Goal: Task Accomplishment & Management: Use online tool/utility

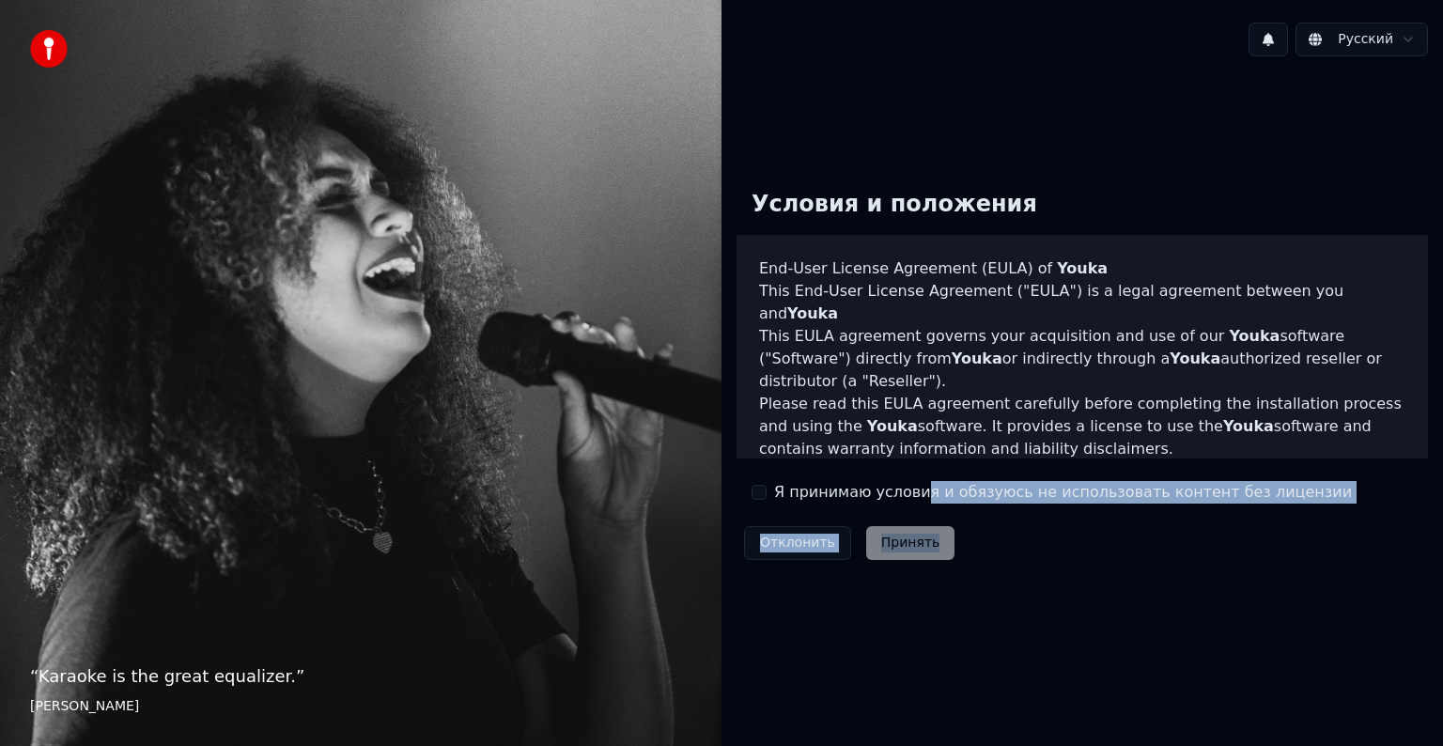
drag, startPoint x: 924, startPoint y: 530, endPoint x: 899, endPoint y: 500, distance: 39.3
click at [908, 503] on div "Условия и положения End-User License Agreement ([PERSON_NAME]) of Youka This En…" at bounding box center [1081, 371] width 691 height 393
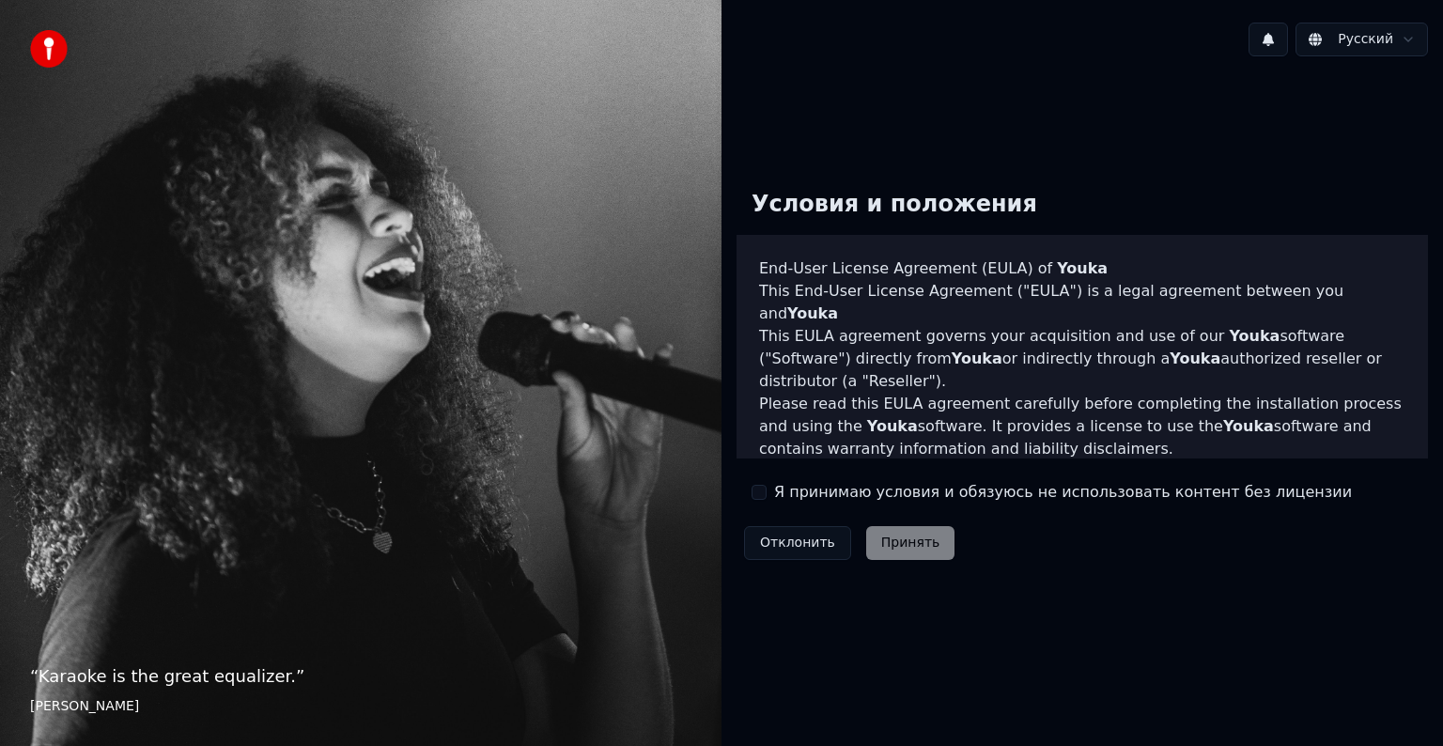
click at [890, 496] on label "Я принимаю условия и обязуюсь не использовать контент без лицензии" at bounding box center [1063, 492] width 578 height 23
click at [766, 496] on button "Я принимаю условия и обязуюсь не использовать контент без лицензии" at bounding box center [758, 492] width 15 height 15
click at [903, 545] on button "Принять" at bounding box center [910, 543] width 89 height 34
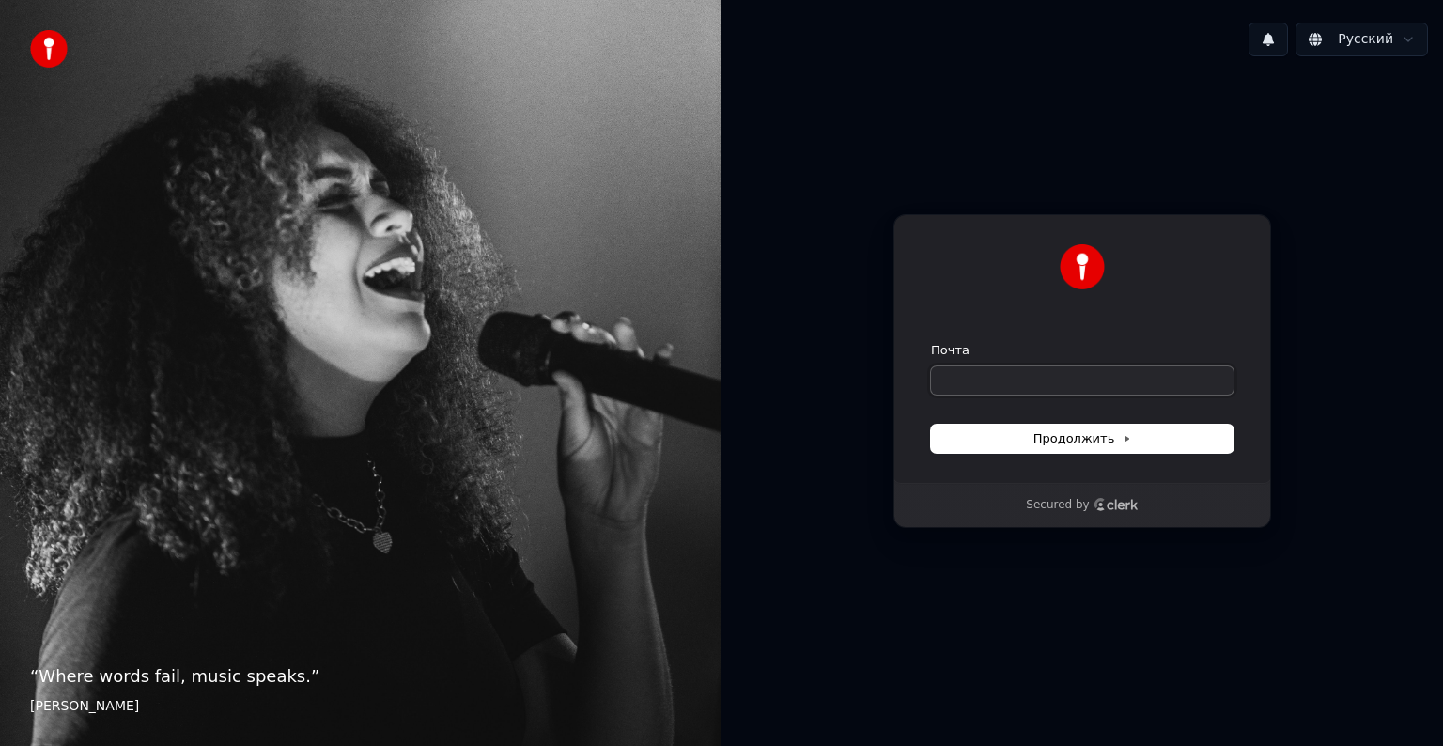
click at [1026, 376] on input "Почта" at bounding box center [1082, 380] width 302 height 28
drag, startPoint x: 1052, startPoint y: 435, endPoint x: 1063, endPoint y: 379, distance: 57.5
click at [1066, 386] on form "Почта Продолжить" at bounding box center [1082, 397] width 302 height 111
click at [1063, 377] on input "Почта" at bounding box center [1082, 380] width 302 height 28
click at [931, 342] on button "submit" at bounding box center [931, 342] width 0 height 0
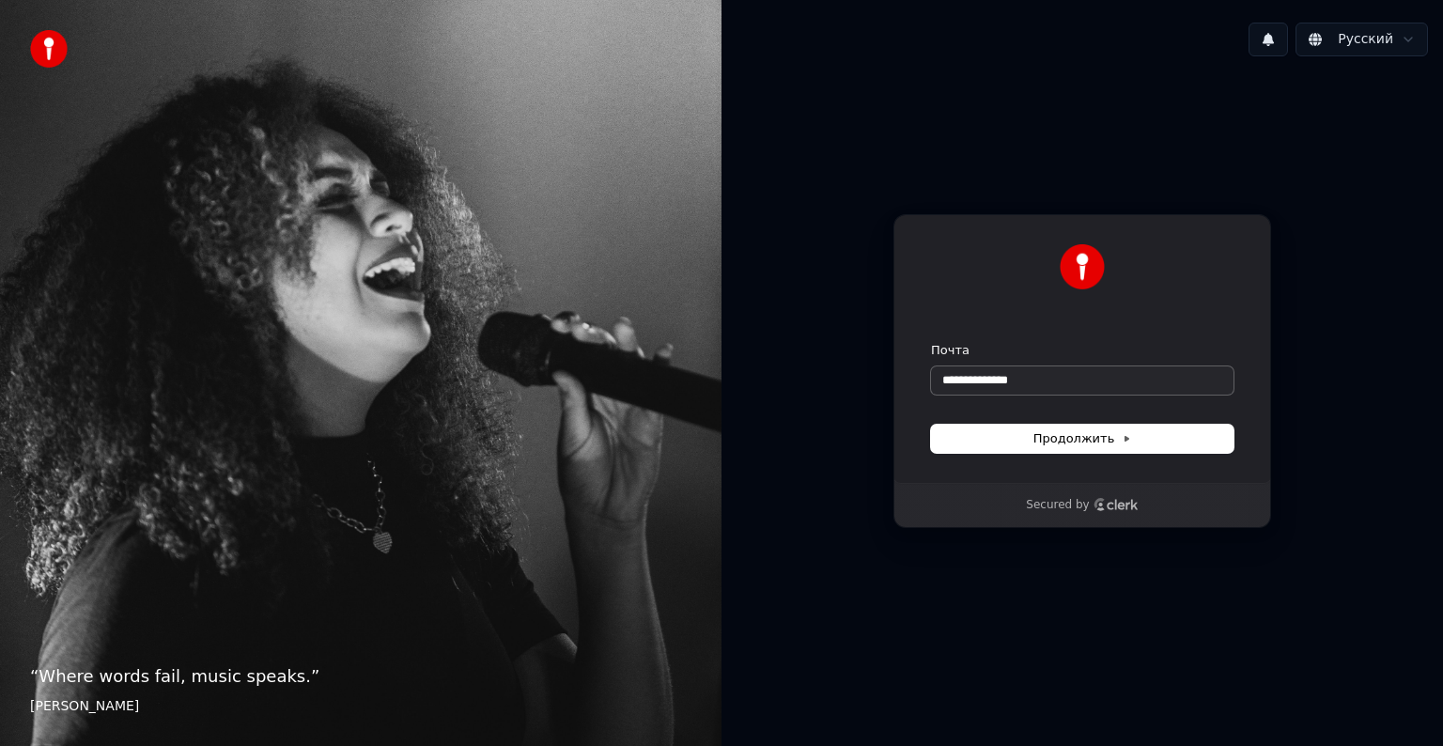
type input "**********"
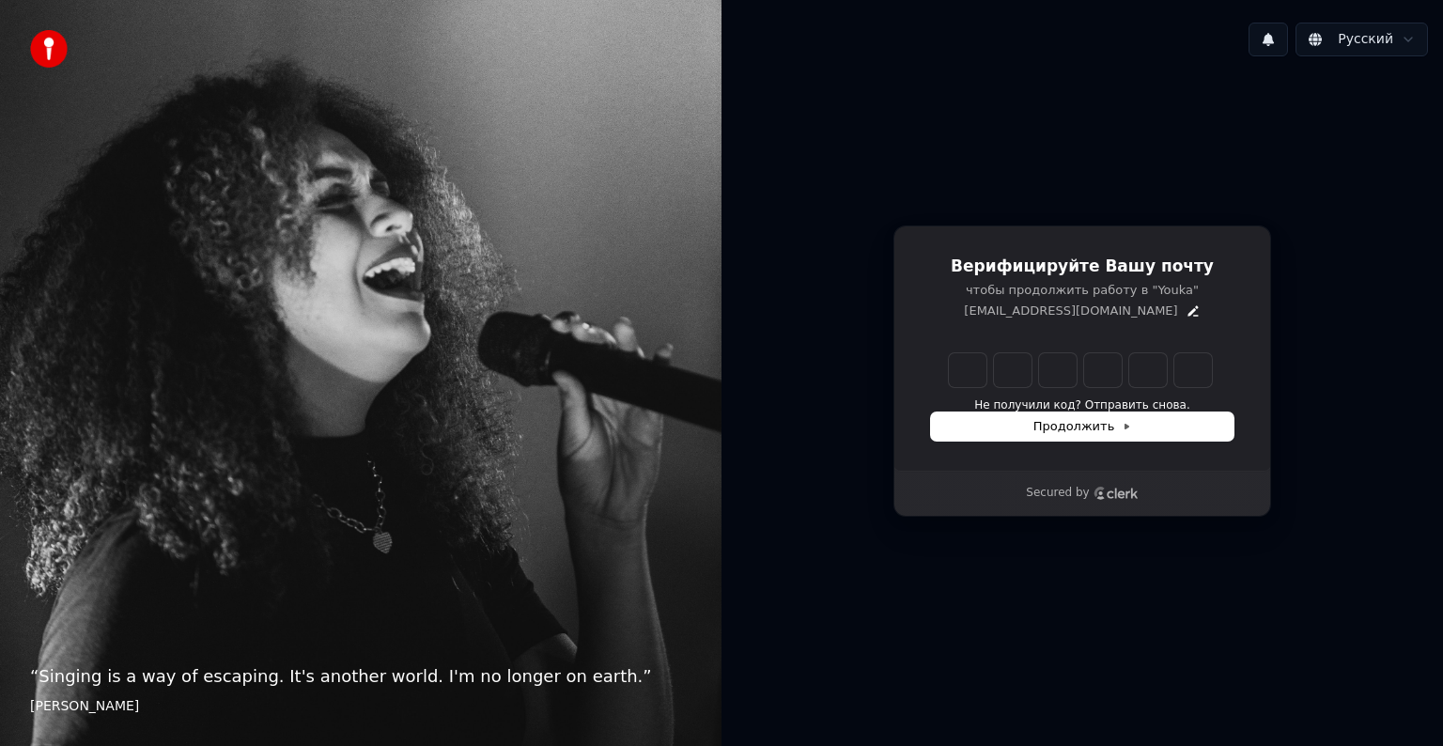
type input "*"
type input "**"
type input "*"
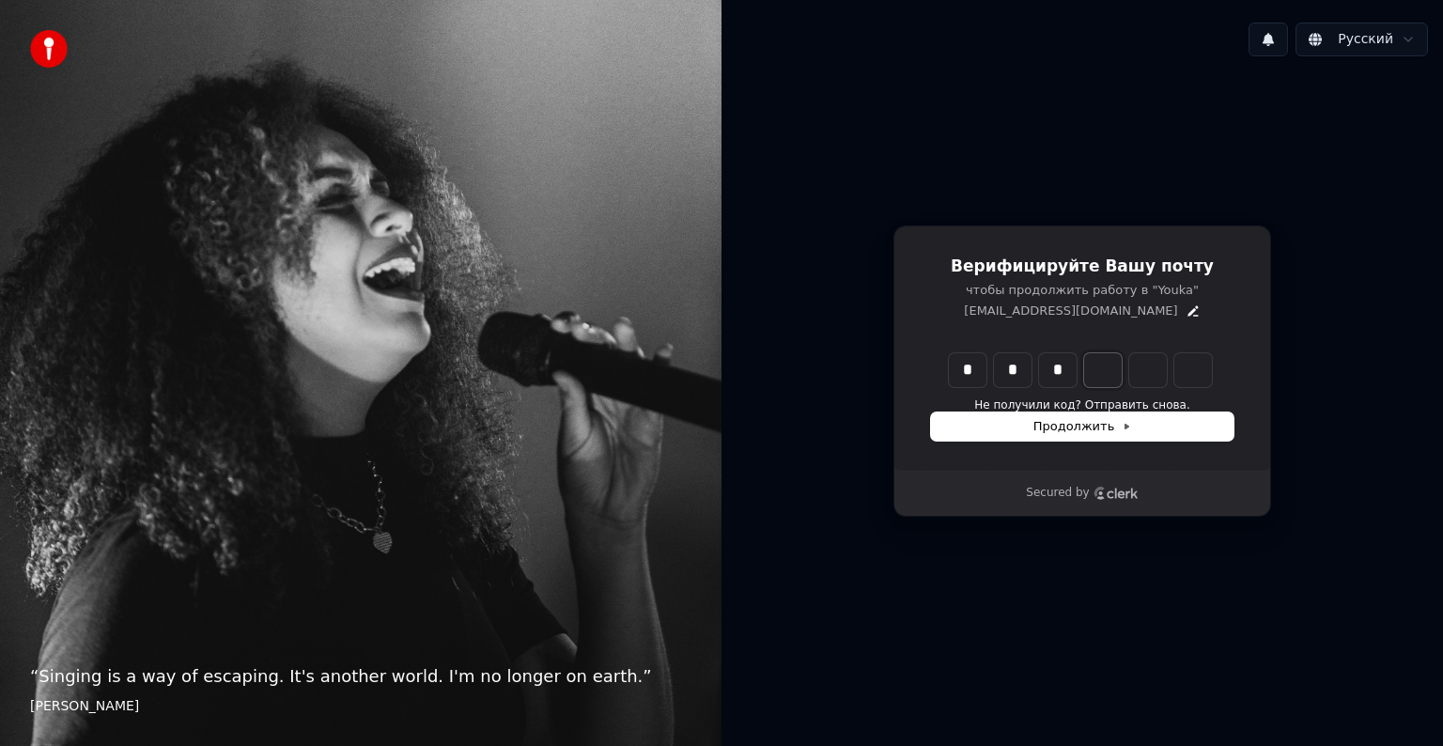
type input "***"
type input "*"
type input "****"
type input "*"
type input "******"
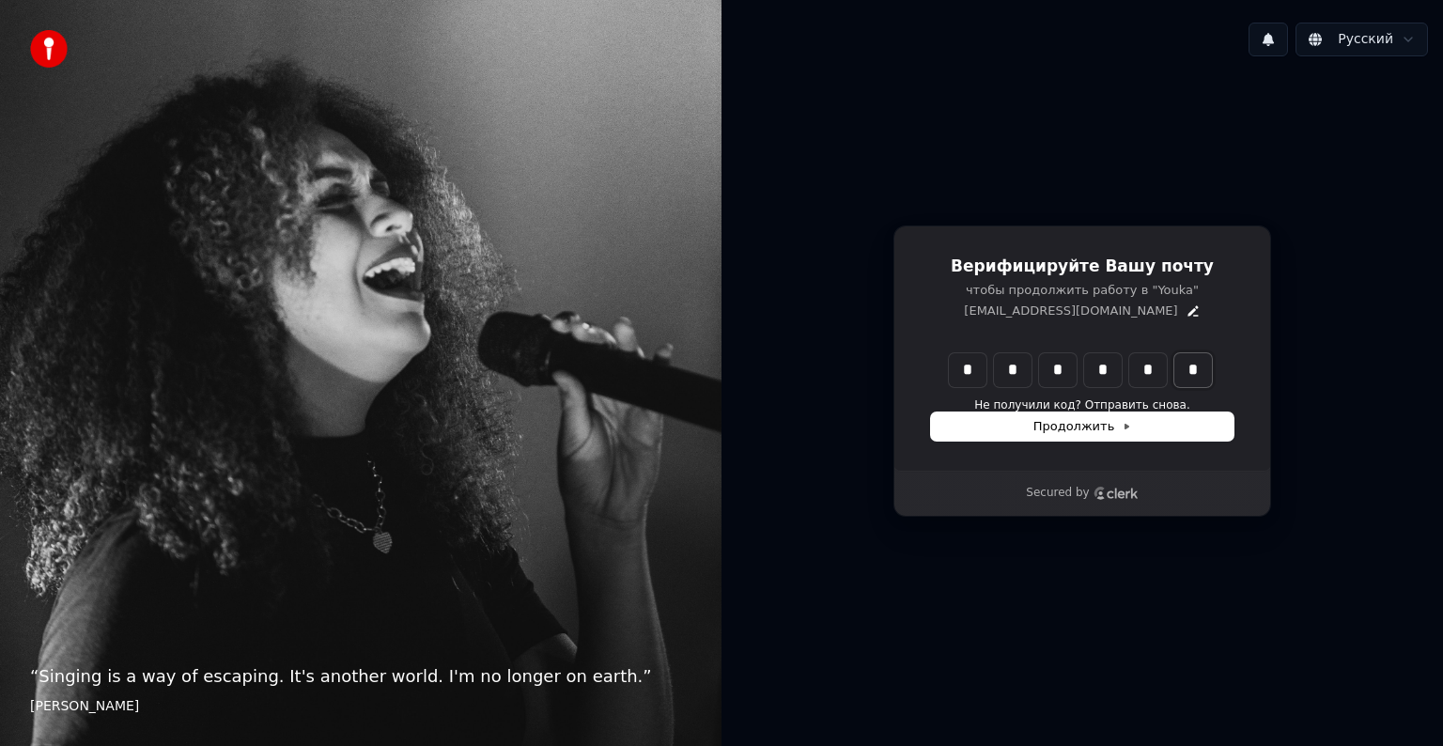
type input "*"
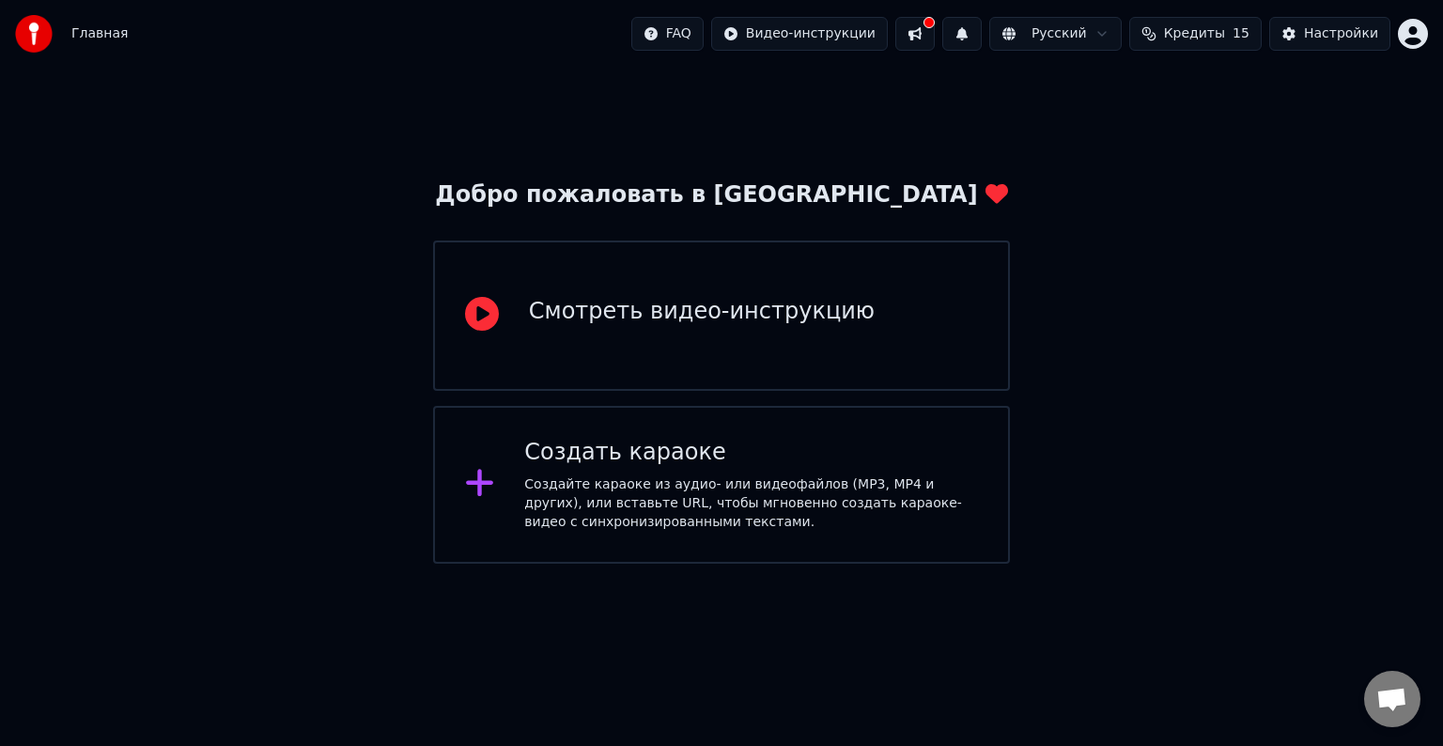
click at [725, 476] on div "Создайте караоке из аудио- или видеофайлов (MP3, MP4 и других), или вставьте UR…" at bounding box center [751, 503] width 454 height 56
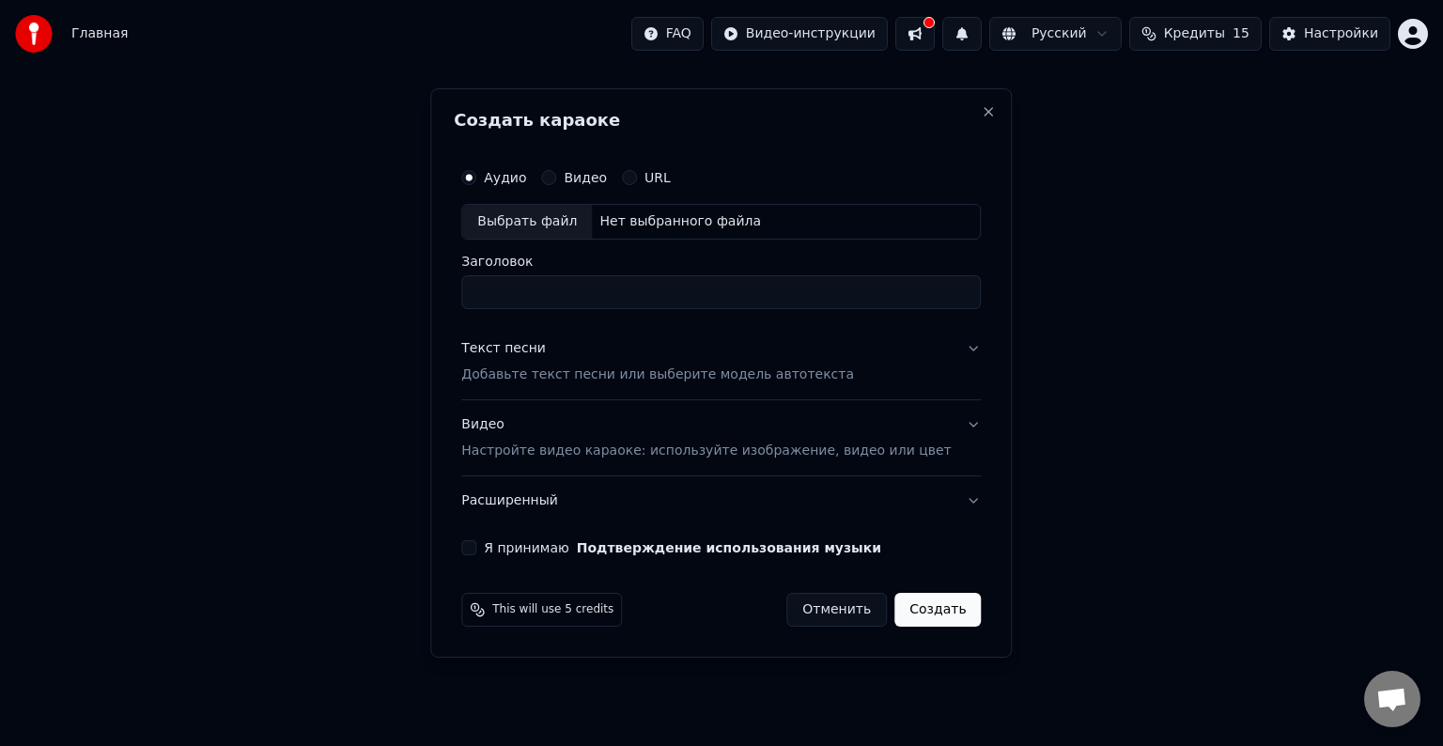
click at [505, 488] on button "Расширенный" at bounding box center [720, 500] width 519 height 49
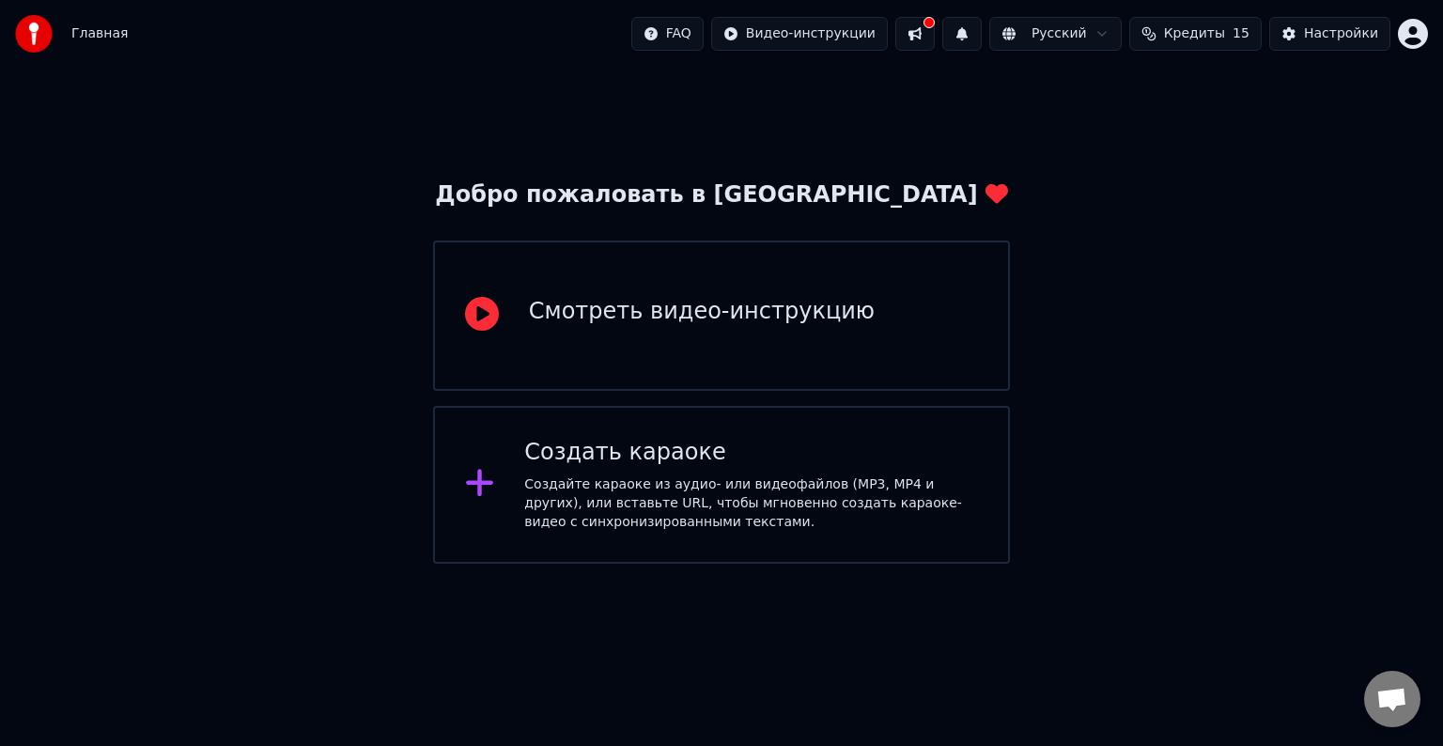
click at [608, 457] on div "Создать караоке" at bounding box center [751, 453] width 454 height 30
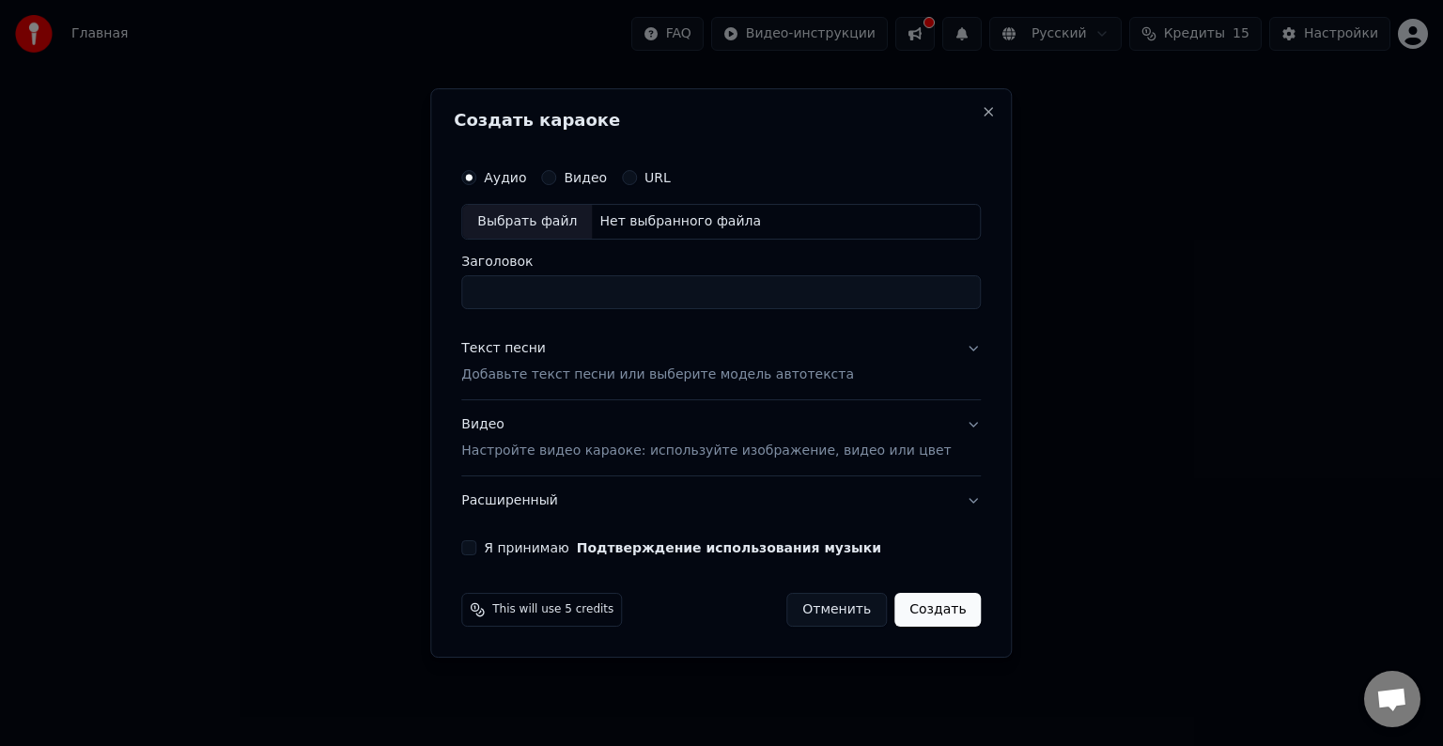
click at [607, 280] on input "Заголовок" at bounding box center [720, 292] width 519 height 34
type input "**********"
click at [658, 374] on p "Добавьте текст песни или выберите модель автотекста" at bounding box center [657, 374] width 393 height 19
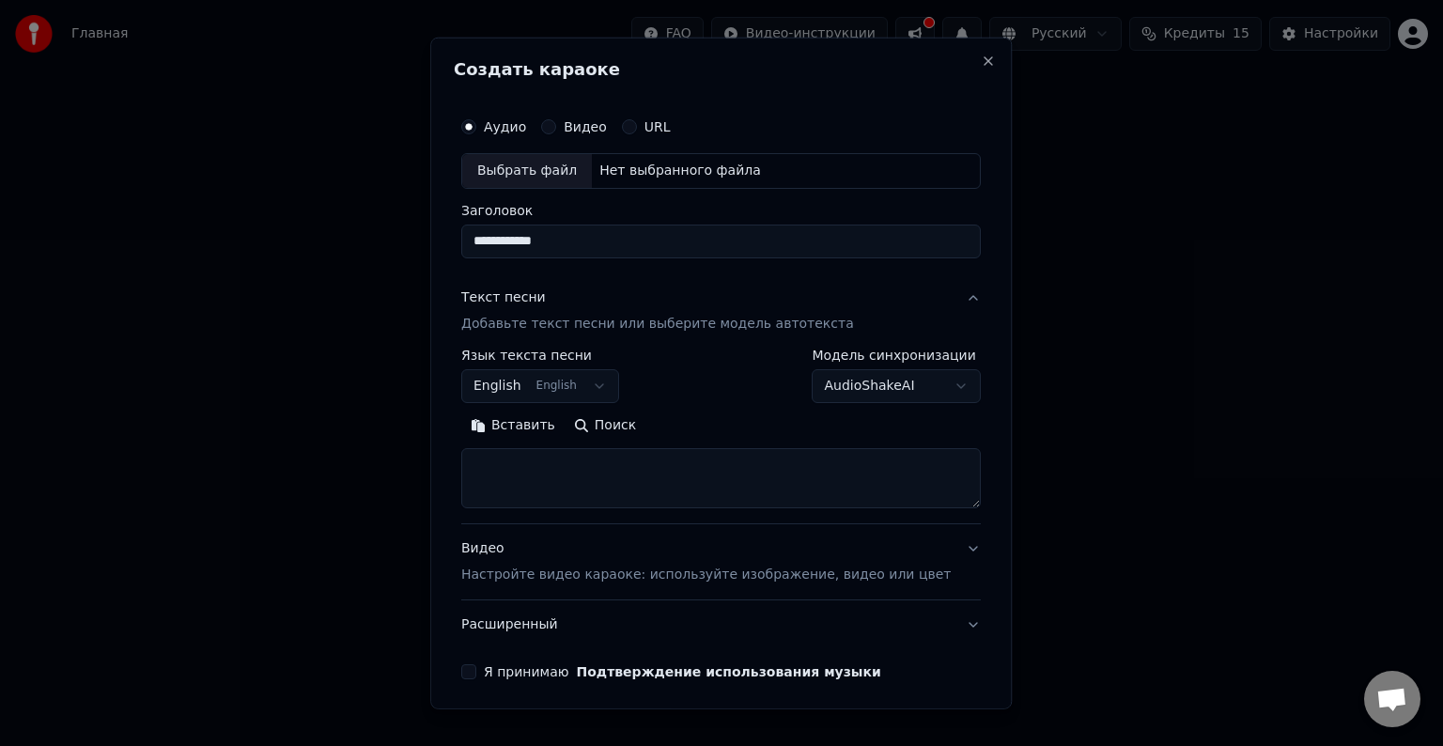
click at [619, 379] on div "**********" at bounding box center [540, 375] width 158 height 54
click at [571, 384] on button "English English" at bounding box center [540, 386] width 158 height 34
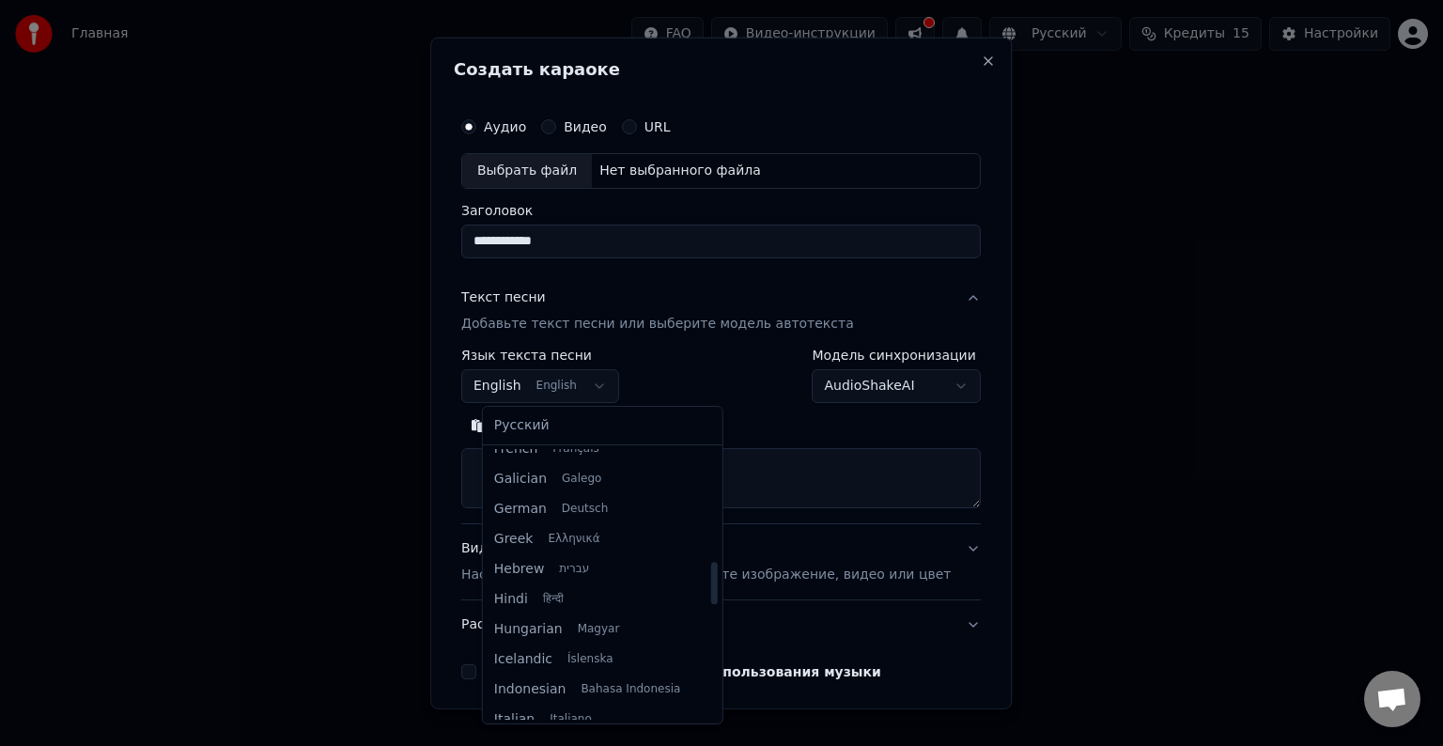
scroll to position [714, 0]
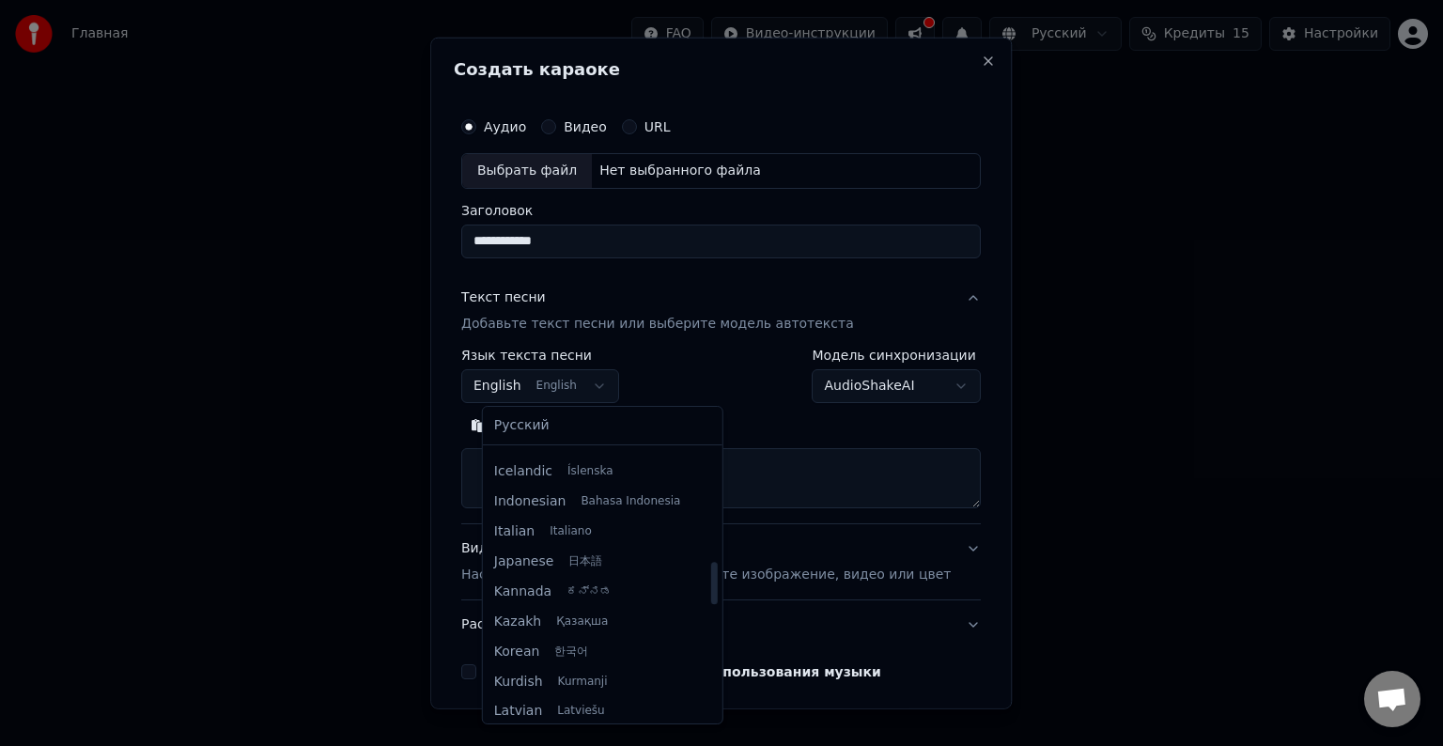
select select "**"
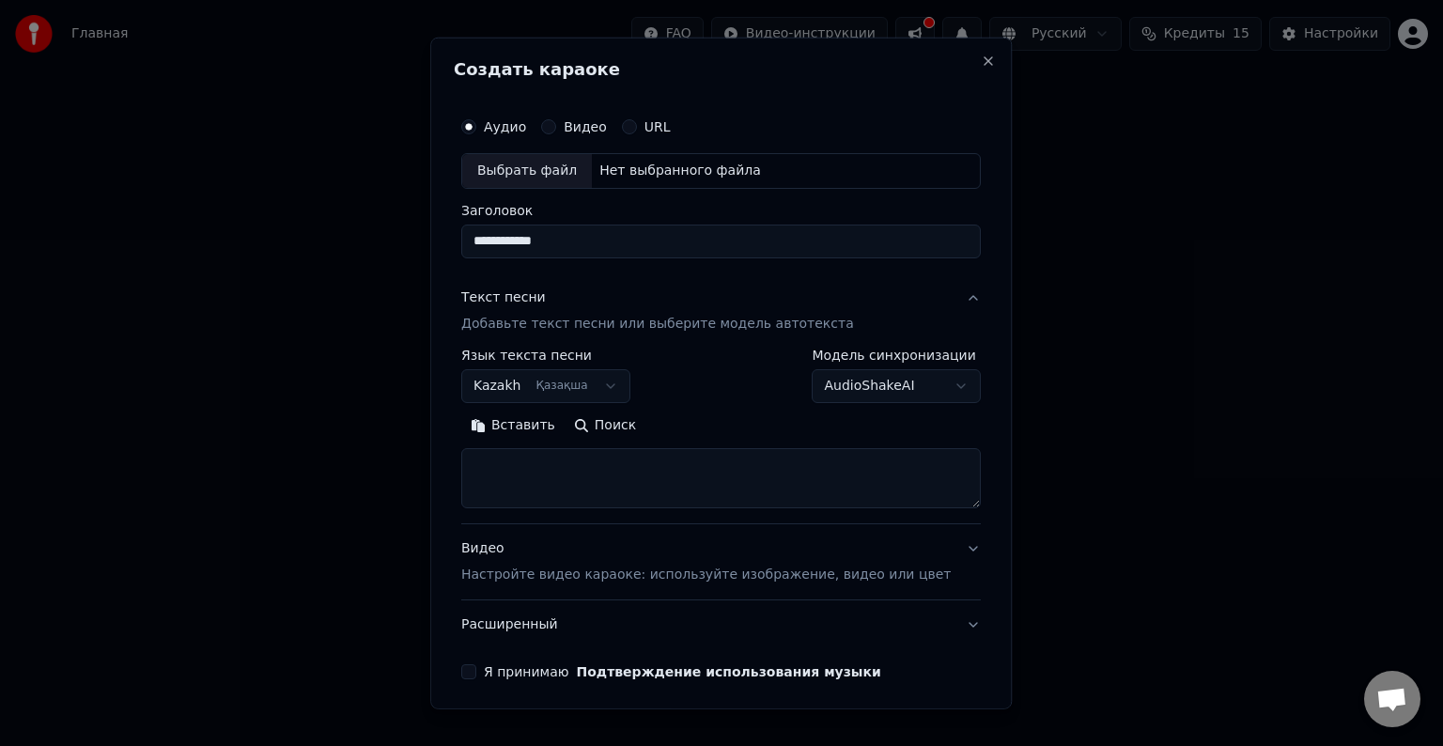
click at [602, 478] on textarea at bounding box center [720, 478] width 519 height 60
paste textarea "**********"
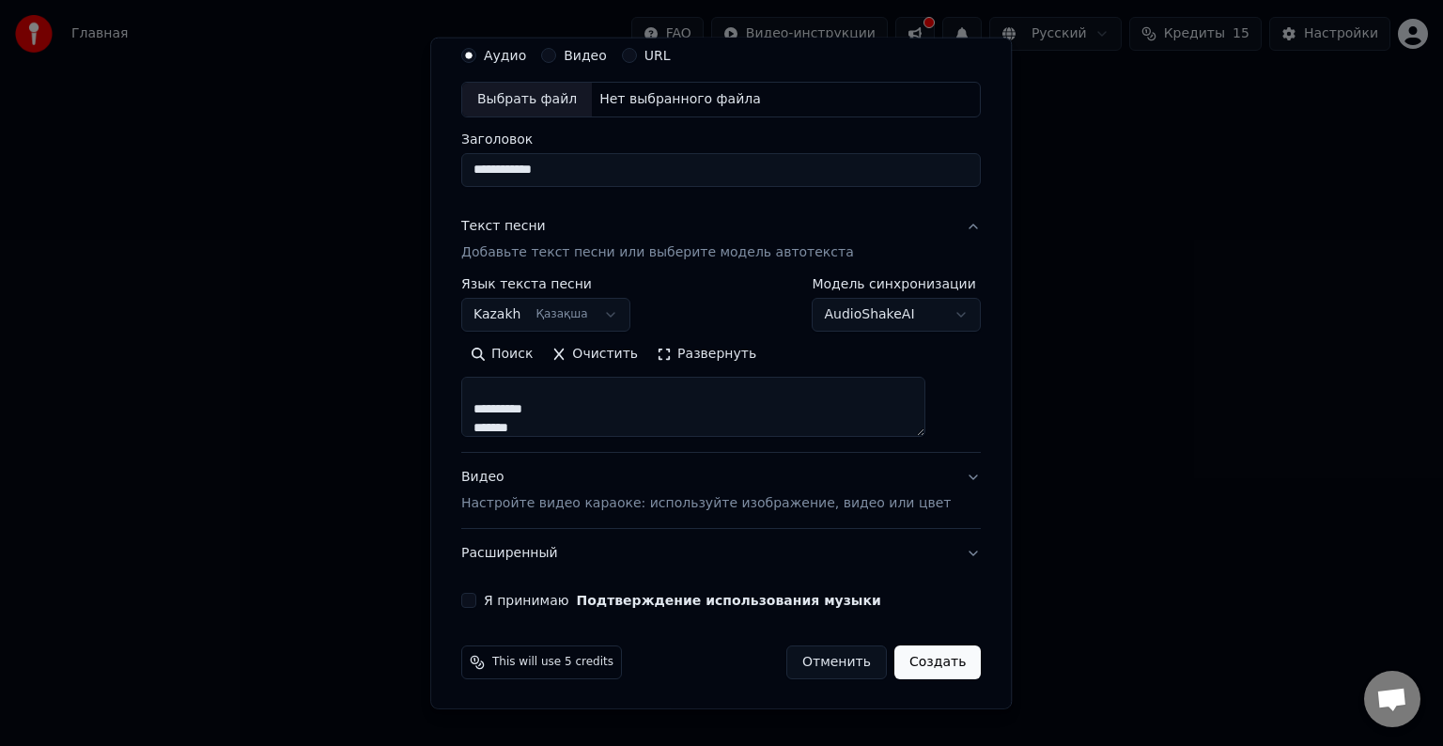
scroll to position [323, 0]
click at [764, 388] on textarea at bounding box center [693, 407] width 464 height 60
drag, startPoint x: 748, startPoint y: 387, endPoint x: 503, endPoint y: 401, distance: 244.6
click at [503, 401] on textarea at bounding box center [693, 407] width 464 height 60
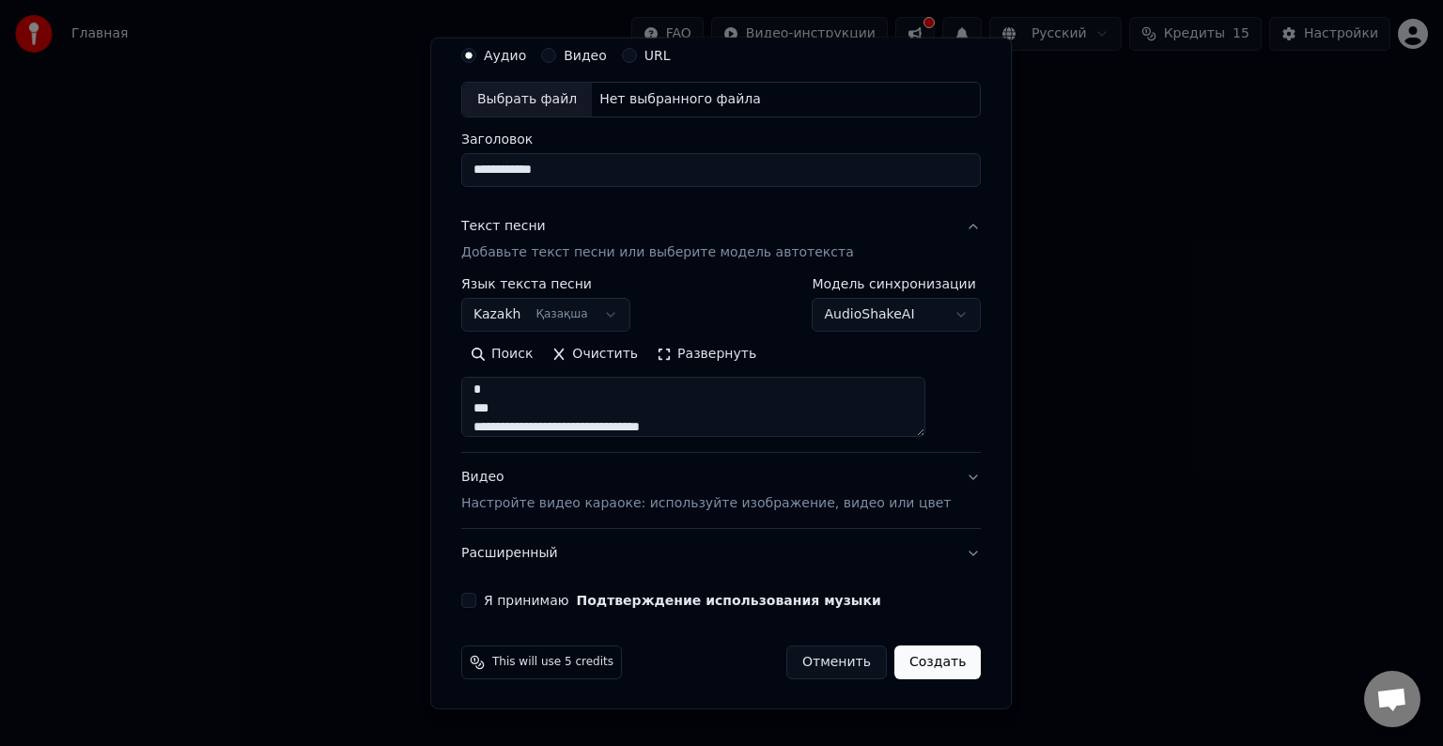
click at [569, 417] on textarea at bounding box center [693, 407] width 464 height 60
click at [589, 419] on textarea at bounding box center [693, 407] width 464 height 60
paste textarea
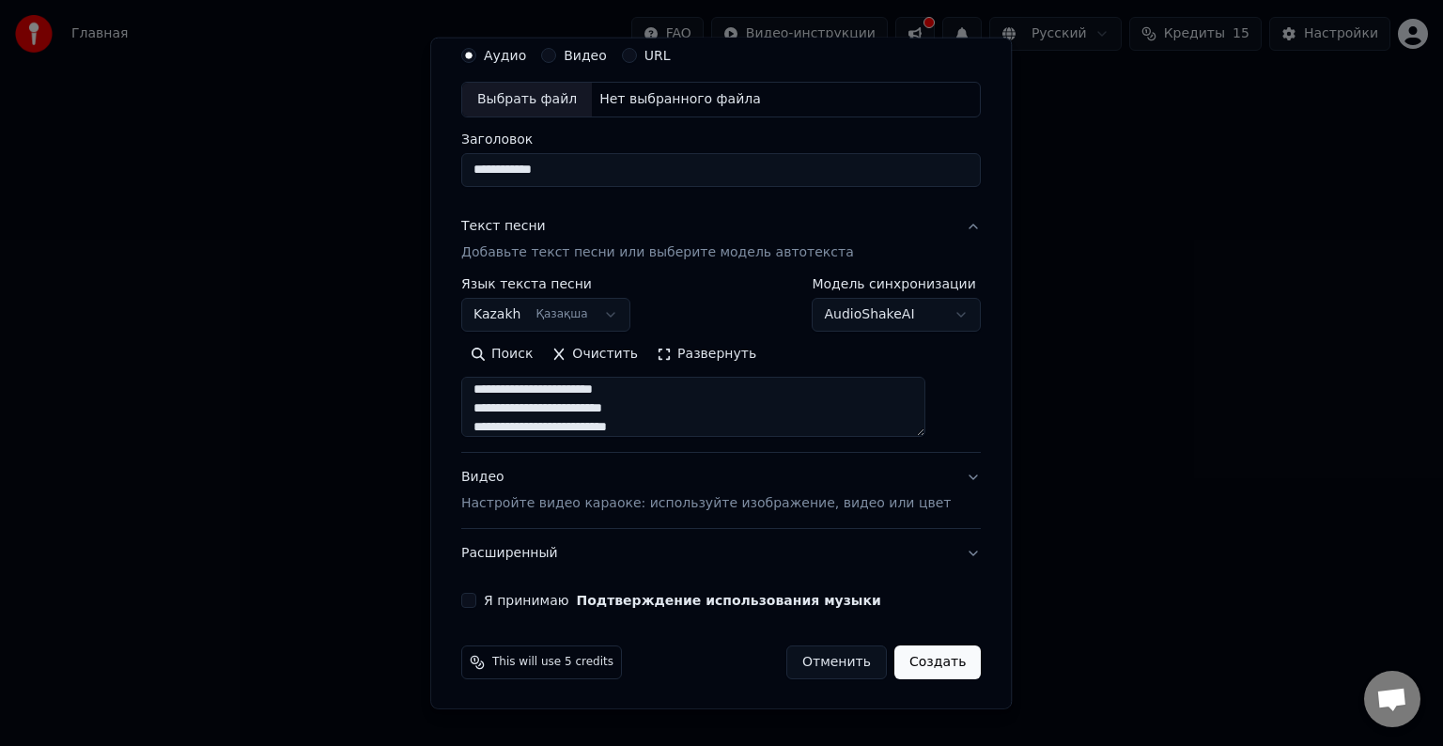
type textarea "**********"
click at [804, 504] on p "Настройте видео караоке: используйте изображение, видео или цвет" at bounding box center [705, 503] width 489 height 19
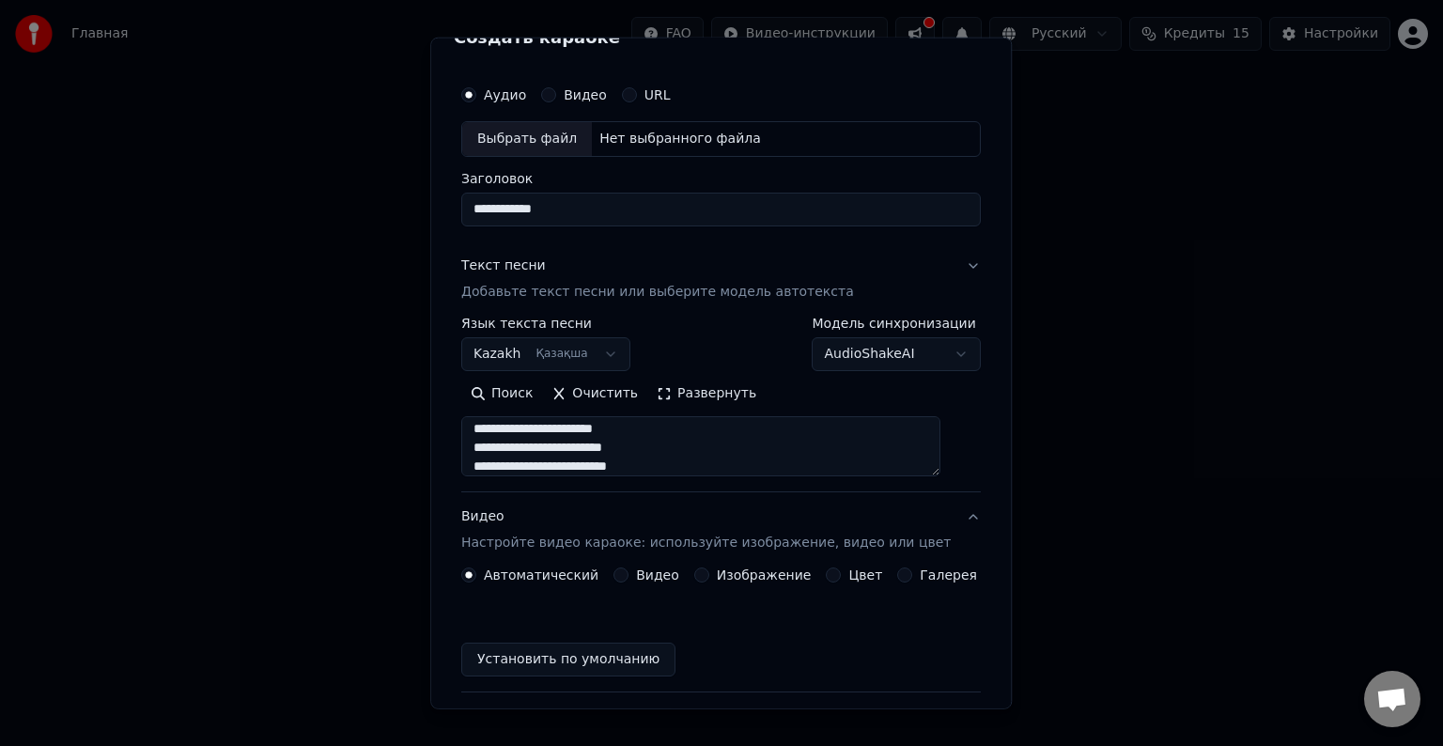
scroll to position [21, 0]
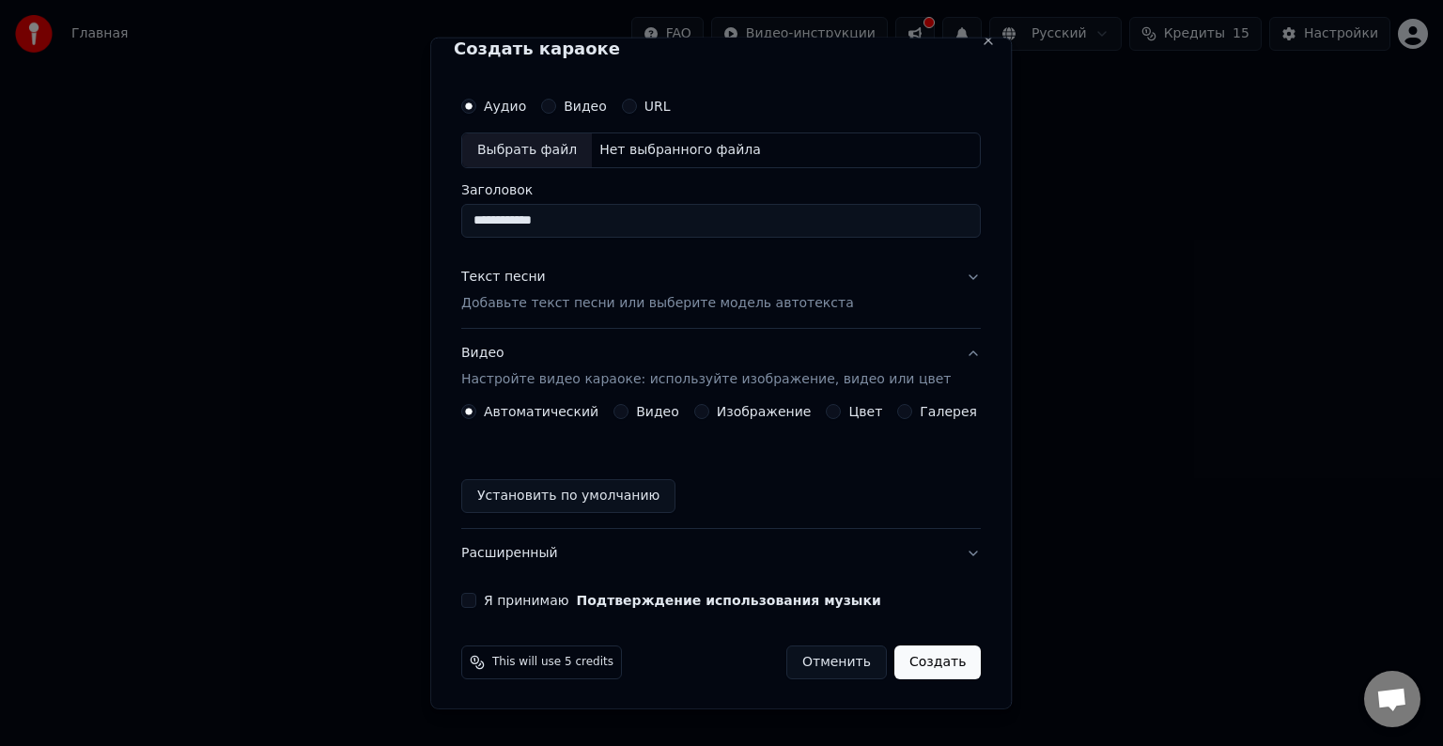
click at [503, 602] on label "Я принимаю Подтверждение использования музыки" at bounding box center [682, 600] width 397 height 13
click at [476, 602] on button "Я принимаю Подтверждение использования музыки" at bounding box center [468, 600] width 15 height 15
click at [923, 661] on button "Создать" at bounding box center [937, 662] width 86 height 34
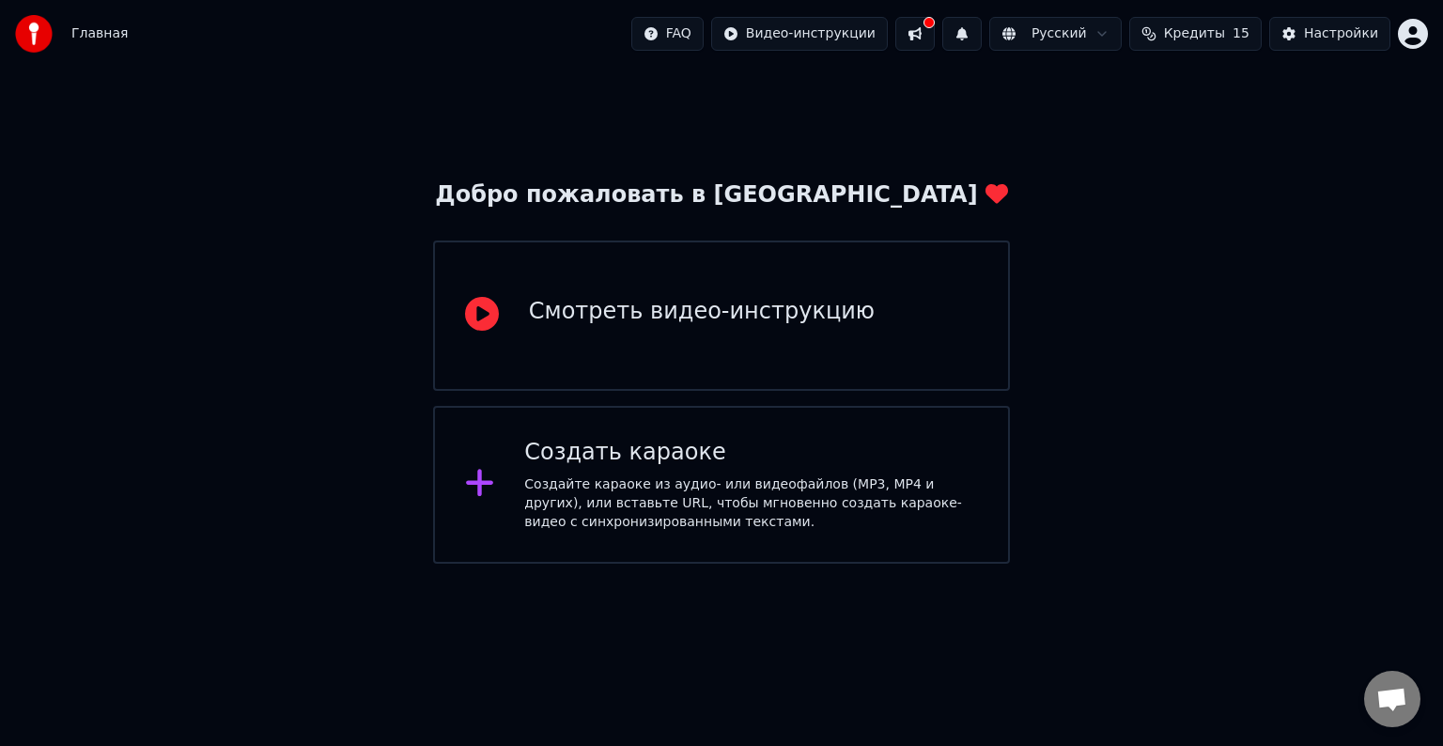
click at [639, 504] on div "Создайте караоке из аудио- или видеофайлов (MP3, MP4 и других), или вставьте UR…" at bounding box center [751, 503] width 454 height 56
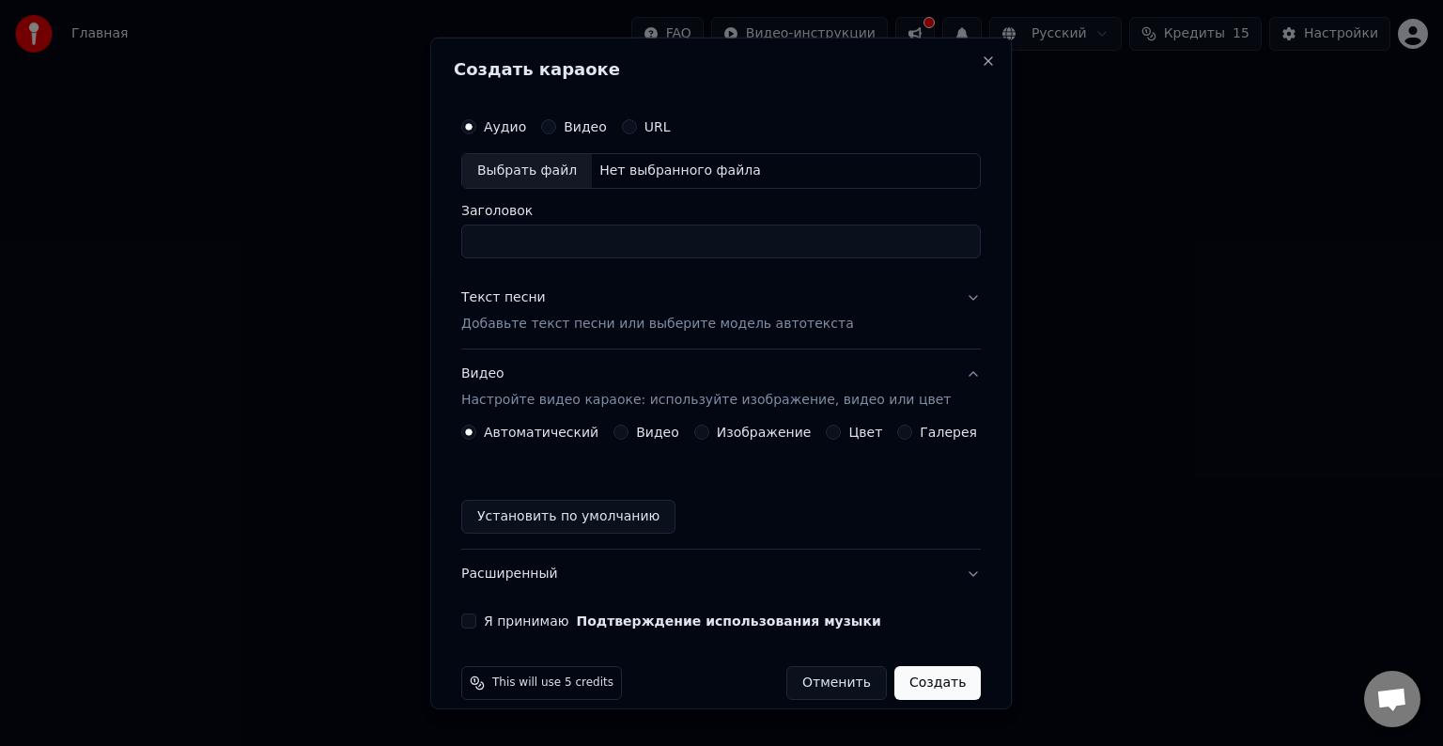
click at [565, 249] on input "Заголовок" at bounding box center [720, 241] width 519 height 34
click at [689, 179] on div "Нет выбранного файла" at bounding box center [680, 171] width 177 height 19
type input "**********"
click at [770, 321] on p "Добавьте текст песни или выберите модель автотекста" at bounding box center [657, 324] width 393 height 19
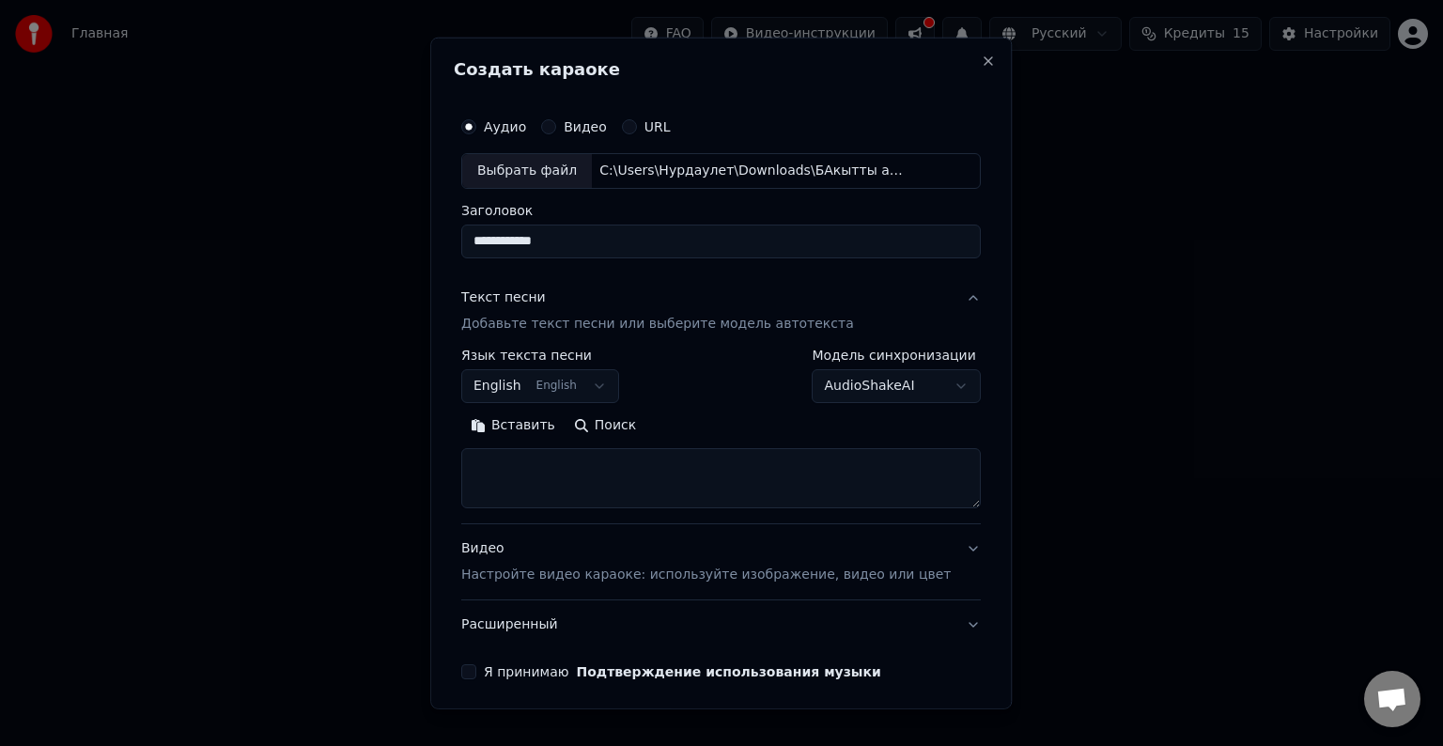
click at [564, 383] on body "**********" at bounding box center [721, 282] width 1443 height 564
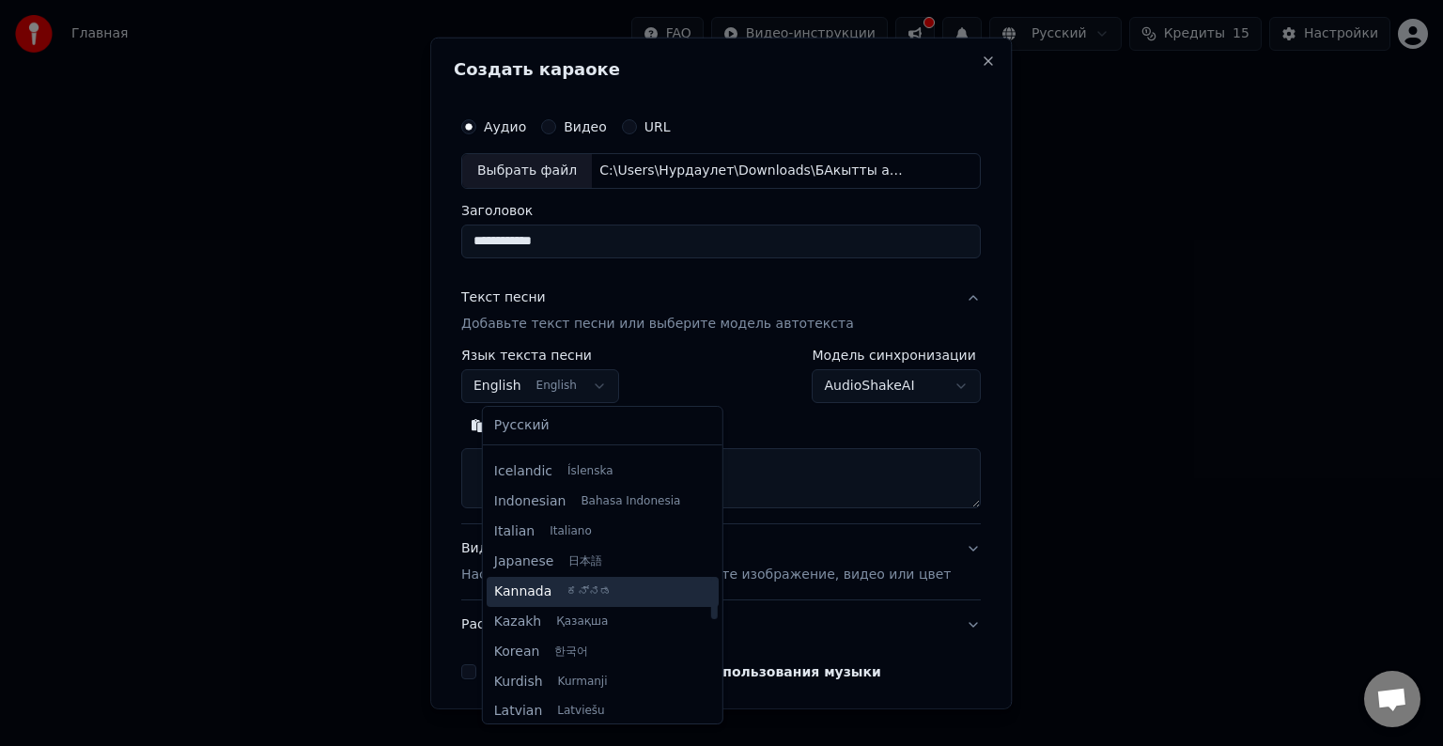
scroll to position [808, 0]
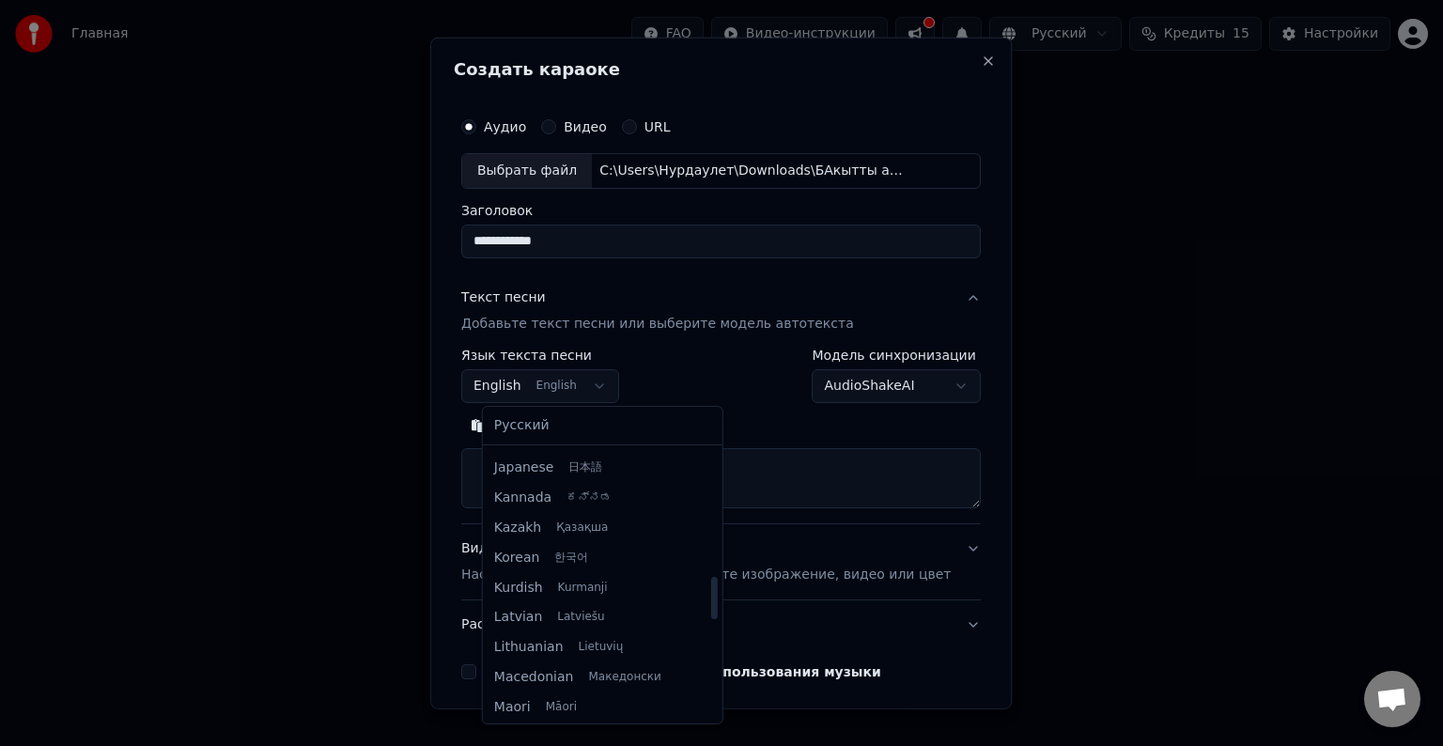
select select "**"
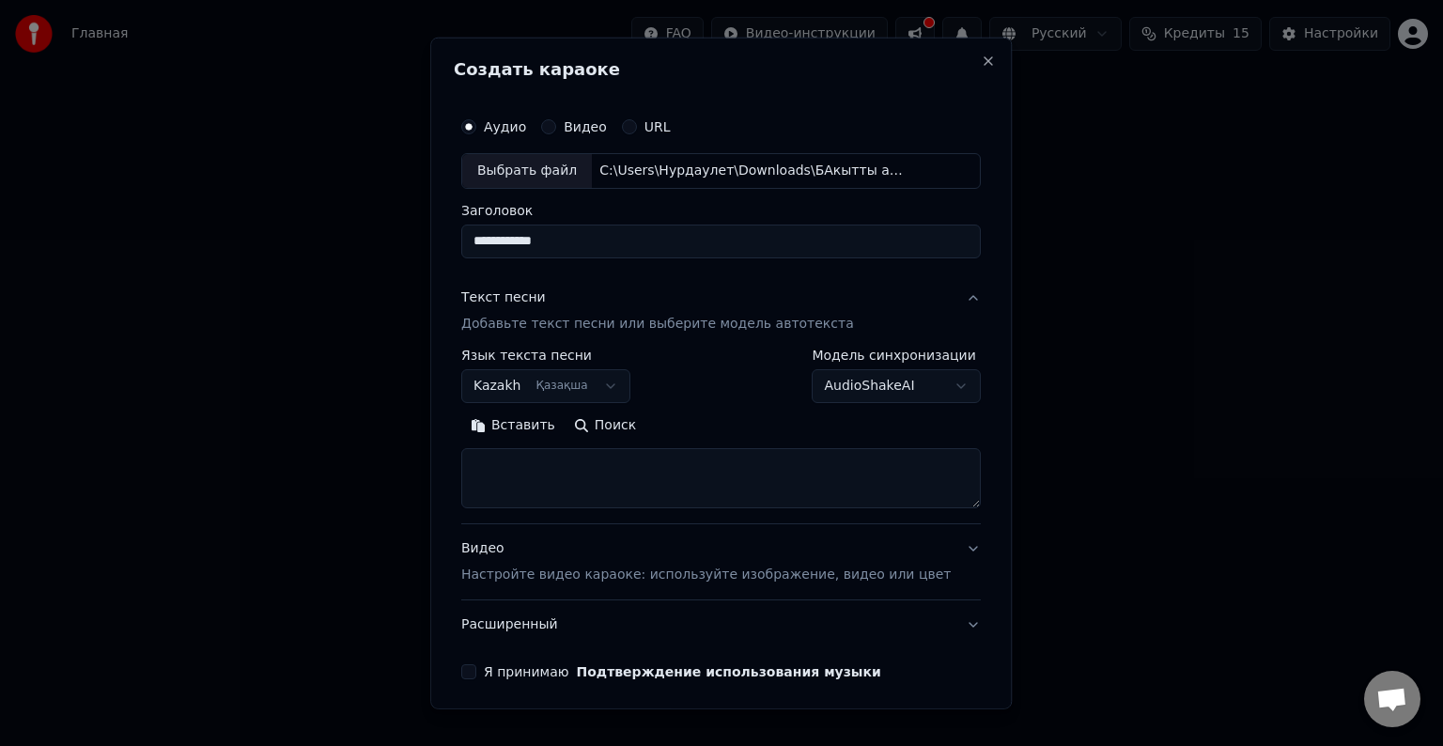
click at [626, 471] on textarea at bounding box center [720, 478] width 519 height 60
paste textarea "**********"
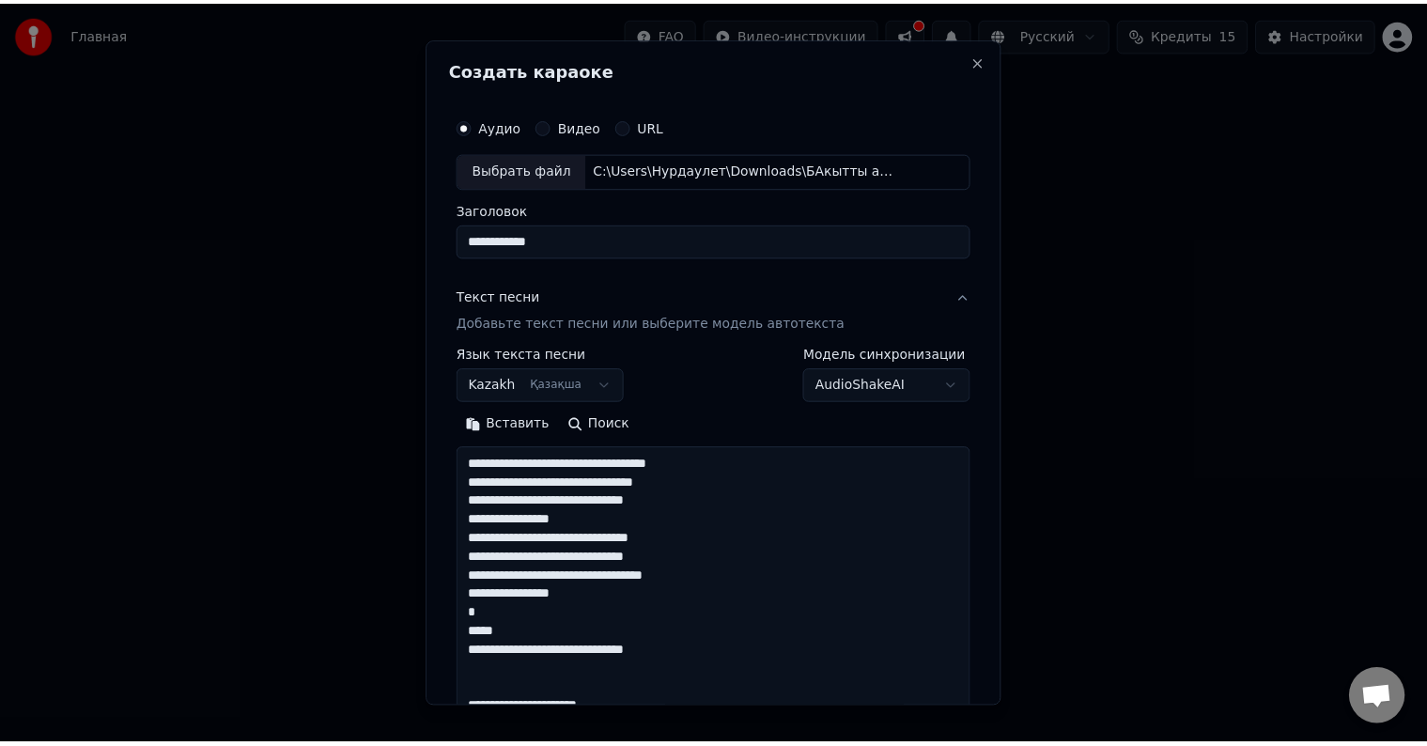
scroll to position [680, 0]
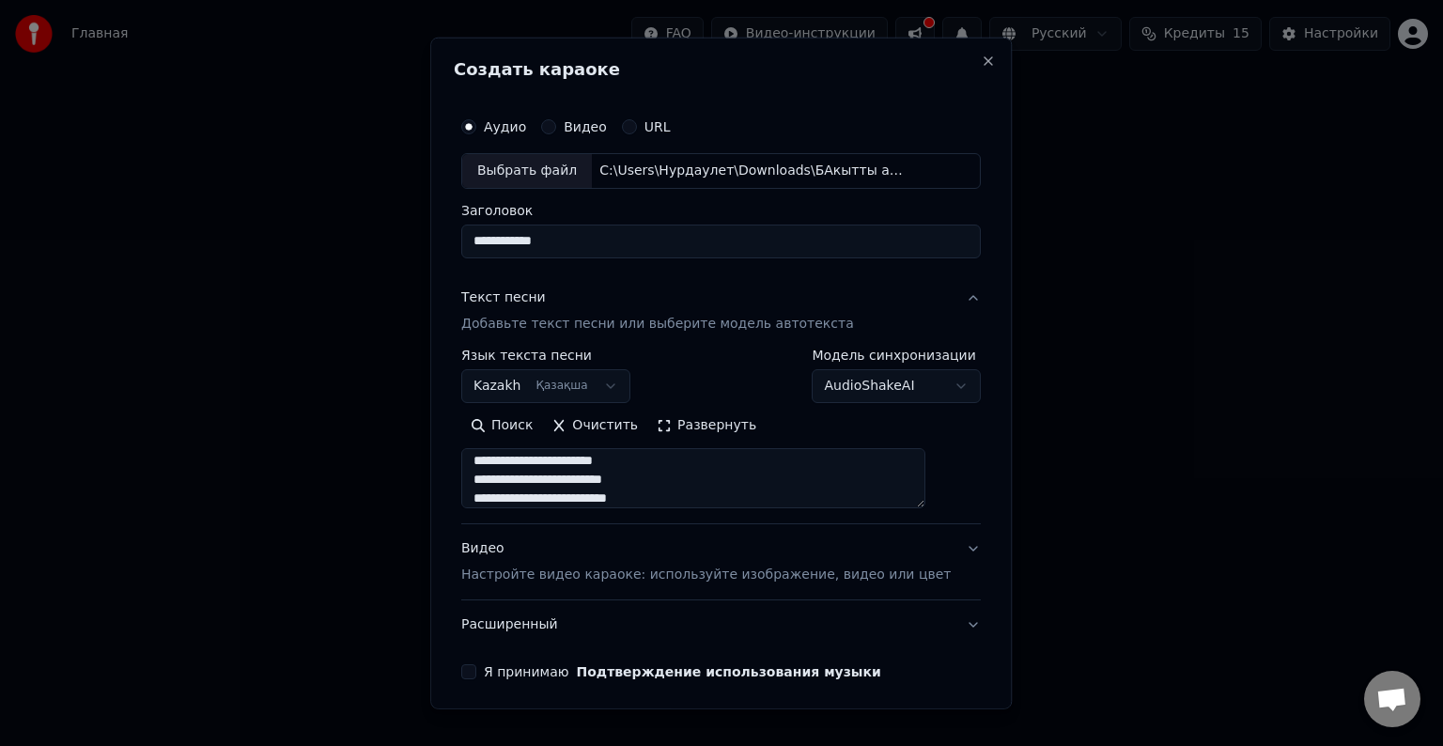
type textarea "**********"
click at [476, 674] on button "Я принимаю Подтверждение использования музыки" at bounding box center [468, 671] width 15 height 15
click at [862, 575] on p "Настройте видео караоке: используйте изображение, видео или цвет" at bounding box center [705, 574] width 489 height 19
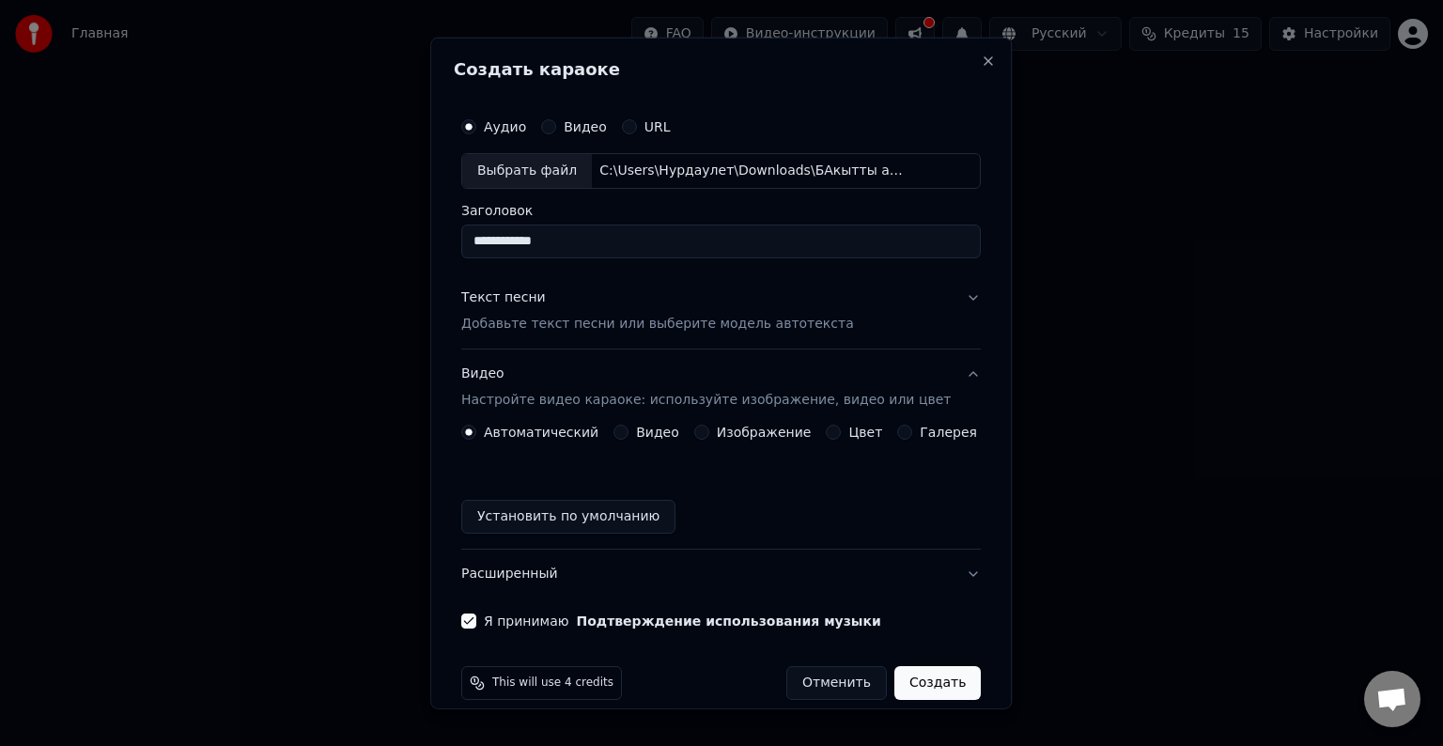
click at [929, 685] on button "Создать" at bounding box center [937, 683] width 86 height 34
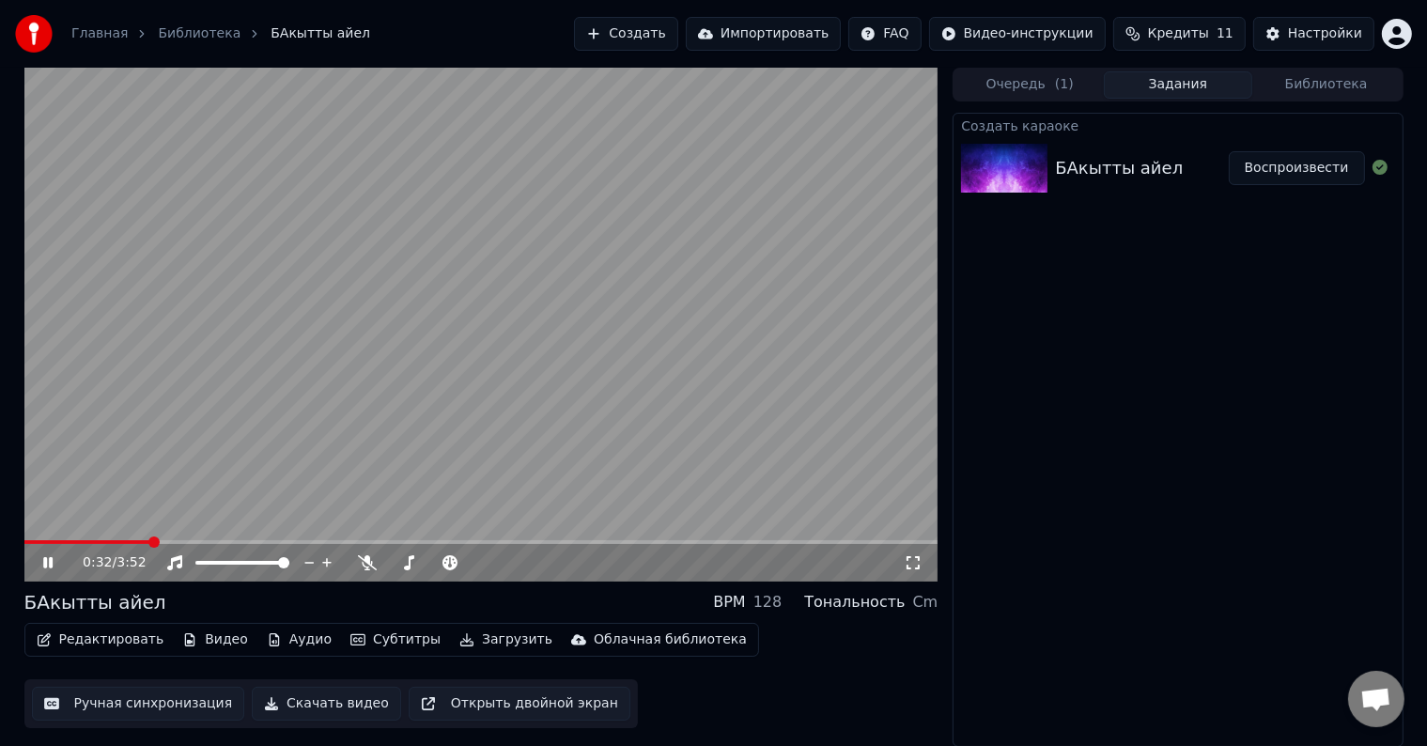
click at [150, 542] on span at bounding box center [87, 542] width 126 height 4
click at [48, 565] on icon at bounding box center [61, 562] width 44 height 15
click at [156, 541] on span at bounding box center [93, 542] width 138 height 4
click at [154, 541] on span at bounding box center [89, 542] width 130 height 4
click at [145, 541] on span at bounding box center [90, 542] width 132 height 4
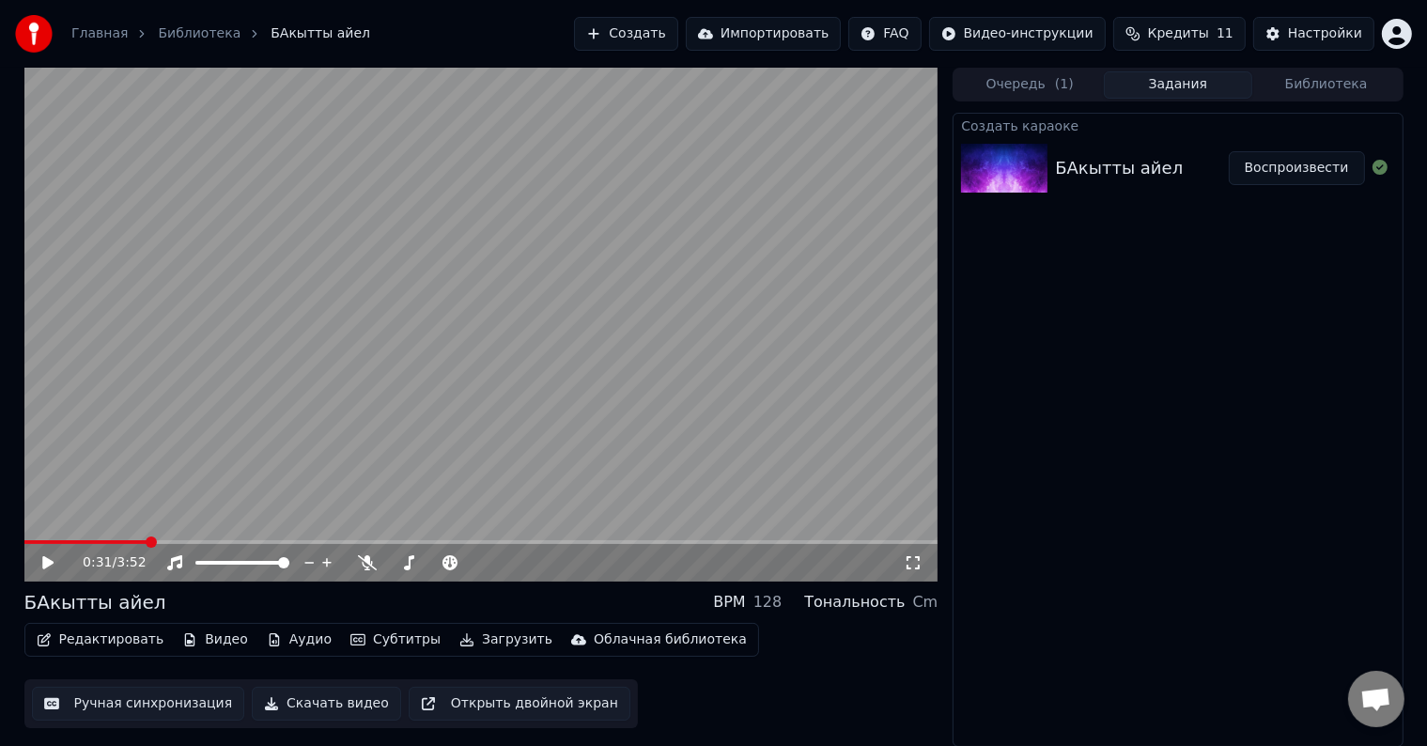
click at [43, 564] on icon at bounding box center [47, 562] width 11 height 13
click at [148, 540] on span at bounding box center [87, 542] width 126 height 4
click at [146, 540] on span at bounding box center [85, 542] width 122 height 4
click at [160, 537] on video at bounding box center [481, 325] width 914 height 514
click at [158, 538] on span at bounding box center [152, 541] width 11 height 11
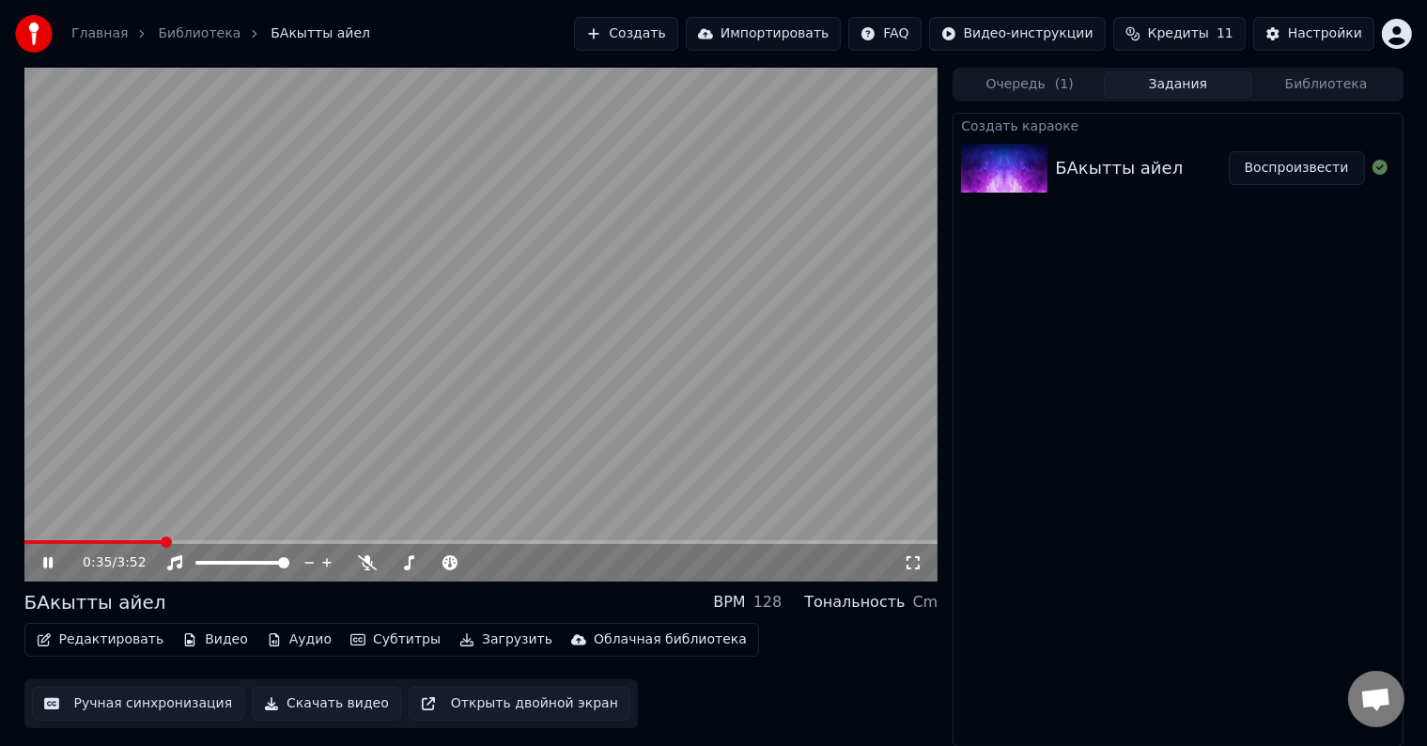
click at [54, 562] on icon at bounding box center [61, 562] width 44 height 15
click at [45, 556] on icon at bounding box center [47, 562] width 11 height 13
click at [360, 564] on icon at bounding box center [367, 562] width 19 height 15
click at [54, 571] on div "1:22 / 3:52" at bounding box center [481, 562] width 899 height 19
click at [54, 567] on icon at bounding box center [61, 562] width 44 height 15
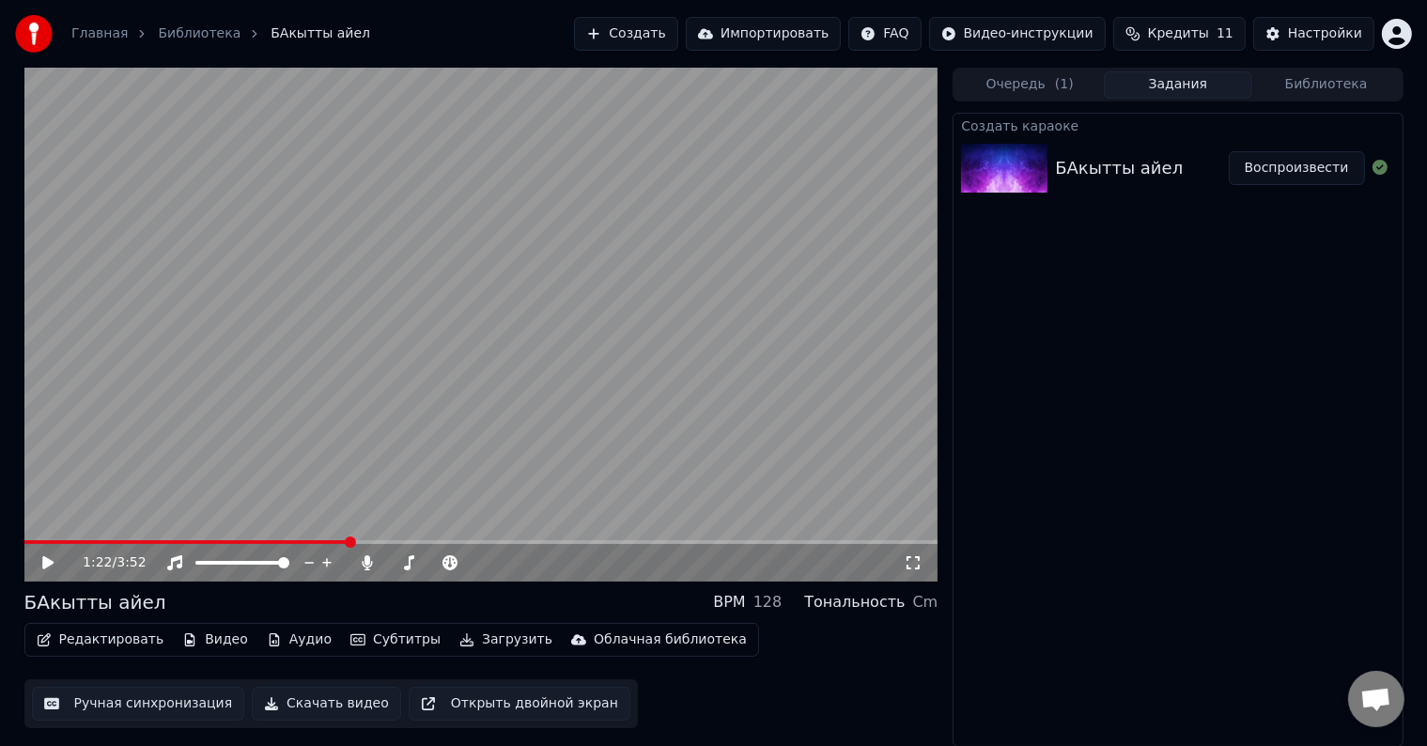
click at [215, 643] on button "Видео" at bounding box center [215, 640] width 81 height 26
click at [794, 663] on div "Редактировать Видео Аудио Субтитры Загрузить Облачная библиотека Ручная синхрон…" at bounding box center [481, 675] width 914 height 105
click at [52, 558] on icon at bounding box center [61, 562] width 44 height 15
click at [289, 568] on span at bounding box center [283, 562] width 11 height 11
click at [366, 560] on icon at bounding box center [368, 562] width 10 height 15
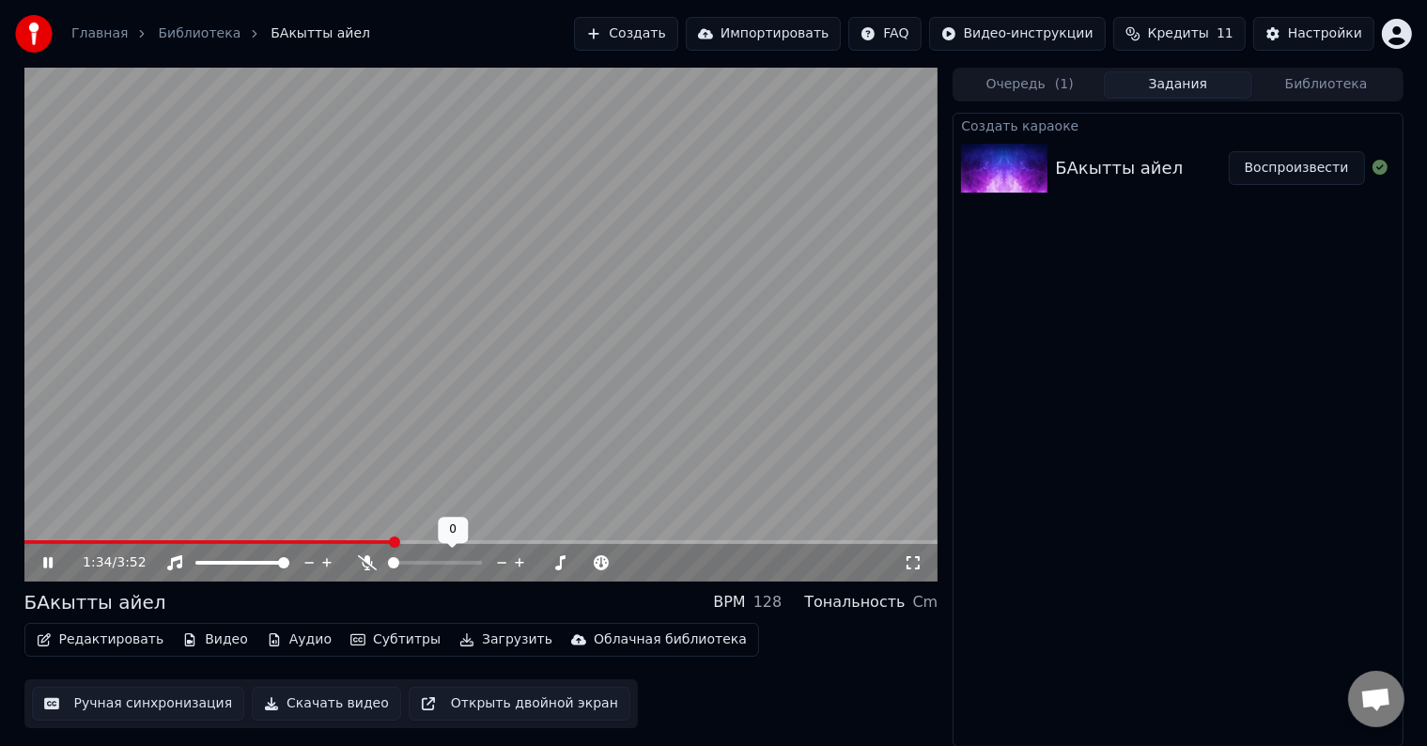
click at [366, 560] on icon at bounding box center [367, 562] width 19 height 15
click at [366, 560] on icon at bounding box center [368, 562] width 10 height 15
click at [366, 560] on icon at bounding box center [367, 562] width 19 height 15
click at [366, 560] on icon at bounding box center [368, 562] width 10 height 15
click at [366, 560] on icon at bounding box center [367, 562] width 19 height 15
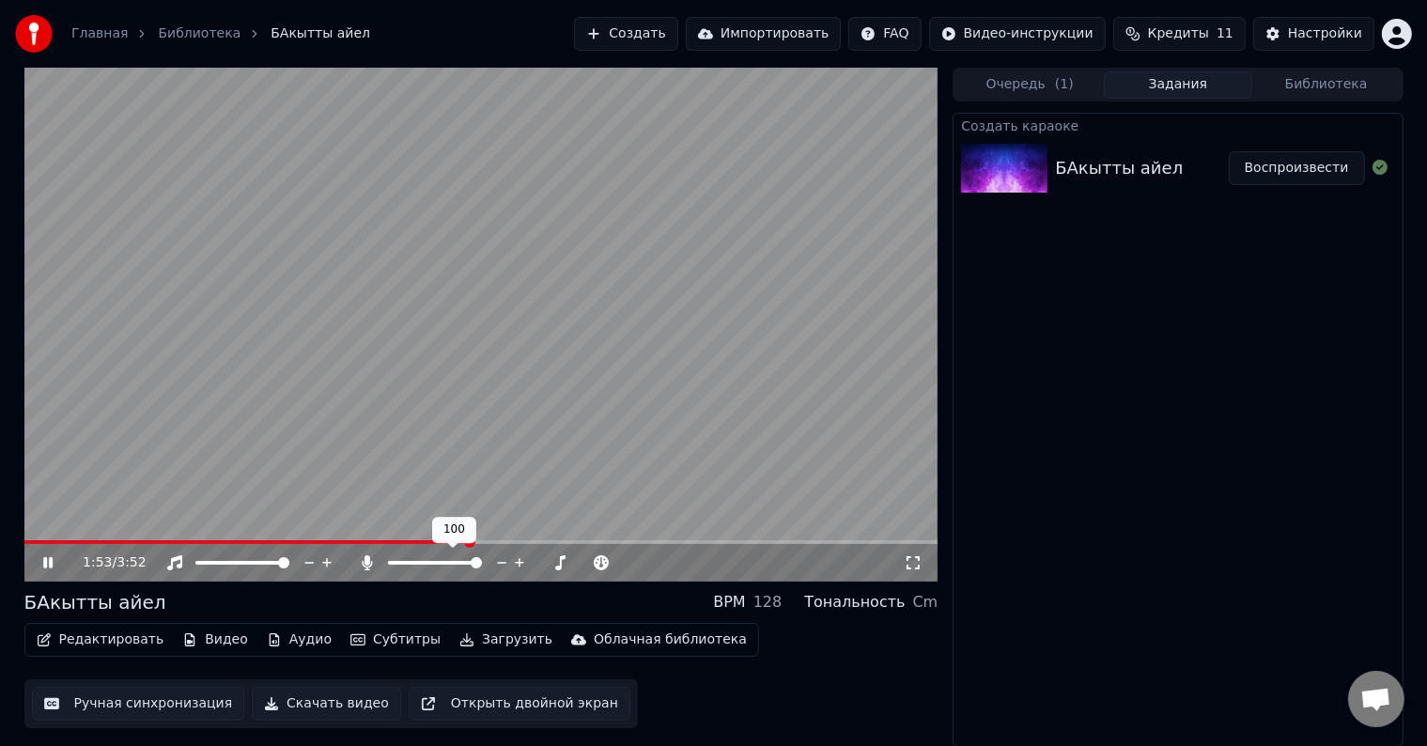
click at [366, 560] on icon at bounding box center [368, 562] width 10 height 15
click at [366, 560] on icon at bounding box center [367, 562] width 19 height 15
click at [543, 538] on video at bounding box center [481, 325] width 914 height 514
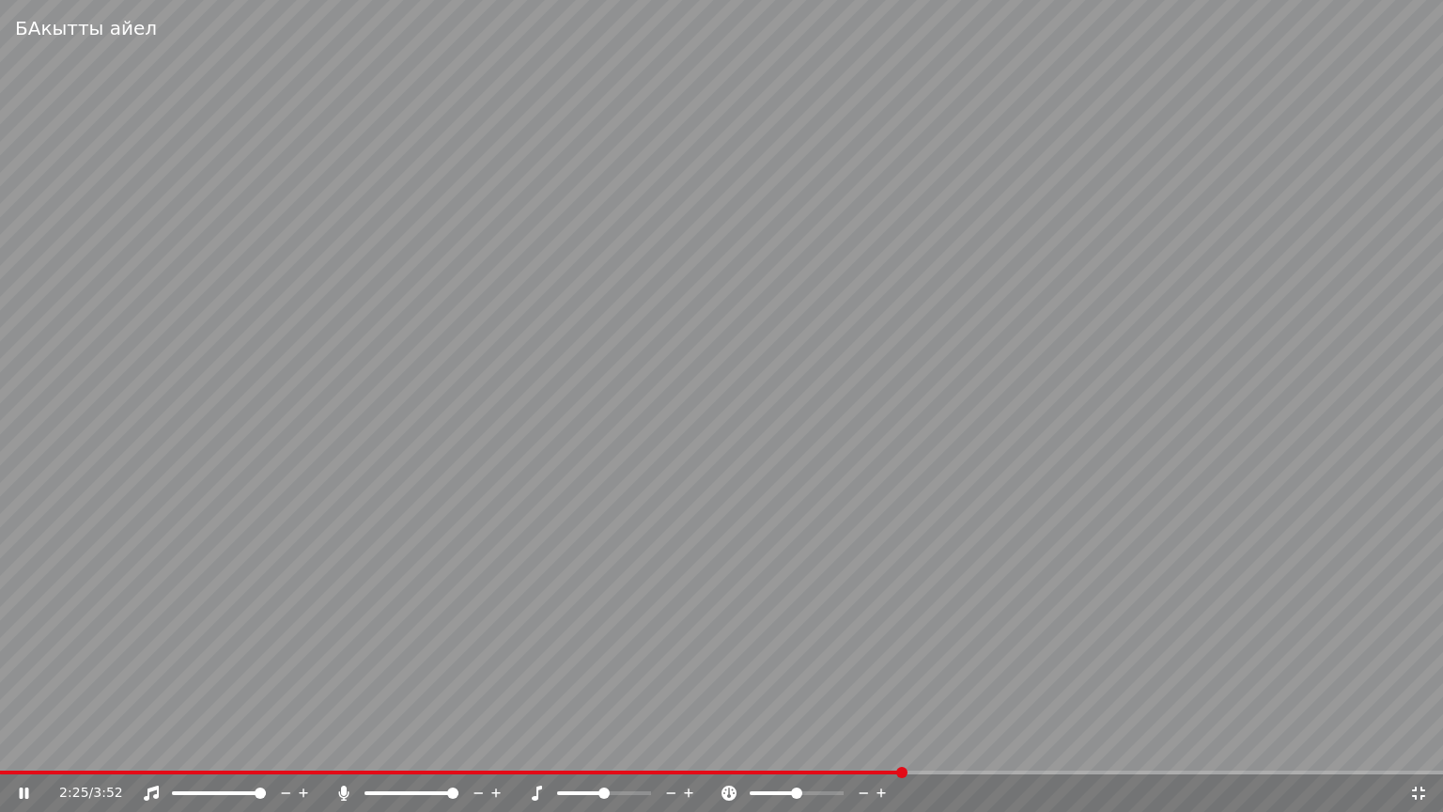
click at [755, 745] on video at bounding box center [721, 406] width 1443 height 812
click at [751, 745] on span at bounding box center [453, 772] width 906 height 4
click at [597, 745] on div "2:04 / 3:52" at bounding box center [721, 793] width 1443 height 38
click at [594, 745] on div "2:05 / 3:52" at bounding box center [721, 793] width 1443 height 38
click at [576, 745] on span at bounding box center [391, 772] width 782 height 4
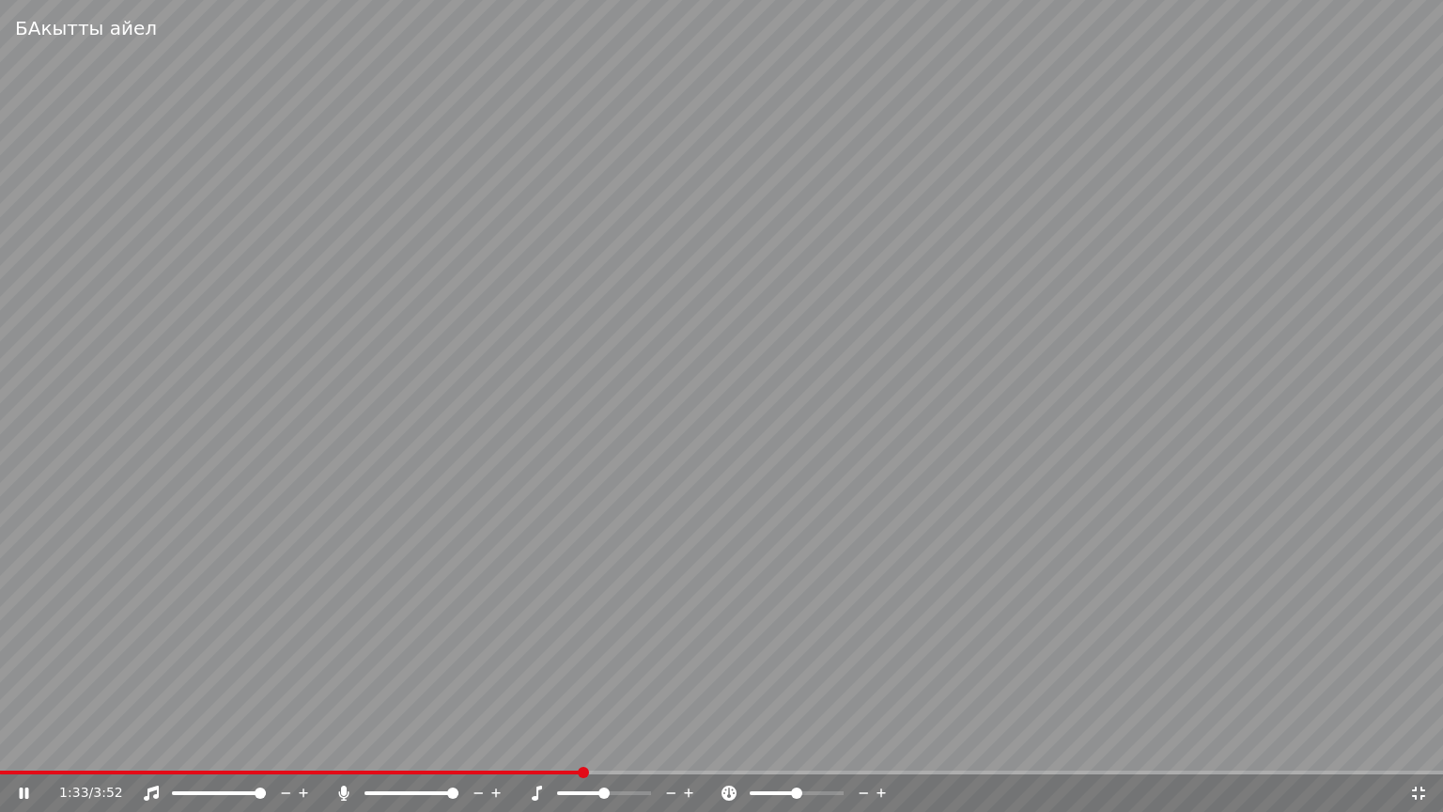
click at [10, 745] on div "1:33 / 3:52" at bounding box center [722, 792] width 1428 height 19
click at [22, 745] on icon at bounding box center [24, 792] width 9 height 11
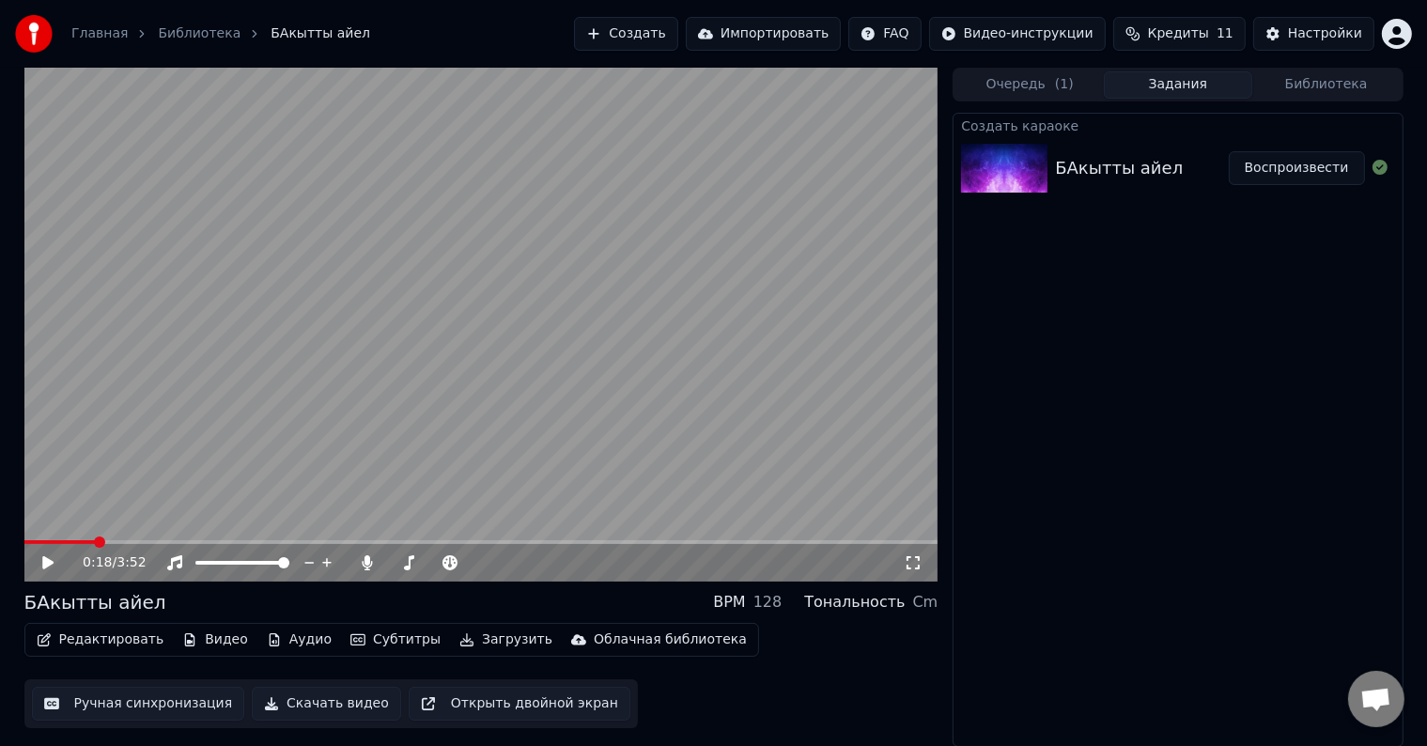
click at [94, 541] on span at bounding box center [59, 542] width 70 height 4
click at [143, 542] on span at bounding box center [481, 542] width 914 height 4
click at [385, 541] on span at bounding box center [481, 542] width 914 height 4
click at [499, 425] on video at bounding box center [481, 325] width 914 height 514
click at [526, 387] on video at bounding box center [481, 325] width 914 height 514
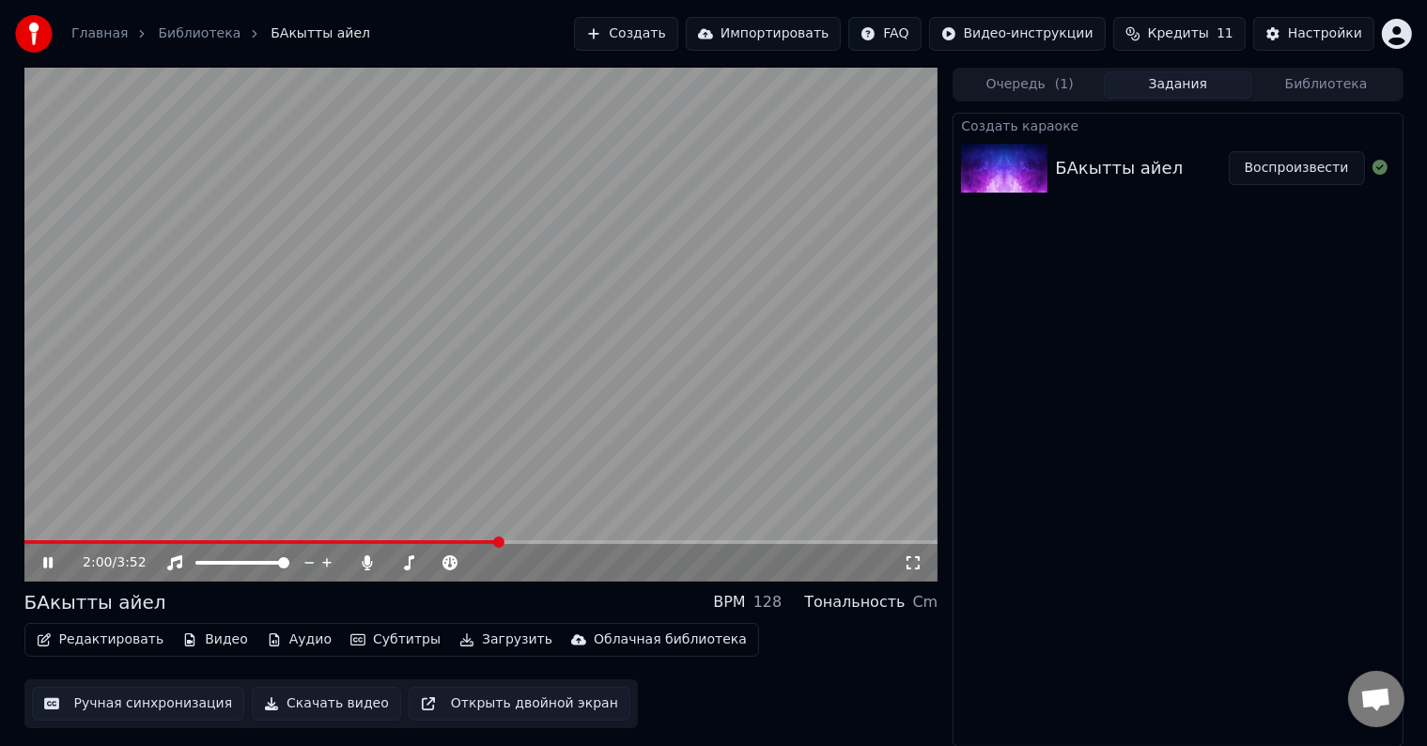
click at [513, 458] on video at bounding box center [481, 325] width 914 height 514
click at [600, 458] on video at bounding box center [481, 325] width 914 height 514
click at [537, 537] on video at bounding box center [481, 325] width 914 height 514
click at [544, 541] on span at bounding box center [481, 542] width 914 height 4
click at [571, 480] on video at bounding box center [481, 325] width 914 height 514
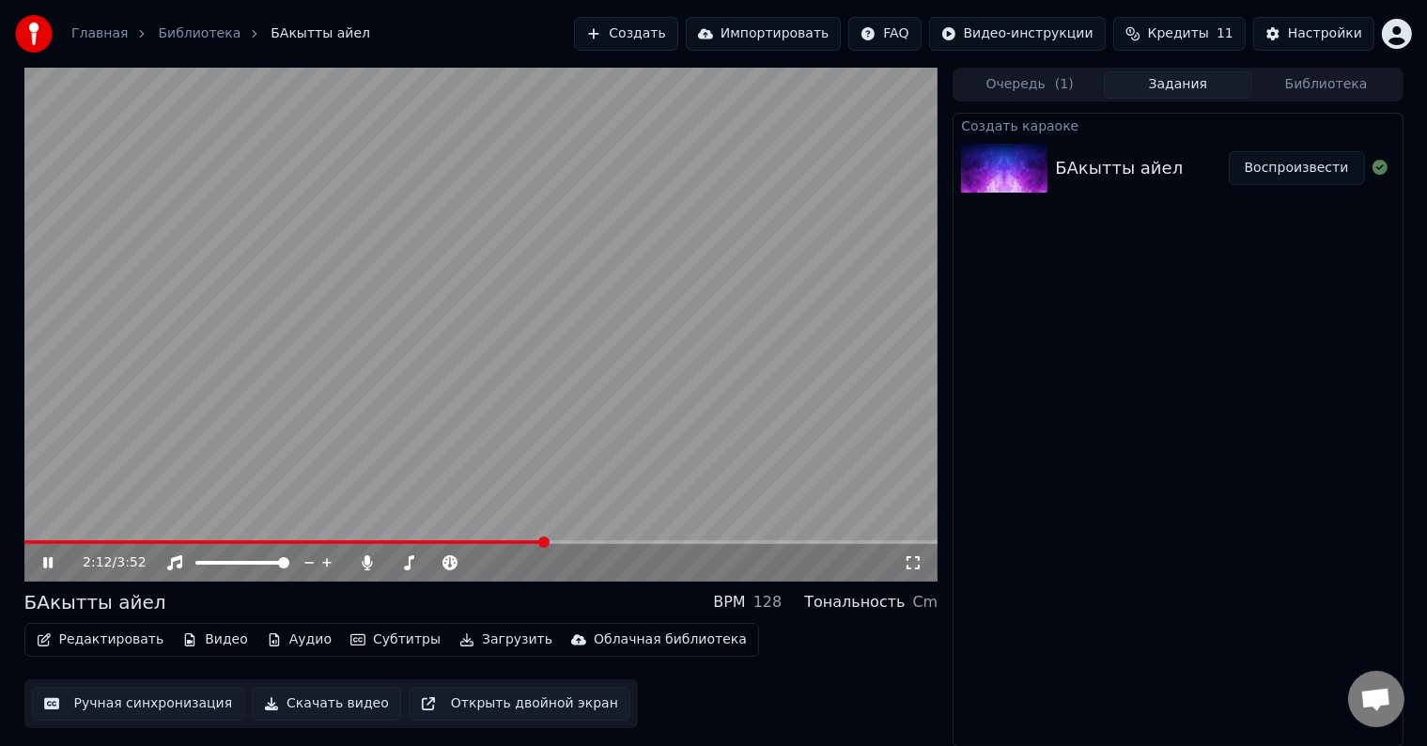
click at [567, 515] on video at bounding box center [481, 325] width 914 height 514
click at [581, 502] on video at bounding box center [481, 325] width 914 height 514
click at [582, 548] on div "2:13 / 3:52" at bounding box center [481, 563] width 914 height 38
click at [579, 544] on div "2:14 / 3:52" at bounding box center [481, 563] width 914 height 38
click at [543, 541] on span at bounding box center [283, 542] width 519 height 4
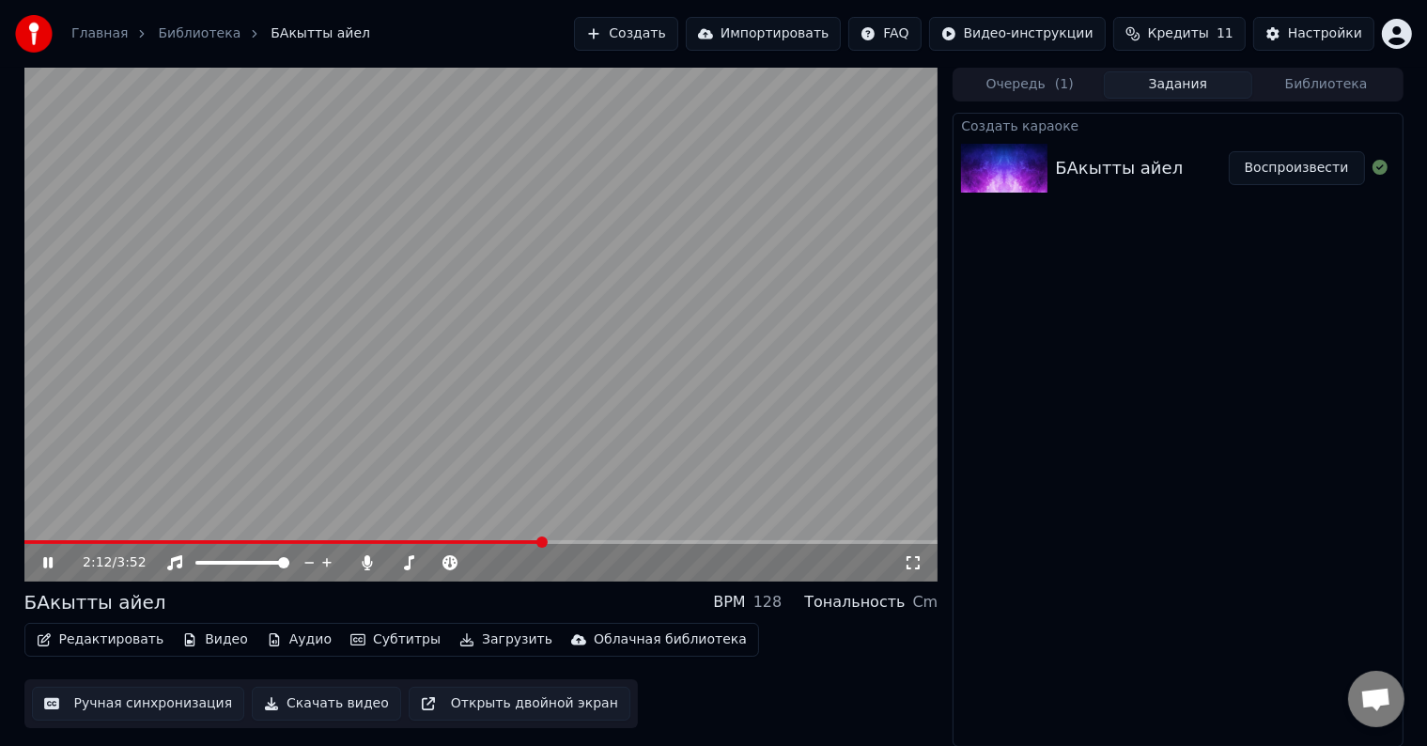
click at [522, 417] on video at bounding box center [481, 325] width 914 height 514
click at [131, 641] on button "Редактировать" at bounding box center [100, 640] width 143 height 26
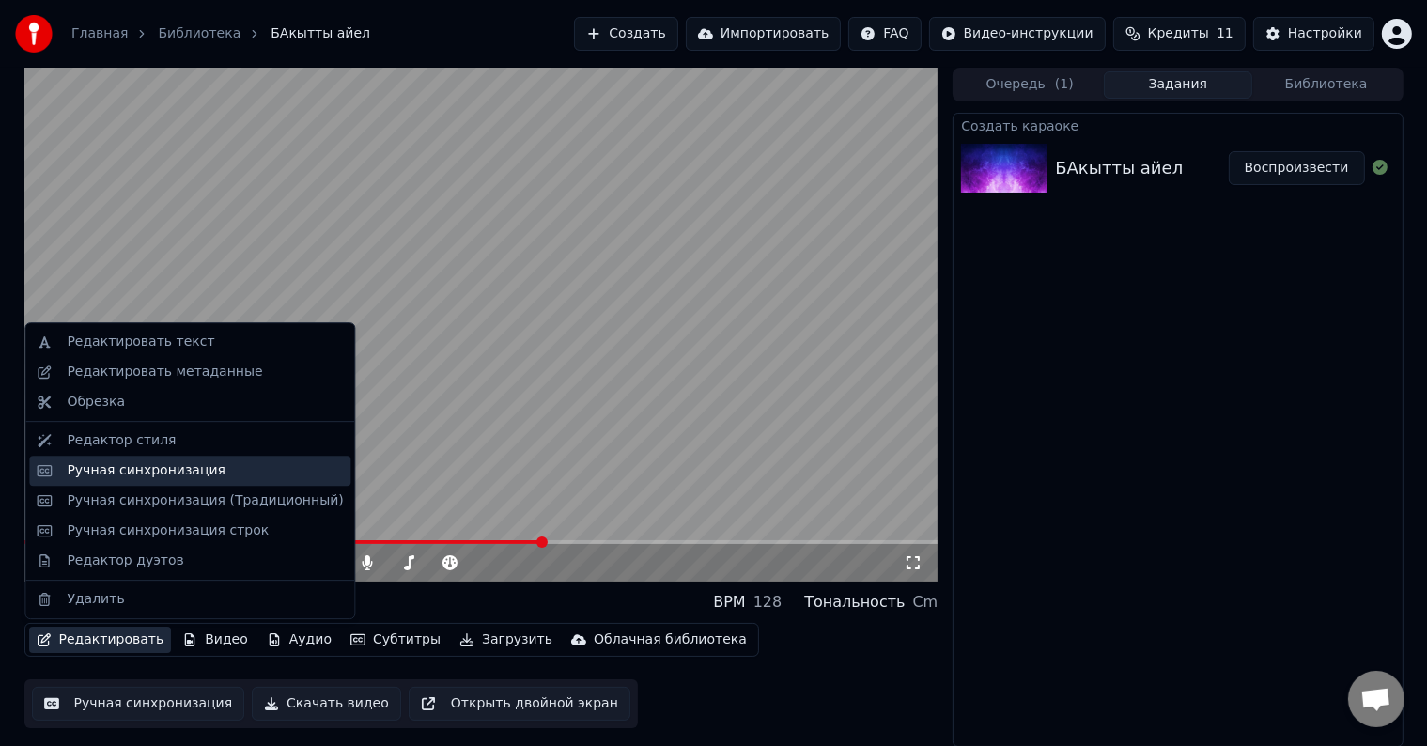
click at [188, 472] on div "Ручная синхронизация" at bounding box center [146, 470] width 159 height 19
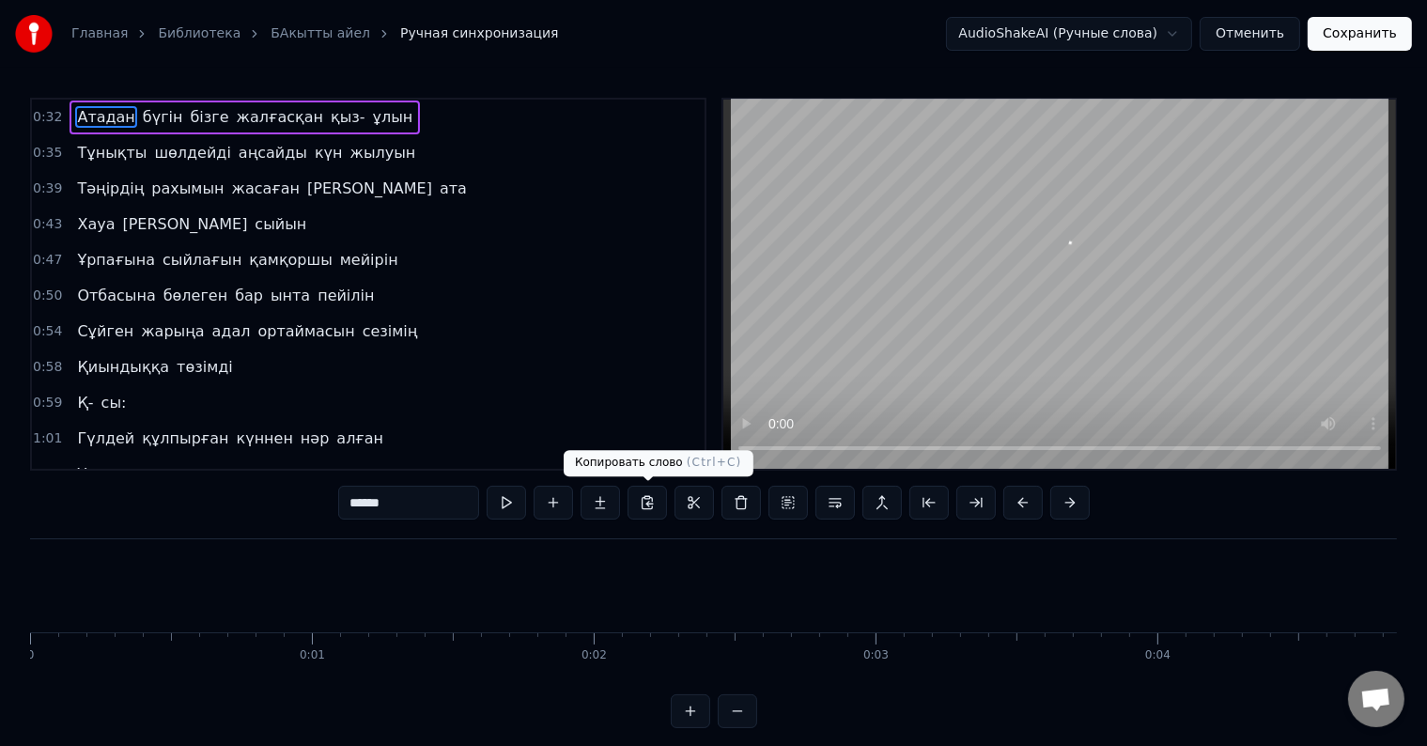
scroll to position [0, 8962]
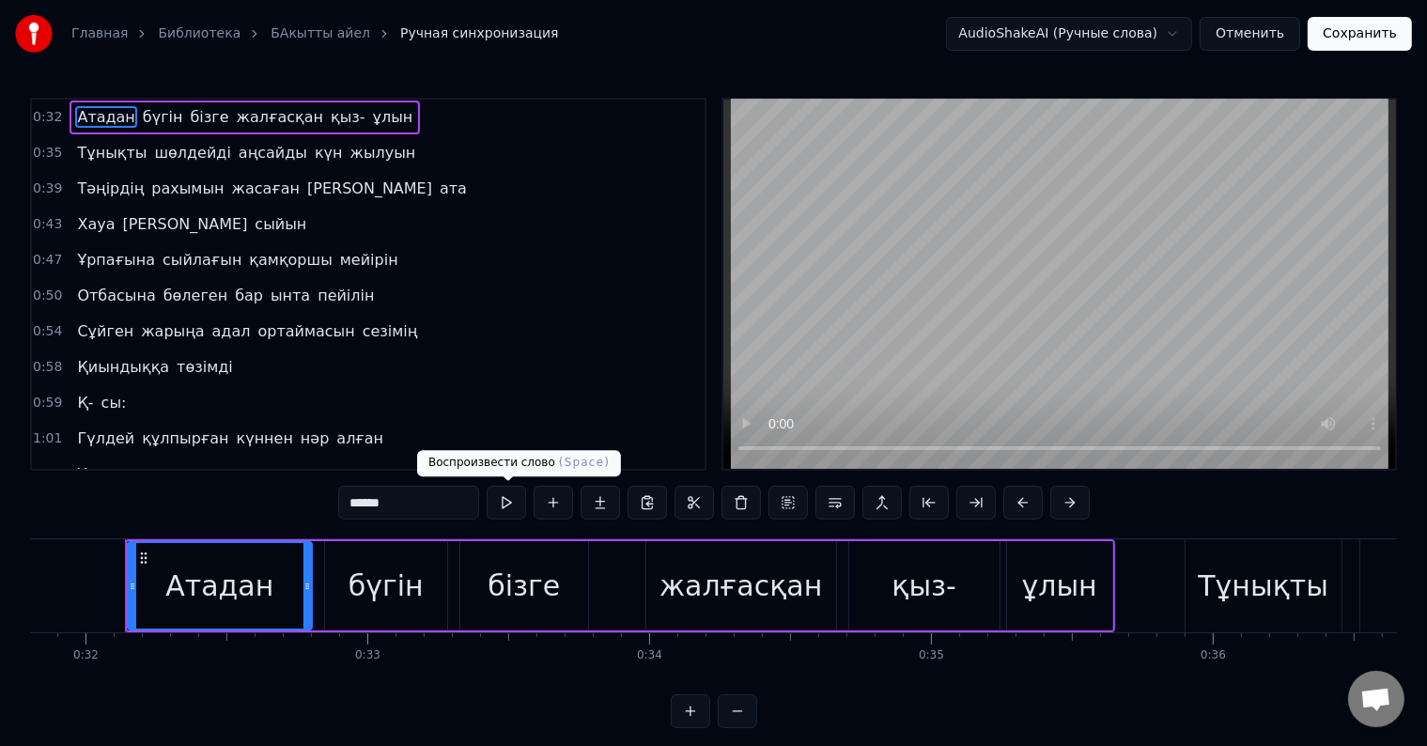
click at [517, 501] on button at bounding box center [506, 503] width 39 height 34
click at [503, 500] on button at bounding box center [506, 503] width 39 height 34
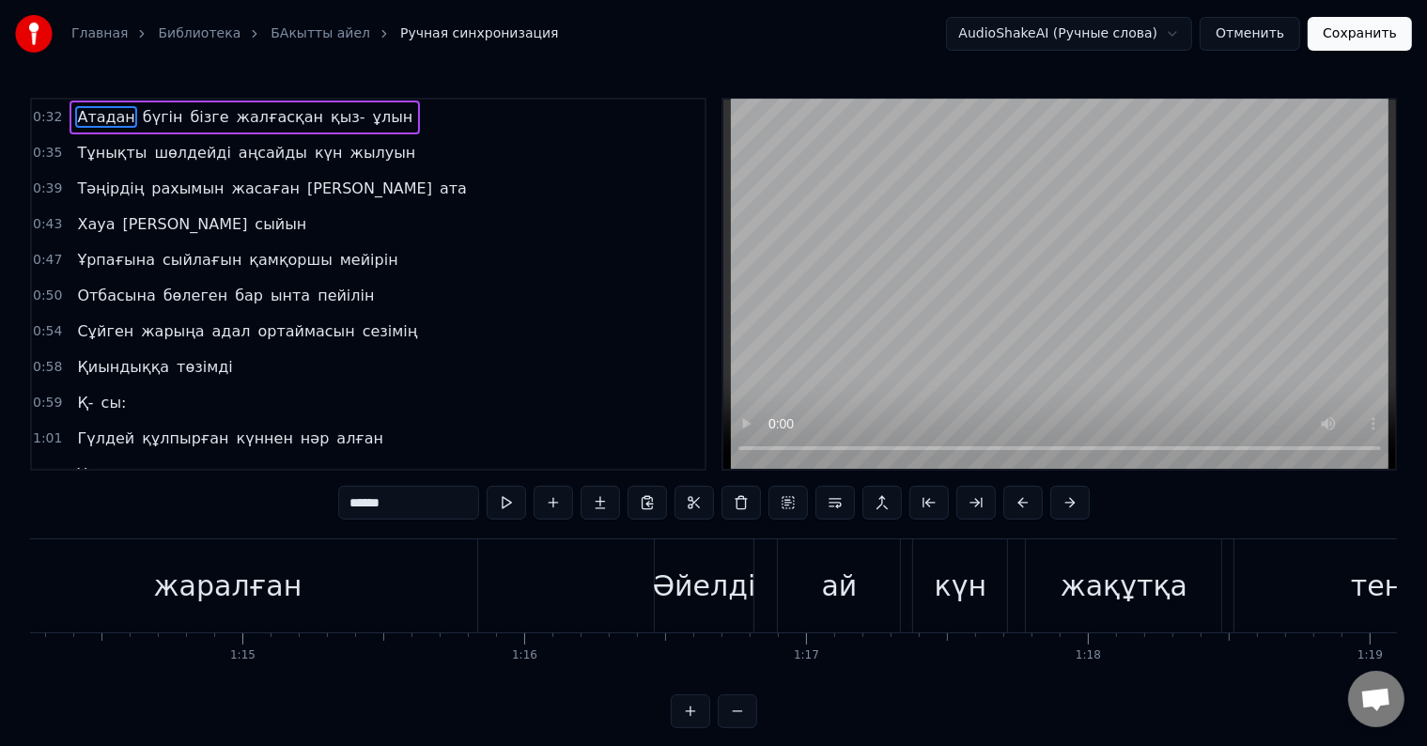
scroll to position [0, 22119]
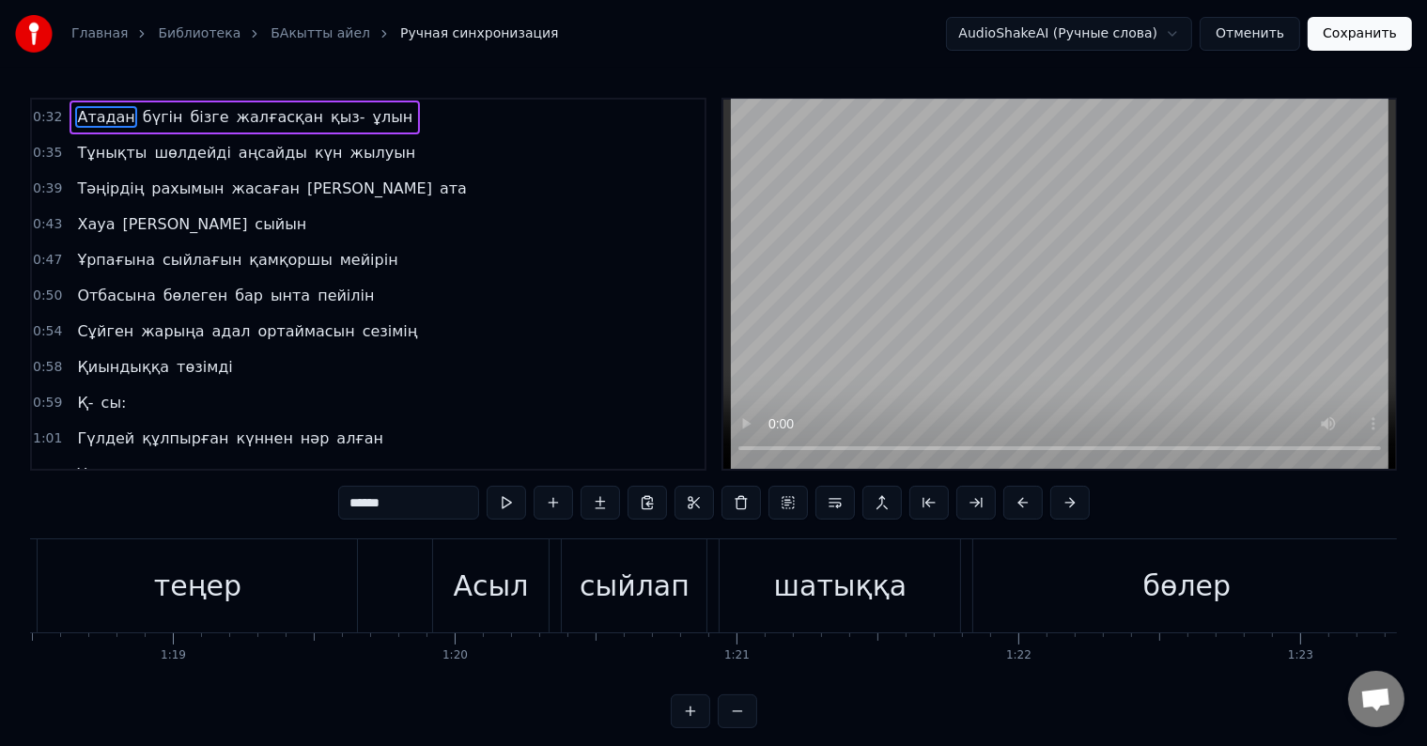
click at [894, 621] on div "шатыққа" at bounding box center [840, 585] width 240 height 93
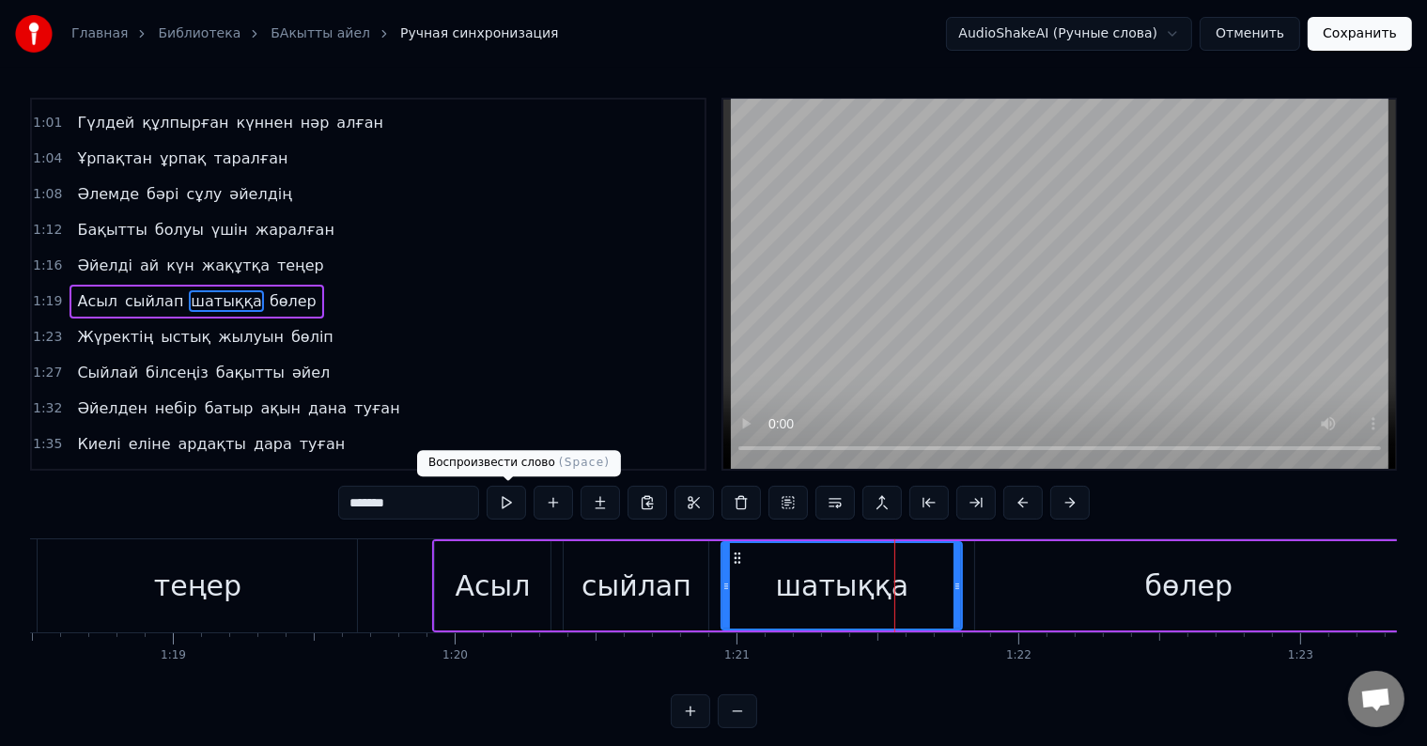
click at [500, 508] on button at bounding box center [506, 503] width 39 height 34
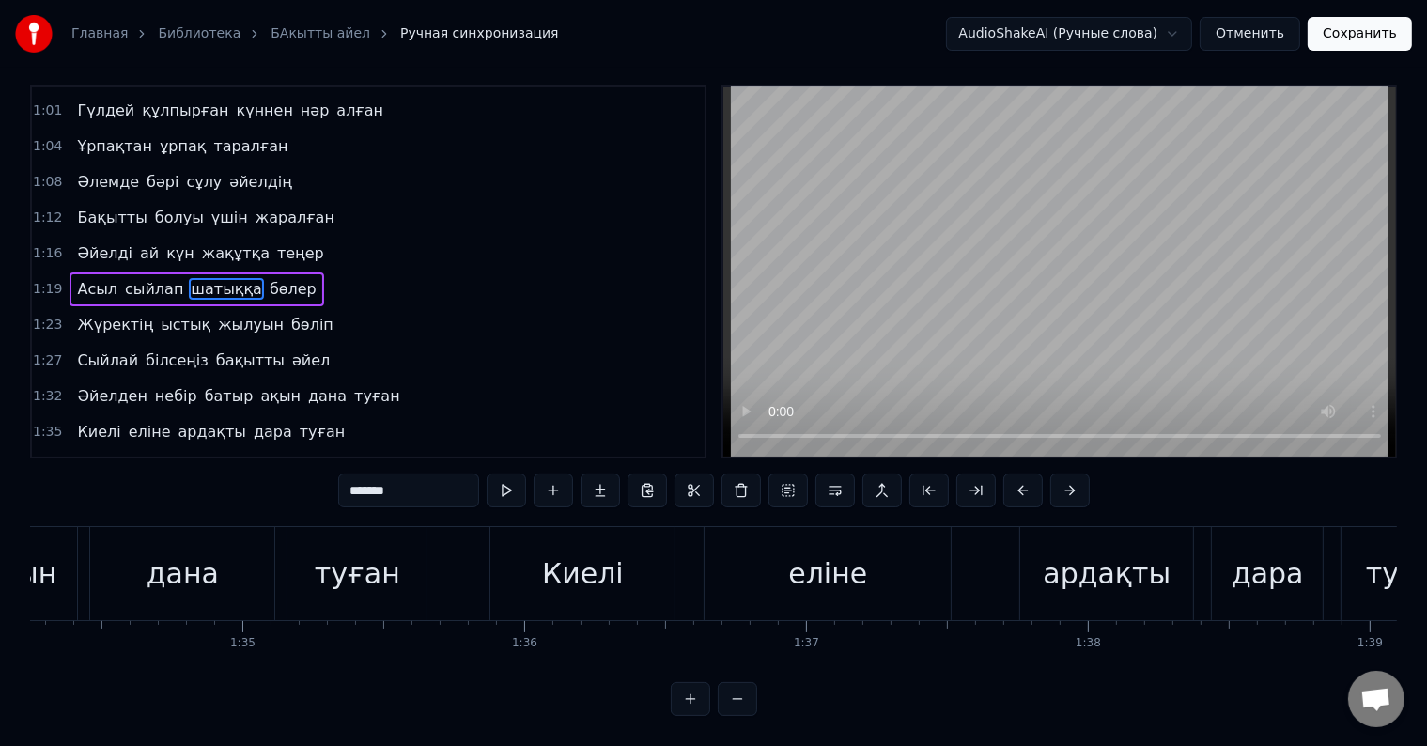
scroll to position [0, 26632]
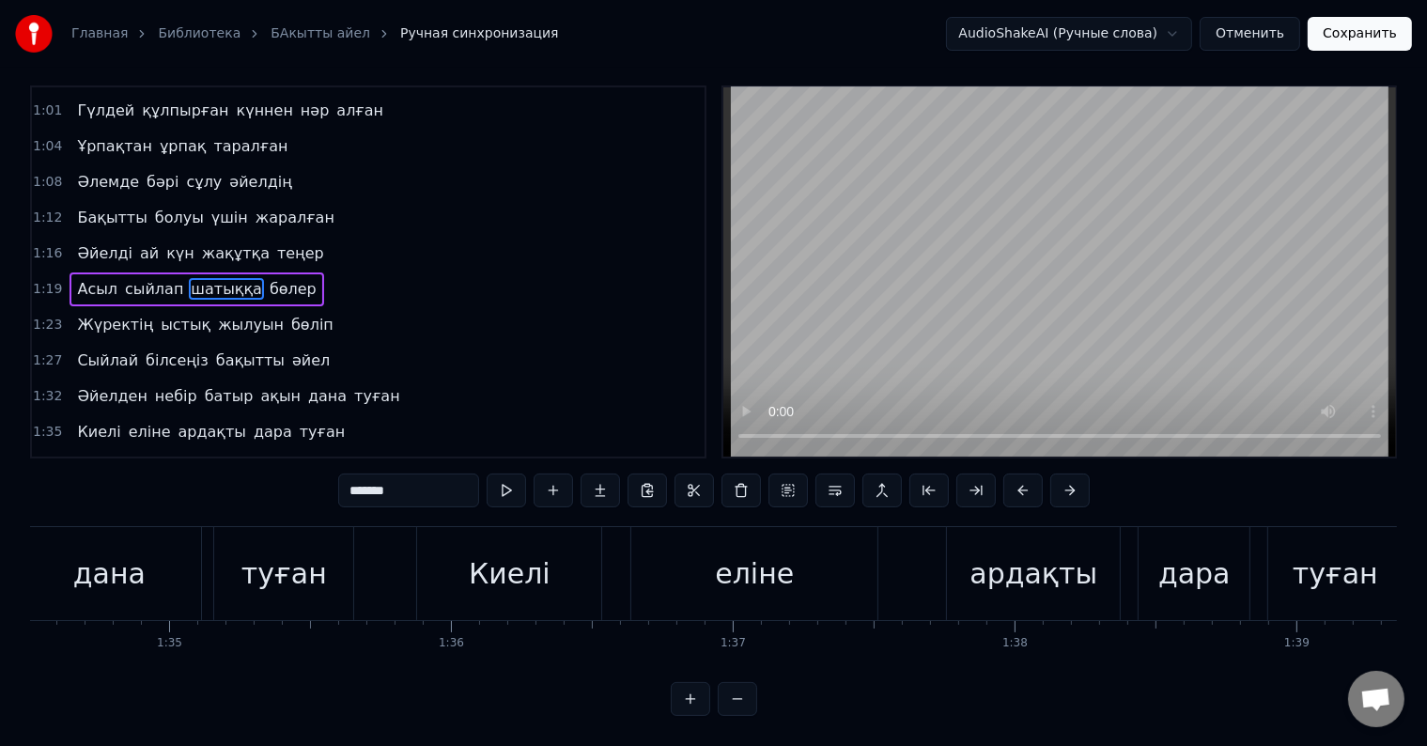
click at [549, 579] on div "Киелі" at bounding box center [509, 573] width 184 height 93
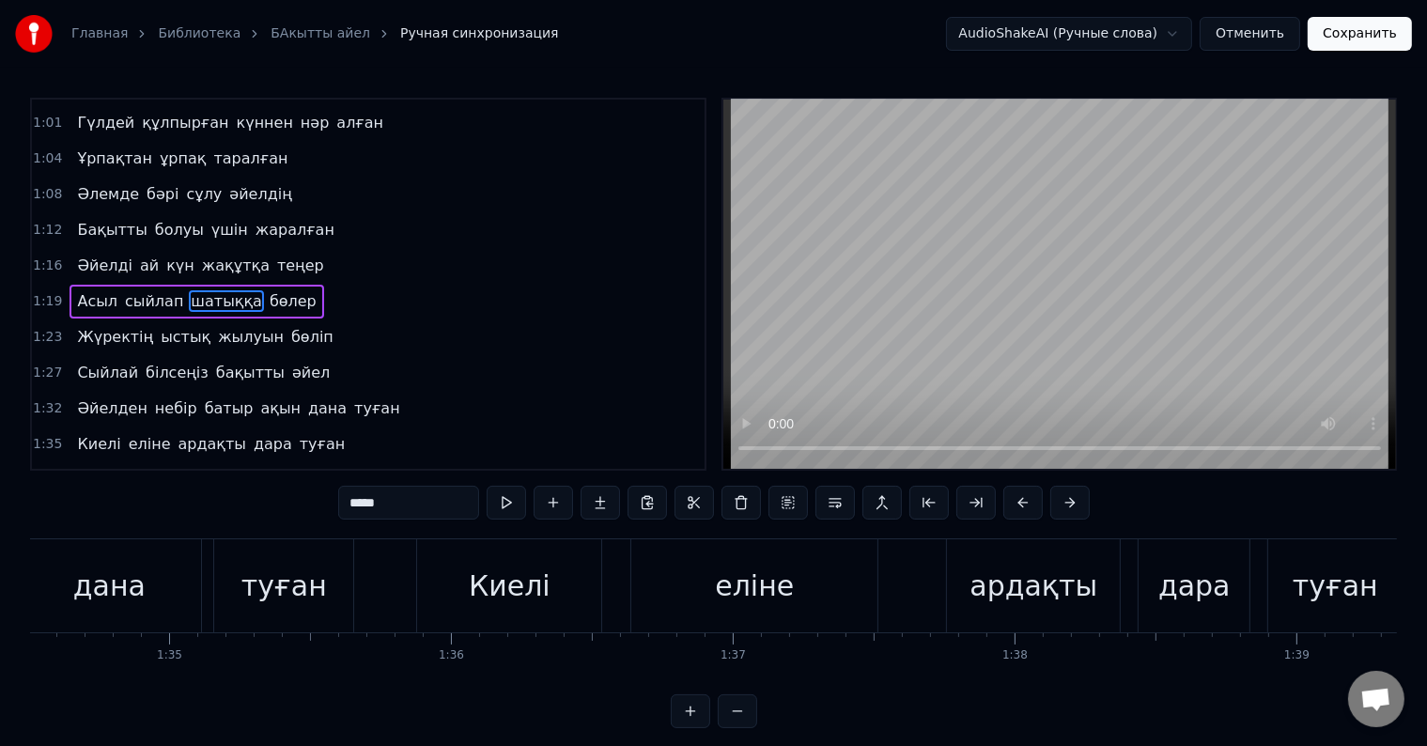
scroll to position [455, 0]
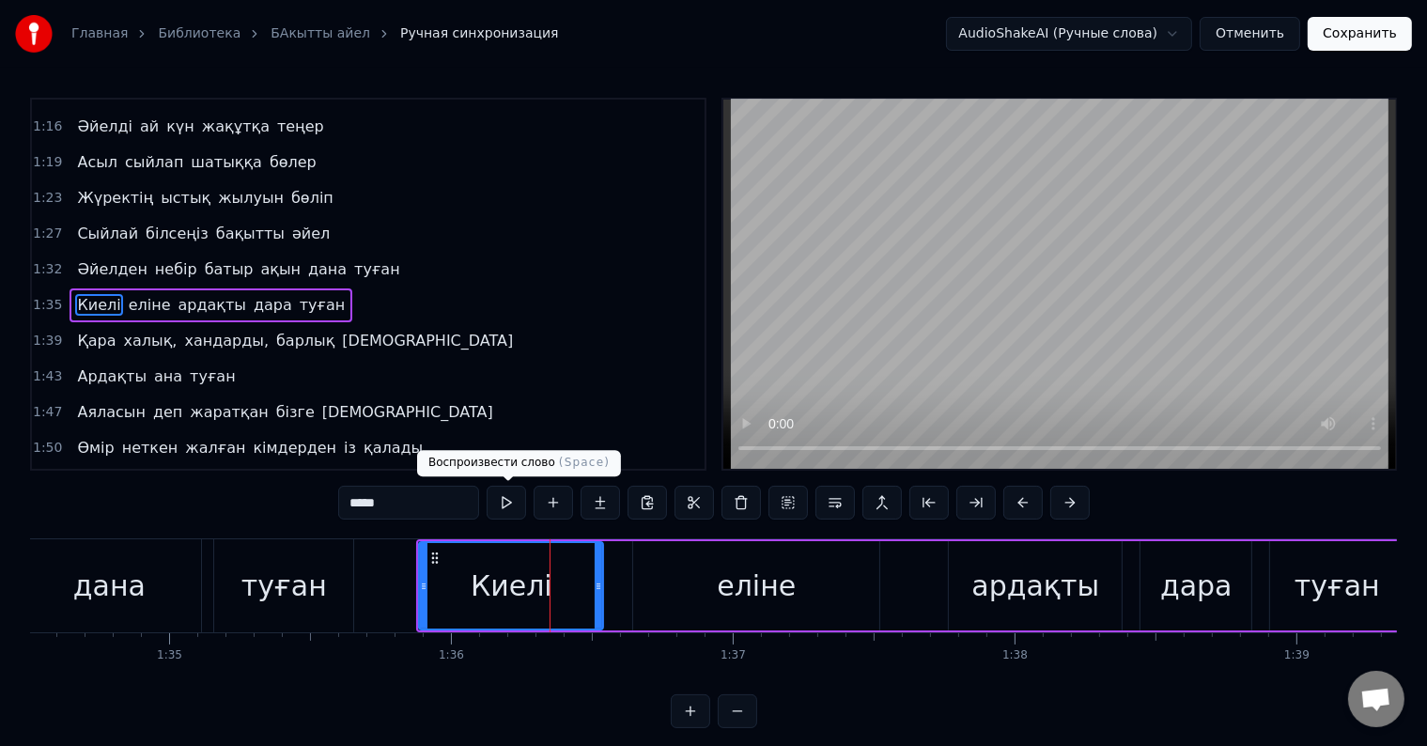
click at [517, 500] on button at bounding box center [506, 503] width 39 height 34
click at [1015, 568] on div "ардақты" at bounding box center [1035, 586] width 128 height 42
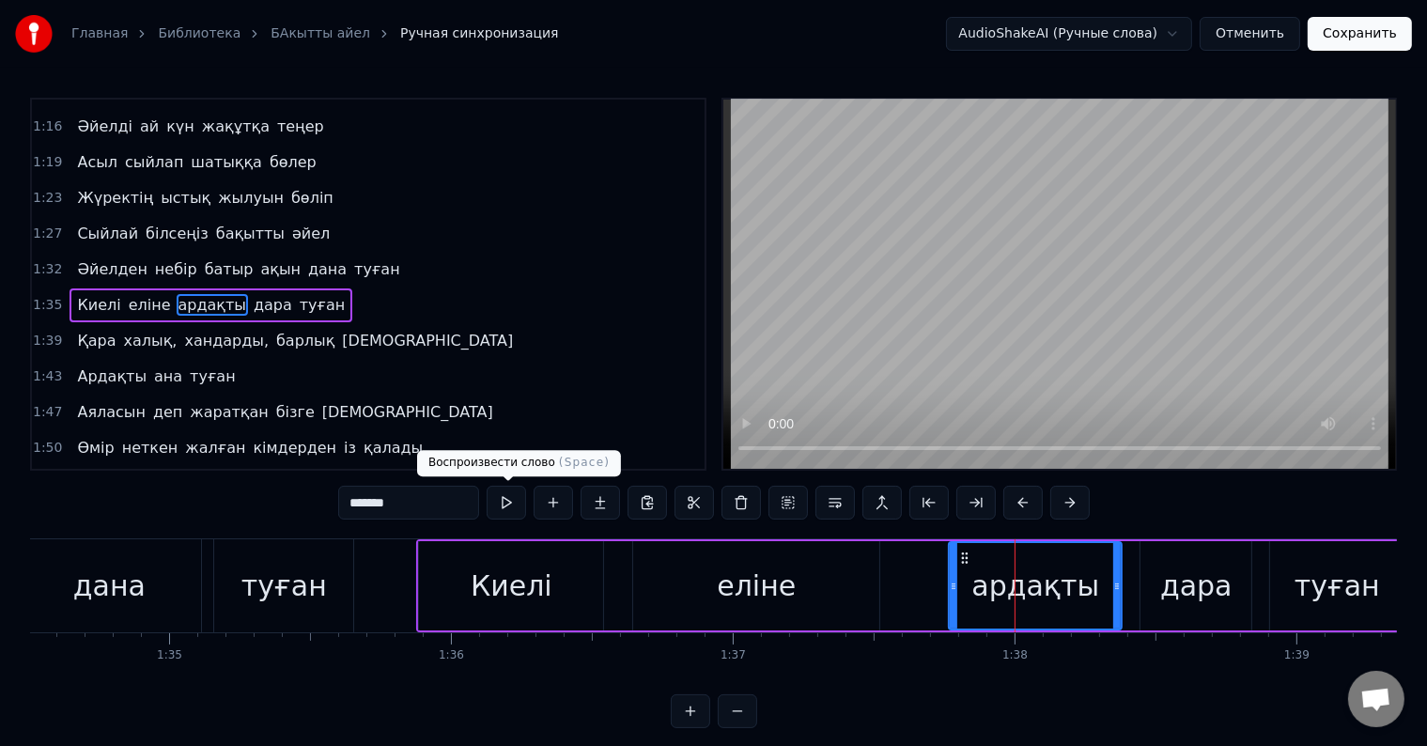
click at [516, 509] on button at bounding box center [506, 503] width 39 height 34
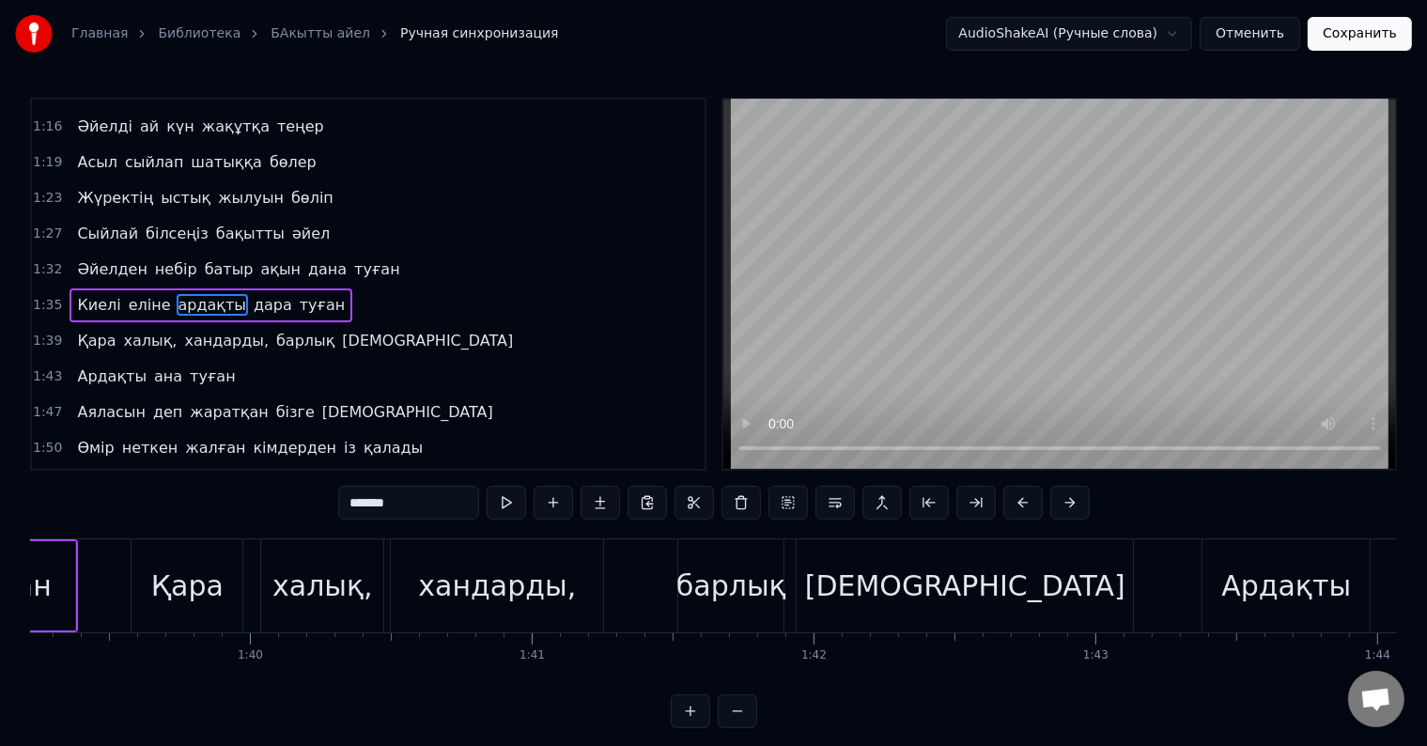
scroll to position [0, 28218]
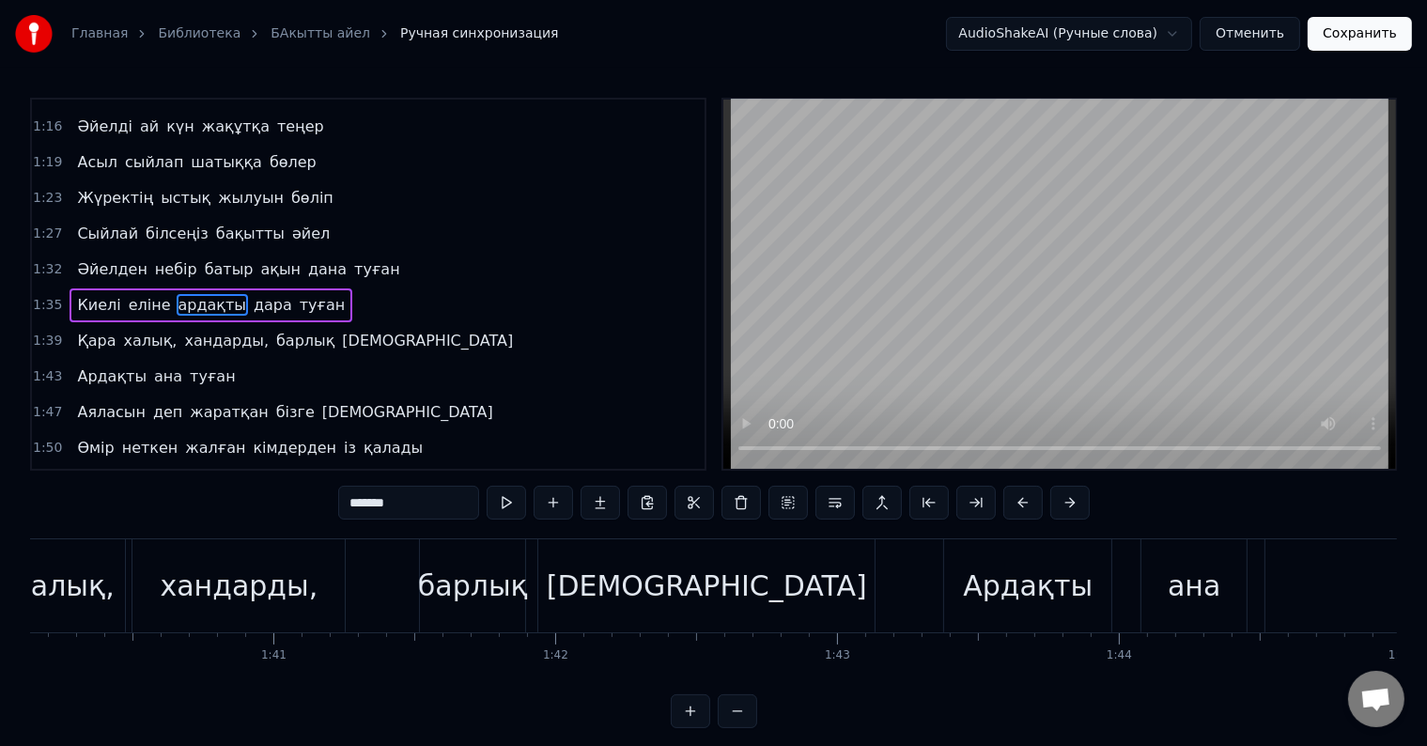
click at [671, 608] on div "[DEMOGRAPHIC_DATA]" at bounding box center [706, 585] width 336 height 93
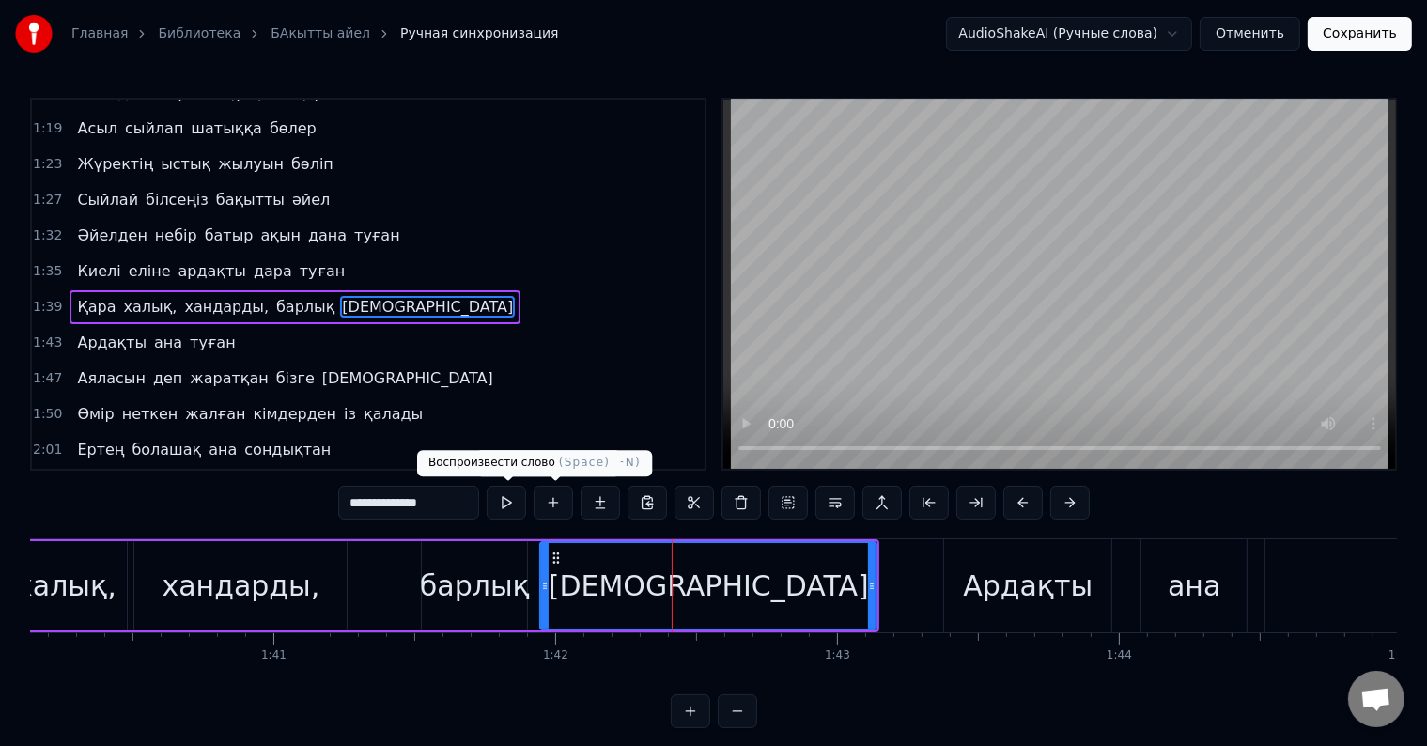
click at [512, 500] on button at bounding box center [506, 503] width 39 height 34
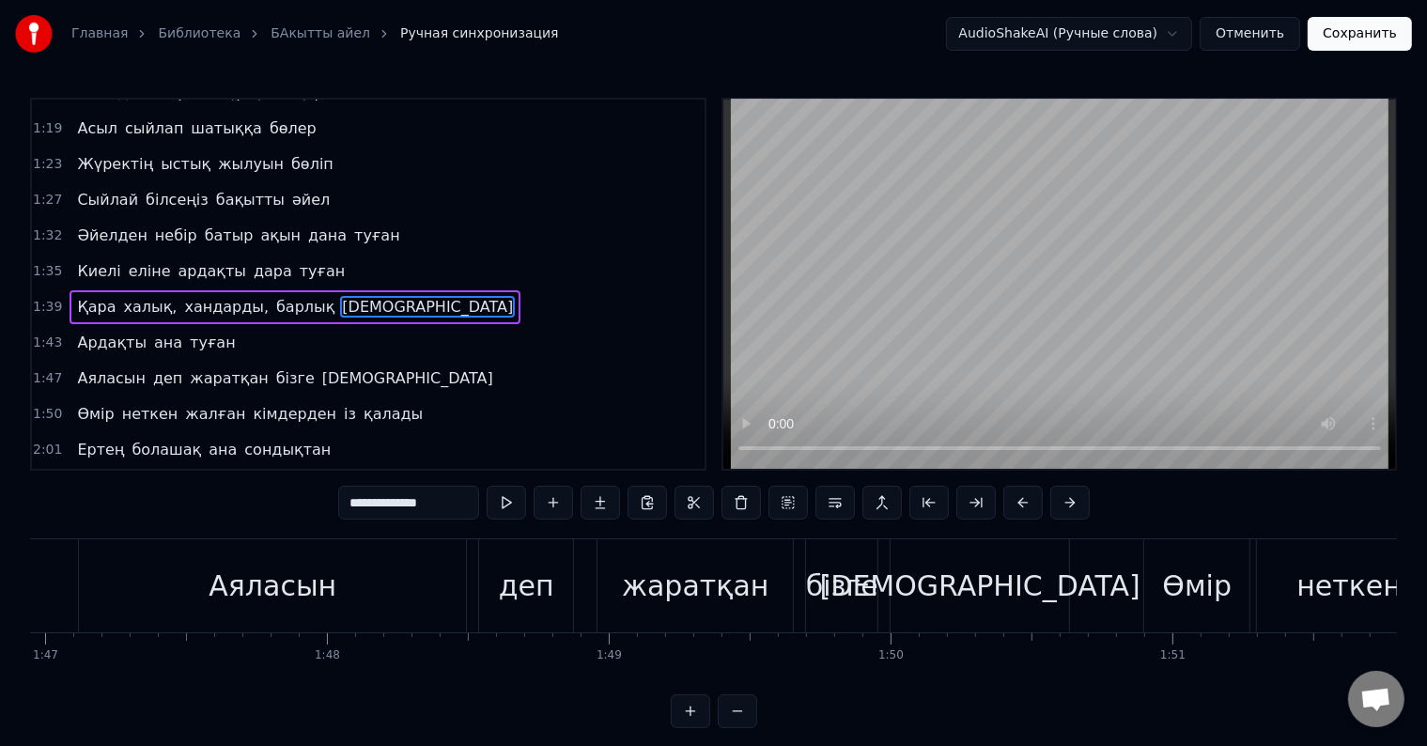
scroll to position [0, 30726]
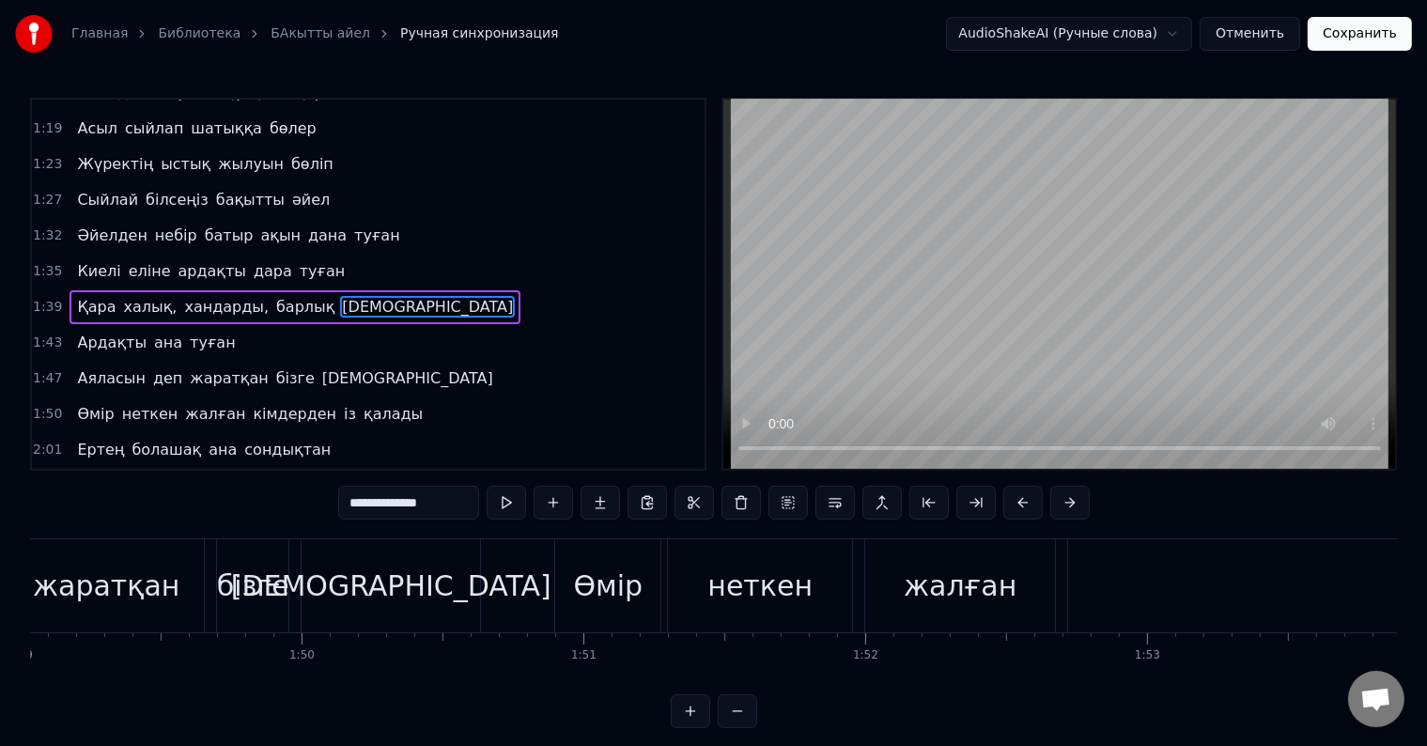
click at [633, 609] on div "Өмір" at bounding box center [607, 585] width 105 height 93
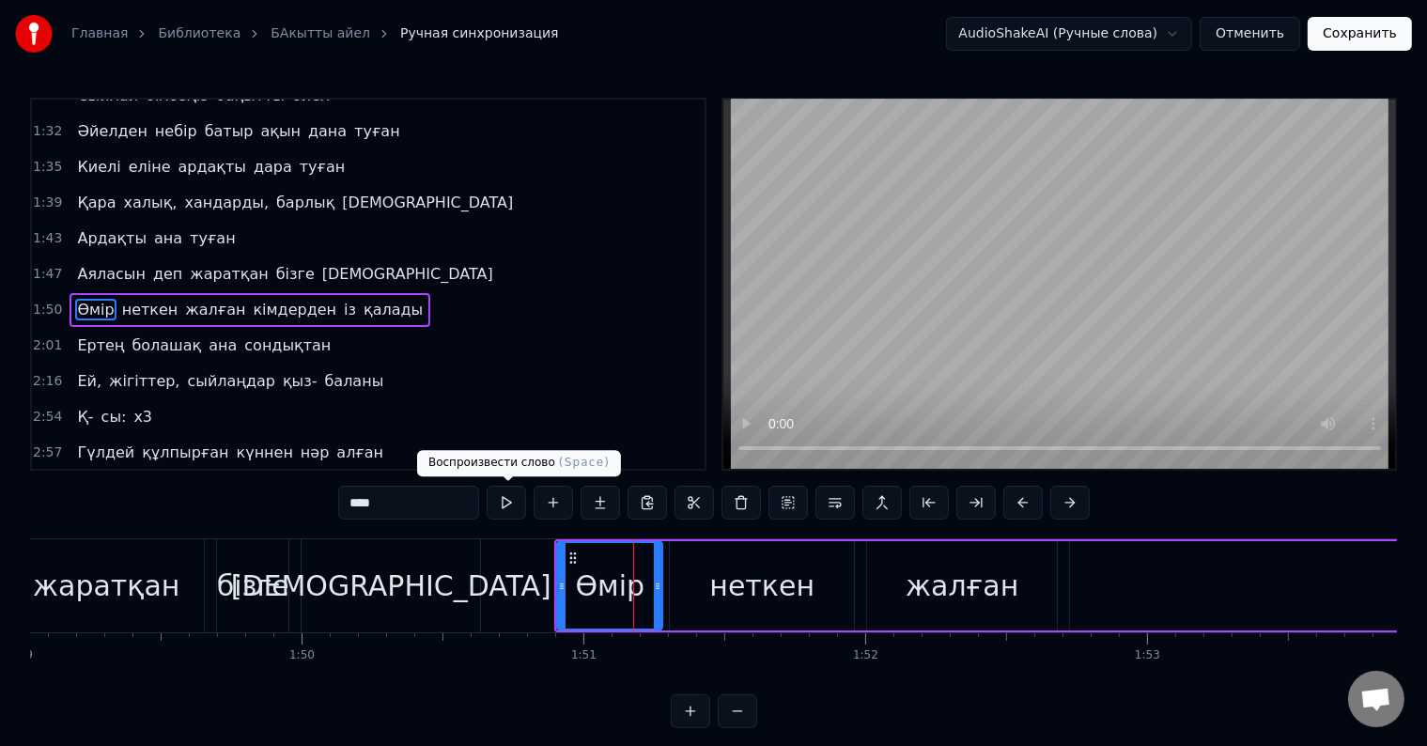
click at [517, 498] on button at bounding box center [506, 503] width 39 height 34
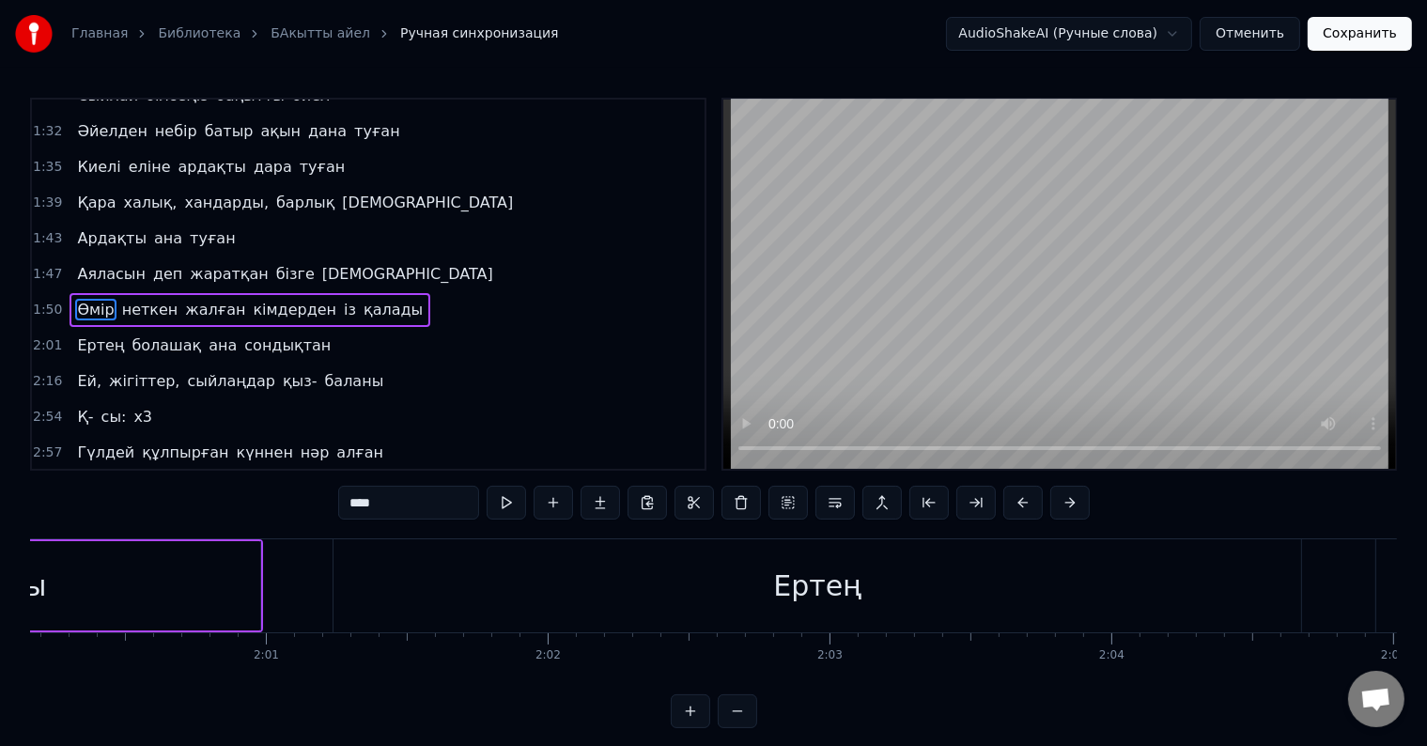
scroll to position [0, 34231]
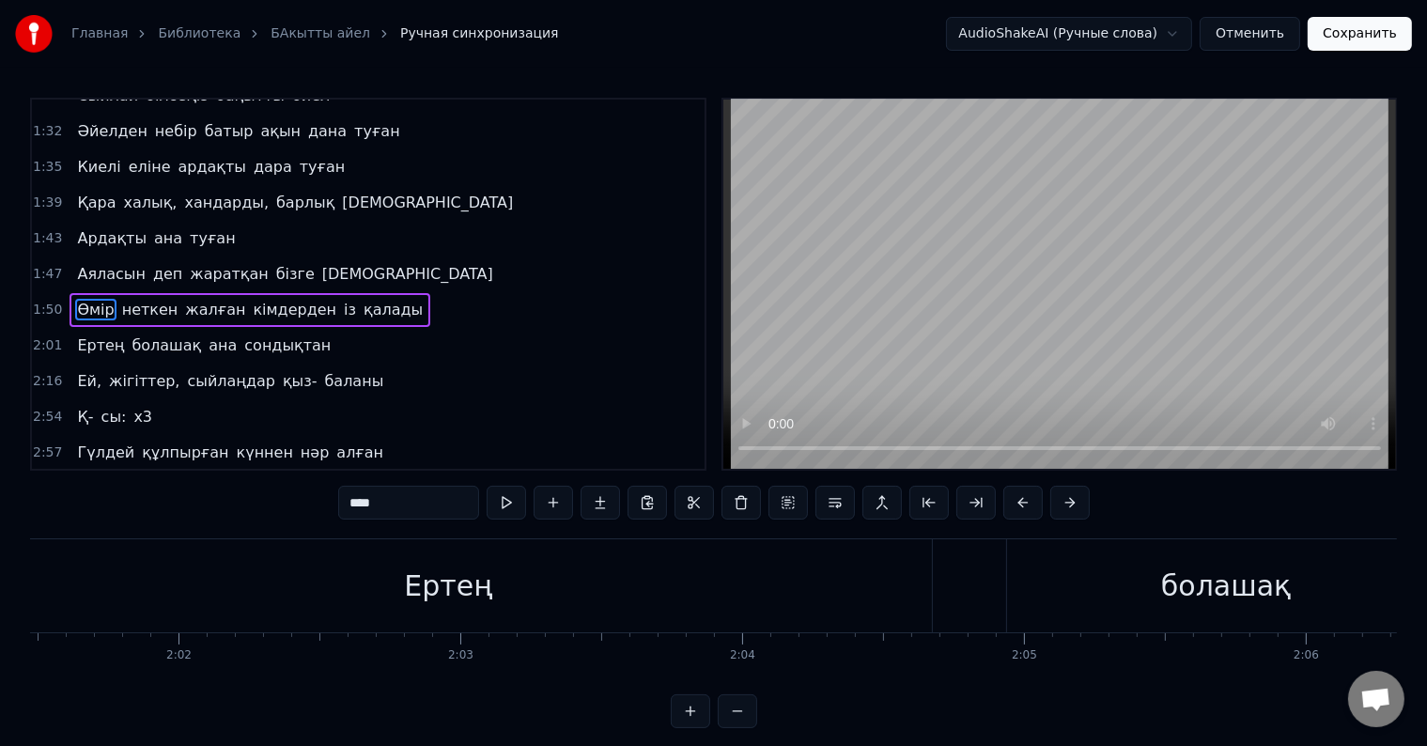
click at [563, 601] on div "Ертең" at bounding box center [448, 585] width 968 height 93
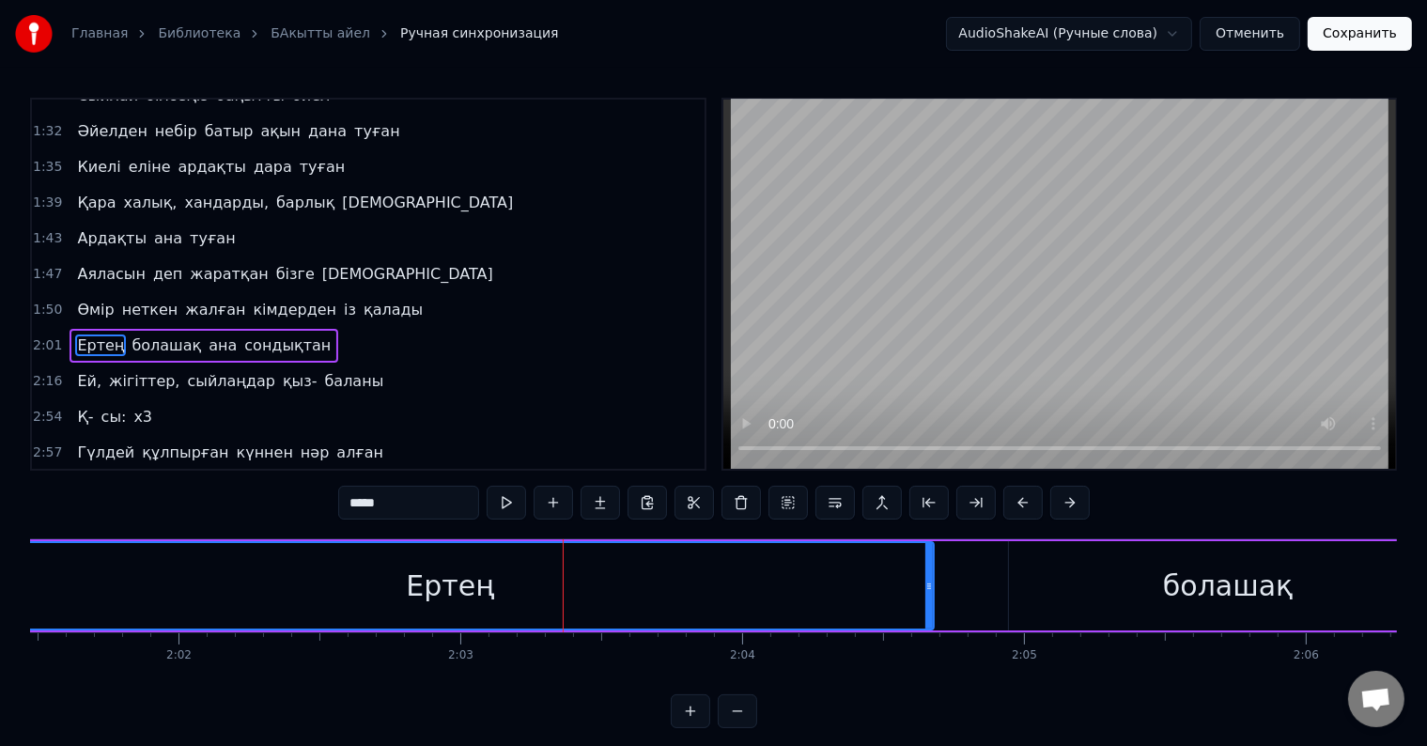
scroll to position [627, 0]
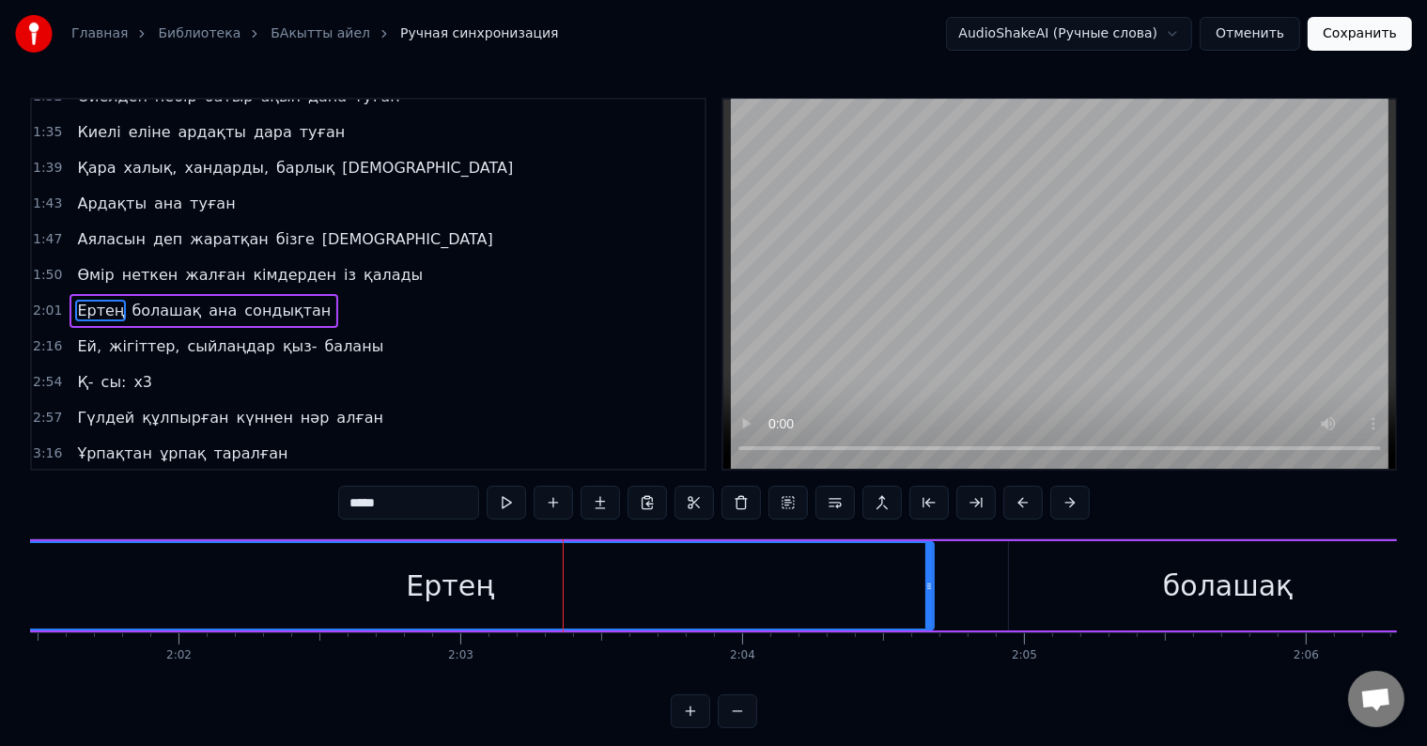
click at [512, 514] on button at bounding box center [506, 503] width 39 height 34
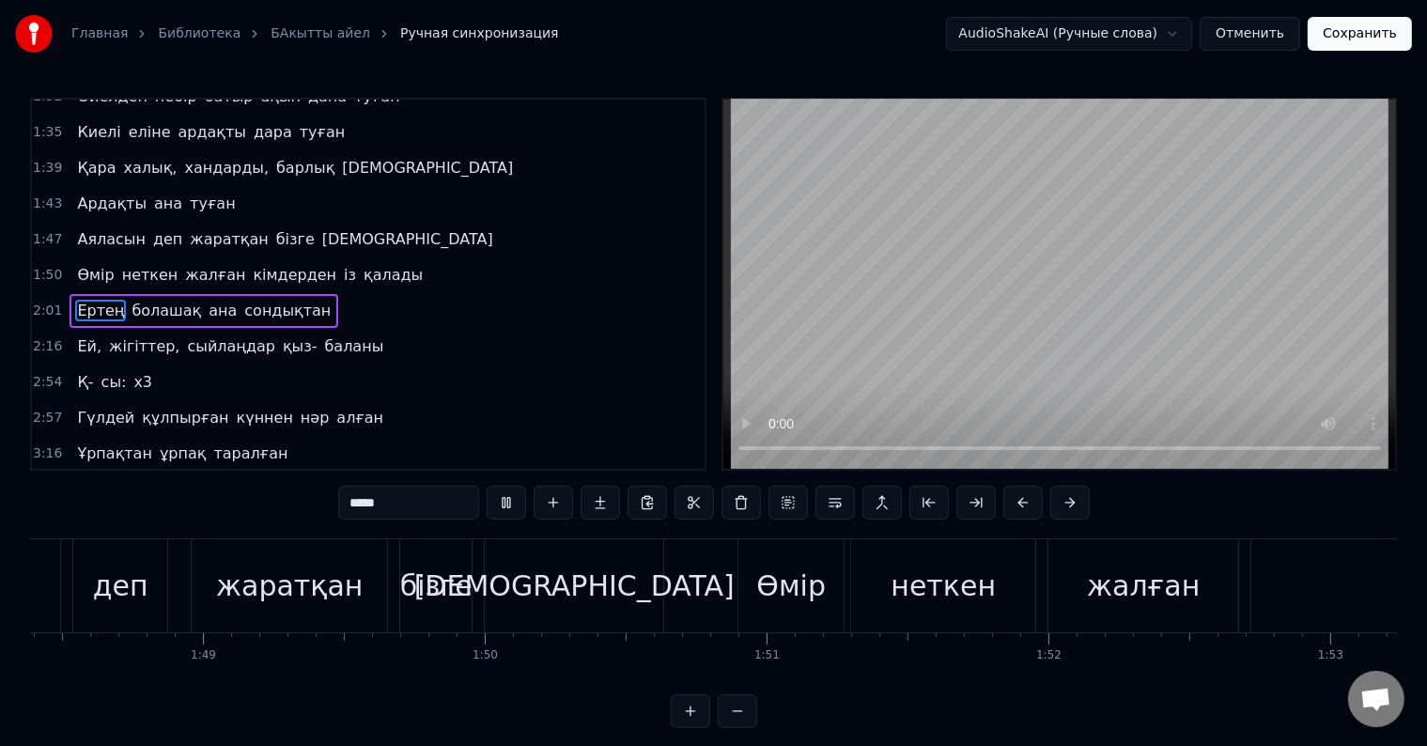
scroll to position [0, 35024]
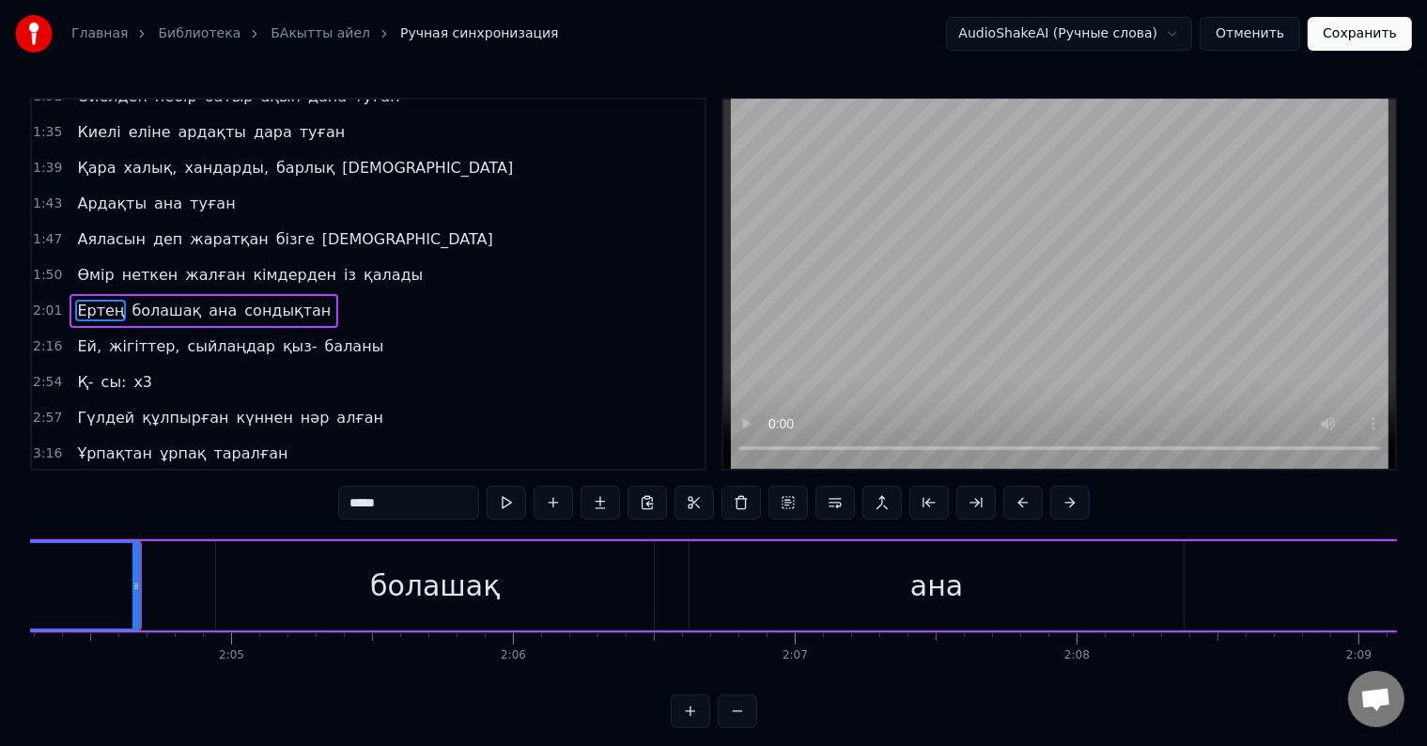
click at [495, 585] on div "болашақ" at bounding box center [435, 585] width 438 height 89
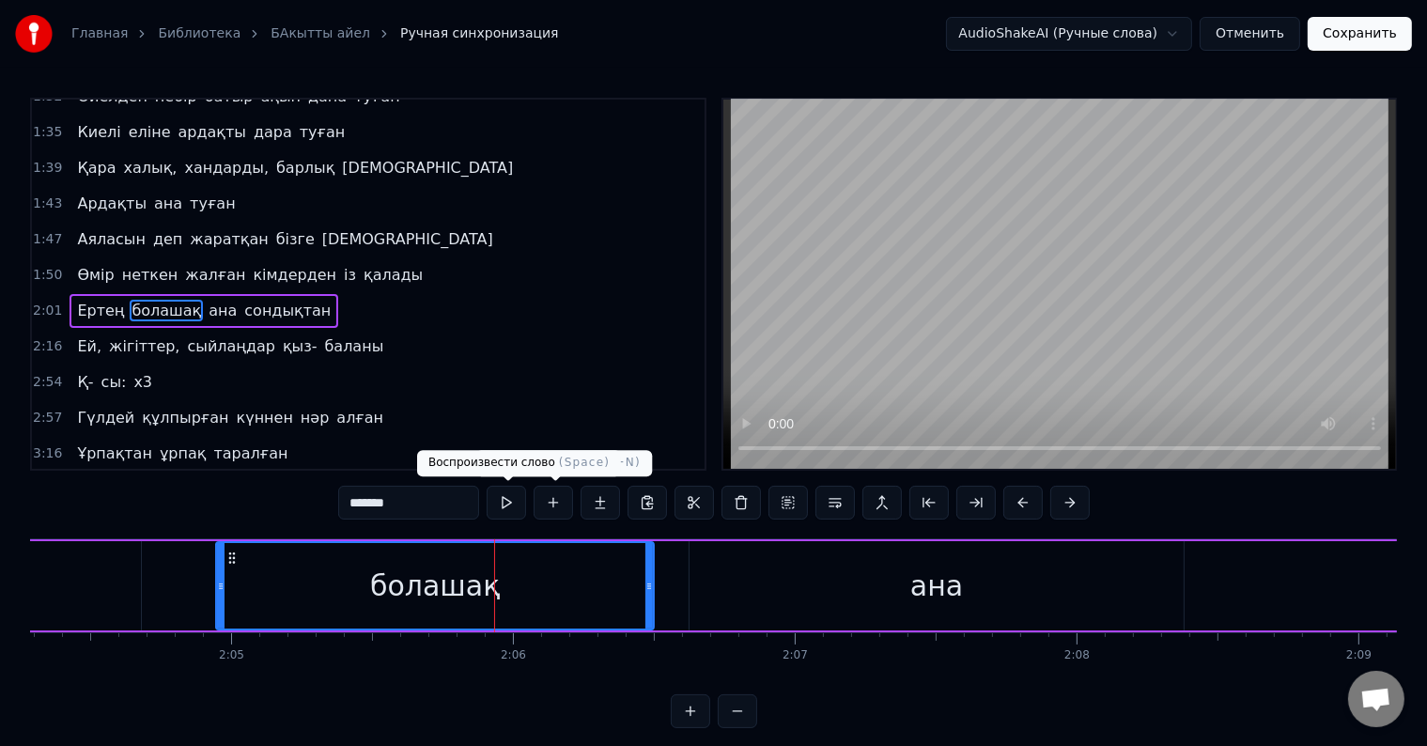
click at [508, 497] on button at bounding box center [506, 503] width 39 height 34
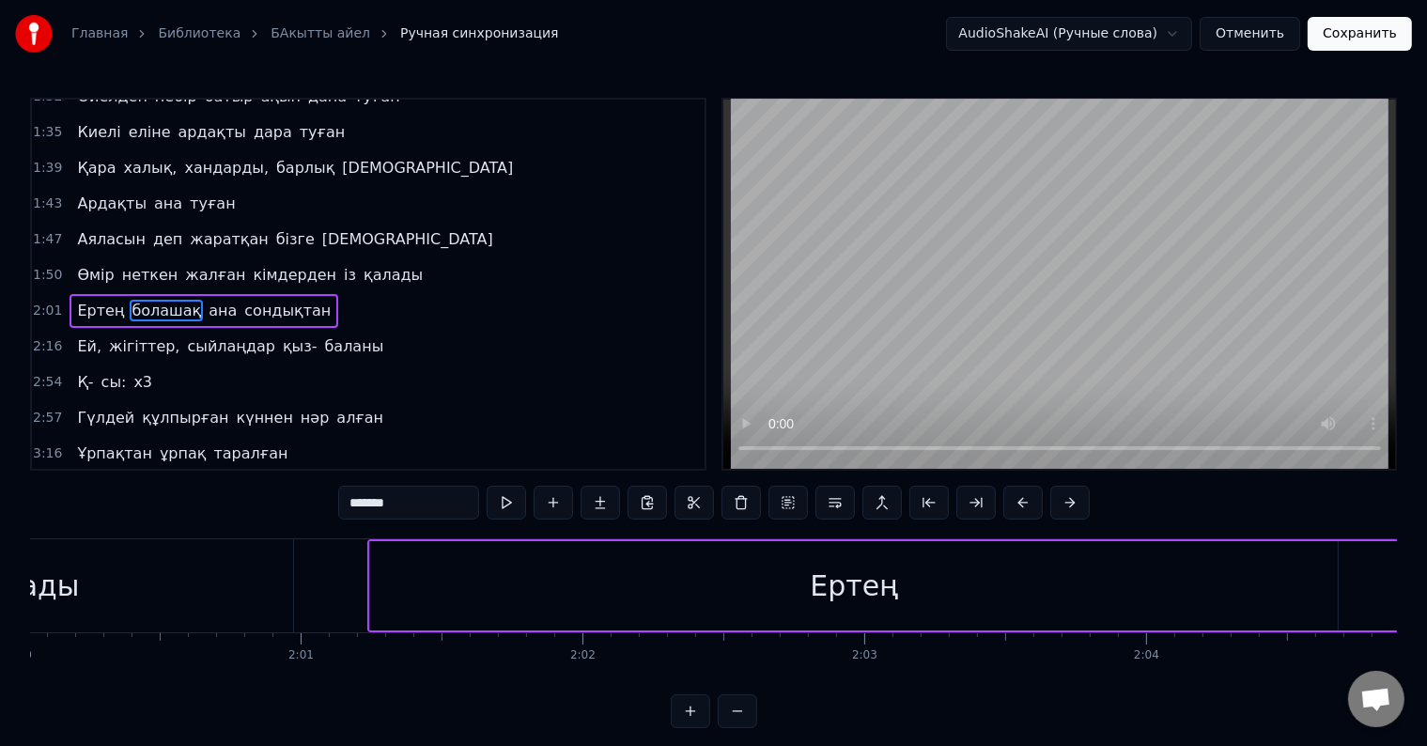
scroll to position [0, 32631]
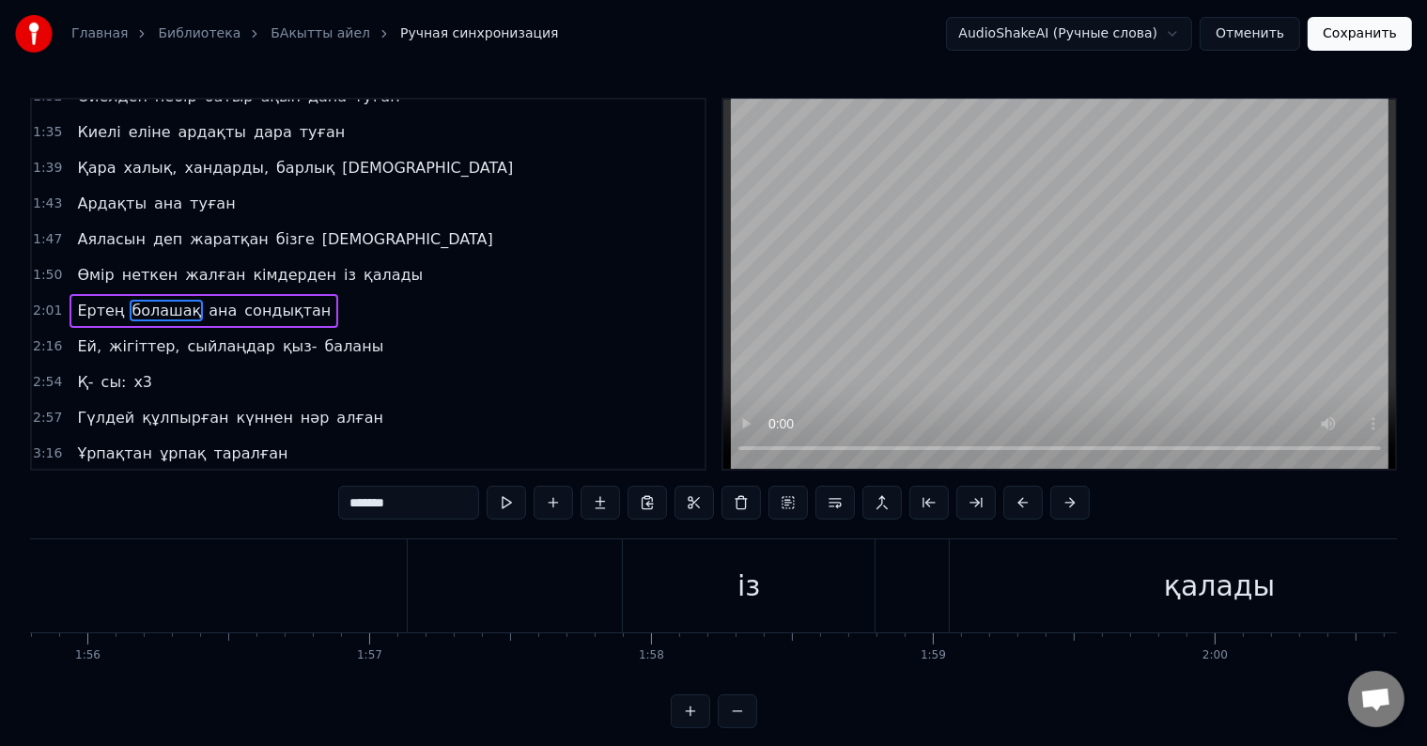
click at [668, 696] on div "0:32 Атадан бүгін бізге жалғасқан қыз- ұлын 0:35 Тұнықты шөлдейді аңсайды күн ж…" at bounding box center [713, 413] width 1367 height 630
click at [650, 695] on div "0:32 Атадан бүгін бізге жалғасқан қыз- ұлын 0:35 Тұнықты шөлдейді аңсайды күн ж…" at bounding box center [713, 413] width 1367 height 630
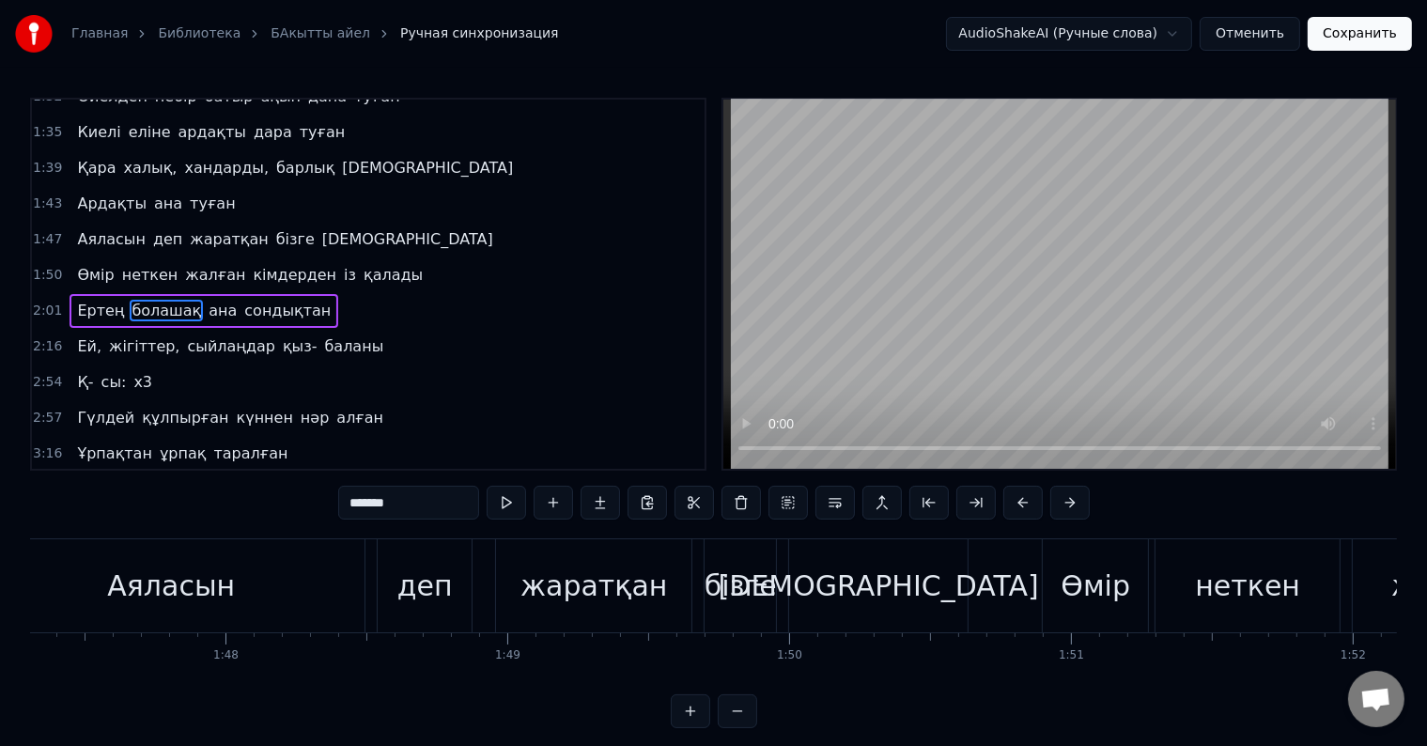
scroll to position [0, 29044]
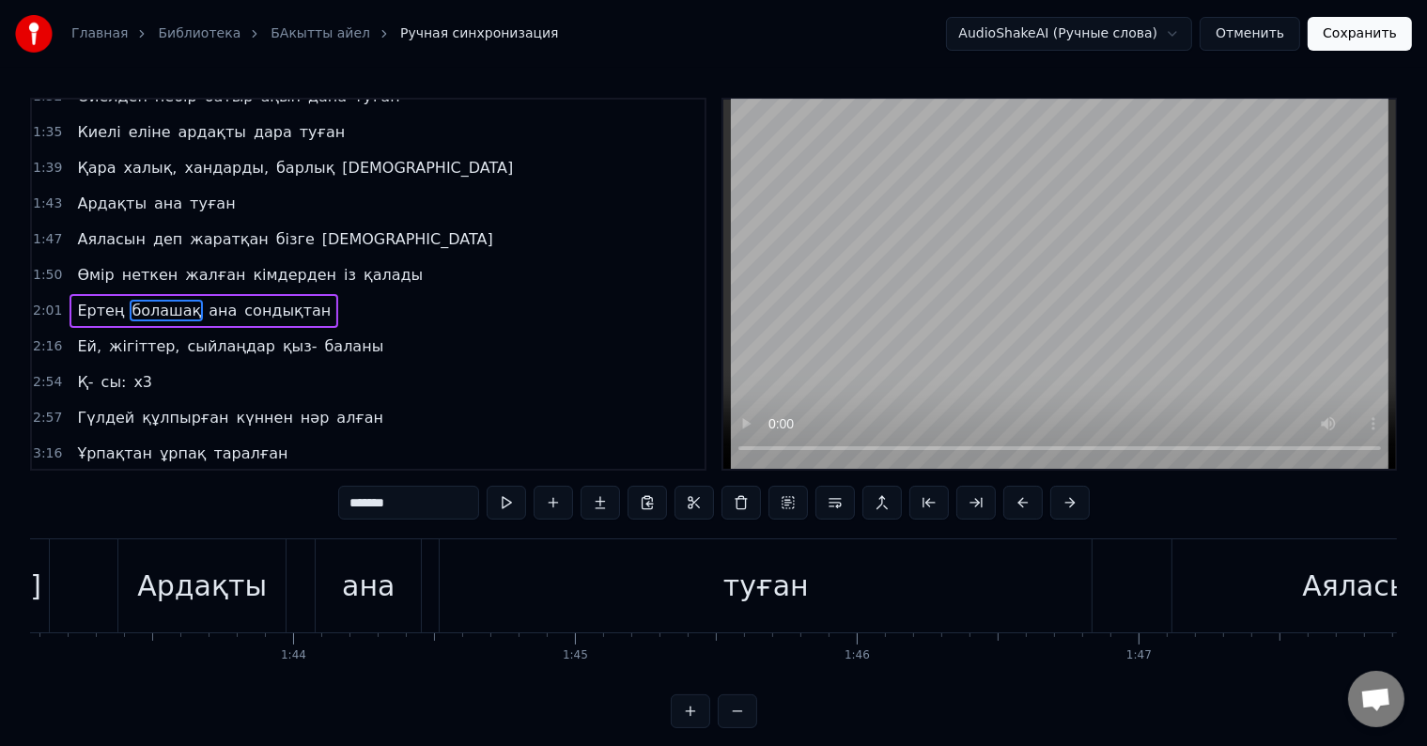
click at [226, 598] on div "Ардақты" at bounding box center [202, 586] width 130 height 42
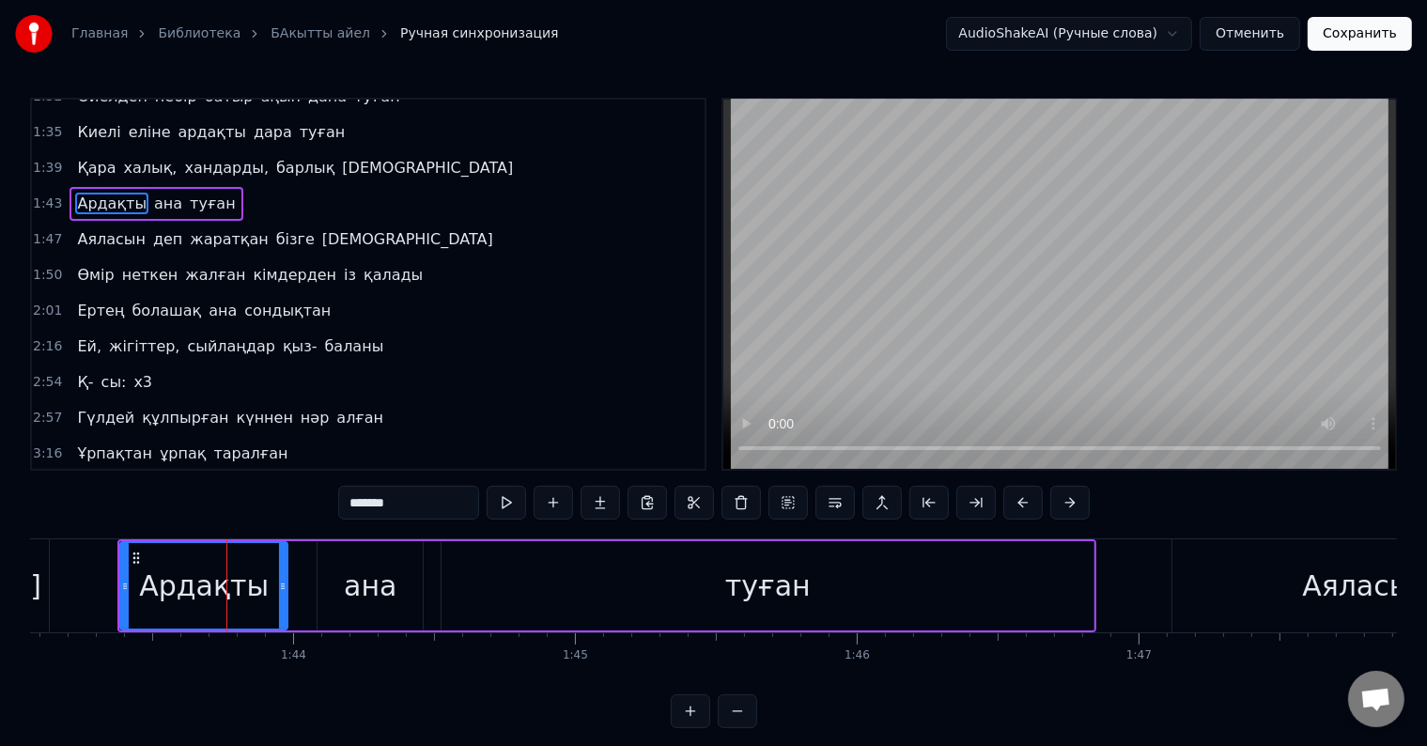
scroll to position [523, 0]
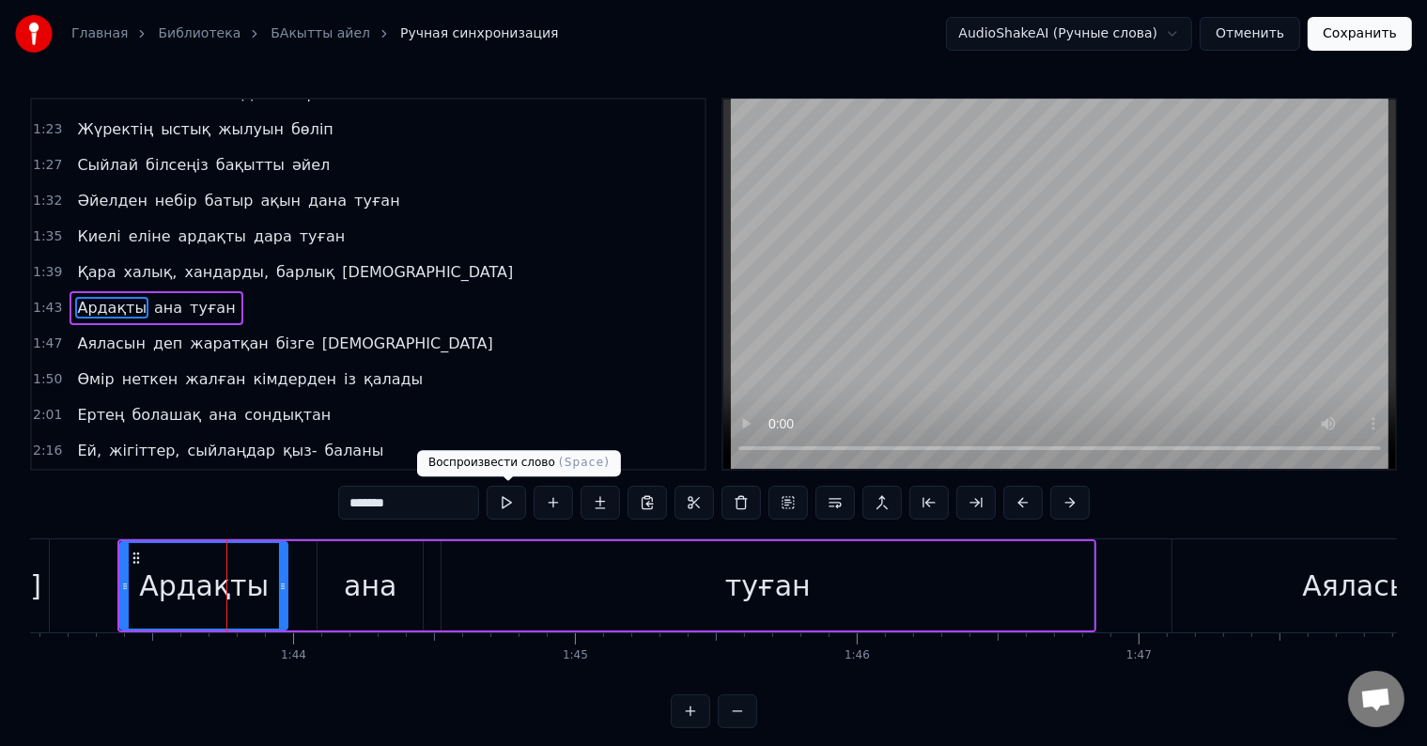
click at [513, 498] on button at bounding box center [506, 503] width 39 height 34
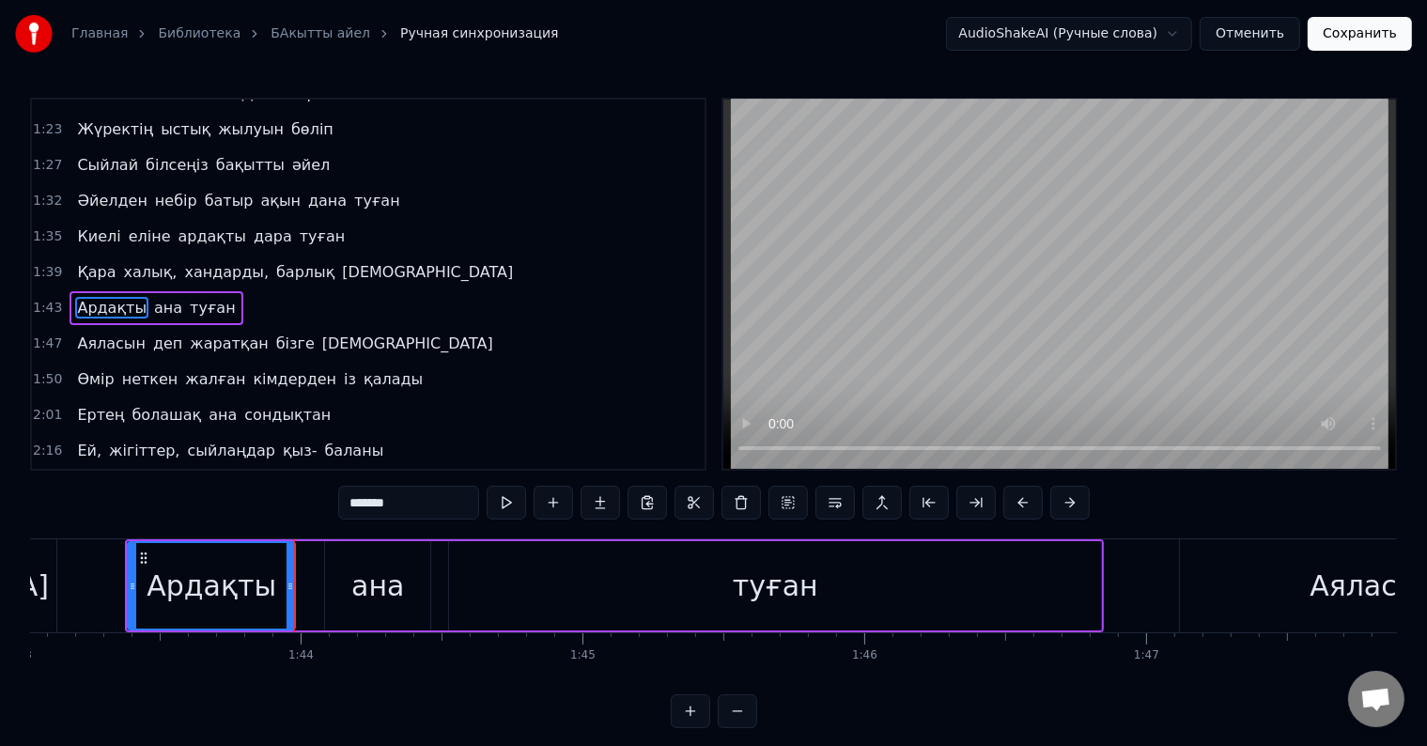
click at [411, 571] on div "ана" at bounding box center [377, 585] width 105 height 89
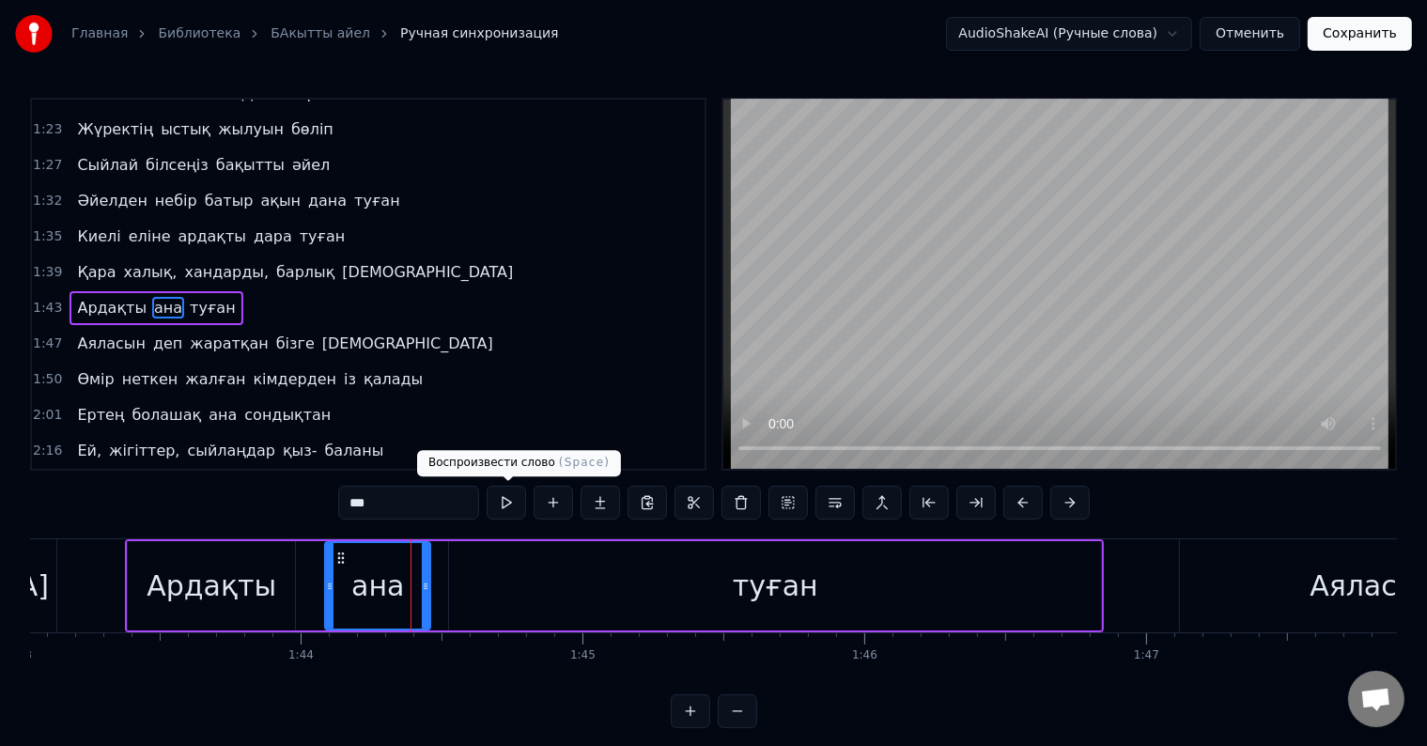
click at [513, 501] on button at bounding box center [506, 503] width 39 height 34
click at [522, 579] on div "туған" at bounding box center [775, 585] width 652 height 89
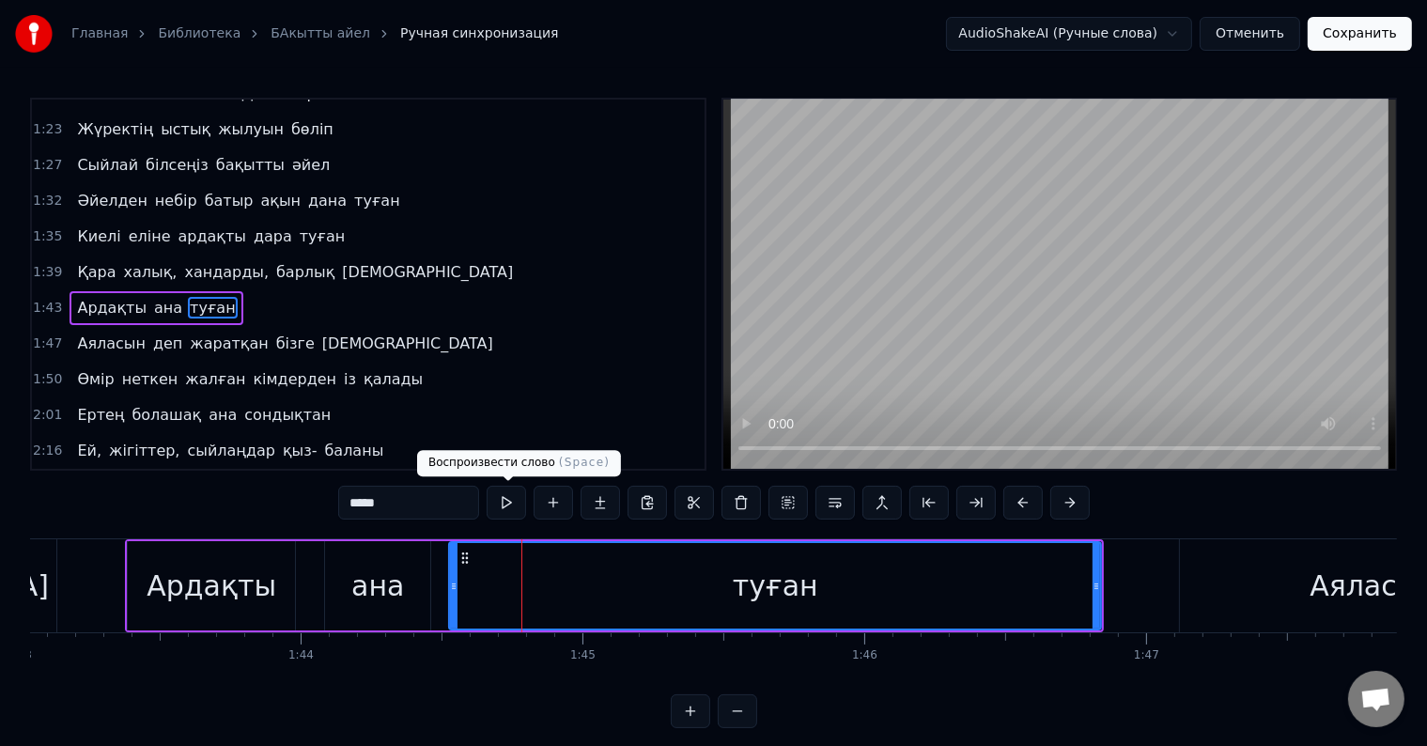
click at [515, 507] on button at bounding box center [506, 503] width 39 height 34
click at [1228, 592] on div "Аяласын" at bounding box center [1373, 585] width 387 height 93
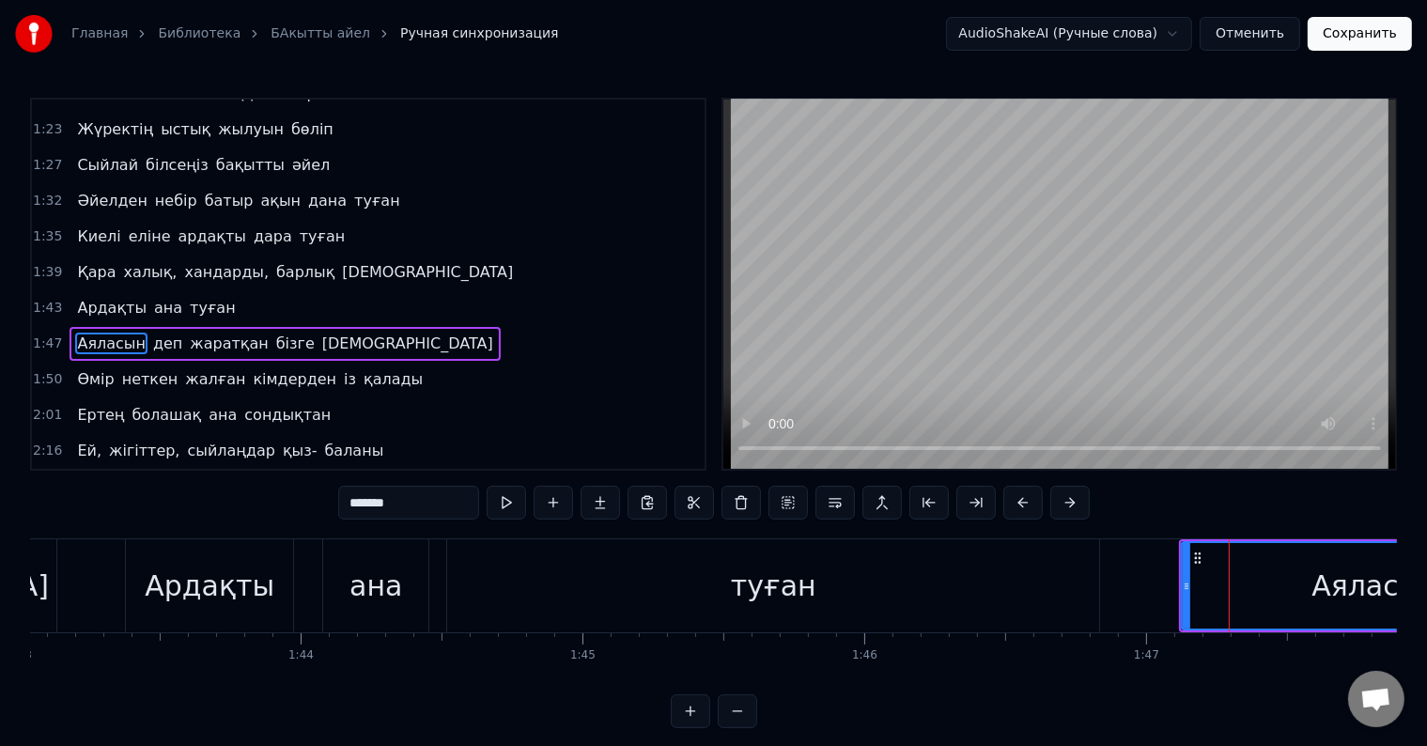
scroll to position [558, 0]
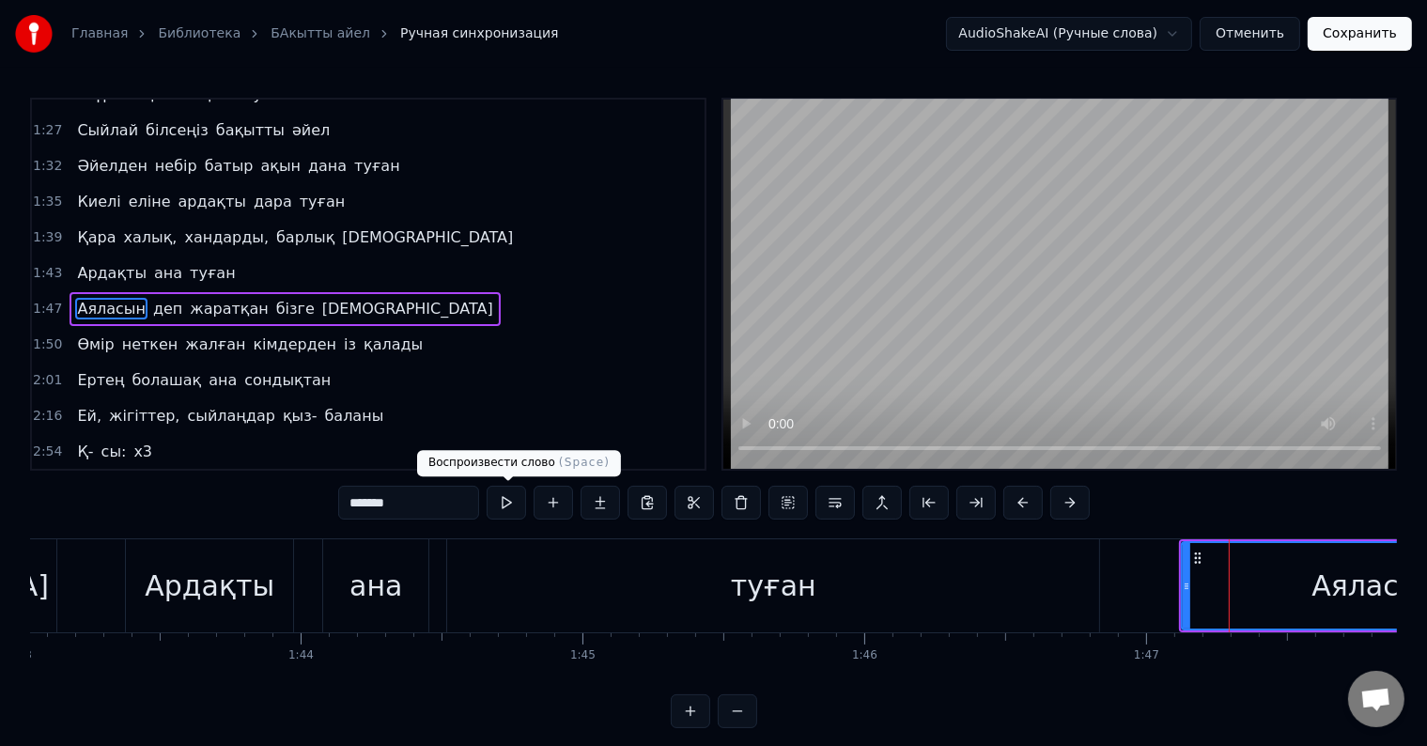
click at [514, 507] on button at bounding box center [506, 503] width 39 height 34
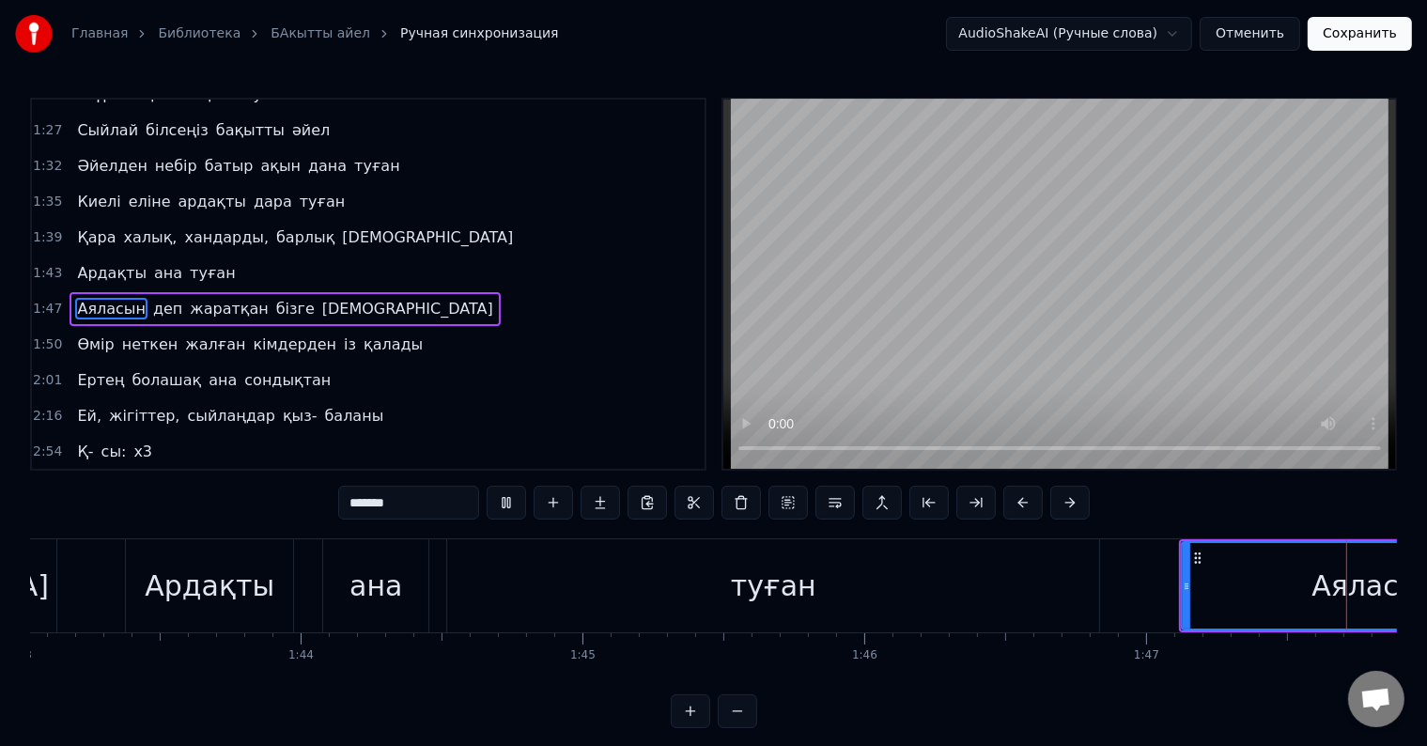
scroll to position [0, 30225]
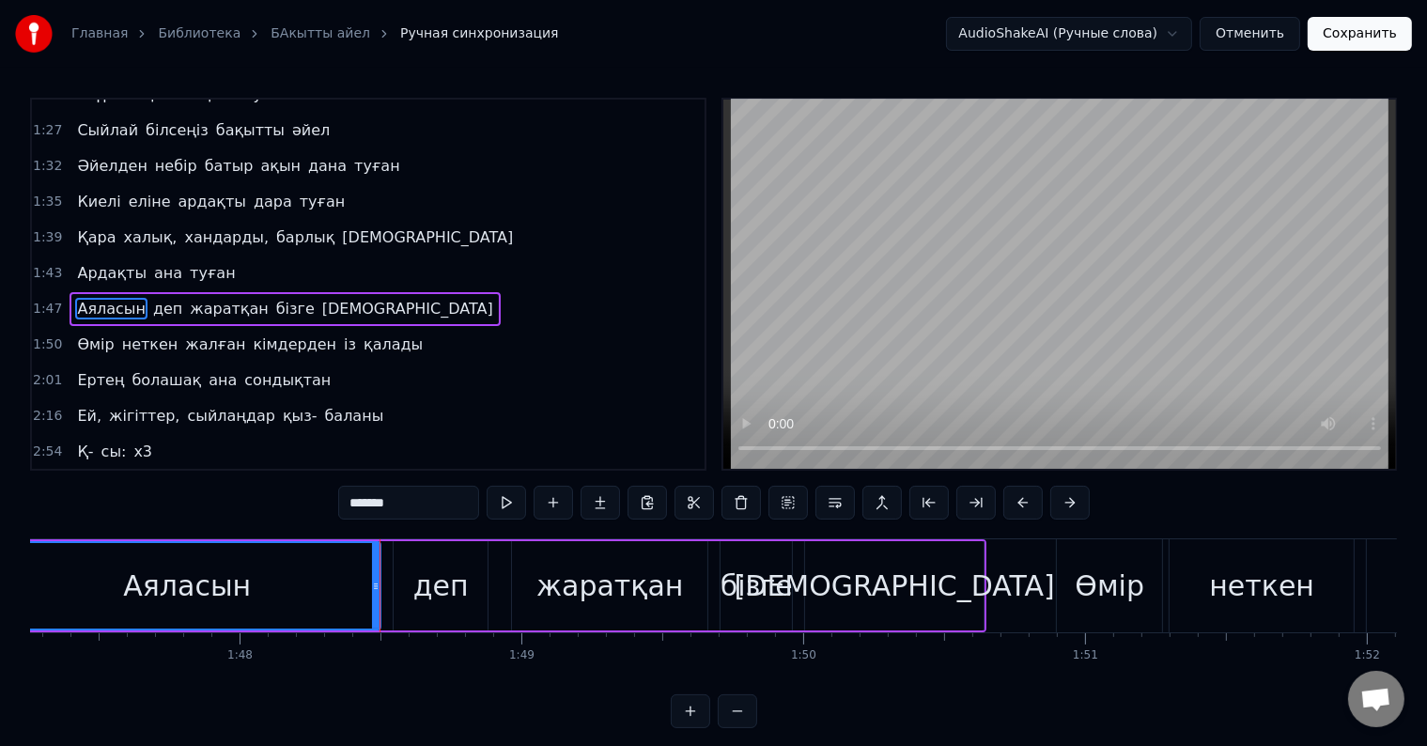
click at [452, 590] on div "деп" at bounding box center [440, 586] width 55 height 42
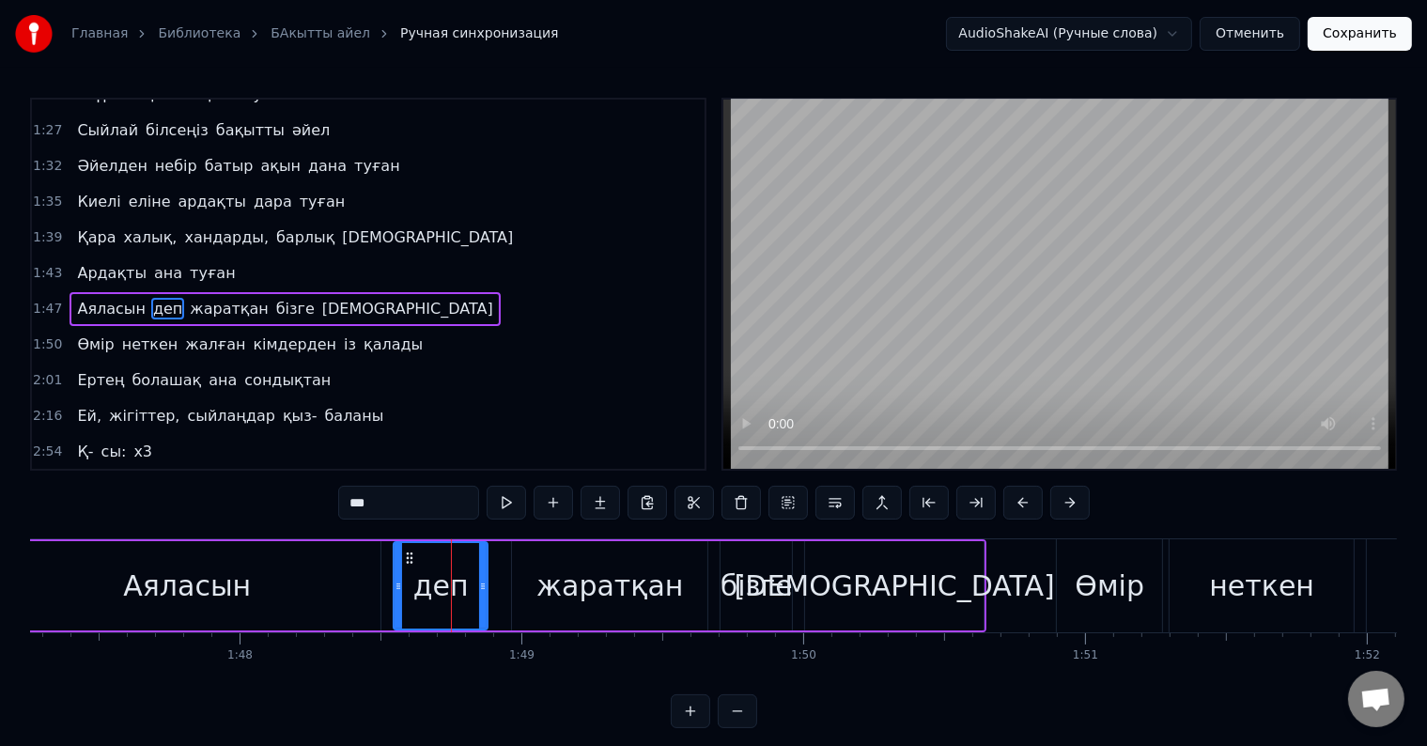
click at [563, 589] on div "жаратқан" at bounding box center [609, 586] width 147 height 42
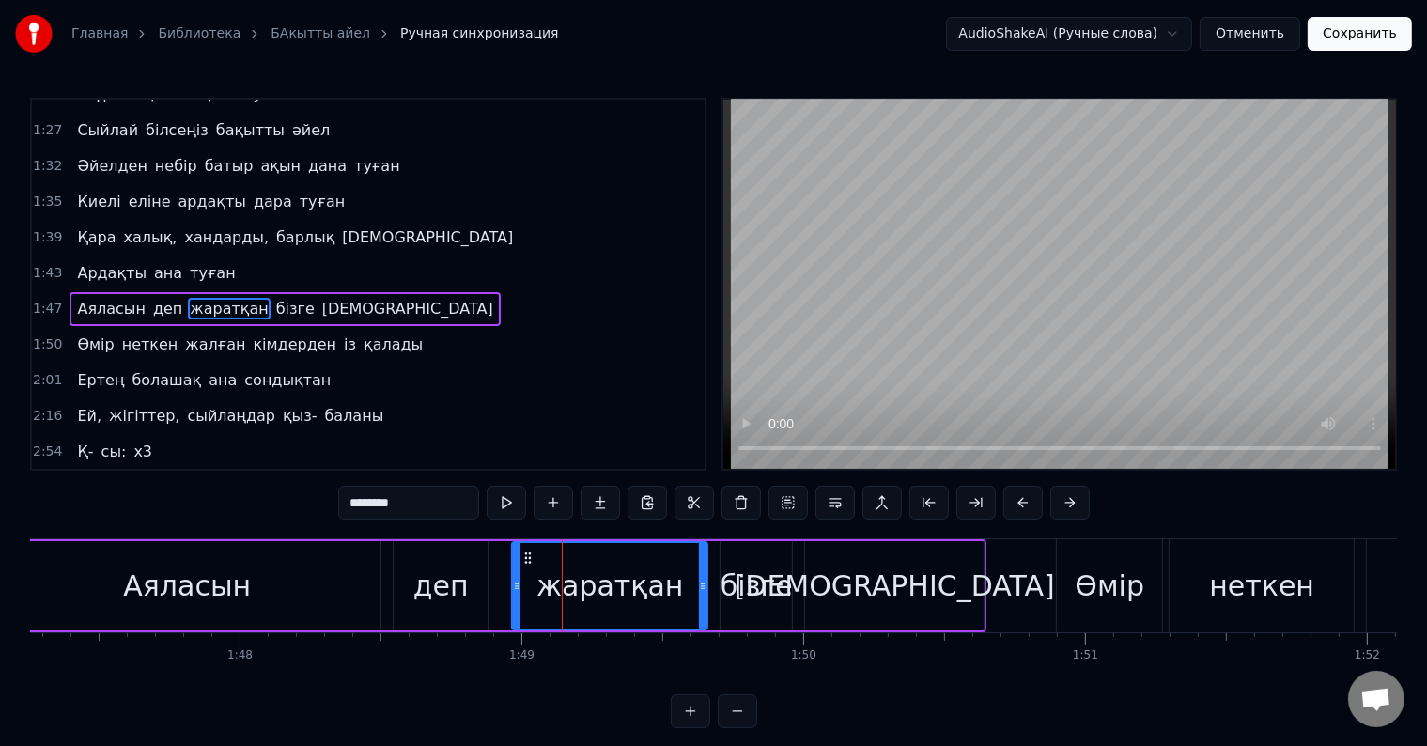
click at [756, 596] on div "бізге" at bounding box center [756, 586] width 72 height 42
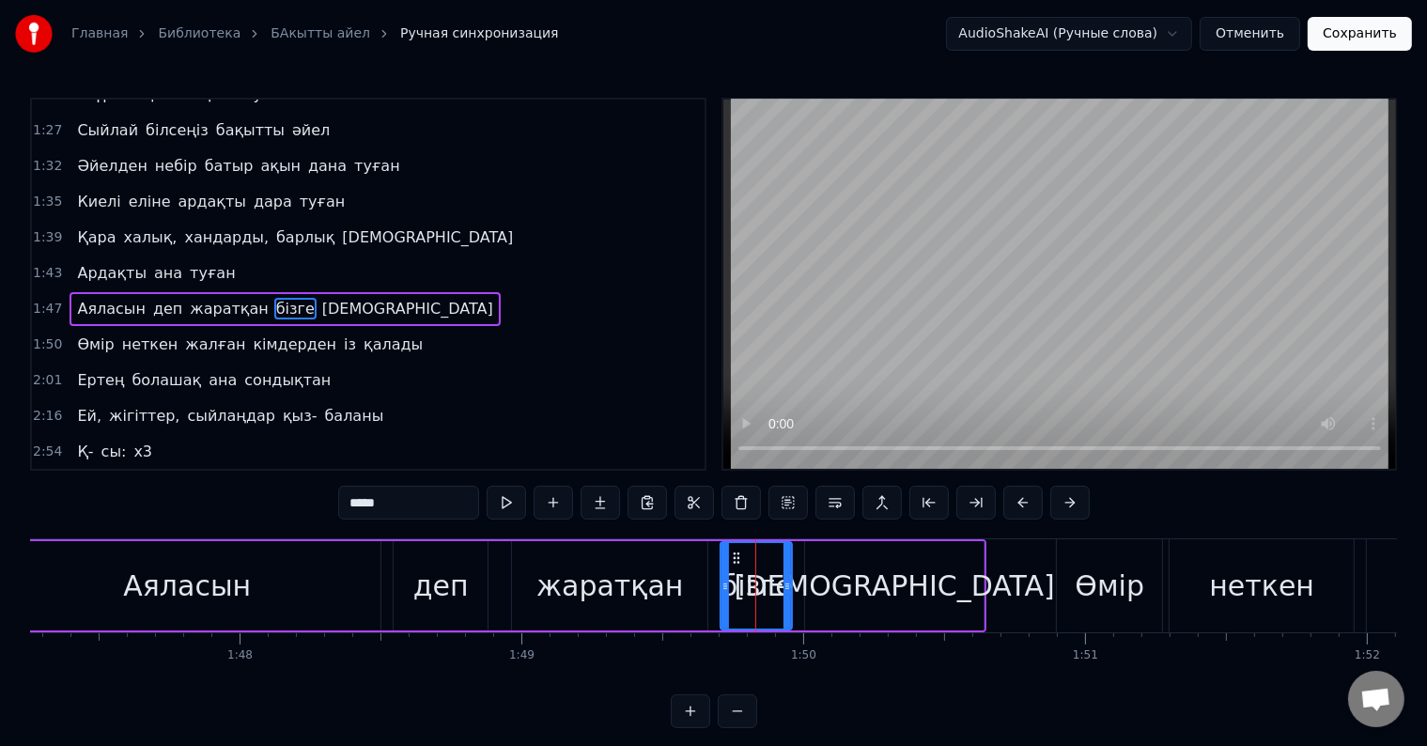
click at [637, 591] on div "жаратқан" at bounding box center [609, 586] width 147 height 42
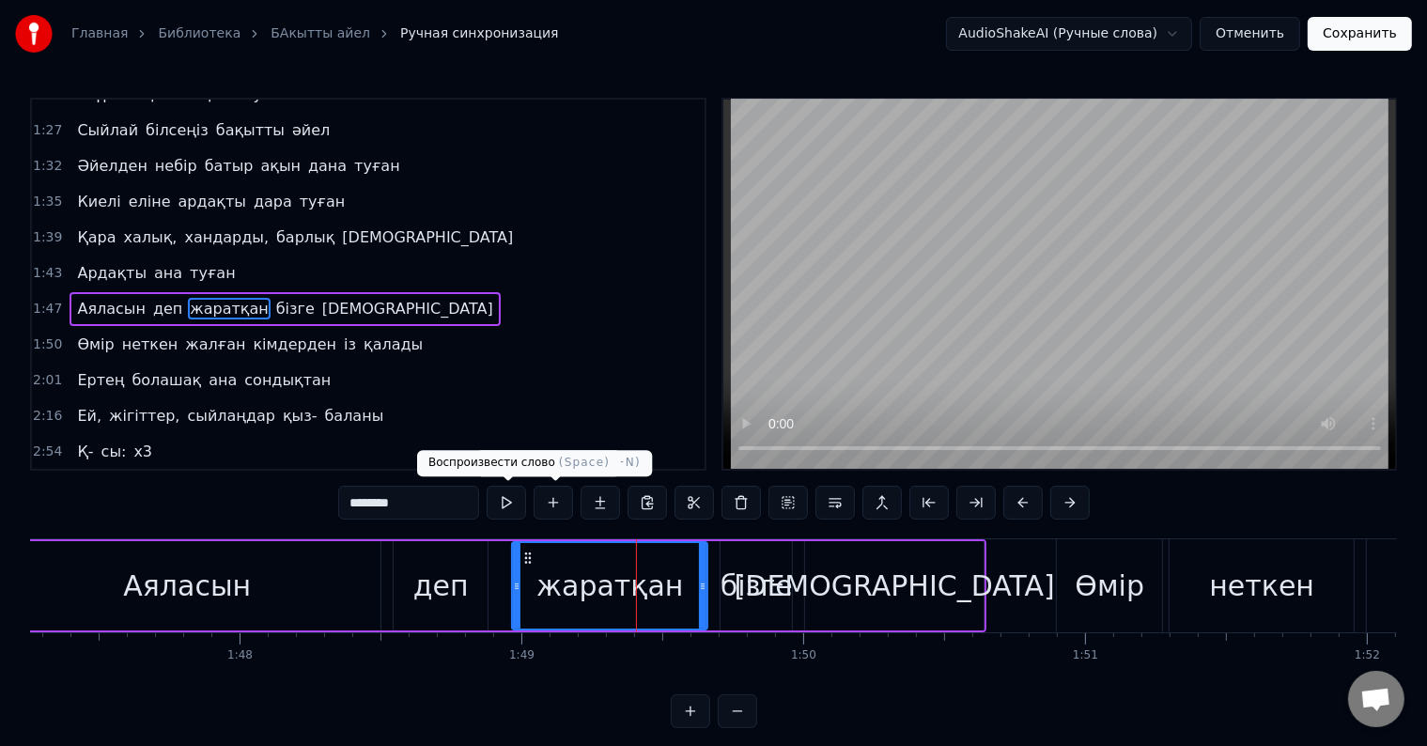
click at [522, 508] on button at bounding box center [506, 503] width 39 height 34
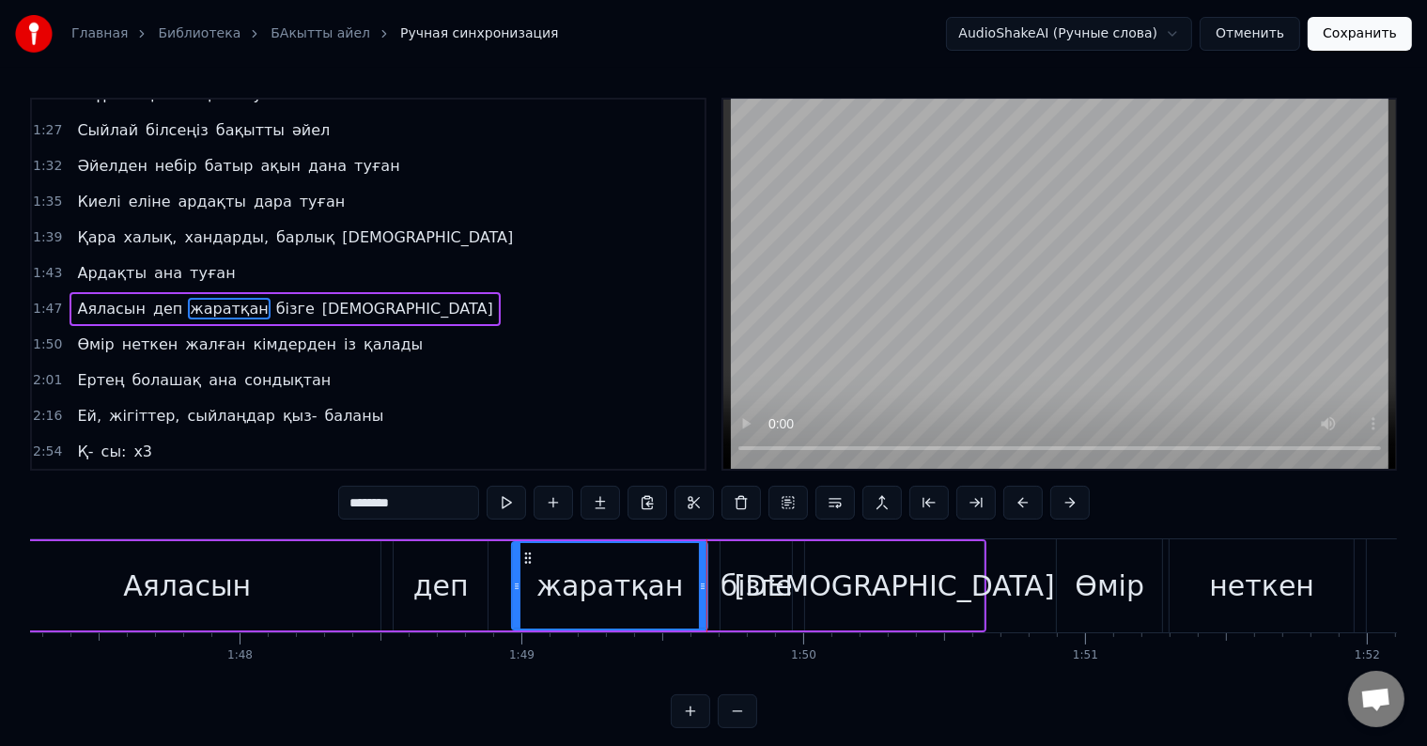
click at [756, 575] on div "бізге" at bounding box center [756, 586] width 72 height 42
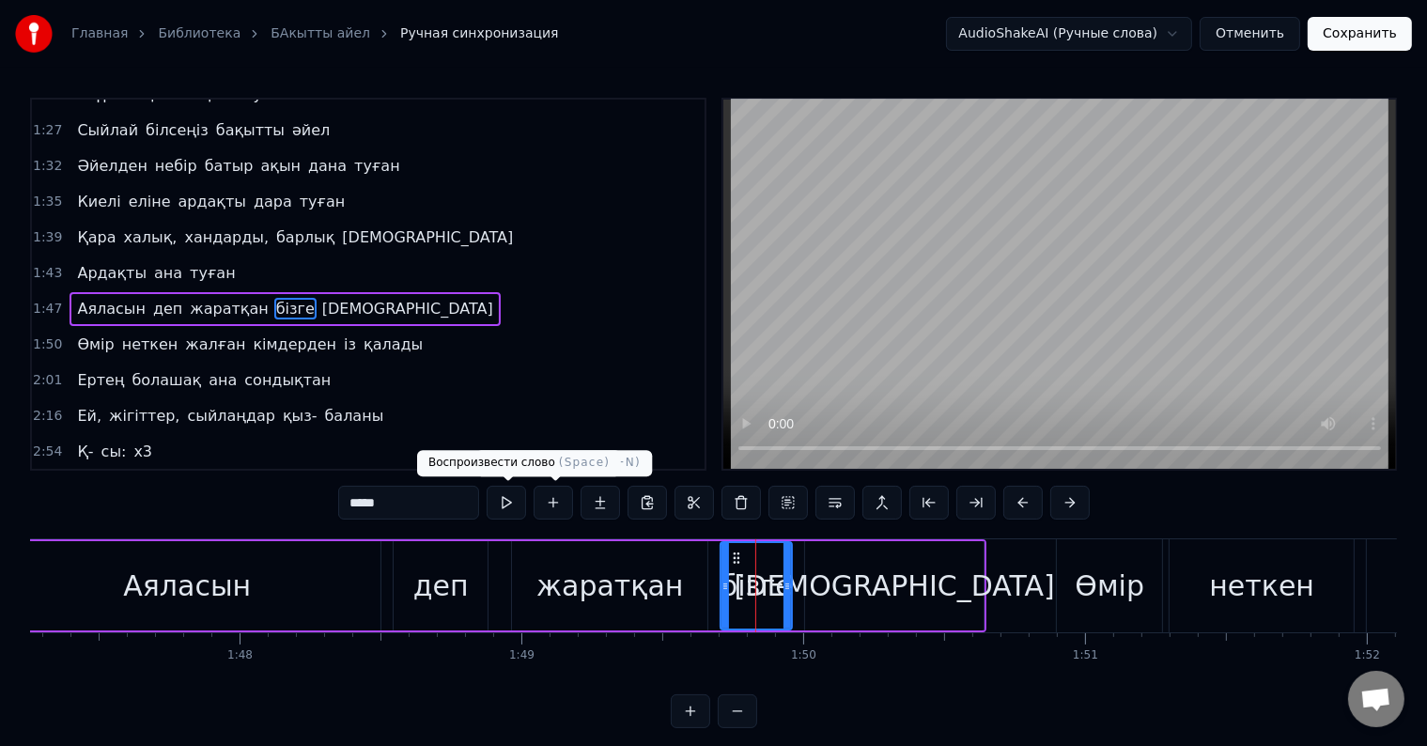
click at [521, 496] on button at bounding box center [506, 503] width 39 height 34
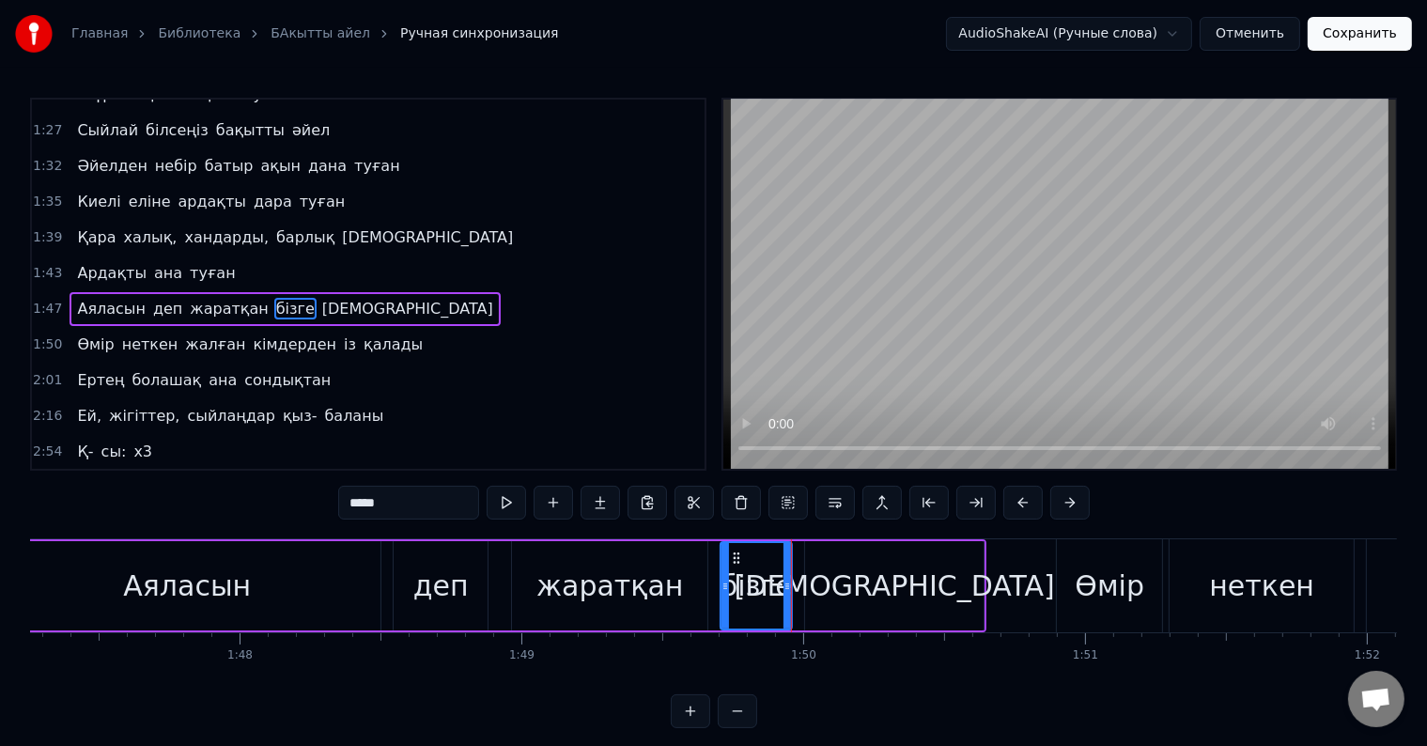
click at [858, 612] on div "[DEMOGRAPHIC_DATA]" at bounding box center [894, 585] width 178 height 89
type input "*****"
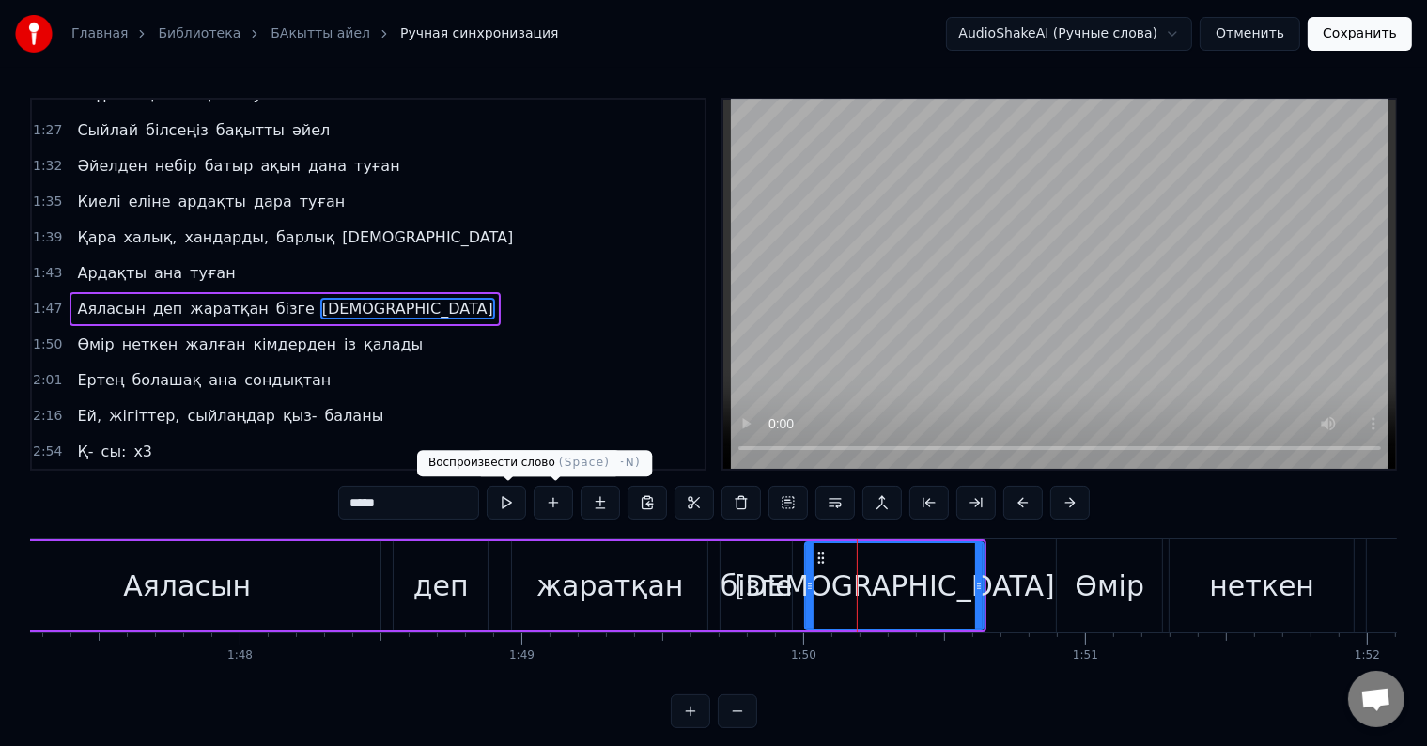
click at [517, 506] on button at bounding box center [506, 503] width 39 height 34
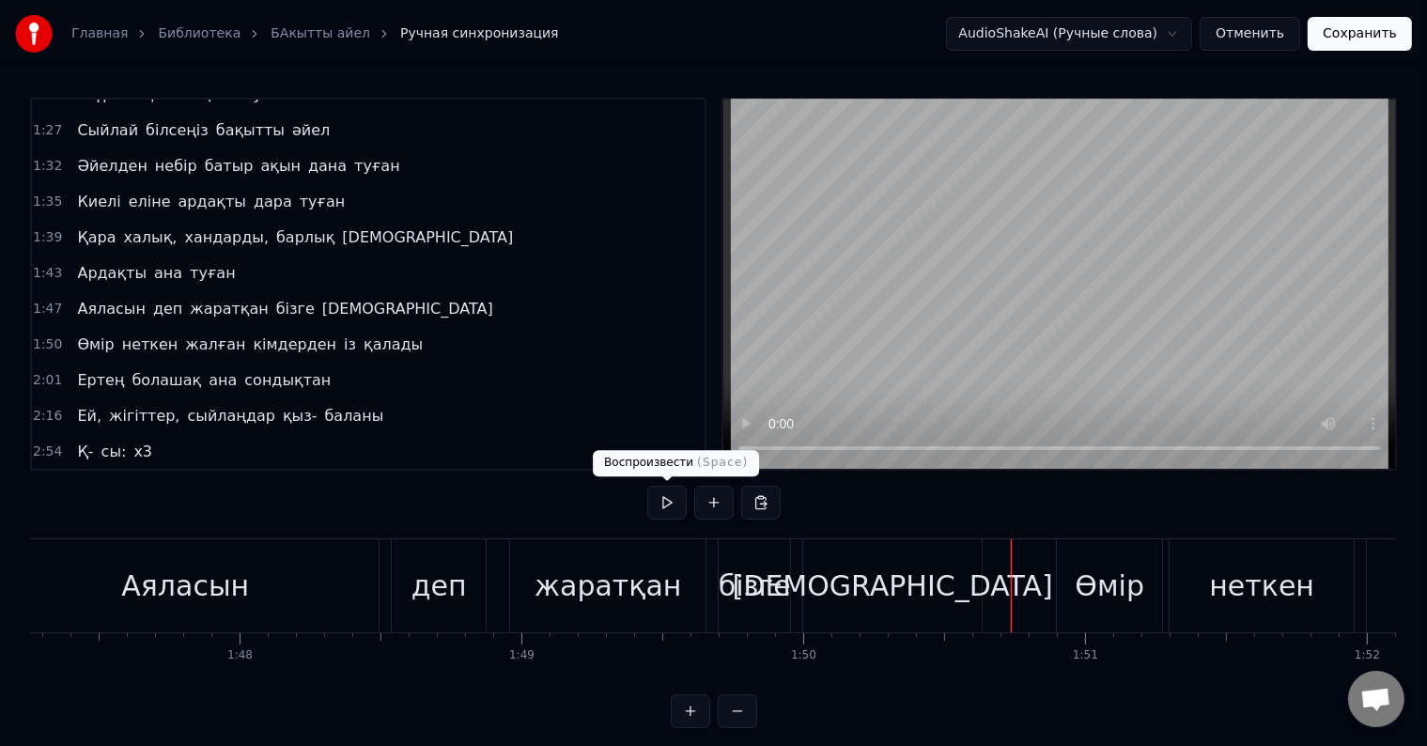
click at [665, 511] on button at bounding box center [666, 503] width 39 height 34
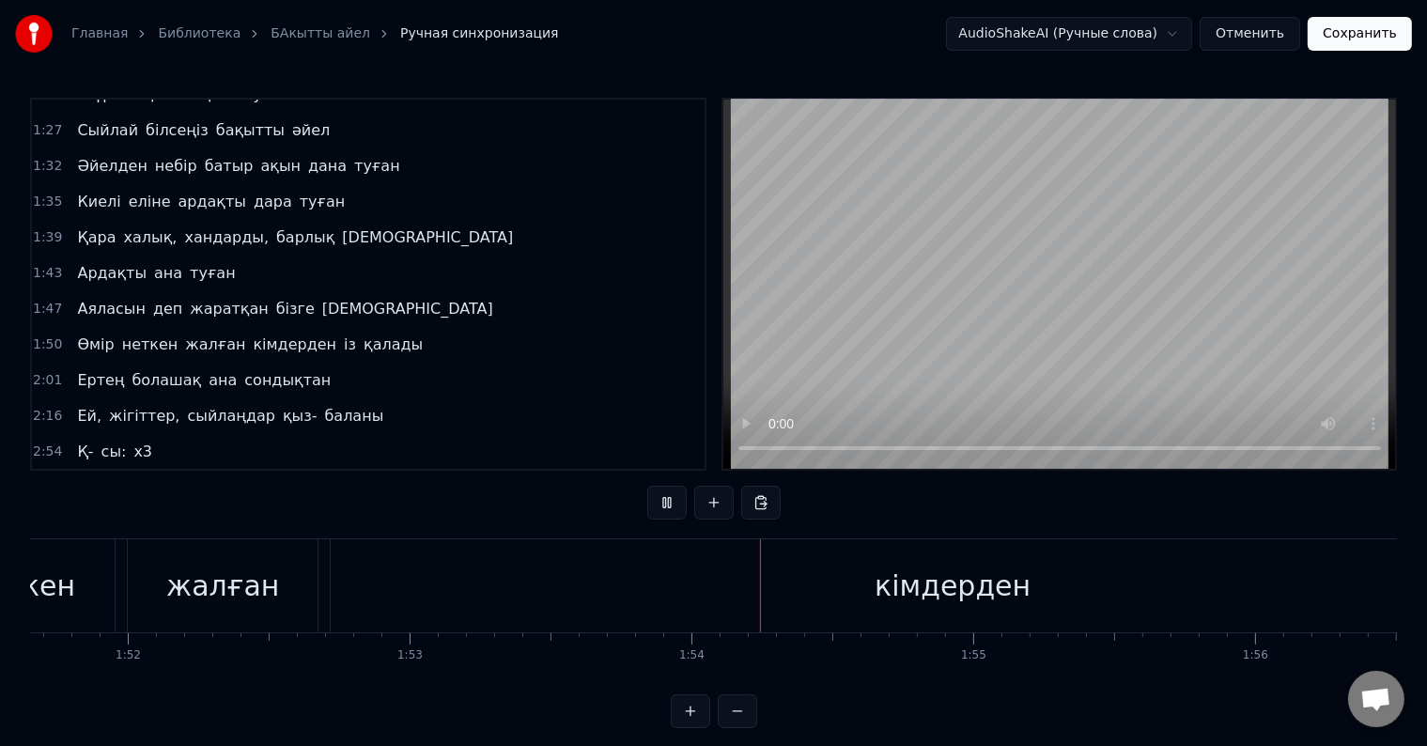
click at [665, 509] on button at bounding box center [666, 503] width 39 height 34
click at [958, 597] on div "кімдерден" at bounding box center [953, 586] width 156 height 42
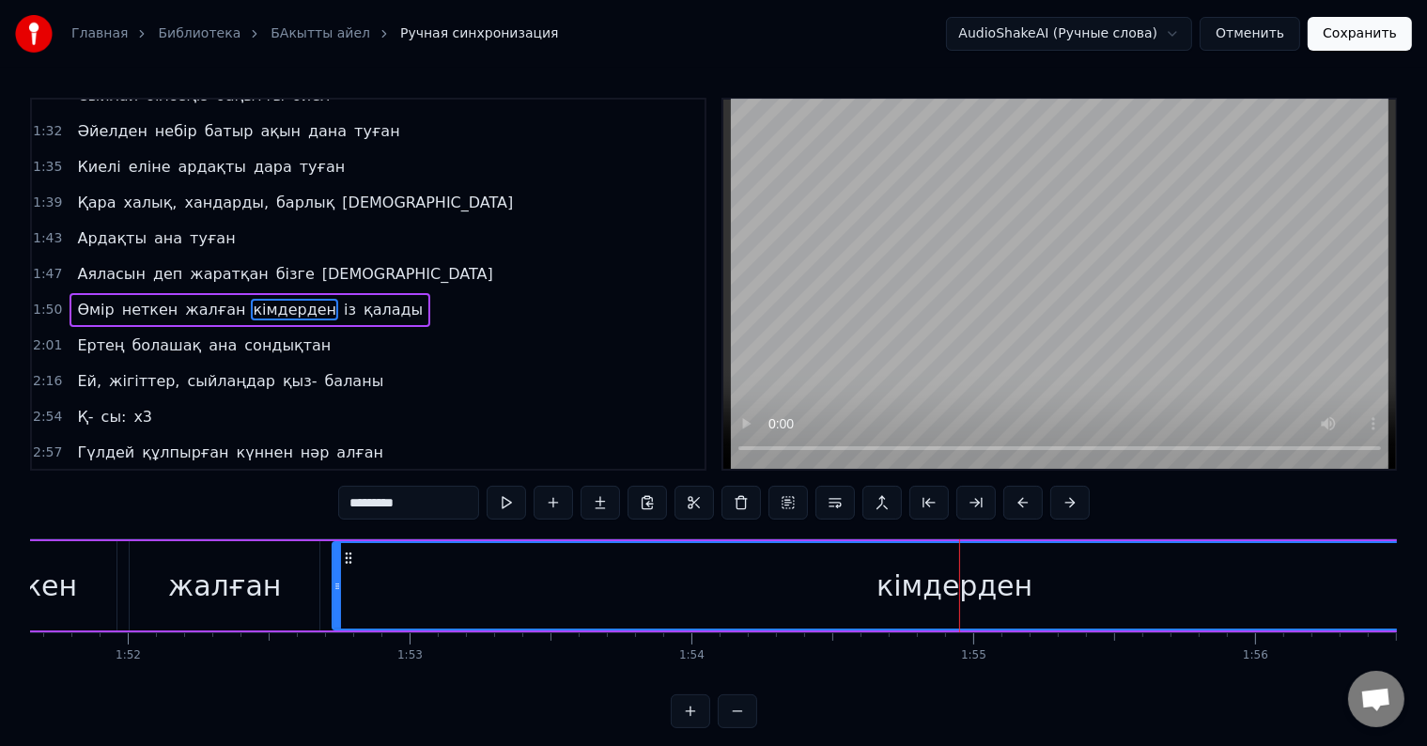
click at [451, 590] on div "кімдерден" at bounding box center [954, 585] width 1242 height 85
click at [747, 728] on button at bounding box center [737, 711] width 39 height 34
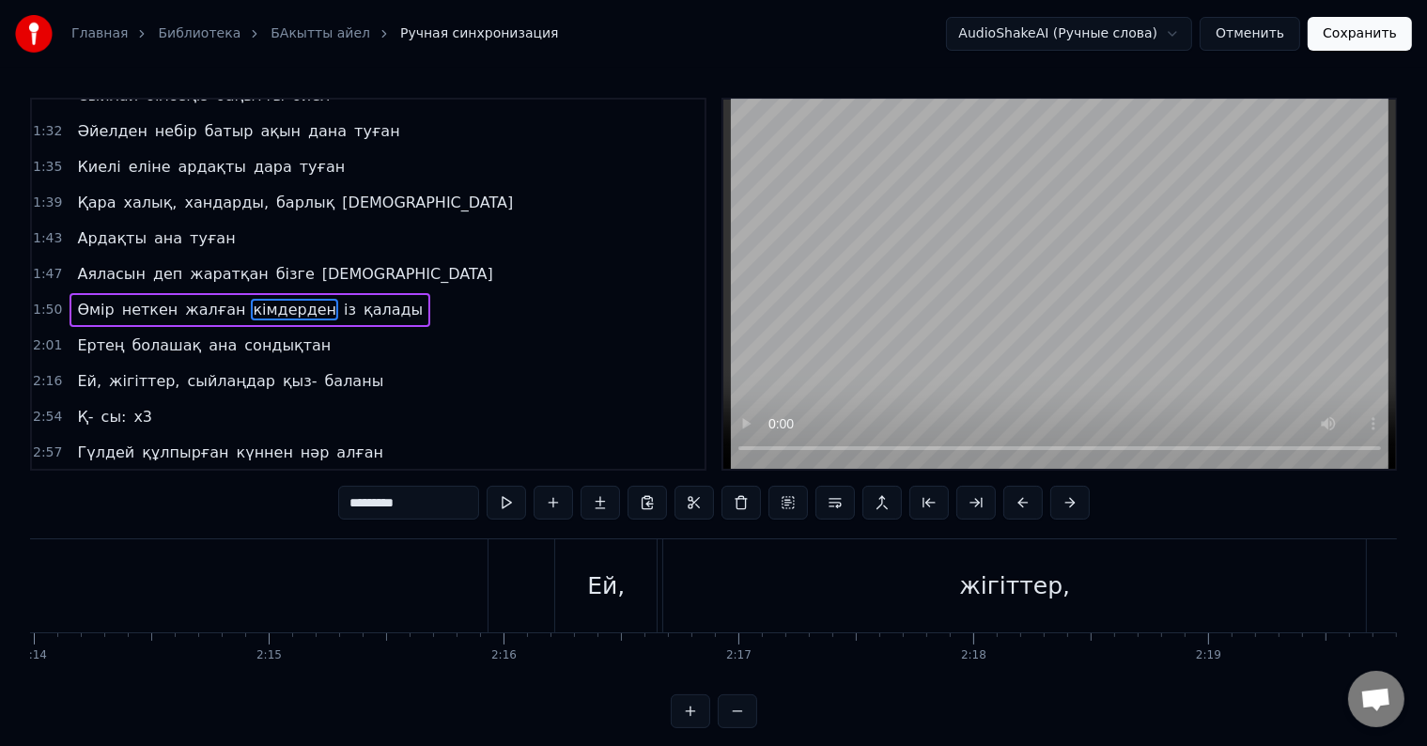
scroll to position [0, 26475]
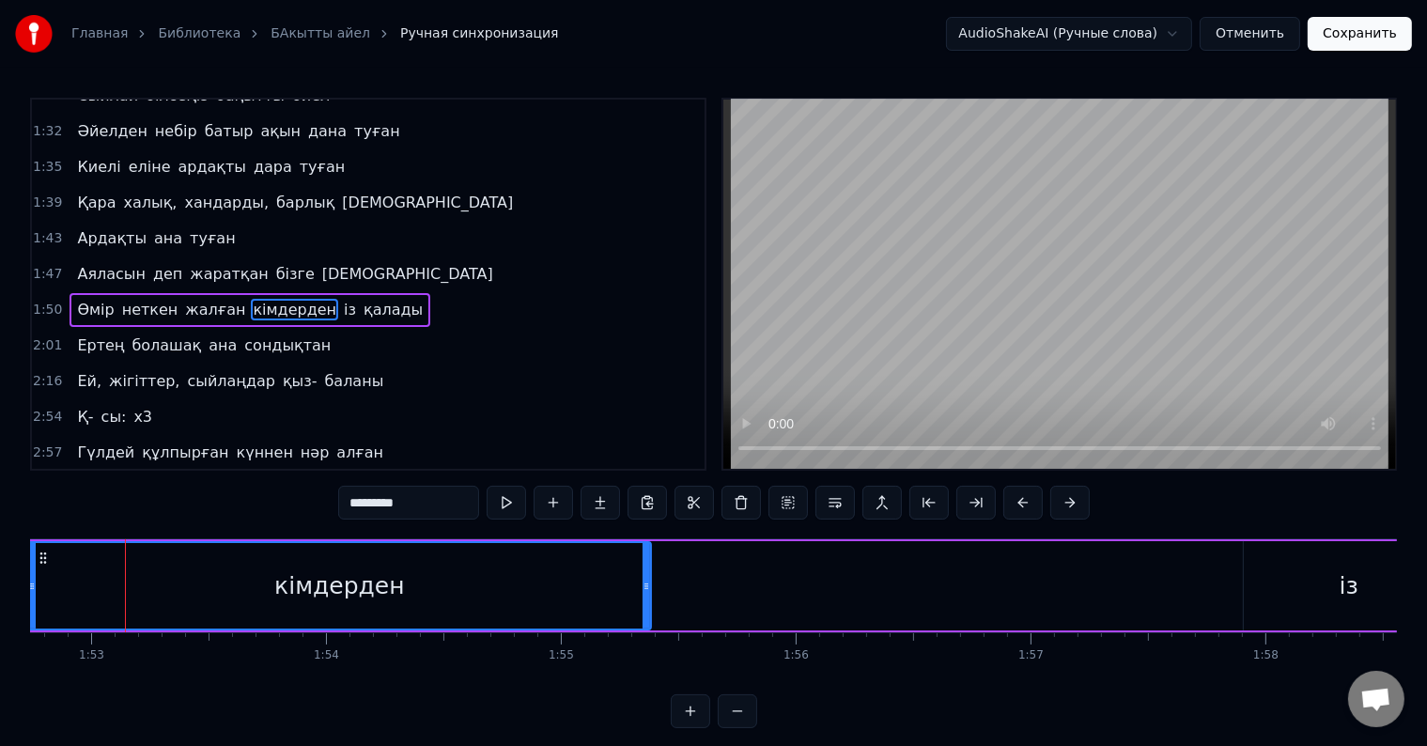
drag, startPoint x: 1061, startPoint y: 594, endPoint x: 649, endPoint y: 601, distance: 412.4
click at [649, 601] on div at bounding box center [647, 585] width 8 height 85
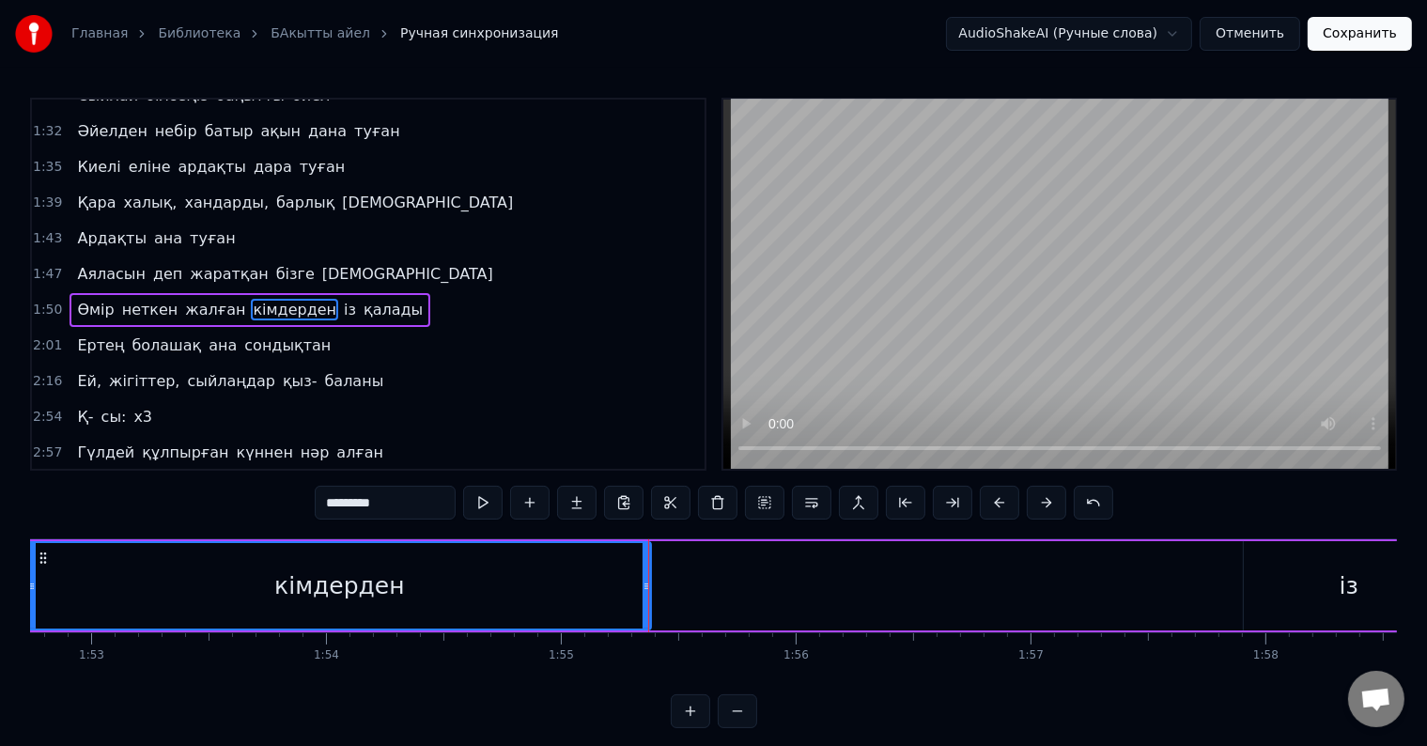
click at [214, 586] on div "кімдерден" at bounding box center [339, 585] width 622 height 85
click at [248, 583] on div "кімдерден" at bounding box center [339, 585] width 622 height 85
click at [357, 583] on div "кімдерден" at bounding box center [339, 586] width 130 height 36
drag, startPoint x: 413, startPoint y: 592, endPoint x: 424, endPoint y: 595, distance: 10.7
click at [415, 592] on div "кімдерден" at bounding box center [339, 585] width 622 height 85
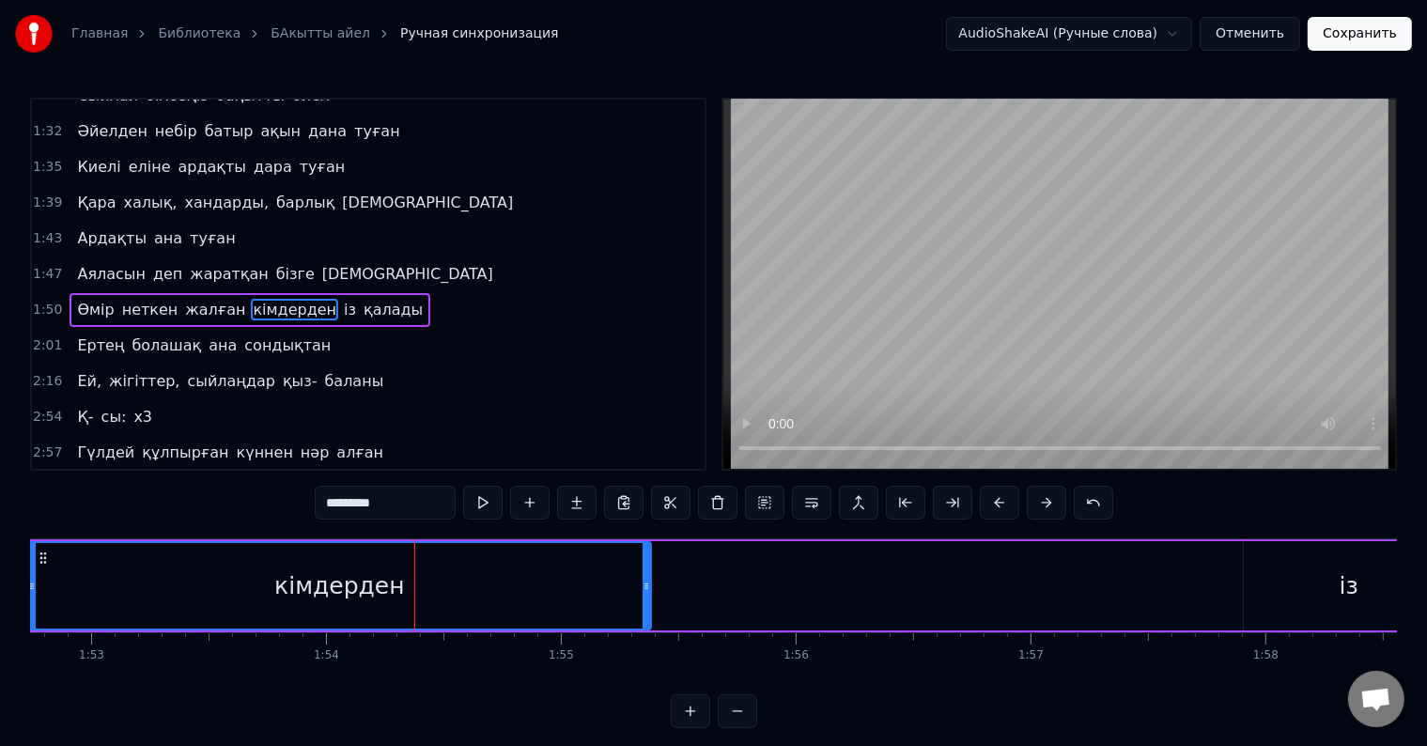
click at [464, 594] on div "кімдерден" at bounding box center [339, 585] width 622 height 85
click at [509, 579] on div "кімдерден" at bounding box center [339, 585] width 622 height 85
click at [545, 577] on div "кімдерден" at bounding box center [339, 585] width 622 height 85
click at [331, 587] on div "кімдерден" at bounding box center [339, 586] width 130 height 36
click at [475, 509] on button at bounding box center [482, 503] width 39 height 34
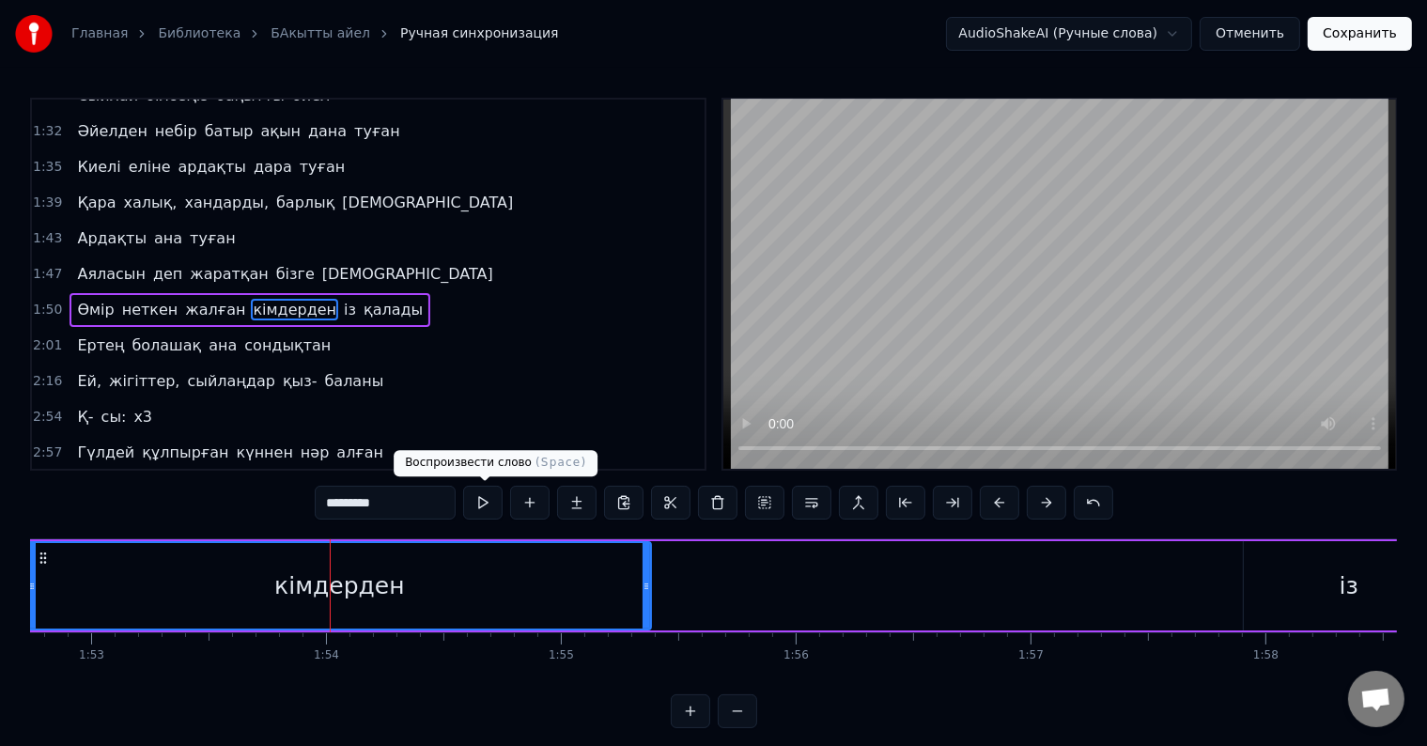
scroll to position [0, 26375]
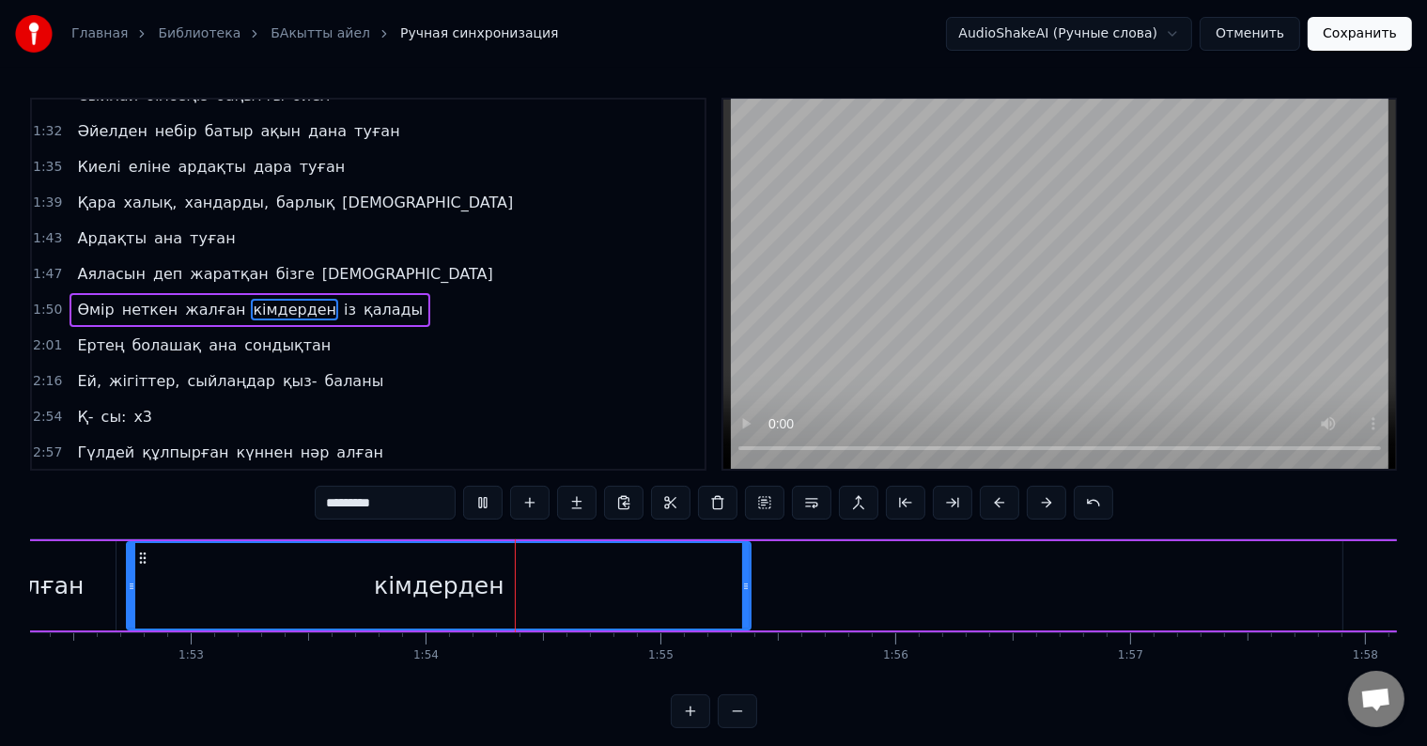
click at [349, 573] on div "кімдерден" at bounding box center [439, 585] width 622 height 85
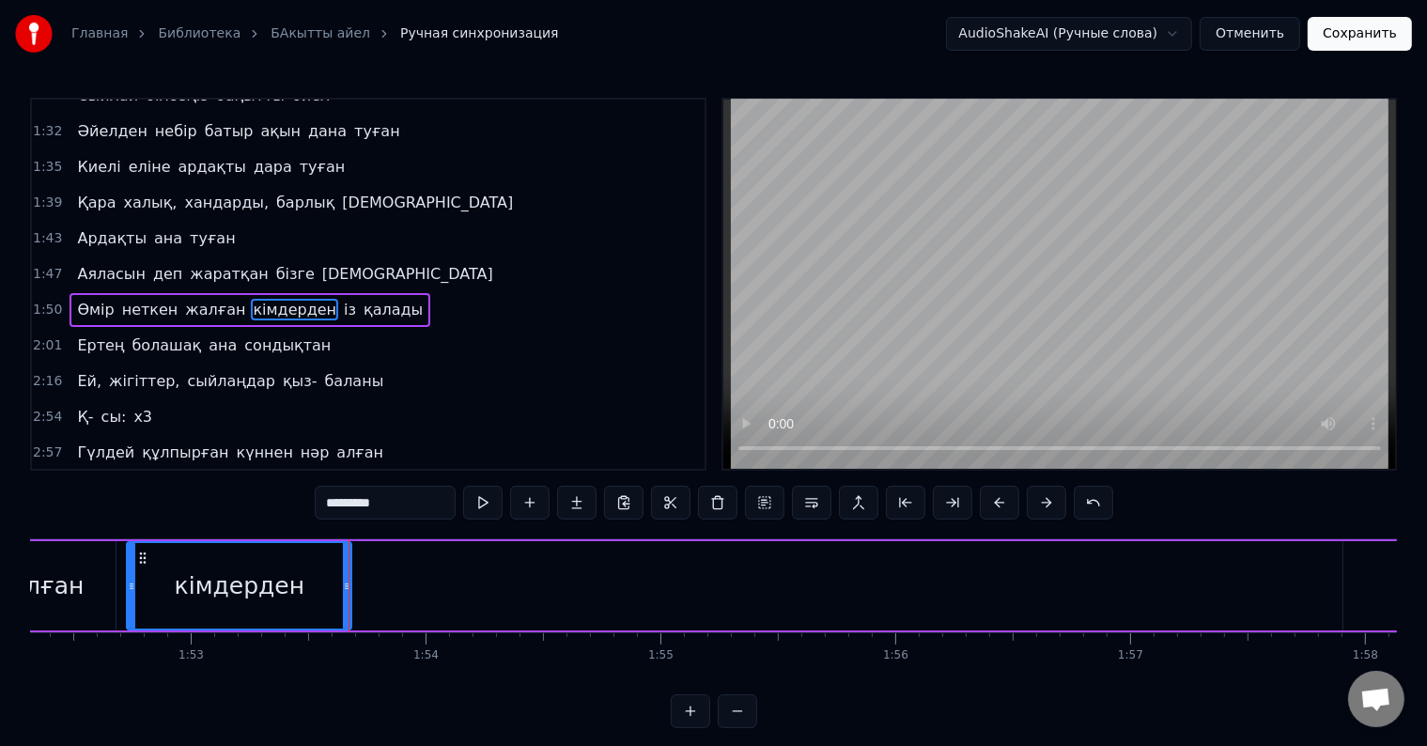
drag, startPoint x: 742, startPoint y: 587, endPoint x: 343, endPoint y: 586, distance: 399.2
click at [343, 586] on icon at bounding box center [347, 586] width 8 height 15
click at [148, 569] on div "кімдерден" at bounding box center [239, 585] width 223 height 85
click at [482, 510] on button at bounding box center [482, 503] width 39 height 34
drag, startPoint x: 345, startPoint y: 573, endPoint x: 321, endPoint y: 573, distance: 23.5
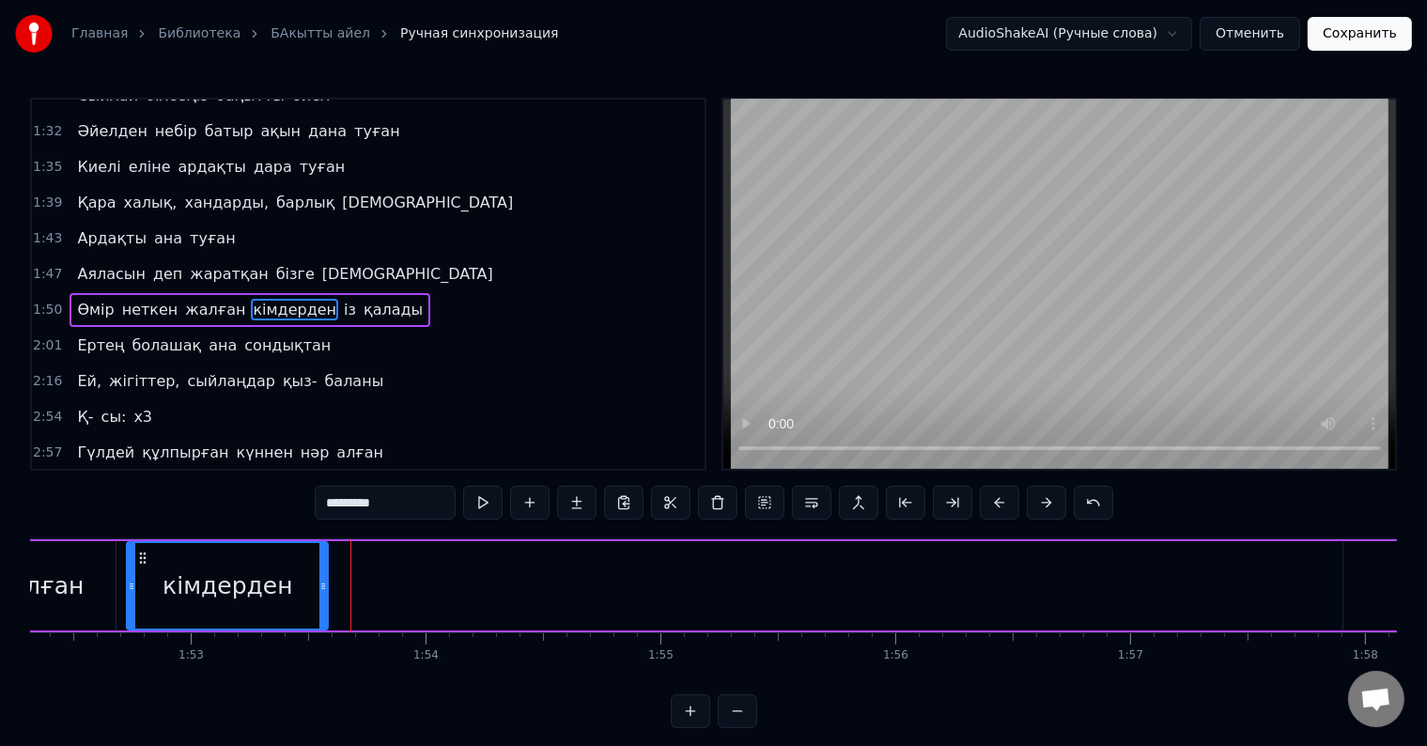
click at [321, 573] on div at bounding box center [323, 585] width 8 height 85
click at [210, 570] on div "кімдерден" at bounding box center [228, 586] width 130 height 36
click at [483, 504] on button at bounding box center [482, 503] width 39 height 34
click at [333, 576] on div "Өмір неткен жалған кімдерден із қалады" at bounding box center [882, 585] width 2371 height 93
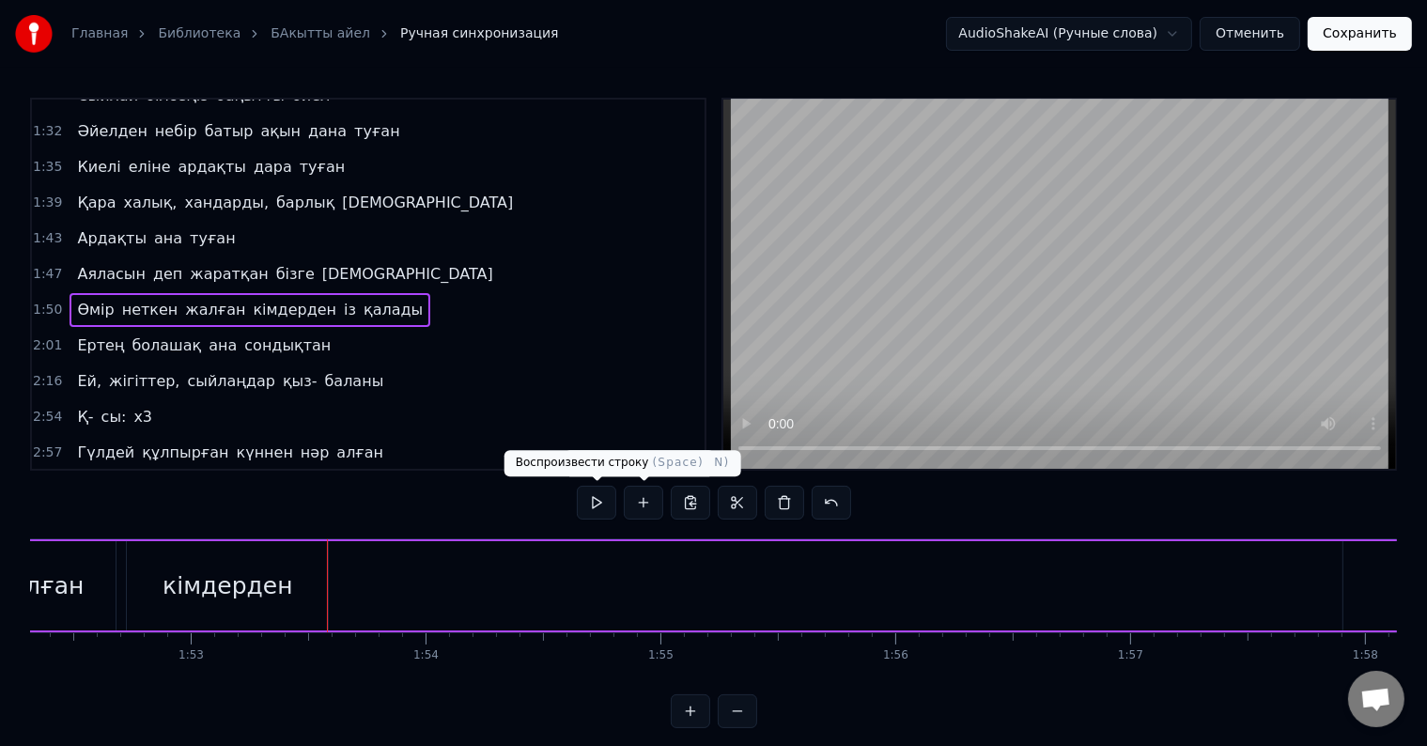
click at [600, 506] on button at bounding box center [596, 503] width 39 height 34
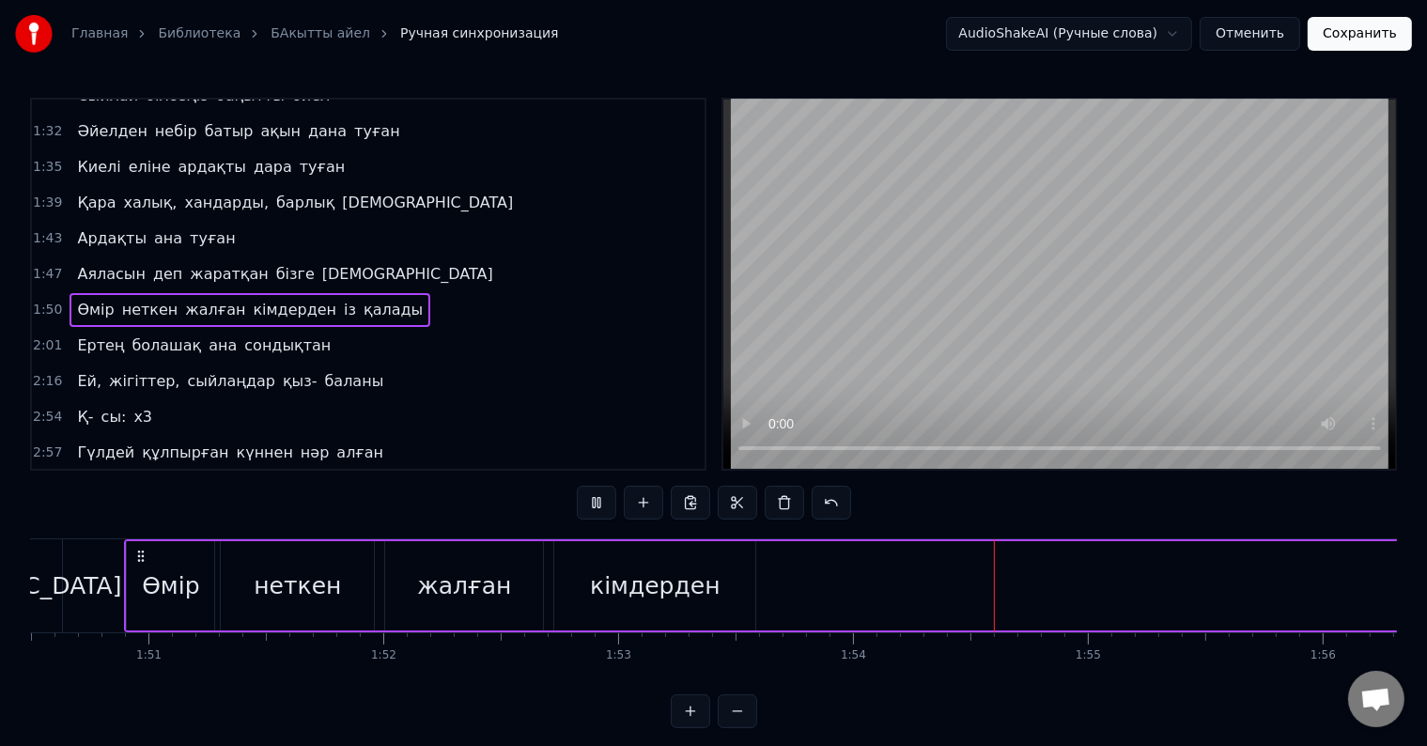
click at [763, 594] on div "Өмір неткен жалған кімдерден із қалады" at bounding box center [1309, 585] width 2371 height 93
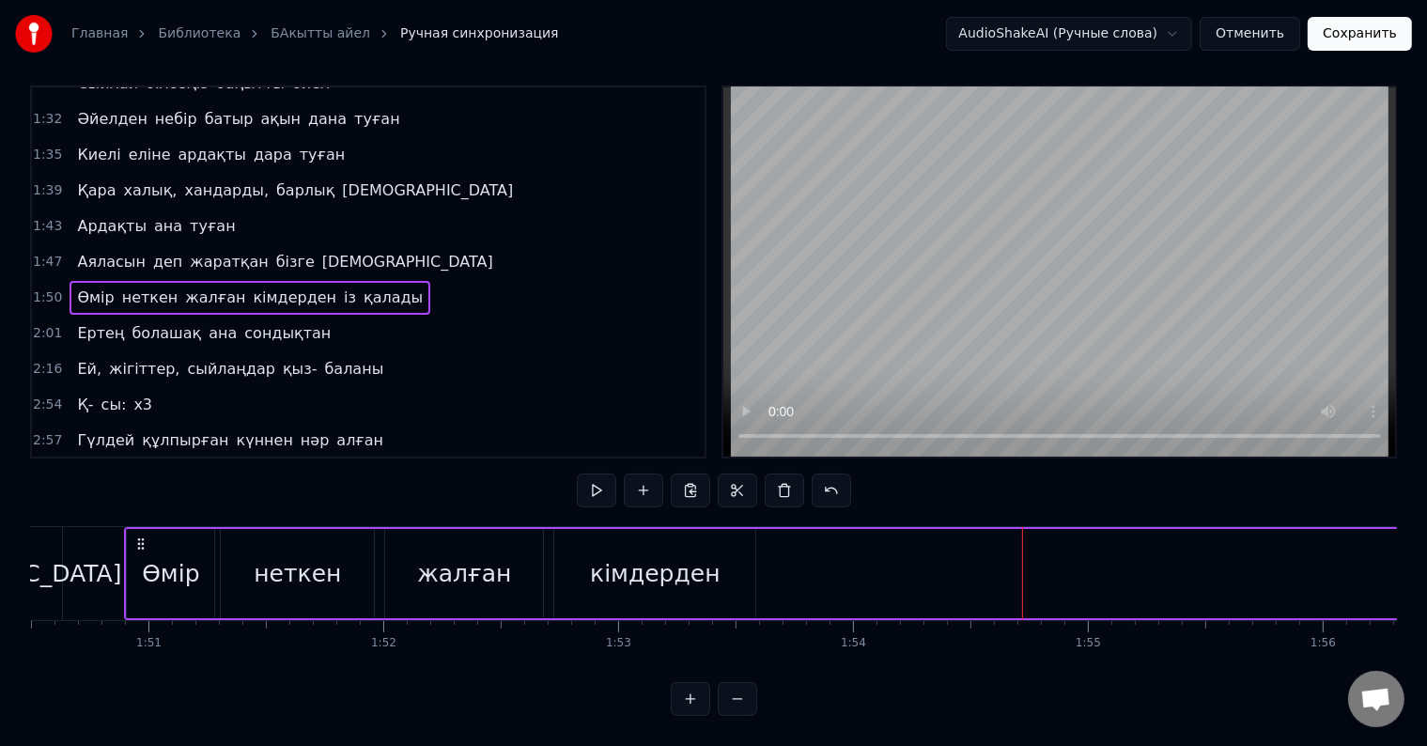
click at [728, 695] on button at bounding box center [737, 699] width 39 height 34
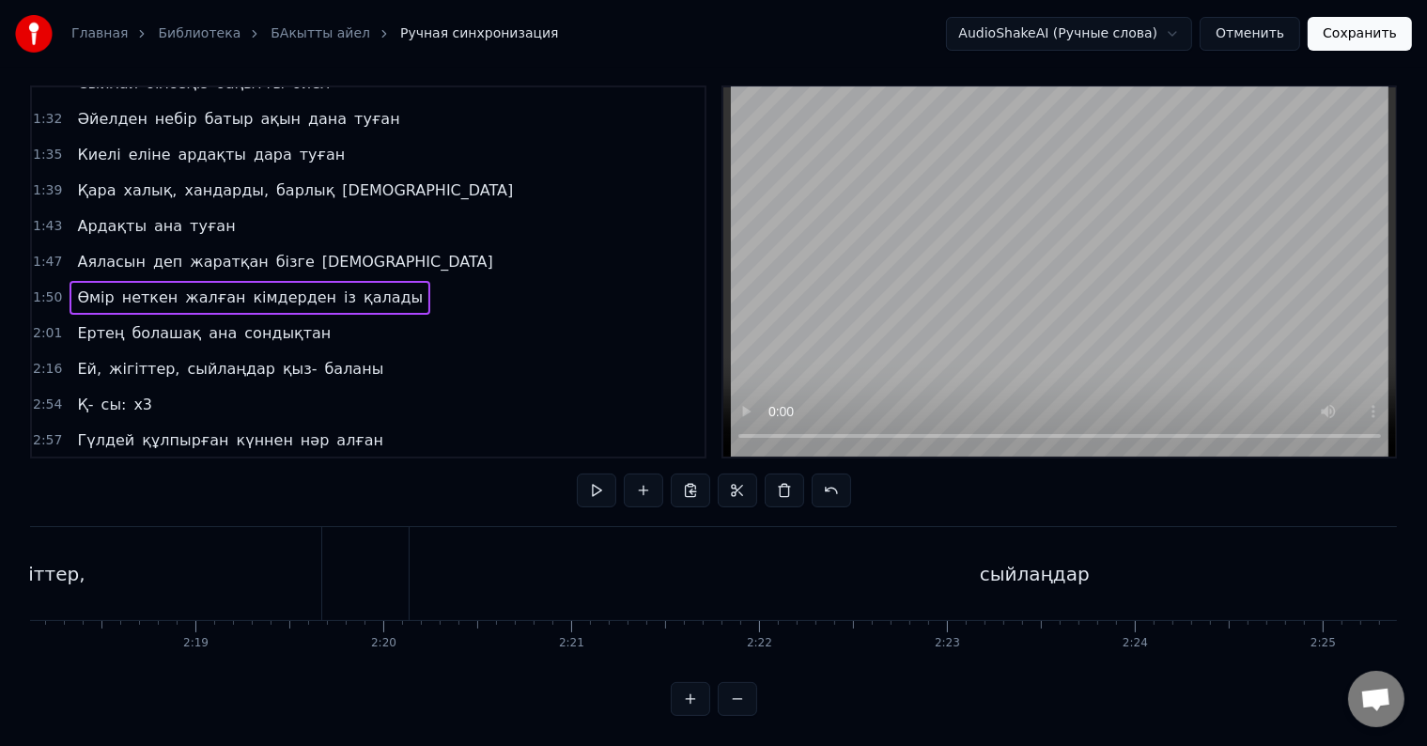
scroll to position [0, 21457]
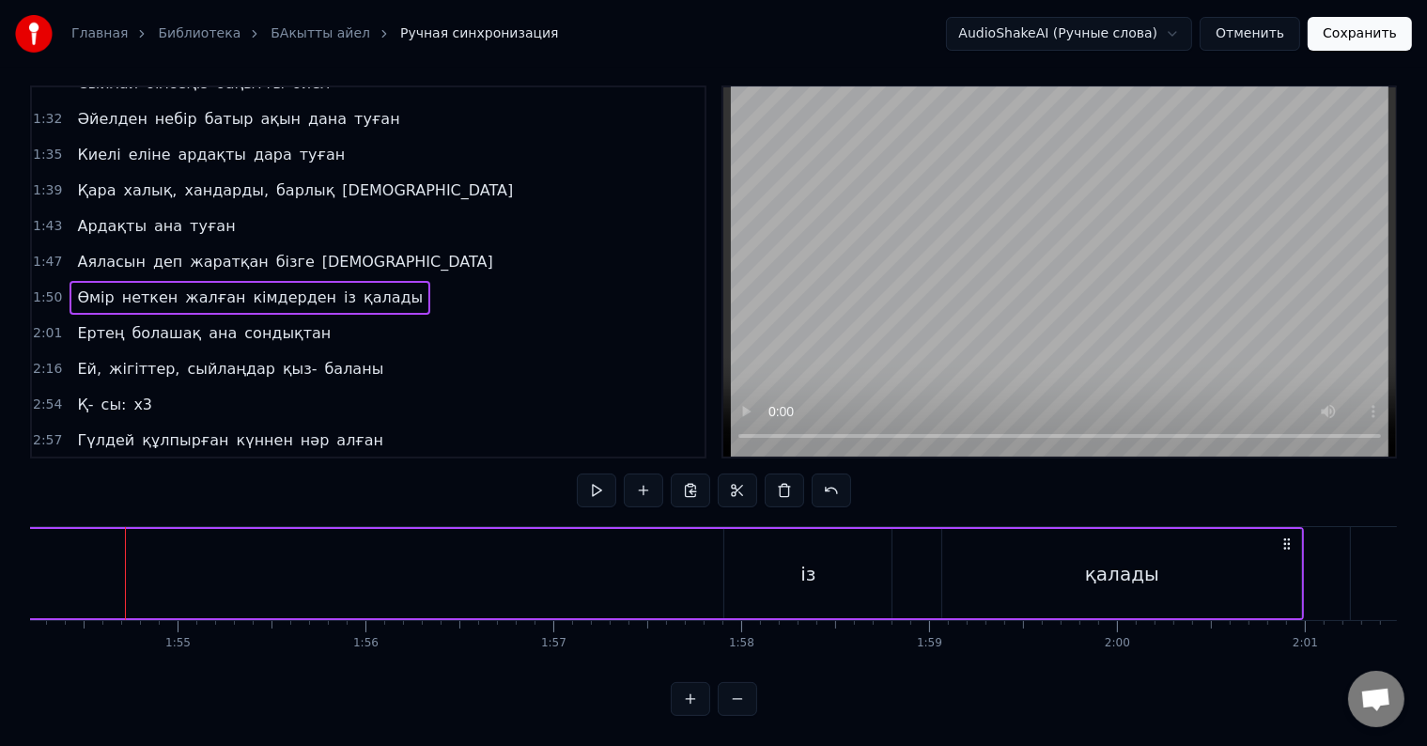
click at [807, 582] on div "із" at bounding box center [807, 573] width 167 height 89
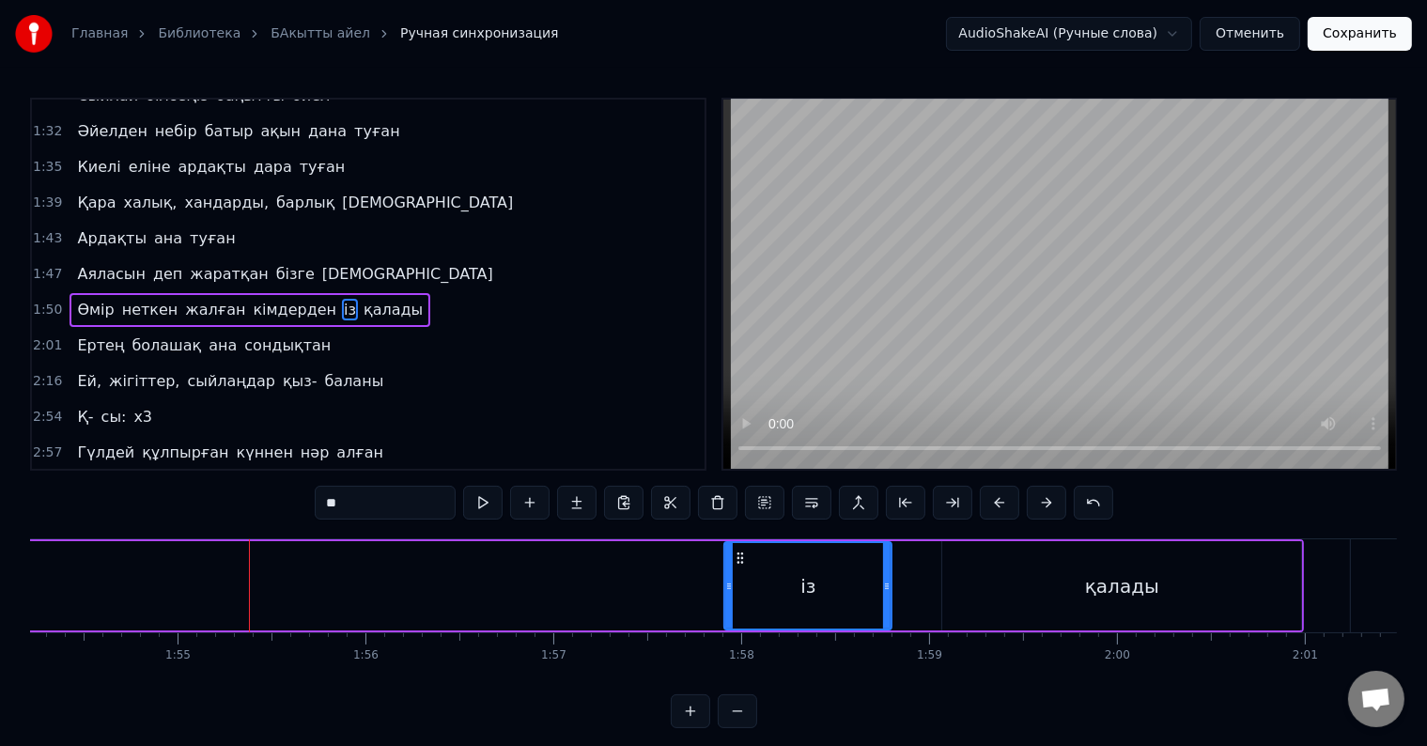
drag, startPoint x: 829, startPoint y: 595, endPoint x: 759, endPoint y: 604, distance: 71.1
click at [759, 604] on div "із" at bounding box center [807, 585] width 165 height 85
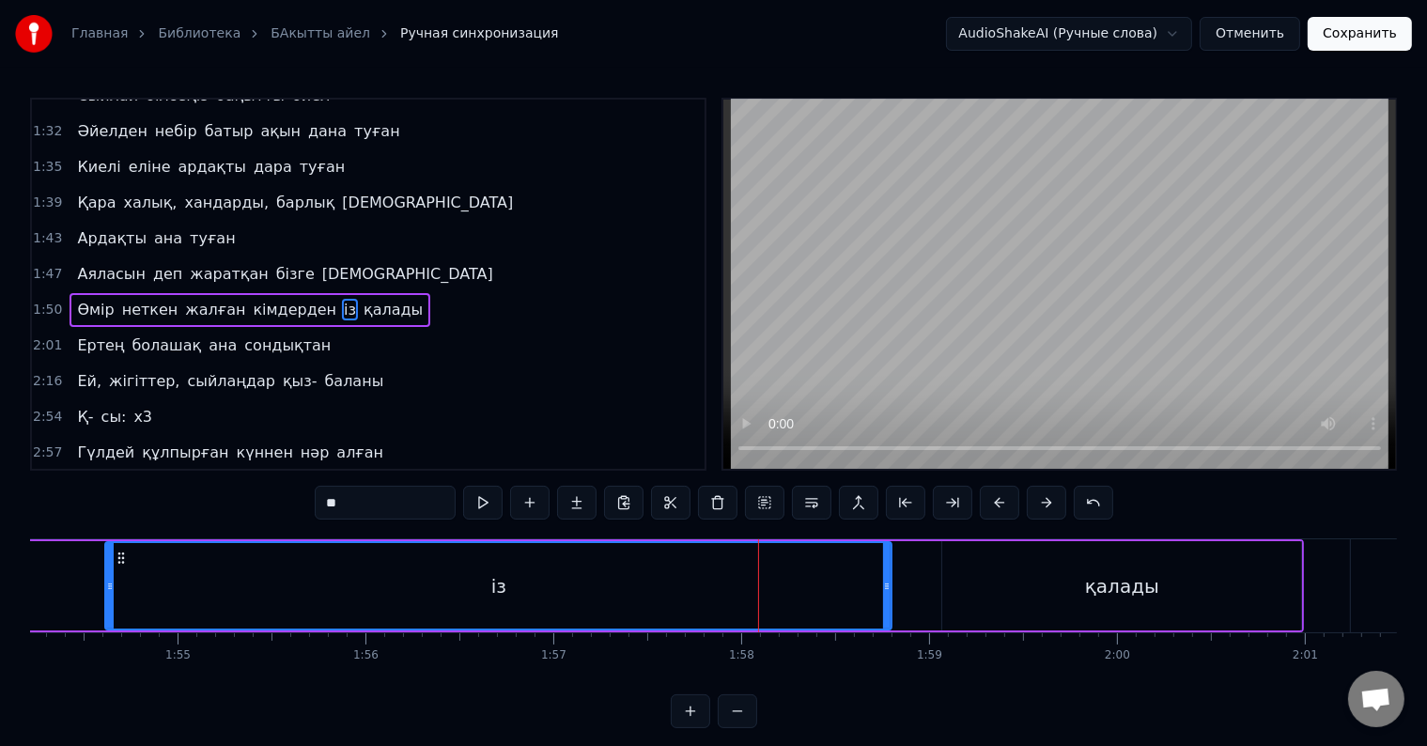
drag, startPoint x: 729, startPoint y: 591, endPoint x: 110, endPoint y: 604, distance: 619.2
click at [110, 604] on div at bounding box center [110, 585] width 8 height 85
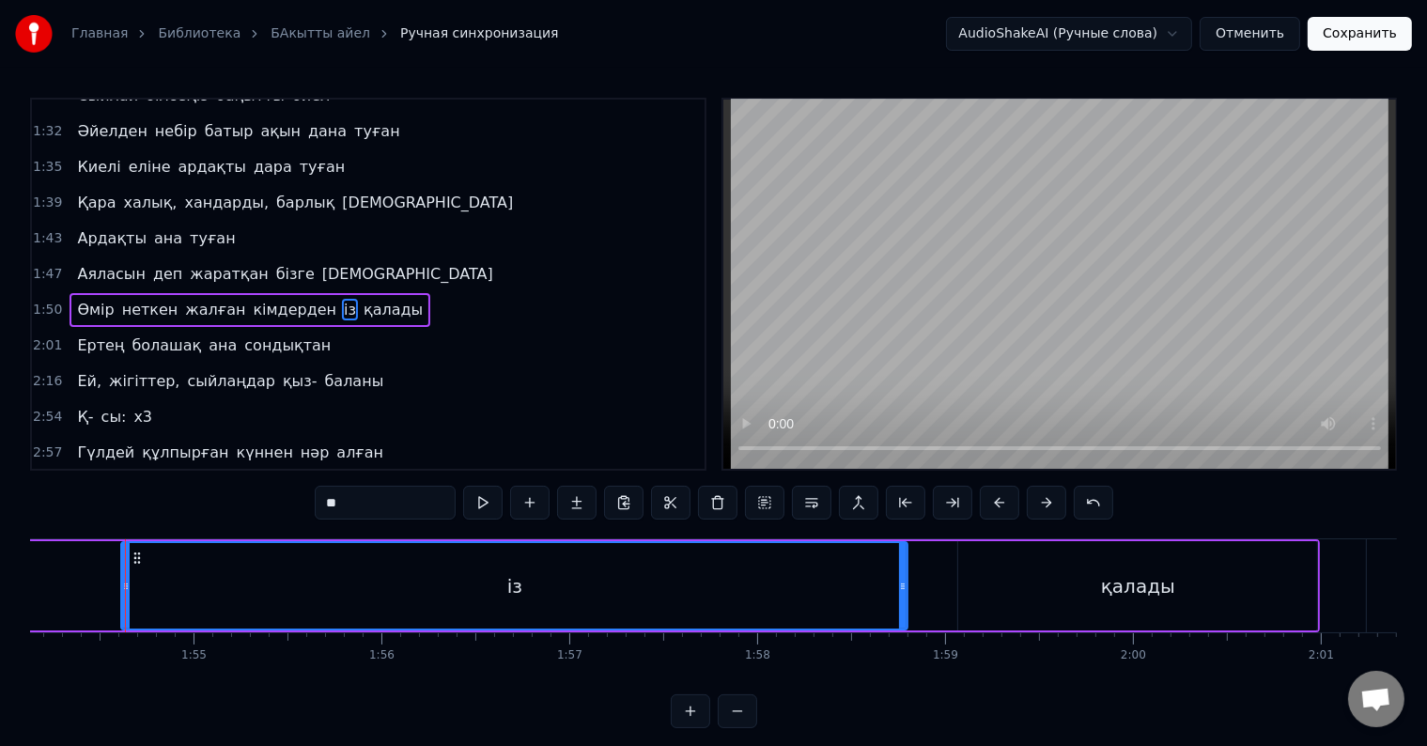
click at [741, 727] on button at bounding box center [737, 711] width 39 height 34
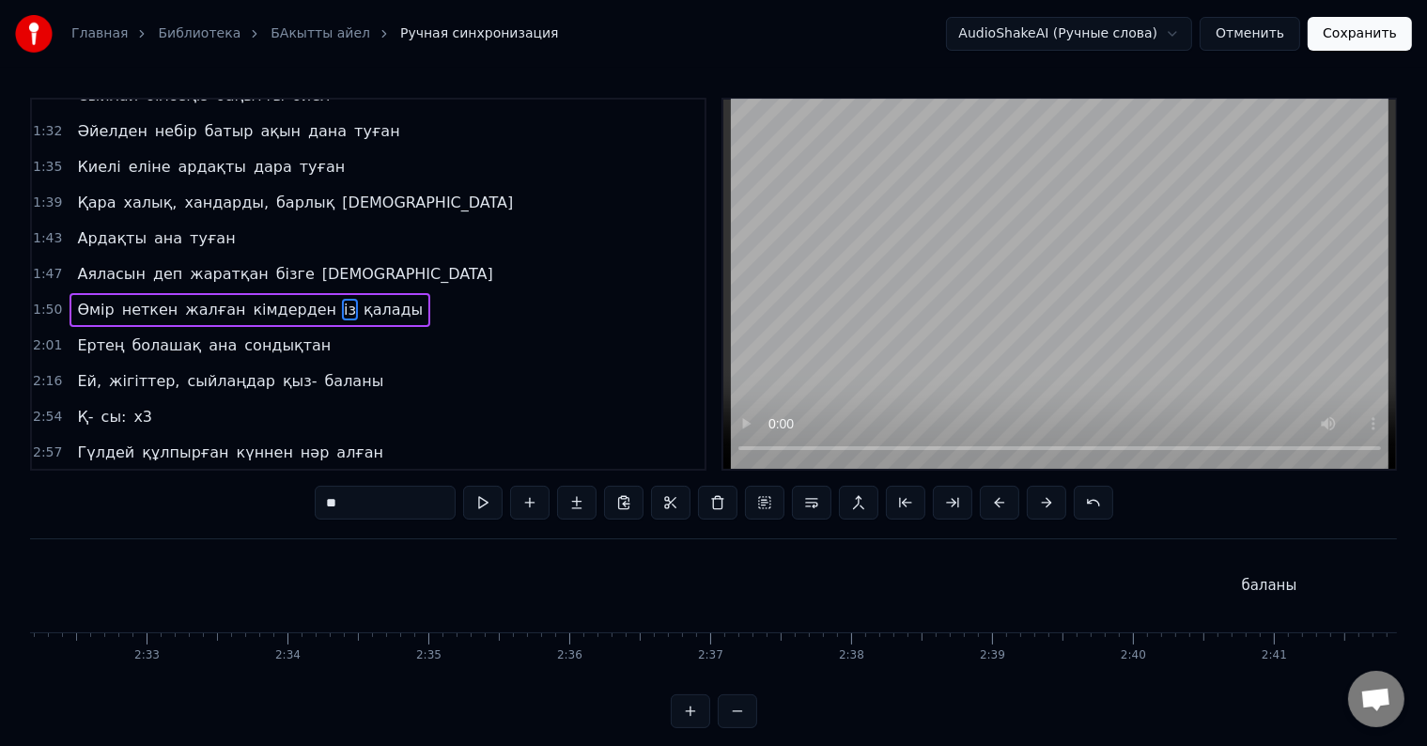
scroll to position [0, 16057]
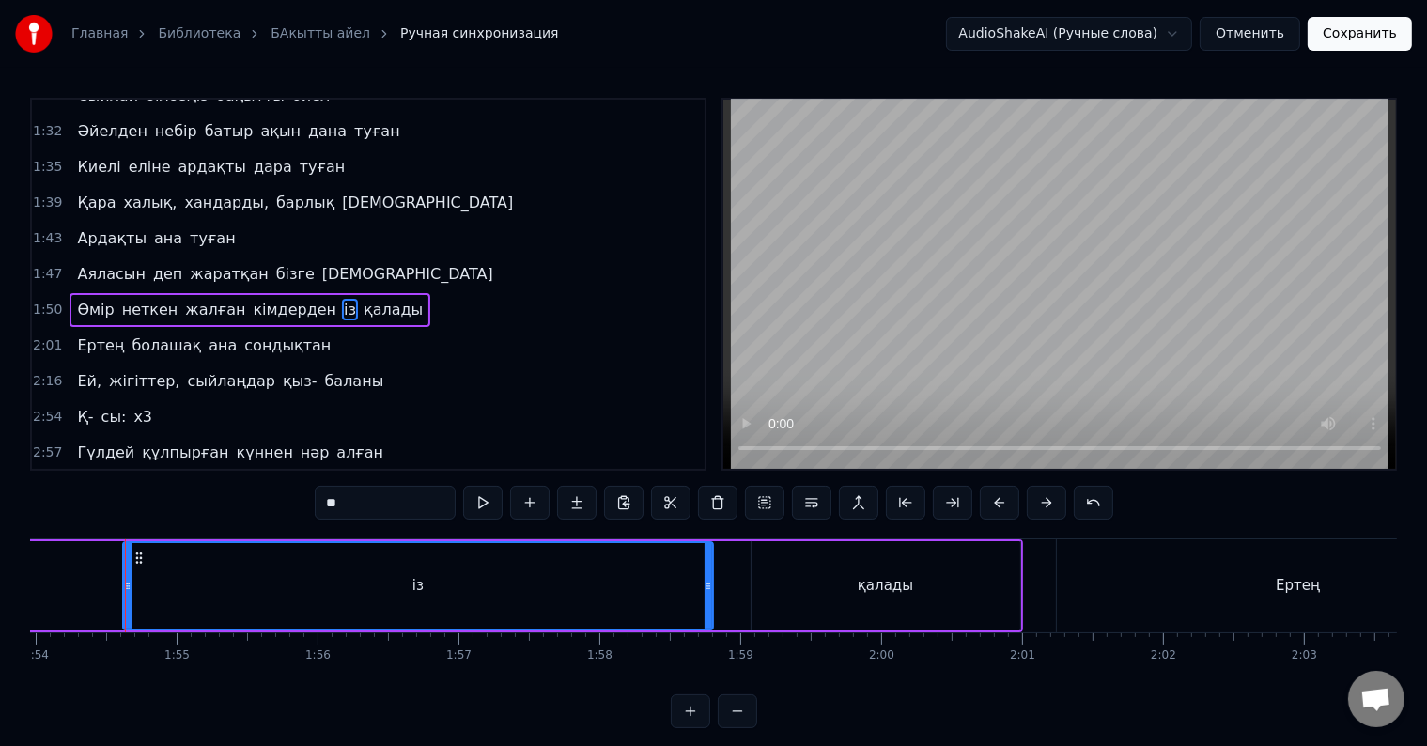
click at [255, 601] on div "із" at bounding box center [417, 585] width 587 height 85
click at [376, 598] on div "із" at bounding box center [417, 585] width 587 height 85
click at [413, 590] on div "із" at bounding box center [417, 586] width 11 height 22
drag, startPoint x: 125, startPoint y: 584, endPoint x: 47, endPoint y: 591, distance: 78.2
click at [47, 591] on icon at bounding box center [44, 586] width 8 height 15
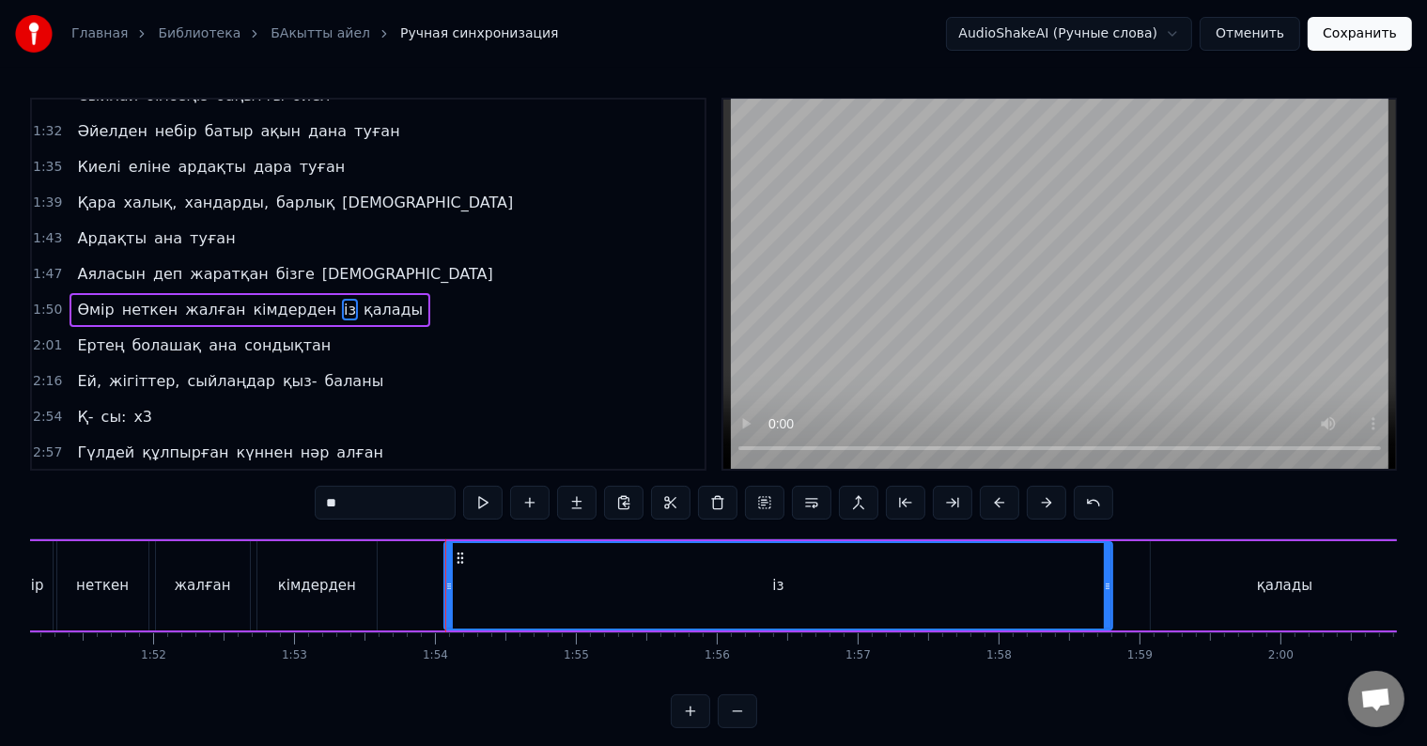
scroll to position [0, 15529]
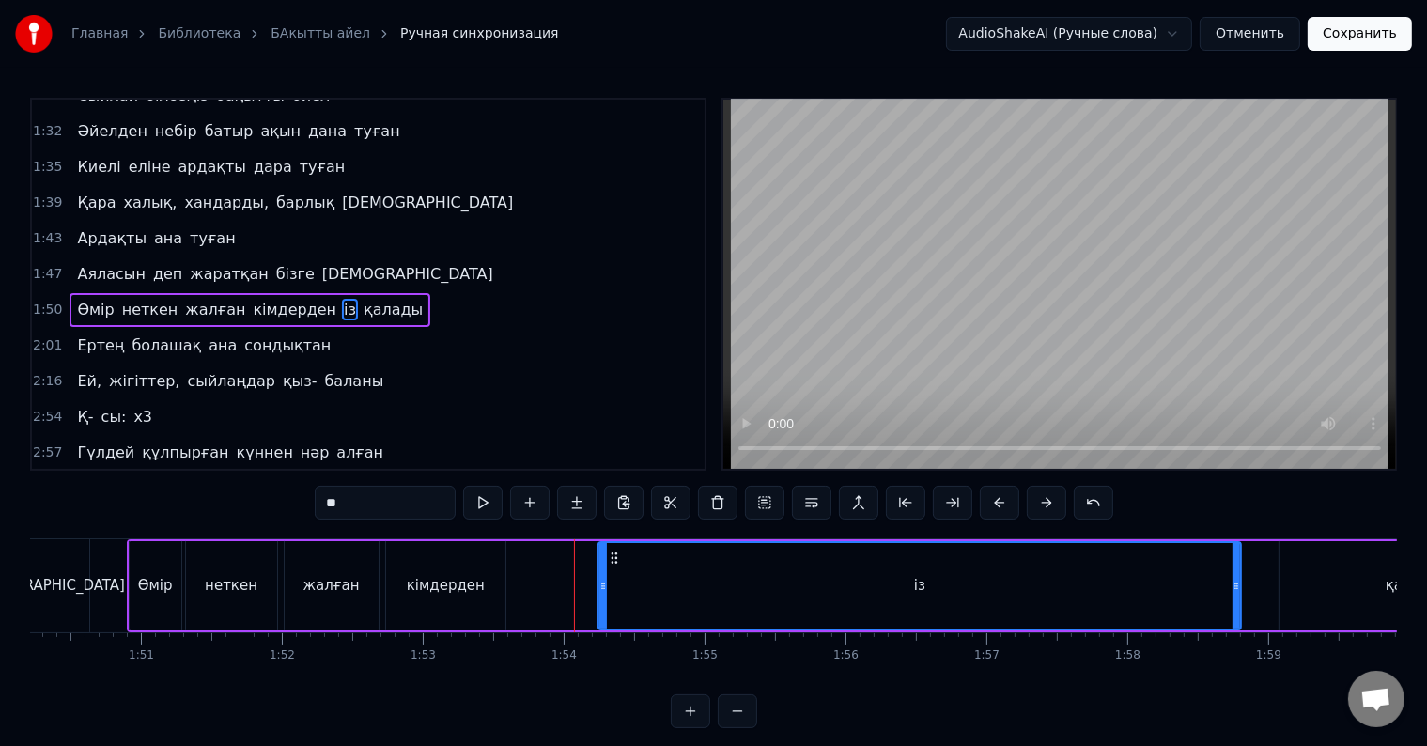
drag, startPoint x: 576, startPoint y: 582, endPoint x: 622, endPoint y: 595, distance: 47.6
click at [607, 595] on div at bounding box center [603, 585] width 8 height 85
click at [522, 579] on div "Өмір неткен жалған кімдерден із қалады" at bounding box center [839, 585] width 1424 height 93
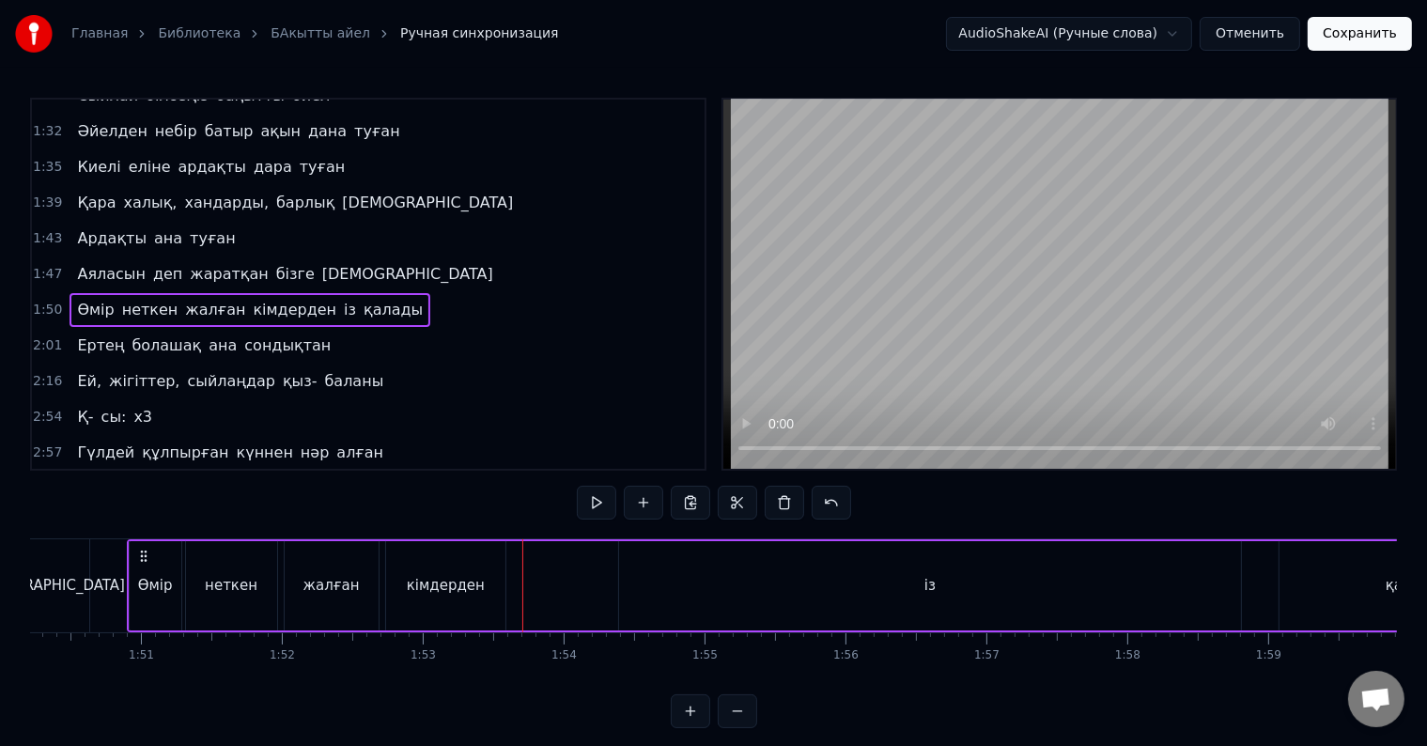
click at [450, 583] on div "кімдерден" at bounding box center [446, 586] width 78 height 22
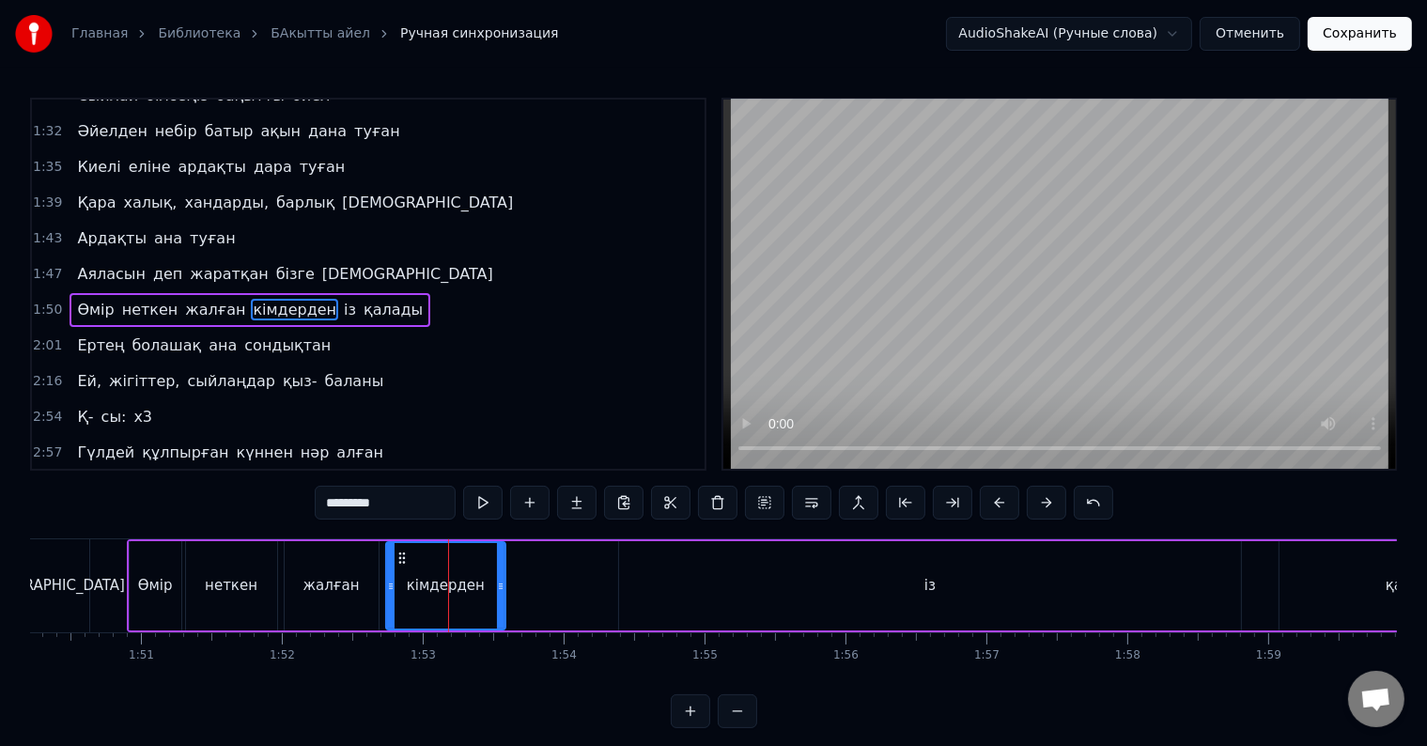
click at [687, 583] on div "із" at bounding box center [929, 585] width 621 height 89
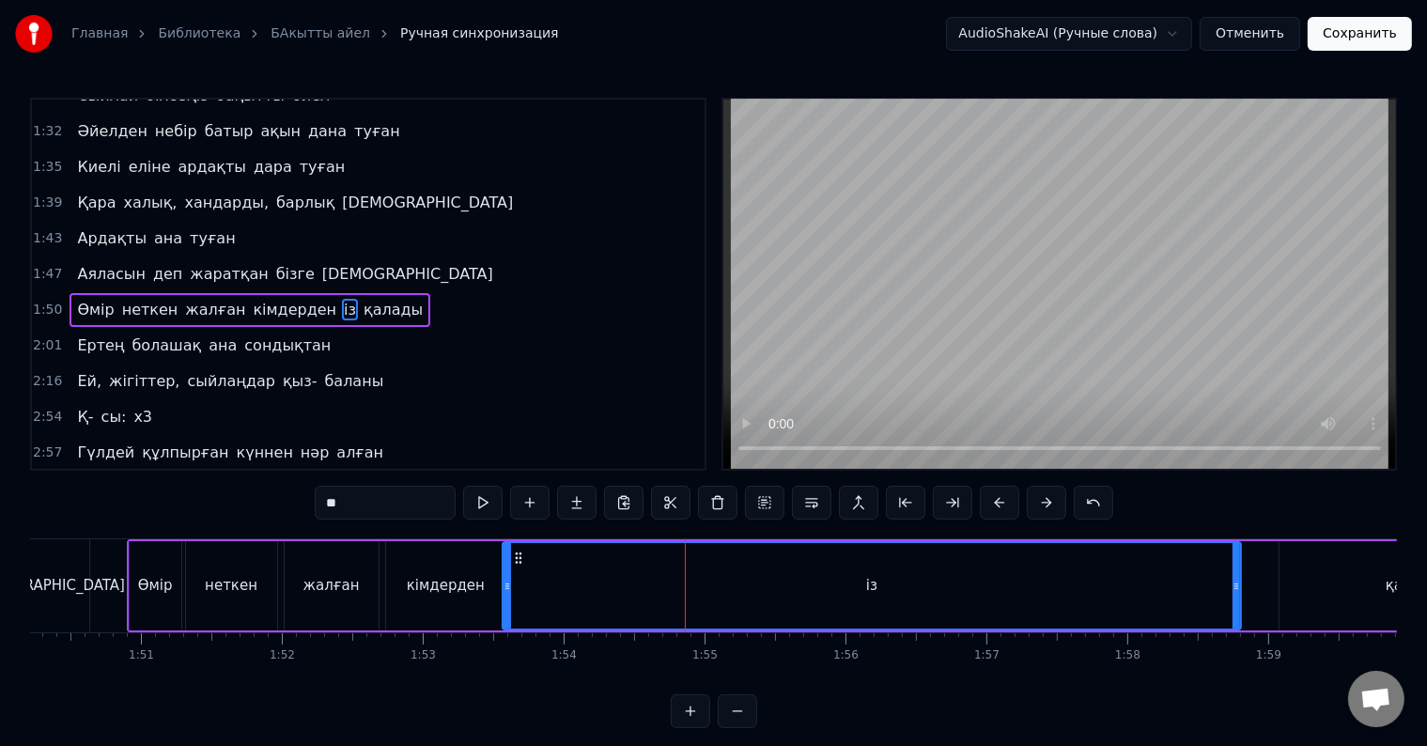
drag, startPoint x: 624, startPoint y: 588, endPoint x: 507, endPoint y: 589, distance: 116.5
click at [507, 589] on icon at bounding box center [507, 586] width 8 height 15
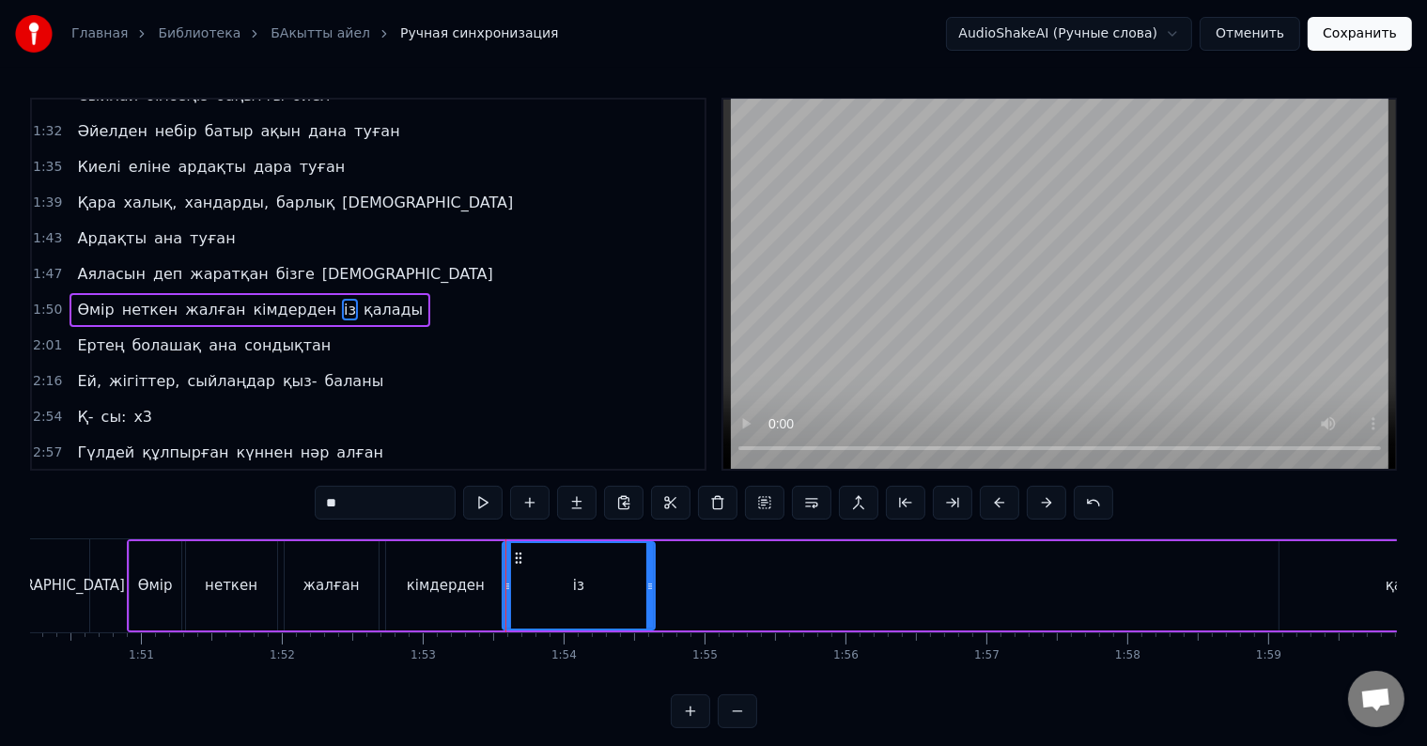
drag, startPoint x: 1232, startPoint y: 584, endPoint x: 622, endPoint y: 590, distance: 610.6
click at [646, 592] on icon at bounding box center [650, 586] width 8 height 15
click at [445, 552] on div "кімдерден" at bounding box center [446, 585] width 120 height 89
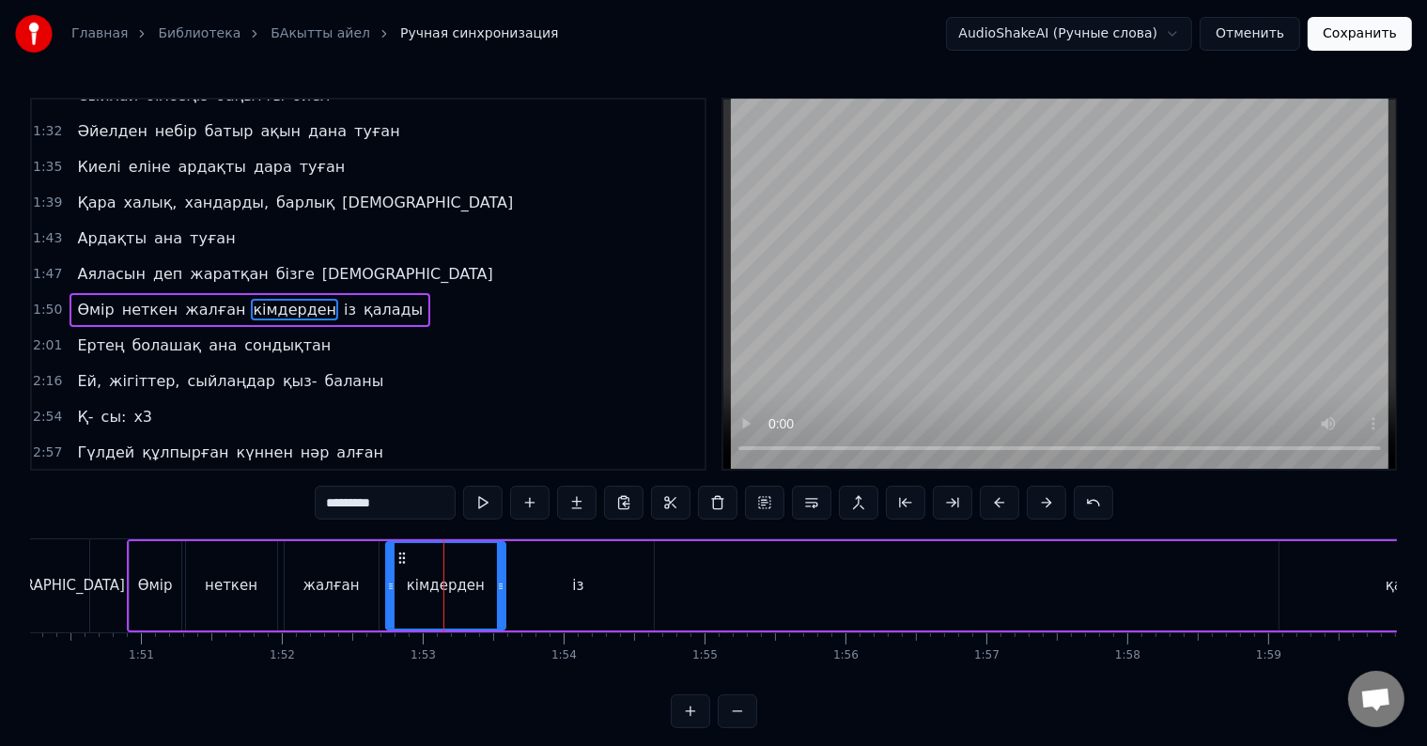
scroll to position [28, 0]
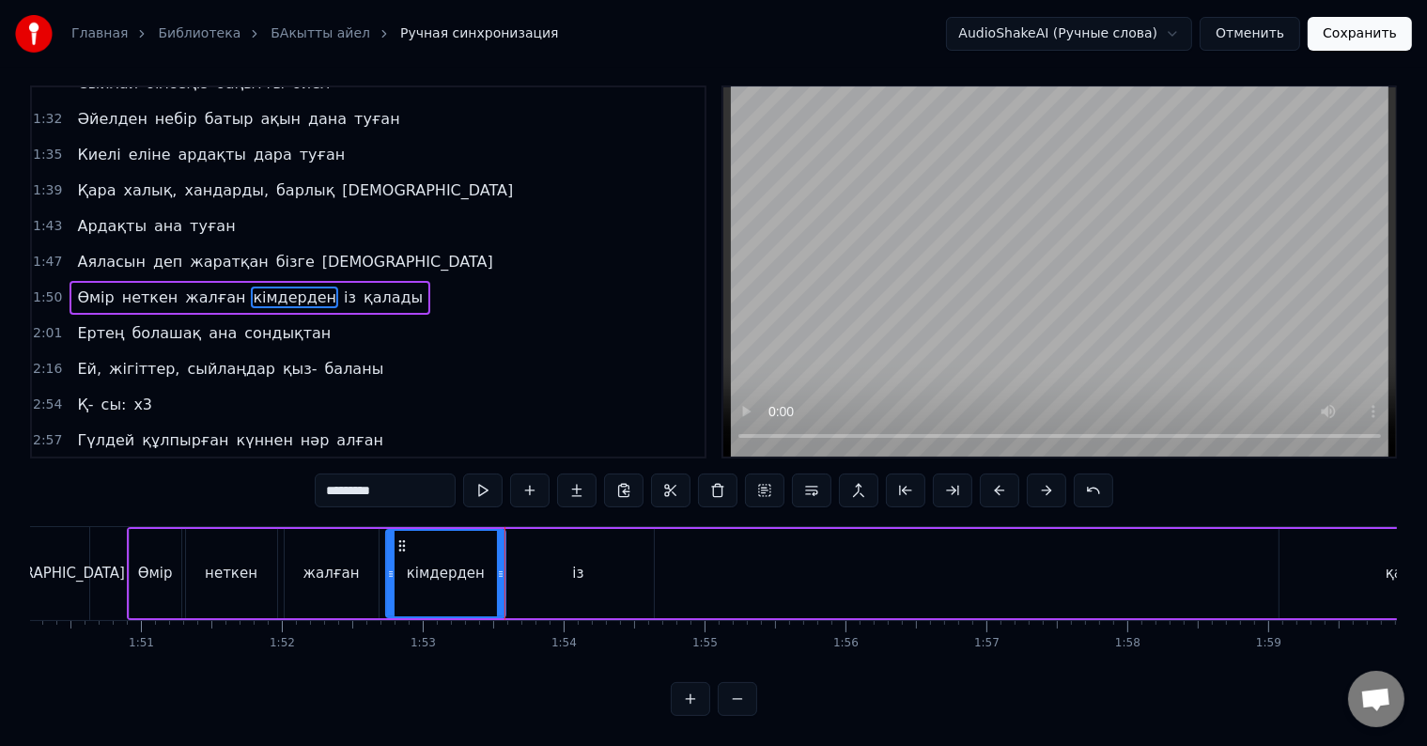
click at [525, 539] on div "із" at bounding box center [578, 573] width 150 height 89
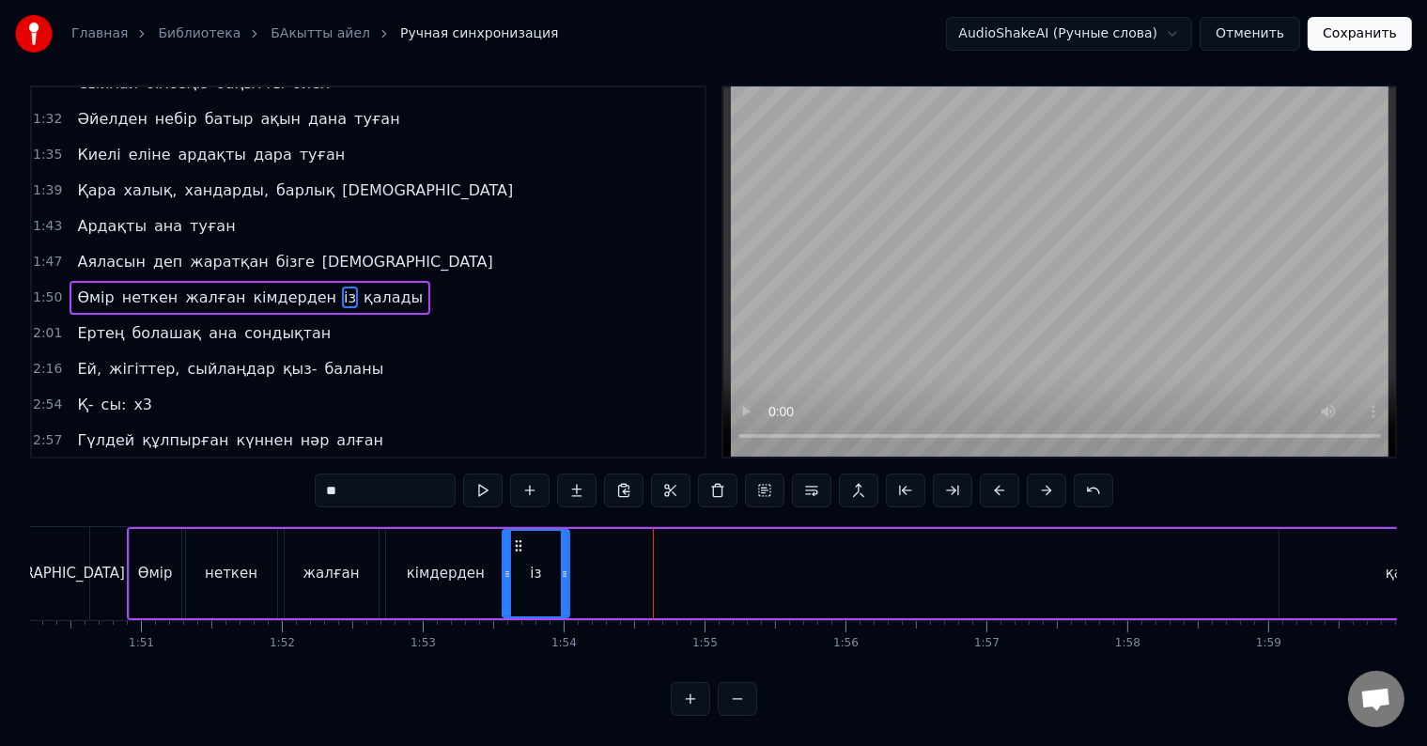
drag, startPoint x: 648, startPoint y: 557, endPoint x: 558, endPoint y: 558, distance: 90.2
click at [564, 566] on icon at bounding box center [565, 573] width 8 height 15
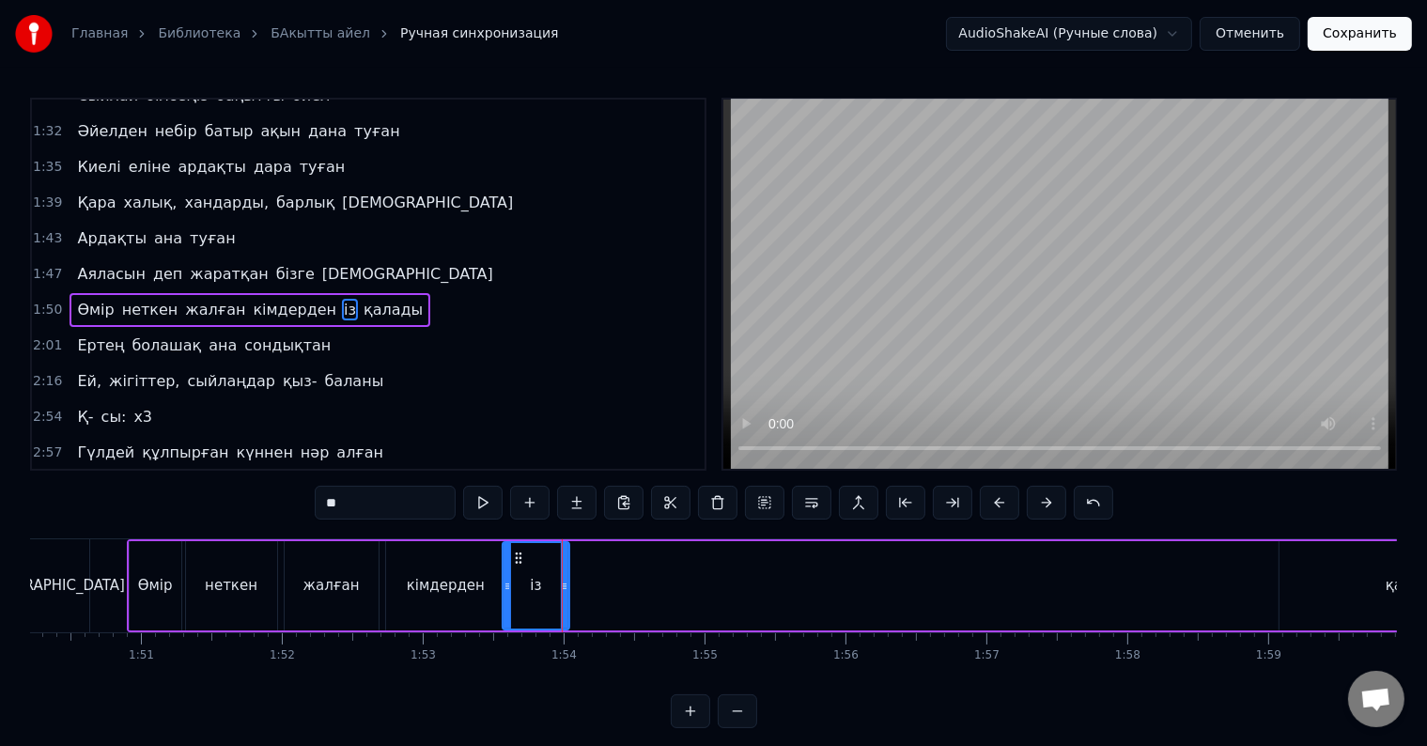
click at [519, 561] on icon at bounding box center [518, 557] width 15 height 15
click at [518, 566] on div "із" at bounding box center [535, 585] width 64 height 85
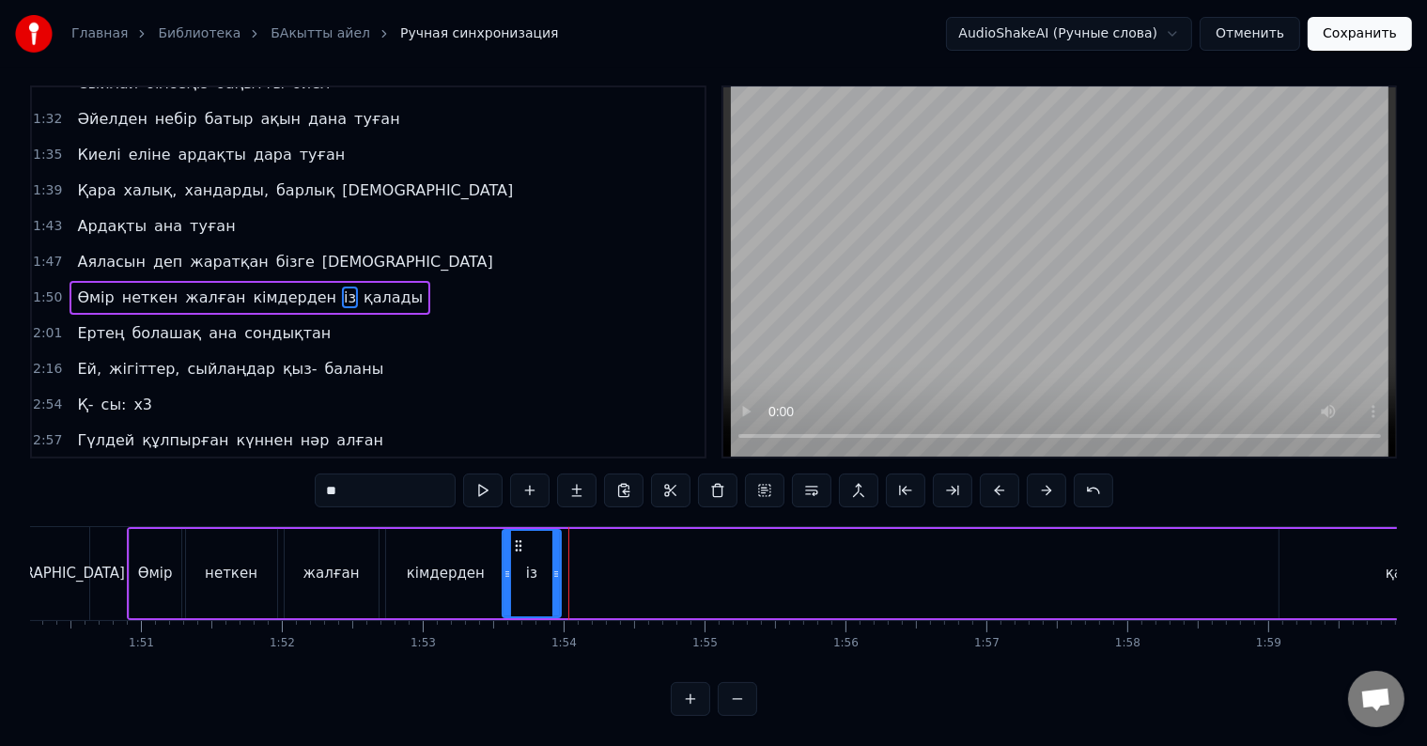
click at [552, 566] on icon at bounding box center [556, 573] width 8 height 15
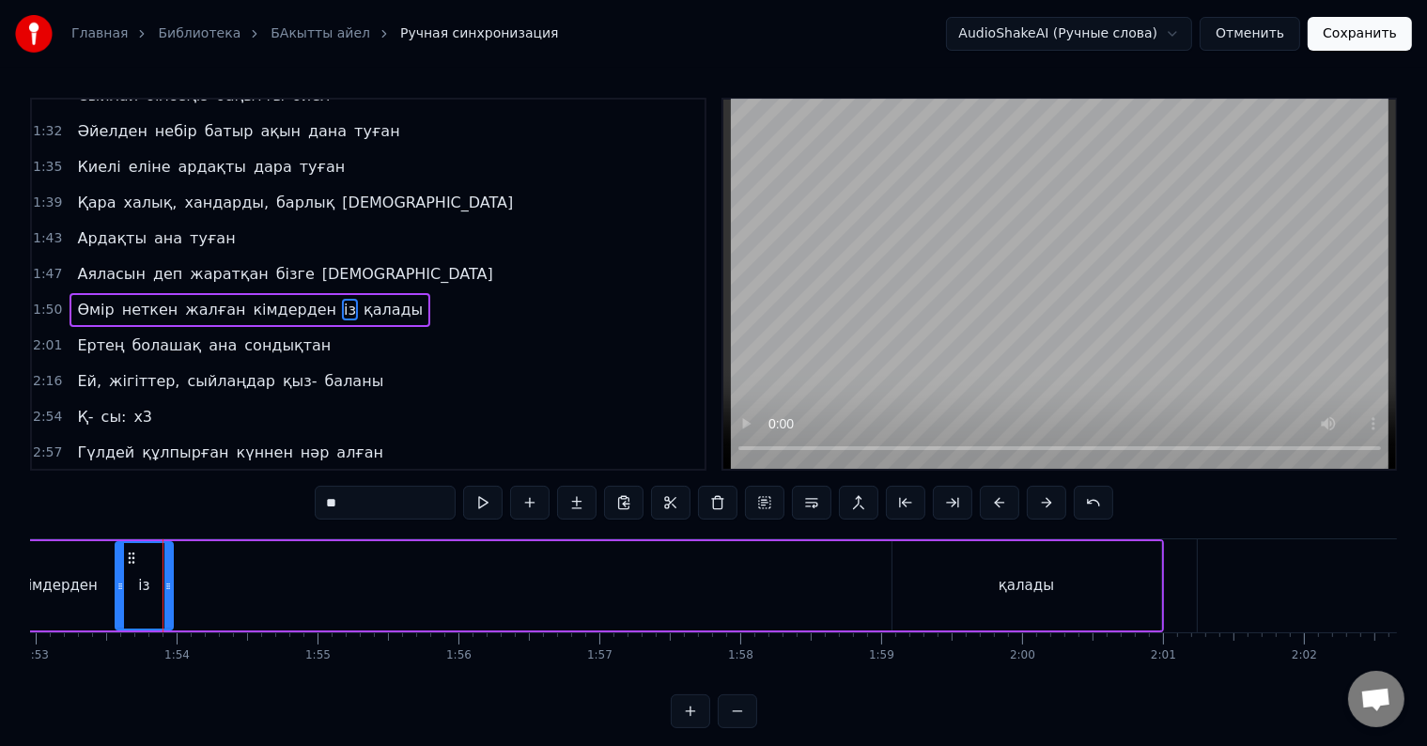
scroll to position [0, 15954]
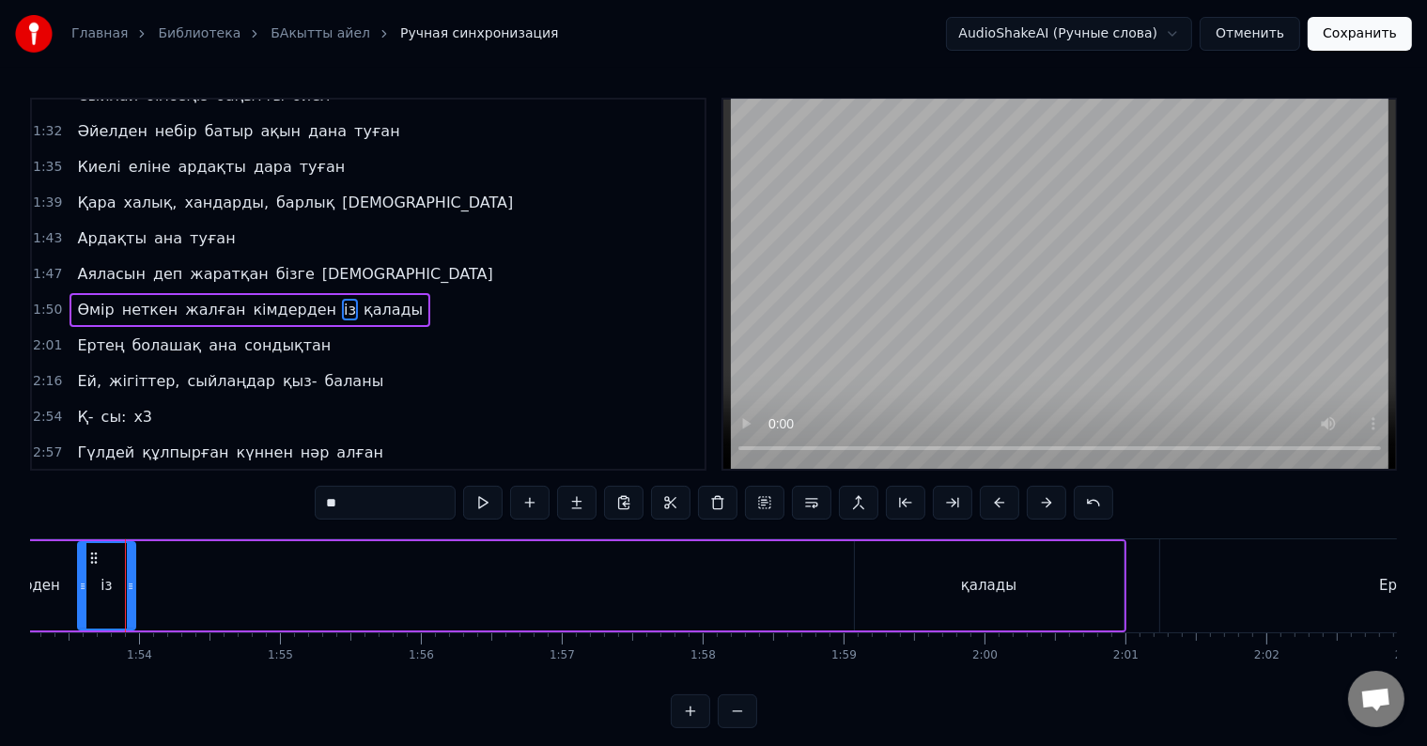
click at [1017, 616] on div "қалады" at bounding box center [989, 585] width 269 height 89
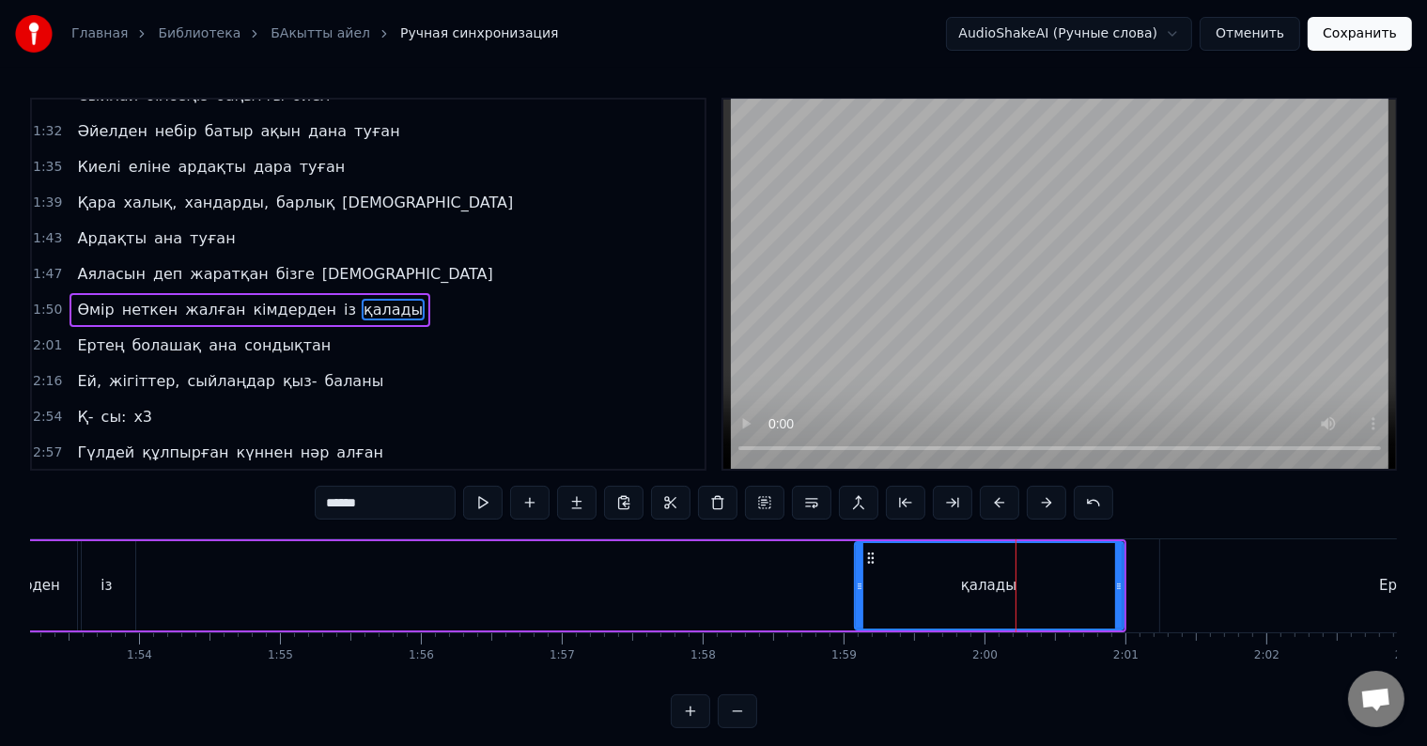
drag, startPoint x: 1011, startPoint y: 593, endPoint x: 994, endPoint y: 596, distance: 17.1
click at [994, 596] on div "қалады" at bounding box center [988, 586] width 55 height 22
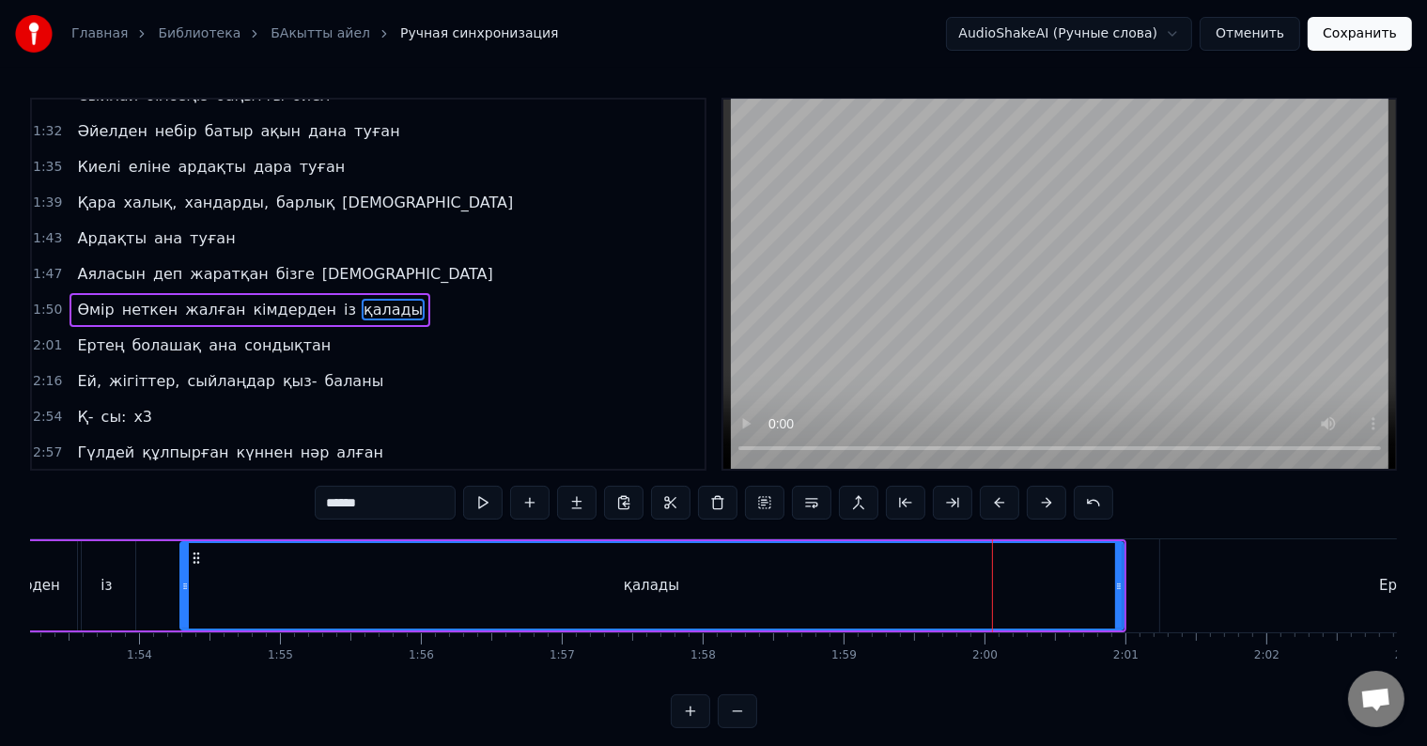
drag, startPoint x: 857, startPoint y: 592, endPoint x: 177, endPoint y: 619, distance: 680.6
click at [181, 619] on div at bounding box center [185, 585] width 8 height 85
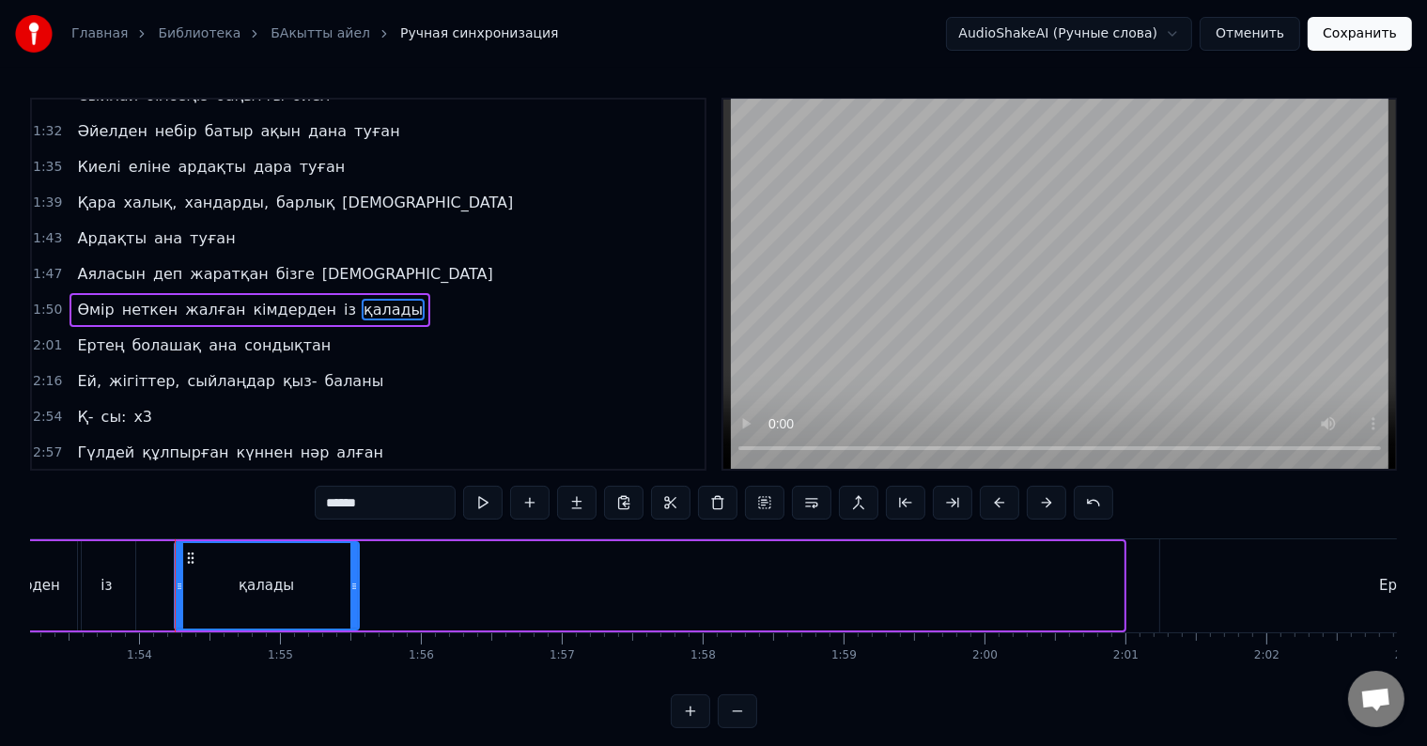
drag, startPoint x: 1120, startPoint y: 573, endPoint x: 320, endPoint y: 590, distance: 799.5
click at [350, 589] on div at bounding box center [354, 585] width 8 height 85
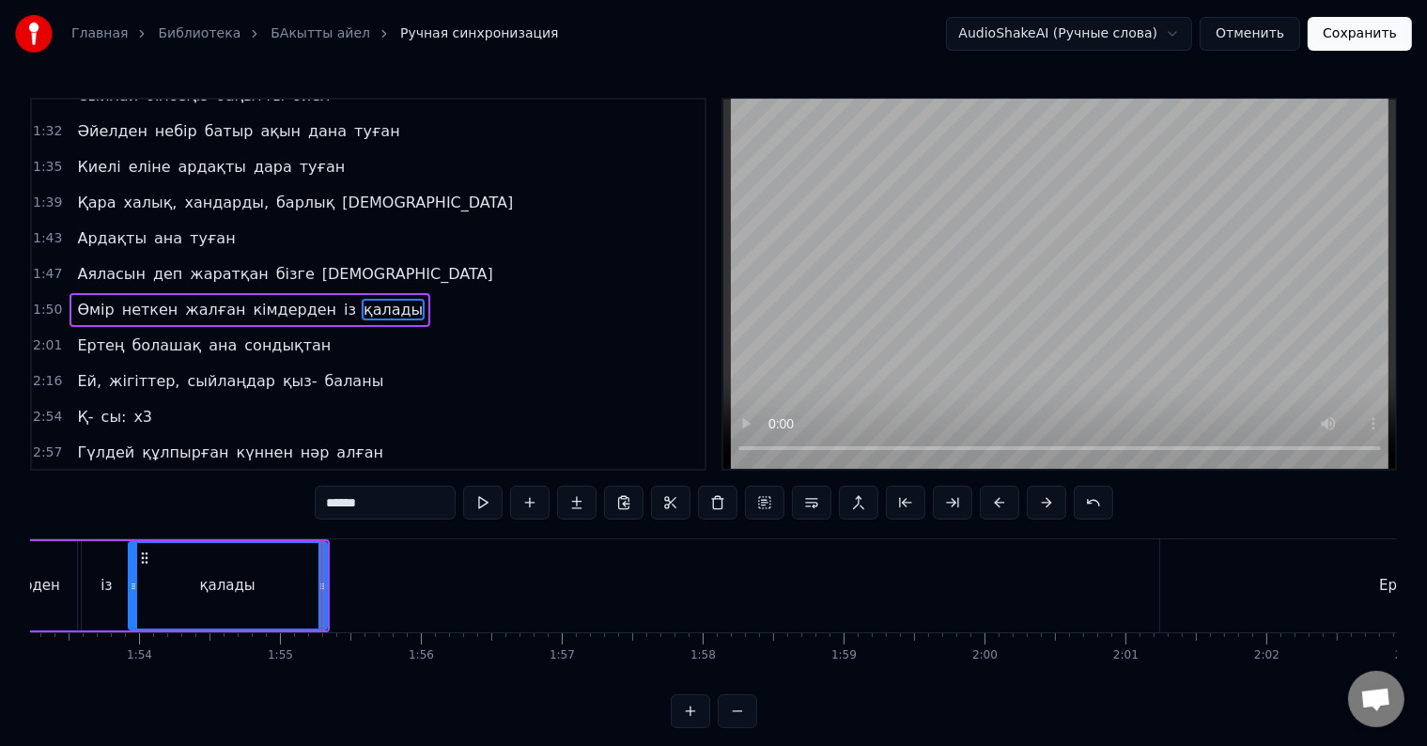
drag, startPoint x: 178, startPoint y: 593, endPoint x: 132, endPoint y: 593, distance: 46.0
click at [132, 593] on div at bounding box center [134, 585] width 8 height 85
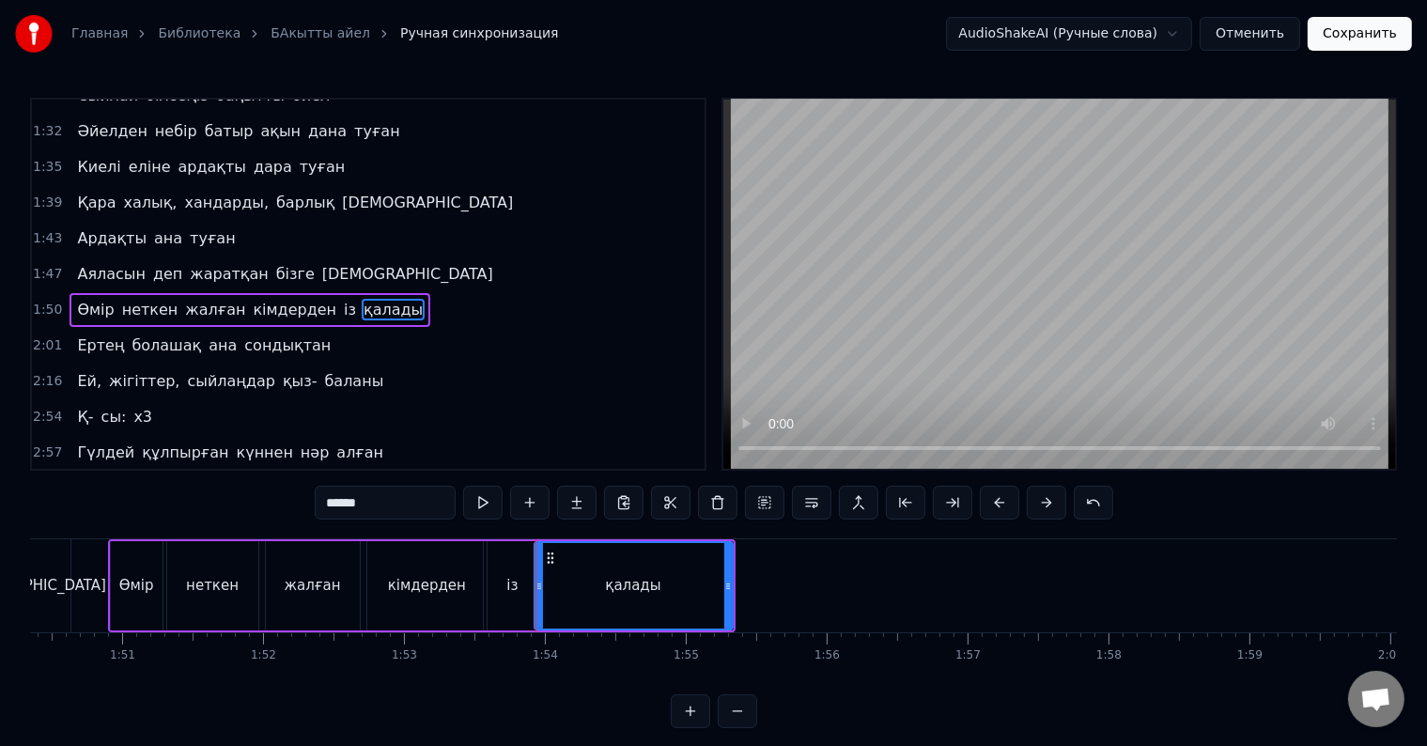
scroll to position [0, 15492]
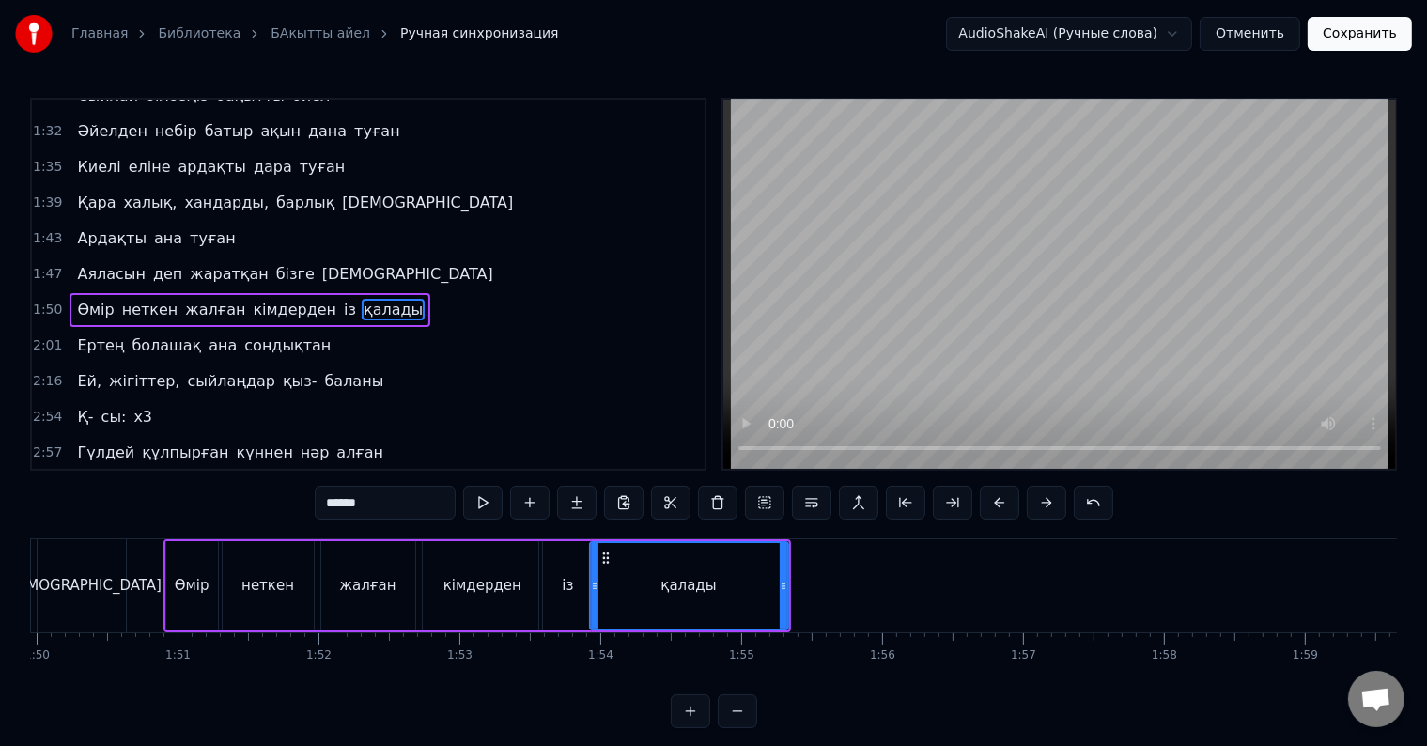
click at [503, 596] on div "кімдерден" at bounding box center [482, 586] width 78 height 22
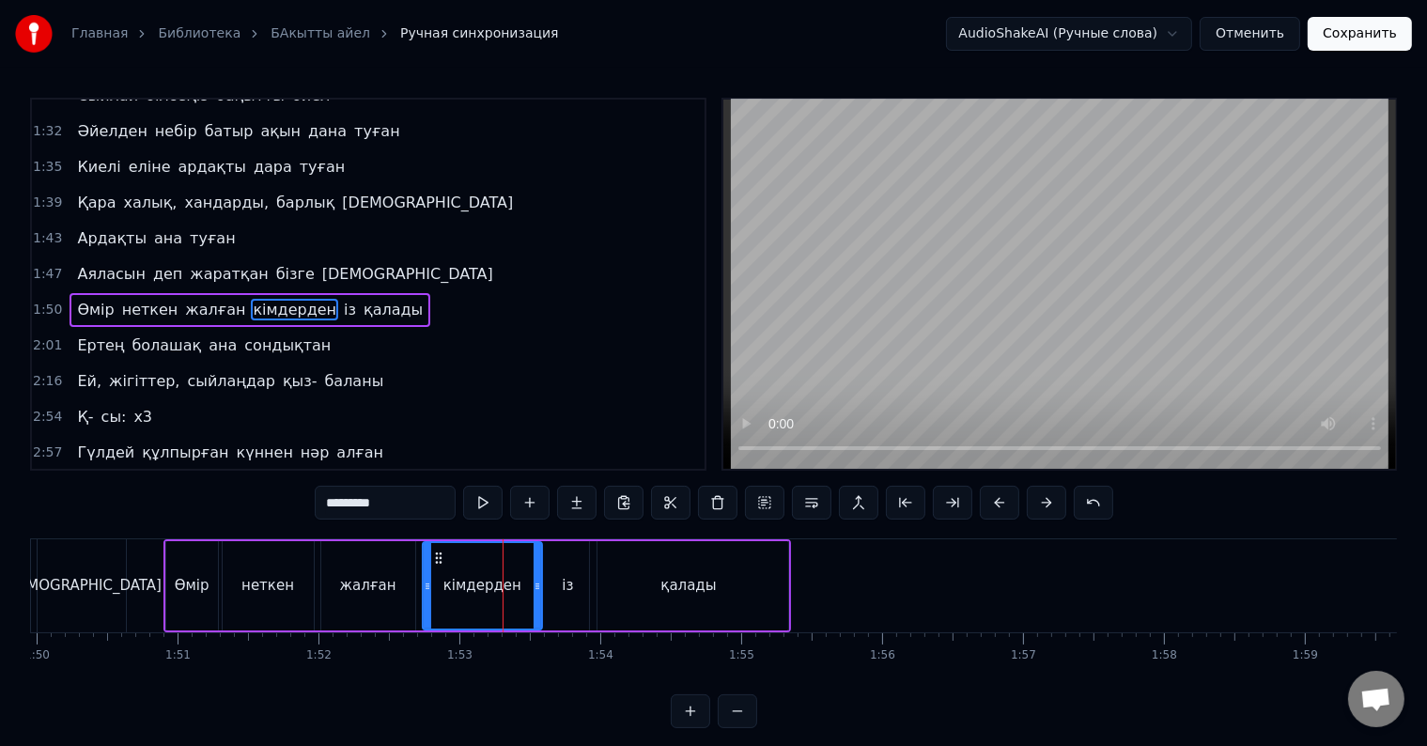
scroll to position [28, 0]
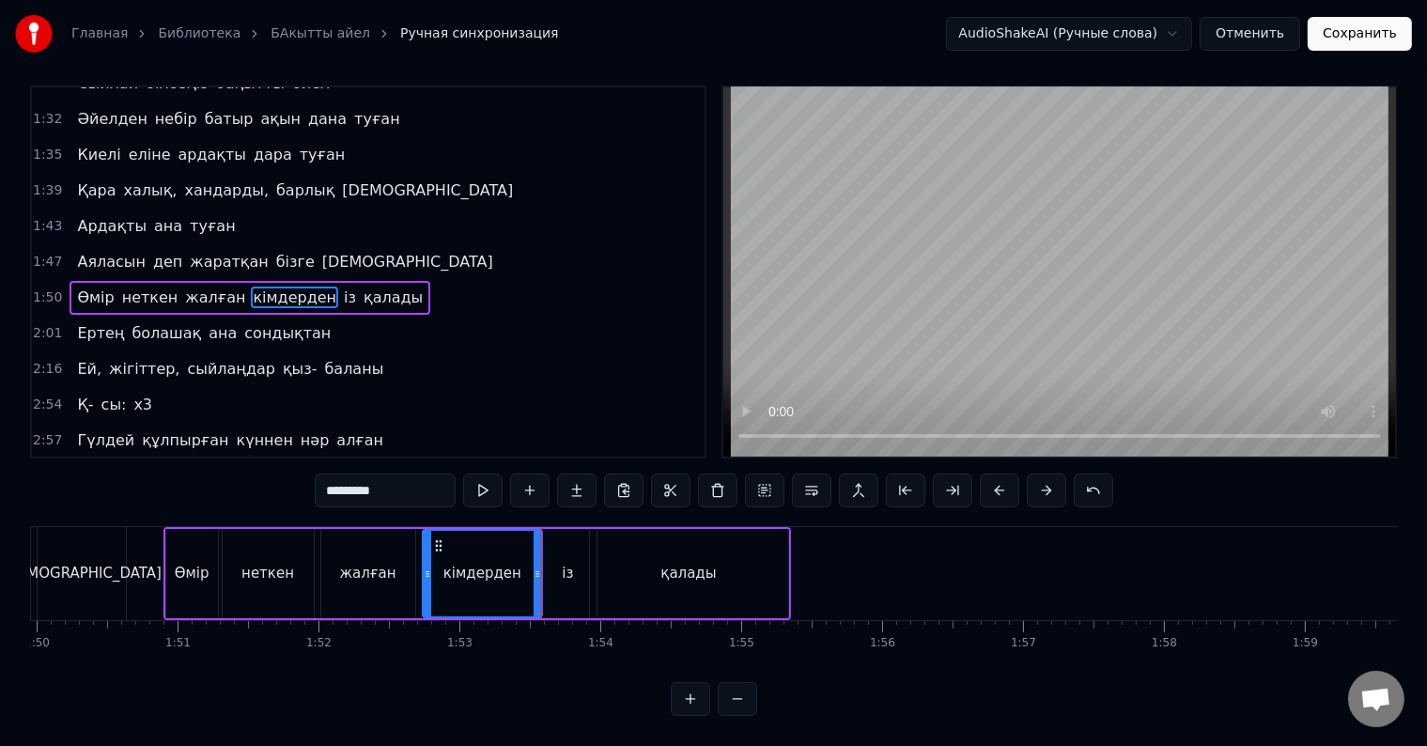
click at [560, 563] on div "із" at bounding box center [567, 573] width 56 height 89
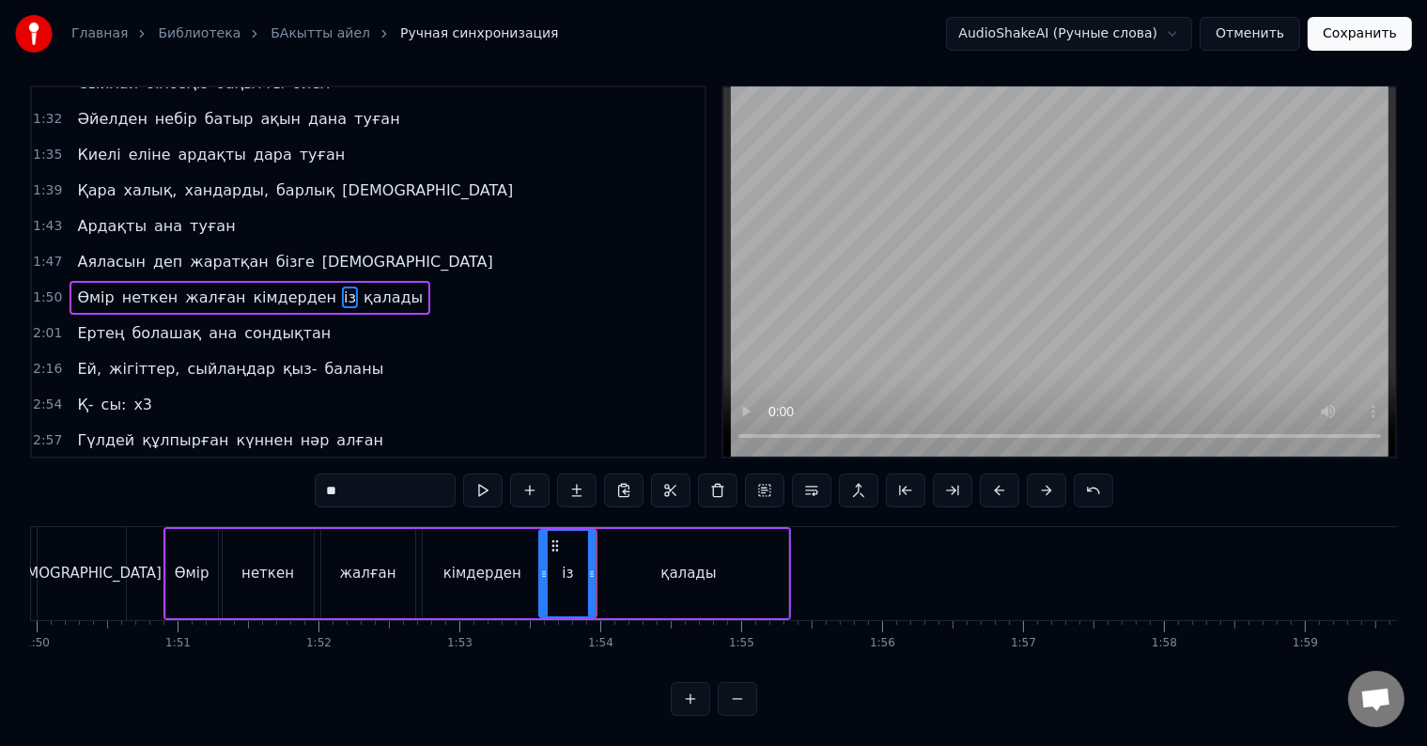
click at [608, 566] on div "қалады" at bounding box center [689, 573] width 198 height 89
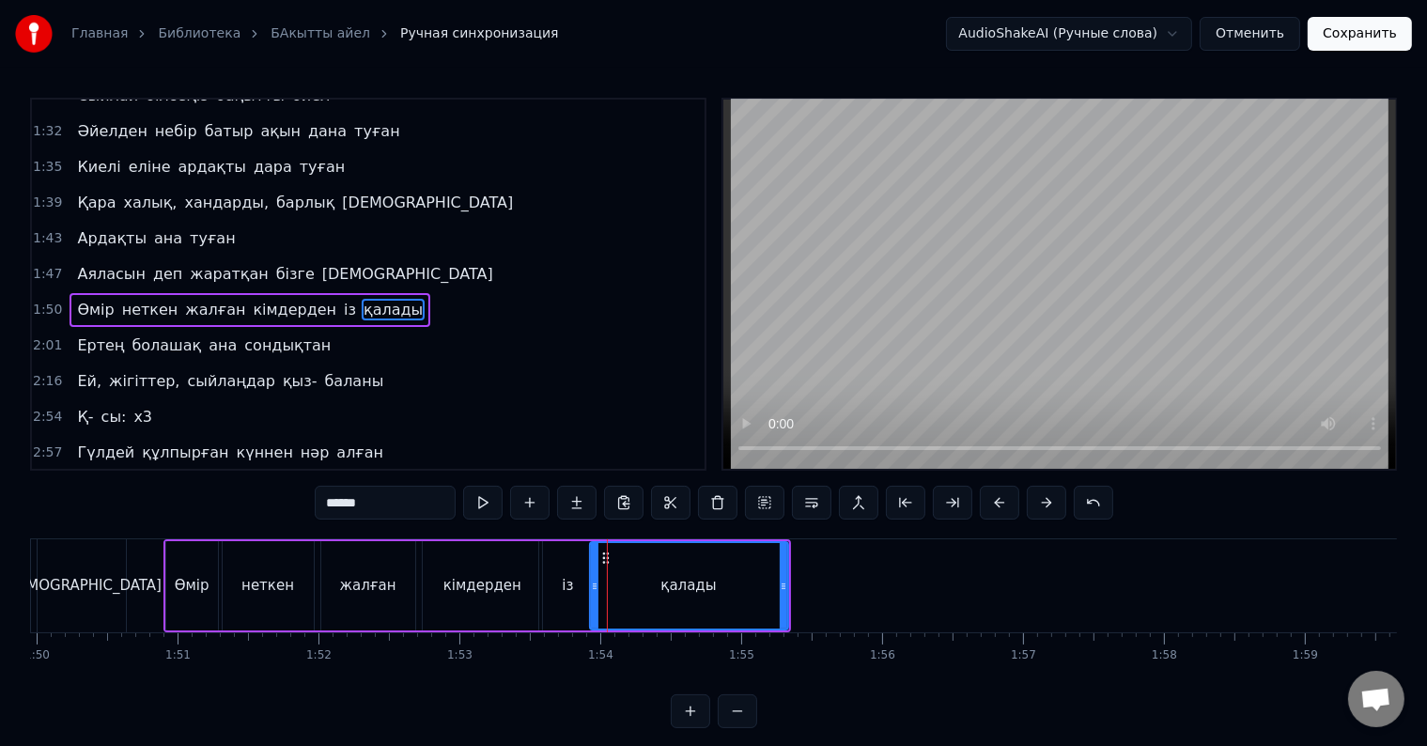
click at [597, 566] on div "қалады" at bounding box center [689, 585] width 196 height 85
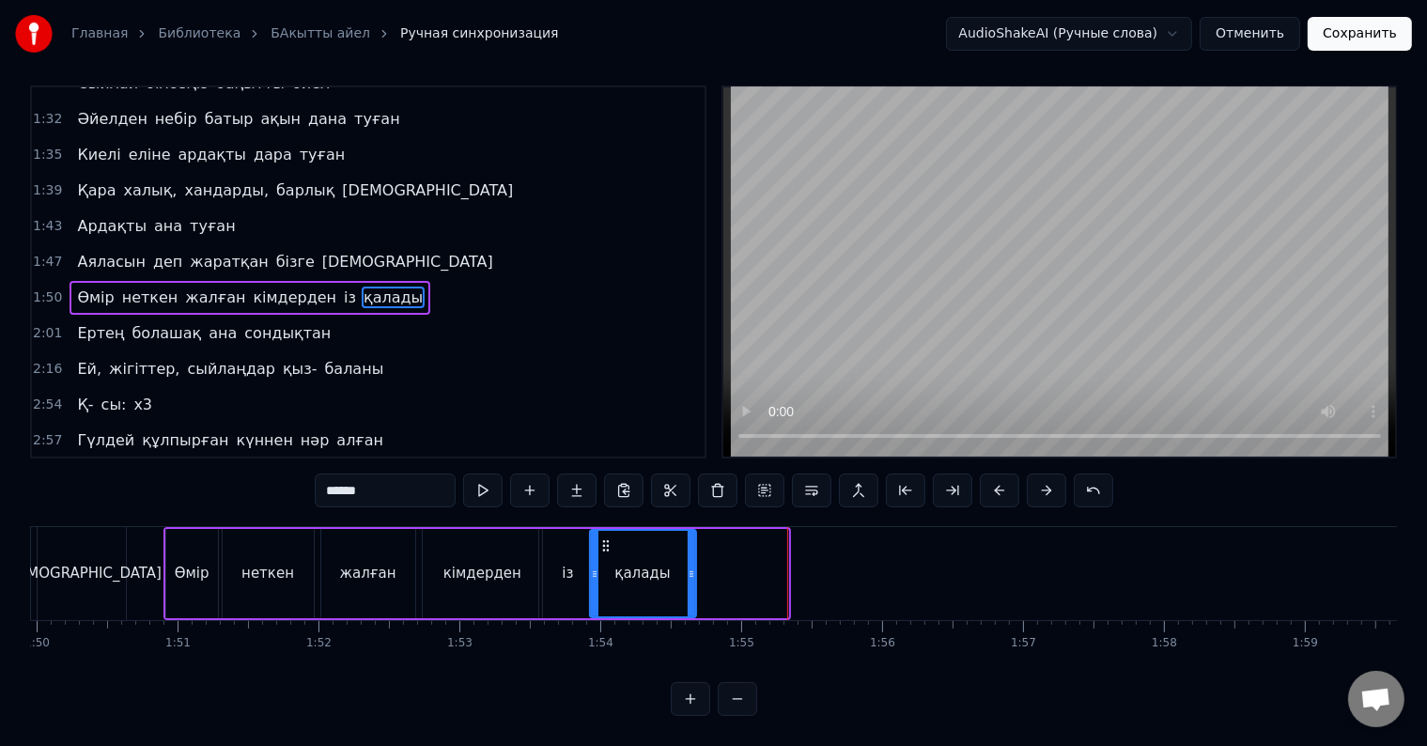
drag, startPoint x: 780, startPoint y: 564, endPoint x: 688, endPoint y: 579, distance: 93.3
click at [688, 579] on div at bounding box center [692, 573] width 8 height 85
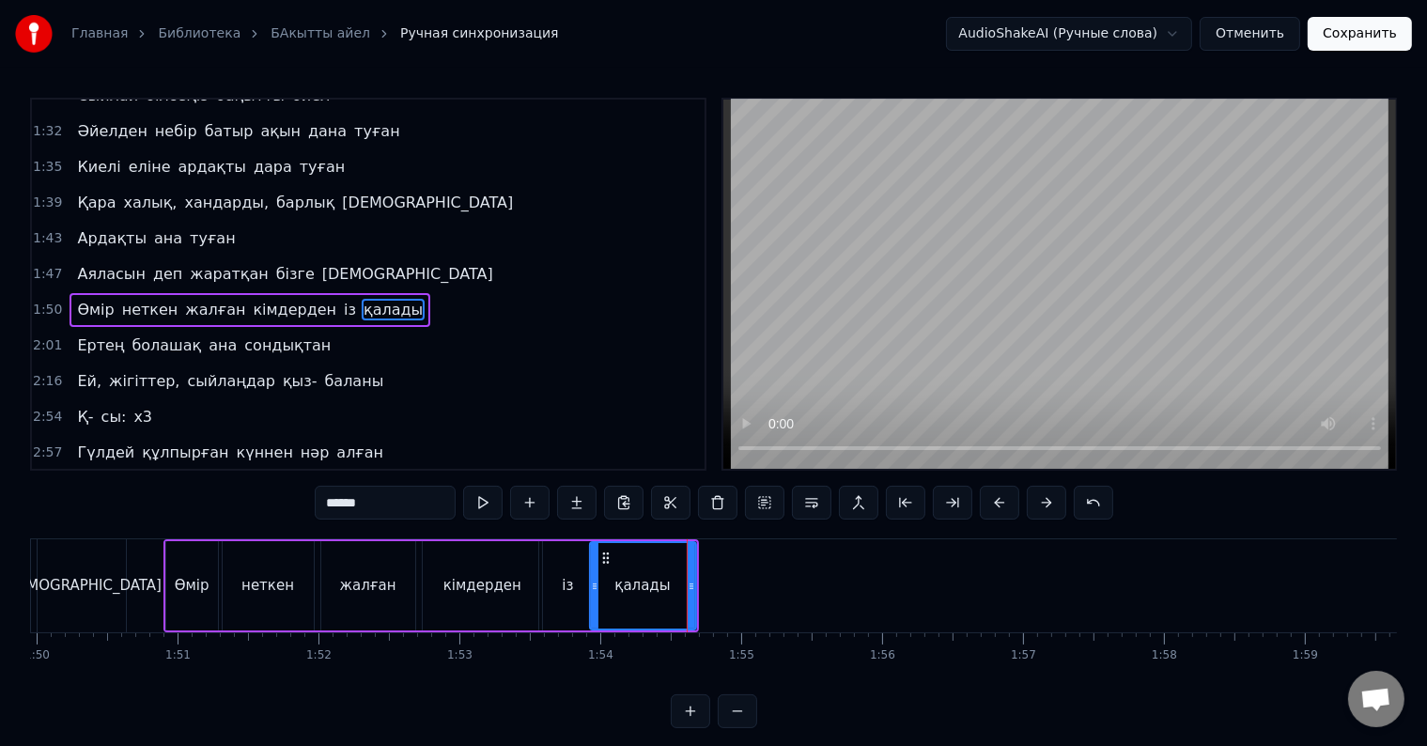
click at [603, 564] on div "қалады" at bounding box center [643, 585] width 104 height 85
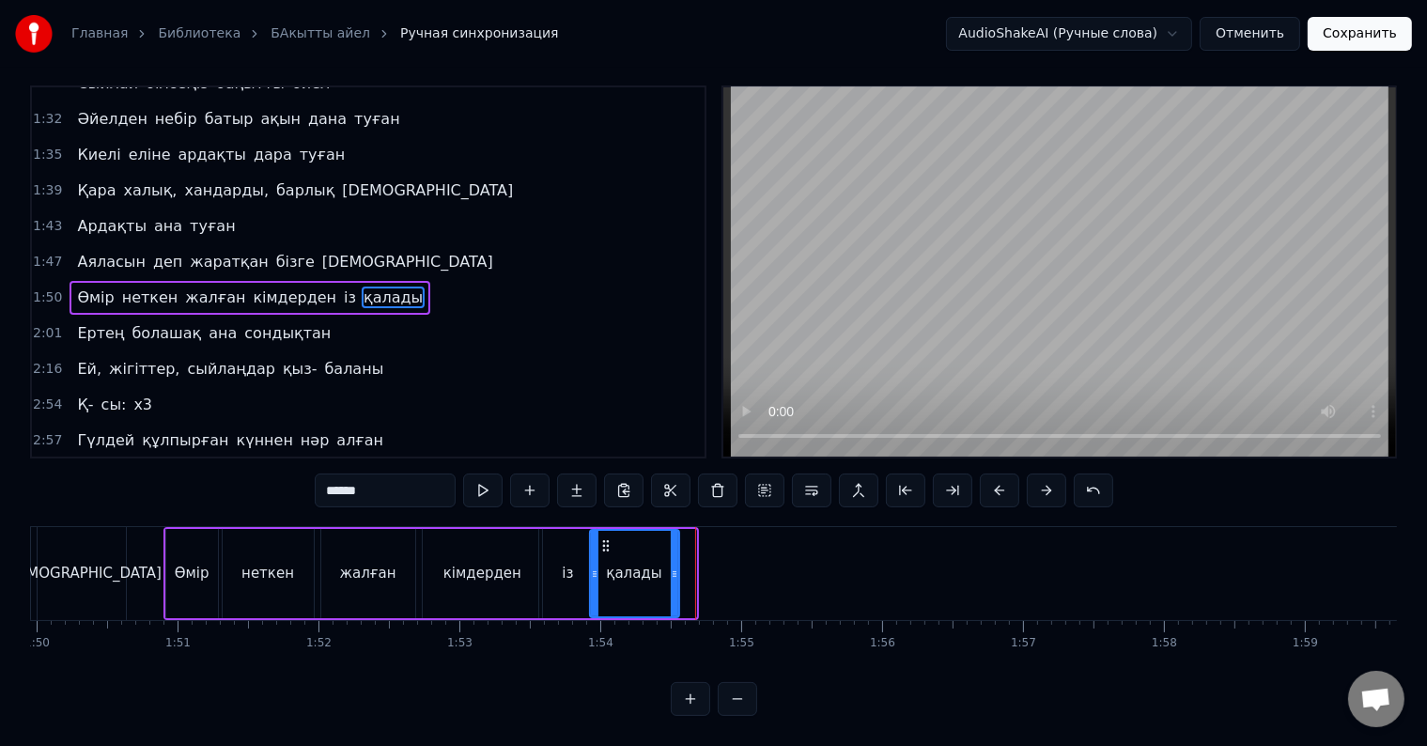
drag, startPoint x: 688, startPoint y: 568, endPoint x: 671, endPoint y: 568, distance: 16.9
click at [671, 568] on div at bounding box center [675, 573] width 8 height 85
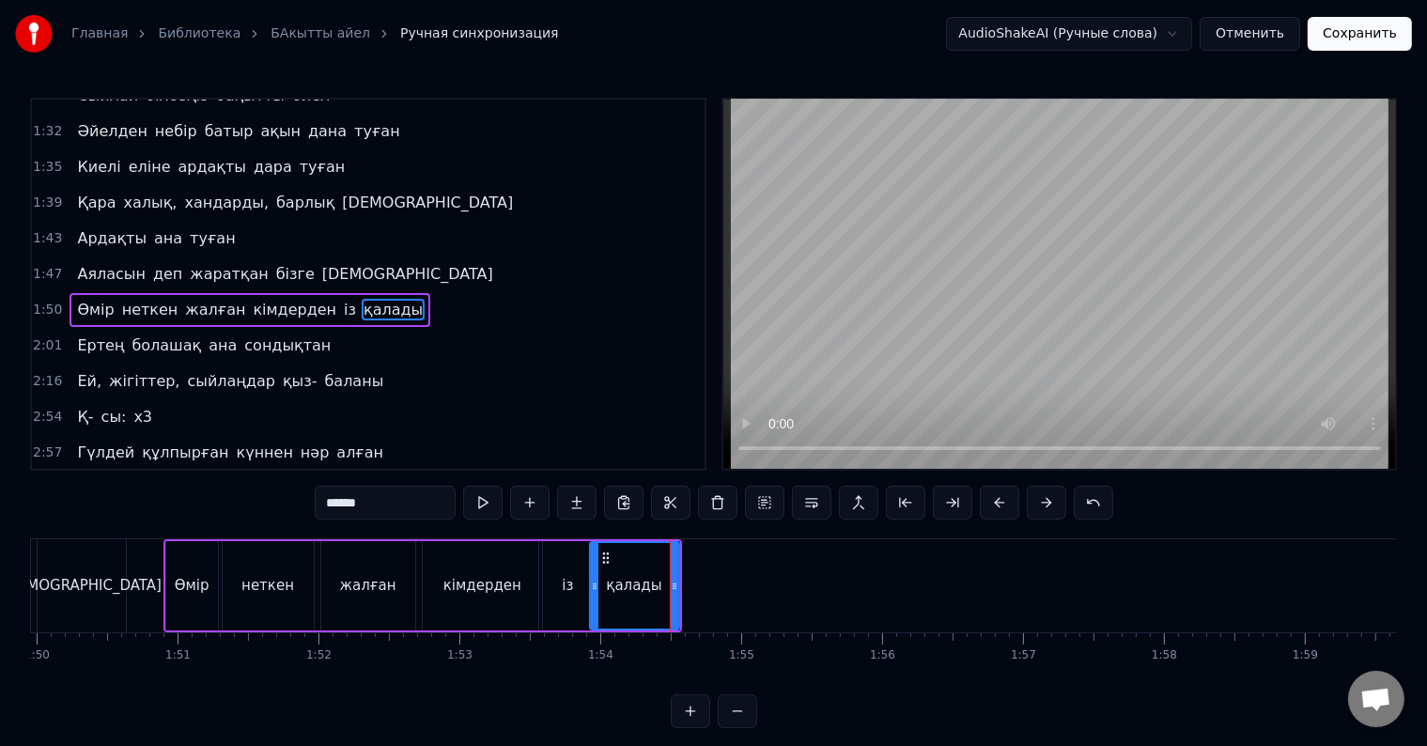
click at [596, 575] on div at bounding box center [595, 585] width 8 height 85
click at [603, 579] on div "қалады" at bounding box center [634, 585] width 87 height 85
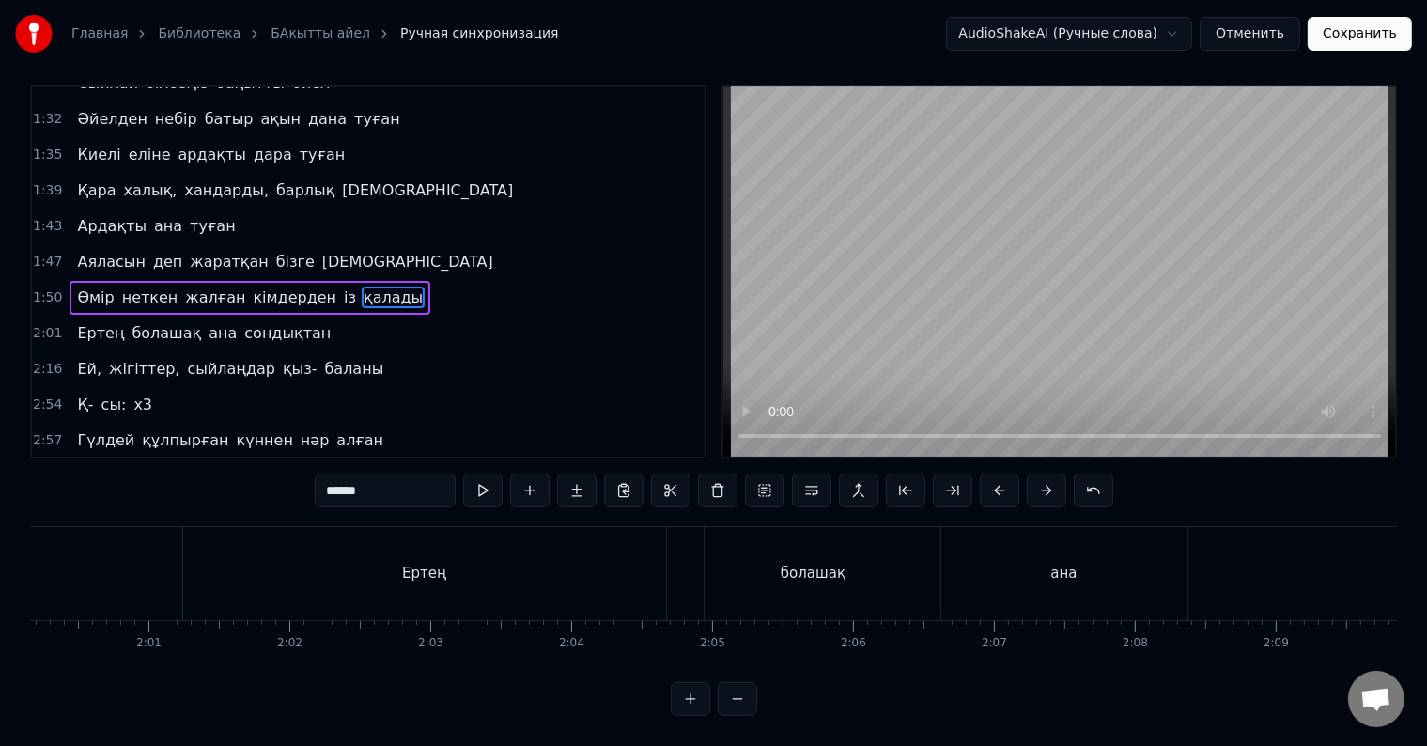
scroll to position [0, 16618]
click at [755, 567] on div "Ертең" at bounding box center [737, 573] width 483 height 93
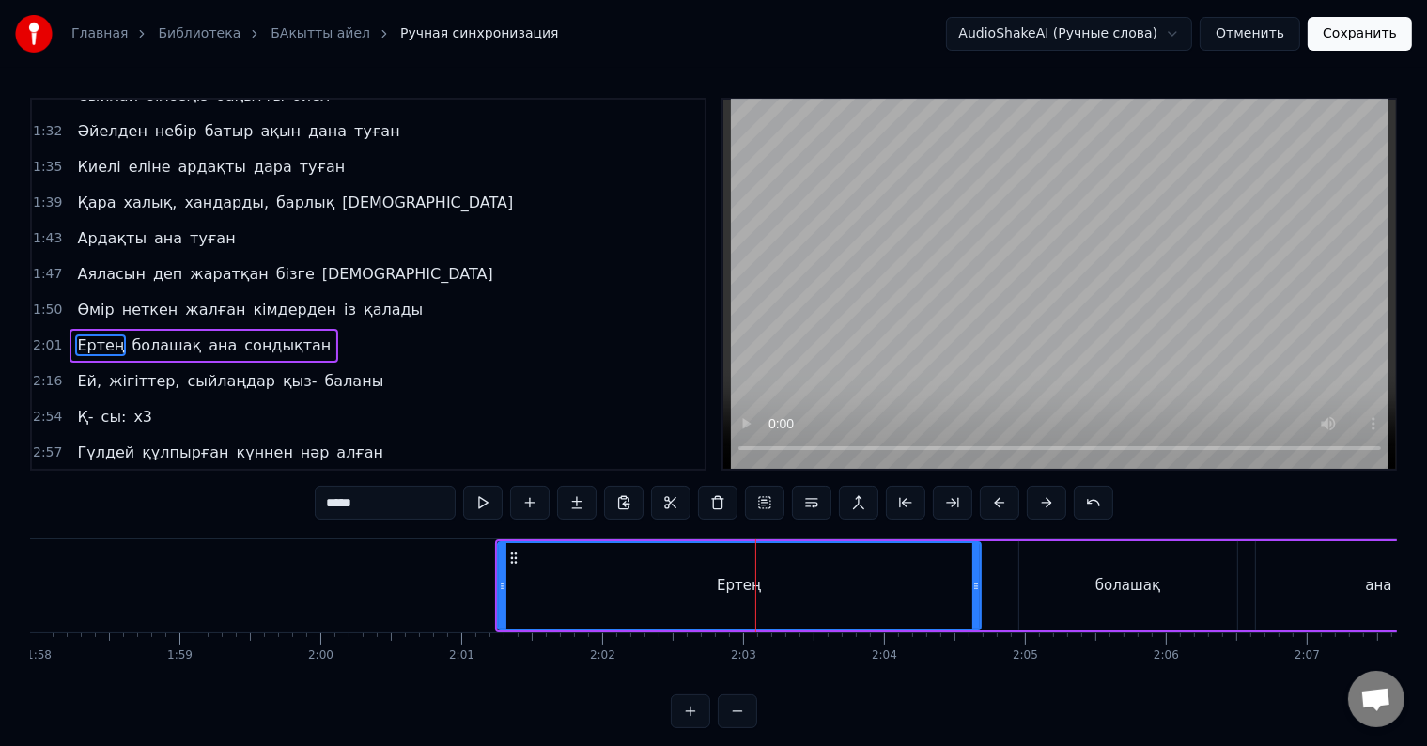
scroll to position [627, 0]
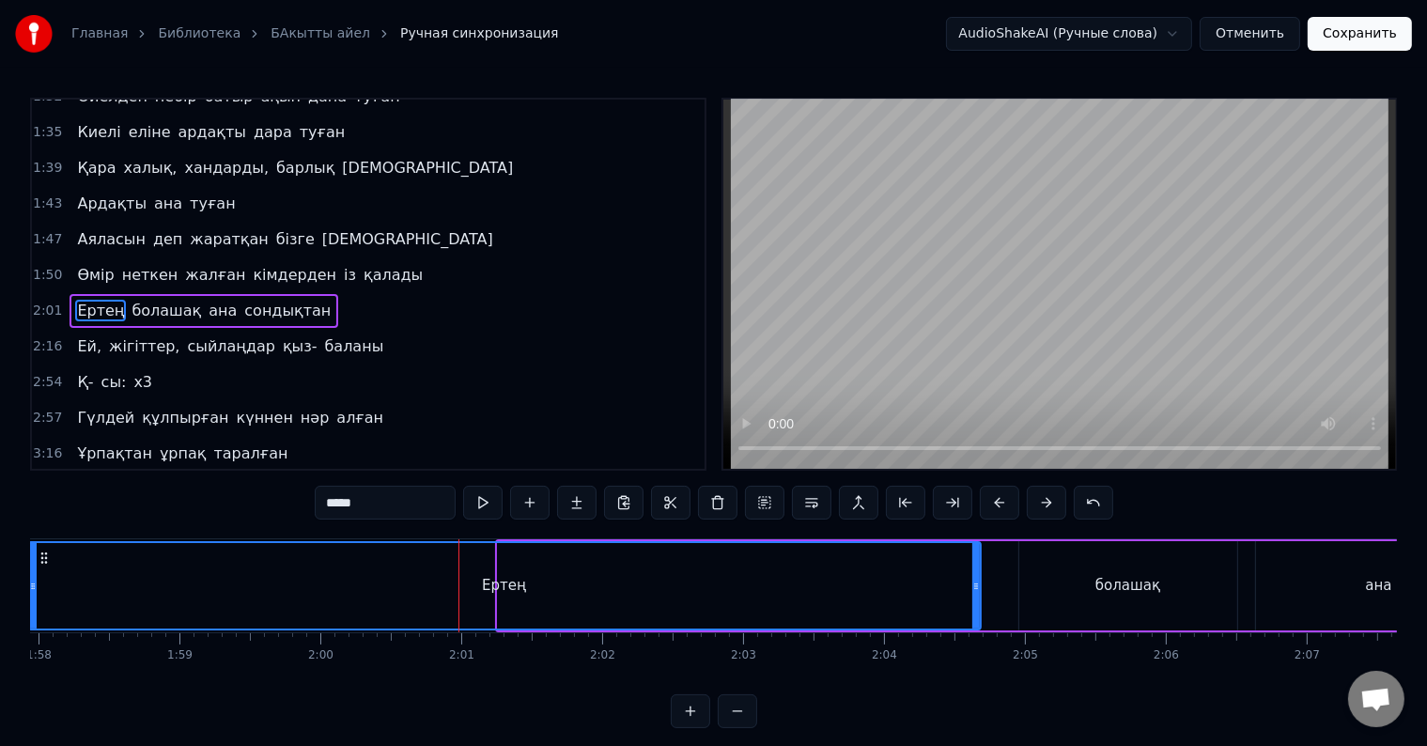
drag, startPoint x: 499, startPoint y: 590, endPoint x: 55, endPoint y: 595, distance: 443.4
click at [37, 595] on div at bounding box center [33, 585] width 8 height 85
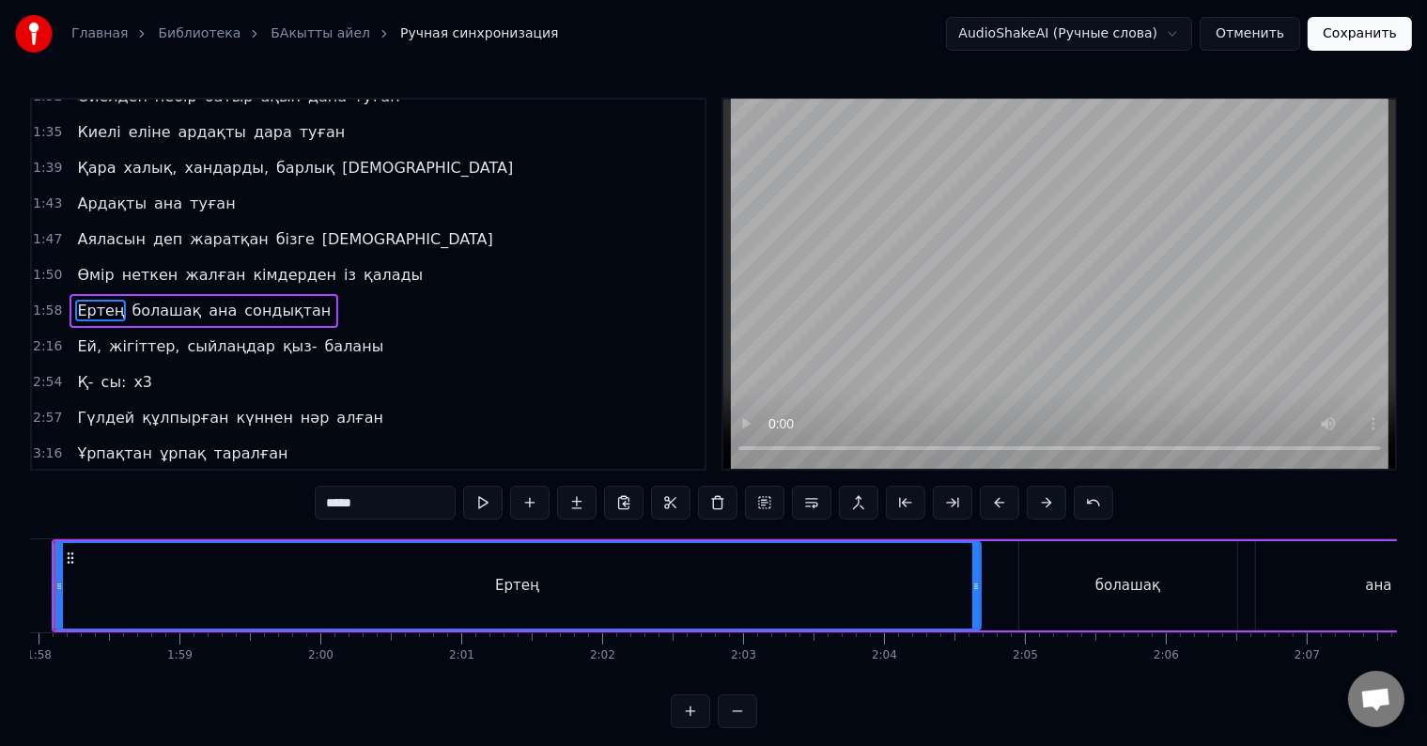
scroll to position [0, 16547]
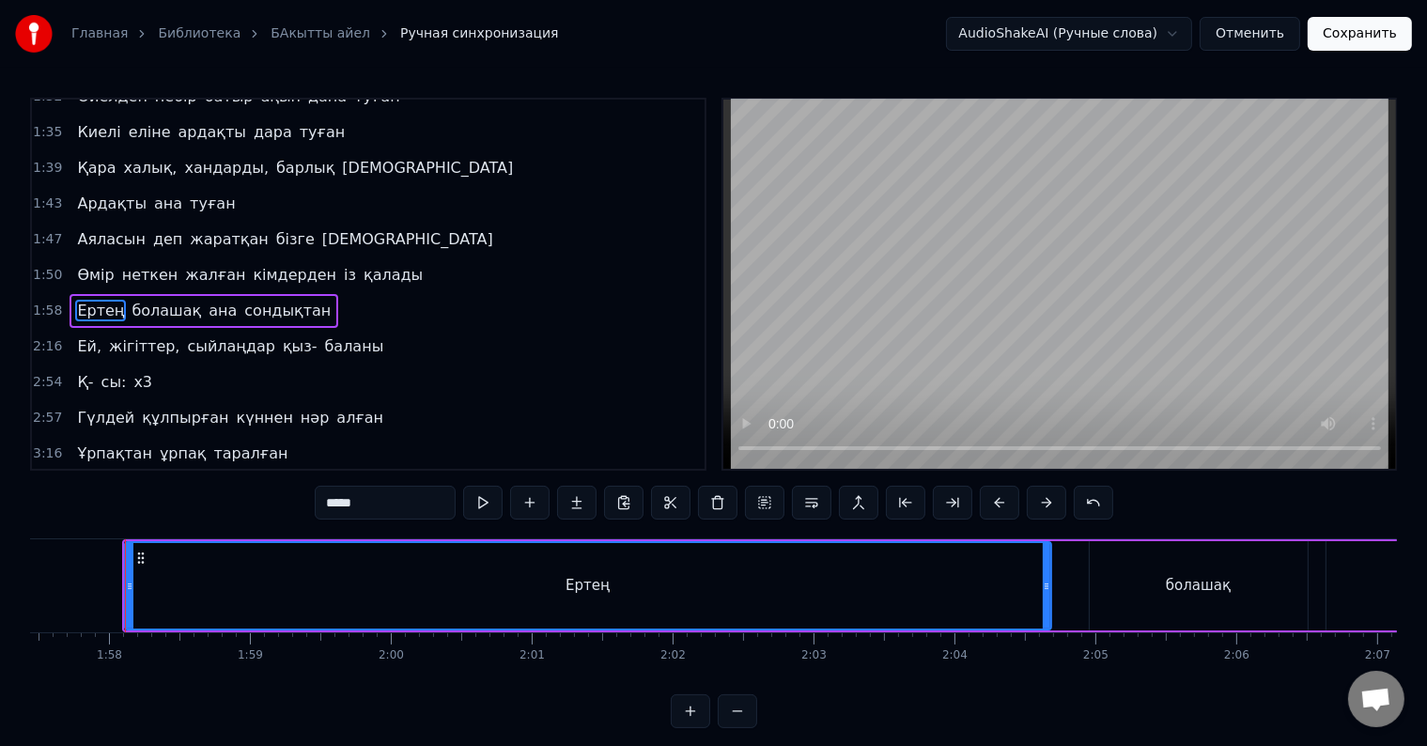
drag, startPoint x: 748, startPoint y: 696, endPoint x: 714, endPoint y: 696, distance: 33.8
click at [714, 696] on div "0:32 Атадан бүгін бізге жалғасқан қыз- ұлын 0:35 Тұнықты шөлдейді аңсайды күн ж…" at bounding box center [713, 413] width 1367 height 630
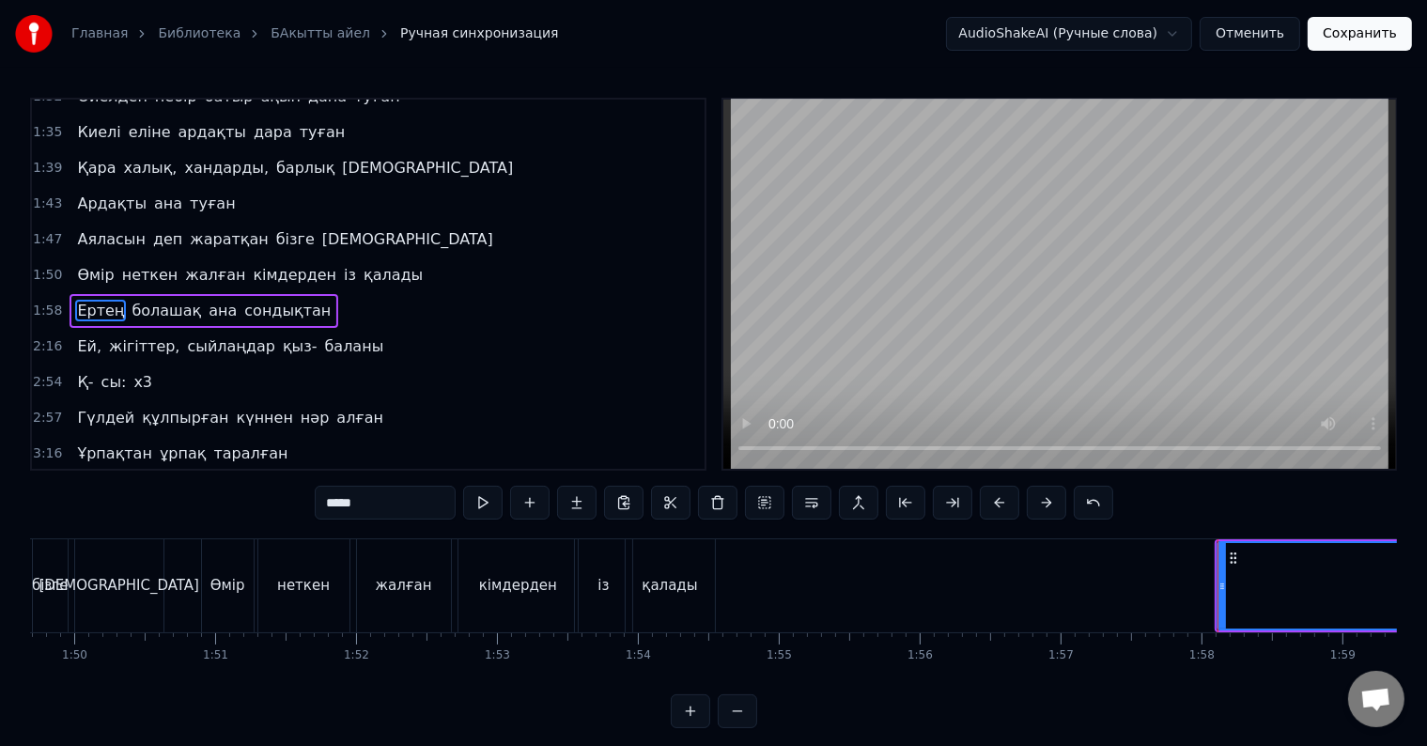
scroll to position [0, 15510]
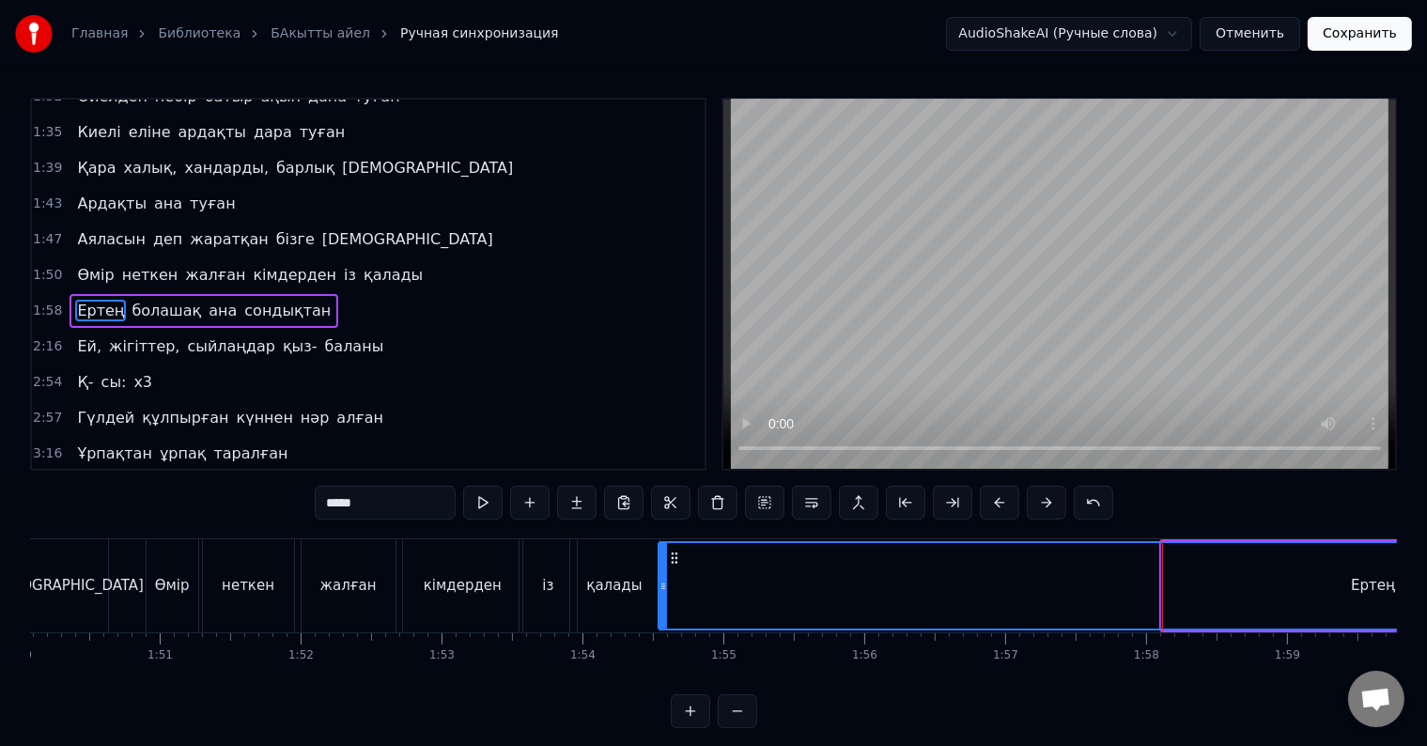
drag, startPoint x: 1163, startPoint y: 594, endPoint x: 659, endPoint y: 597, distance: 503.5
click at [659, 597] on div at bounding box center [663, 585] width 8 height 85
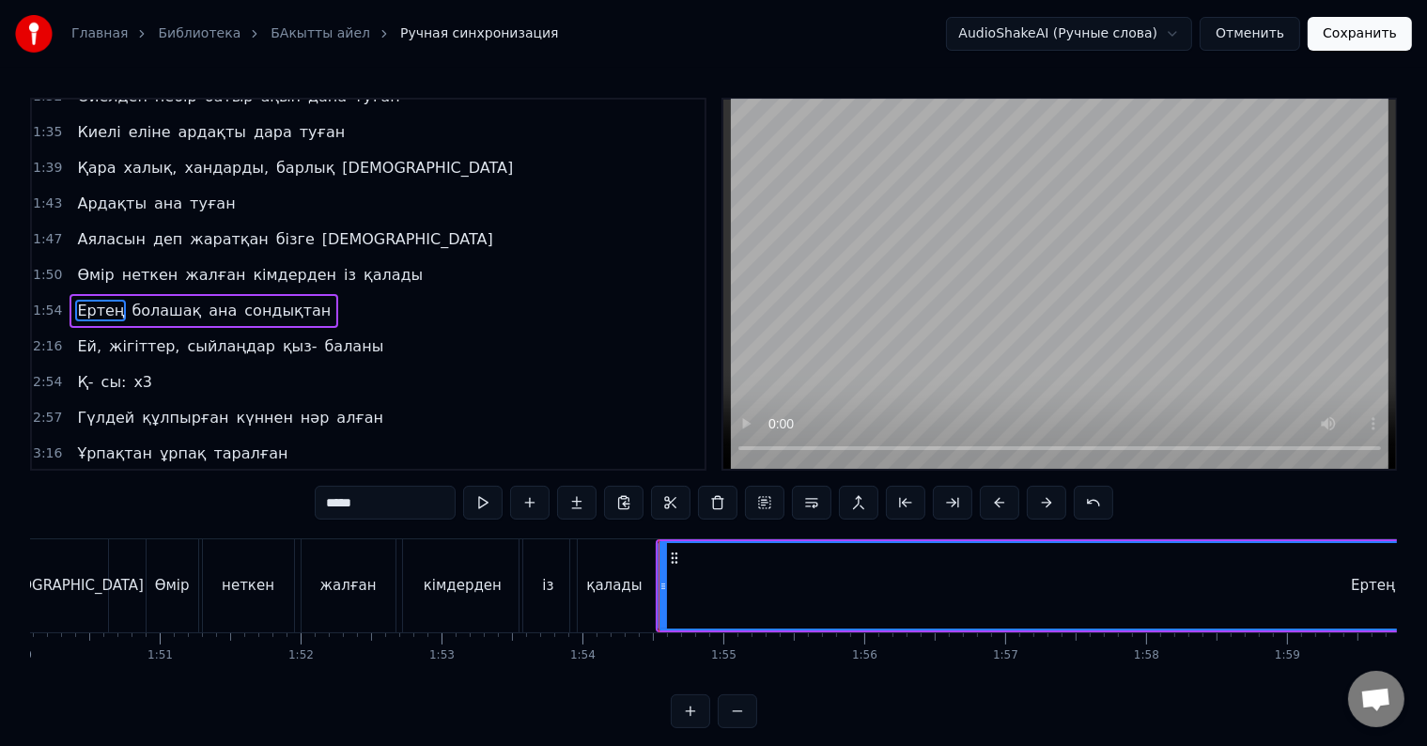
click at [627, 581] on div "қалады" at bounding box center [613, 586] width 55 height 22
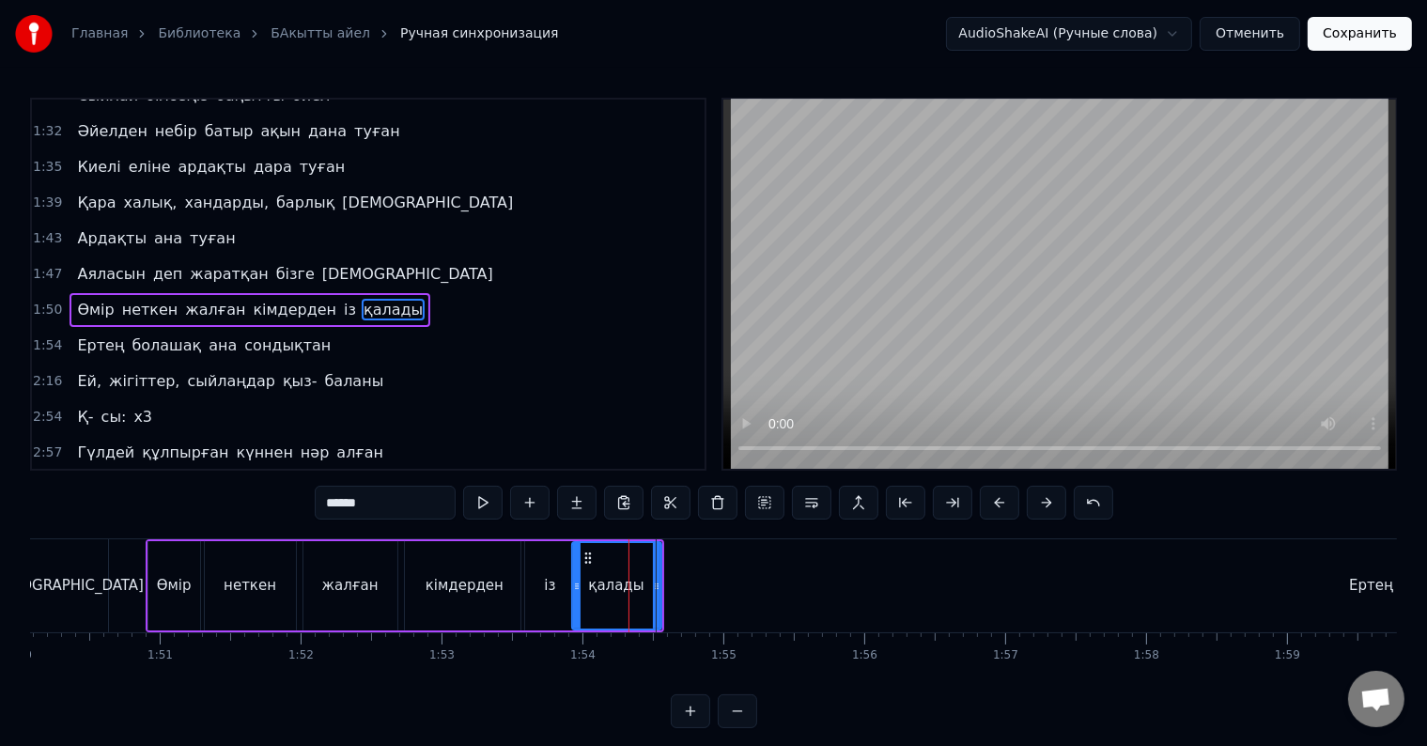
scroll to position [28, 0]
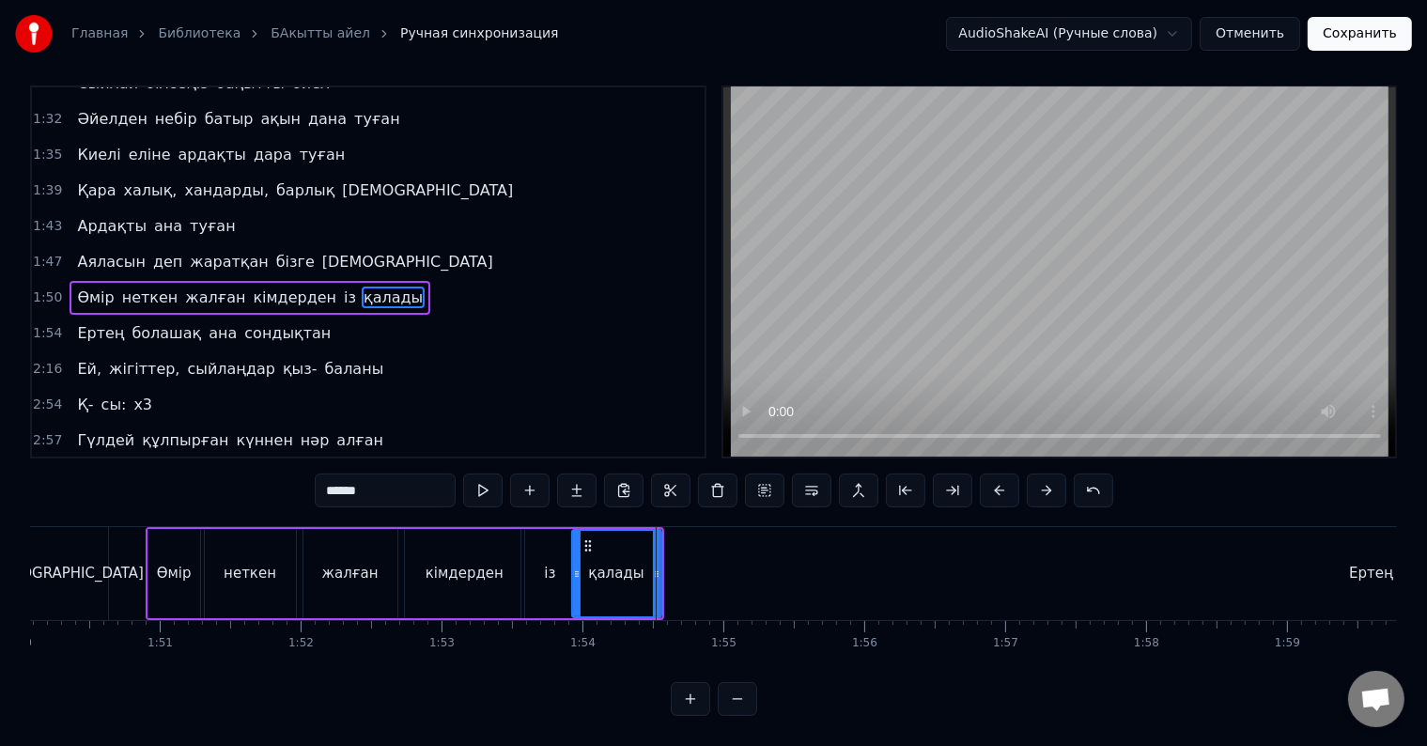
click at [670, 549] on div "Ертең" at bounding box center [1372, 573] width 1430 height 93
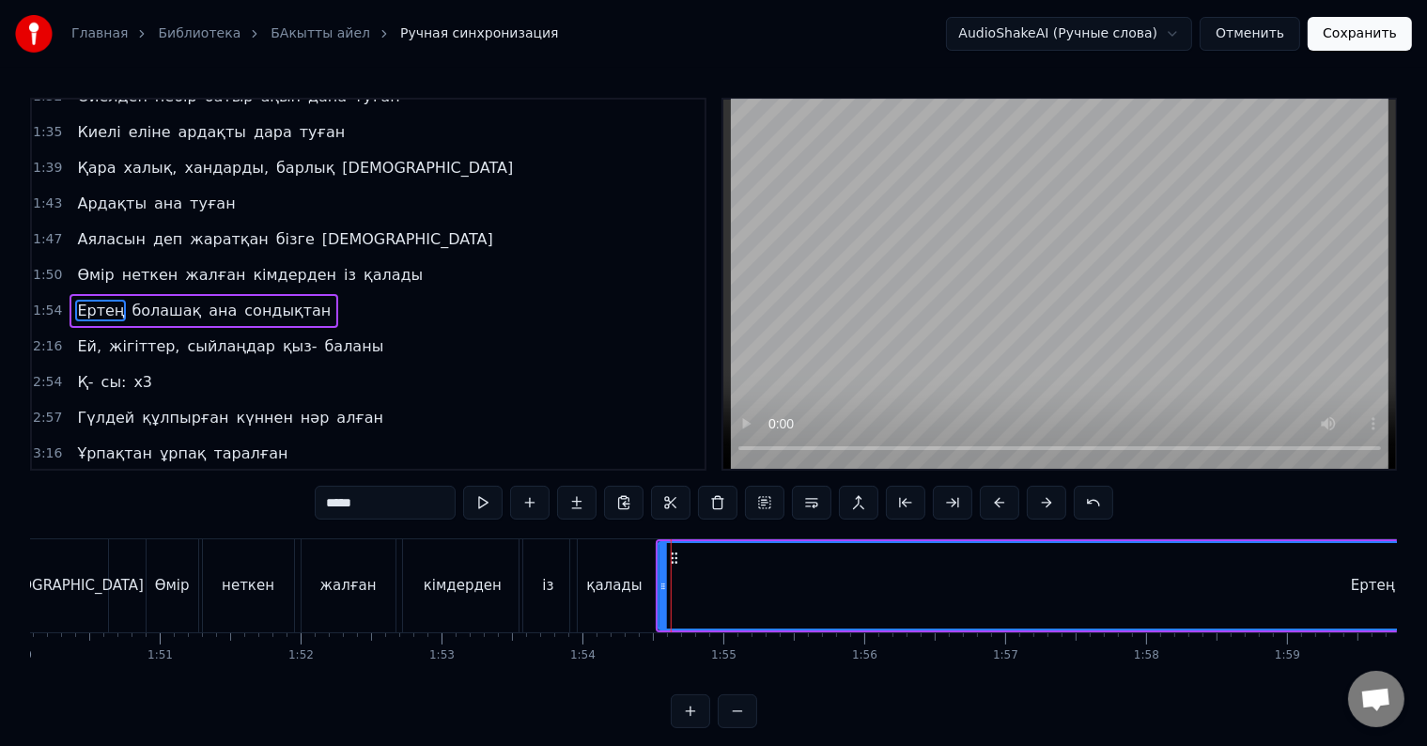
click at [667, 563] on icon at bounding box center [674, 557] width 15 height 15
click at [666, 571] on div "Ертең" at bounding box center [1373, 585] width 1428 height 85
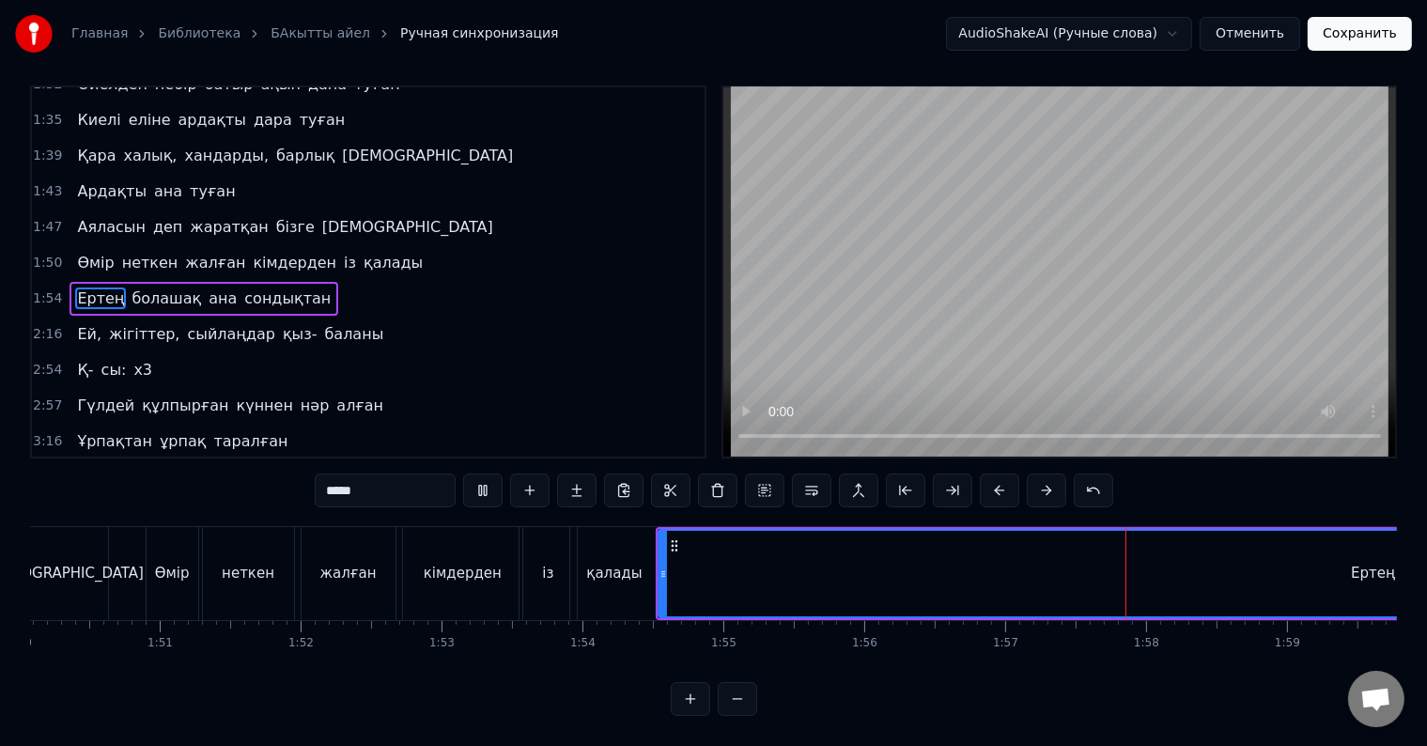
click at [774, 560] on div "Ертең" at bounding box center [1373, 573] width 1428 height 85
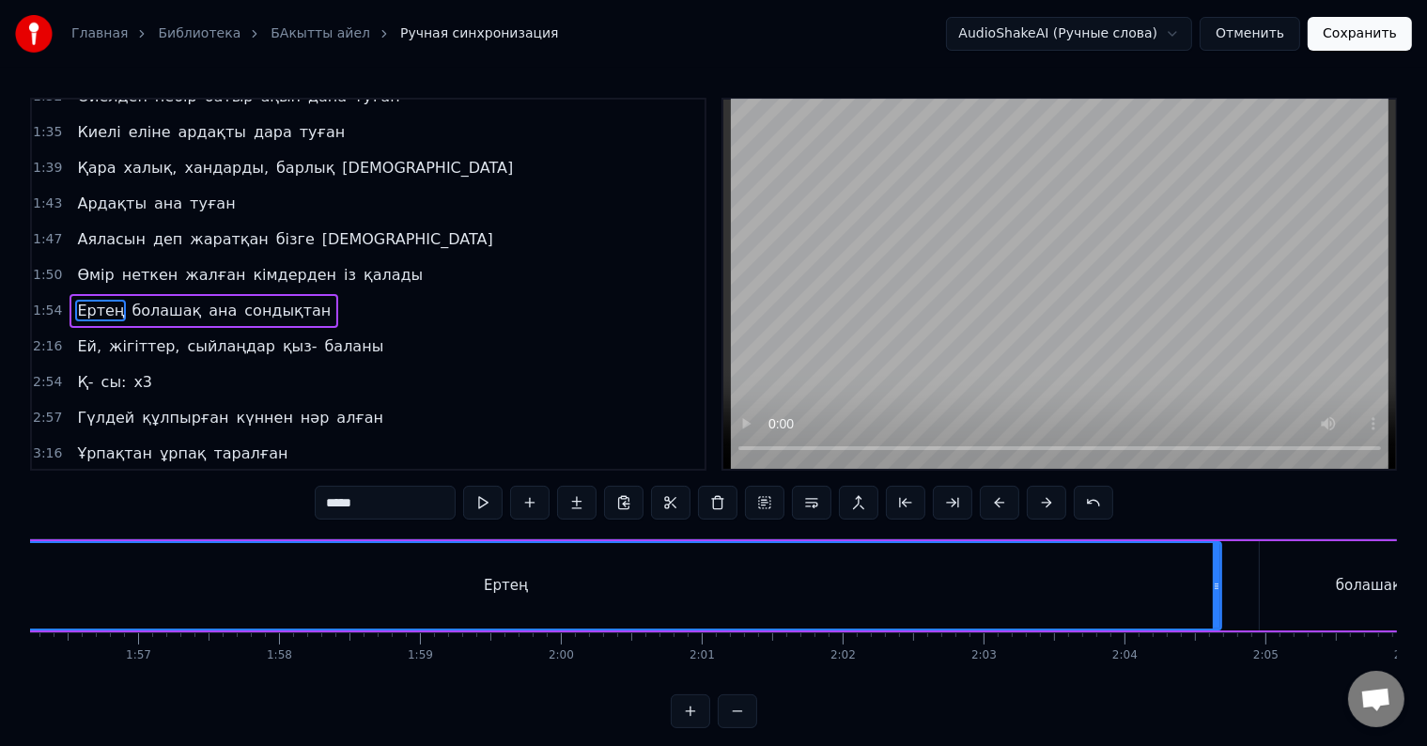
scroll to position [0, 16543]
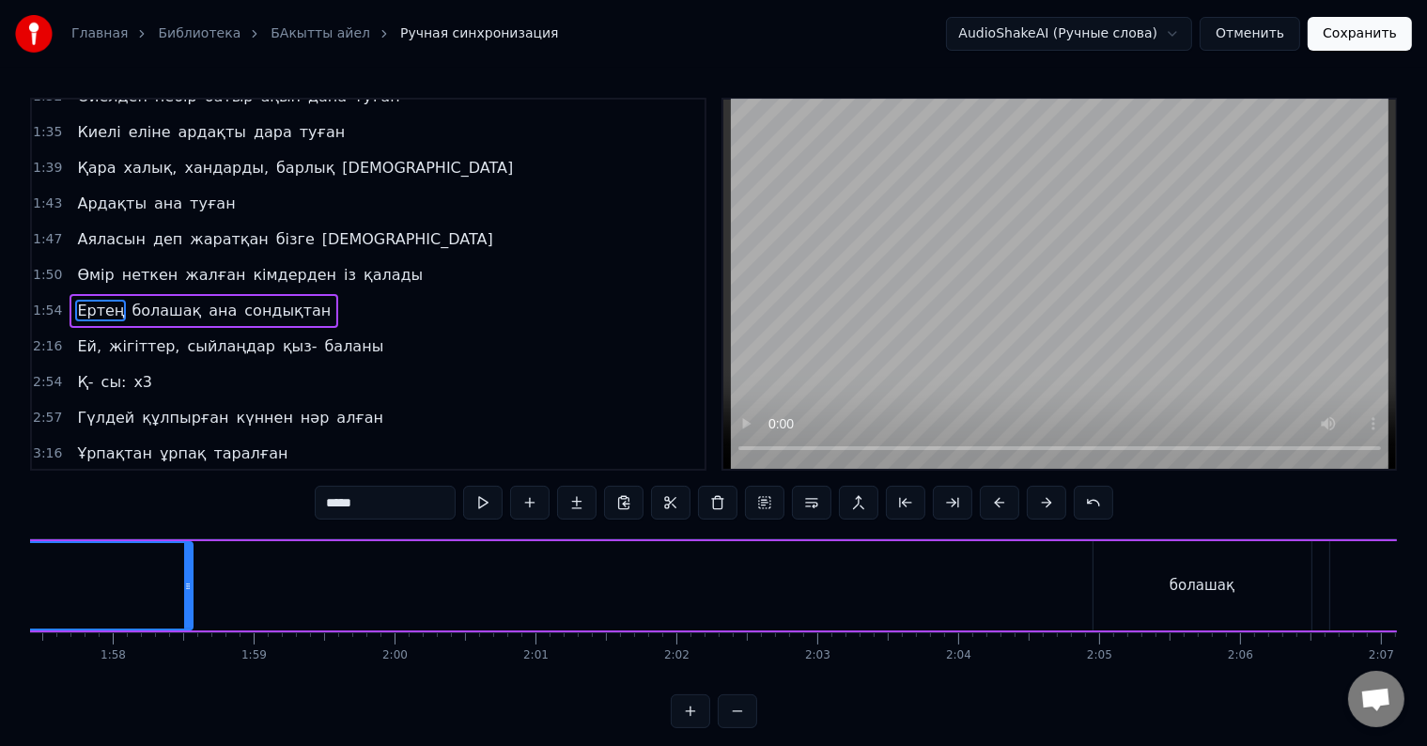
drag, startPoint x: 1049, startPoint y: 591, endPoint x: 169, endPoint y: 597, distance: 880.2
click at [184, 597] on div at bounding box center [188, 585] width 8 height 85
click at [147, 300] on span "болашақ" at bounding box center [166, 311] width 73 height 22
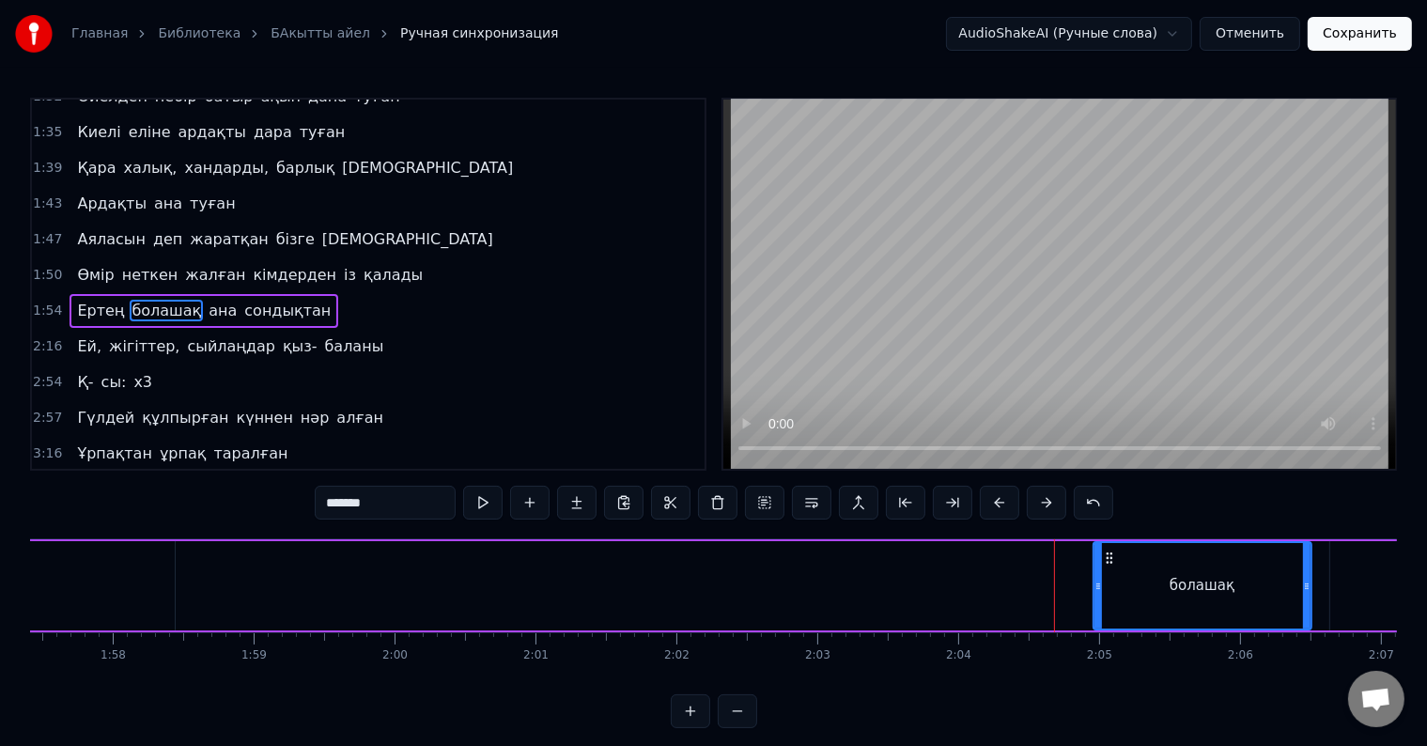
click at [90, 300] on span "Ертең" at bounding box center [100, 311] width 51 height 22
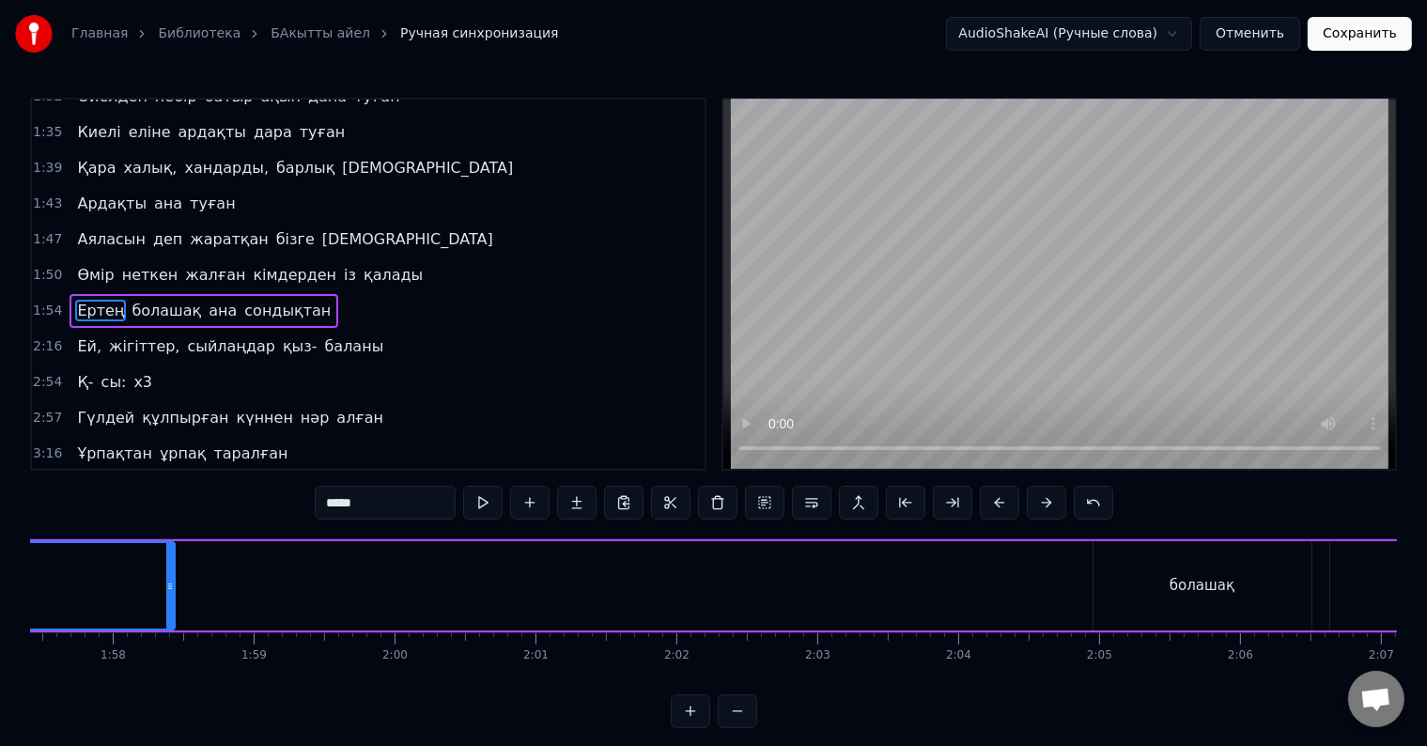
scroll to position [0, 16041]
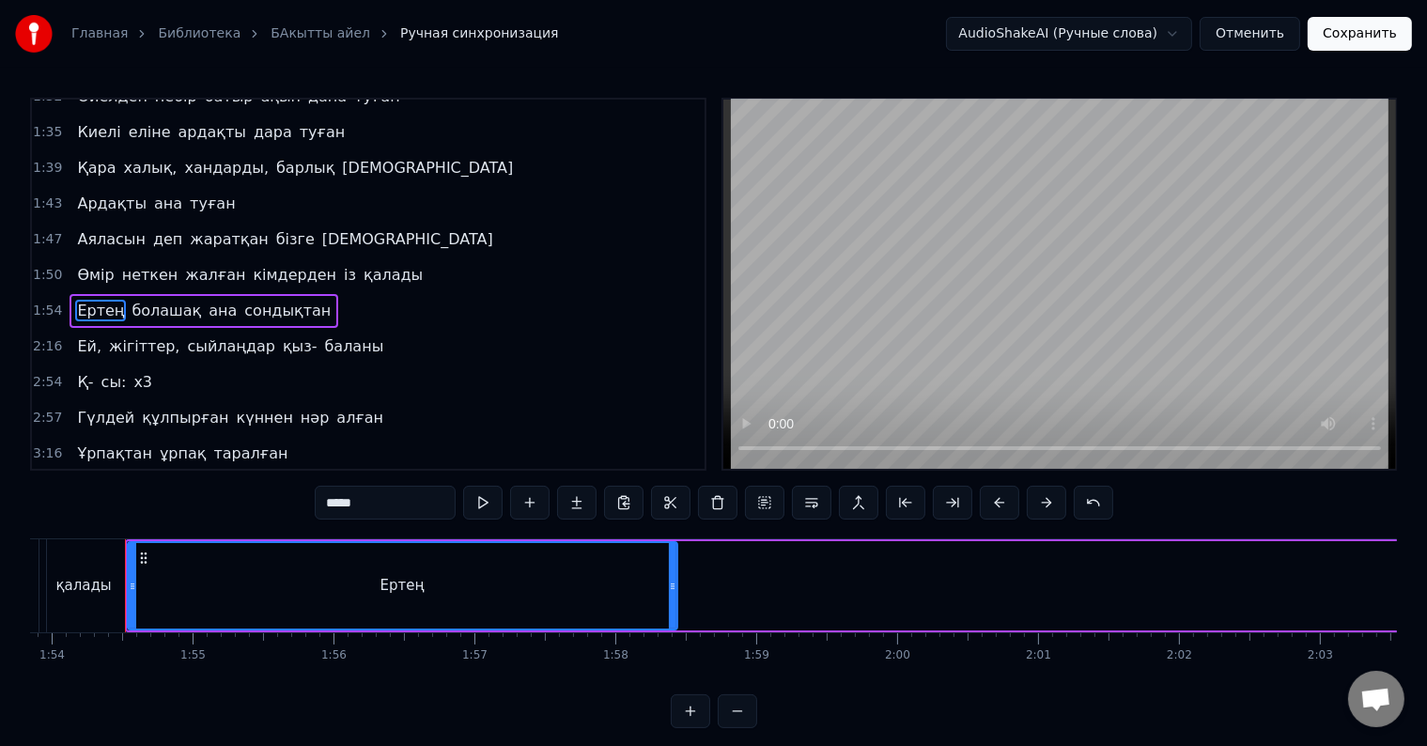
click at [132, 300] on span "болашақ" at bounding box center [166, 311] width 73 height 22
type input "*******"
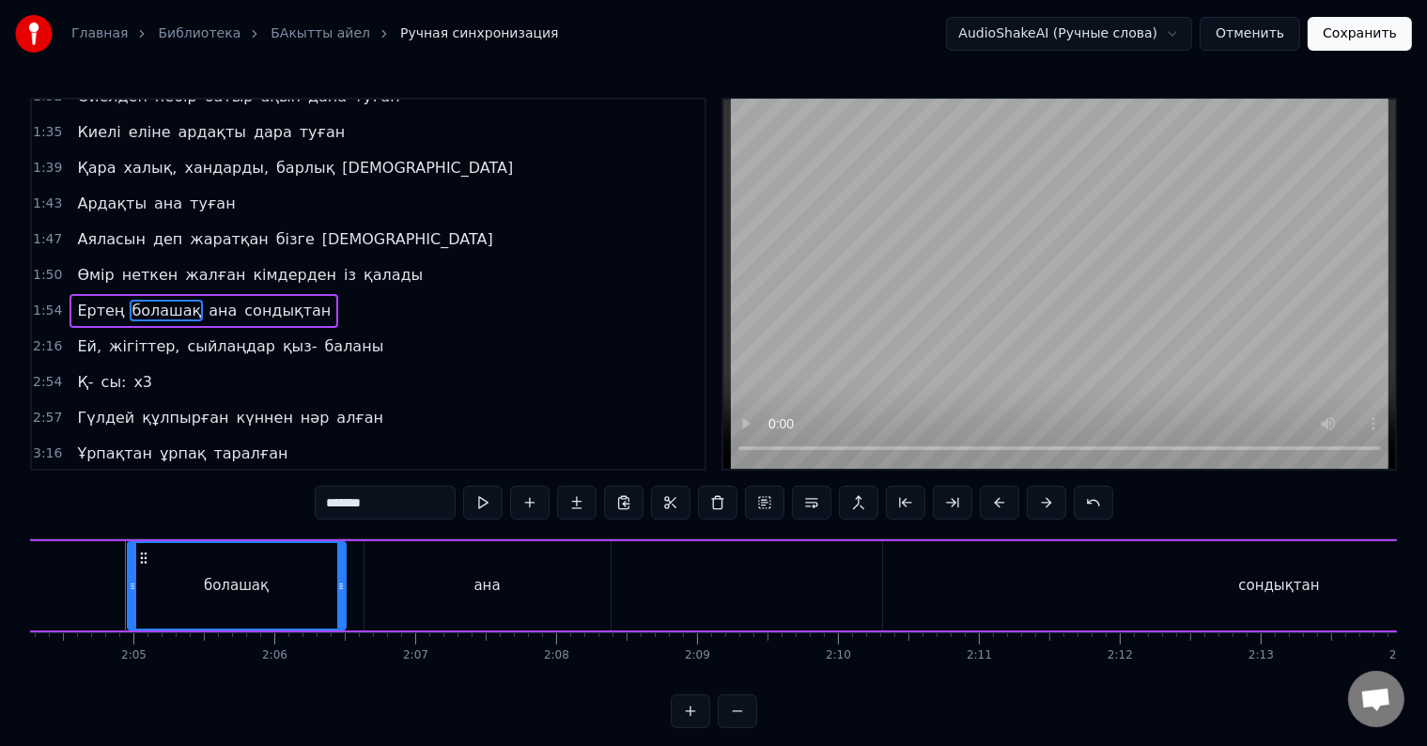
click at [211, 294] on div "Ертең болашақ ана сондықтан" at bounding box center [204, 311] width 269 height 34
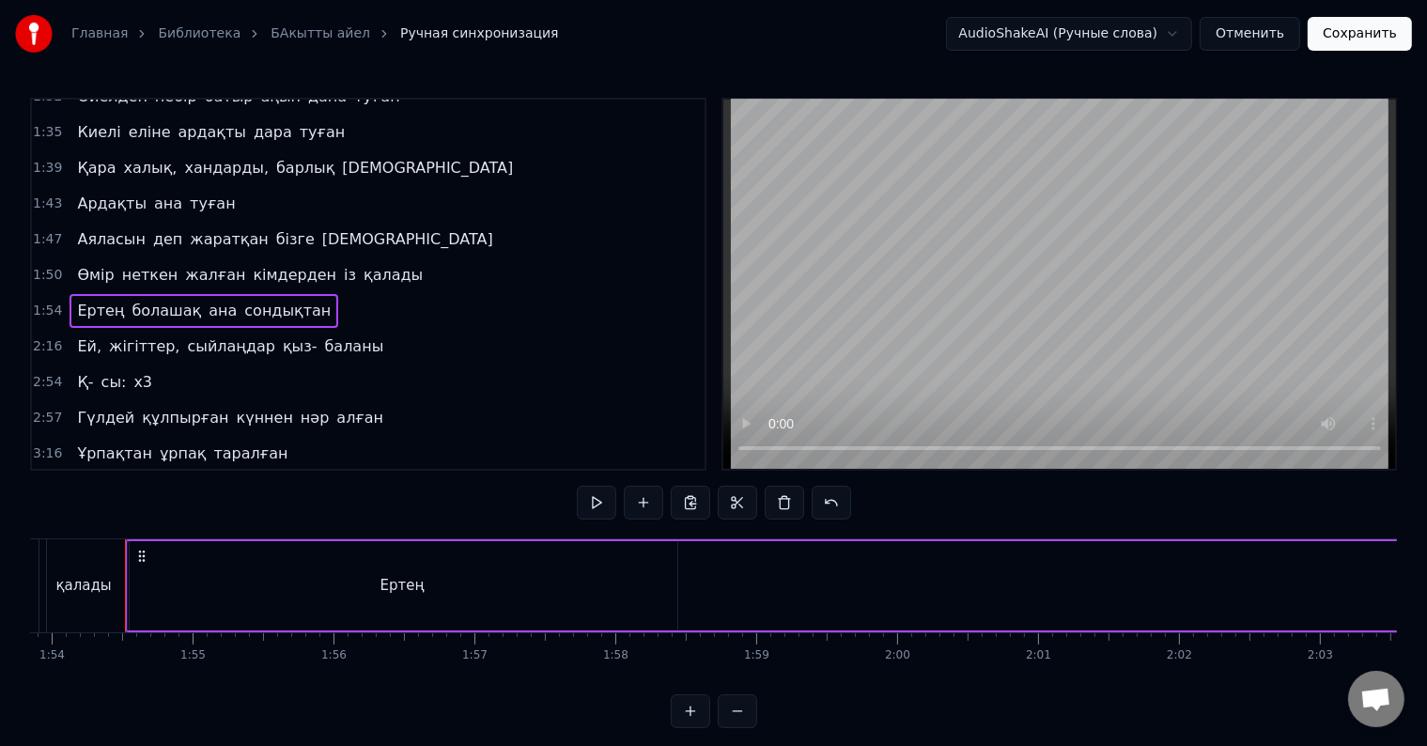
click at [77, 300] on span "Ертең" at bounding box center [100, 311] width 51 height 22
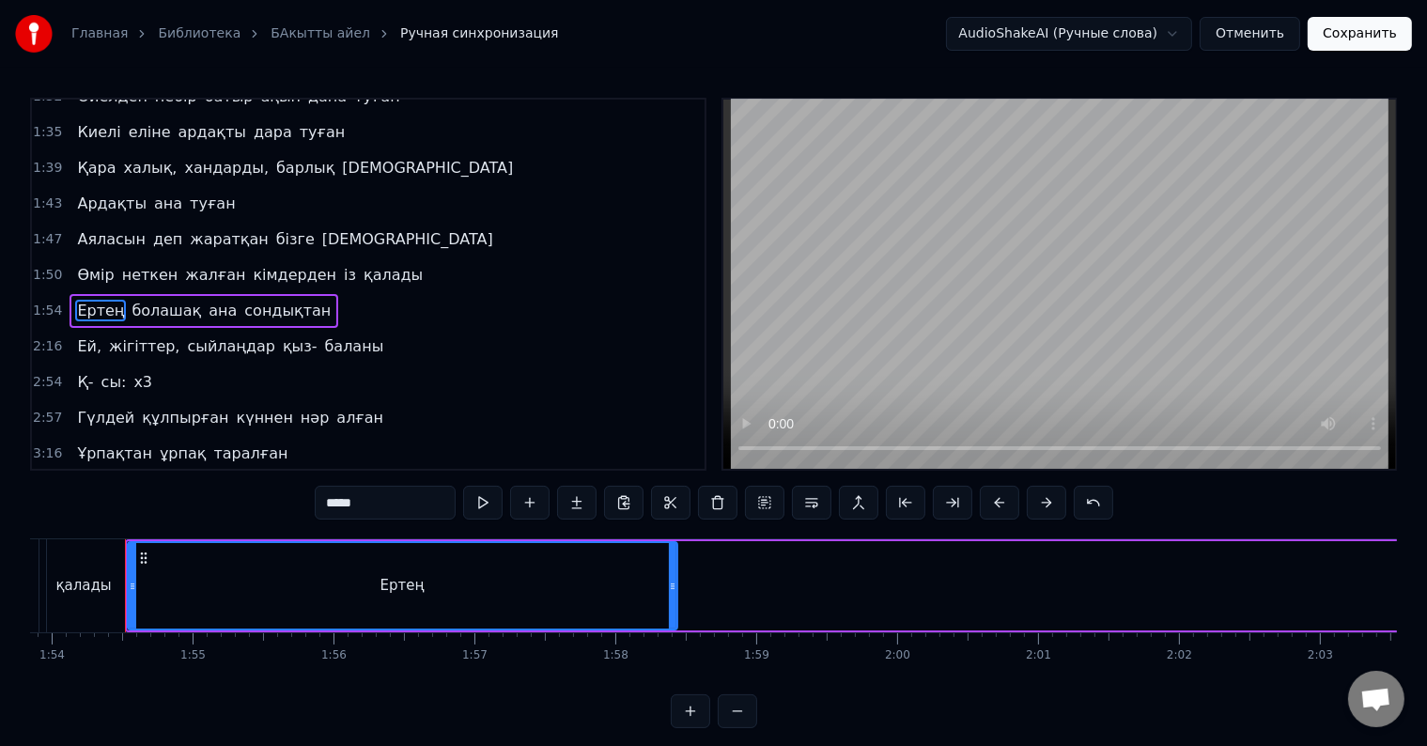
click at [144, 300] on span "болашақ" at bounding box center [166, 311] width 73 height 22
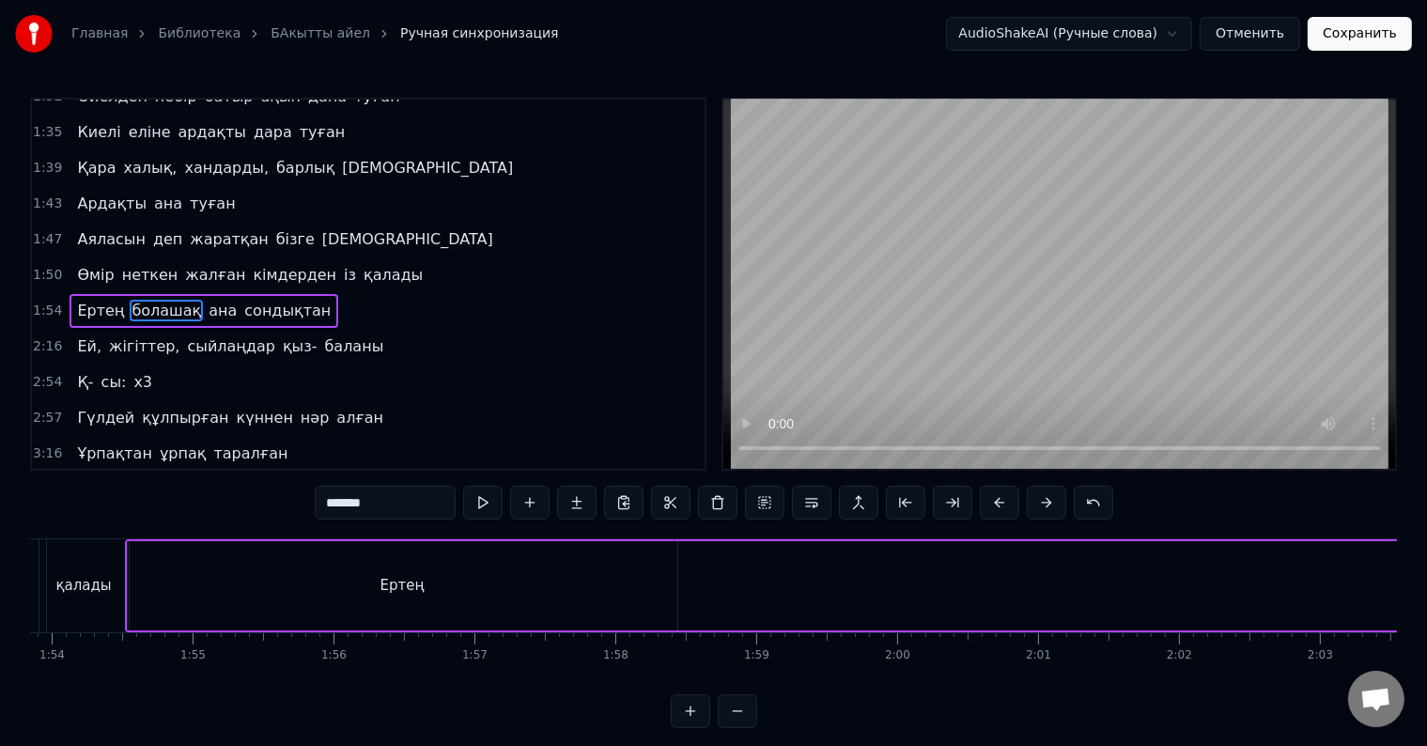
scroll to position [0, 17509]
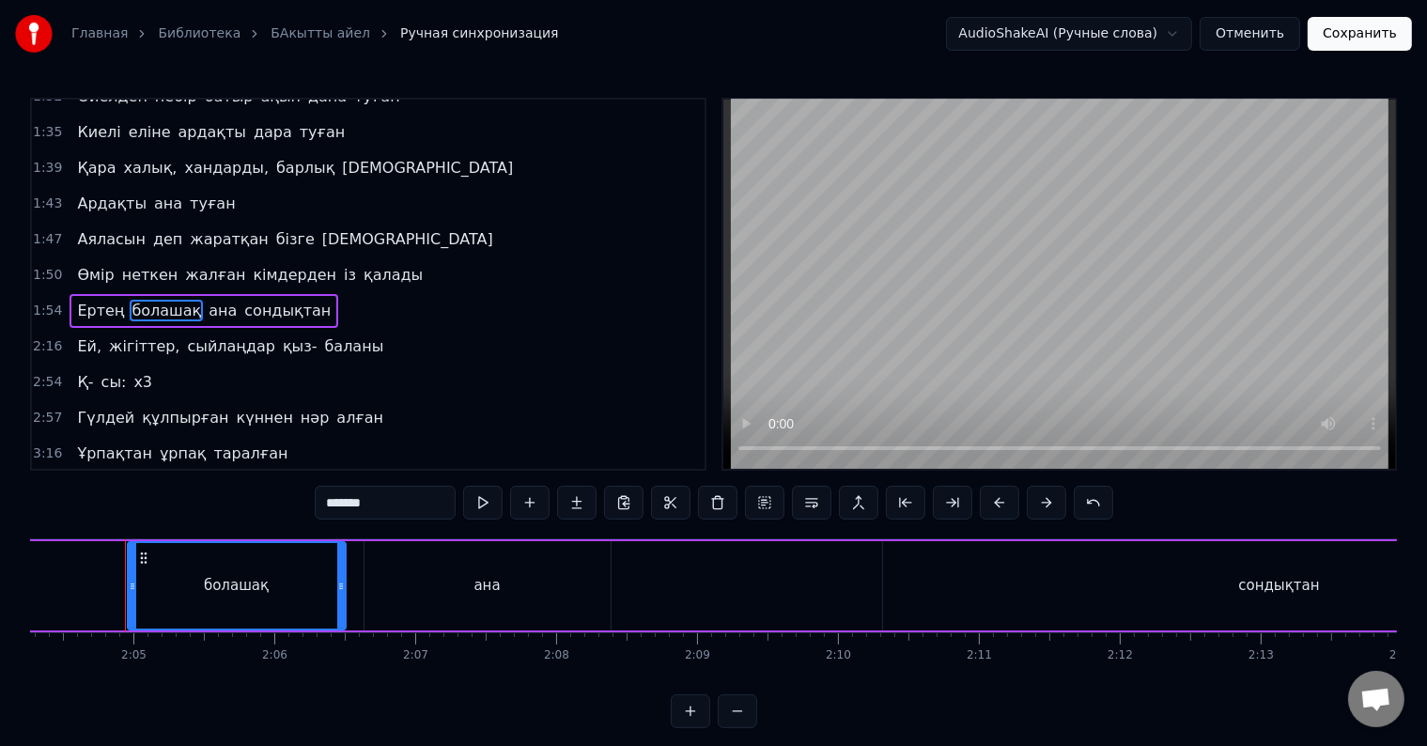
click at [140, 300] on span "болашақ" at bounding box center [166, 311] width 73 height 22
drag, startPoint x: 212, startPoint y: 579, endPoint x: 172, endPoint y: 579, distance: 40.4
click at [173, 579] on div "болашақ" at bounding box center [237, 585] width 216 height 85
click at [485, 499] on button at bounding box center [482, 503] width 39 height 34
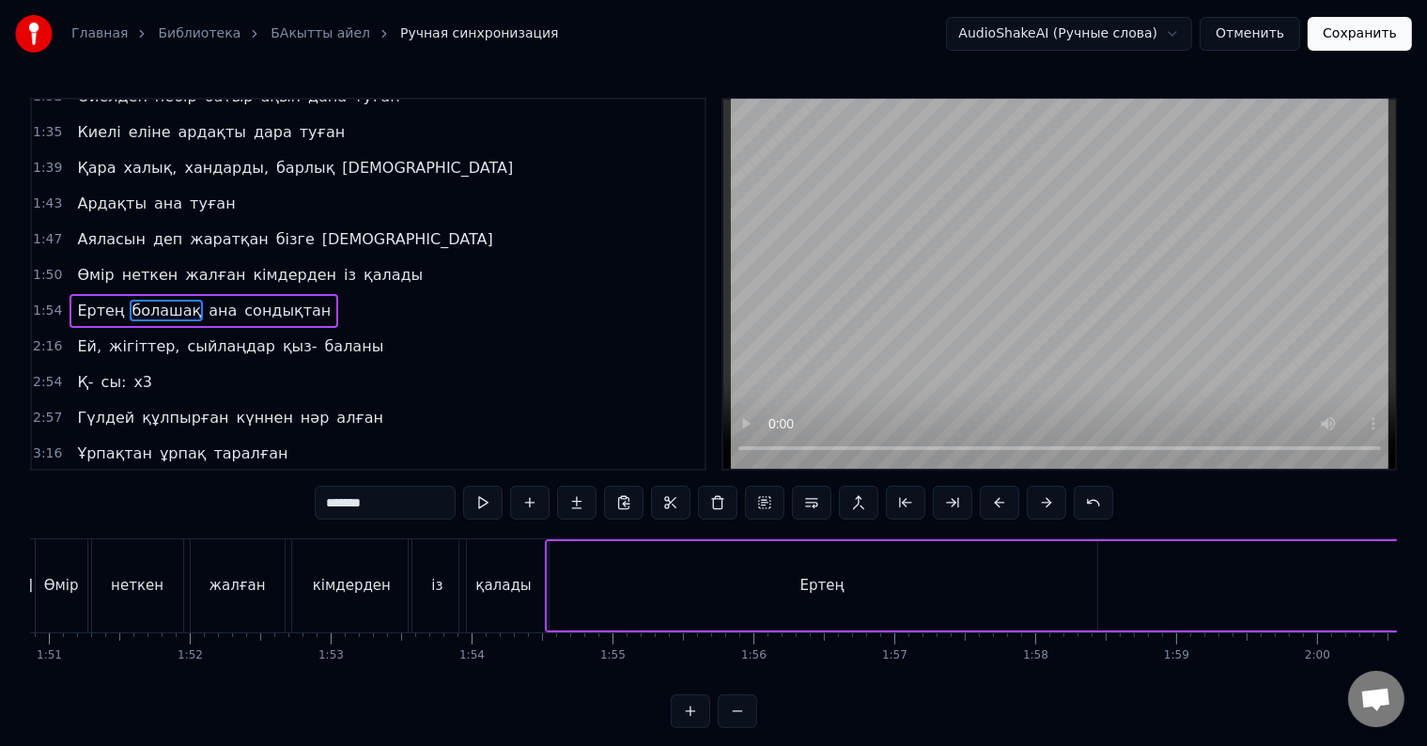
scroll to position [0, 15640]
click at [714, 610] on div "Ертең" at bounding box center [804, 585] width 550 height 89
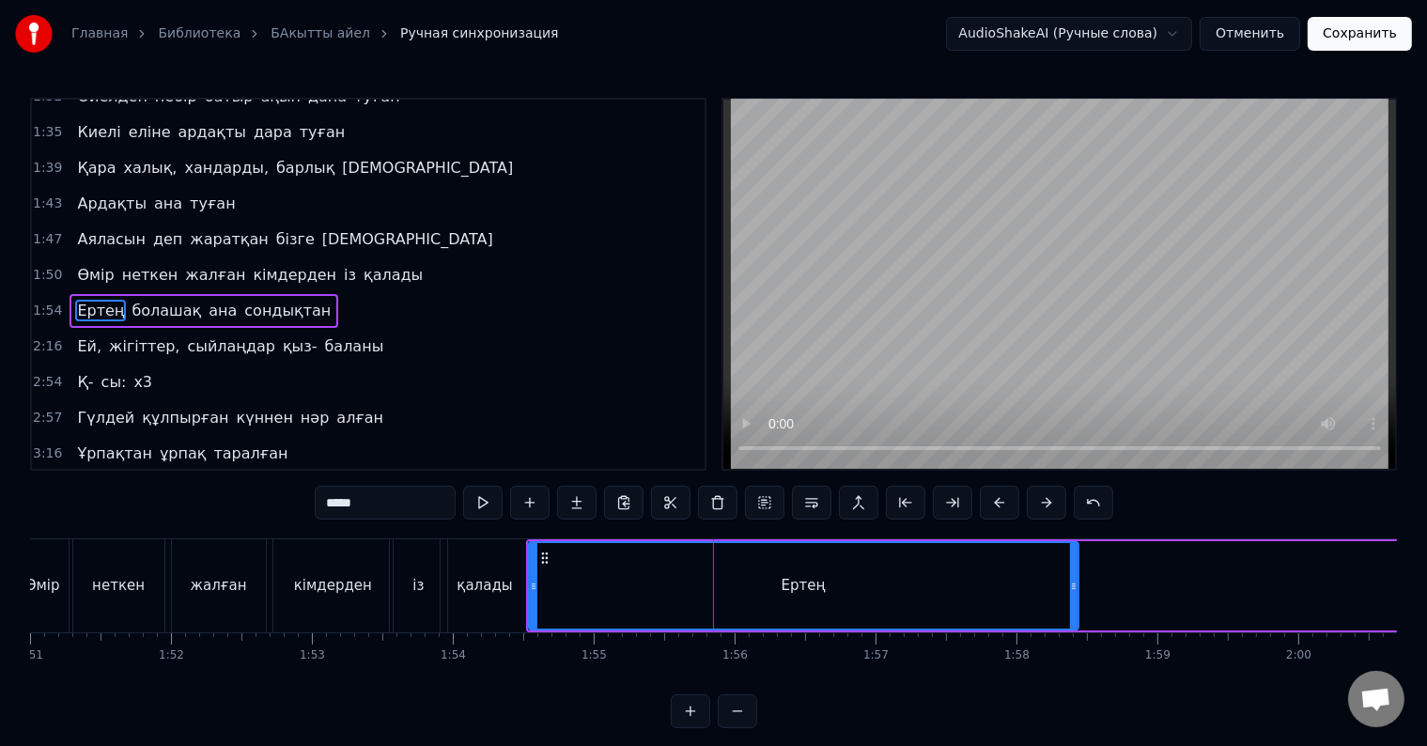
click at [503, 582] on div "қалады" at bounding box center [484, 586] width 55 height 22
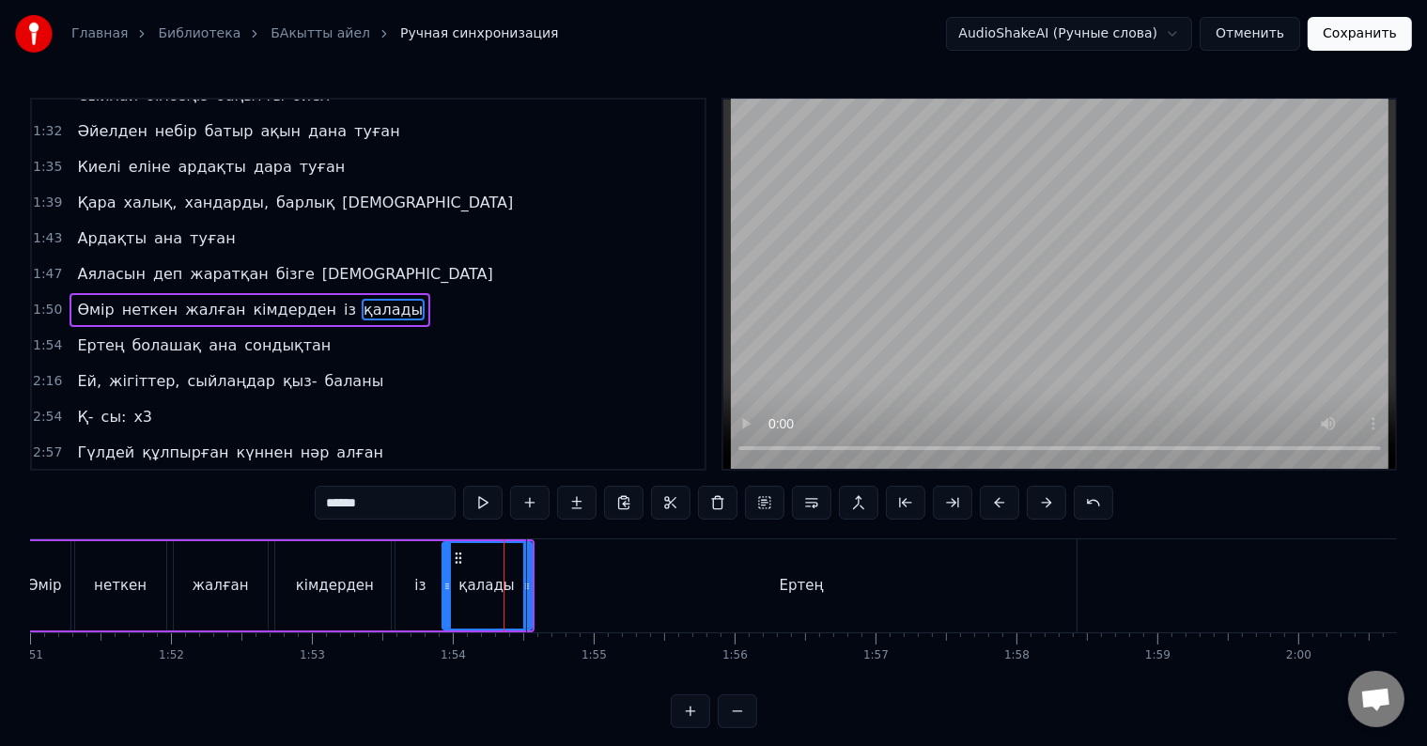
scroll to position [28, 0]
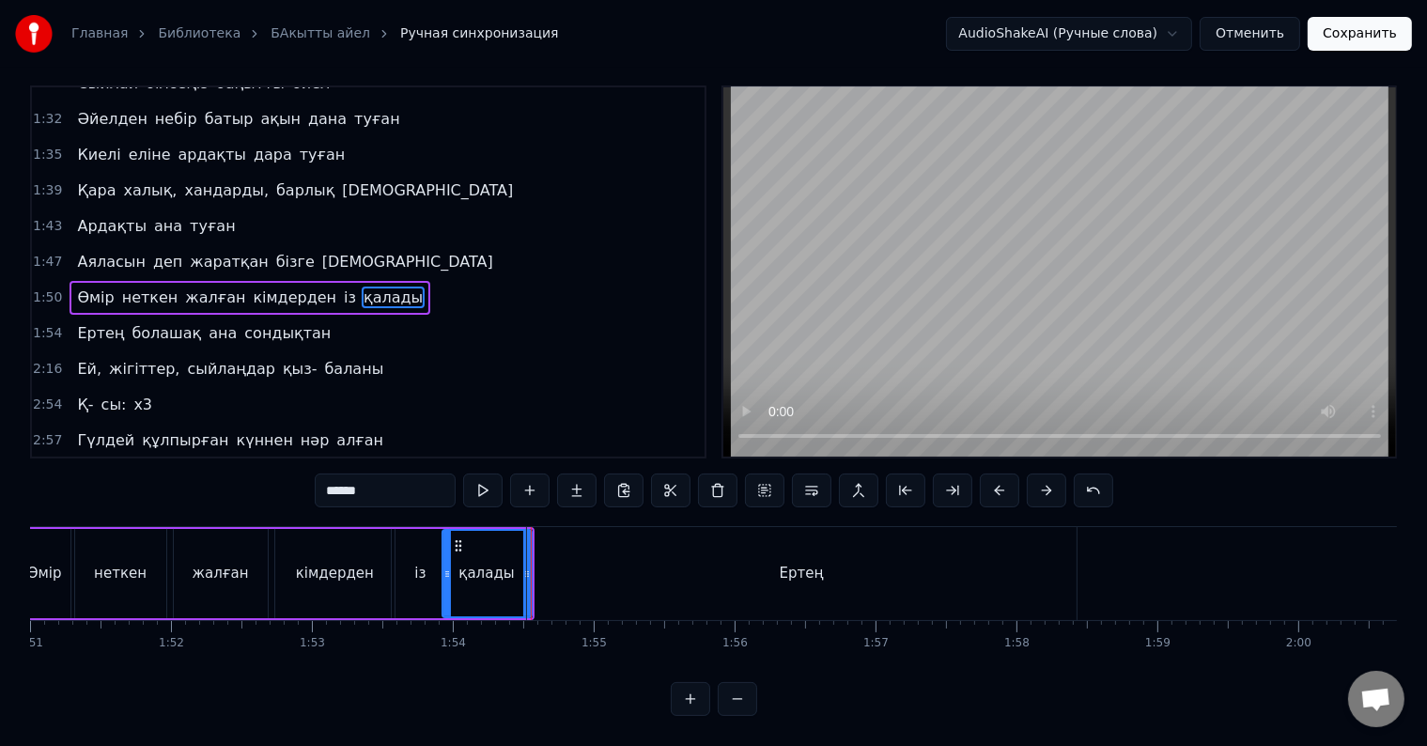
click at [469, 636] on div "Атадан бүгін бізге жалғасқан қыз- ұлын Тұнықты шөлдейді аңсайды күн жылуын Тәңі…" at bounding box center [713, 596] width 1367 height 141
click at [507, 631] on div "0 0:01 0:02 0:03 0:04 0:05 0:06 0:07 0:08 0:09 0:10 0:11 0:12 0:13 0:14 0:15 0:…" at bounding box center [778, 635] width 32776 height 30
click at [552, 673] on div "0:32 Атадан бүгін бізге жалғасқан қыз- ұлын 0:35 Тұнықты шөлдейді аңсайды күн ж…" at bounding box center [713, 400] width 1367 height 630
click at [494, 537] on div "қалады" at bounding box center [486, 573] width 87 height 85
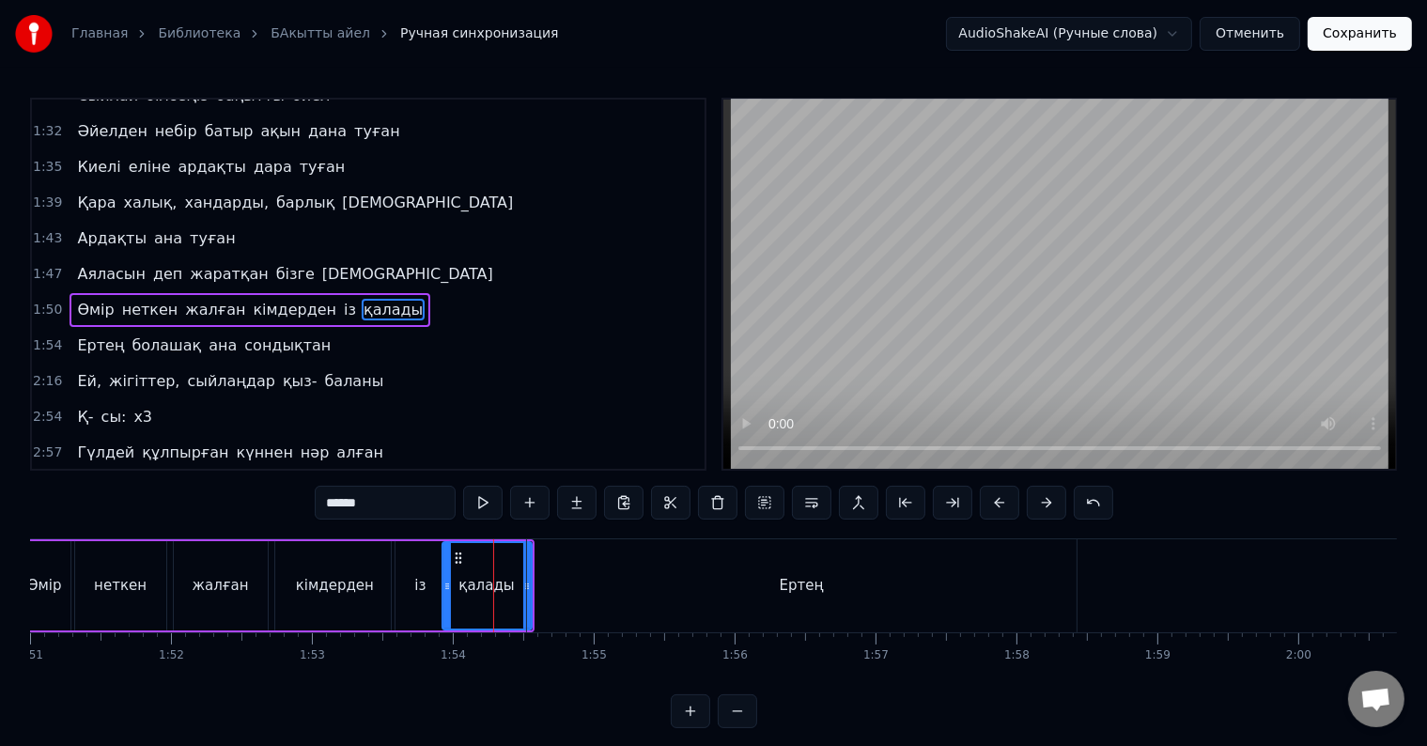
click at [537, 581] on div "Ертең" at bounding box center [802, 585] width 550 height 93
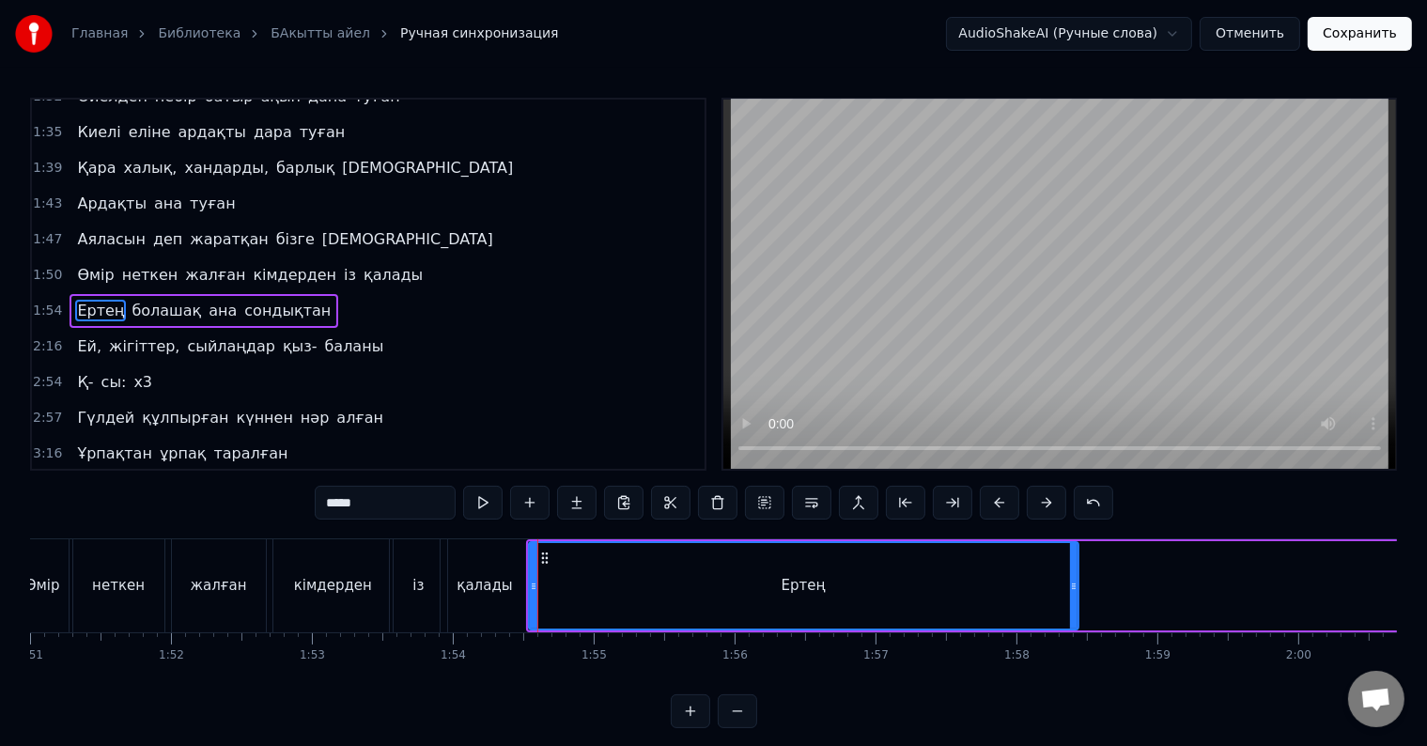
scroll to position [28, 0]
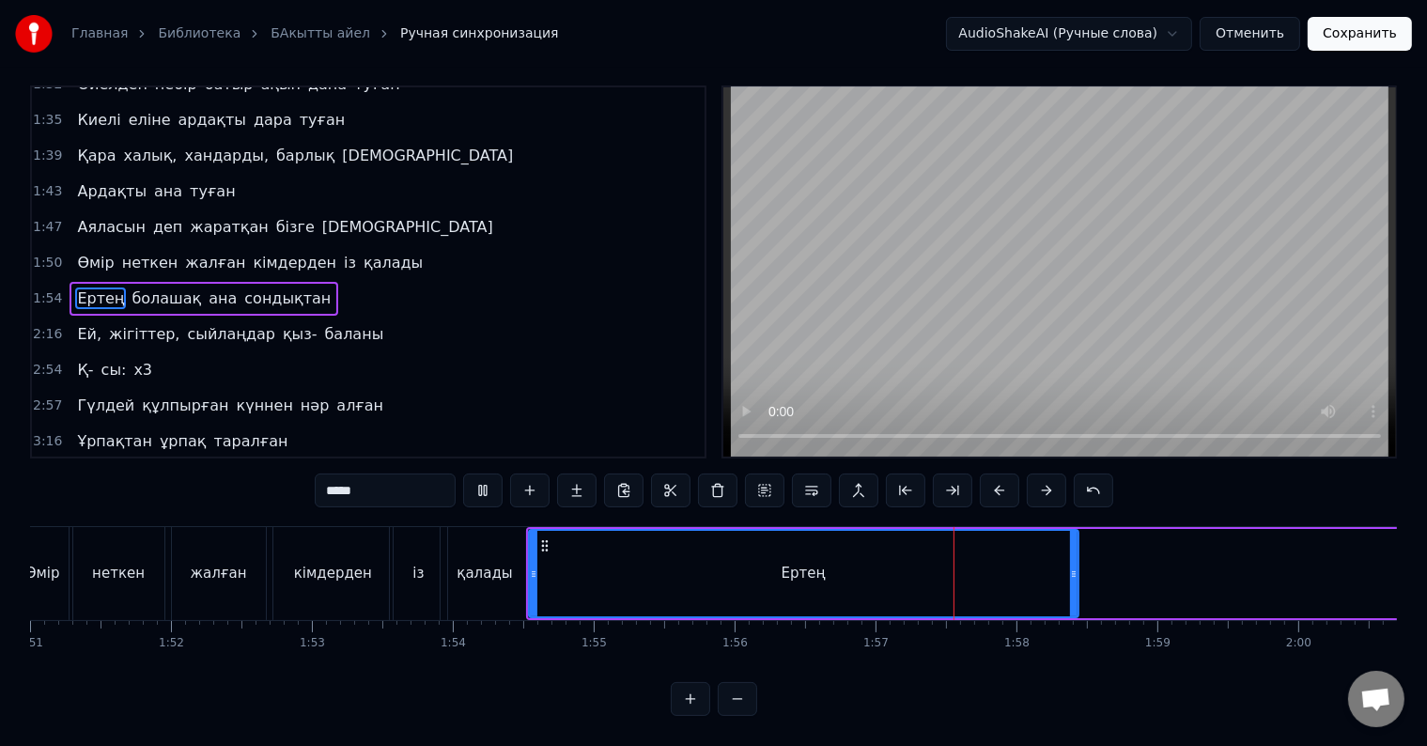
click at [544, 555] on div "Ертең" at bounding box center [804, 573] width 548 height 85
click at [536, 556] on div "Ертең" at bounding box center [804, 573] width 548 height 85
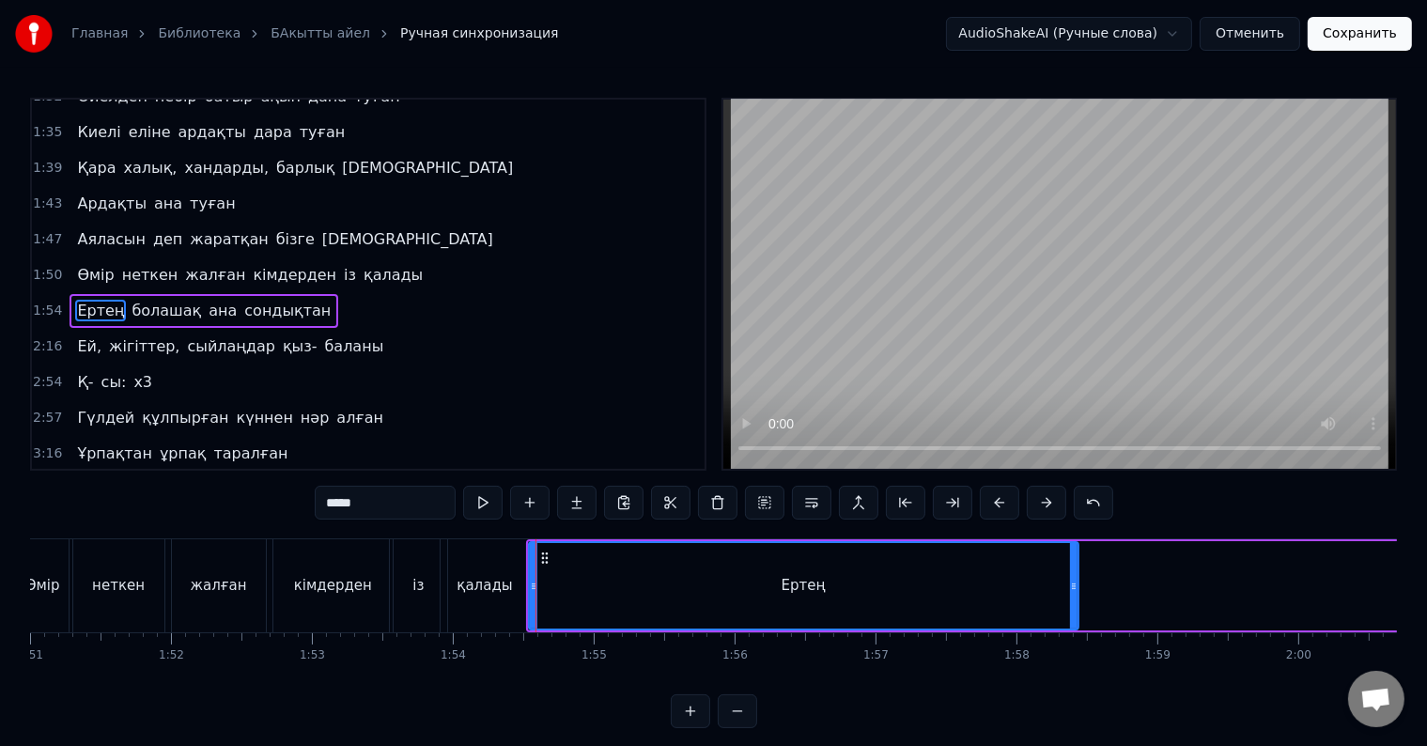
click at [546, 571] on div "Ертең" at bounding box center [804, 585] width 548 height 85
click at [541, 570] on div "Ертең" at bounding box center [804, 585] width 548 height 85
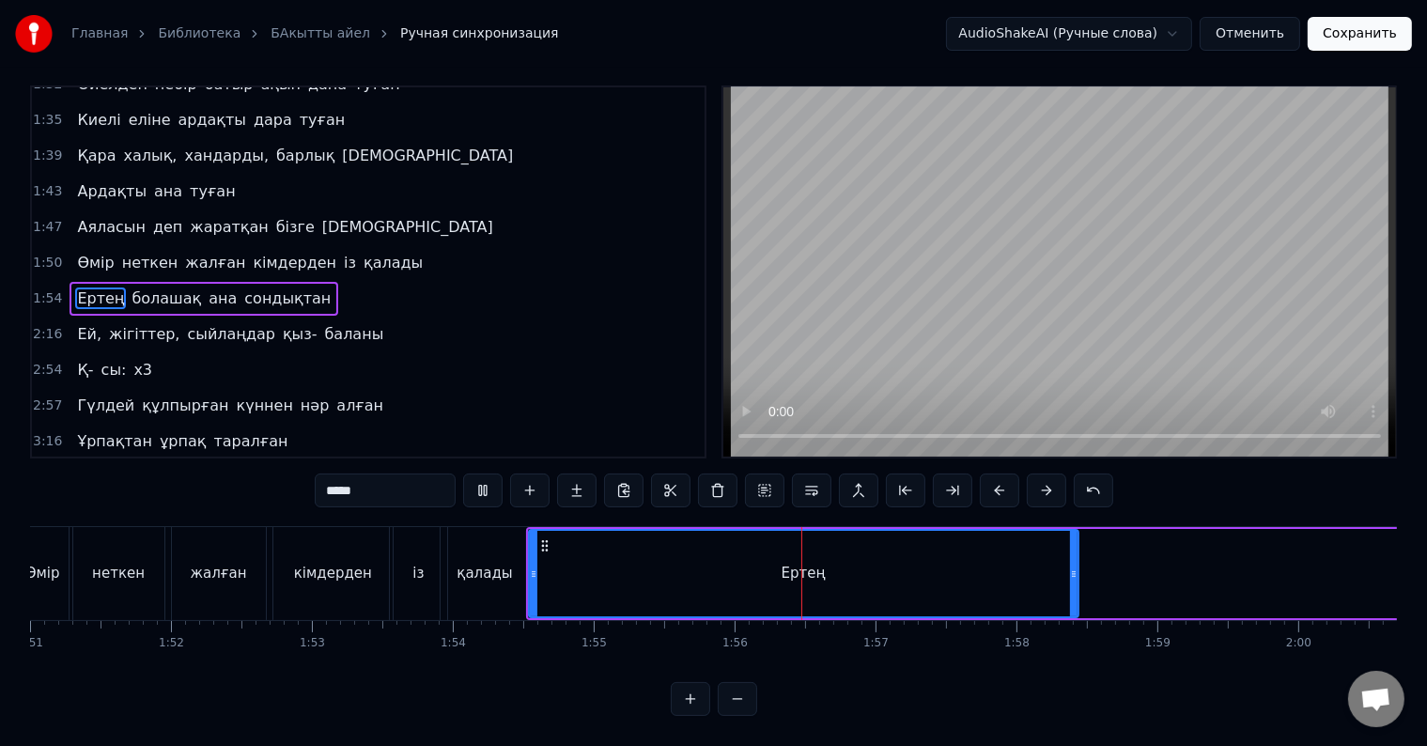
click at [597, 562] on div "Ертең" at bounding box center [804, 573] width 548 height 85
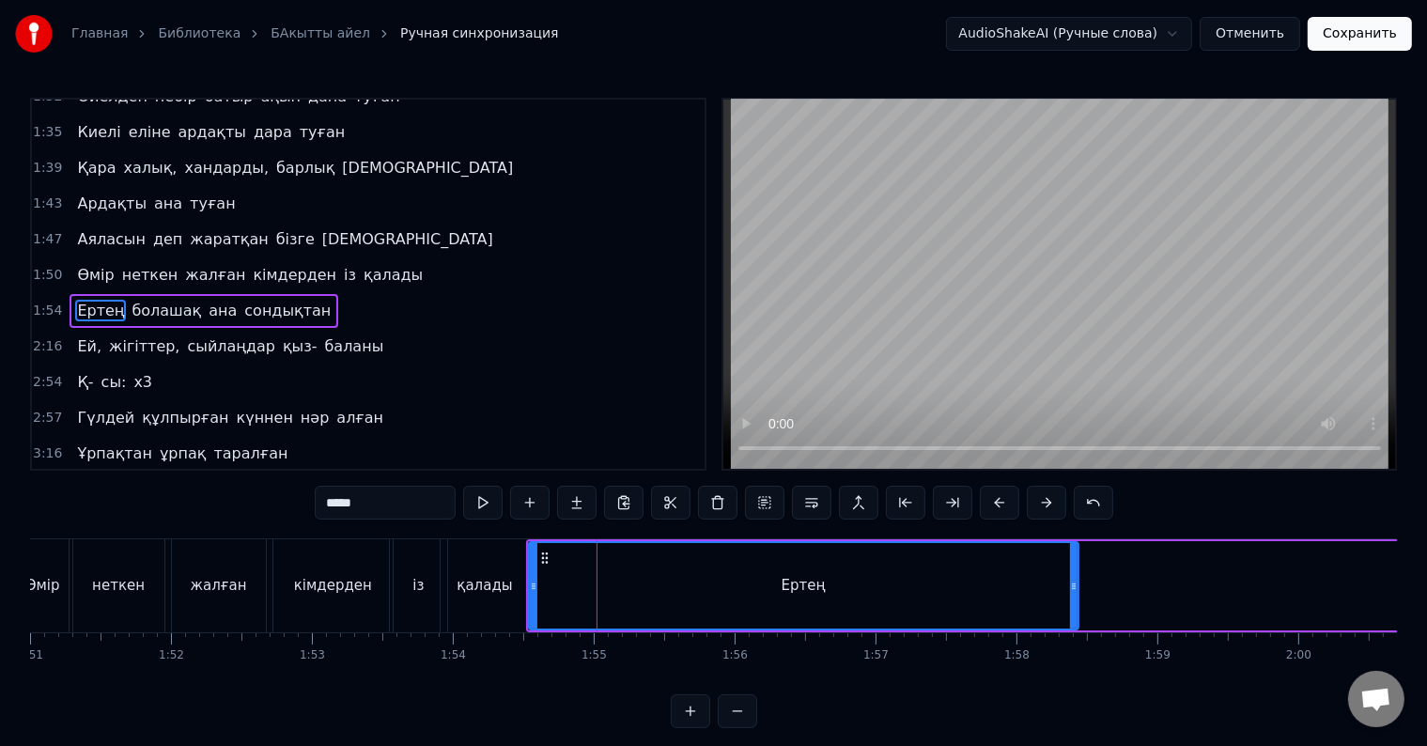
click at [567, 568] on div "Ертең" at bounding box center [804, 585] width 548 height 85
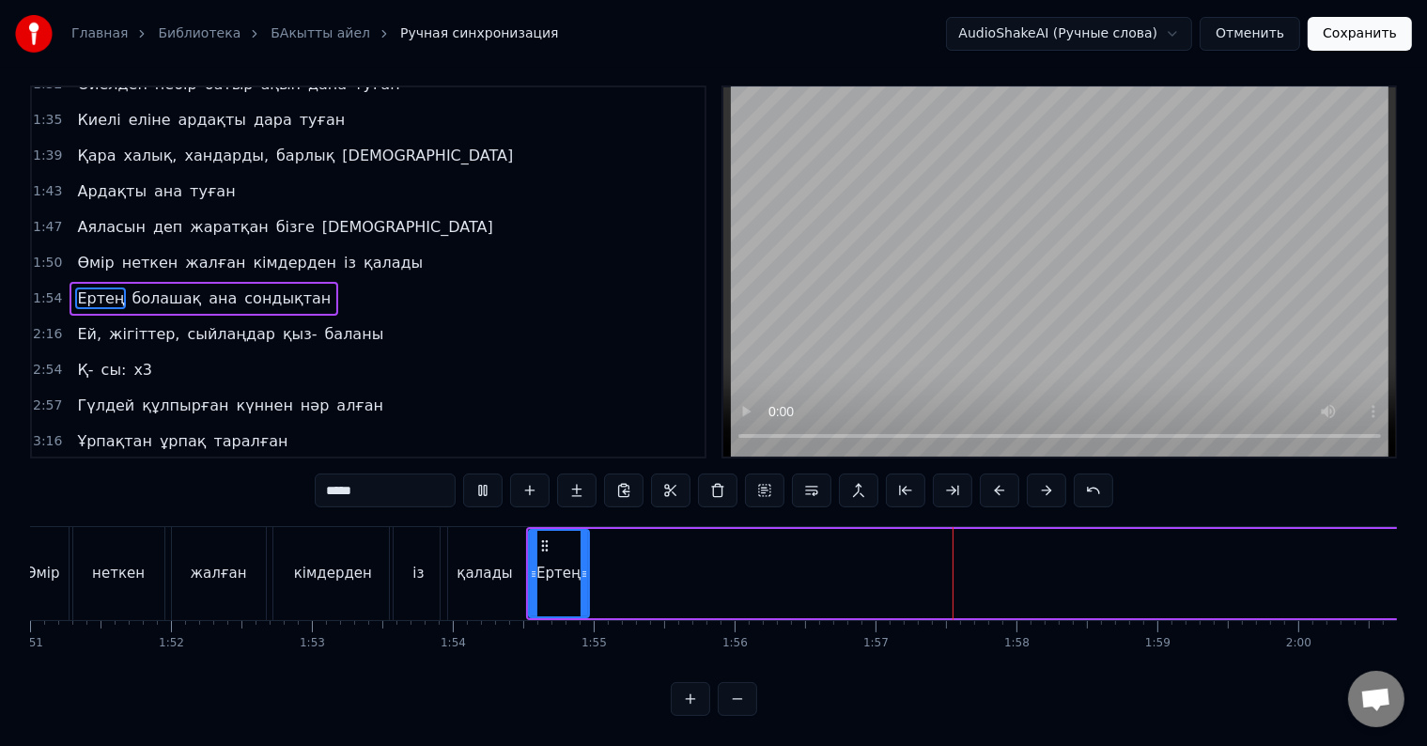
drag, startPoint x: 1074, startPoint y: 556, endPoint x: 590, endPoint y: 579, distance: 484.3
click at [588, 579] on div at bounding box center [585, 573] width 8 height 85
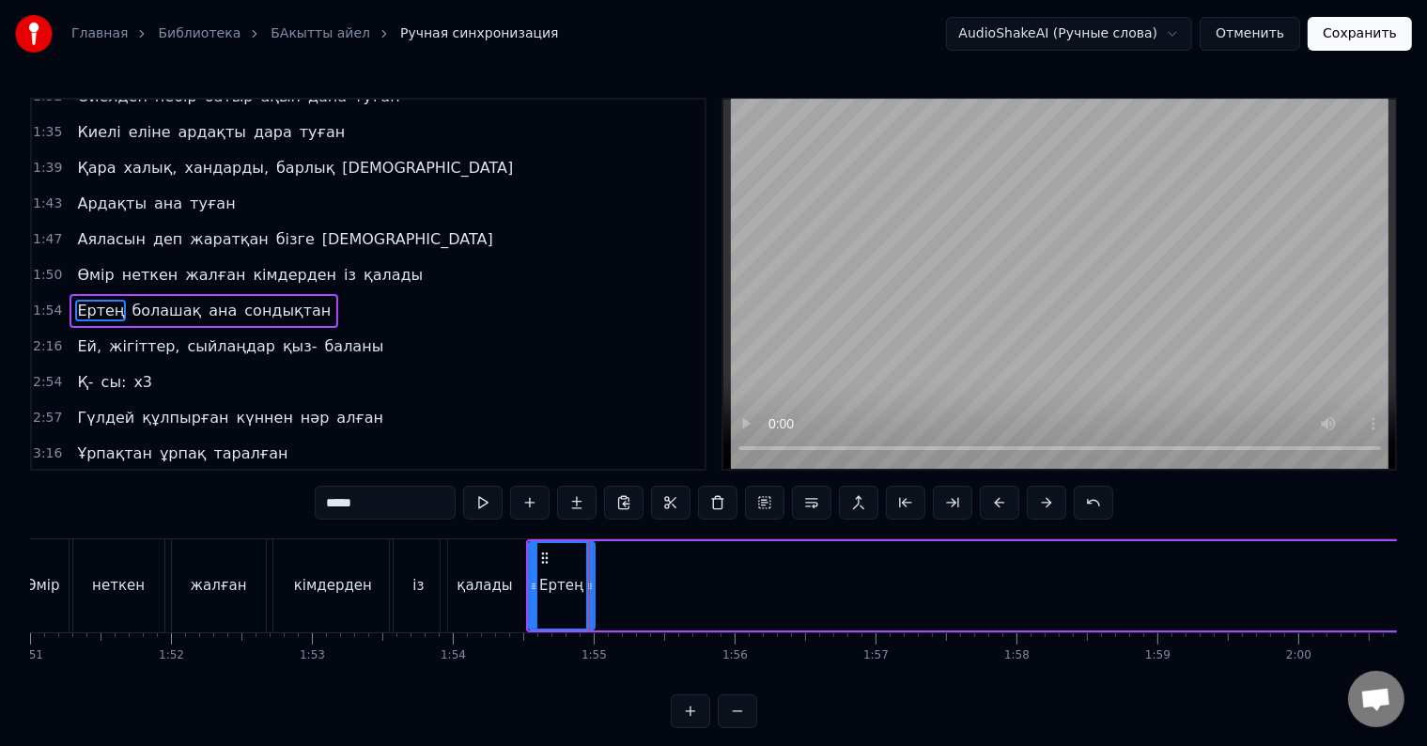
click at [542, 564] on div "Ертең" at bounding box center [562, 585] width 64 height 85
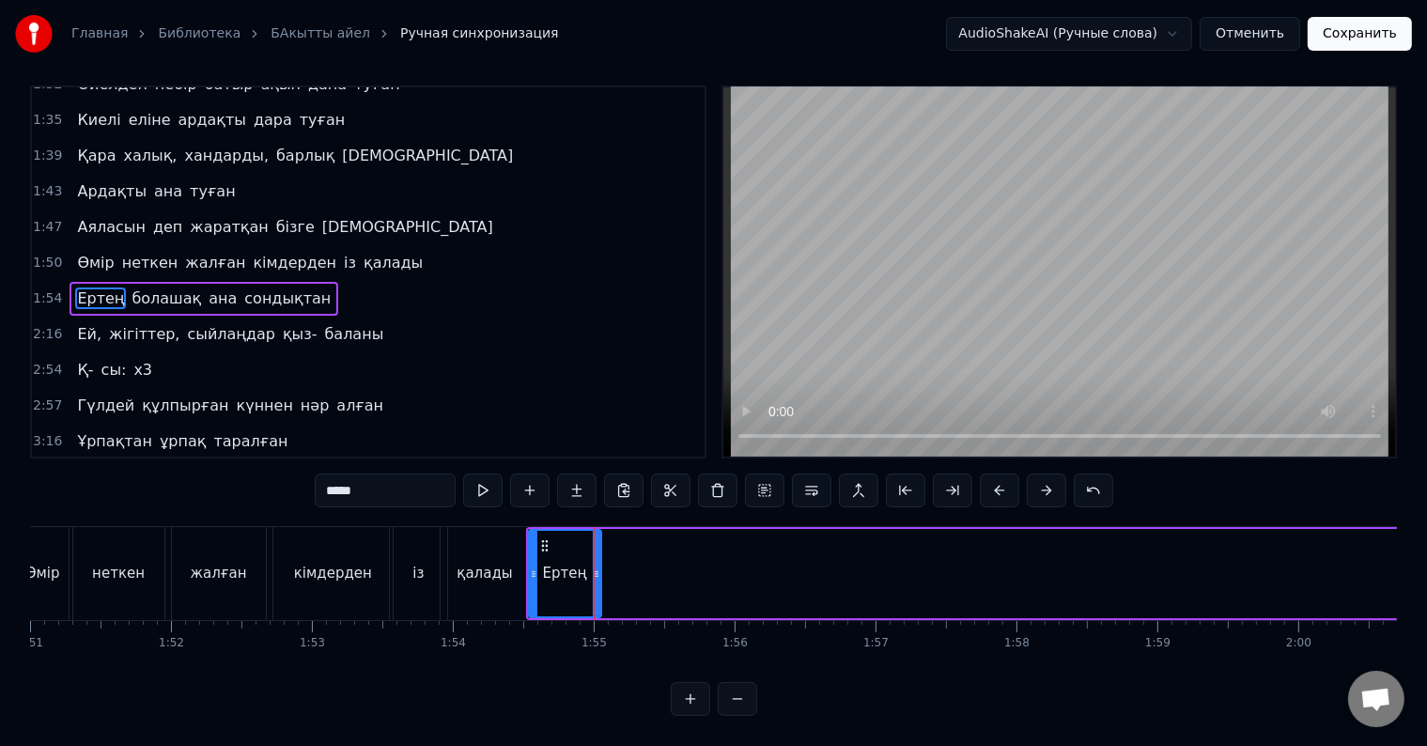
click at [596, 566] on icon at bounding box center [597, 573] width 8 height 15
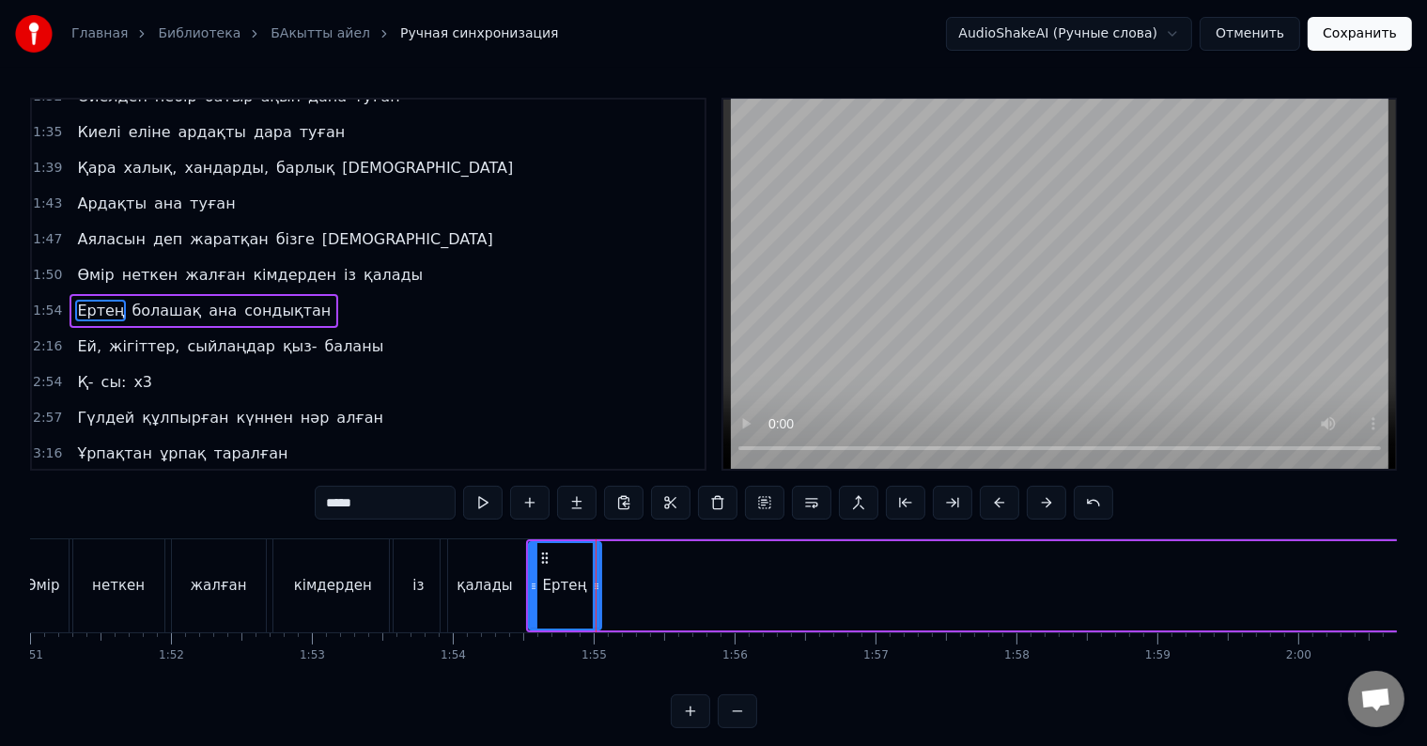
click at [577, 556] on div "Ертең" at bounding box center [565, 585] width 70 height 85
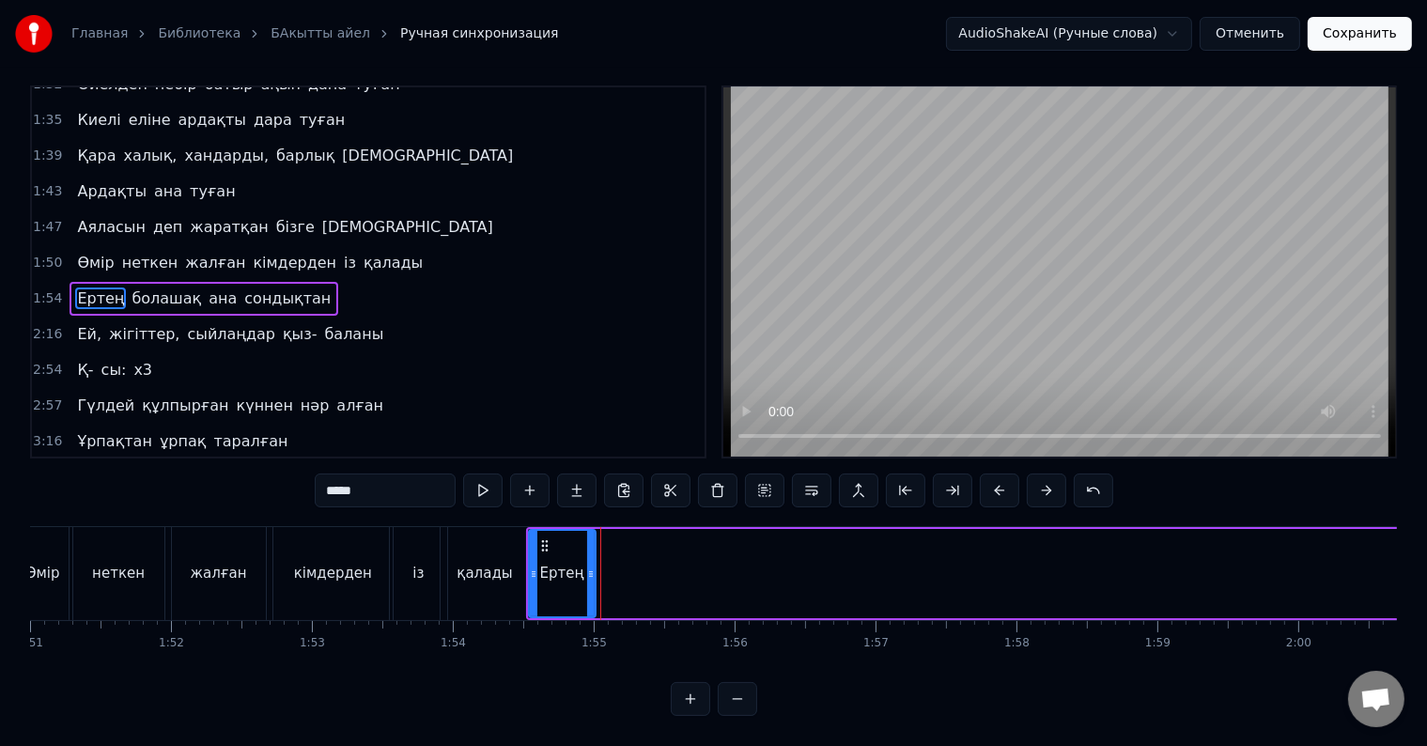
click at [591, 576] on circle at bounding box center [591, 576] width 1 height 1
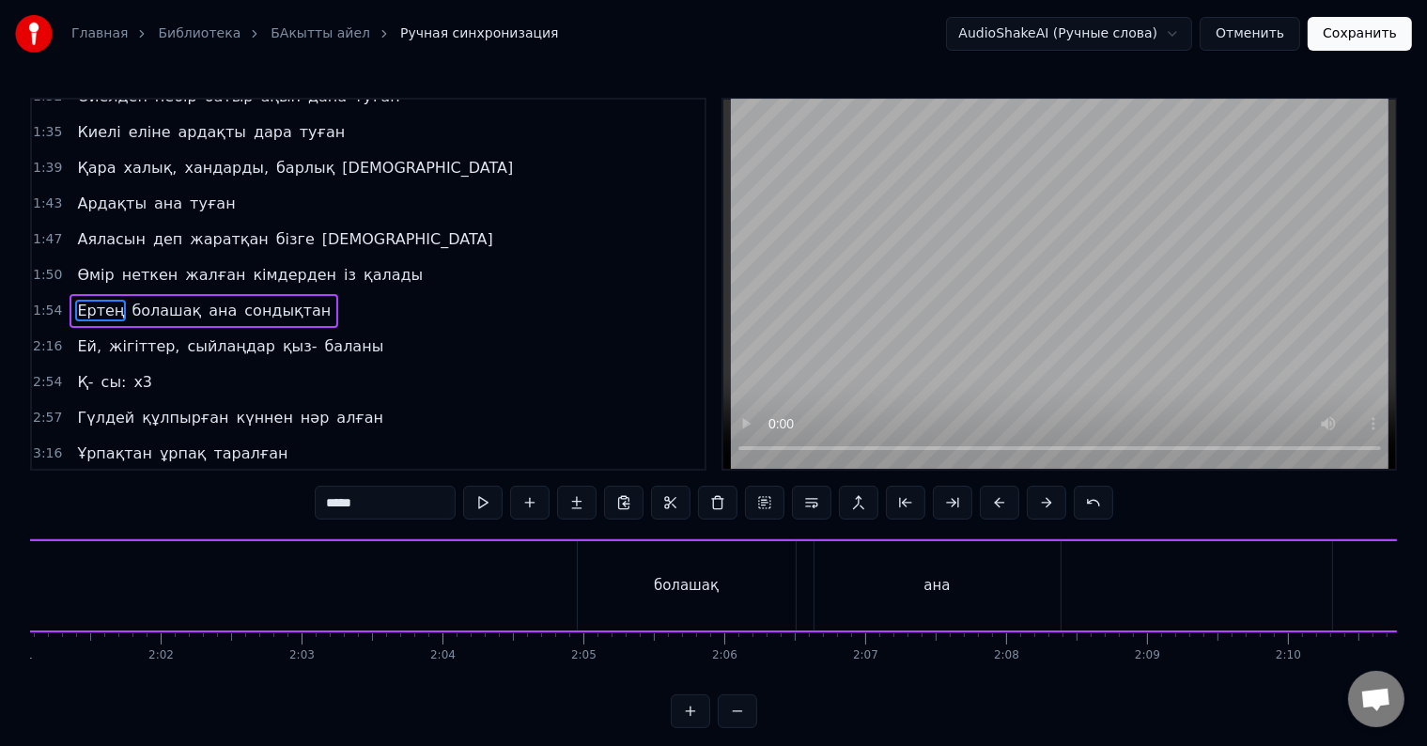
click at [736, 605] on div "болашақ" at bounding box center [687, 585] width 218 height 89
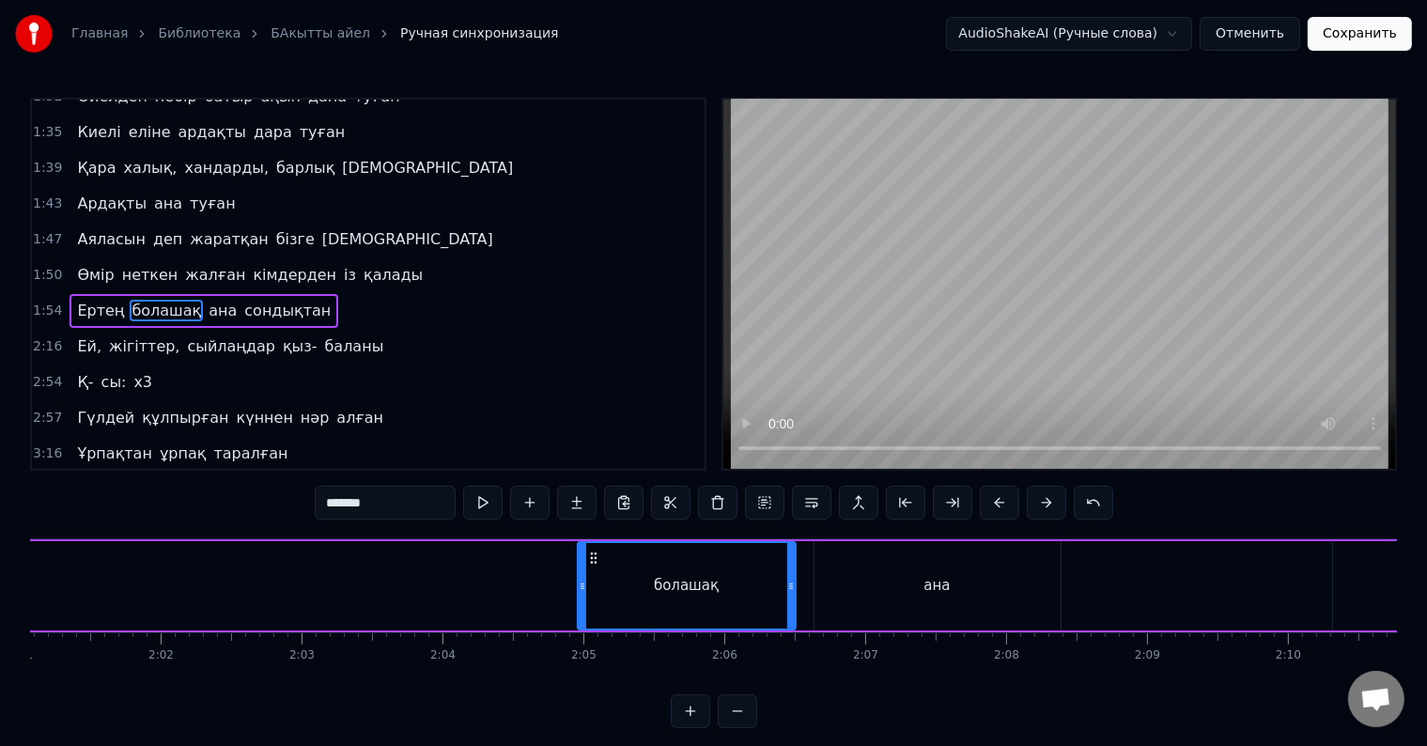
scroll to position [0, 16592]
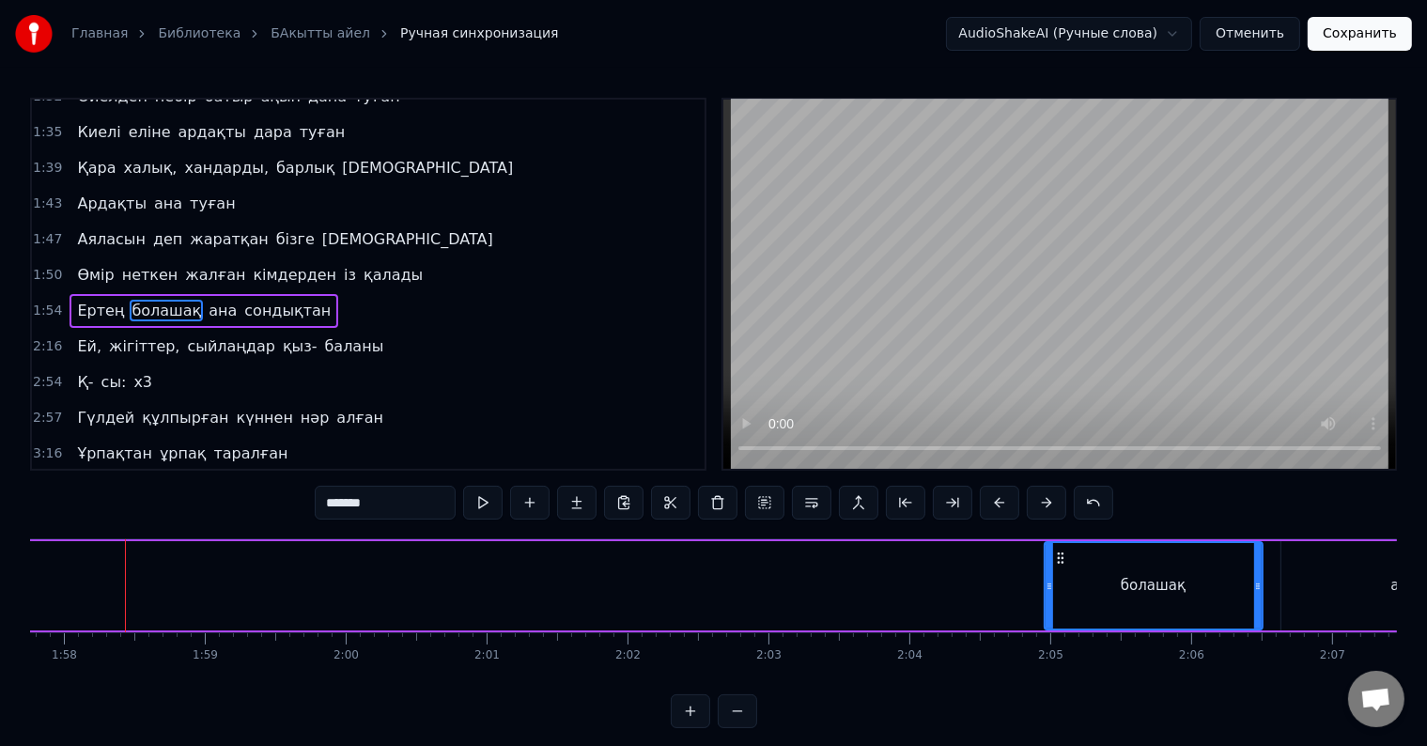
drag, startPoint x: 1219, startPoint y: 590, endPoint x: 1159, endPoint y: 602, distance: 61.3
click at [1174, 602] on div "болашақ" at bounding box center [1153, 585] width 216 height 85
click at [1158, 602] on div "болашақ" at bounding box center [1153, 585] width 216 height 85
drag, startPoint x: 1127, startPoint y: 593, endPoint x: 1093, endPoint y: 600, distance: 34.6
click at [1093, 600] on div "болашақ" at bounding box center [1153, 585] width 216 height 85
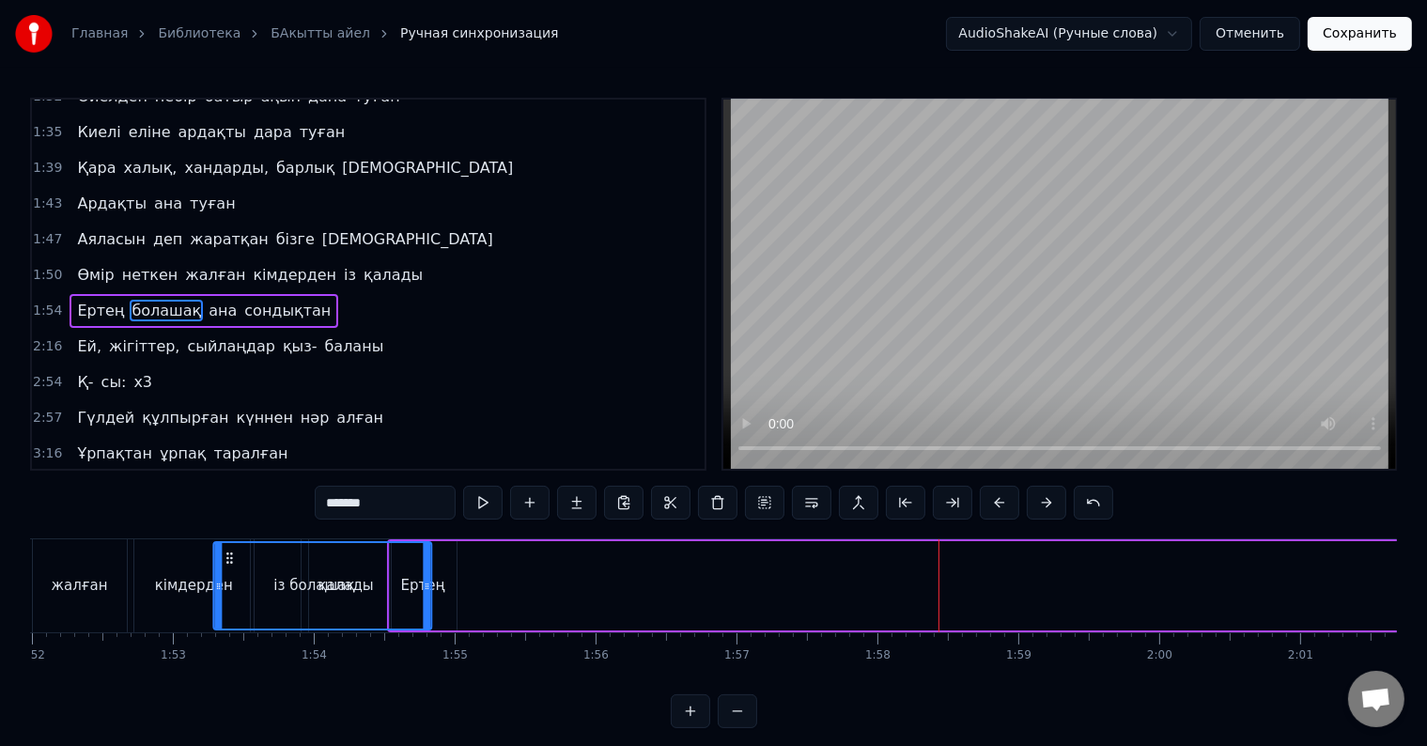
scroll to position [0, 15777]
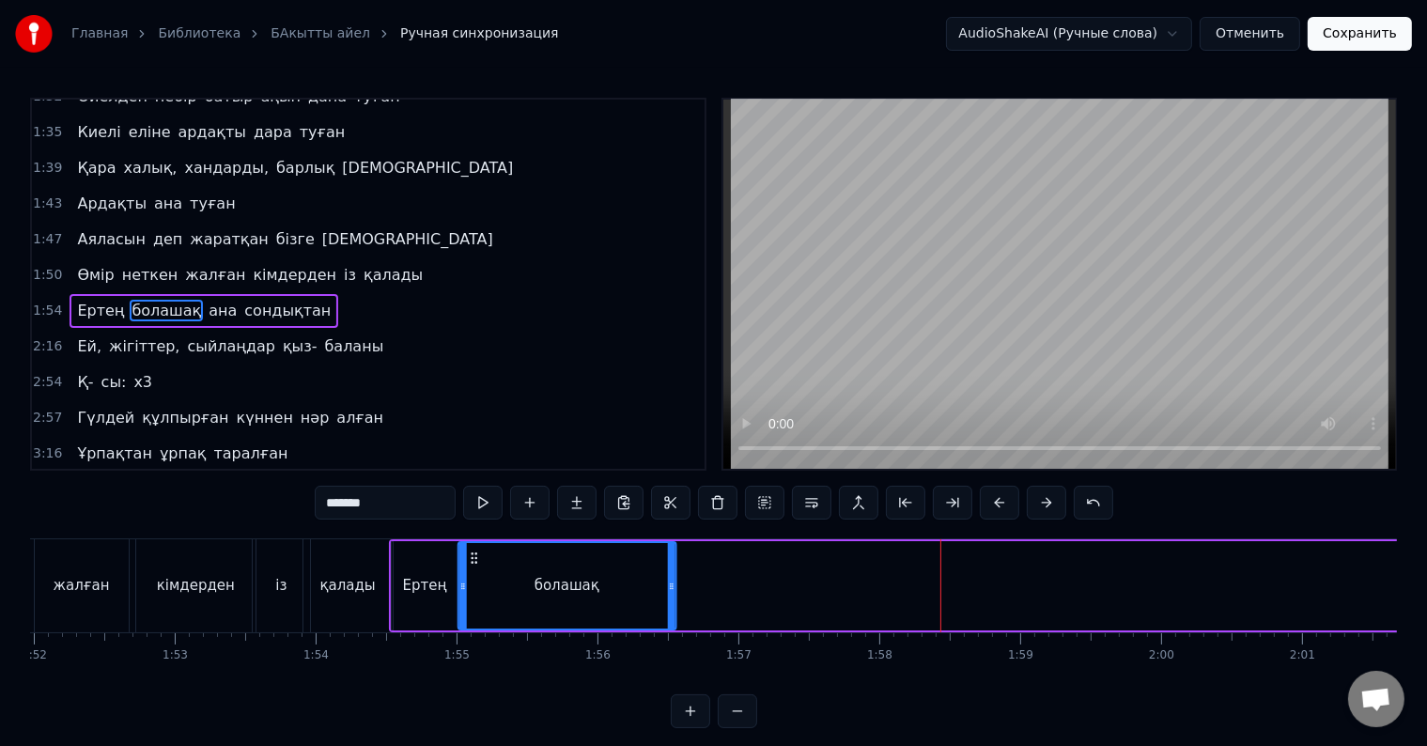
drag, startPoint x: 1058, startPoint y: 560, endPoint x: 471, endPoint y: 591, distance: 587.9
click at [471, 591] on div "болашақ" at bounding box center [567, 585] width 216 height 85
click at [424, 584] on div "Ертең" at bounding box center [425, 586] width 44 height 22
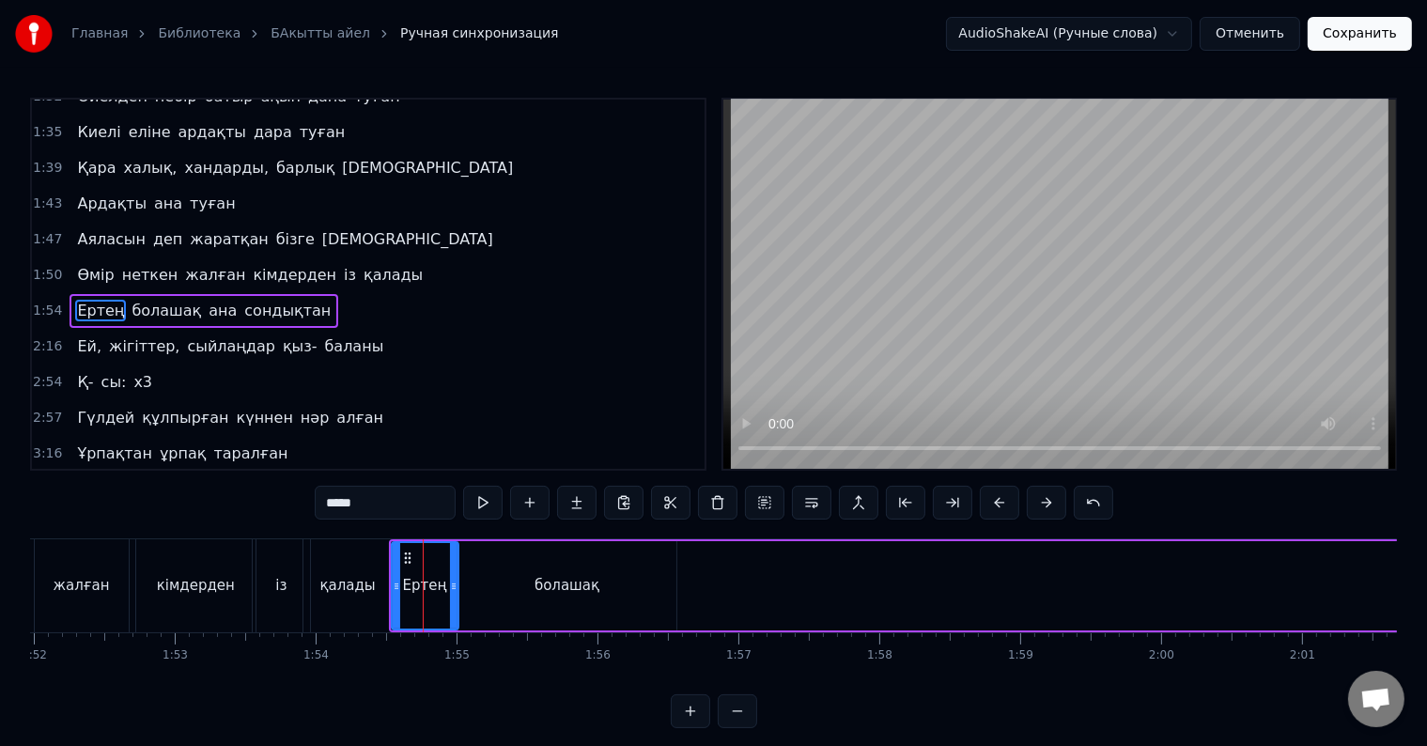
click at [429, 652] on div "0 0:01 0:02 0:03 0:04 0:05 0:06 0:07 0:08 0:09 0:10 0:11 0:12 0:13 0:14 0:15 0:…" at bounding box center [641, 647] width 32776 height 30
click at [446, 531] on div "0:32 Атадан бүгін бізге жалғасқан қыз- ұлын 0:35 Тұнықты шөлдейді аңсайды күн ж…" at bounding box center [713, 413] width 1367 height 630
click at [477, 507] on button at bounding box center [482, 503] width 39 height 34
click at [472, 575] on div "болашақ" at bounding box center [567, 585] width 218 height 89
type input "*******"
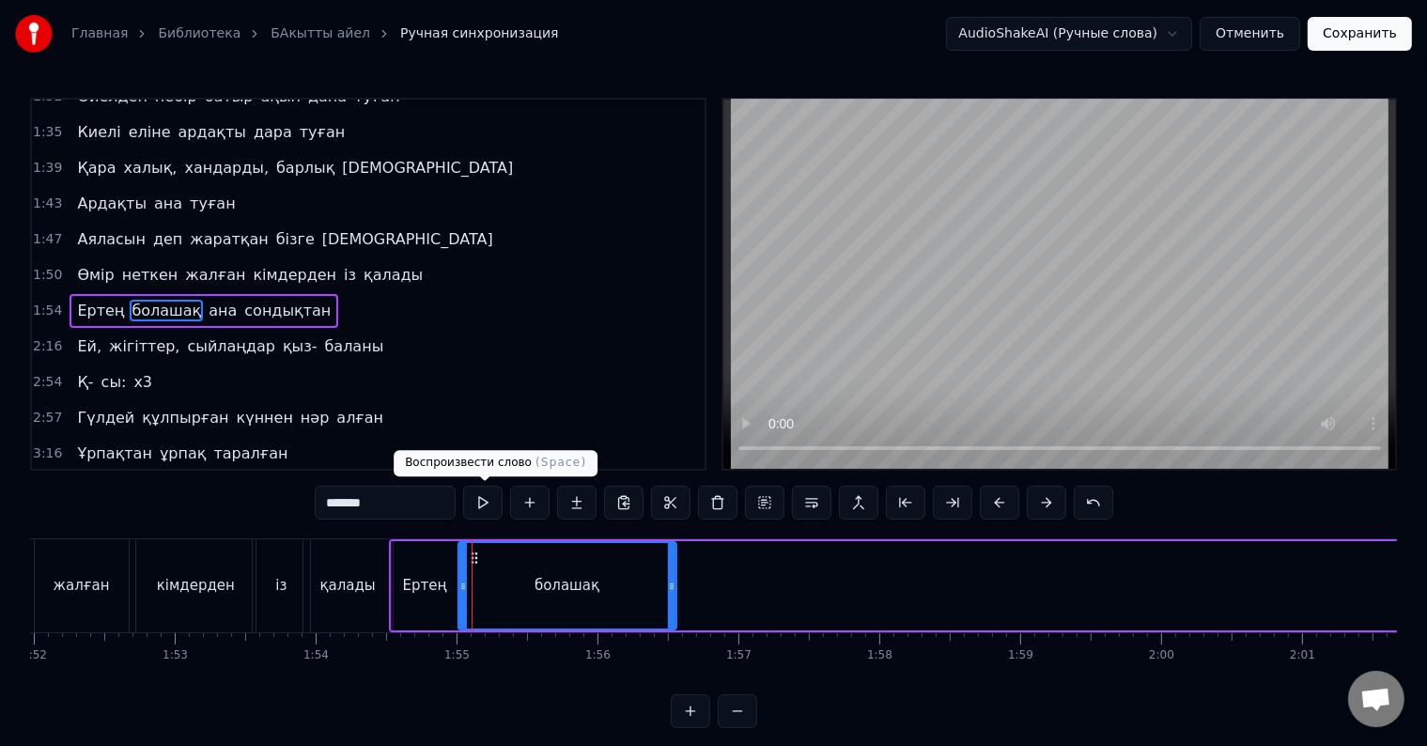
click at [491, 511] on button at bounding box center [482, 503] width 39 height 34
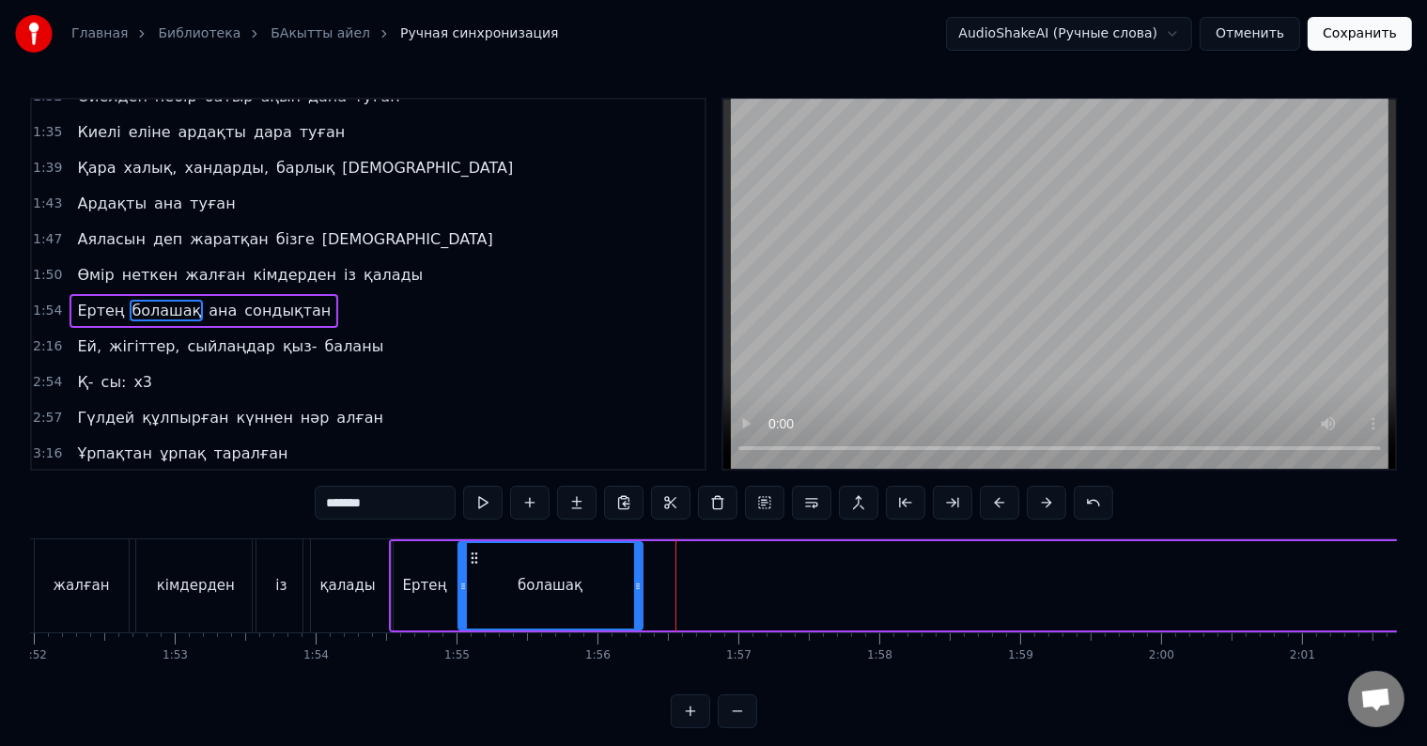
drag, startPoint x: 673, startPoint y: 586, endPoint x: 639, endPoint y: 583, distance: 33.9
click at [639, 583] on icon at bounding box center [638, 586] width 8 height 15
click at [581, 569] on div "болашақ" at bounding box center [550, 585] width 182 height 85
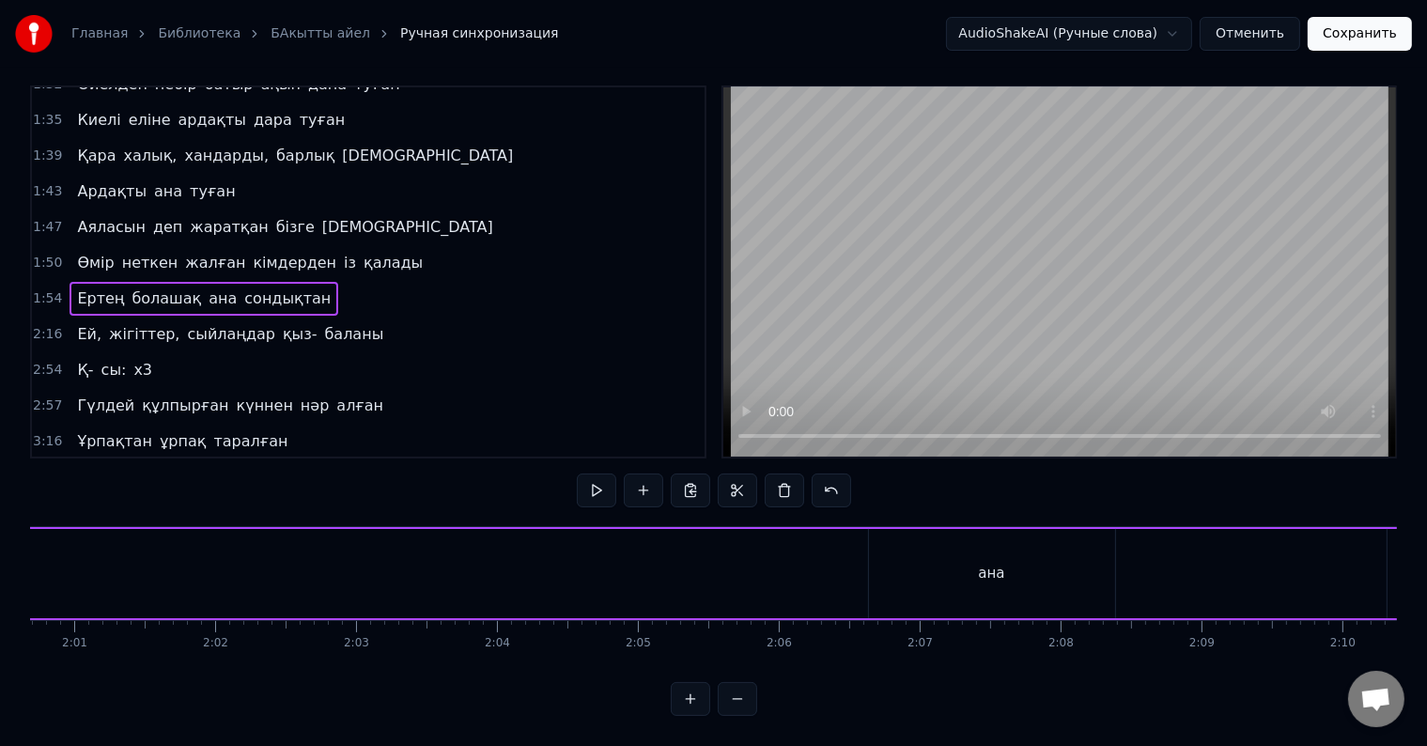
scroll to position [0, 17096]
click at [887, 569] on div "ана" at bounding box center [901, 573] width 246 height 89
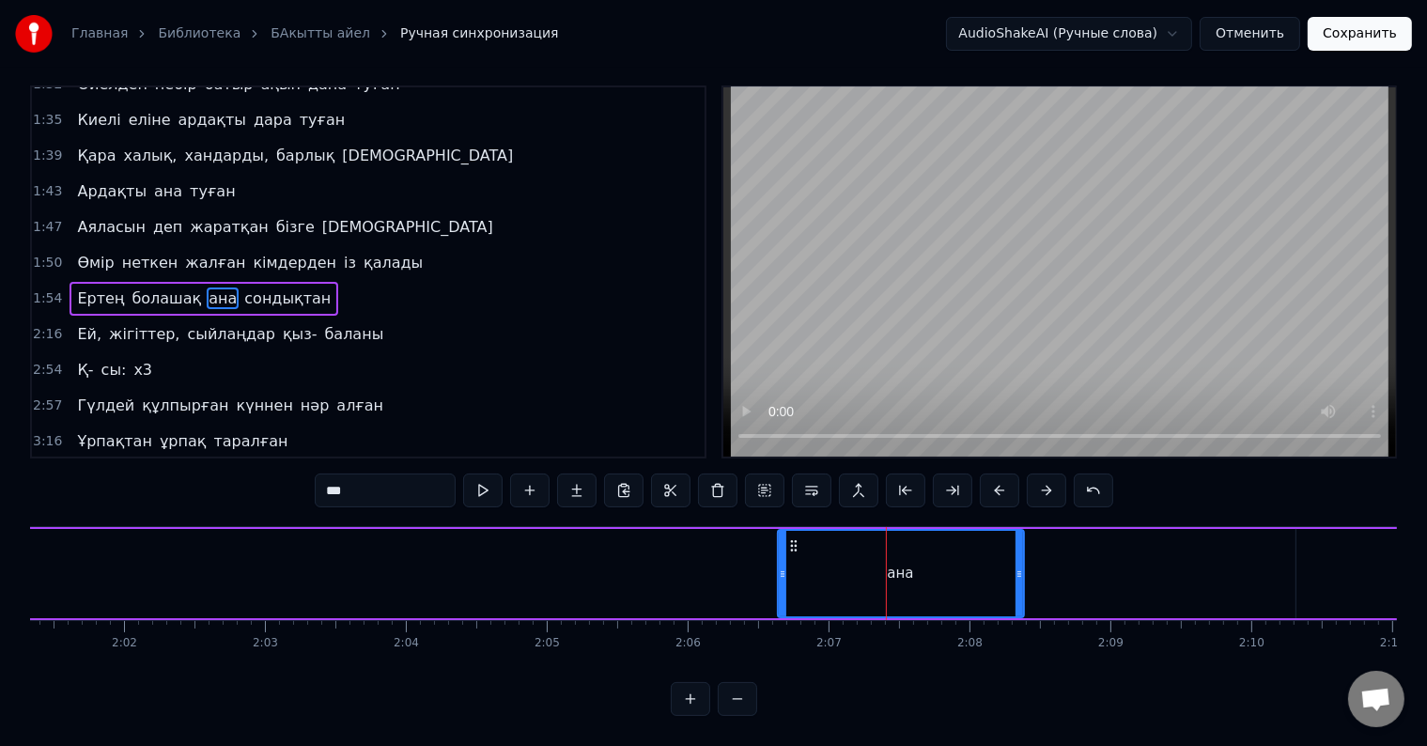
scroll to position [0, 0]
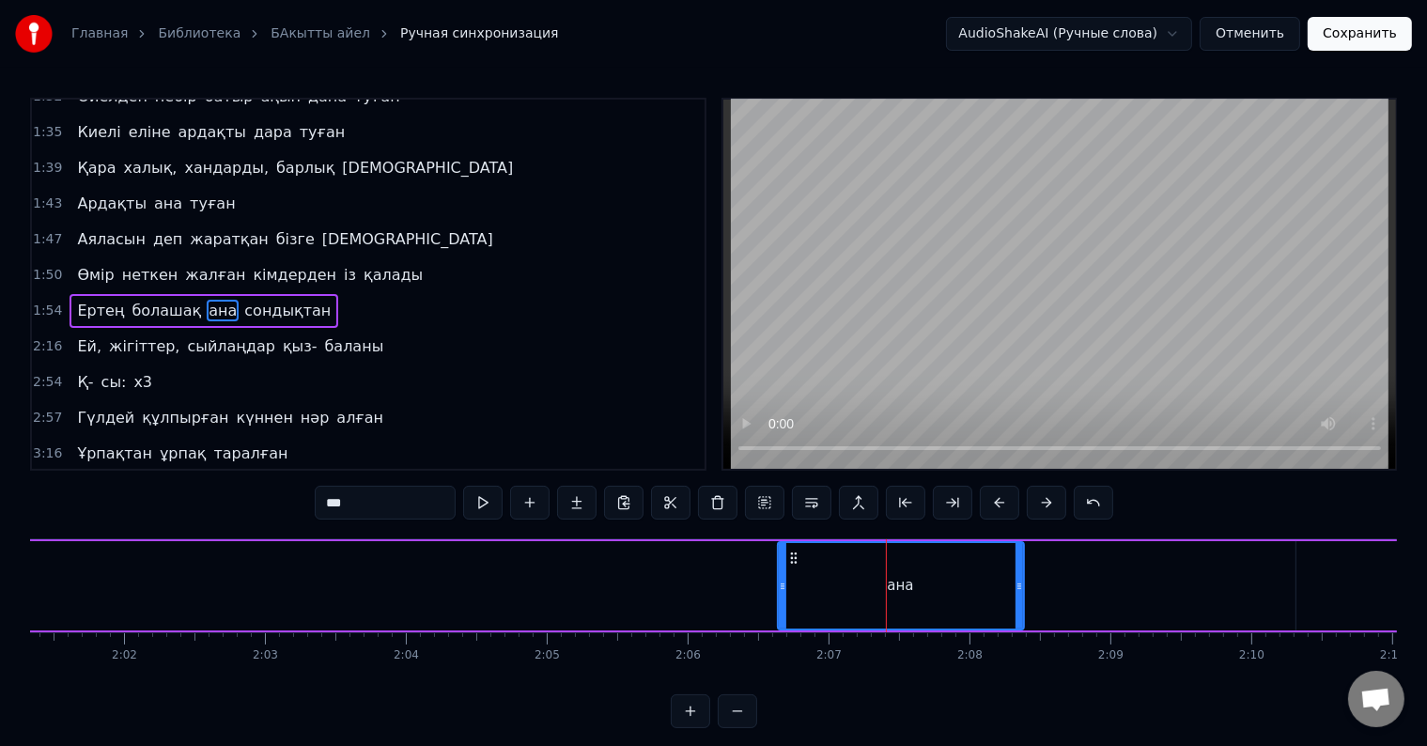
drag, startPoint x: 930, startPoint y: 590, endPoint x: 822, endPoint y: 602, distance: 108.7
click at [822, 602] on div "ана" at bounding box center [901, 585] width 244 height 85
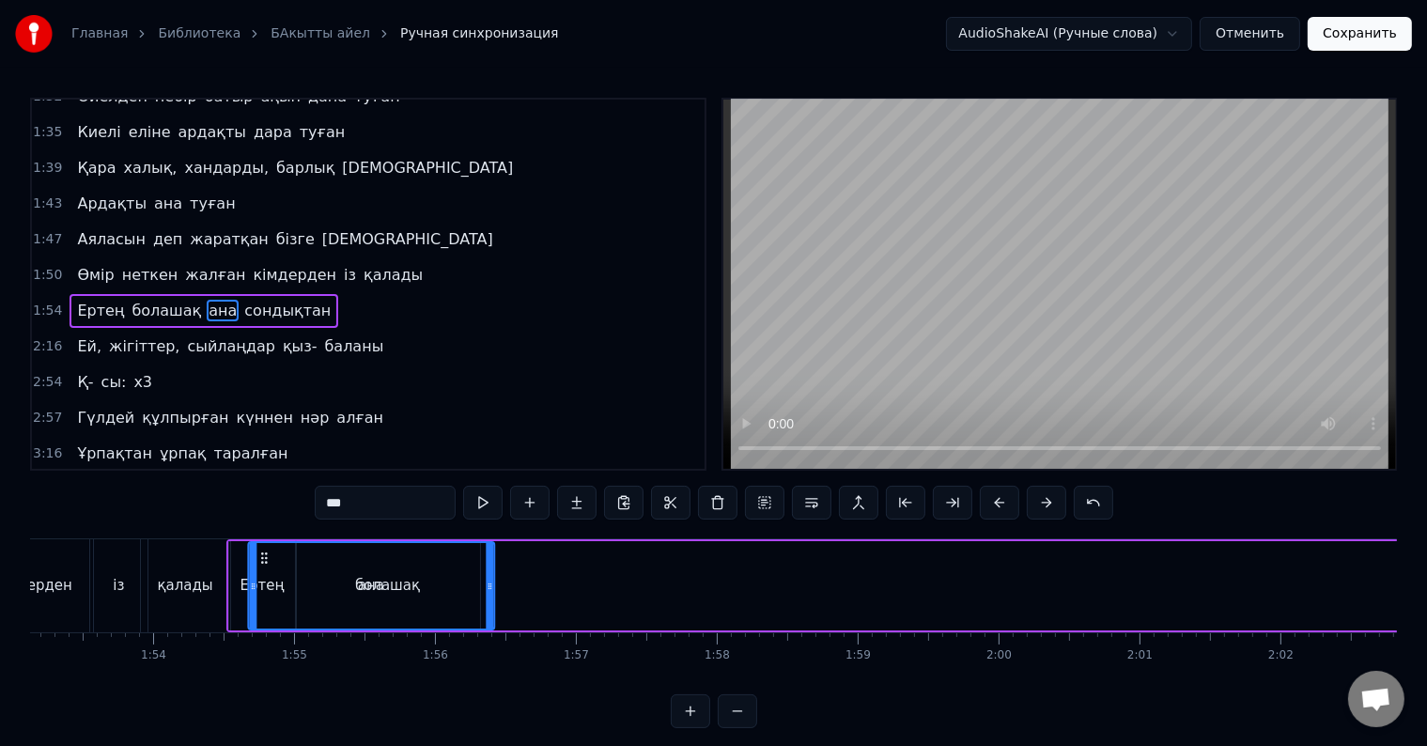
scroll to position [0, 15923]
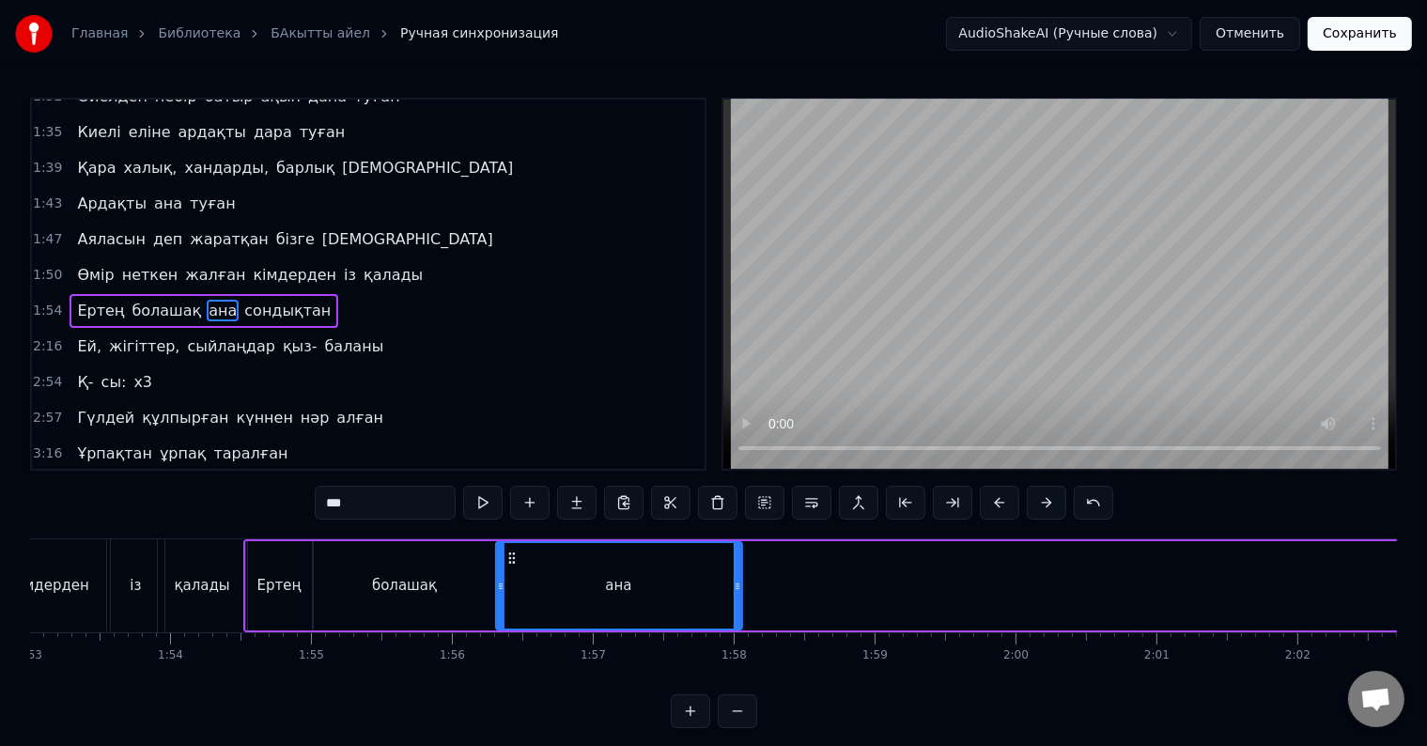
drag, startPoint x: 793, startPoint y: 560, endPoint x: 512, endPoint y: 582, distance: 281.8
click at [512, 582] on div "ана" at bounding box center [619, 585] width 244 height 85
drag, startPoint x: 737, startPoint y: 585, endPoint x: 581, endPoint y: 585, distance: 156.9
click at [581, 585] on circle at bounding box center [581, 585] width 1 height 1
click at [459, 584] on div "болашақ" at bounding box center [405, 585] width 184 height 89
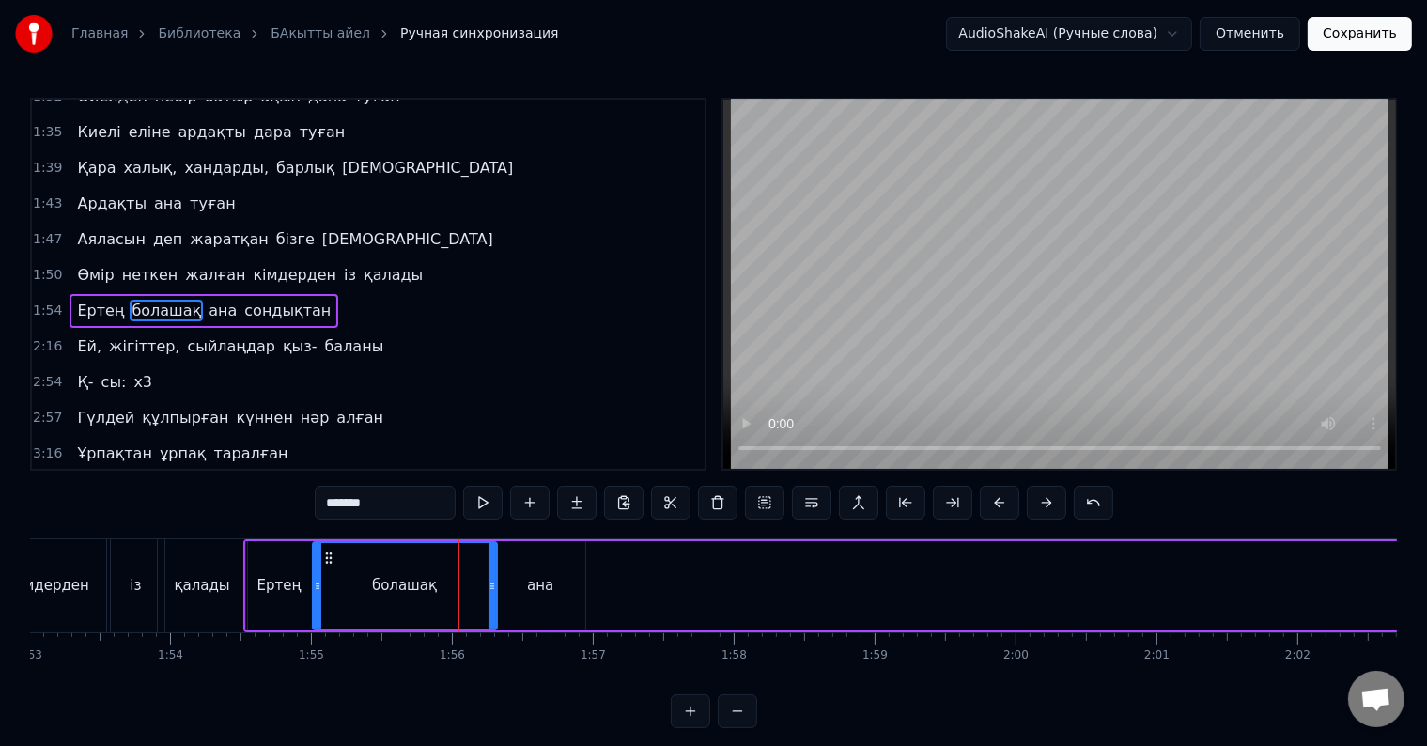
scroll to position [28, 0]
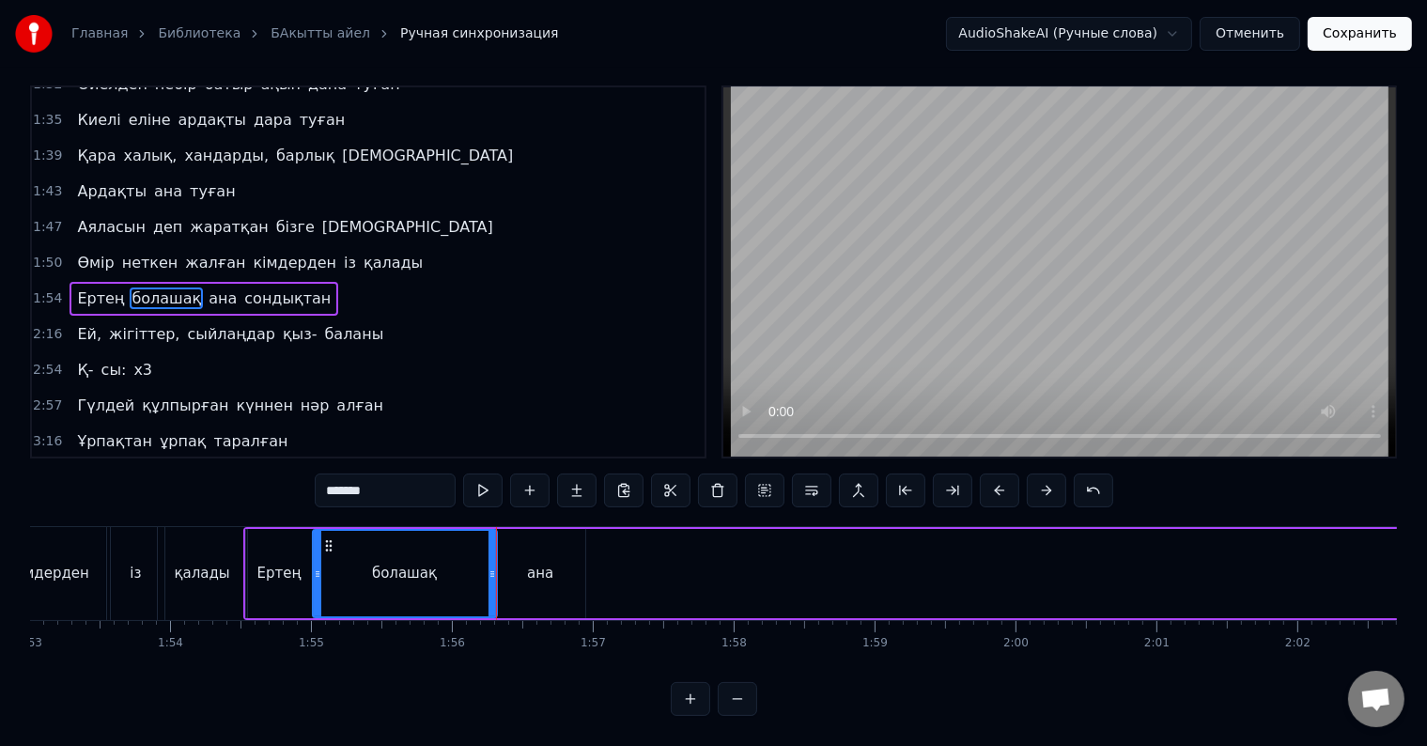
click at [502, 567] on div "ана" at bounding box center [540, 573] width 89 height 89
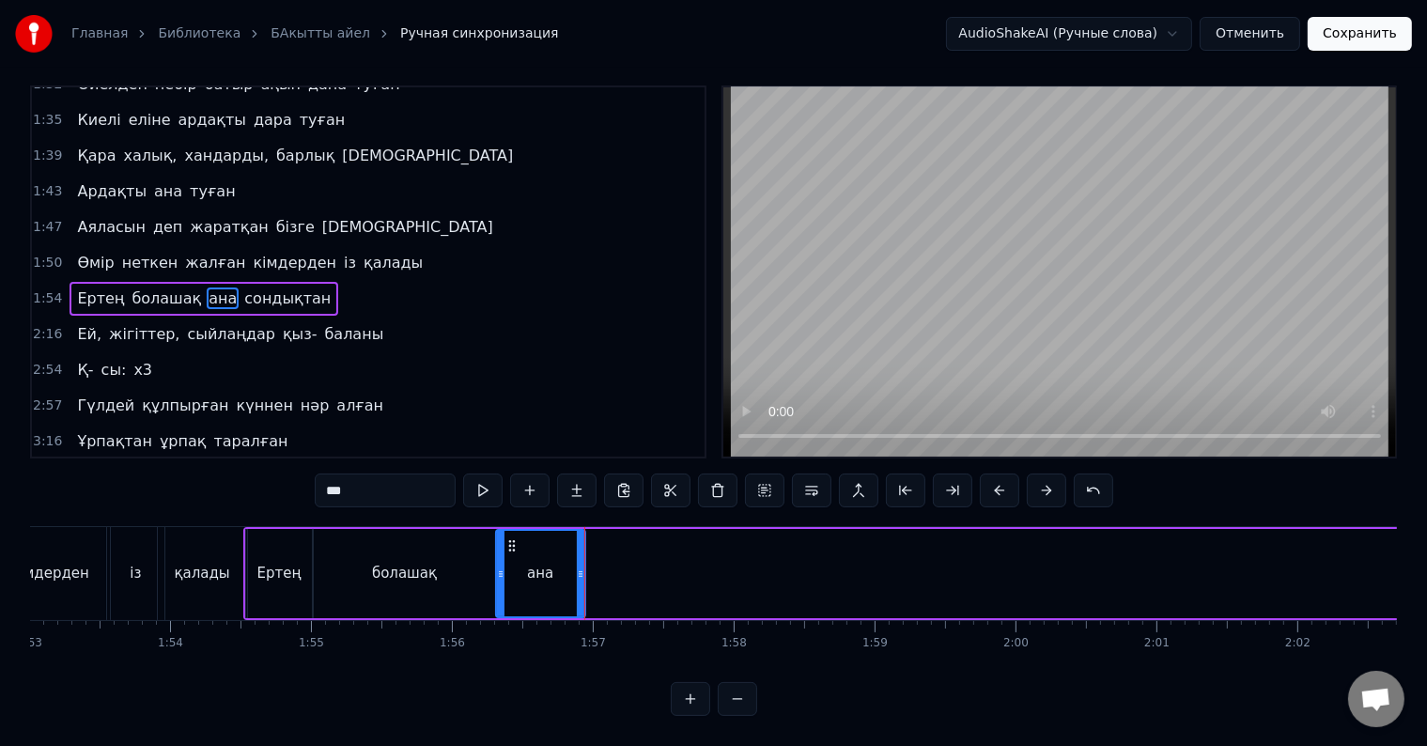
click at [477, 560] on div "болашақ" at bounding box center [405, 573] width 184 height 89
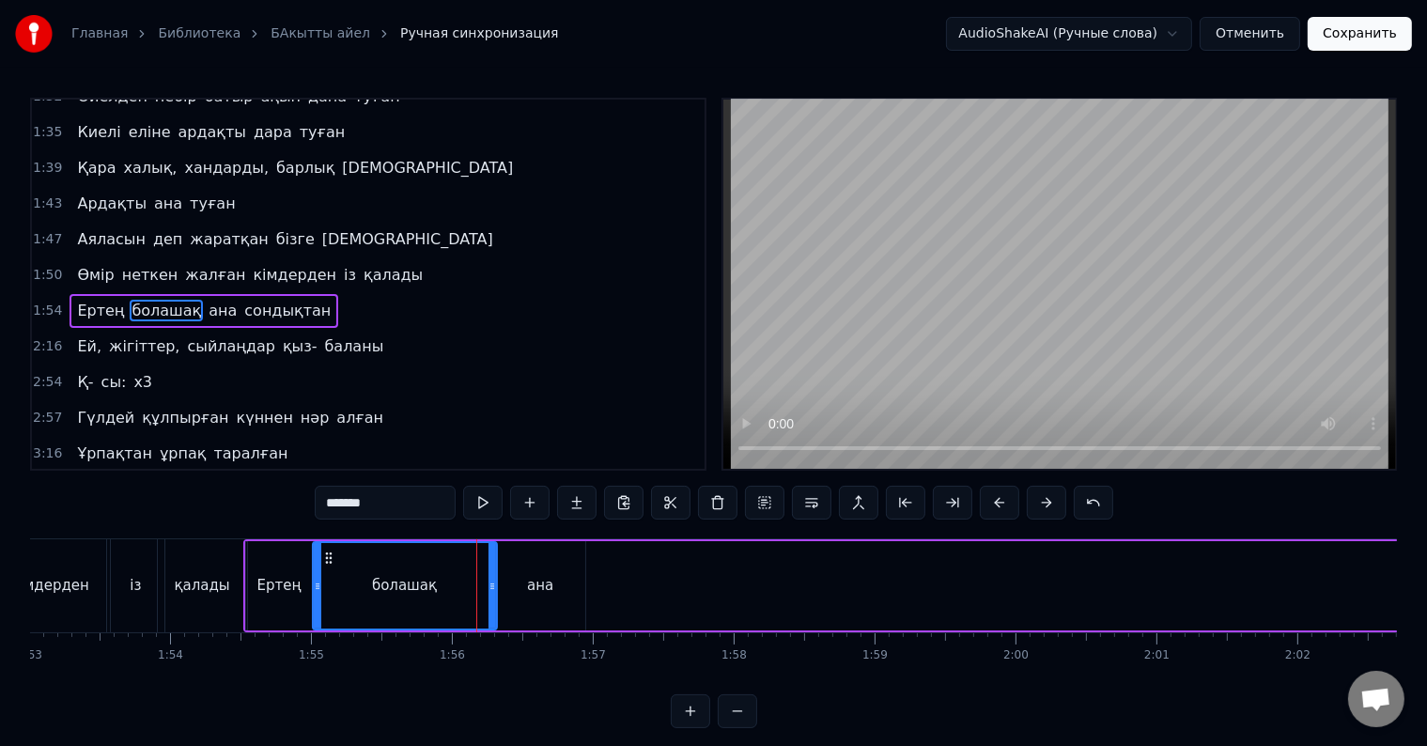
click at [451, 567] on div "болашақ" at bounding box center [405, 585] width 182 height 85
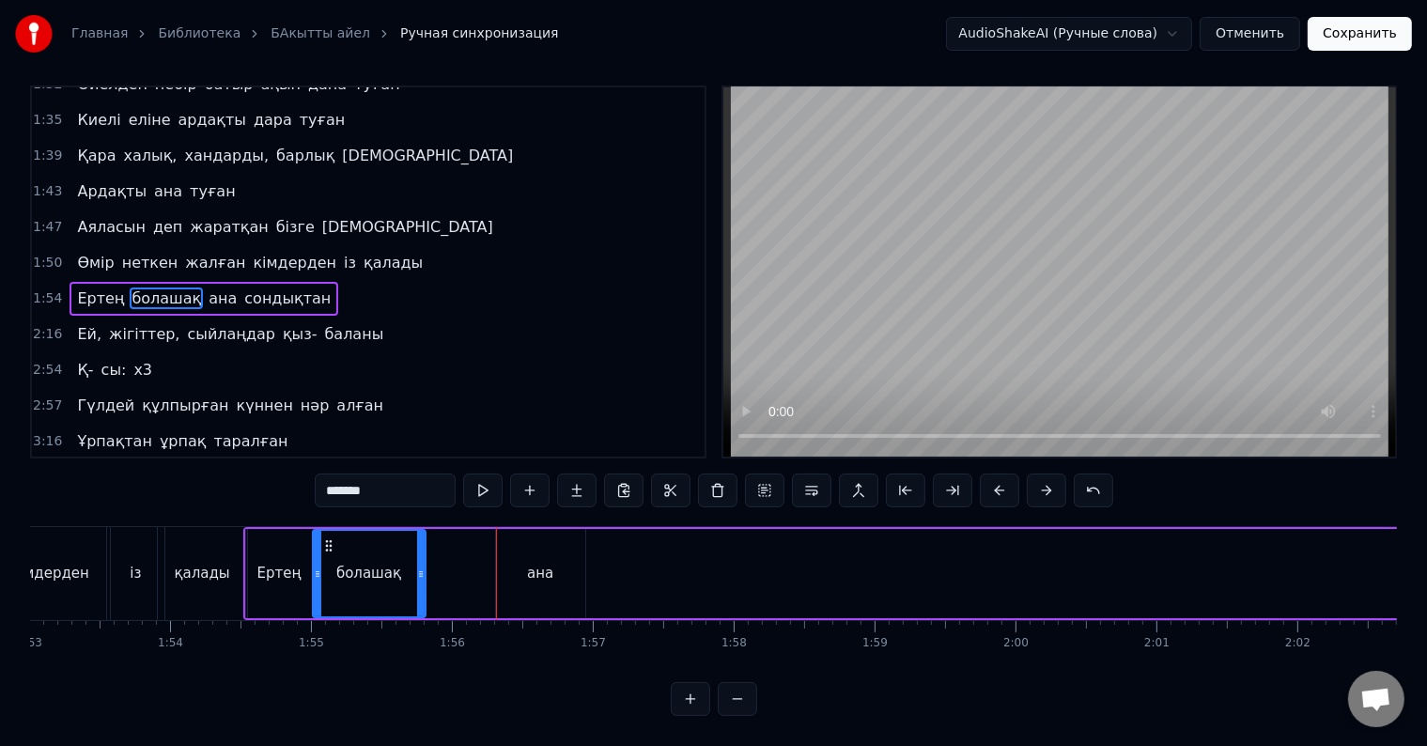
drag, startPoint x: 492, startPoint y: 561, endPoint x: 421, endPoint y: 561, distance: 71.4
click at [421, 566] on icon at bounding box center [421, 573] width 8 height 15
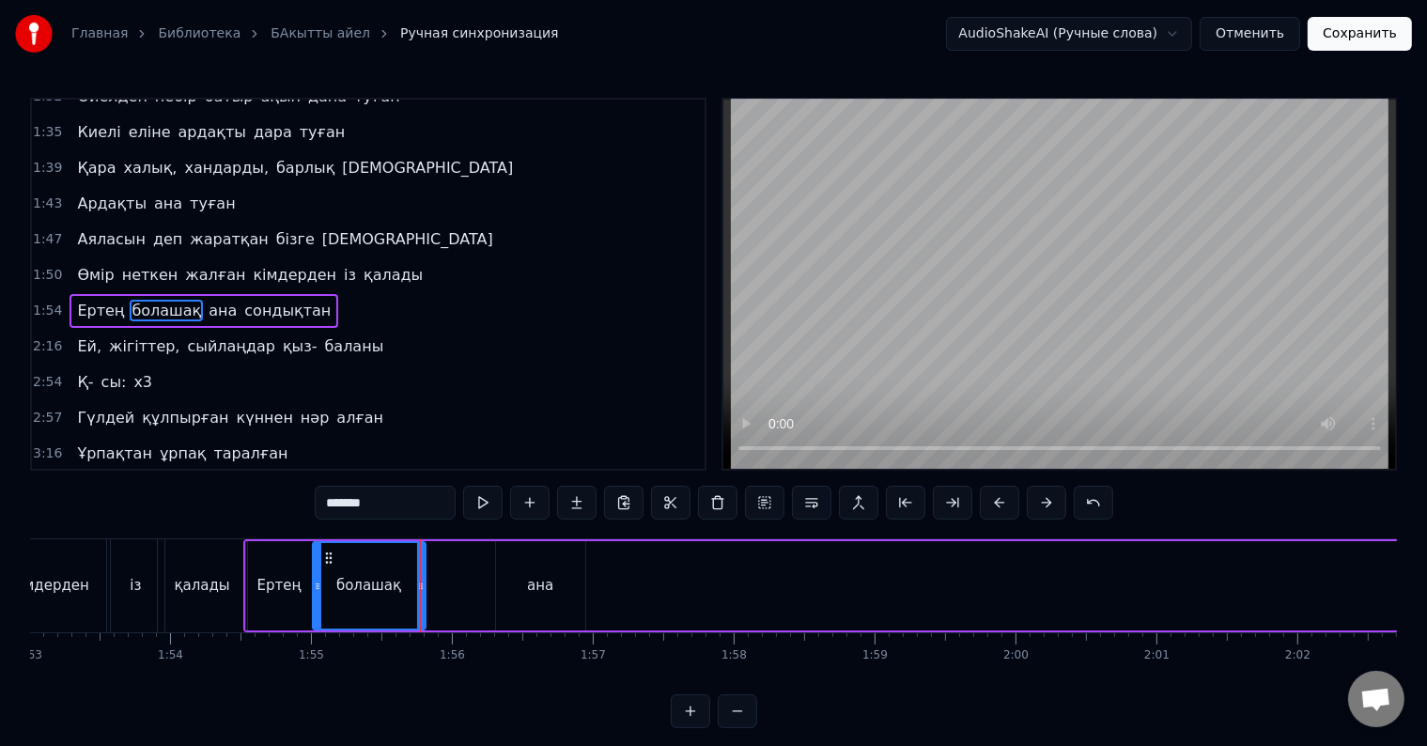
click at [547, 571] on div "ана" at bounding box center [540, 585] width 89 height 89
type input "***"
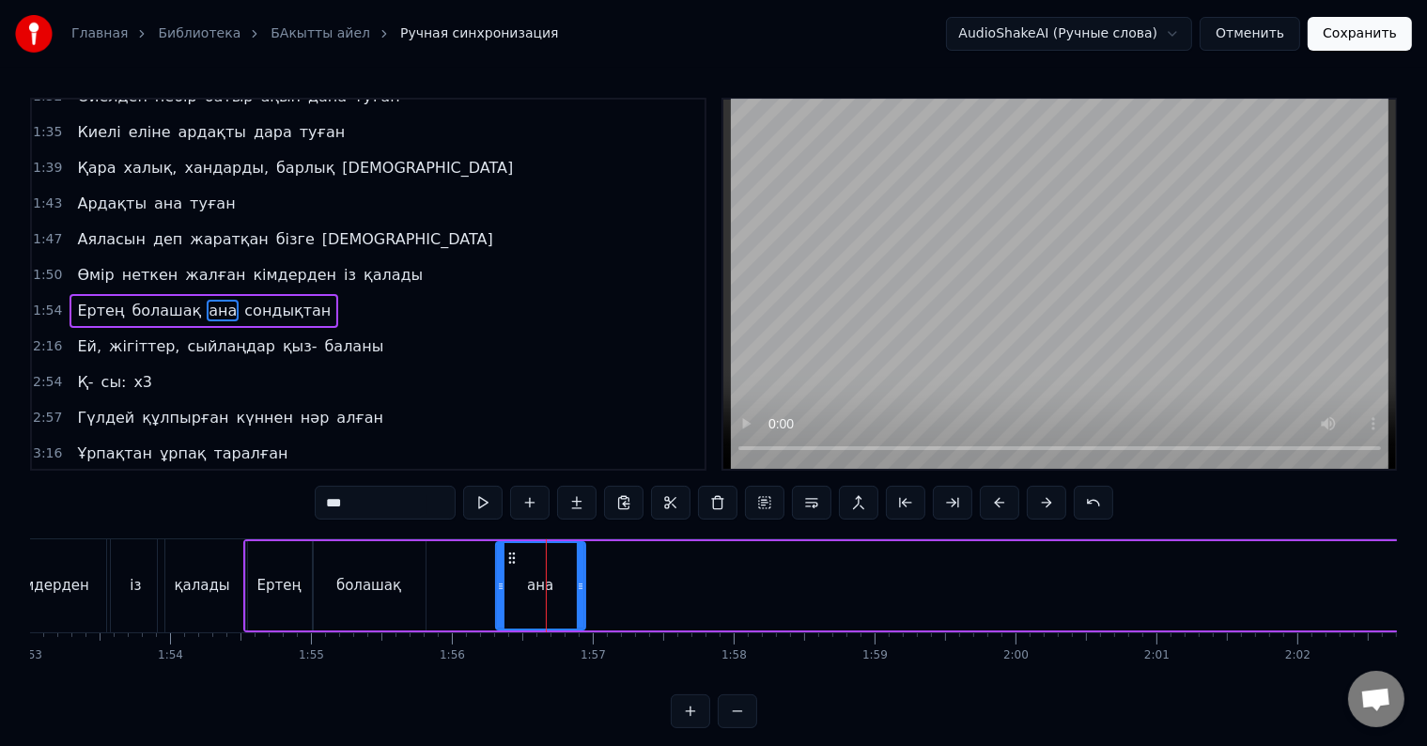
drag, startPoint x: 552, startPoint y: 590, endPoint x: 470, endPoint y: 596, distance: 82.9
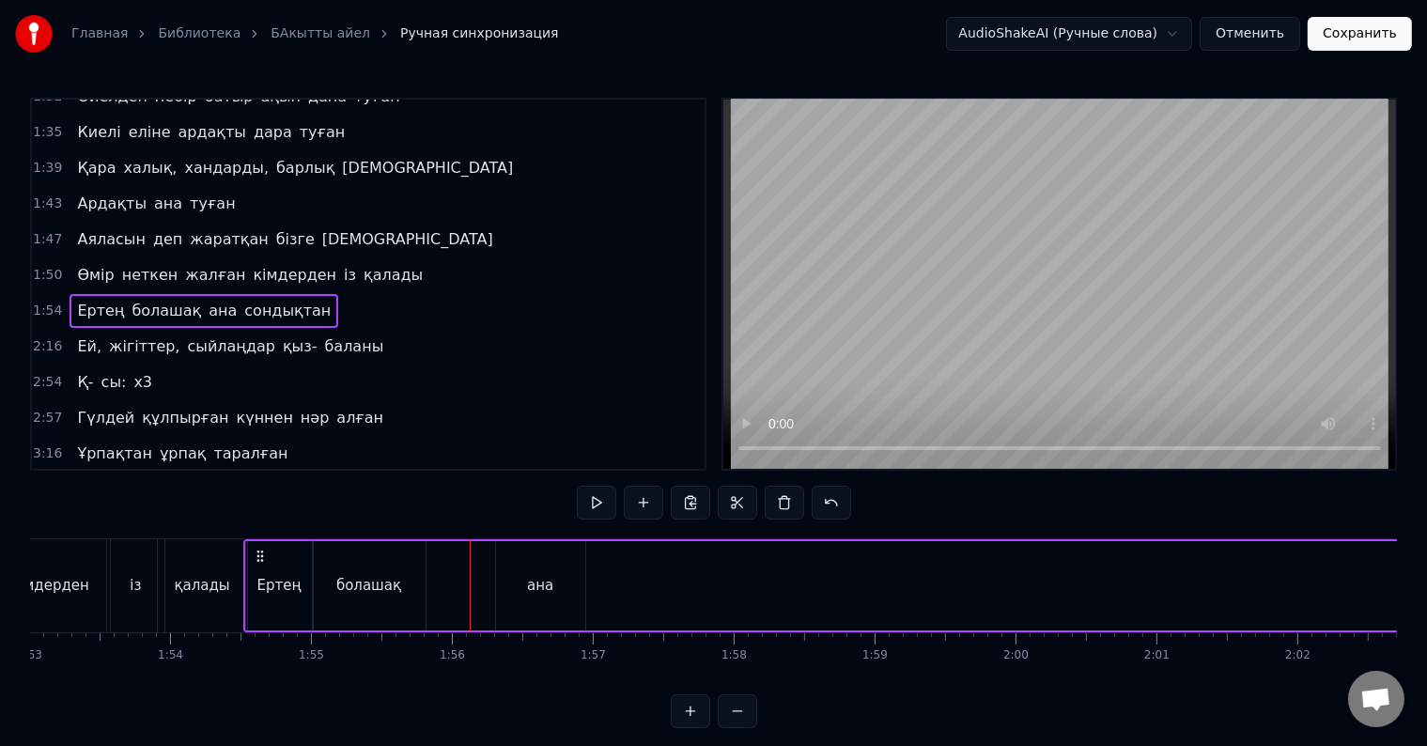
click at [511, 561] on div "ана" at bounding box center [540, 585] width 89 height 89
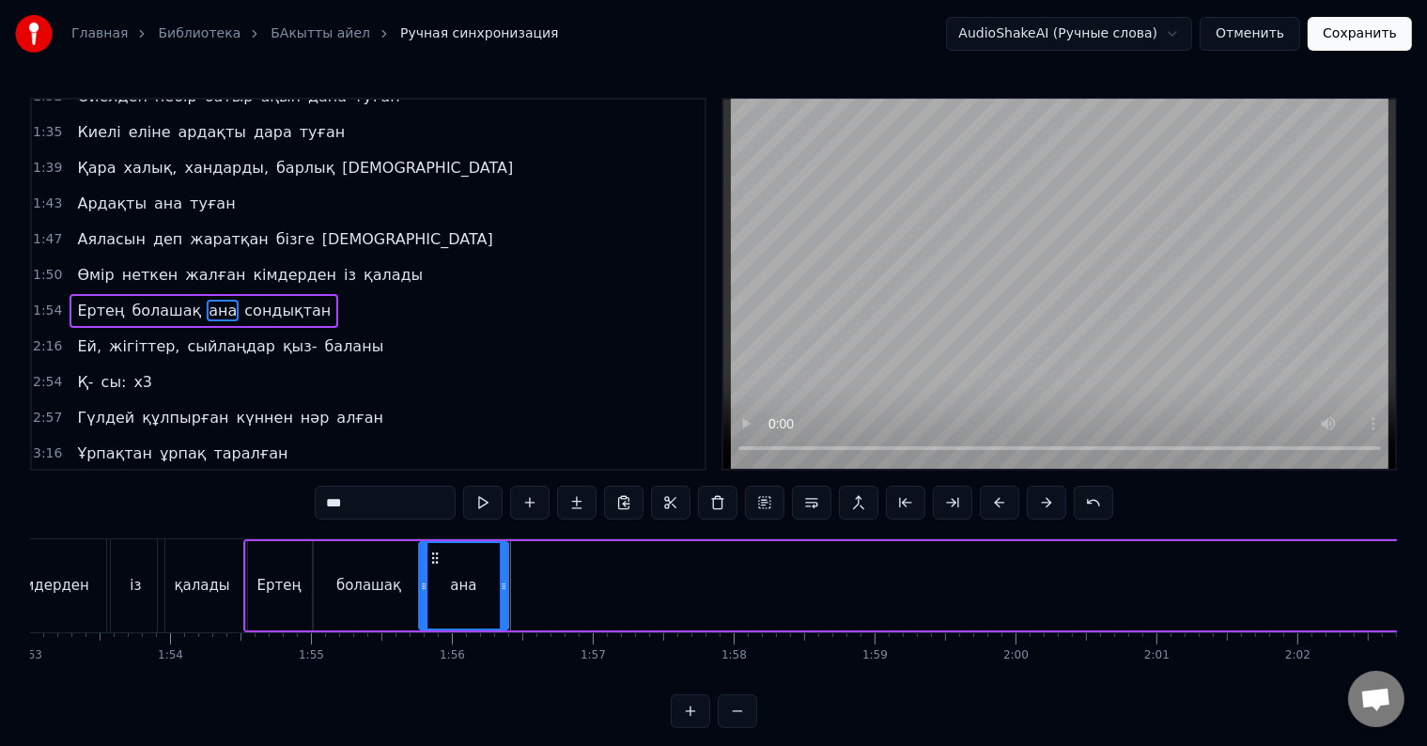
drag, startPoint x: 511, startPoint y: 558, endPoint x: 434, endPoint y: 558, distance: 77.0
click at [434, 558] on icon at bounding box center [434, 557] width 15 height 15
drag, startPoint x: 502, startPoint y: 581, endPoint x: 488, endPoint y: 581, distance: 14.1
click at [488, 581] on icon at bounding box center [490, 586] width 8 height 15
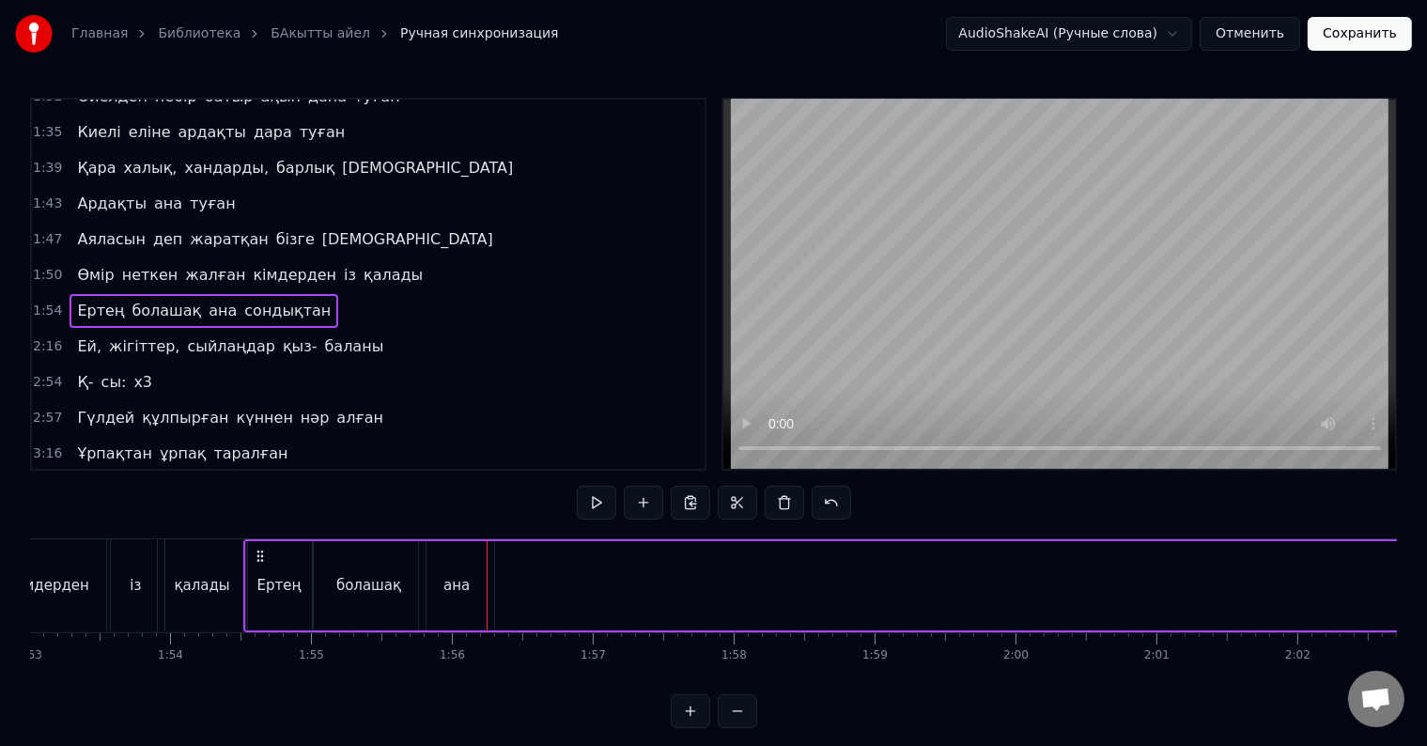
scroll to position [28, 0]
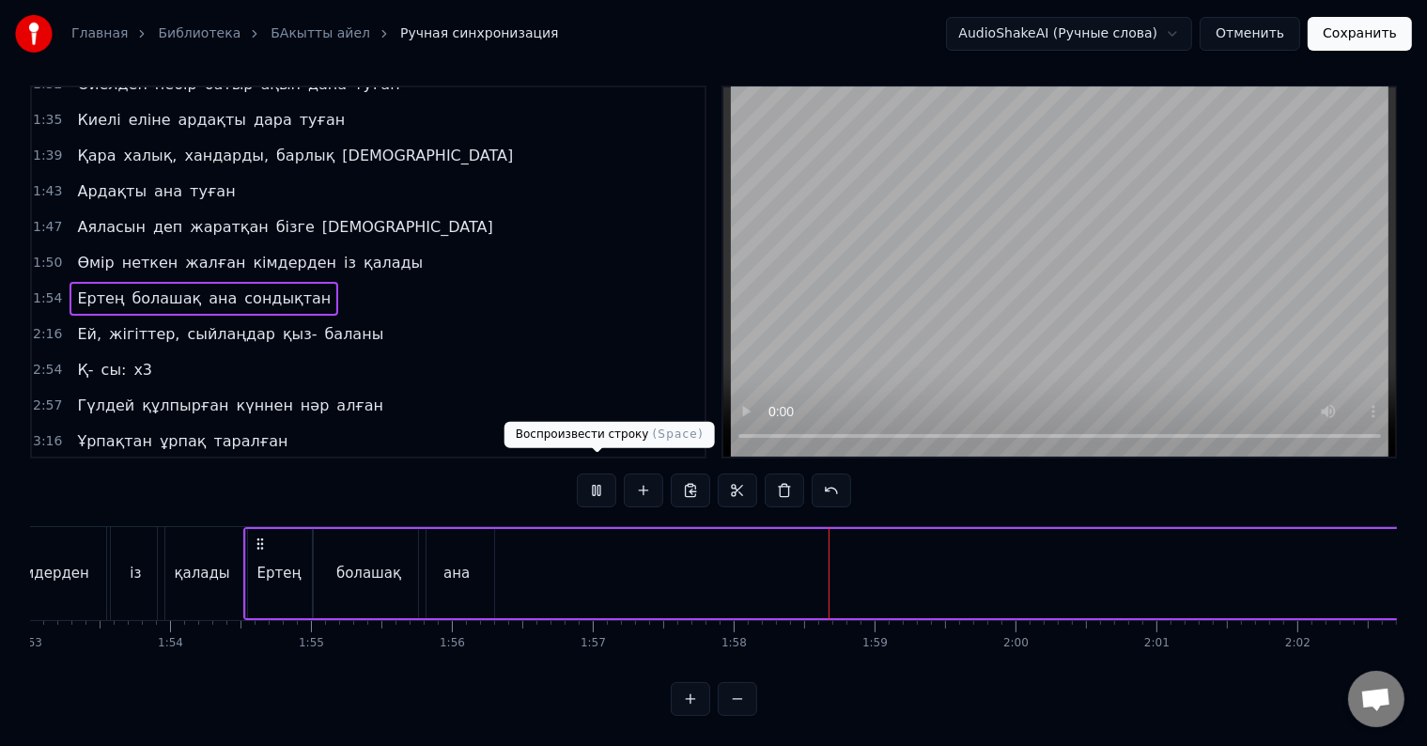
click at [606, 475] on button at bounding box center [596, 490] width 39 height 34
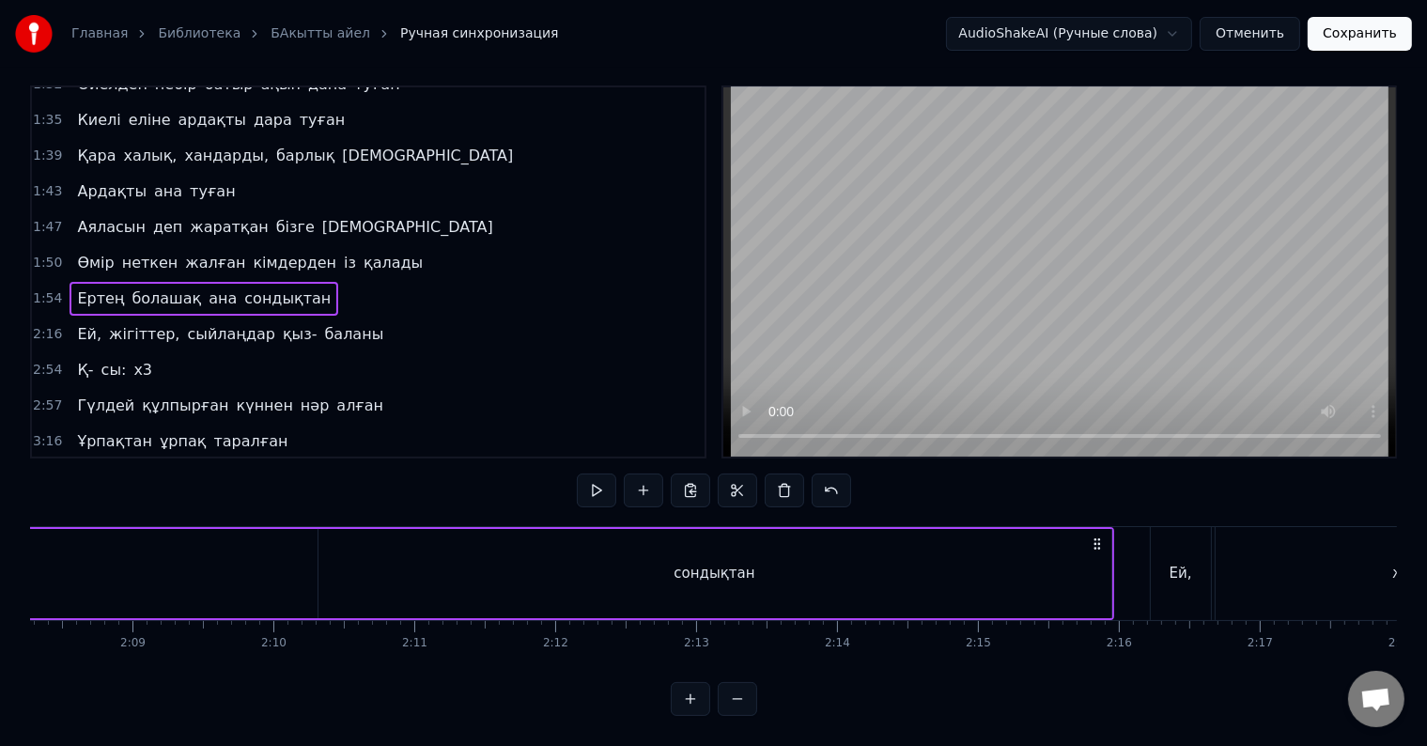
scroll to position [0, 18129]
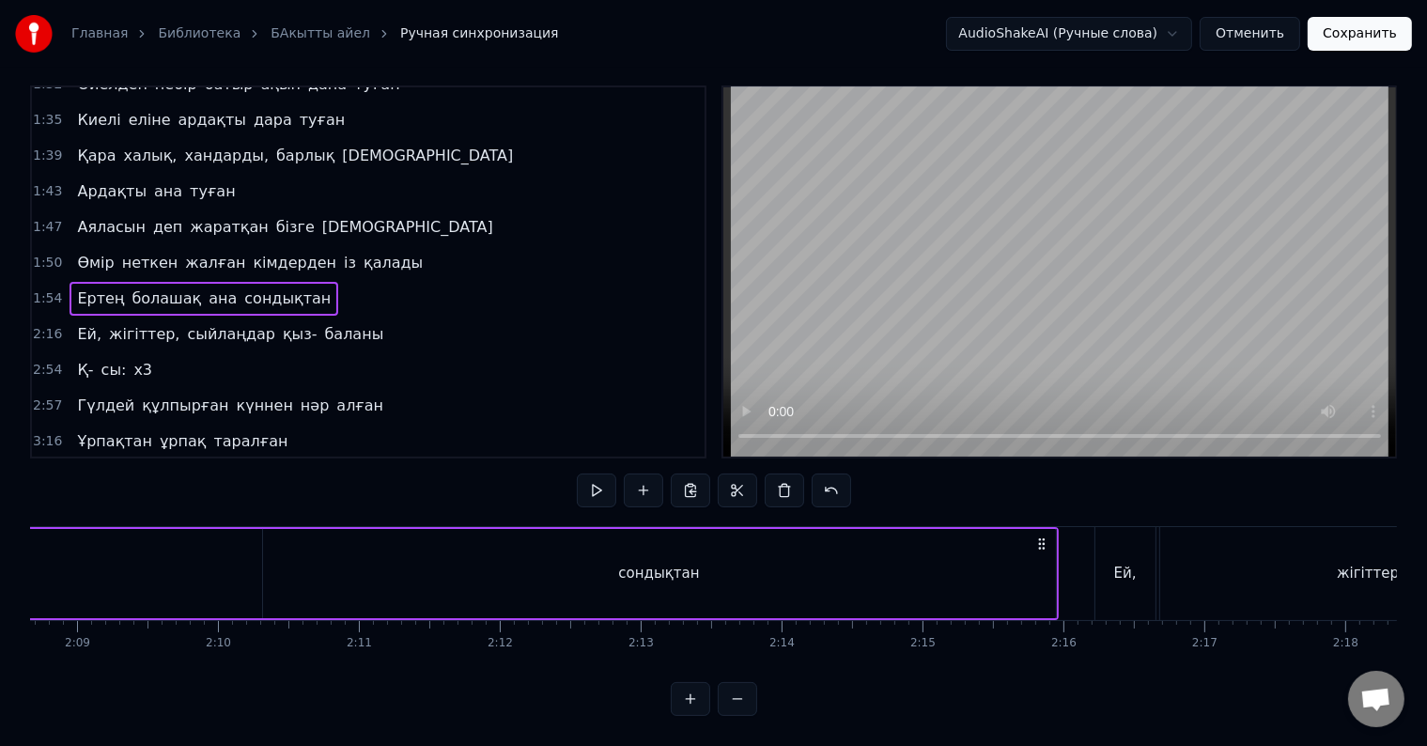
click at [748, 560] on div "сондықтан" at bounding box center [659, 573] width 793 height 89
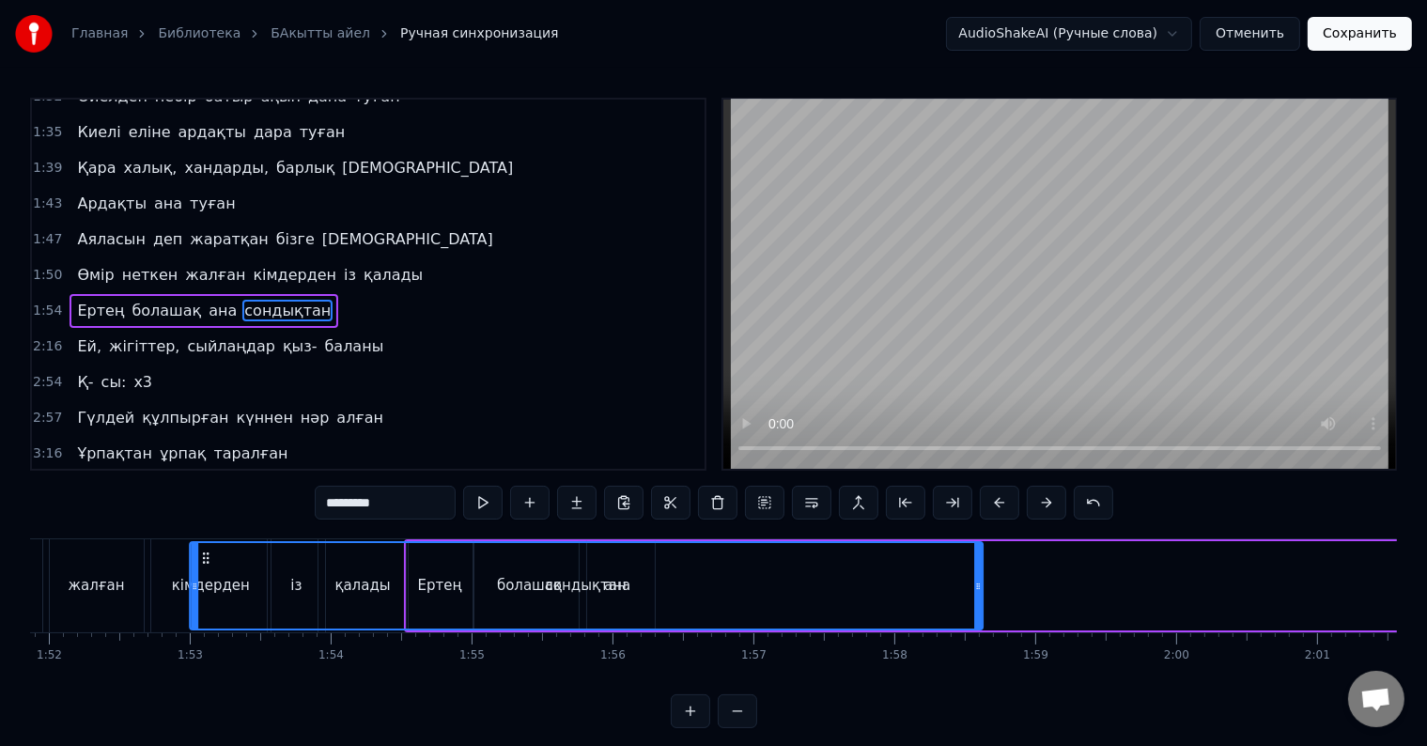
scroll to position [0, 15692]
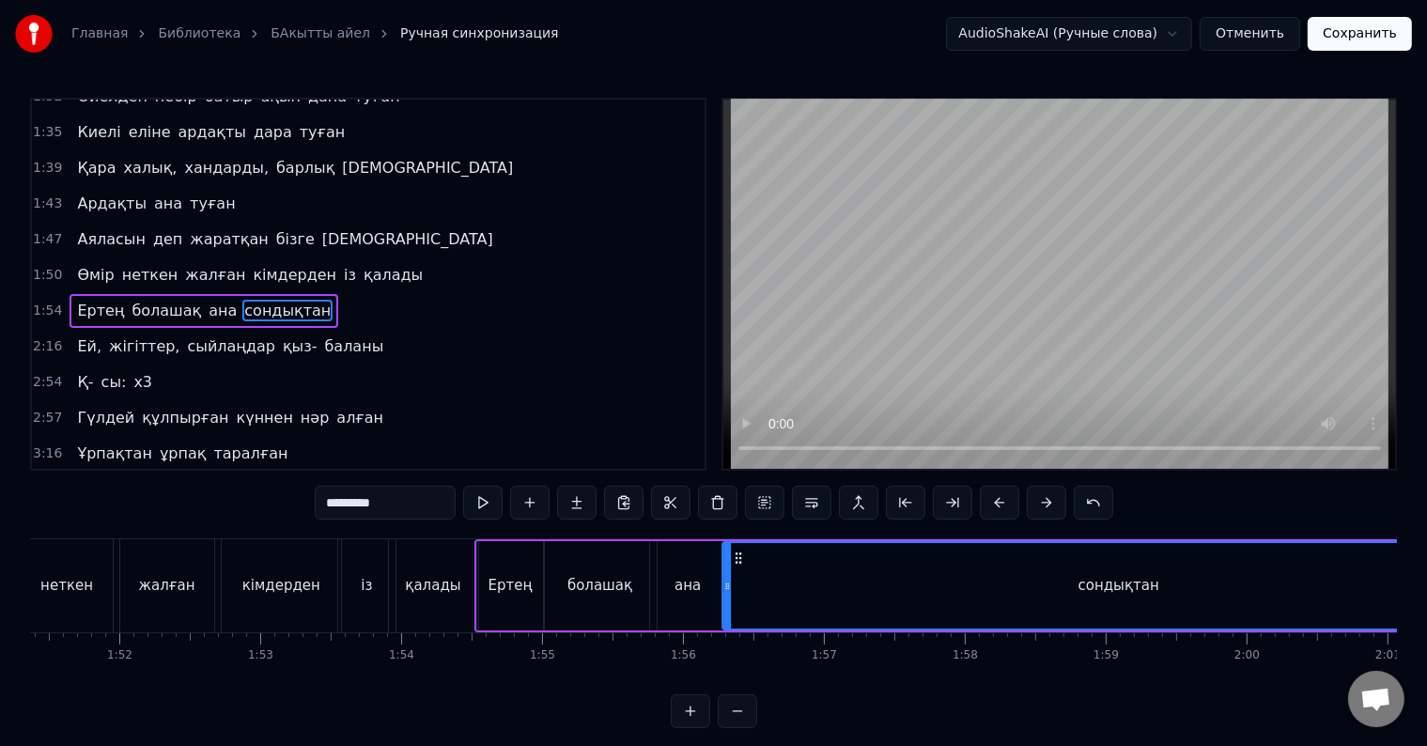
drag, startPoint x: 278, startPoint y: 559, endPoint x: 738, endPoint y: 581, distance: 460.8
click at [738, 581] on div "сондықтан" at bounding box center [1118, 585] width 791 height 85
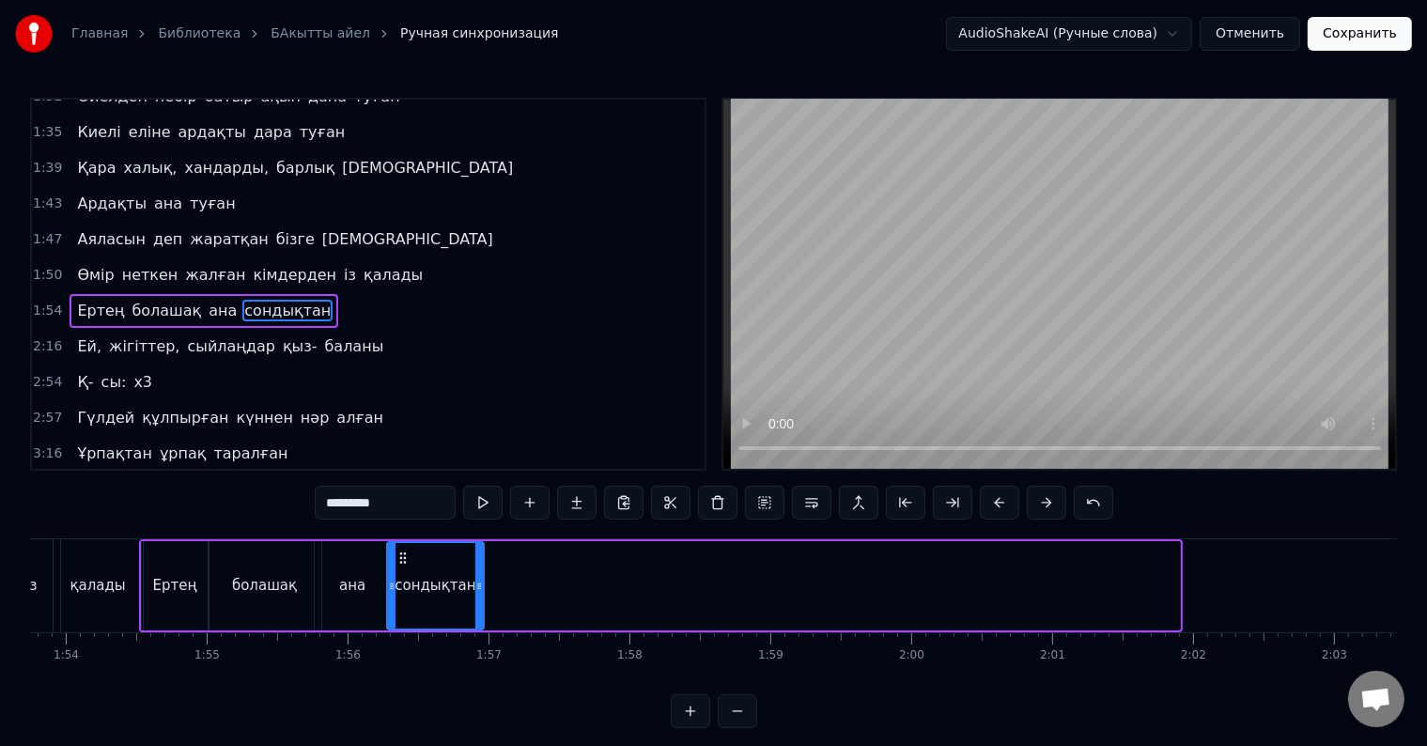
drag, startPoint x: 1172, startPoint y: 591, endPoint x: 476, endPoint y: 612, distance: 696.4
click at [476, 612] on div at bounding box center [479, 585] width 8 height 85
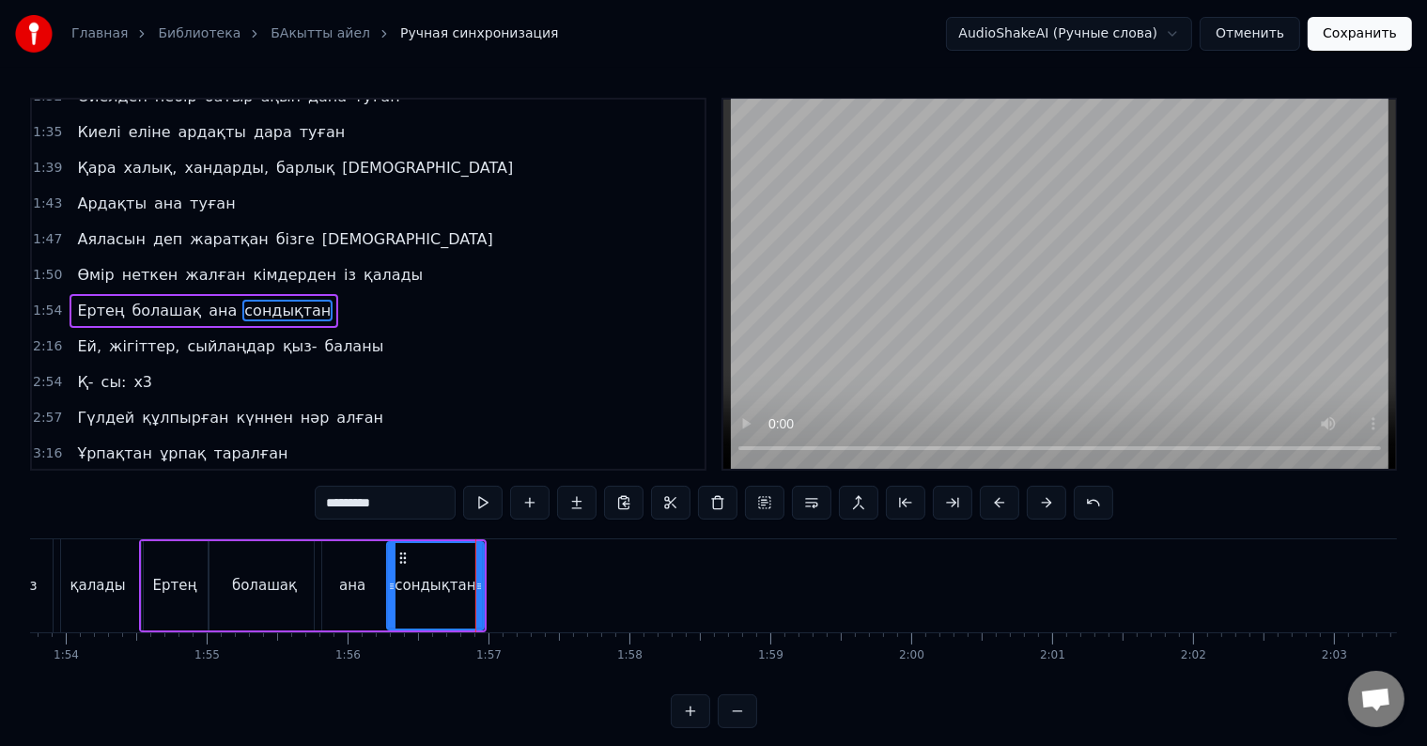
click at [400, 581] on div "сондықтан" at bounding box center [435, 586] width 81 height 22
click at [489, 503] on button at bounding box center [482, 503] width 39 height 34
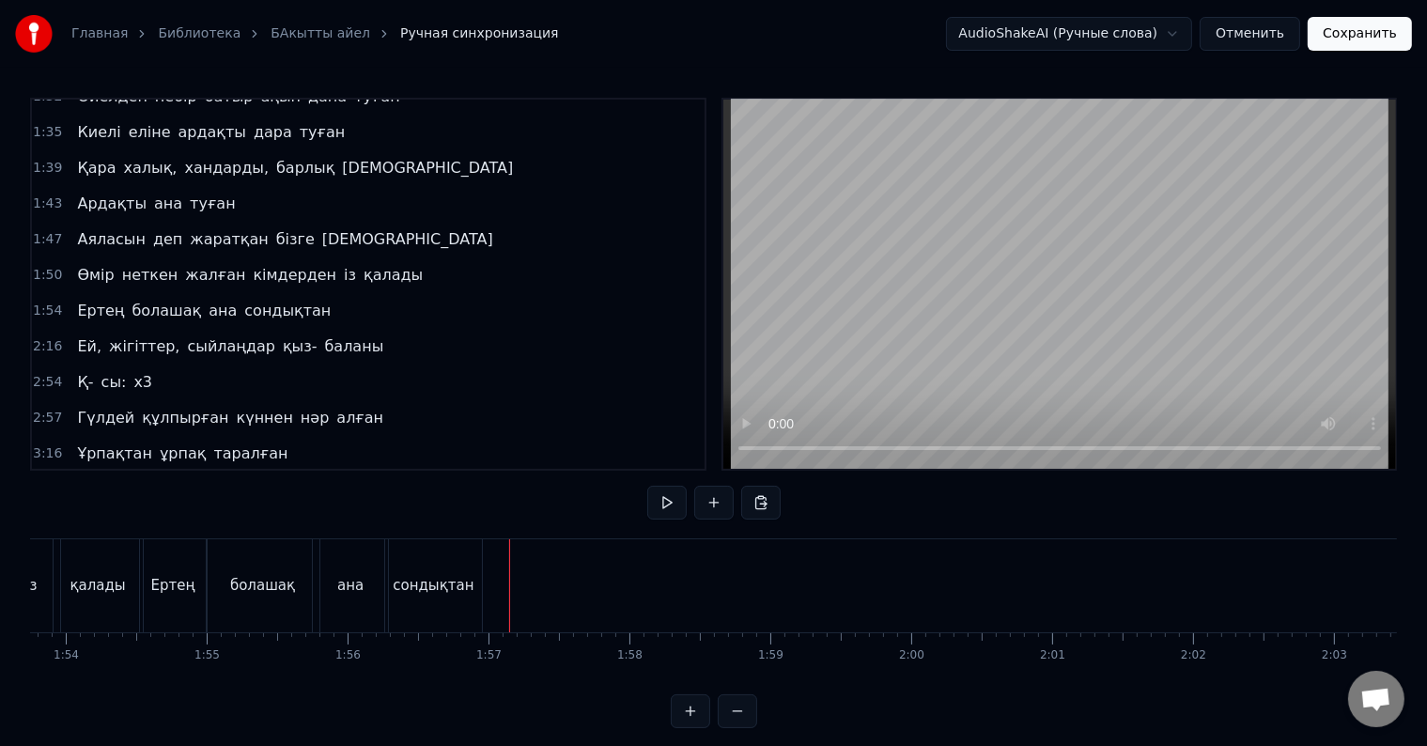
click at [476, 588] on div "сондықтан" at bounding box center [433, 585] width 97 height 93
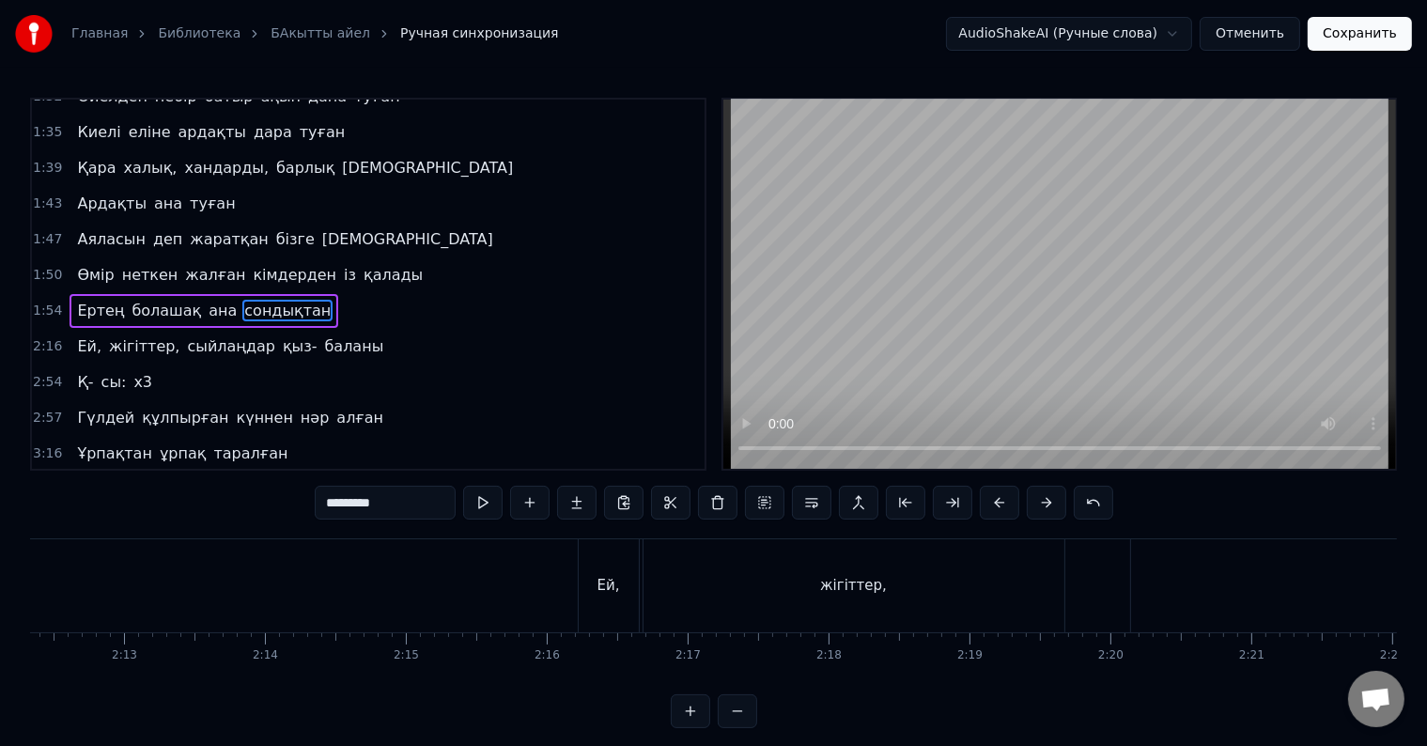
scroll to position [0, 18590]
click at [694, 605] on div "Ей," at bounding box center [664, 585] width 62 height 93
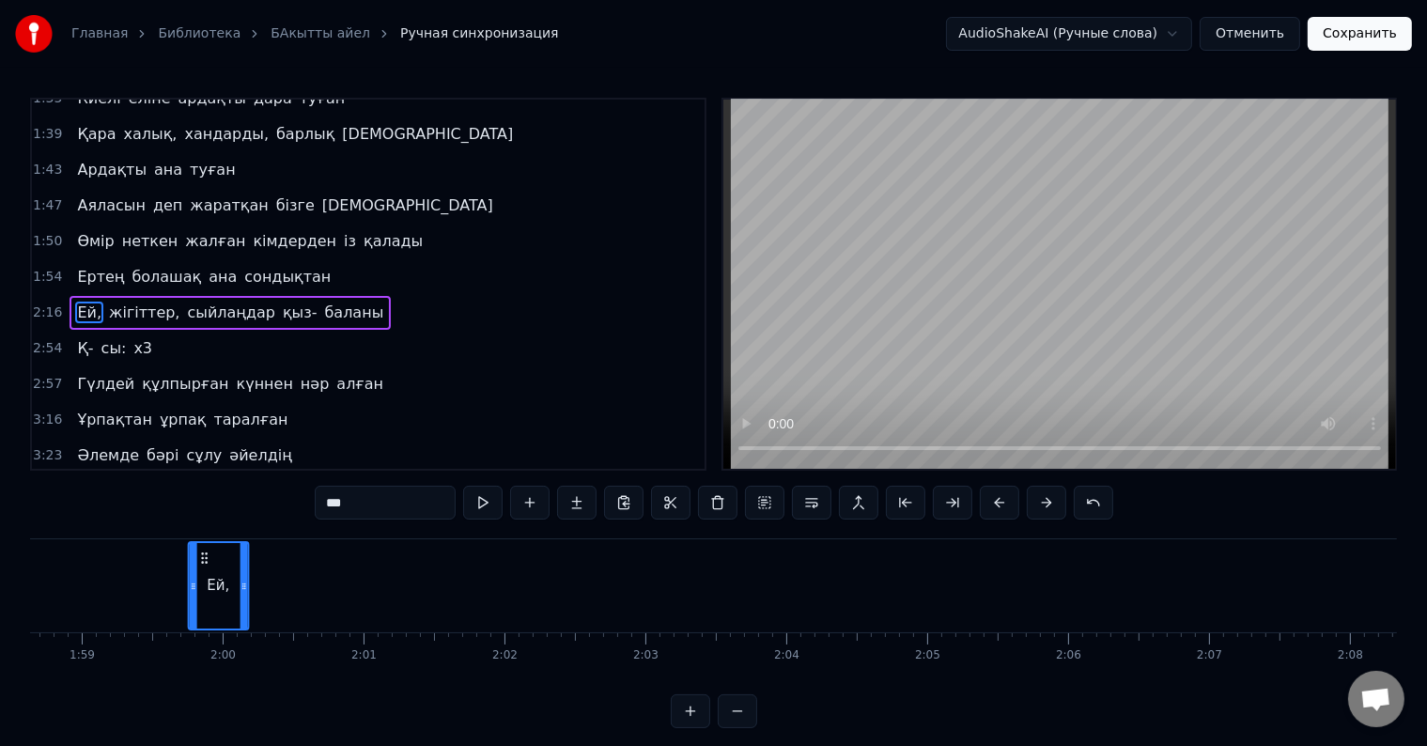
scroll to position [0, 16681]
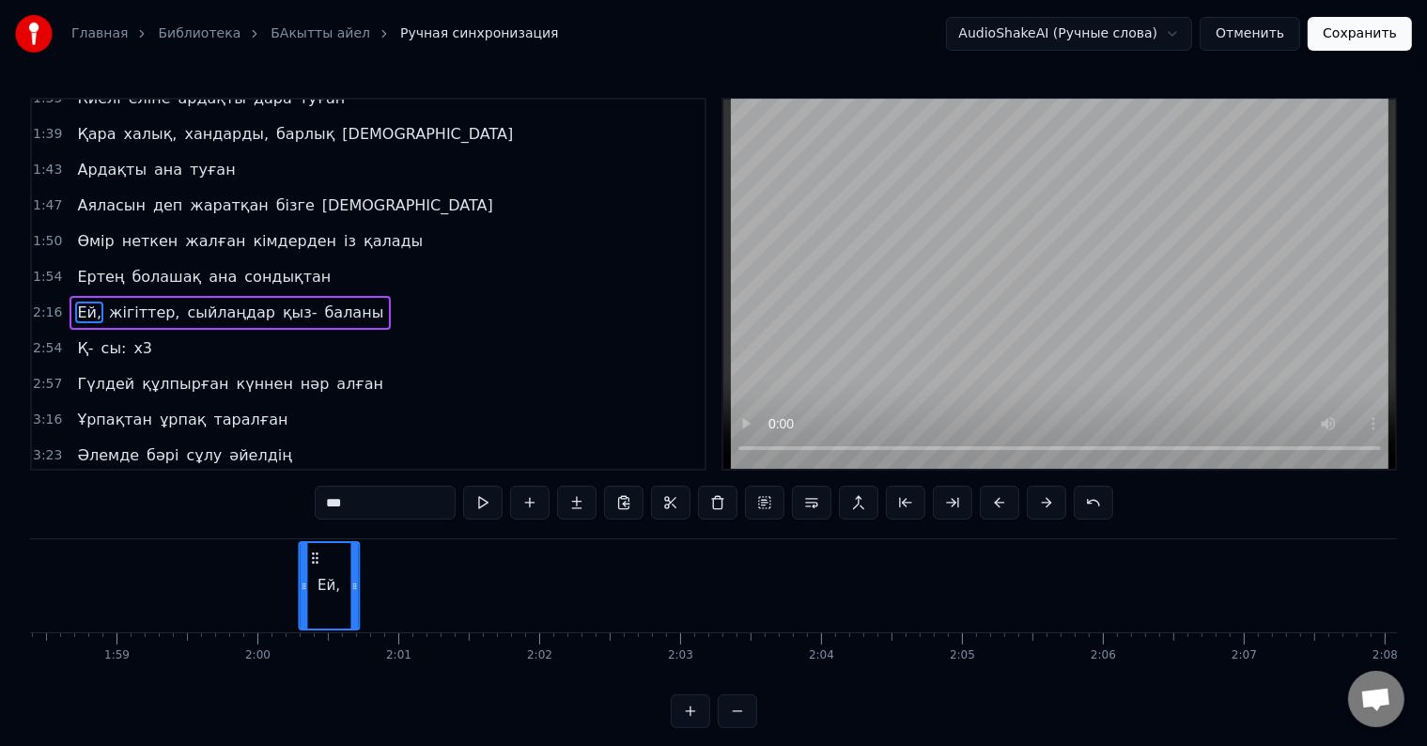
drag, startPoint x: 651, startPoint y: 560, endPoint x: 315, endPoint y: 607, distance: 339.5
click at [315, 607] on div "Ей," at bounding box center [329, 585] width 58 height 85
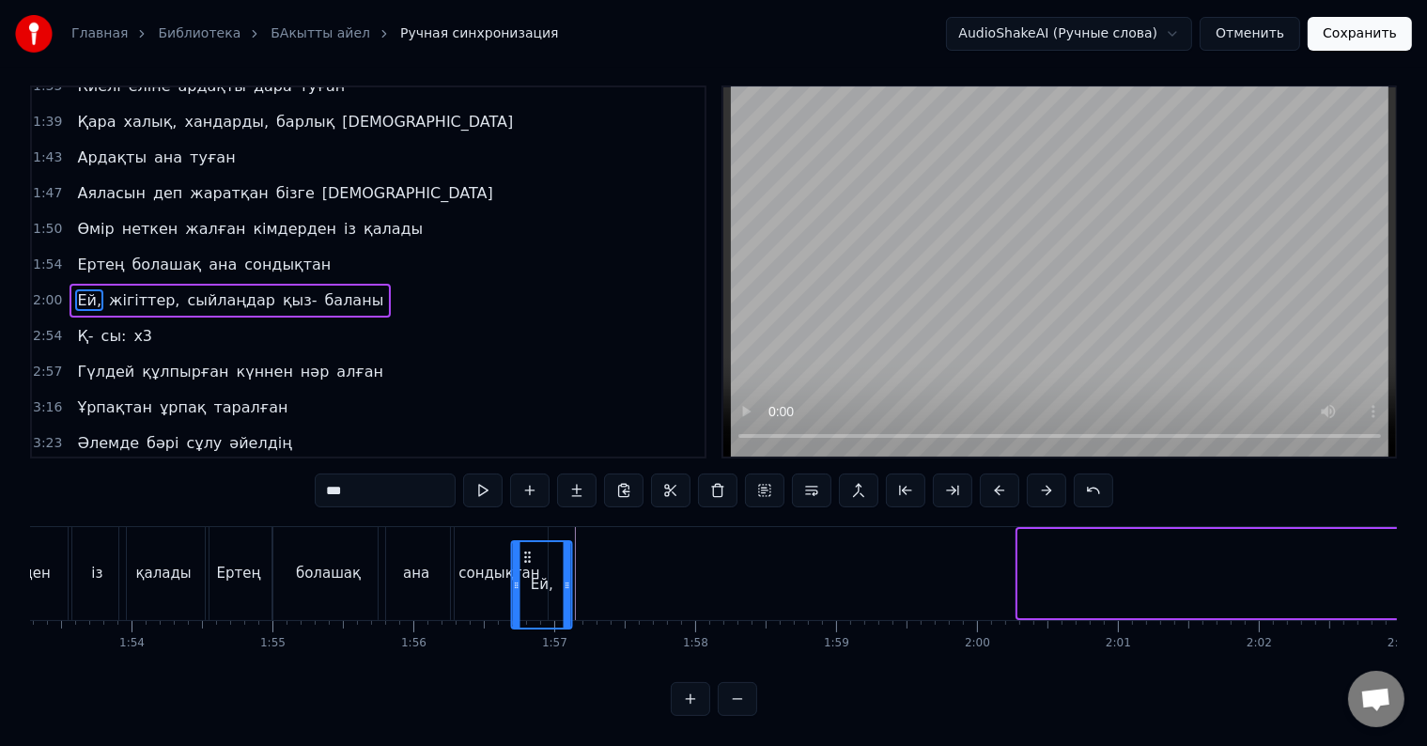
scroll to position [28, 0]
click at [601, 526] on div "Атадан бүгін бізге жалғасқан қыз- ұлын Тұнықты шөлдейді аңсайды күн жылуын Тәңі…" at bounding box center [457, 573] width 32776 height 94
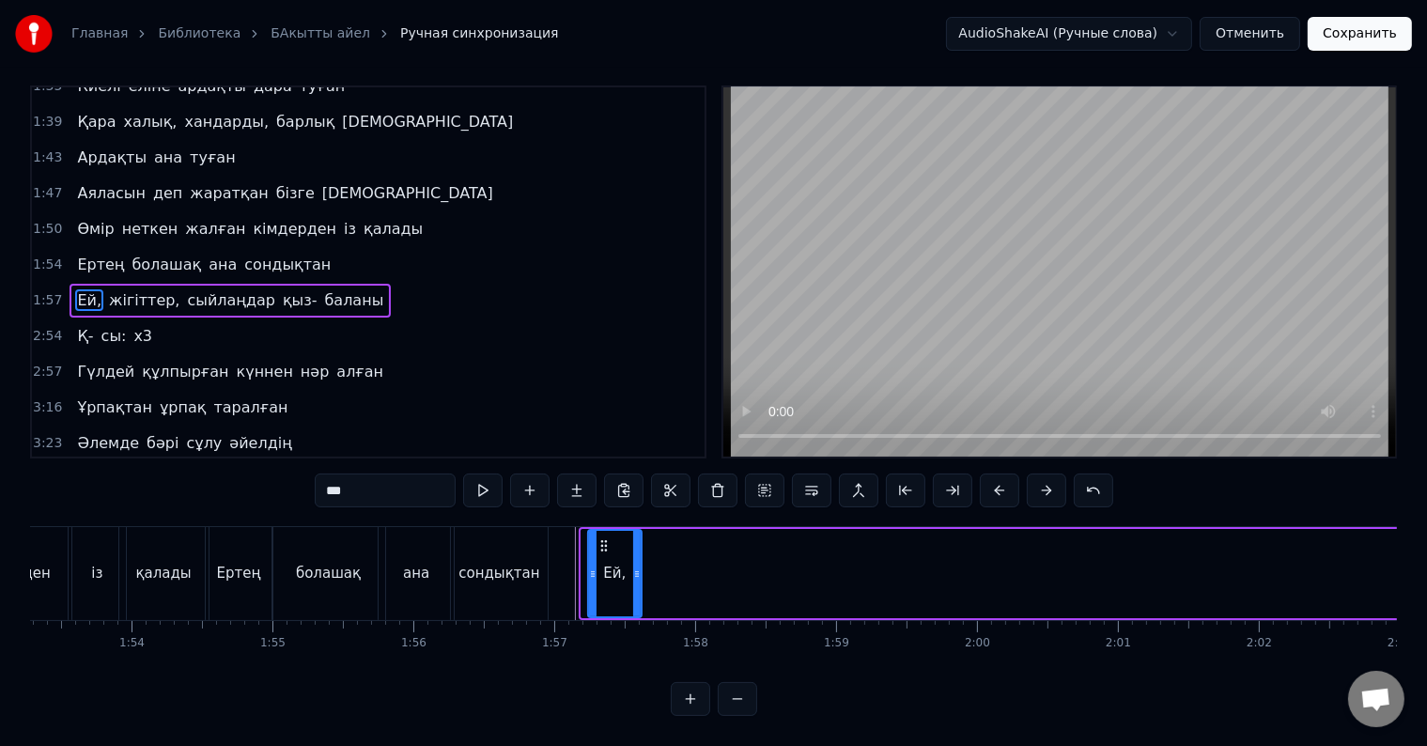
click at [589, 531] on div at bounding box center [593, 573] width 8 height 85
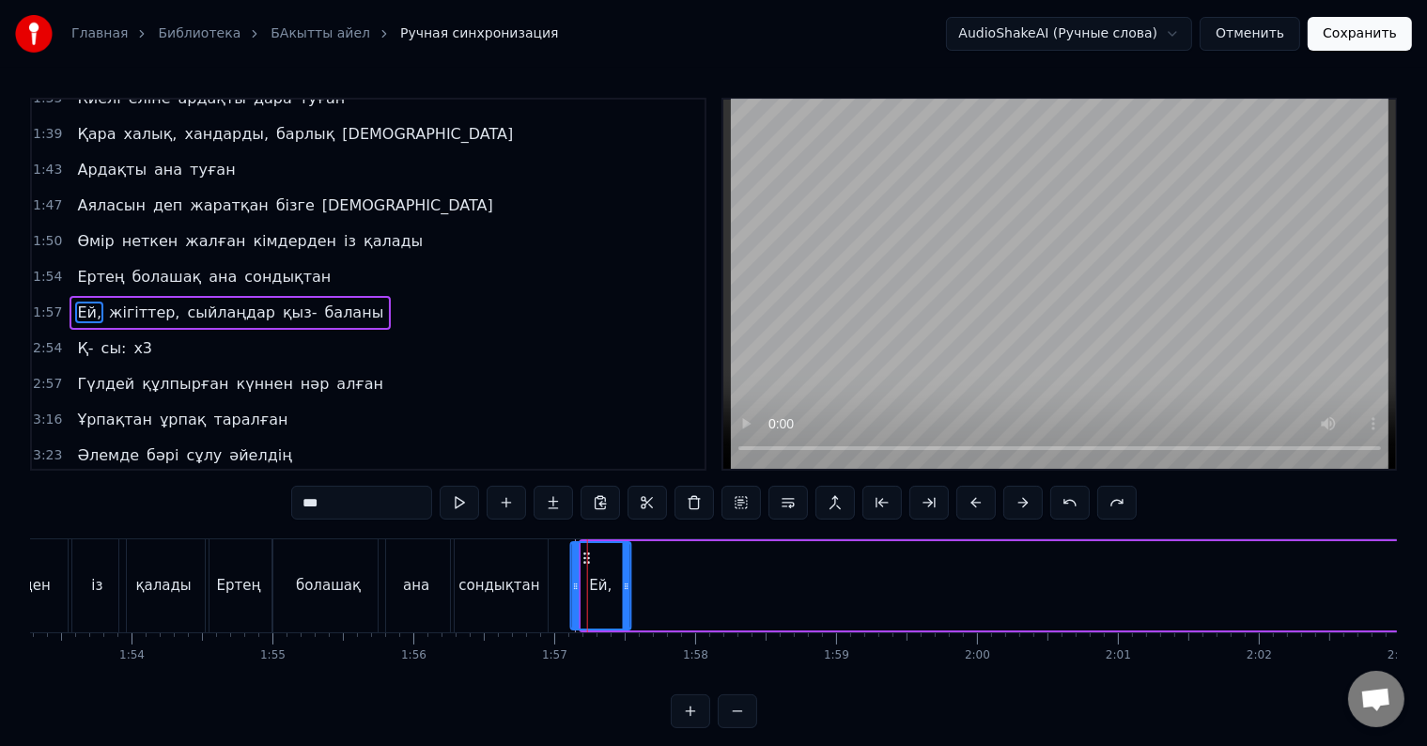
drag, startPoint x: 597, startPoint y: 560, endPoint x: 586, endPoint y: 559, distance: 11.3
click at [586, 559] on div "Атадан бүгін бізге жалғасқан қыз- ұлын Тұнықты шөлдейді аңсайды күн жылуын Тәңі…" at bounding box center [457, 585] width 32776 height 94
click at [507, 571] on div "сондықтан" at bounding box center [499, 585] width 97 height 93
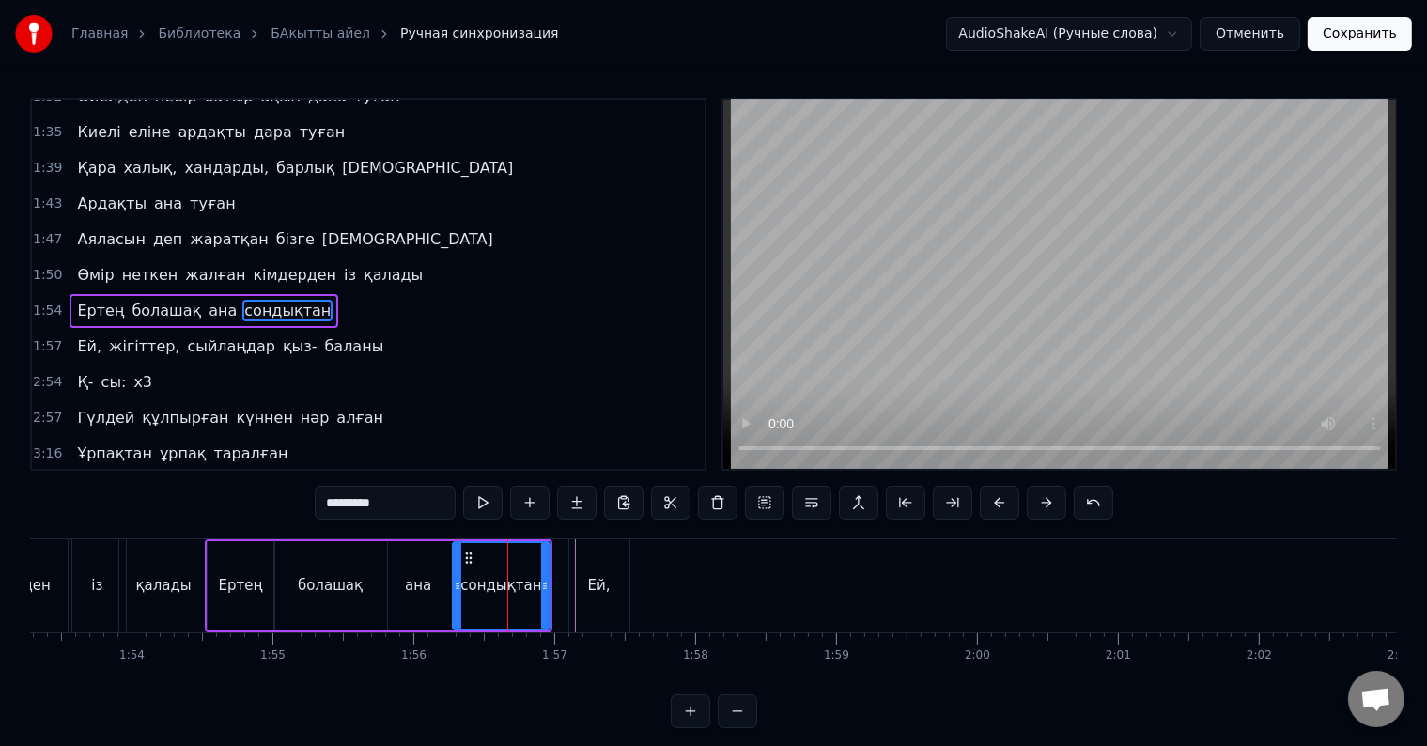
scroll to position [28, 0]
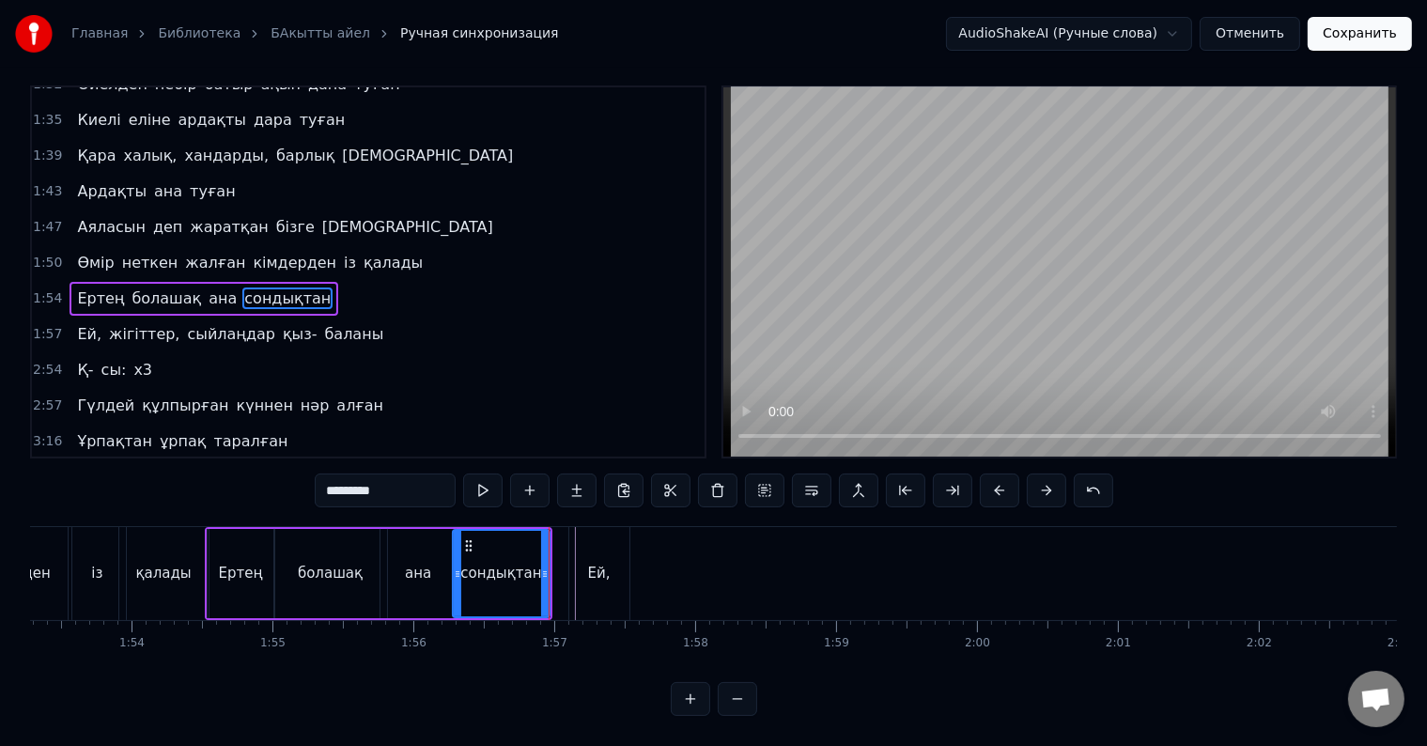
click at [605, 564] on div "Ей," at bounding box center [599, 574] width 23 height 22
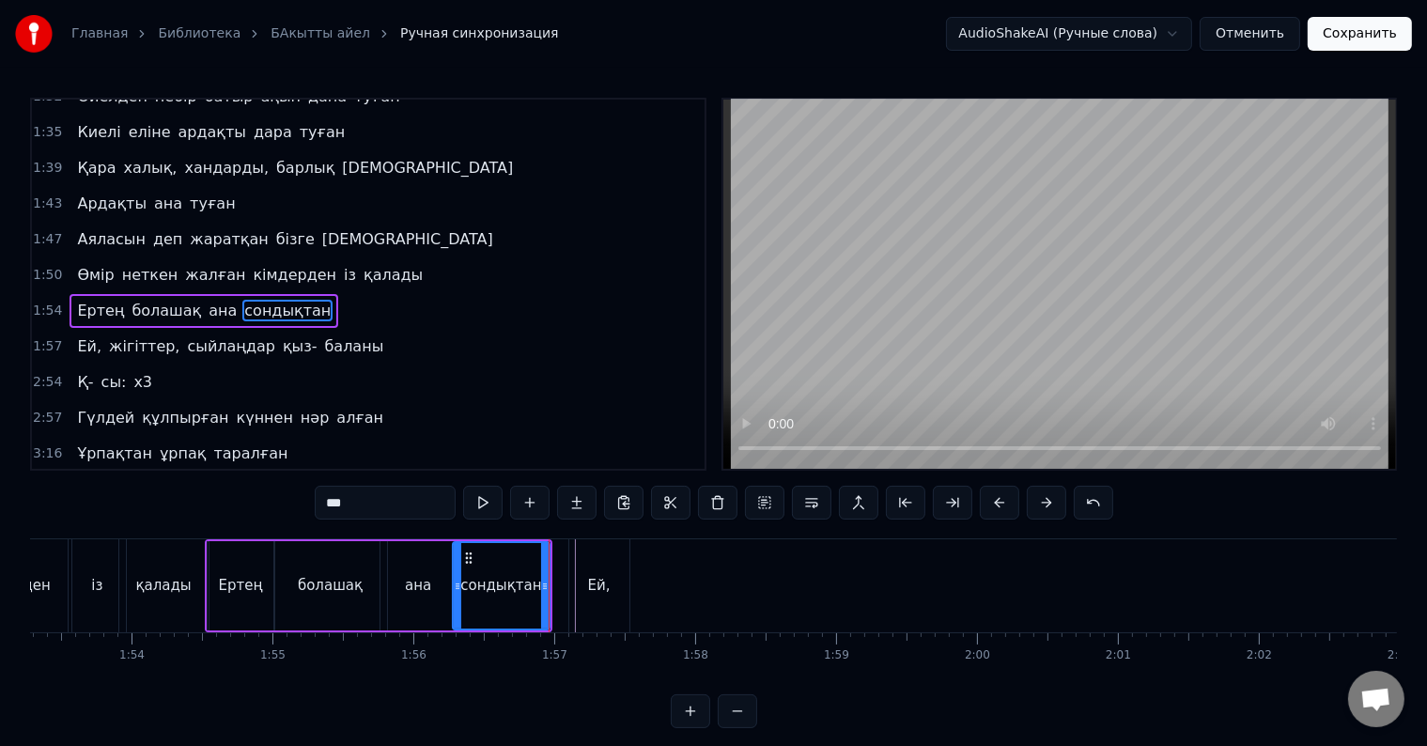
scroll to position [661, 0]
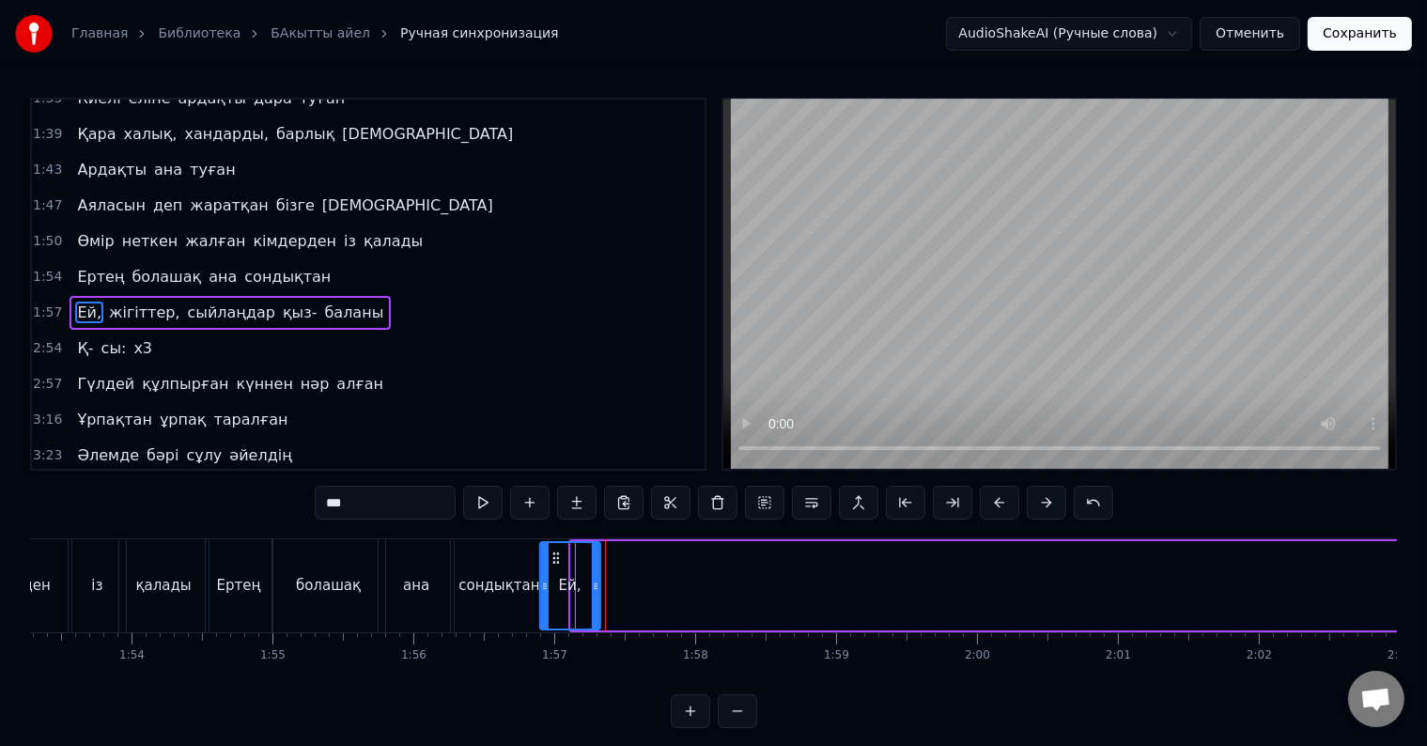
drag, startPoint x: 577, startPoint y: 556, endPoint x: 553, endPoint y: 553, distance: 23.7
click at [553, 553] on icon at bounding box center [556, 557] width 15 height 15
click at [510, 571] on div "сондықтан" at bounding box center [499, 585] width 97 height 93
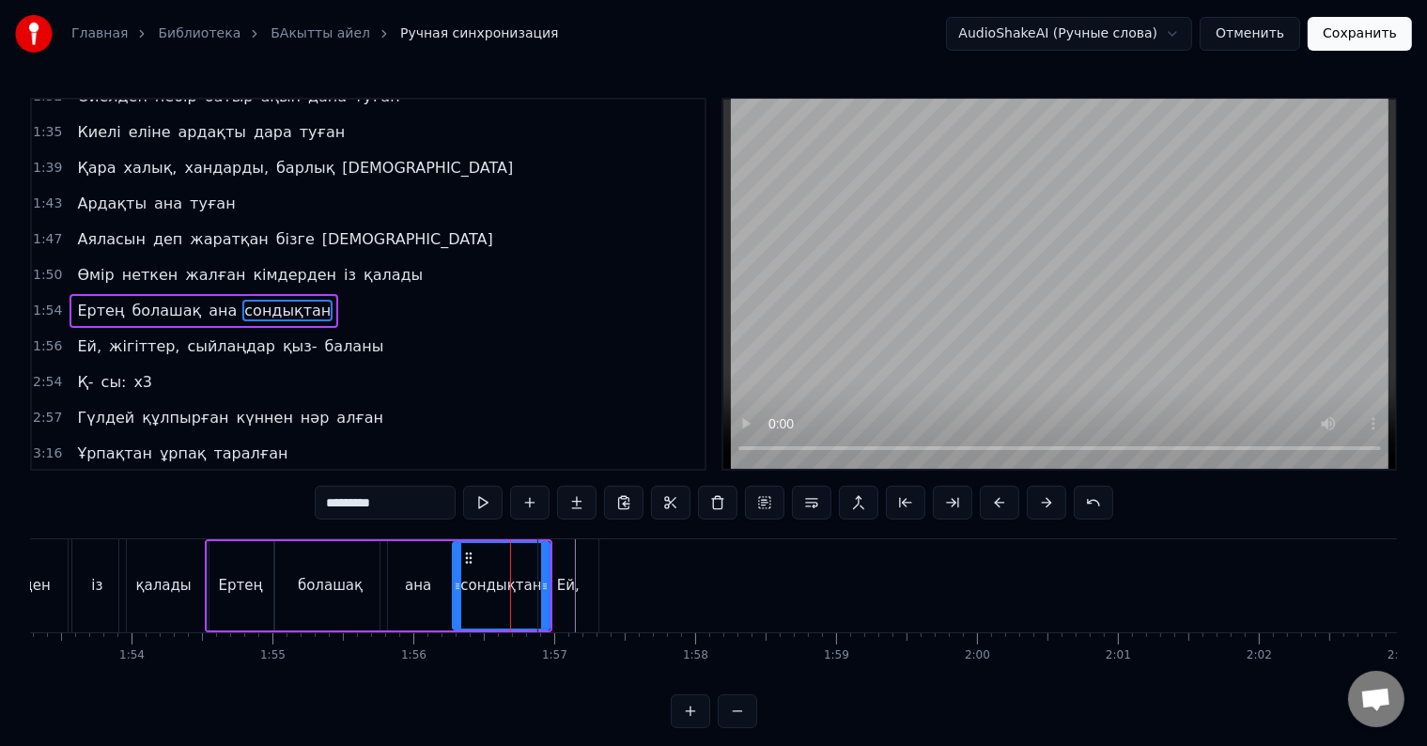
scroll to position [28, 0]
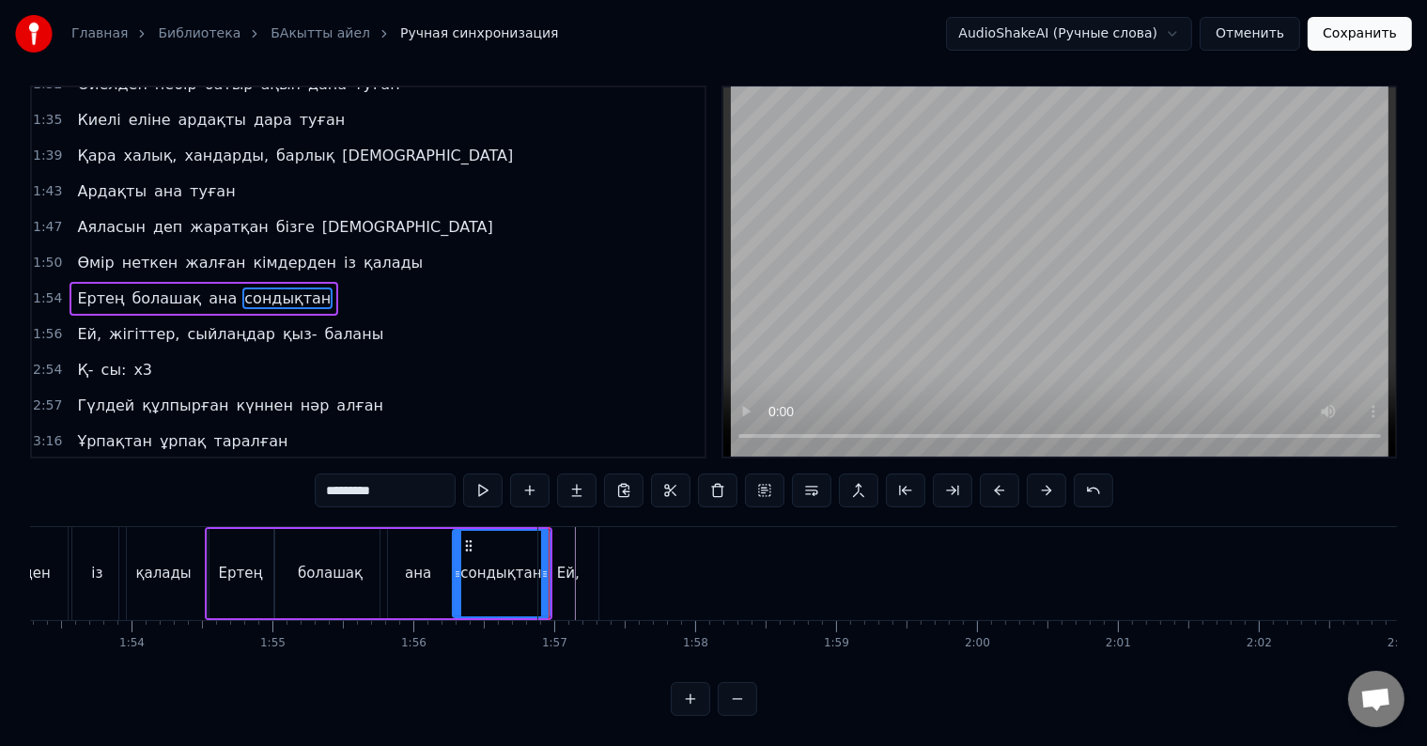
click at [525, 630] on div "0 0:01 0:02 0:03 0:04 0:05 0:06 0:07 0:08 0:09 0:10 0:11 0:12 0:13 0:14 0:15 0:…" at bounding box center [457, 635] width 32776 height 30
click at [559, 504] on div "0:32 Атадан бүгін бізге жалғасқан қыз- ұлын 0:35 Тұнықты шөлдейді аңсайды күн ж…" at bounding box center [713, 400] width 1367 height 630
click at [488, 475] on button at bounding box center [482, 490] width 39 height 34
click at [580, 582] on div "Ей," at bounding box center [568, 573] width 60 height 93
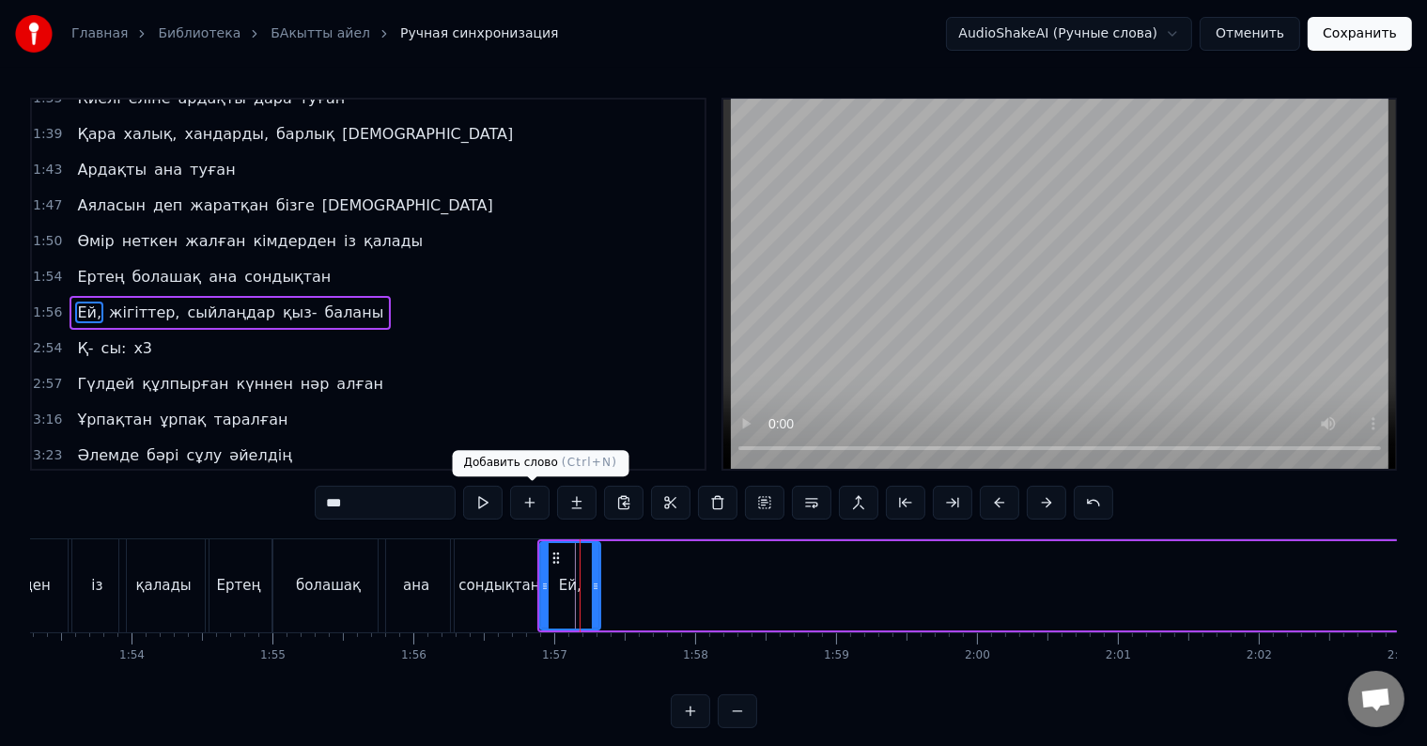
click at [503, 507] on button at bounding box center [482, 503] width 39 height 34
click at [488, 507] on button at bounding box center [482, 503] width 39 height 34
drag, startPoint x: 591, startPoint y: 587, endPoint x: 576, endPoint y: 592, distance: 15.7
click at [577, 592] on icon at bounding box center [581, 586] width 8 height 15
click at [627, 665] on div "Атадан бүгін бізге жалғасқан қыз- ұлын Тұнықты шөлдейді аңсайды күн жылуын Тәңі…" at bounding box center [713, 608] width 1367 height 141
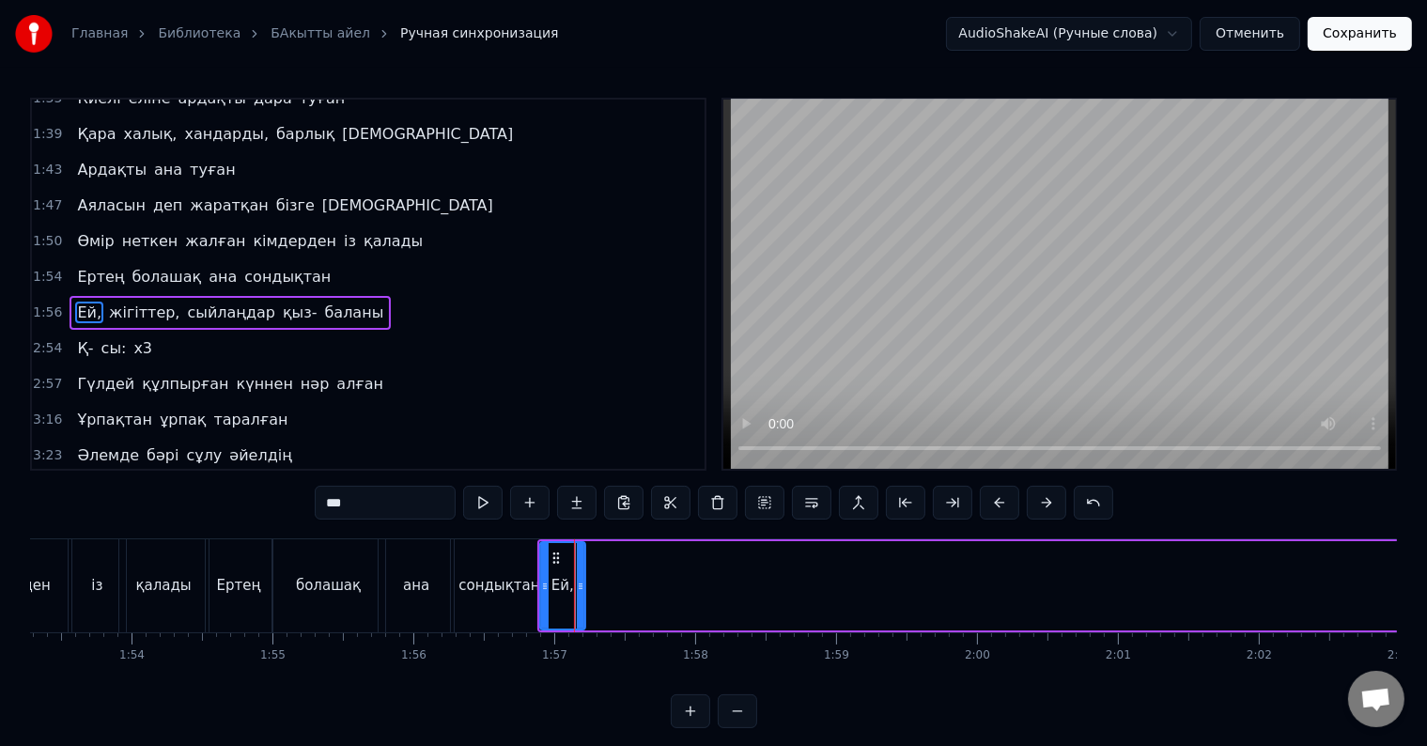
click at [614, 646] on div "0 0:01 0:02 0:03 0:04 0:05 0:06 0:07 0:08 0:09 0:10 0:11 0:12 0:13 0:14 0:15 0:…" at bounding box center [457, 647] width 32776 height 30
click at [713, 698] on div "0:32 Атадан бүгін бізге жалғасқан қыз- ұлын 0:35 Тұнықты шөлдейді аңсайды күн ж…" at bounding box center [713, 413] width 1367 height 630
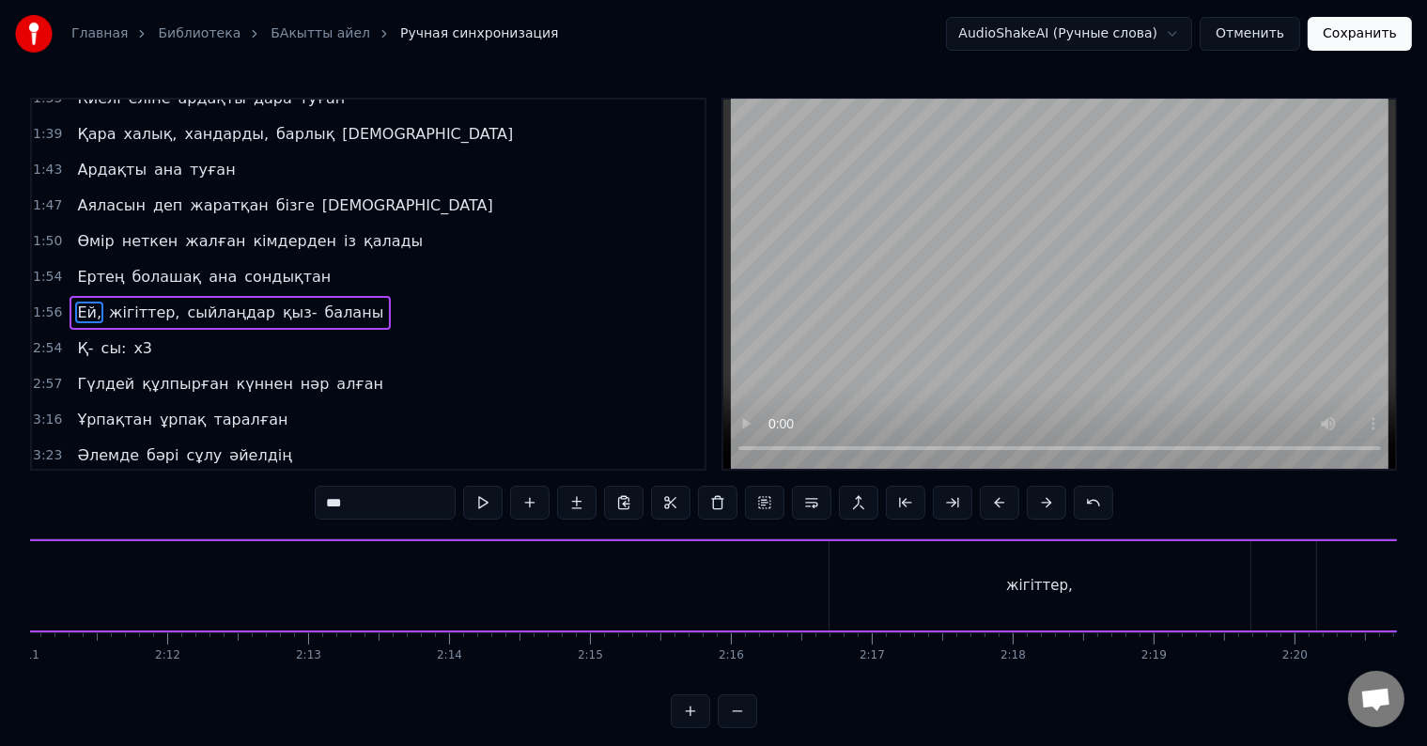
scroll to position [0, 18701]
click at [828, 590] on div "жігіттер," at bounding box center [800, 585] width 421 height 89
type input "*********"
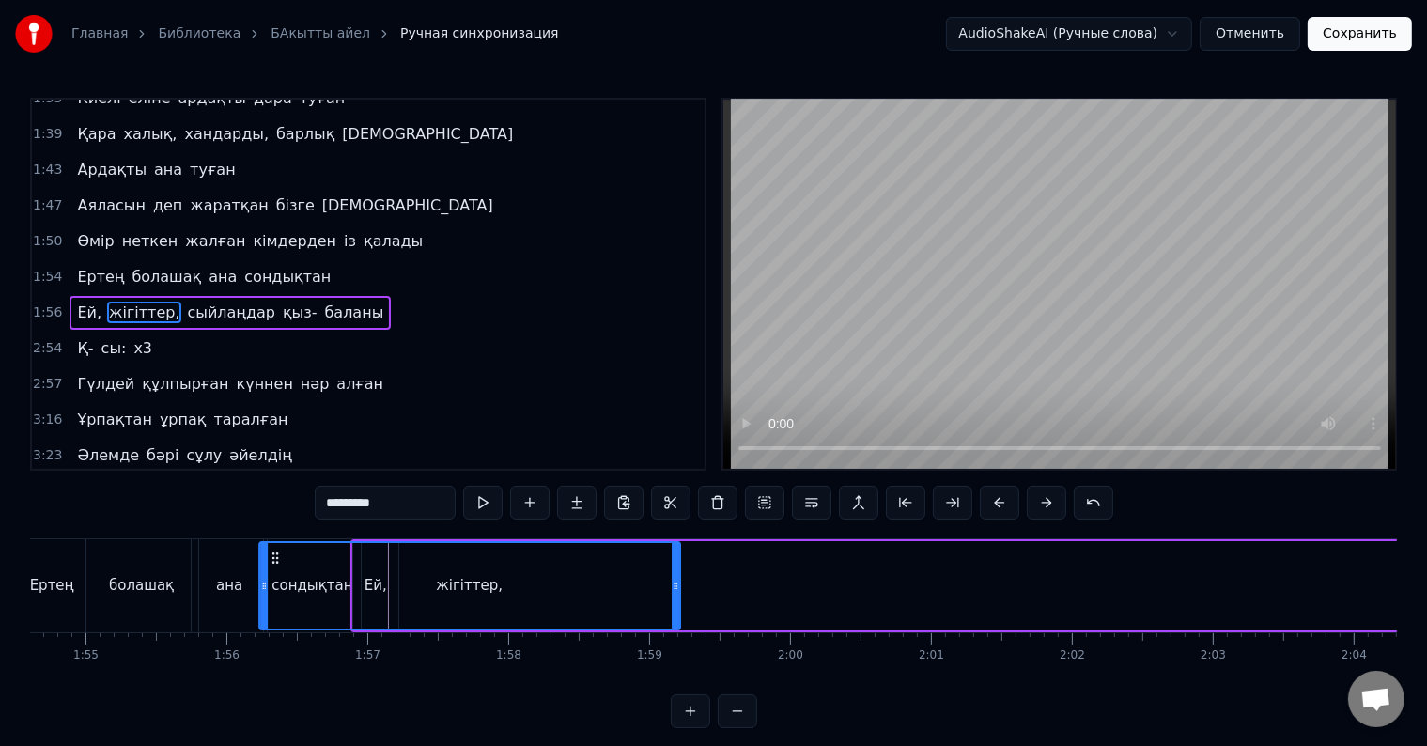
scroll to position [0, 16119]
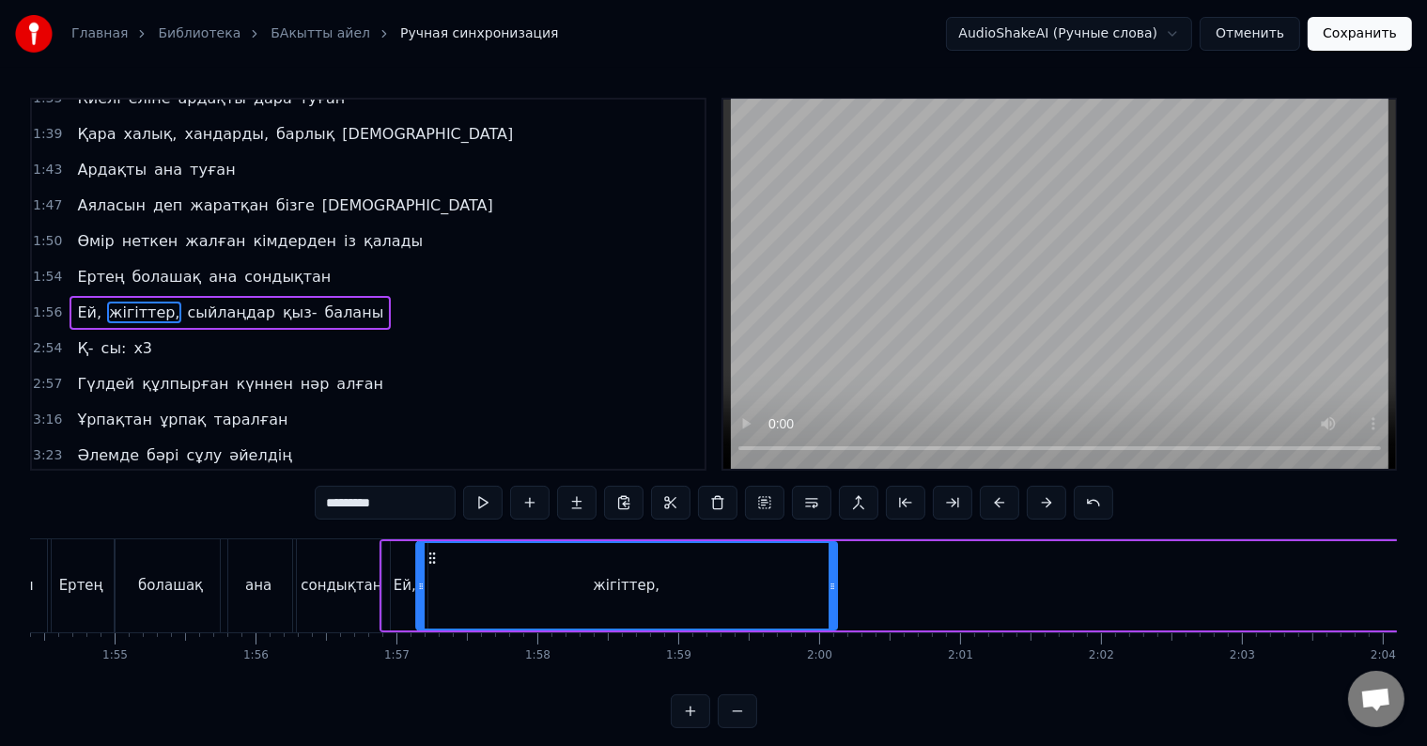
drag, startPoint x: 608, startPoint y: 557, endPoint x: 435, endPoint y: 582, distance: 174.7
click at [435, 582] on div "жігіттер," at bounding box center [626, 585] width 419 height 85
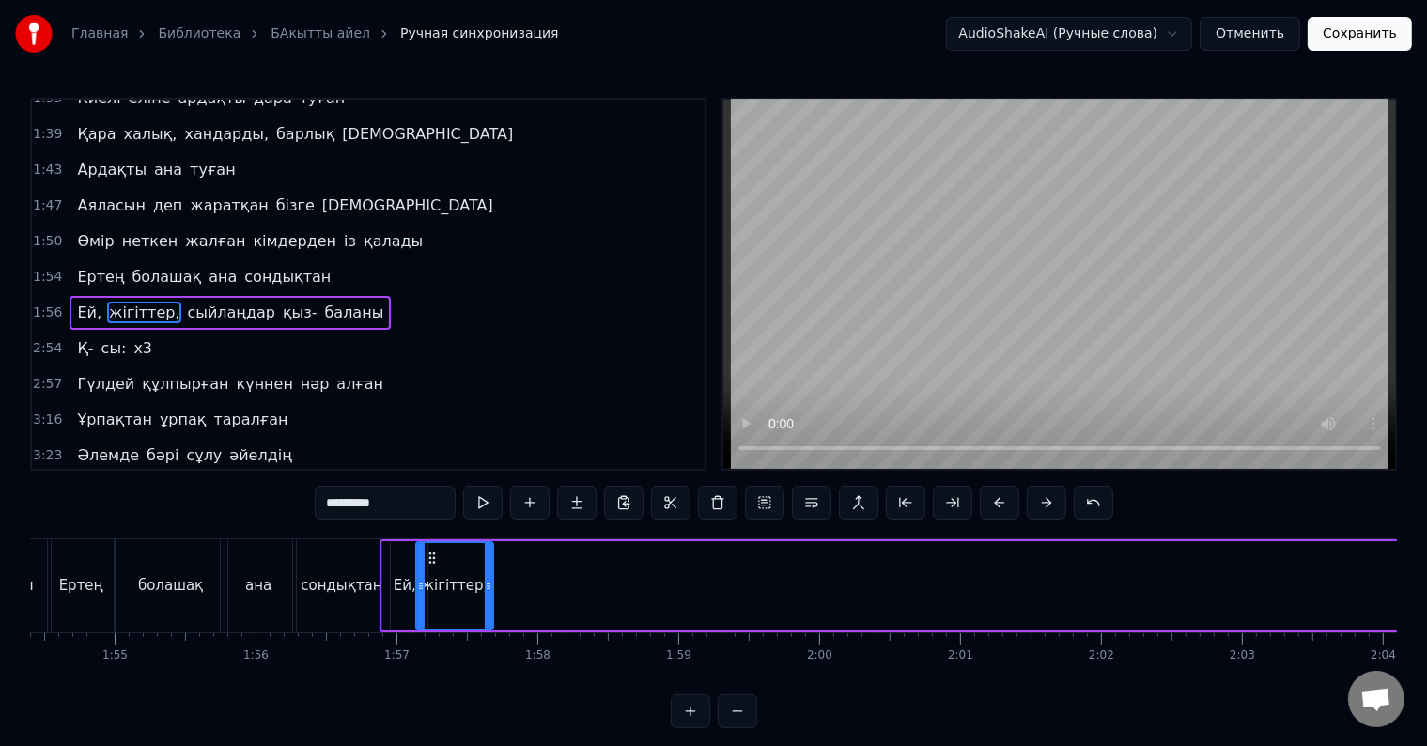
drag, startPoint x: 832, startPoint y: 582, endPoint x: 488, endPoint y: 597, distance: 344.1
click at [488, 597] on div at bounding box center [489, 585] width 8 height 85
click at [424, 575] on div "жігіттер," at bounding box center [454, 585] width 75 height 85
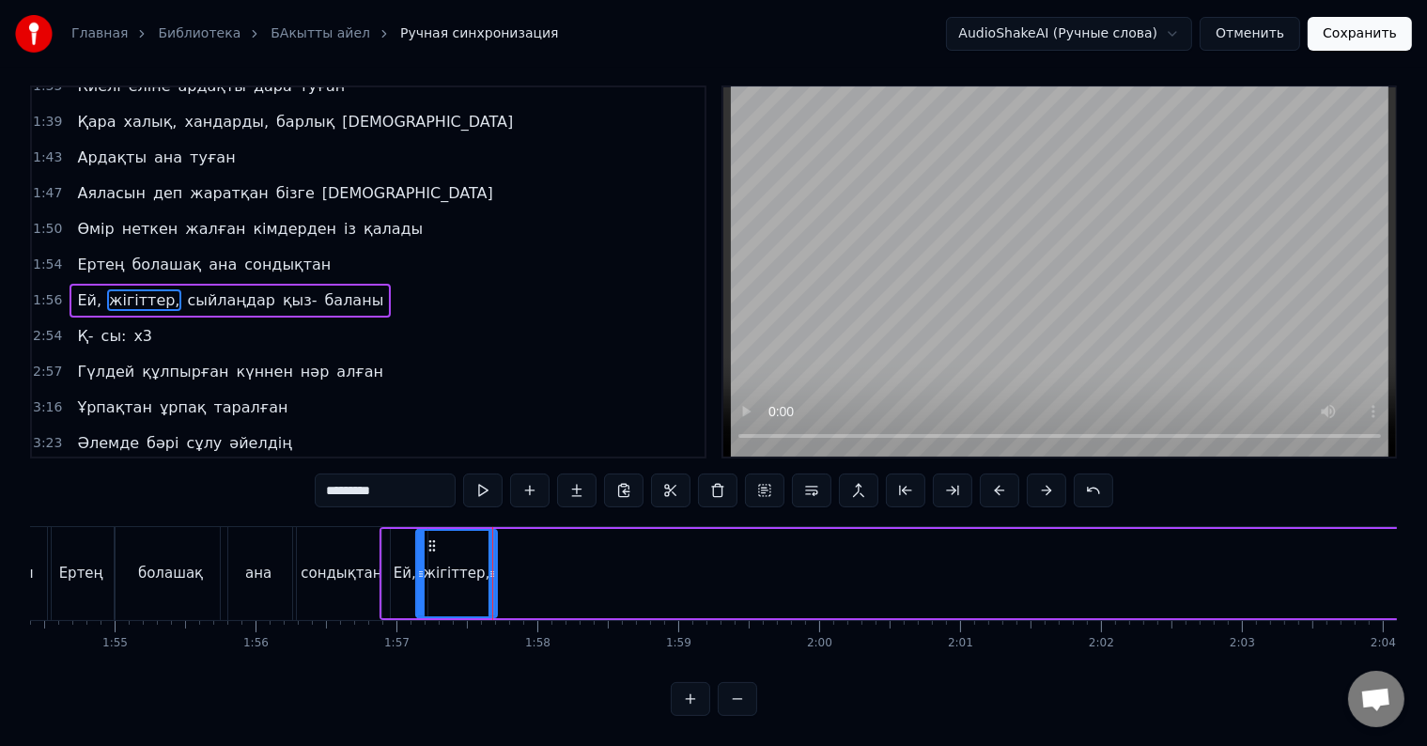
click at [492, 567] on div "Атадан бүгін бізге жалғасқан қыз- ұлын Тұнықты шөлдейді аңсайды күн жылуын Тәңі…" at bounding box center [299, 573] width 32776 height 94
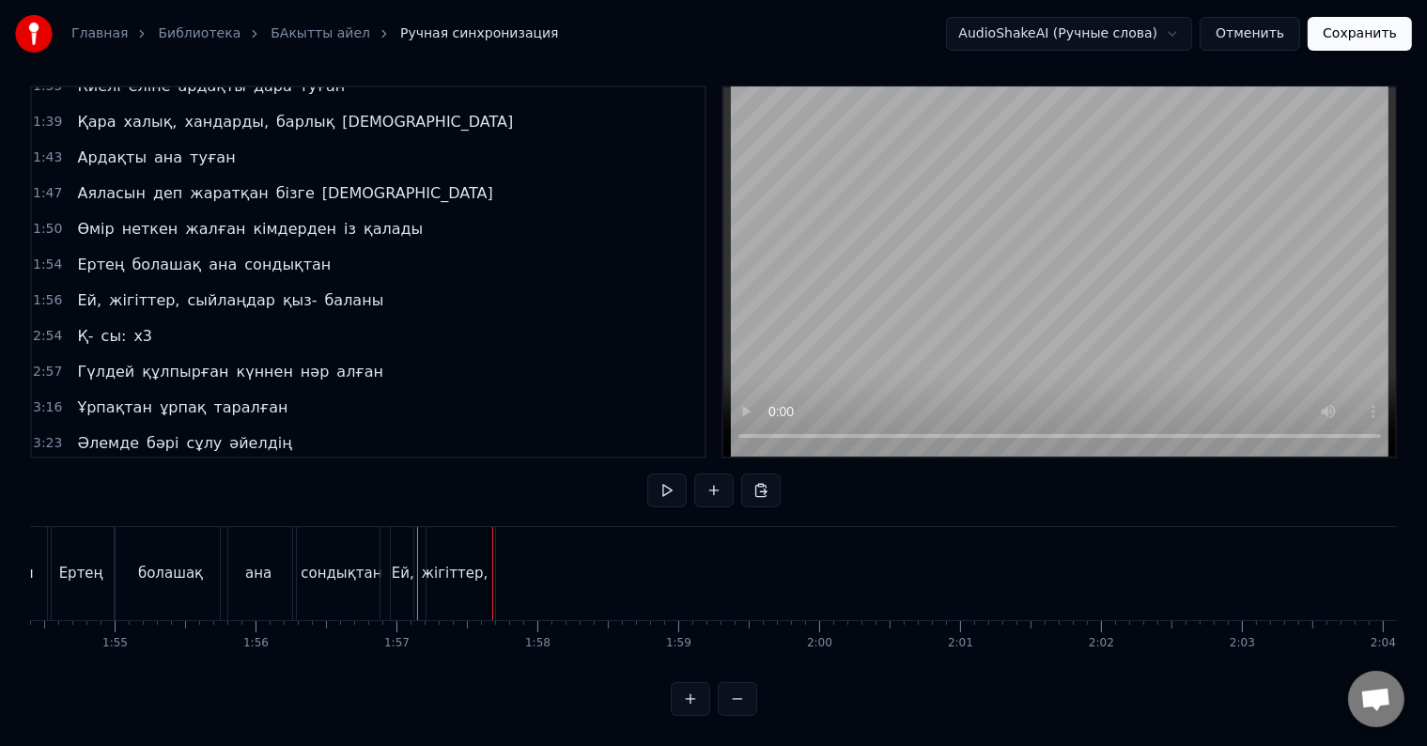
click at [455, 563] on div "жігіттер," at bounding box center [455, 574] width 67 height 22
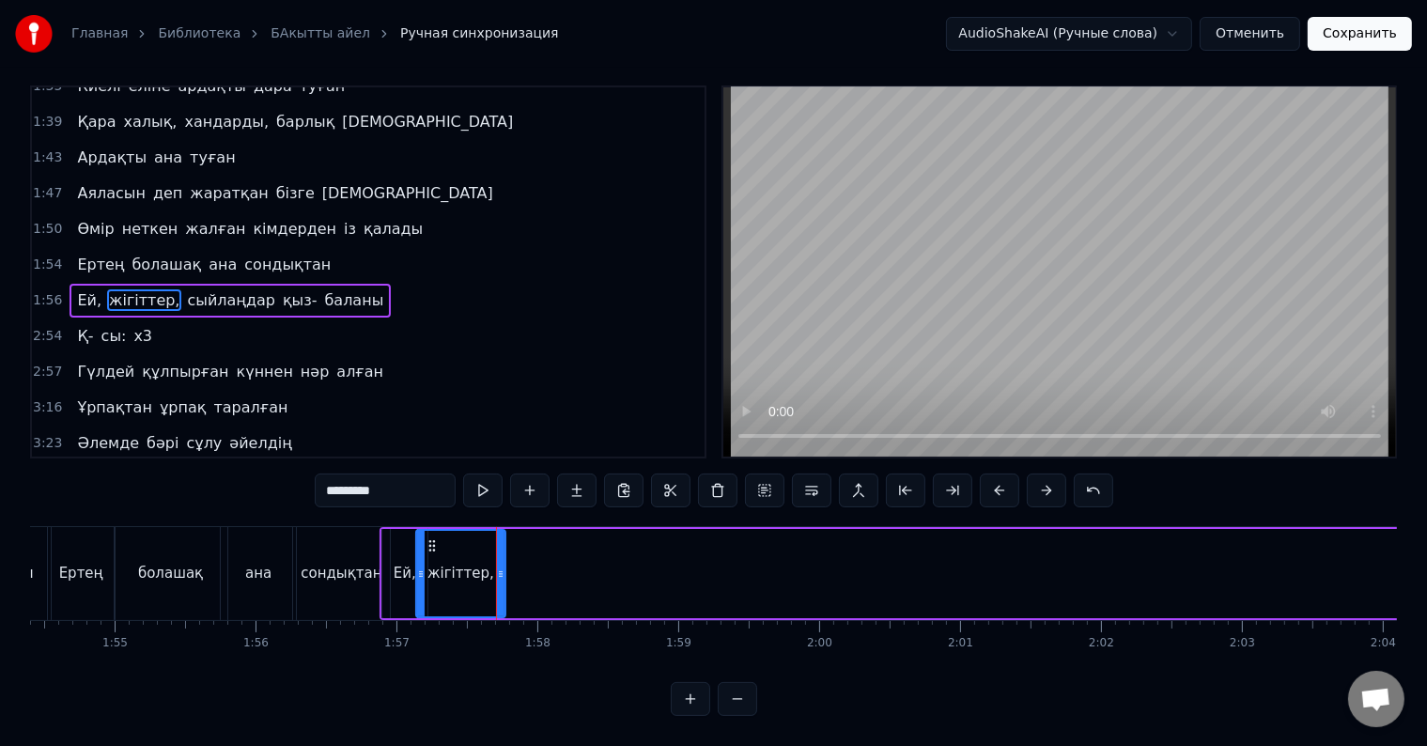
click at [502, 564] on div at bounding box center [501, 573] width 8 height 85
drag, startPoint x: 500, startPoint y: 568, endPoint x: 509, endPoint y: 570, distance: 9.6
click at [509, 570] on div at bounding box center [510, 573] width 8 height 85
drag, startPoint x: 511, startPoint y: 574, endPoint x: 529, endPoint y: 578, distance: 18.2
click at [522, 578] on div at bounding box center [519, 573] width 8 height 85
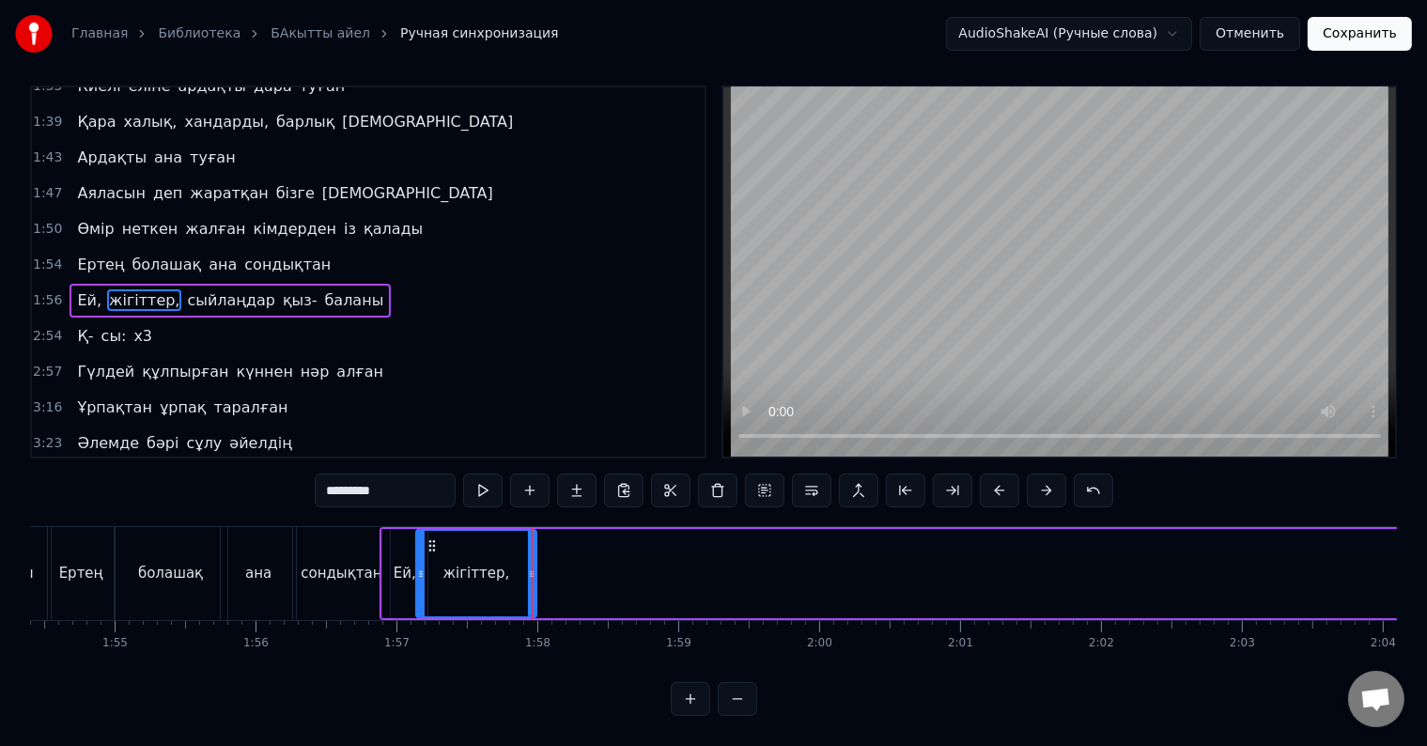
click at [531, 565] on div "Атадан бүгін бізге жалғасқан қыз- ұлын Тұнықты шөлдейді аңсайды күн жылуын Тәңі…" at bounding box center [299, 573] width 32776 height 94
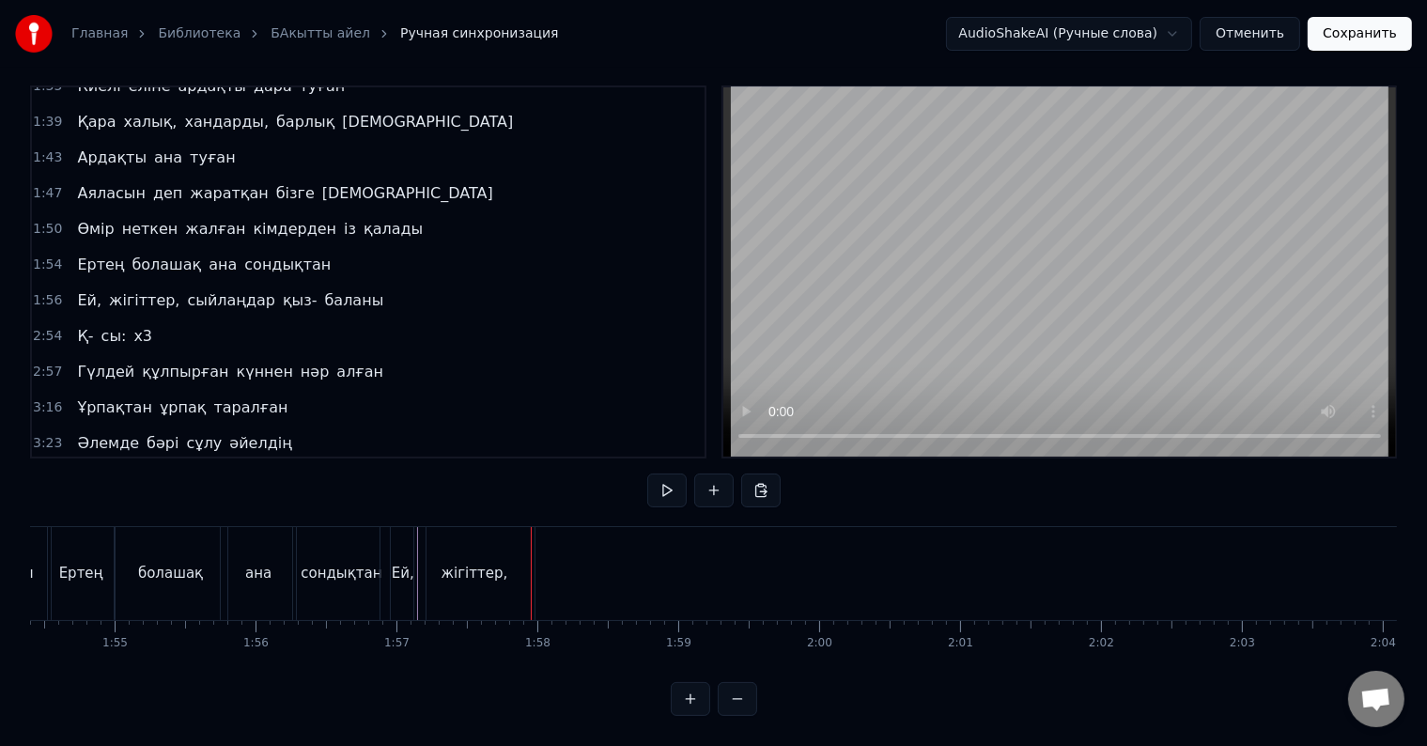
click at [482, 564] on div "жігіттер," at bounding box center [474, 574] width 67 height 22
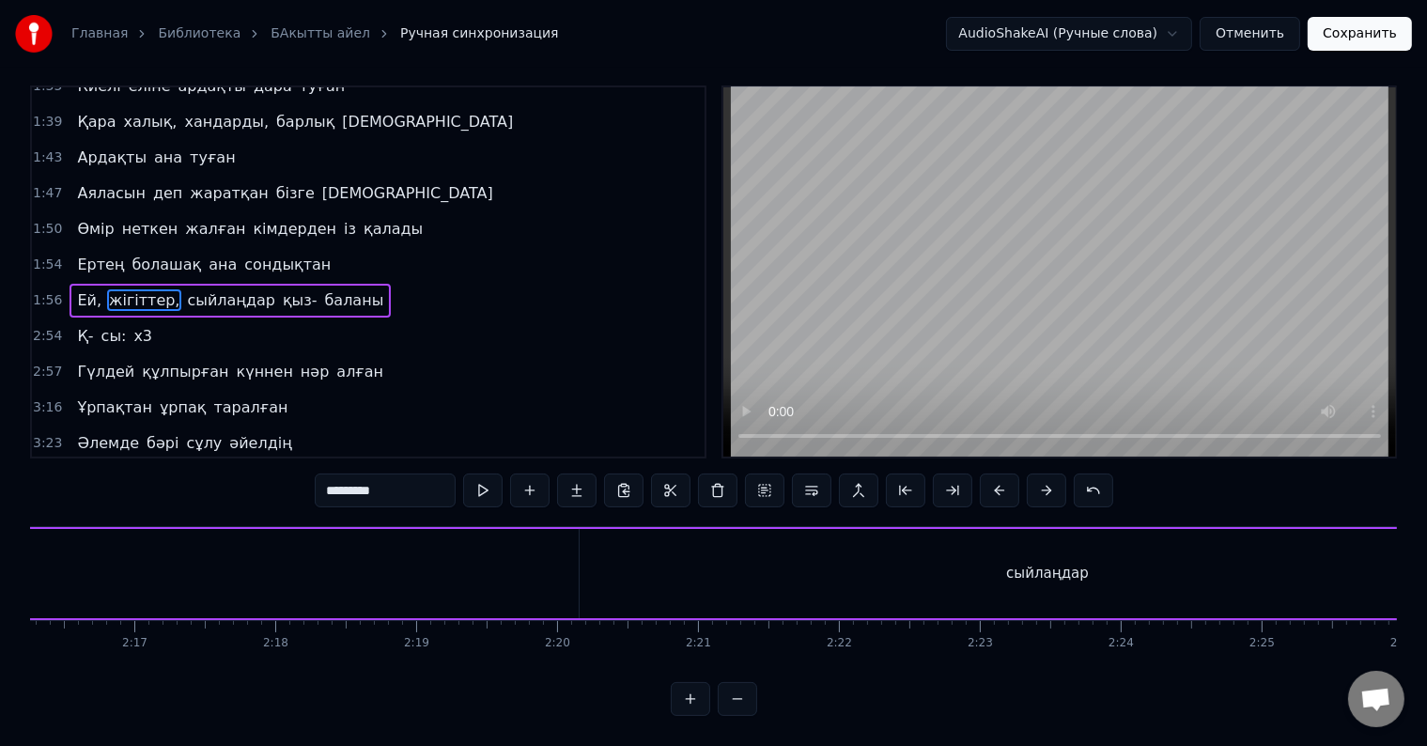
scroll to position [0, 19402]
click at [844, 571] on div "сыйлаңдар" at bounding box center [845, 573] width 937 height 89
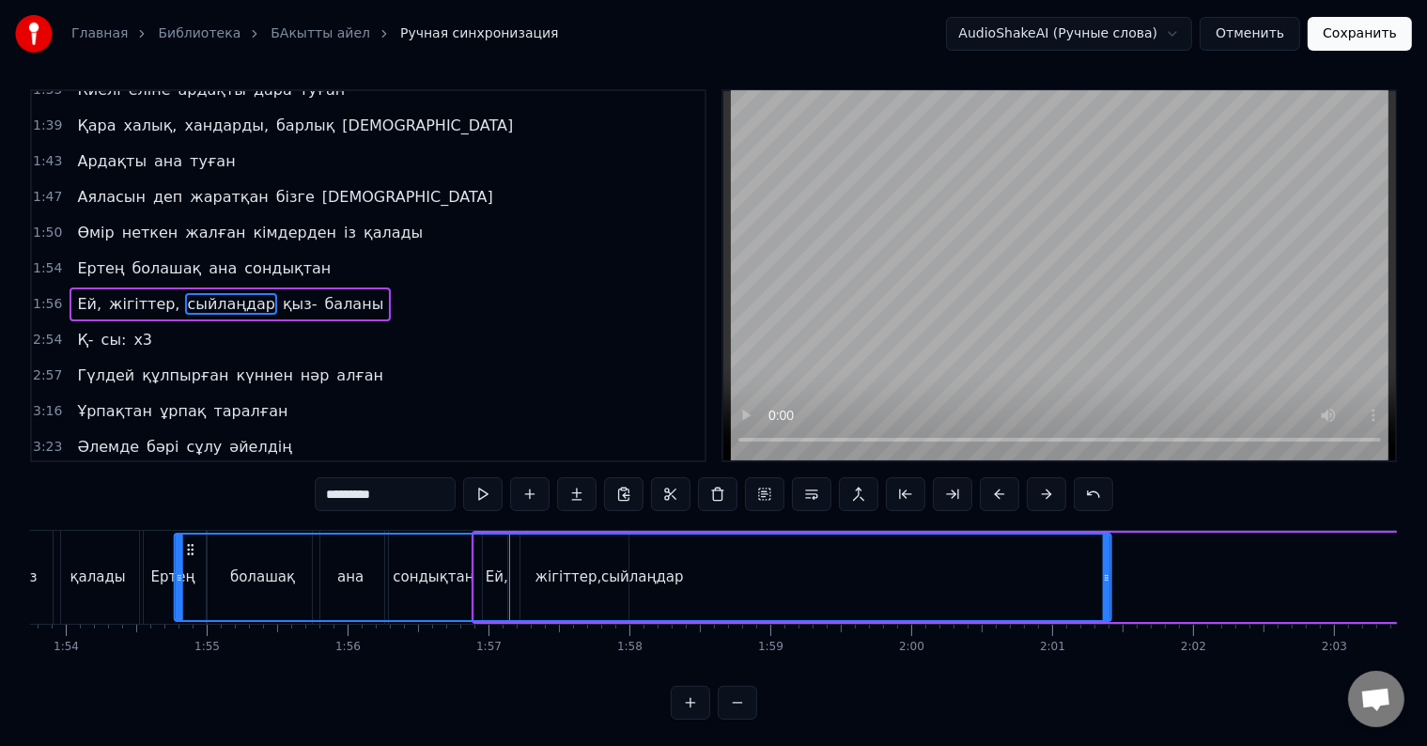
scroll to position [28, 0]
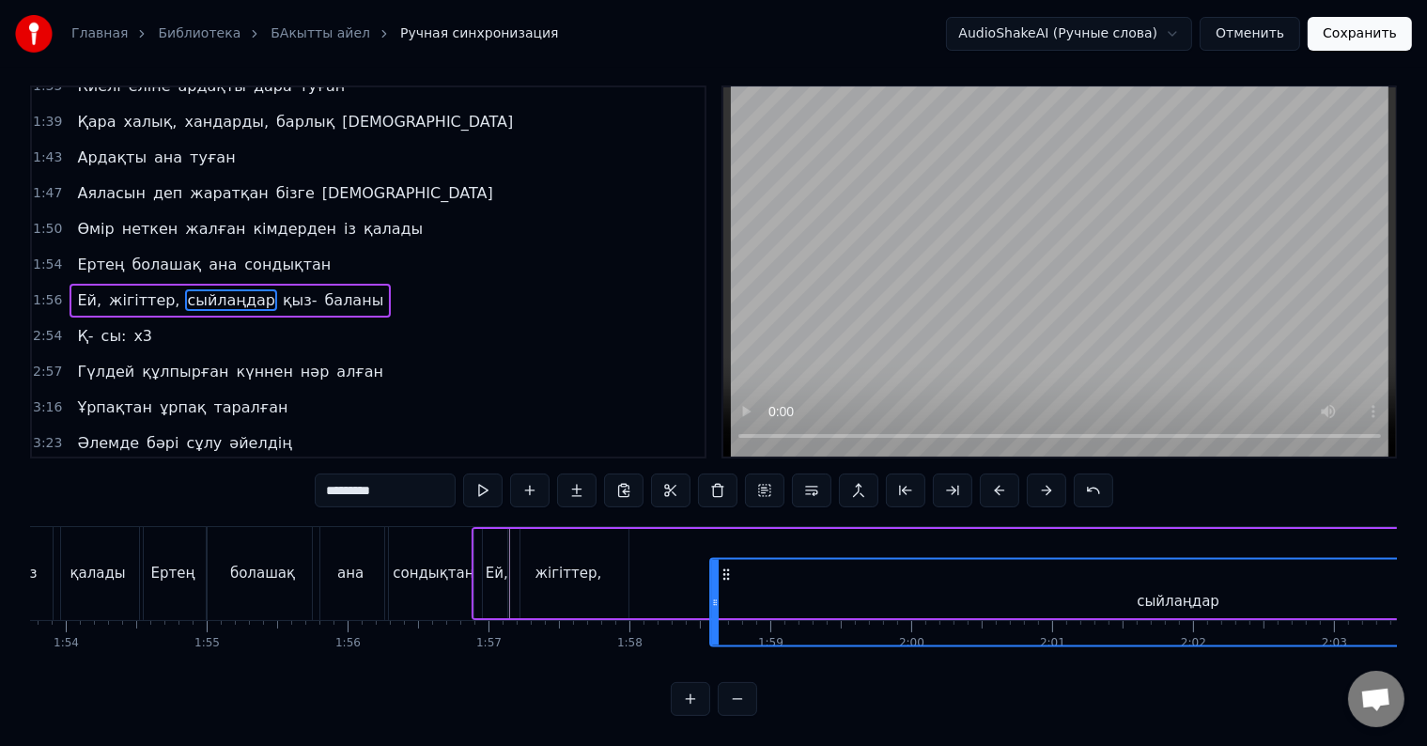
drag, startPoint x: 391, startPoint y: 558, endPoint x: 725, endPoint y: 545, distance: 334.7
click at [725, 559] on div "сыйлаңдар" at bounding box center [1178, 601] width 935 height 85
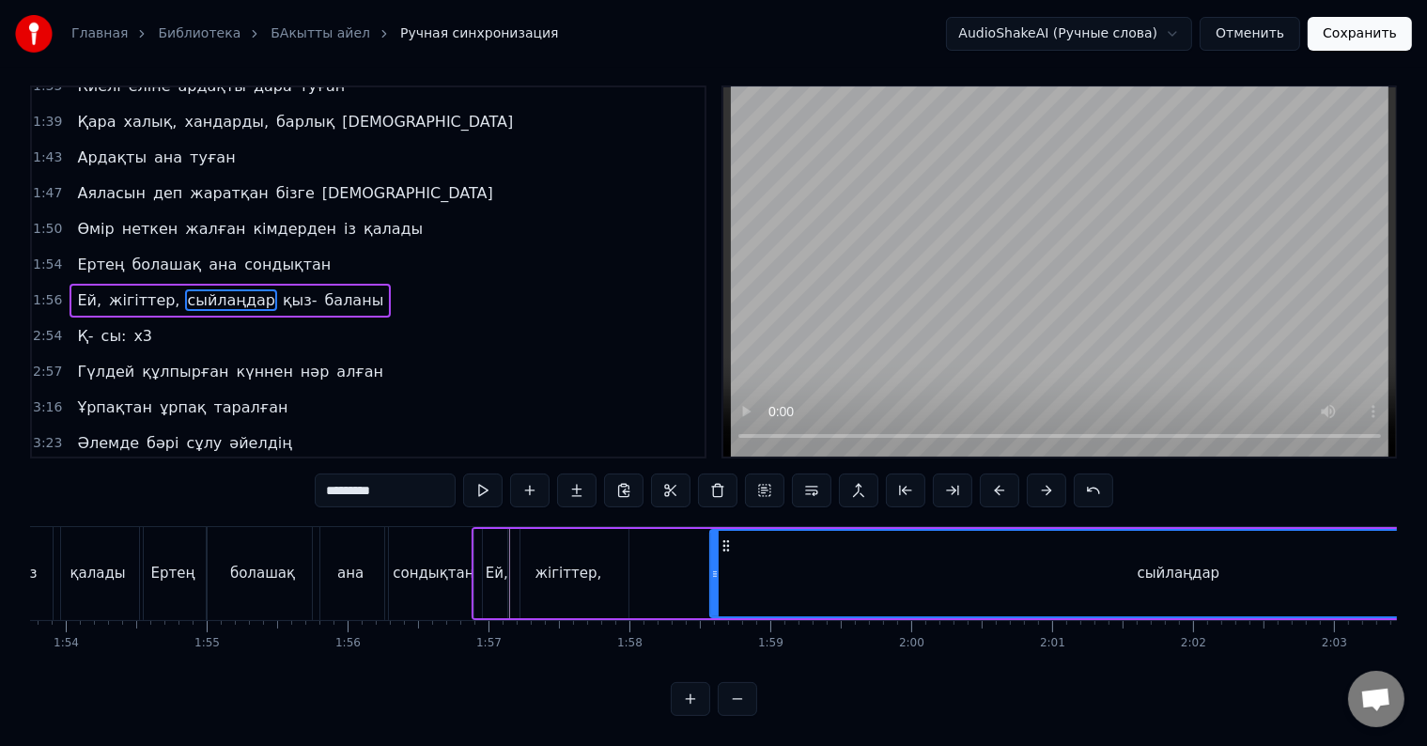
click at [566, 563] on div "жігіттер," at bounding box center [568, 574] width 67 height 22
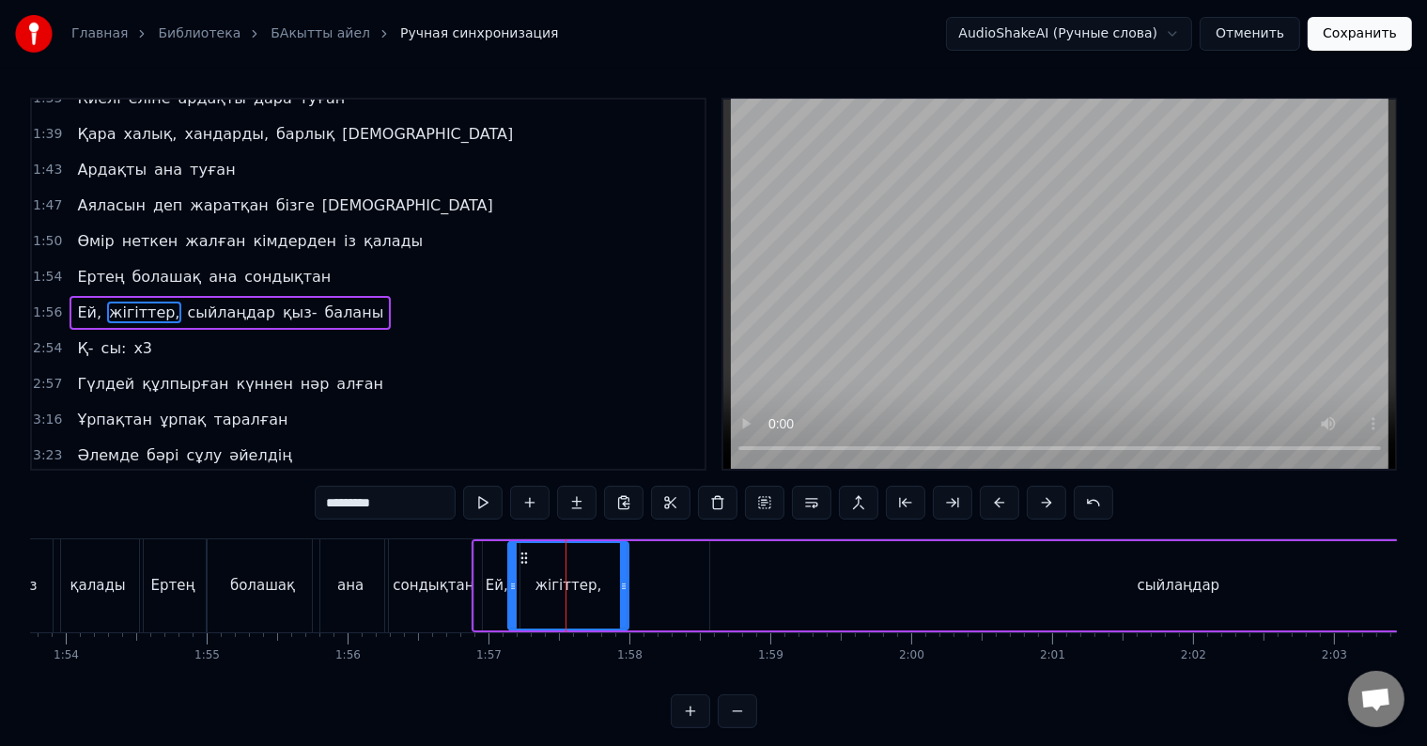
click at [736, 568] on div "сыйлаңдар" at bounding box center [1178, 585] width 937 height 89
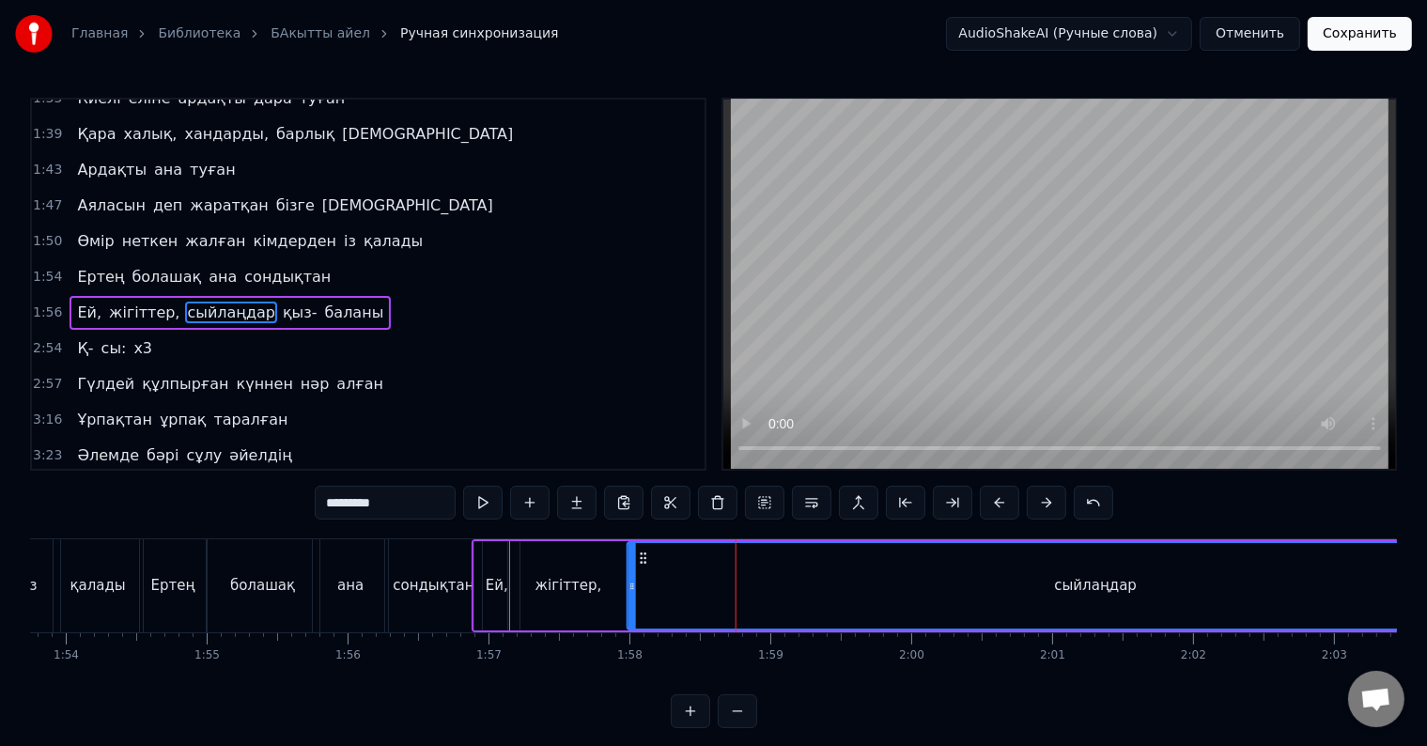
drag, startPoint x: 725, startPoint y: 556, endPoint x: 643, endPoint y: 553, distance: 82.7
click at [643, 553] on icon at bounding box center [643, 557] width 15 height 15
click at [603, 569] on div "жігіттер," at bounding box center [568, 585] width 120 height 89
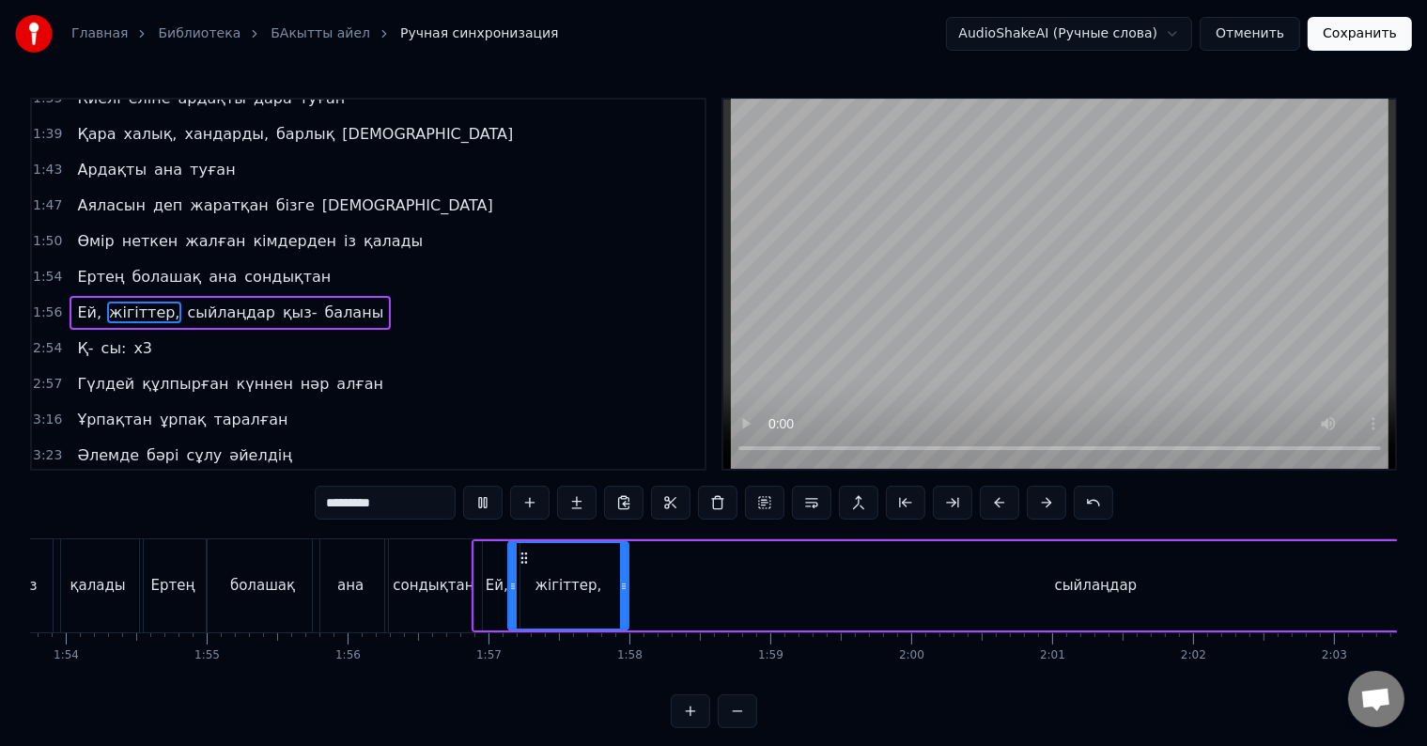
scroll to position [28, 0]
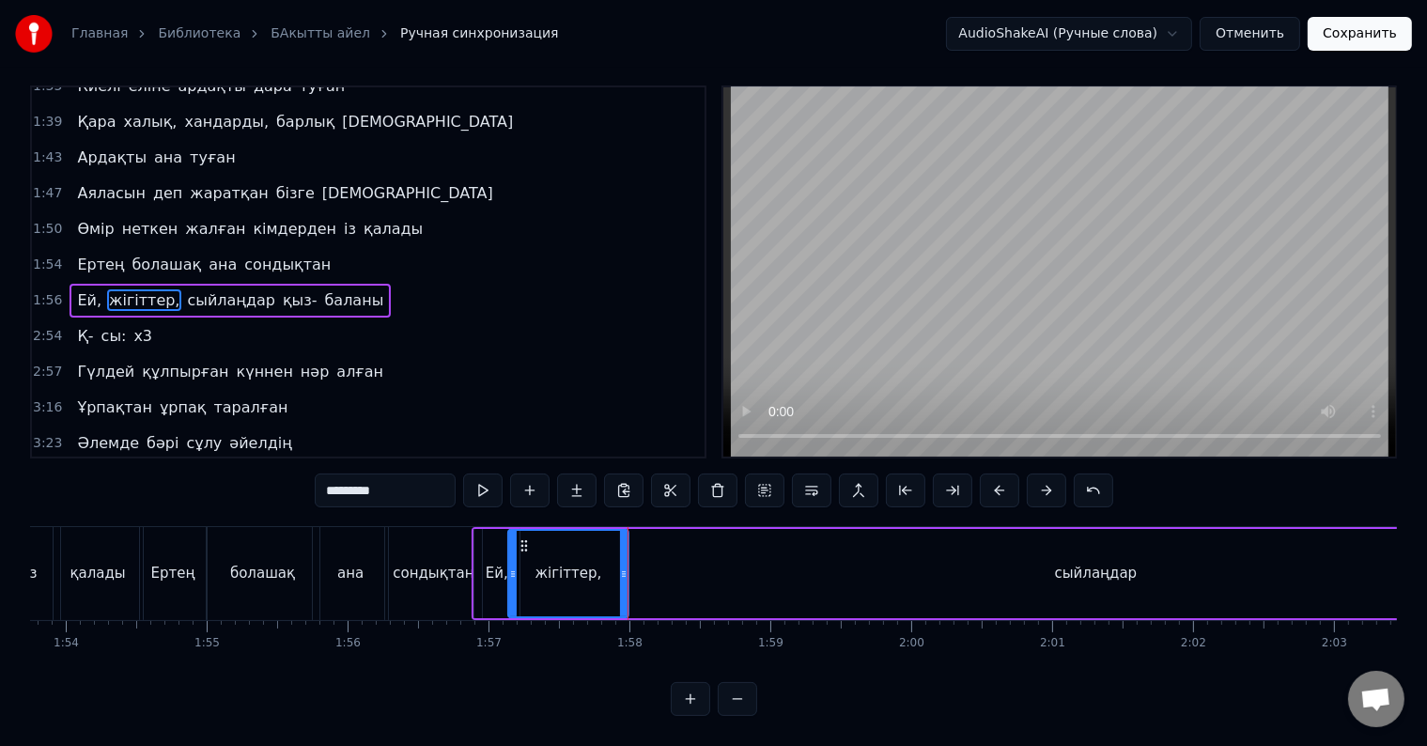
click at [635, 557] on div "сыйлаңдар" at bounding box center [1095, 573] width 937 height 89
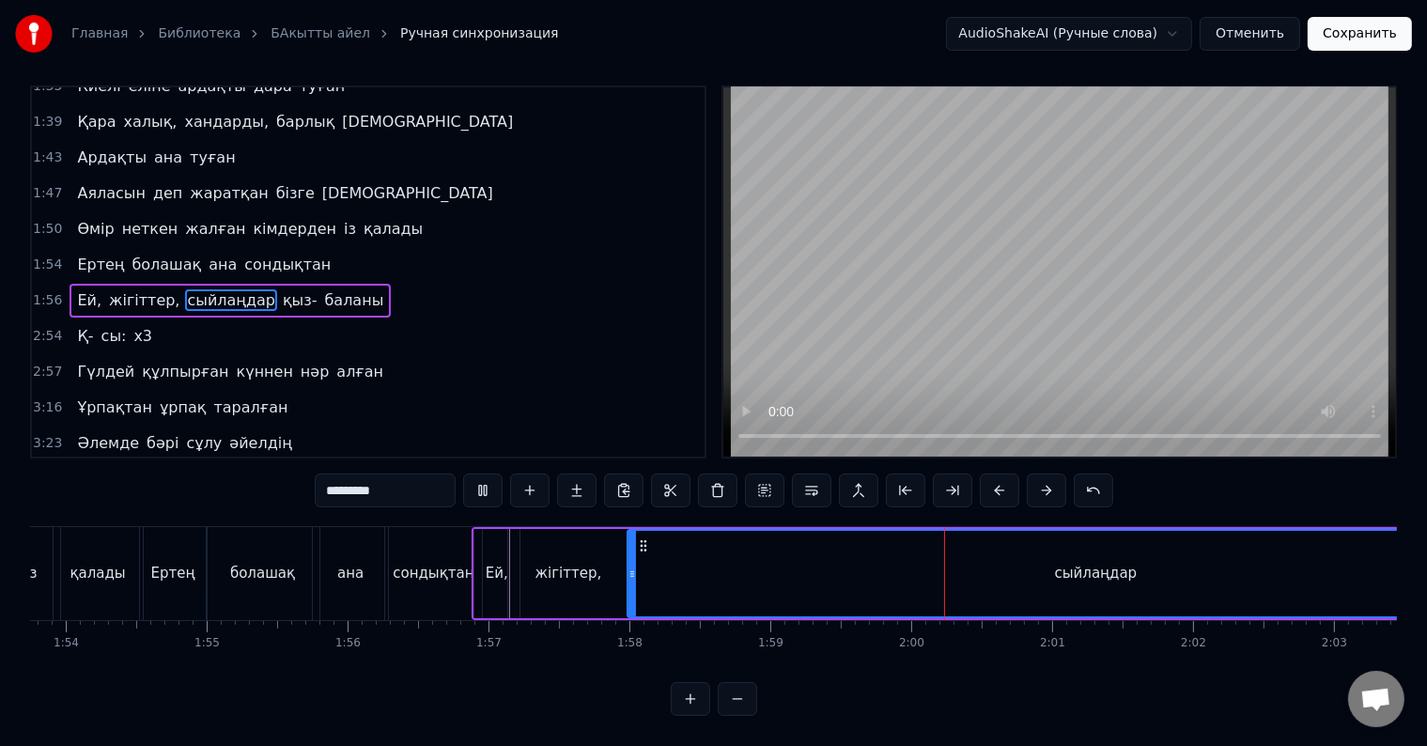
click at [843, 557] on div "сыйлаңдар" at bounding box center [1095, 573] width 935 height 85
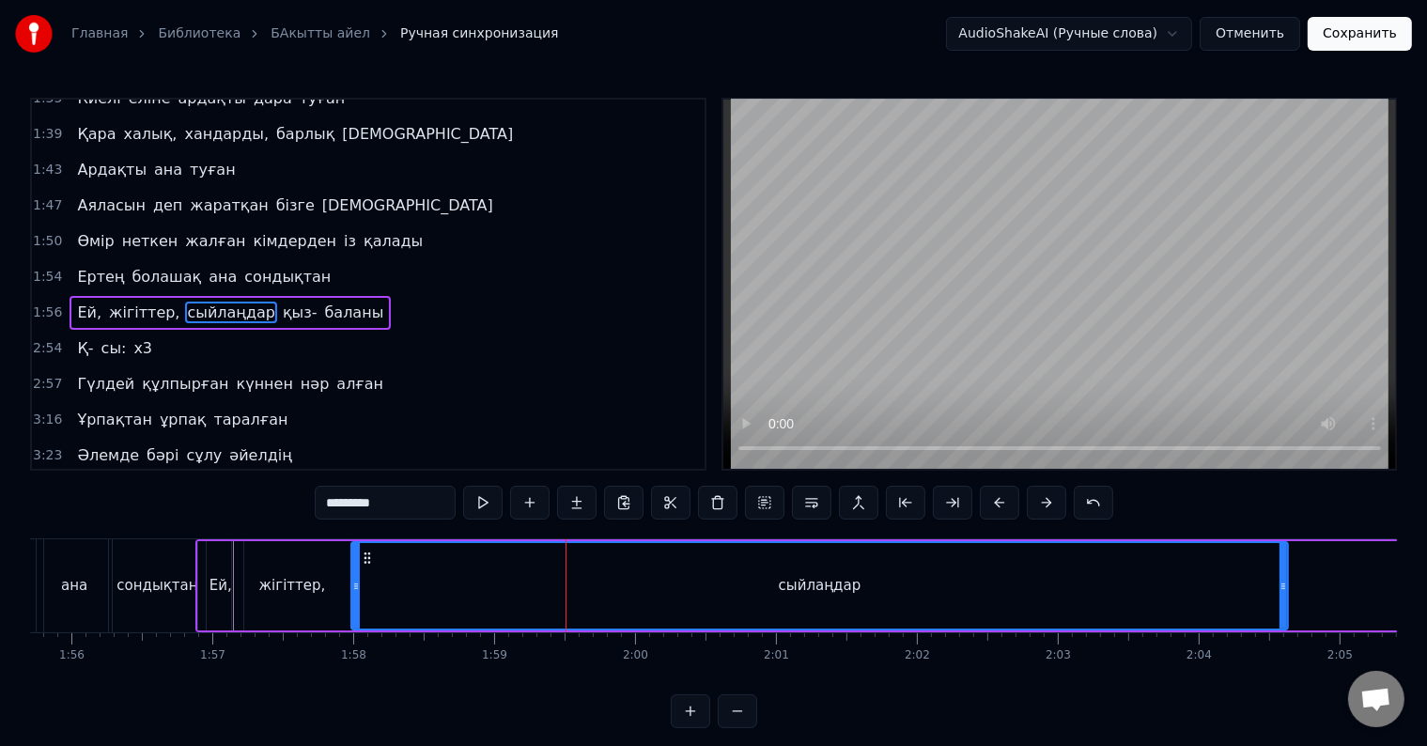
scroll to position [0, 16341]
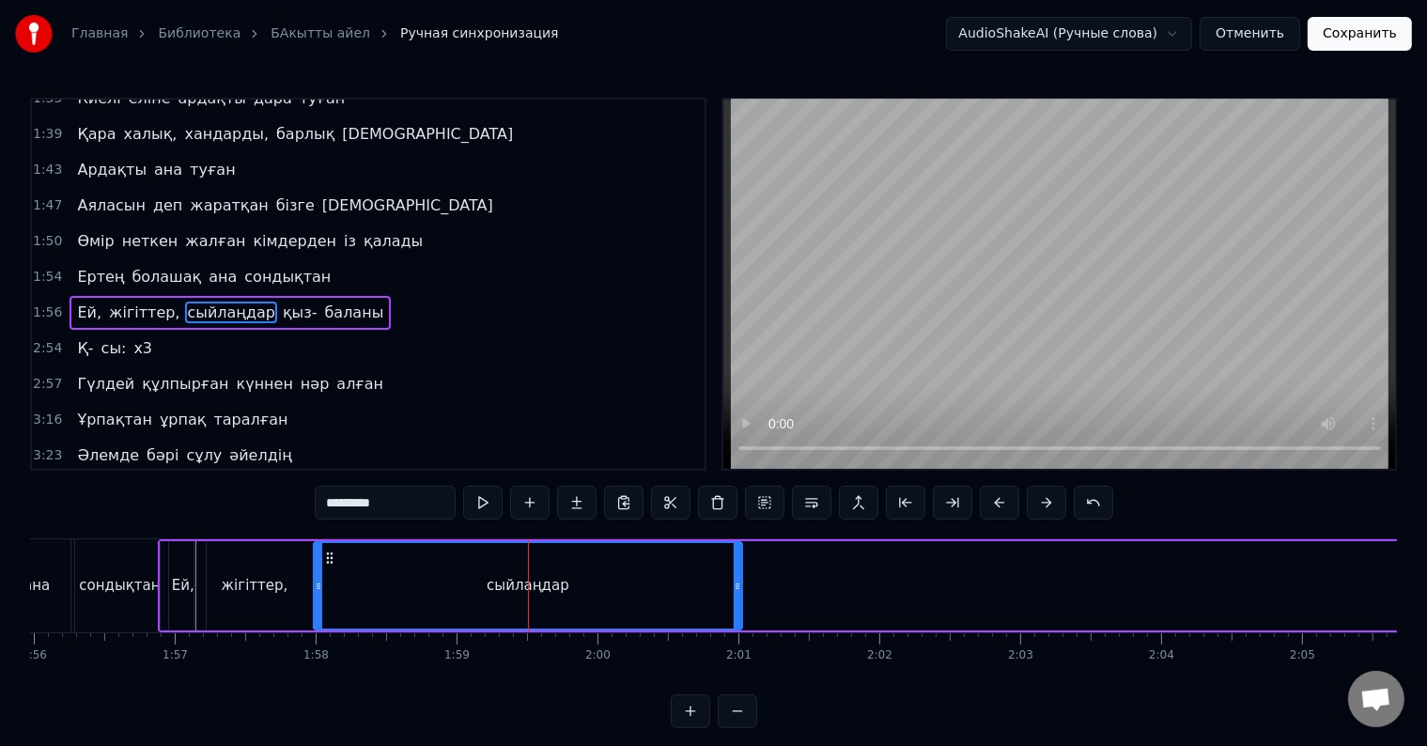
drag, startPoint x: 1245, startPoint y: 584, endPoint x: 736, endPoint y: 604, distance: 508.6
click at [736, 604] on div at bounding box center [738, 585] width 8 height 85
click at [363, 596] on div "сыйлаңдар" at bounding box center [528, 585] width 426 height 85
click at [346, 594] on div "сыйлаңдар" at bounding box center [528, 585] width 426 height 85
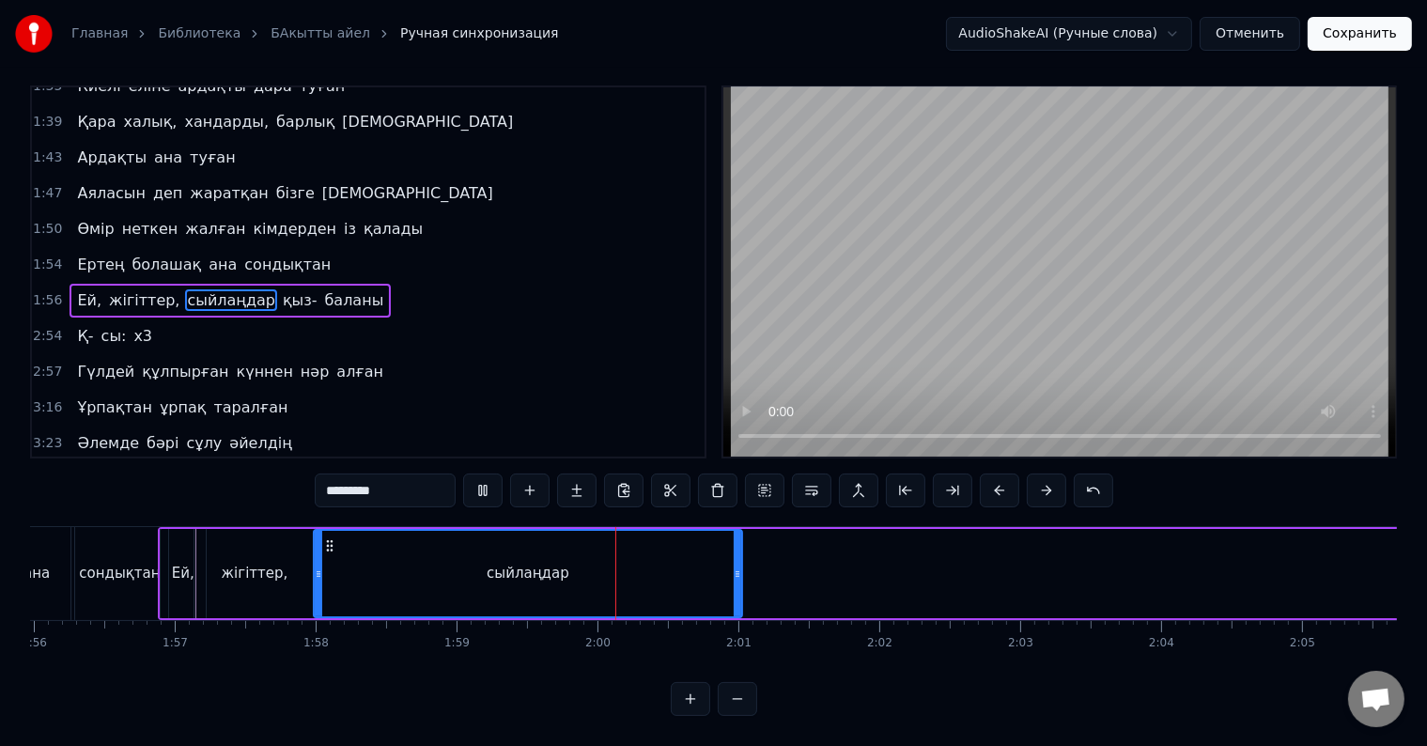
click at [496, 563] on div "сыйлаңдар" at bounding box center [528, 574] width 83 height 22
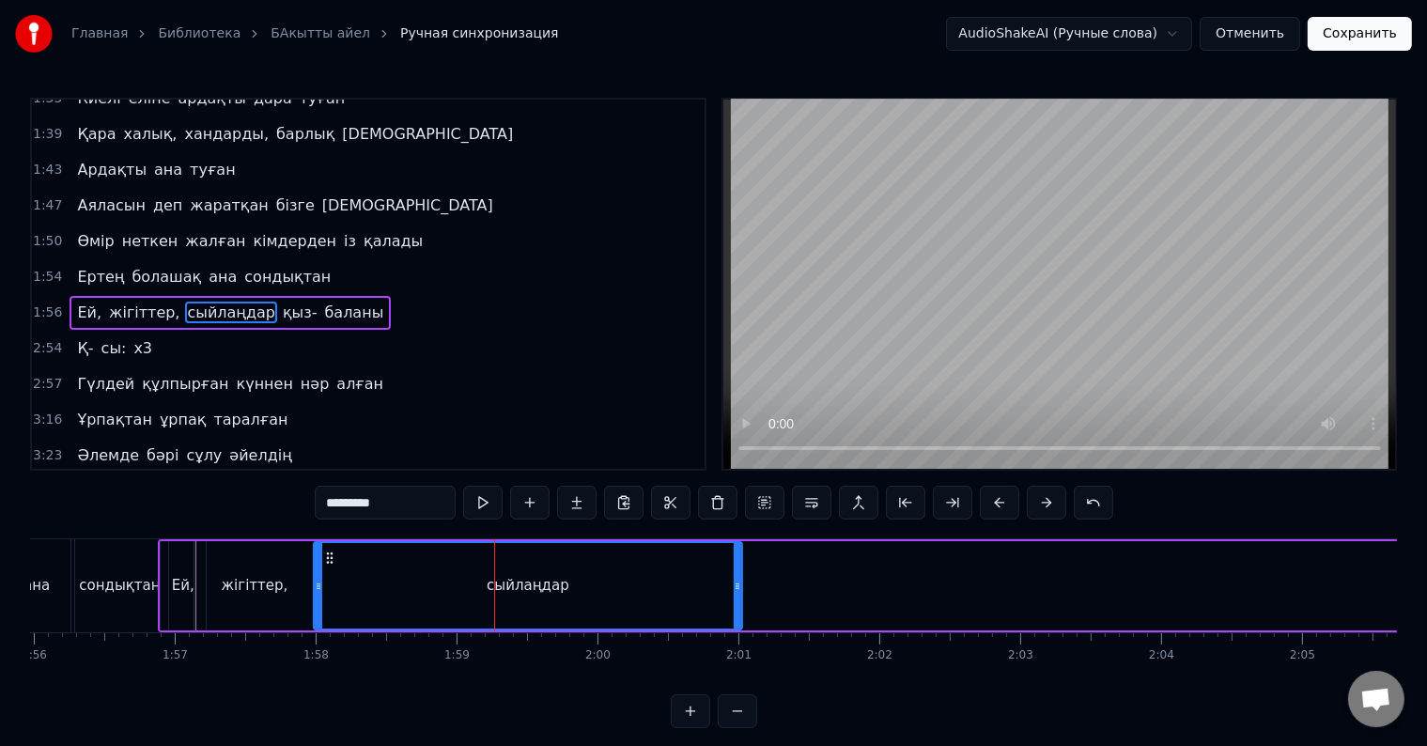
click at [450, 567] on div "сыйлаңдар" at bounding box center [528, 585] width 426 height 85
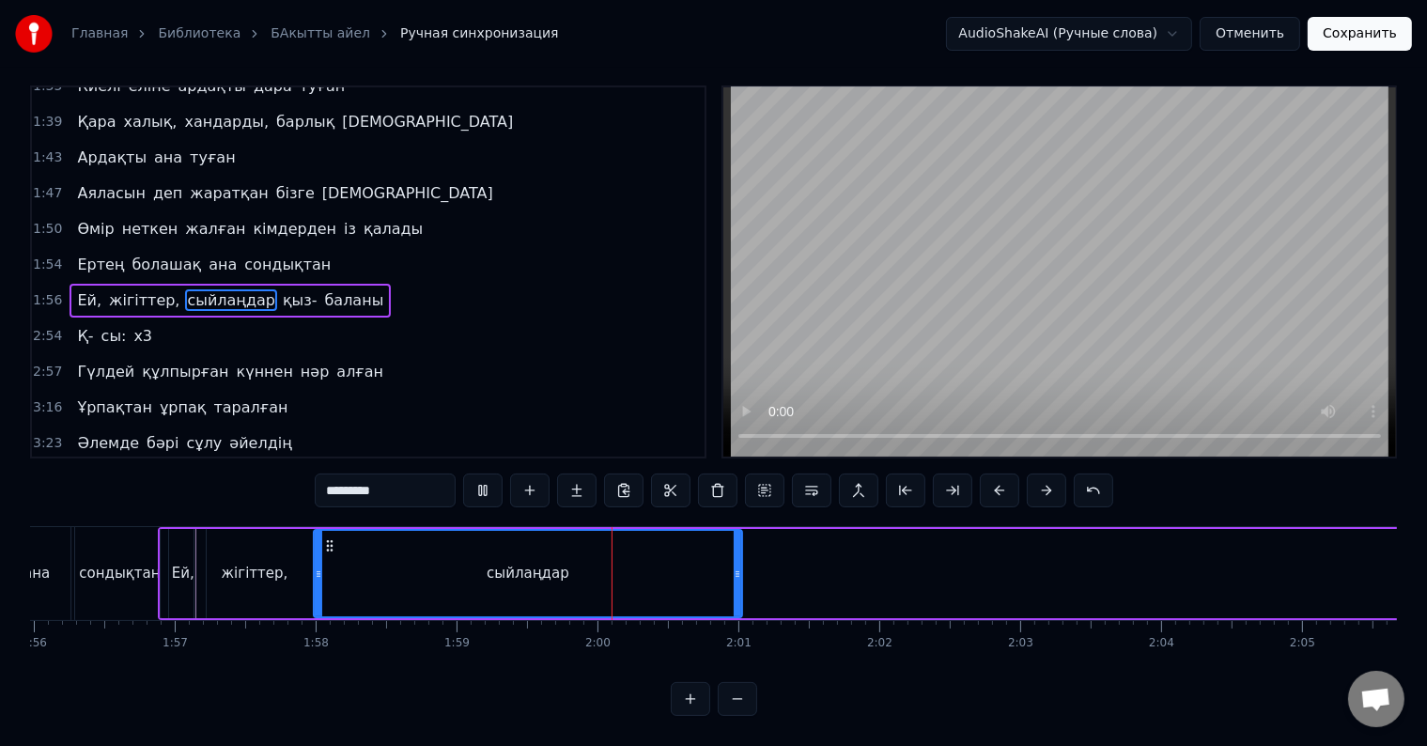
click at [571, 558] on div "сыйлаңдар" at bounding box center [528, 573] width 426 height 85
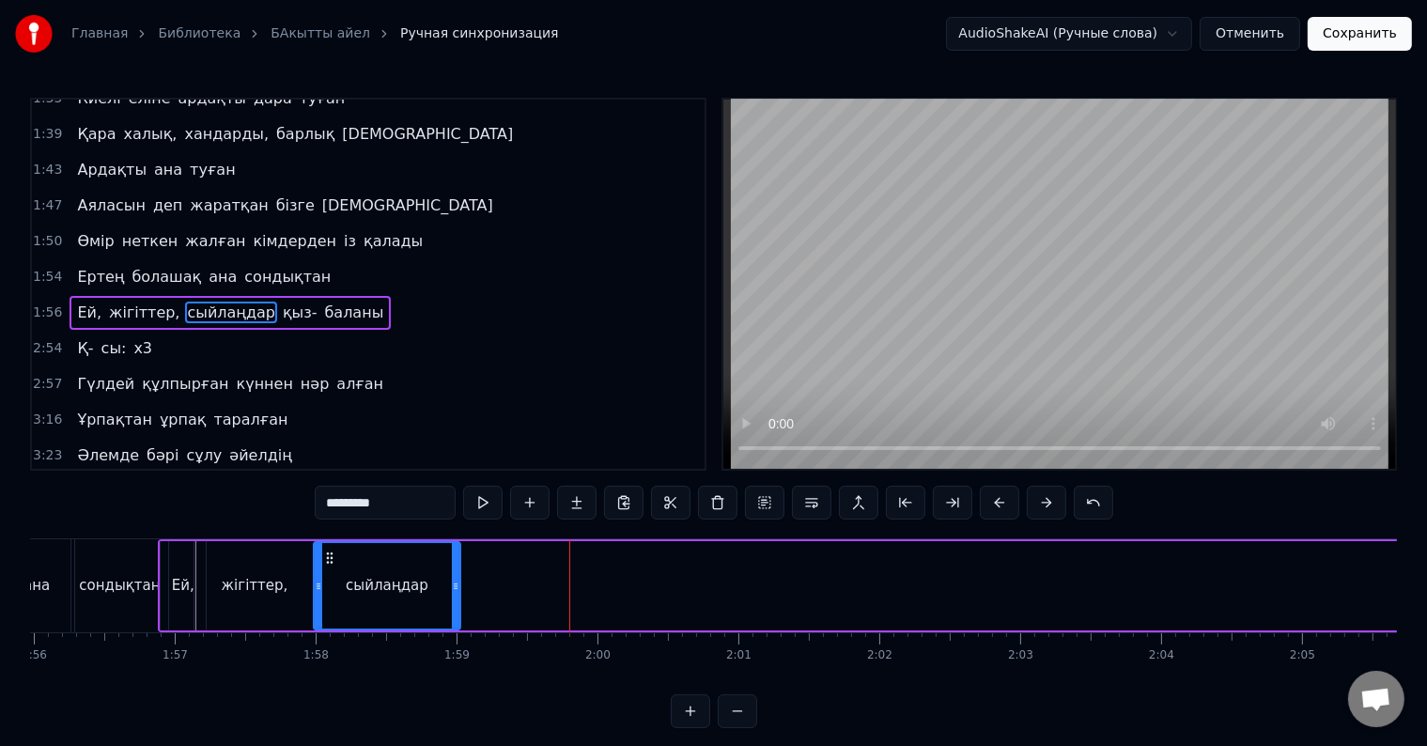
drag, startPoint x: 740, startPoint y: 584, endPoint x: 457, endPoint y: 596, distance: 283.9
click at [457, 596] on div at bounding box center [456, 585] width 8 height 85
click at [353, 586] on div "сыйлаңдар" at bounding box center [386, 586] width 83 height 22
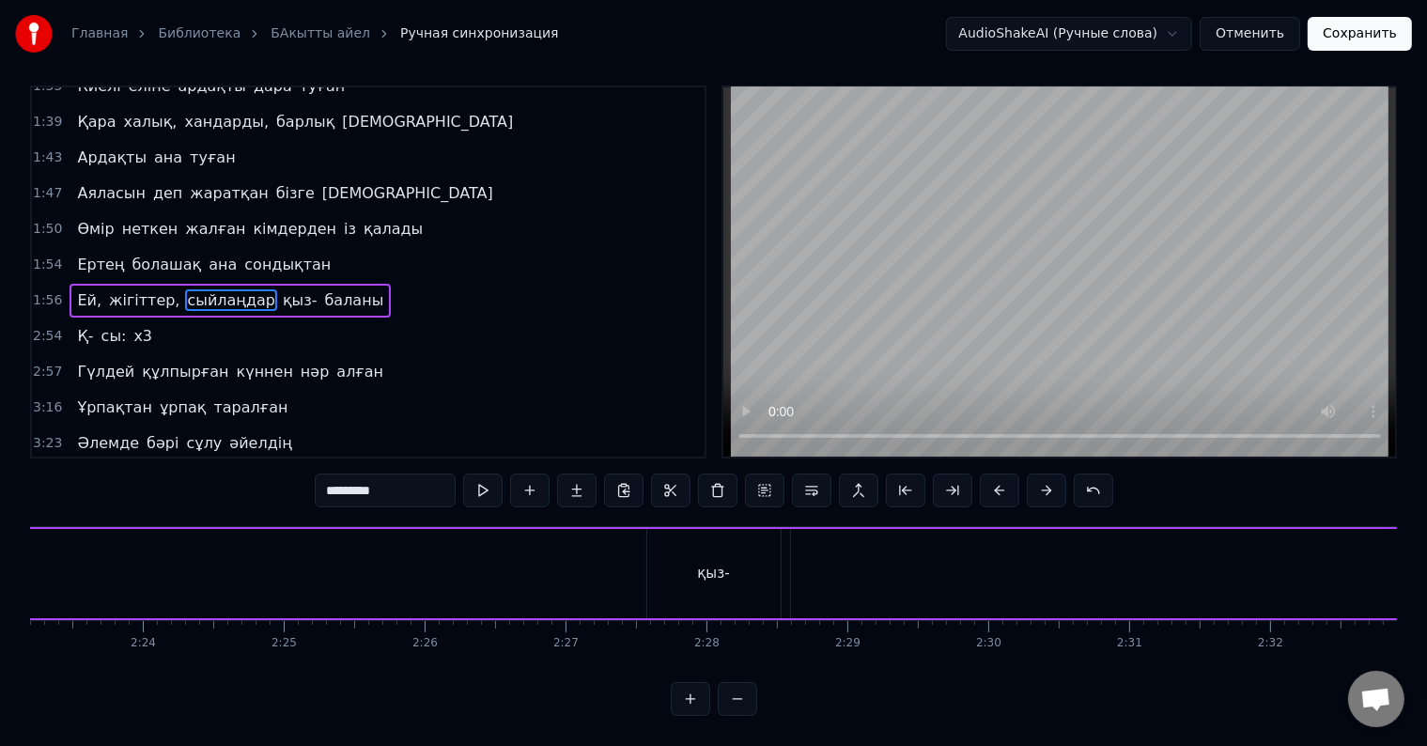
scroll to position [0, 20121]
click at [783, 570] on div "қыз-" at bounding box center [769, 573] width 133 height 89
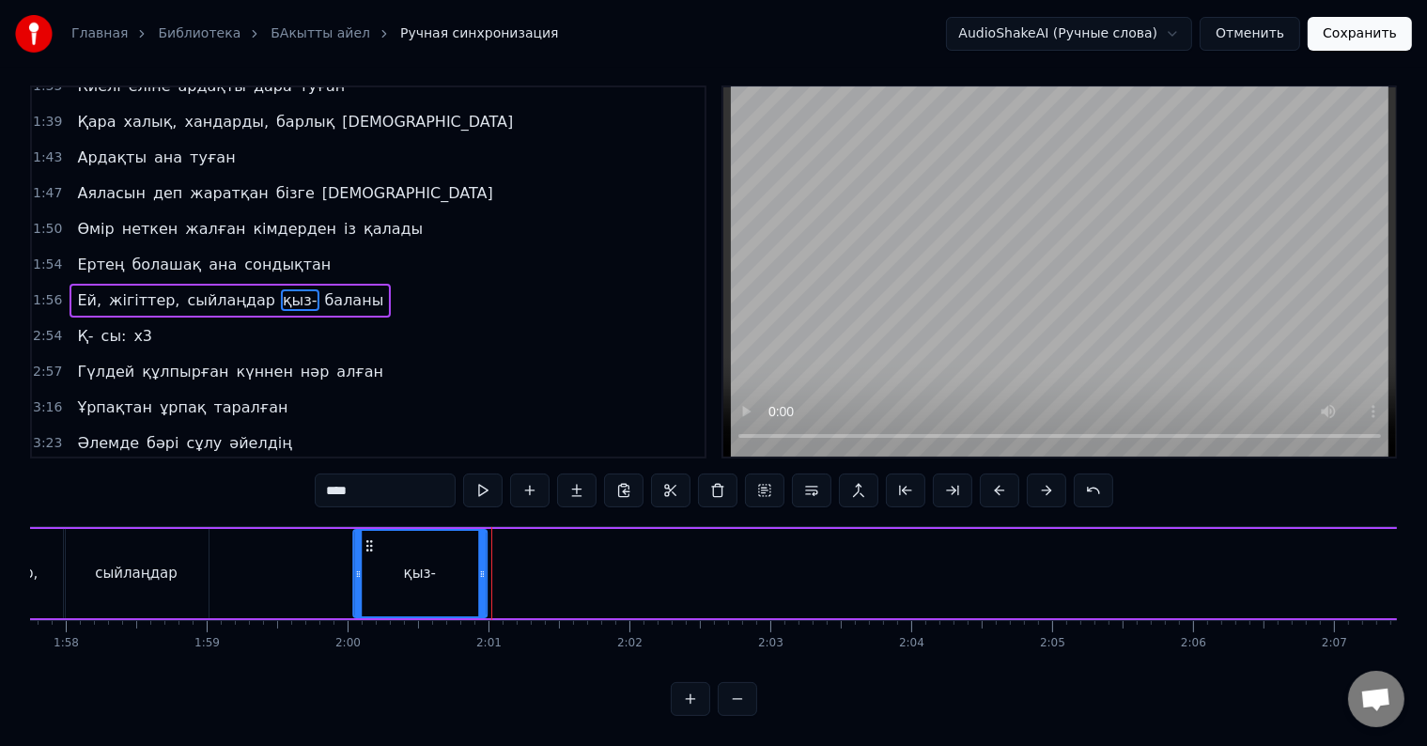
scroll to position [28, 0]
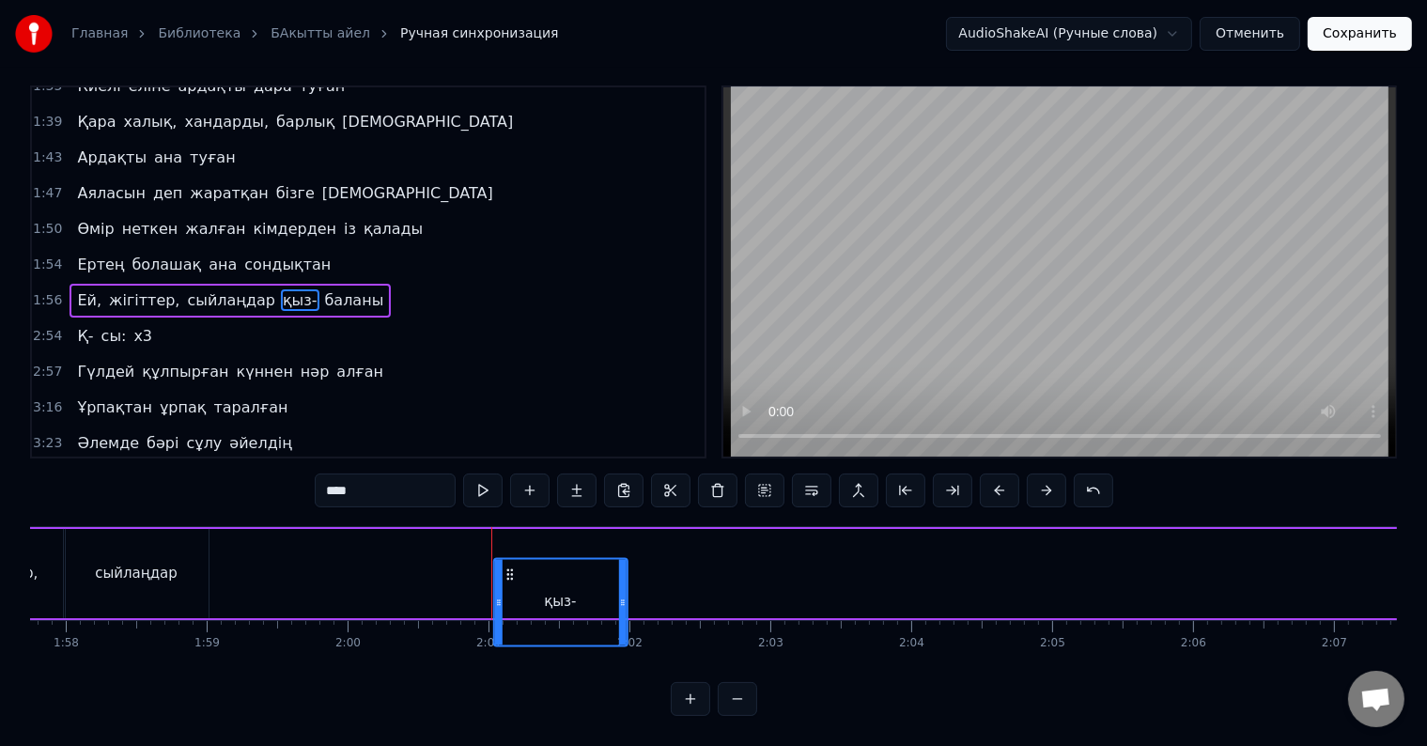
drag, startPoint x: 754, startPoint y: 556, endPoint x: 502, endPoint y: 533, distance: 253.8
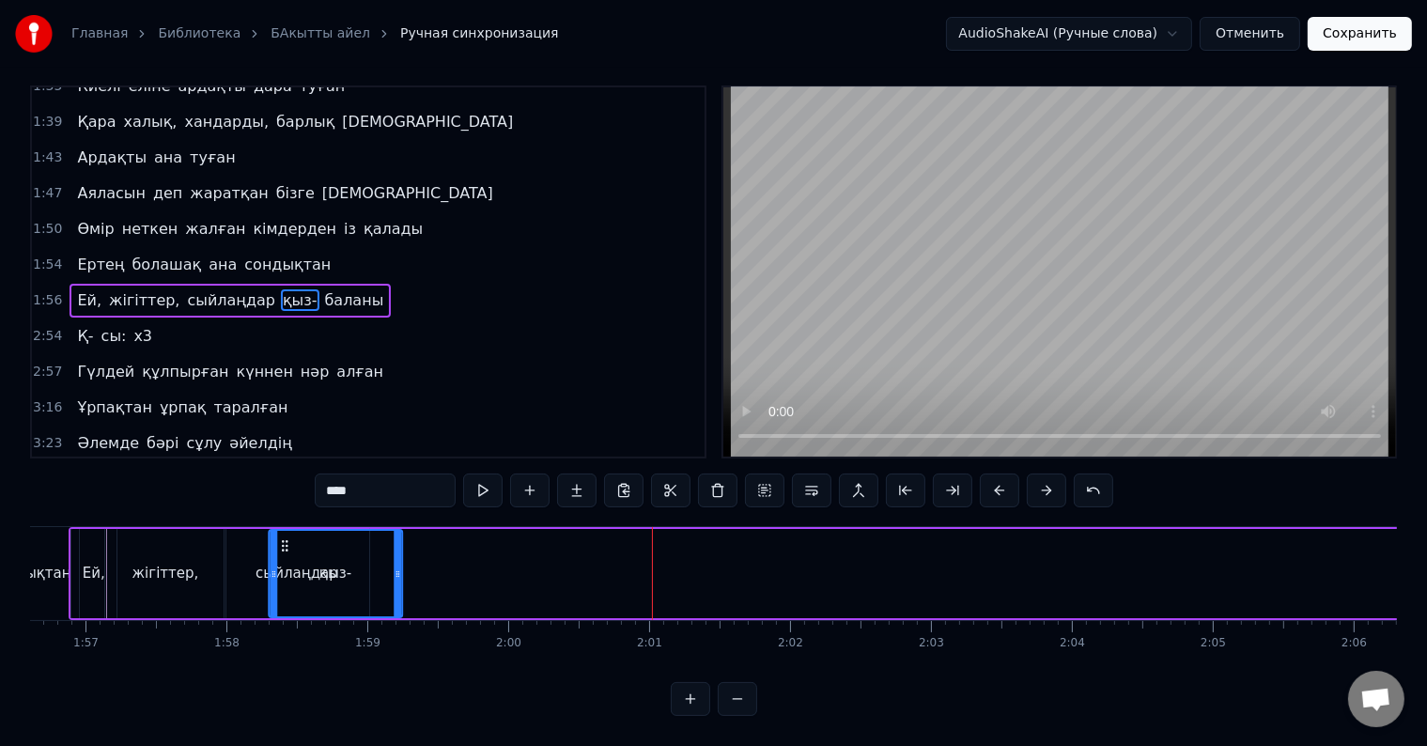
scroll to position [0, 16427]
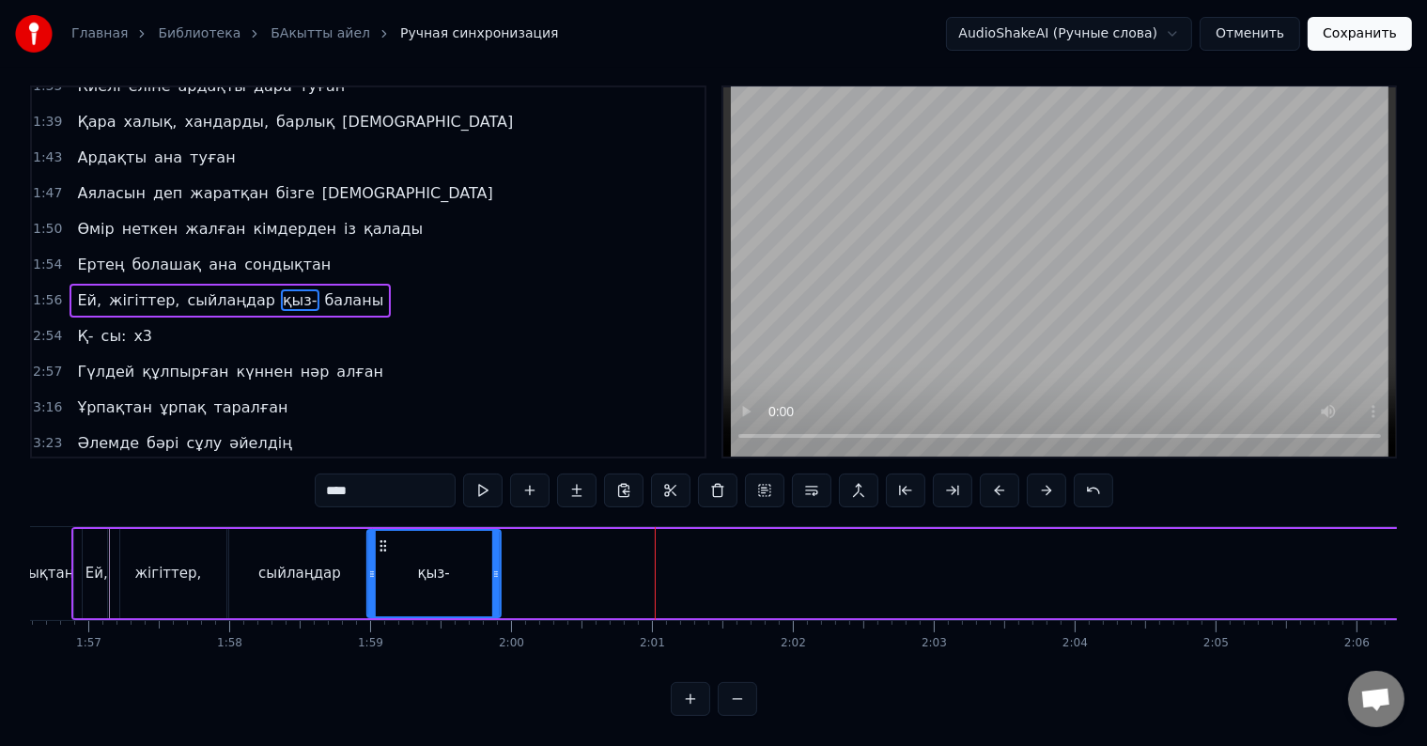
drag, startPoint x: 501, startPoint y: 529, endPoint x: 382, endPoint y: 541, distance: 119.0
click at [382, 541] on div "қыз-" at bounding box center [434, 573] width 132 height 85
click at [289, 540] on div "сыйлаңдар" at bounding box center [299, 573] width 145 height 89
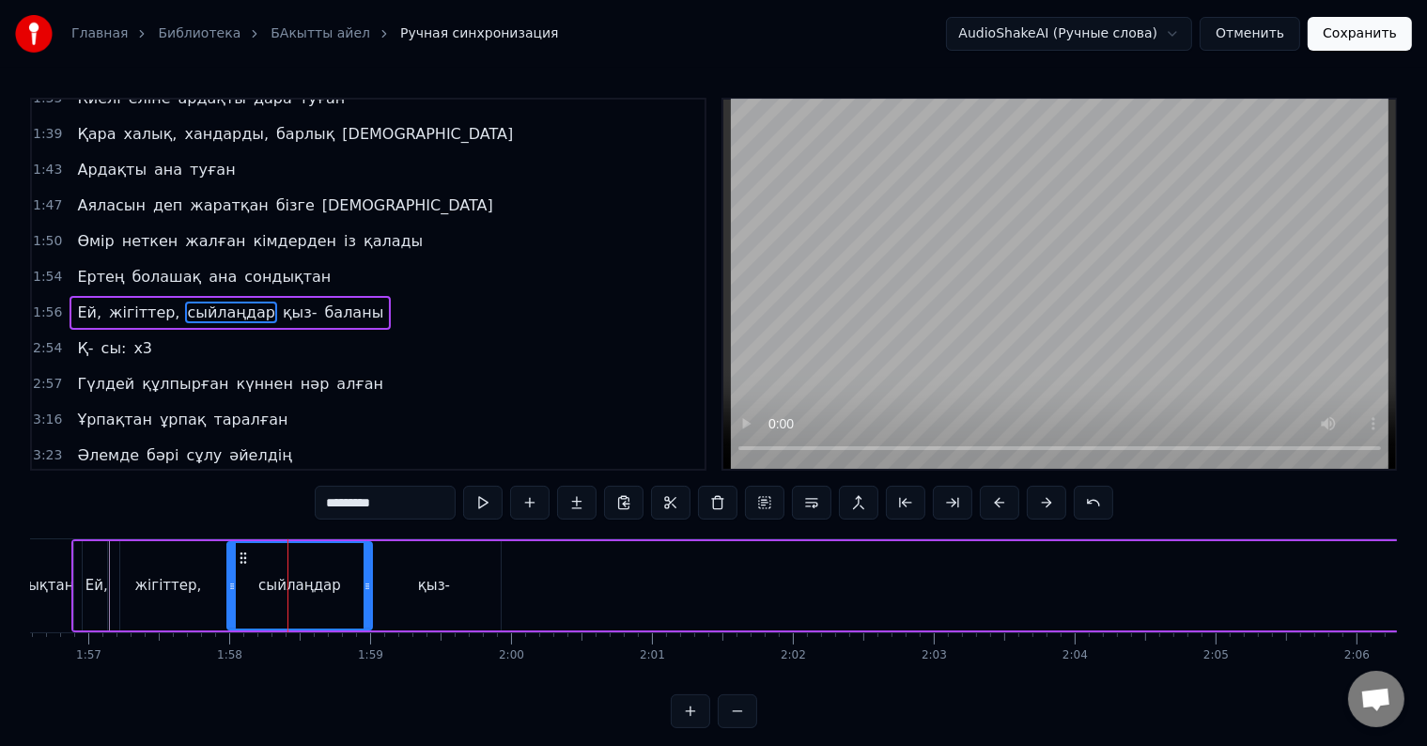
scroll to position [28, 0]
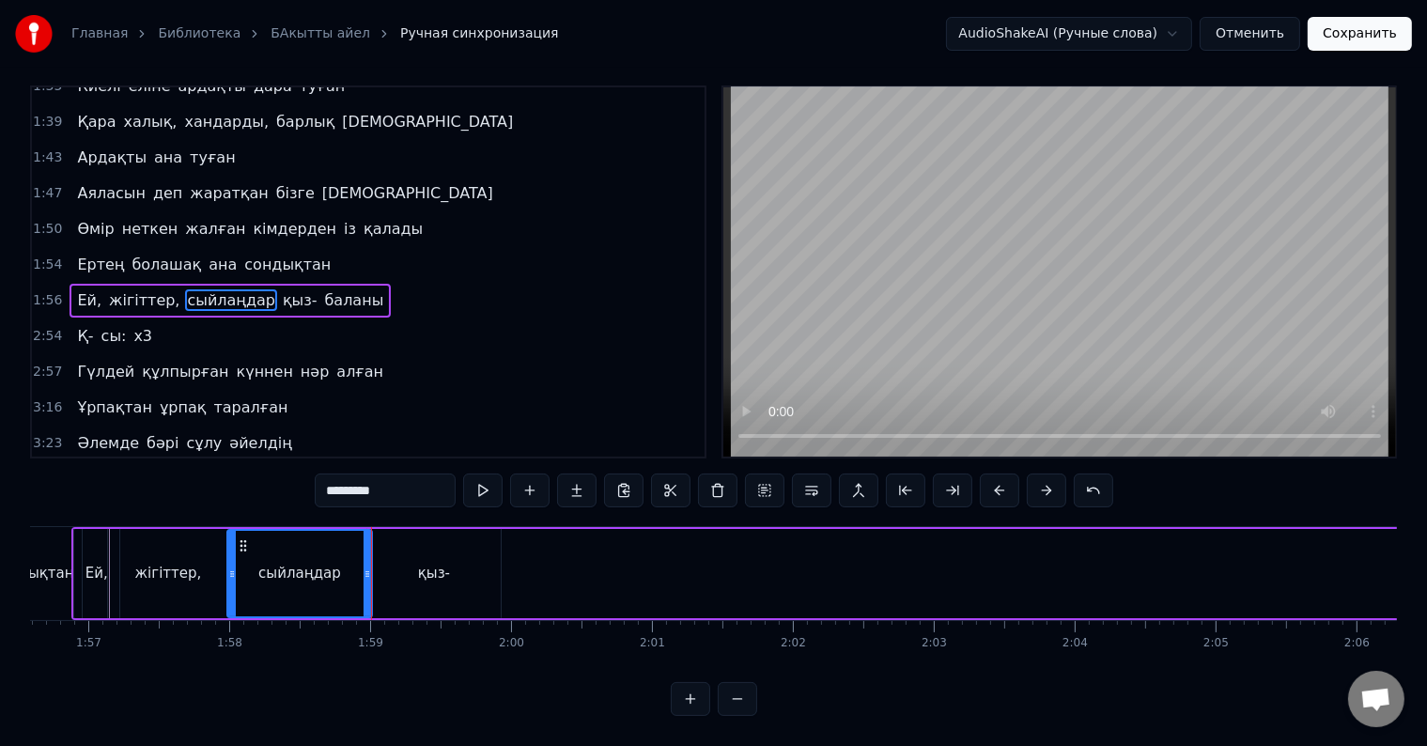
click at [379, 548] on div "қыз-" at bounding box center [433, 573] width 133 height 89
type input "****"
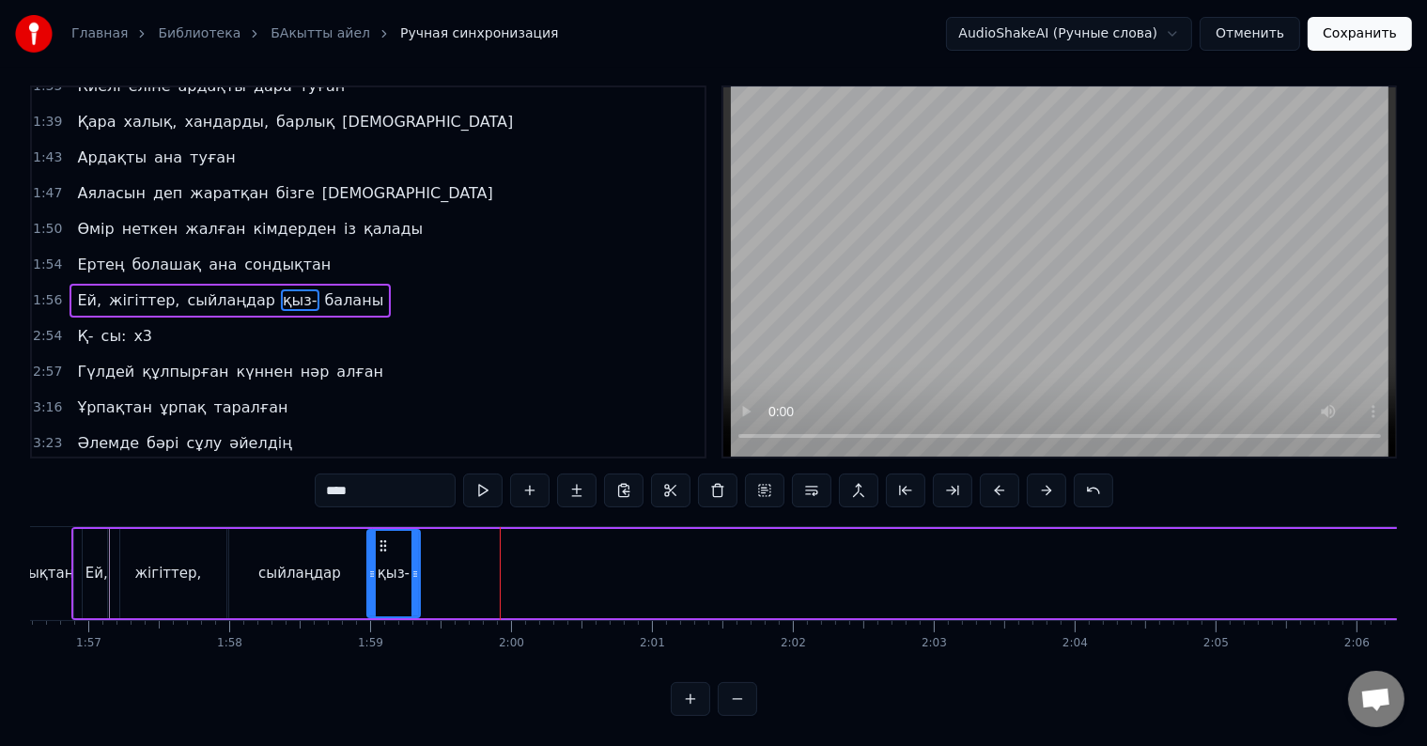
drag, startPoint x: 494, startPoint y: 559, endPoint x: 413, endPoint y: 560, distance: 80.8
click at [413, 566] on icon at bounding box center [415, 573] width 8 height 15
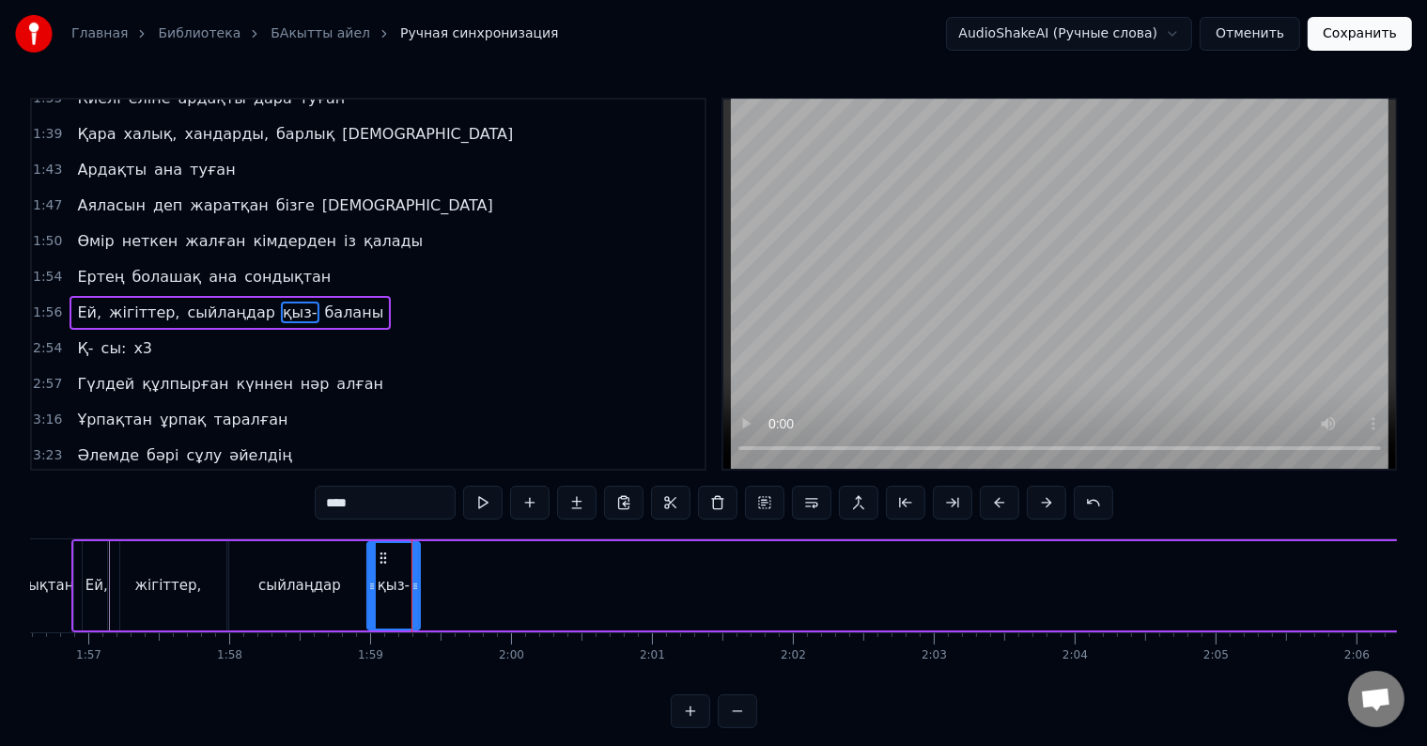
click at [381, 591] on div "қыз-" at bounding box center [394, 586] width 32 height 22
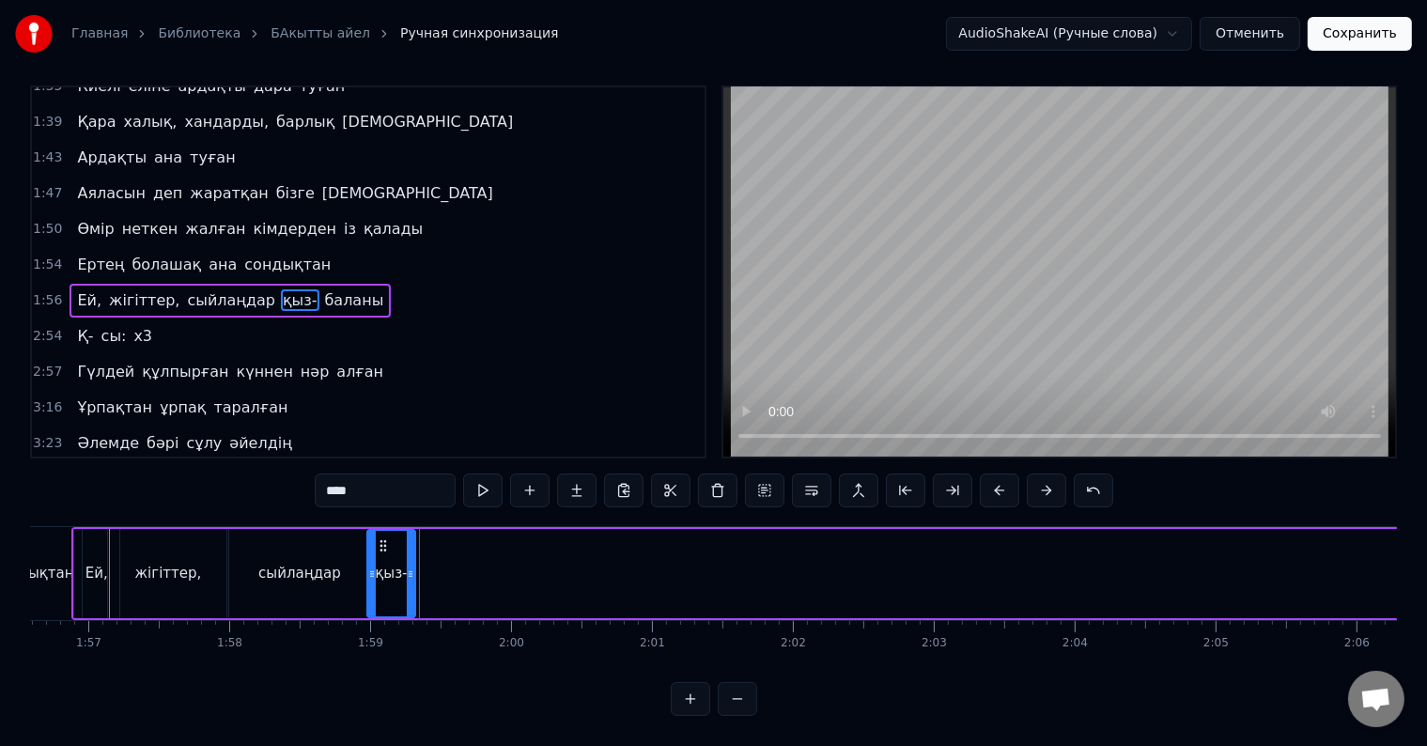
click at [409, 572] on div at bounding box center [411, 573] width 8 height 85
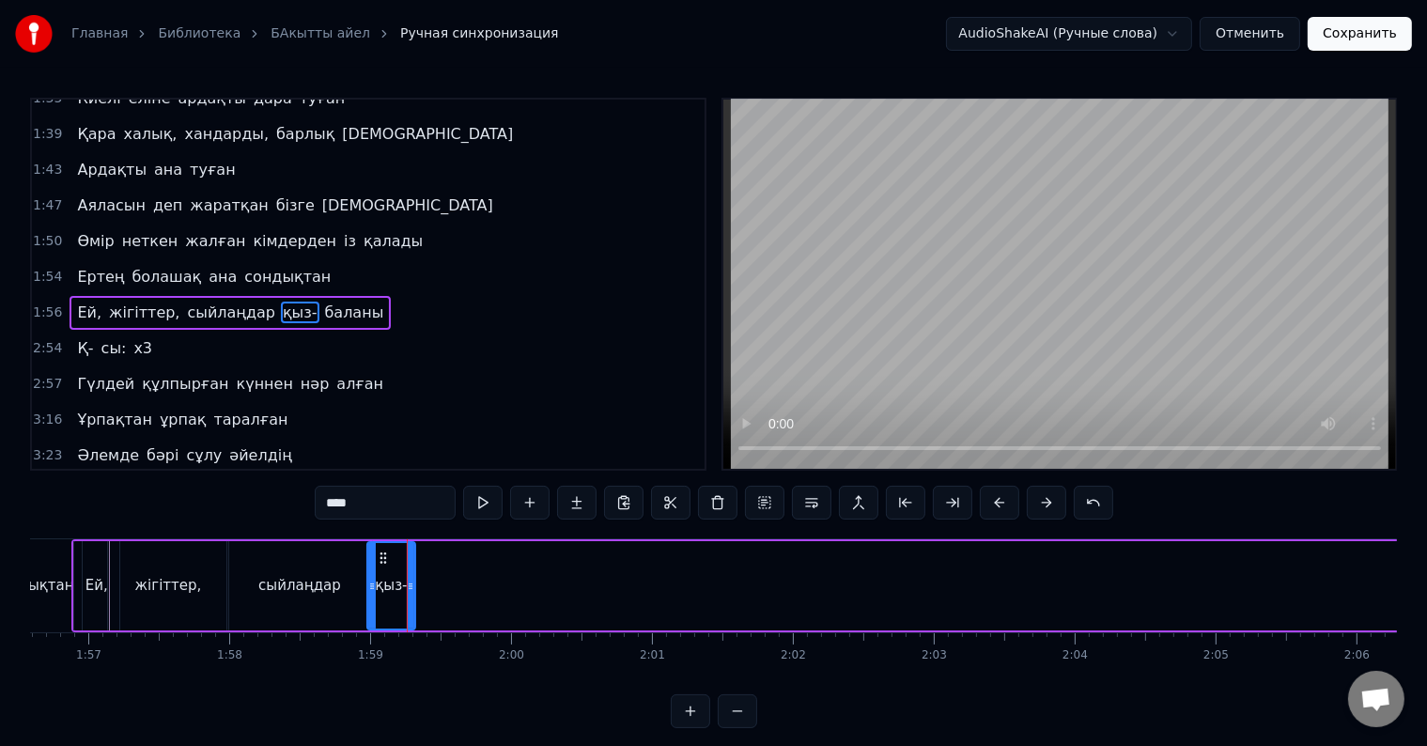
click at [385, 587] on div "қыз-" at bounding box center [391, 586] width 32 height 22
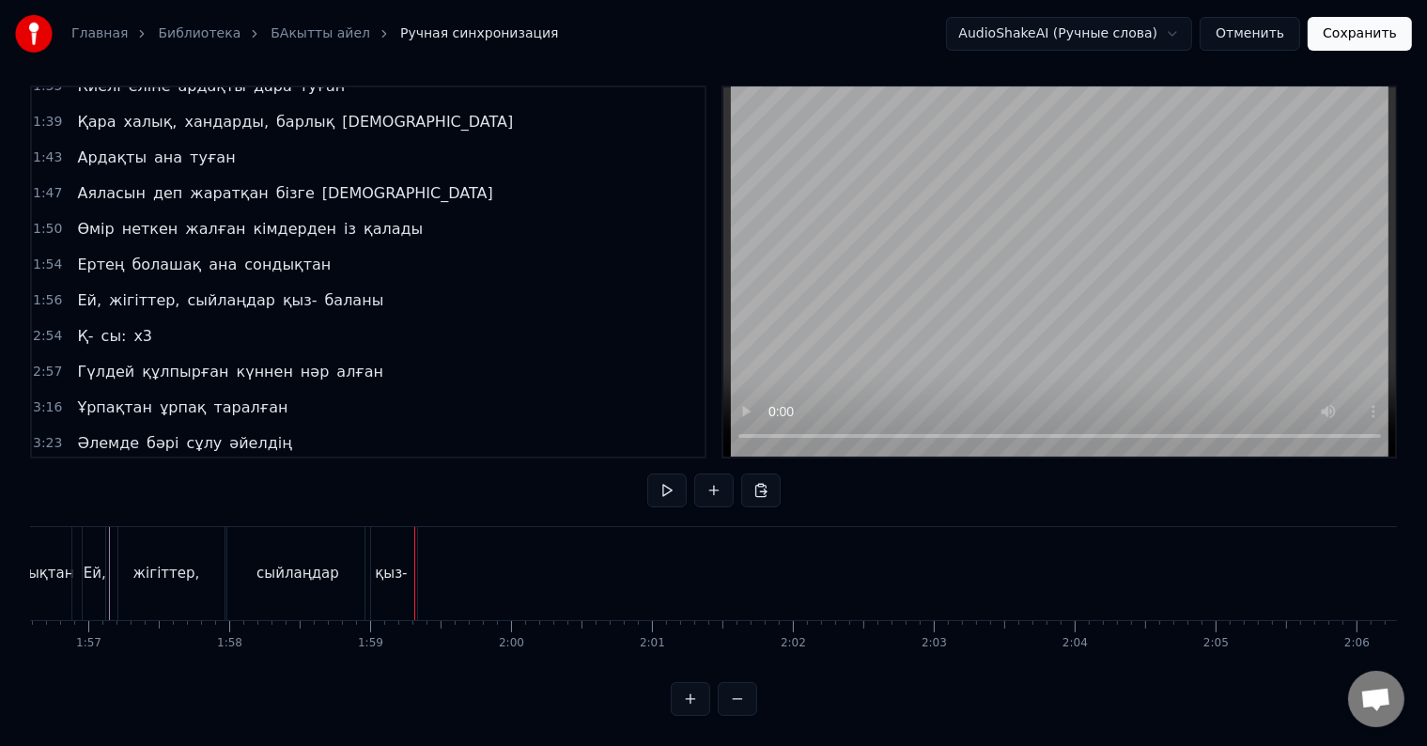
drag, startPoint x: 733, startPoint y: 668, endPoint x: 756, endPoint y: 671, distance: 23.7
click at [756, 671] on div "0:32 Атадан бүгін бізге жалғасқан қыз- ұлын 0:35 Тұнықты шөлдейді аңсайды күн ж…" at bounding box center [713, 400] width 1367 height 630
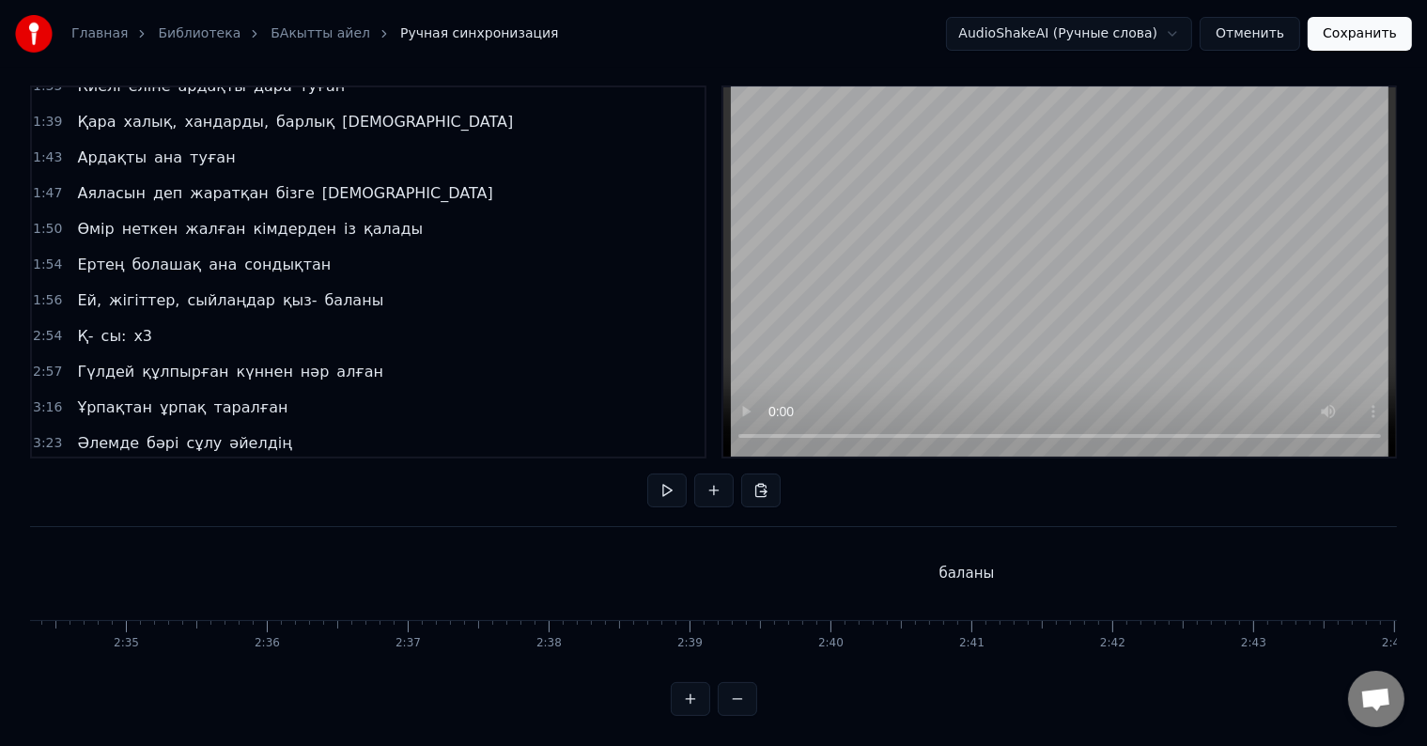
click at [955, 582] on div "баланы" at bounding box center [967, 573] width 3490 height 93
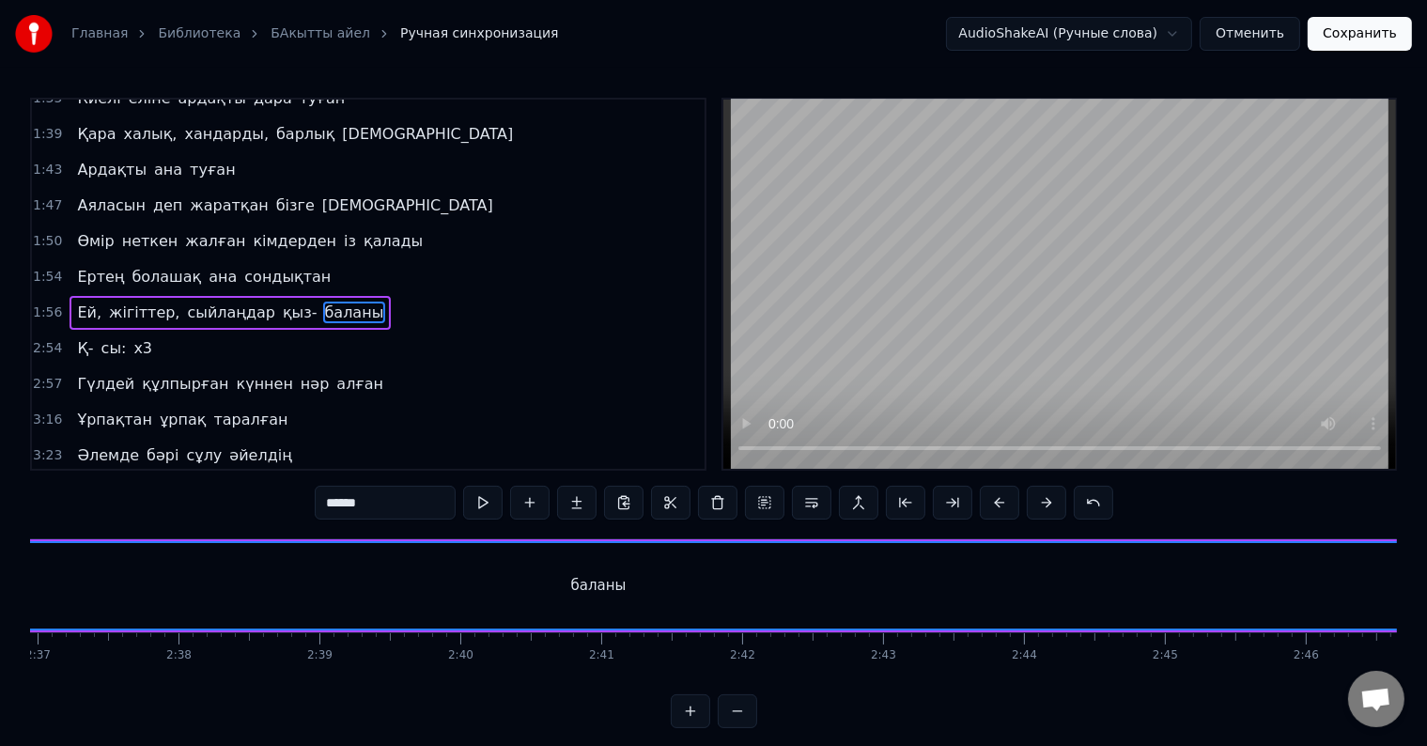
scroll to position [0, 21929]
click at [789, 575] on div "баланы" at bounding box center [783, 586] width 55 height 22
click at [780, 594] on div "баланы" at bounding box center [783, 586] width 55 height 22
click at [755, 586] on div "баланы" at bounding box center [784, 585] width 3488 height 85
click at [836, 590] on div "баланы" at bounding box center [784, 585] width 3488 height 85
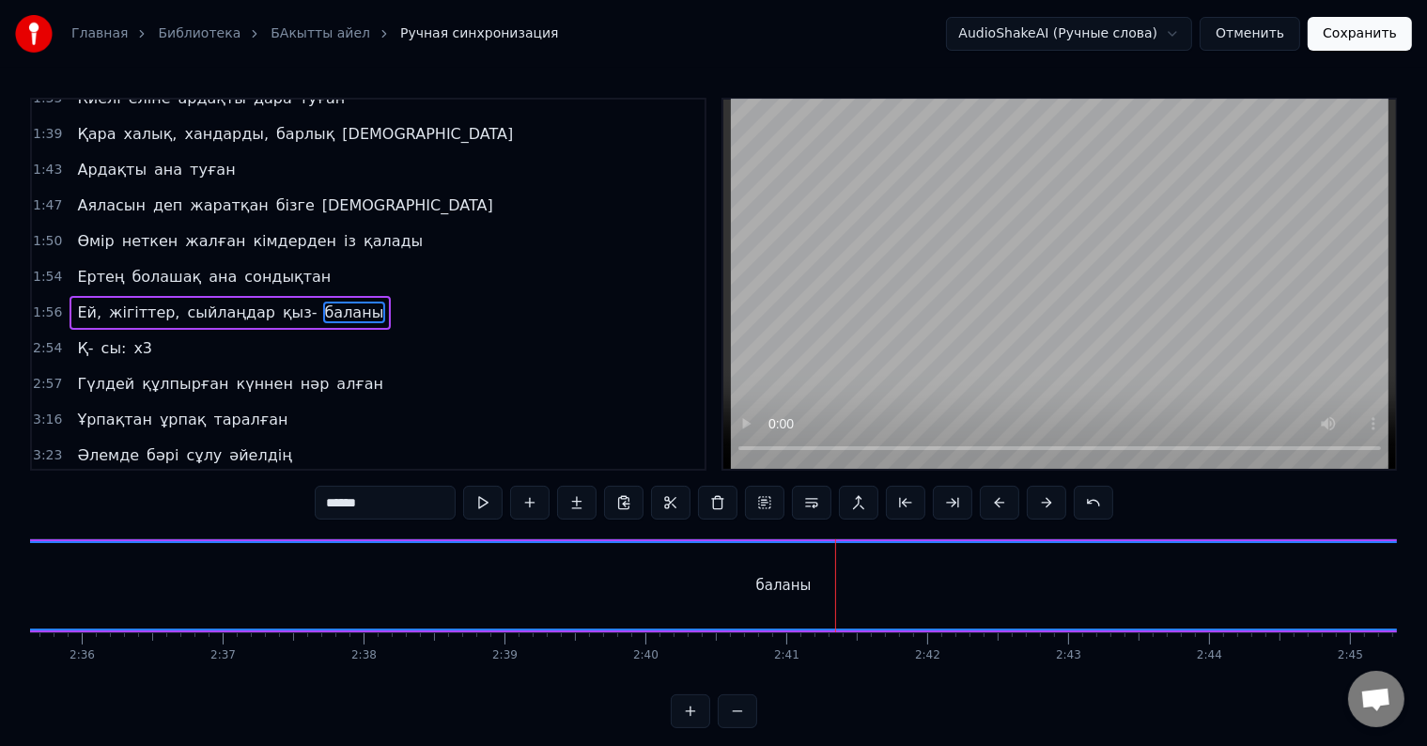
click at [857, 667] on div "Атадан бүгін бізге жалғасқан қыз- ұлын Тұнықты шөлдейді аңсайды күн жылуын Тәңі…" at bounding box center [713, 608] width 1367 height 141
click at [796, 602] on div "баланы" at bounding box center [784, 585] width 3488 height 85
click at [769, 586] on div "баланы" at bounding box center [783, 586] width 55 height 22
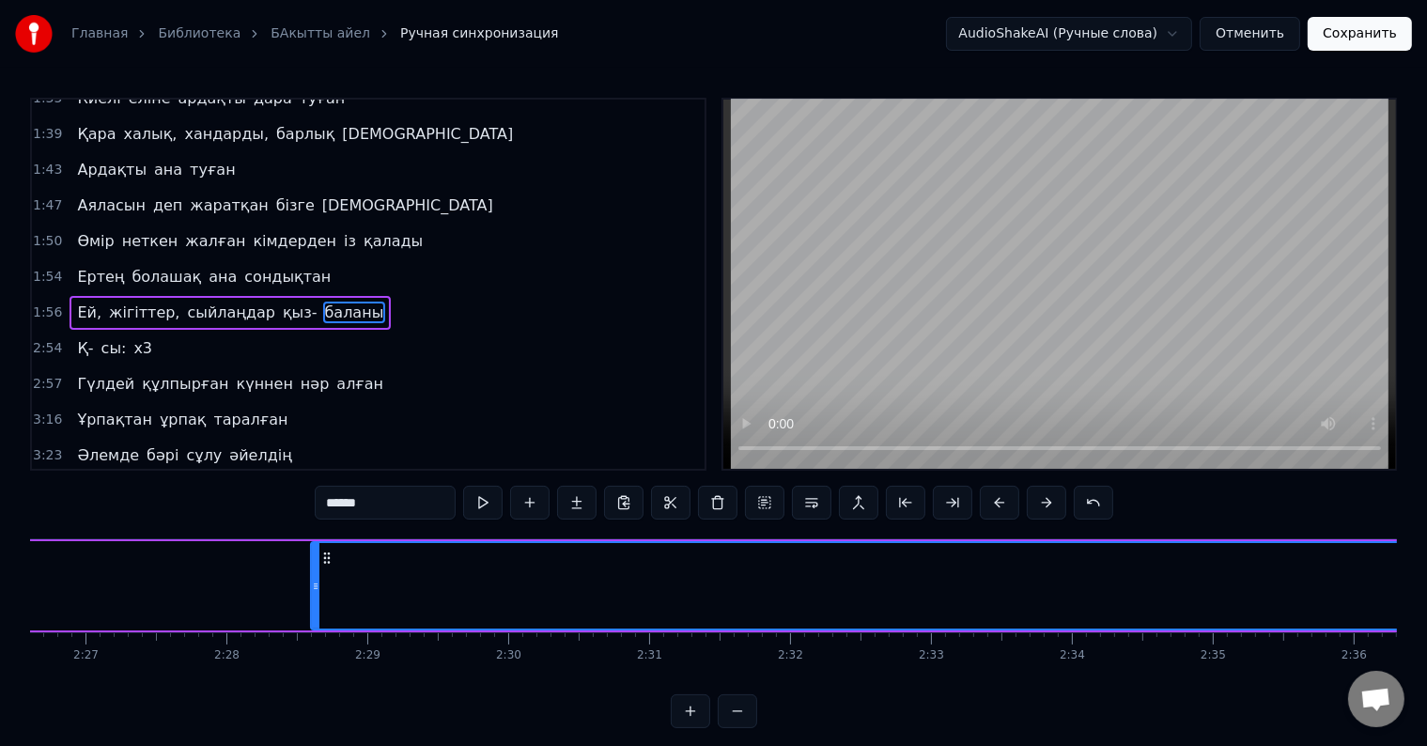
scroll to position [0, 20675]
drag, startPoint x: 305, startPoint y: 564, endPoint x: 327, endPoint y: 569, distance: 22.3
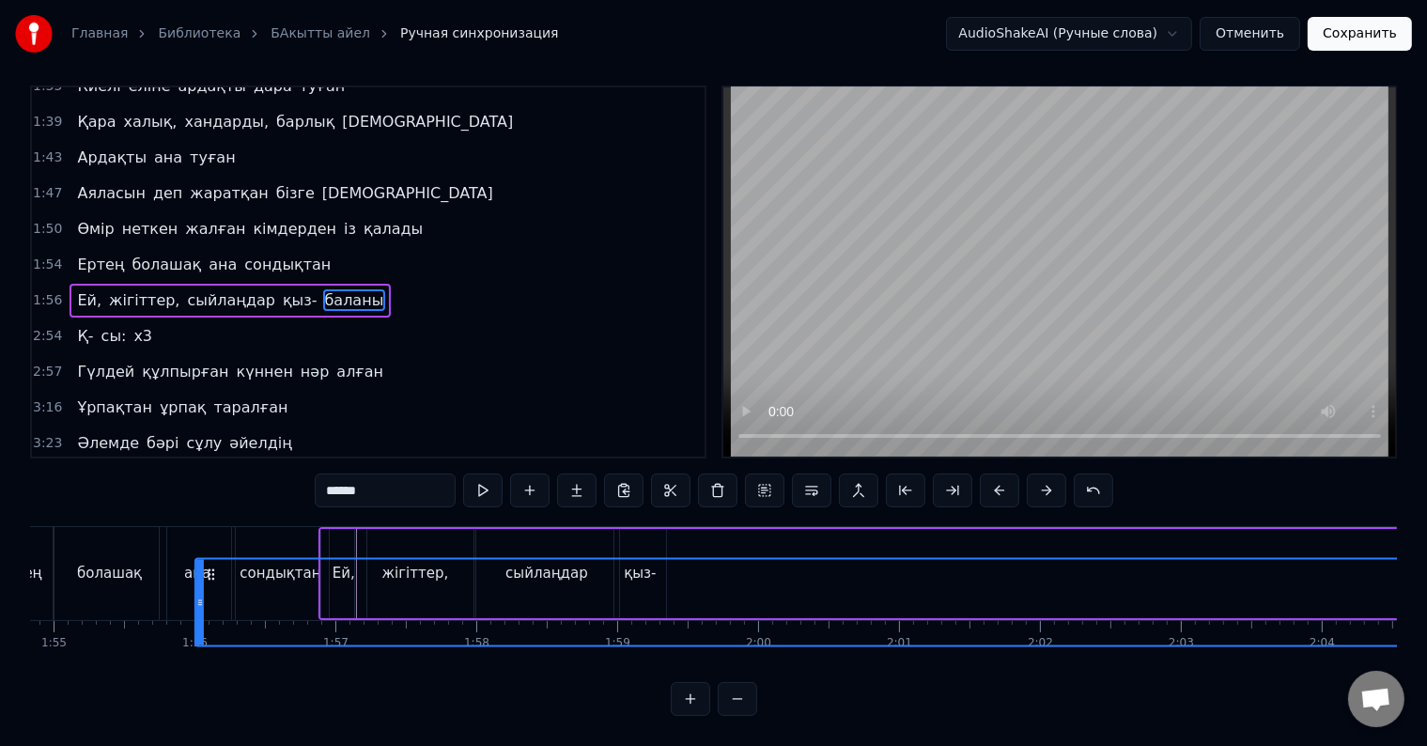
scroll to position [0, 16160]
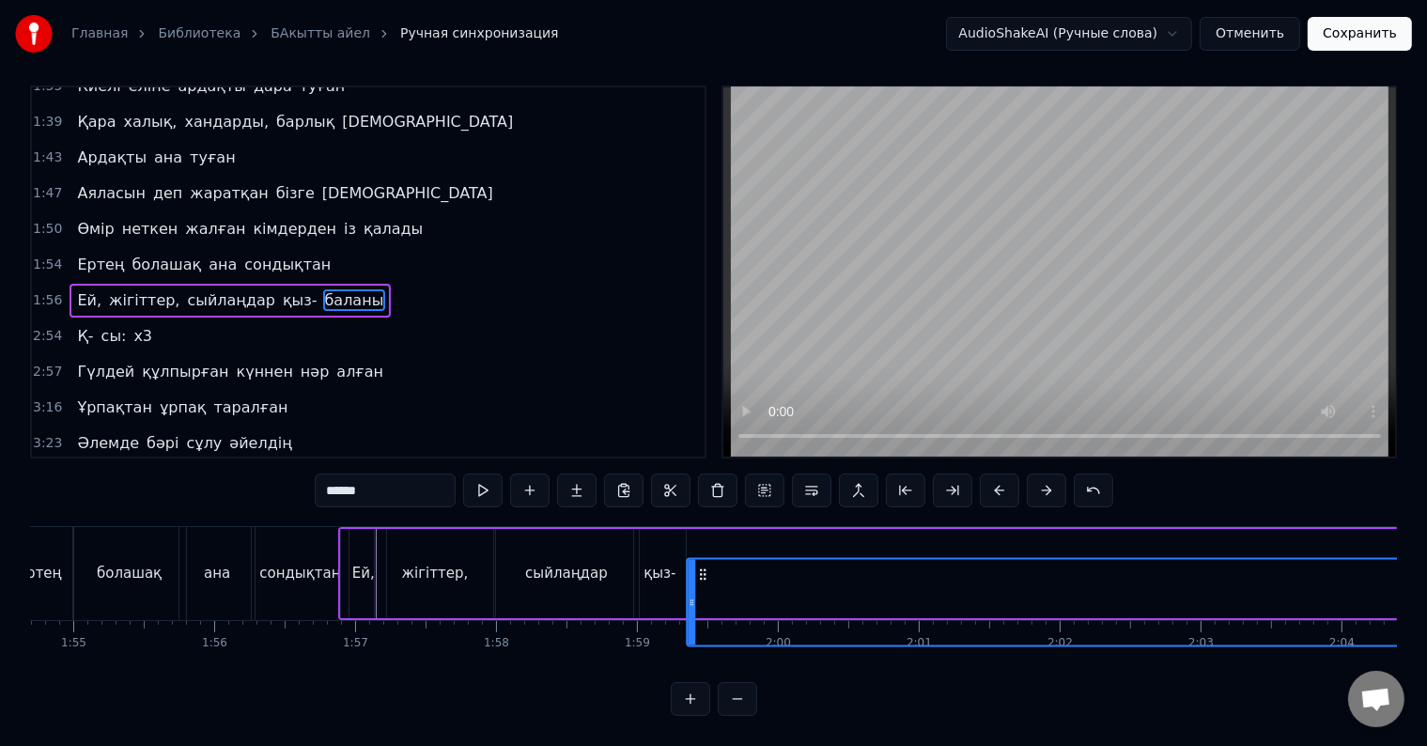
drag, startPoint x: 304, startPoint y: 556, endPoint x: 700, endPoint y: 505, distance: 398.7
click at [700, 505] on div "0:32 Атадан бүгін бізге жалғасқан қыз- ұлын 0:35 Тұнықты шөлдейді аңсайды күн ж…" at bounding box center [713, 400] width 1367 height 630
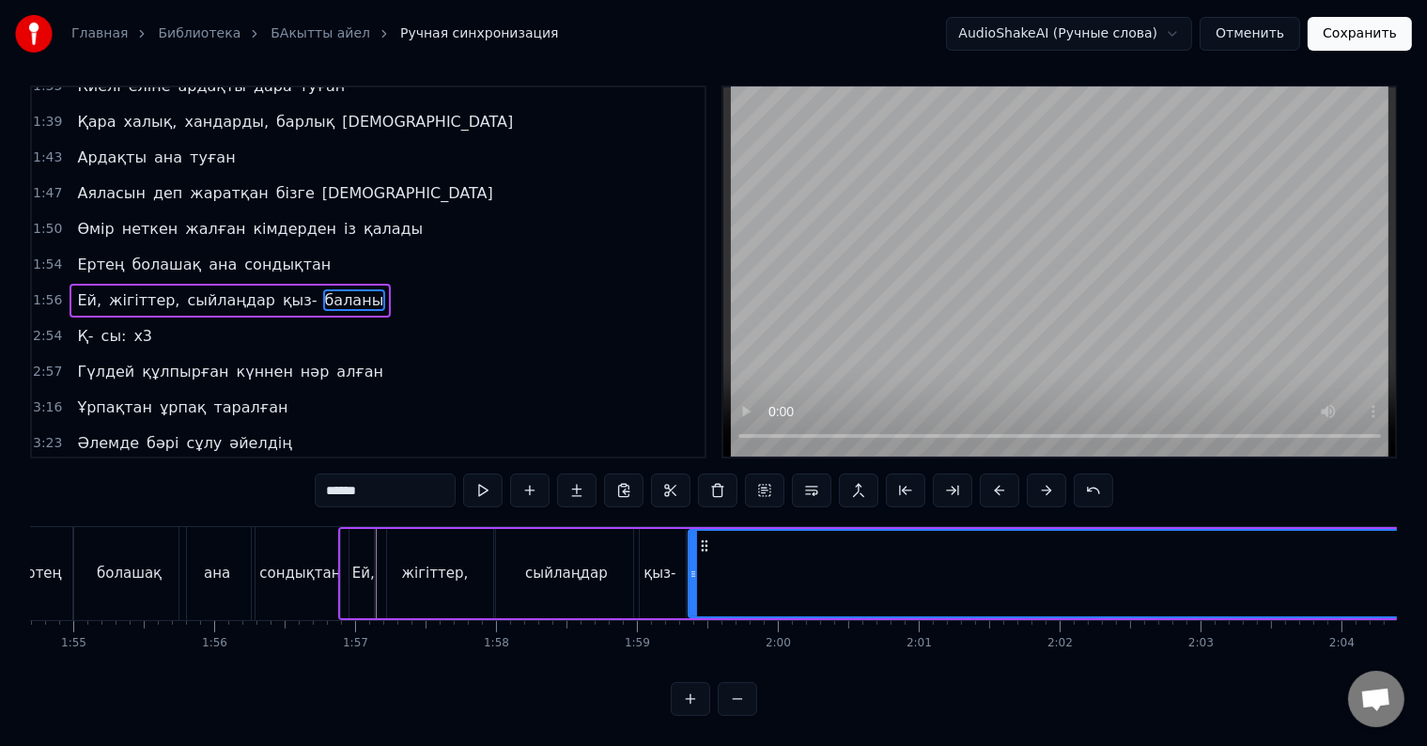
click at [596, 542] on div "сыйлаңдар" at bounding box center [566, 573] width 145 height 89
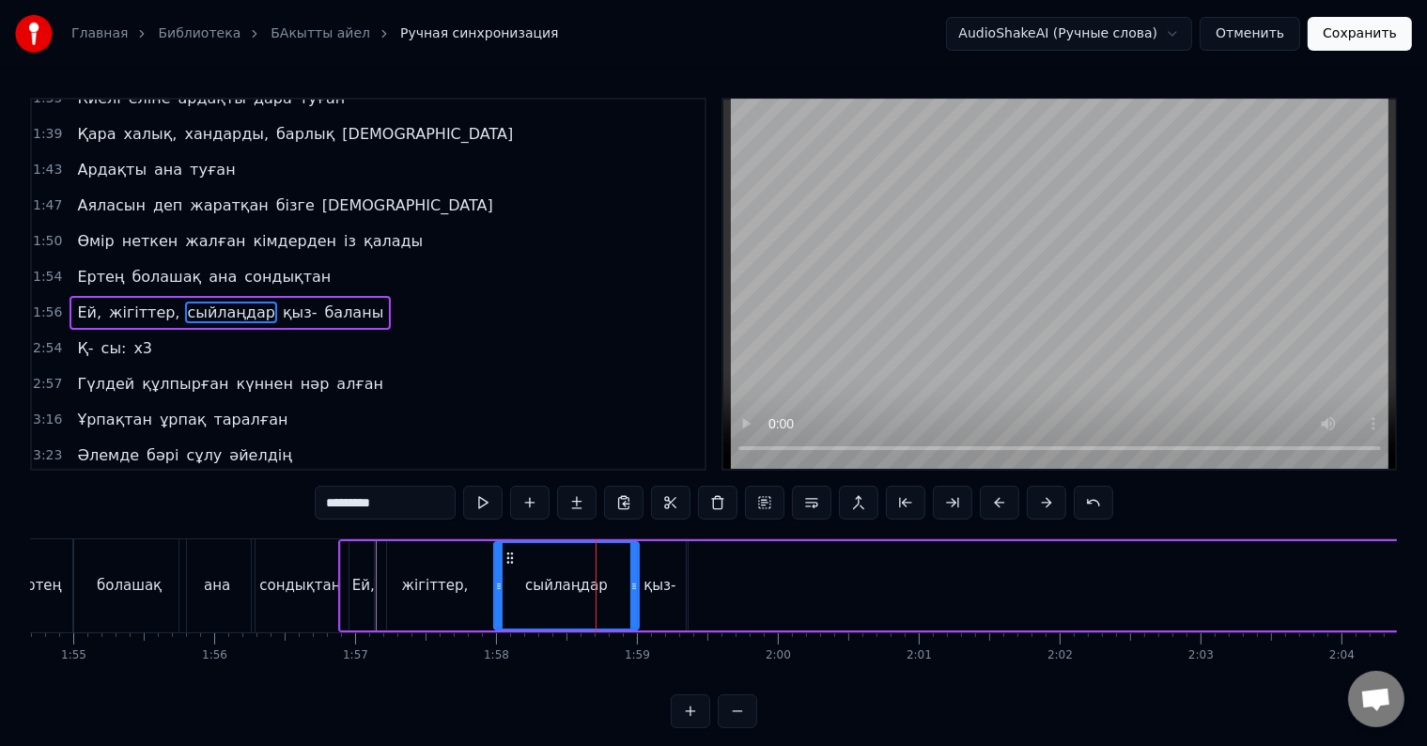
click at [658, 577] on div "қыз-" at bounding box center [659, 586] width 32 height 22
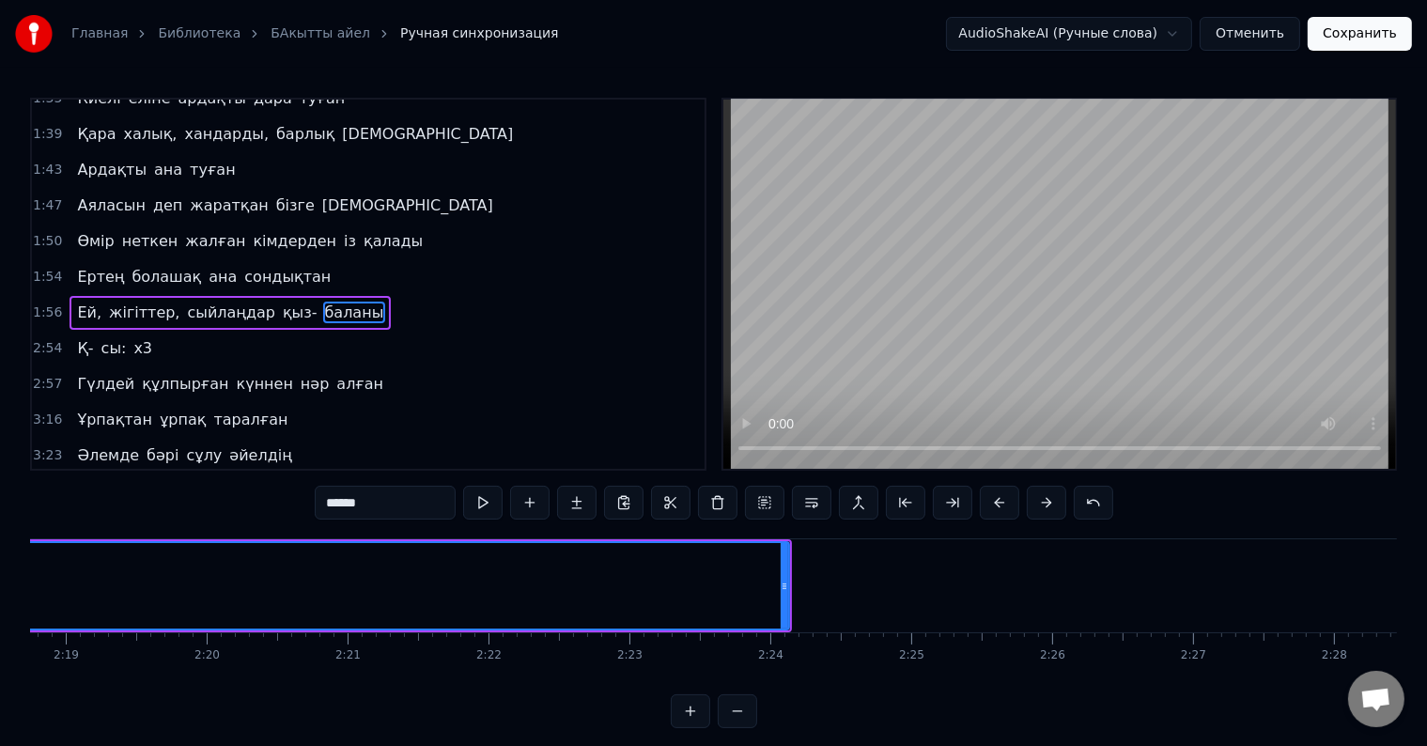
scroll to position [0, 19568]
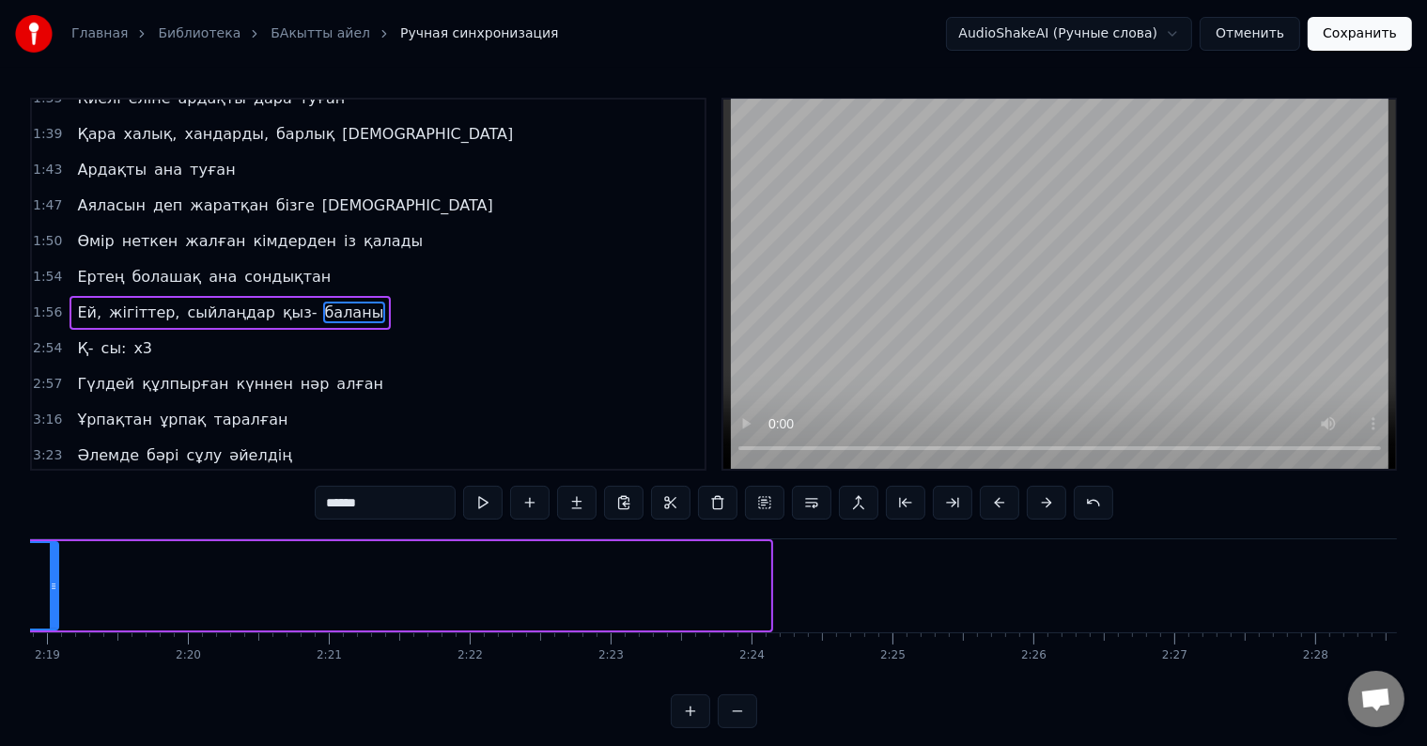
drag, startPoint x: 764, startPoint y: 587, endPoint x: 69, endPoint y: 589, distance: 695.1
click at [57, 589] on icon at bounding box center [54, 586] width 8 height 15
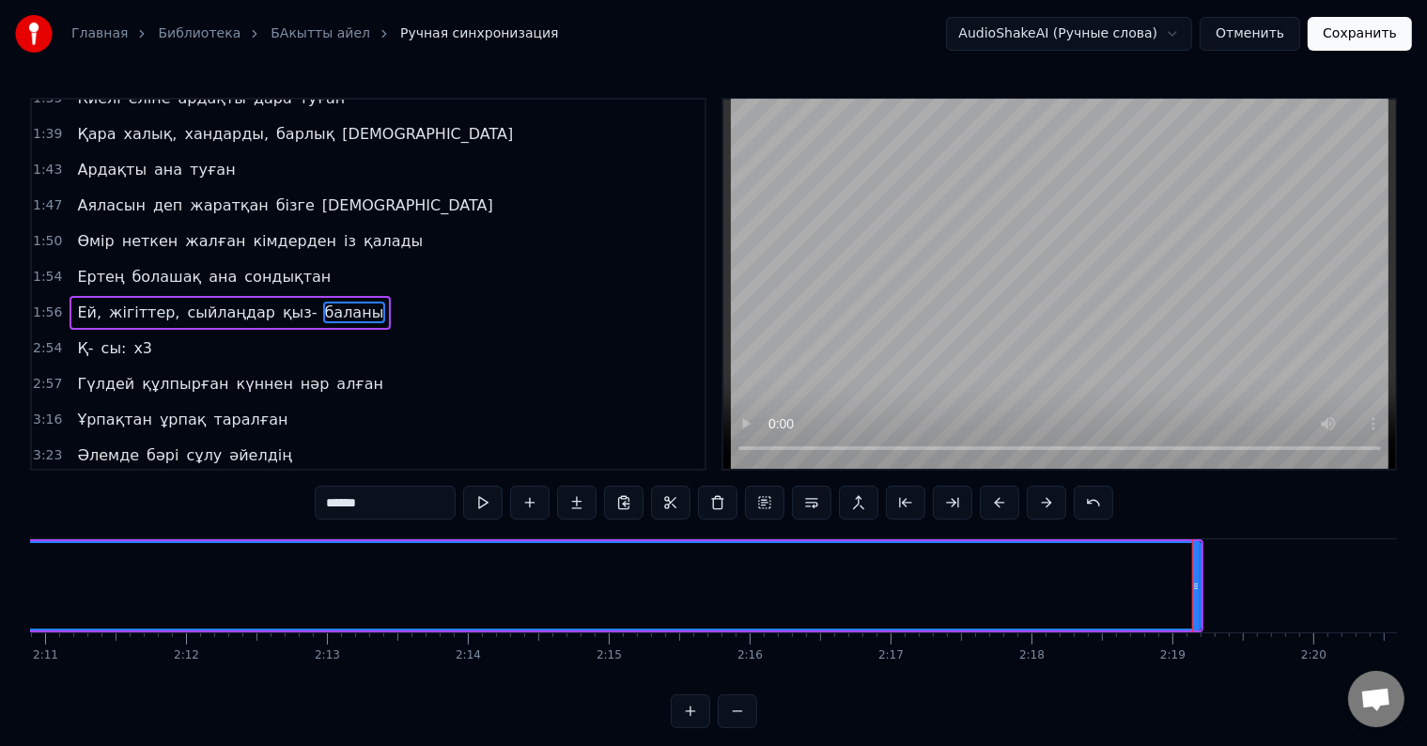
scroll to position [0, 18830]
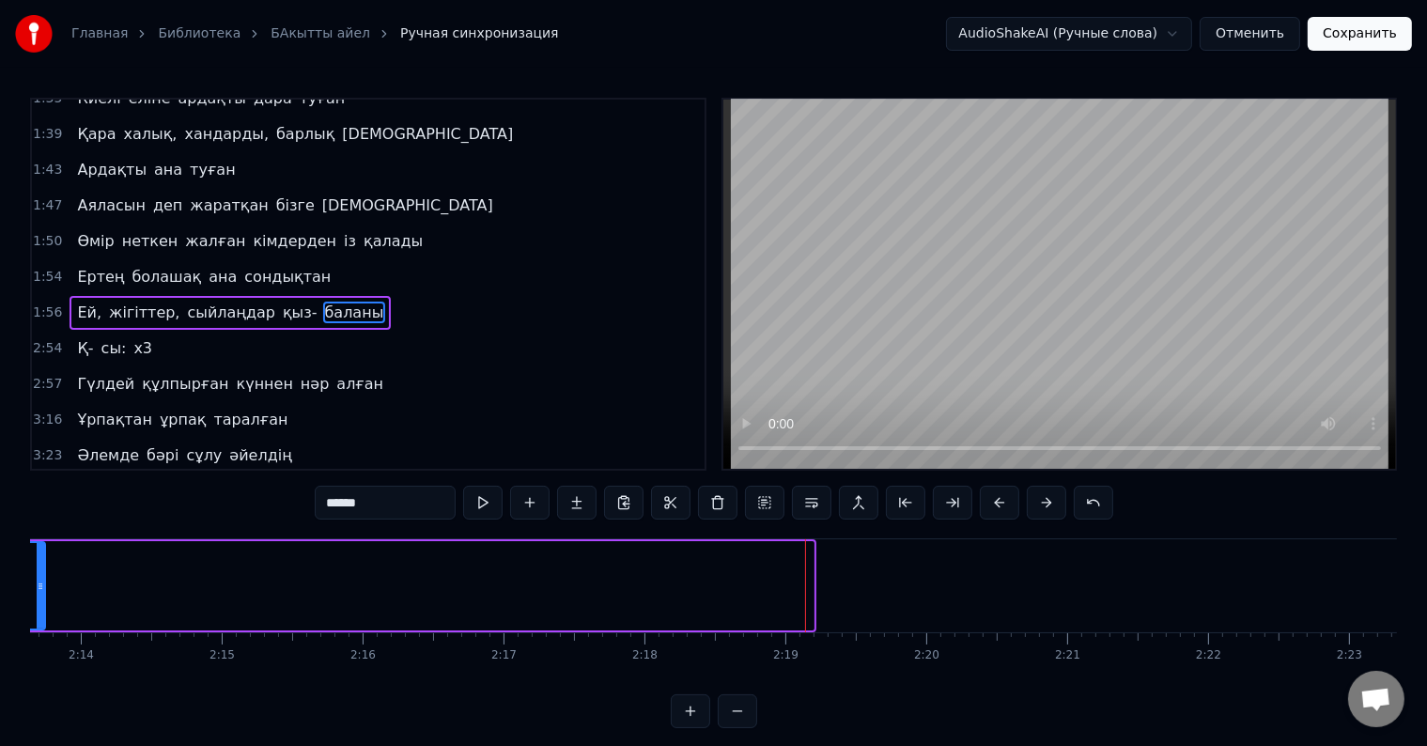
drag, startPoint x: 810, startPoint y: 594, endPoint x: 32, endPoint y: 594, distance: 777.8
click at [37, 594] on div at bounding box center [41, 585] width 8 height 85
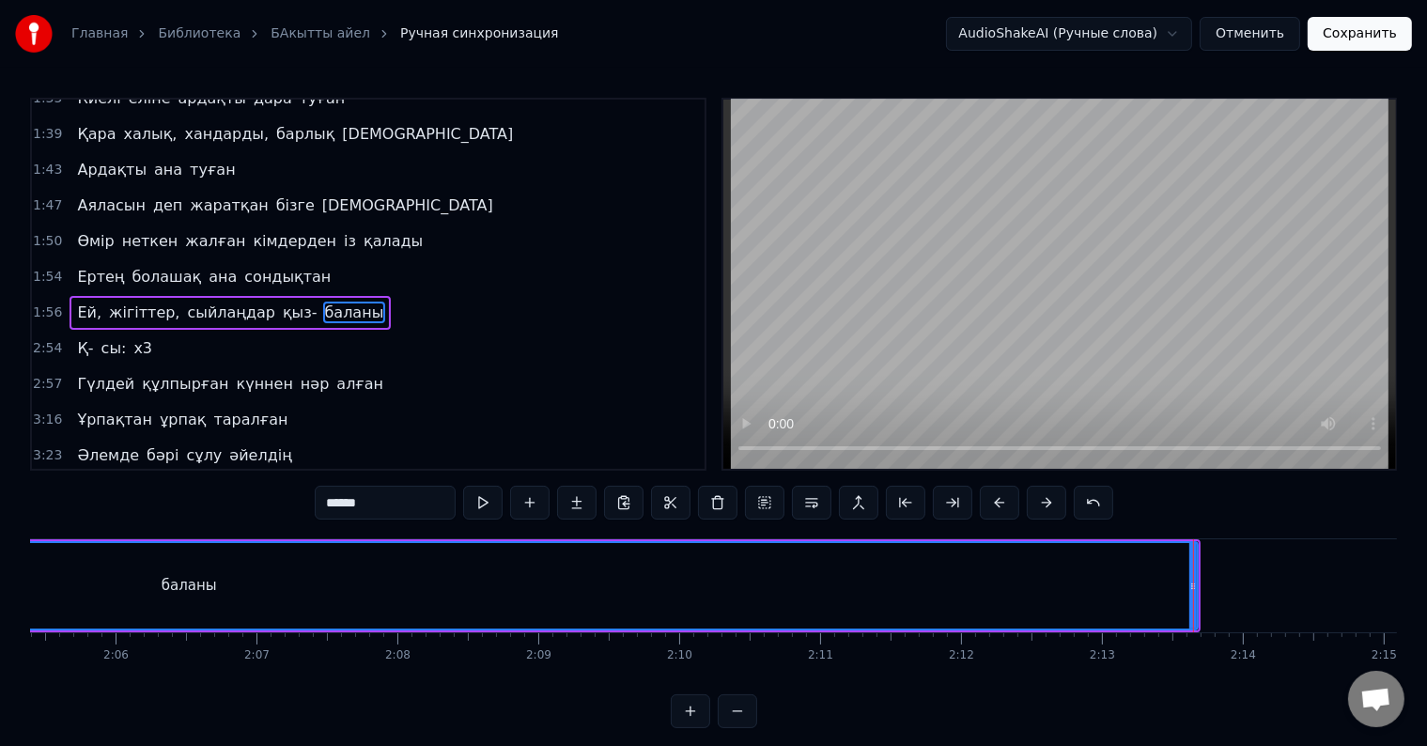
scroll to position [0, 17632]
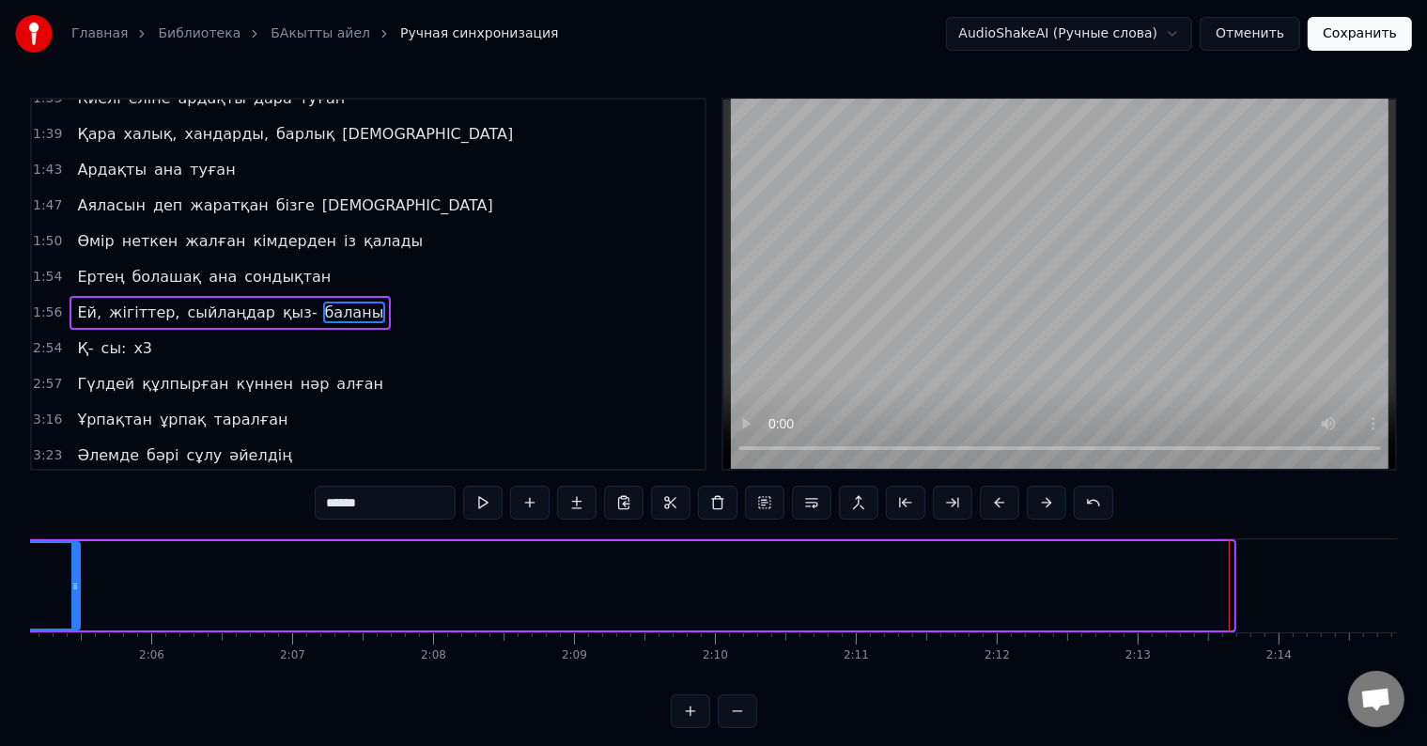
drag, startPoint x: 1226, startPoint y: 590, endPoint x: 69, endPoint y: 596, distance: 1157.3
click at [71, 596] on div at bounding box center [75, 585] width 8 height 85
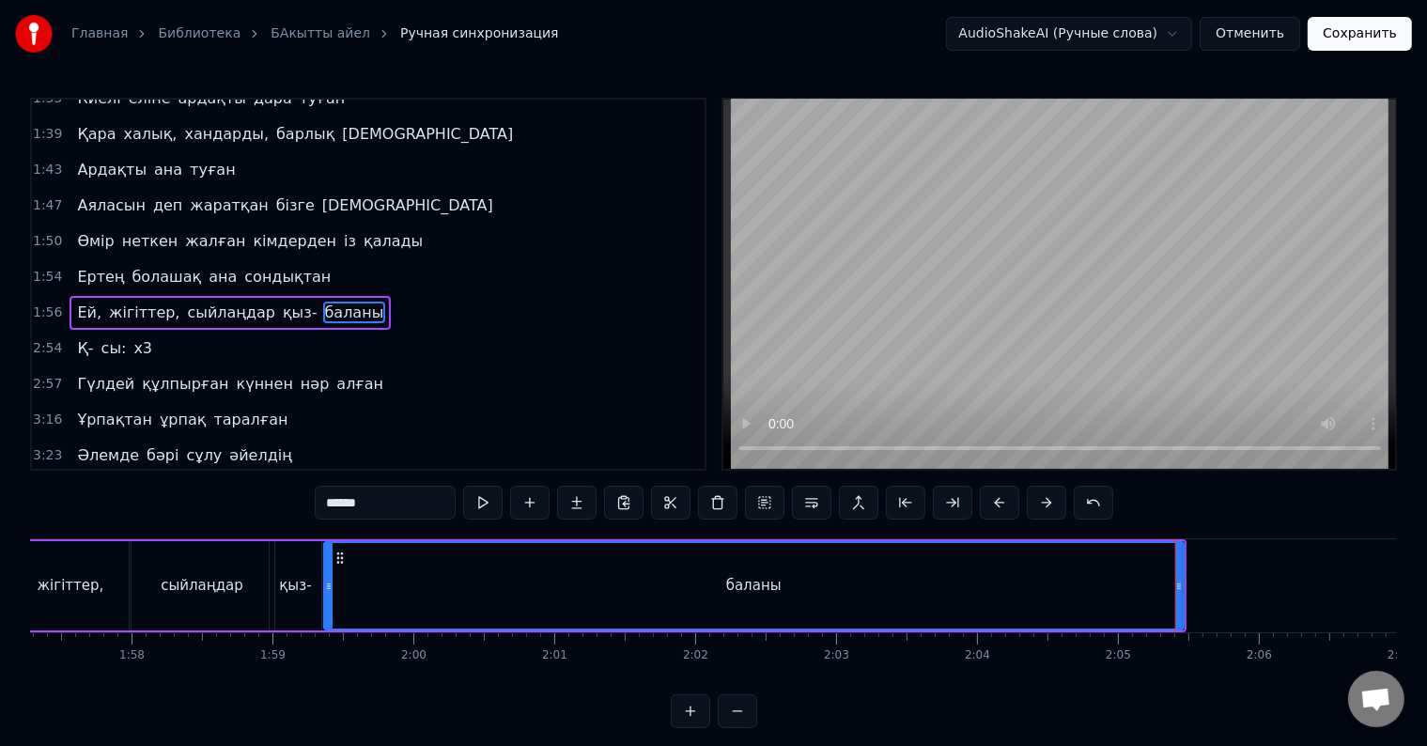
scroll to position [0, 16506]
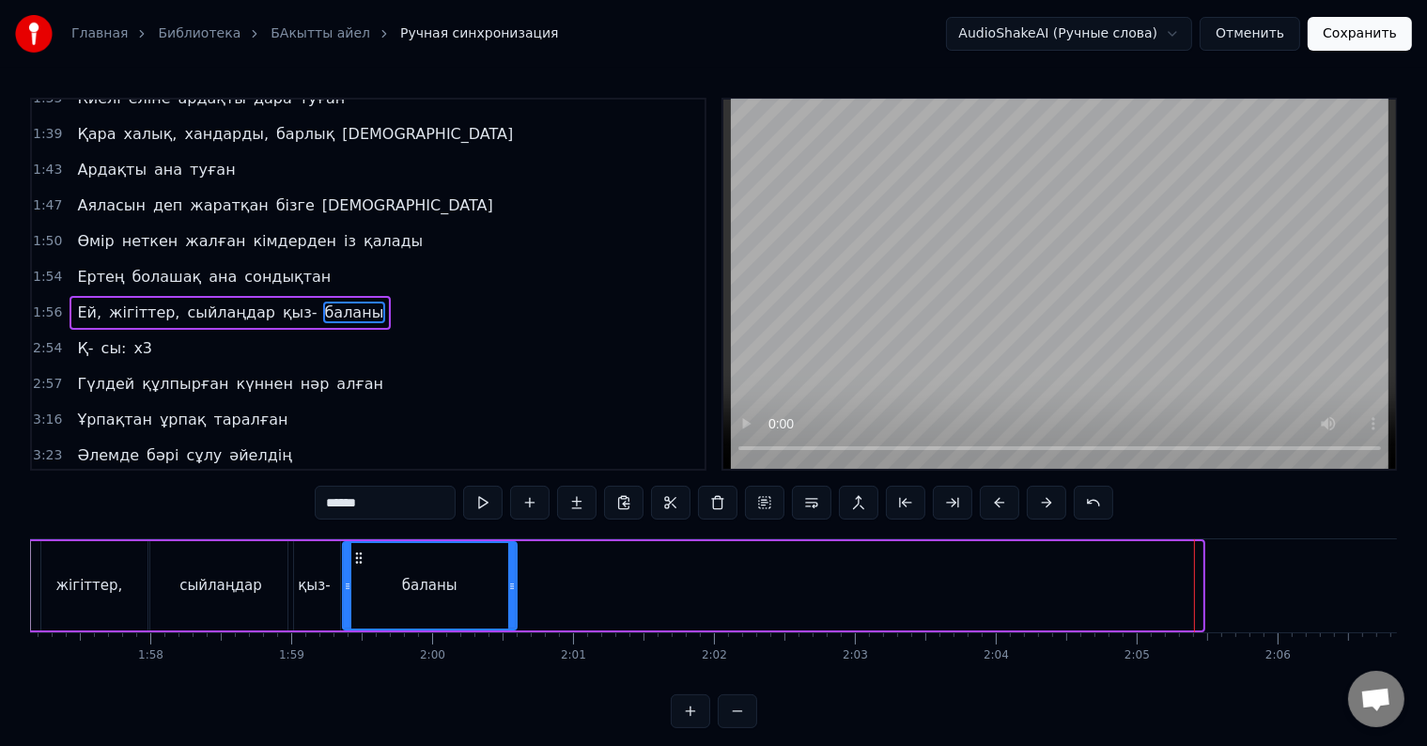
drag, startPoint x: 1195, startPoint y: 583, endPoint x: 477, endPoint y: 602, distance: 717.9
click at [508, 597] on div at bounding box center [512, 585] width 8 height 85
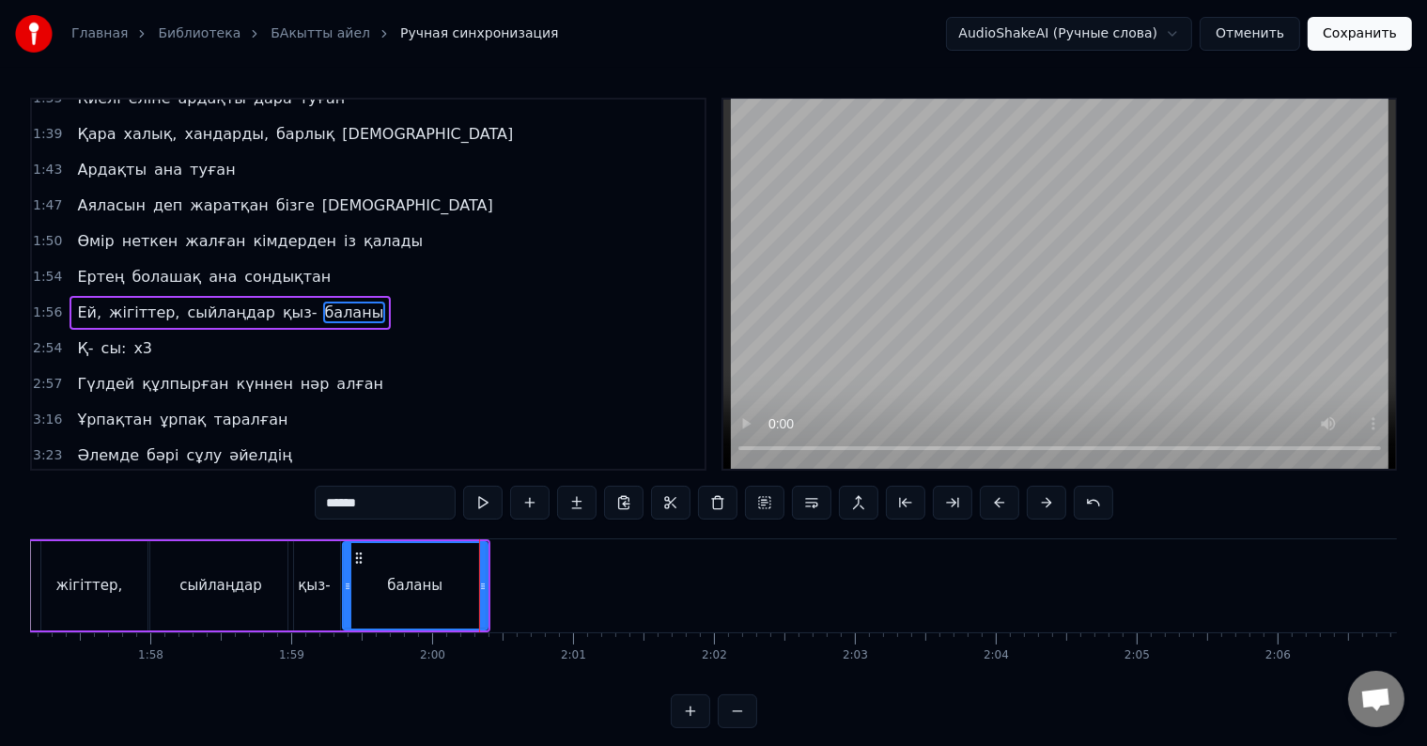
scroll to position [28, 0]
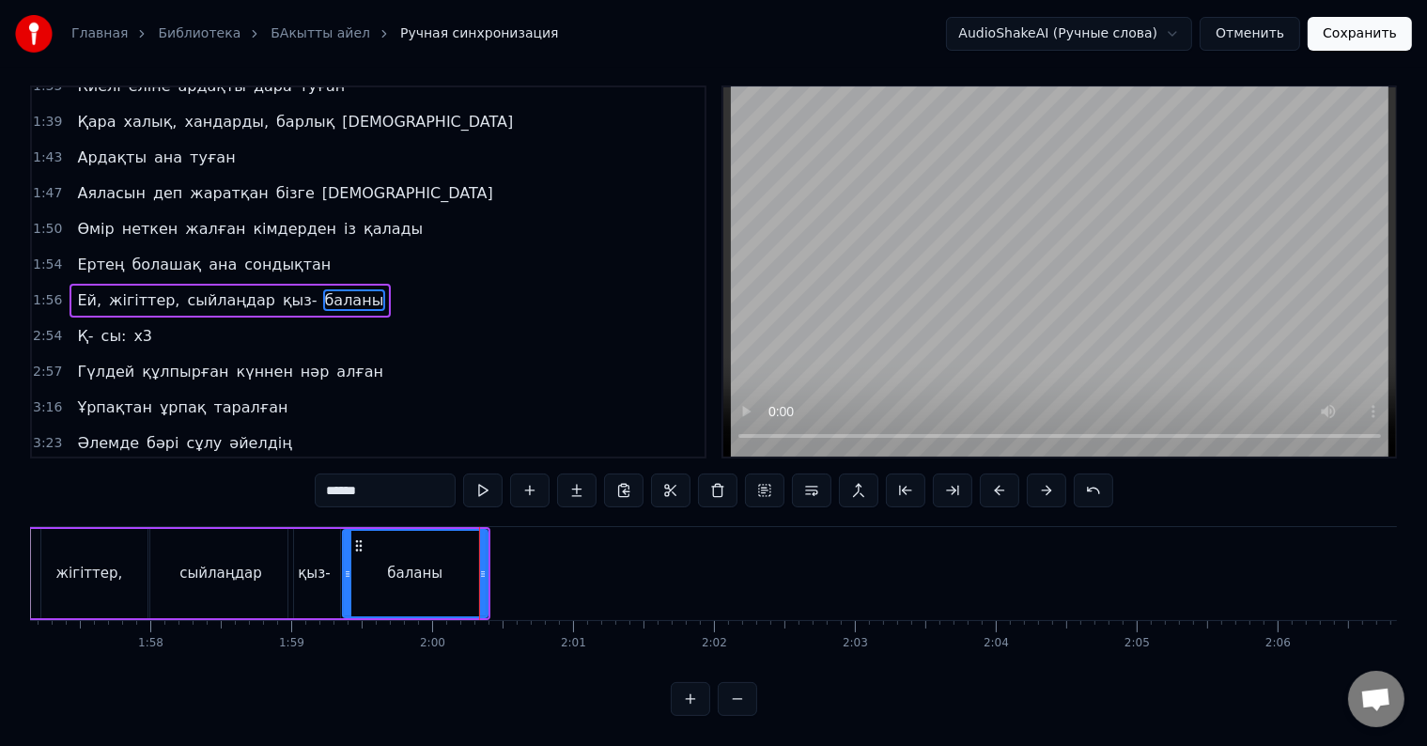
click at [312, 591] on div "қыз-" at bounding box center [314, 573] width 52 height 89
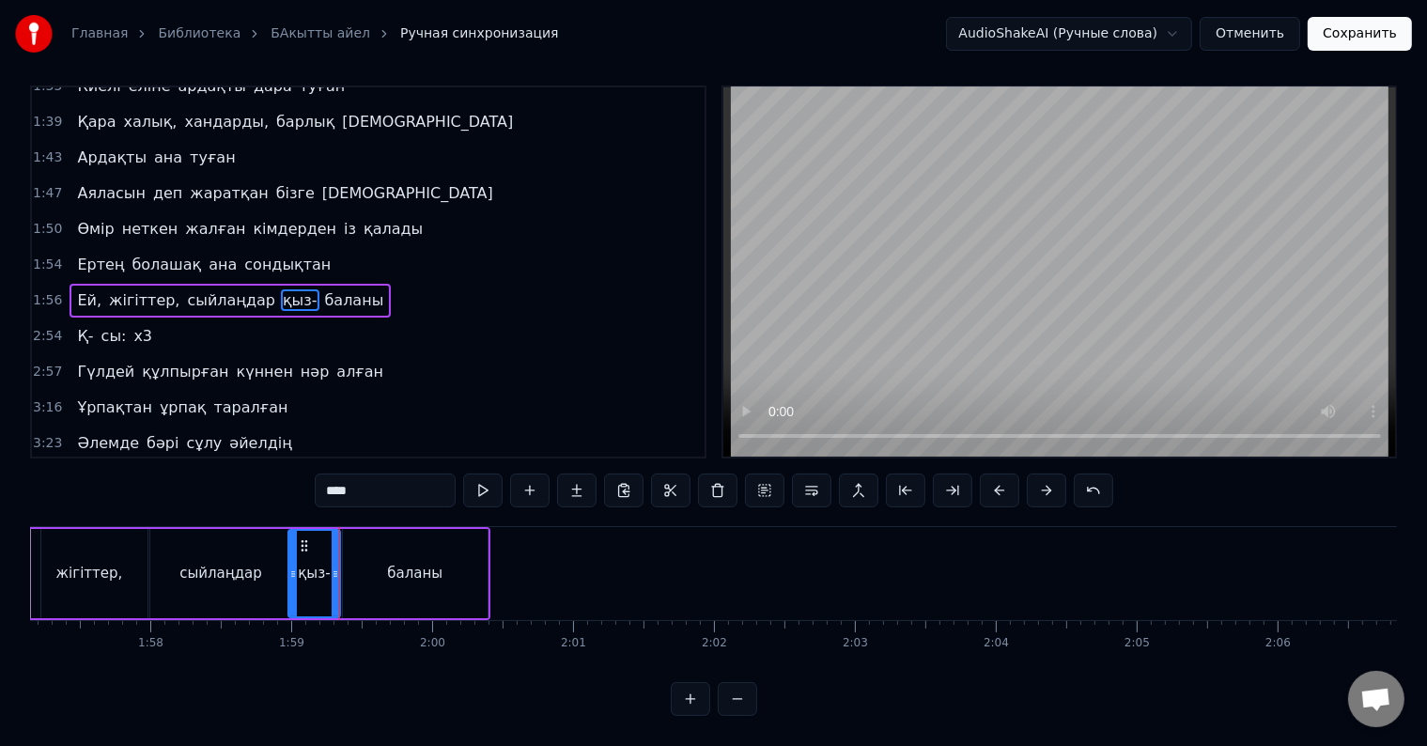
click at [344, 564] on div "баланы" at bounding box center [415, 573] width 145 height 89
type input "******"
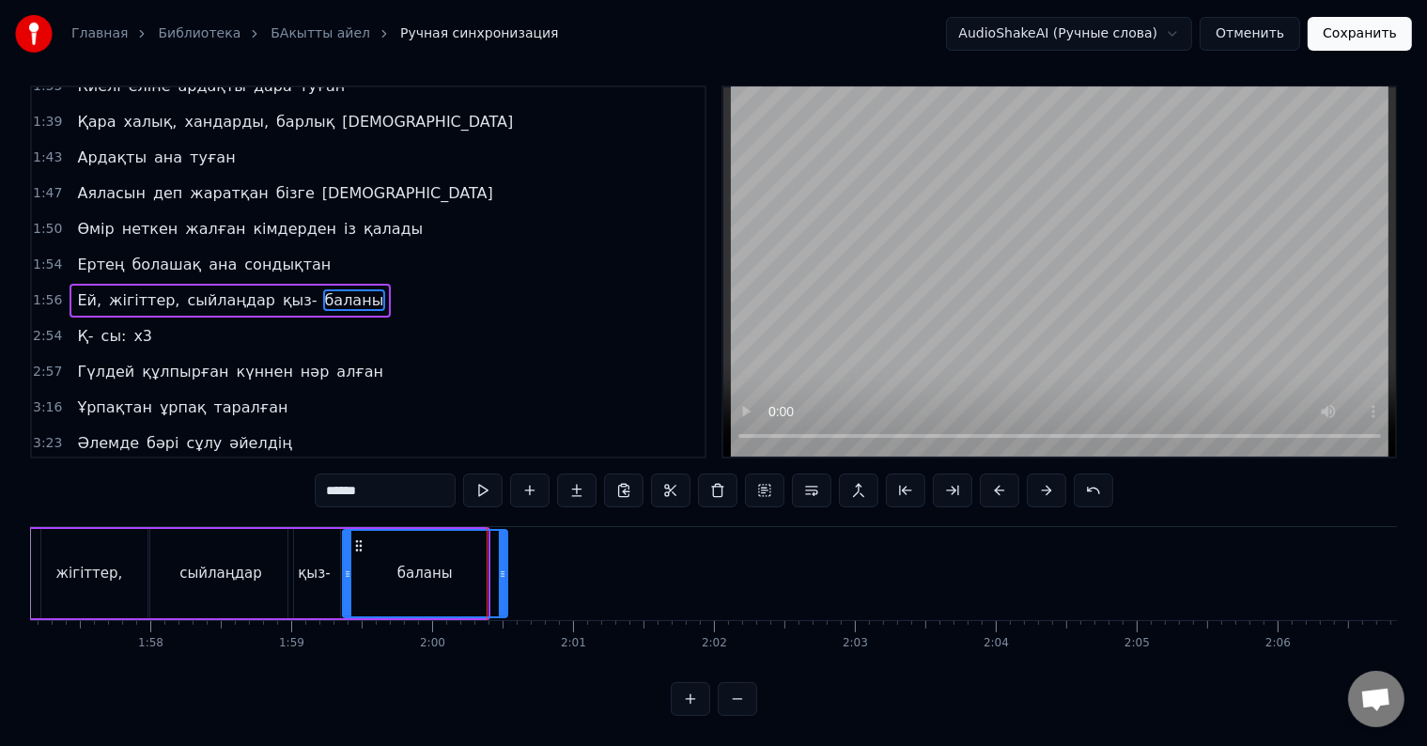
drag, startPoint x: 484, startPoint y: 556, endPoint x: 524, endPoint y: 571, distance: 43.1
click at [506, 571] on div at bounding box center [503, 573] width 8 height 85
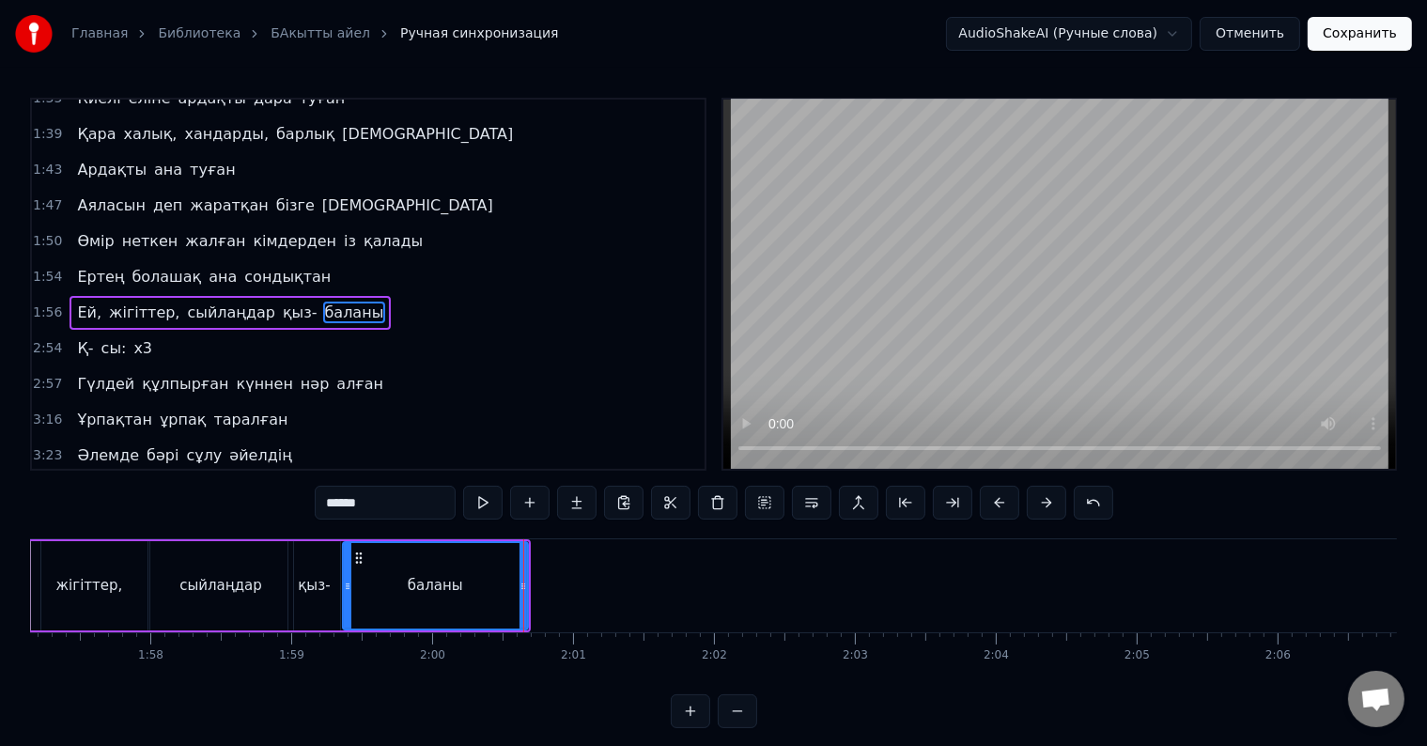
click at [473, 582] on div "баланы" at bounding box center [435, 585] width 183 height 85
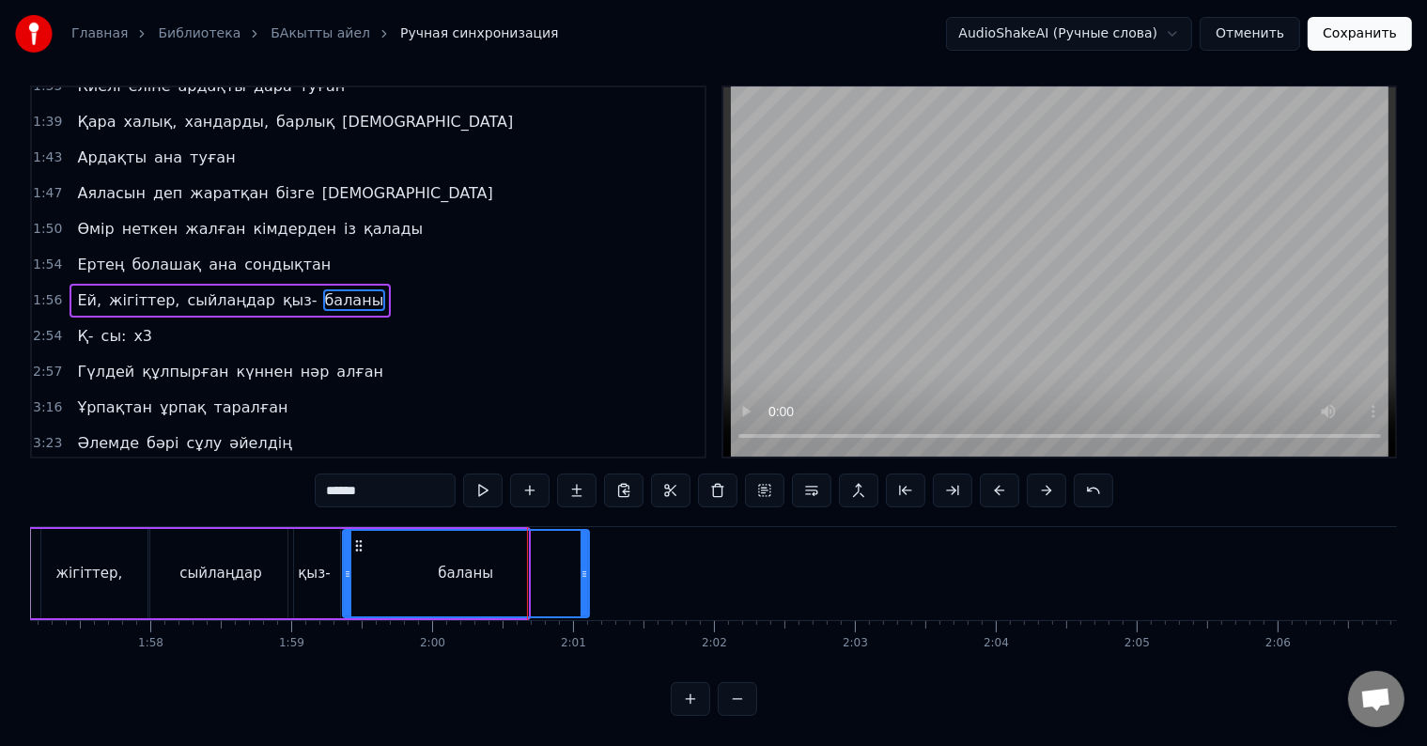
drag, startPoint x: 519, startPoint y: 560, endPoint x: 577, endPoint y: 569, distance: 59.0
click at [581, 569] on div at bounding box center [585, 573] width 8 height 85
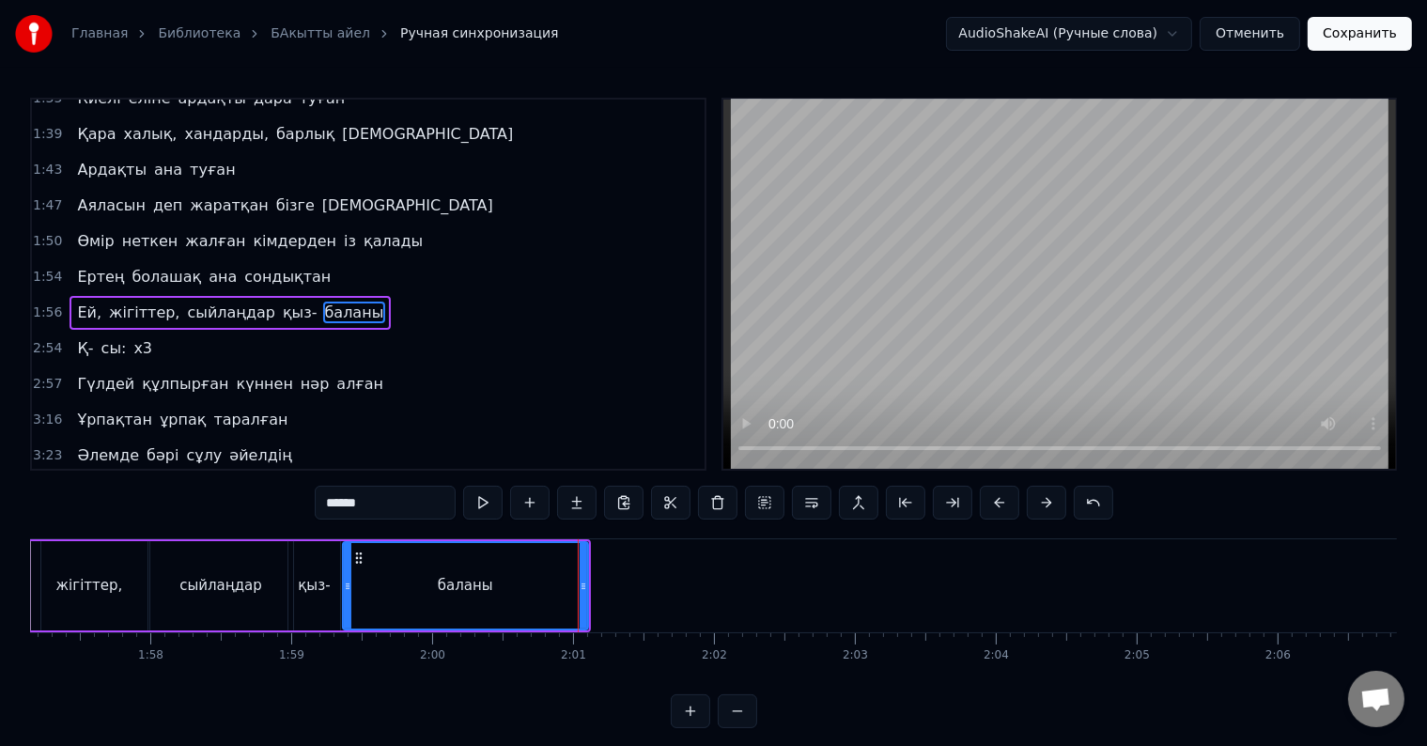
click at [501, 571] on div "баланы" at bounding box center [465, 585] width 243 height 85
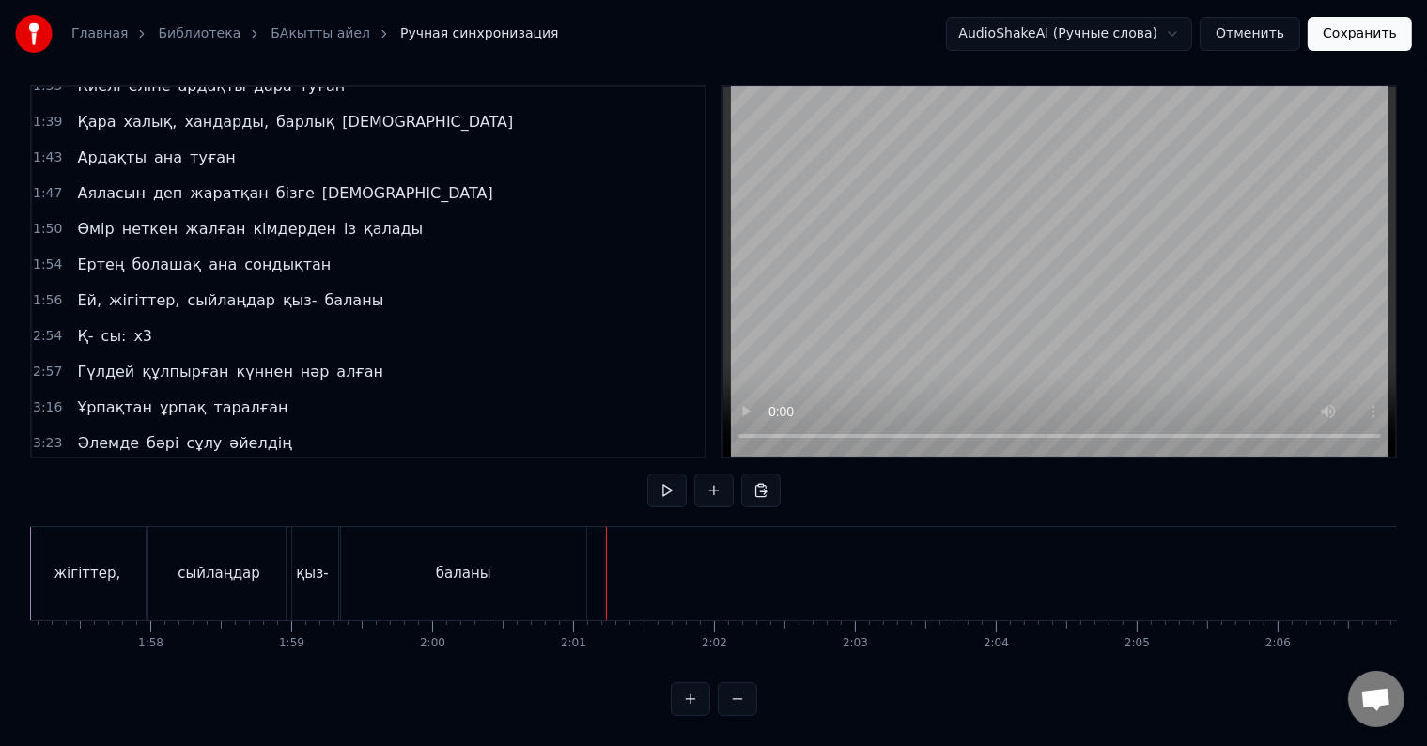
click at [560, 556] on div "баланы" at bounding box center [463, 573] width 245 height 93
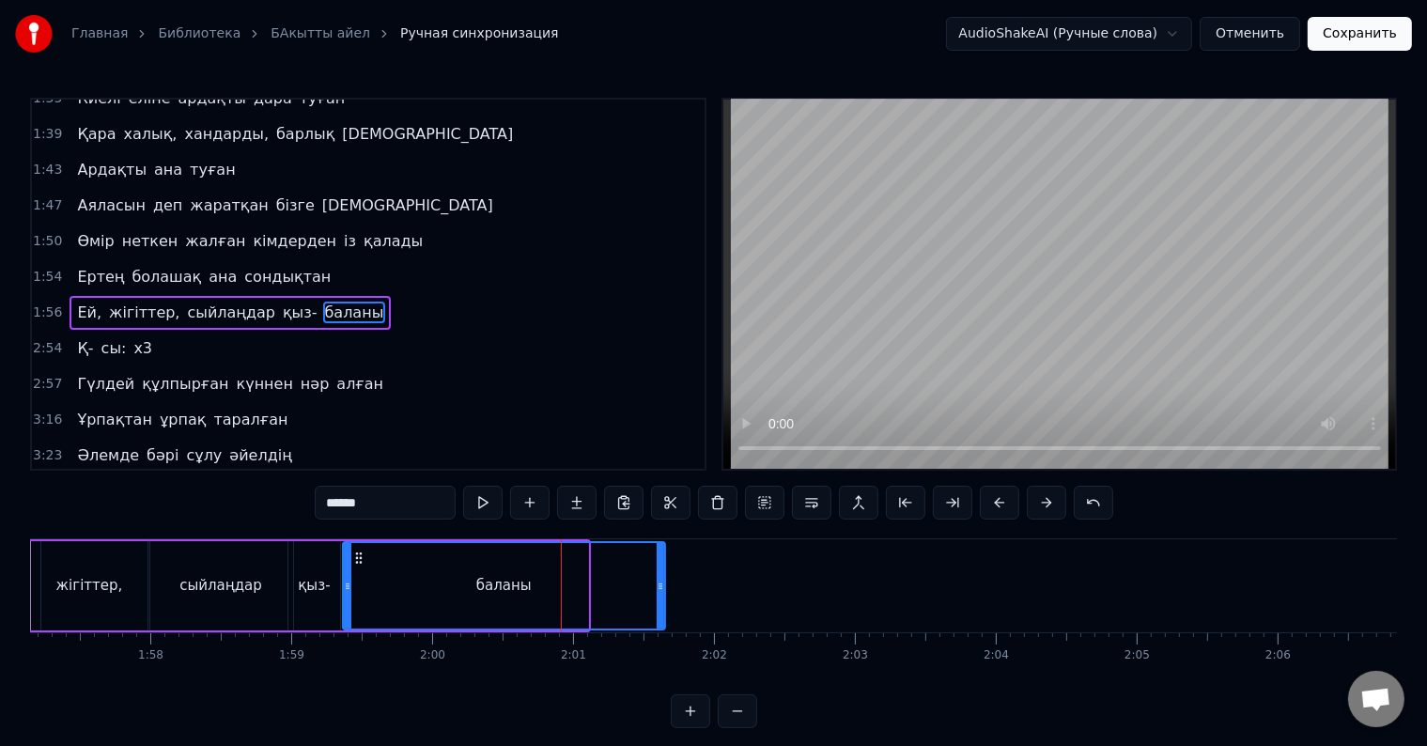
drag, startPoint x: 578, startPoint y: 570, endPoint x: 665, endPoint y: 584, distance: 88.5
click at [664, 584] on div "баланы" at bounding box center [504, 585] width 320 height 85
click at [580, 596] on div "баланы" at bounding box center [509, 585] width 331 height 85
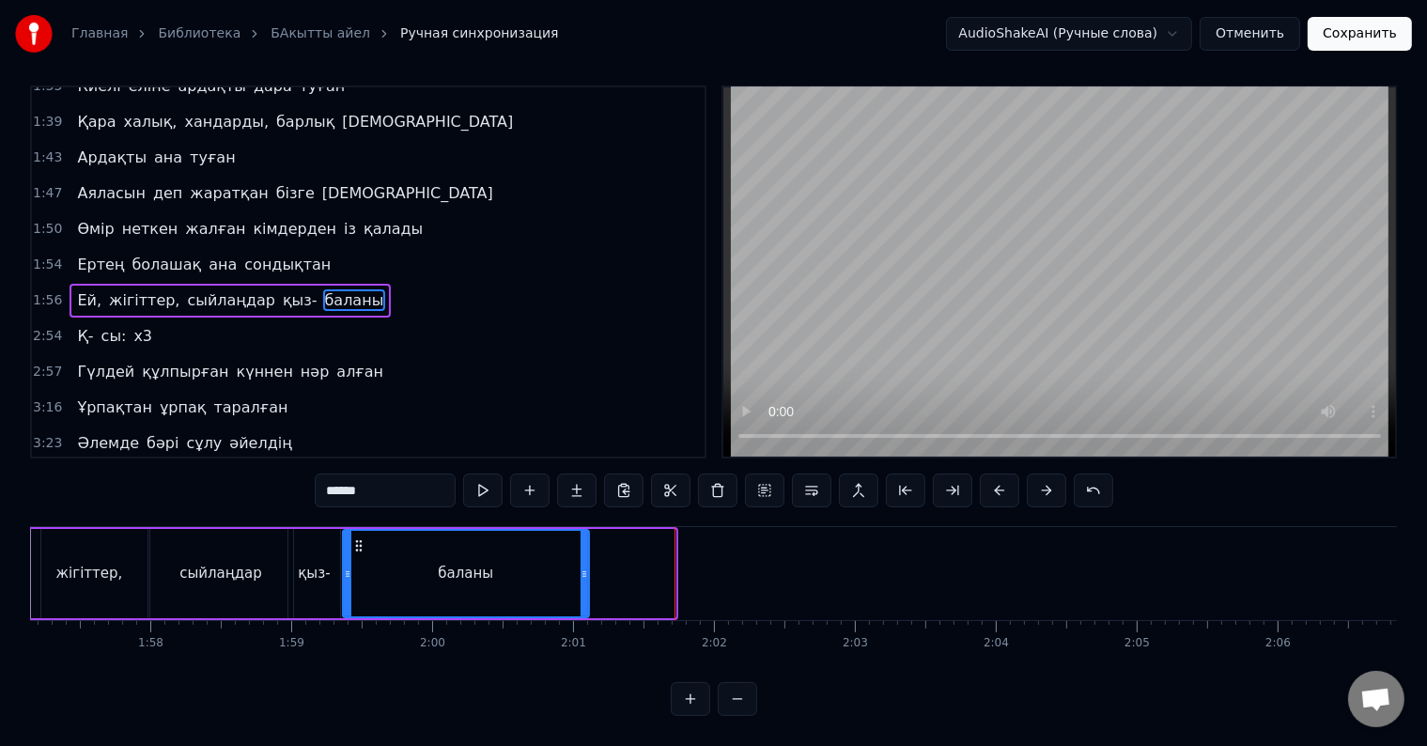
drag, startPoint x: 669, startPoint y: 562, endPoint x: 582, endPoint y: 567, distance: 86.6
click at [582, 567] on div at bounding box center [585, 573] width 8 height 85
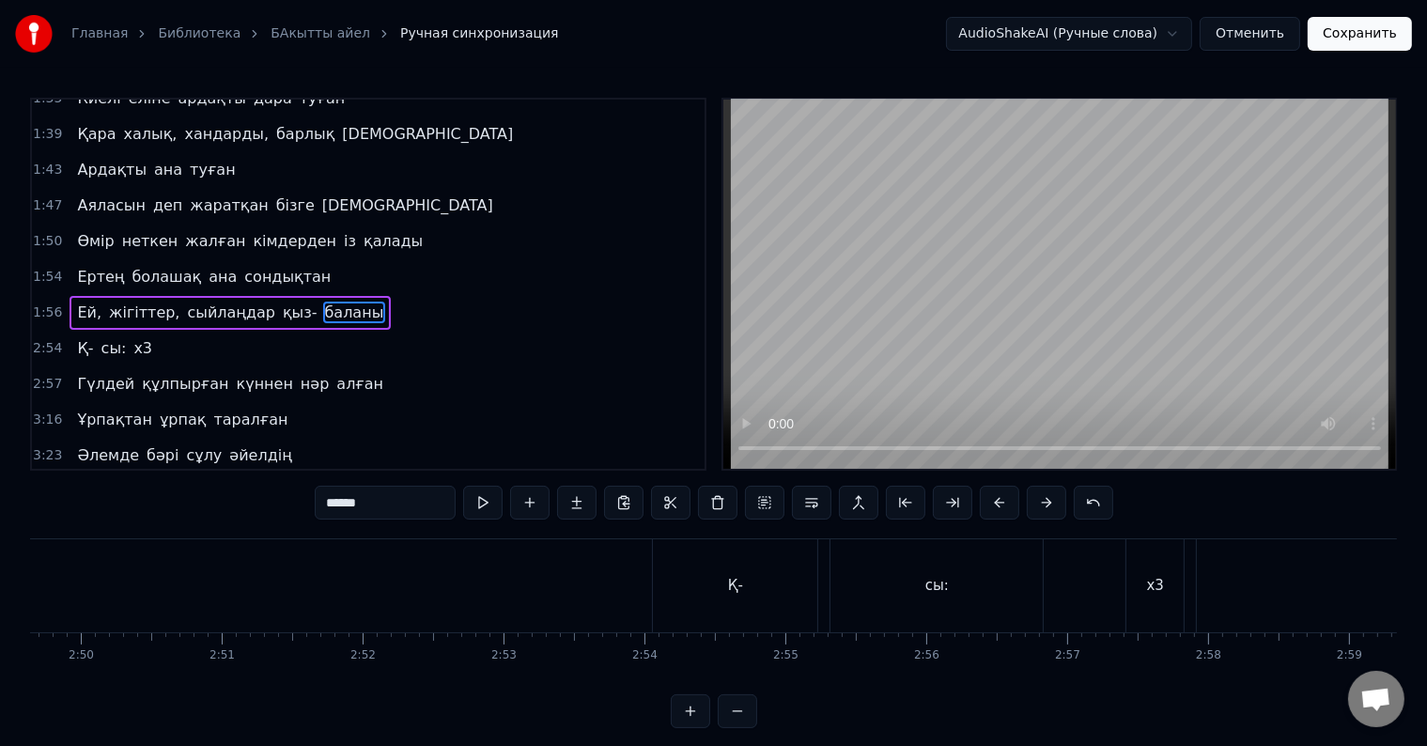
scroll to position [0, 23994]
click at [654, 586] on div "Қ-" at bounding box center [643, 585] width 164 height 93
type input "**"
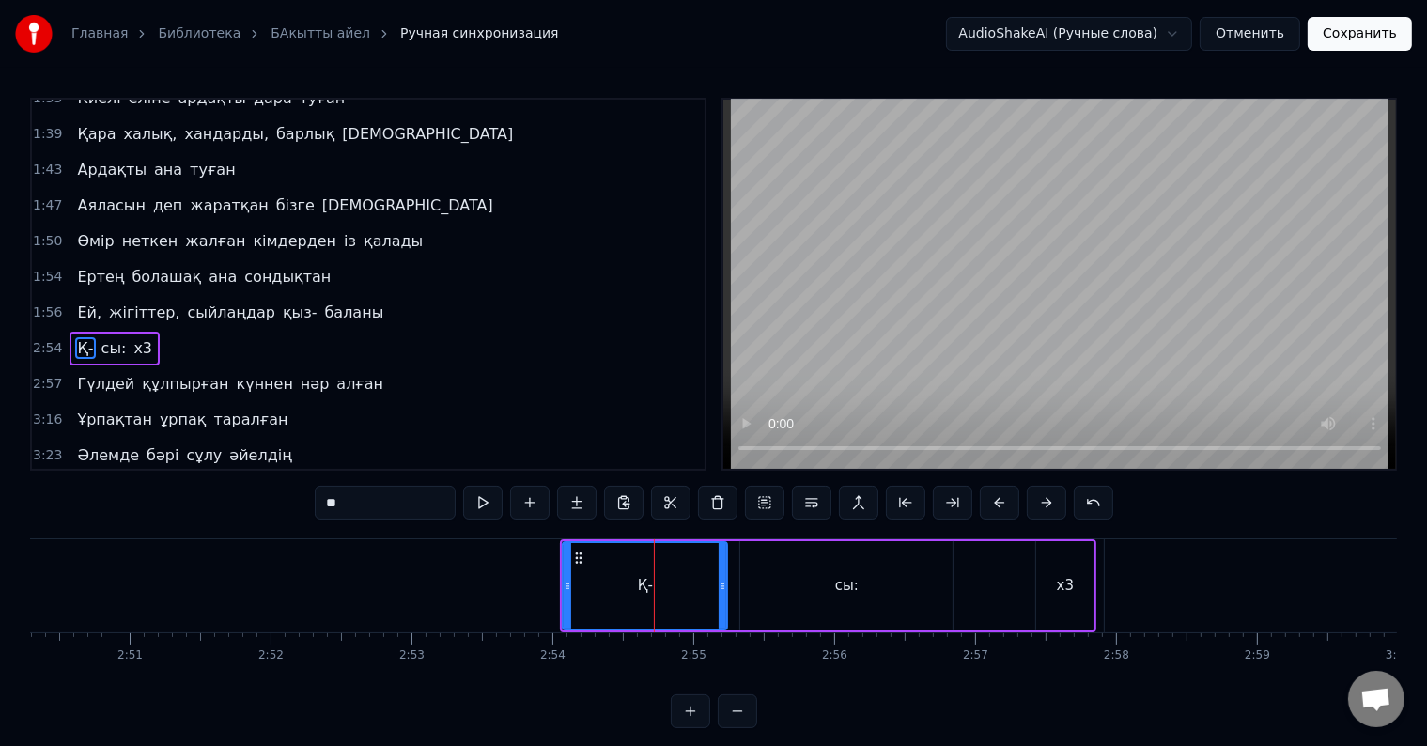
scroll to position [696, 0]
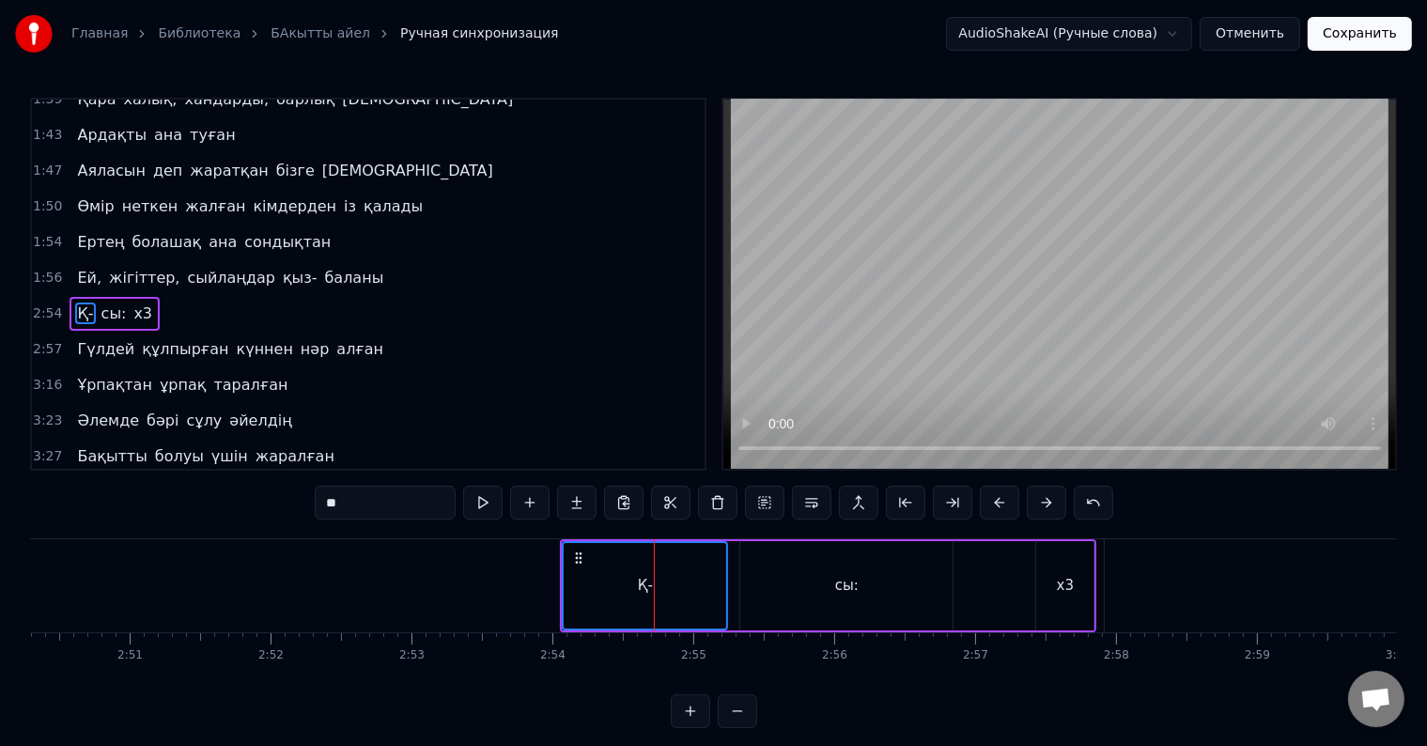
click at [802, 590] on div "сы:" at bounding box center [846, 585] width 212 height 89
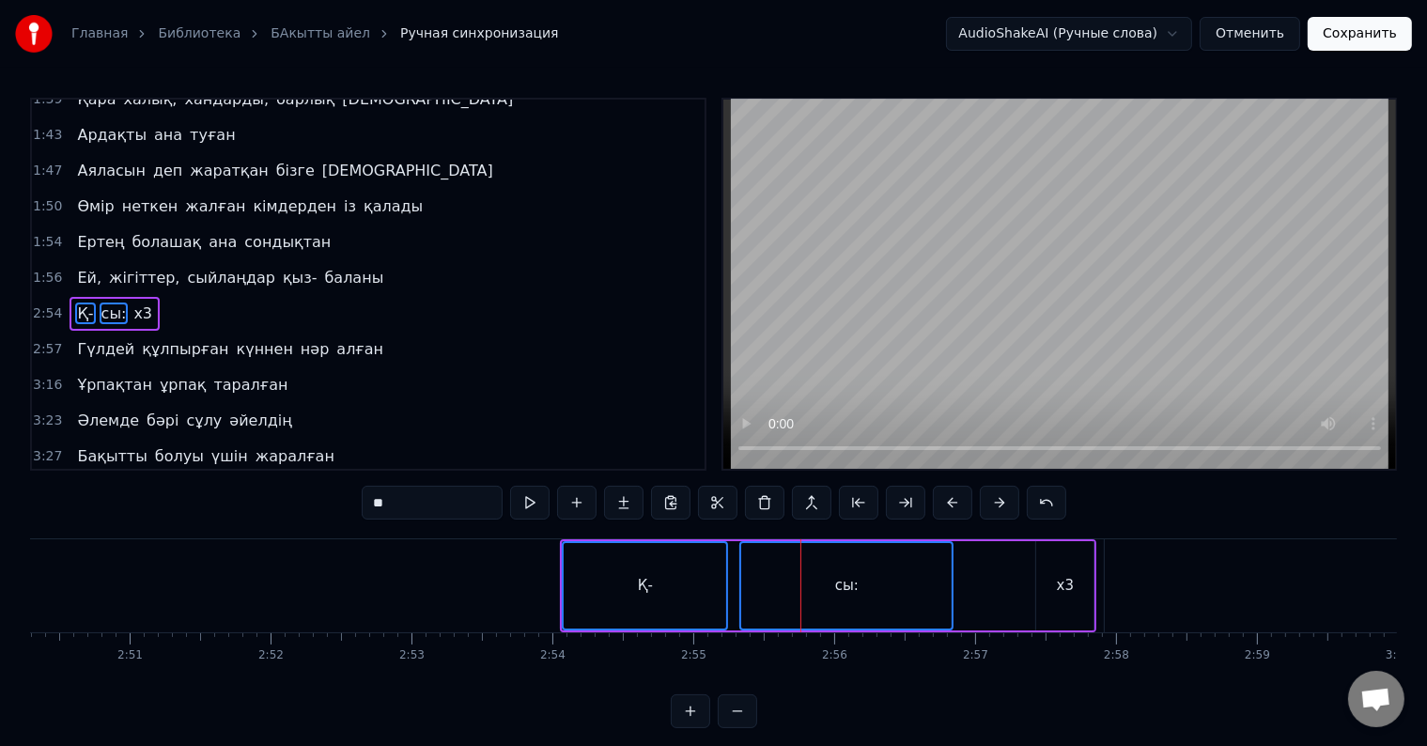
click at [994, 590] on div "Қ- сы: х3" at bounding box center [828, 585] width 536 height 93
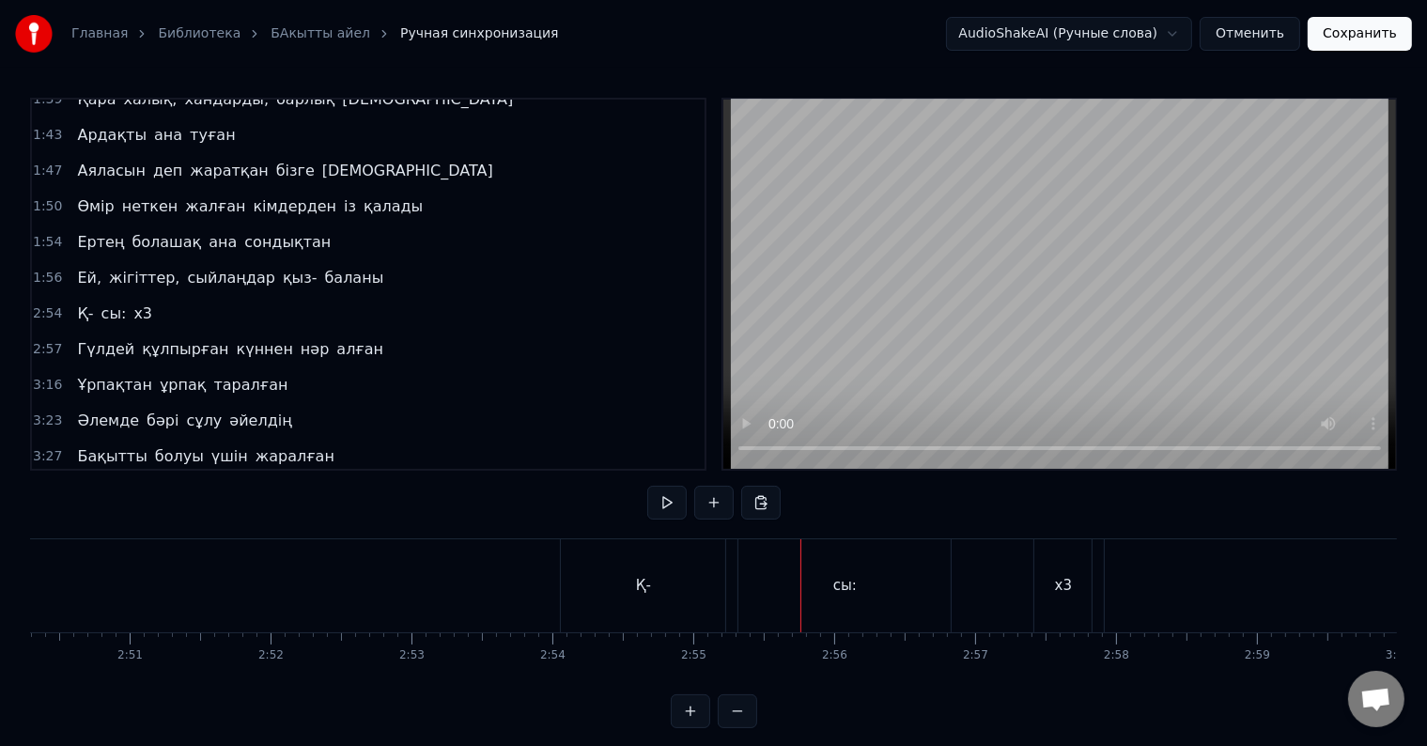
click at [611, 590] on div "Қ-" at bounding box center [643, 585] width 164 height 93
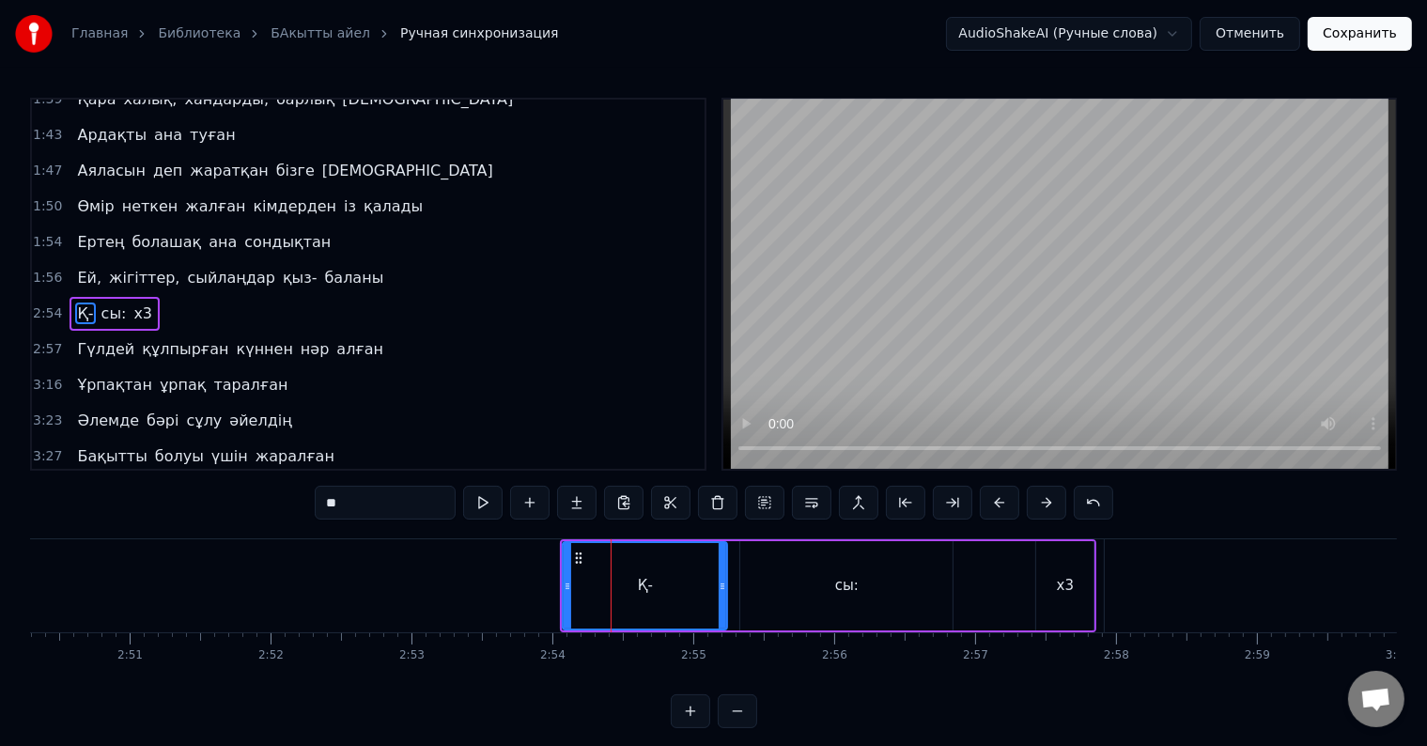
click at [566, 555] on div at bounding box center [568, 585] width 8 height 85
click at [576, 558] on icon at bounding box center [578, 557] width 15 height 15
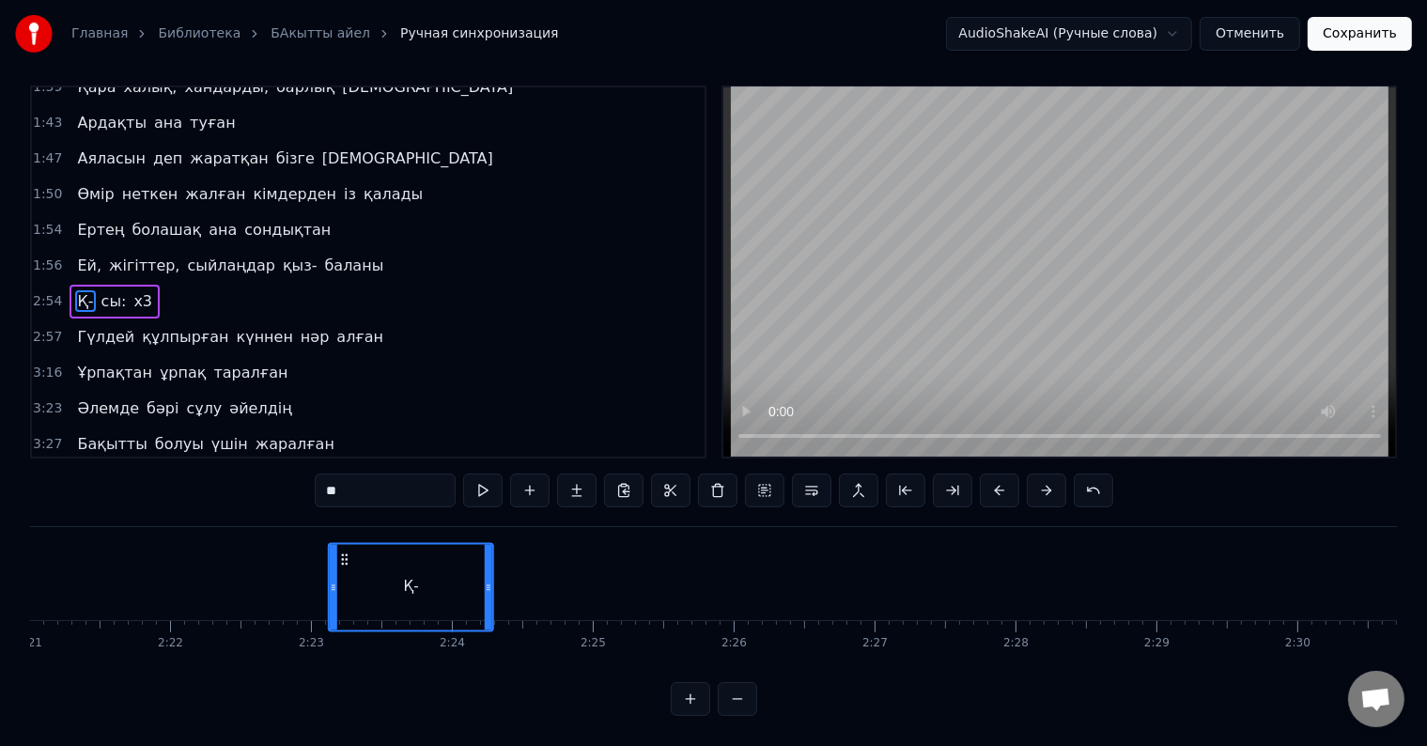
scroll to position [28, 0]
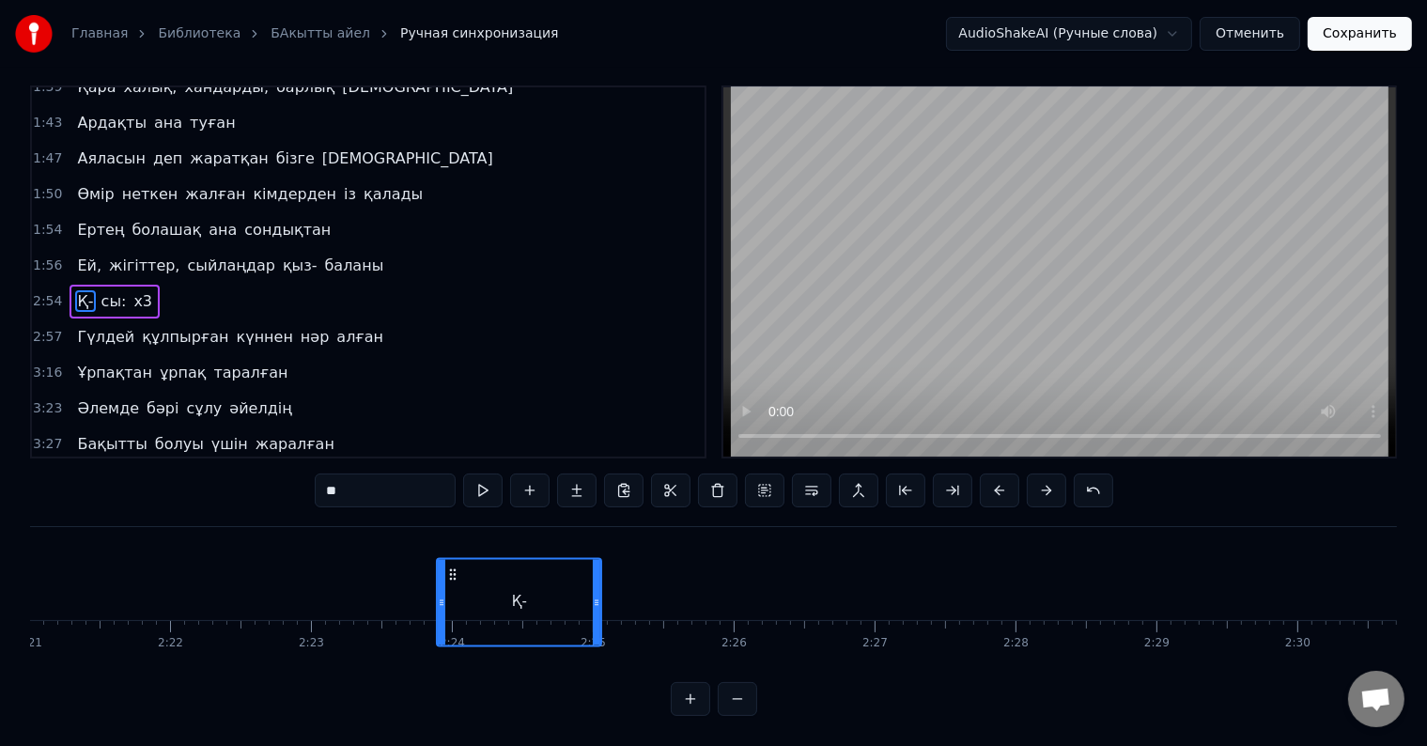
drag, startPoint x: 577, startPoint y: 558, endPoint x: 451, endPoint y: 584, distance: 128.6
click at [451, 584] on div "Қ-" at bounding box center [519, 601] width 163 height 85
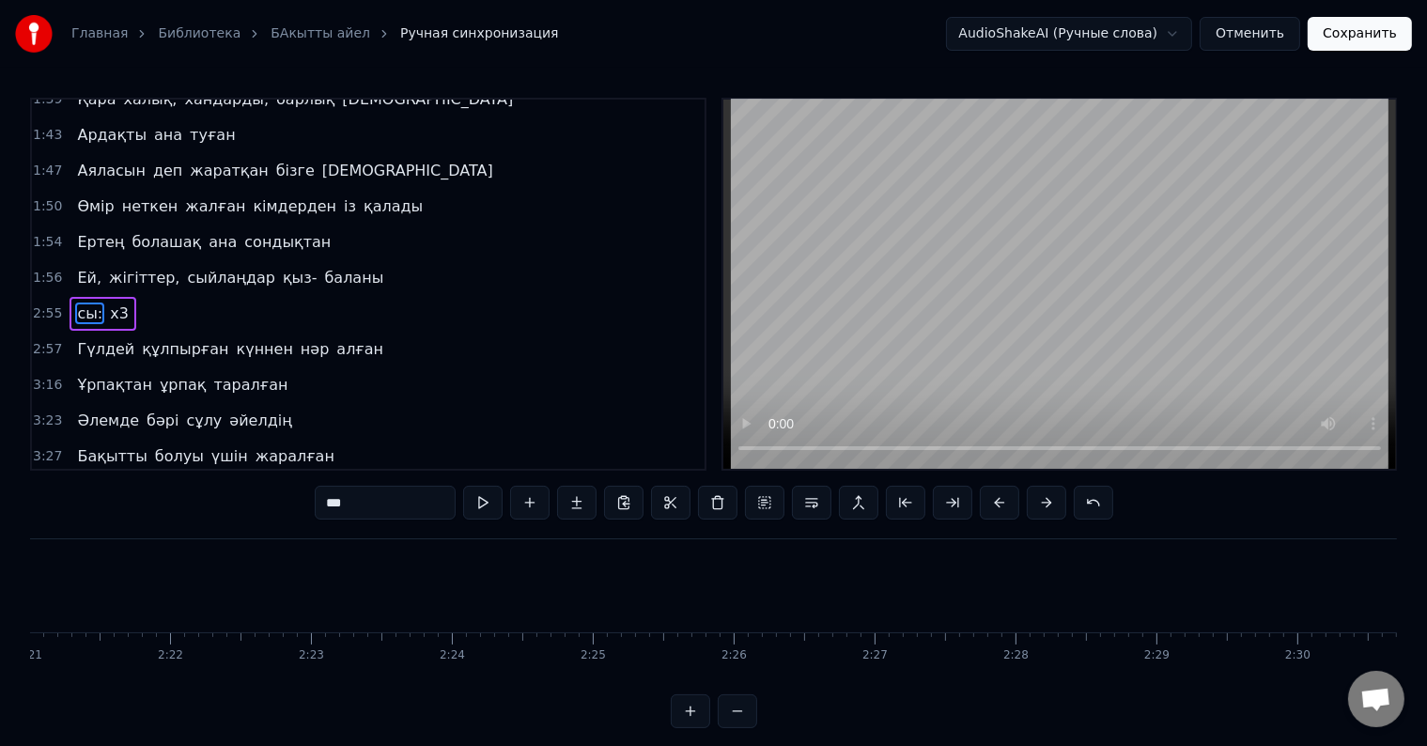
scroll to position [0, 24607]
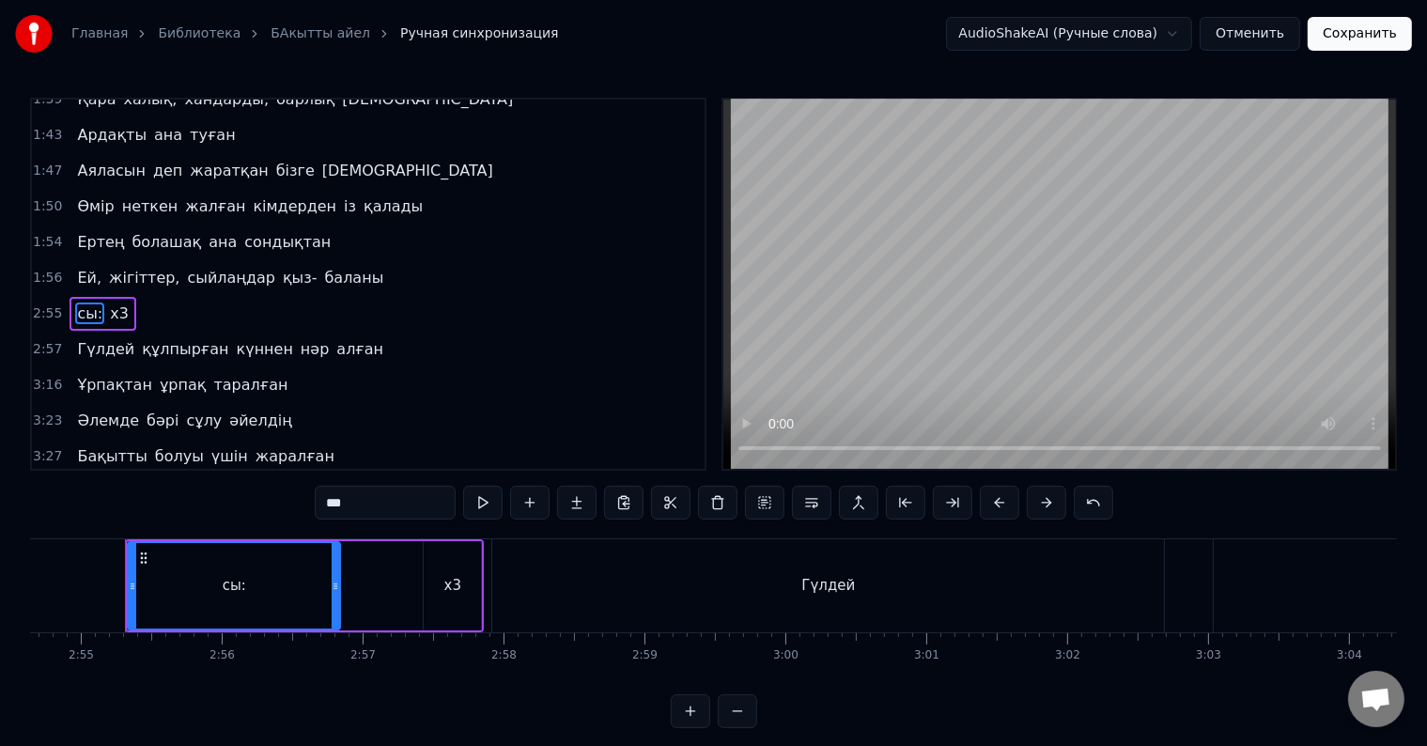
click at [237, 608] on div "сы:" at bounding box center [234, 585] width 210 height 85
click at [141, 560] on icon at bounding box center [143, 557] width 15 height 15
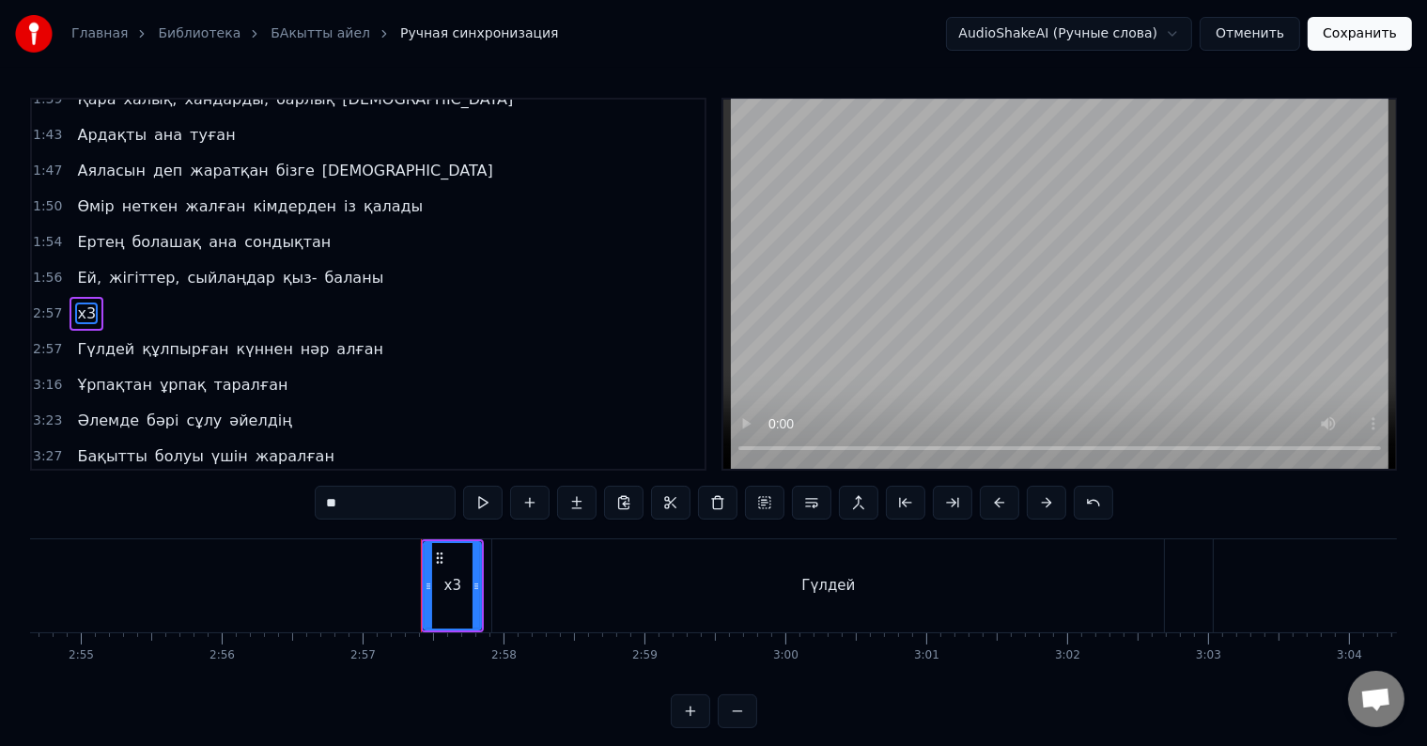
click at [437, 564] on div "х3" at bounding box center [452, 585] width 55 height 85
click at [440, 559] on icon at bounding box center [439, 557] width 15 height 15
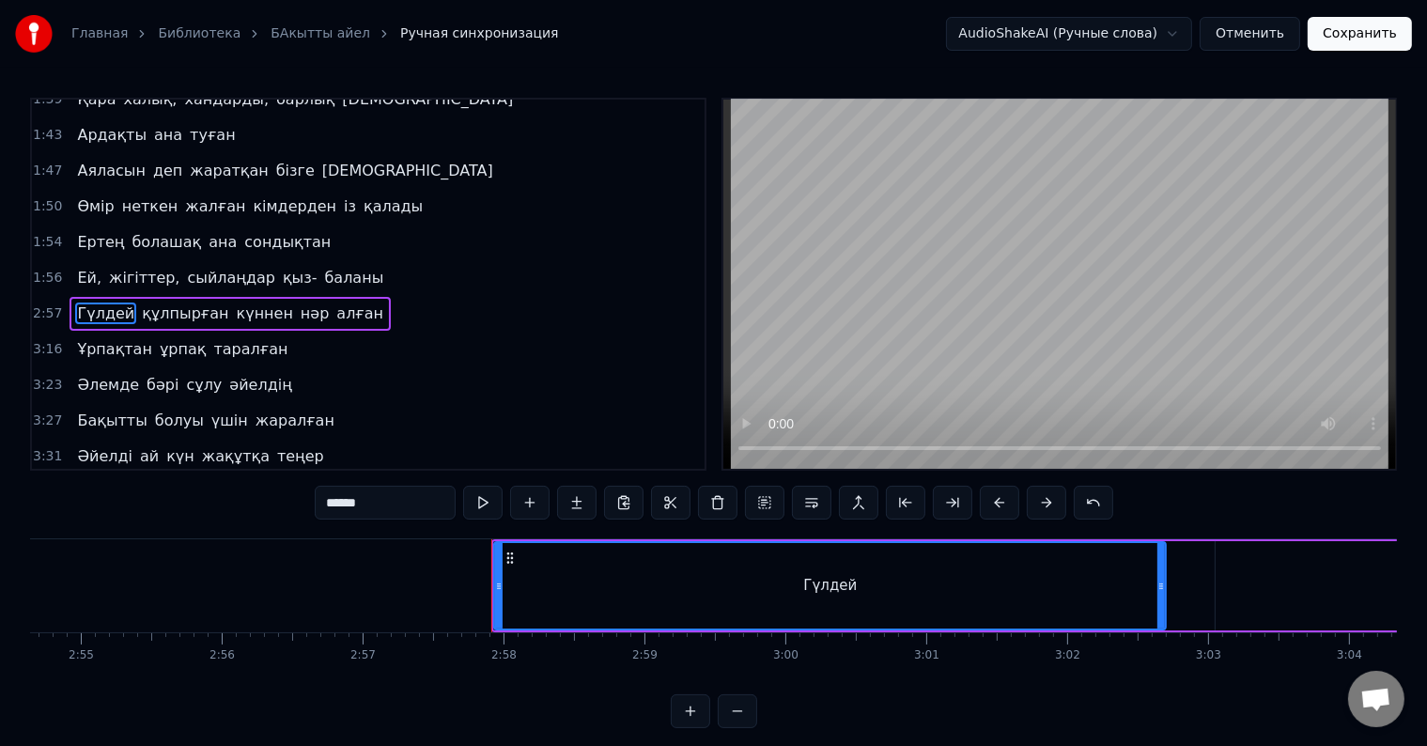
click at [647, 583] on div "Гүлдей" at bounding box center [830, 585] width 670 height 85
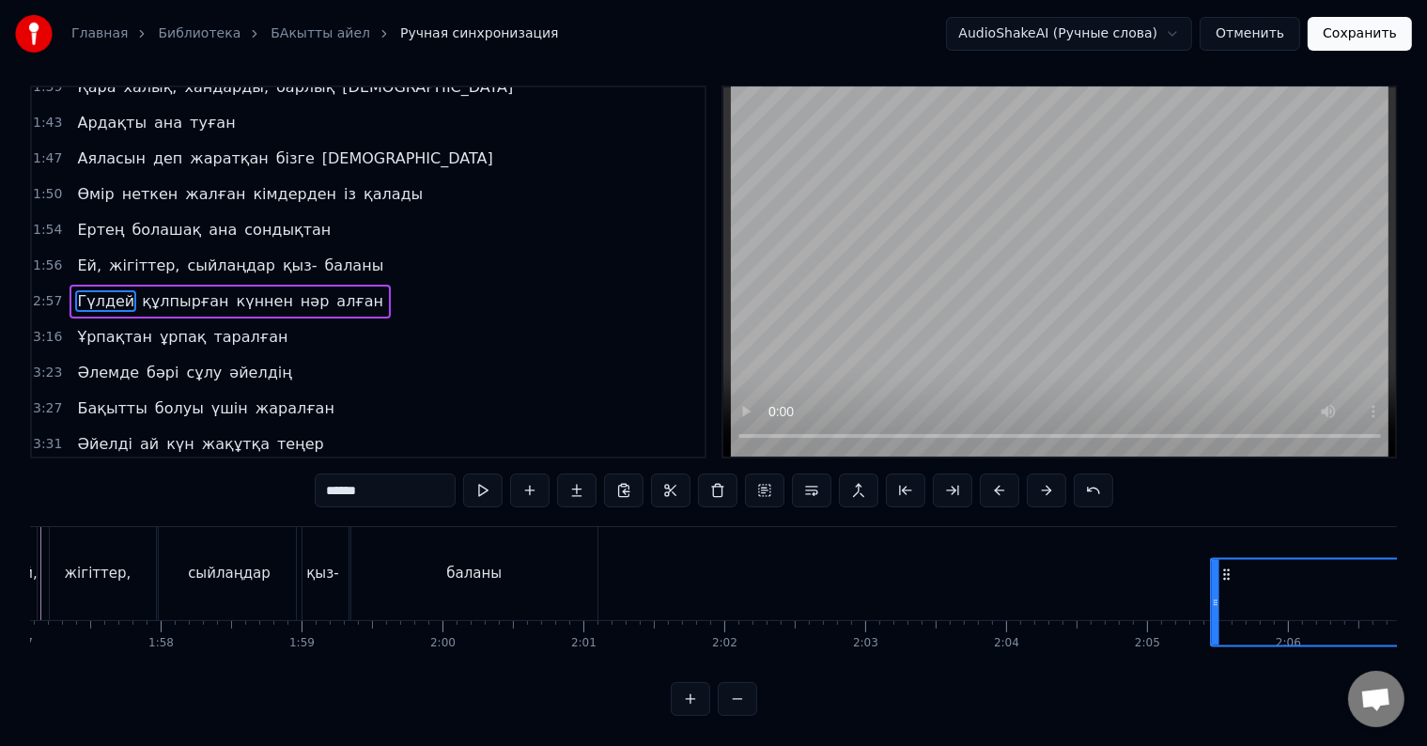
scroll to position [0, 16581]
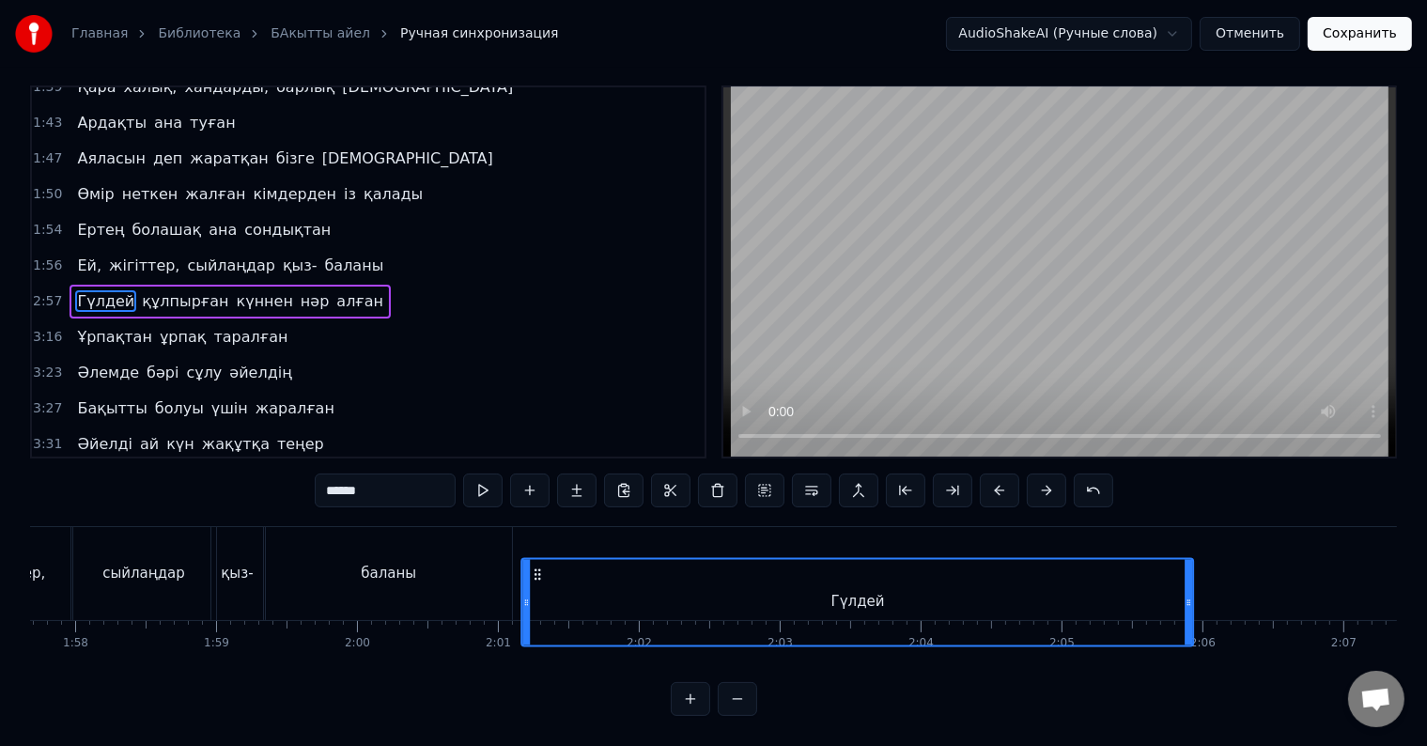
drag, startPoint x: 512, startPoint y: 552, endPoint x: 541, endPoint y: 644, distance: 96.6
click at [541, 644] on div "Атадан бүгін бізге жалғасқан қыз- ұлын Тұнықты шөлдейді аңсайды күн жылуын Тәңі…" at bounding box center [713, 596] width 1367 height 141
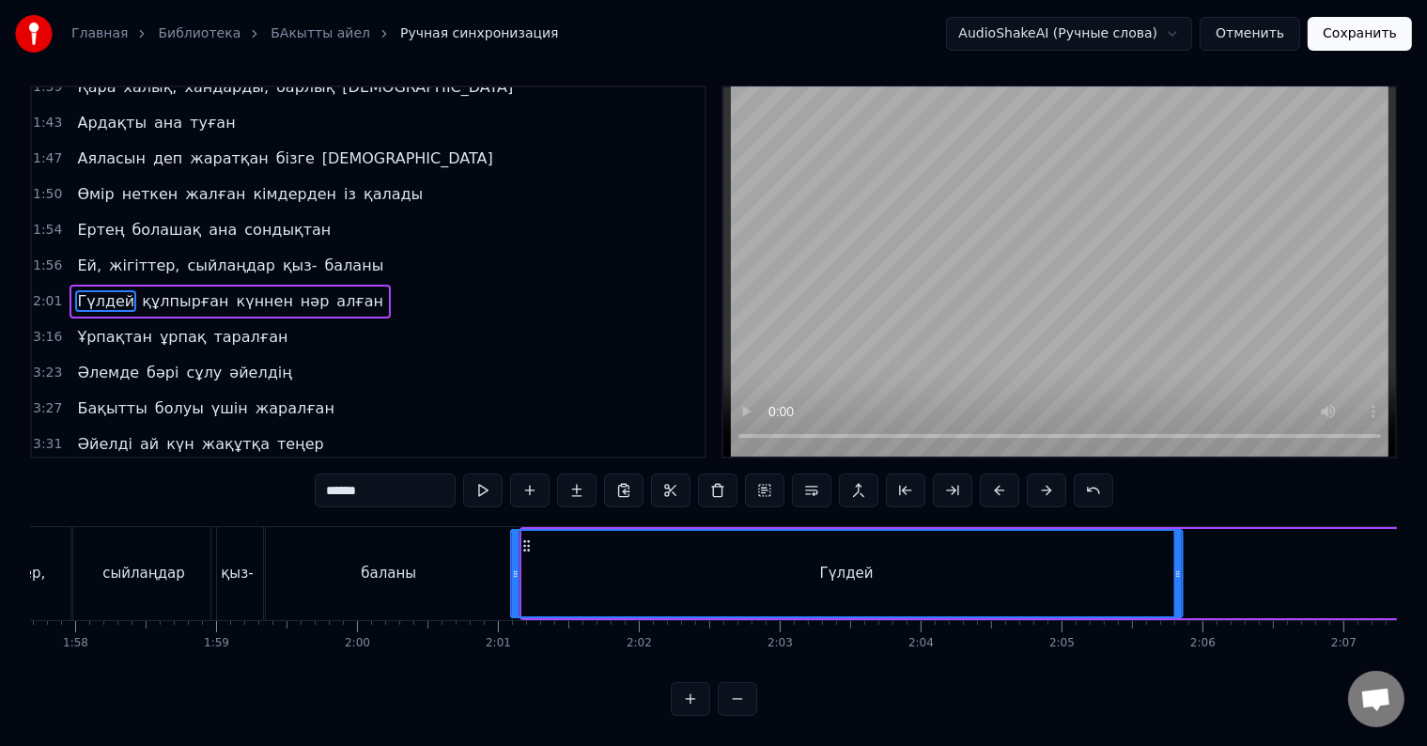
drag, startPoint x: 535, startPoint y: 534, endPoint x: 524, endPoint y: 530, distance: 11.9
click at [524, 538] on icon at bounding box center [526, 545] width 15 height 15
click at [419, 548] on div "баланы" at bounding box center [389, 573] width 246 height 93
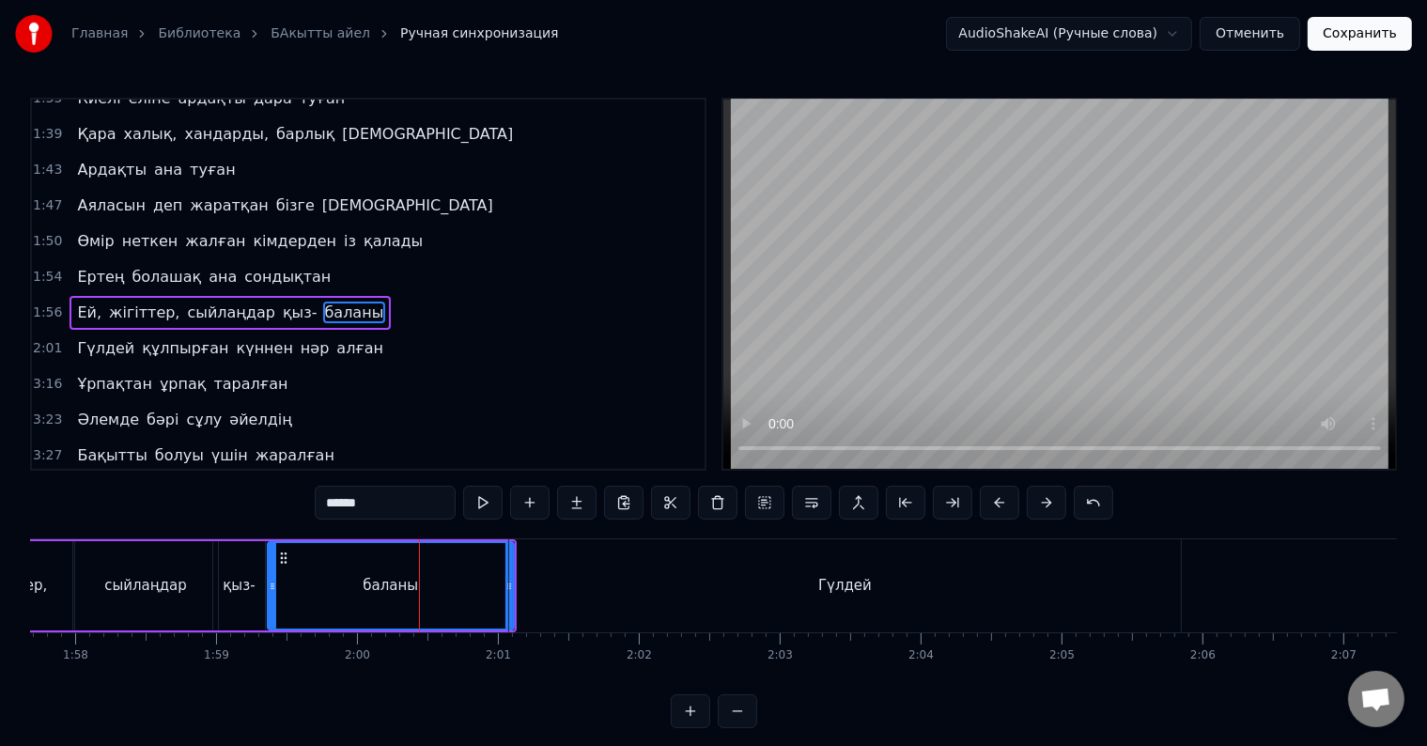
scroll to position [28, 0]
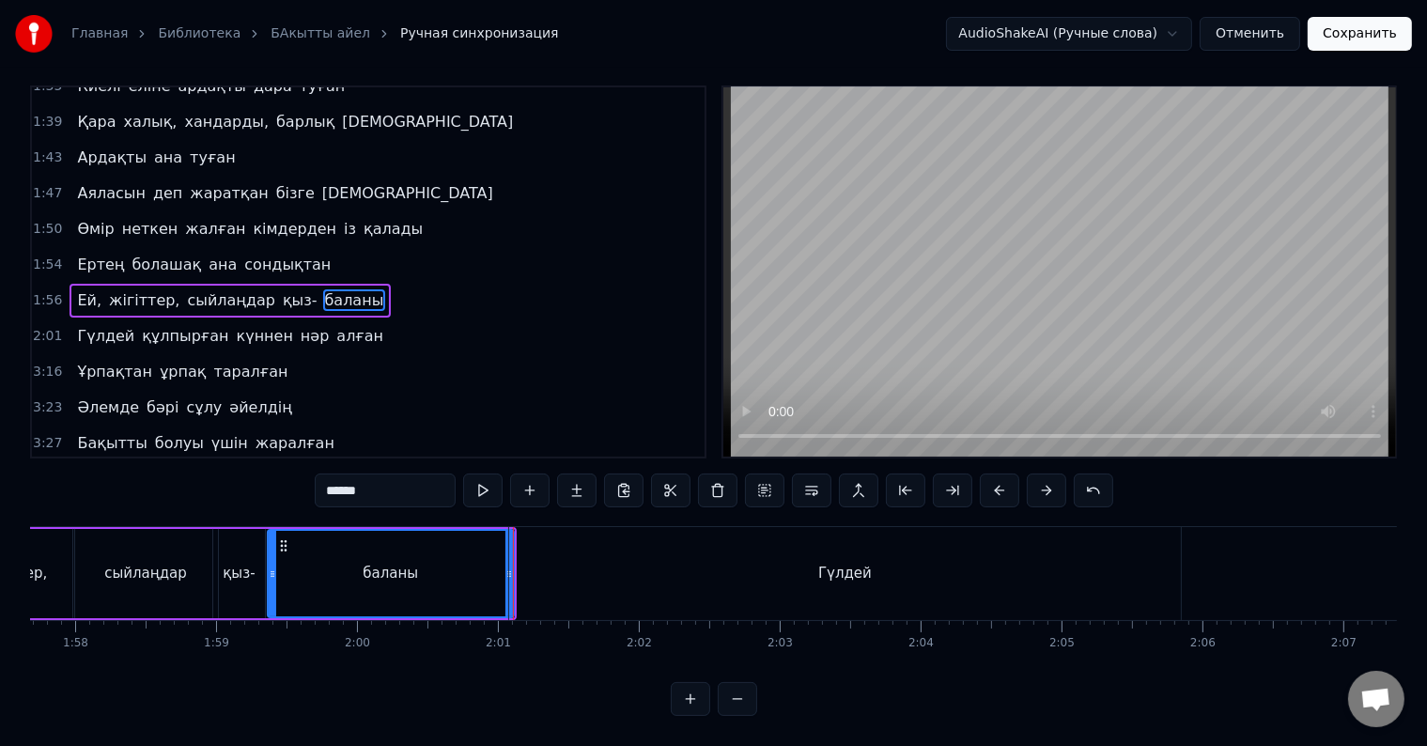
click at [519, 555] on div "Гүлдей" at bounding box center [845, 573] width 672 height 93
type input "******"
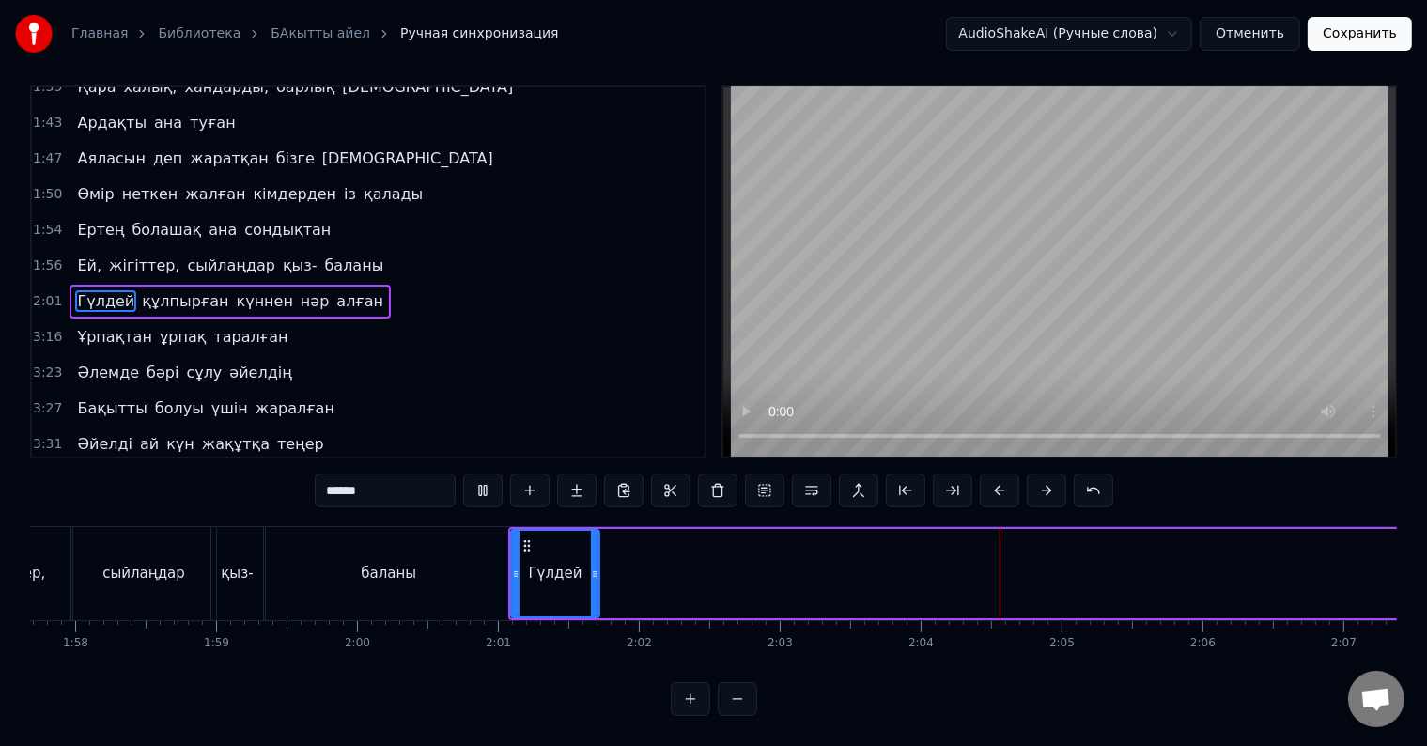
drag, startPoint x: 1177, startPoint y: 563, endPoint x: 594, endPoint y: 567, distance: 583.3
click at [594, 567] on div at bounding box center [595, 573] width 8 height 85
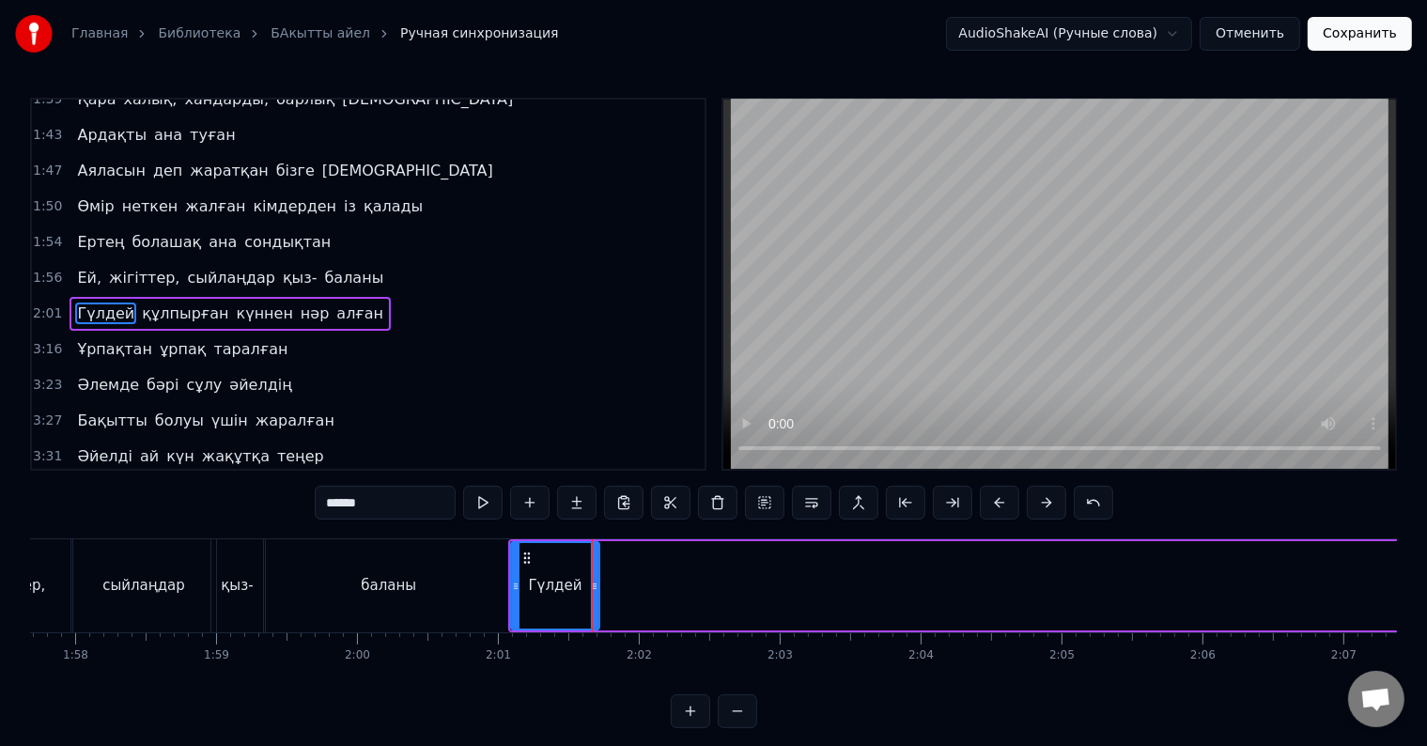
click at [527, 597] on div "Гүлдей" at bounding box center [555, 585] width 86 height 85
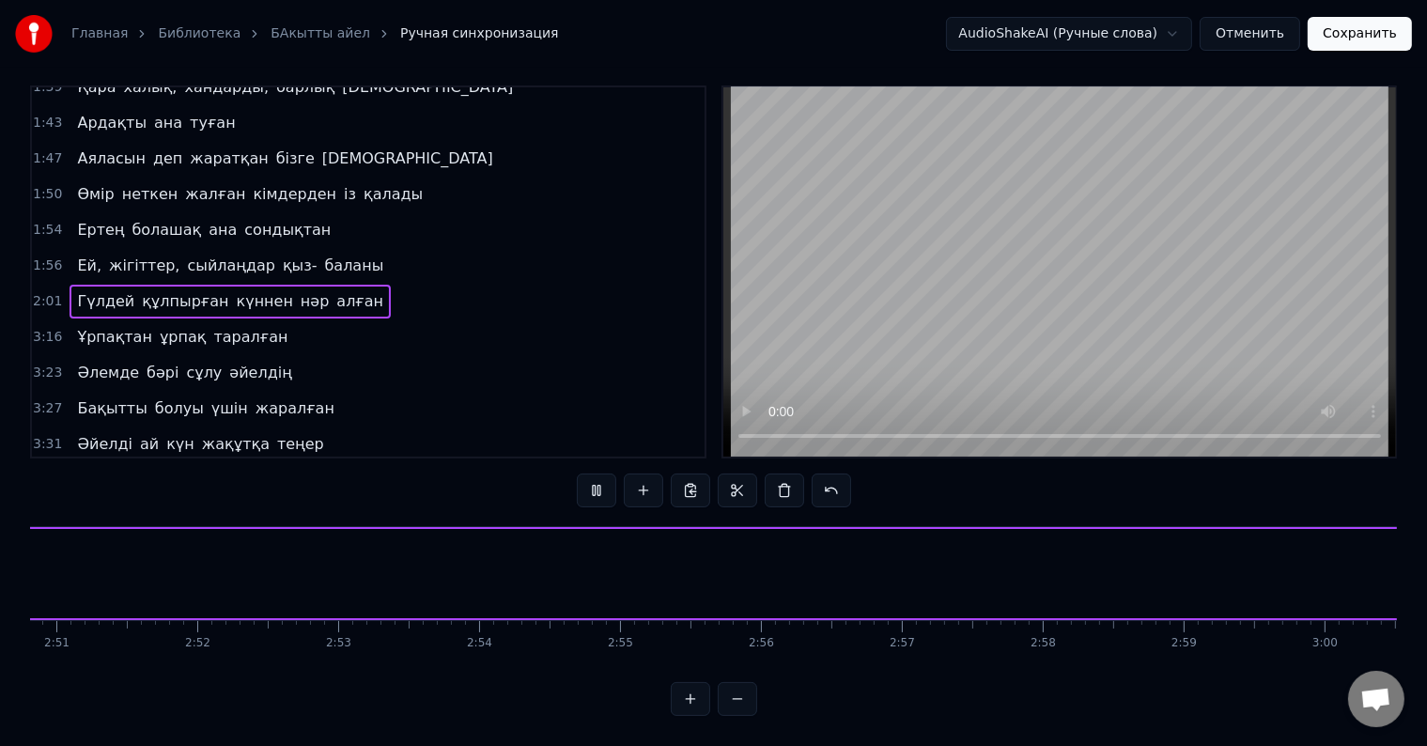
scroll to position [0, 16964]
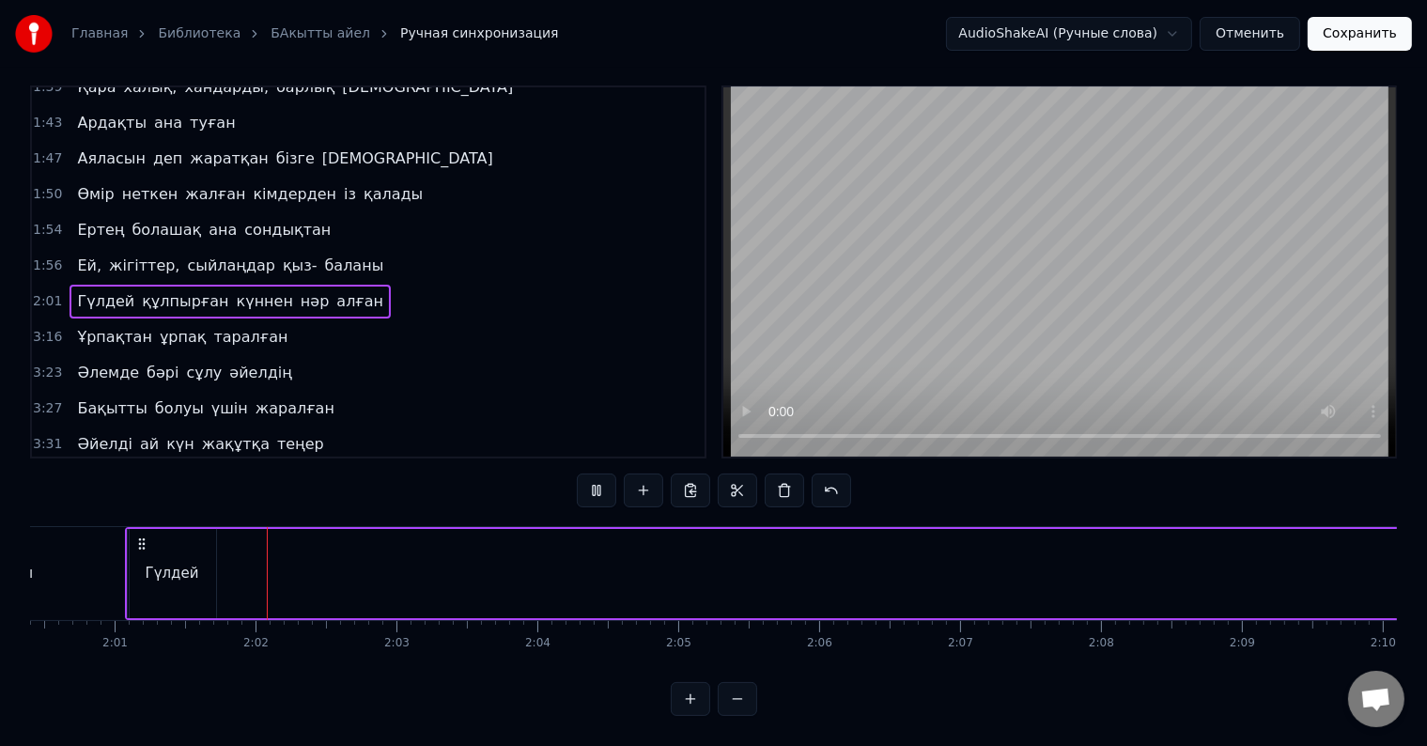
drag, startPoint x: 778, startPoint y: 666, endPoint x: 840, endPoint y: 663, distance: 62.1
click at [840, 663] on div "0:32 Атадан бүгін бізге жалғасқан қыз- ұлын 0:35 Тұнықты шөлдейді аңсайды күн ж…" at bounding box center [713, 400] width 1367 height 630
click at [797, 649] on div "Атадан бүгін бізге жалғасқан қыз- ұлын Тұнықты шөлдейді аңсайды күн жылуын Тәңі…" at bounding box center [713, 596] width 1367 height 141
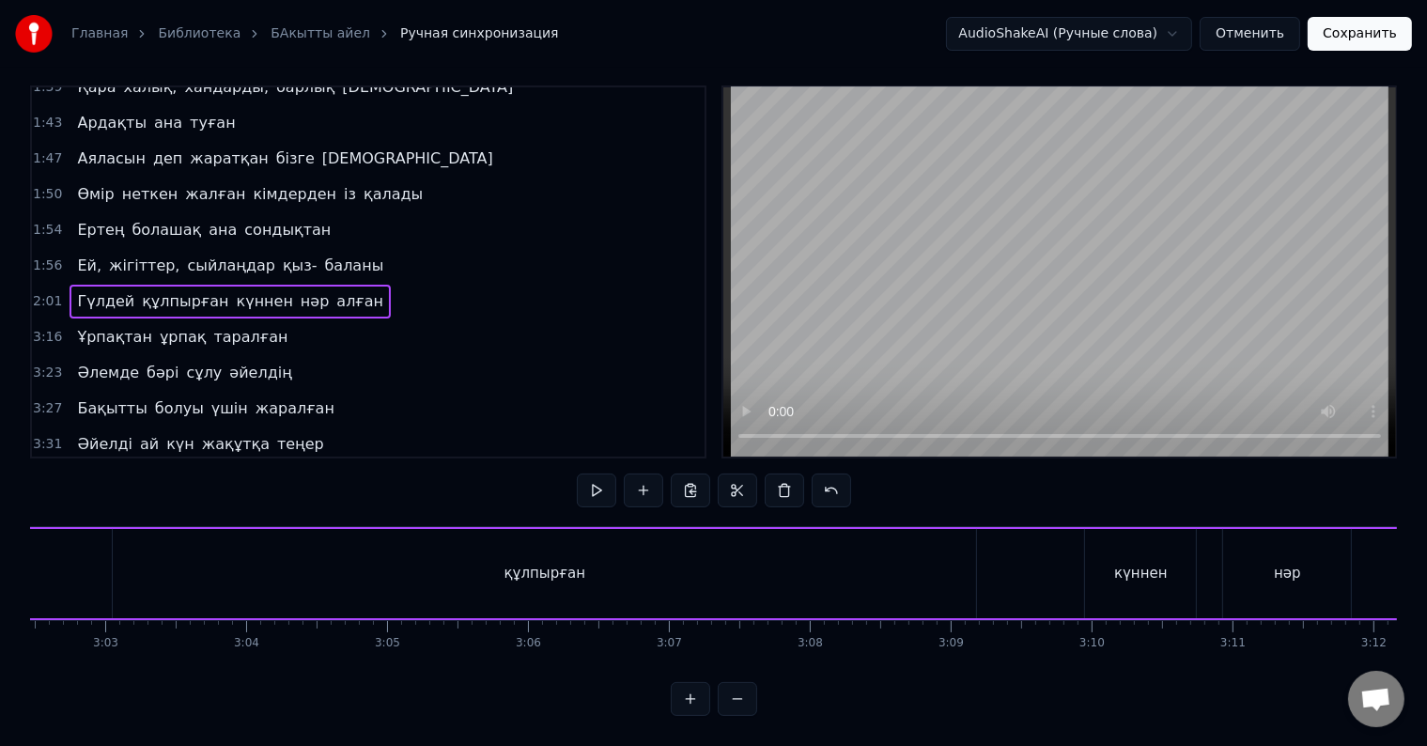
scroll to position [0, 25673]
click at [549, 563] on div "құлпырған" at bounding box center [582, 574] width 82 height 22
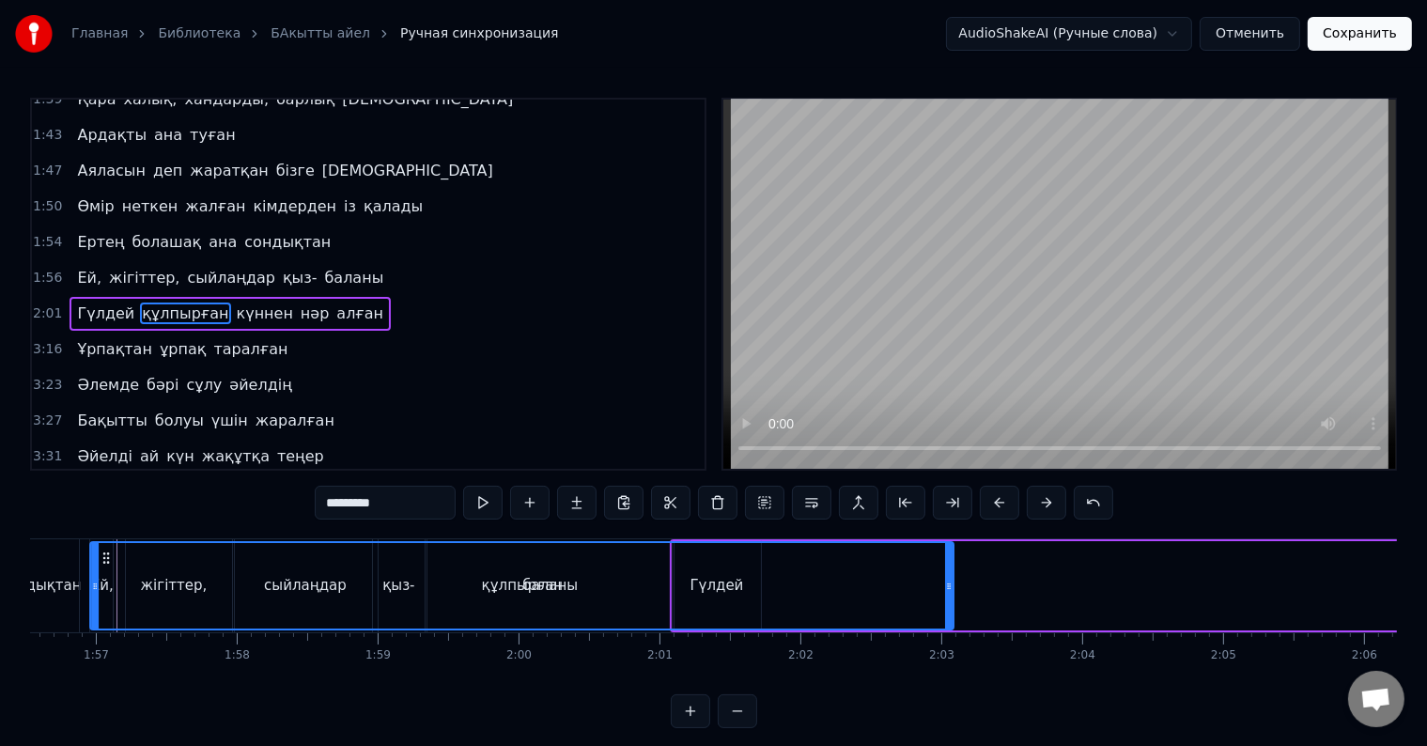
scroll to position [0, 16404]
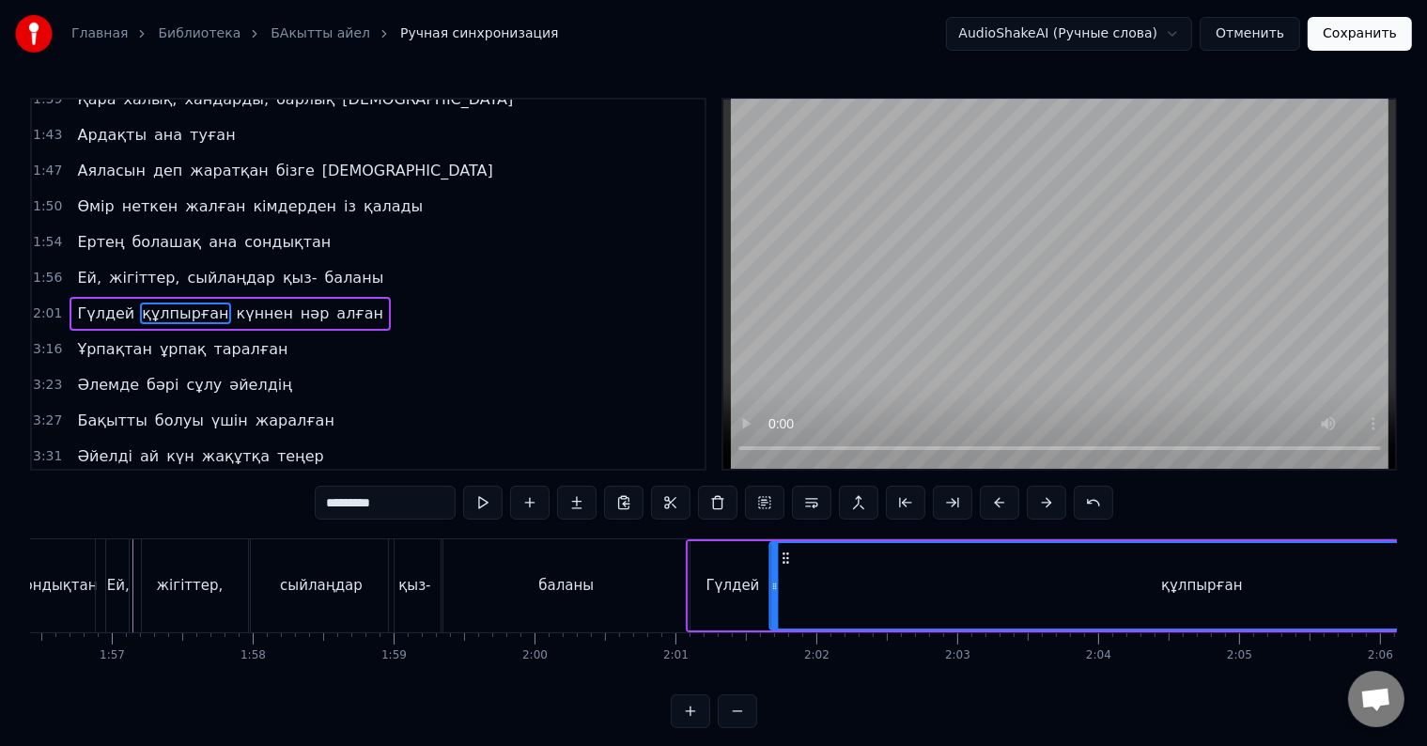
drag, startPoint x: 164, startPoint y: 556, endPoint x: 785, endPoint y: 594, distance: 622.0
click at [785, 594] on div "құлпырған" at bounding box center [1201, 585] width 861 height 85
click at [714, 590] on div "Гүлдей" at bounding box center [733, 586] width 54 height 22
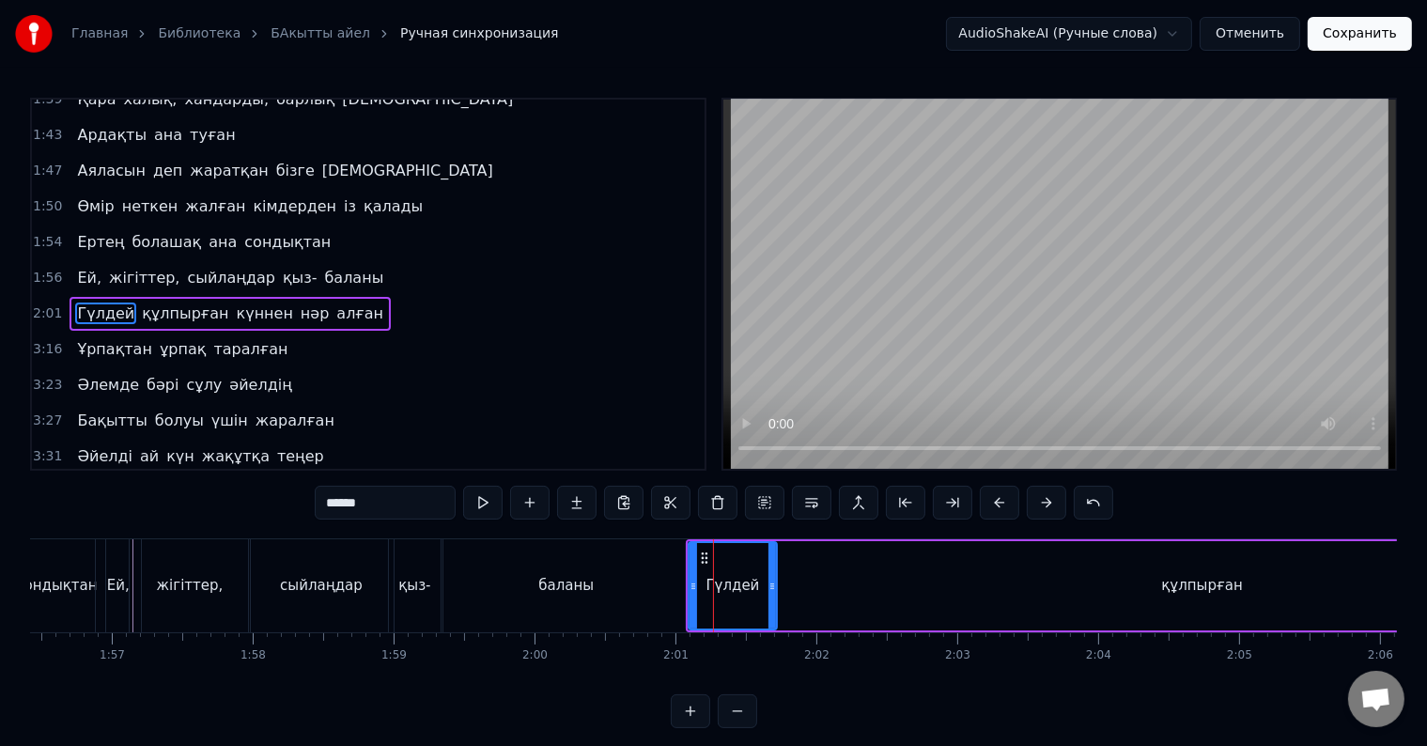
click at [725, 650] on div "0 0:01 0:02 0:03 0:04 0:05 0:06 0:07 0:08 0:09 0:10 0:11 0:12 0:13 0:14 0:15 0:…" at bounding box center [15, 647] width 32776 height 30
click at [644, 523] on div "0:32 Атадан бүгін бізге жалғасқан қыз- ұлын 0:35 Тұнықты шөлдейді аңсайды күн ж…" at bounding box center [713, 413] width 1367 height 630
click at [477, 515] on button at bounding box center [482, 503] width 39 height 34
click at [861, 568] on div "құлпырған" at bounding box center [1201, 585] width 863 height 89
type input "*********"
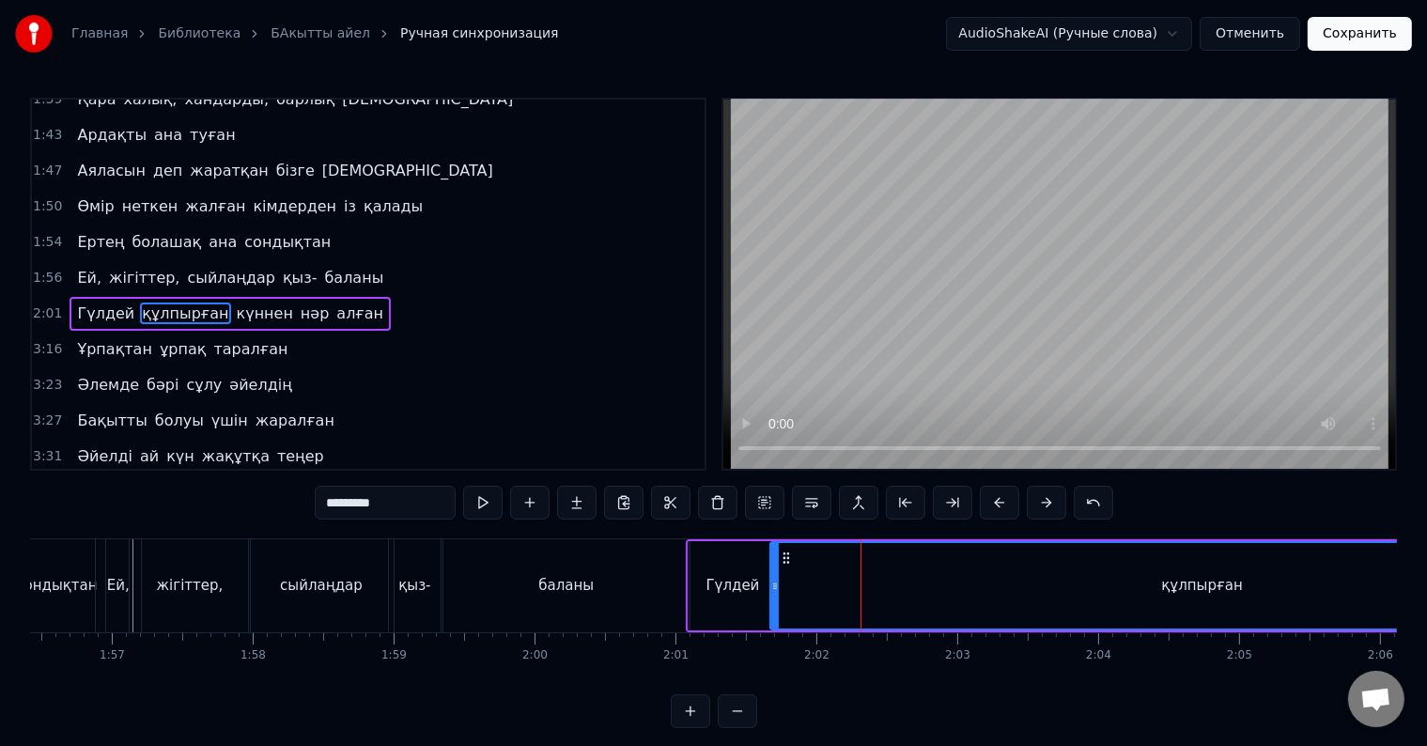
click at [781, 587] on div "құлпырған" at bounding box center [1201, 585] width 861 height 85
click at [481, 499] on button at bounding box center [482, 503] width 39 height 34
click at [1054, 584] on div "құлпырған" at bounding box center [1201, 585] width 861 height 85
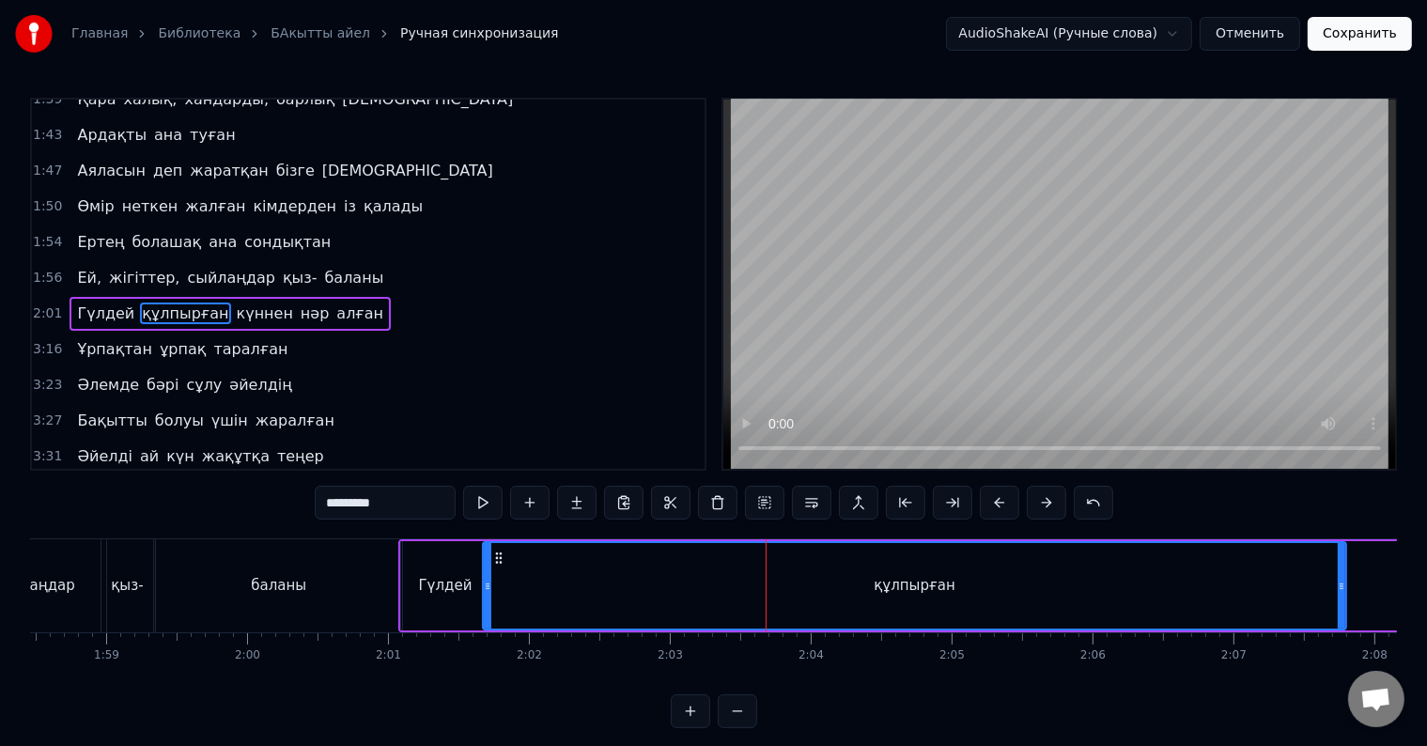
scroll to position [0, 16746]
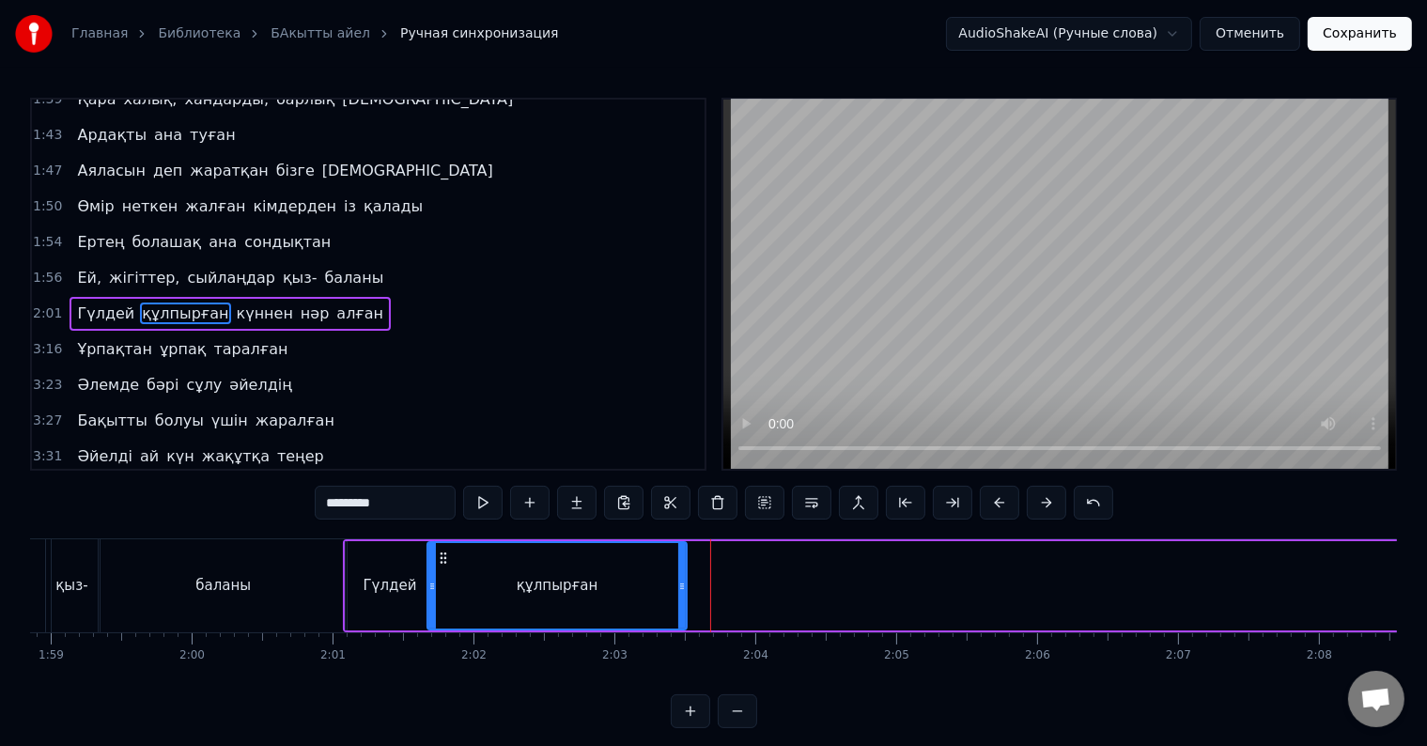
drag, startPoint x: 1284, startPoint y: 583, endPoint x: 680, endPoint y: 585, distance: 604.0
click at [680, 585] on icon at bounding box center [682, 586] width 8 height 15
click at [450, 582] on div "құлпырған" at bounding box center [556, 585] width 257 height 85
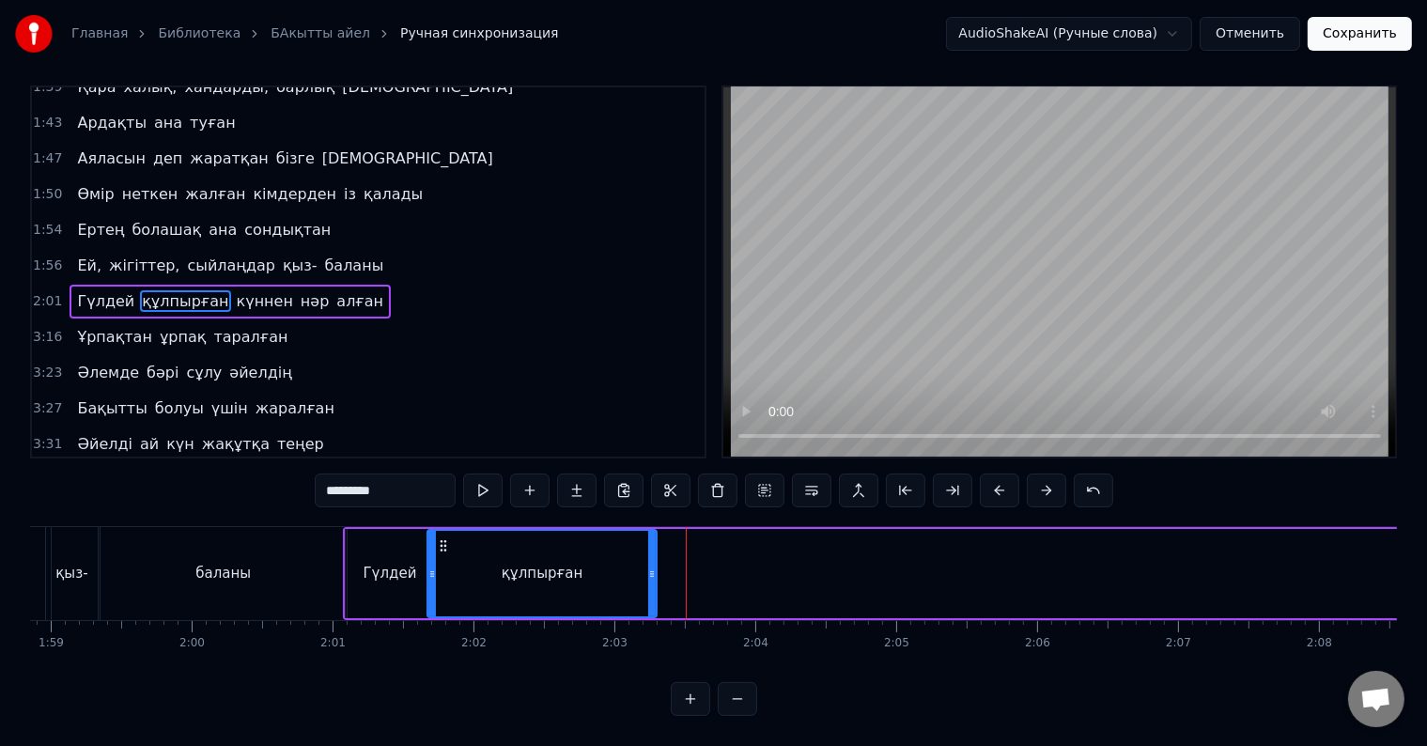
drag, startPoint x: 683, startPoint y: 549, endPoint x: 649, endPoint y: 552, distance: 34.0
click at [649, 566] on icon at bounding box center [652, 573] width 8 height 15
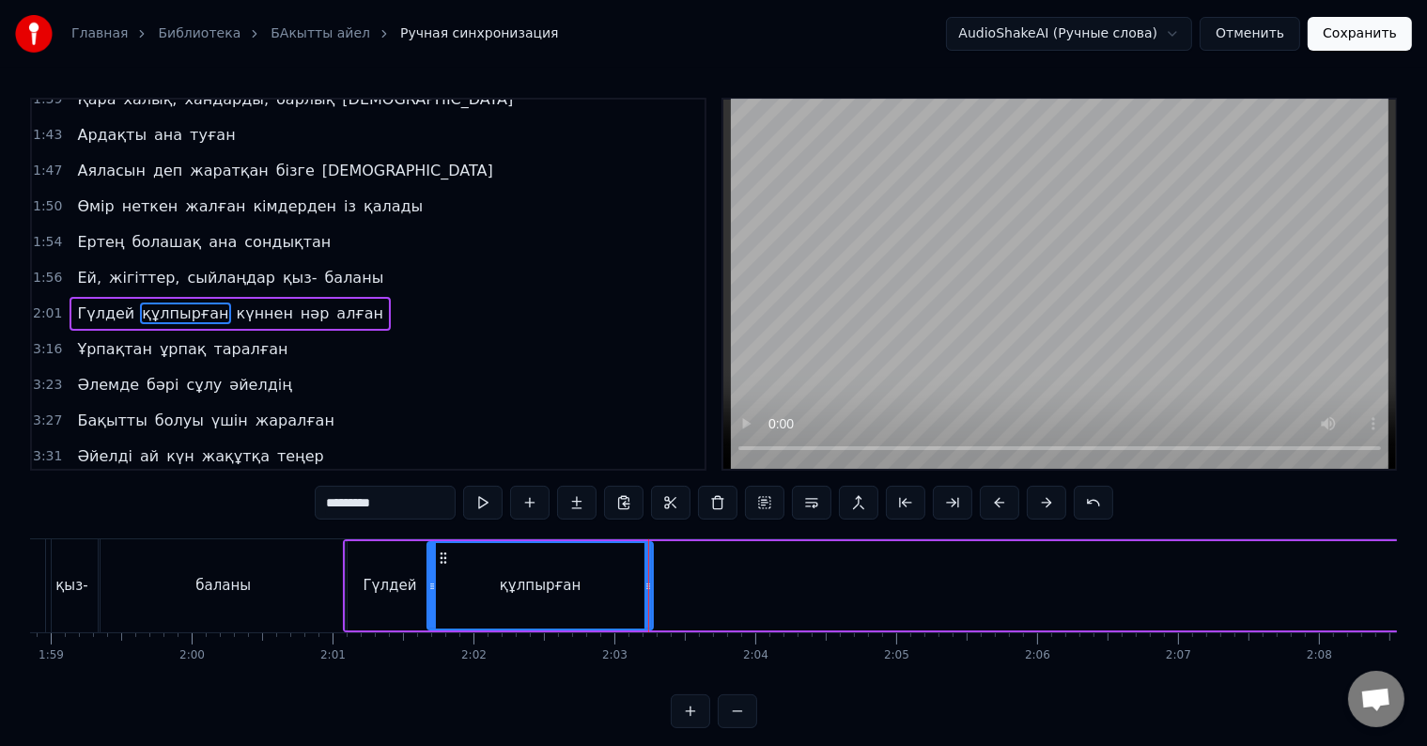
click at [575, 581] on div "құлпырған" at bounding box center [540, 585] width 224 height 85
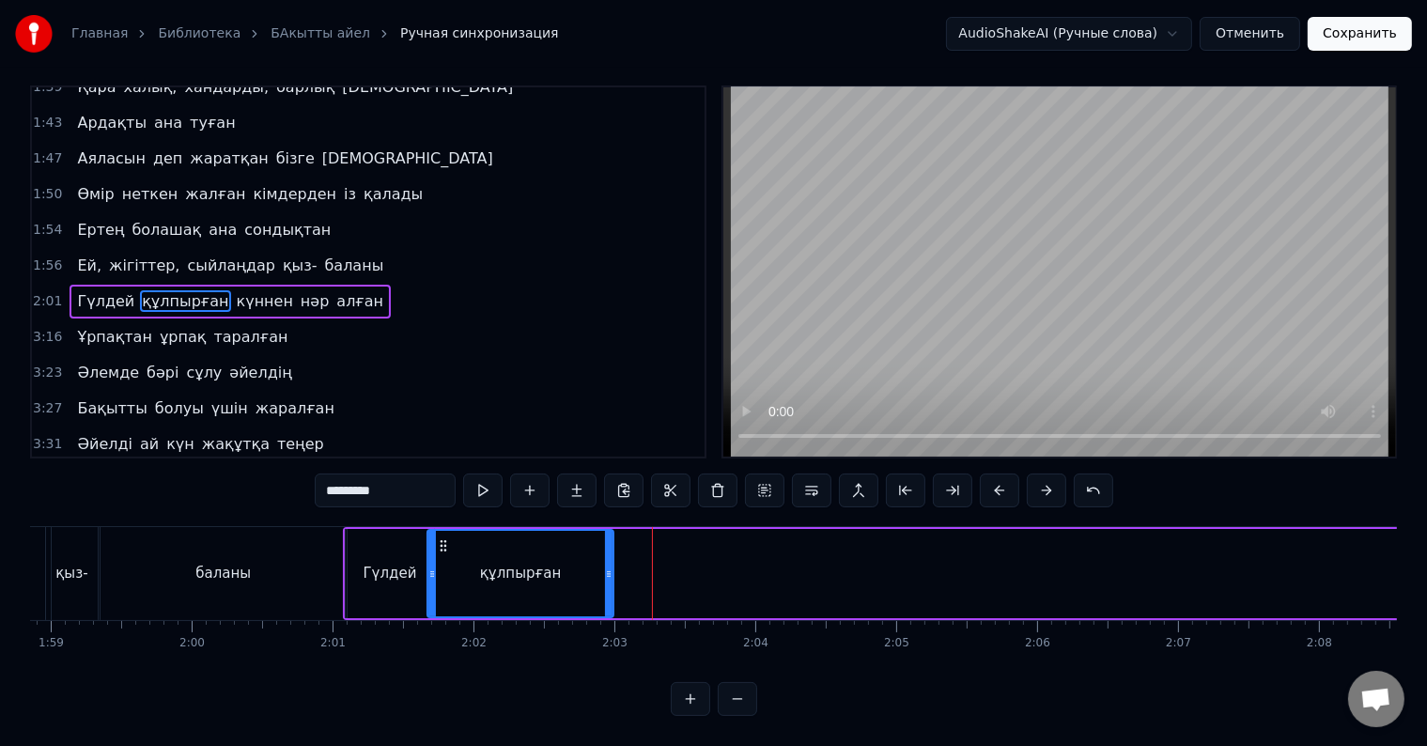
drag, startPoint x: 648, startPoint y: 558, endPoint x: 609, endPoint y: 562, distance: 39.6
click at [609, 566] on icon at bounding box center [609, 573] width 8 height 15
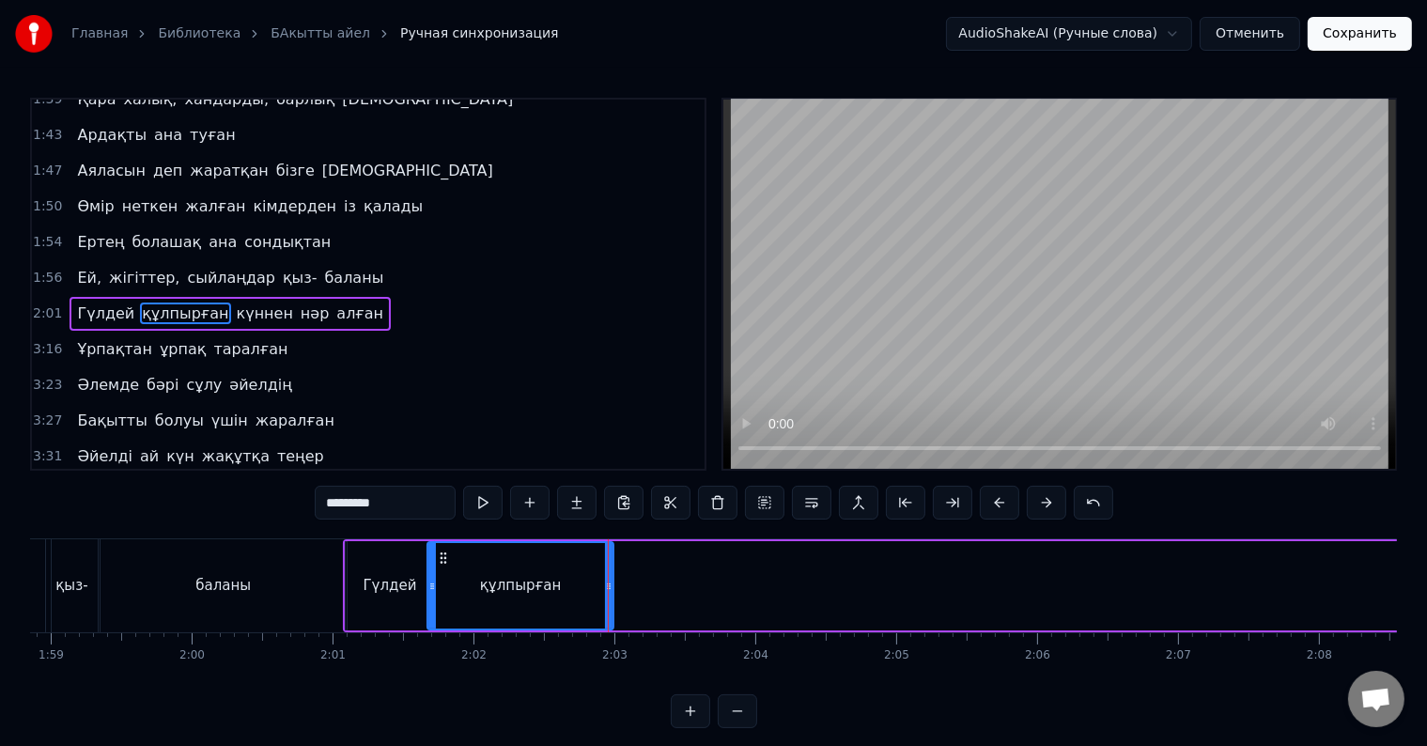
click at [482, 575] on div "құлпырған" at bounding box center [520, 585] width 184 height 85
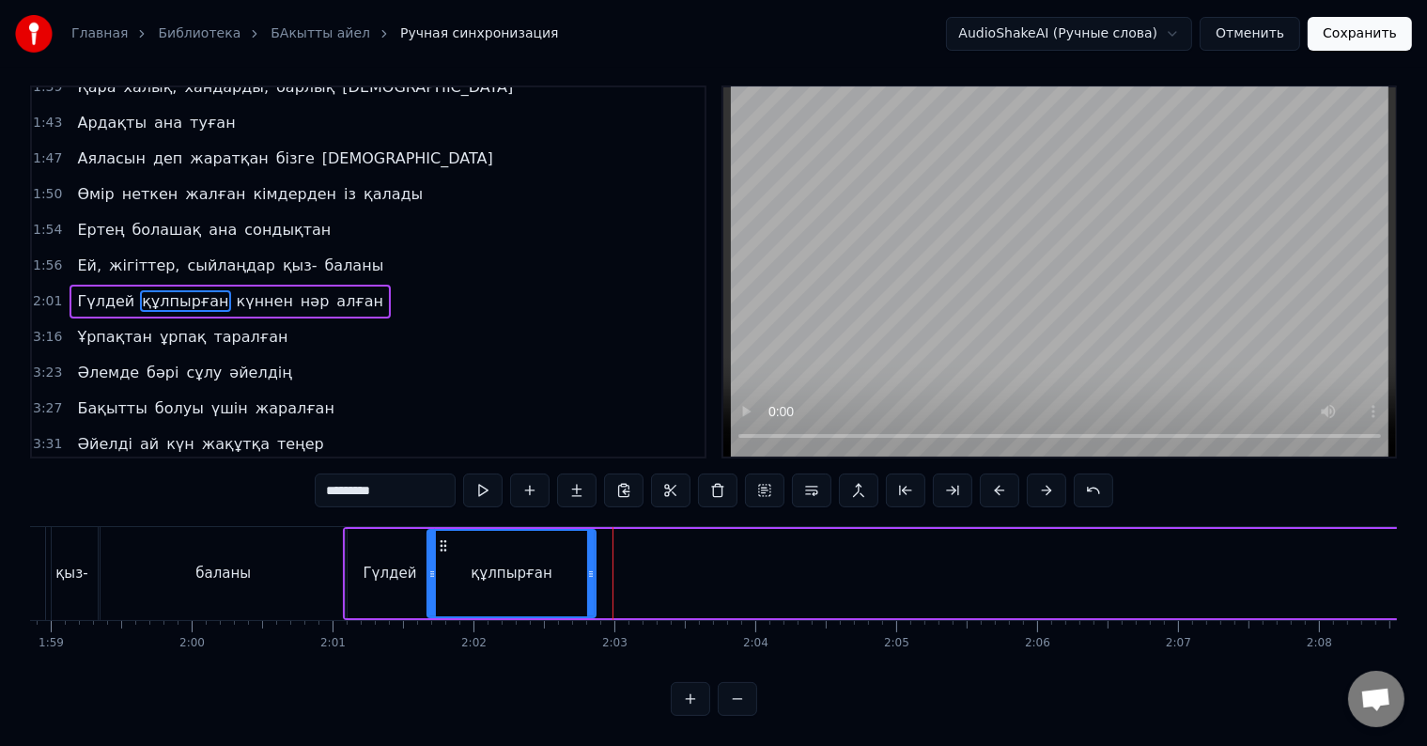
drag, startPoint x: 607, startPoint y: 552, endPoint x: 589, endPoint y: 552, distance: 17.8
click at [589, 566] on icon at bounding box center [591, 573] width 8 height 15
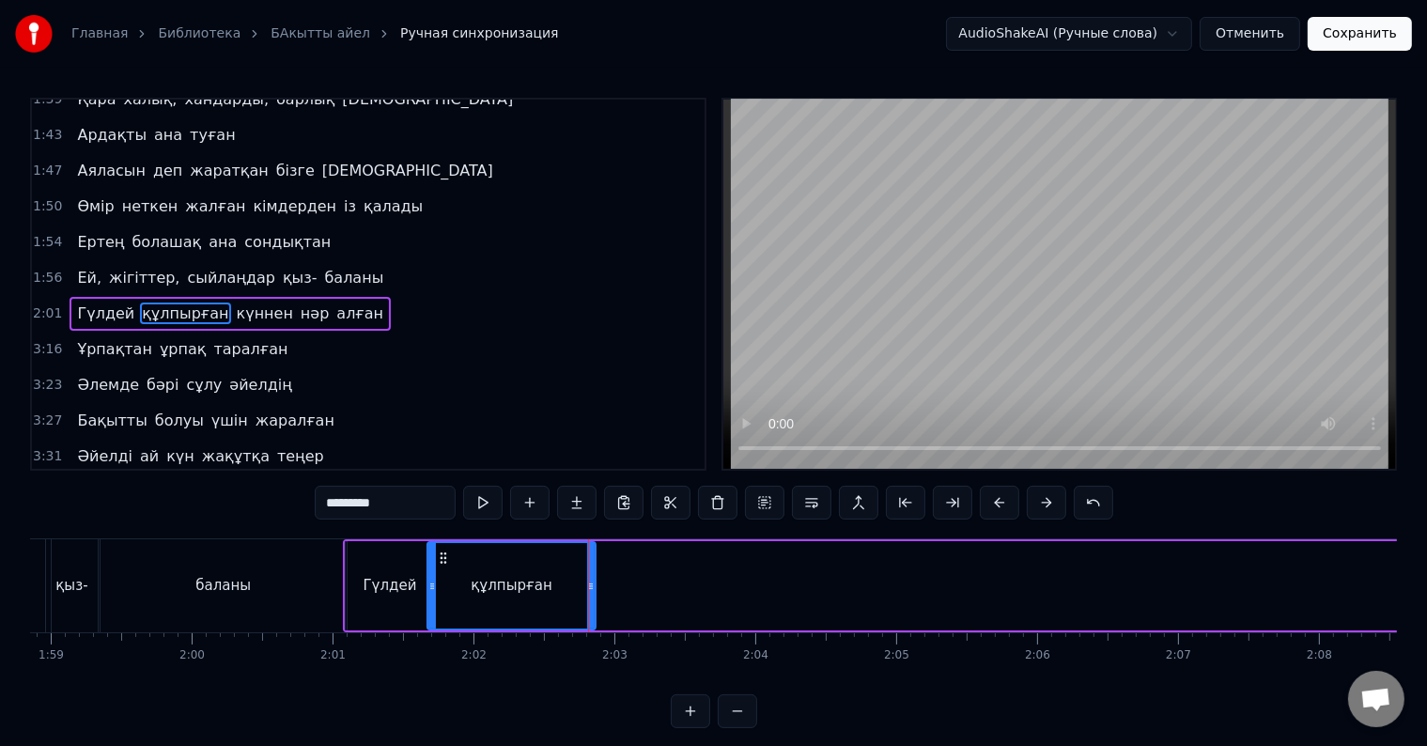
click at [508, 566] on div "құлпырған" at bounding box center [511, 585] width 166 height 85
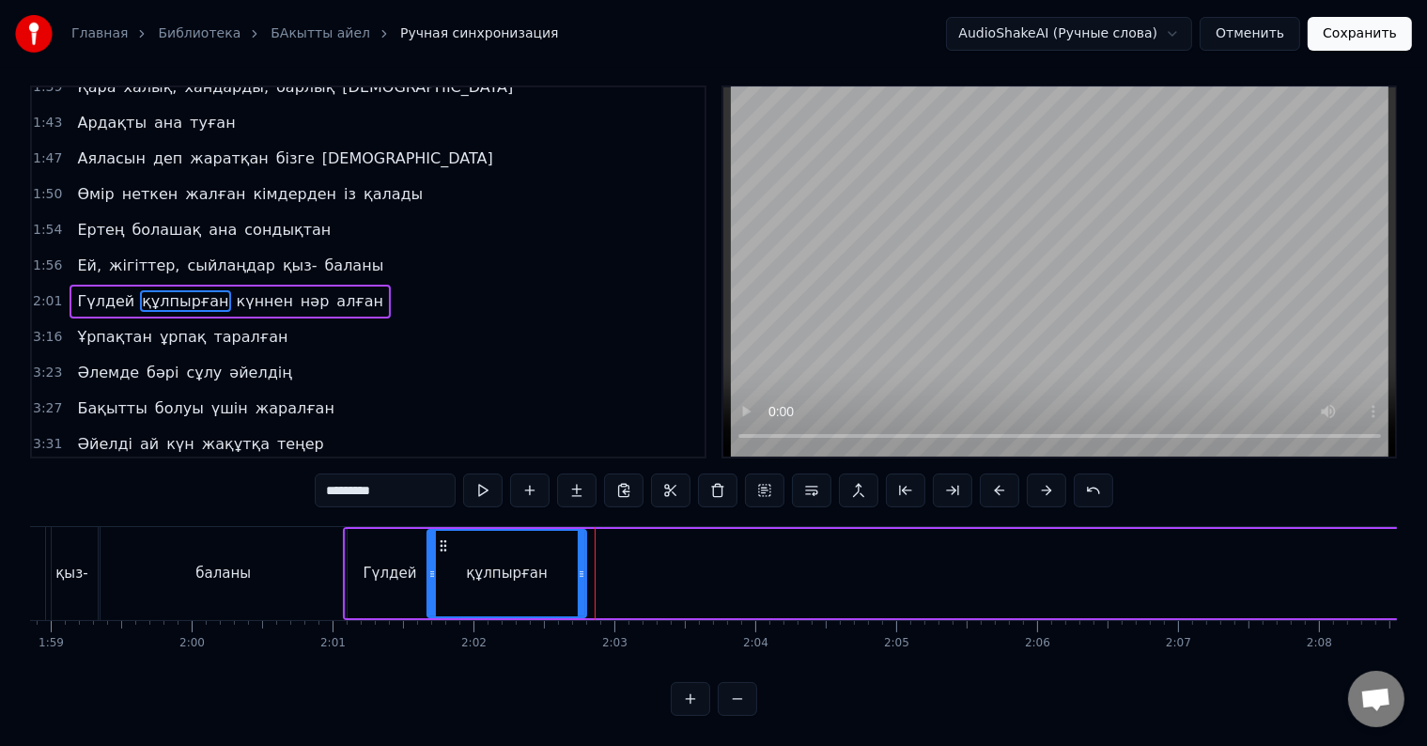
click at [581, 566] on icon at bounding box center [582, 573] width 8 height 15
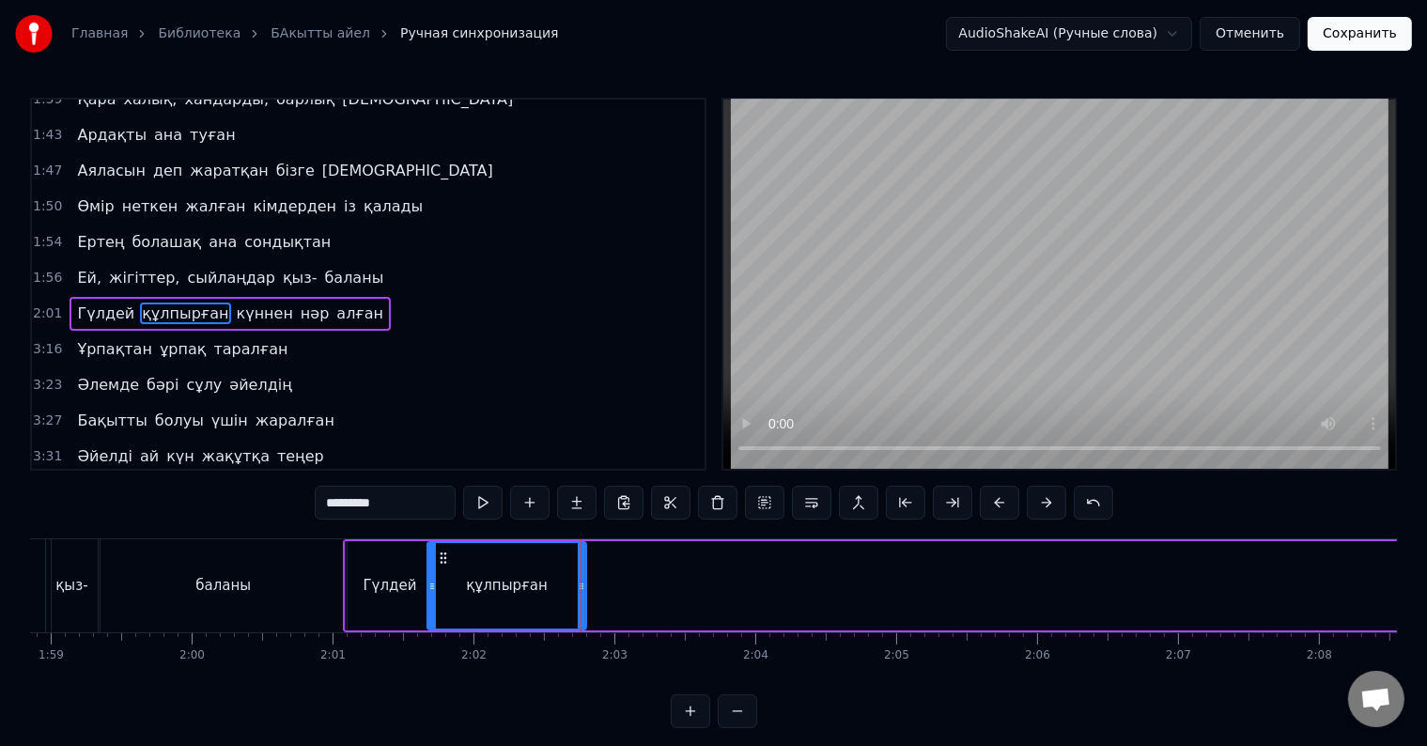
click at [538, 558] on div "құлпырған" at bounding box center [506, 585] width 157 height 85
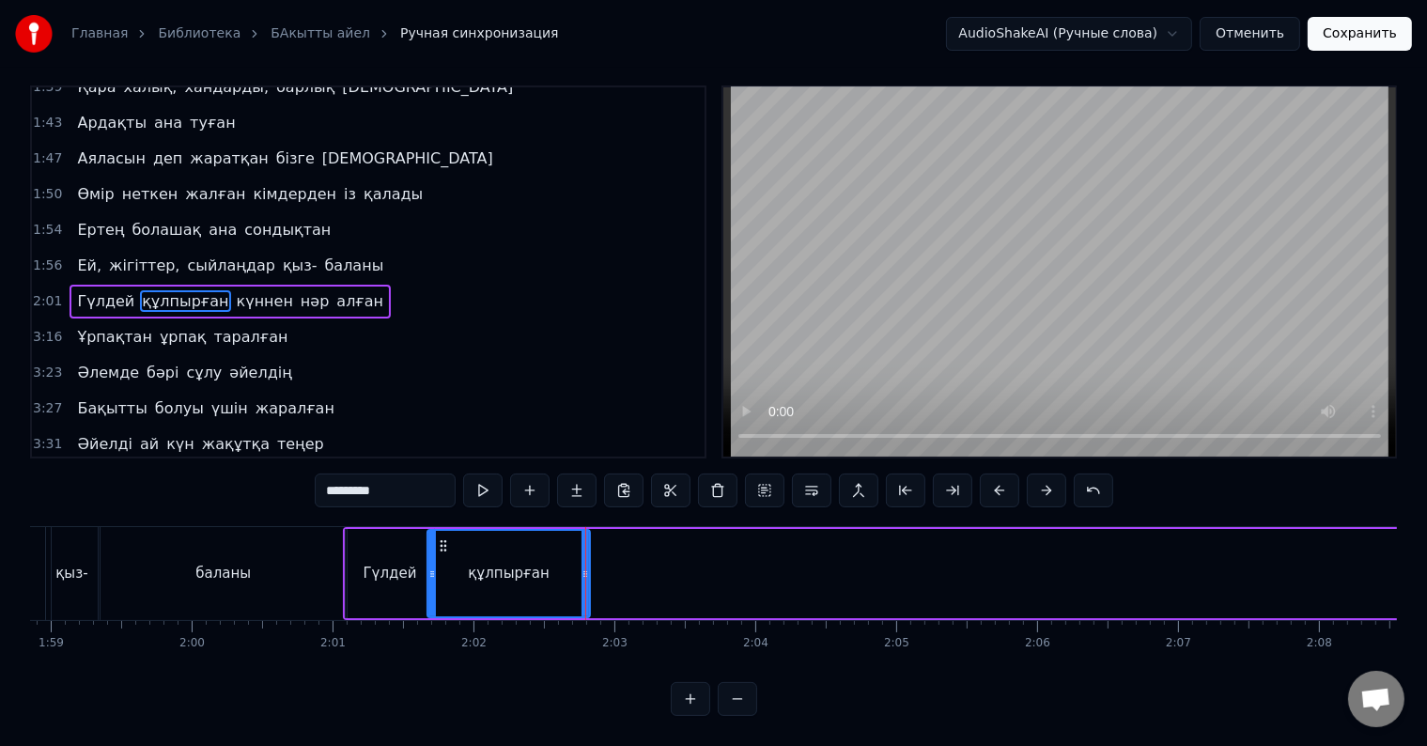
click at [582, 566] on icon at bounding box center [585, 573] width 8 height 15
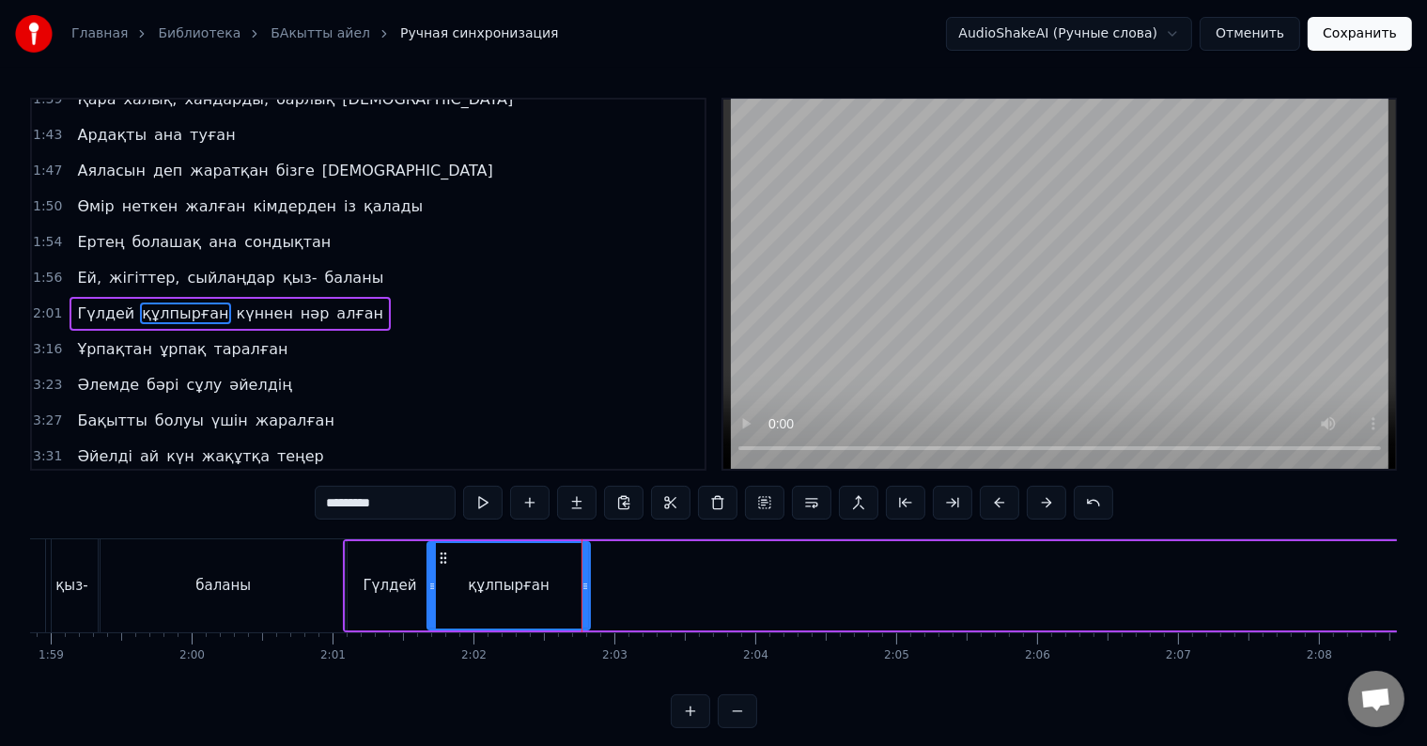
click at [534, 576] on div "құлпырған" at bounding box center [509, 586] width 82 height 22
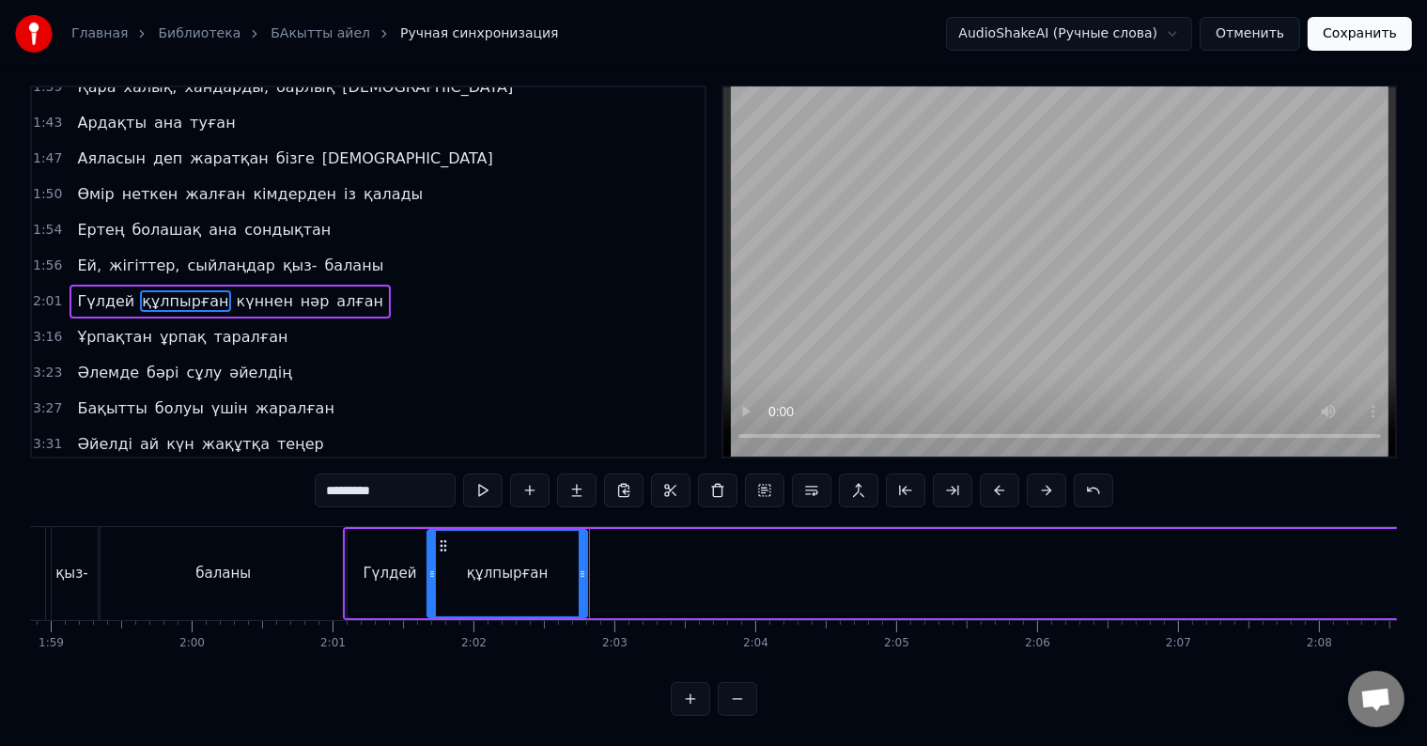
click at [582, 571] on div at bounding box center [583, 573] width 8 height 85
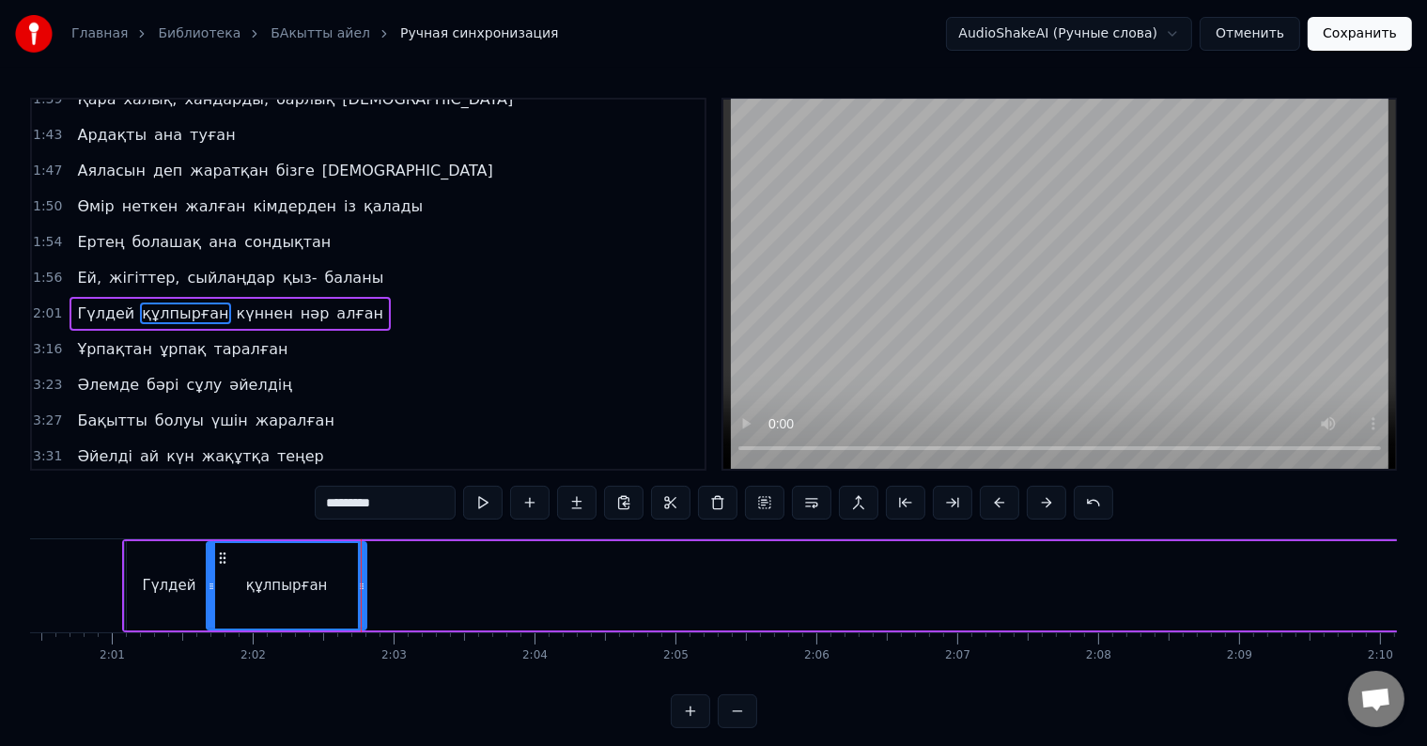
scroll to position [0, 17023]
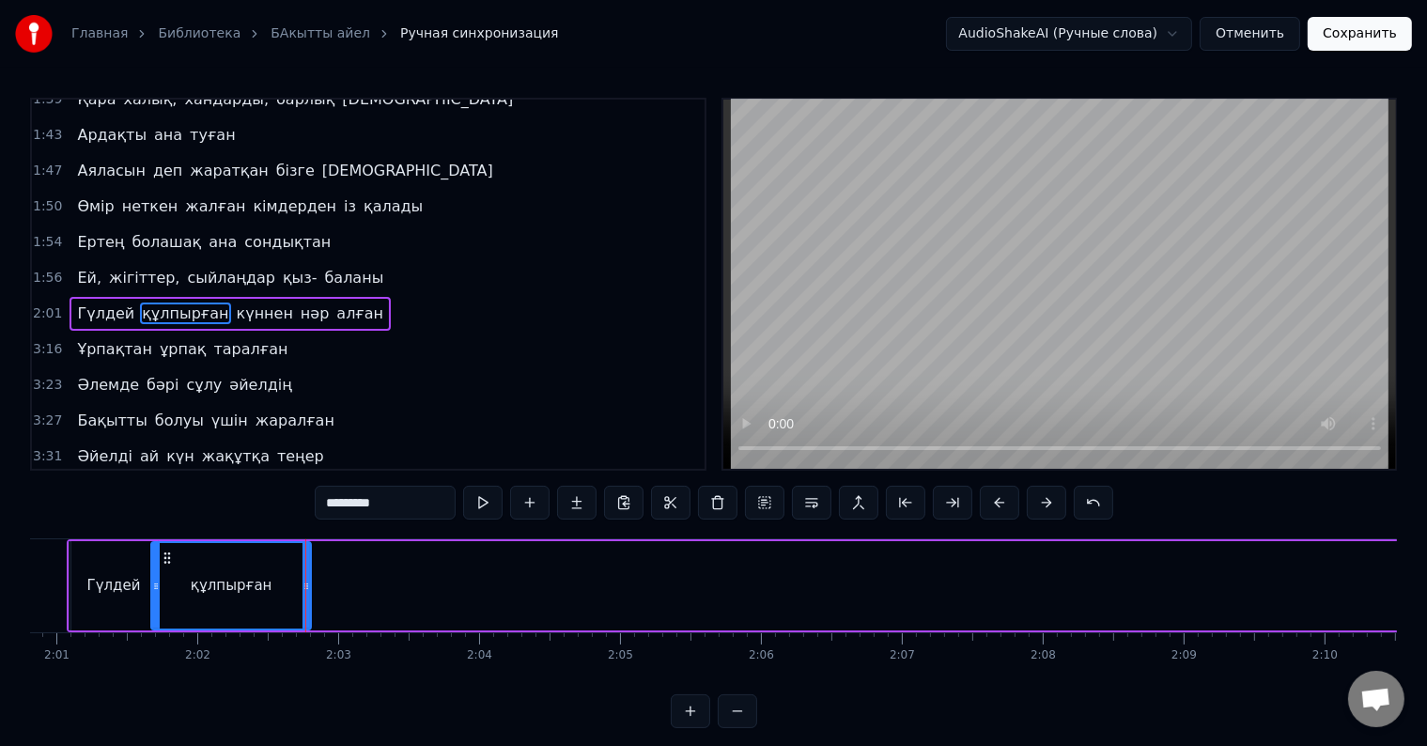
click at [201, 582] on div "құлпырған" at bounding box center [232, 586] width 82 height 22
click at [480, 332] on div "3:16 Ұрпақтан ұрпақ таралған" at bounding box center [368, 350] width 673 height 36
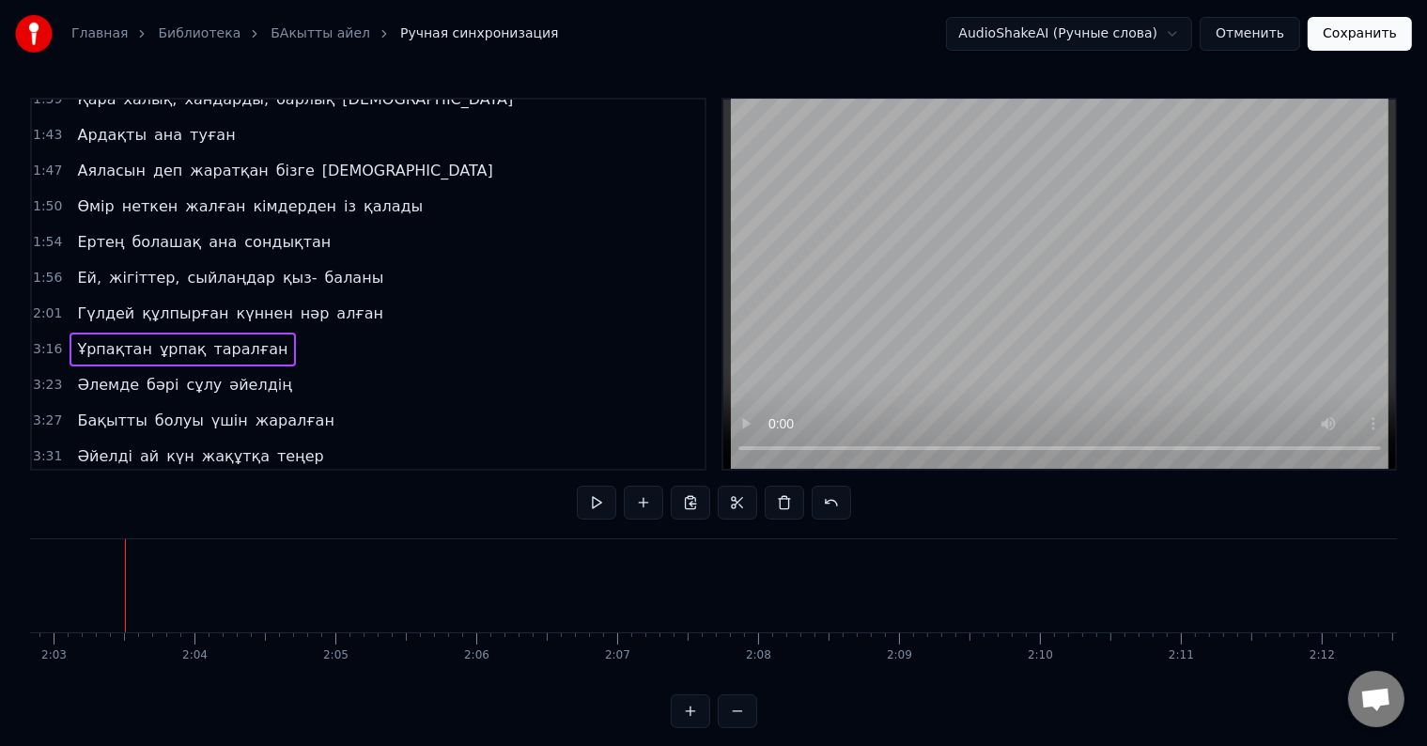
scroll to position [0, 16111]
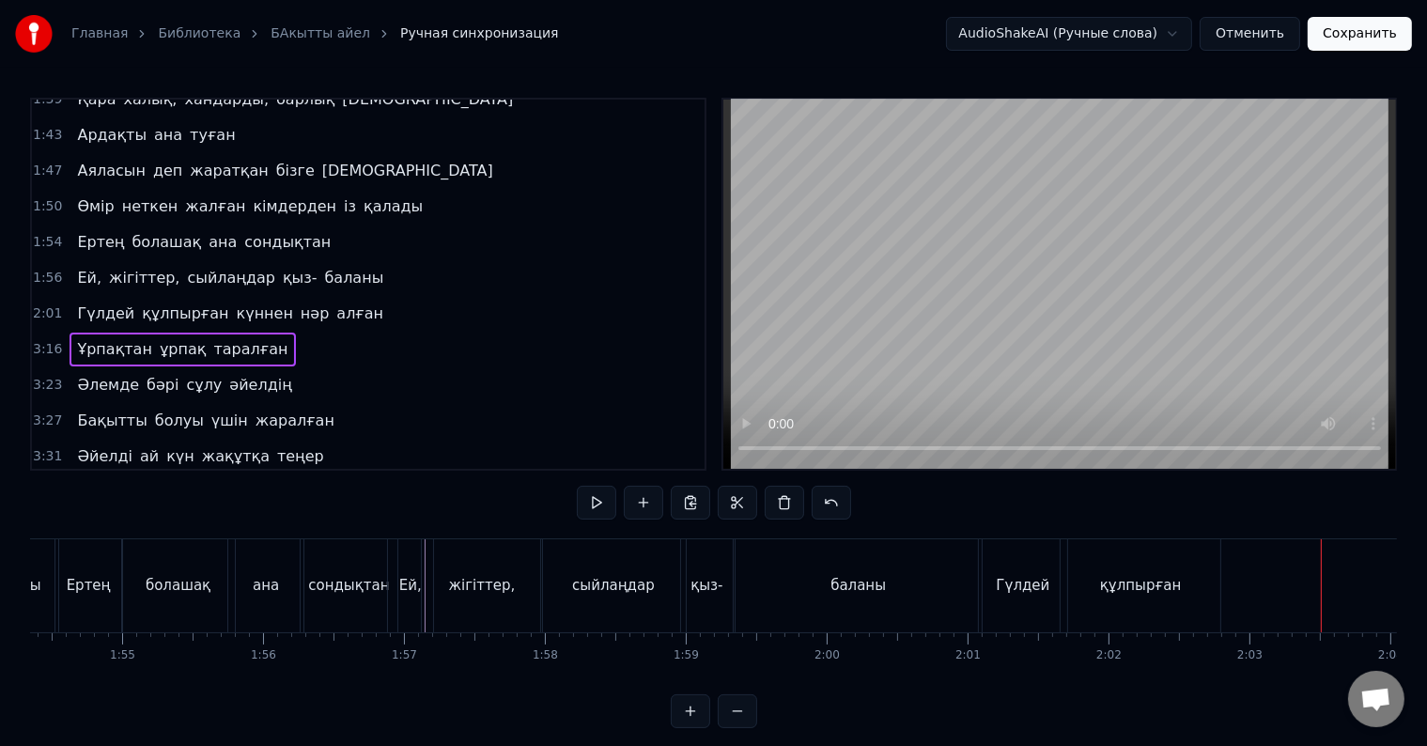
click at [1114, 596] on div "құлпырған" at bounding box center [1141, 586] width 82 height 22
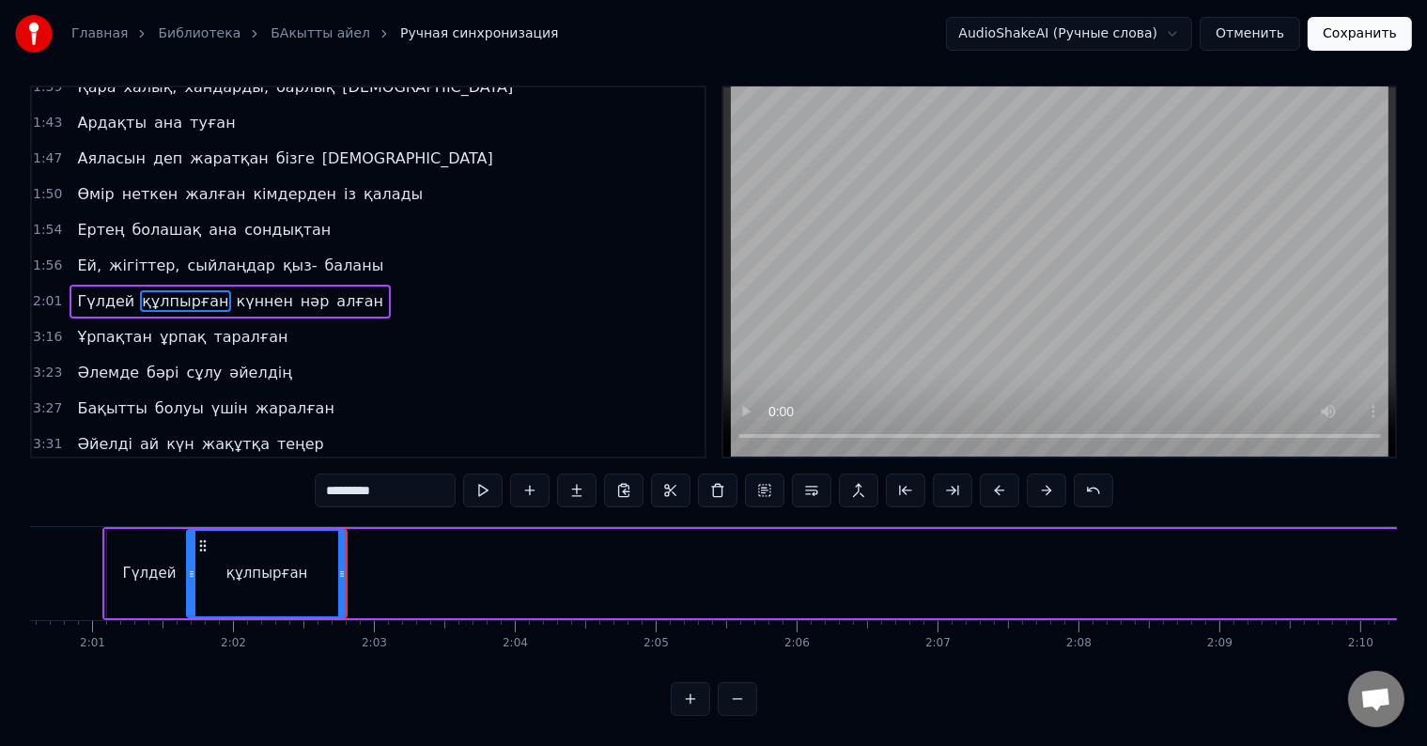
scroll to position [0, 17041]
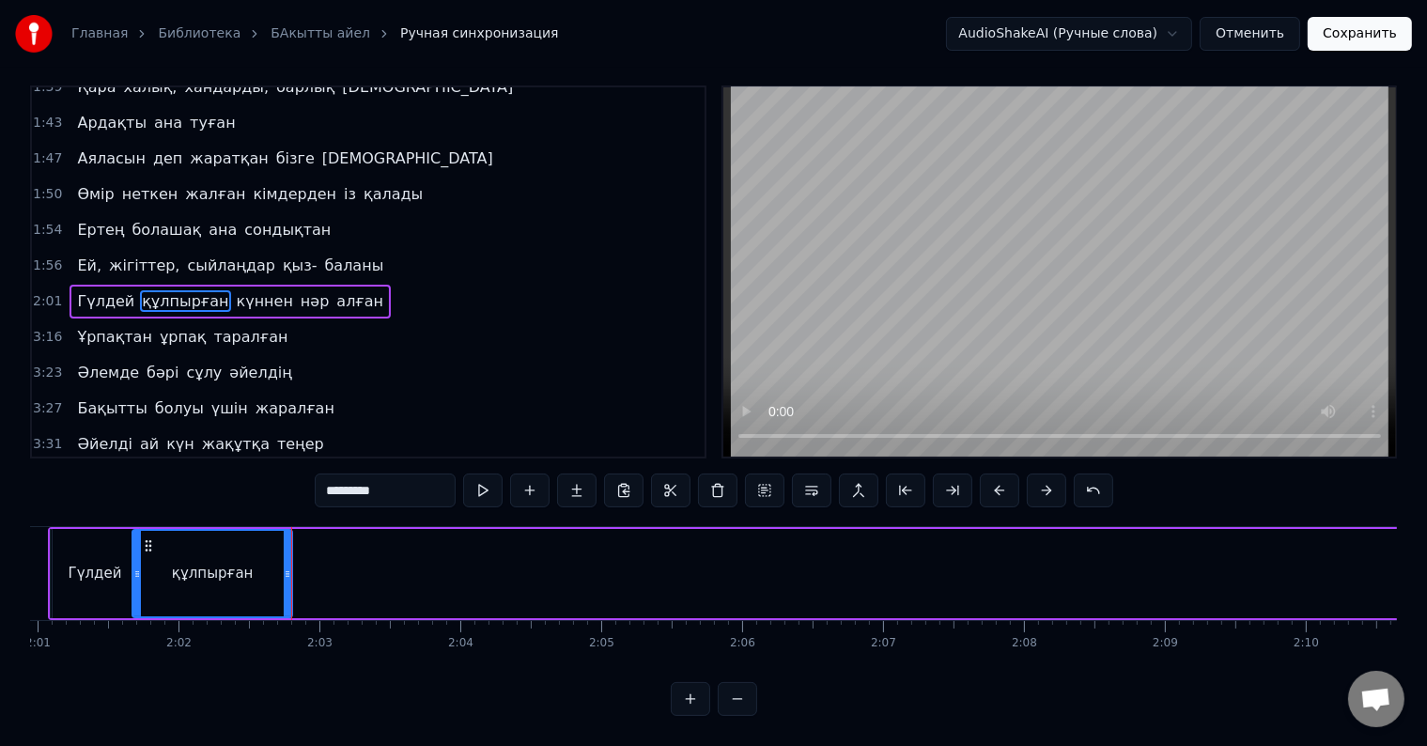
click at [292, 560] on div "құлпырған" at bounding box center [213, 573] width 162 height 89
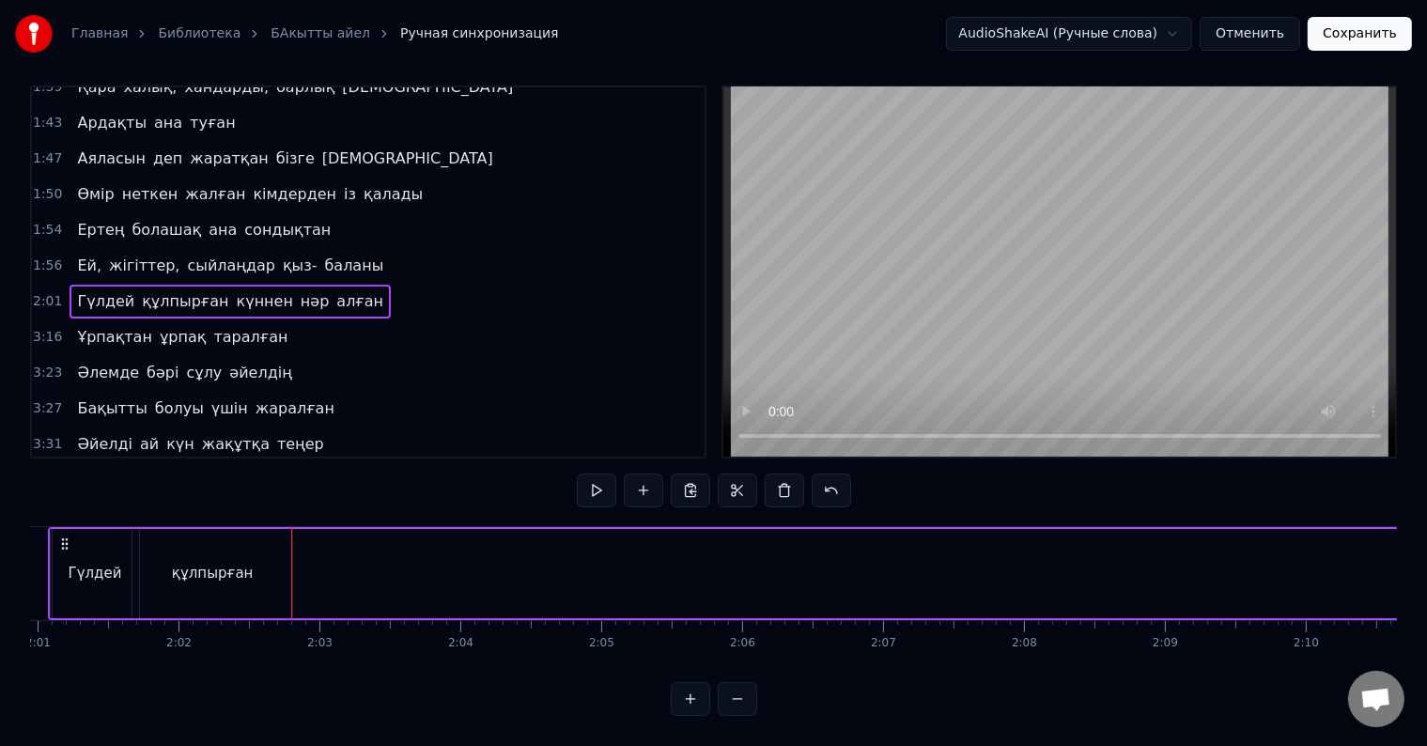
scroll to position [0, 16964]
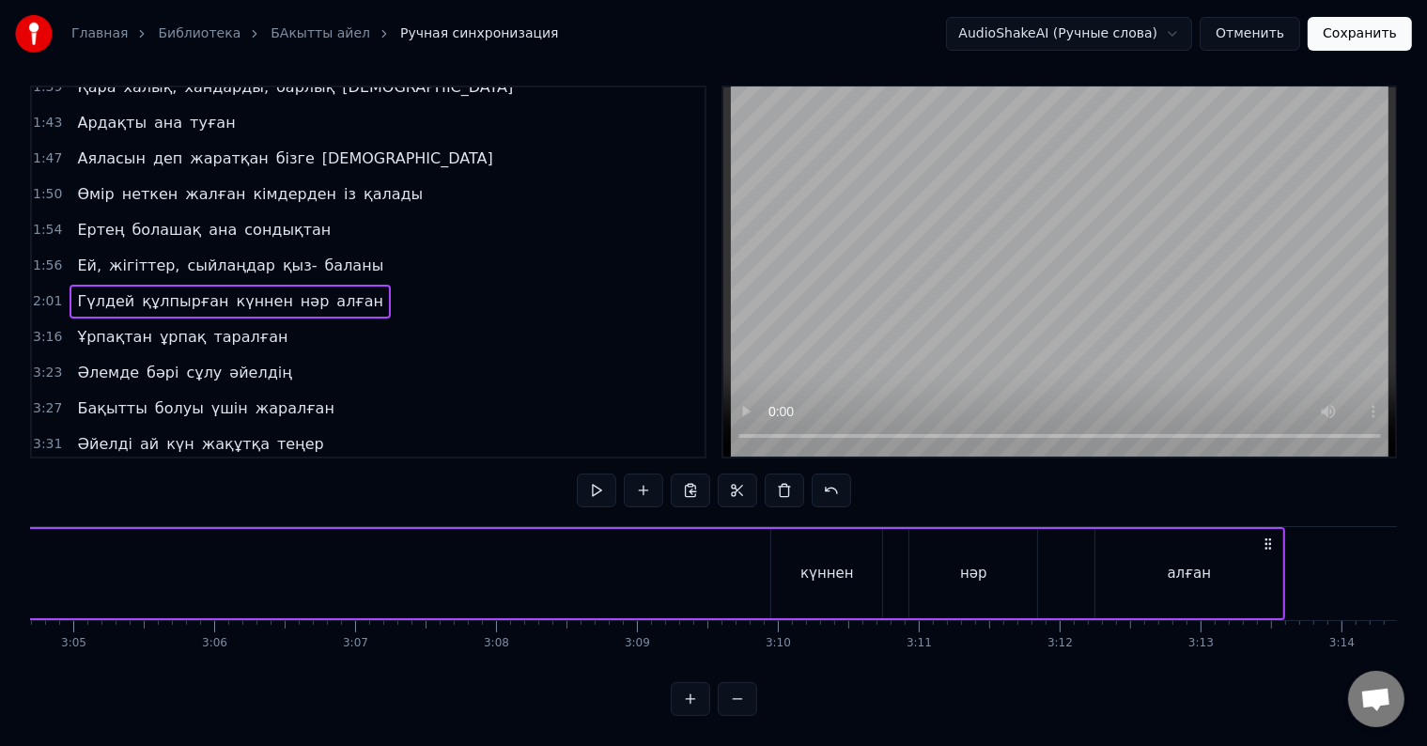
click at [818, 563] on div "күннен" at bounding box center [827, 574] width 54 height 22
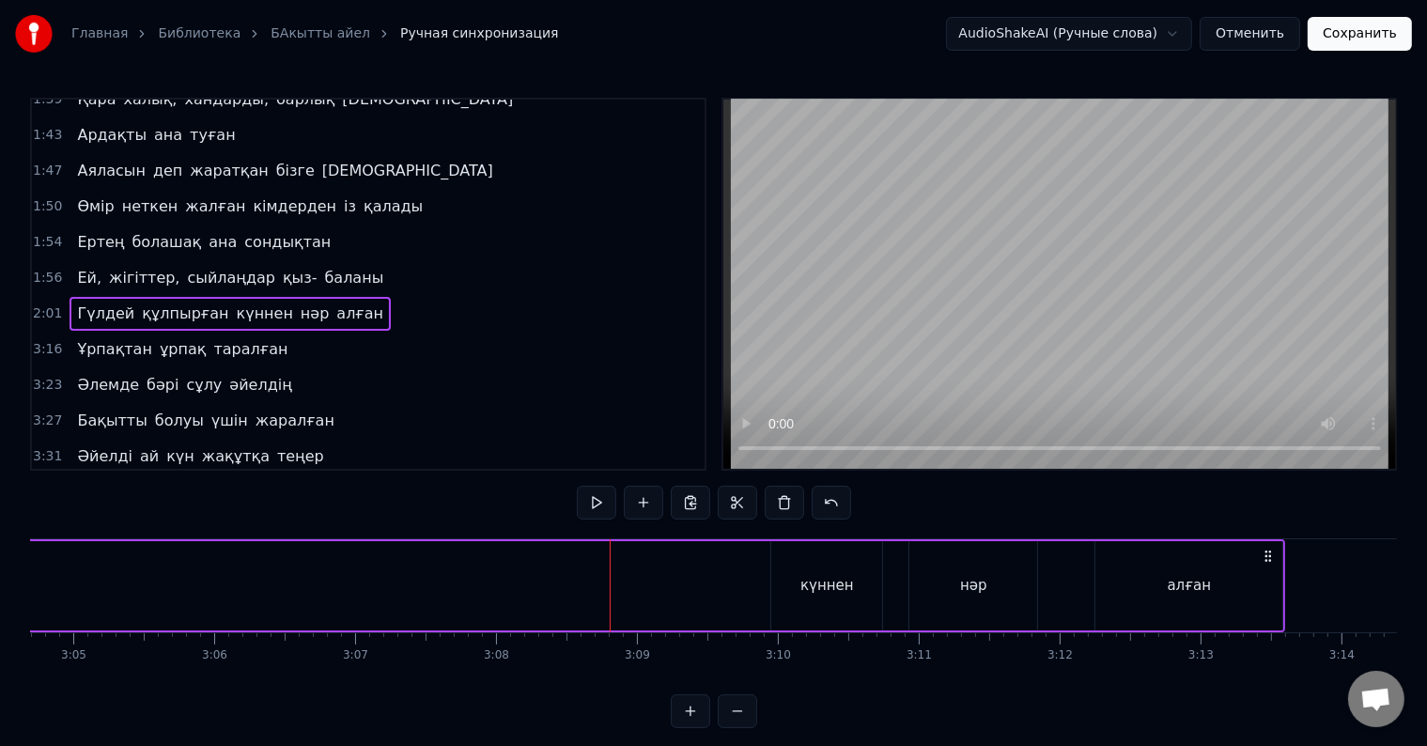
click at [774, 589] on div "күннен" at bounding box center [826, 585] width 111 height 89
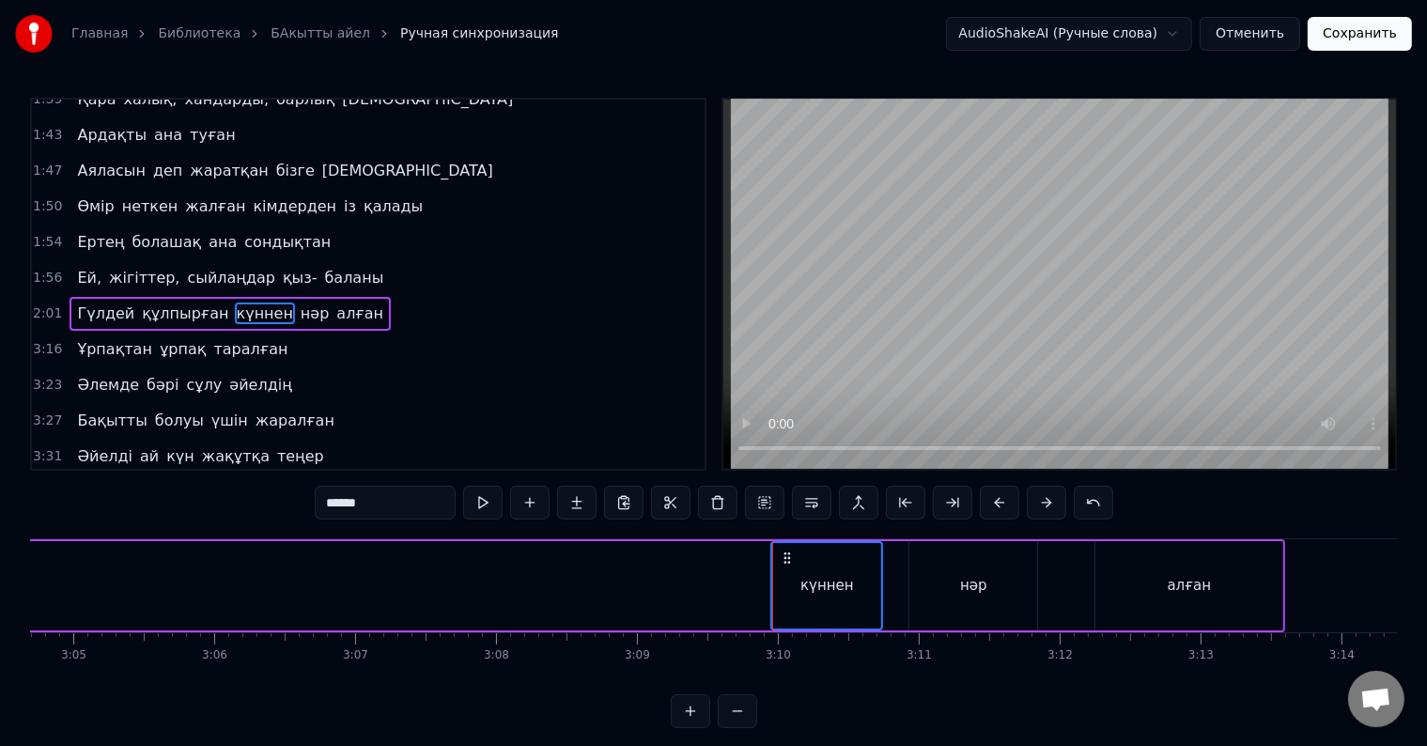
click at [950, 567] on div "нәр" at bounding box center [973, 585] width 128 height 89
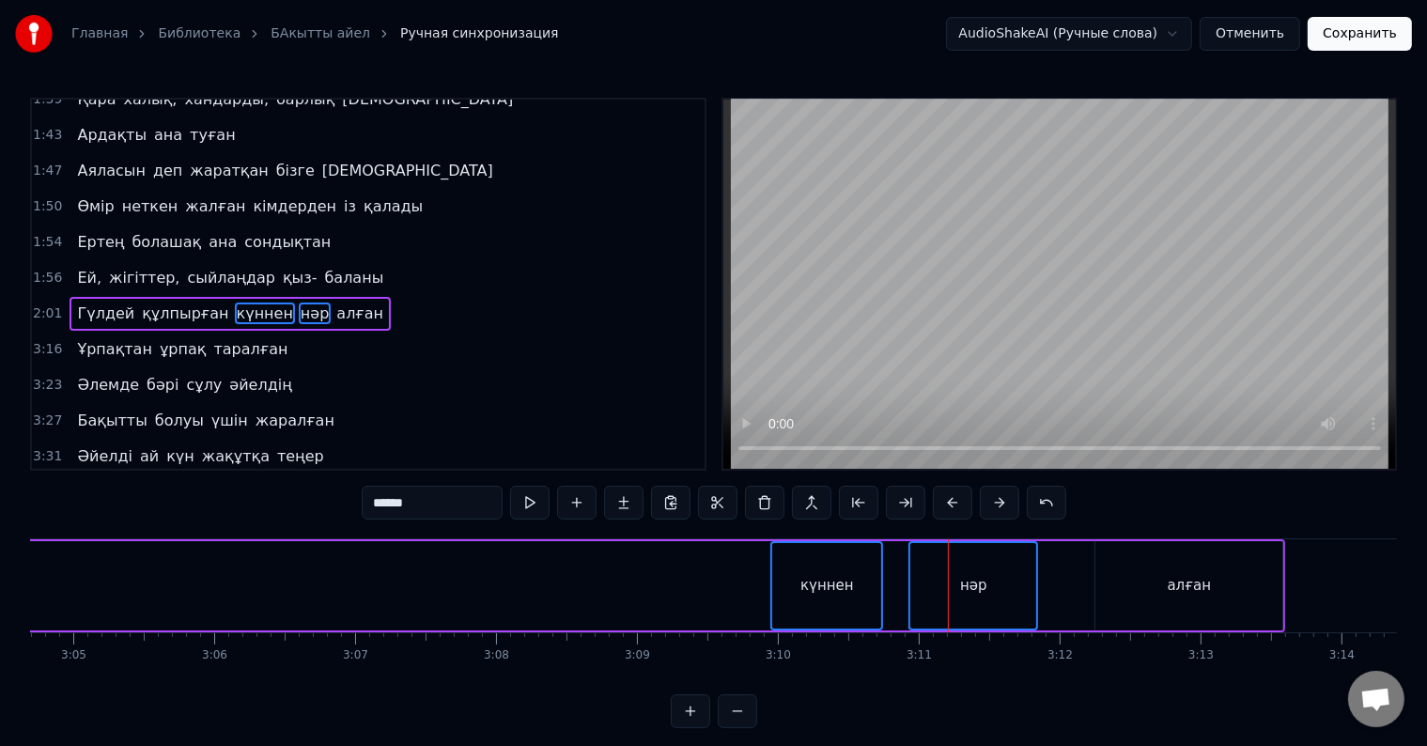
click at [872, 569] on div "күннен" at bounding box center [826, 585] width 109 height 85
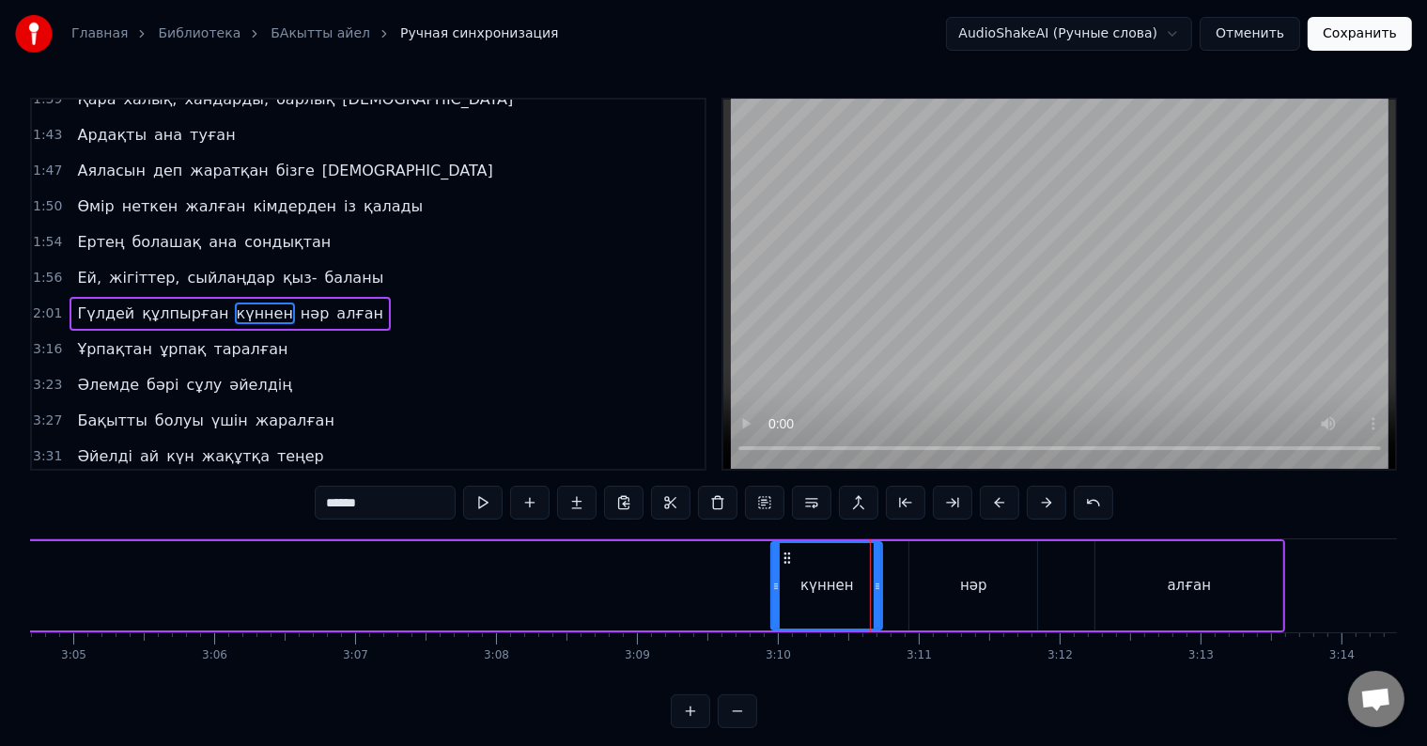
click at [789, 557] on circle at bounding box center [789, 557] width 1 height 1
click at [940, 560] on div "нәр" at bounding box center [973, 585] width 128 height 89
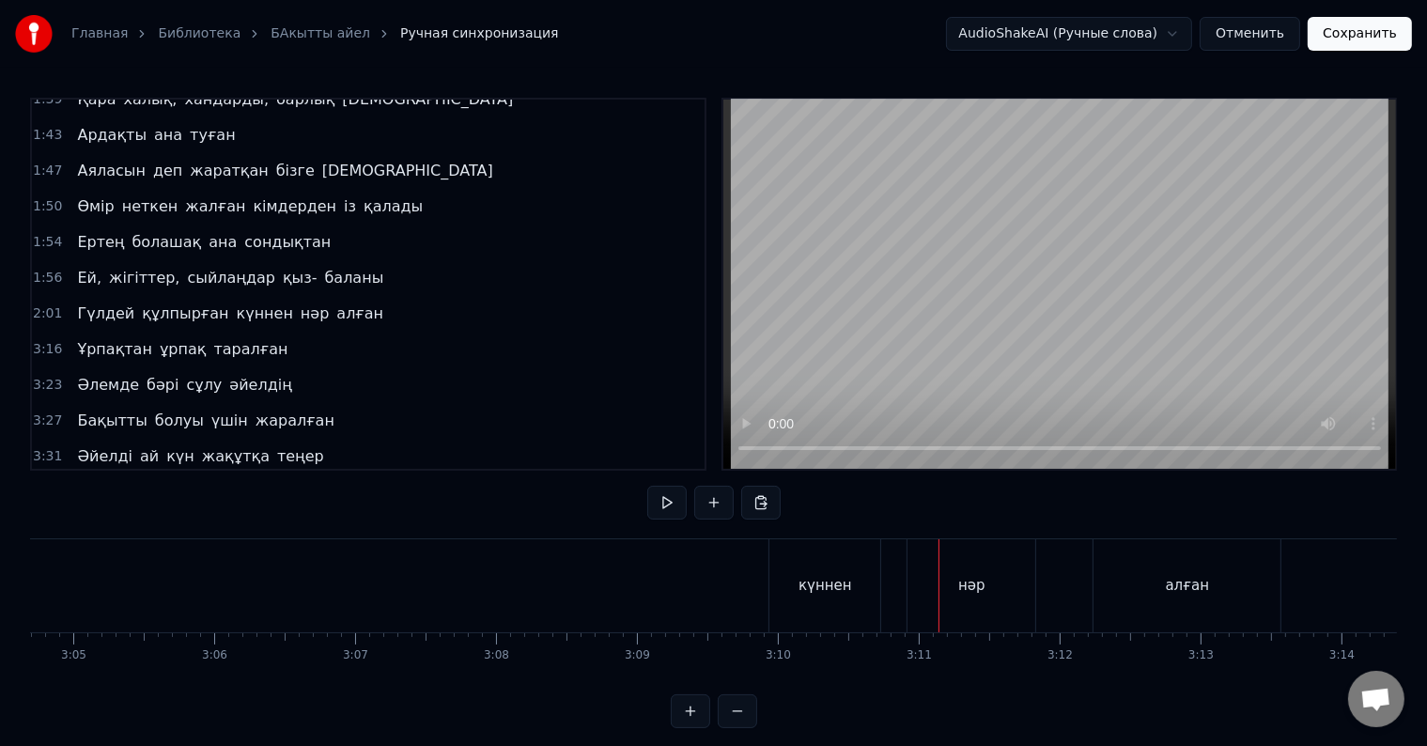
click at [849, 579] on div "күннен" at bounding box center [824, 585] width 111 height 93
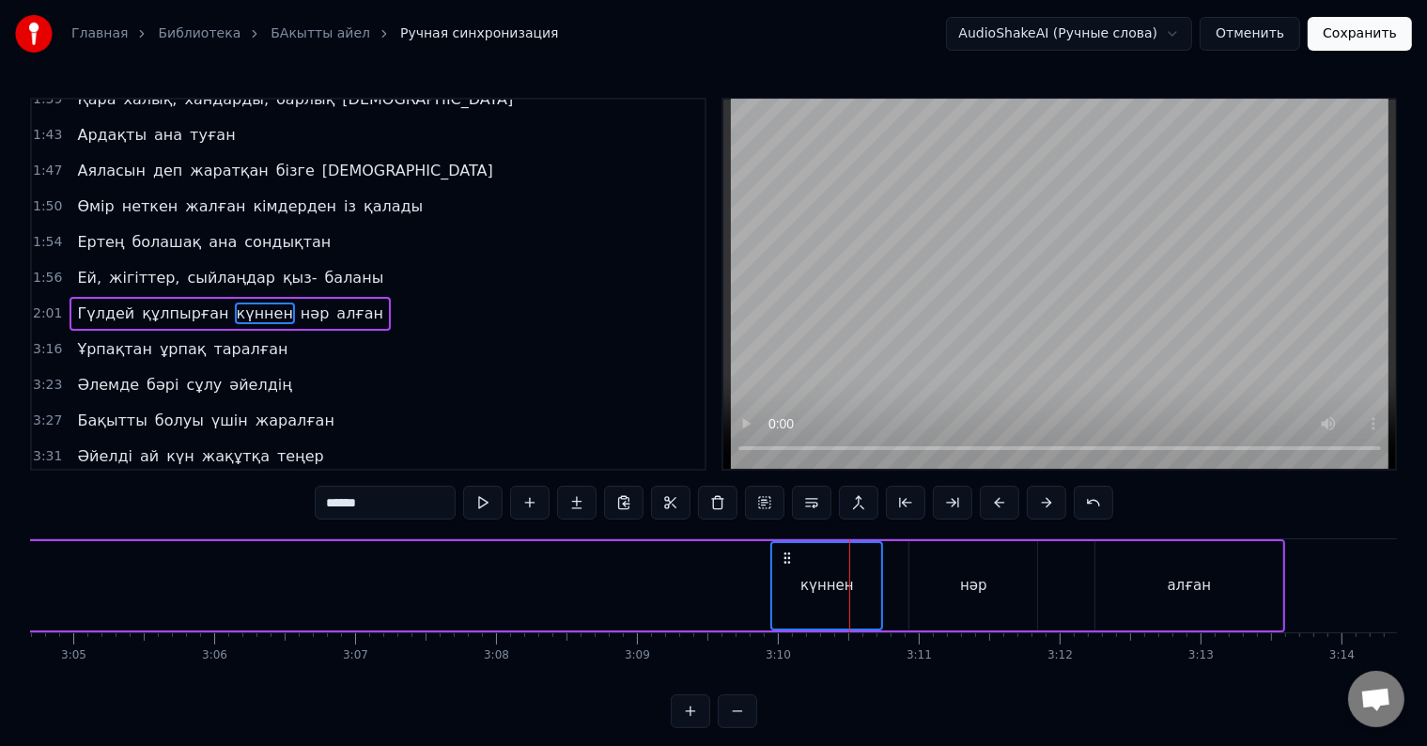
click at [966, 578] on div "нәр" at bounding box center [973, 586] width 27 height 22
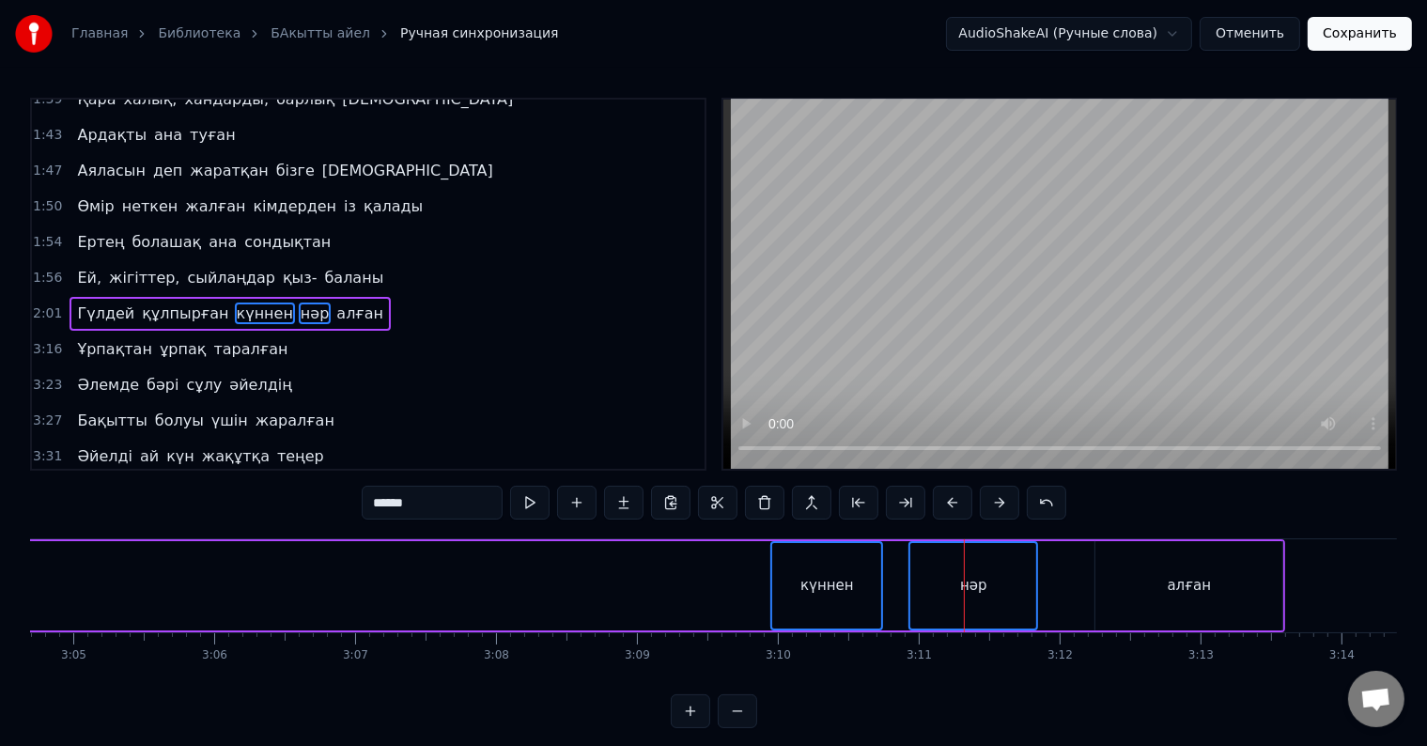
click at [1119, 581] on div "алған" at bounding box center [1188, 585] width 187 height 89
drag, startPoint x: 779, startPoint y: 552, endPoint x: 748, endPoint y: 554, distance: 31.1
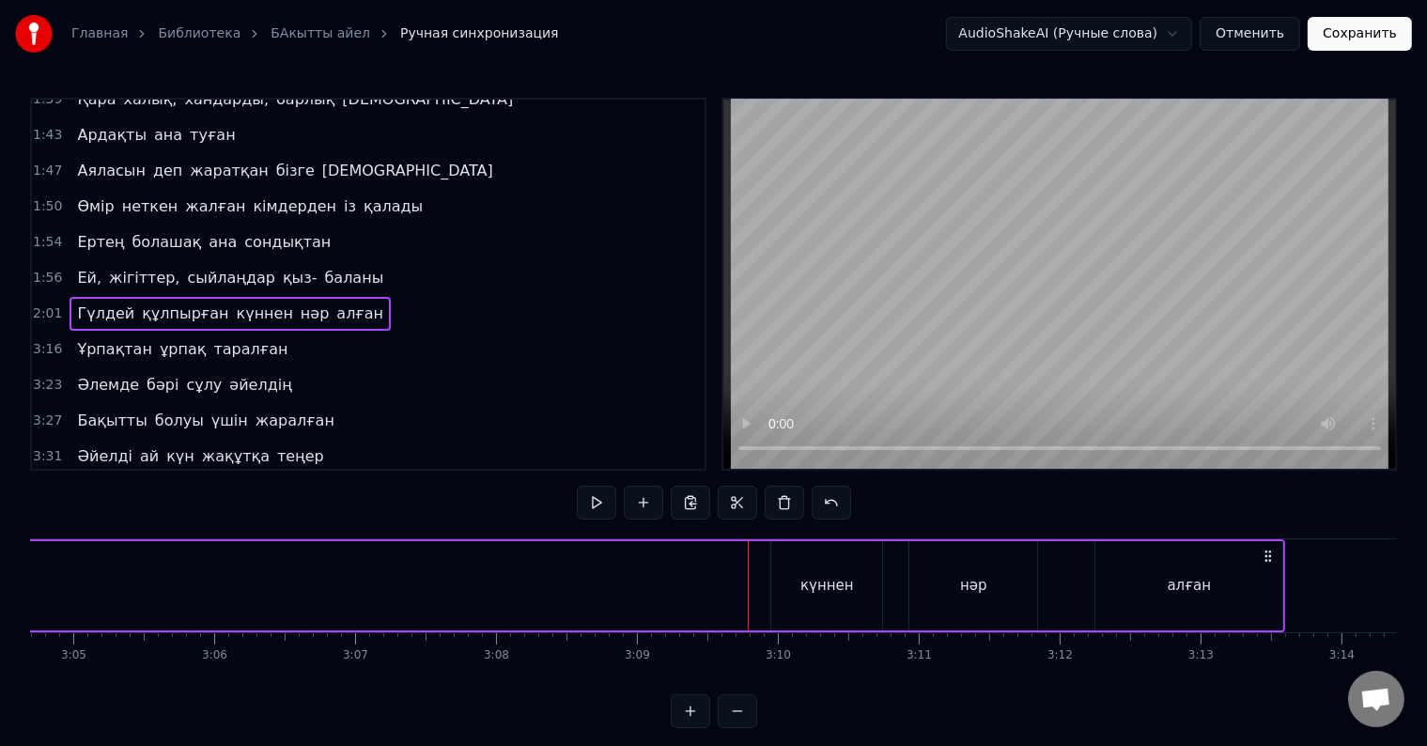
click at [802, 561] on div "күннен" at bounding box center [826, 585] width 111 height 89
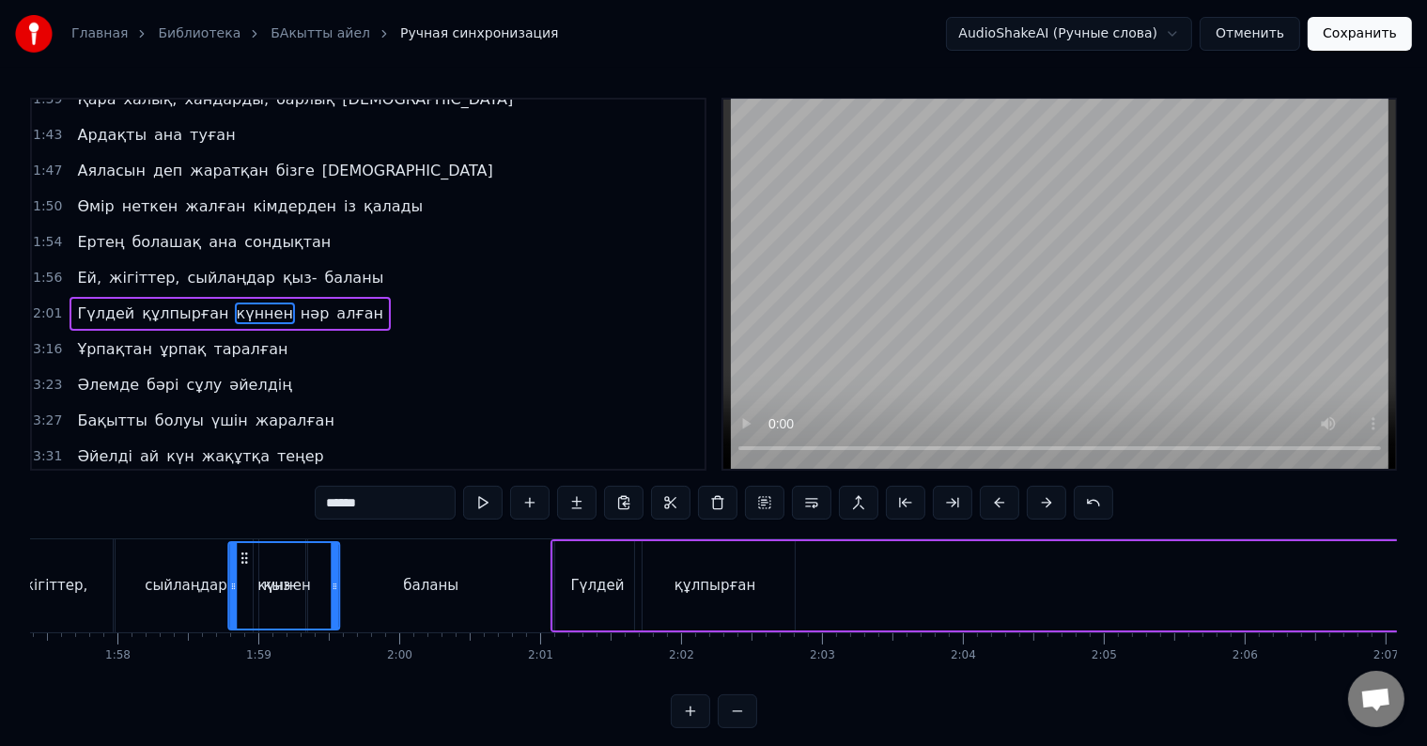
scroll to position [0, 16529]
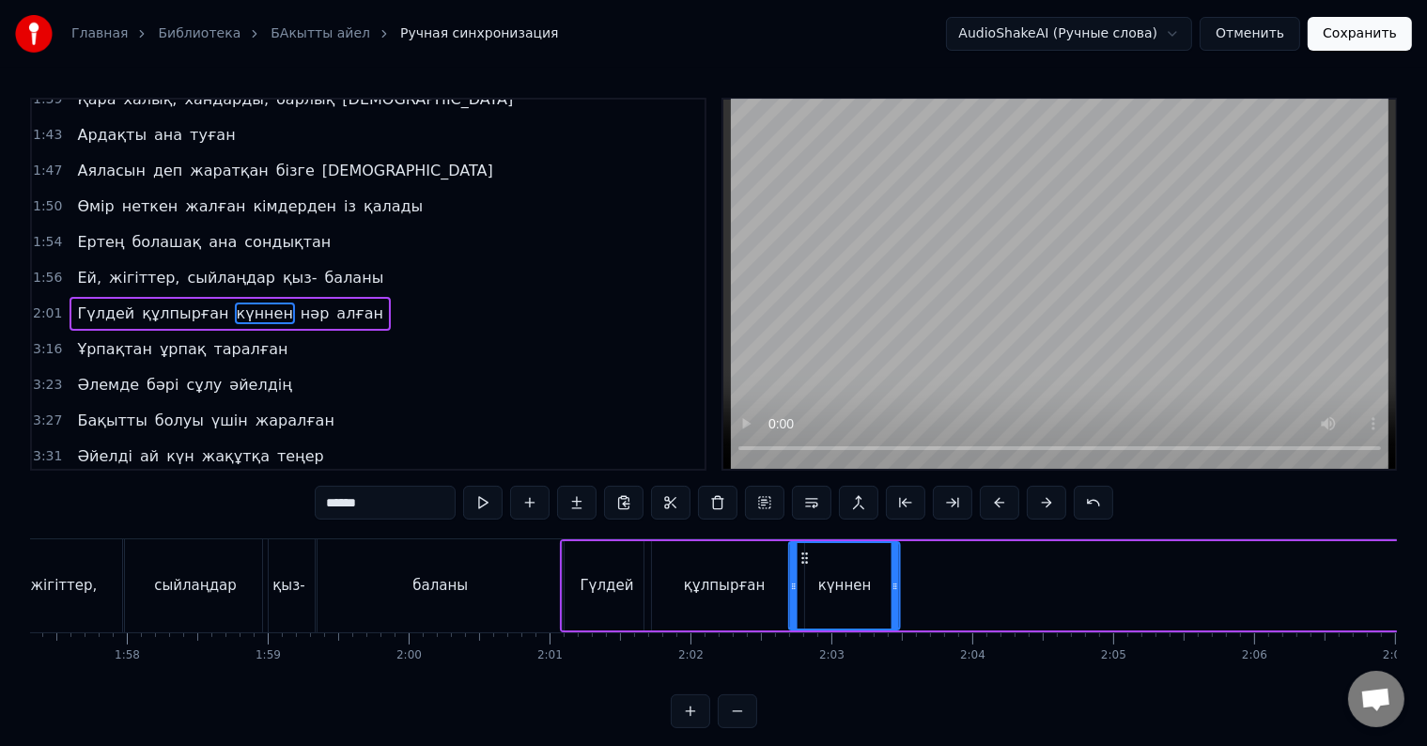
drag, startPoint x: 786, startPoint y: 560, endPoint x: 808, endPoint y: 583, distance: 31.9
click at [808, 583] on div "күннен" at bounding box center [844, 585] width 109 height 85
click at [743, 577] on div "құлпырған" at bounding box center [725, 586] width 82 height 22
type input "*********"
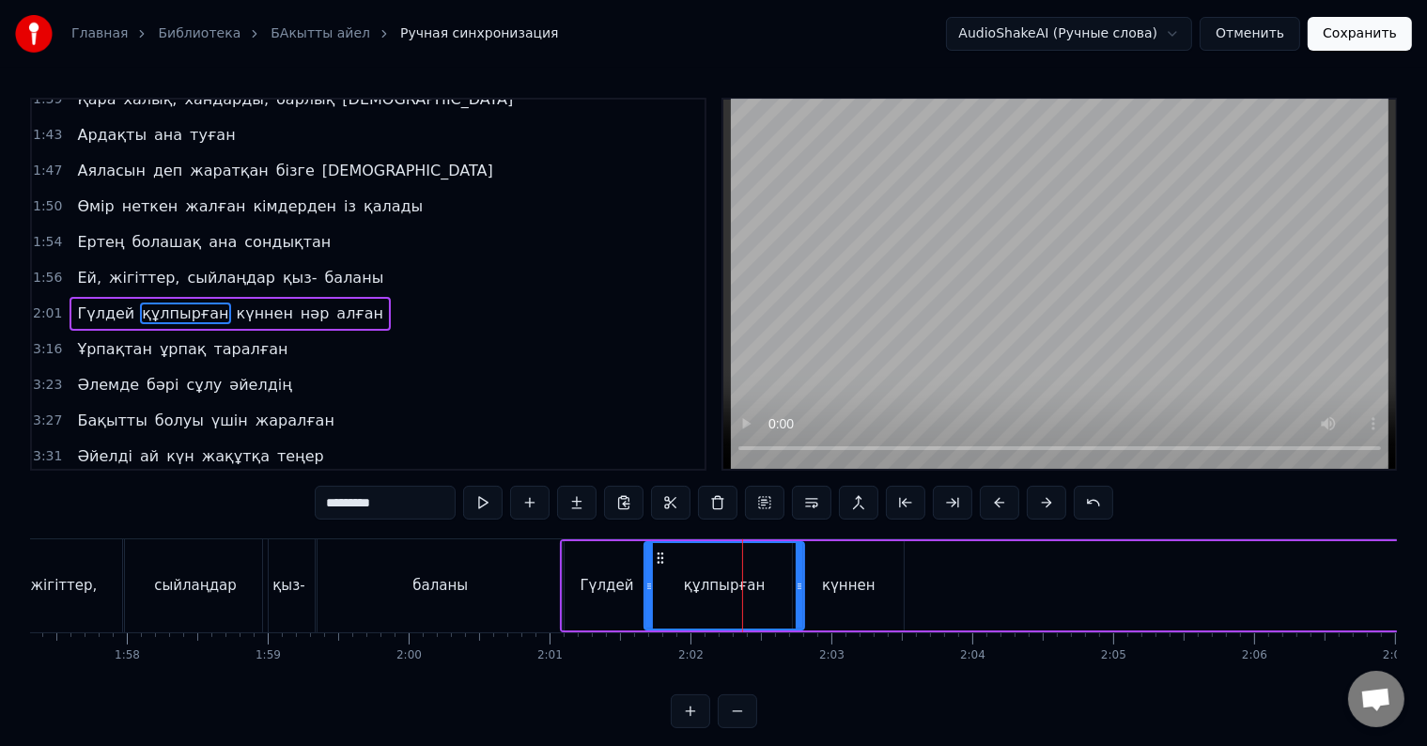
click at [742, 579] on div at bounding box center [742, 585] width 1 height 93
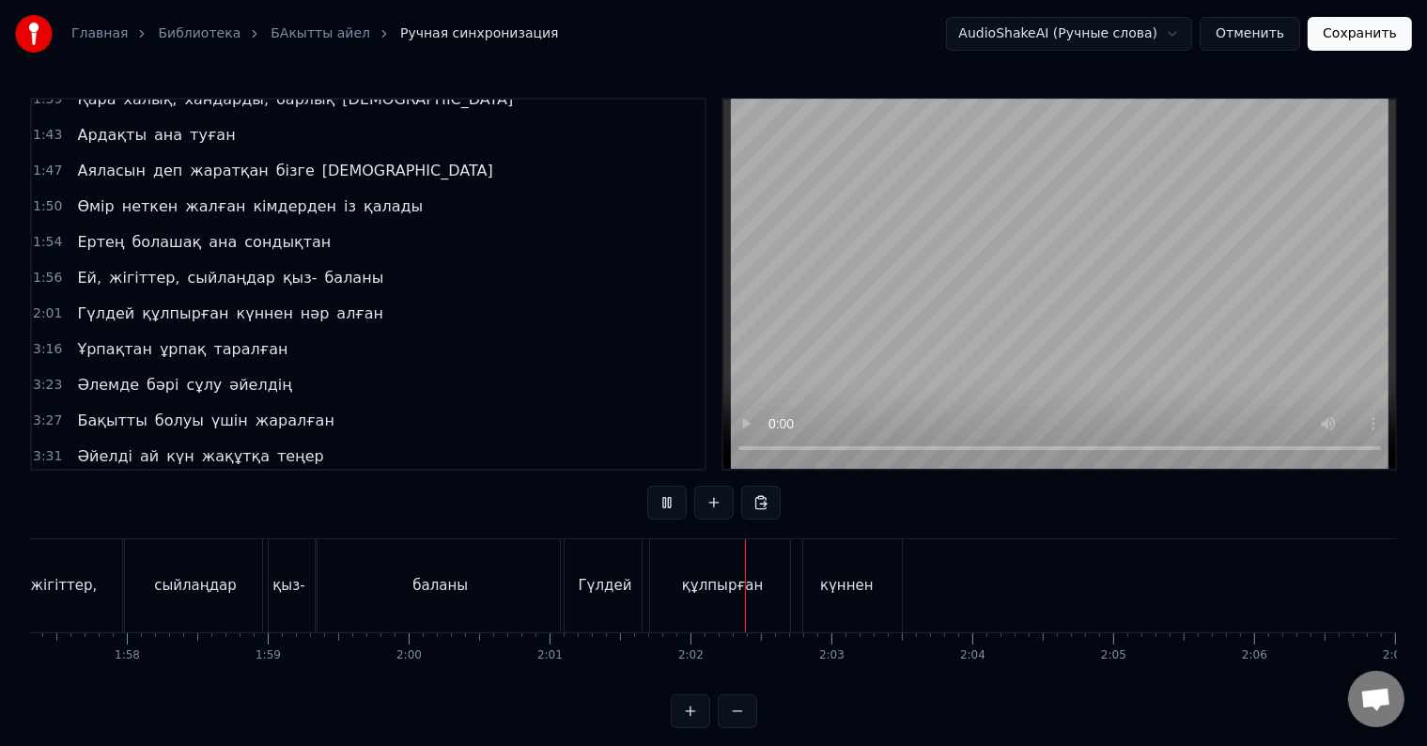
scroll to position [28, 0]
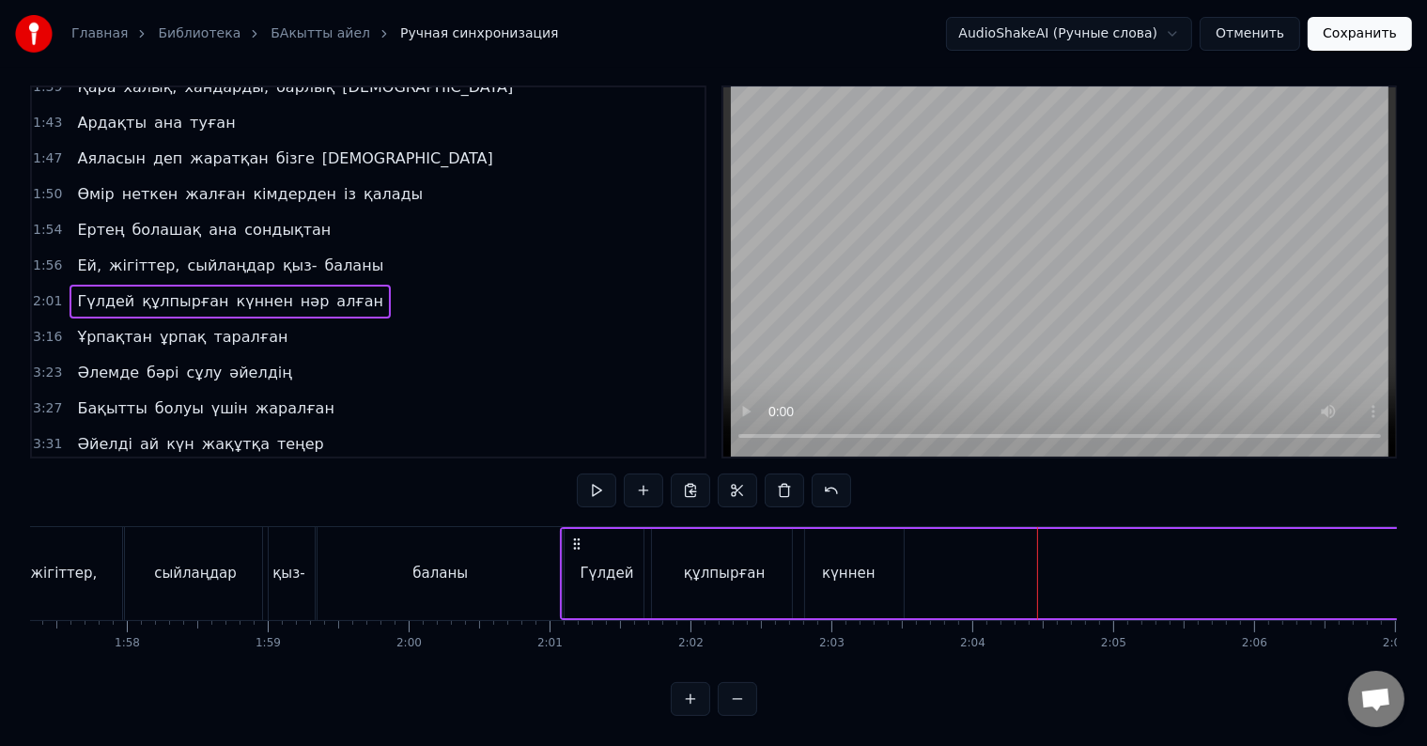
click at [848, 564] on div "күннен" at bounding box center [849, 574] width 54 height 22
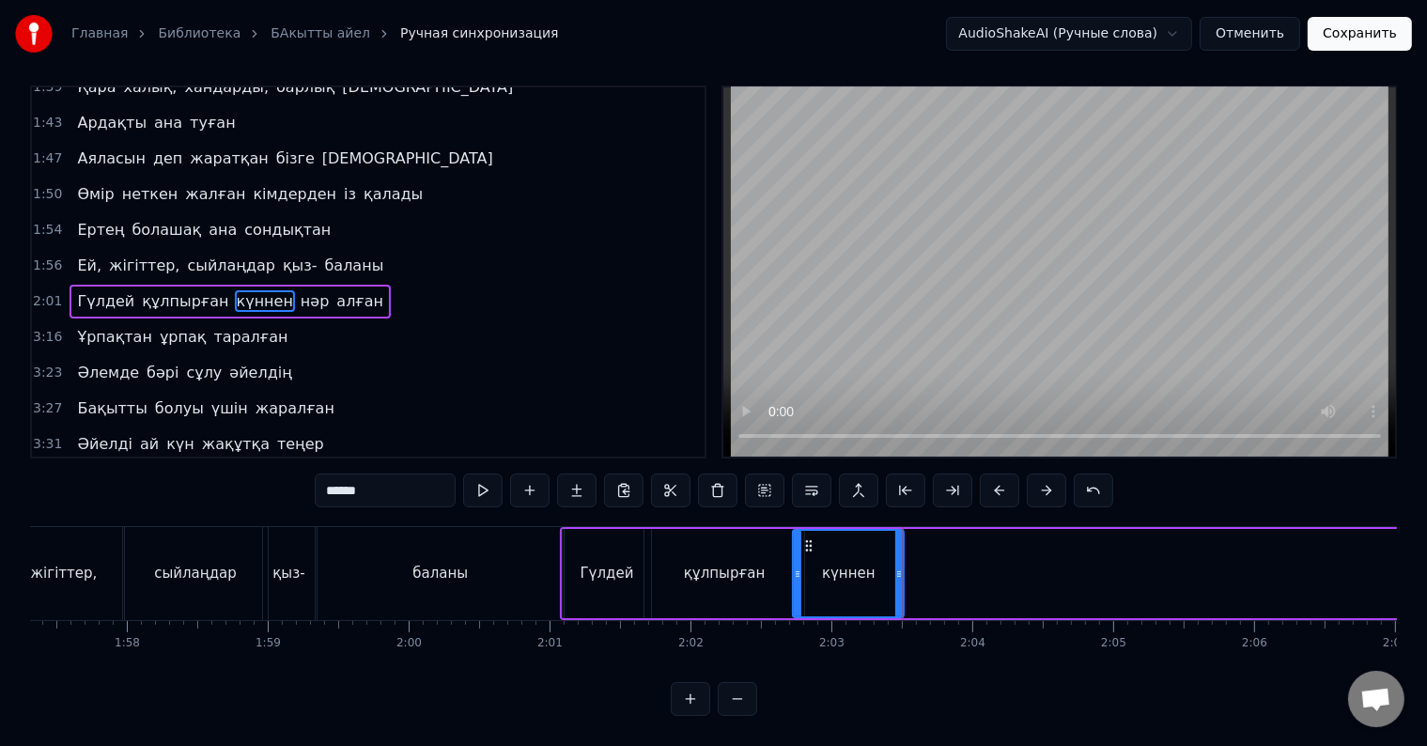
click at [815, 571] on div "күннен" at bounding box center [848, 573] width 109 height 85
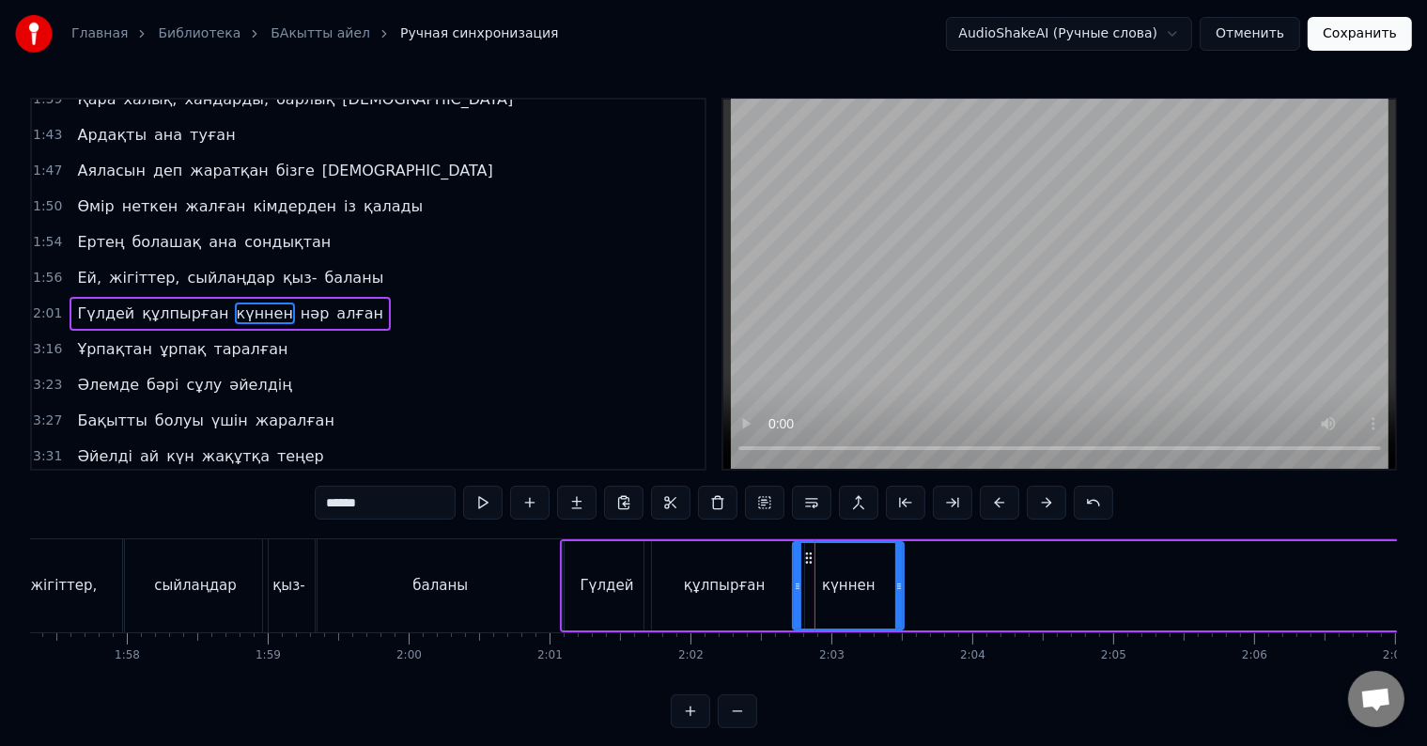
click at [819, 586] on div "күннен" at bounding box center [848, 585] width 109 height 85
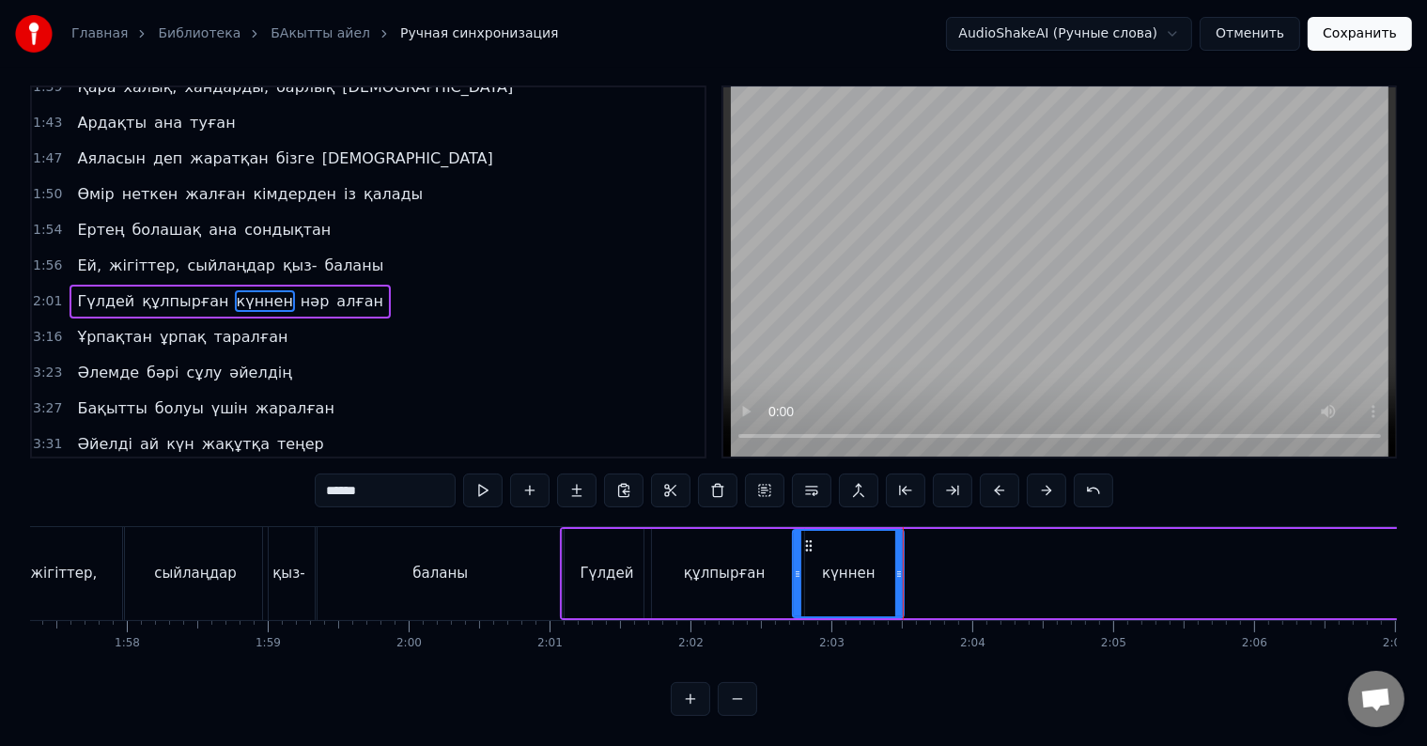
click at [849, 563] on div "күннен" at bounding box center [849, 574] width 54 height 22
drag, startPoint x: 897, startPoint y: 563, endPoint x: 875, endPoint y: 563, distance: 22.5
click at [875, 566] on icon at bounding box center [877, 573] width 8 height 15
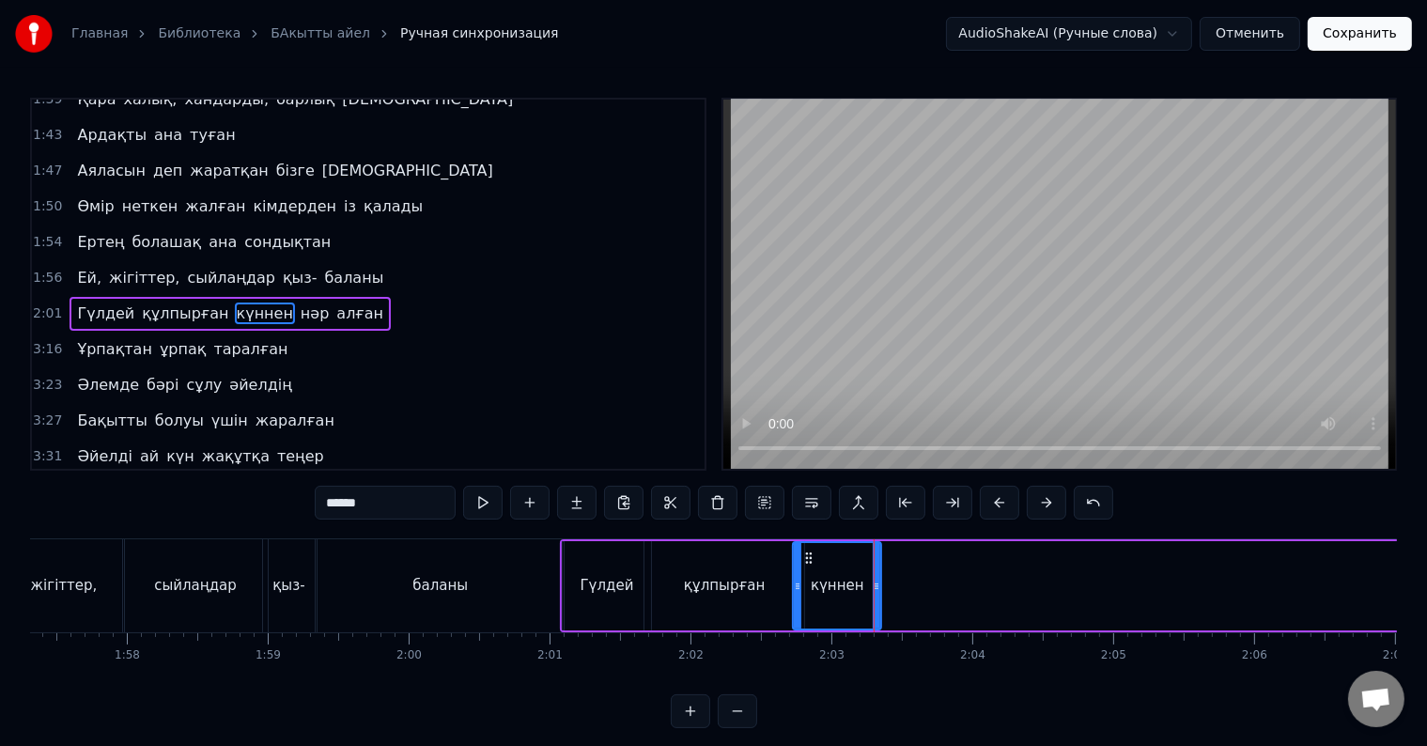
click at [823, 573] on div "күннен" at bounding box center [837, 585] width 86 height 85
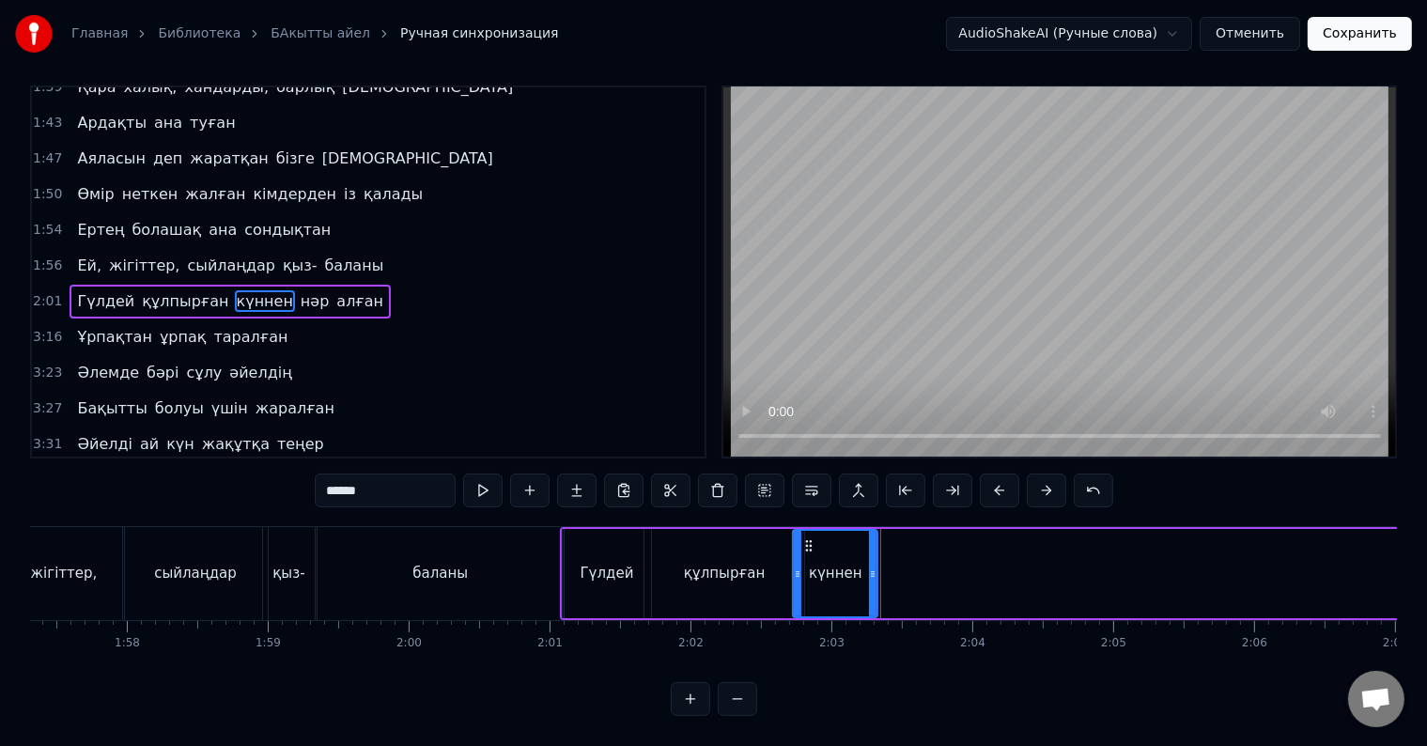
click at [872, 567] on div at bounding box center [873, 573] width 8 height 85
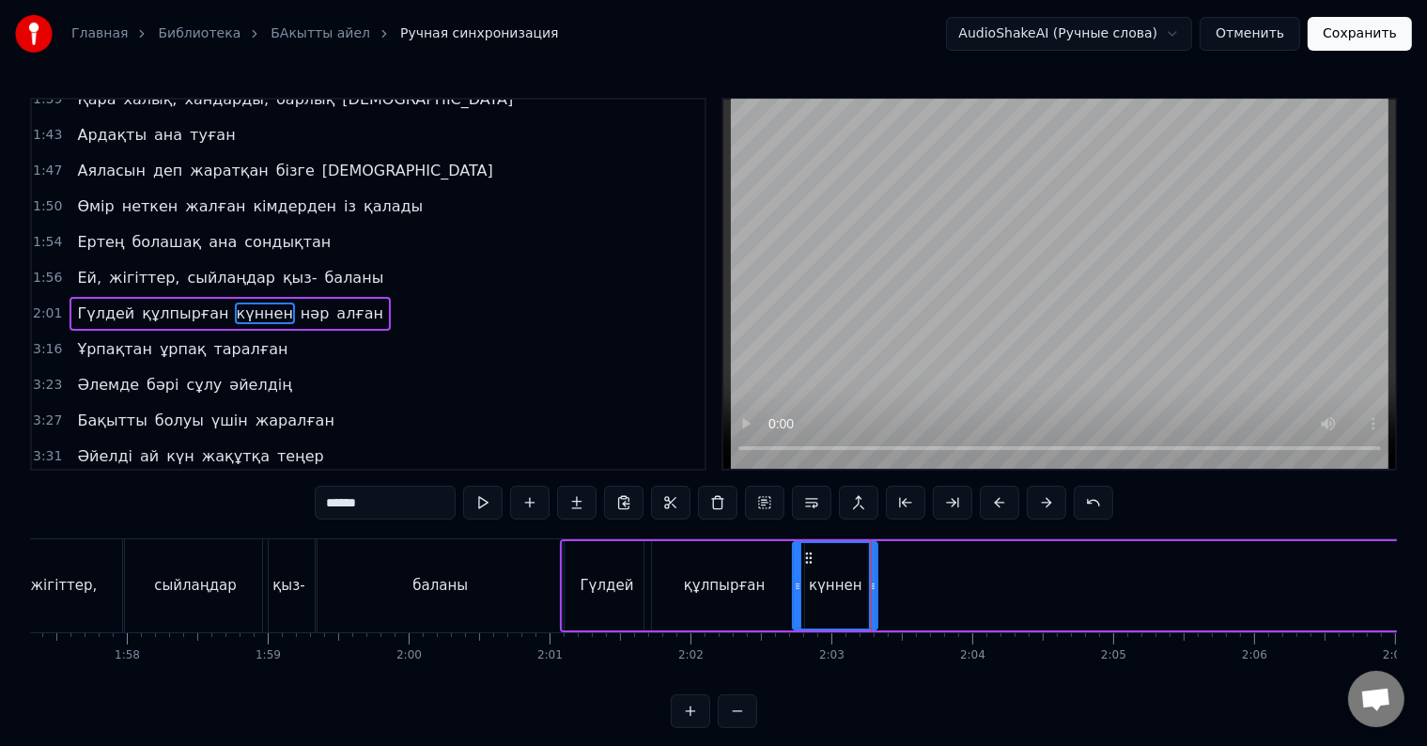
click at [834, 567] on div "күннен" at bounding box center [835, 585] width 83 height 85
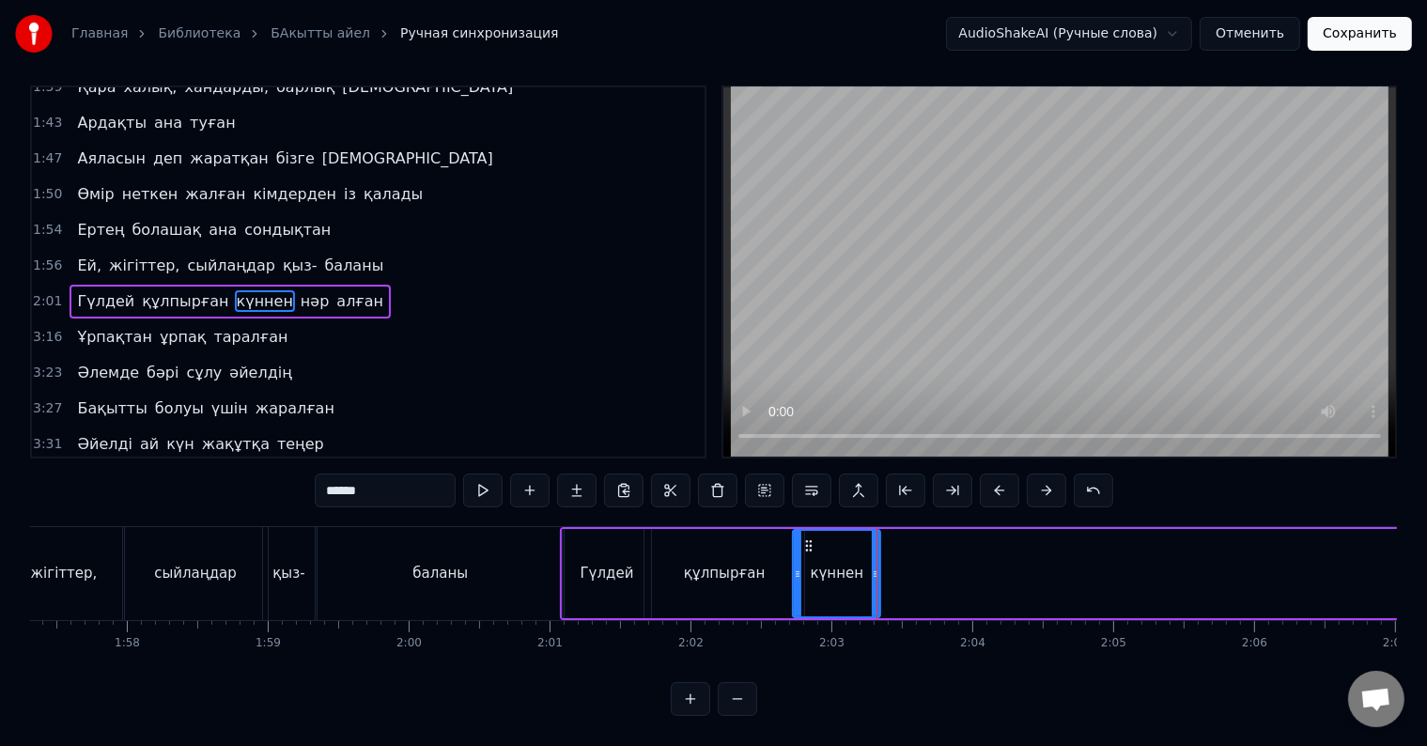
click at [878, 566] on icon at bounding box center [876, 573] width 8 height 15
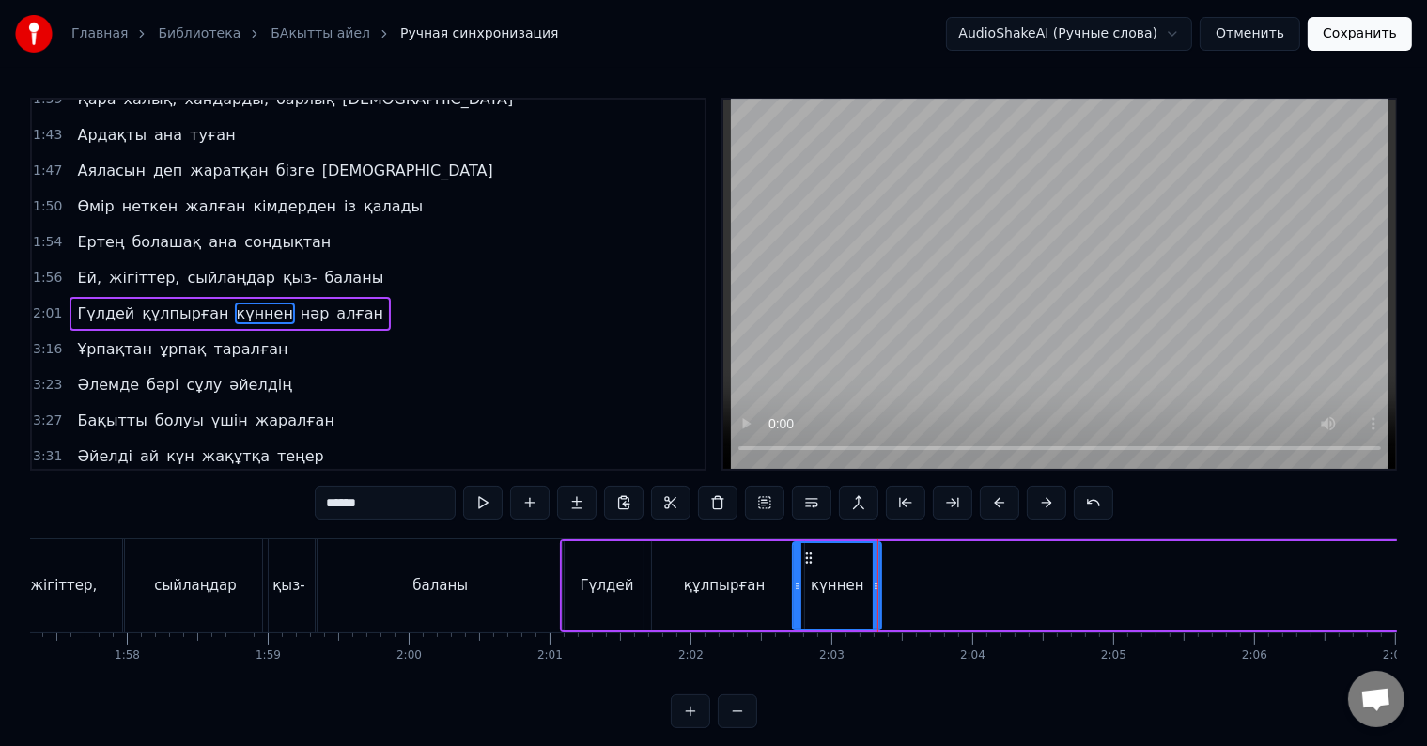
click at [823, 583] on div "күннен" at bounding box center [838, 586] width 54 height 22
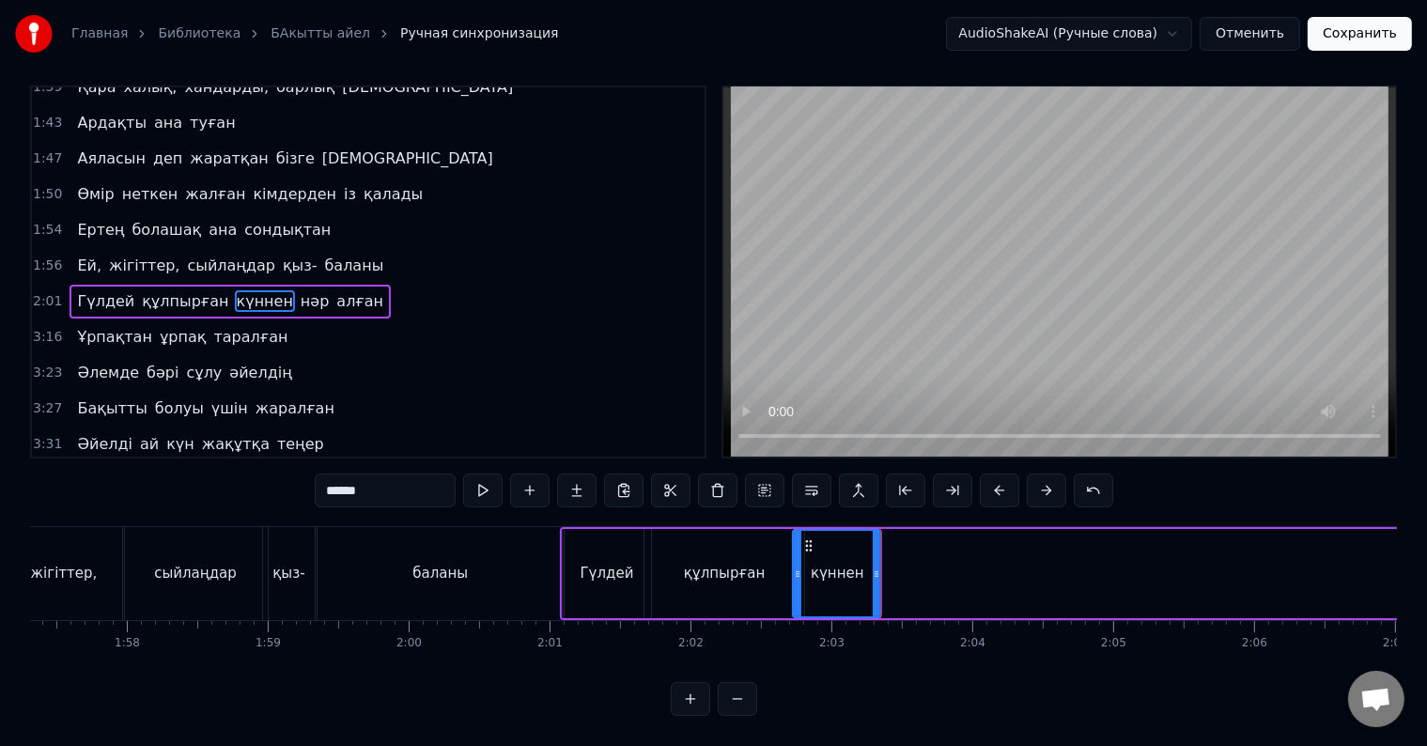
click at [812, 552] on div "күннен" at bounding box center [837, 573] width 86 height 85
click at [864, 566] on icon at bounding box center [867, 573] width 8 height 15
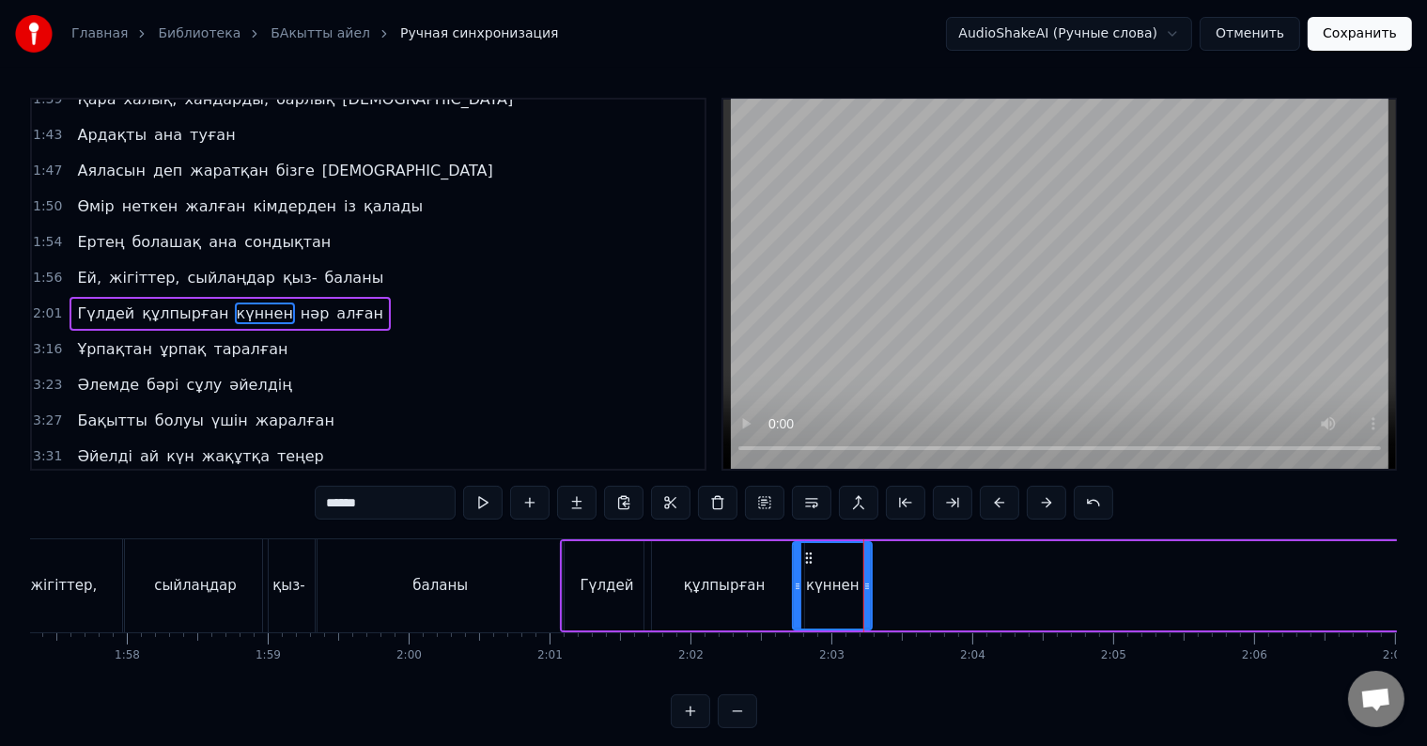
click at [826, 571] on div "күннен" at bounding box center [832, 585] width 77 height 85
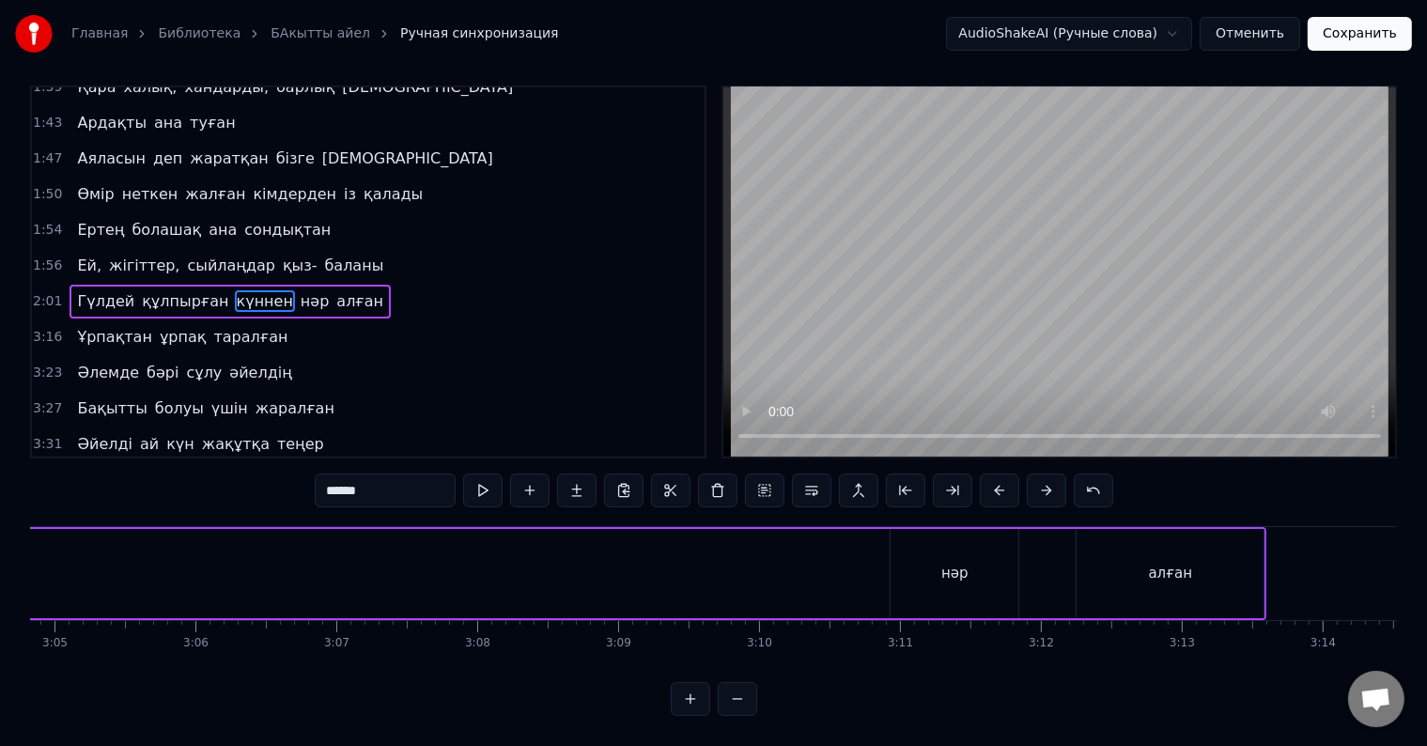
scroll to position [0, 26079]
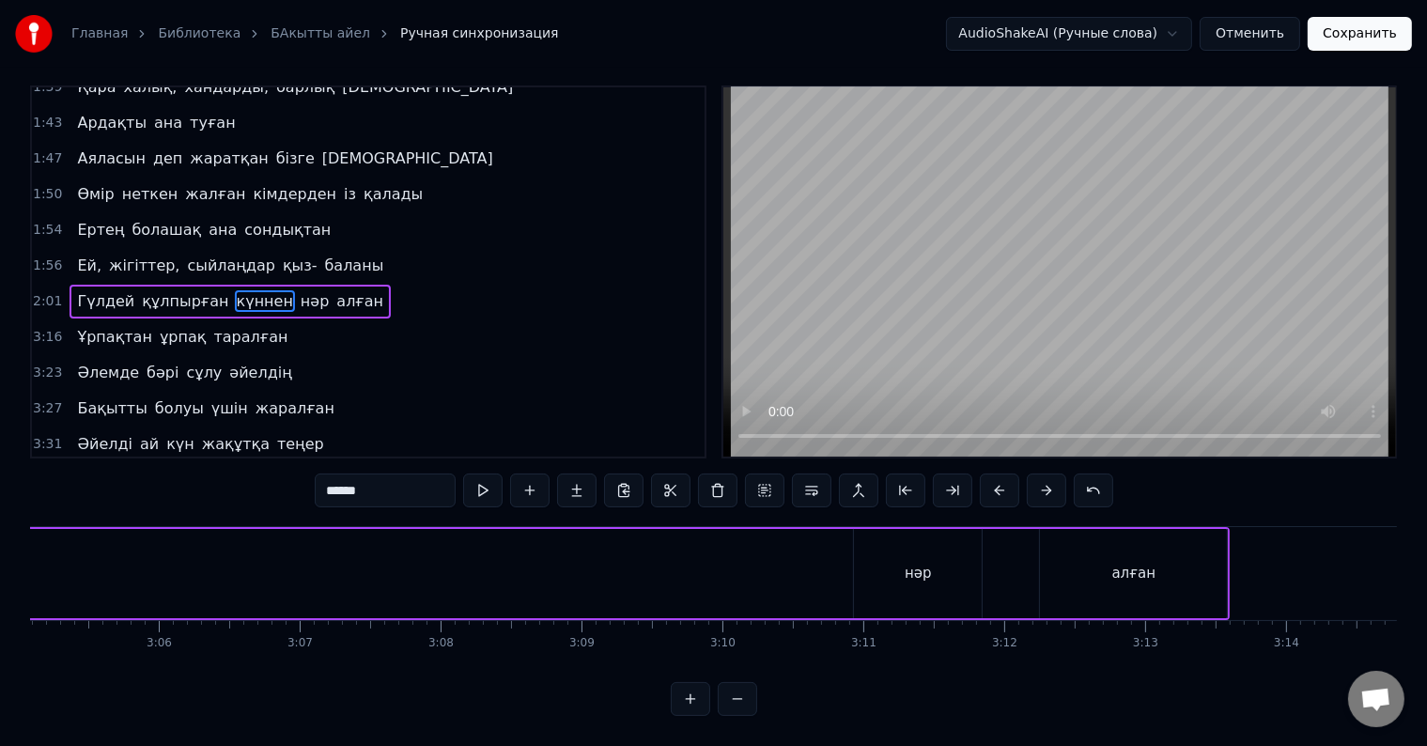
click at [939, 563] on div "нәр" at bounding box center [918, 573] width 128 height 89
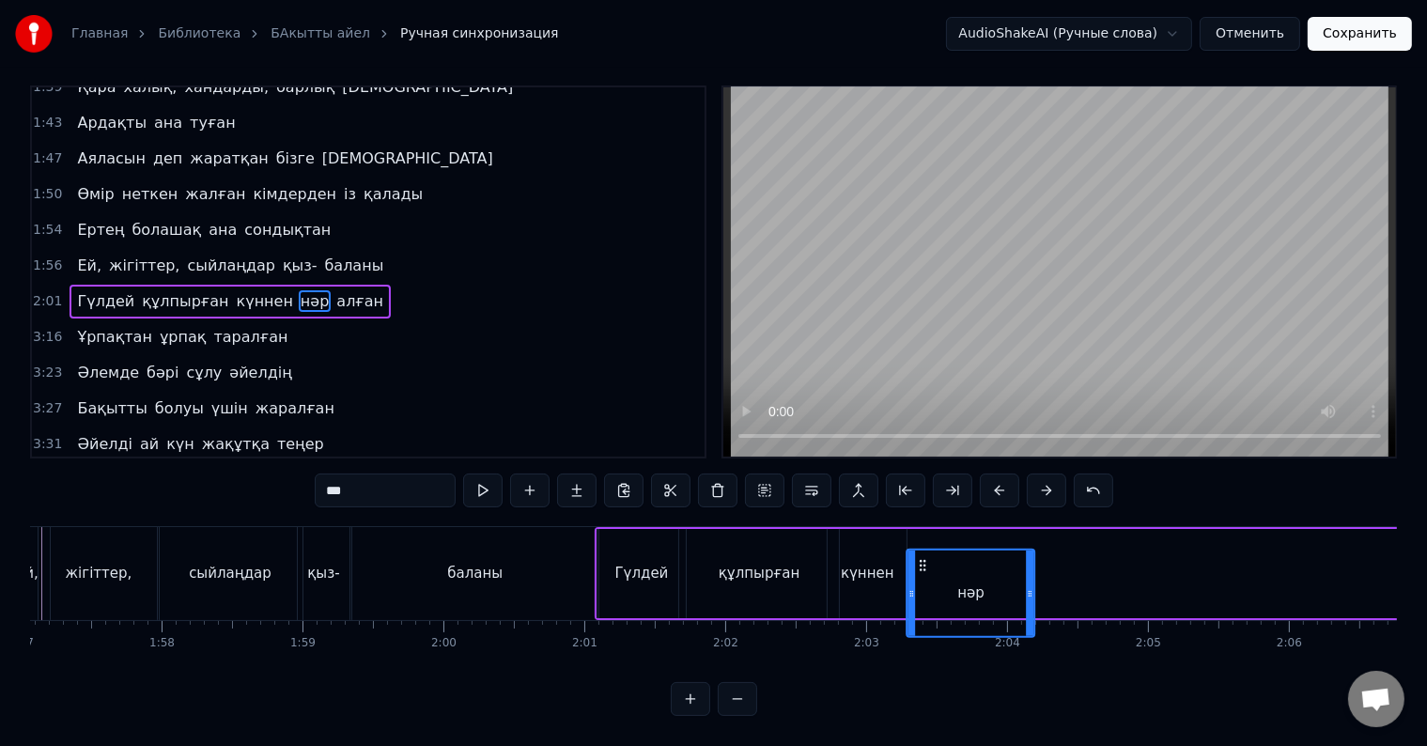
scroll to position [28, 0]
drag, startPoint x: 871, startPoint y: 554, endPoint x: 920, endPoint y: 516, distance: 62.2
click at [868, 563] on div "күннен" at bounding box center [868, 574] width 54 height 22
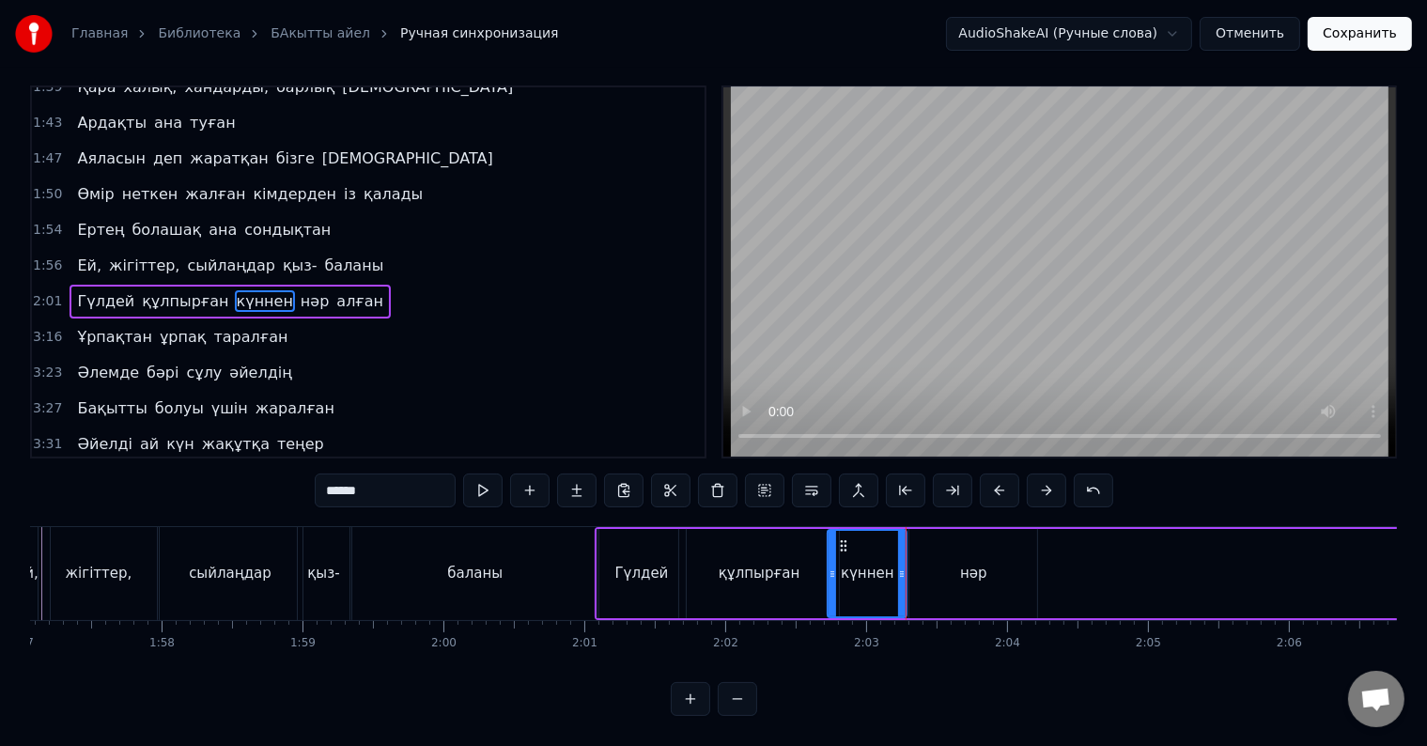
click at [909, 548] on div "нәр" at bounding box center [973, 573] width 128 height 89
type input "***"
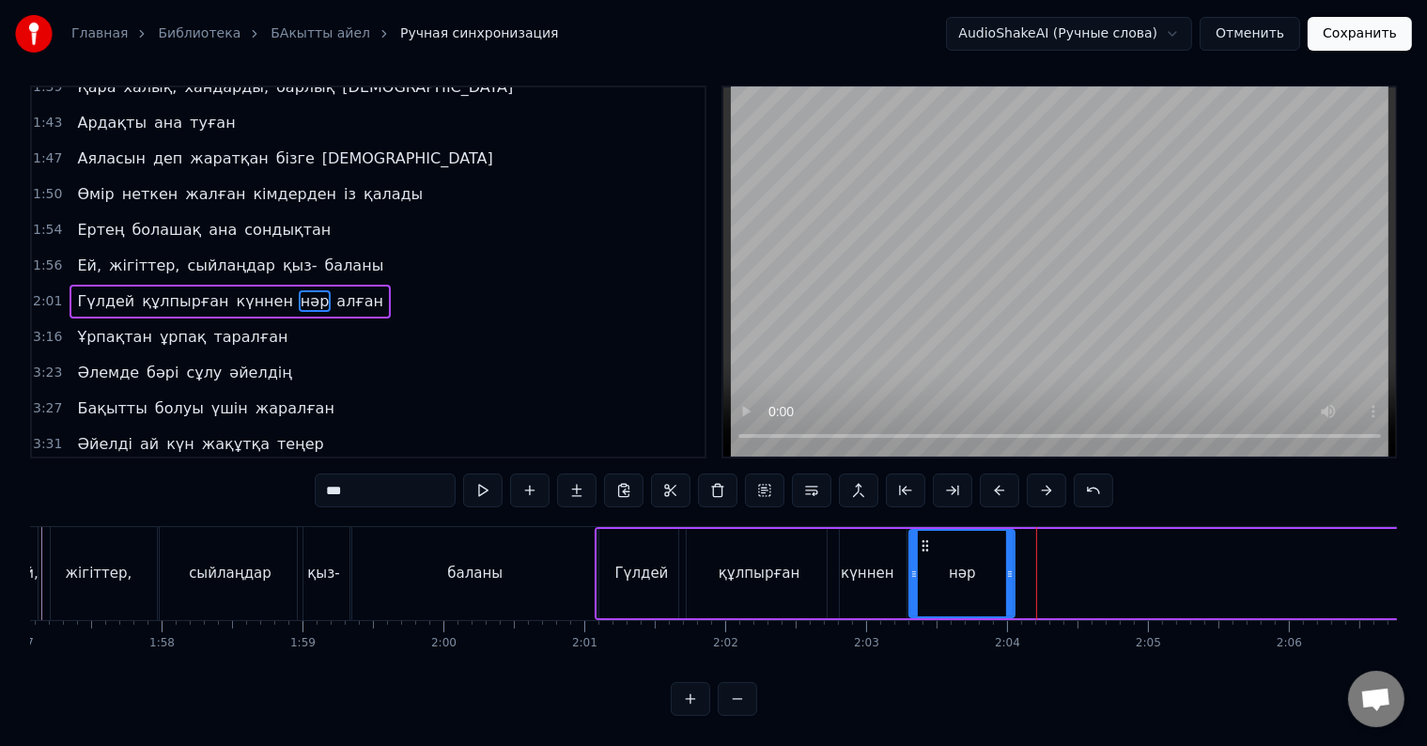
drag, startPoint x: 1033, startPoint y: 552, endPoint x: 1011, endPoint y: 552, distance: 22.5
click at [1011, 566] on icon at bounding box center [1010, 573] width 8 height 15
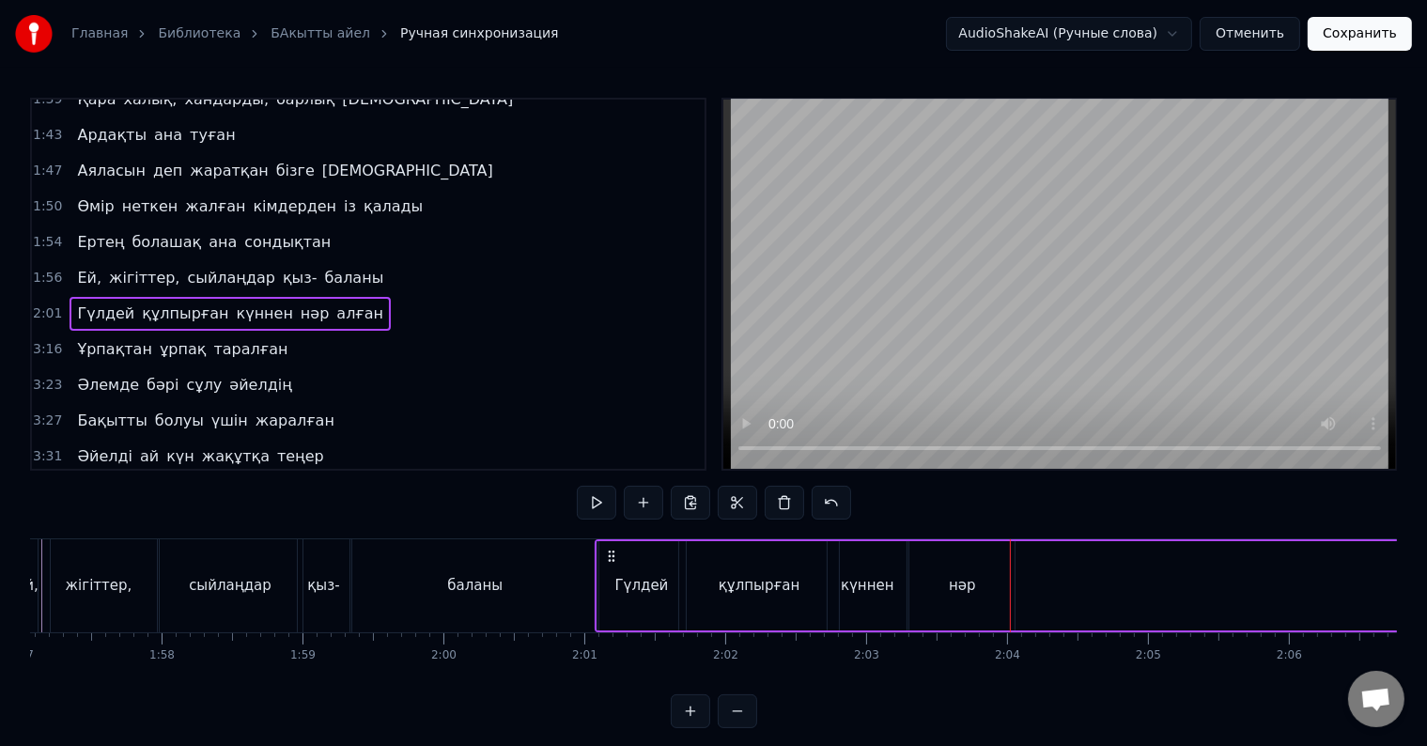
scroll to position [28, 0]
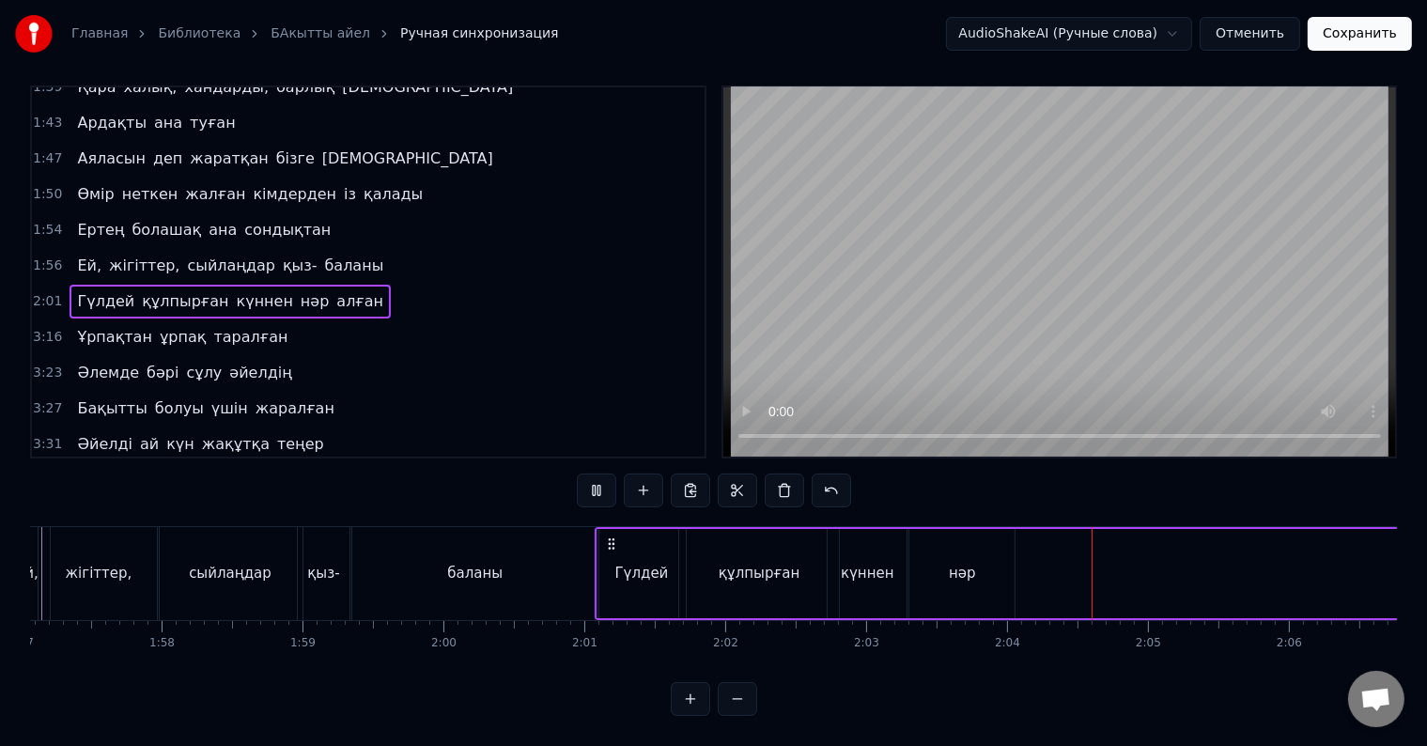
click at [958, 575] on div "нәр" at bounding box center [961, 573] width 105 height 89
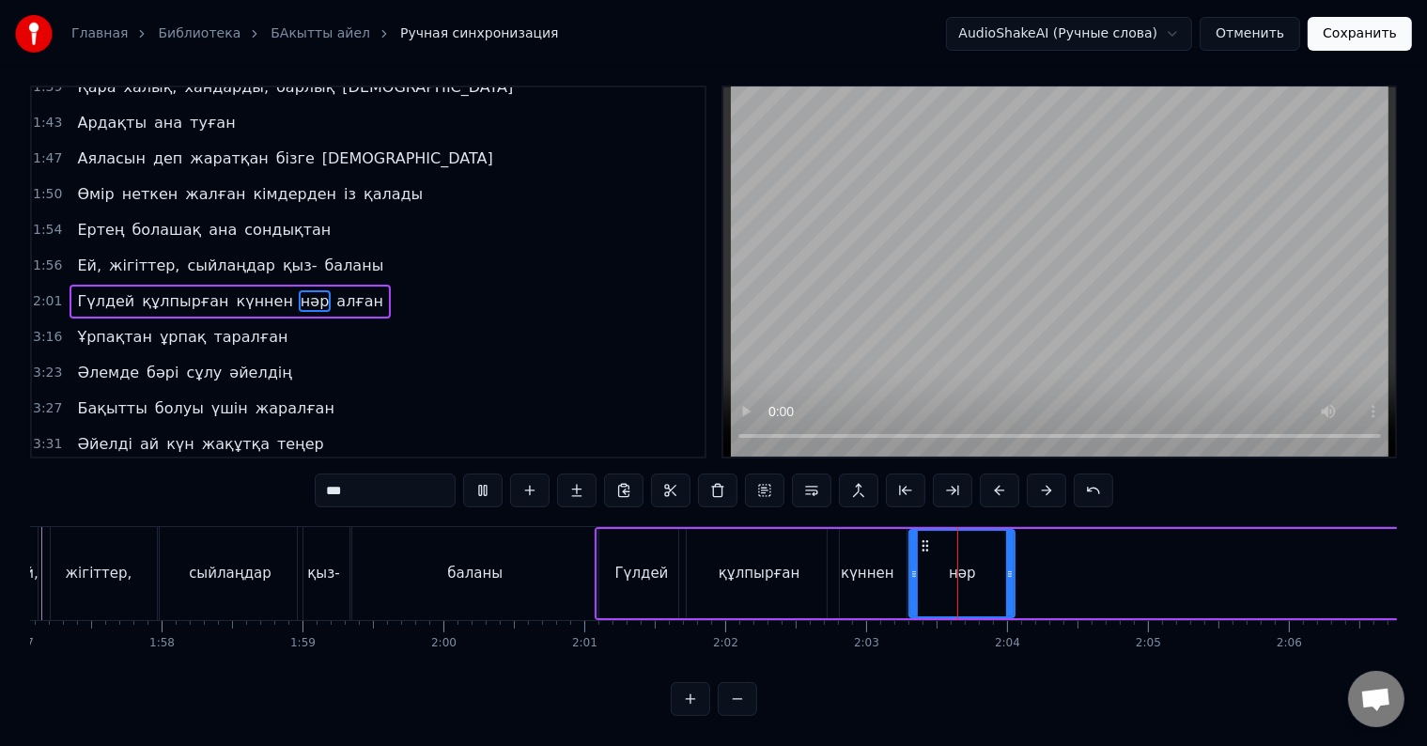
scroll to position [0, 0]
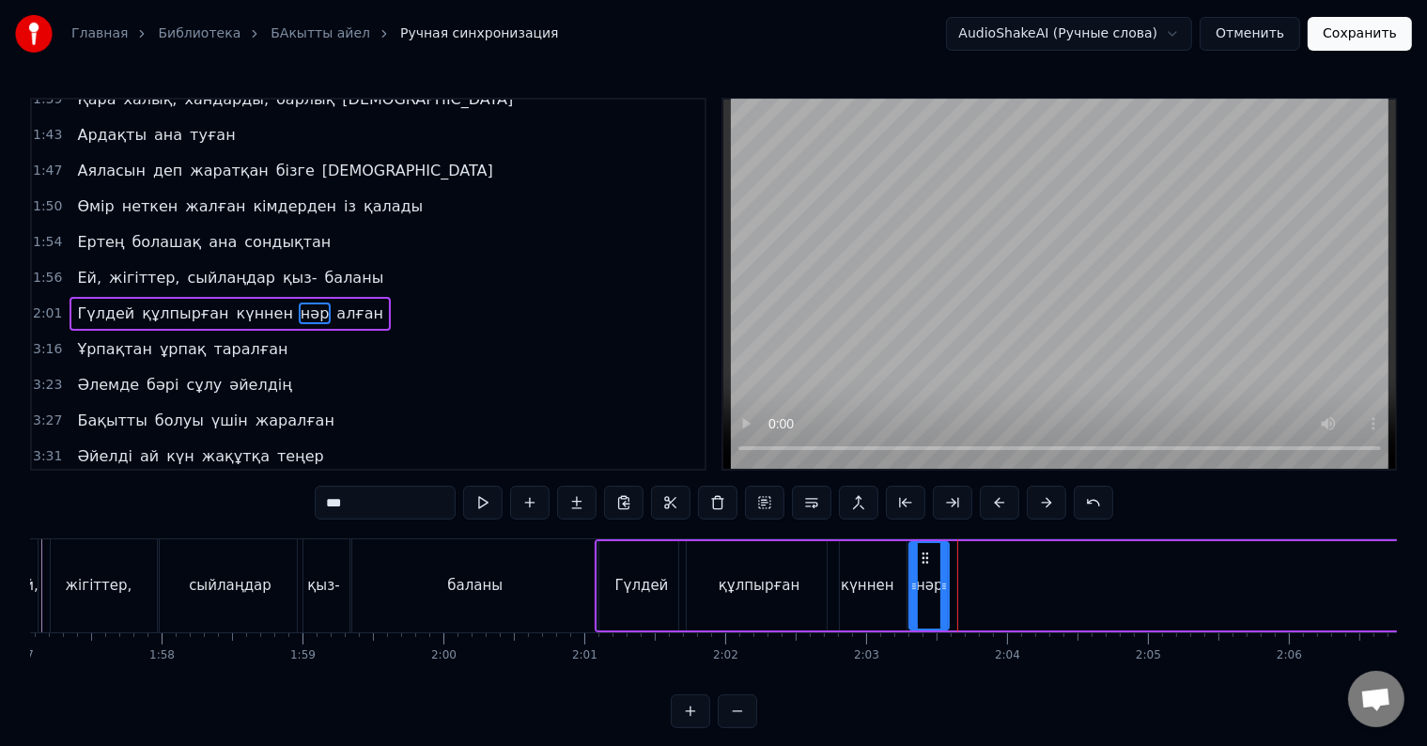
drag, startPoint x: 1009, startPoint y: 596, endPoint x: 943, endPoint y: 599, distance: 65.9
click at [943, 599] on div at bounding box center [944, 585] width 8 height 85
click at [995, 668] on div "Атадан бүгін бізге жалғасқан қыз- ұлын Тұнықты шөлдейді аңсайды күн жылуын Тәңі…" at bounding box center [713, 608] width 1367 height 141
click at [882, 581] on div "күннен" at bounding box center [868, 586] width 54 height 22
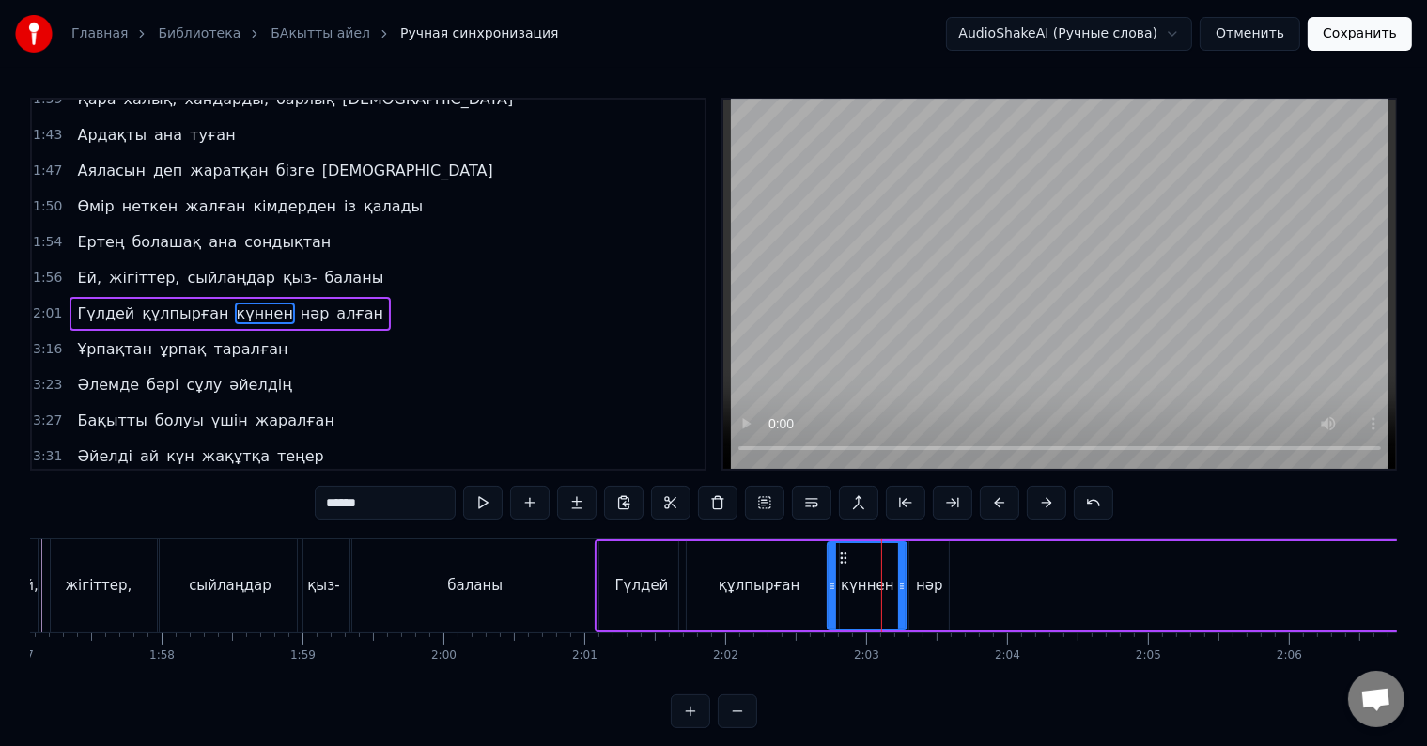
scroll to position [28, 0]
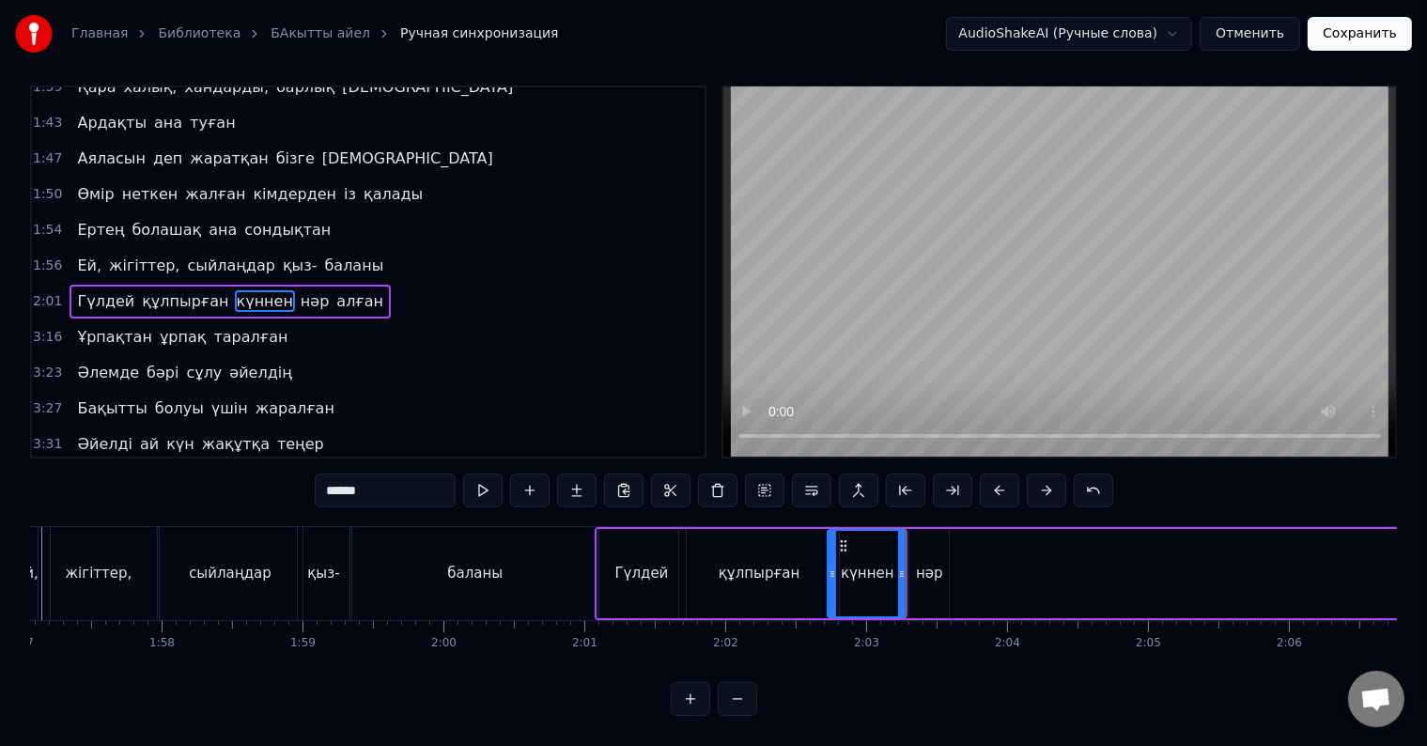
click at [909, 586] on div "нәр" at bounding box center [928, 573] width 39 height 89
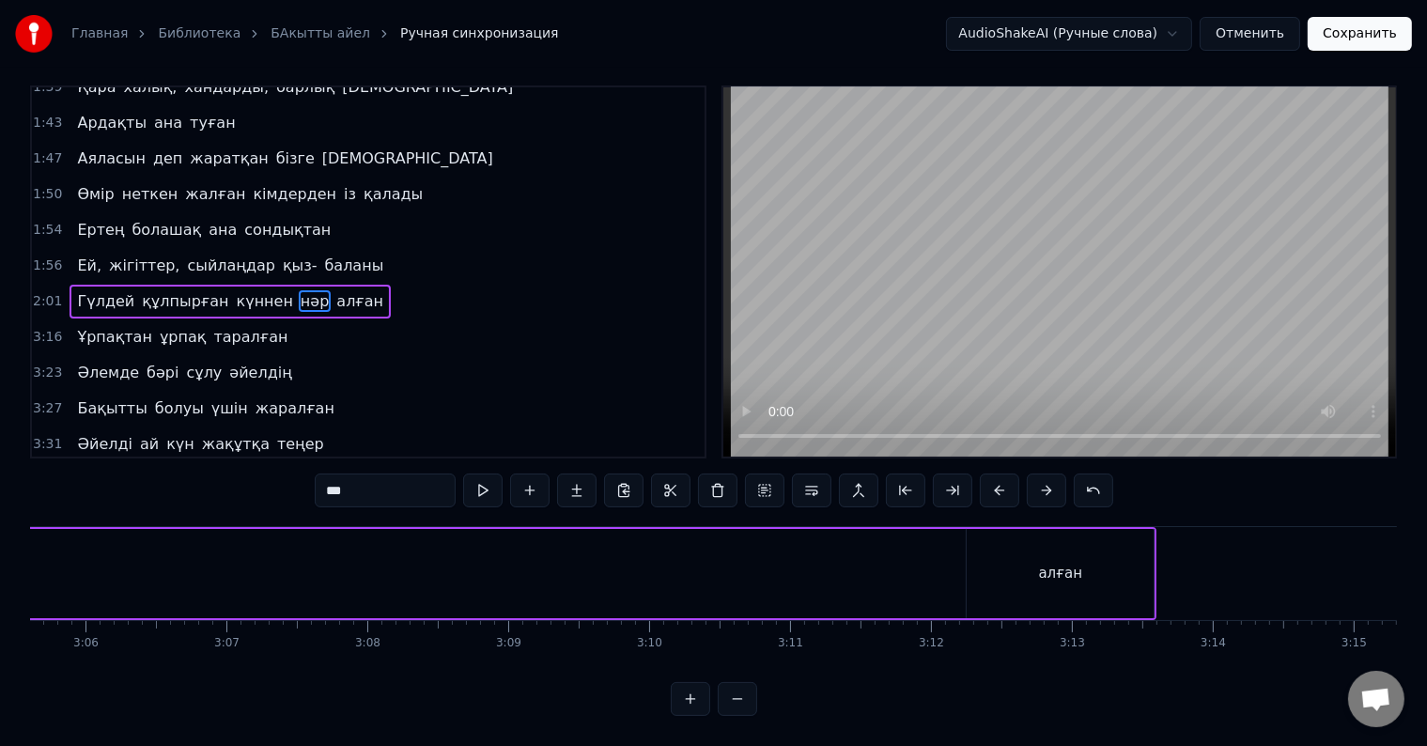
scroll to position [0, 26410]
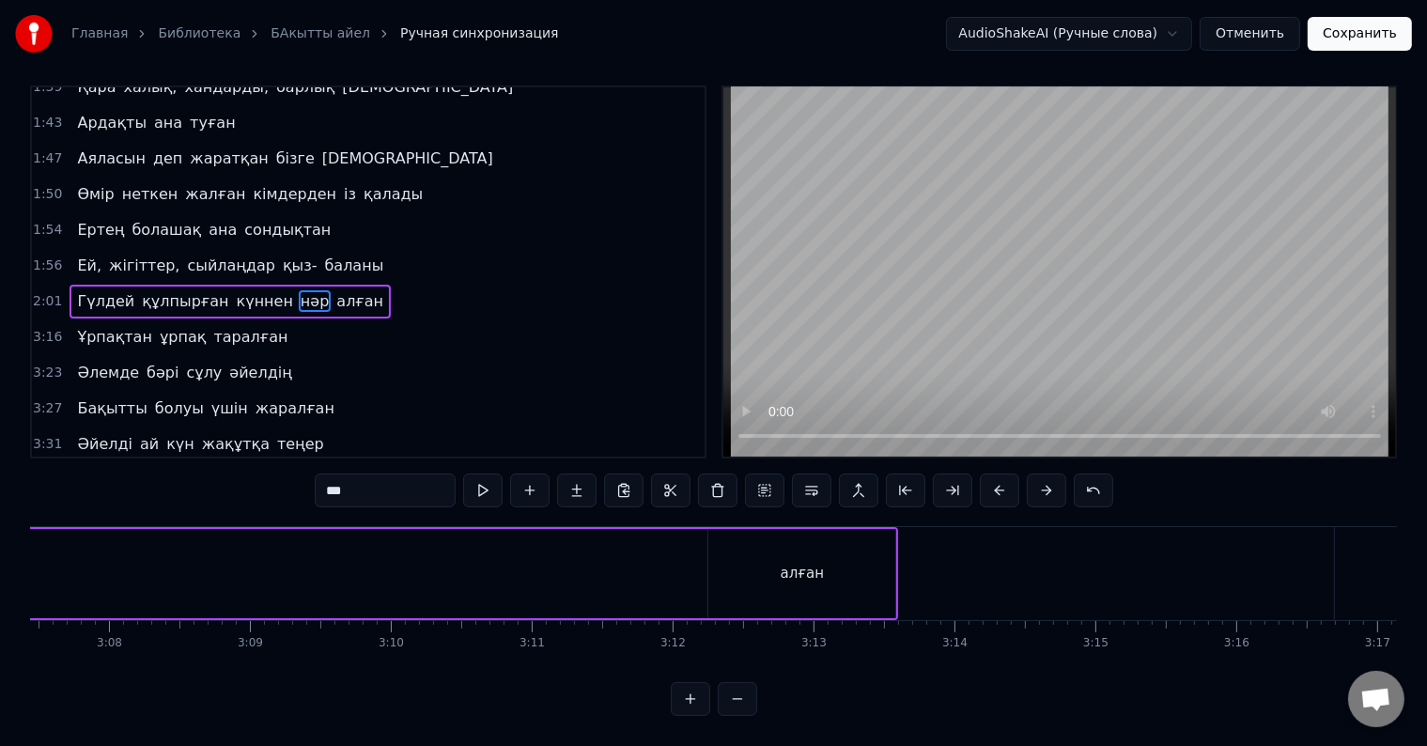
click at [883, 572] on div "алған" at bounding box center [801, 573] width 187 height 89
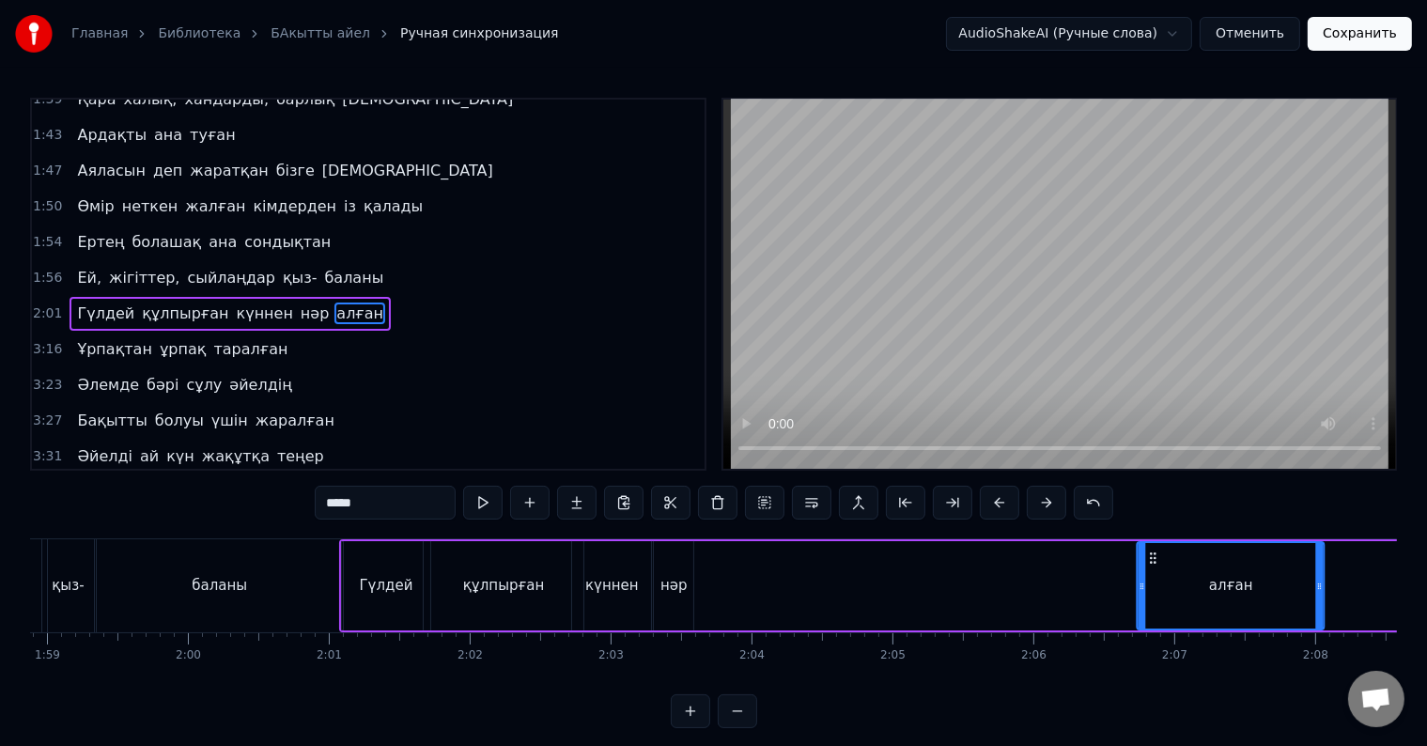
scroll to position [0, 16782]
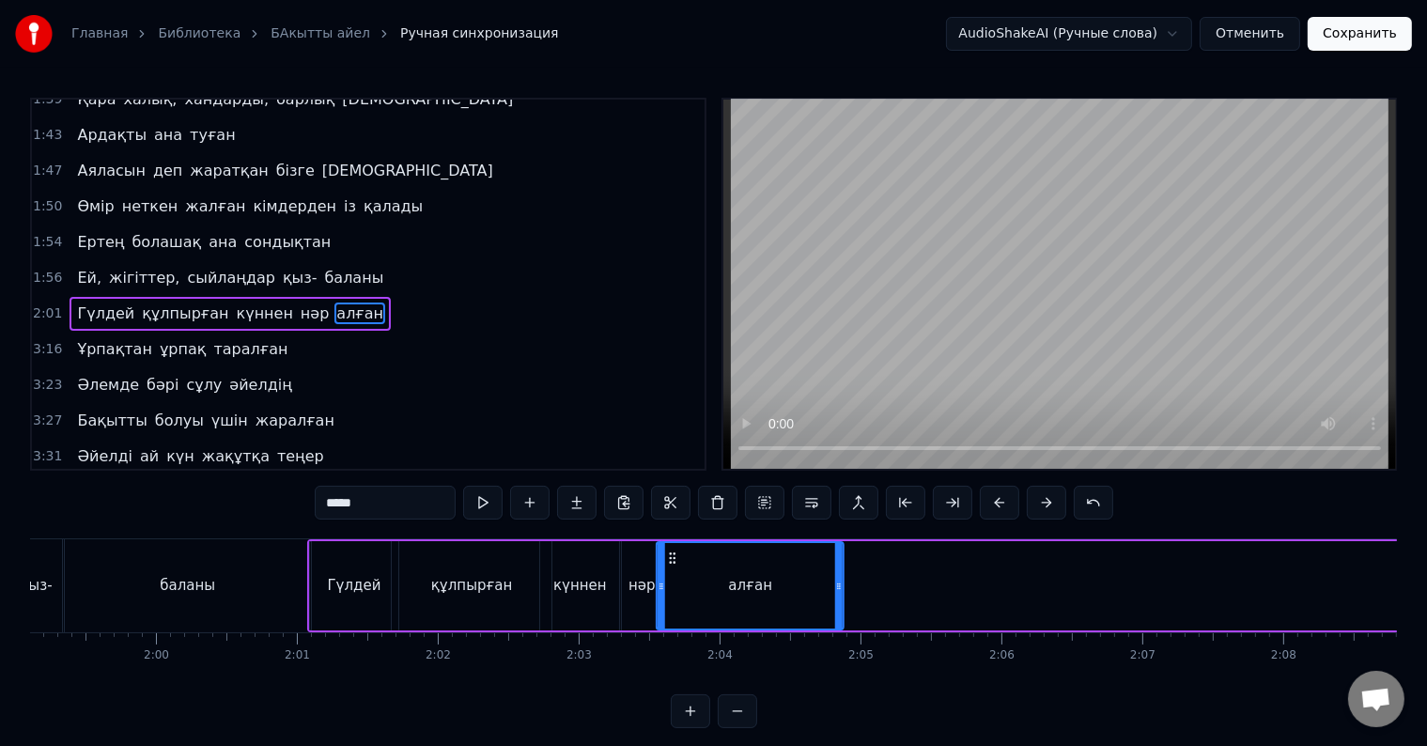
drag, startPoint x: 727, startPoint y: 557, endPoint x: 676, endPoint y: 583, distance: 57.1
click at [676, 583] on div "алған" at bounding box center [750, 585] width 185 height 85
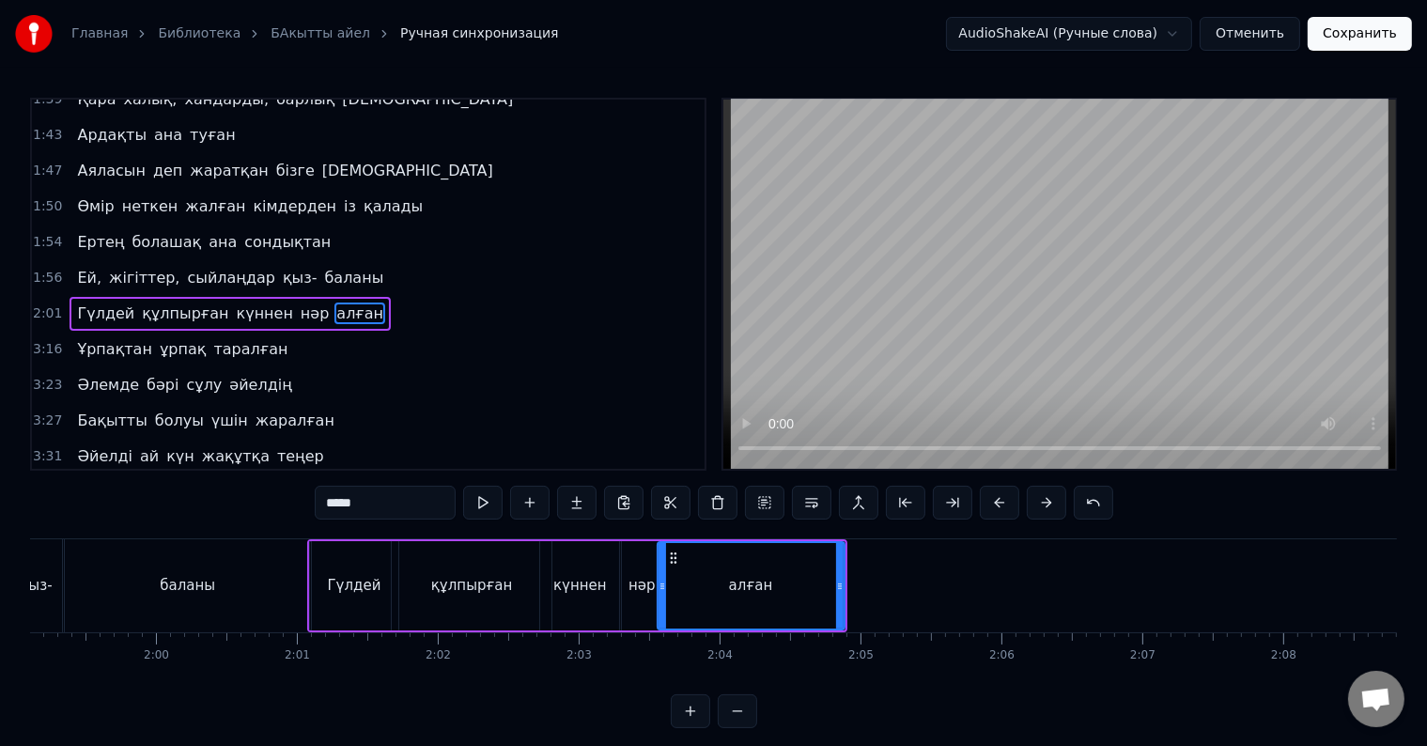
click at [676, 597] on div "алған" at bounding box center [750, 585] width 185 height 85
click at [672, 598] on div "алған" at bounding box center [750, 585] width 185 height 85
click at [667, 611] on div "алған" at bounding box center [750, 585] width 185 height 85
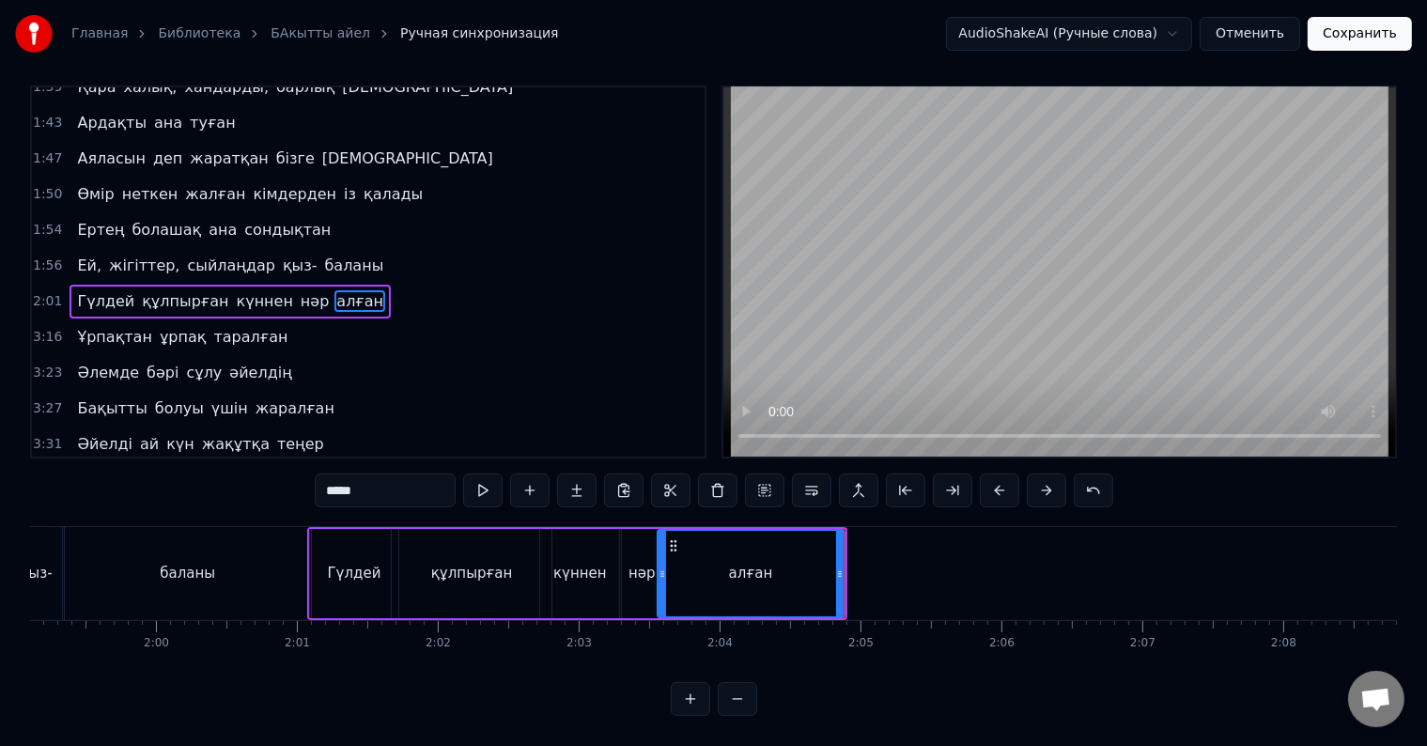
click at [671, 585] on div "алған" at bounding box center [750, 573] width 185 height 85
click at [624, 584] on div "нәр" at bounding box center [641, 573] width 39 height 89
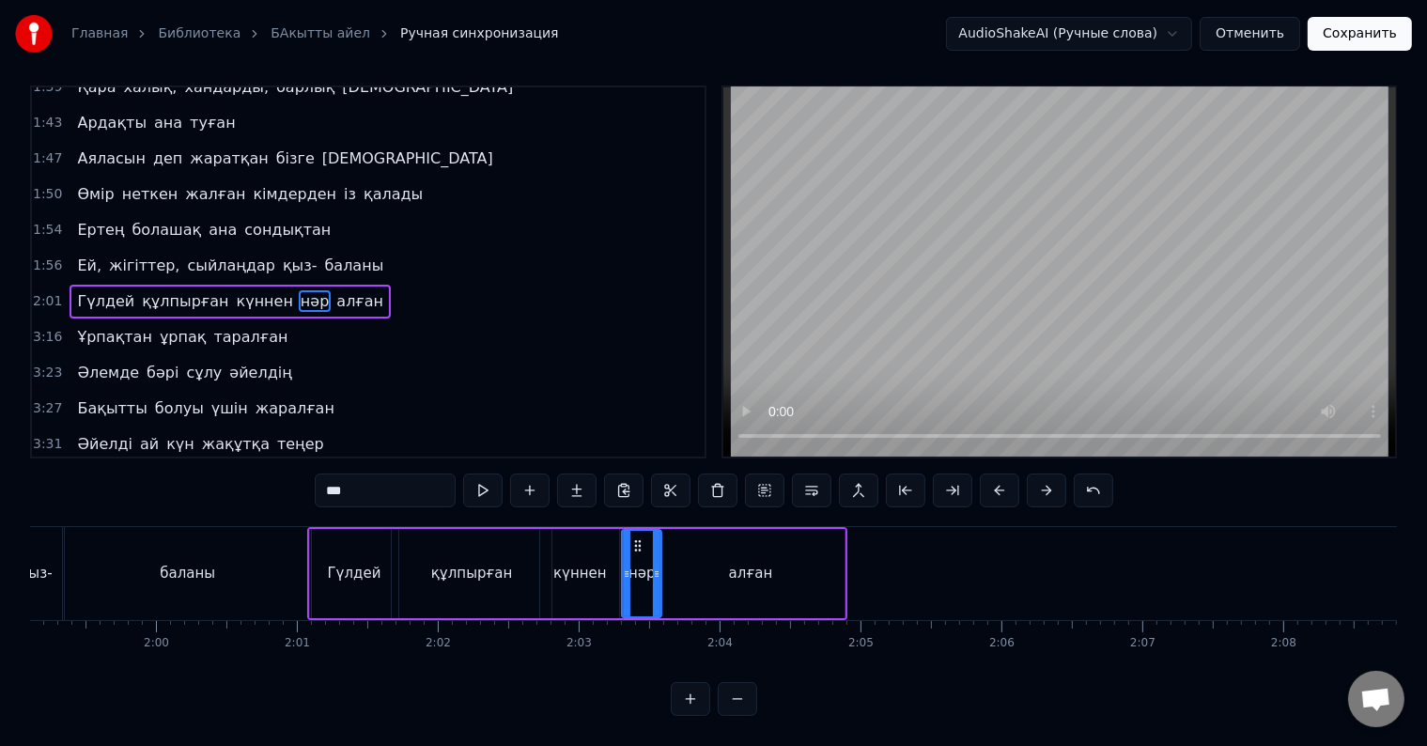
scroll to position [0, 0]
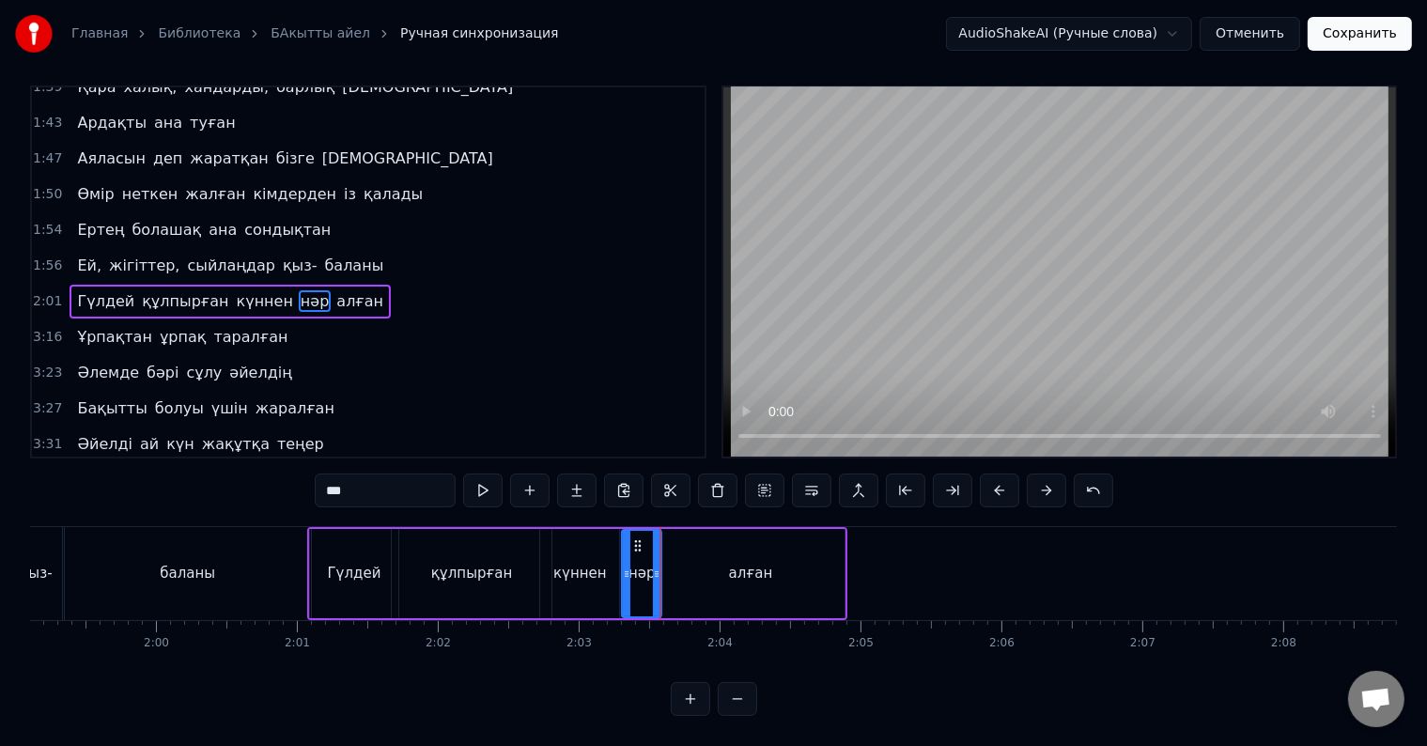
click at [642, 579] on div "нәр" at bounding box center [642, 573] width 38 height 85
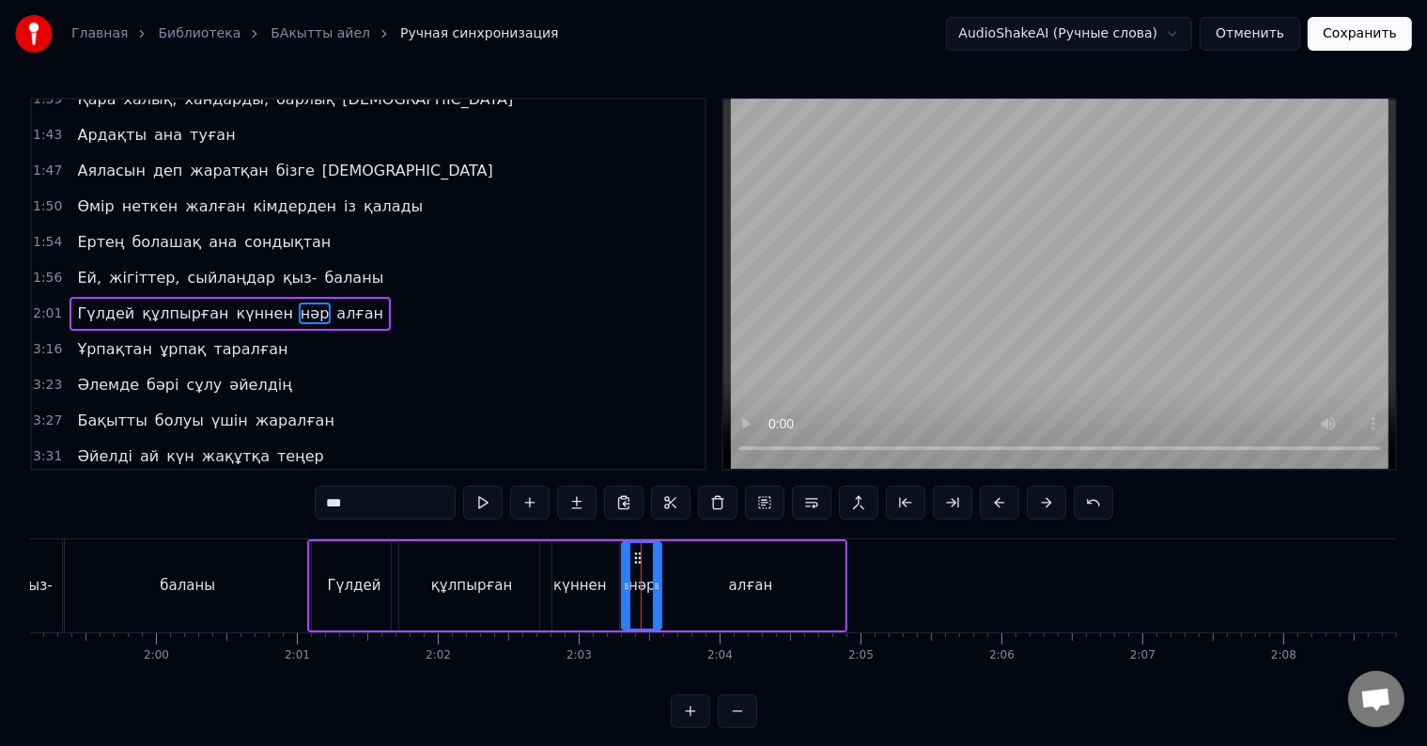
click at [634, 594] on div "нәр" at bounding box center [641, 586] width 27 height 22
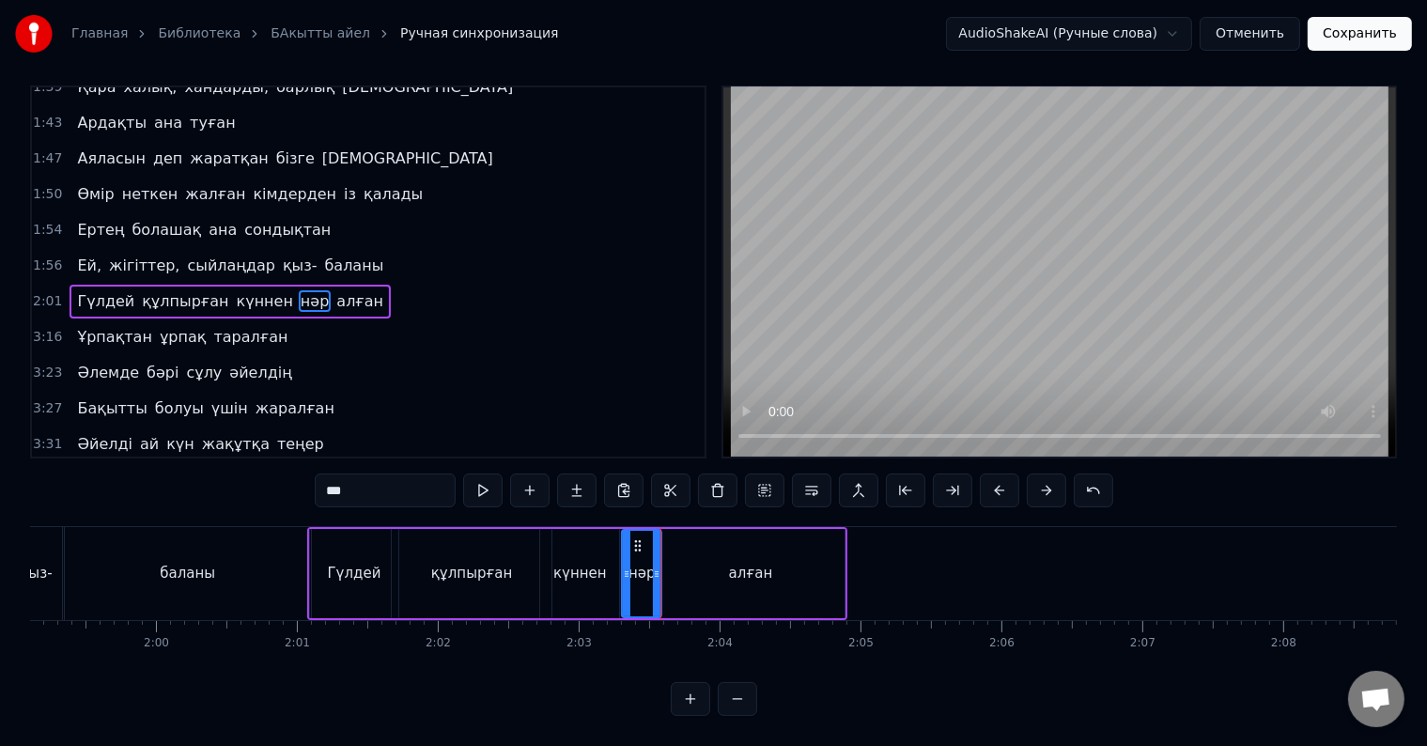
click at [661, 581] on div "нәр" at bounding box center [641, 573] width 41 height 89
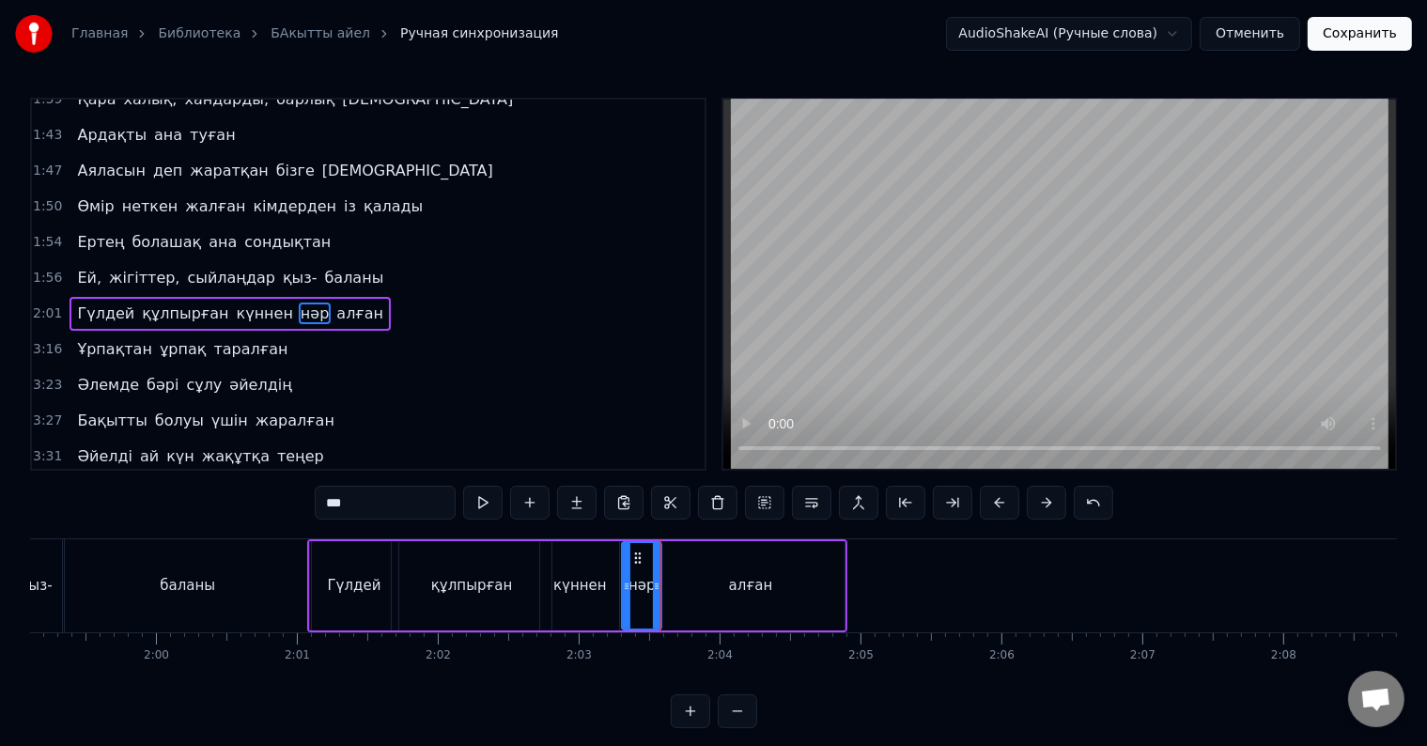
click at [666, 595] on div "алған" at bounding box center [751, 585] width 187 height 89
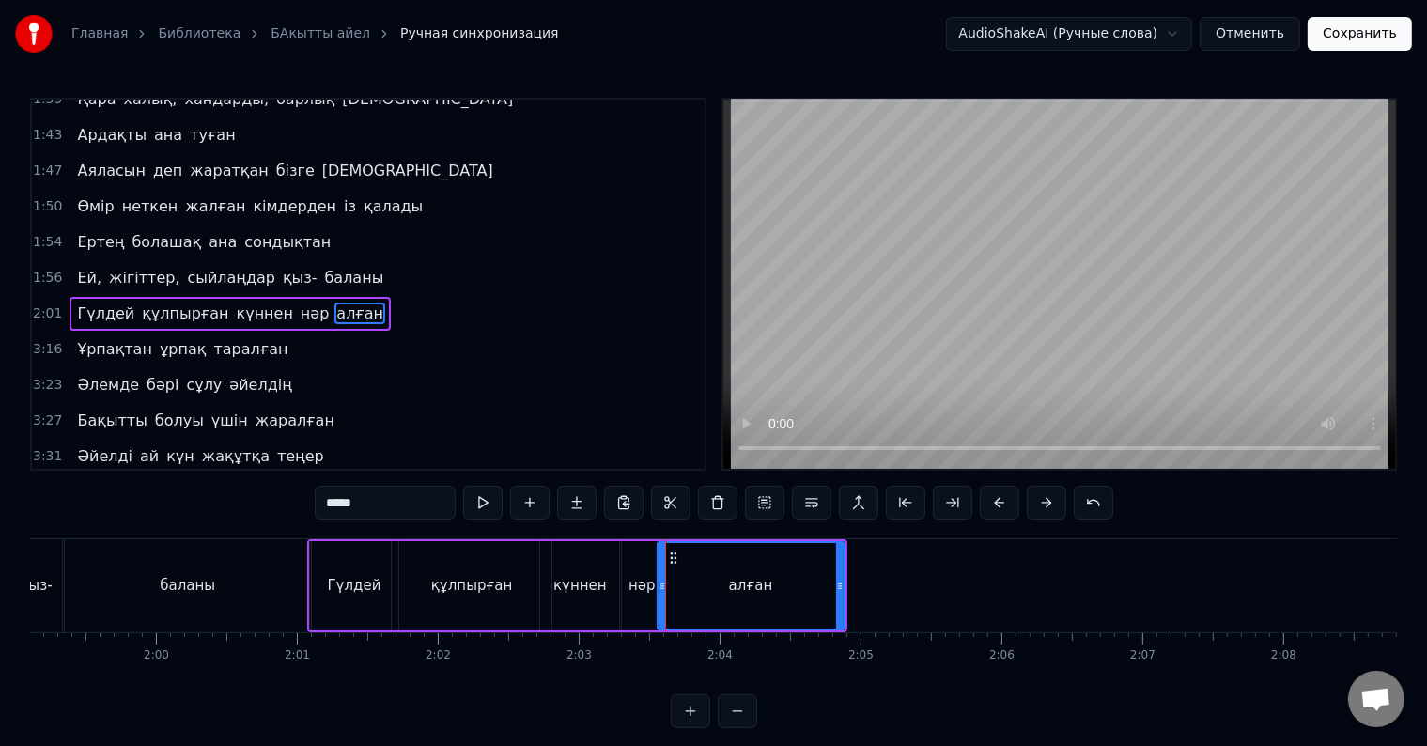
scroll to position [28, 0]
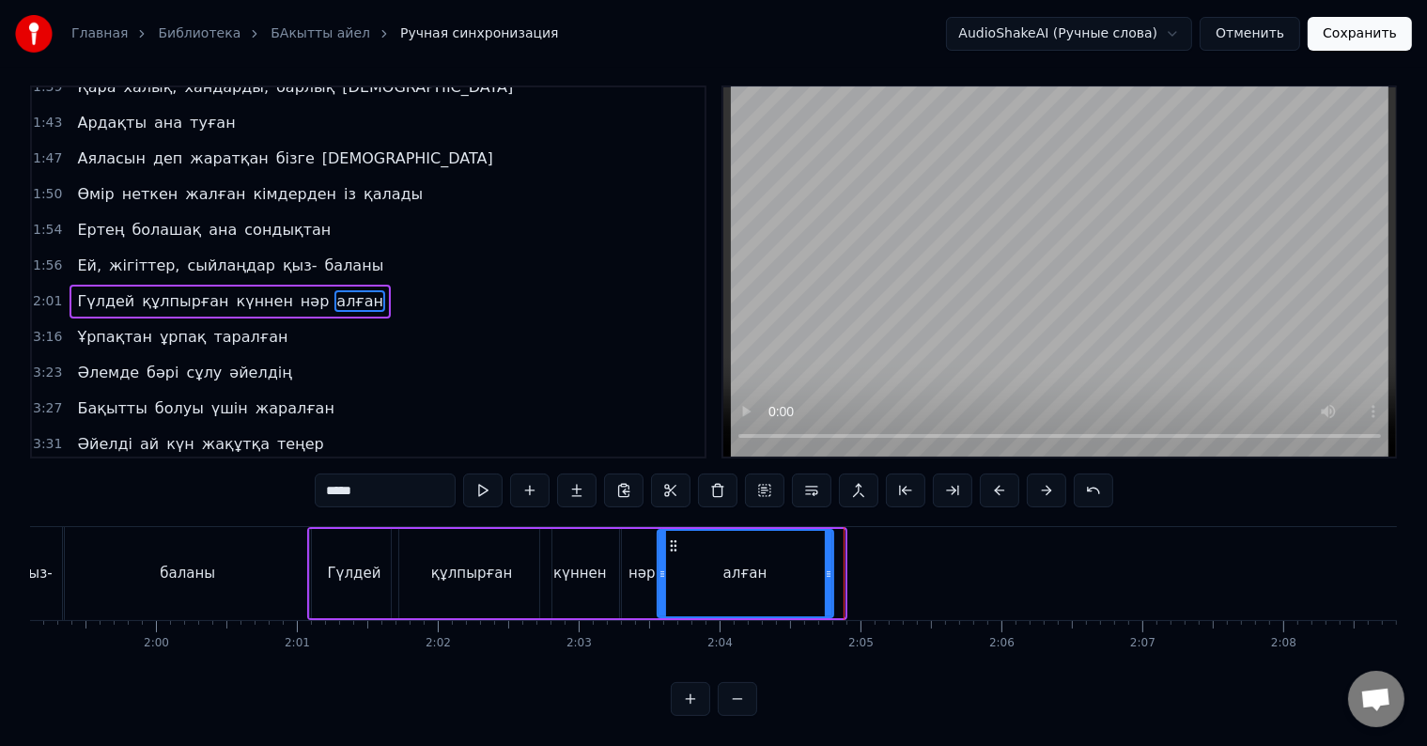
drag, startPoint x: 838, startPoint y: 562, endPoint x: 827, endPoint y: 562, distance: 11.3
click at [827, 566] on icon at bounding box center [829, 573] width 8 height 15
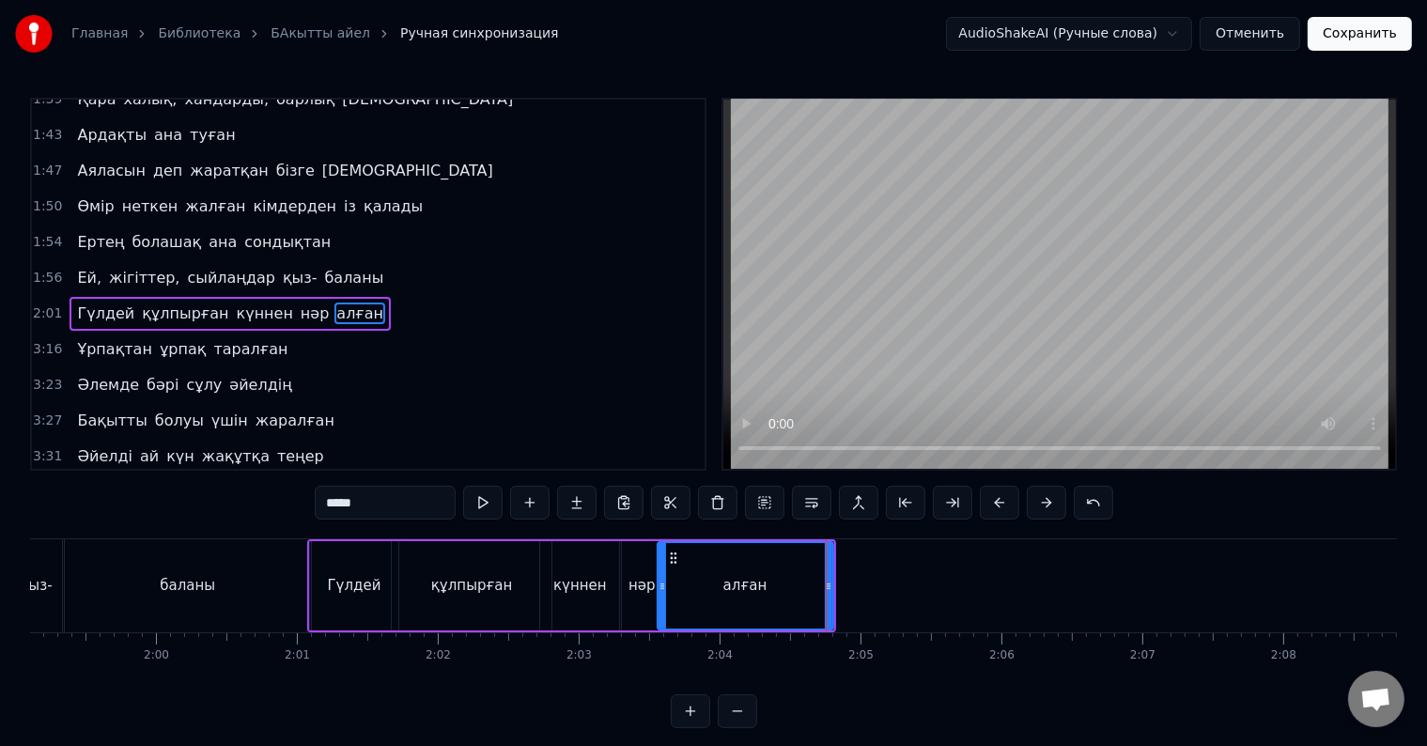
click at [740, 594] on div "алған" at bounding box center [745, 586] width 44 height 22
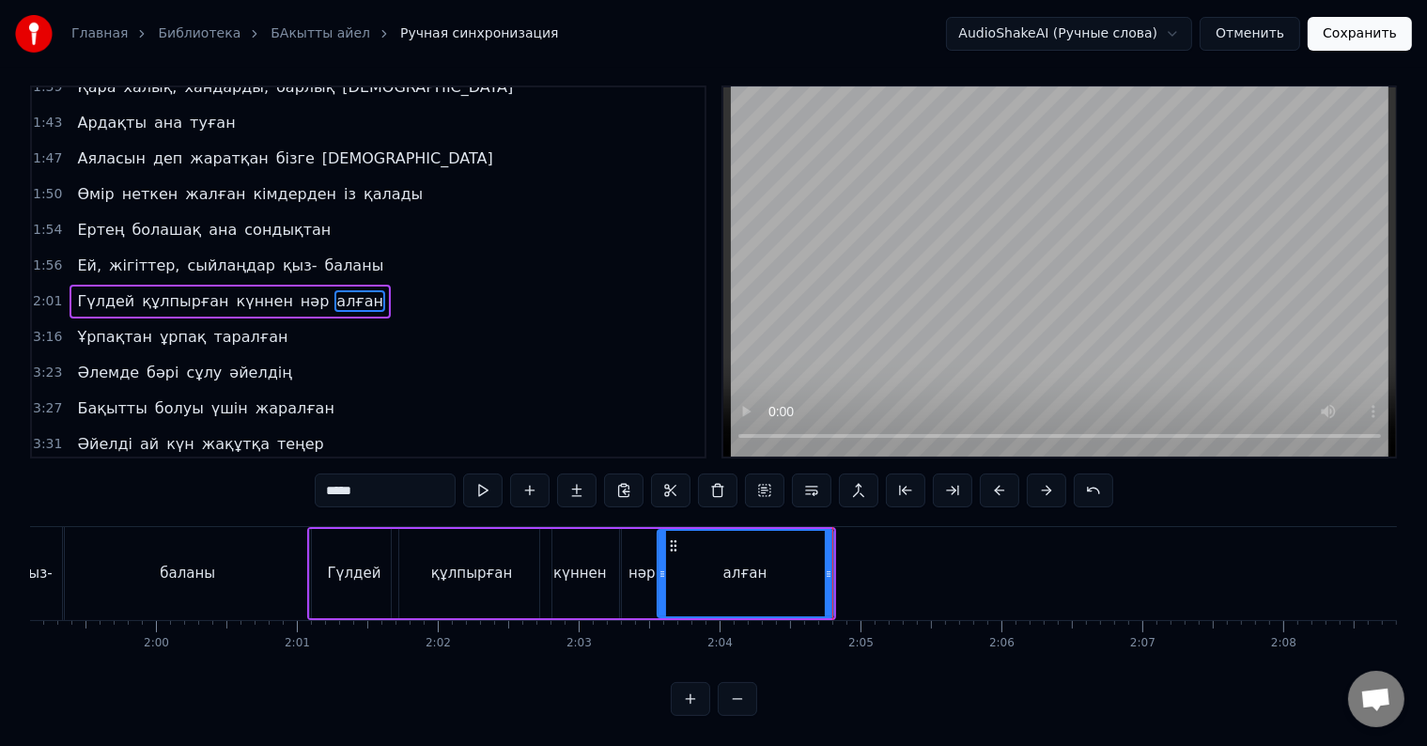
click at [698, 578] on div "алған" at bounding box center [745, 573] width 174 height 85
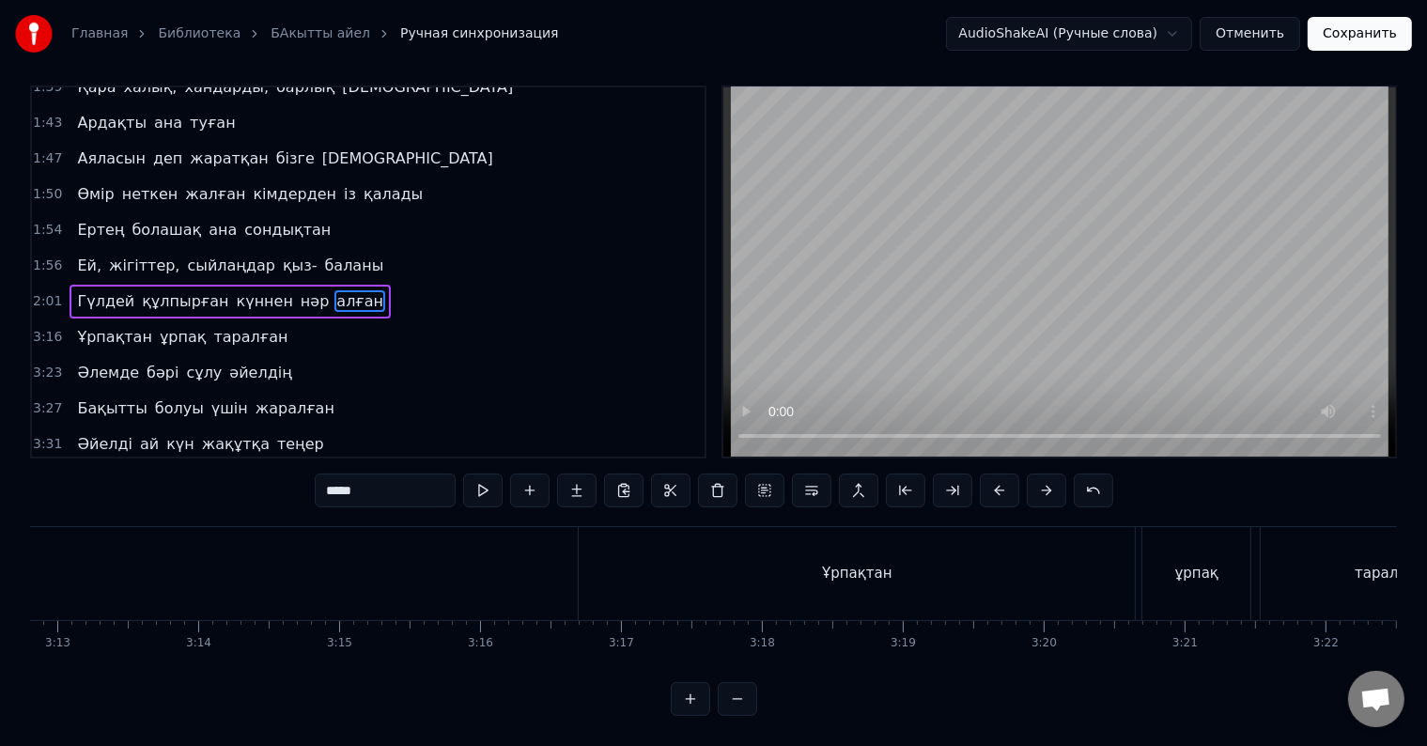
scroll to position [0, 27111]
click at [897, 574] on div "Ұрпақтан" at bounding box center [912, 573] width 556 height 93
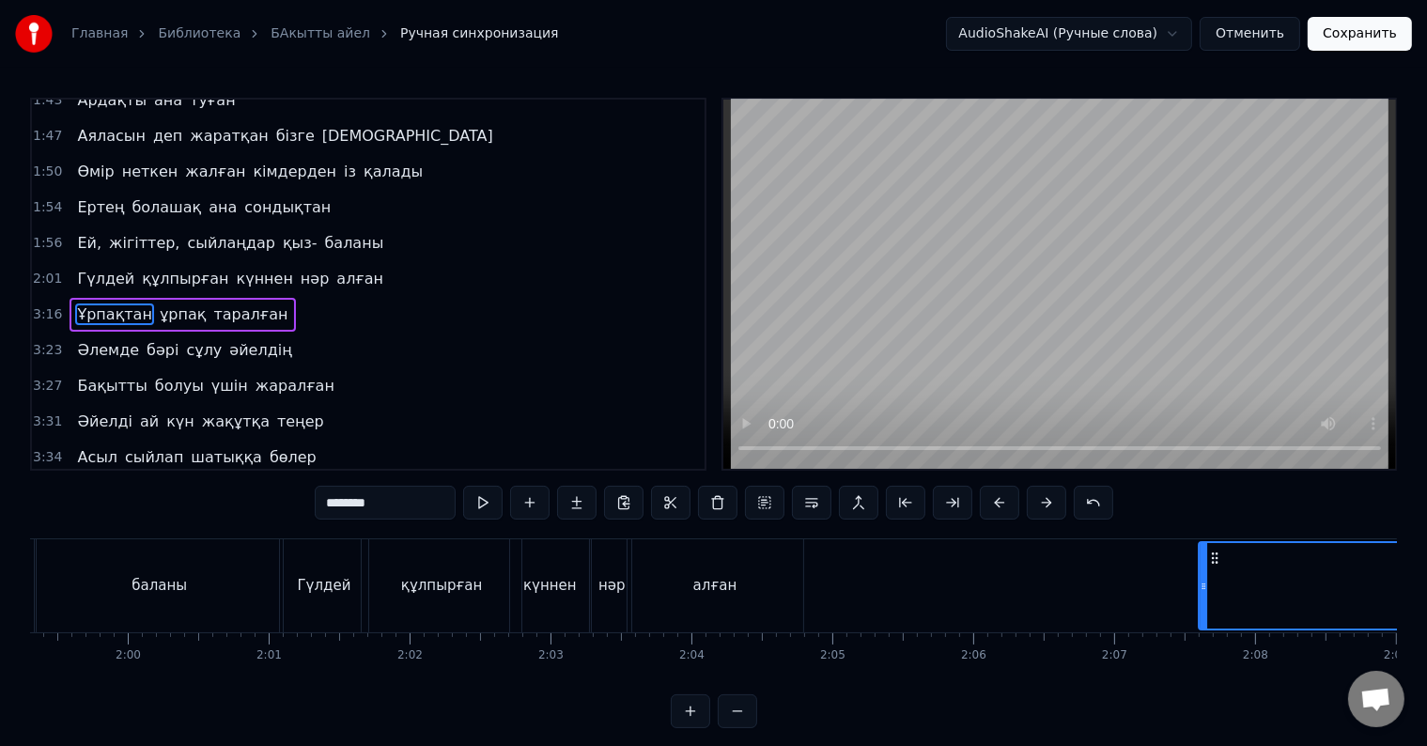
scroll to position [0, 16820]
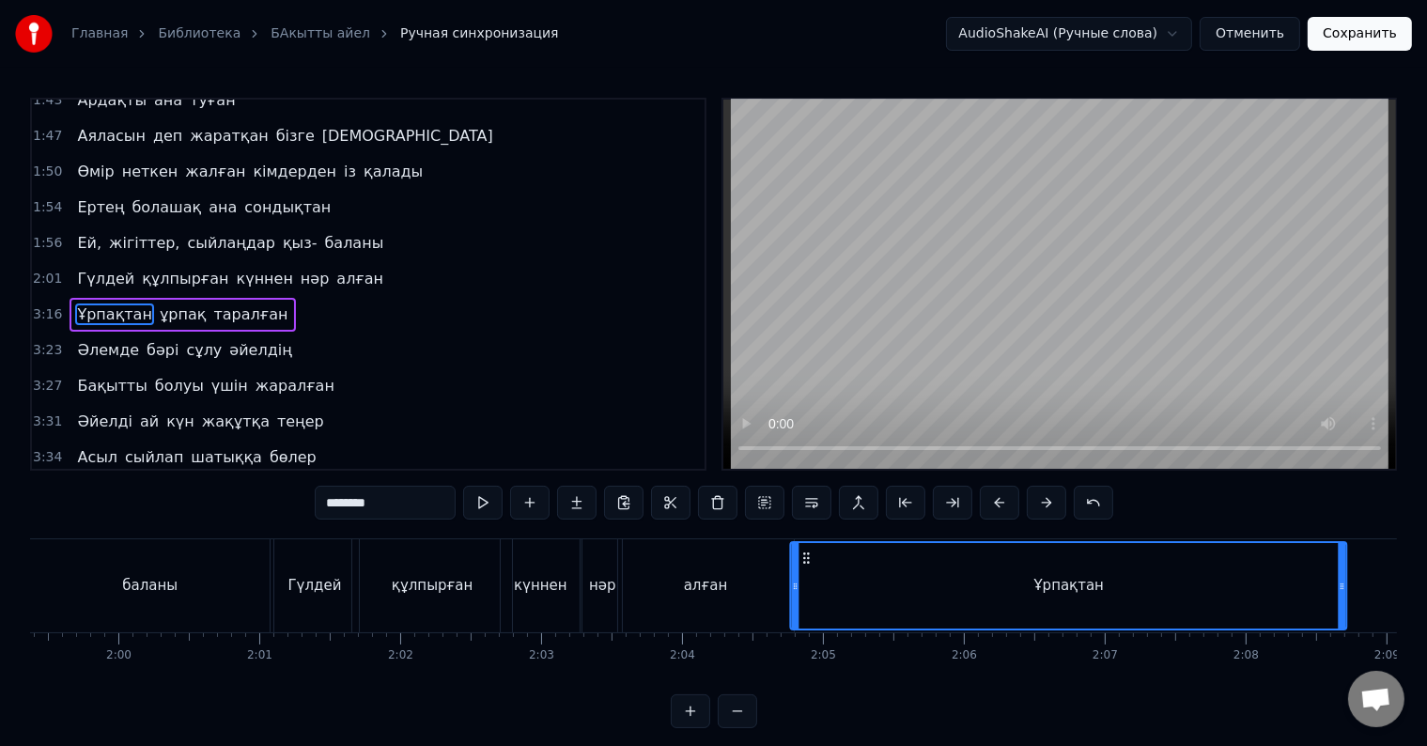
drag, startPoint x: 645, startPoint y: 555, endPoint x: 800, endPoint y: 588, distance: 158.4
click at [800, 588] on div "Ұрпақтан" at bounding box center [1069, 585] width 554 height 85
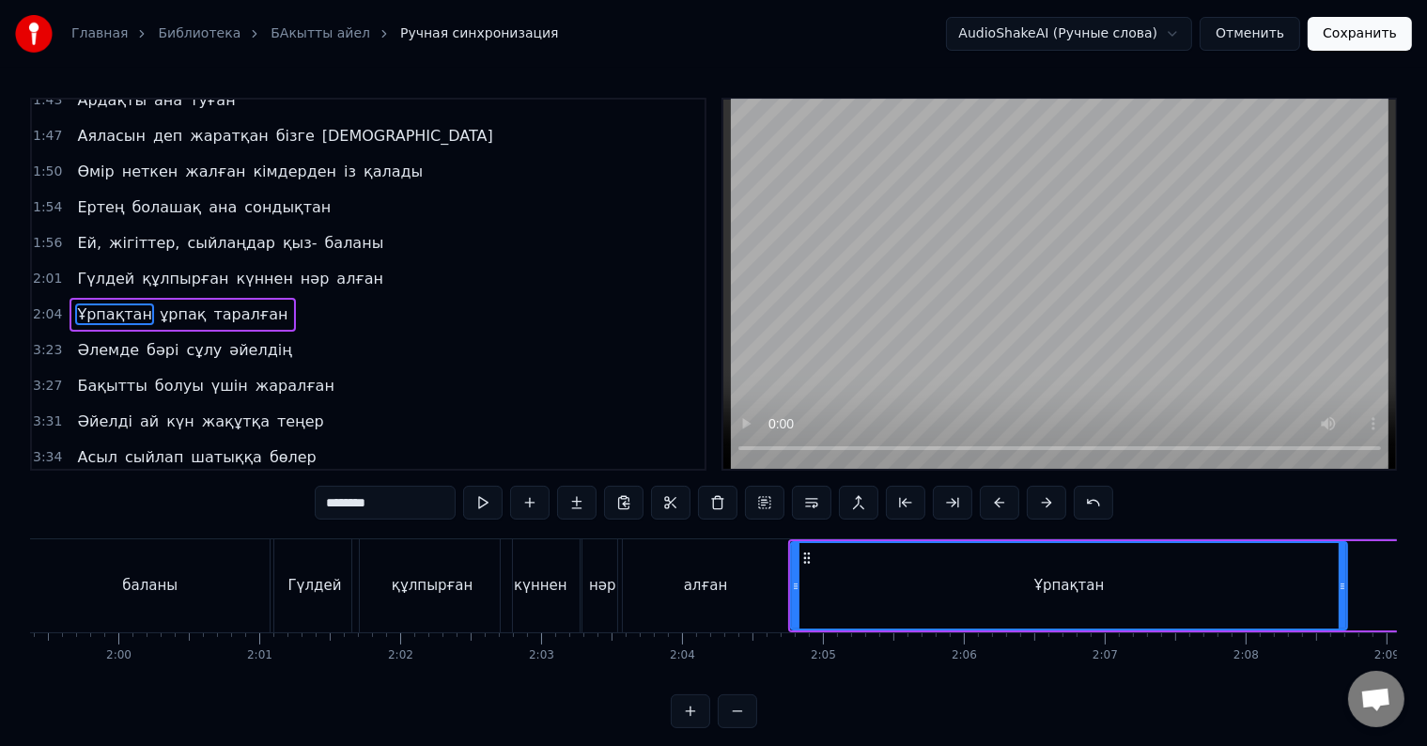
click at [682, 590] on div "алған" at bounding box center [706, 585] width 176 height 93
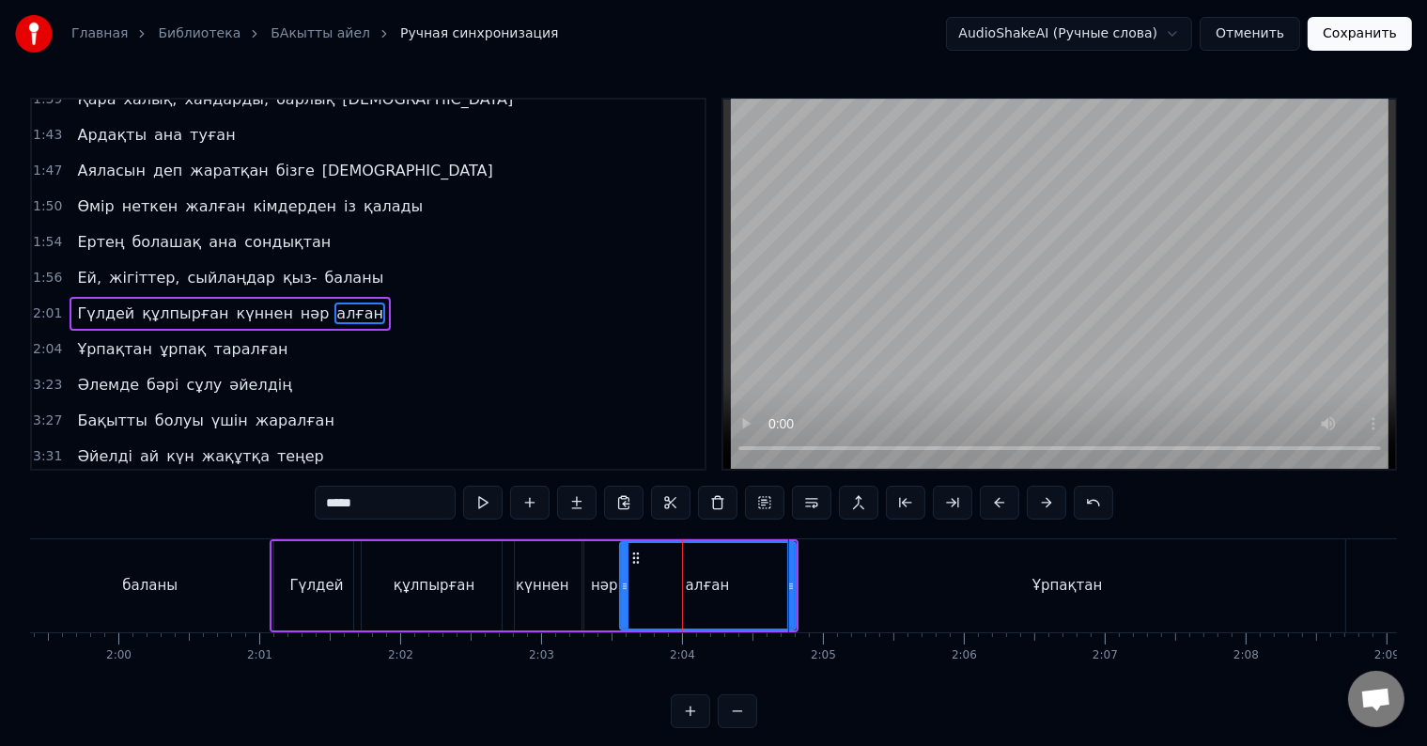
scroll to position [28, 0]
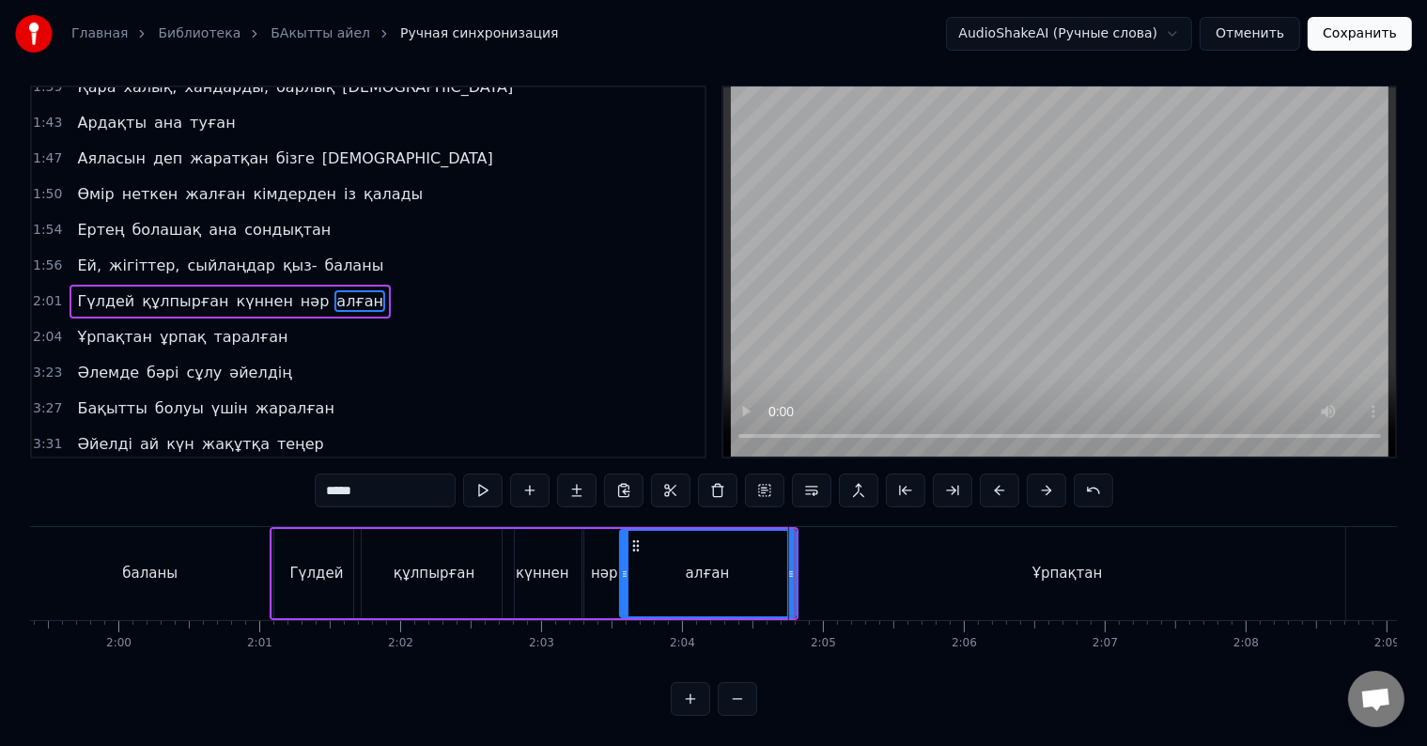
click at [800, 567] on div "Ұрпақтан" at bounding box center [1067, 573] width 556 height 93
type input "********"
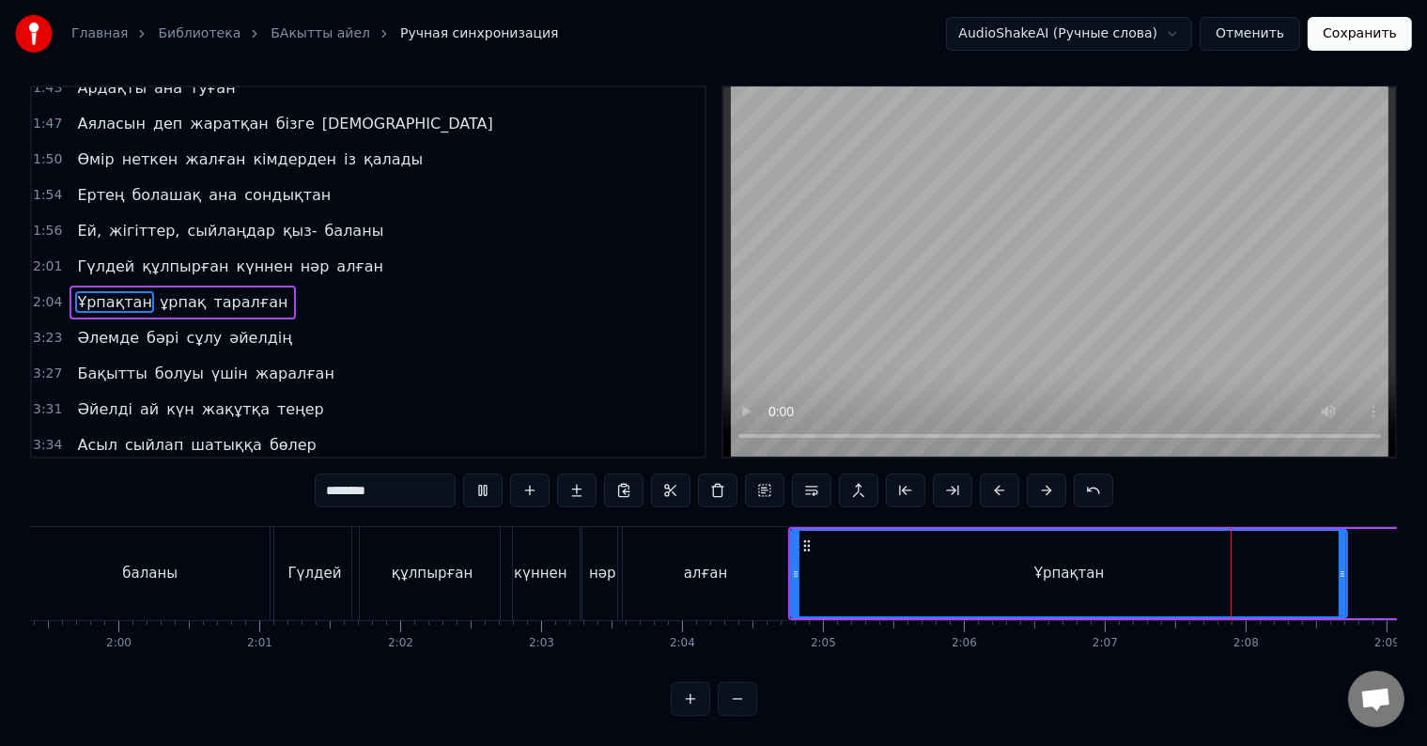
click at [807, 573] on div "Ұрпақтан" at bounding box center [1069, 573] width 554 height 85
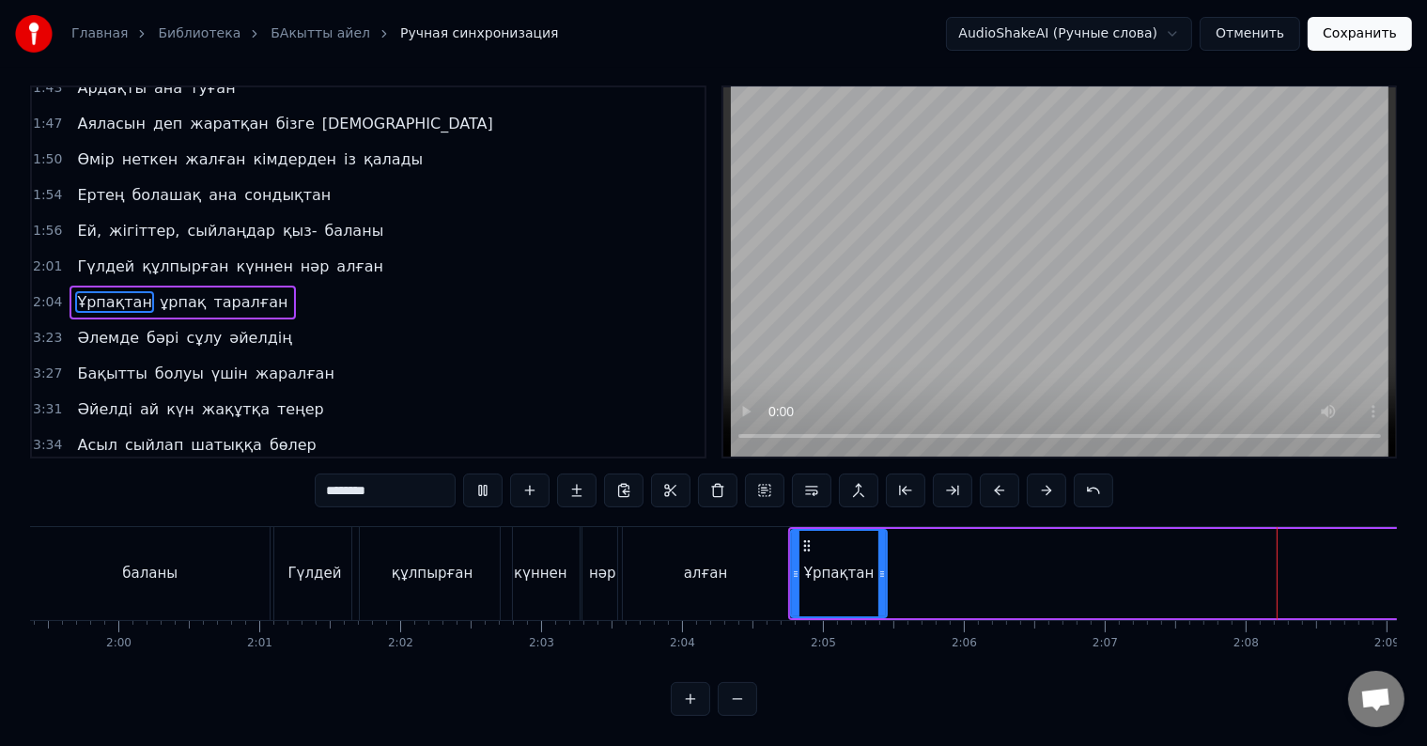
drag, startPoint x: 1340, startPoint y: 561, endPoint x: 880, endPoint y: 564, distance: 460.3
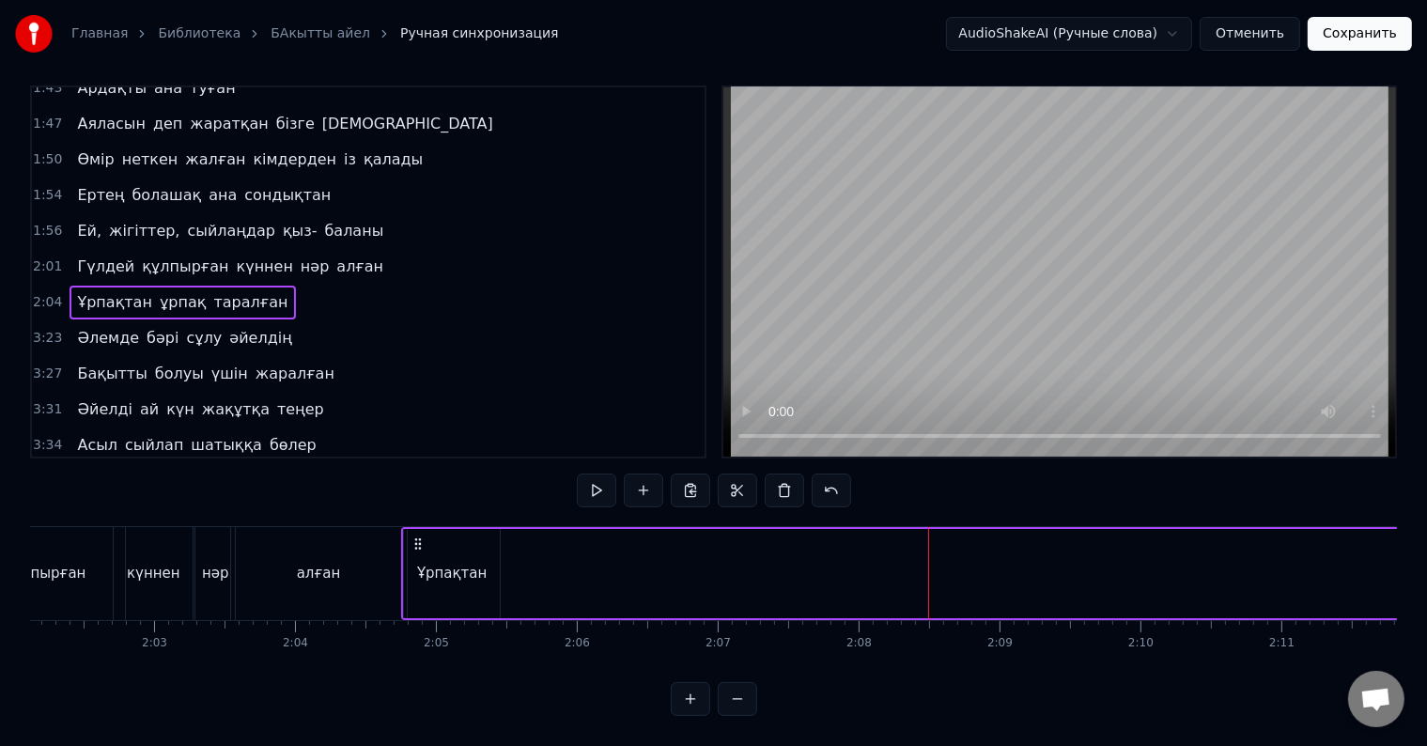
scroll to position [0, 17115]
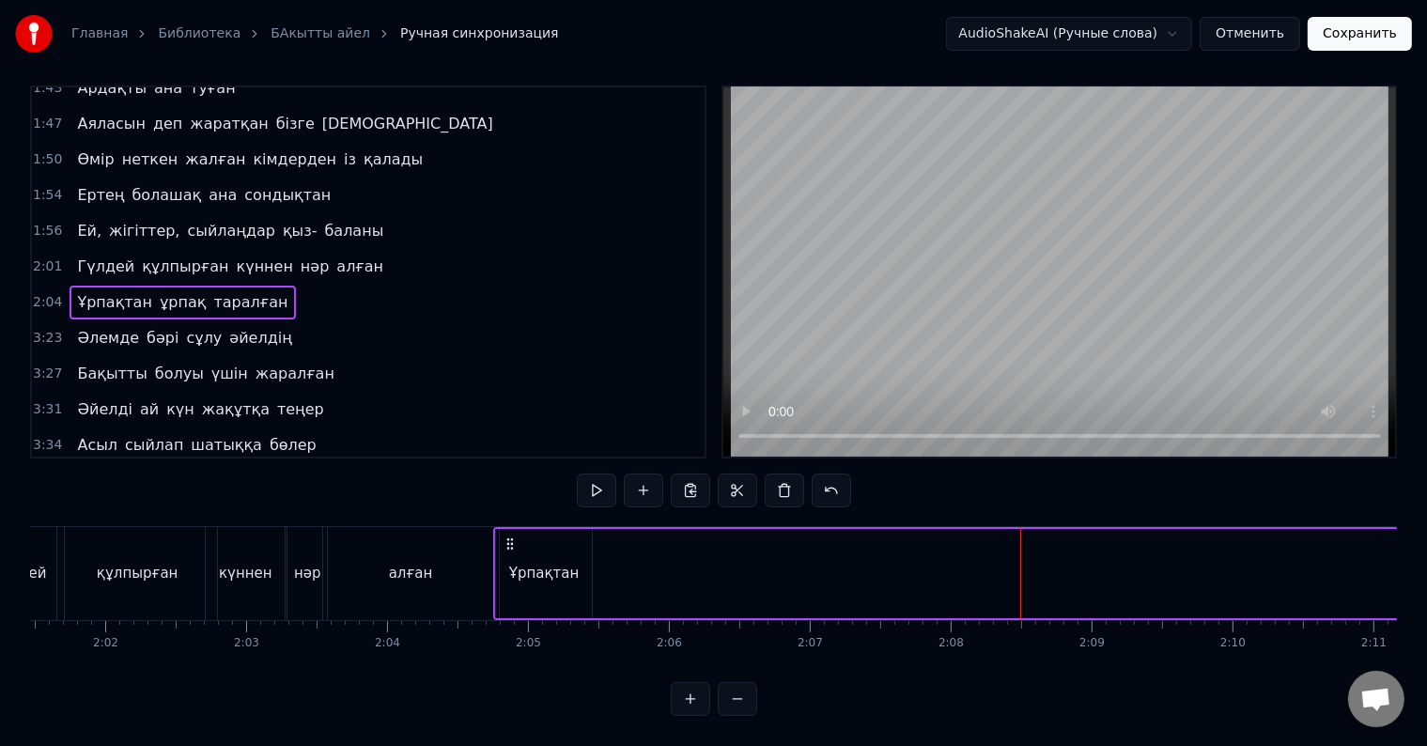
click at [508, 573] on div "Ұрпақтан" at bounding box center [544, 573] width 96 height 89
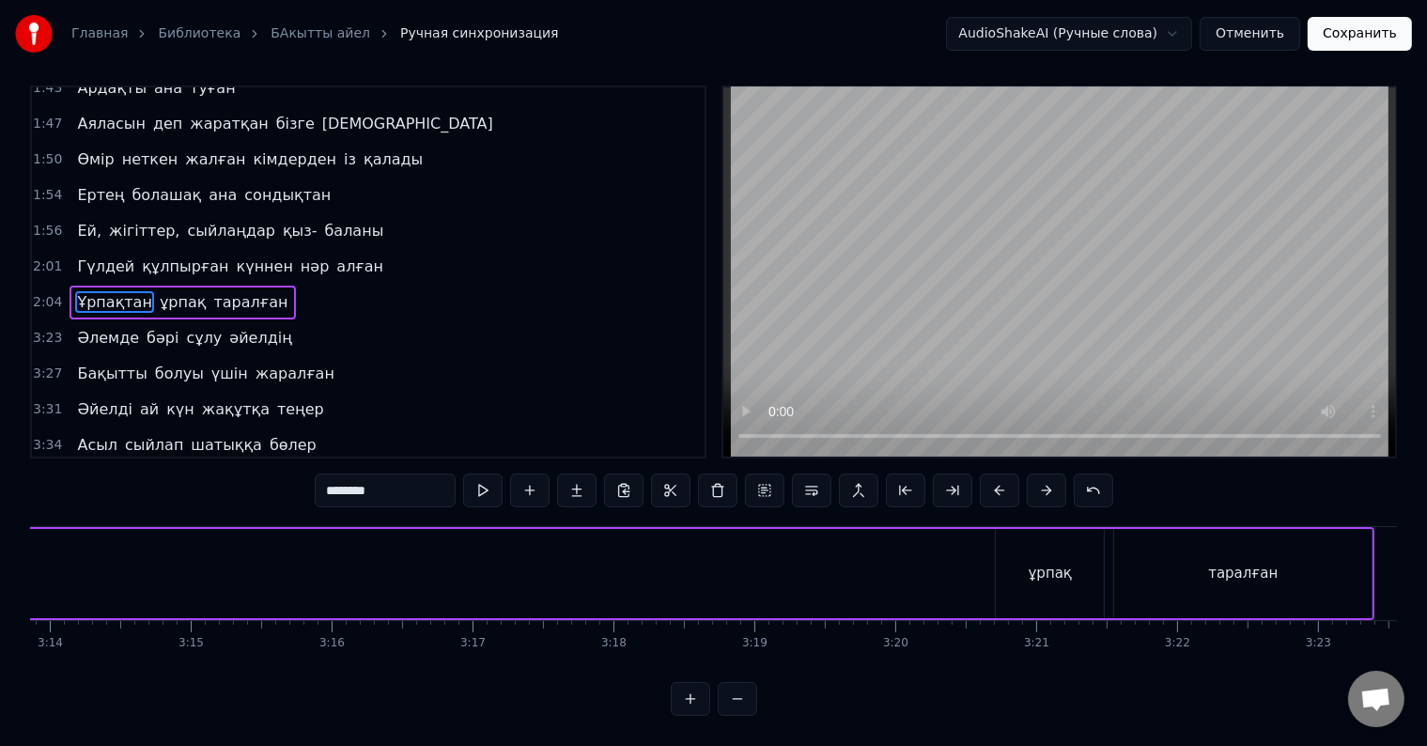
scroll to position [0, 27350]
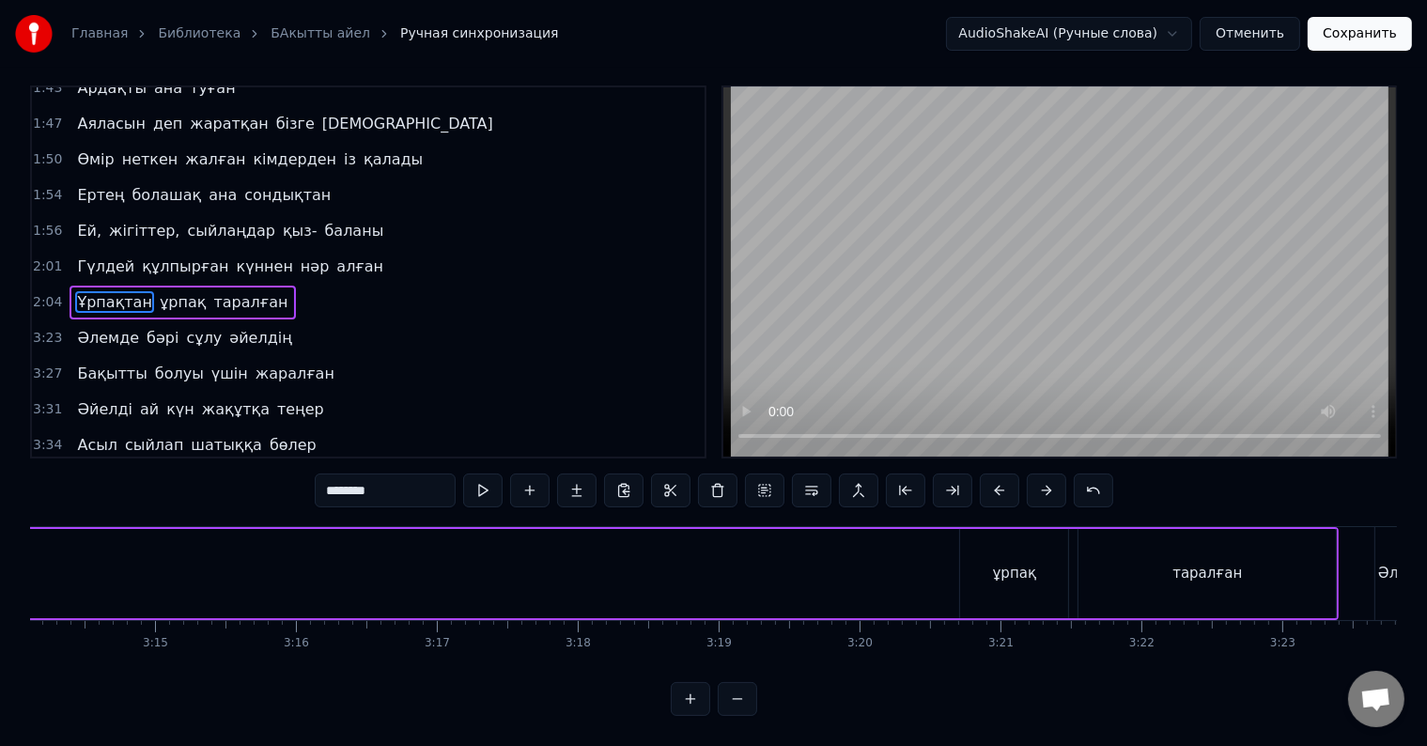
click at [1050, 570] on div "ұрпақ" at bounding box center [1014, 573] width 108 height 89
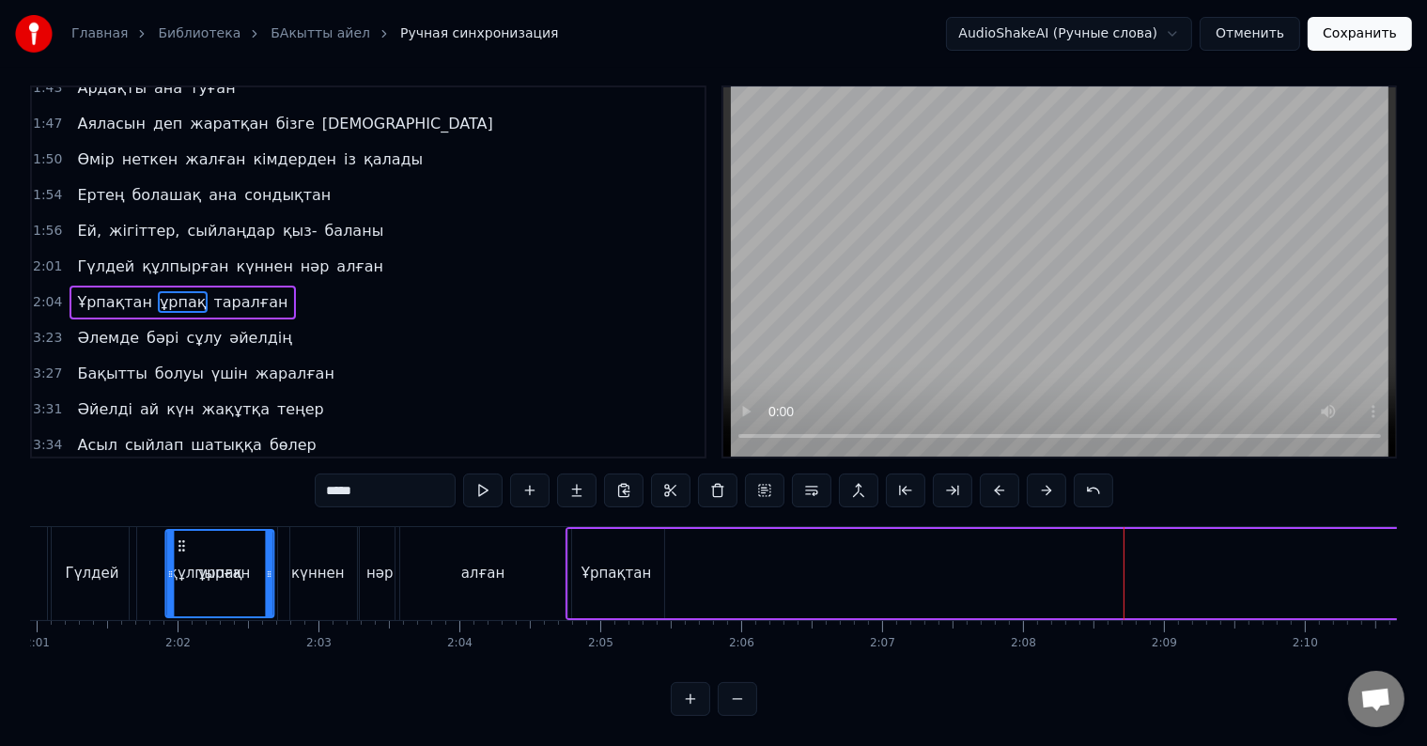
scroll to position [0, 16988]
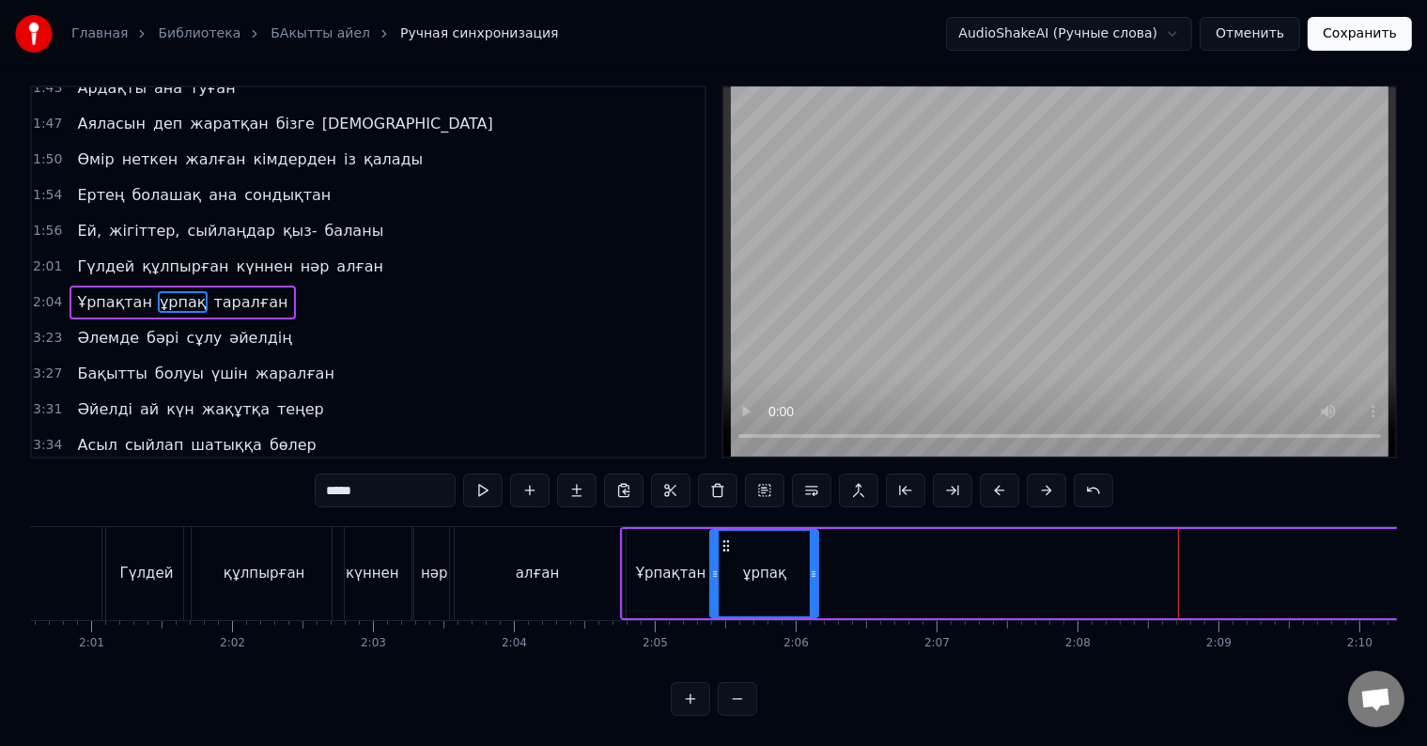
drag, startPoint x: 402, startPoint y: 534, endPoint x: 725, endPoint y: 579, distance: 326.3
click at [725, 579] on div "ұрпақ" at bounding box center [765, 573] width 106 height 85
click at [659, 569] on div "Ұрпақтан" at bounding box center [671, 573] width 96 height 89
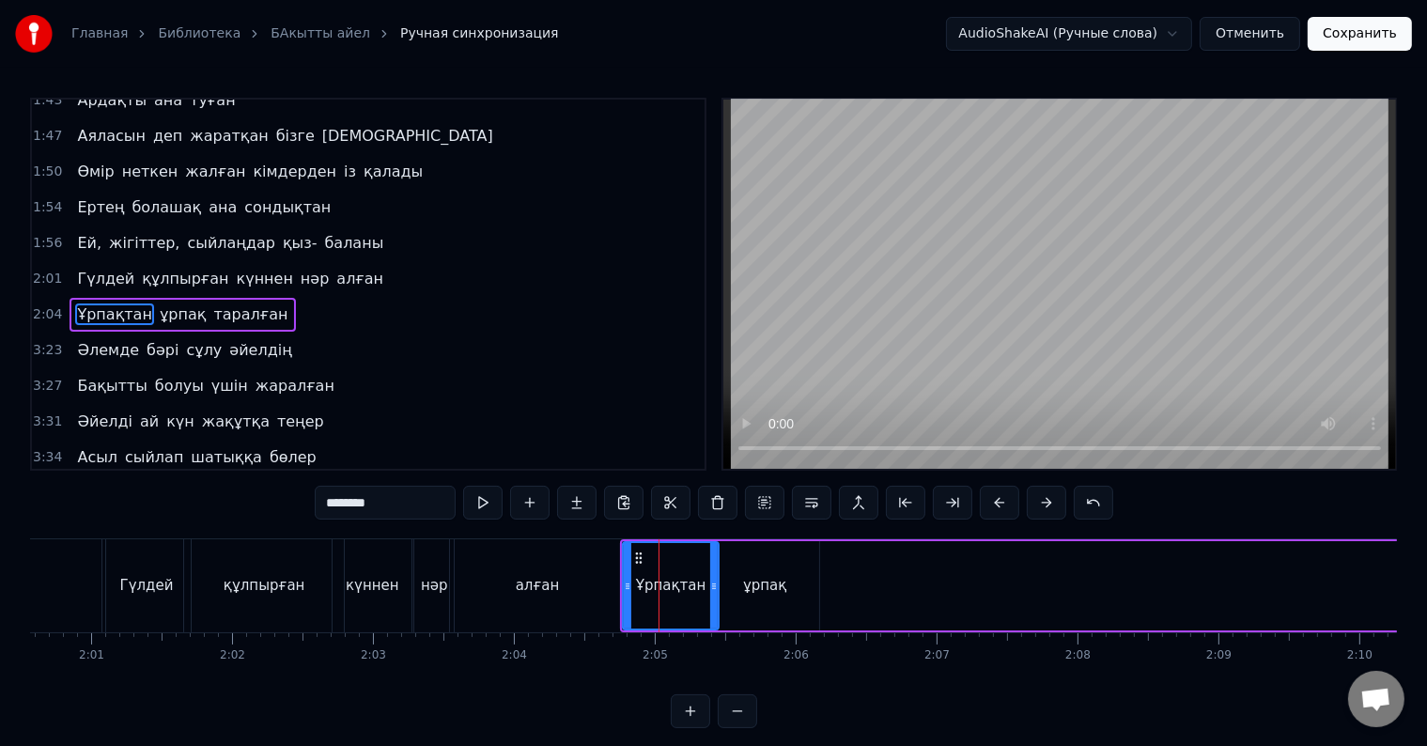
scroll to position [28, 0]
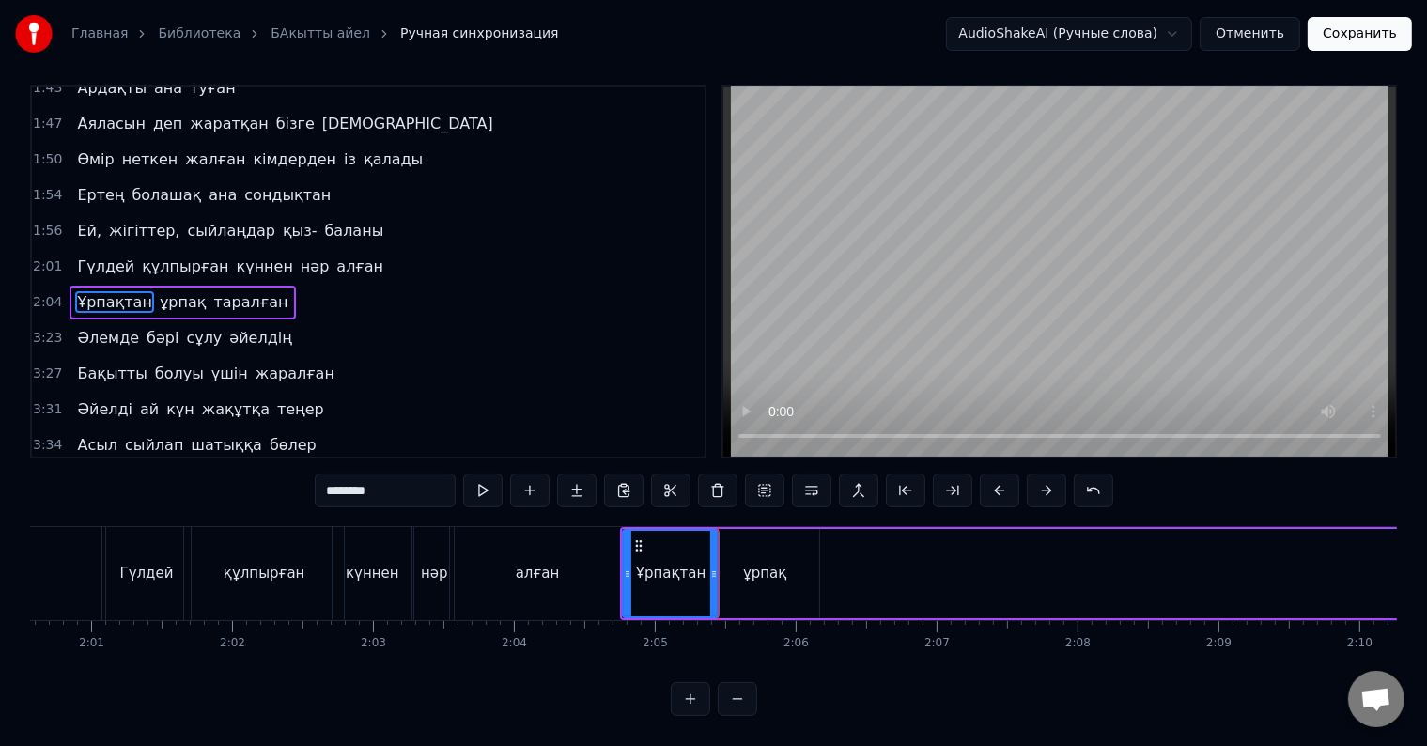
click at [725, 581] on div "ұрпақ" at bounding box center [765, 573] width 108 height 89
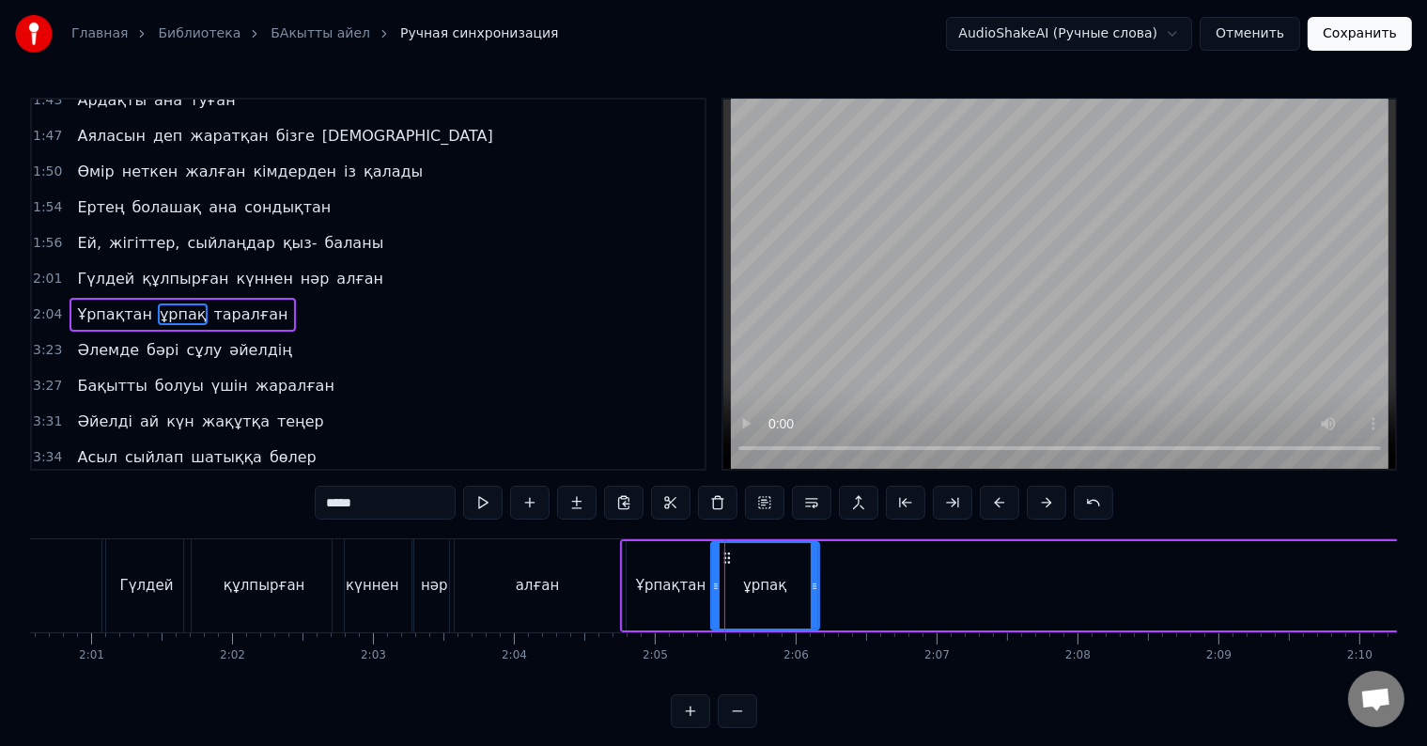
click at [722, 589] on div "ұрпақ" at bounding box center [765, 585] width 106 height 85
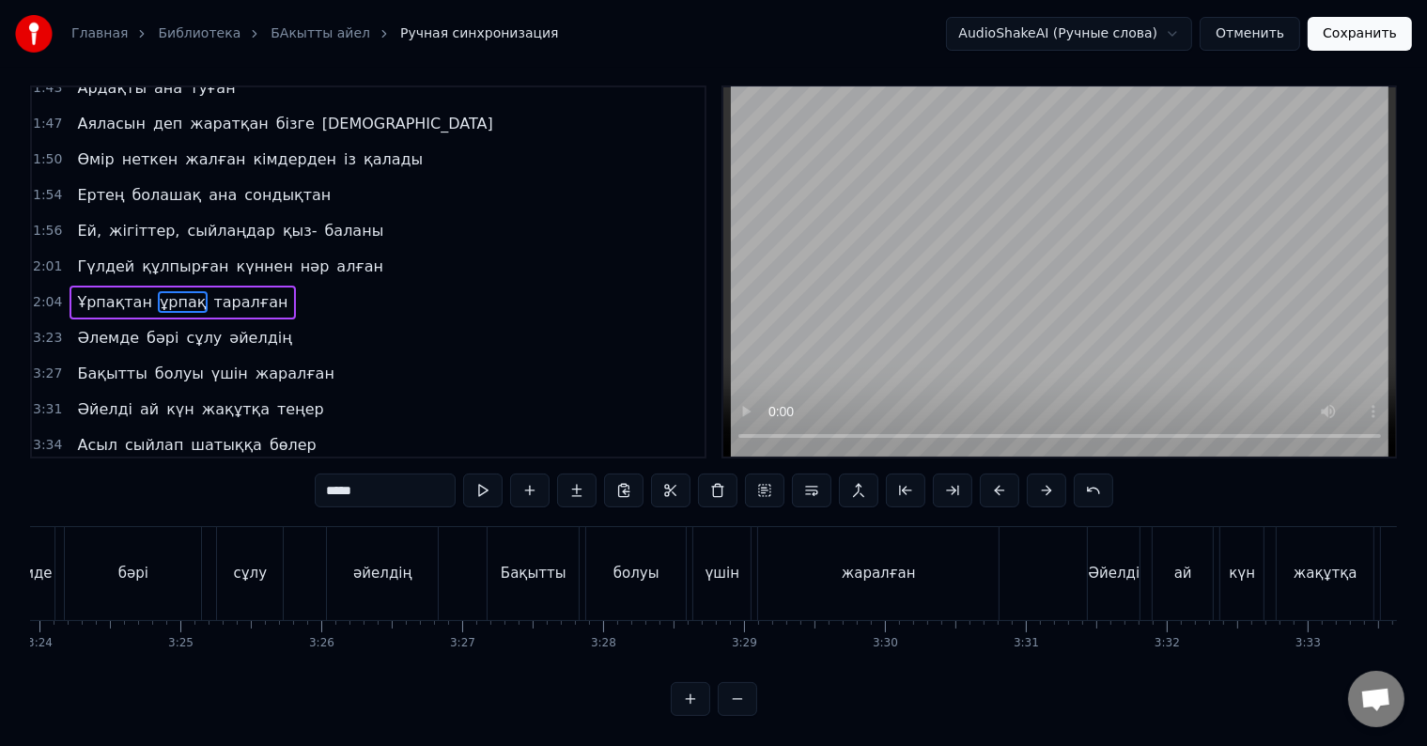
scroll to position [0, 28144]
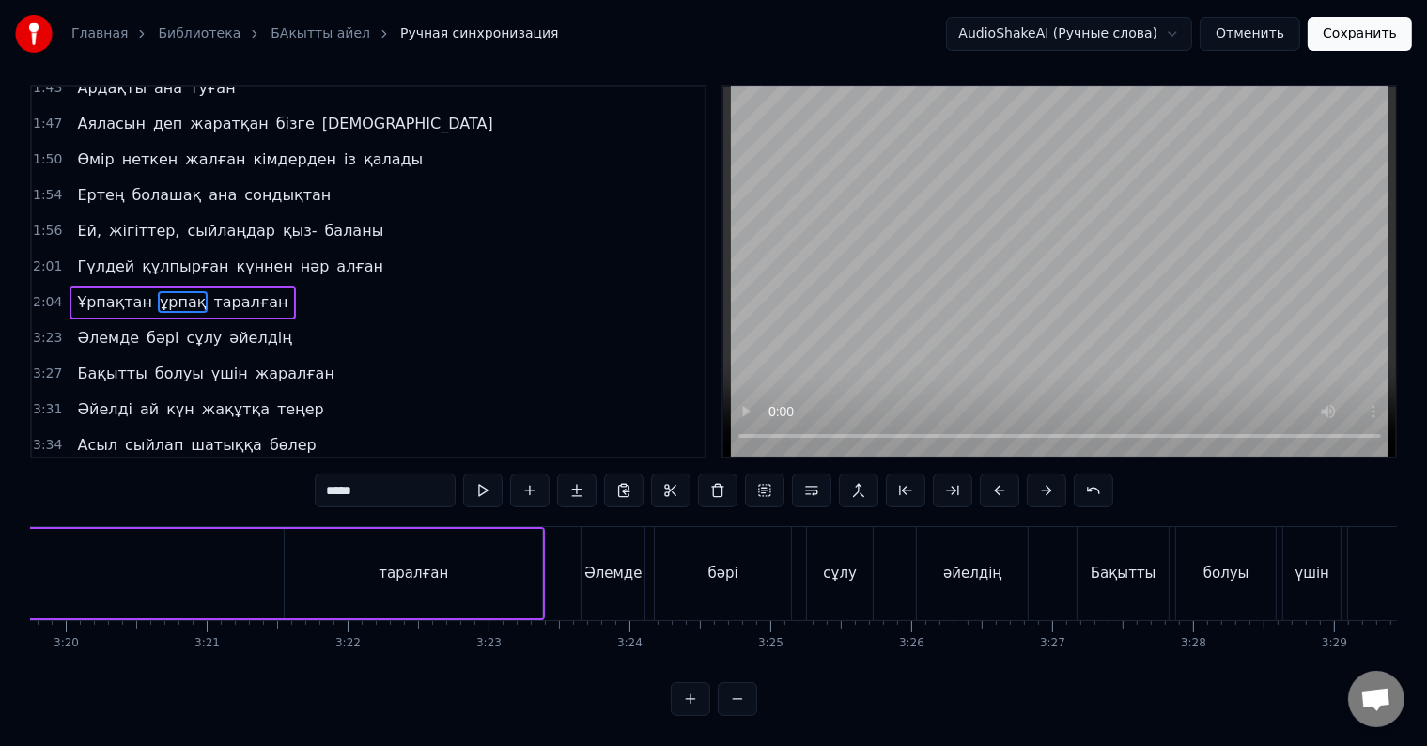
click at [1216, 643] on div "Атадан бүгін бізге жалғасқан қыз- ұлын Тұнықты шөлдейді аңсайды күн жылуын Тәңі…" at bounding box center [713, 596] width 1367 height 141
click at [460, 576] on div "таралған" at bounding box center [413, 573] width 257 height 89
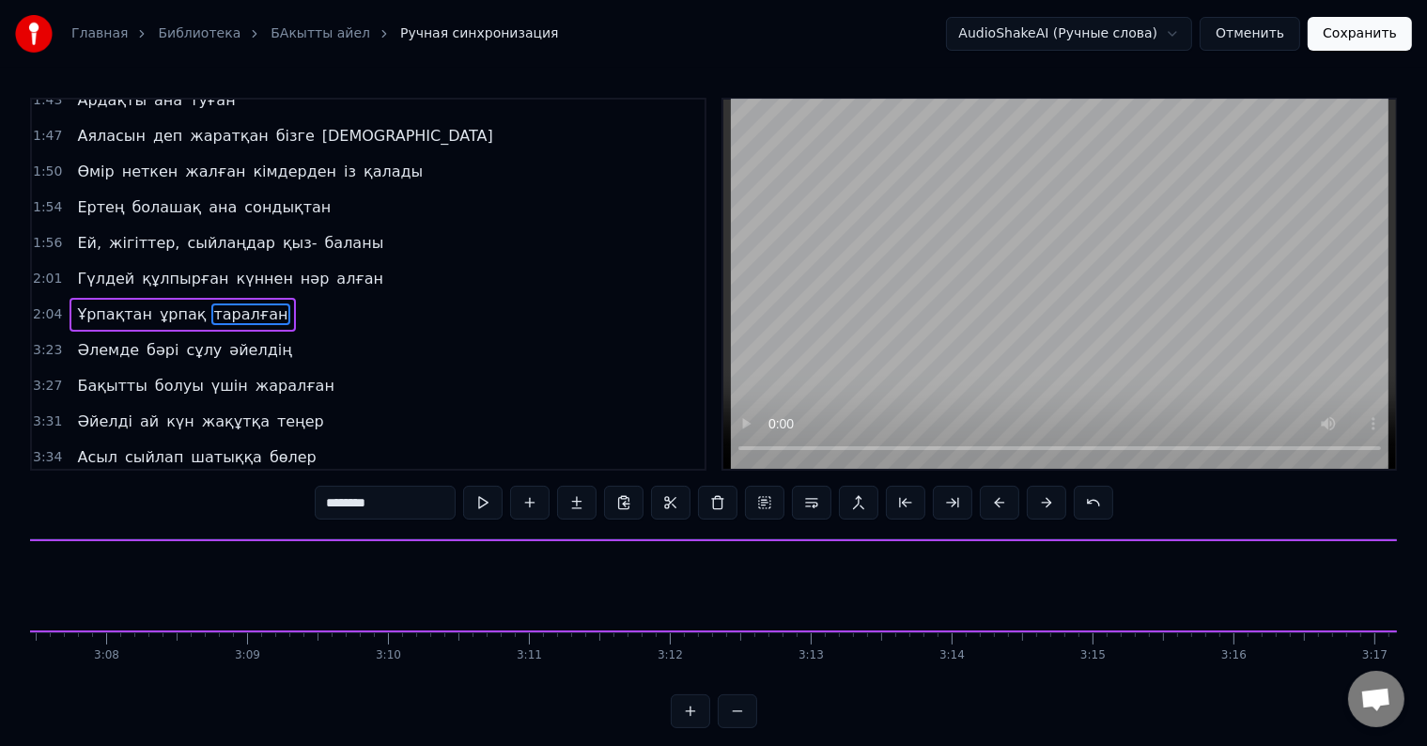
scroll to position [0, 27609]
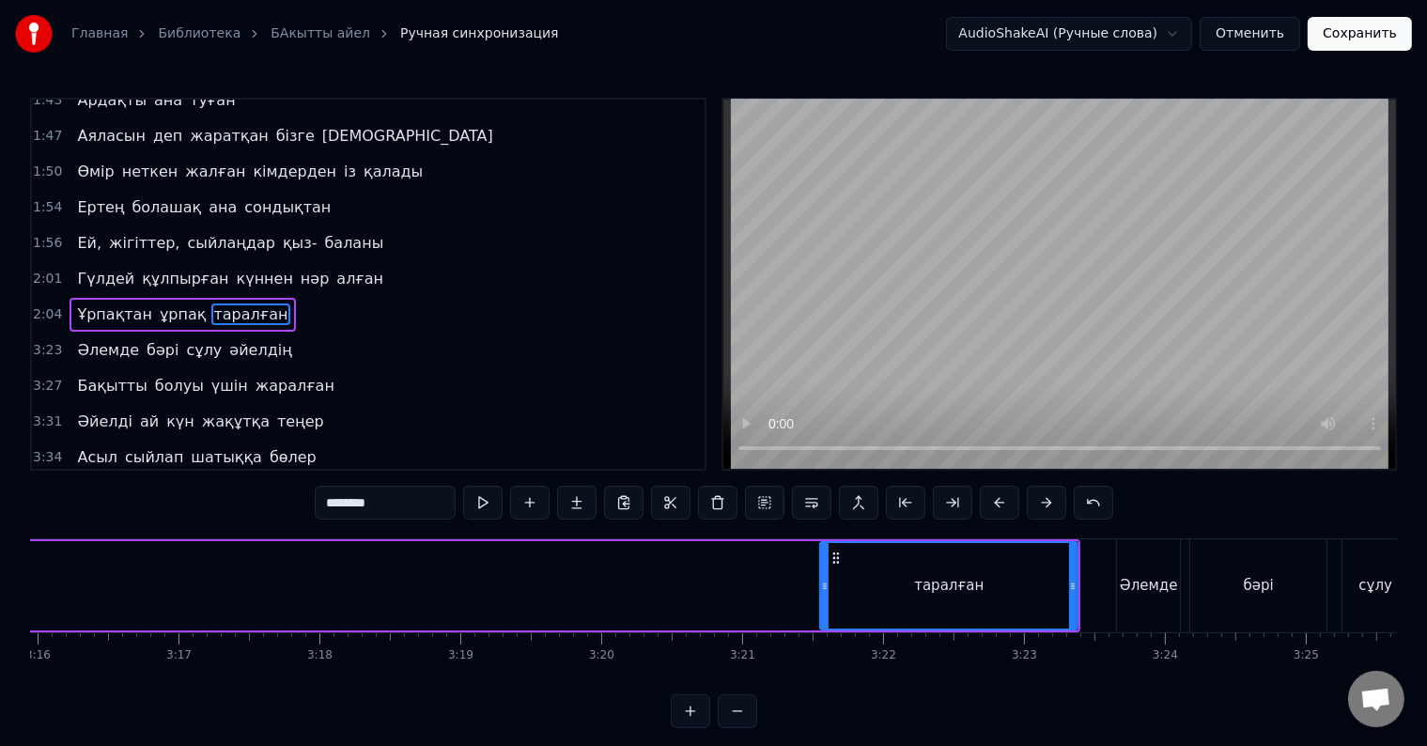
click at [978, 576] on div "таралған" at bounding box center [948, 585] width 255 height 85
click at [1135, 583] on div "Әлемде" at bounding box center [1149, 586] width 58 height 22
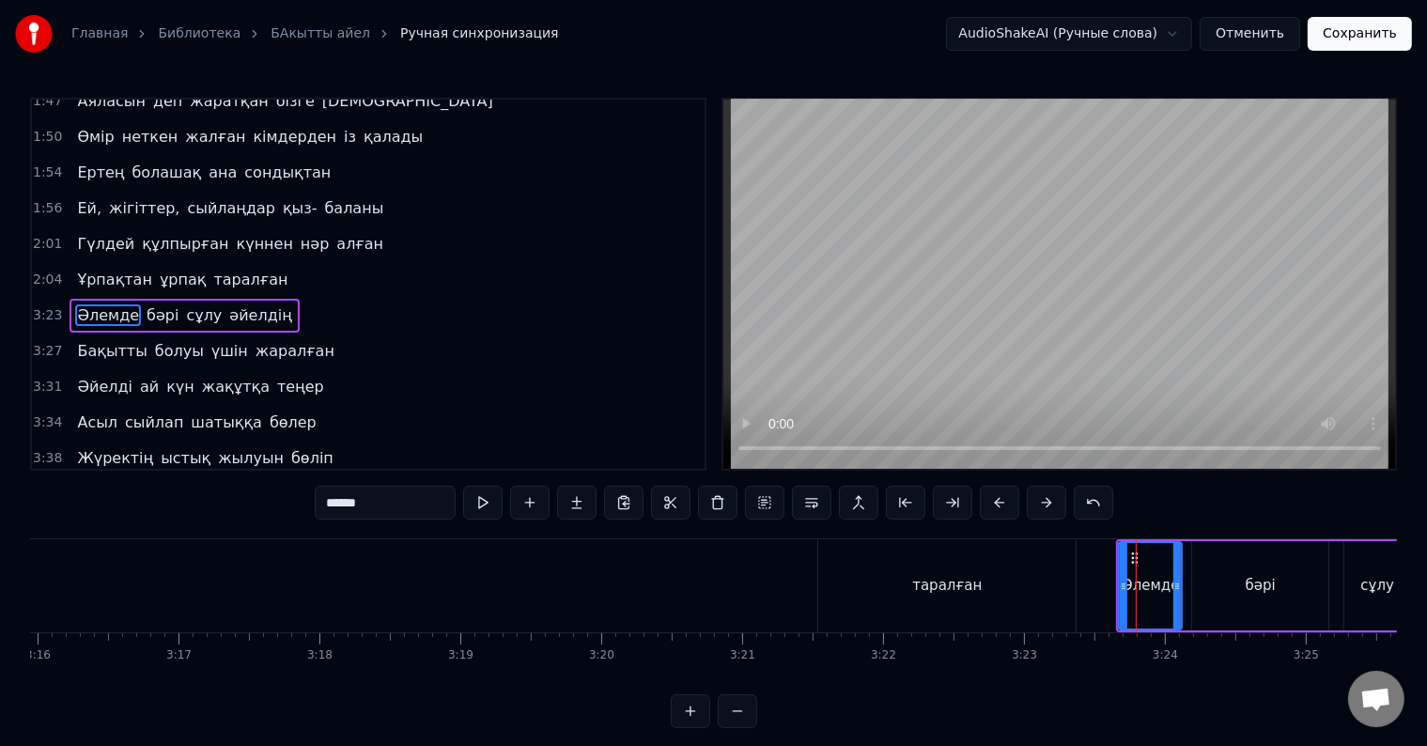
click at [1064, 585] on div "таралған" at bounding box center [946, 585] width 257 height 93
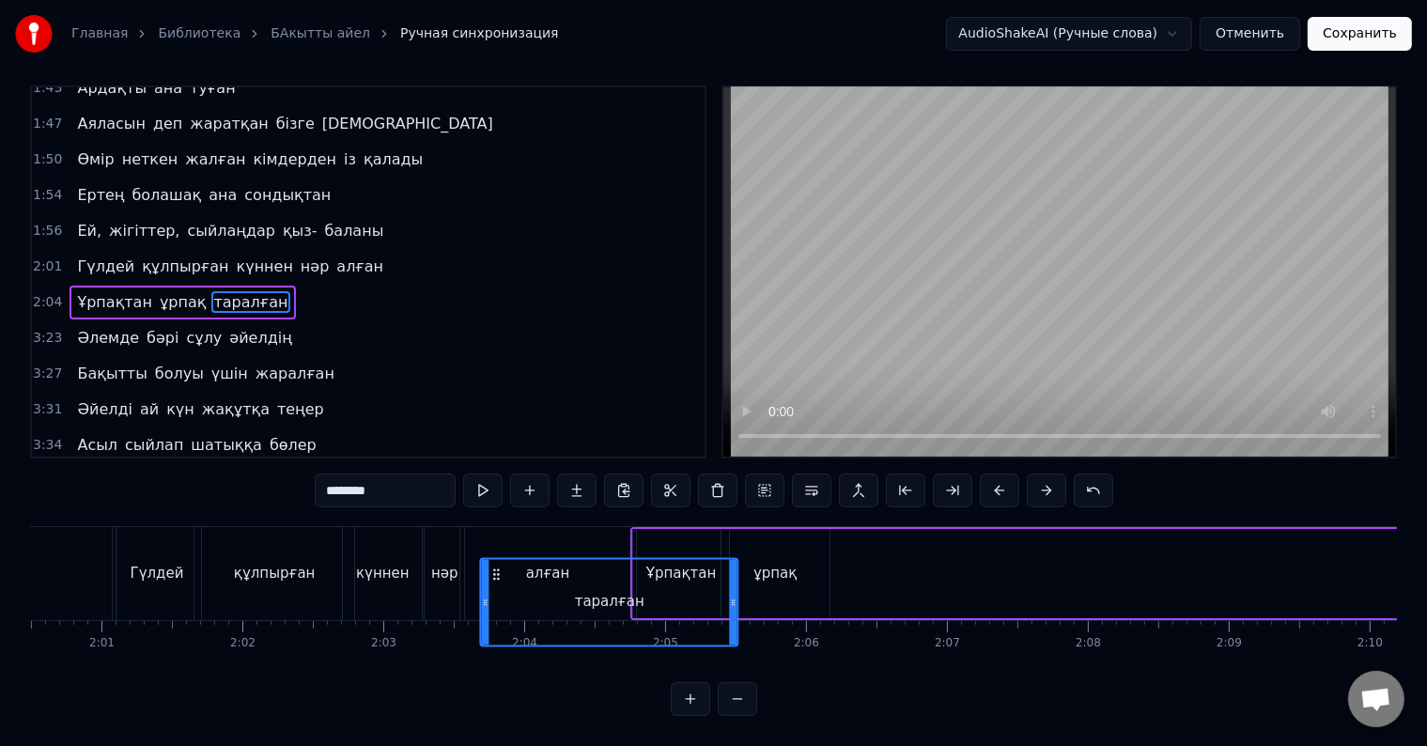
scroll to position [0, 16956]
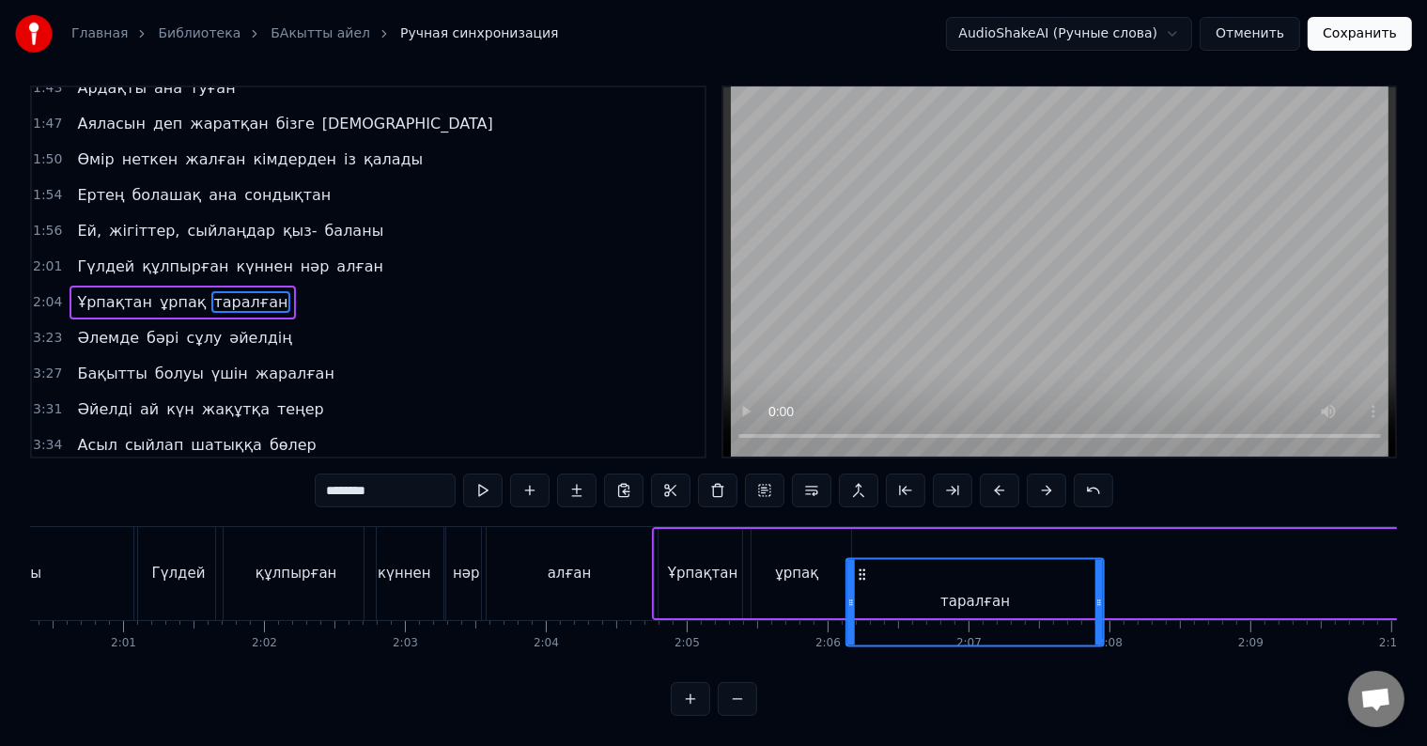
drag, startPoint x: 831, startPoint y: 560, endPoint x: 859, endPoint y: 507, distance: 59.2
click at [859, 507] on div "0:32 Атадан бүгін бізге жалғасқан қыз- ұлын 0:35 Тұнықты шөлдейді аңсайды күн ж…" at bounding box center [713, 400] width 1367 height 630
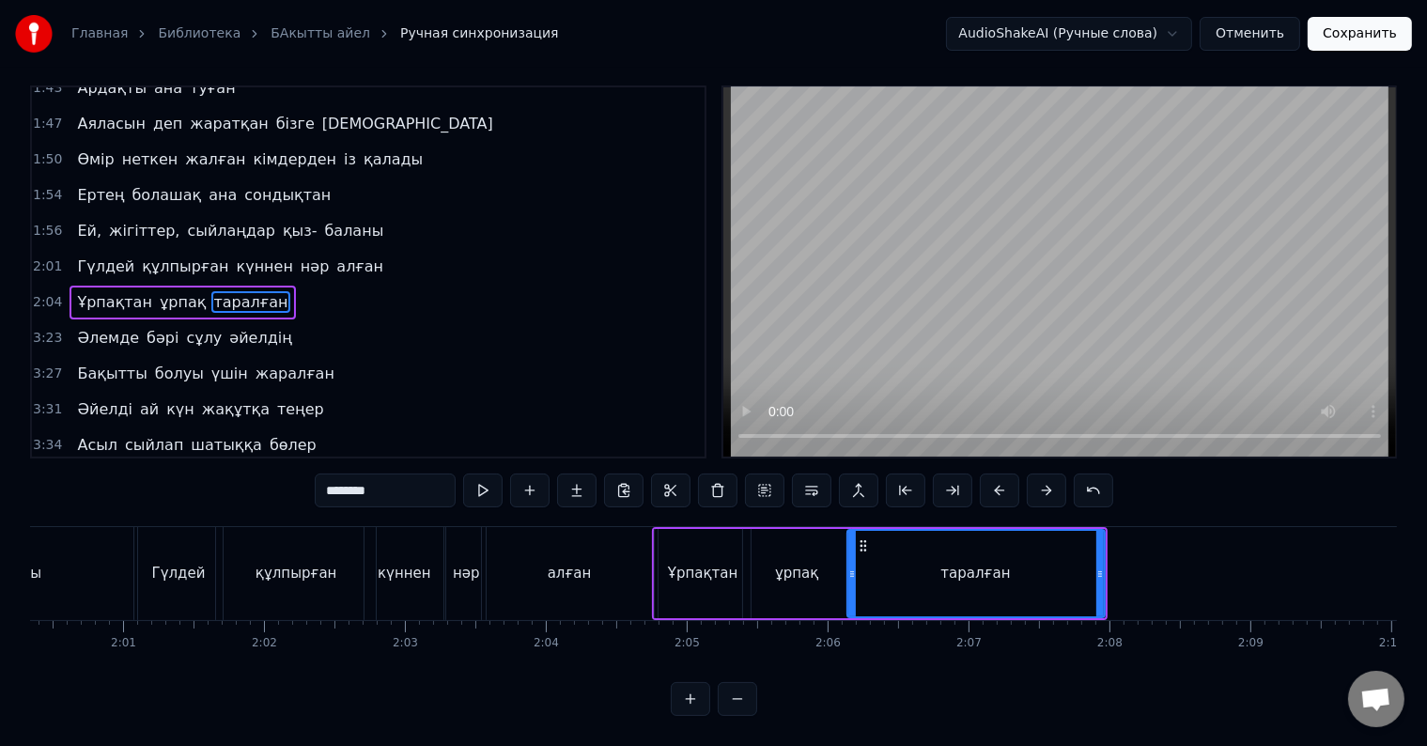
click at [812, 563] on div "ұрпақ" at bounding box center [796, 574] width 43 height 22
type input "*****"
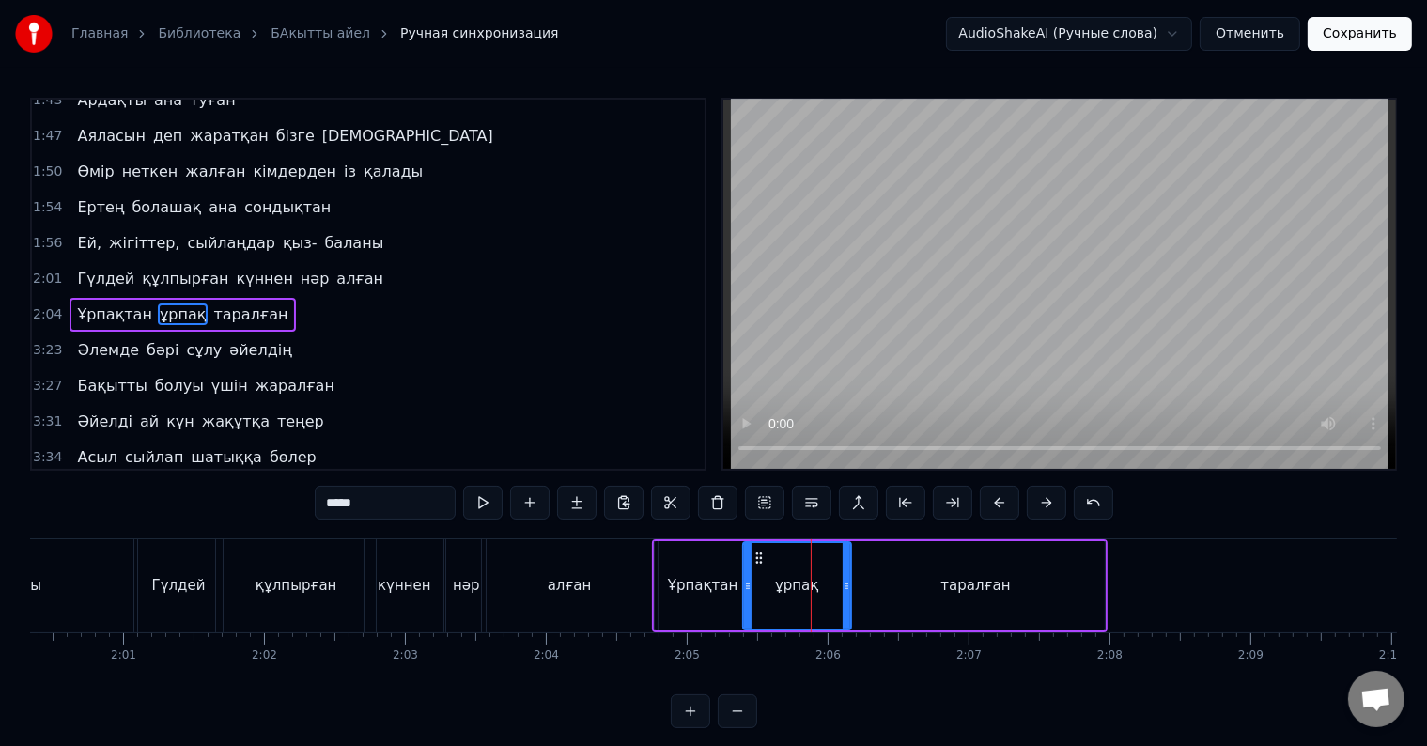
scroll to position [28, 0]
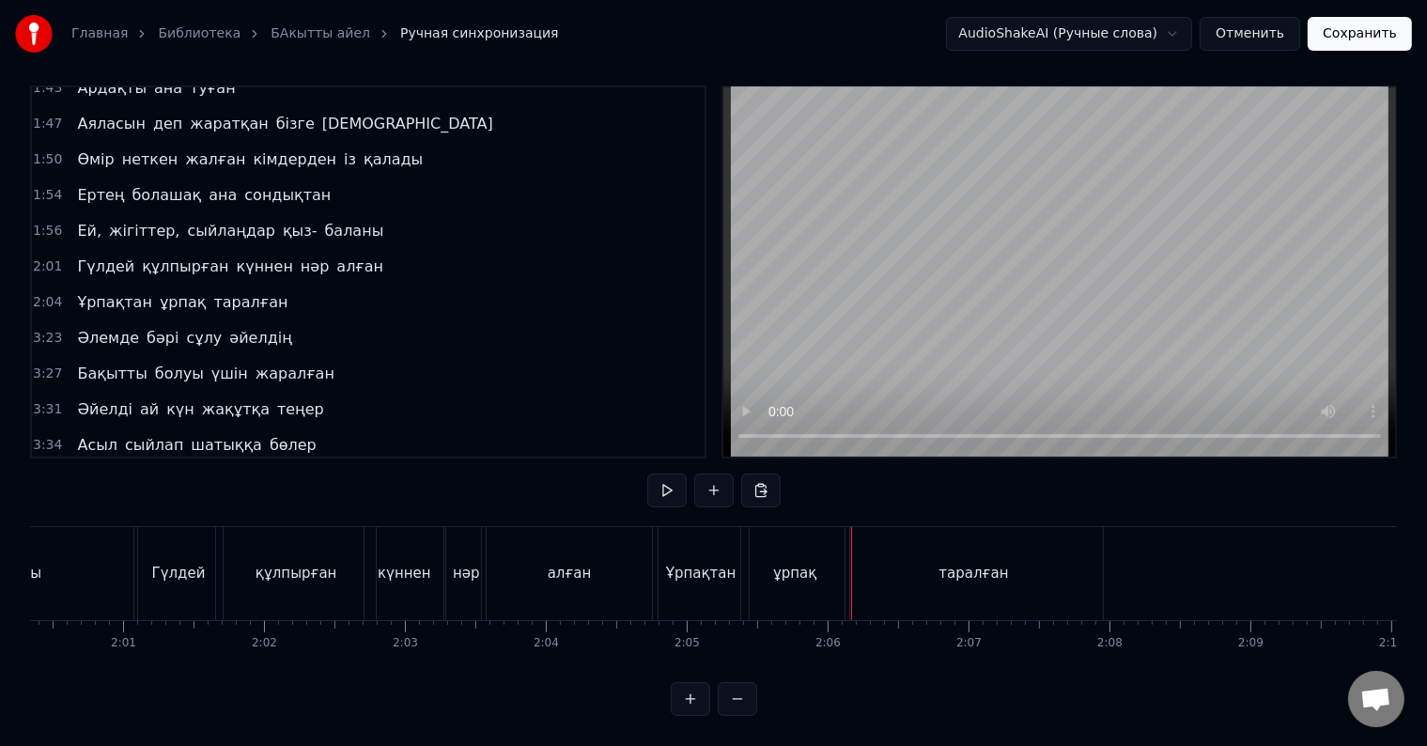
click at [864, 571] on div "таралған" at bounding box center [973, 573] width 257 height 93
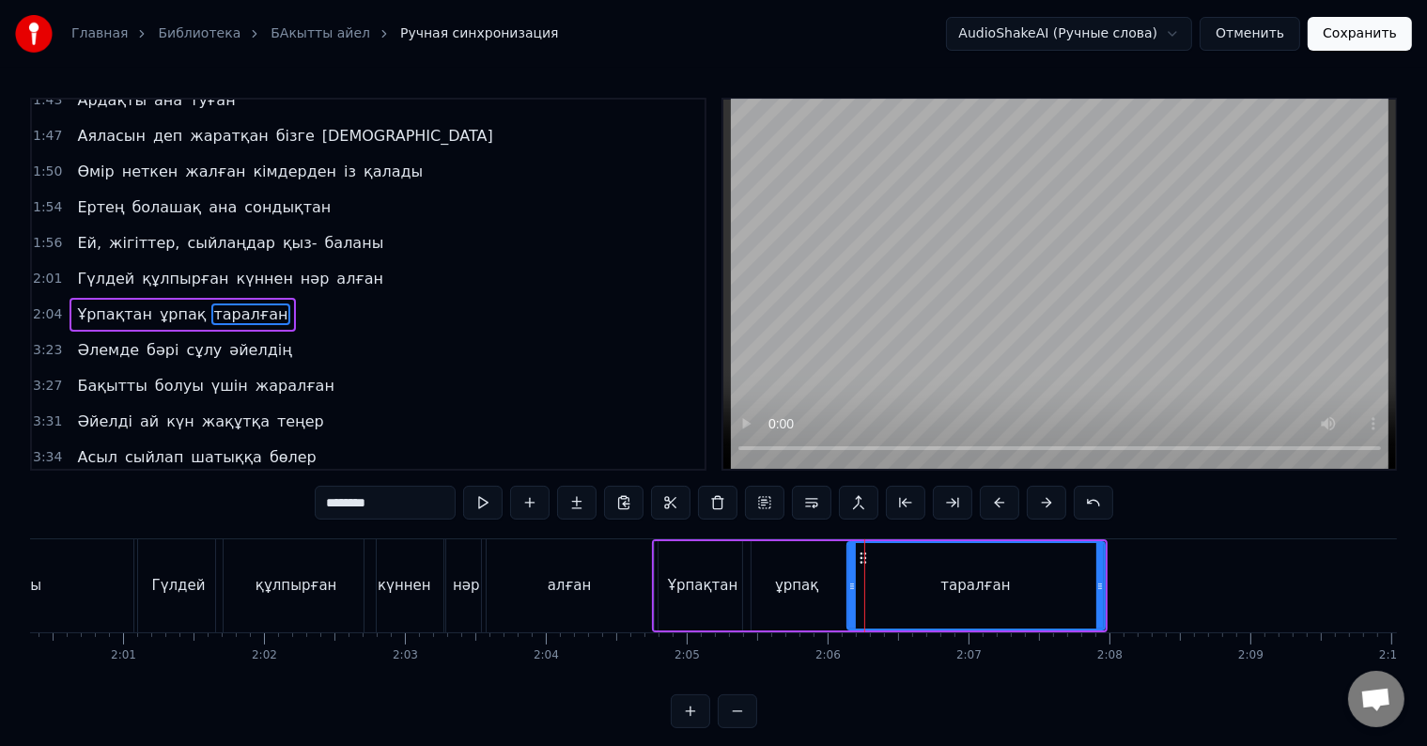
click at [854, 594] on div "таралған" at bounding box center [975, 585] width 255 height 85
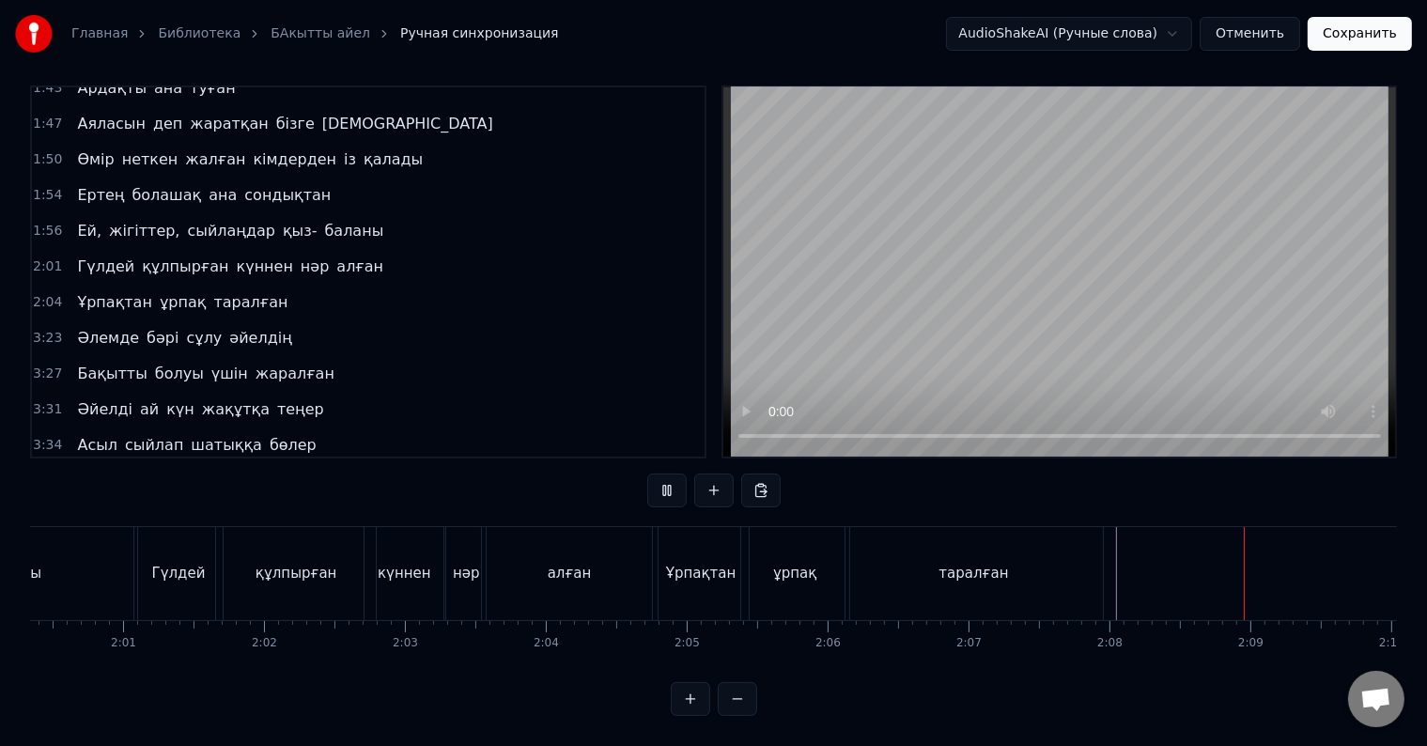
click at [1076, 561] on div "таралған" at bounding box center [973, 573] width 257 height 93
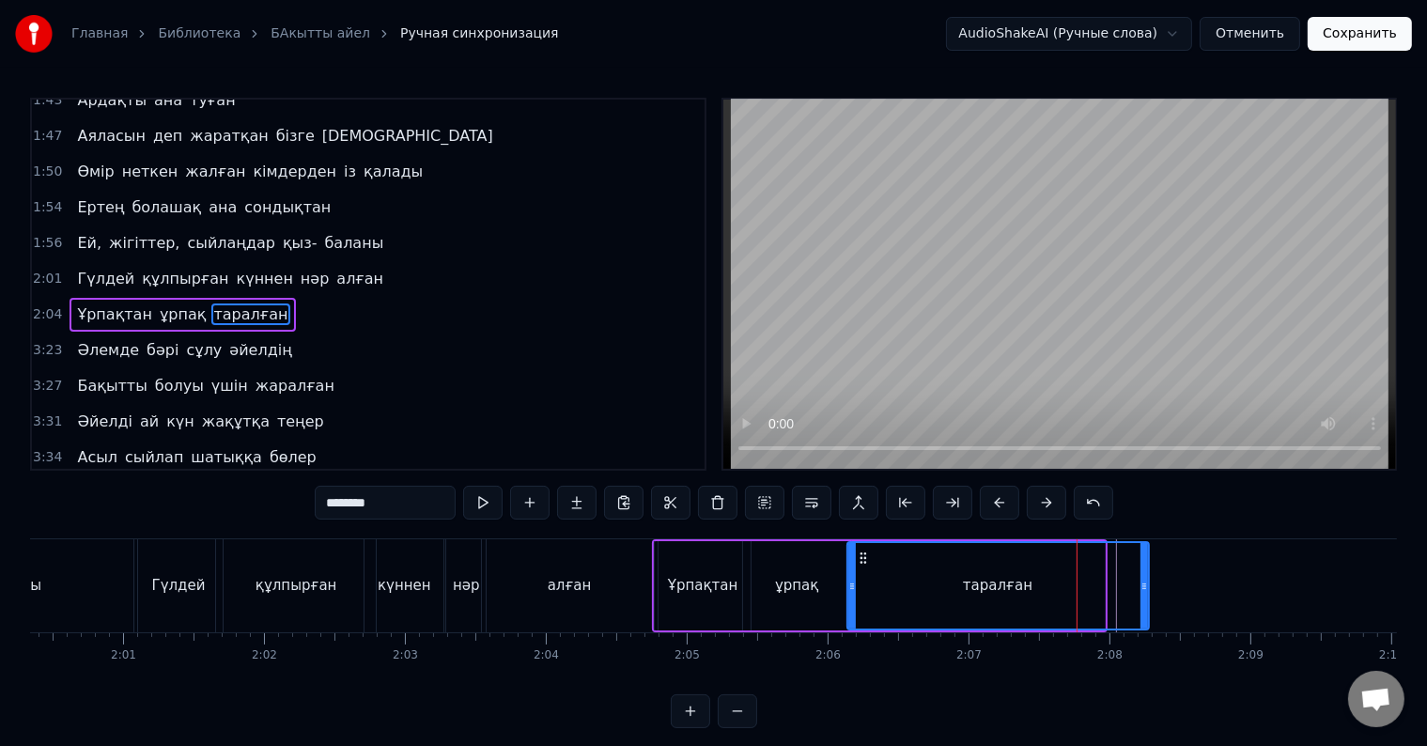
drag, startPoint x: 1101, startPoint y: 582, endPoint x: 1145, endPoint y: 594, distance: 45.6
click at [1145, 594] on div at bounding box center [1144, 585] width 8 height 85
click at [1115, 597] on div "таралған" at bounding box center [998, 585] width 300 height 85
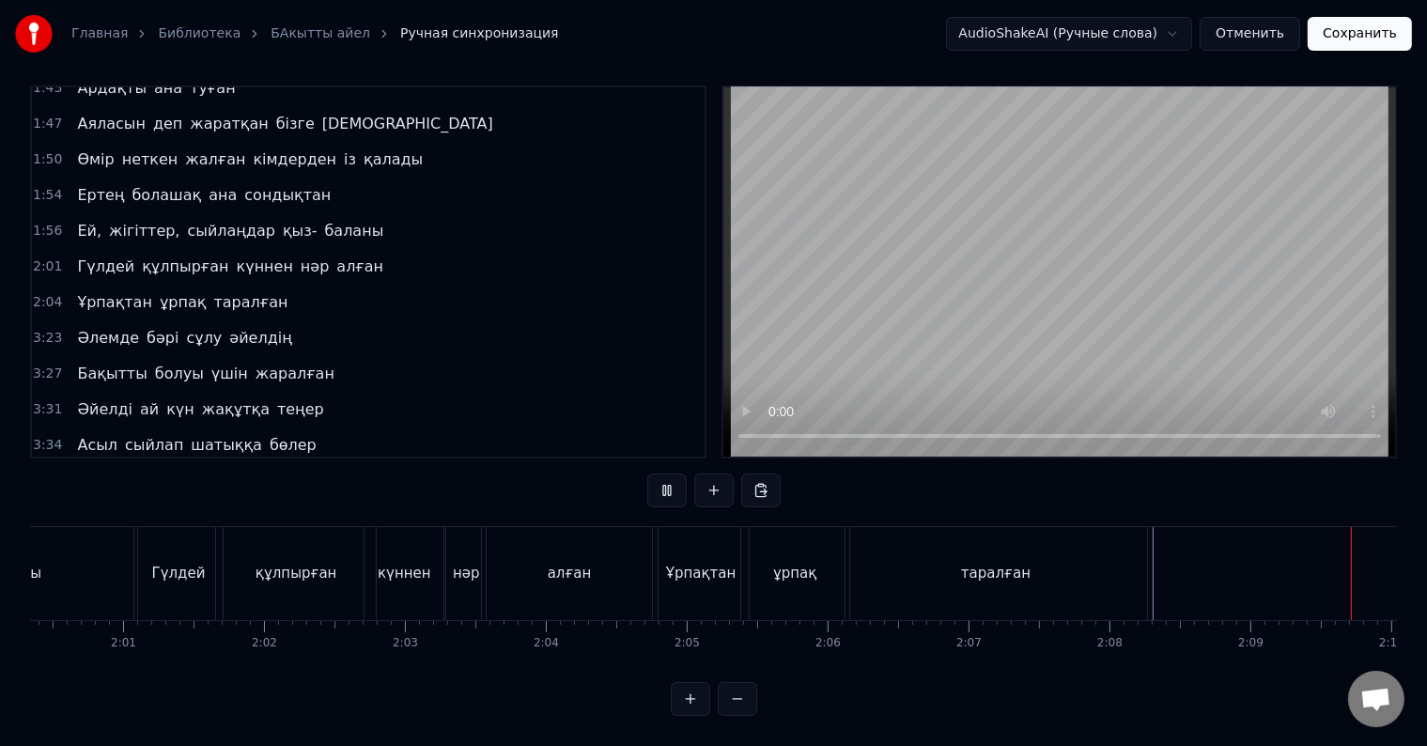
scroll to position [0, 18163]
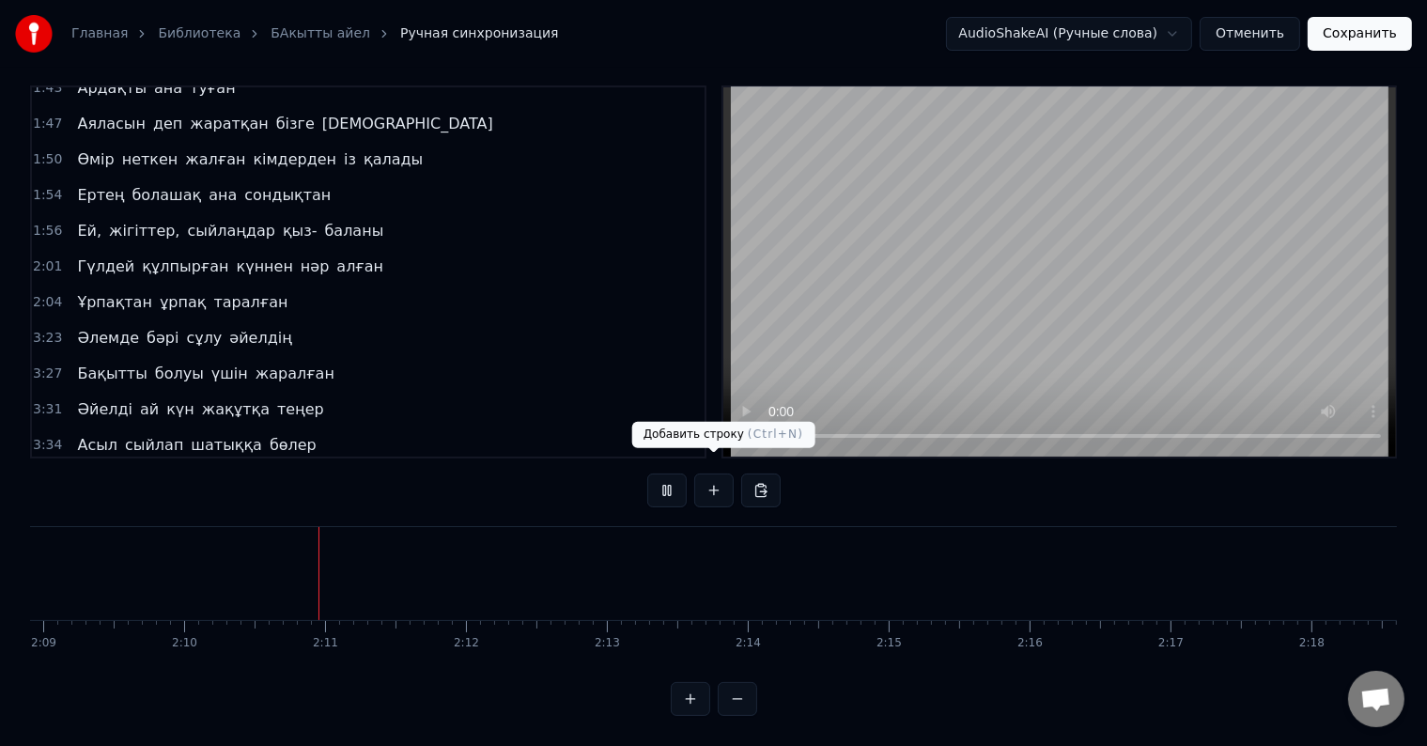
click at [673, 482] on button at bounding box center [666, 490] width 39 height 34
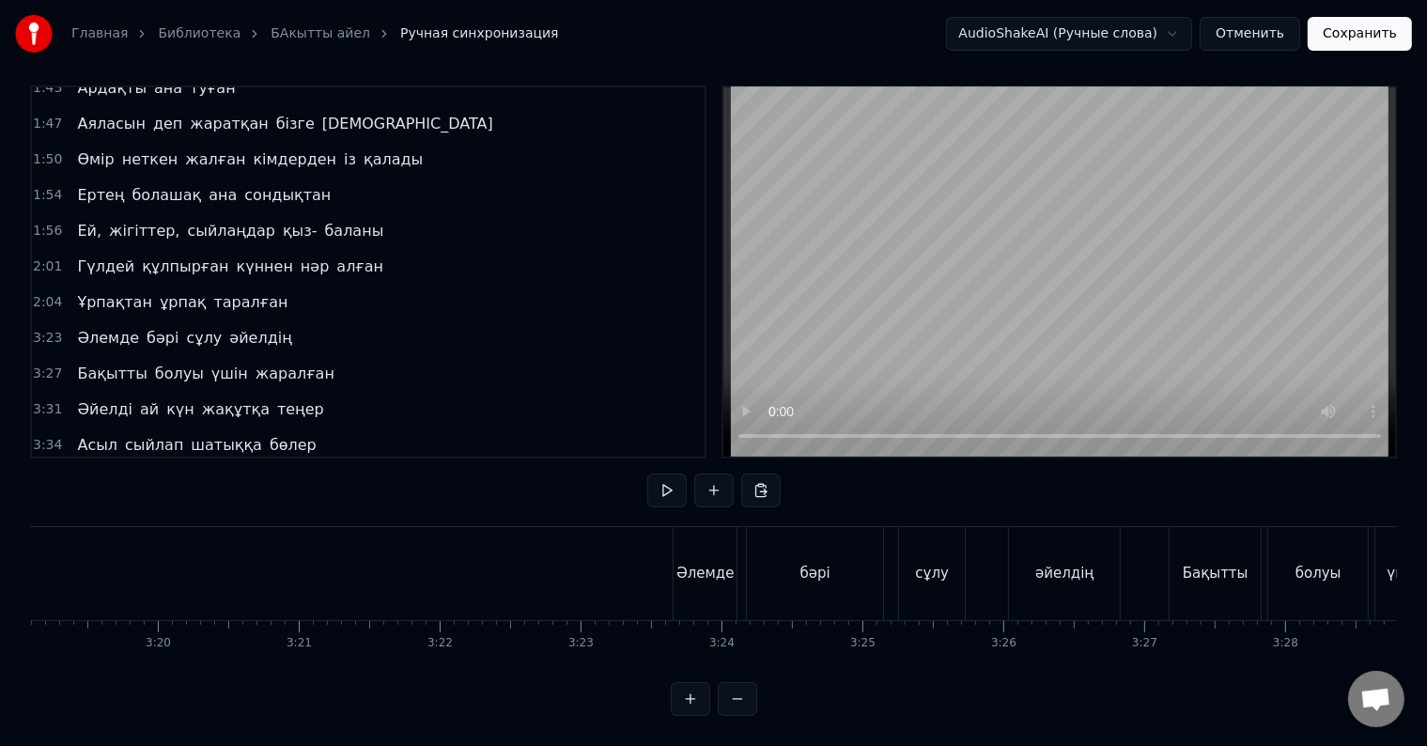
scroll to position [0, 28217]
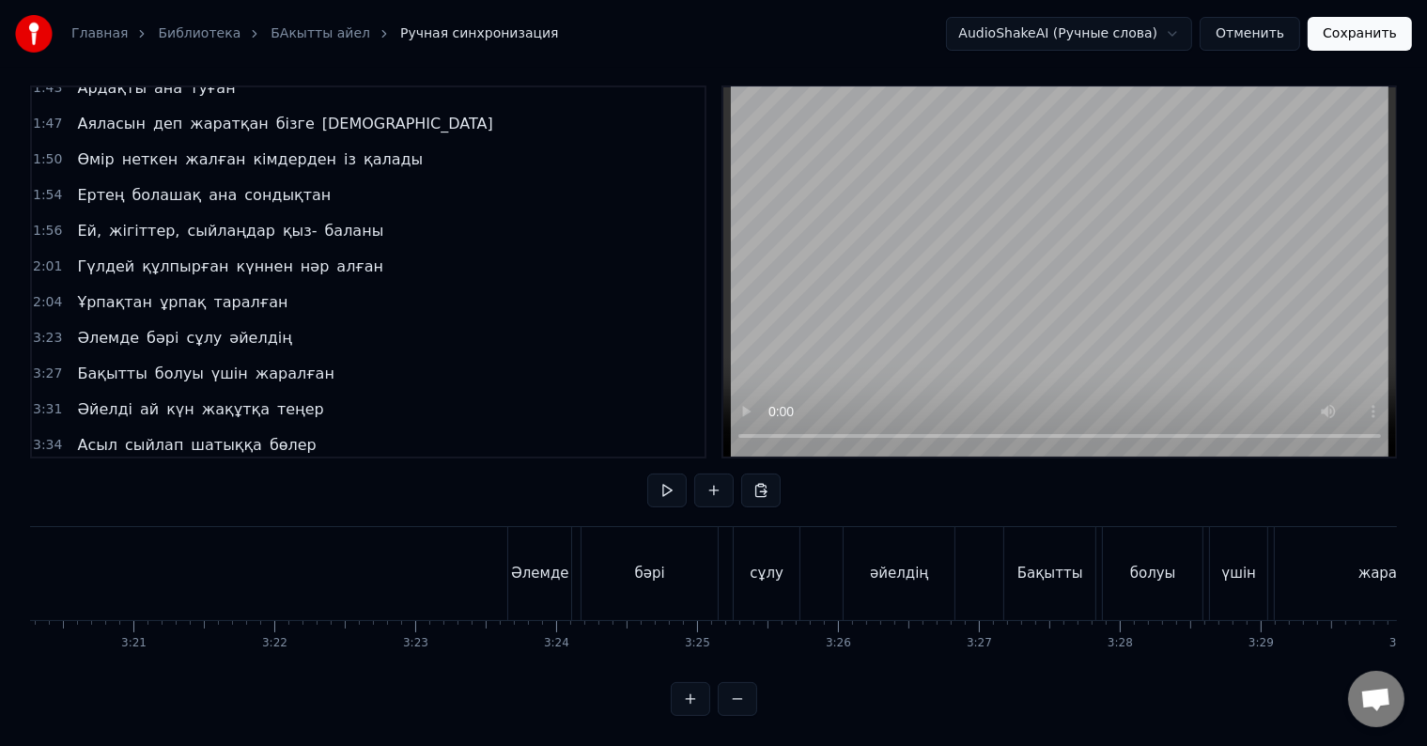
click at [526, 580] on div "Әлемде" at bounding box center [539, 573] width 63 height 93
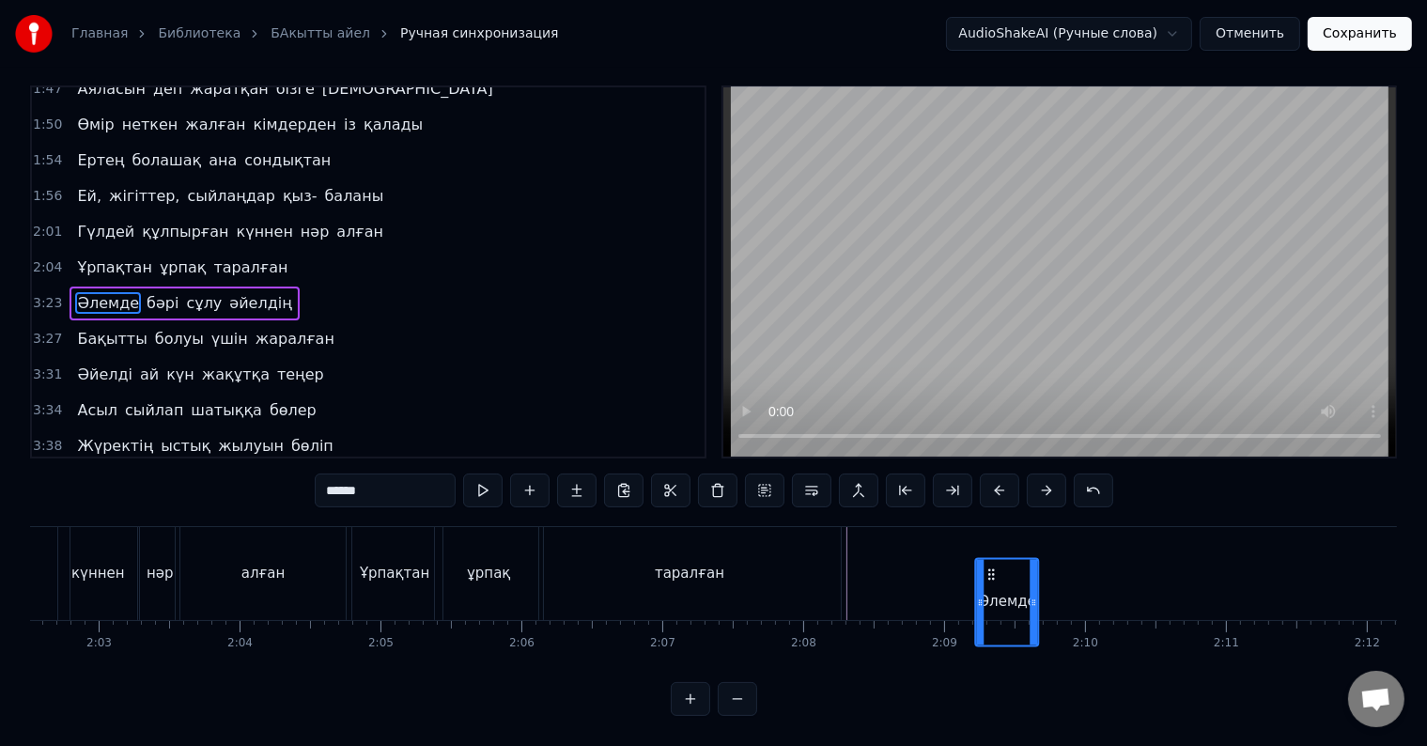
scroll to position [28, 0]
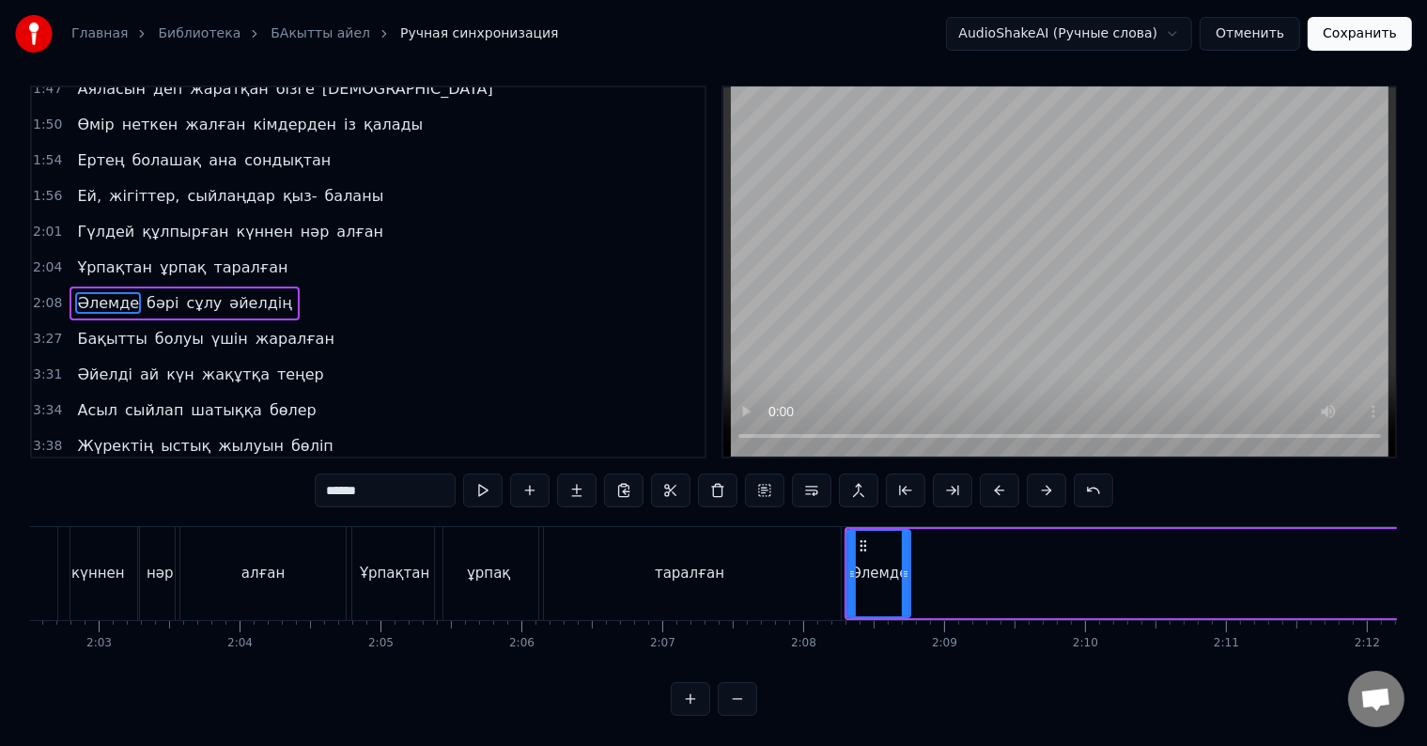
click at [858, 563] on div "Әлемде" at bounding box center [879, 574] width 58 height 22
drag, startPoint x: 906, startPoint y: 561, endPoint x: 923, endPoint y: 565, distance: 18.2
click at [920, 565] on div at bounding box center [916, 573] width 8 height 85
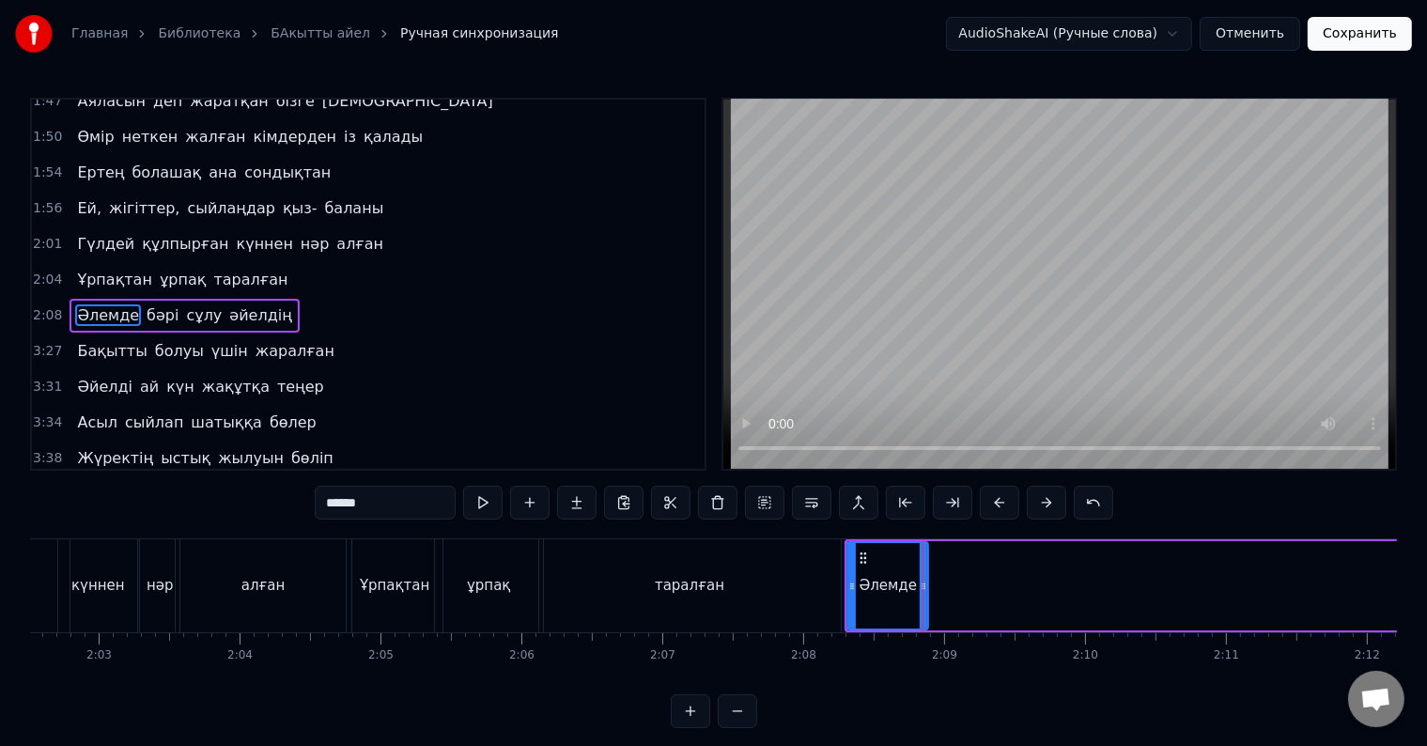
click at [894, 579] on div "Әлемде" at bounding box center [888, 586] width 58 height 22
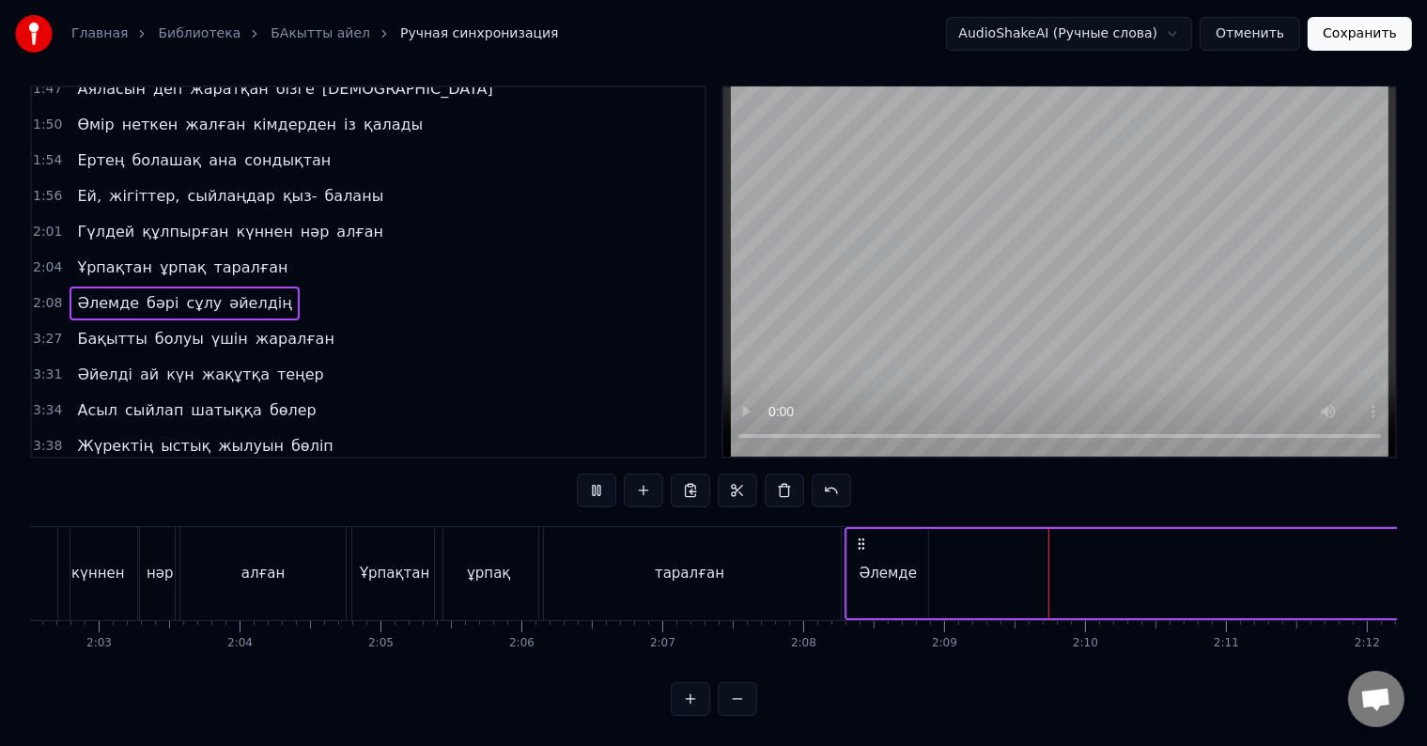
click at [902, 563] on div "Әлемде" at bounding box center [888, 574] width 58 height 22
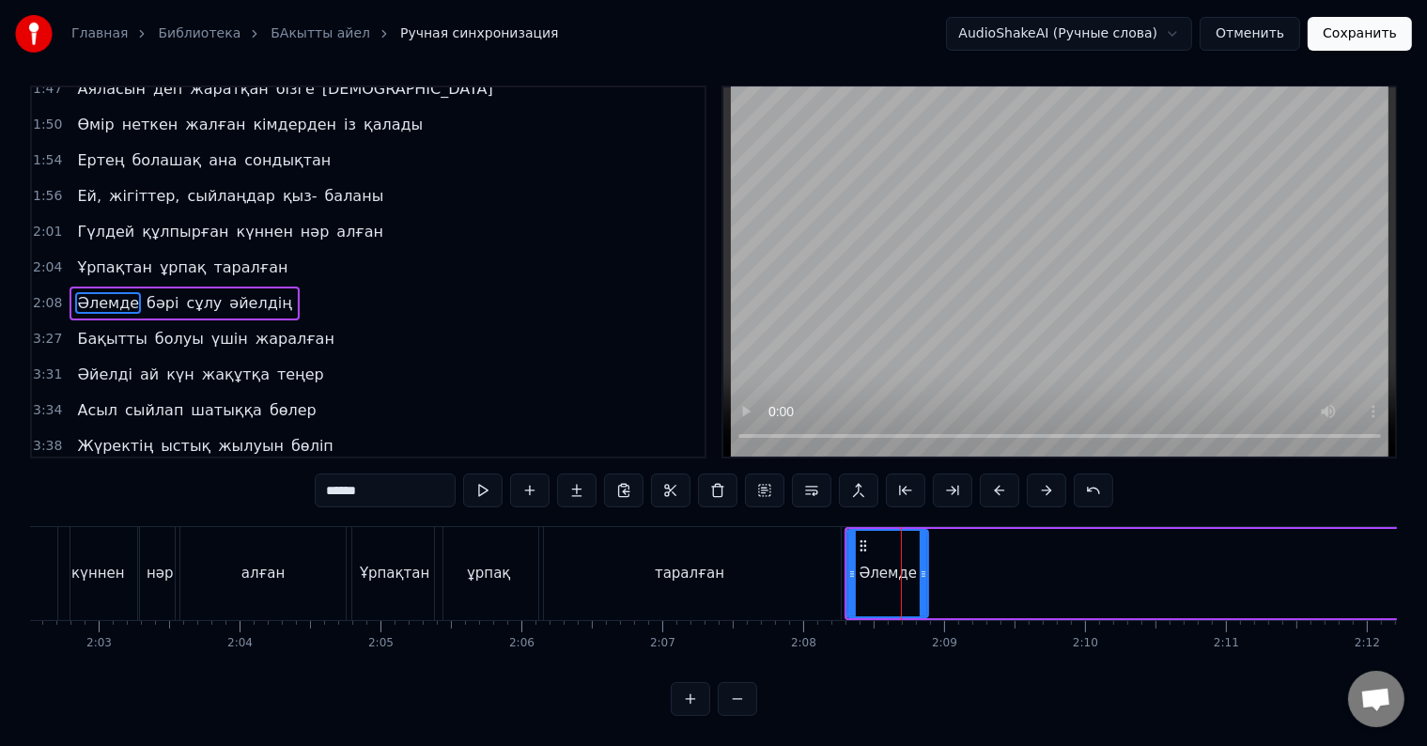
scroll to position [0, 0]
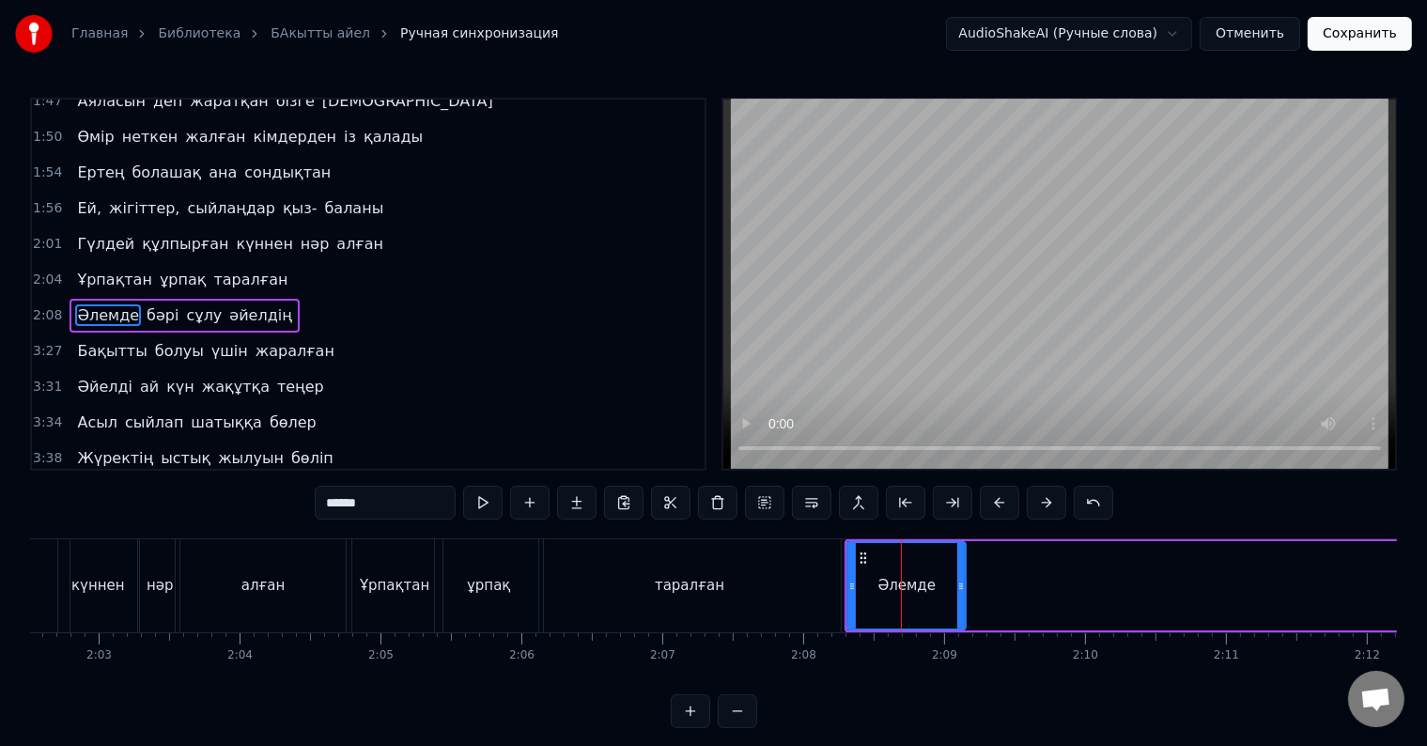
drag, startPoint x: 924, startPoint y: 582, endPoint x: 962, endPoint y: 595, distance: 39.5
click at [962, 595] on div at bounding box center [961, 585] width 8 height 85
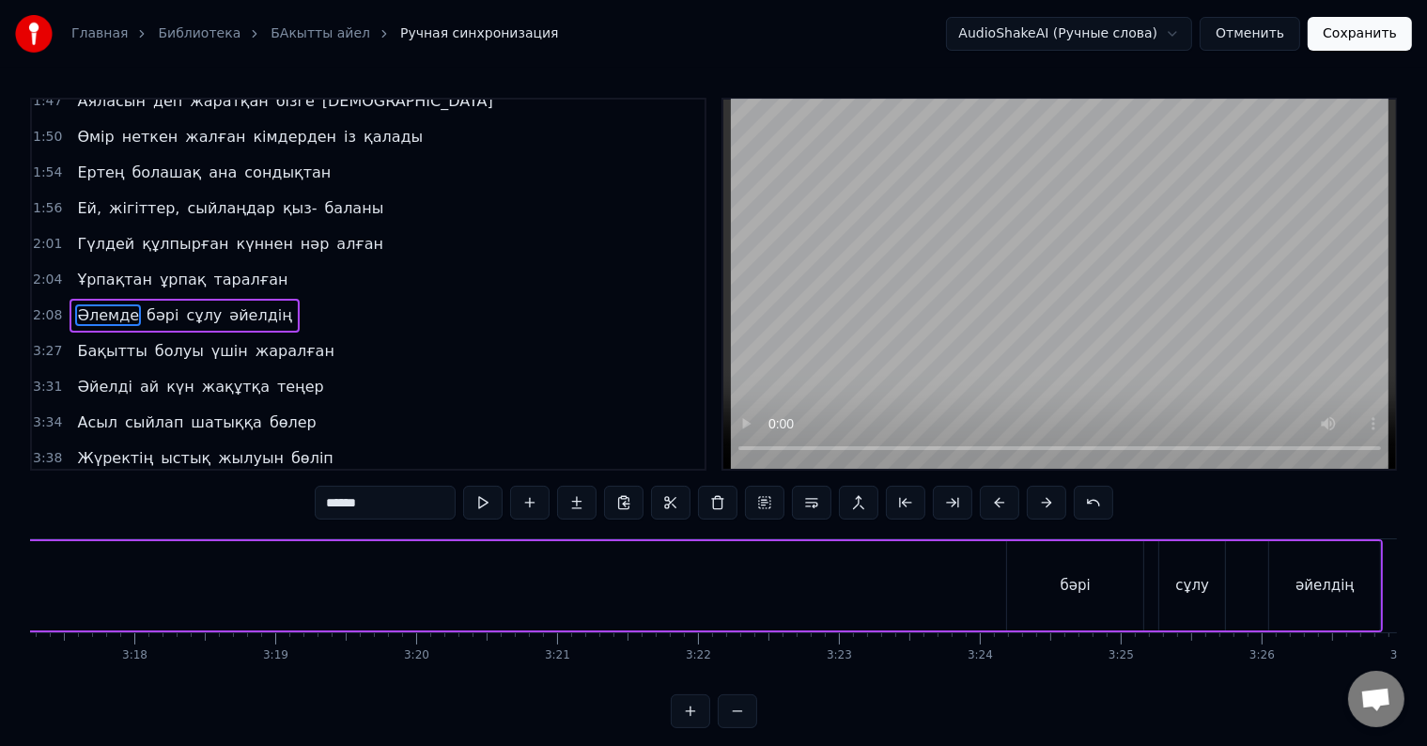
scroll to position [0, 27812]
click at [1024, 565] on div "бәрі" at bounding box center [1057, 585] width 136 height 89
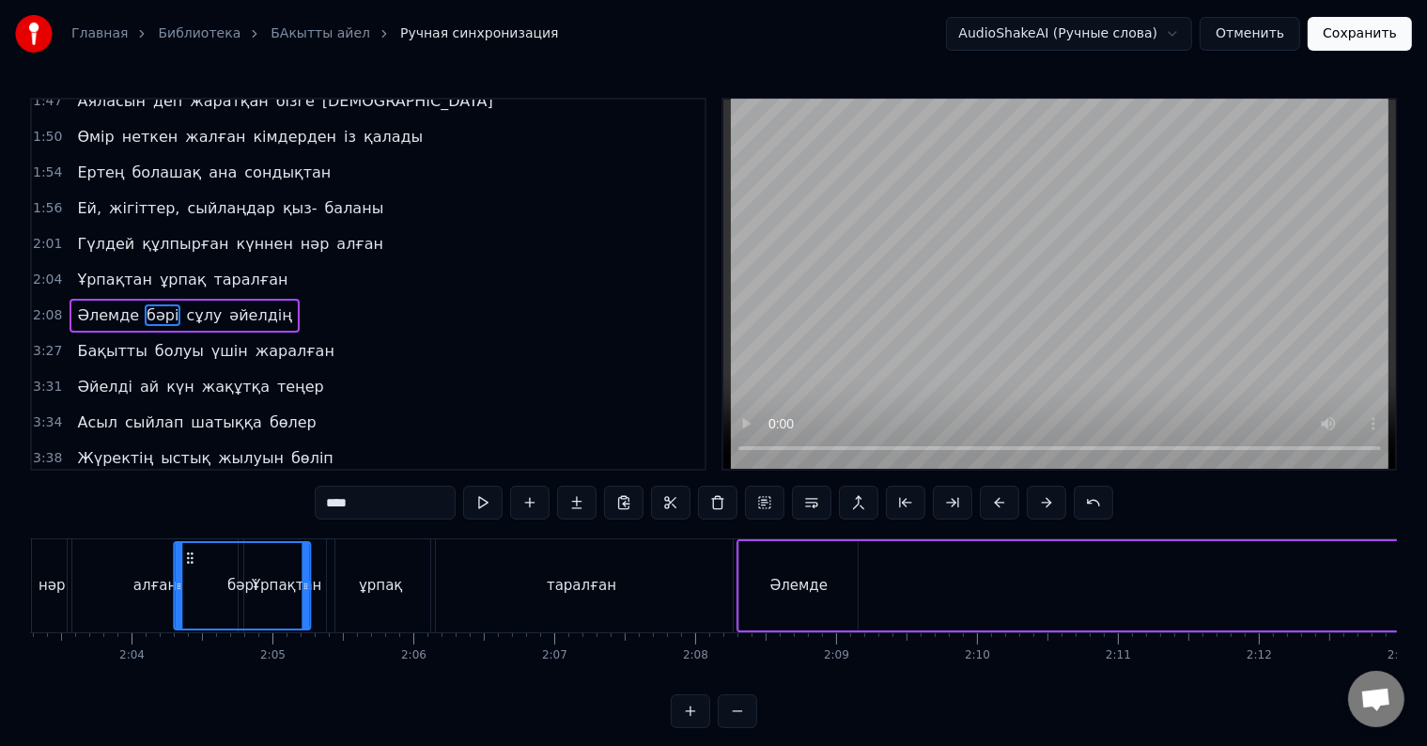
scroll to position [0, 17340]
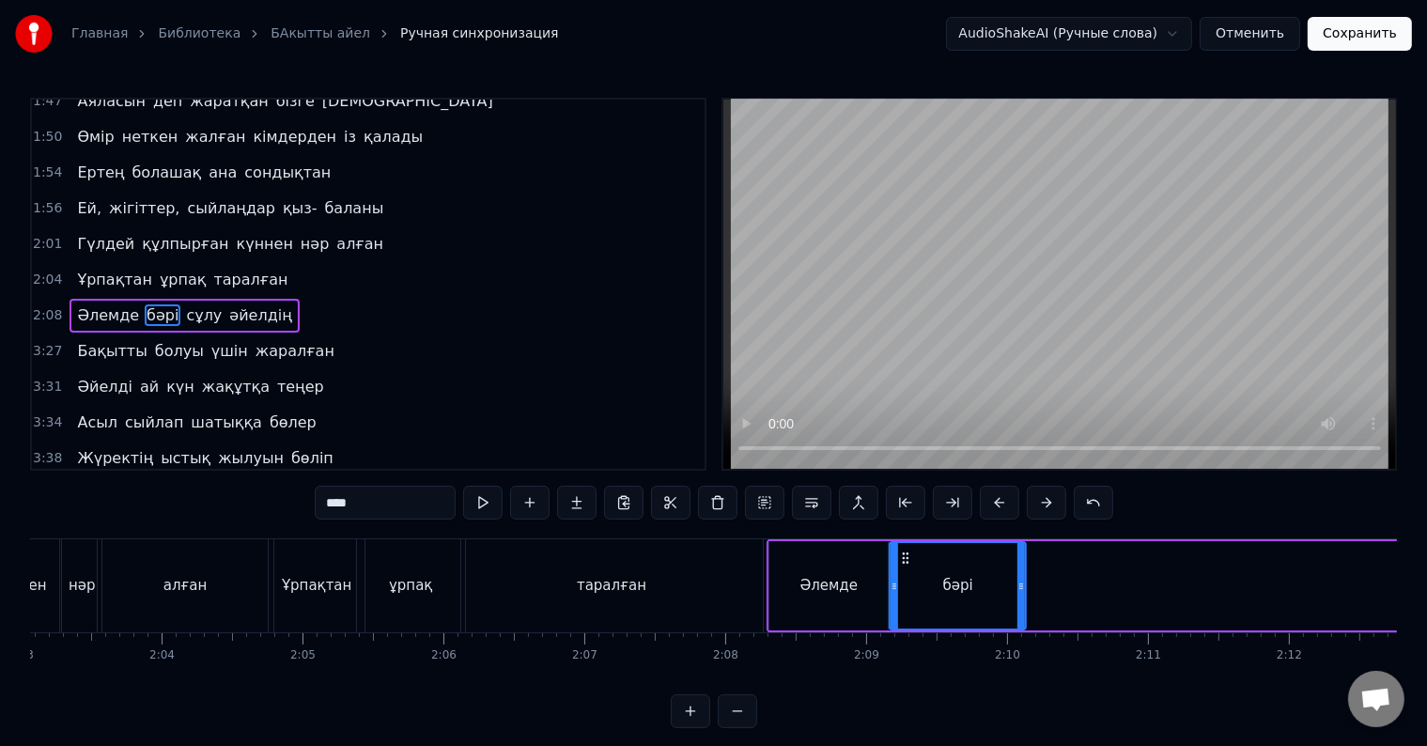
drag, startPoint x: 1003, startPoint y: 552, endPoint x: 901, endPoint y: 564, distance: 103.0
click at [901, 564] on icon at bounding box center [906, 557] width 15 height 15
click at [778, 569] on div "Әлемде" at bounding box center [828, 585] width 118 height 89
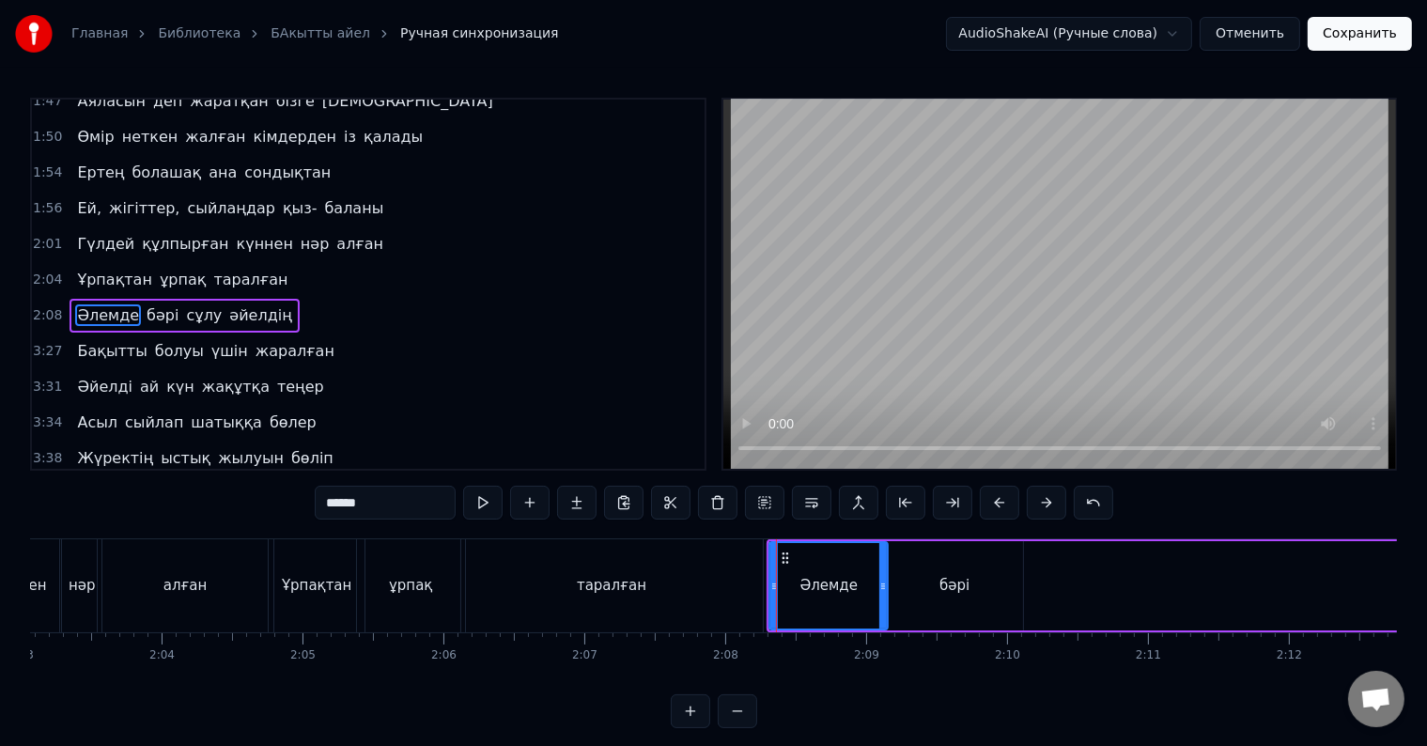
scroll to position [28, 0]
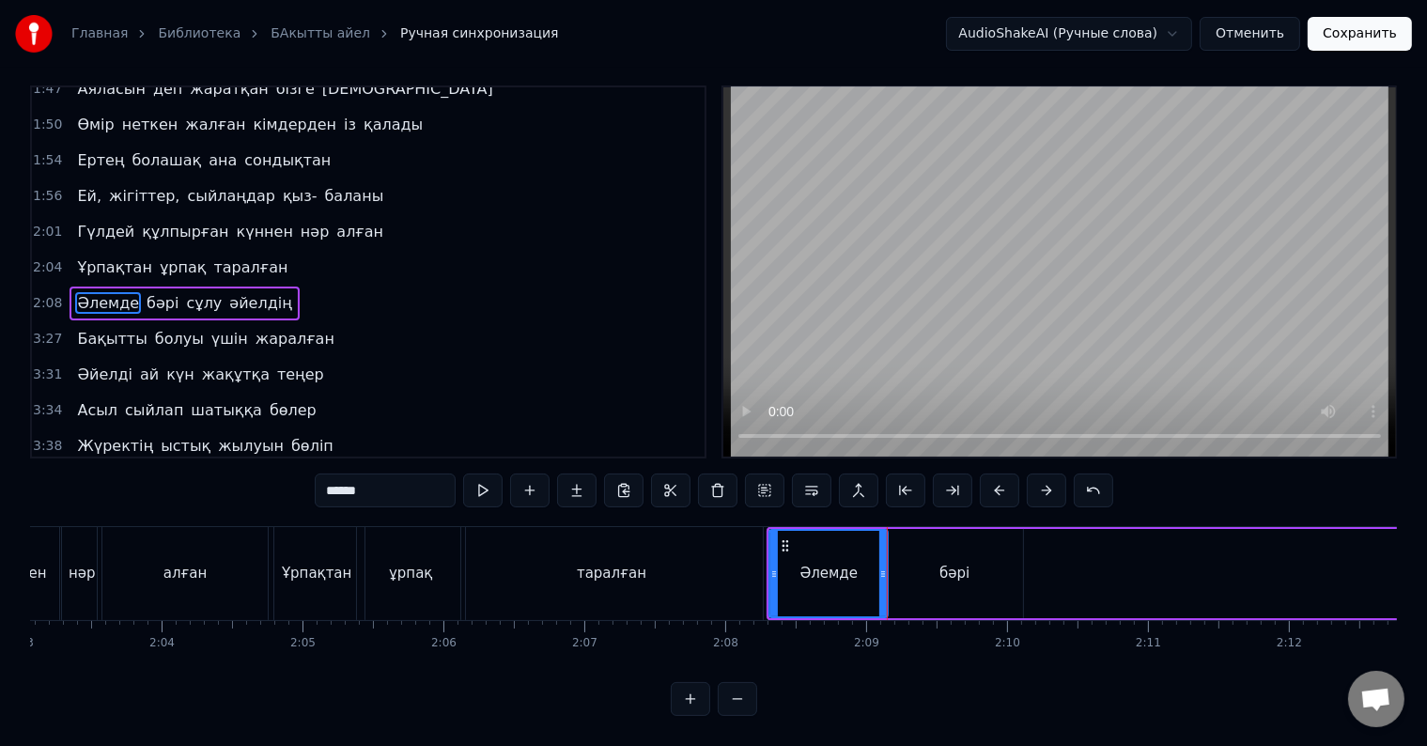
click at [892, 592] on div "бәрі" at bounding box center [955, 573] width 136 height 89
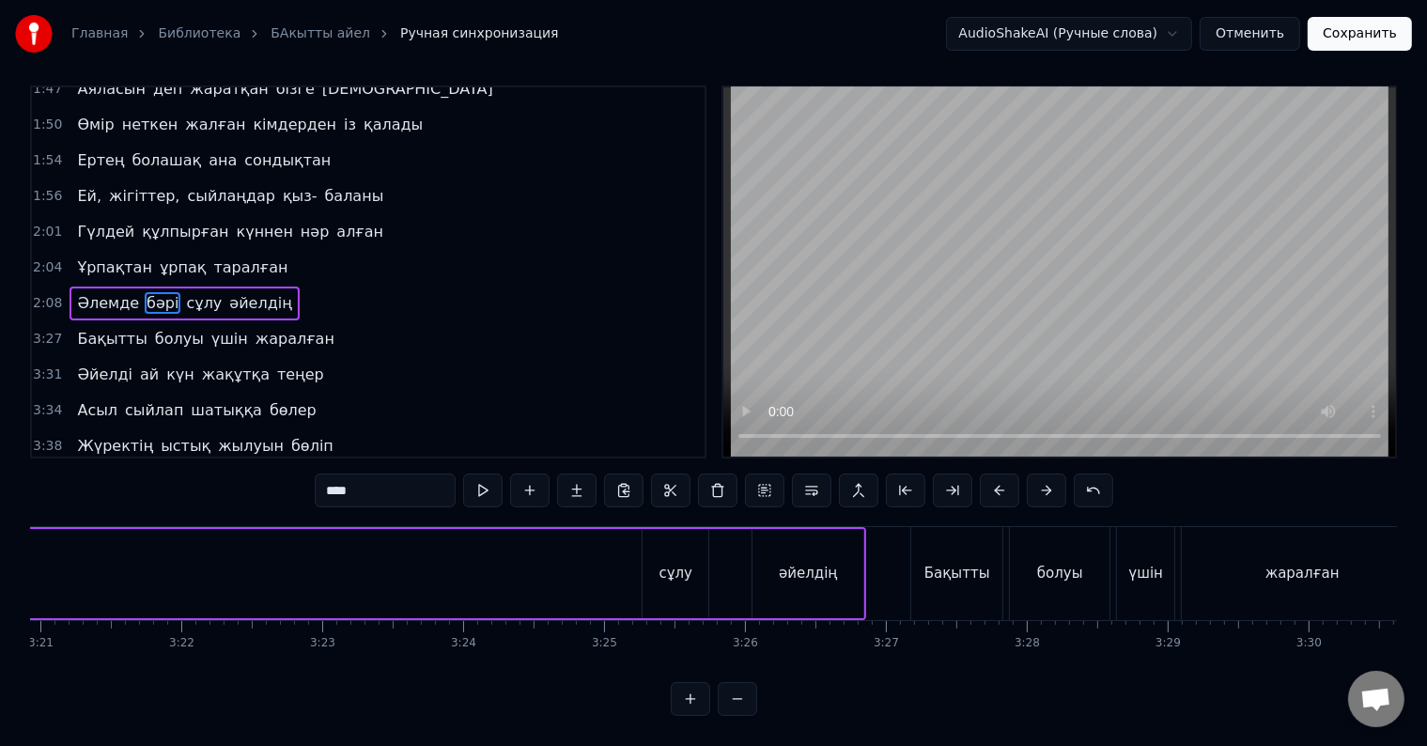
scroll to position [0, 28346]
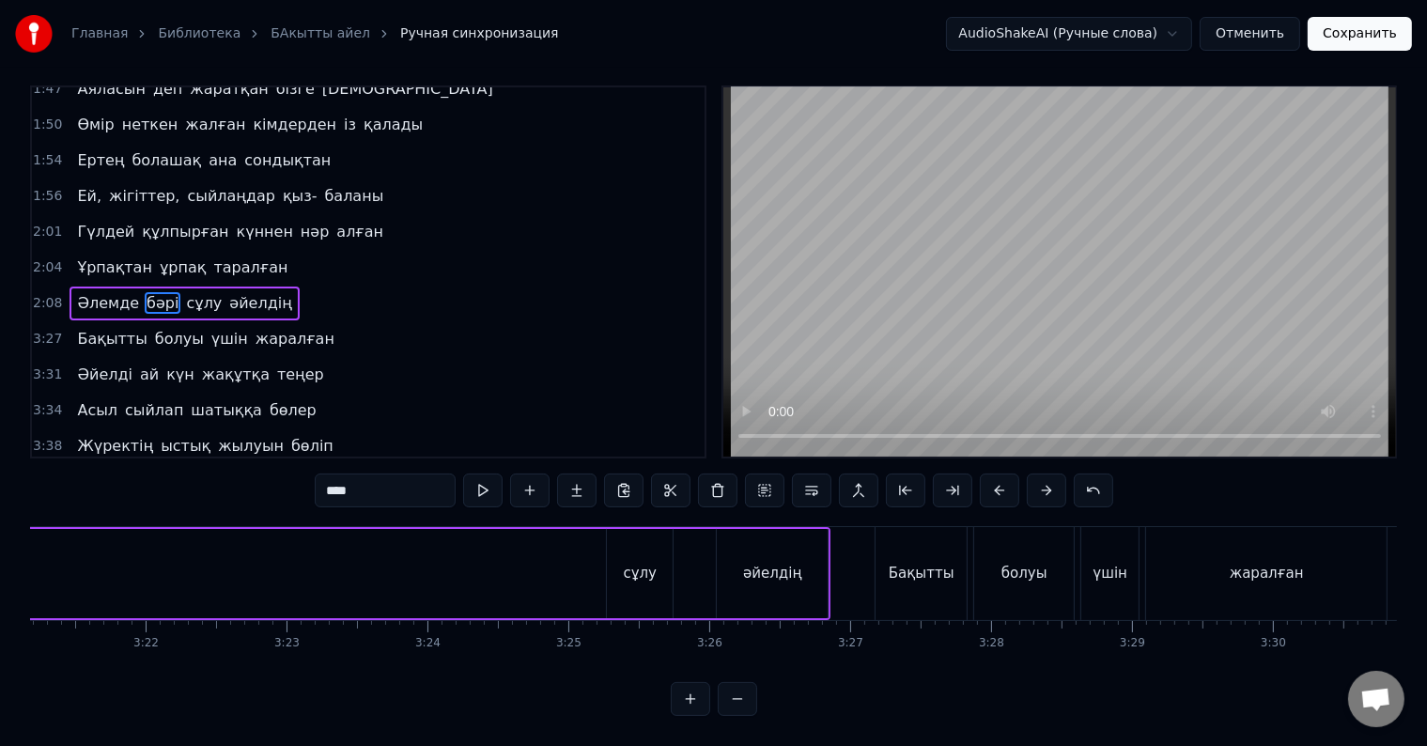
click at [657, 581] on div "сұлу" at bounding box center [640, 573] width 66 height 89
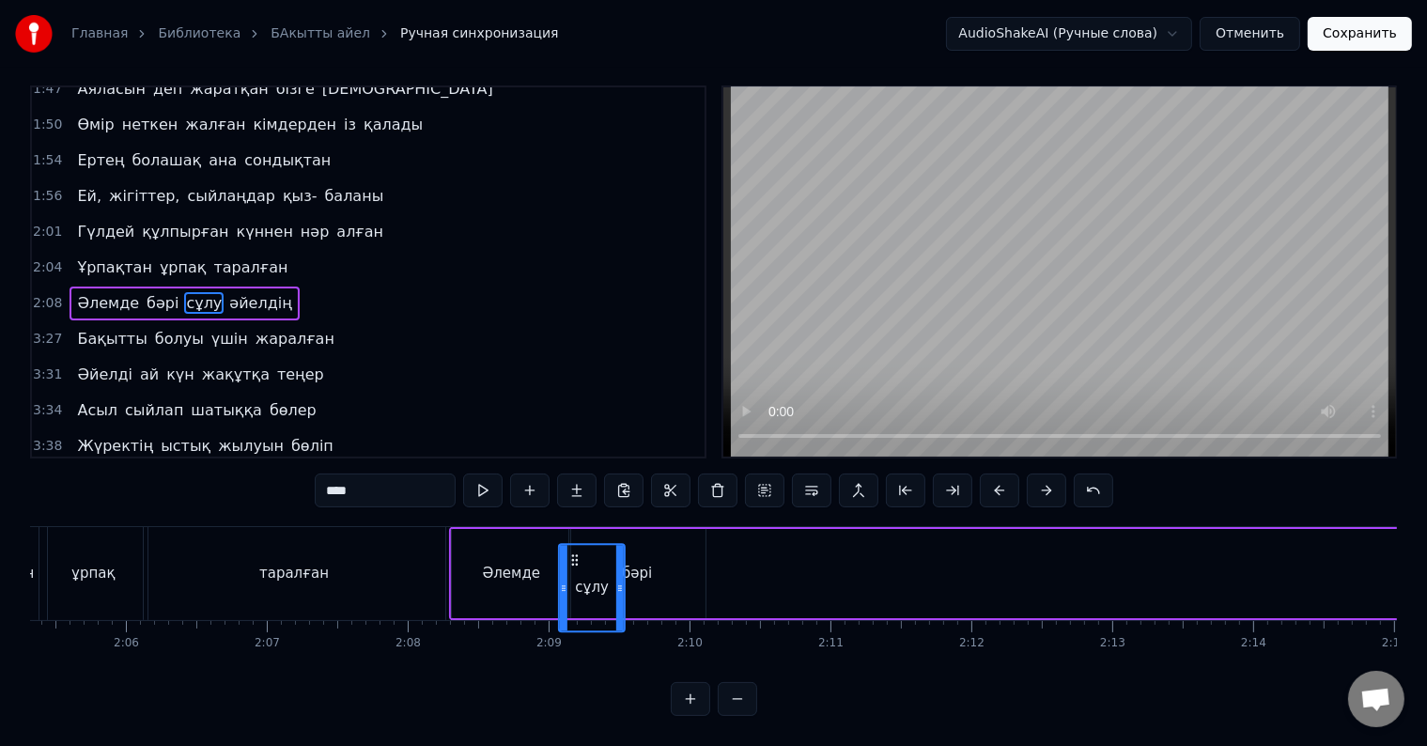
scroll to position [28, 0]
drag, startPoint x: 620, startPoint y: 560, endPoint x: 719, endPoint y: 524, distance: 104.9
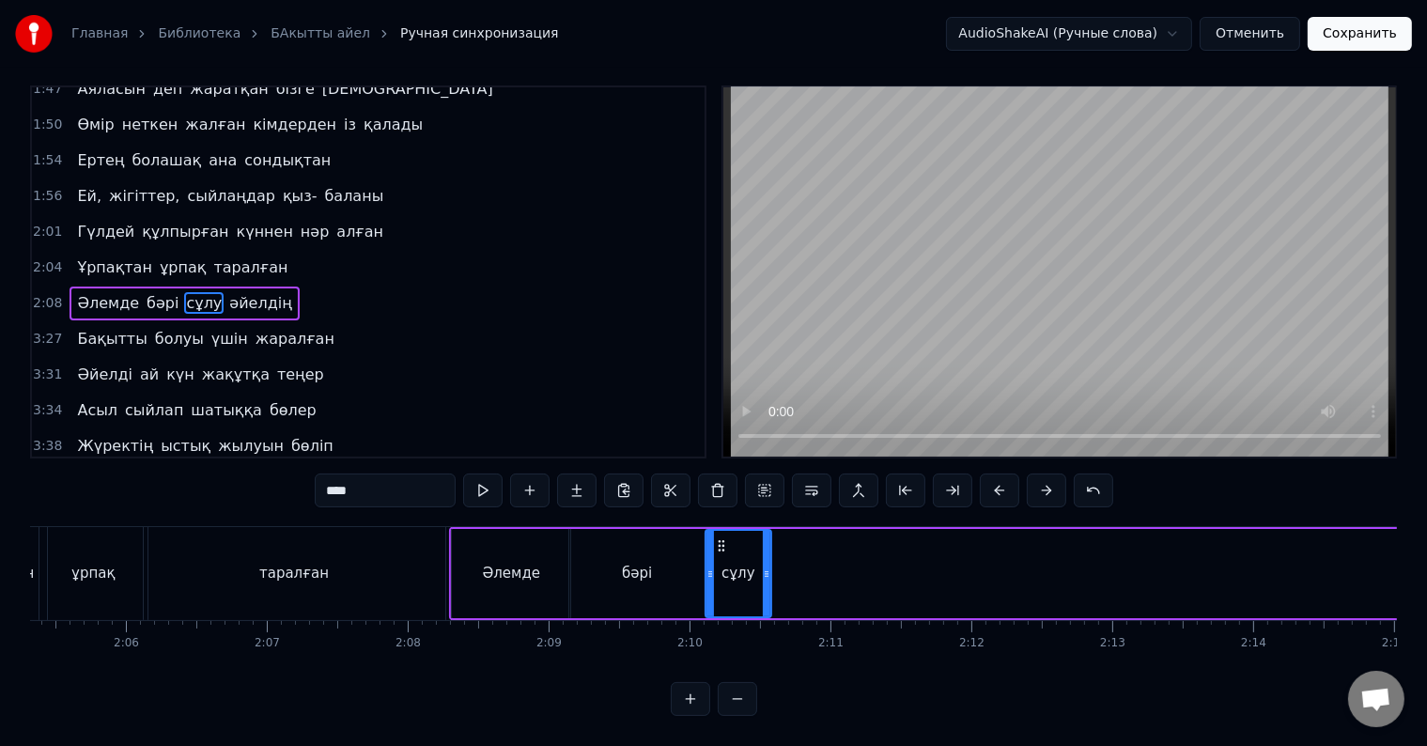
click at [686, 549] on div "бәрі" at bounding box center [637, 573] width 136 height 89
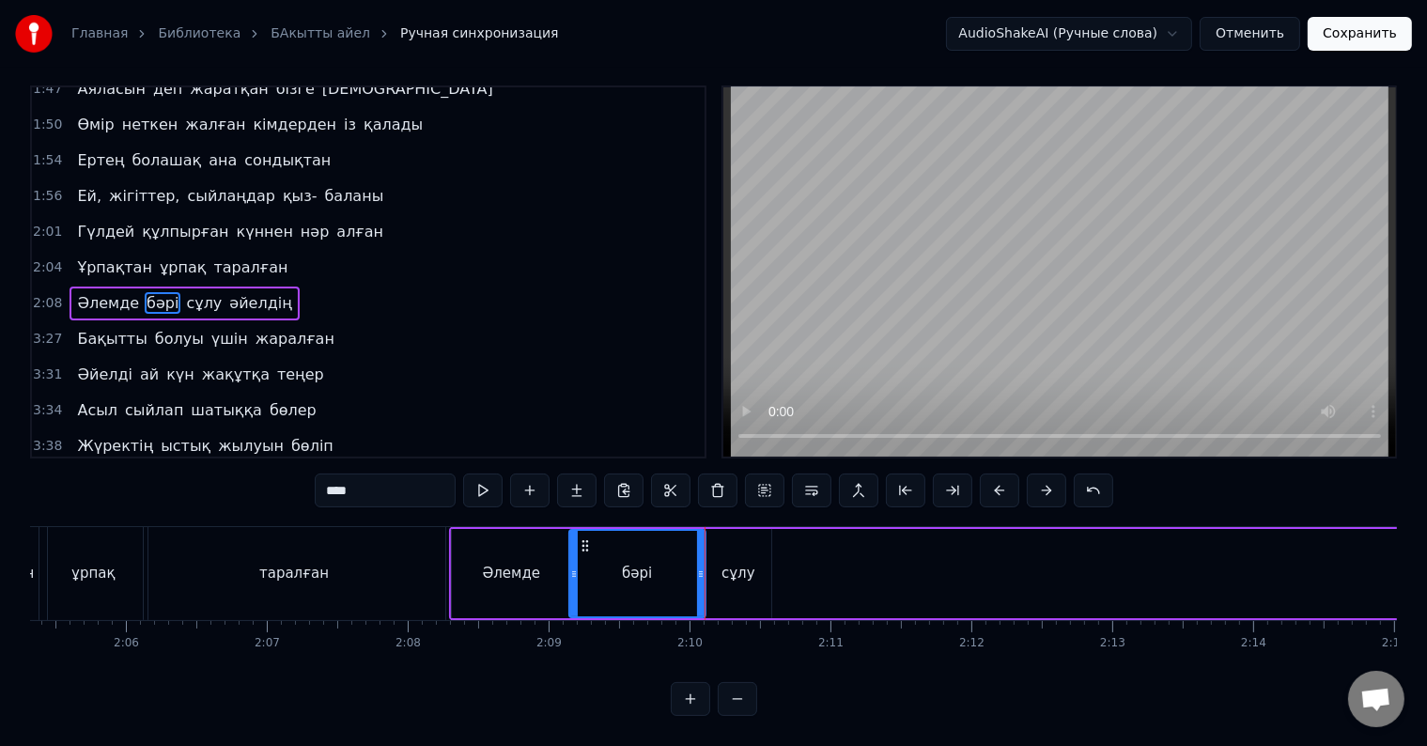
click at [727, 565] on div "сұлу" at bounding box center [738, 574] width 34 height 22
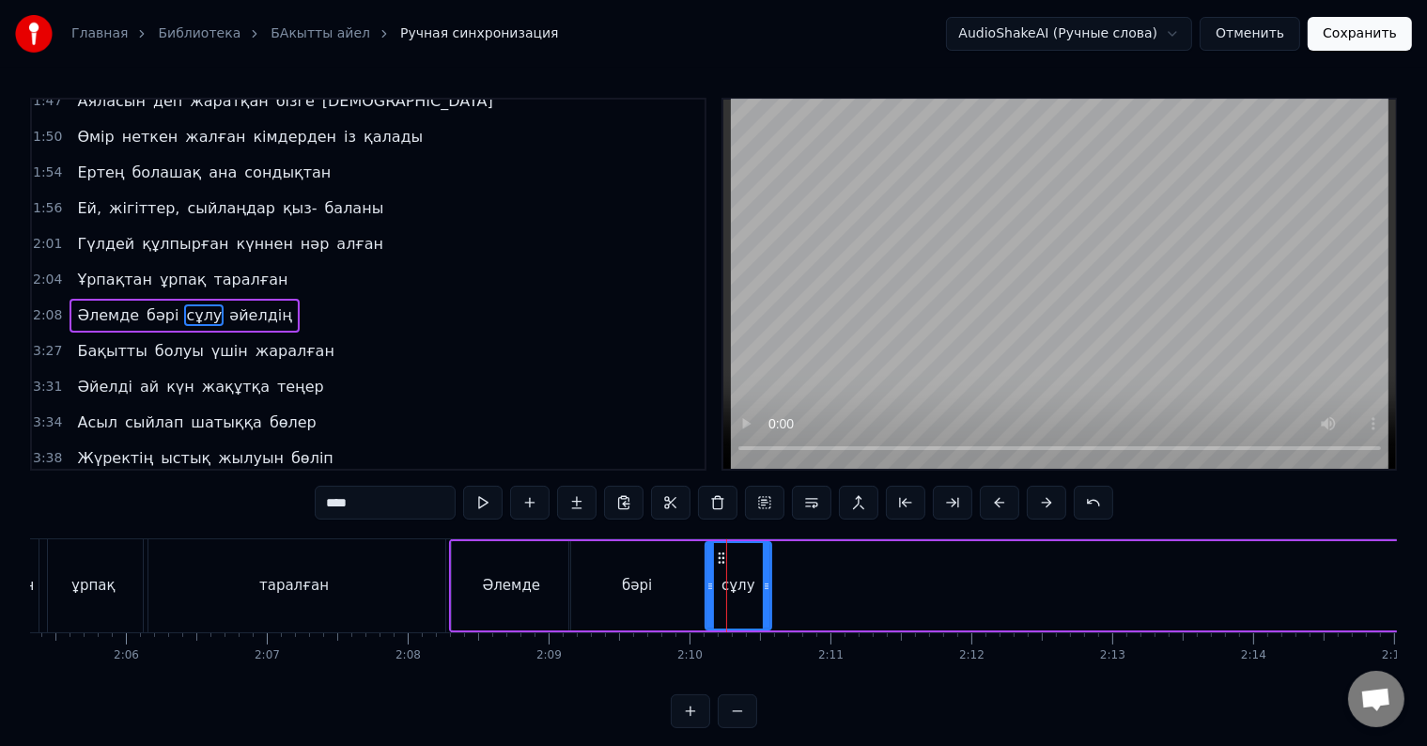
click at [715, 579] on div "сұлу" at bounding box center [738, 585] width 64 height 85
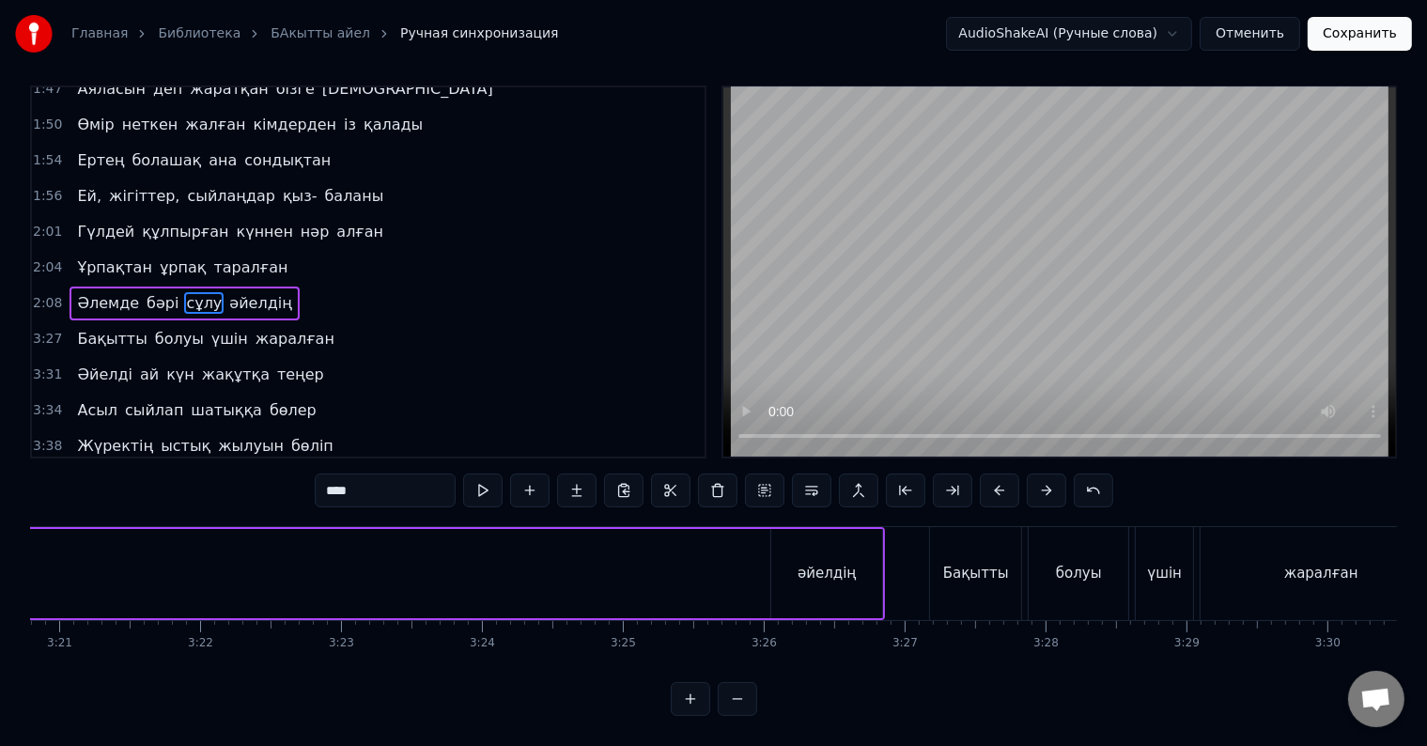
scroll to position [0, 28439]
click at [719, 565] on div "әйелдің" at bounding box center [679, 573] width 111 height 89
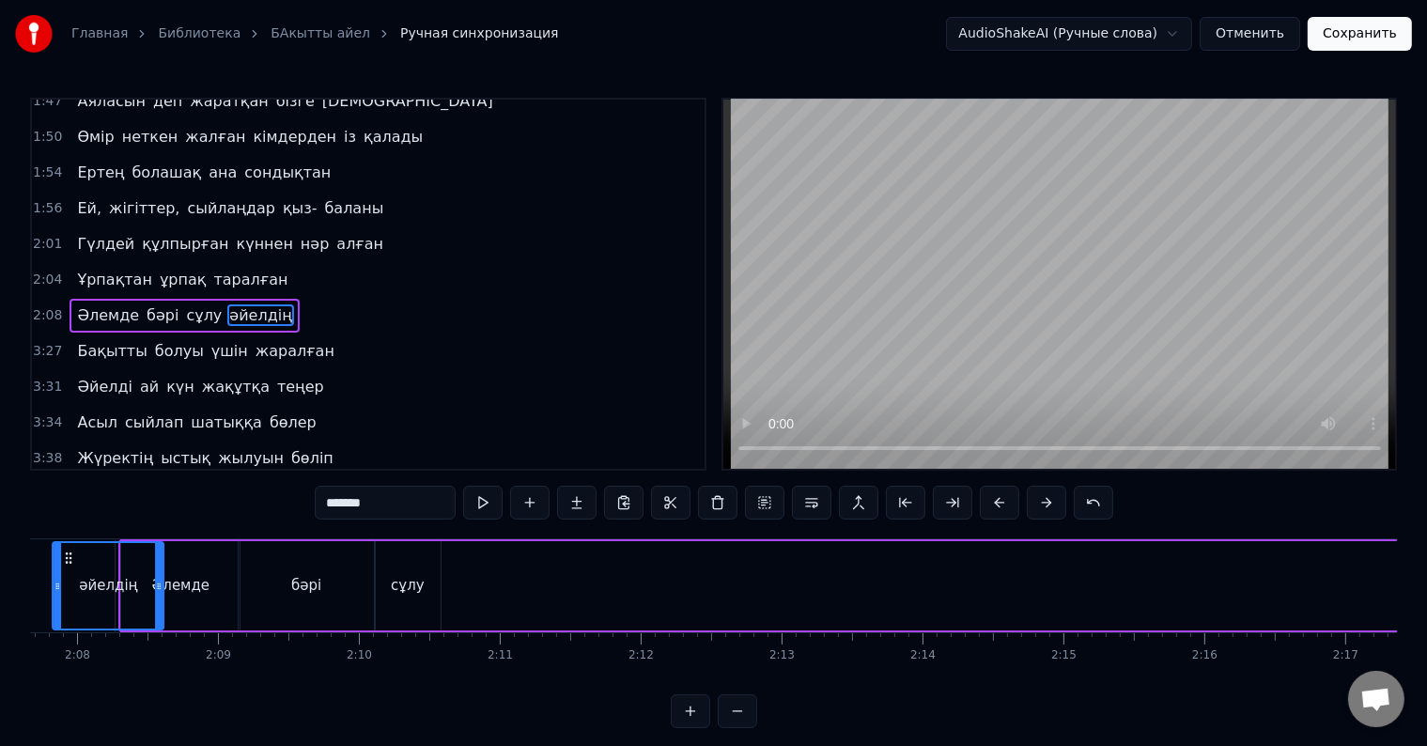
scroll to position [0, 17795]
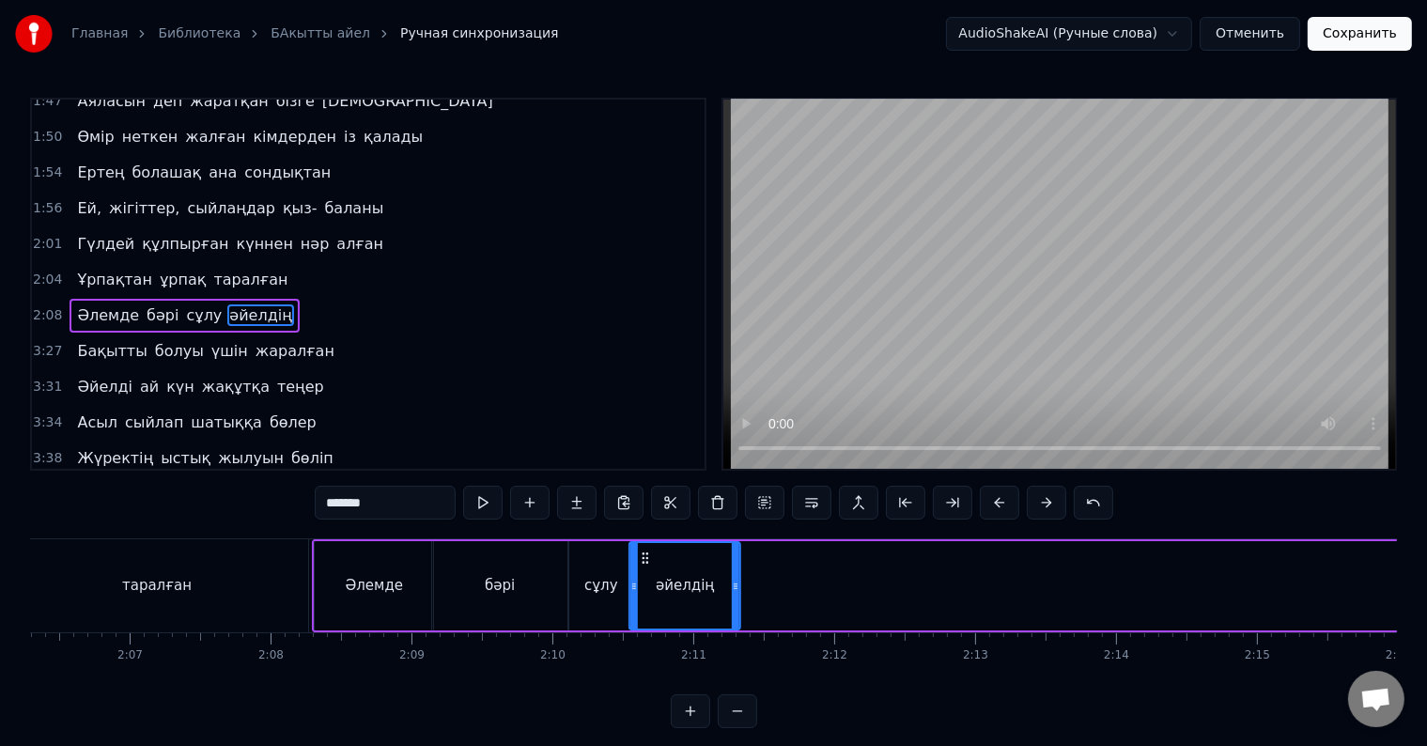
drag, startPoint x: 643, startPoint y: 557, endPoint x: 647, endPoint y: 605, distance: 48.1
click at [647, 605] on div "әйелдің" at bounding box center [685, 585] width 109 height 85
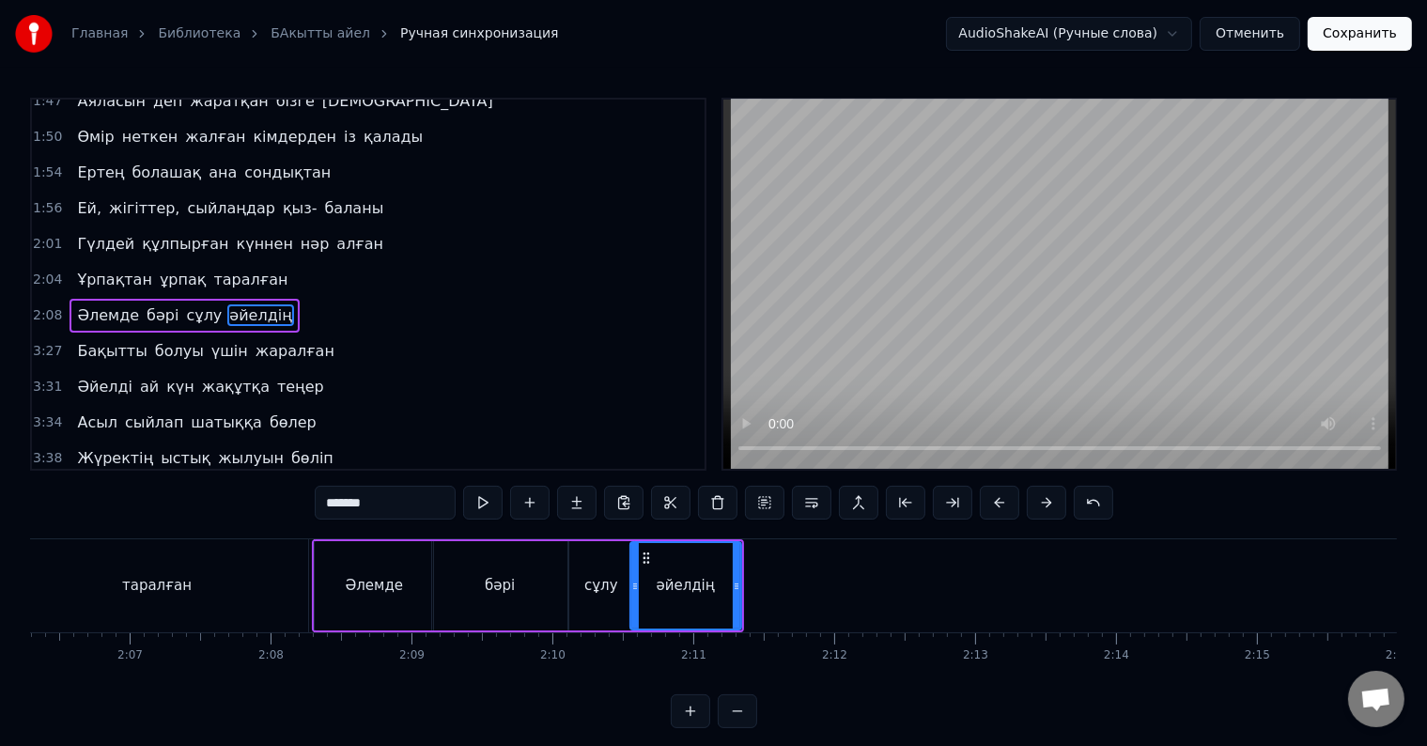
click at [639, 601] on div "әйелдің" at bounding box center [685, 585] width 109 height 85
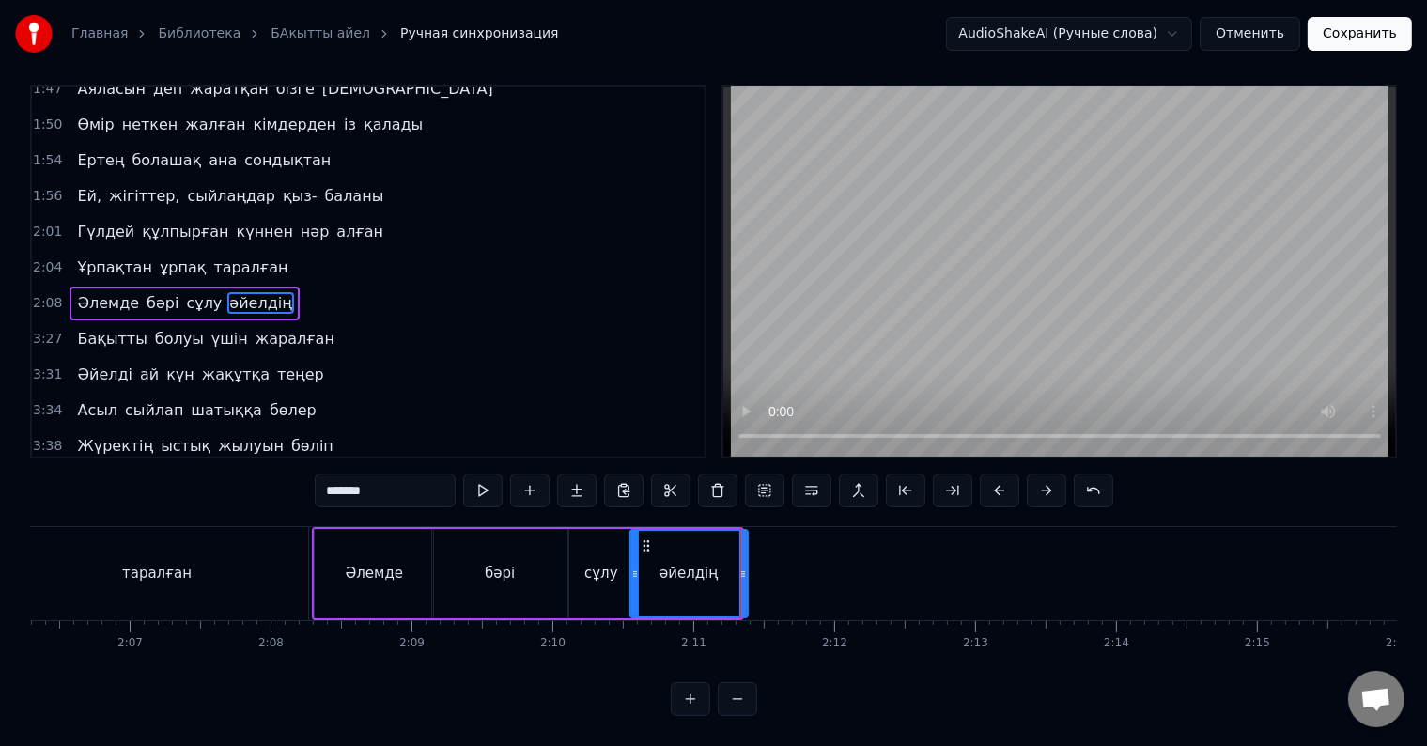
click at [744, 566] on icon at bounding box center [743, 573] width 8 height 15
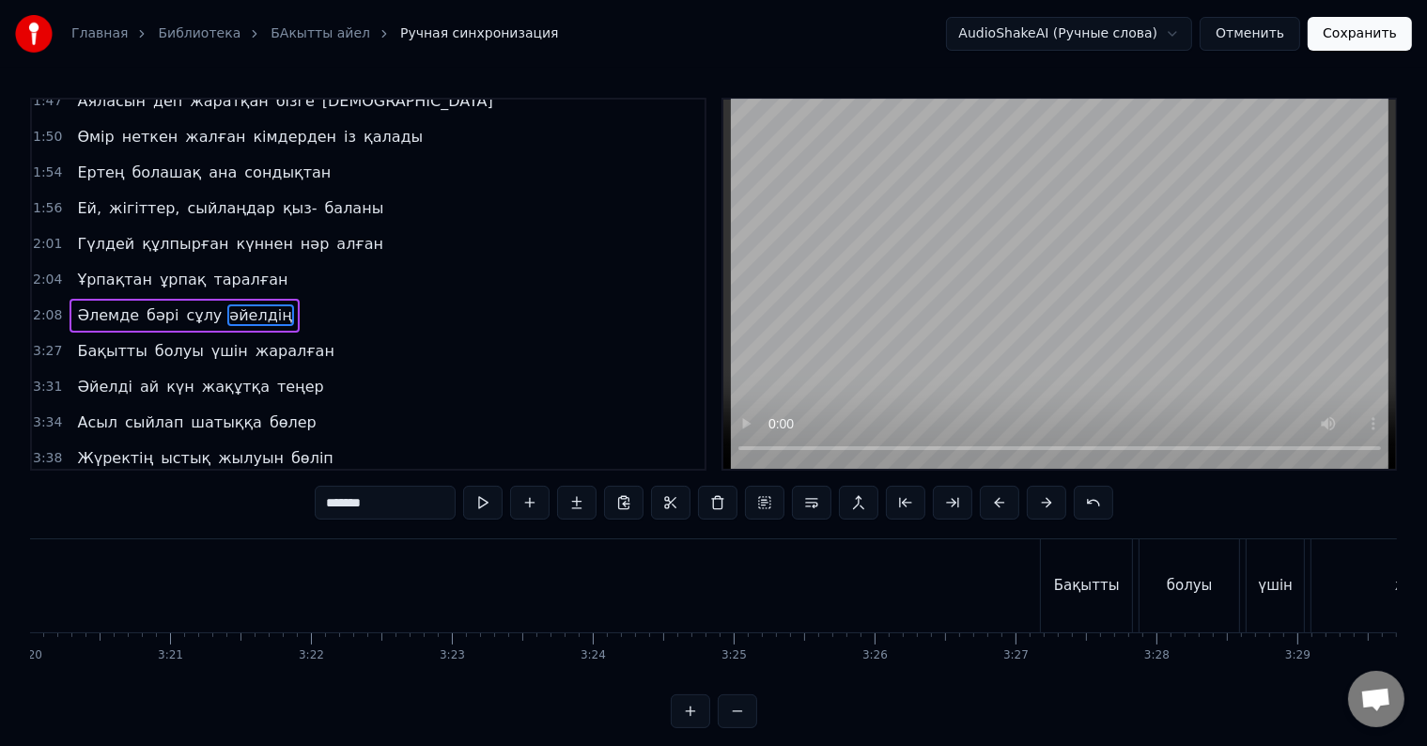
scroll to position [0, 28200]
click at [1091, 578] on div "Бақытты" at bounding box center [1068, 586] width 66 height 22
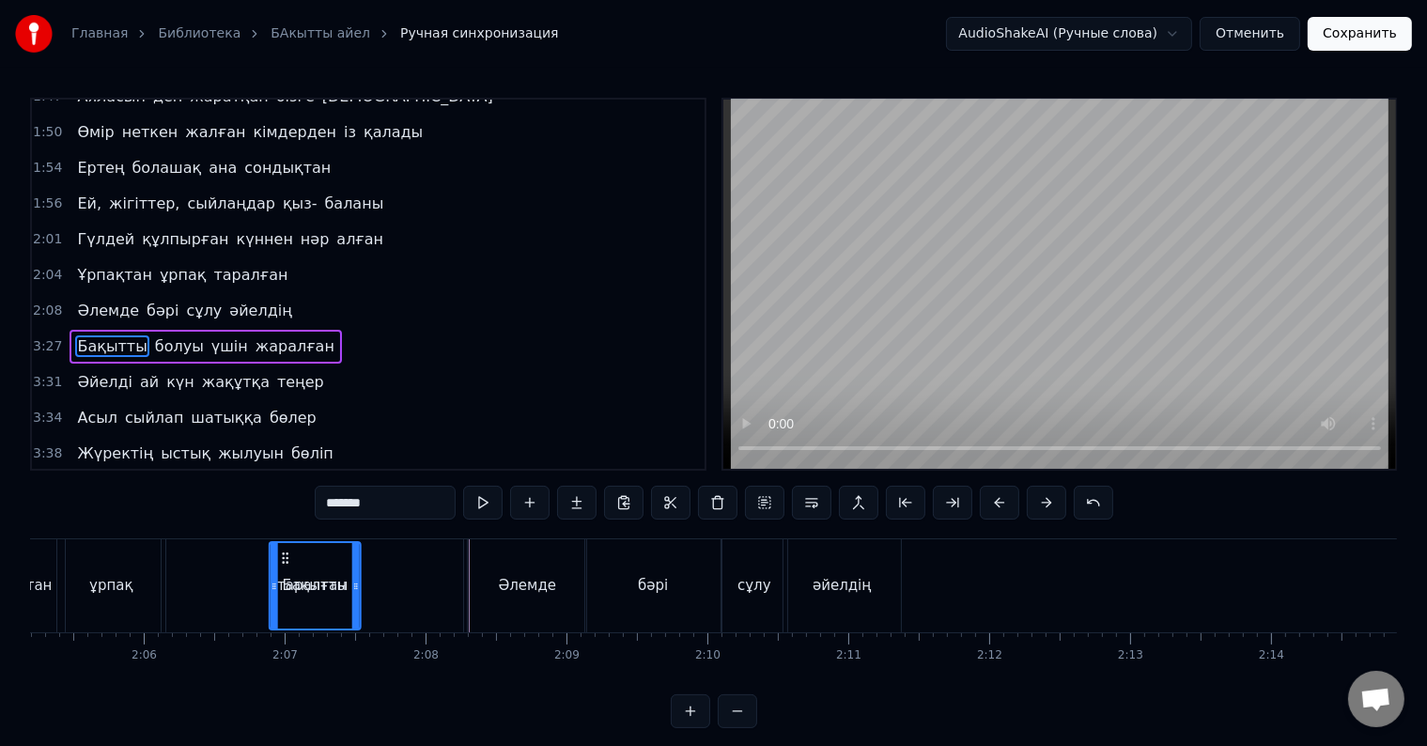
scroll to position [0, 17638]
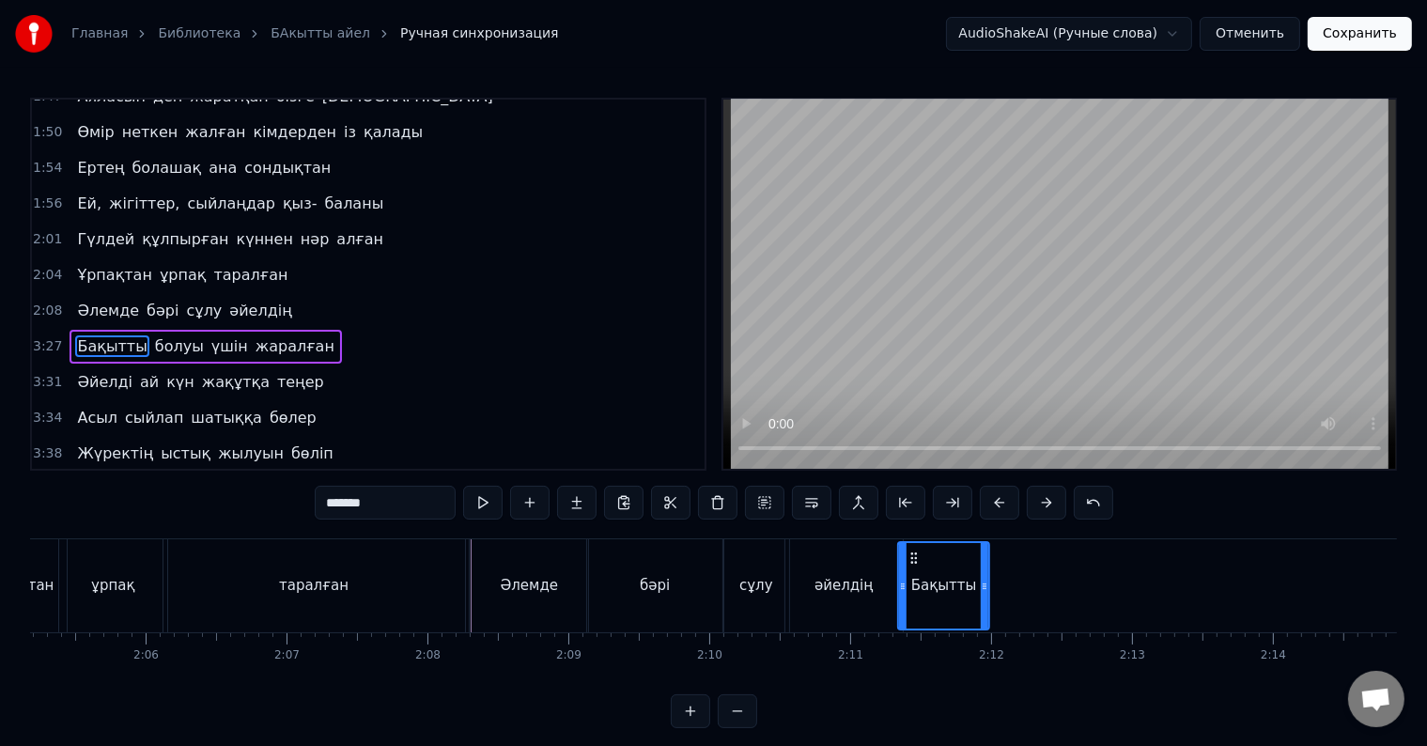
drag, startPoint x: 1036, startPoint y: 557, endPoint x: 910, endPoint y: 564, distance: 126.0
click at [910, 564] on div "Бақытты" at bounding box center [944, 585] width 89 height 85
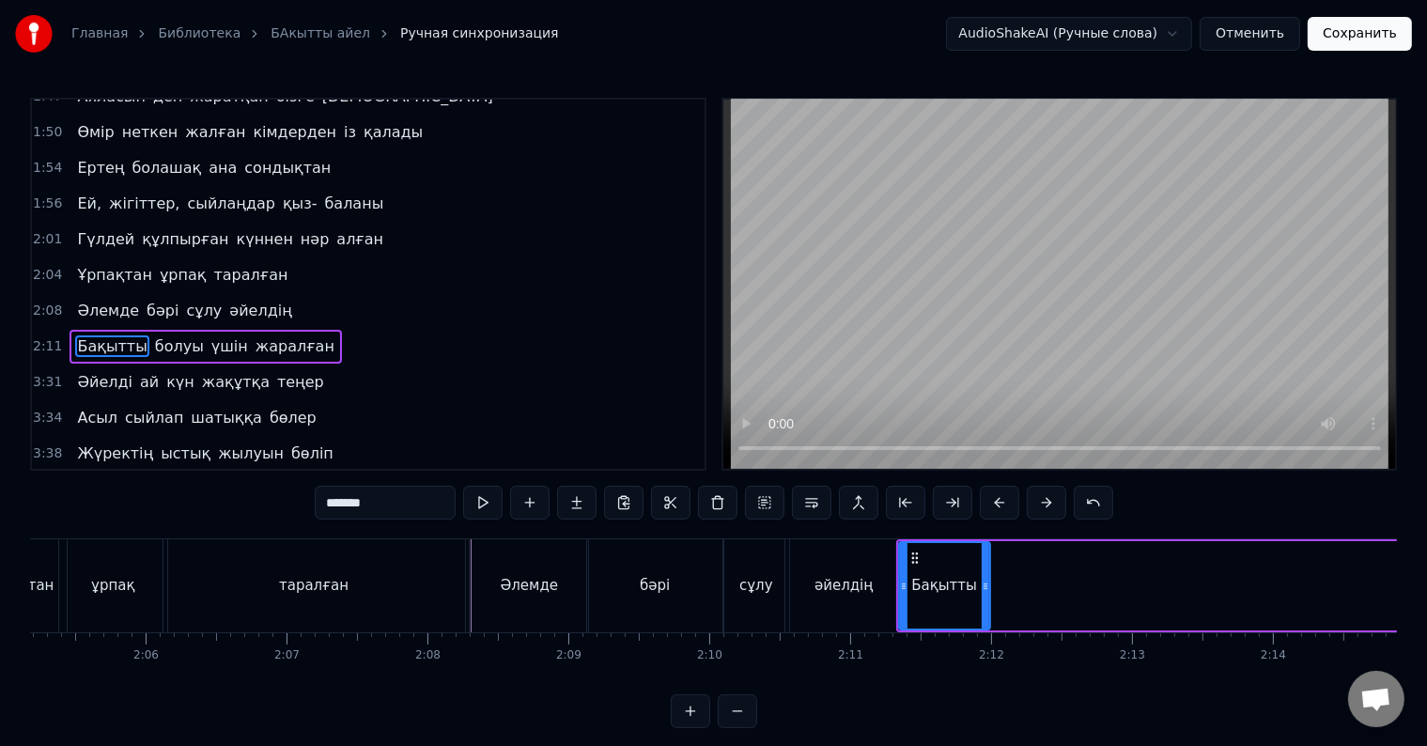
click at [906, 586] on div "Бақытты" at bounding box center [944, 585] width 89 height 85
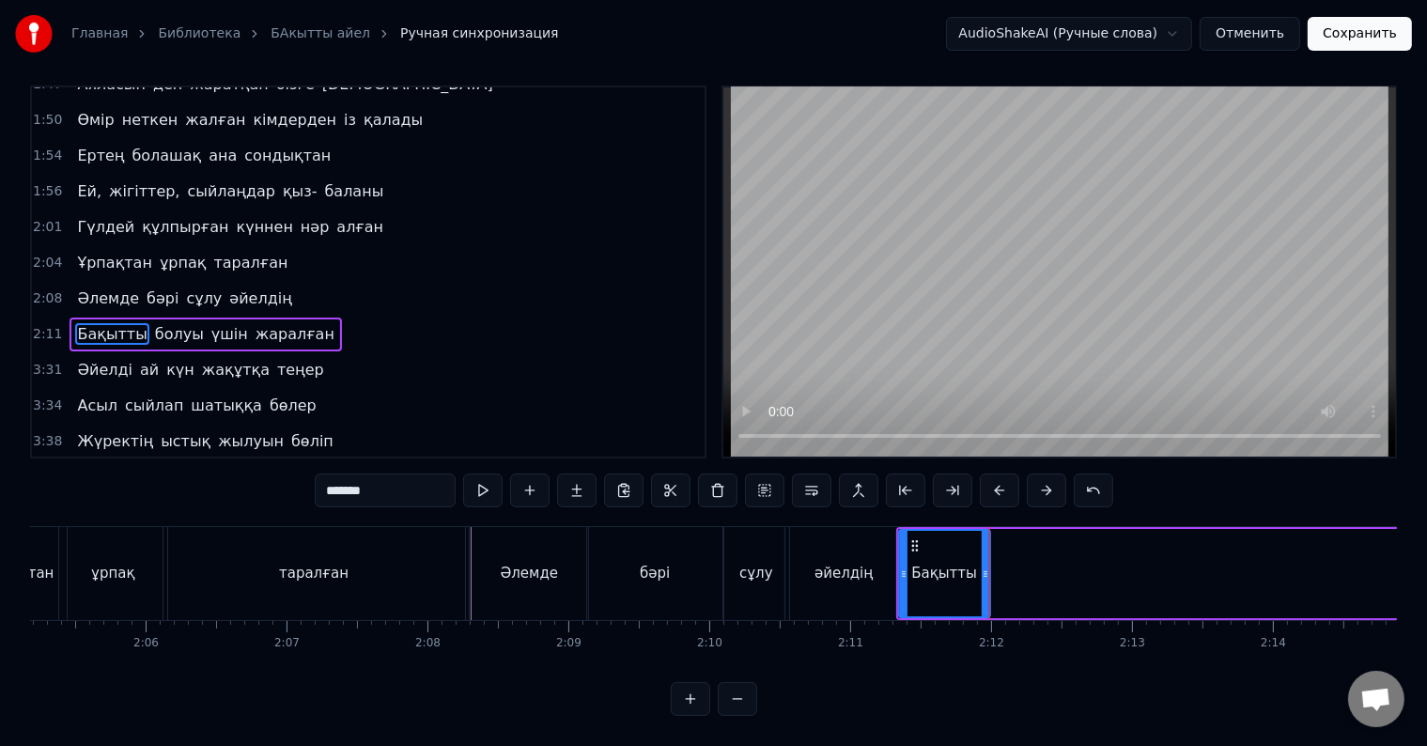
click at [864, 579] on div "әйелдің" at bounding box center [843, 573] width 117 height 93
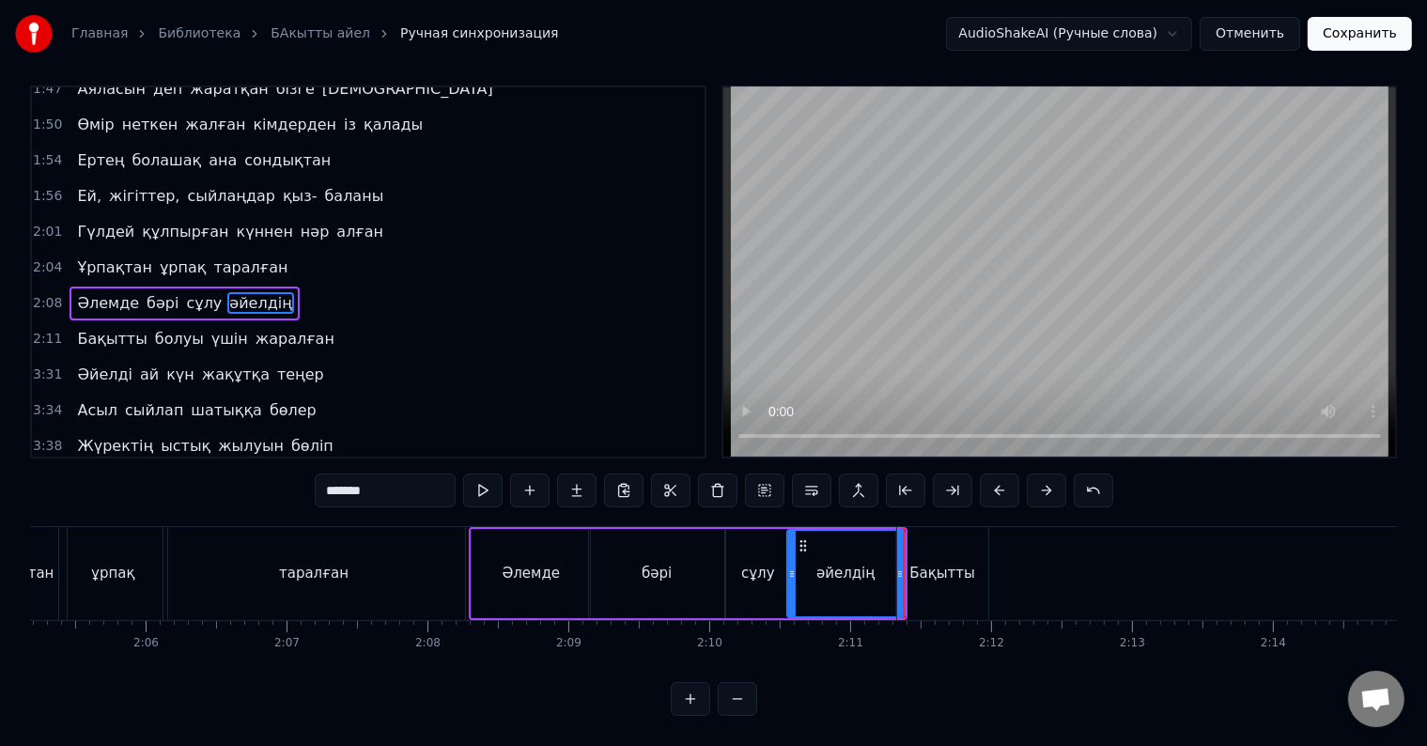
click at [910, 579] on div "Бақытты" at bounding box center [942, 573] width 91 height 93
type input "*******"
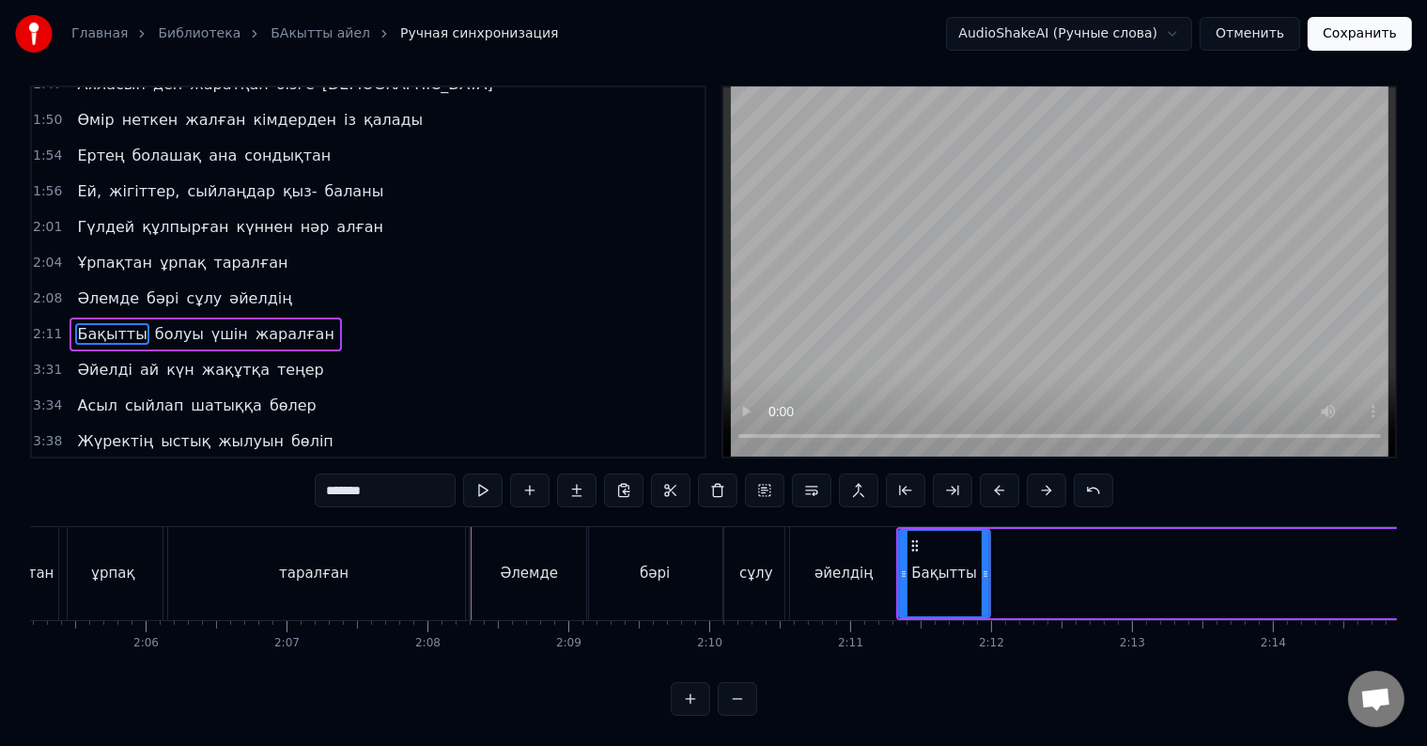
drag, startPoint x: 939, startPoint y: 568, endPoint x: 1019, endPoint y: 571, distance: 79.9
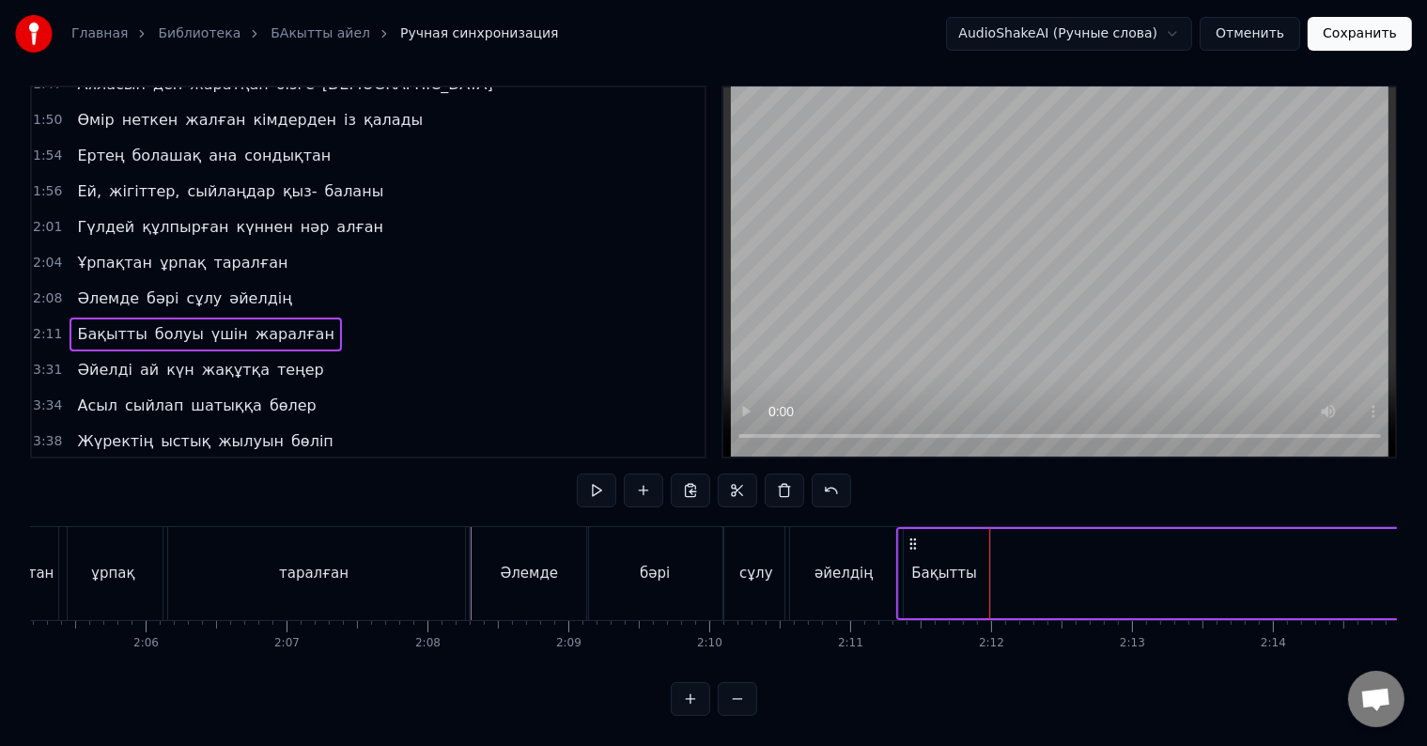
click at [952, 563] on div "Бақытты" at bounding box center [944, 574] width 66 height 22
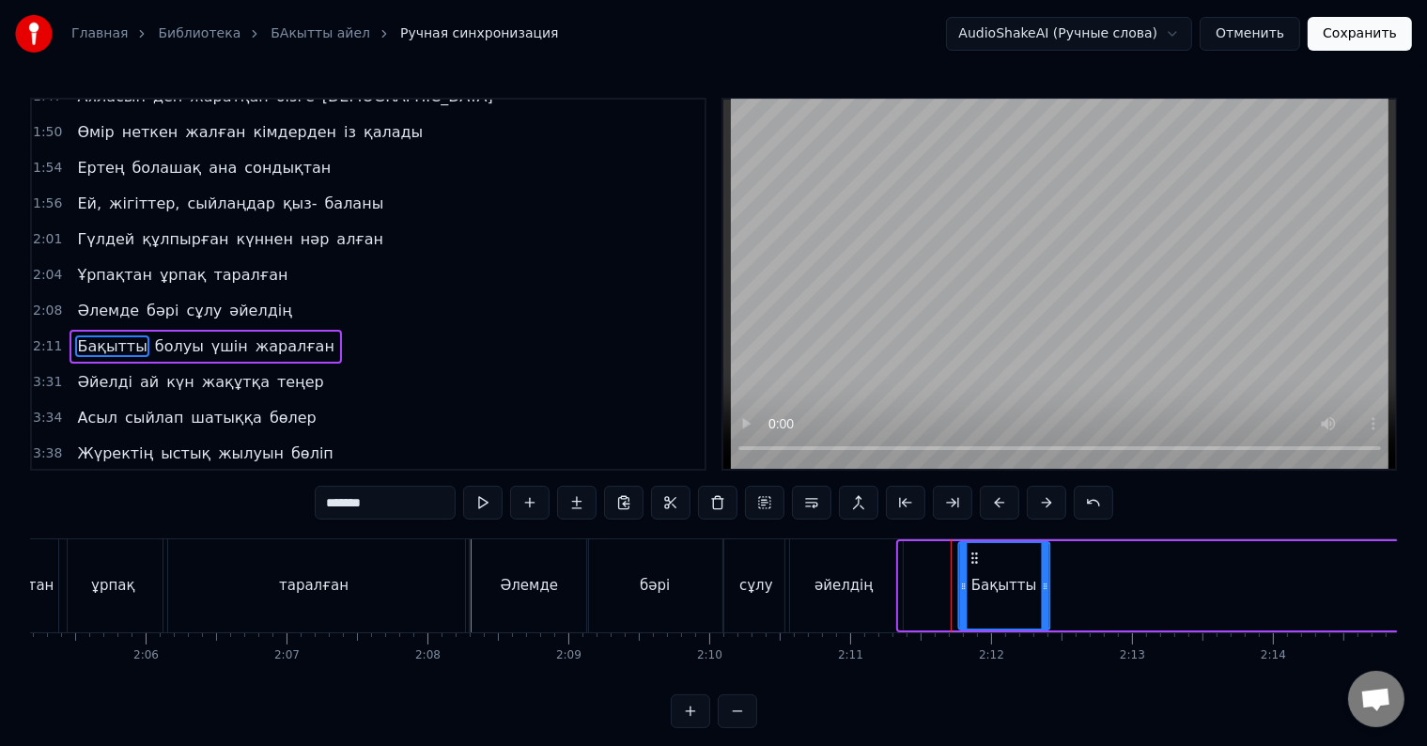
drag, startPoint x: 913, startPoint y: 560, endPoint x: 1052, endPoint y: 570, distance: 139.4
click at [1049, 570] on div "Бақытты" at bounding box center [1004, 585] width 89 height 85
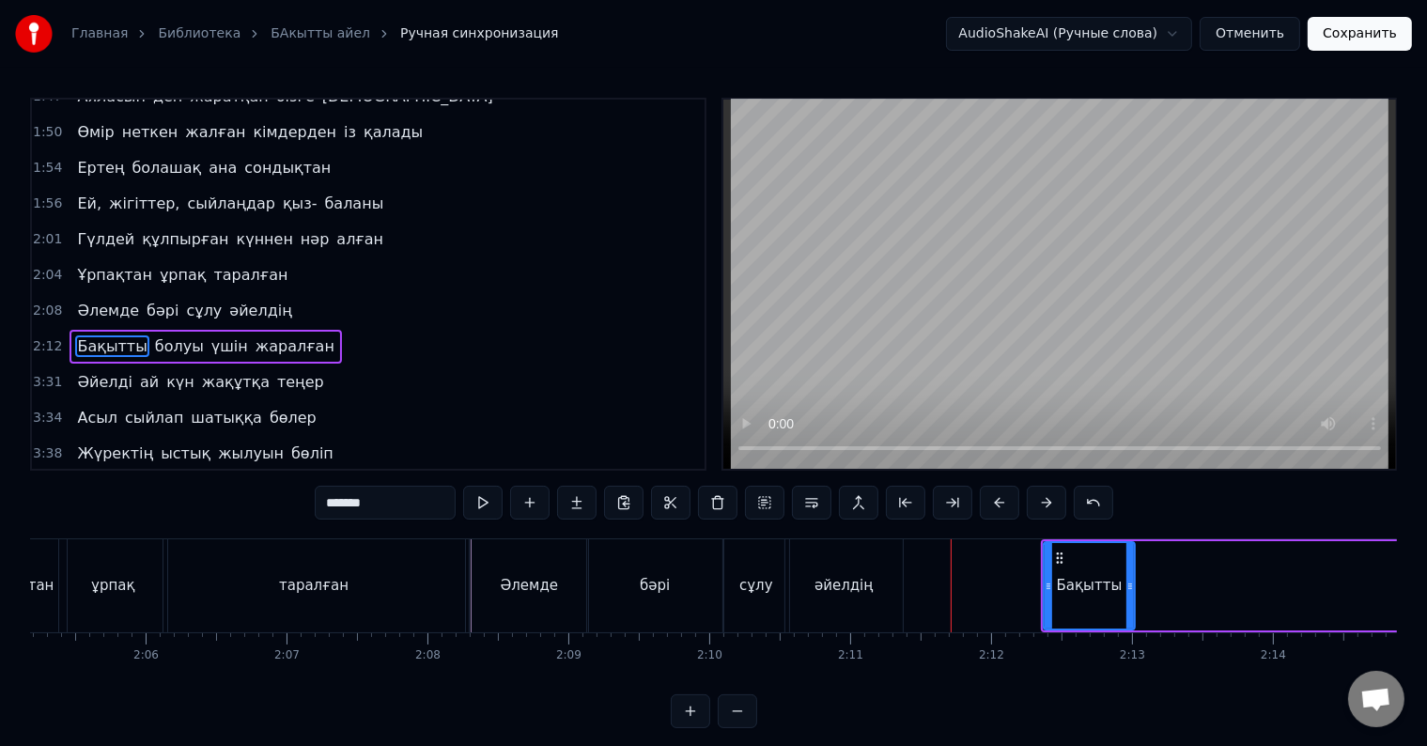
click at [804, 598] on div "әйелдің" at bounding box center [843, 585] width 117 height 93
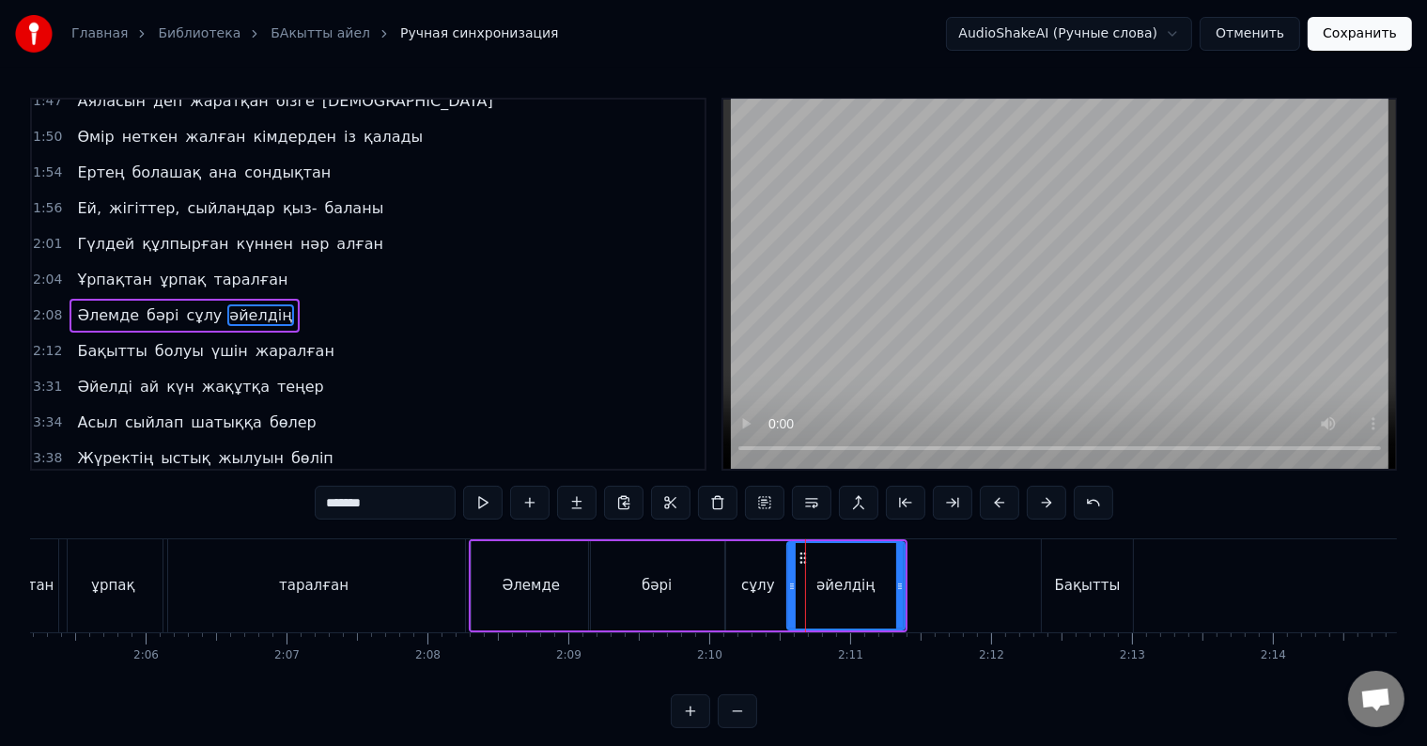
scroll to position [28, 0]
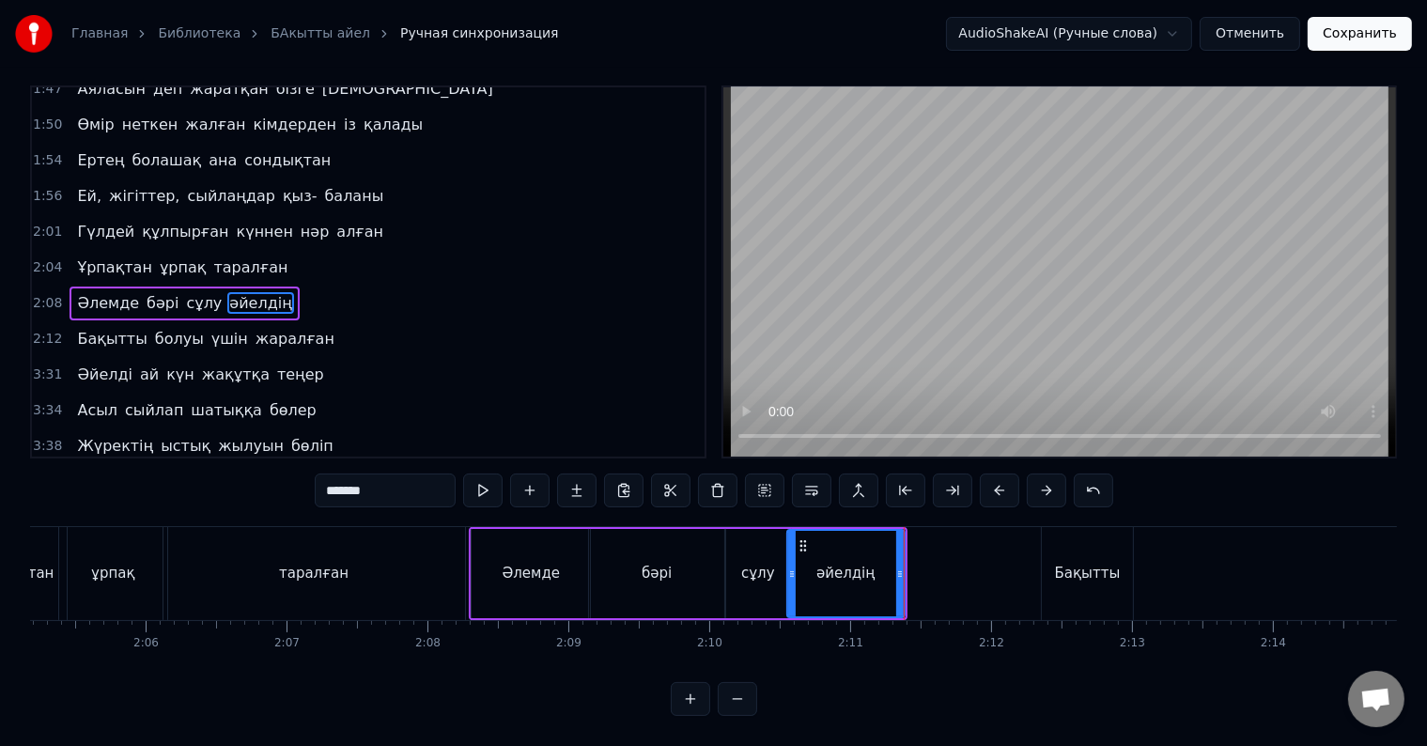
click at [740, 568] on div "сұлу" at bounding box center [758, 573] width 66 height 89
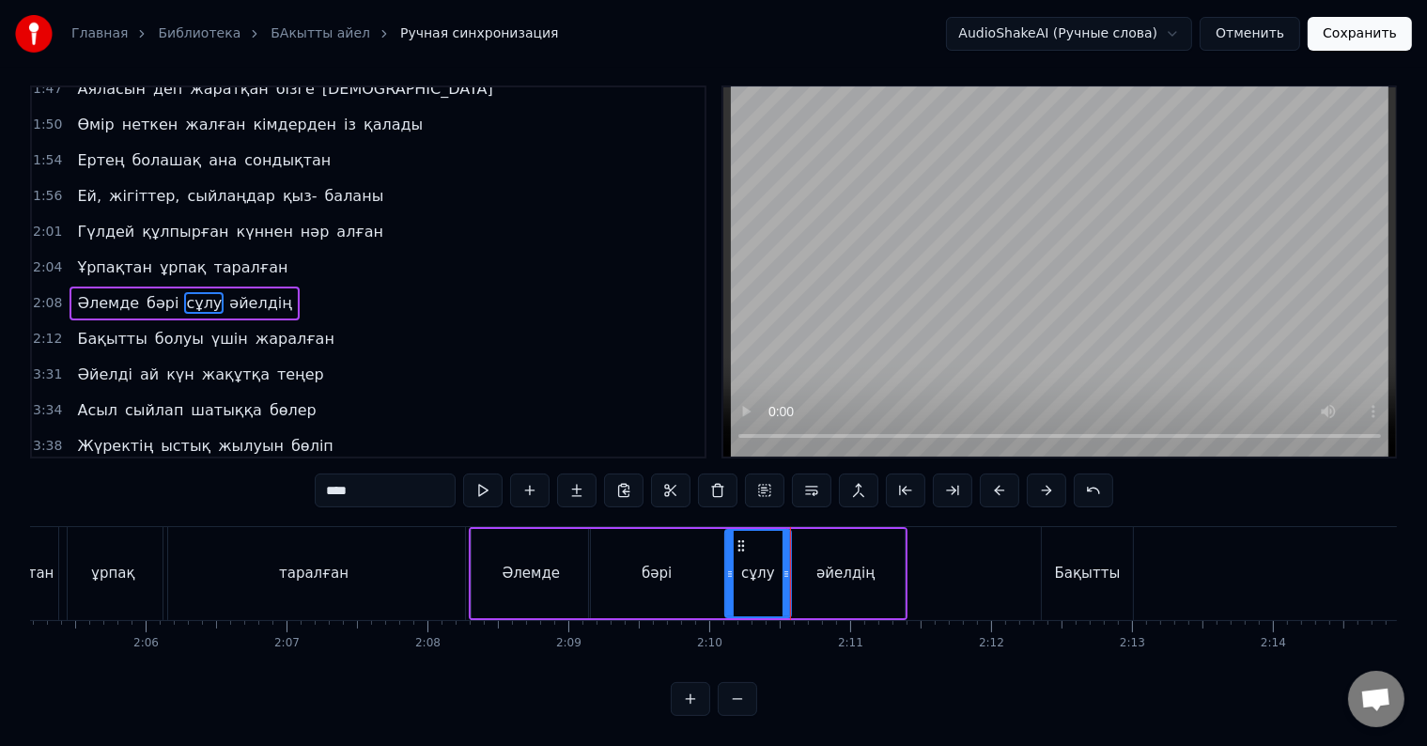
click at [700, 503] on div "0:32 Атадан бүгін бізге жалғасқан қыз- ұлын 0:35 Тұнықты шөлдейді аңсайды күн ж…" at bounding box center [713, 400] width 1367 height 630
click at [766, 578] on div "сұлу" at bounding box center [758, 573] width 64 height 85
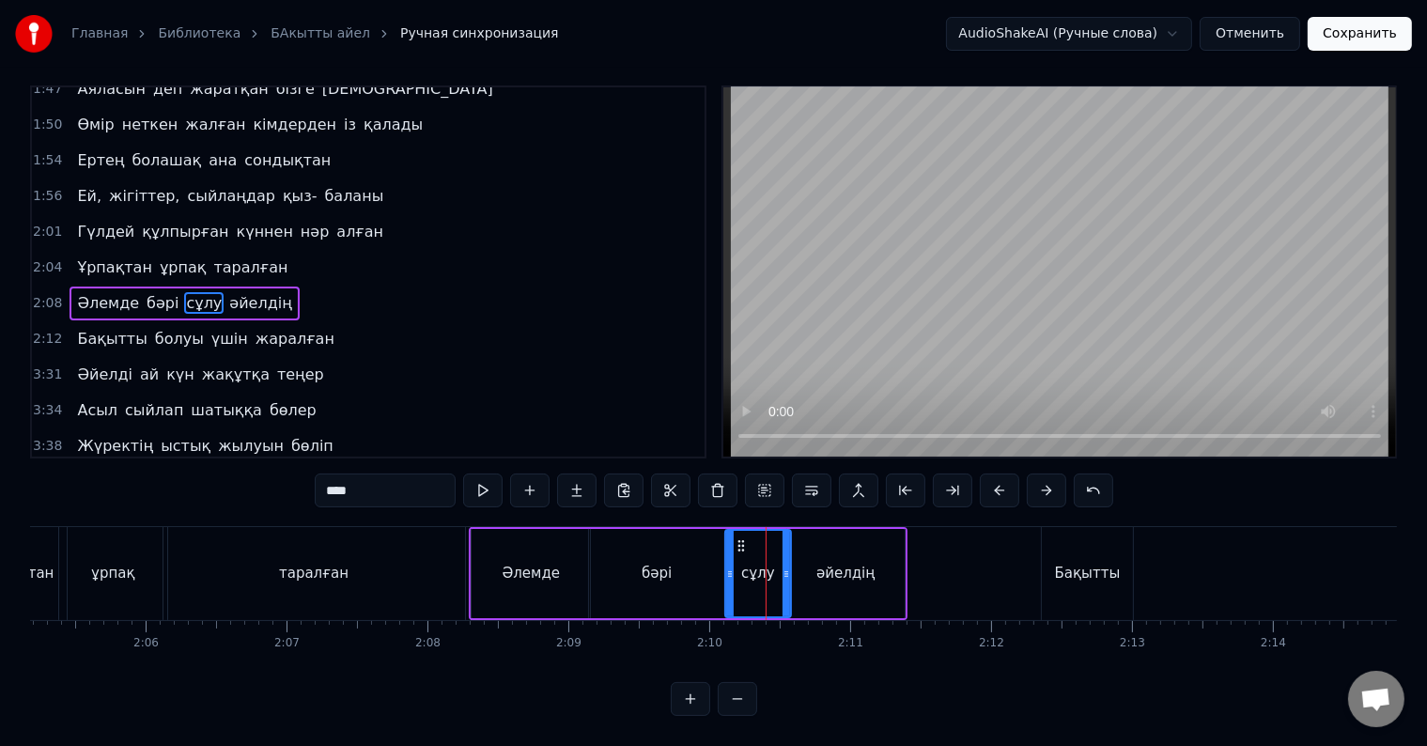
scroll to position [0, 0]
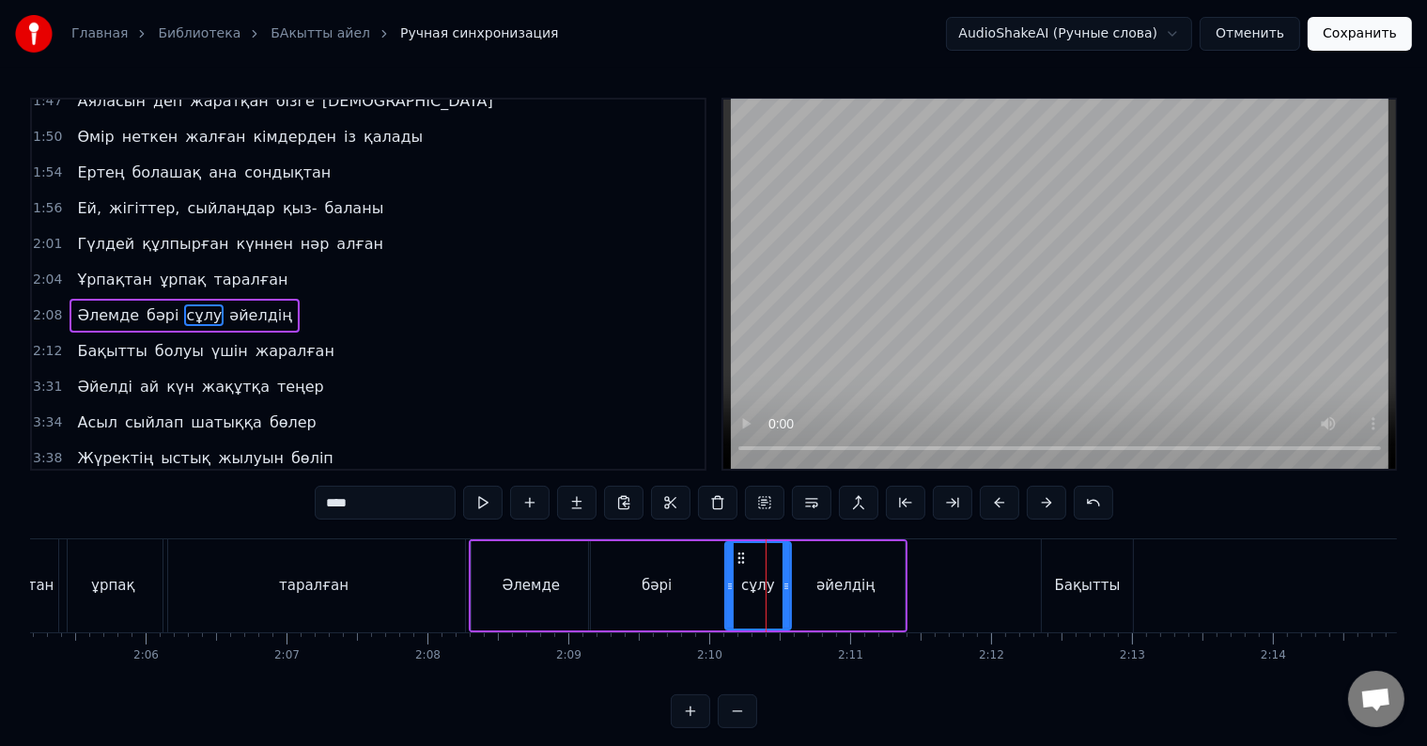
click at [766, 578] on div "сұлу" at bounding box center [758, 586] width 34 height 22
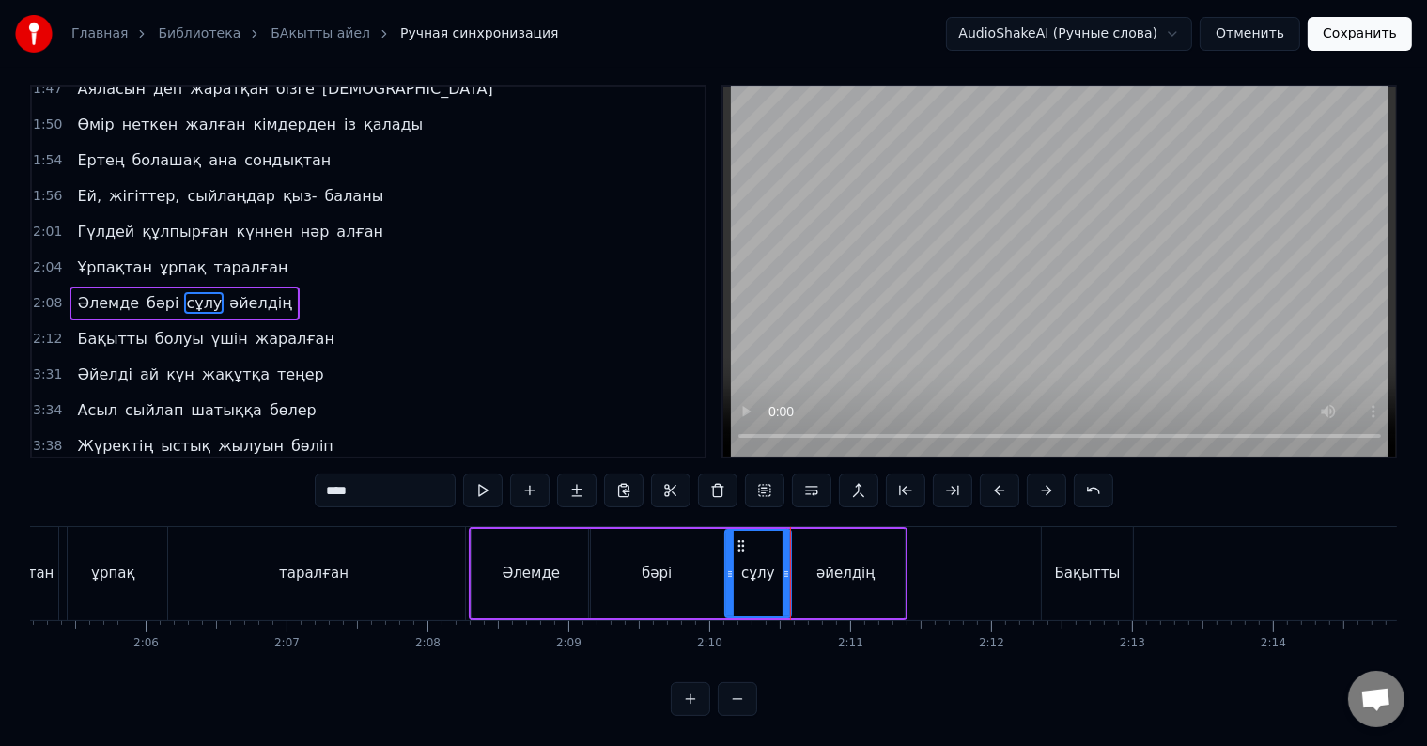
click at [792, 582] on div "әйелдің" at bounding box center [845, 573] width 117 height 89
type input "*******"
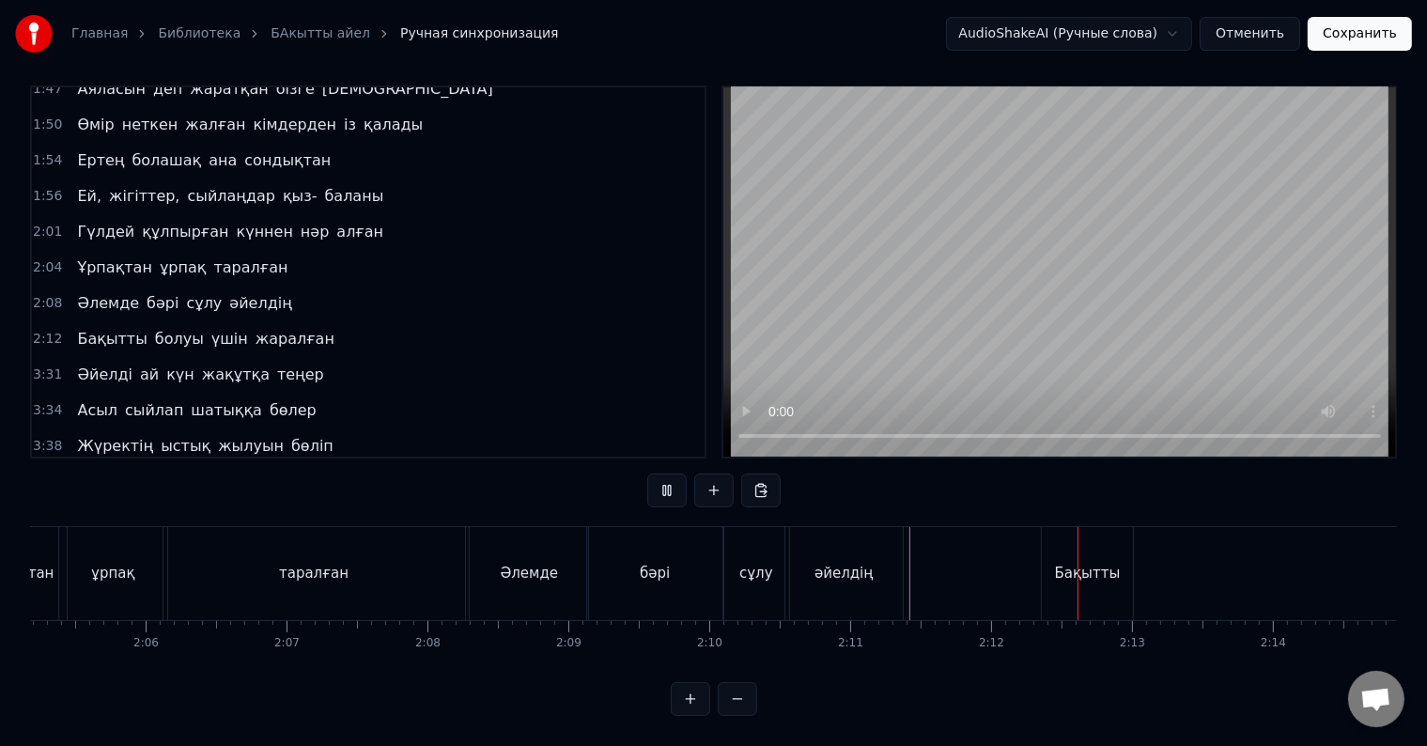
click at [904, 575] on div "Әлемде бәрі сұлу әйелдің" at bounding box center [688, 573] width 438 height 93
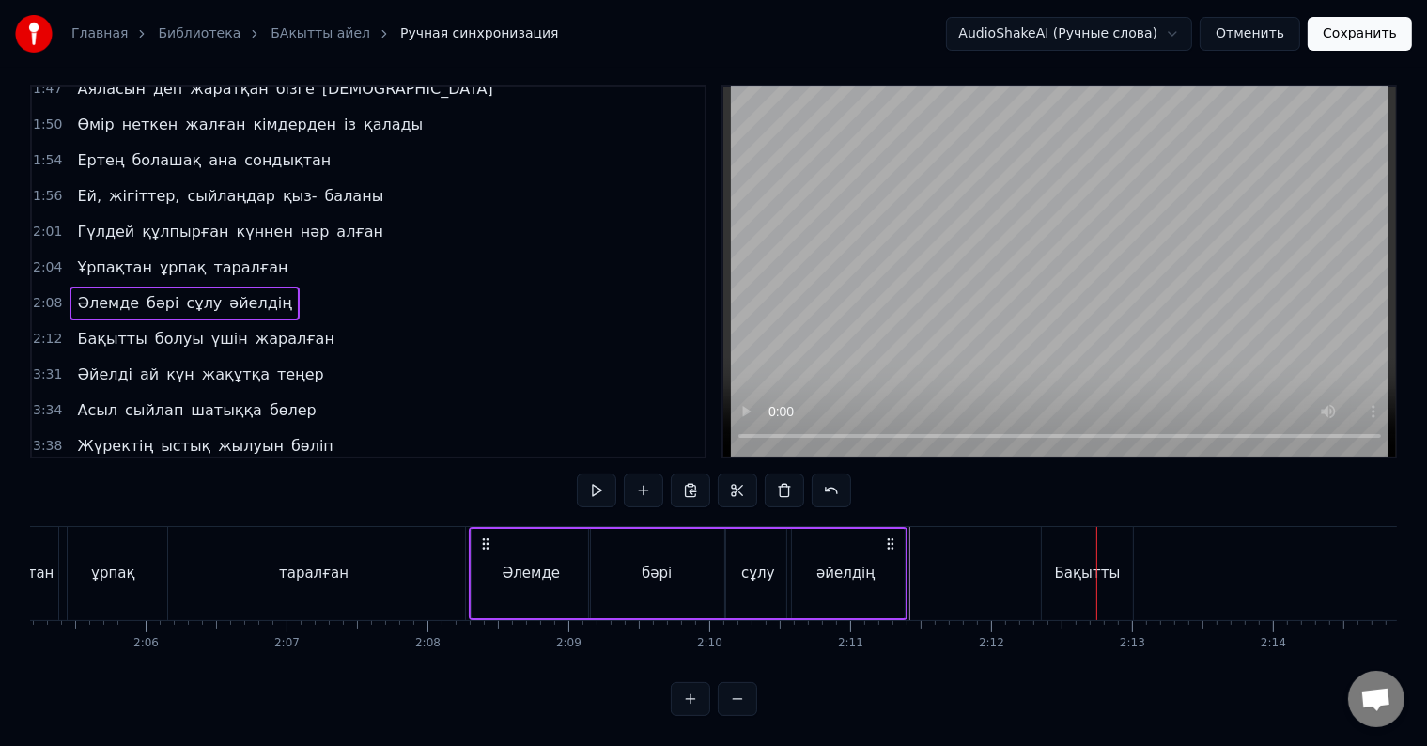
click at [894, 565] on div "әйелдің" at bounding box center [845, 573] width 117 height 89
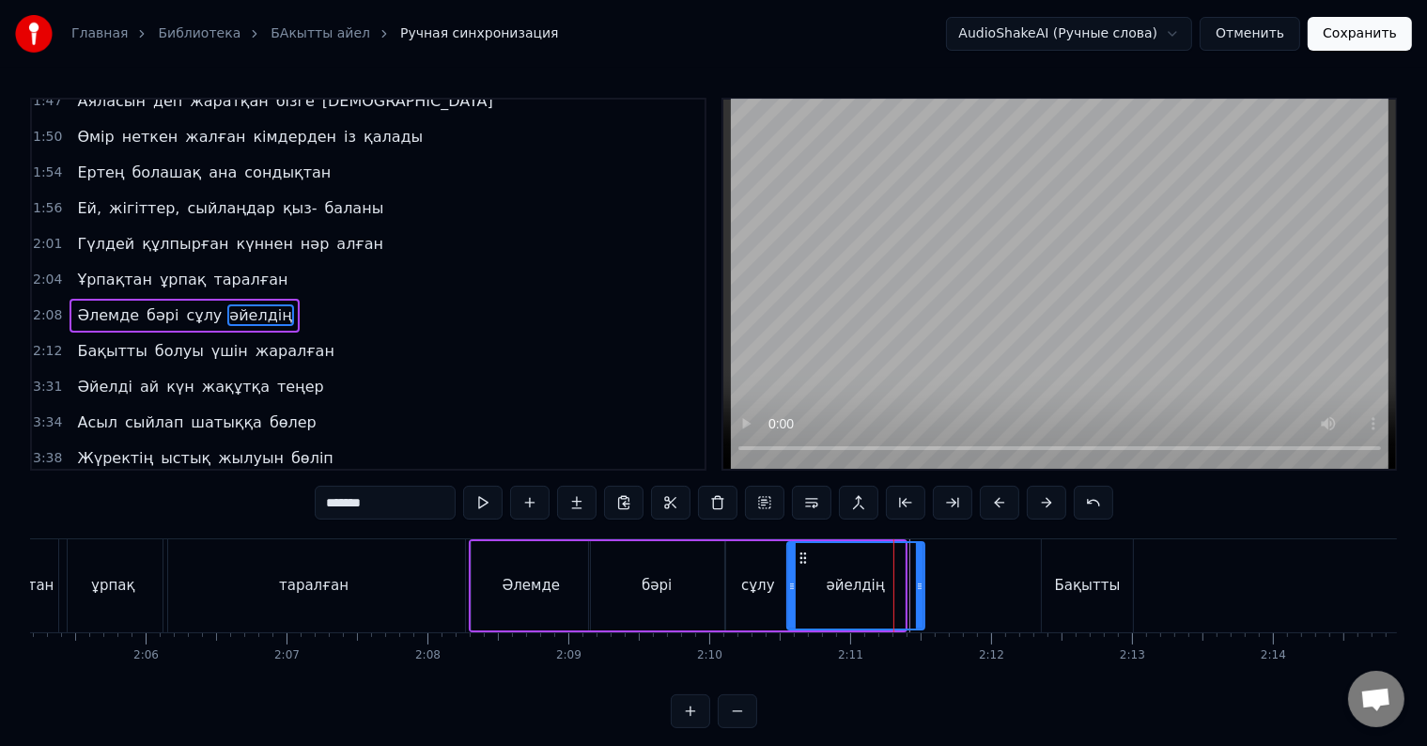
drag, startPoint x: 901, startPoint y: 576, endPoint x: 921, endPoint y: 584, distance: 21.5
click at [921, 584] on div at bounding box center [920, 585] width 8 height 85
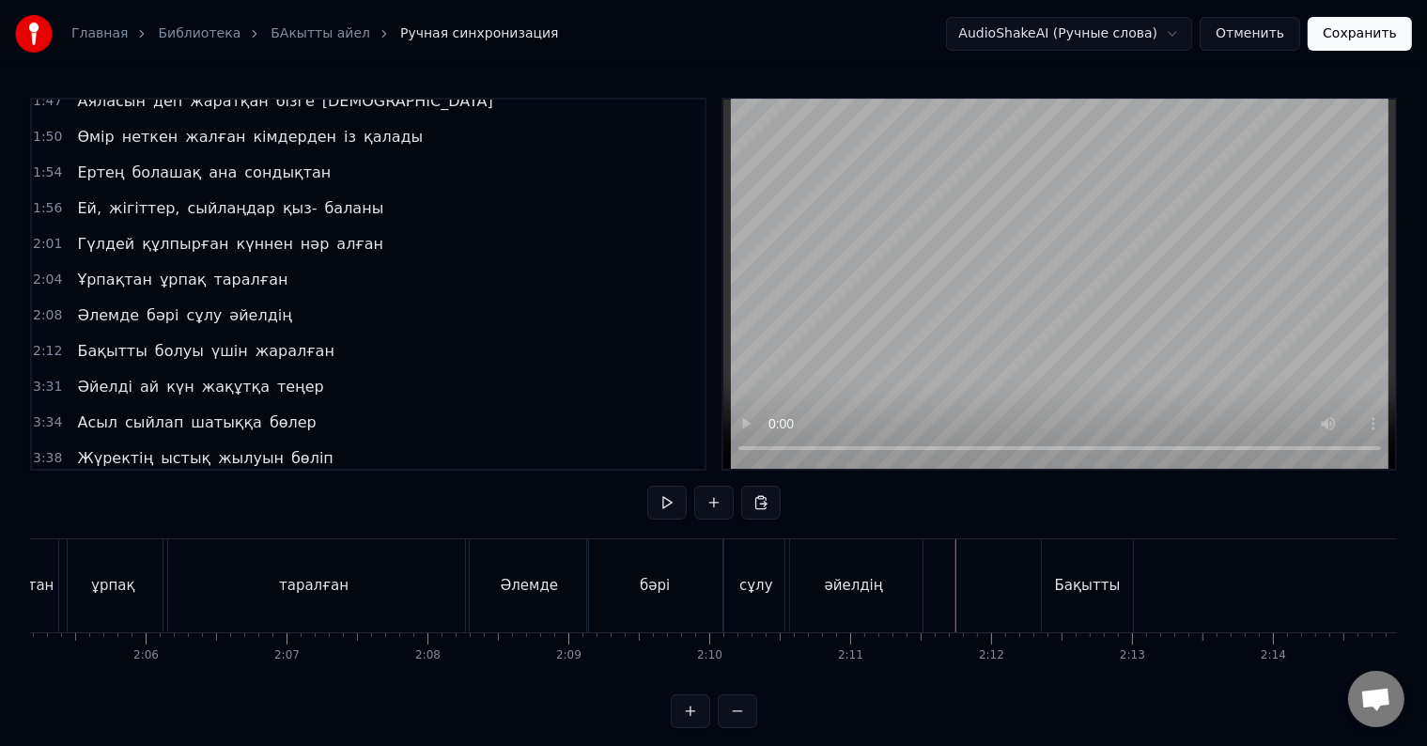
click at [1063, 581] on div "Бақытты" at bounding box center [1088, 586] width 66 height 22
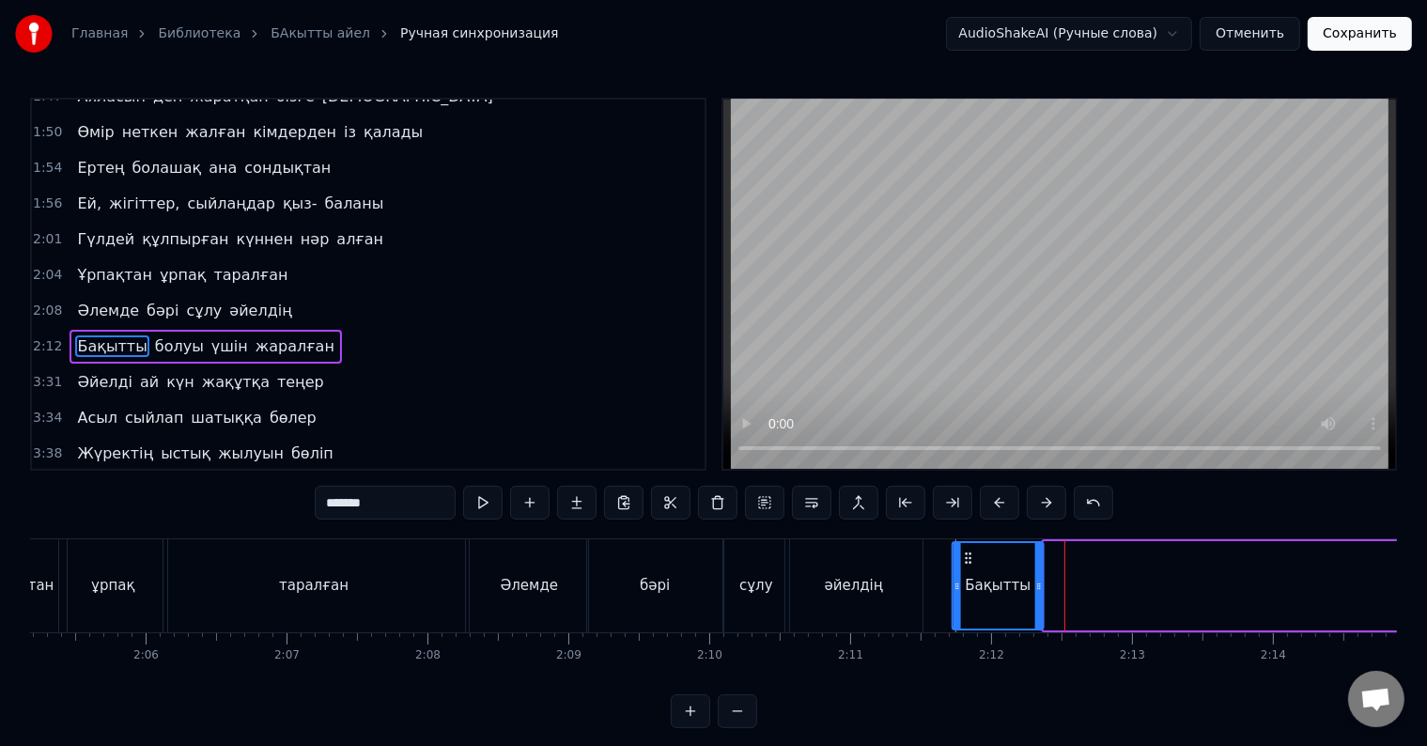
drag, startPoint x: 1059, startPoint y: 560, endPoint x: 968, endPoint y: 570, distance: 91.7
click at [968, 570] on div "Бақытты" at bounding box center [997, 585] width 89 height 85
click at [964, 592] on div "Бақытты" at bounding box center [997, 585] width 89 height 85
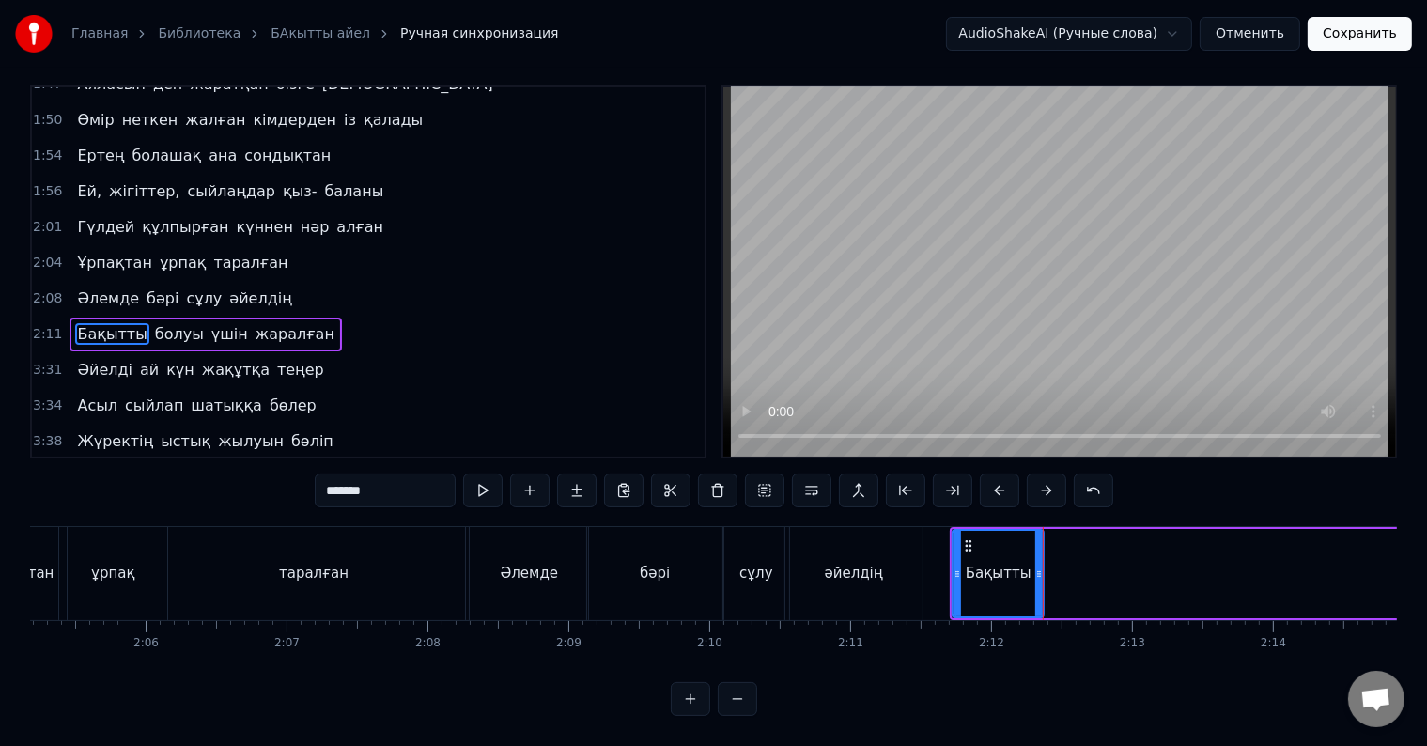
click at [973, 567] on div "Бақытты" at bounding box center [997, 573] width 89 height 85
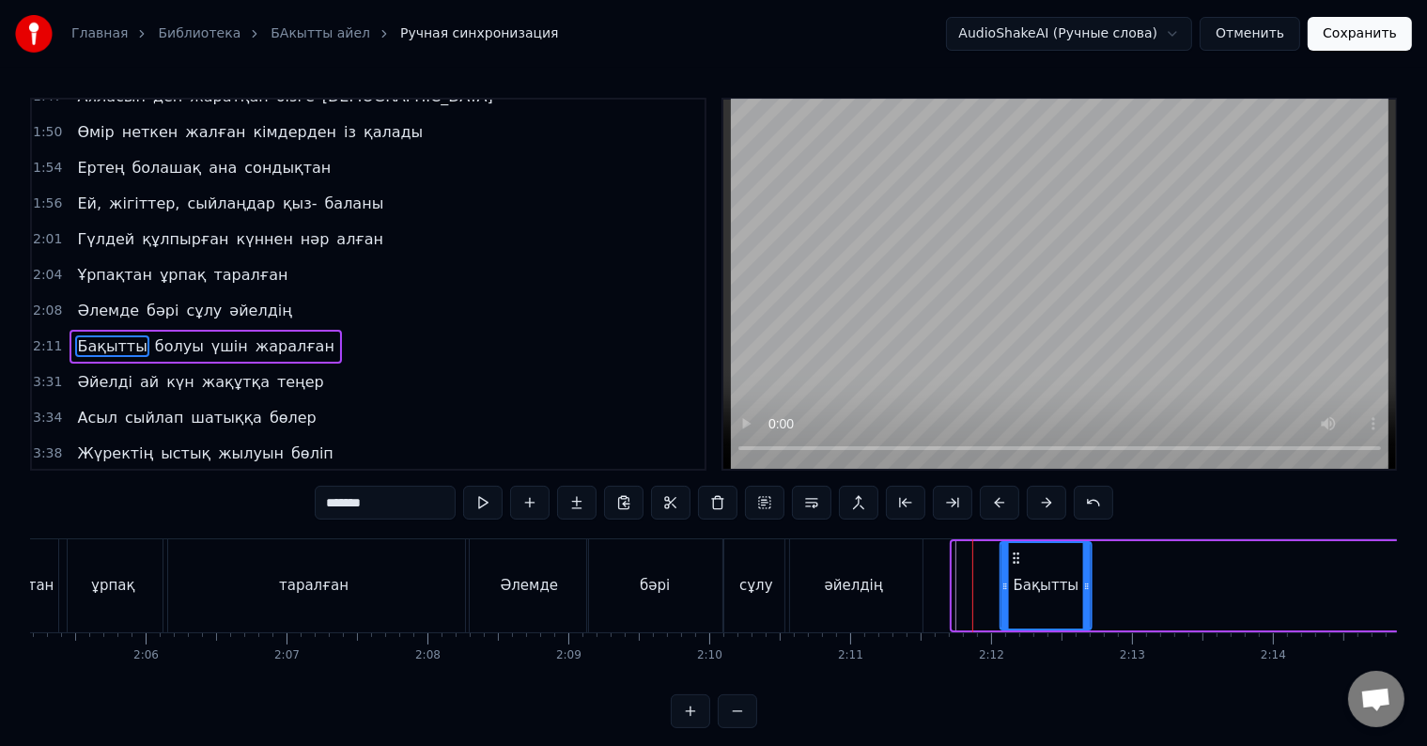
drag, startPoint x: 968, startPoint y: 560, endPoint x: 1015, endPoint y: 579, distance: 51.5
click at [1015, 579] on div "Бақытты" at bounding box center [1045, 585] width 89 height 85
click at [1009, 589] on div "Бақытты" at bounding box center [1046, 585] width 89 height 85
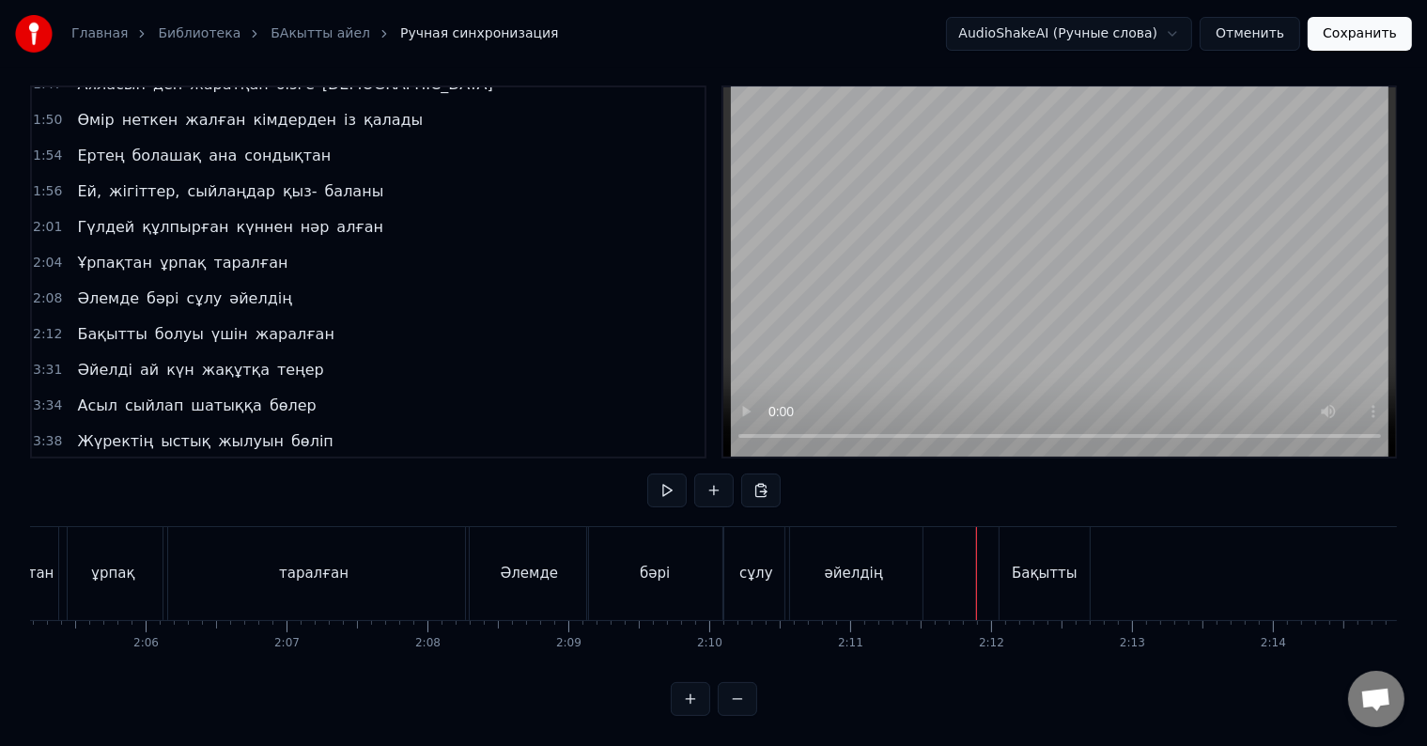
click at [864, 563] on div "әйелдің" at bounding box center [854, 574] width 58 height 22
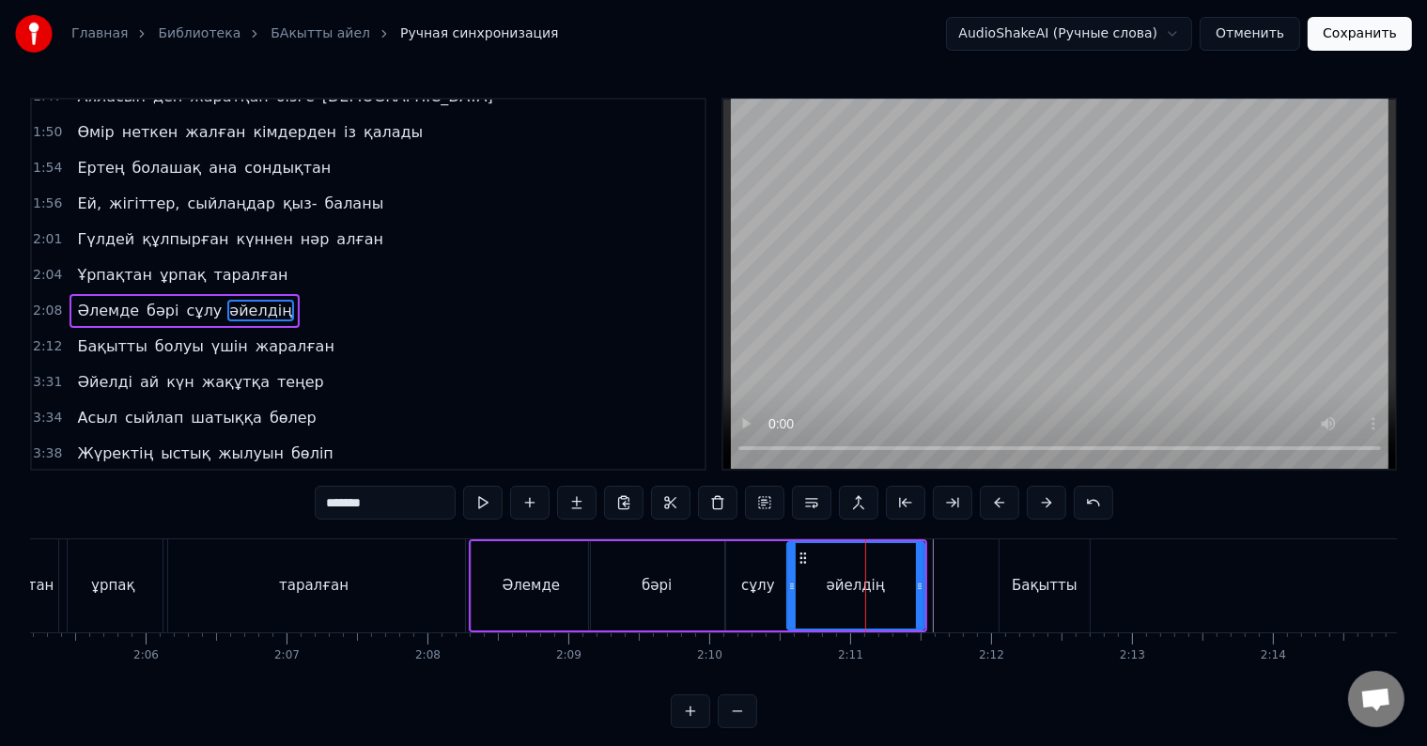
scroll to position [766, 0]
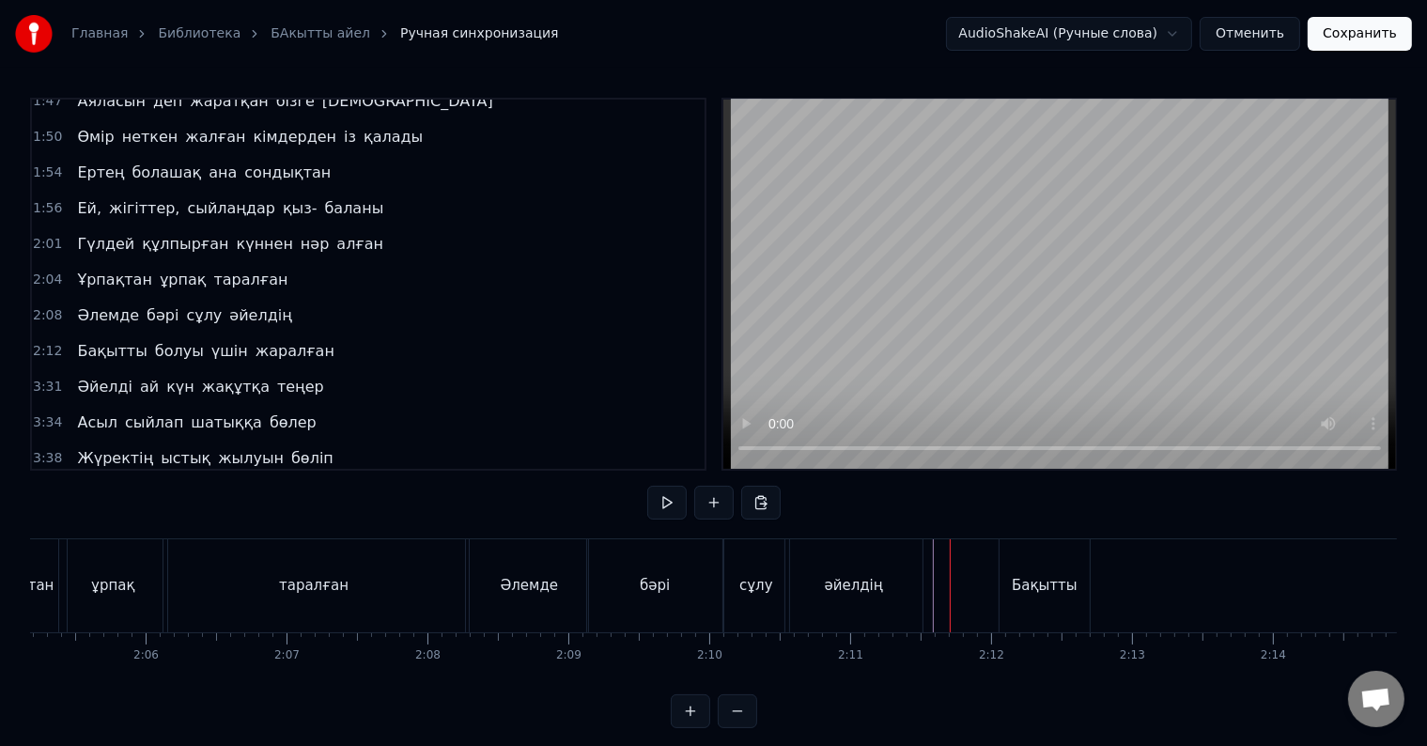
click at [906, 587] on div "әйелдің" at bounding box center [853, 585] width 137 height 93
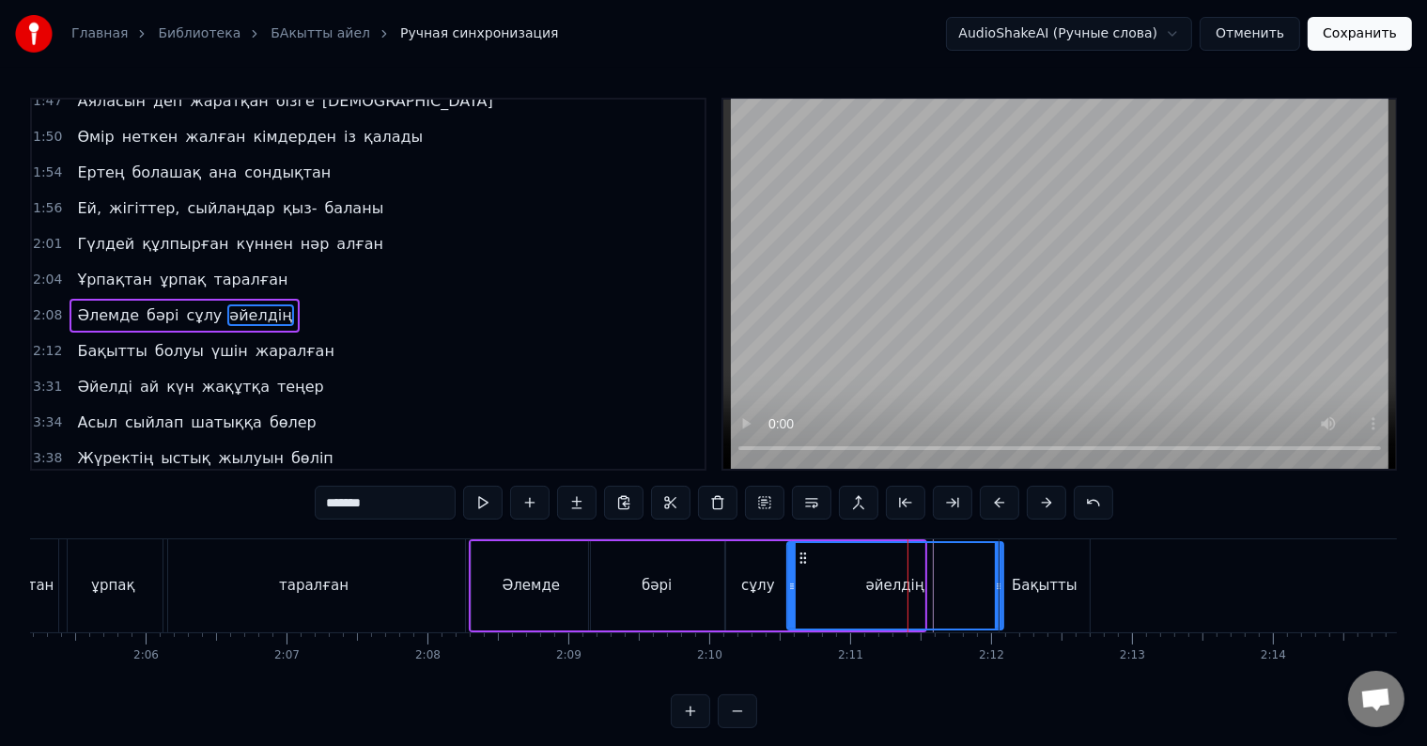
drag, startPoint x: 917, startPoint y: 594, endPoint x: 996, endPoint y: 588, distance: 79.1
click at [996, 588] on div at bounding box center [999, 585] width 8 height 85
click at [799, 607] on div "әйелдің" at bounding box center [895, 585] width 214 height 85
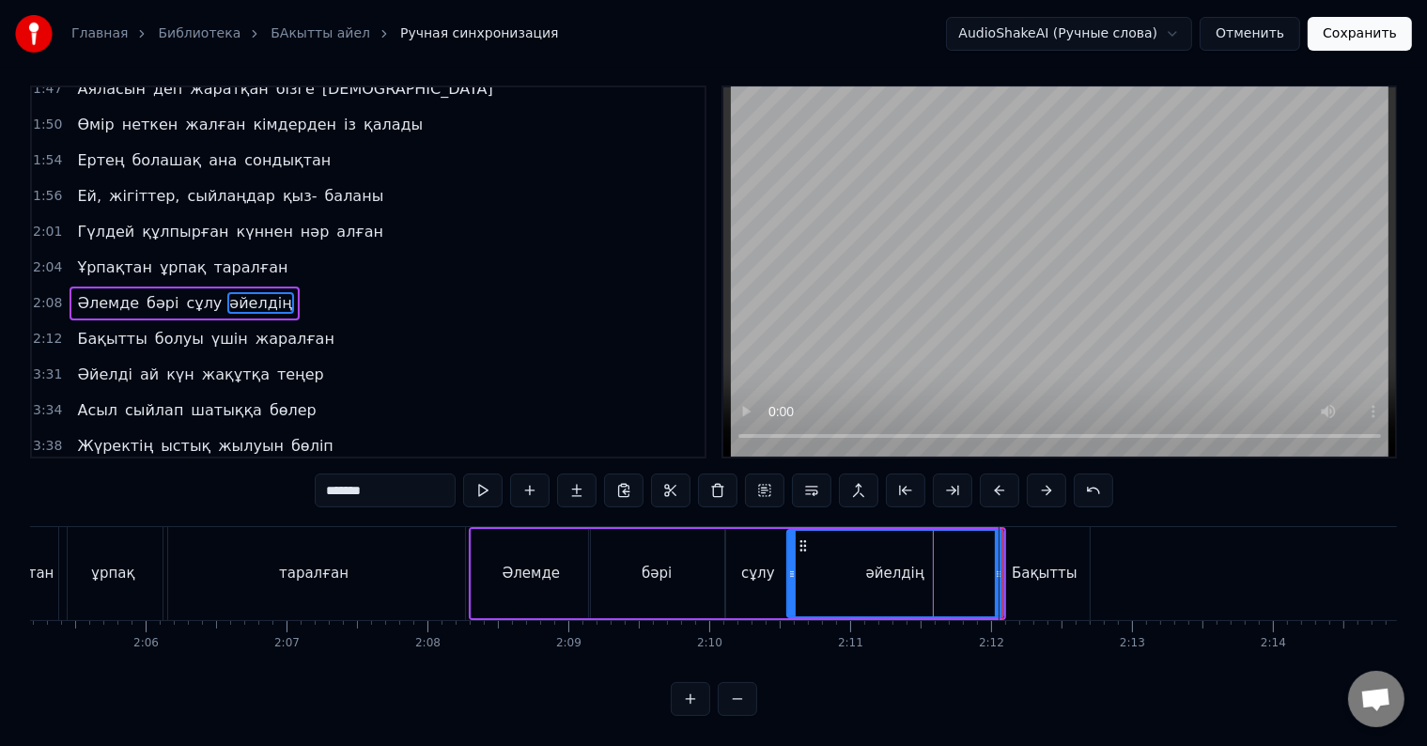
click at [1011, 565] on div "Бақытты" at bounding box center [1044, 573] width 91 height 93
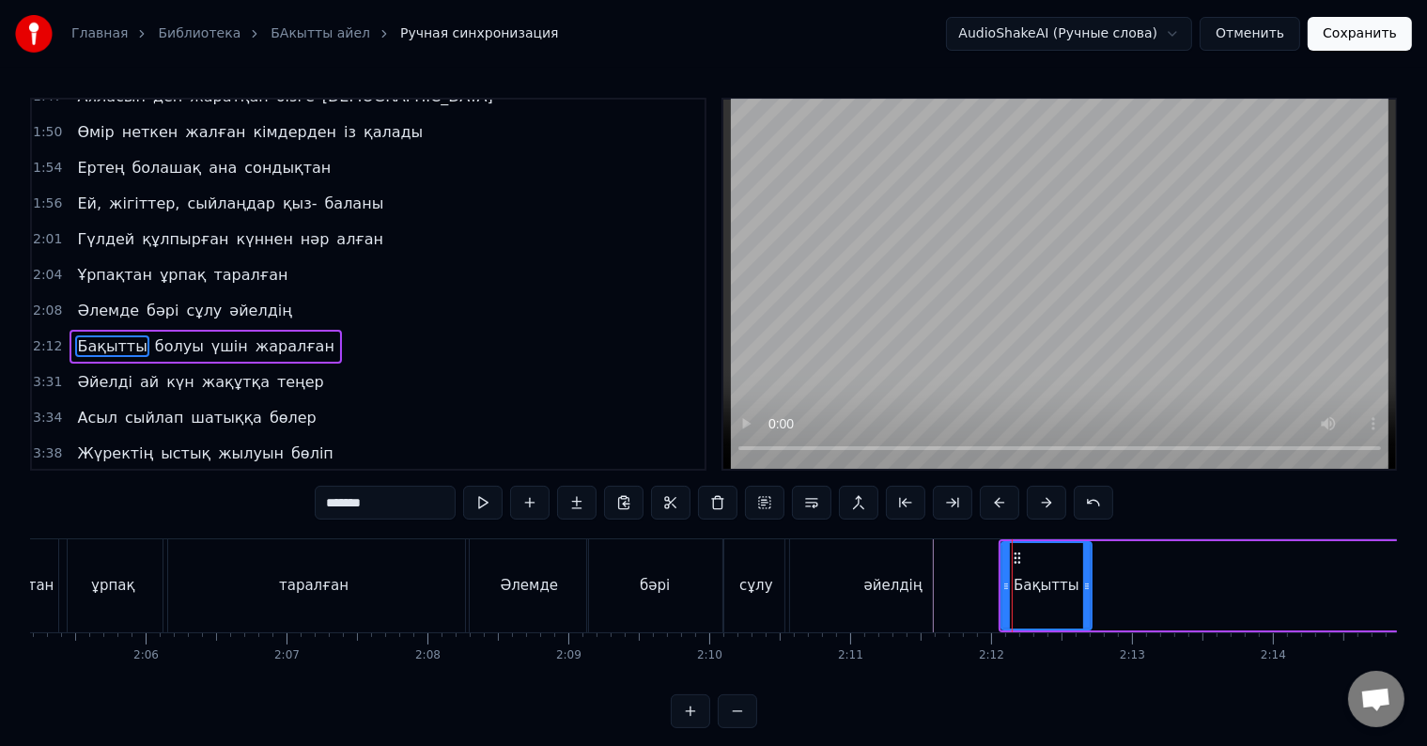
click at [1007, 599] on div at bounding box center [1006, 585] width 8 height 85
click at [1010, 592] on div "Бақытты" at bounding box center [1046, 585] width 89 height 85
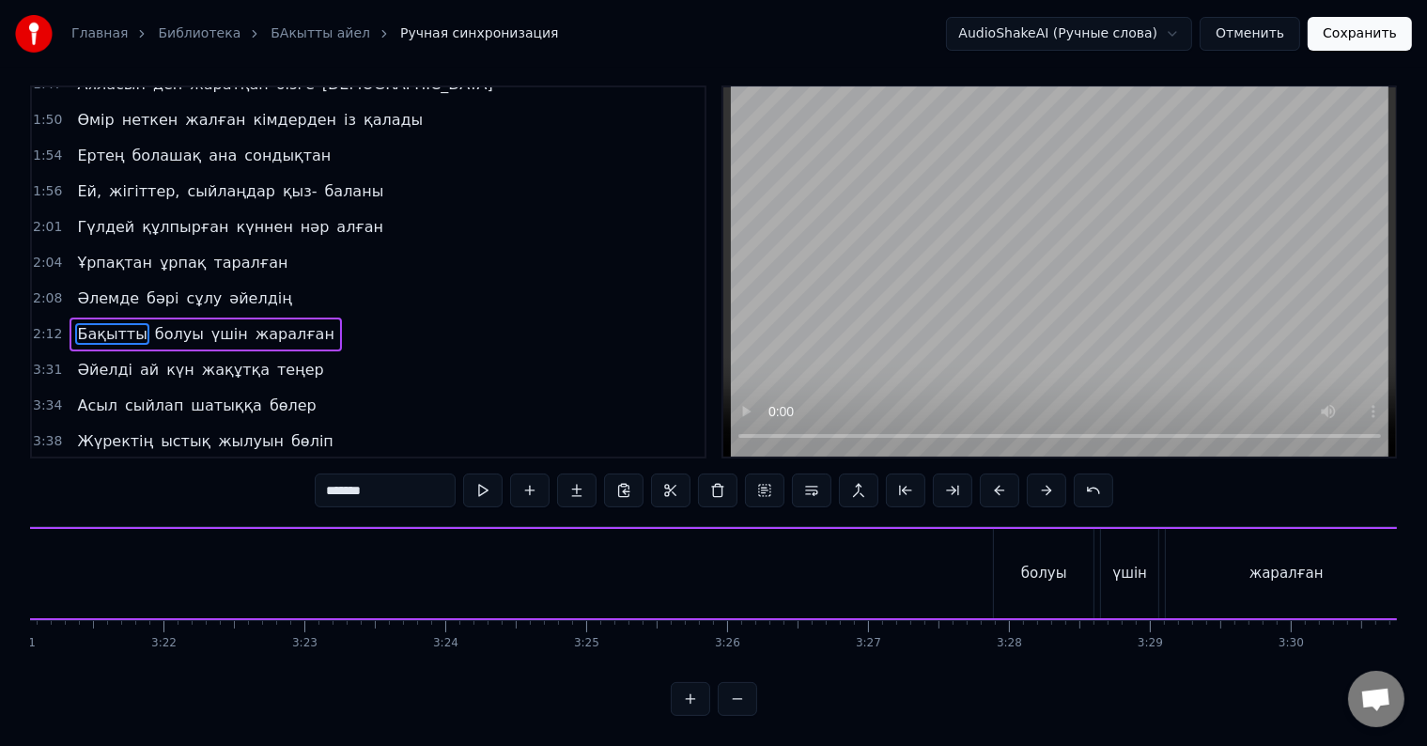
scroll to position [0, 28365]
click at [1022, 563] on div "болуы" at bounding box center [1007, 574] width 46 height 22
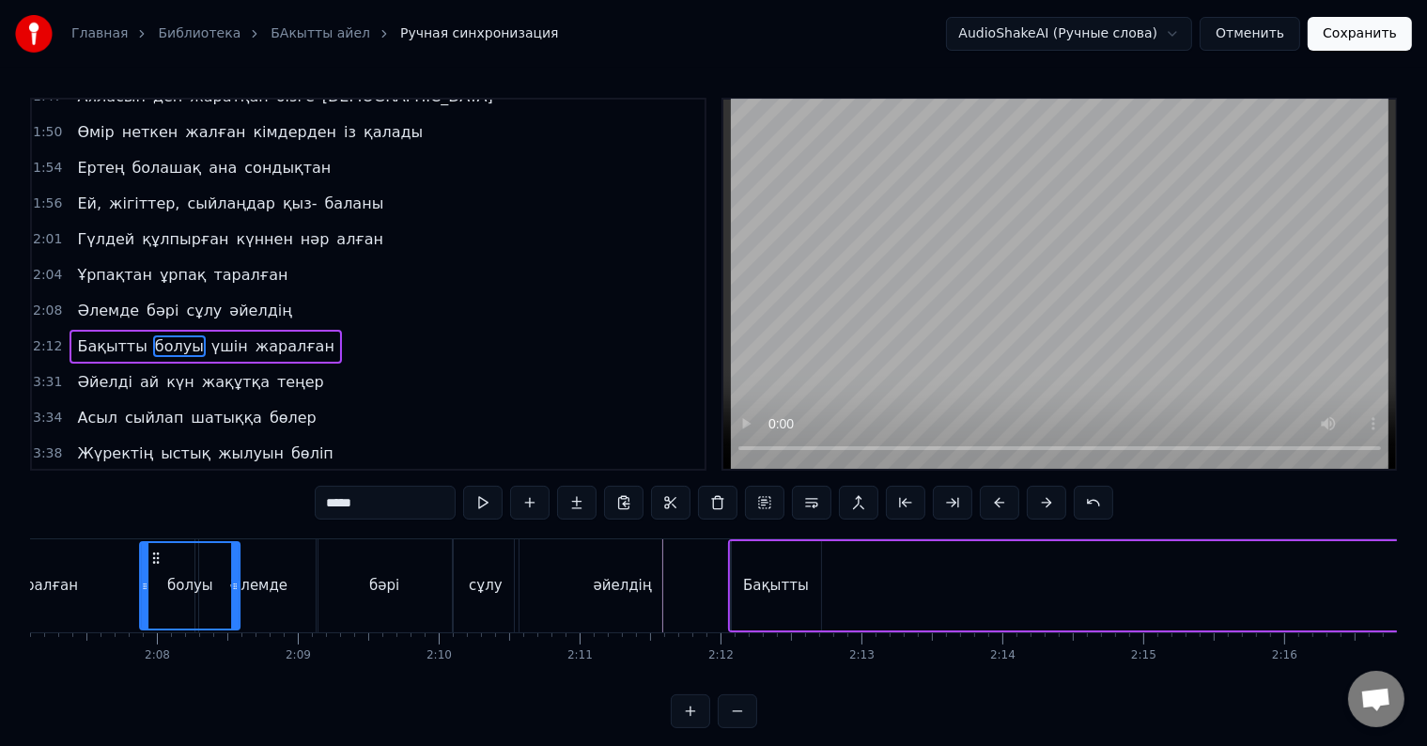
scroll to position [0, 17890]
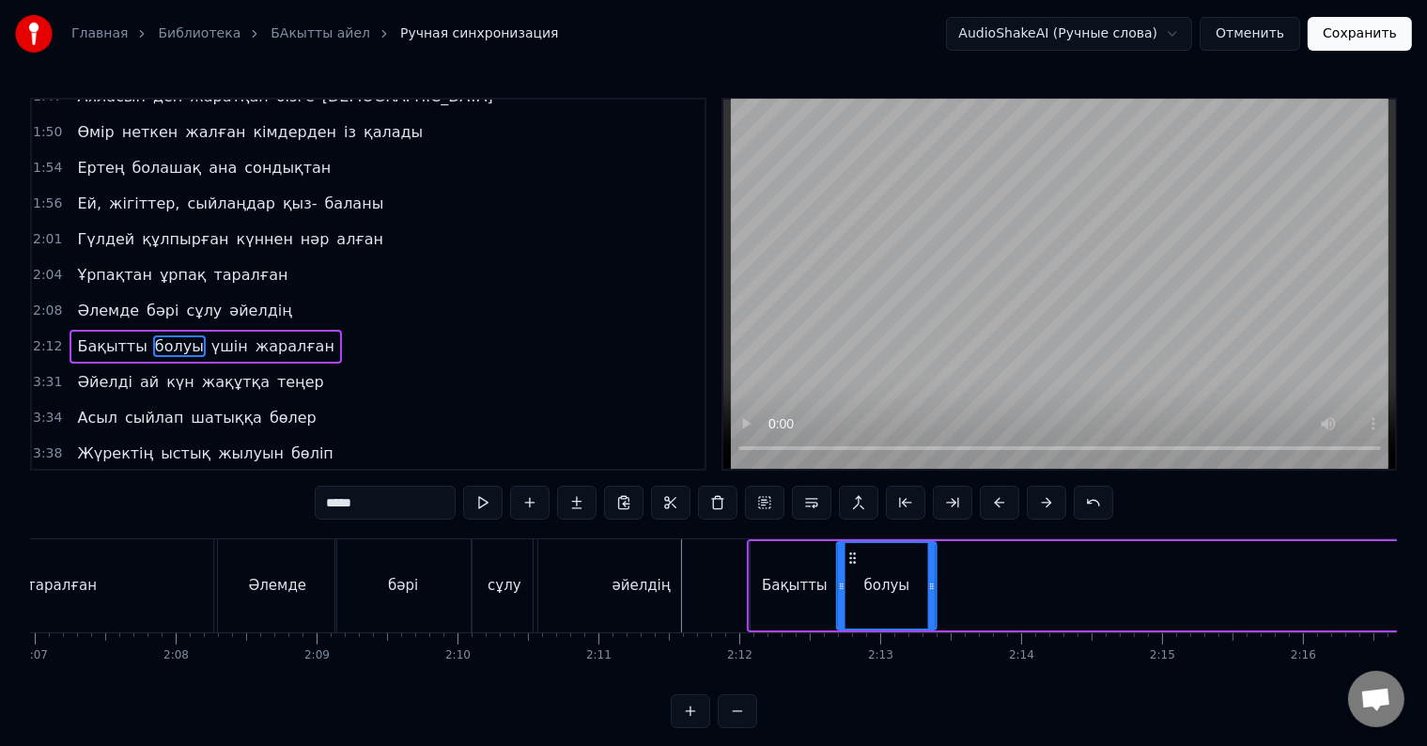
drag, startPoint x: 970, startPoint y: 556, endPoint x: 848, endPoint y: 572, distance: 123.2
click at [848, 572] on div "болуы" at bounding box center [886, 585] width 98 height 85
click at [796, 588] on div "Бақытты" at bounding box center [795, 586] width 66 height 22
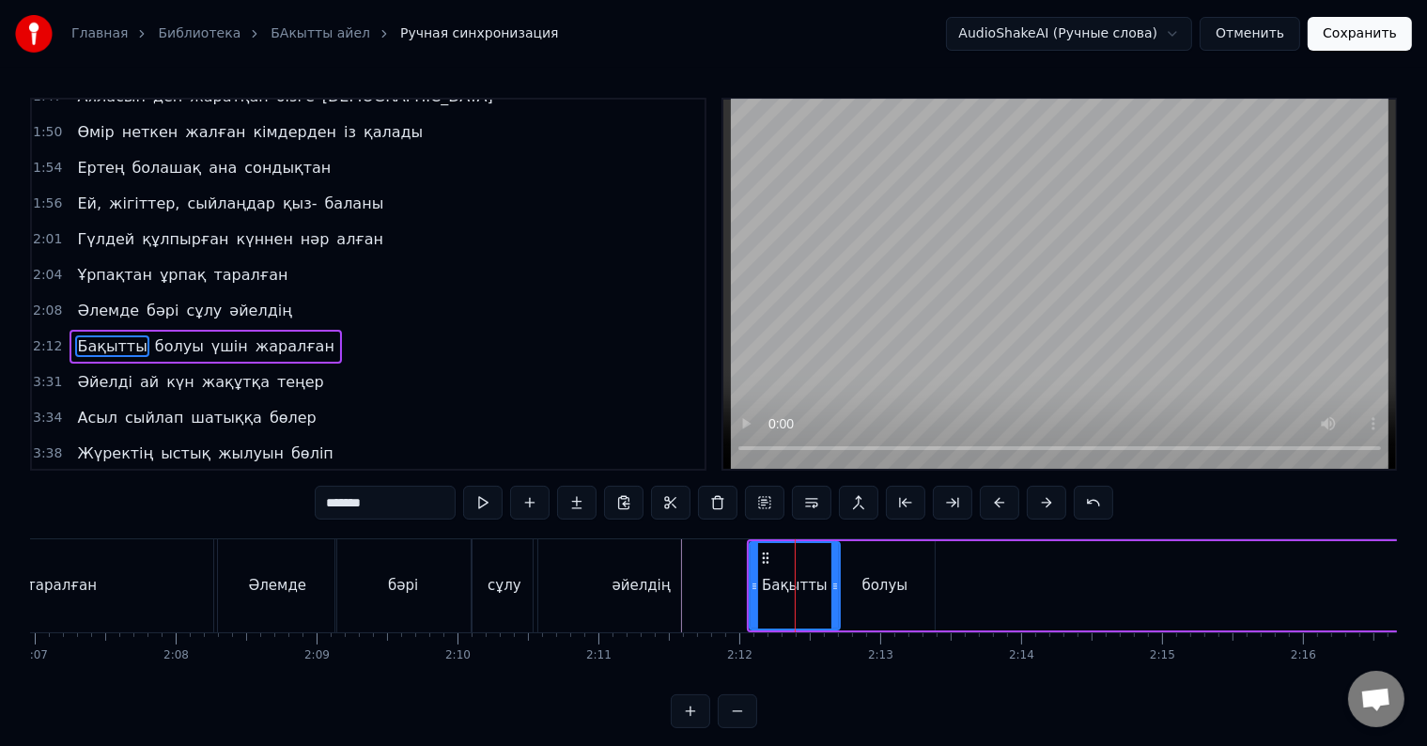
click at [863, 587] on div "болуы" at bounding box center [885, 586] width 46 height 22
type input "*****"
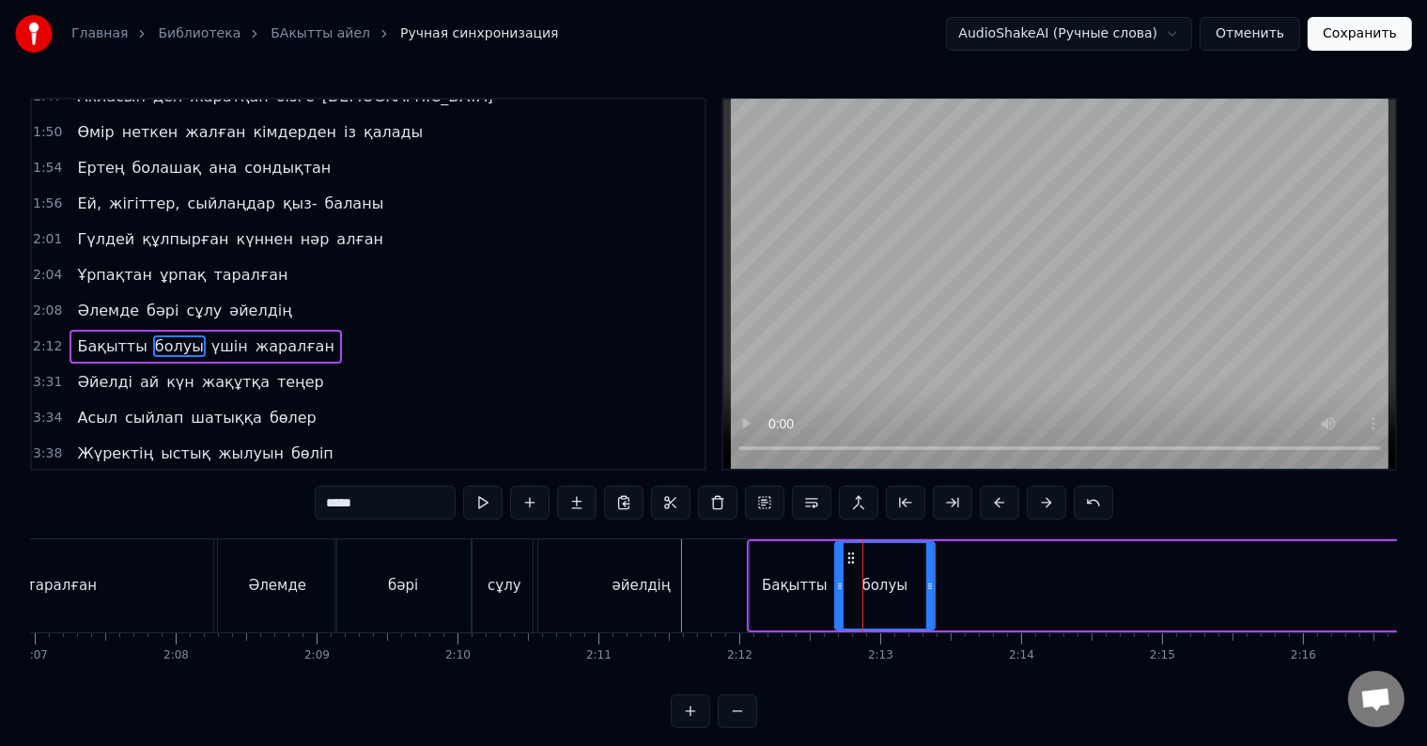
click at [845, 594] on div "болуы" at bounding box center [885, 585] width 98 height 85
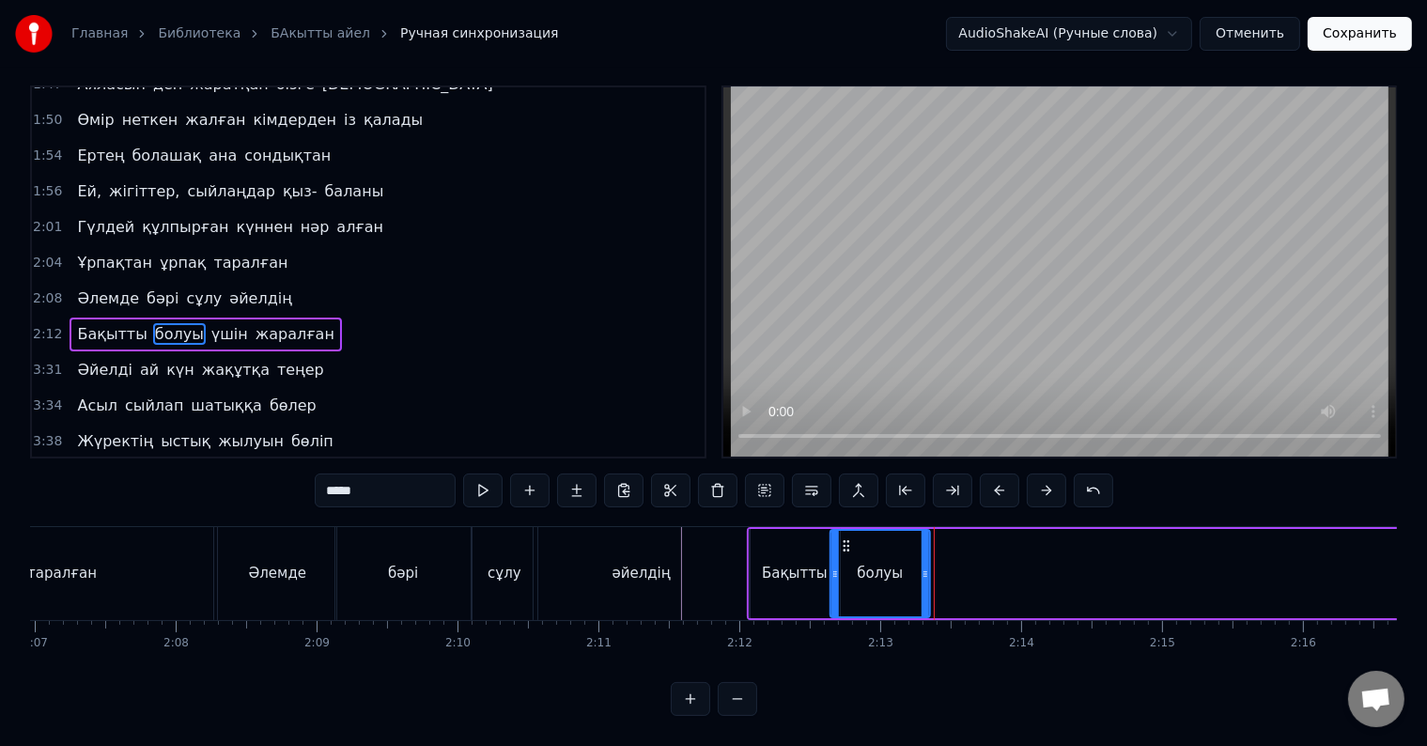
click at [847, 538] on icon at bounding box center [845, 545] width 15 height 15
click at [838, 563] on div "болуы" at bounding box center [879, 573] width 98 height 85
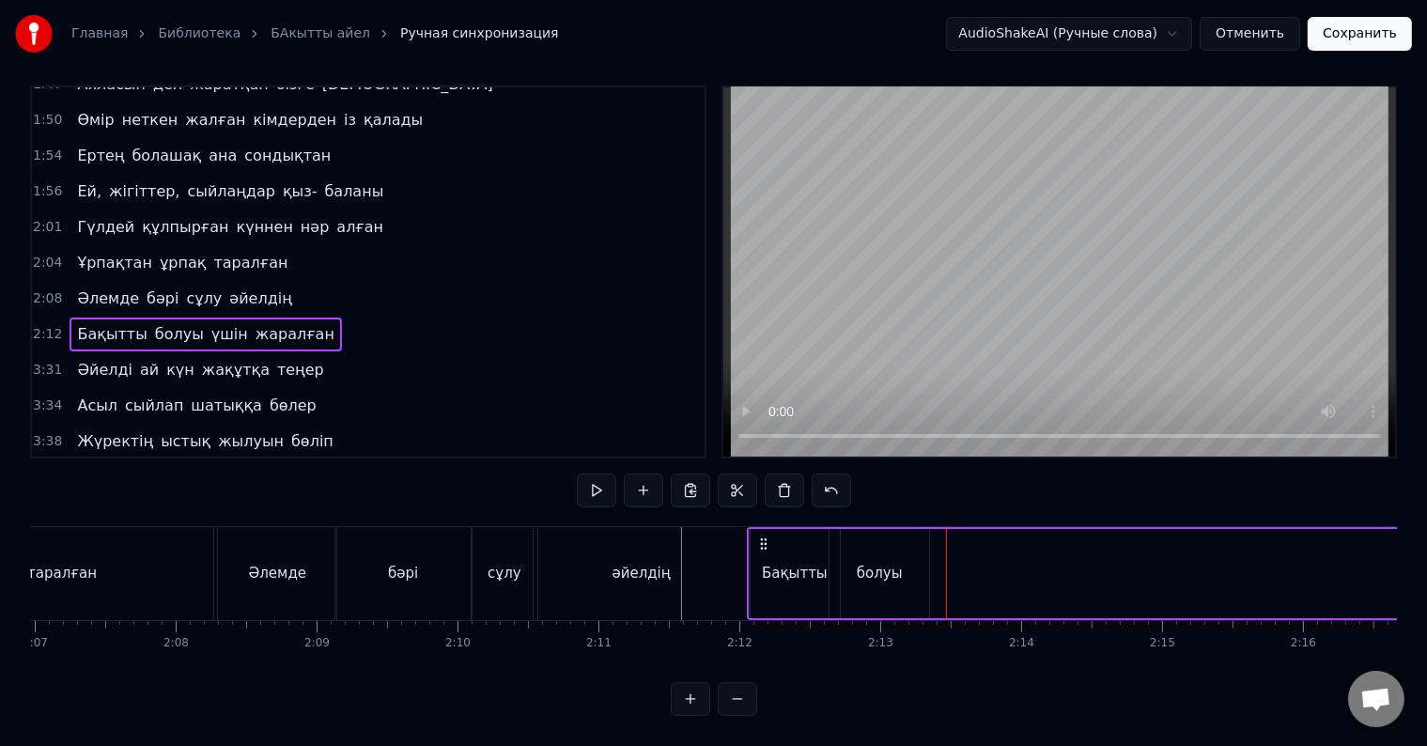
click at [875, 567] on div "болуы" at bounding box center [880, 574] width 46 height 22
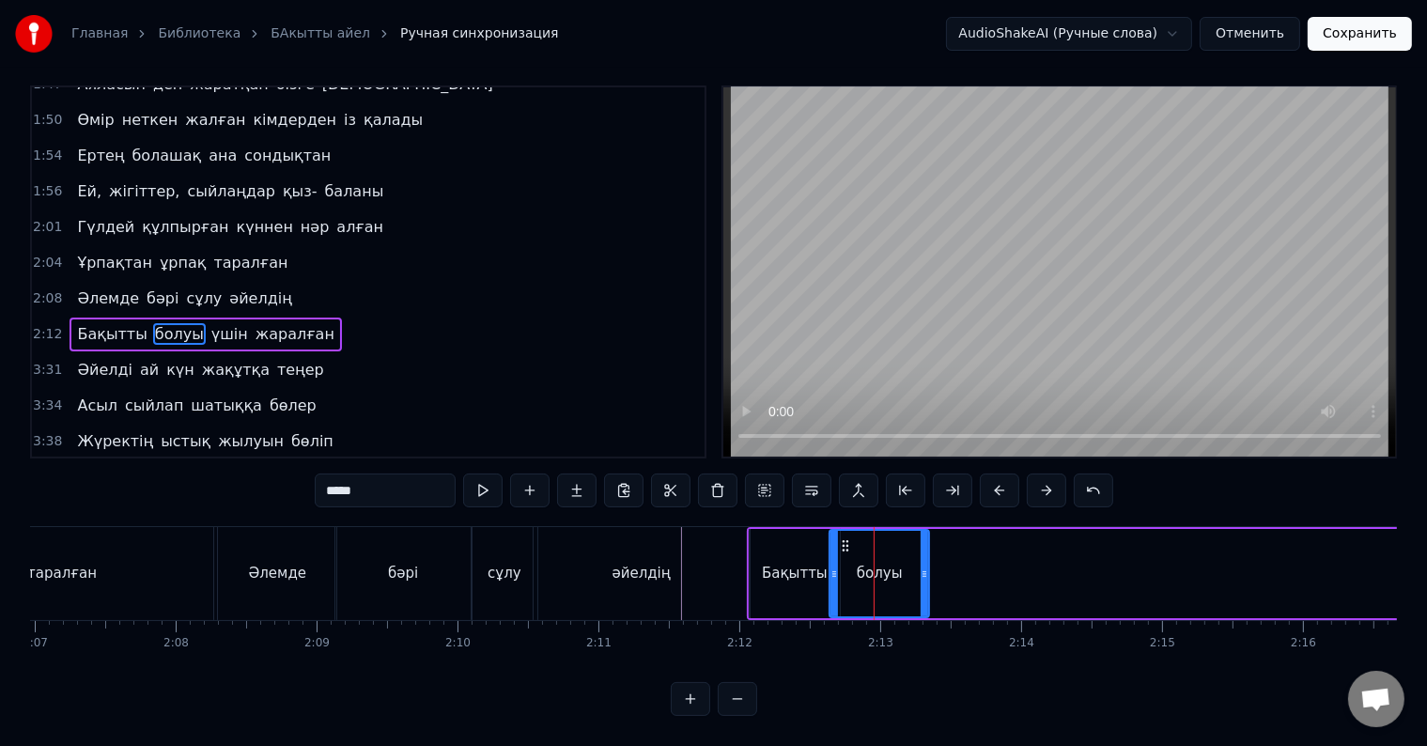
scroll to position [0, 0]
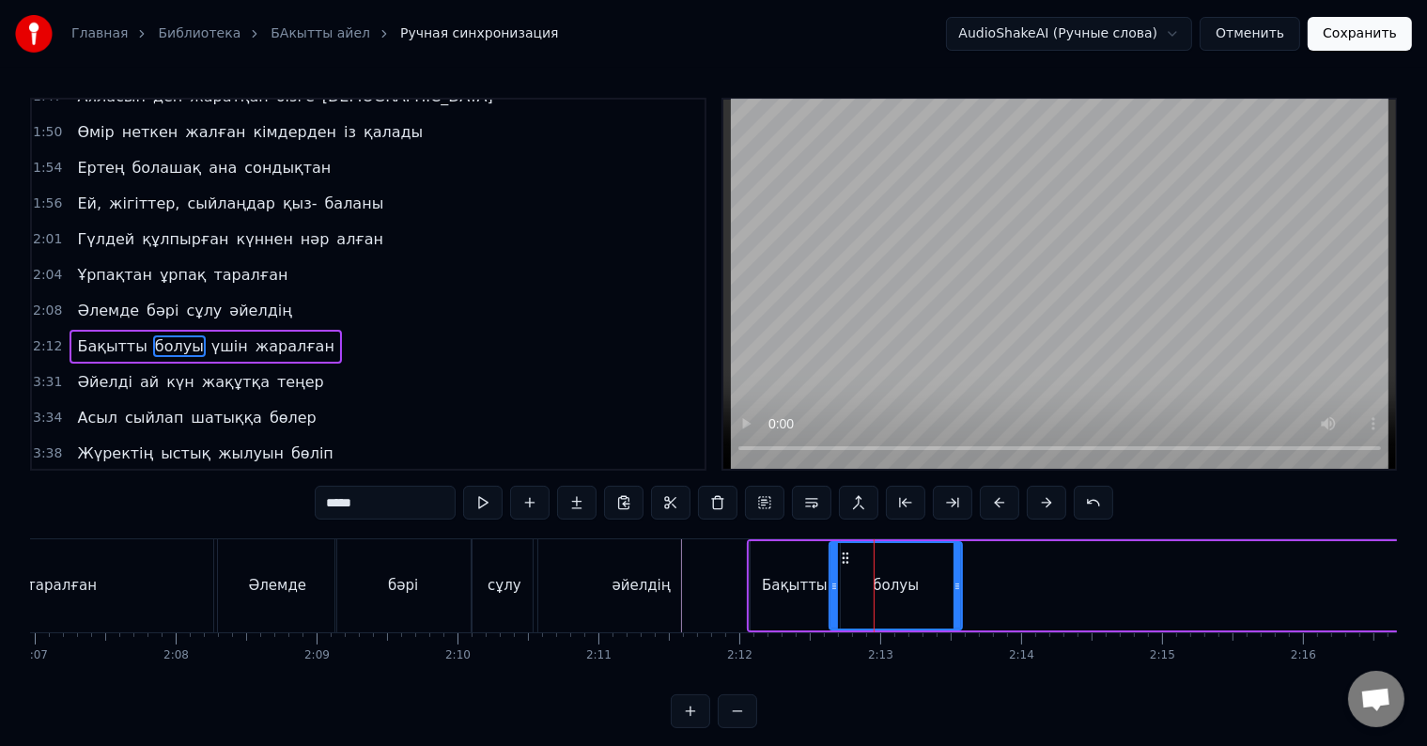
drag, startPoint x: 924, startPoint y: 578, endPoint x: 960, endPoint y: 586, distance: 36.7
click at [958, 584] on icon at bounding box center [957, 586] width 8 height 15
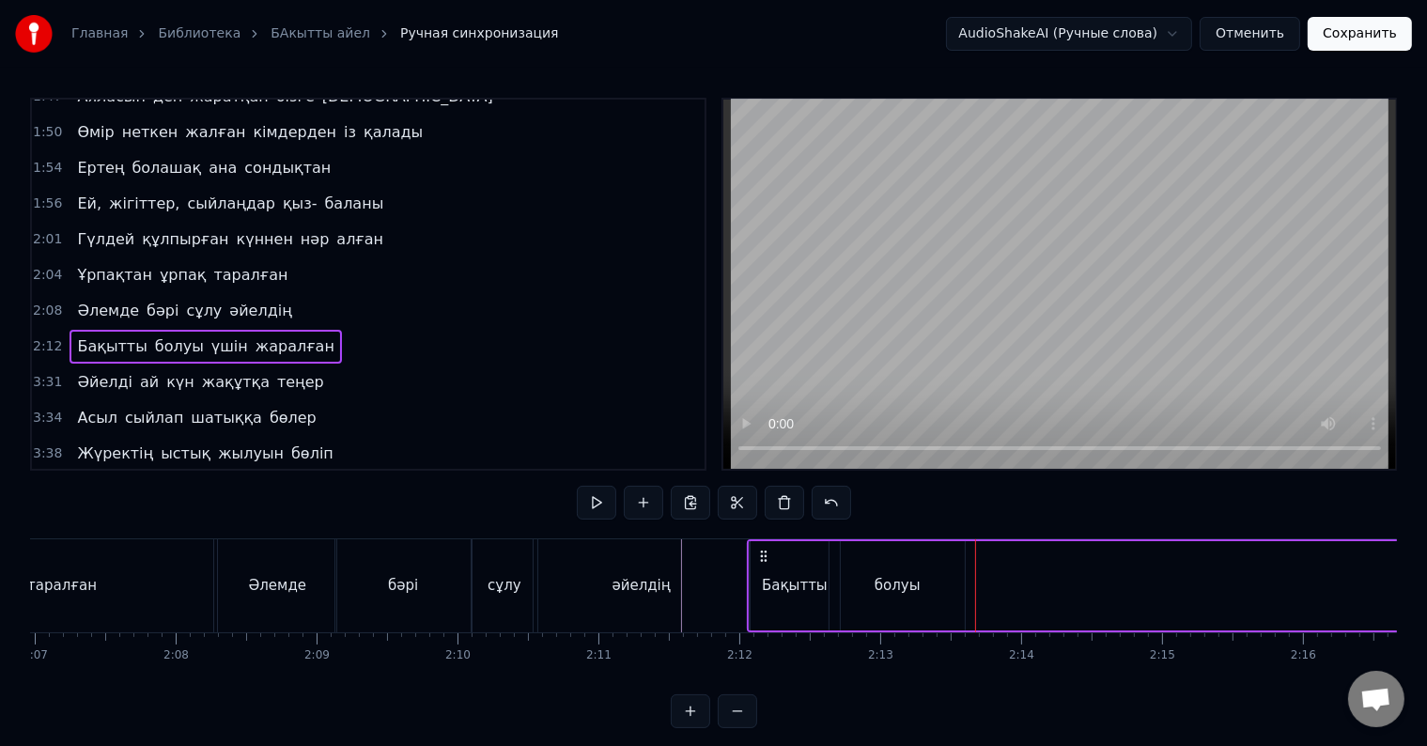
scroll to position [28, 0]
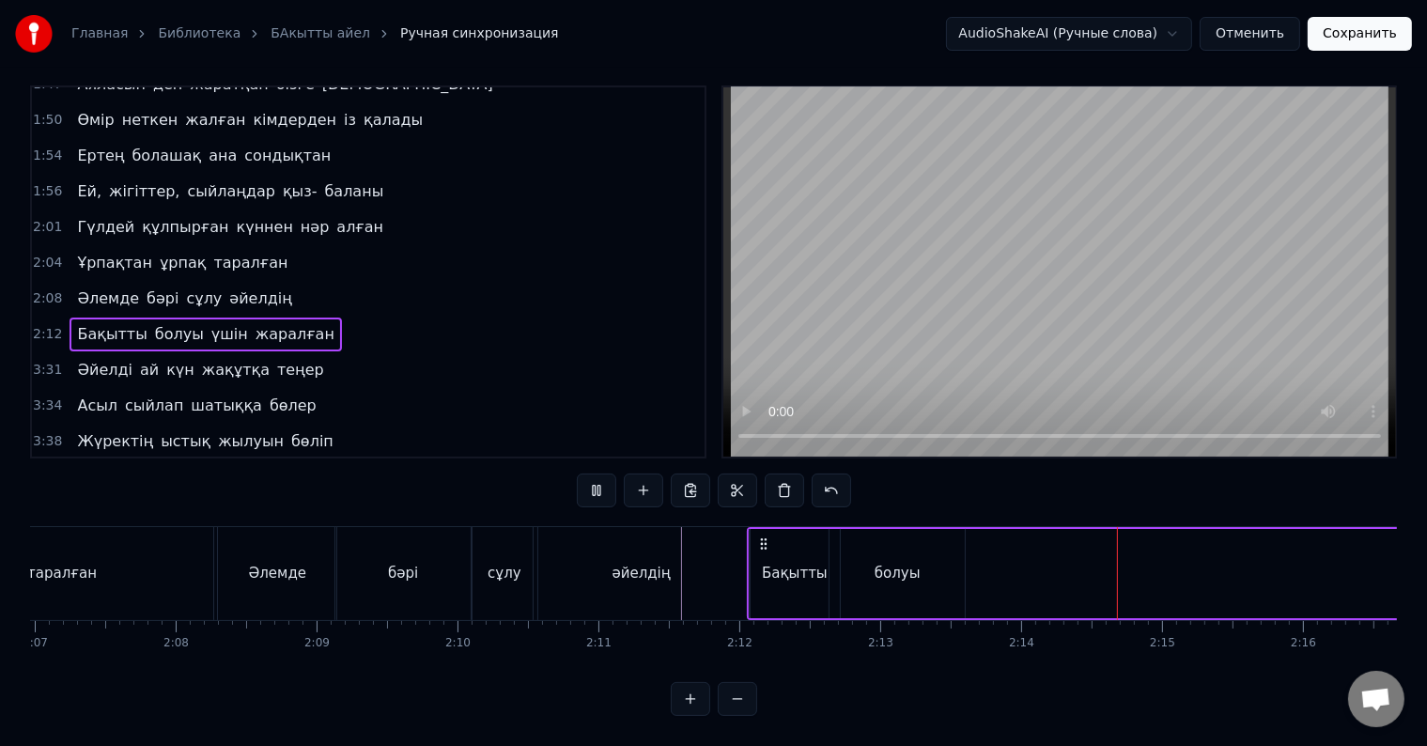
click at [929, 574] on div "болуы" at bounding box center [896, 573] width 135 height 89
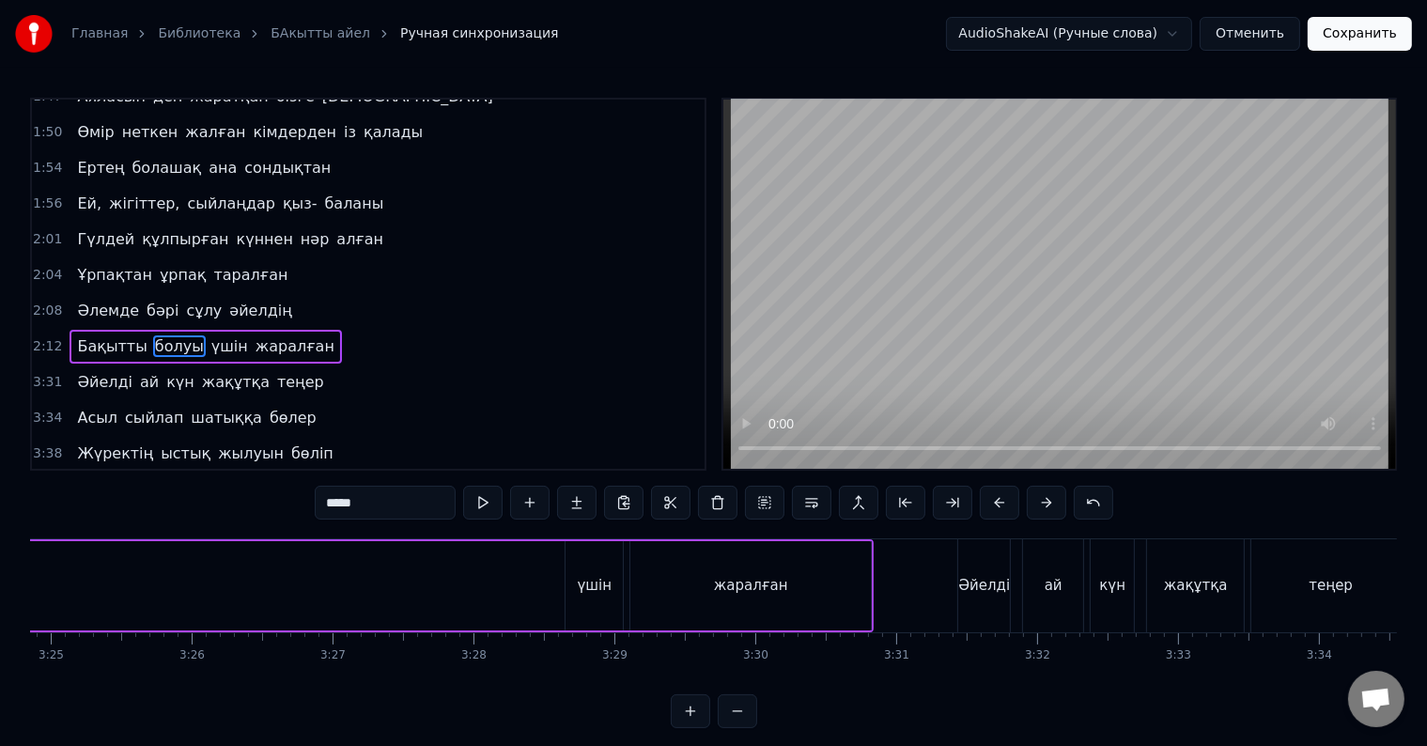
scroll to position [0, 28883]
click at [589, 577] on div "үшін" at bounding box center [576, 586] width 35 height 22
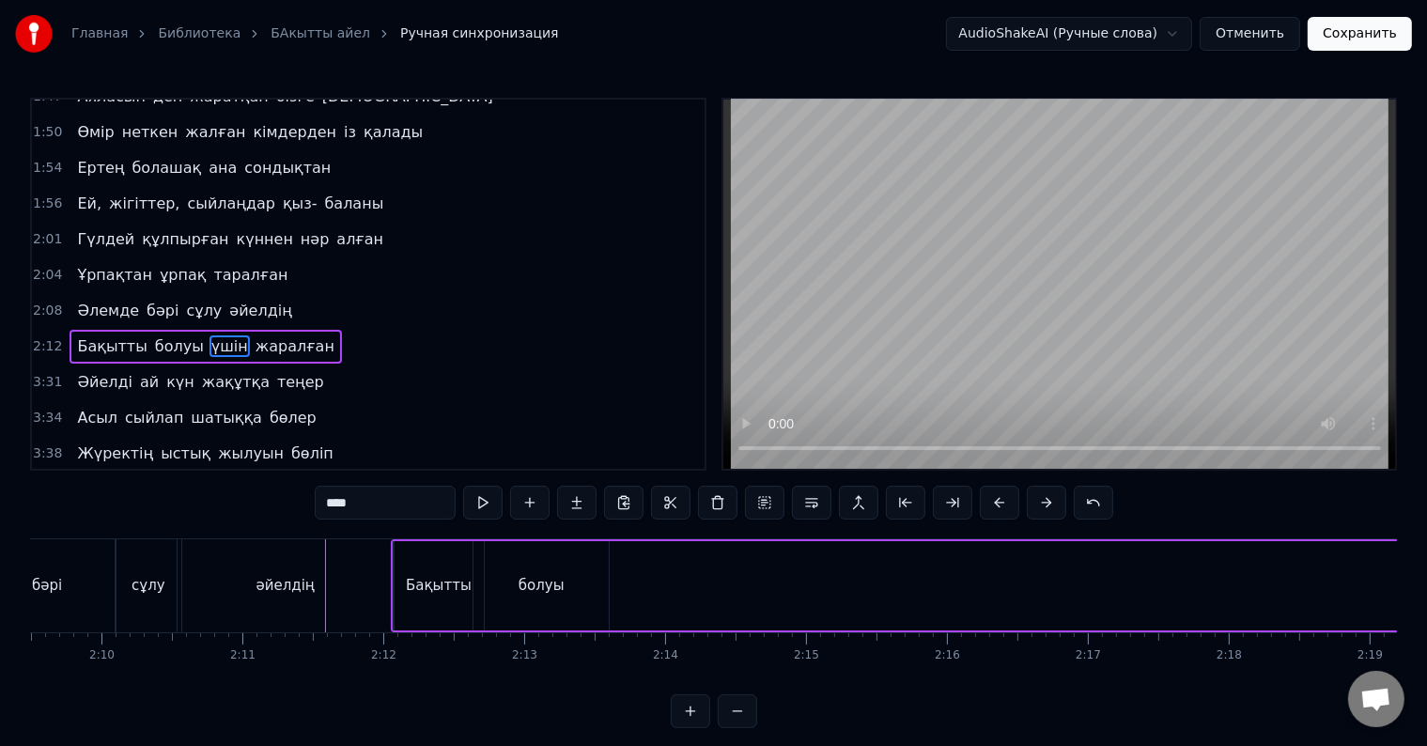
scroll to position [0, 18064]
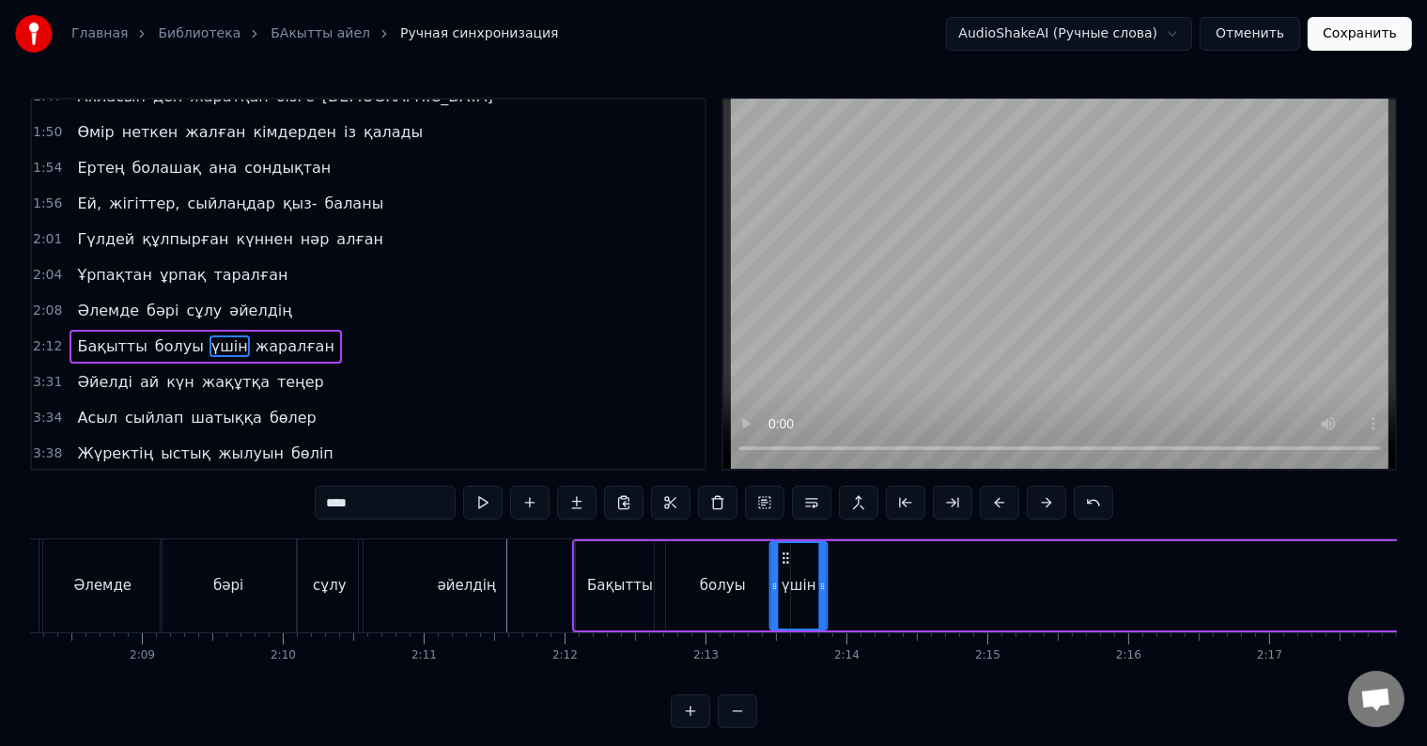
drag, startPoint x: 560, startPoint y: 562, endPoint x: 782, endPoint y: 597, distance: 224.5
click at [782, 597] on div "үшін" at bounding box center [797, 585] width 55 height 85
click at [739, 582] on div "болуы" at bounding box center [723, 586] width 46 height 22
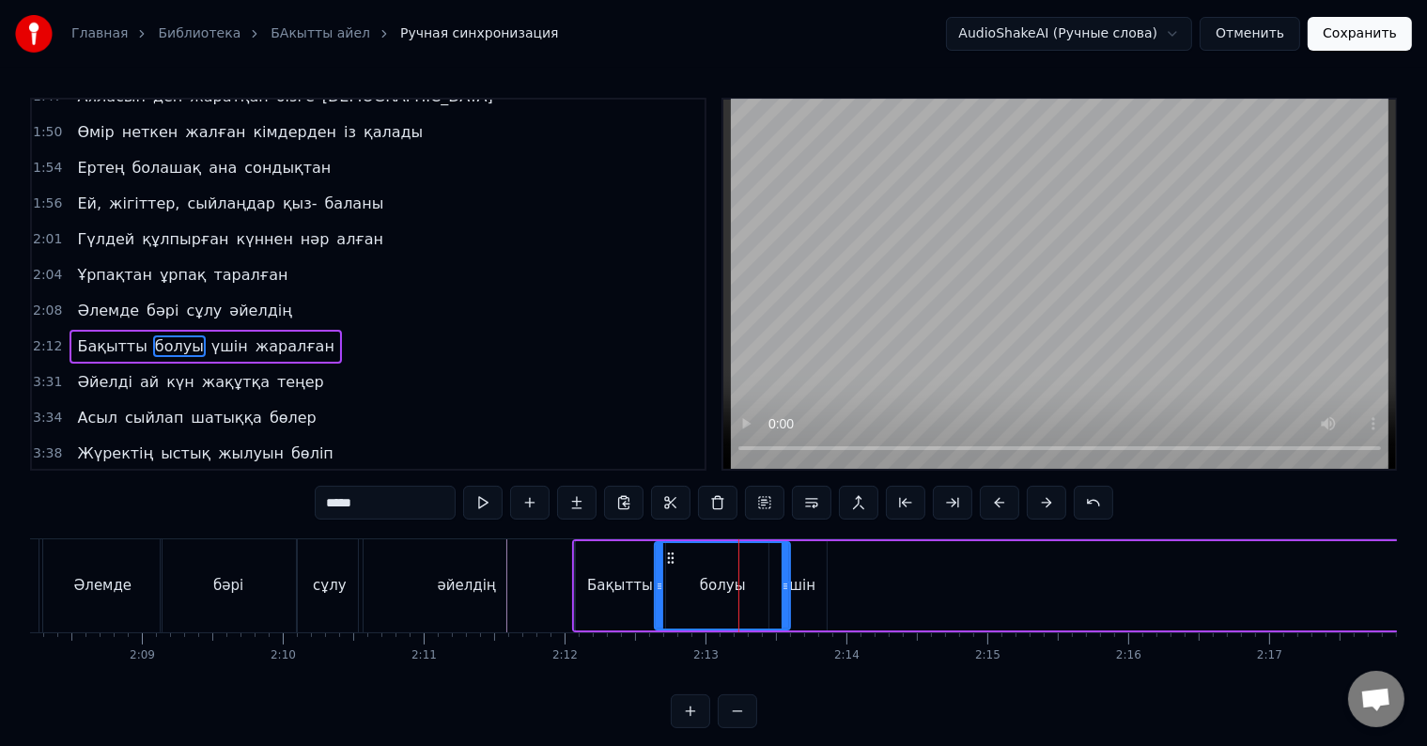
click at [797, 581] on div "үшін" at bounding box center [798, 586] width 35 height 22
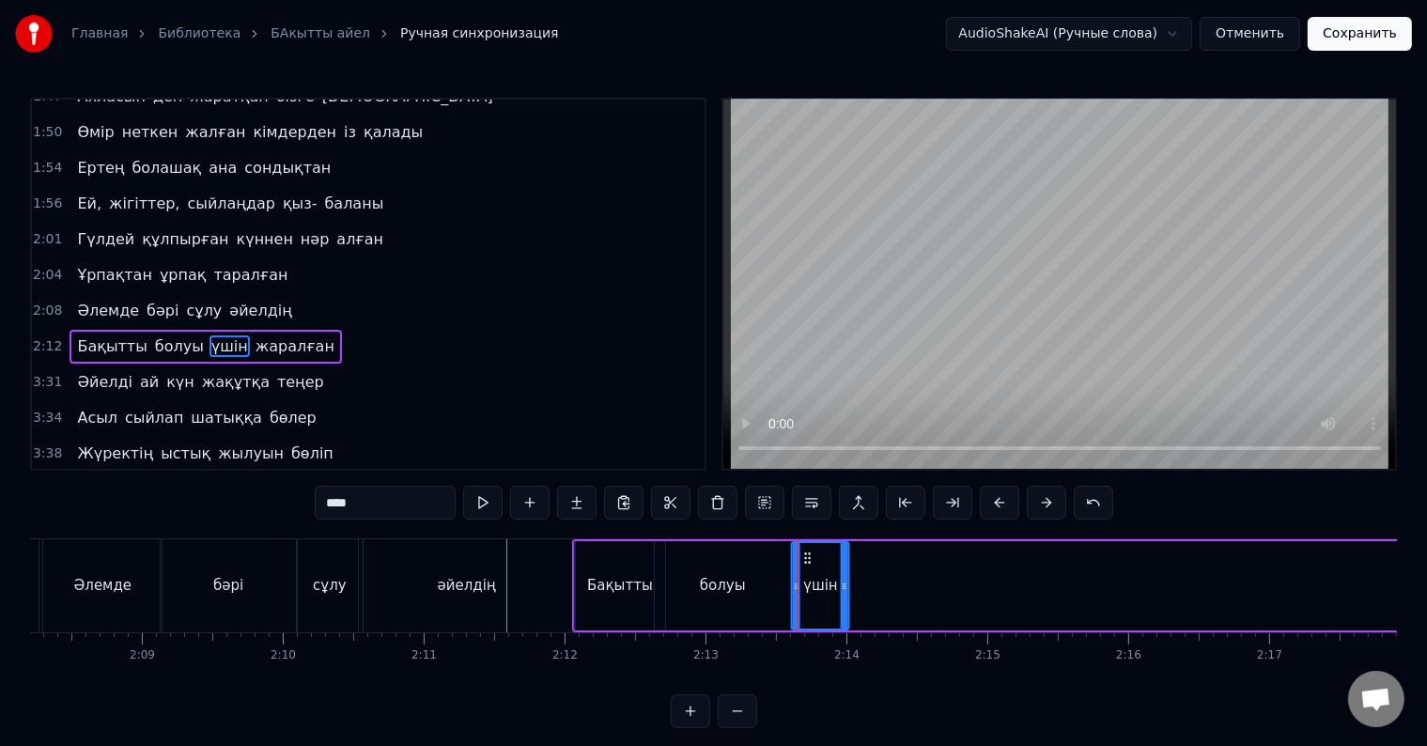
drag, startPoint x: 778, startPoint y: 561, endPoint x: 800, endPoint y: 565, distance: 22.9
click at [800, 565] on div "үшін" at bounding box center [819, 585] width 55 height 85
click at [804, 678] on div "Атадан бүгін бізге жалғасқан қыз- ұлын Тұнықты шөлдейді аңсайды күн жылуын Тәңі…" at bounding box center [713, 608] width 1367 height 141
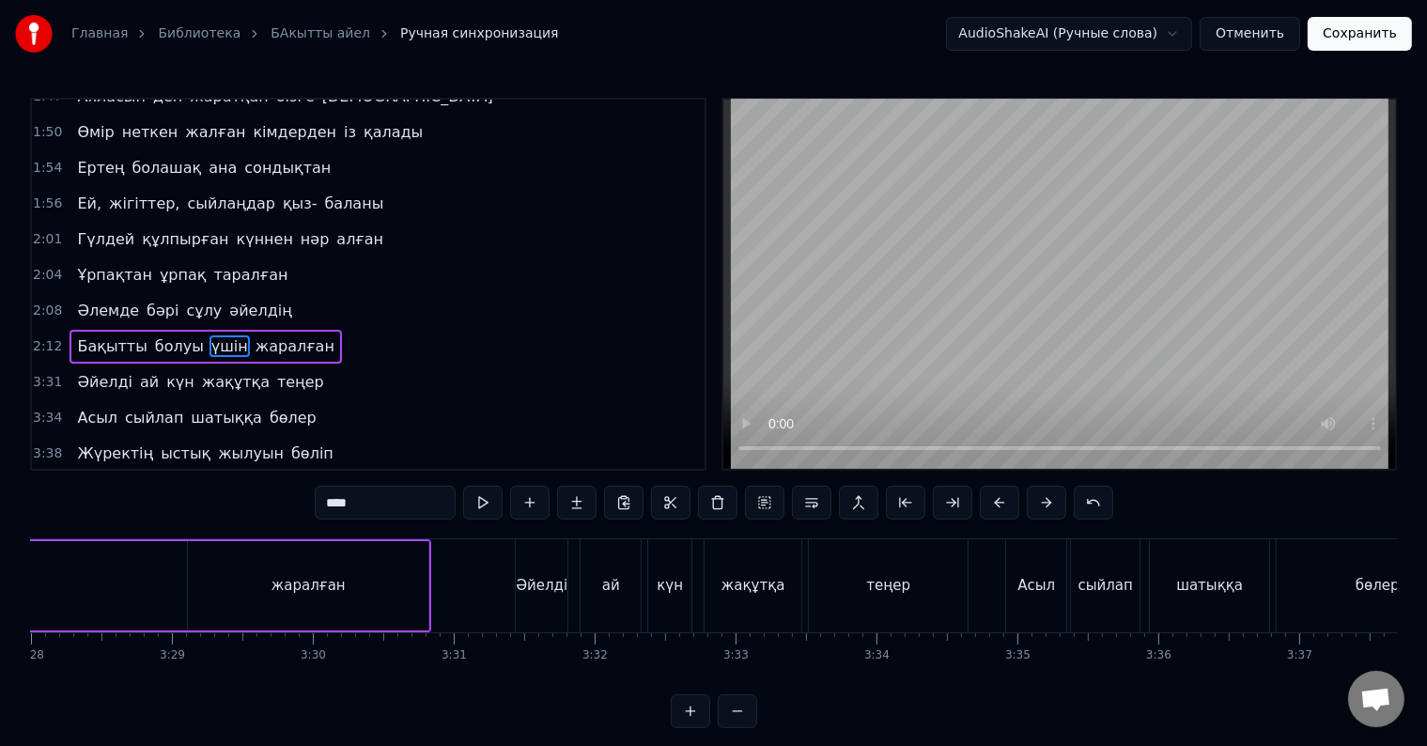
scroll to position [0, 29067]
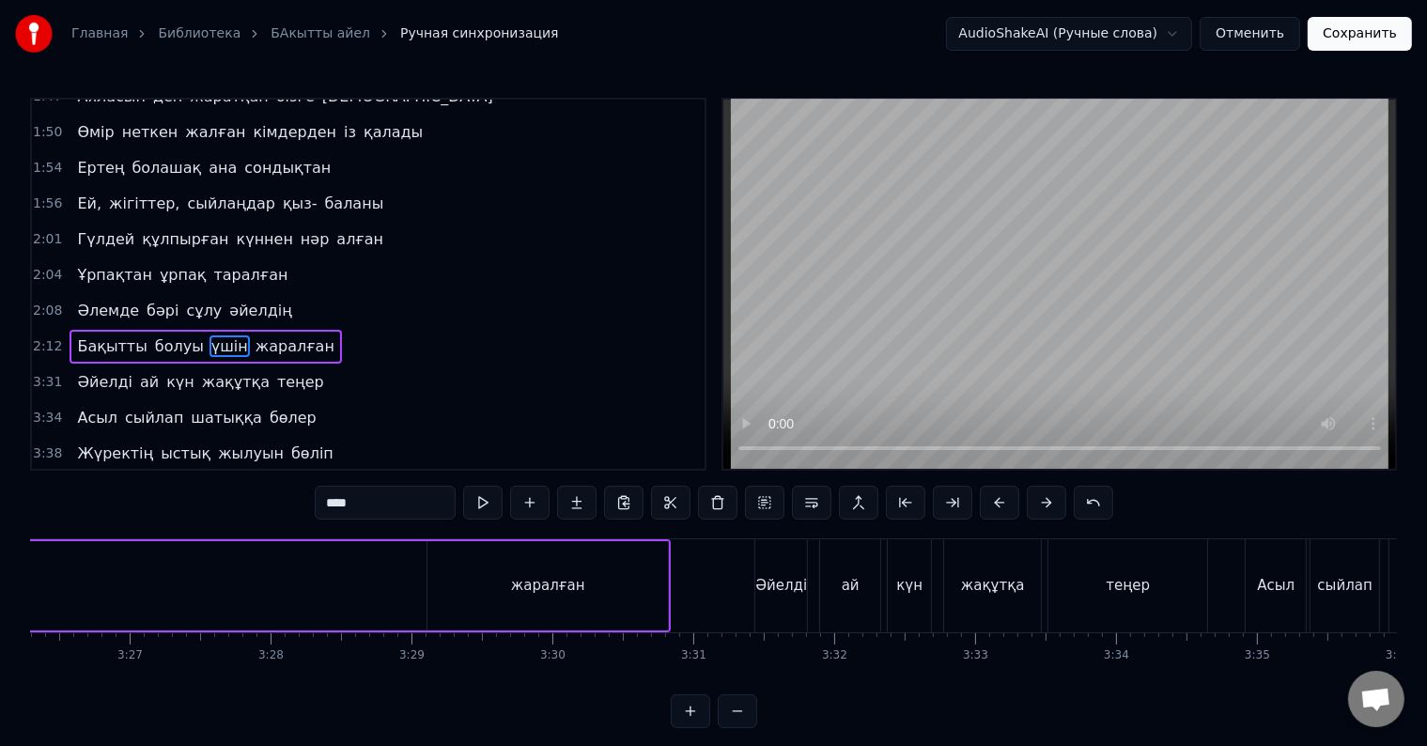
click at [537, 576] on div "жаралған" at bounding box center [548, 586] width 74 height 22
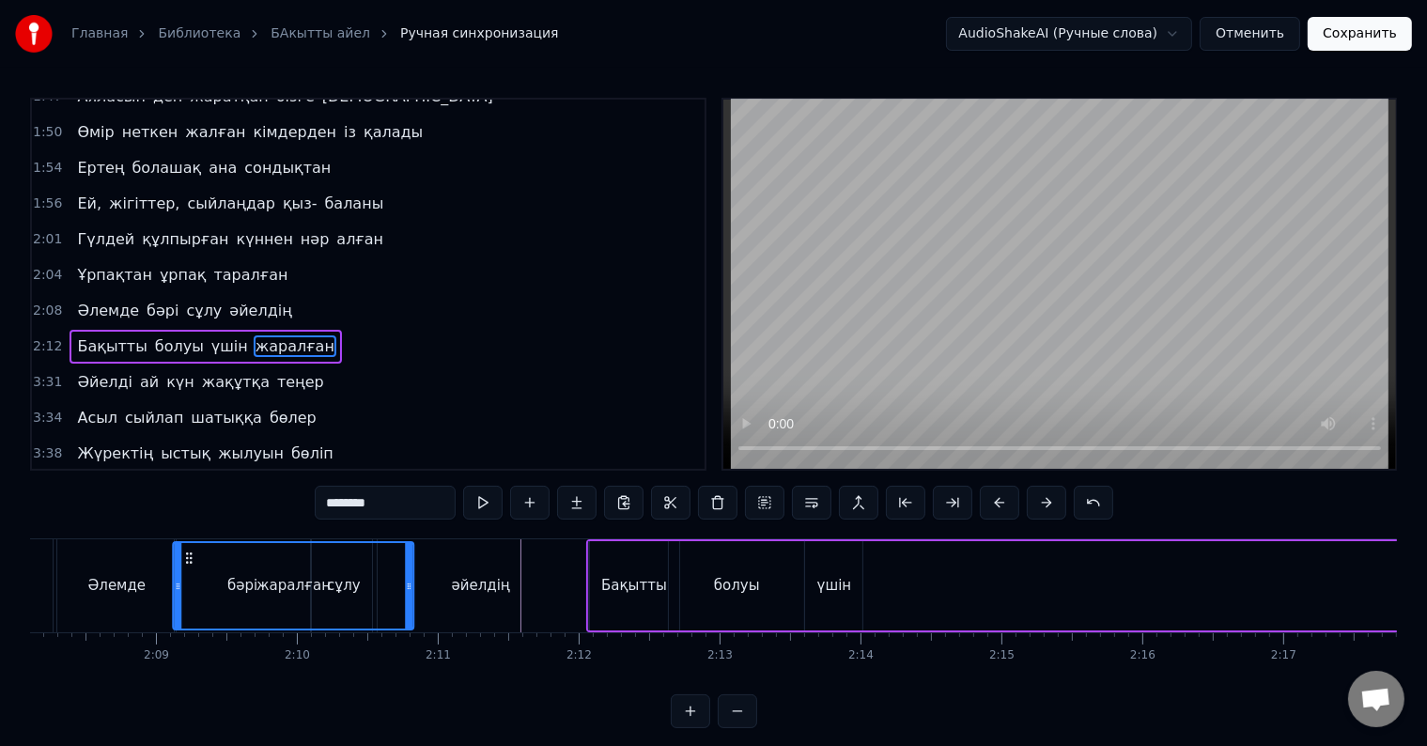
scroll to position [0, 18033]
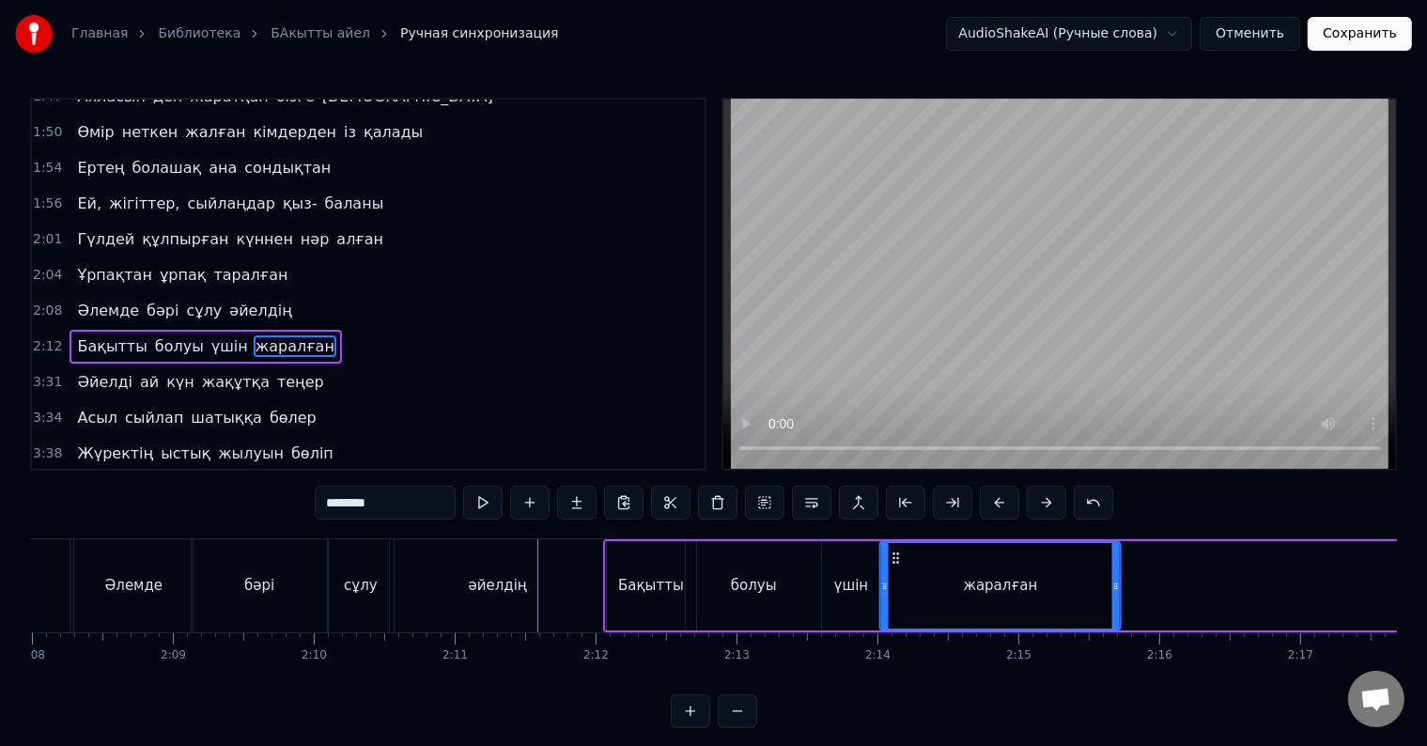
drag, startPoint x: 439, startPoint y: 559, endPoint x: 890, endPoint y: 594, distance: 453.2
click at [890, 594] on div "жаралған" at bounding box center [999, 585] width 239 height 85
click at [771, 605] on div "болуы" at bounding box center [753, 585] width 135 height 89
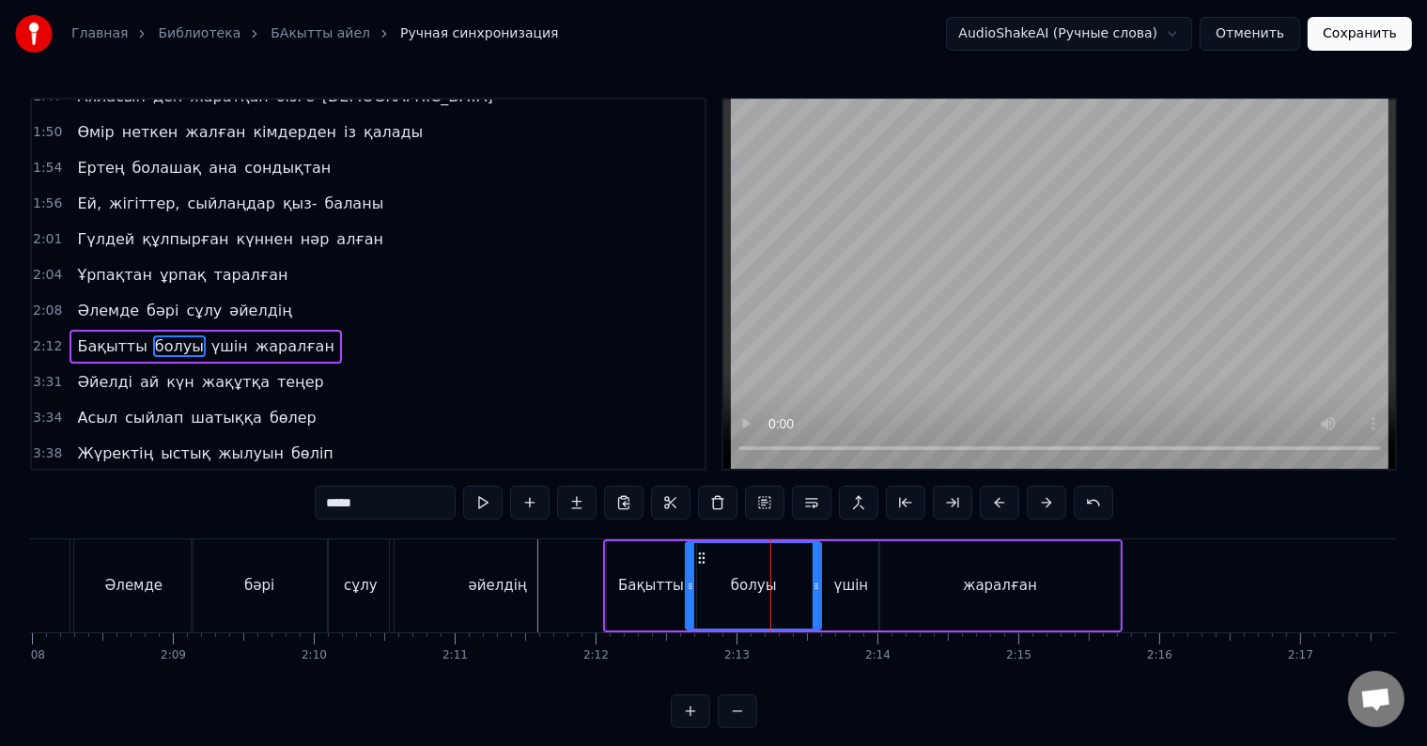
click at [809, 579] on div "болуы" at bounding box center [753, 585] width 133 height 85
click at [787, 584] on div "болуы" at bounding box center [753, 585] width 133 height 85
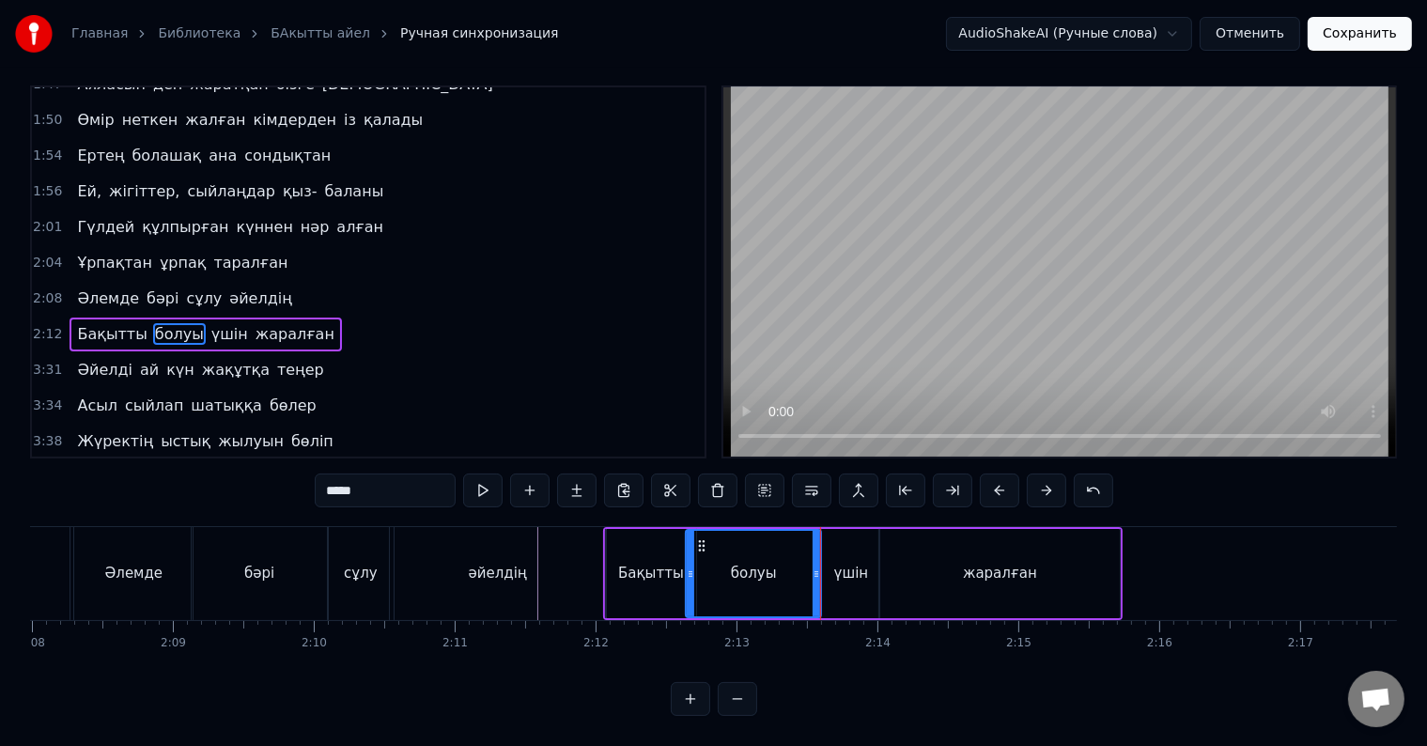
click at [826, 596] on div "үшін" at bounding box center [850, 573] width 57 height 89
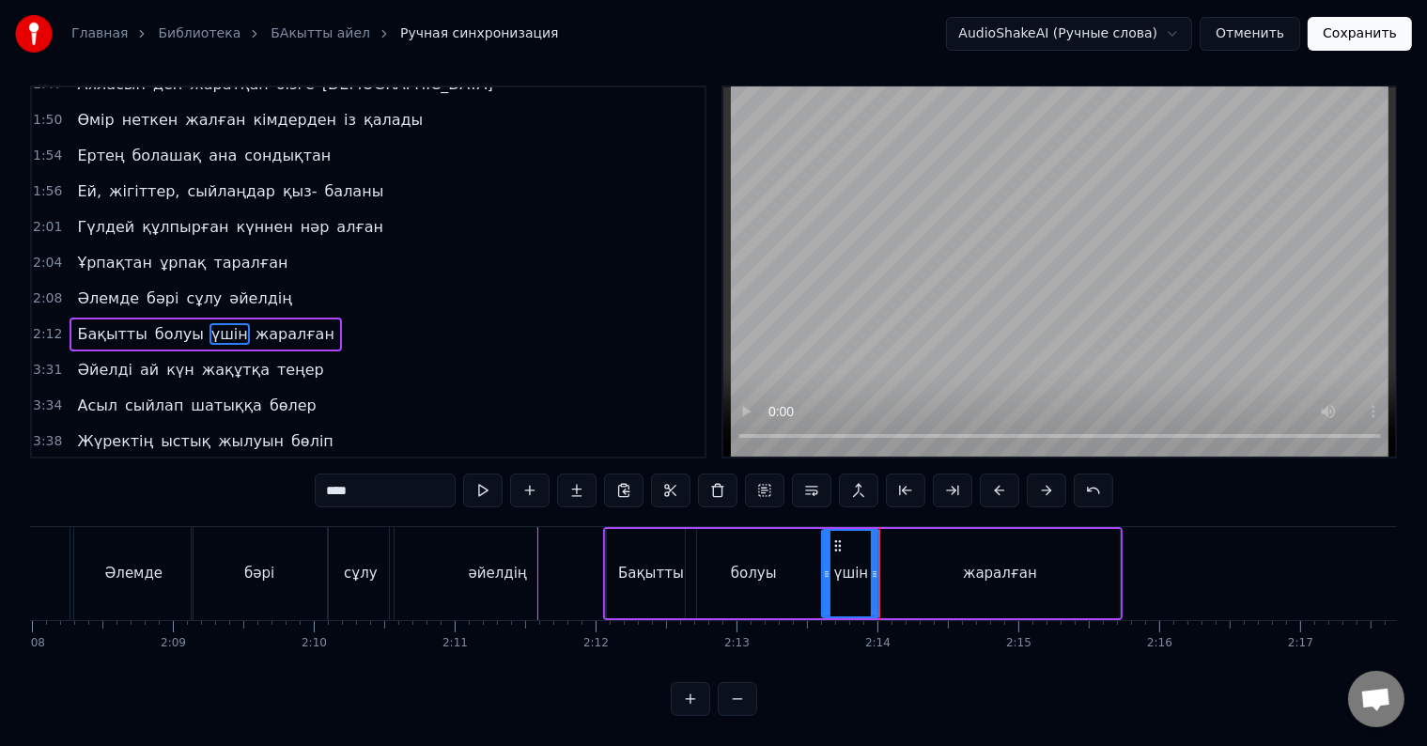
click at [882, 586] on div "жаралған" at bounding box center [999, 573] width 240 height 89
type input "********"
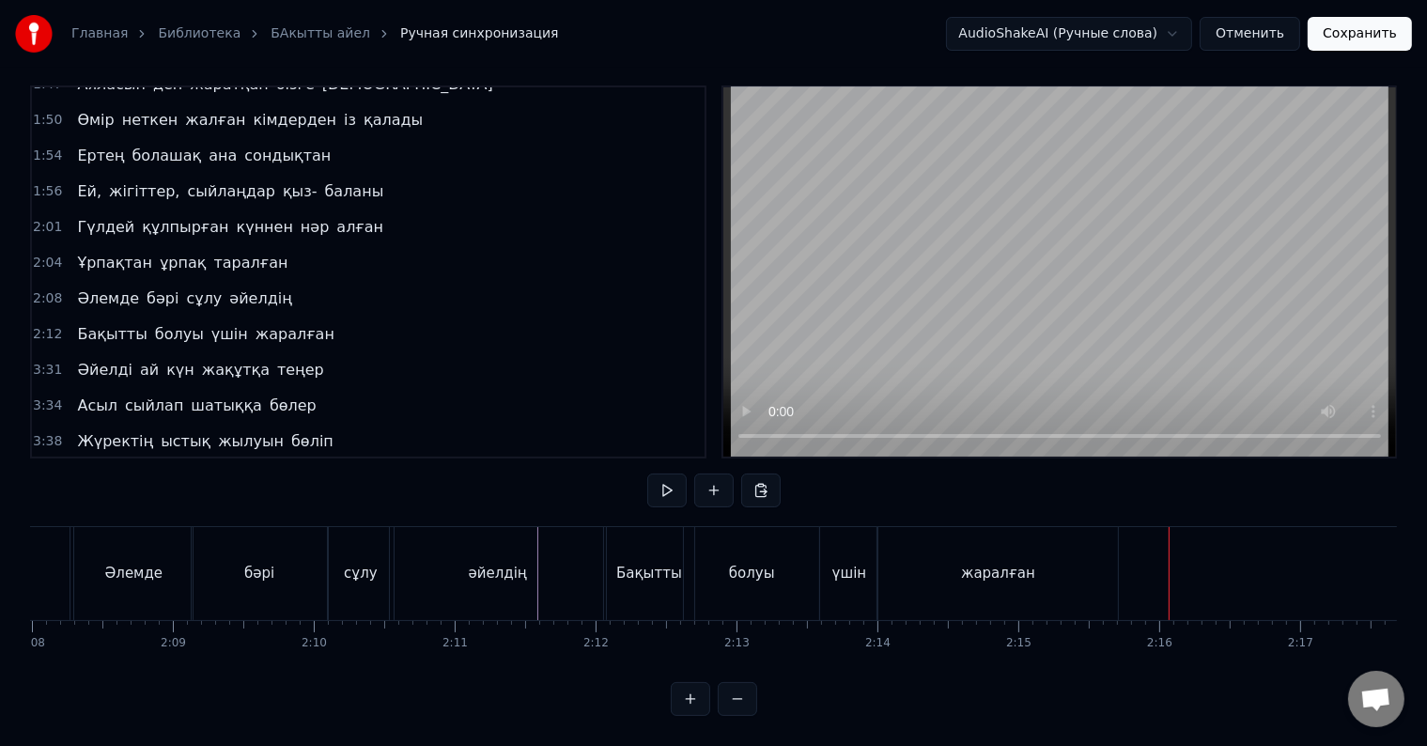
click at [1079, 566] on div "жаралған" at bounding box center [997, 573] width 240 height 93
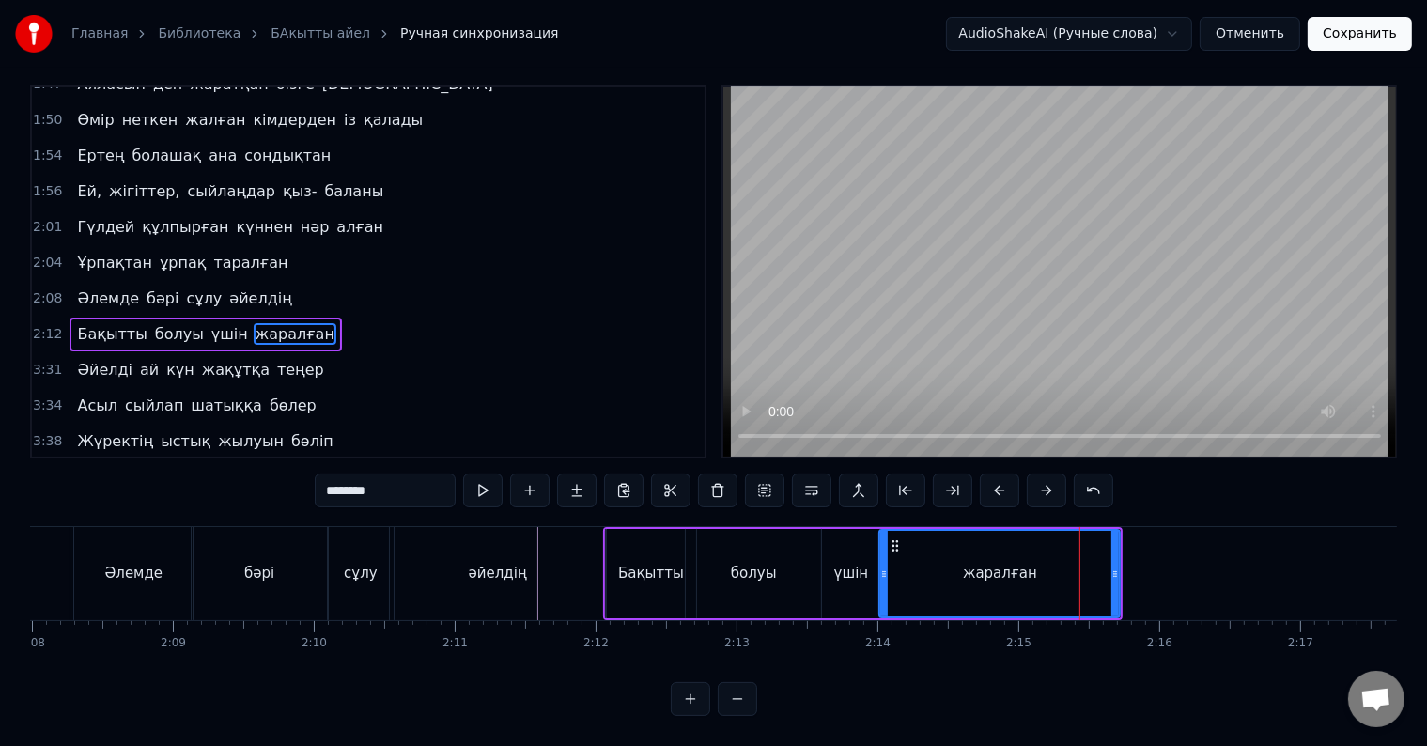
scroll to position [0, 0]
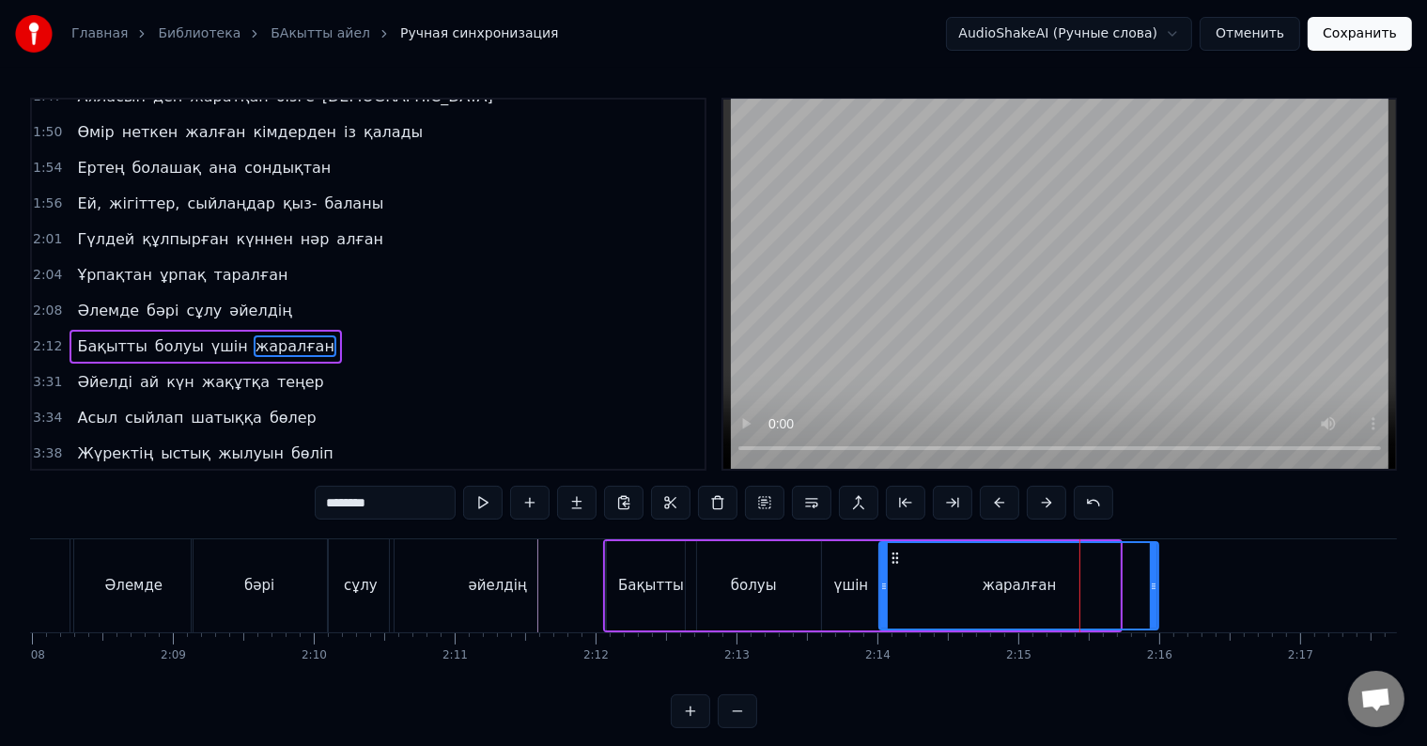
drag, startPoint x: 1118, startPoint y: 563, endPoint x: 1156, endPoint y: 565, distance: 38.6
click at [1156, 565] on div at bounding box center [1154, 585] width 8 height 85
click at [1121, 596] on div "жаралған" at bounding box center [1018, 585] width 277 height 85
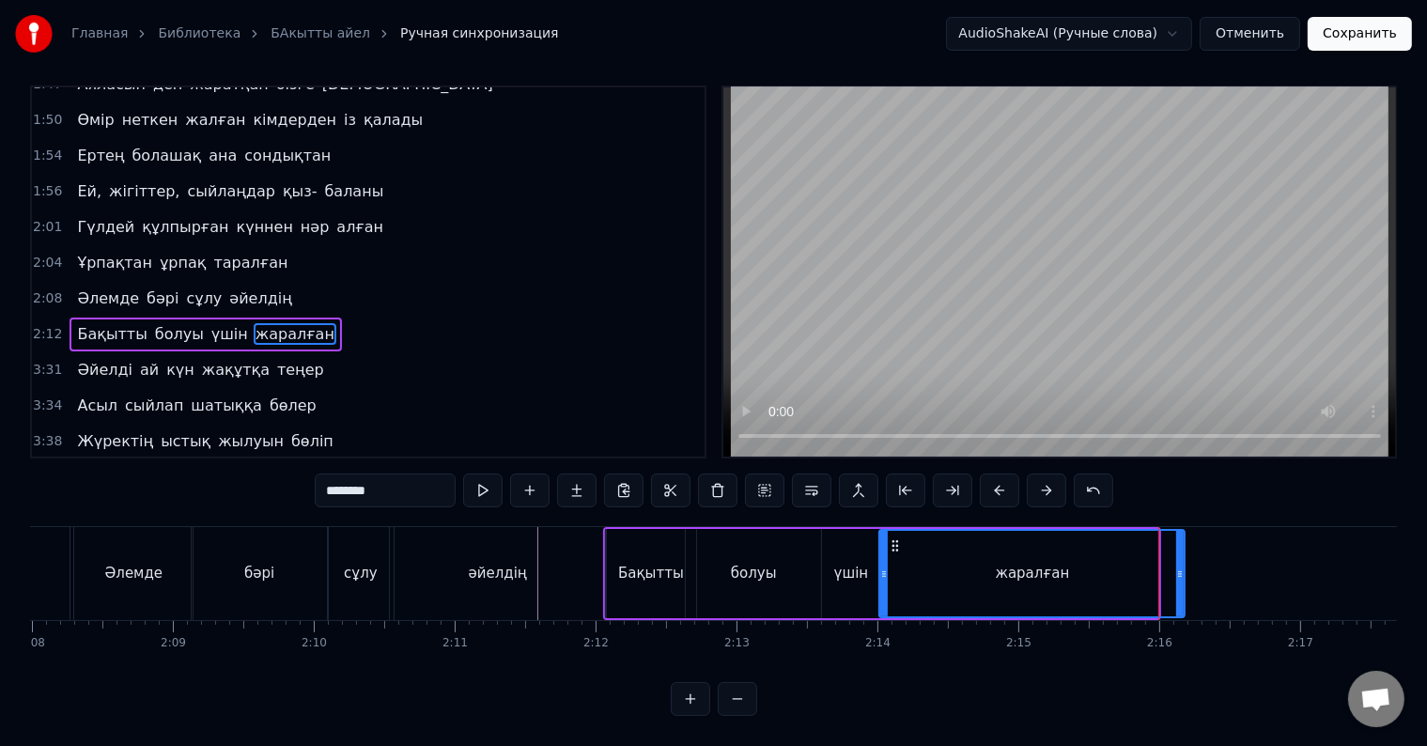
drag, startPoint x: 1152, startPoint y: 569, endPoint x: 1180, endPoint y: 570, distance: 28.2
click at [1180, 570] on div at bounding box center [1180, 573] width 8 height 85
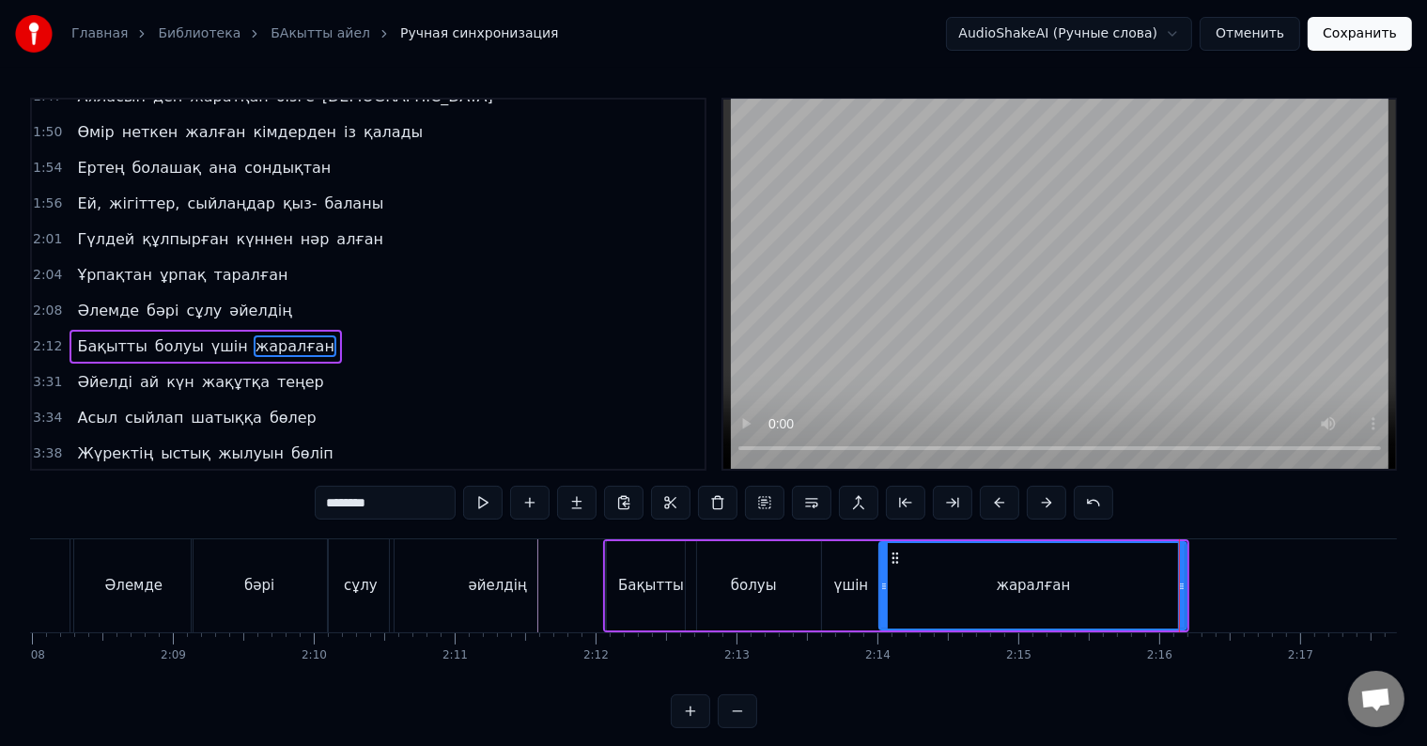
click at [1146, 585] on div "жаралған" at bounding box center [1032, 585] width 305 height 85
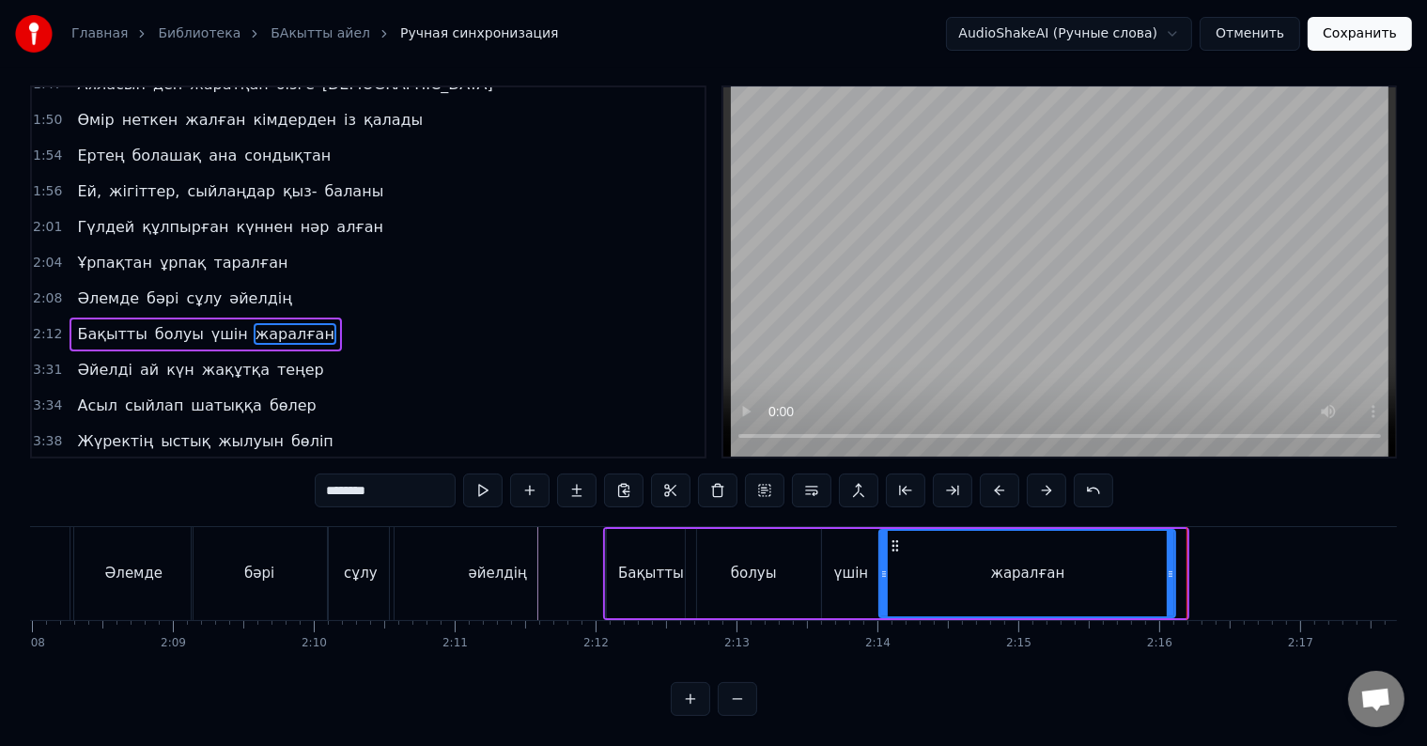
drag, startPoint x: 1184, startPoint y: 562, endPoint x: 1172, endPoint y: 562, distance: 11.3
click at [1172, 566] on icon at bounding box center [1171, 573] width 8 height 15
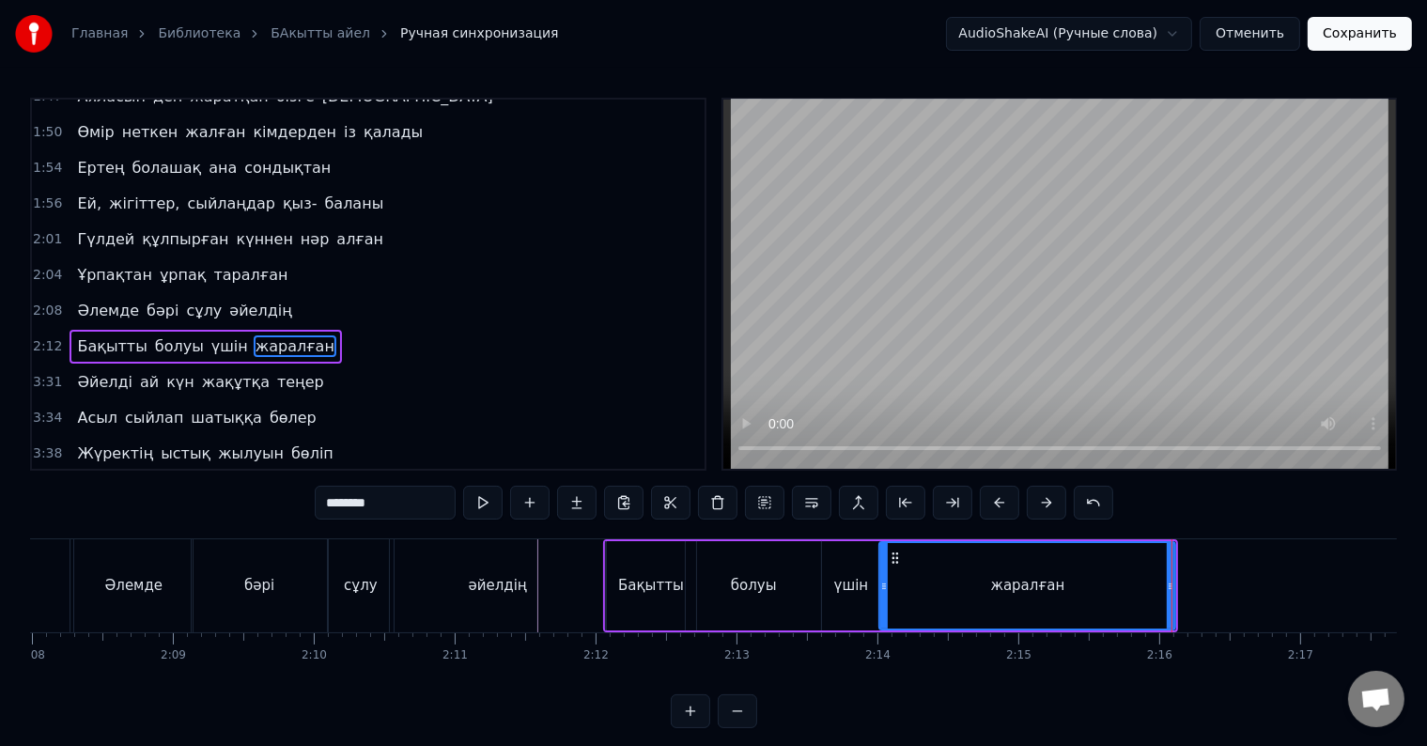
click at [1046, 665] on div "Атадан бүгін бізге жалғасқан қыз- ұлын Тұнықты шөлдейді аңсайды күн жылуын Тәңі…" at bounding box center [713, 608] width 1367 height 141
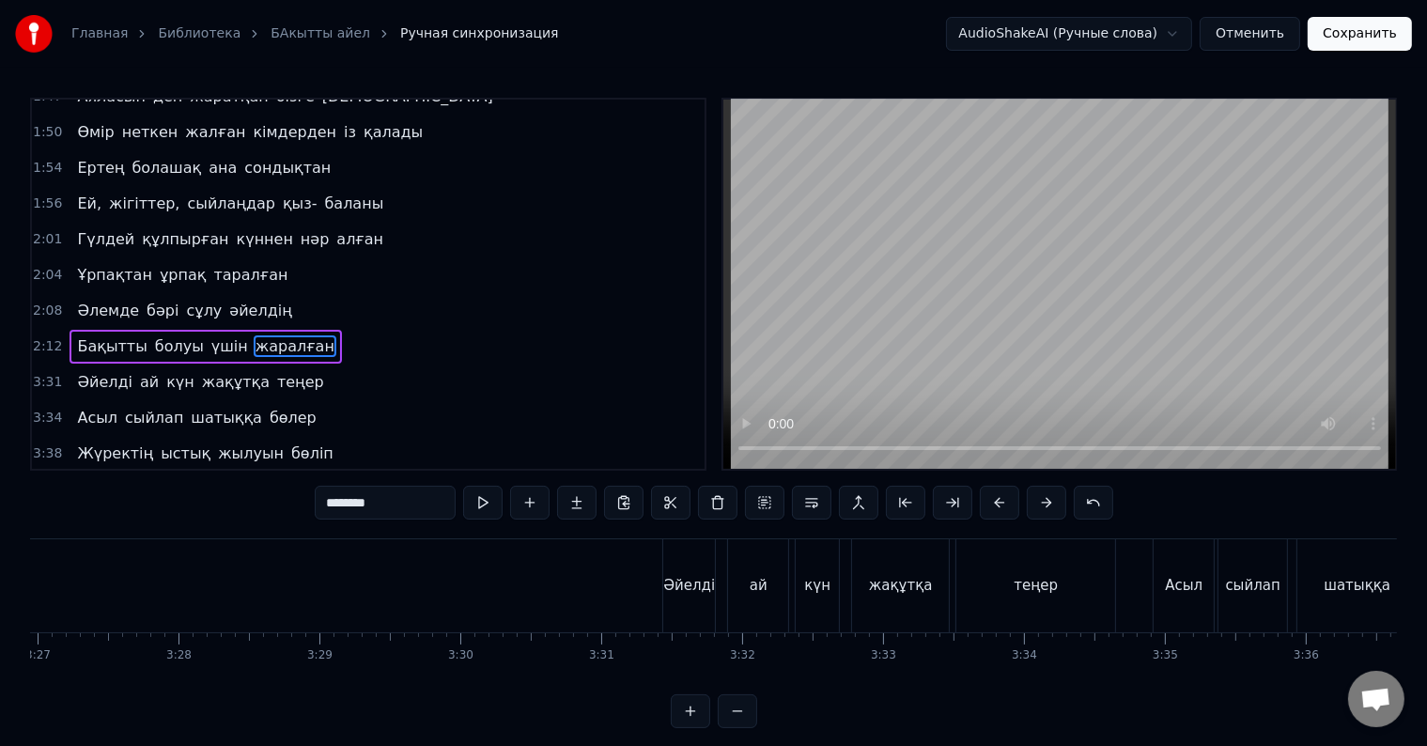
scroll to position [0, 29287]
drag, startPoint x: 1281, startPoint y: 658, endPoint x: 1264, endPoint y: 656, distance: 17.0
click at [558, 605] on div "Әйелді" at bounding box center [560, 585] width 52 height 93
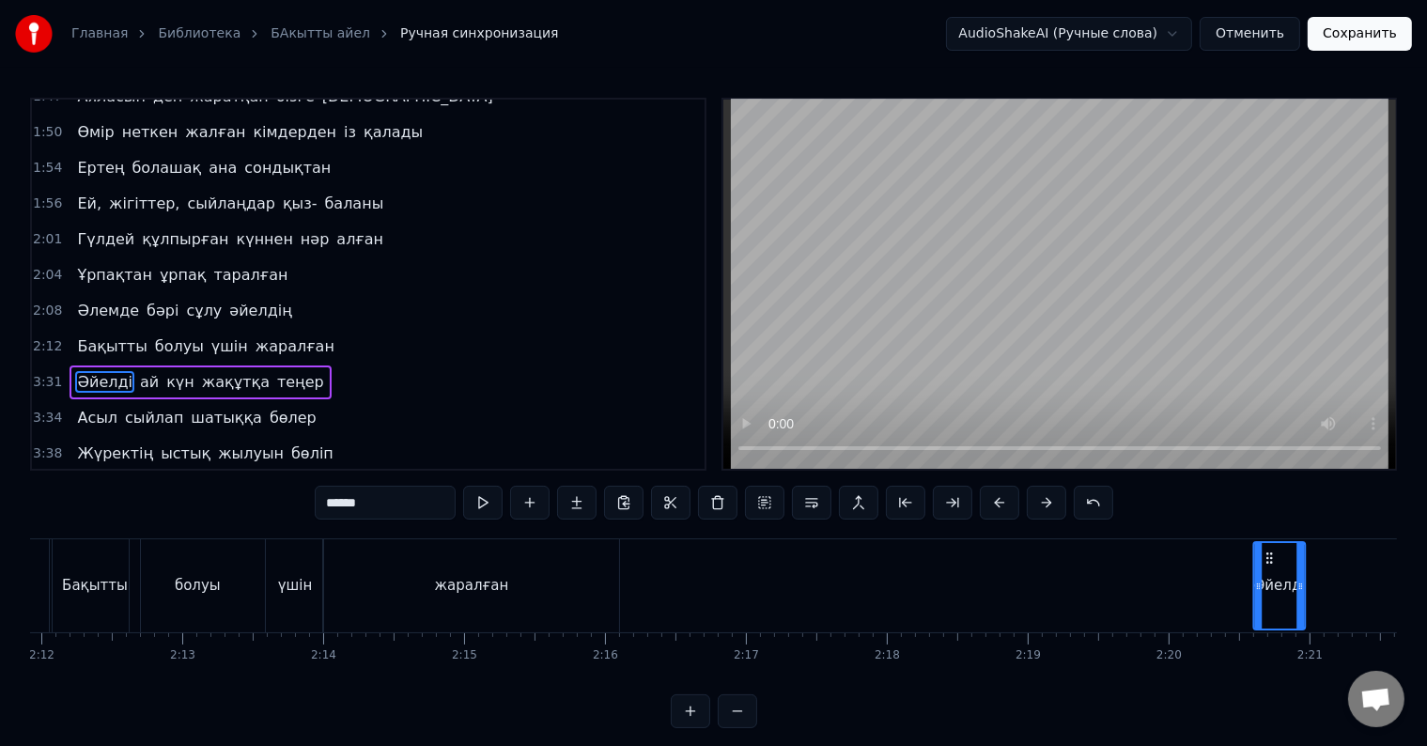
scroll to position [0, 18587]
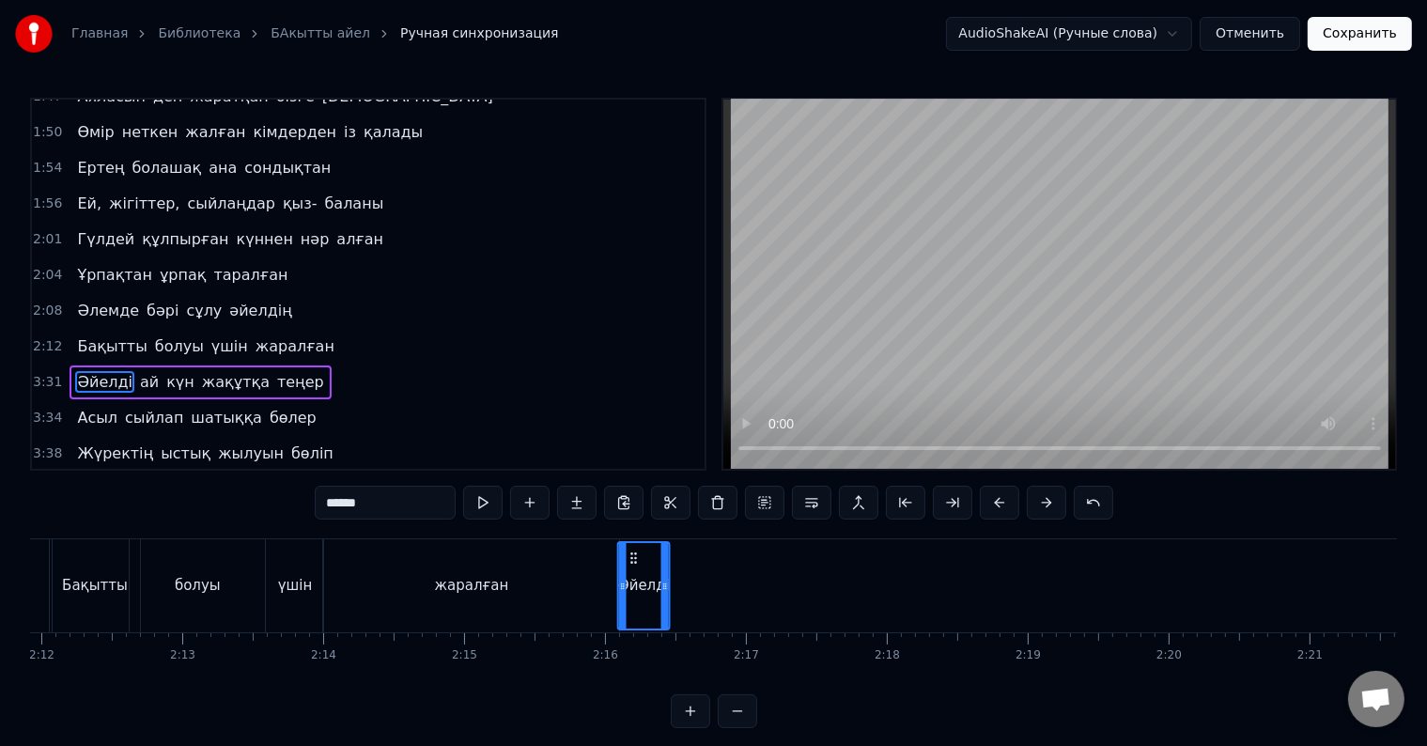
drag, startPoint x: 550, startPoint y: 558, endPoint x: 630, endPoint y: 577, distance: 82.9
click at [630, 577] on div "Әйелді" at bounding box center [643, 585] width 50 height 85
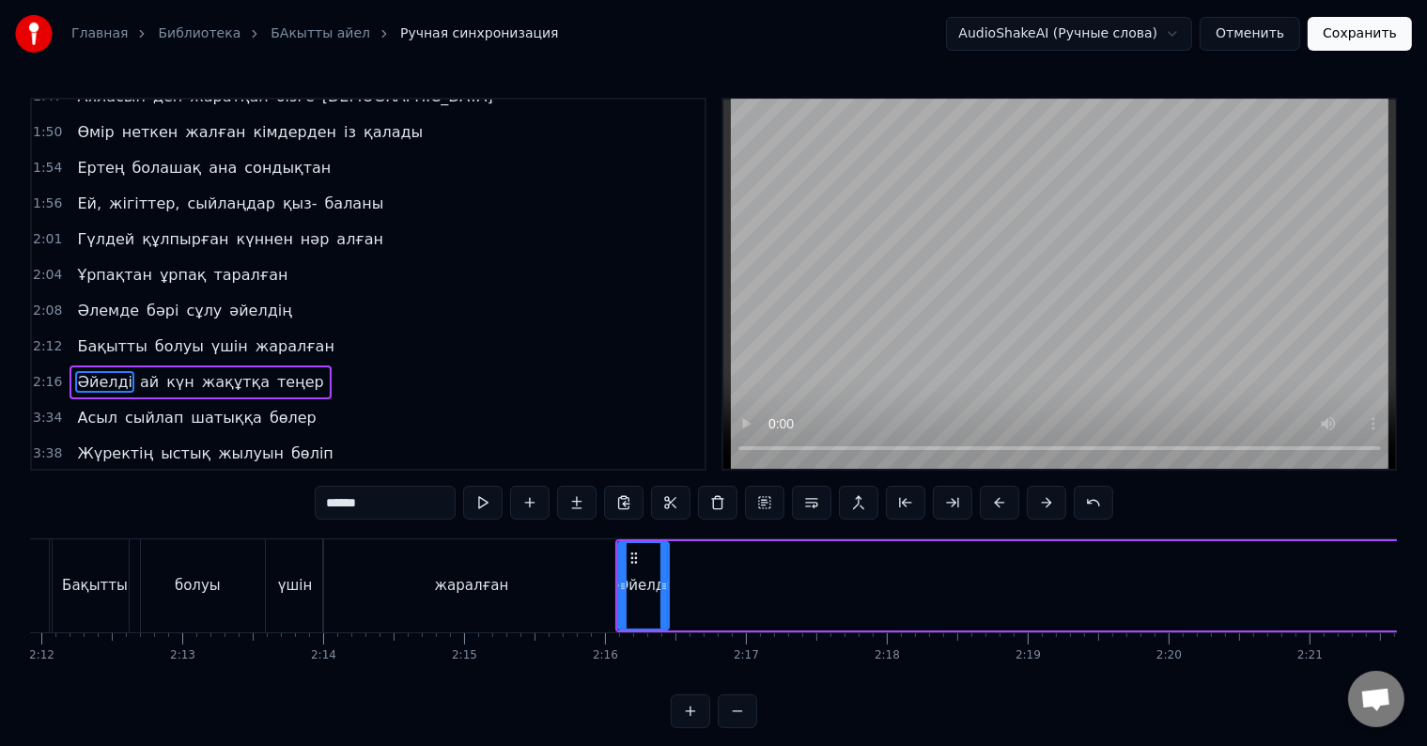
click at [569, 587] on div "жаралған" at bounding box center [471, 585] width 296 height 93
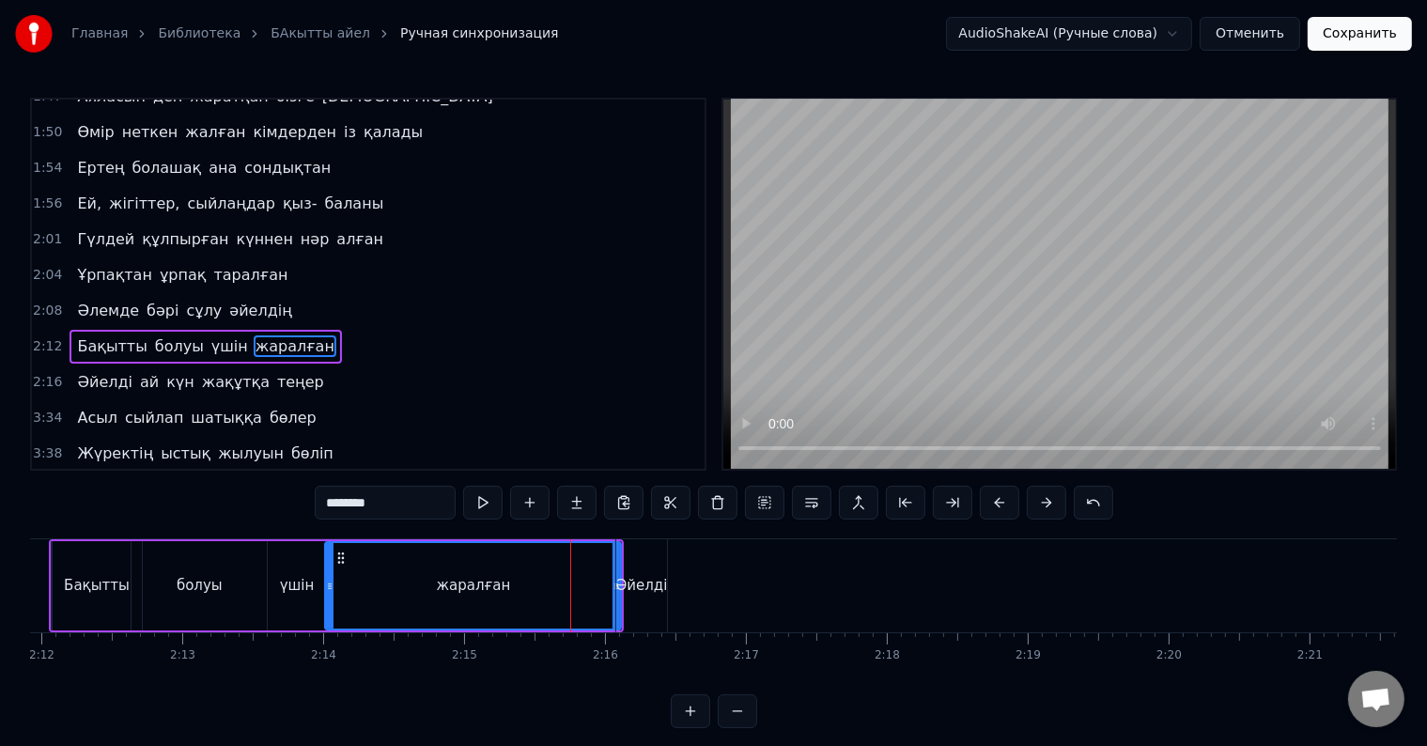
scroll to position [28, 0]
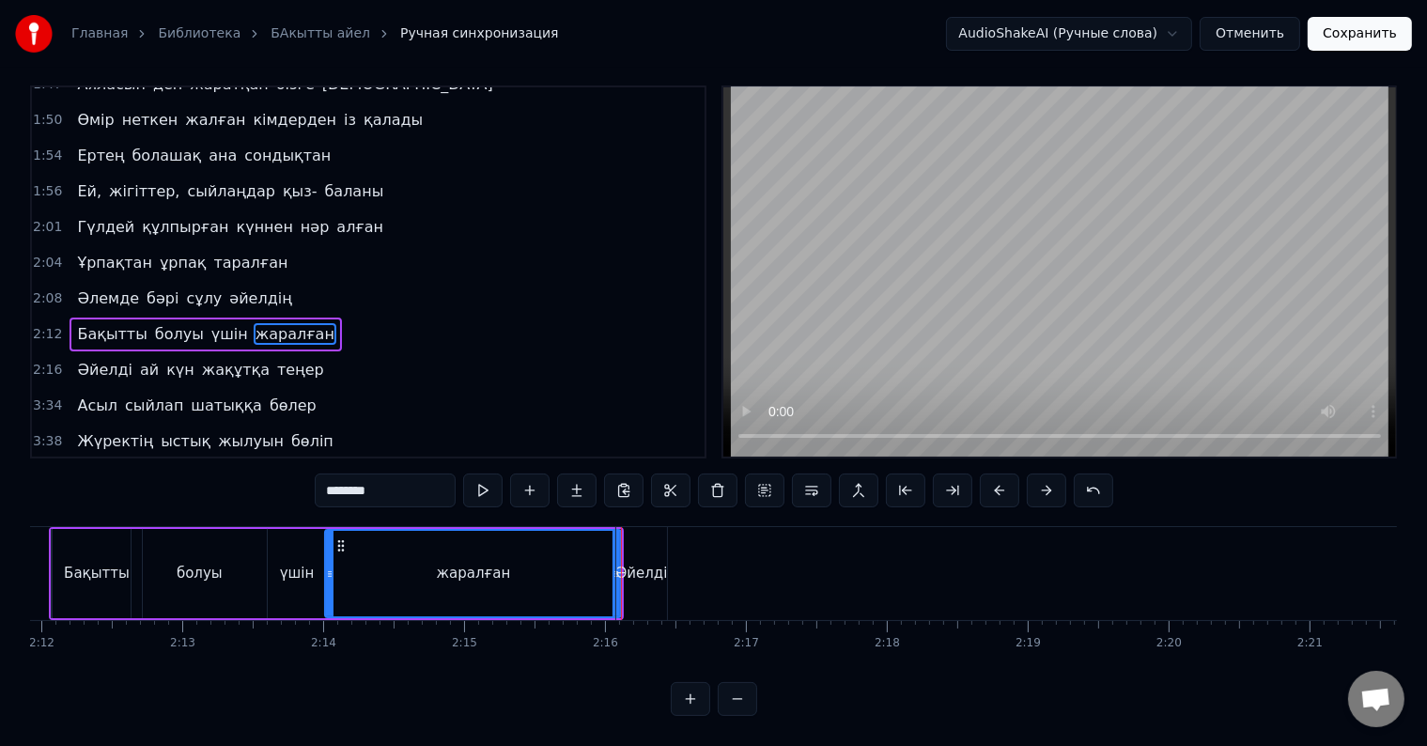
click at [627, 568] on div "Әйелді" at bounding box center [642, 573] width 52 height 93
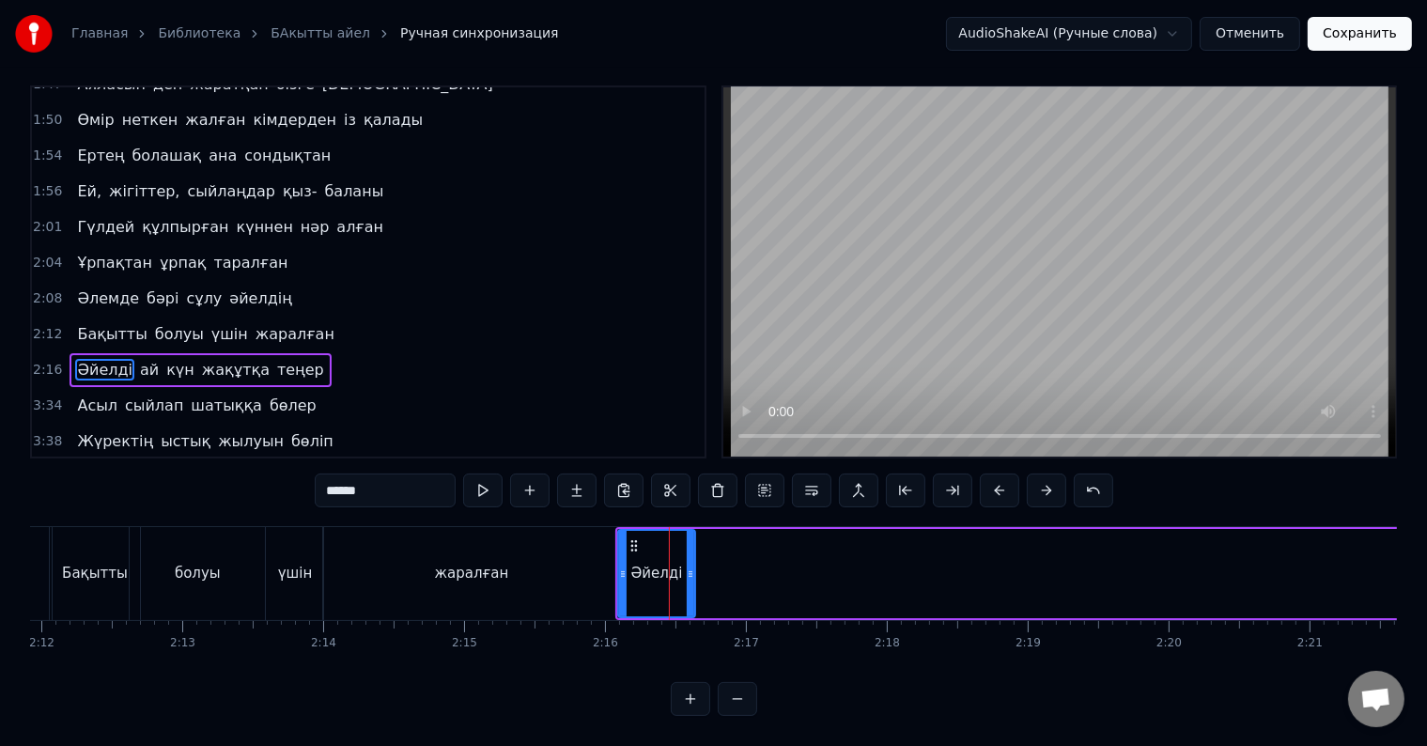
drag, startPoint x: 662, startPoint y: 568, endPoint x: 709, endPoint y: 585, distance: 49.9
click at [694, 585] on div at bounding box center [691, 573] width 8 height 85
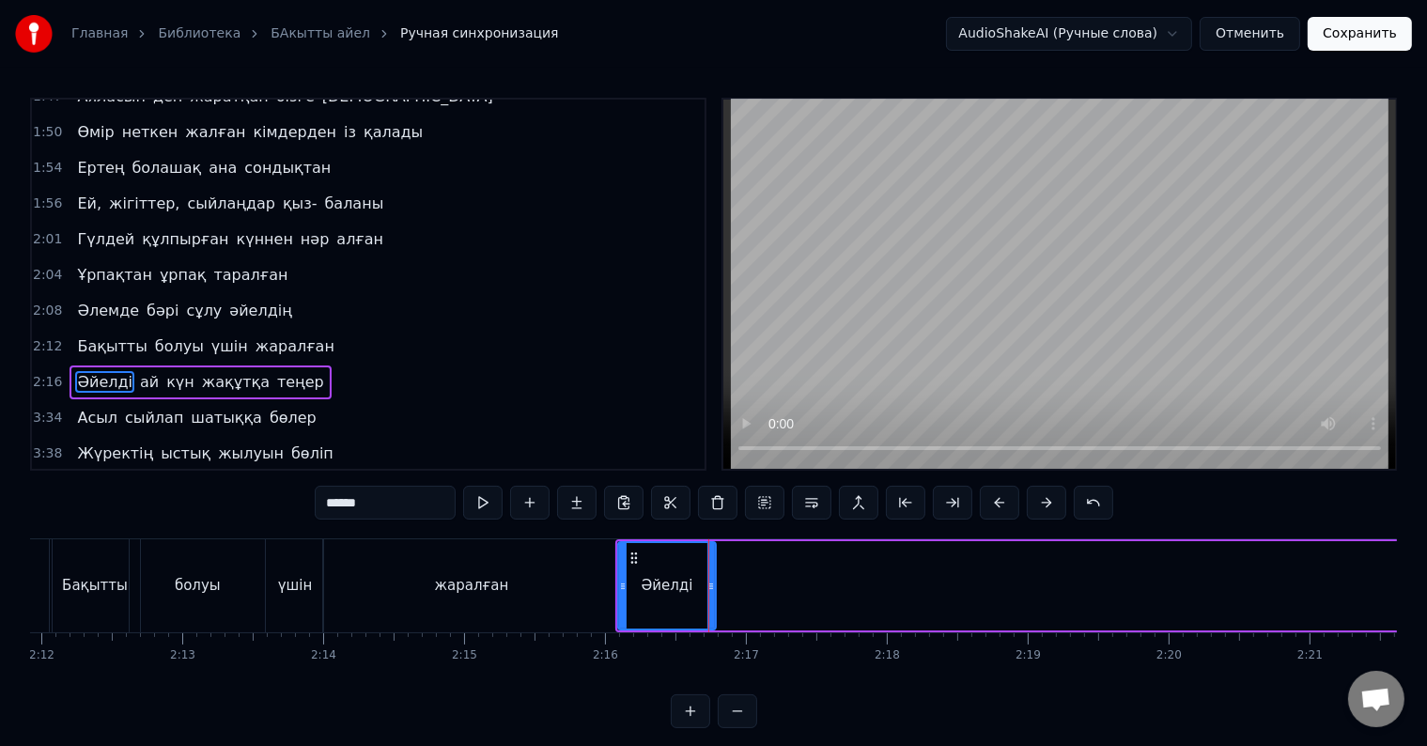
click at [654, 588] on div "Әйелді" at bounding box center [668, 586] width 52 height 22
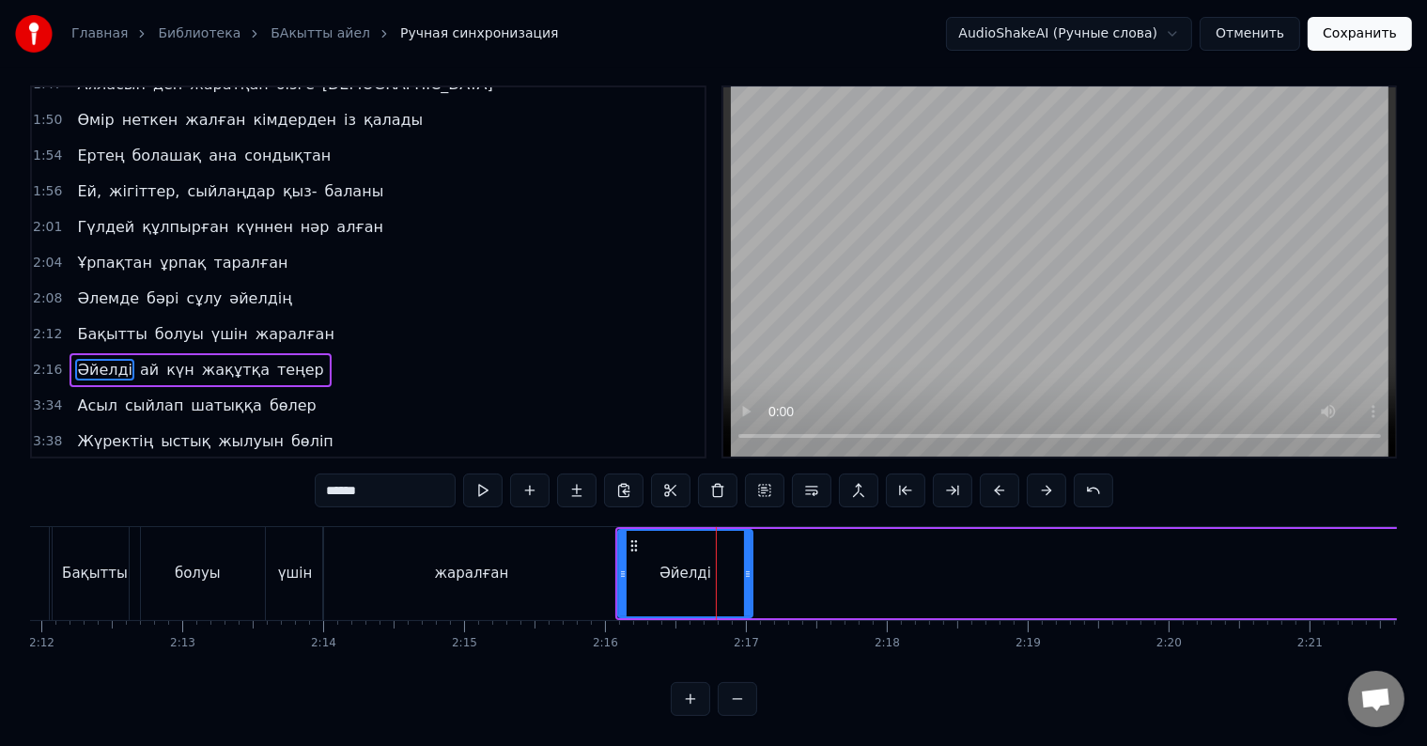
drag, startPoint x: 710, startPoint y: 560, endPoint x: 748, endPoint y: 576, distance: 40.8
click at [748, 576] on div at bounding box center [748, 573] width 8 height 85
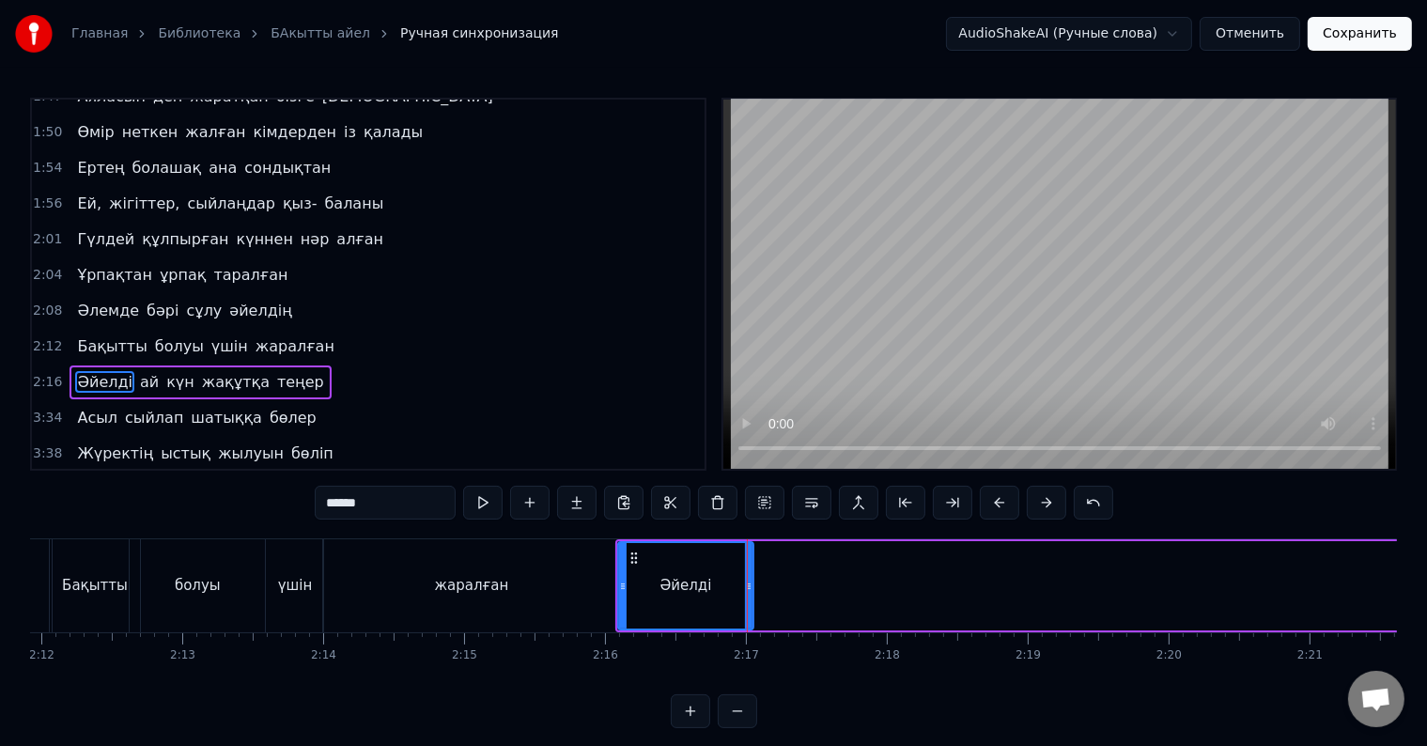
click at [684, 582] on div "Әйелді" at bounding box center [686, 586] width 52 height 22
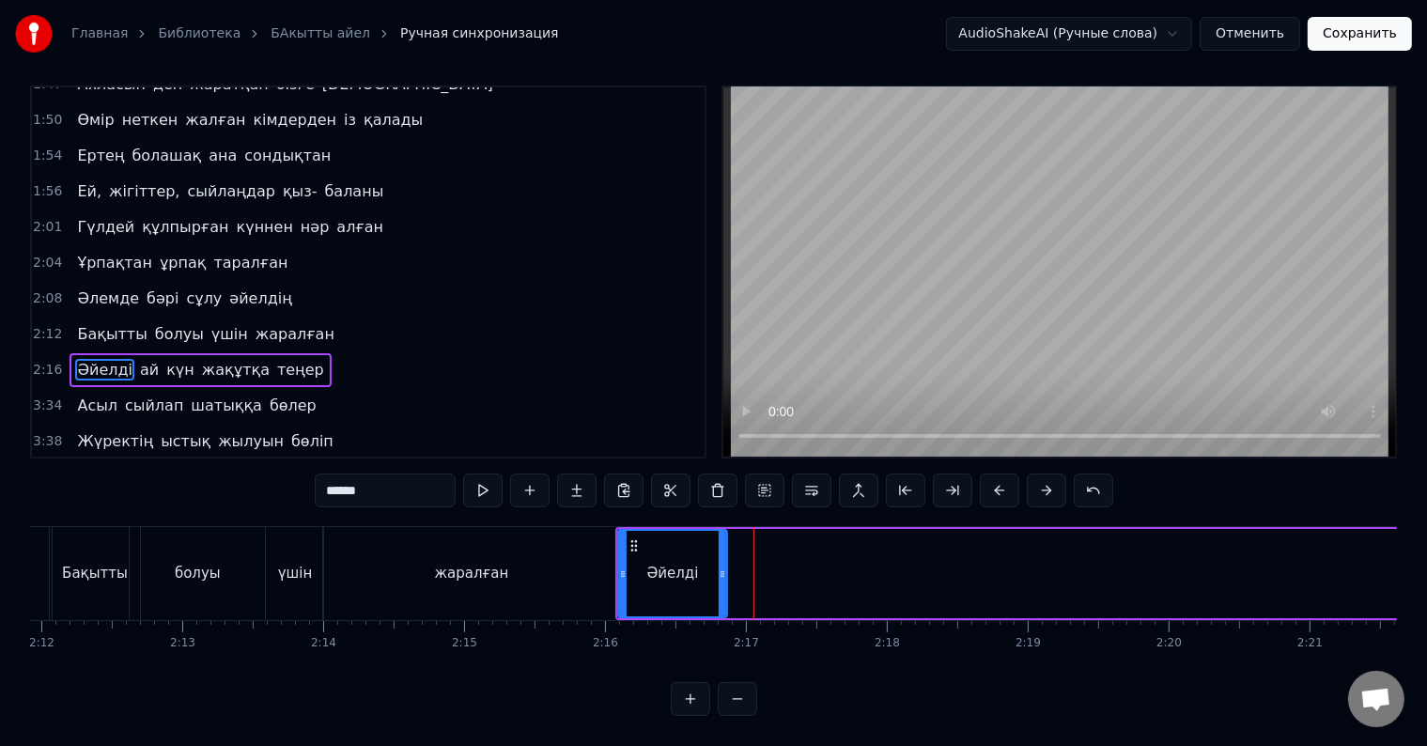
drag, startPoint x: 750, startPoint y: 553, endPoint x: 723, endPoint y: 553, distance: 26.3
click at [723, 566] on icon at bounding box center [723, 573] width 8 height 15
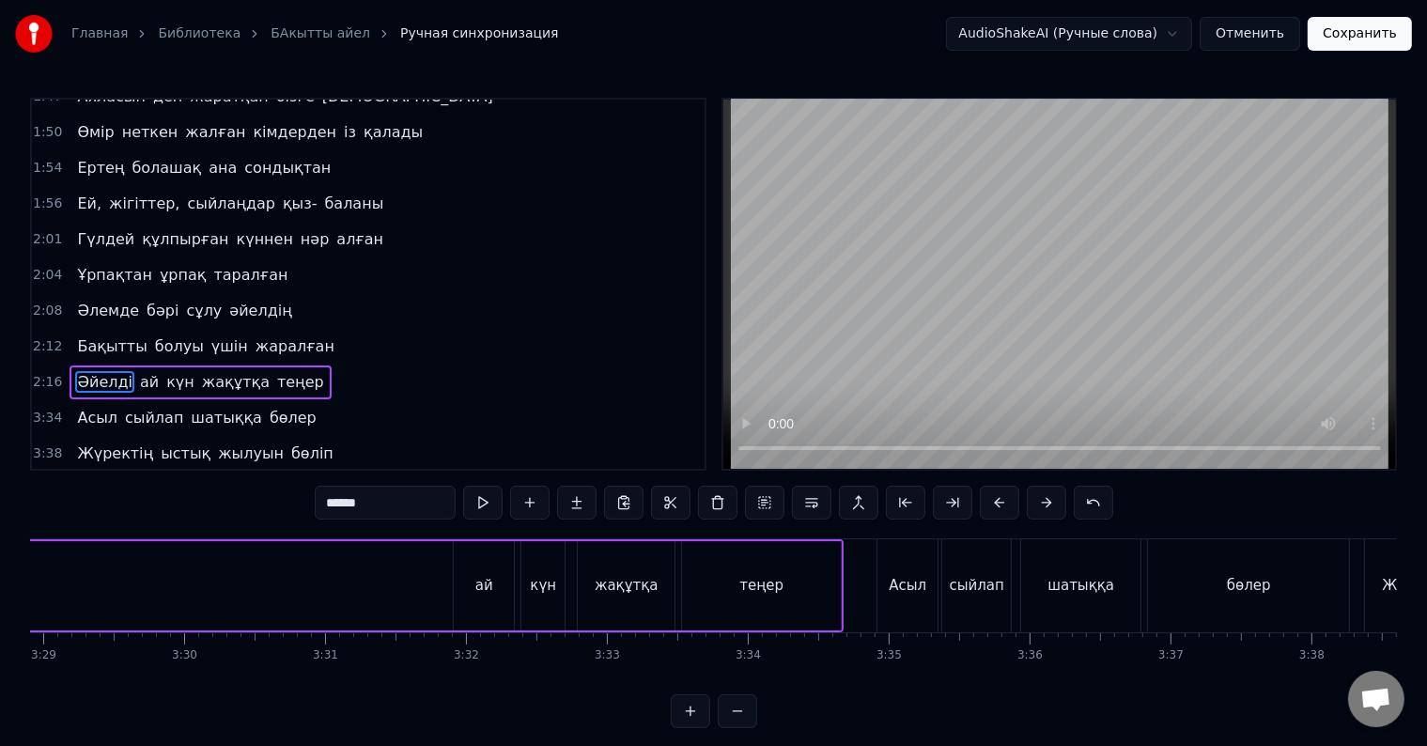
scroll to position [0, 29270]
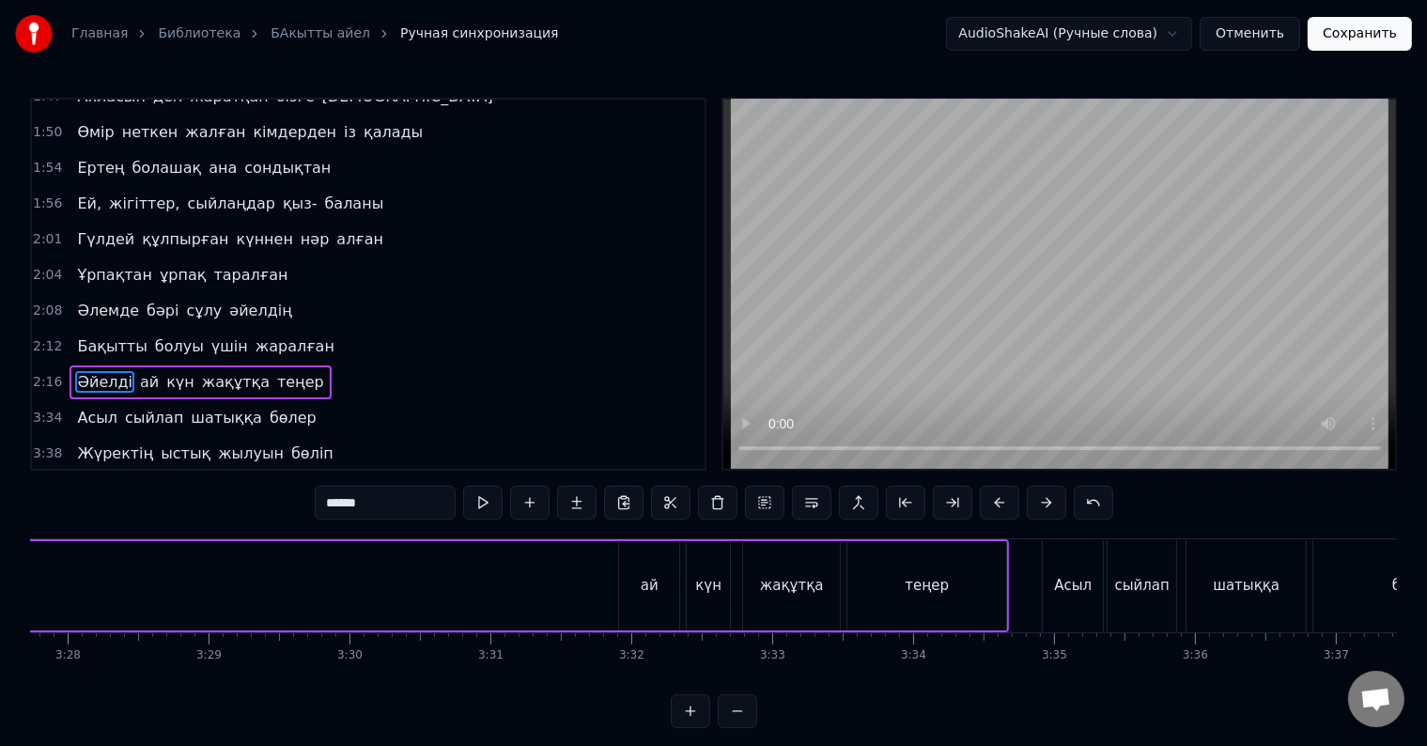
click at [646, 597] on div "ай" at bounding box center [649, 585] width 60 height 89
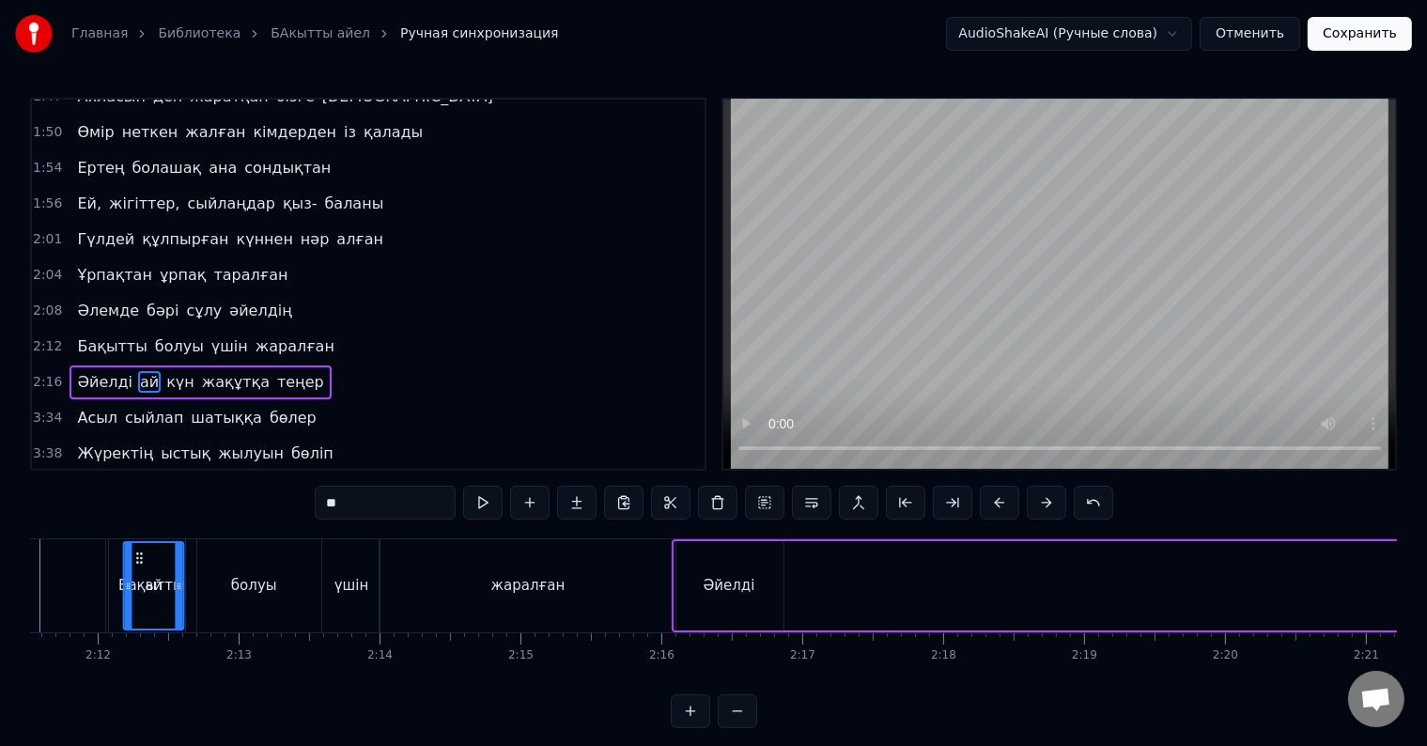
scroll to position [0, 18506]
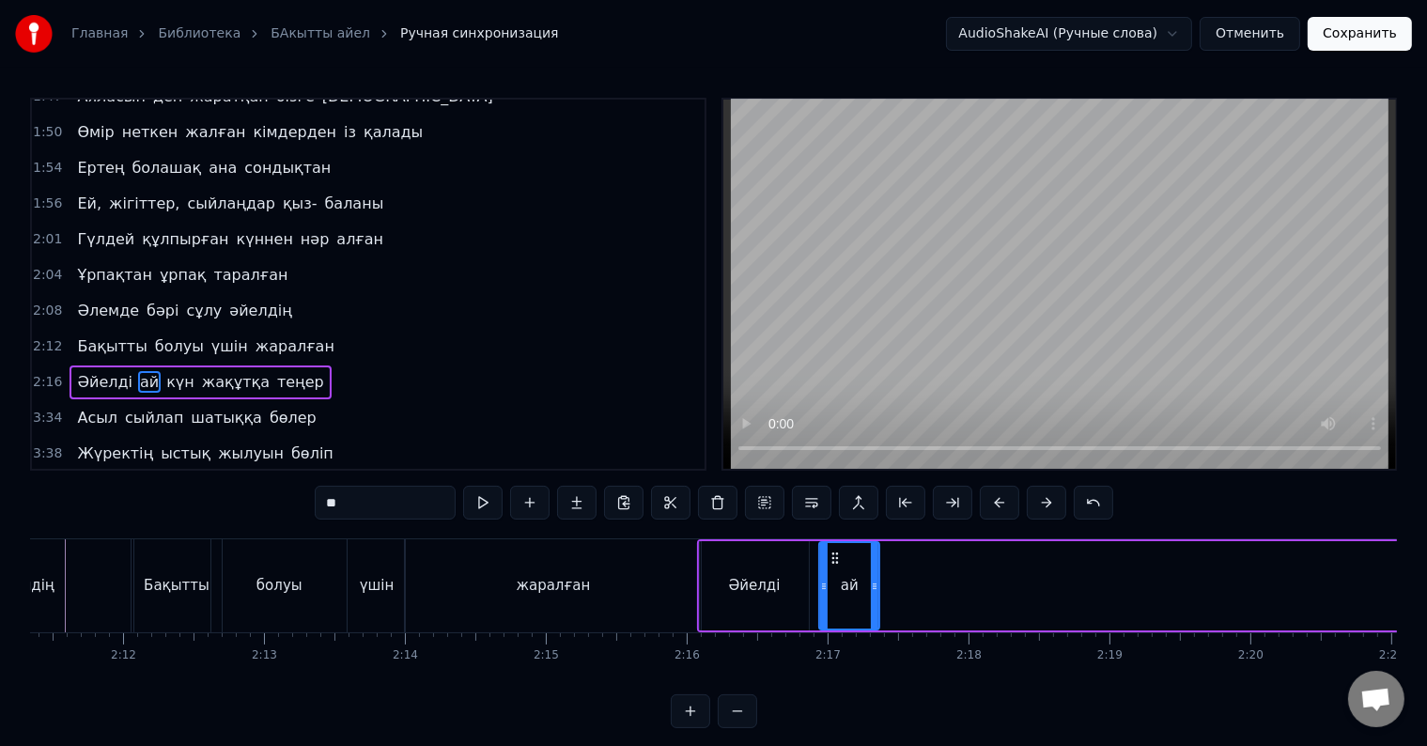
drag, startPoint x: 633, startPoint y: 558, endPoint x: 820, endPoint y: 580, distance: 188.2
click at [820, 580] on div "ай" at bounding box center [849, 585] width 58 height 85
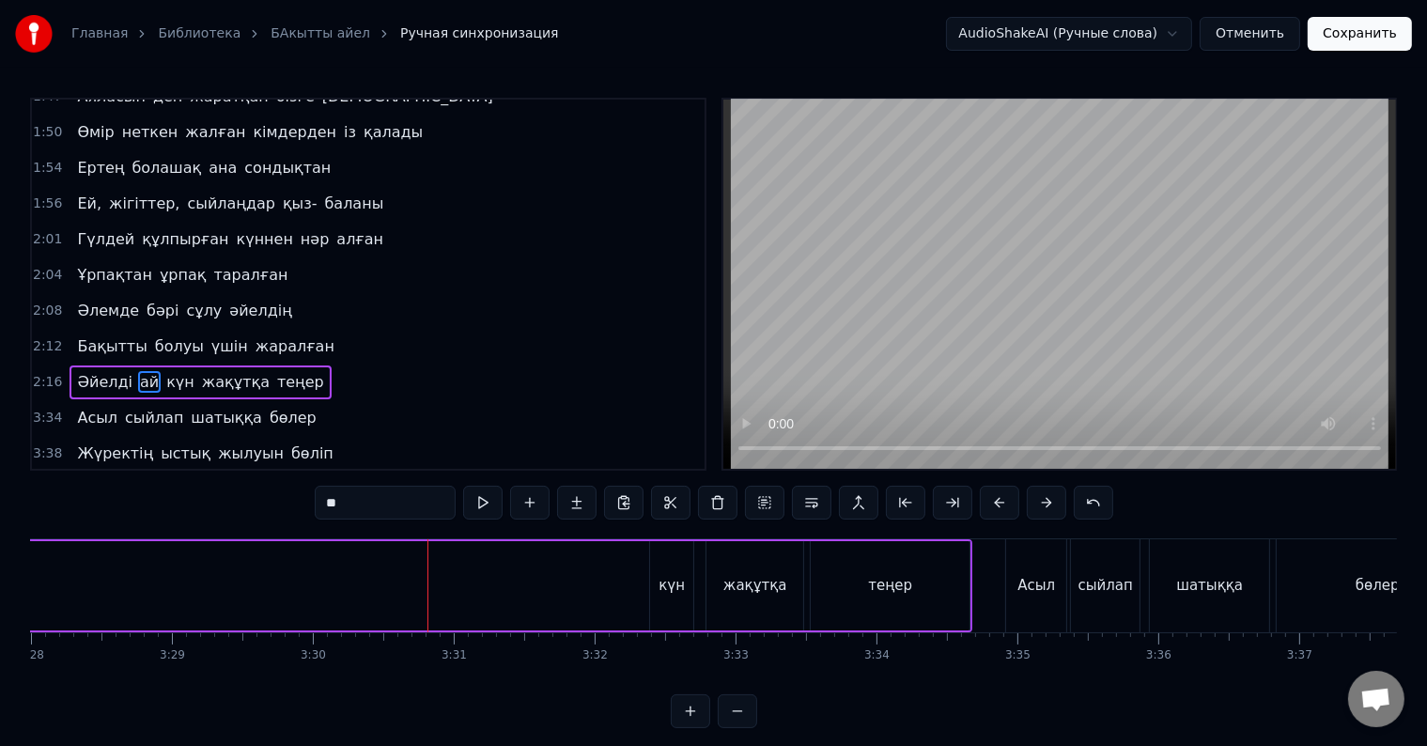
scroll to position [0, 29194]
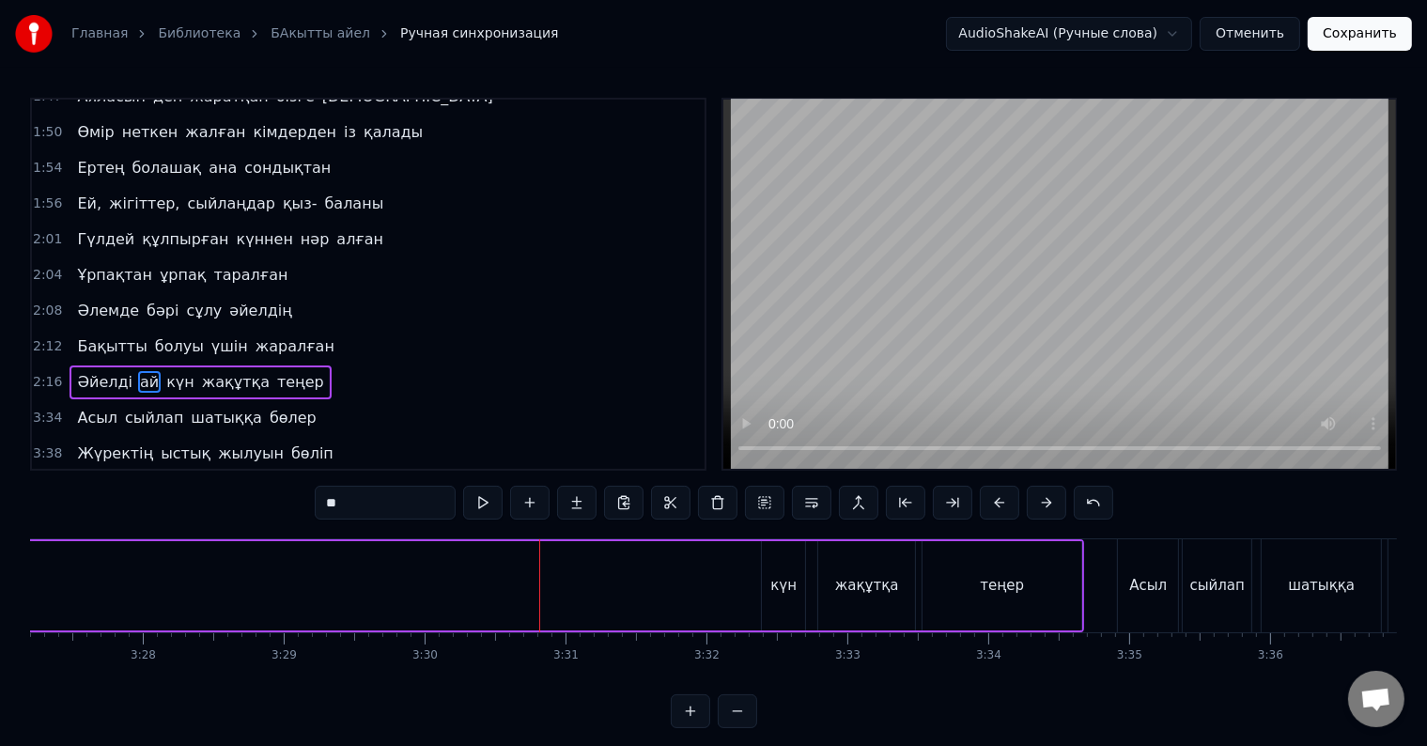
click at [778, 597] on div "күн" at bounding box center [783, 585] width 43 height 89
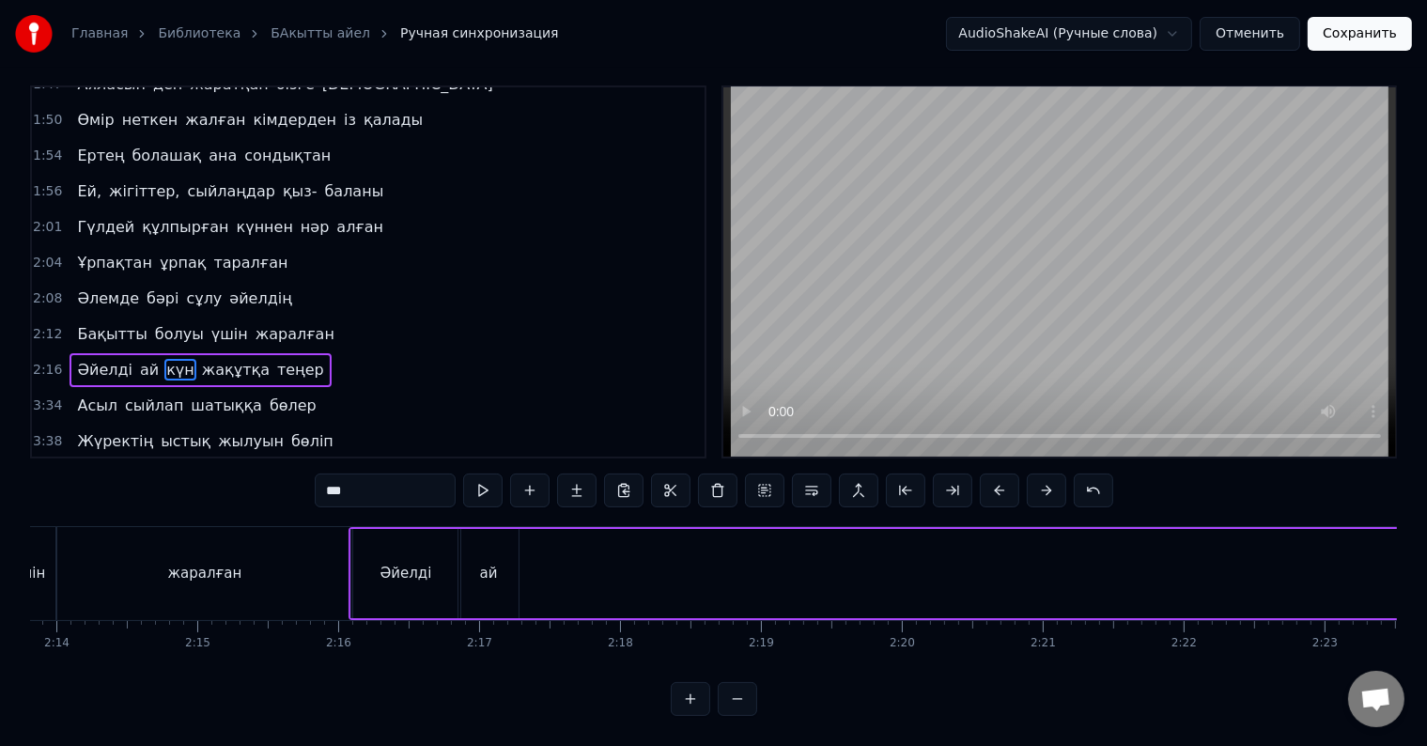
scroll to position [0, 18595]
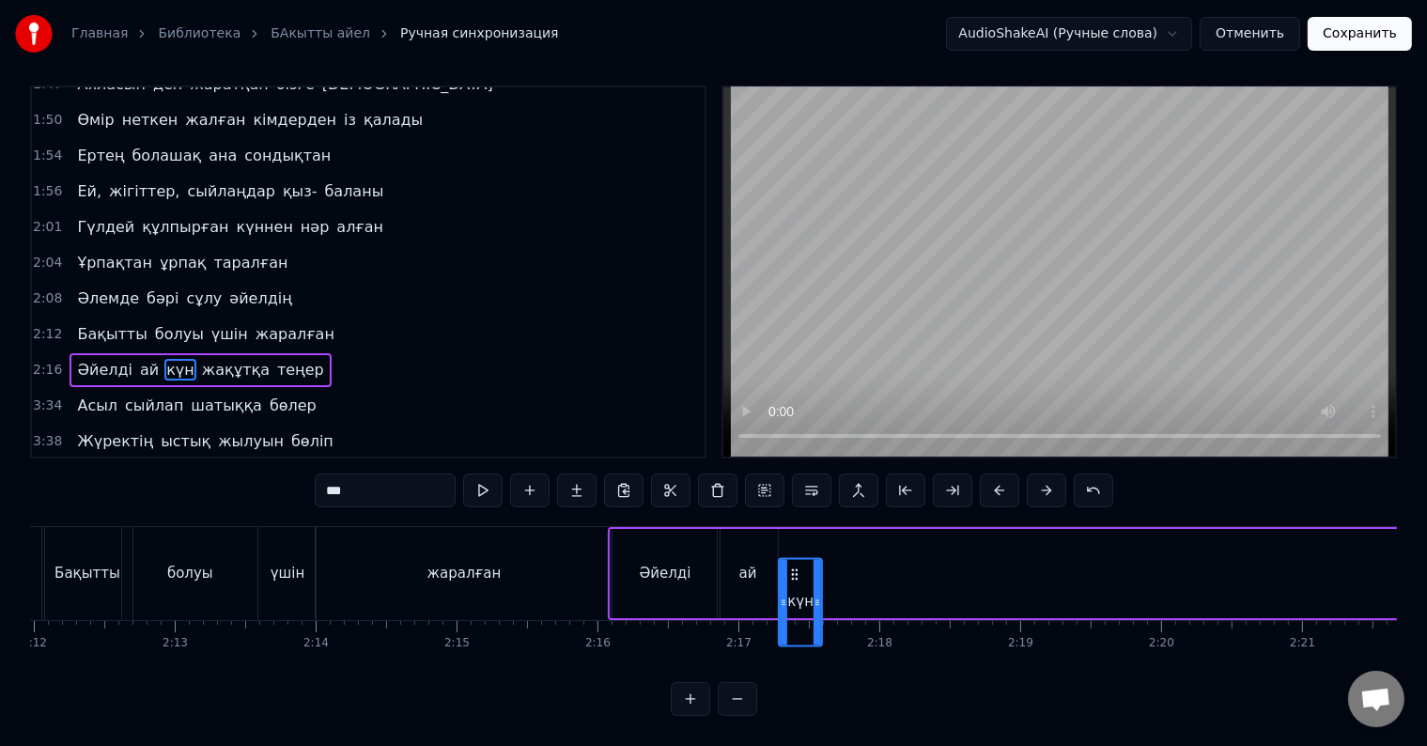
drag, startPoint x: 775, startPoint y: 564, endPoint x: 793, endPoint y: 520, distance: 46.7
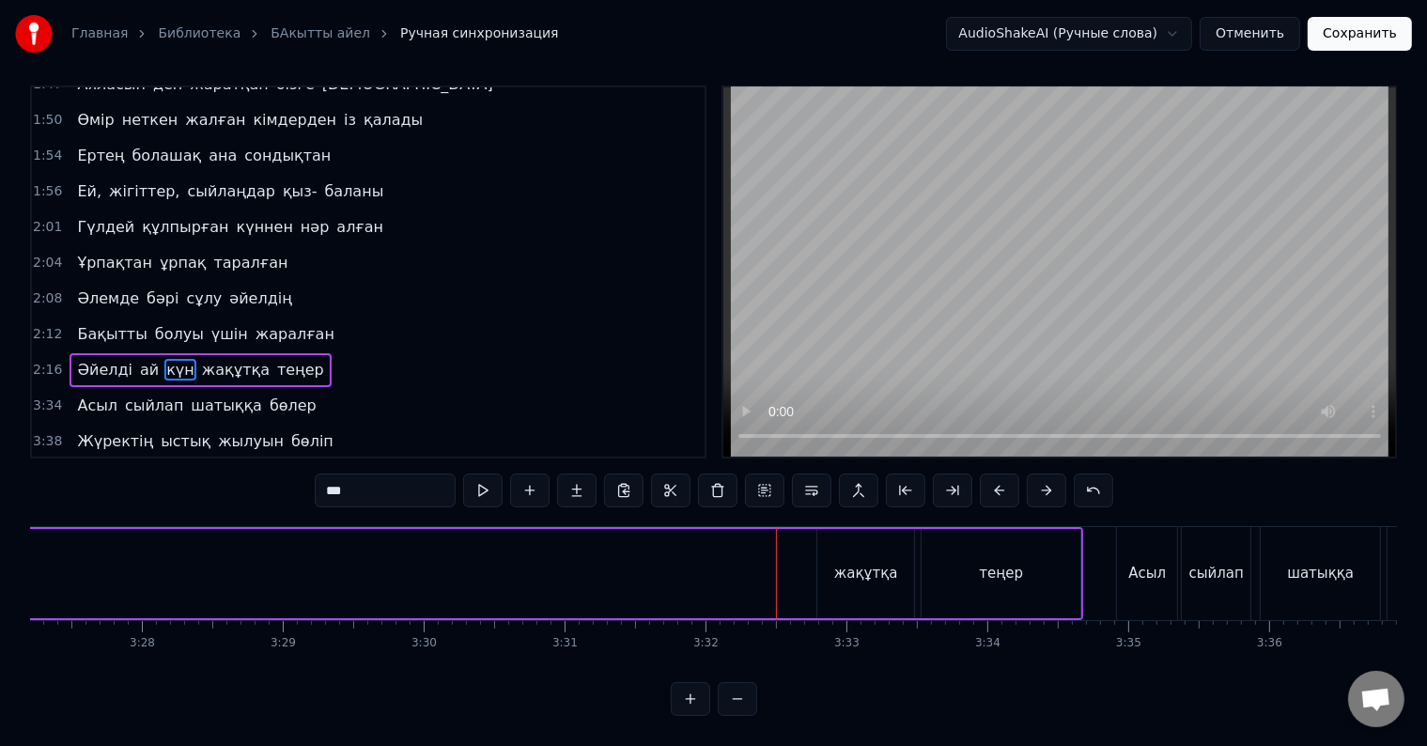
scroll to position [0, 29213]
click at [864, 567] on div "жақұтқа" at bounding box center [848, 574] width 64 height 22
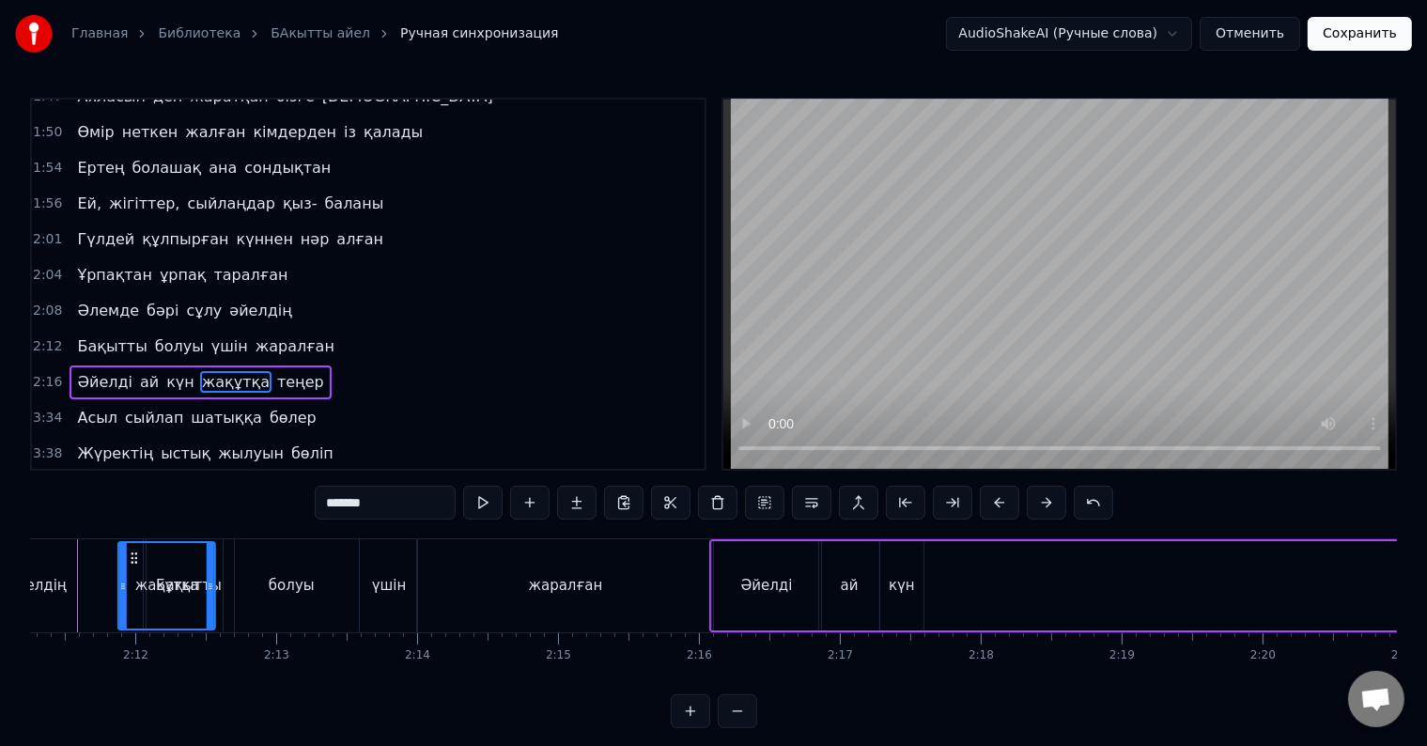
scroll to position [0, 18494]
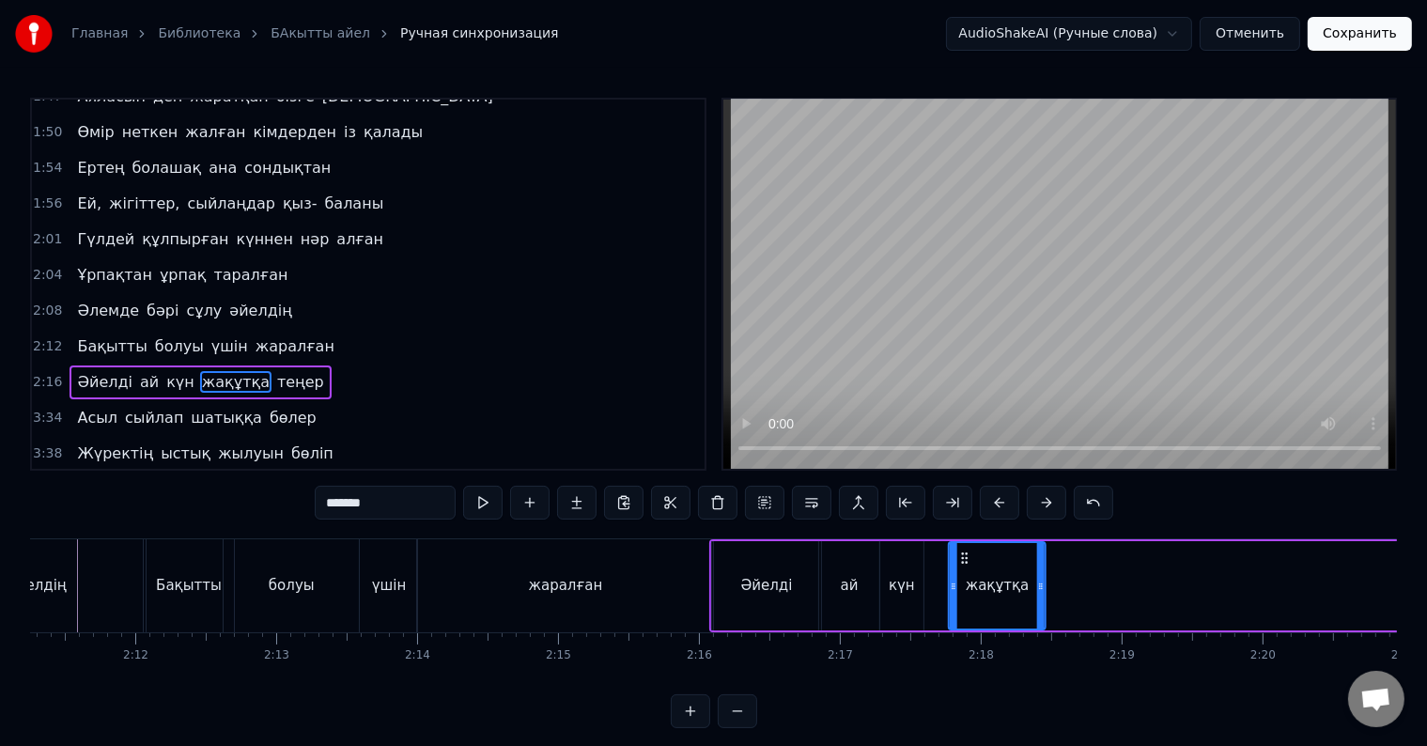
drag, startPoint x: 815, startPoint y: 558, endPoint x: 959, endPoint y: 591, distance: 147.4
click at [959, 591] on div "жақұтқа" at bounding box center [997, 585] width 95 height 85
click at [275, 371] on span "теңер" at bounding box center [300, 382] width 51 height 22
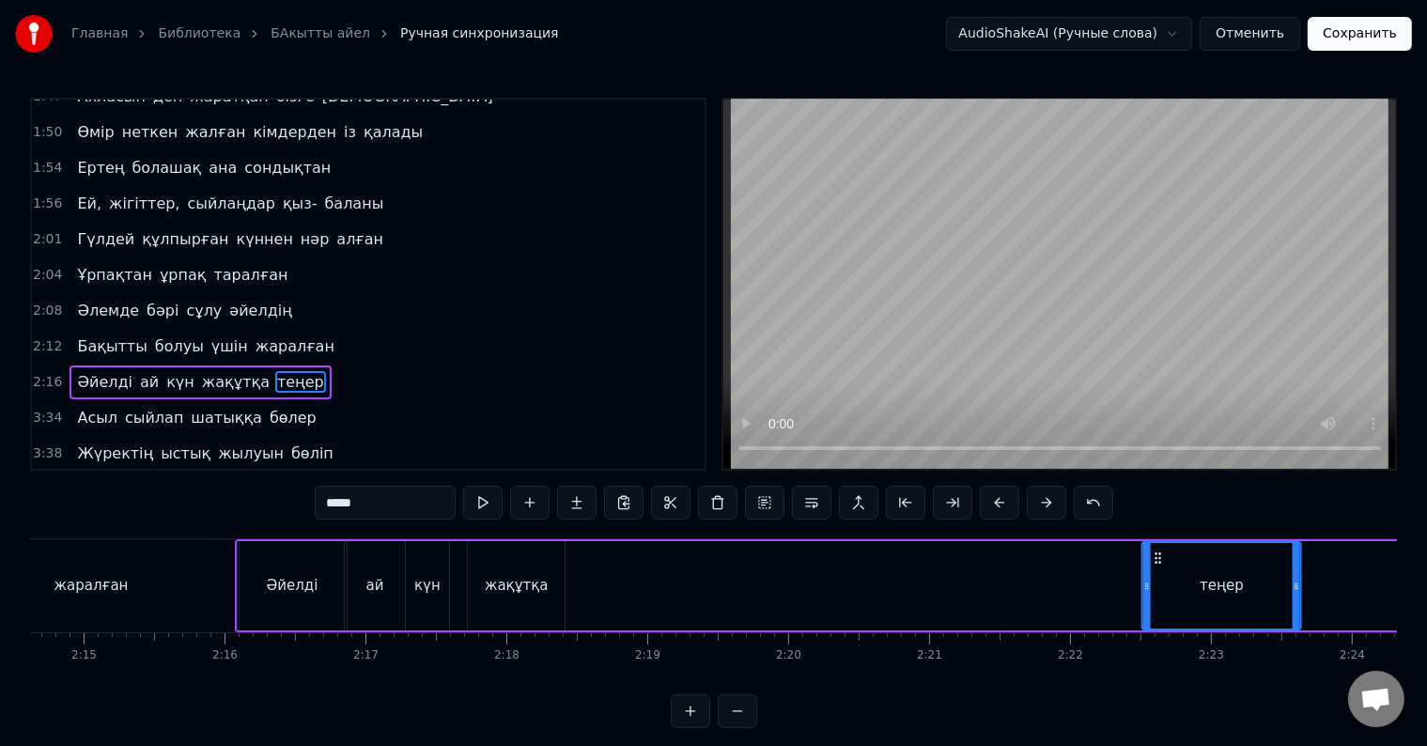
scroll to position [0, 19023]
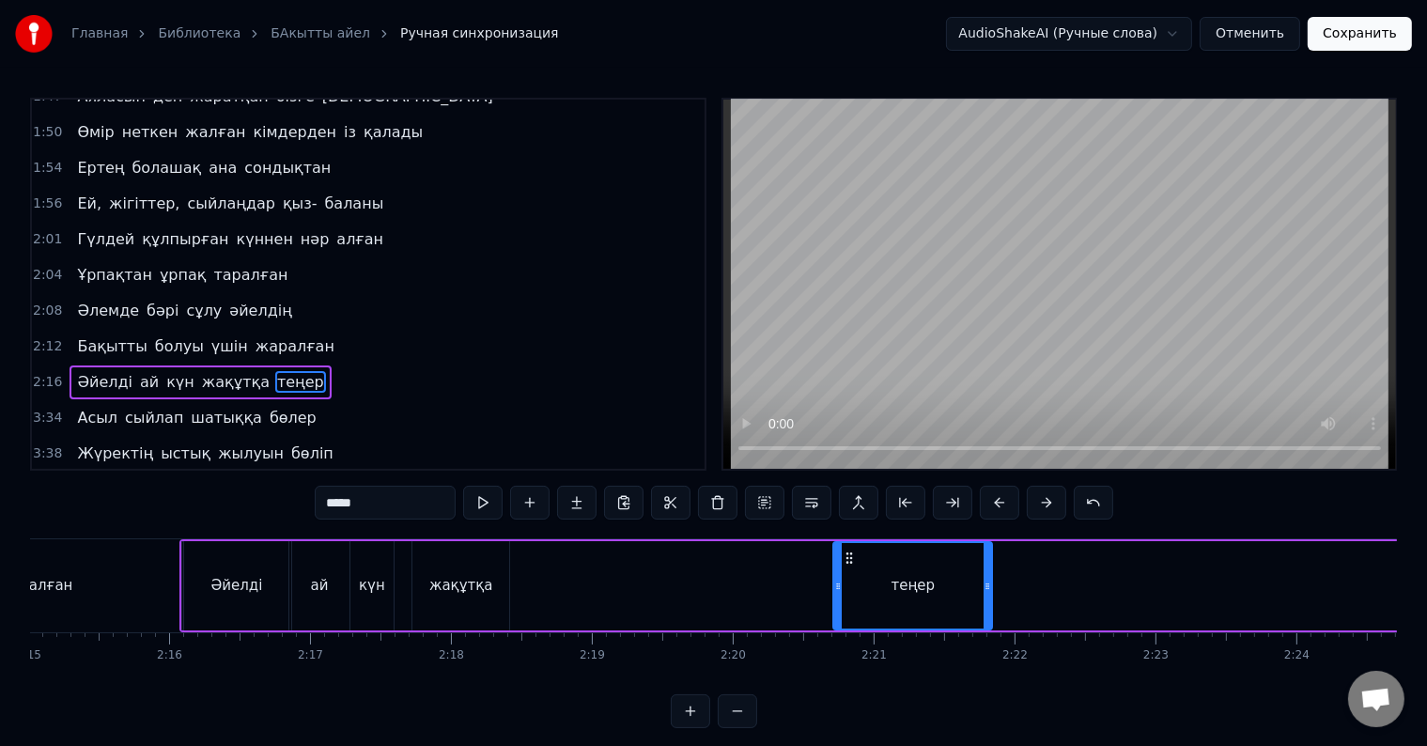
drag, startPoint x: 138, startPoint y: 560, endPoint x: 831, endPoint y: 589, distance: 693.8
click at [834, 589] on div "теңер" at bounding box center [912, 585] width 157 height 85
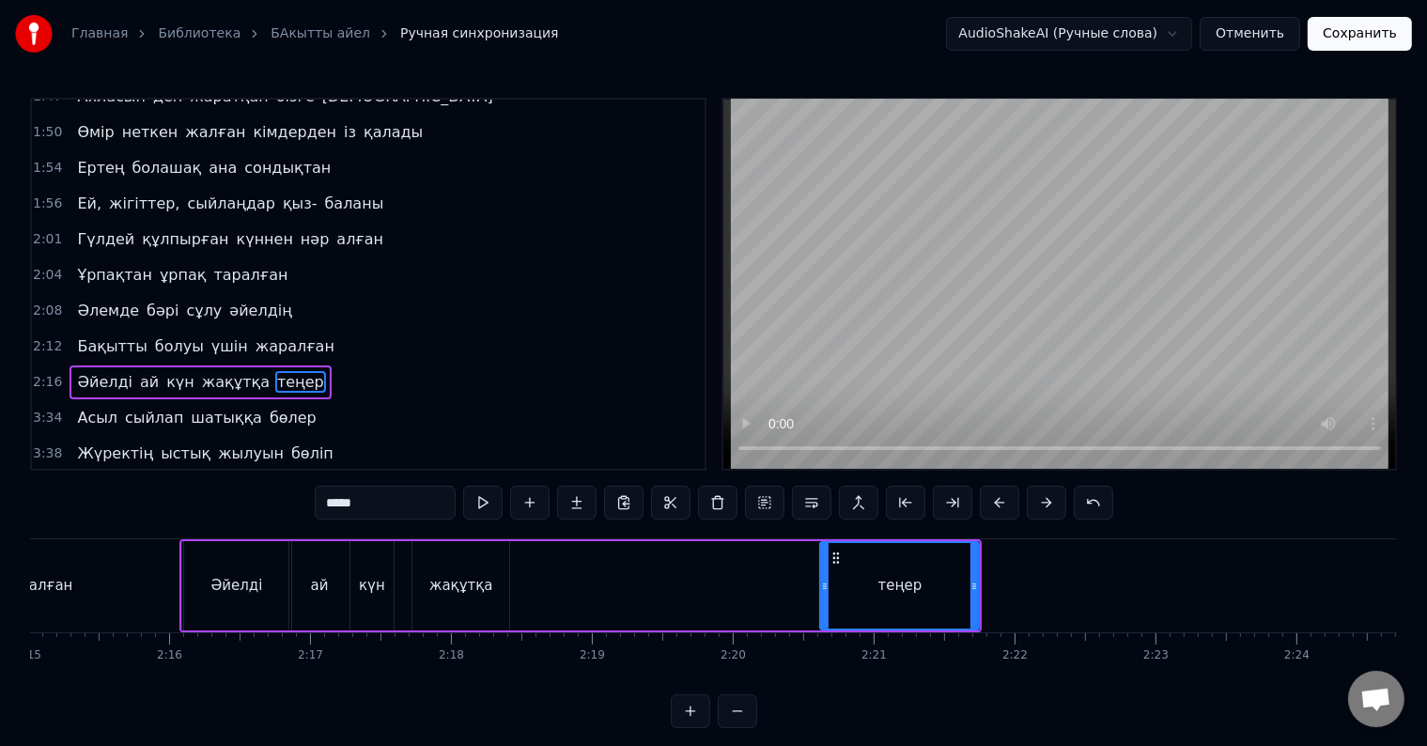
click at [301, 609] on div "ай" at bounding box center [319, 585] width 60 height 89
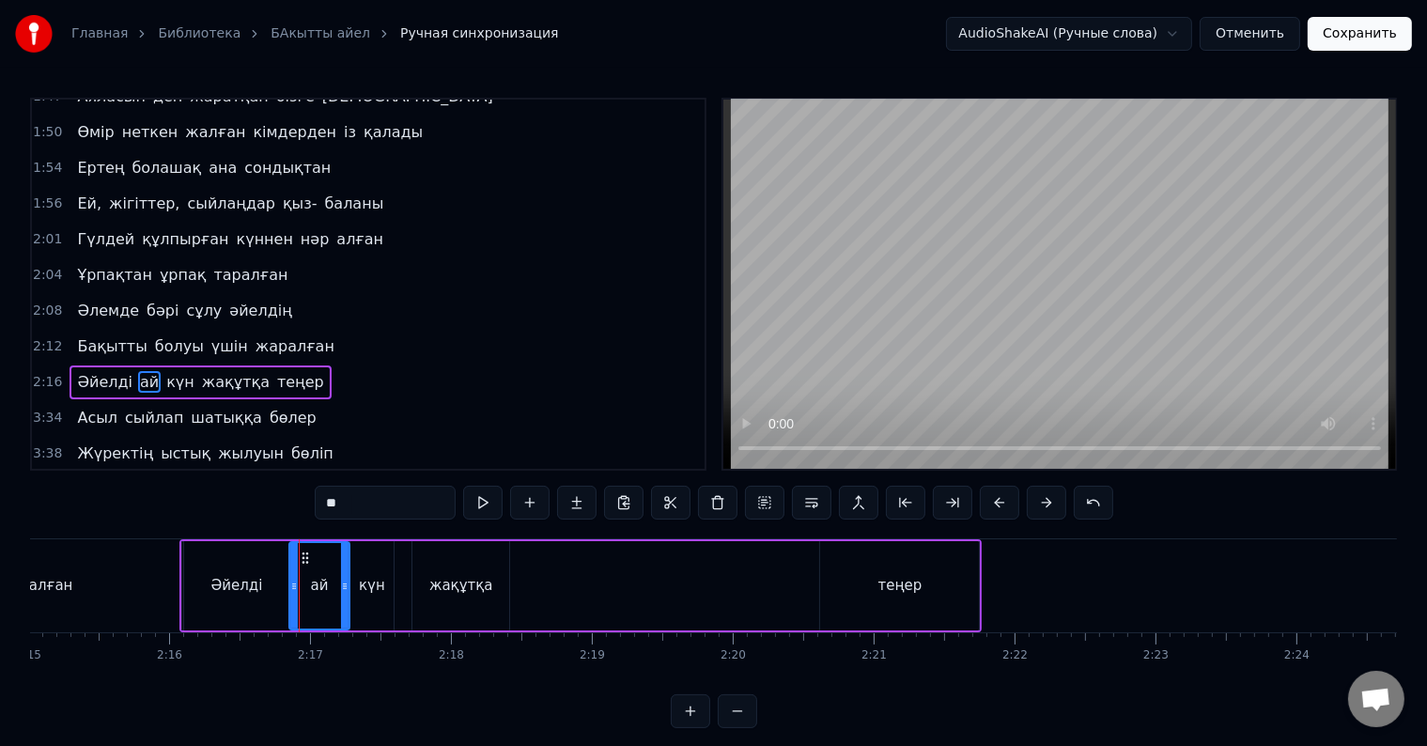
scroll to position [28, 0]
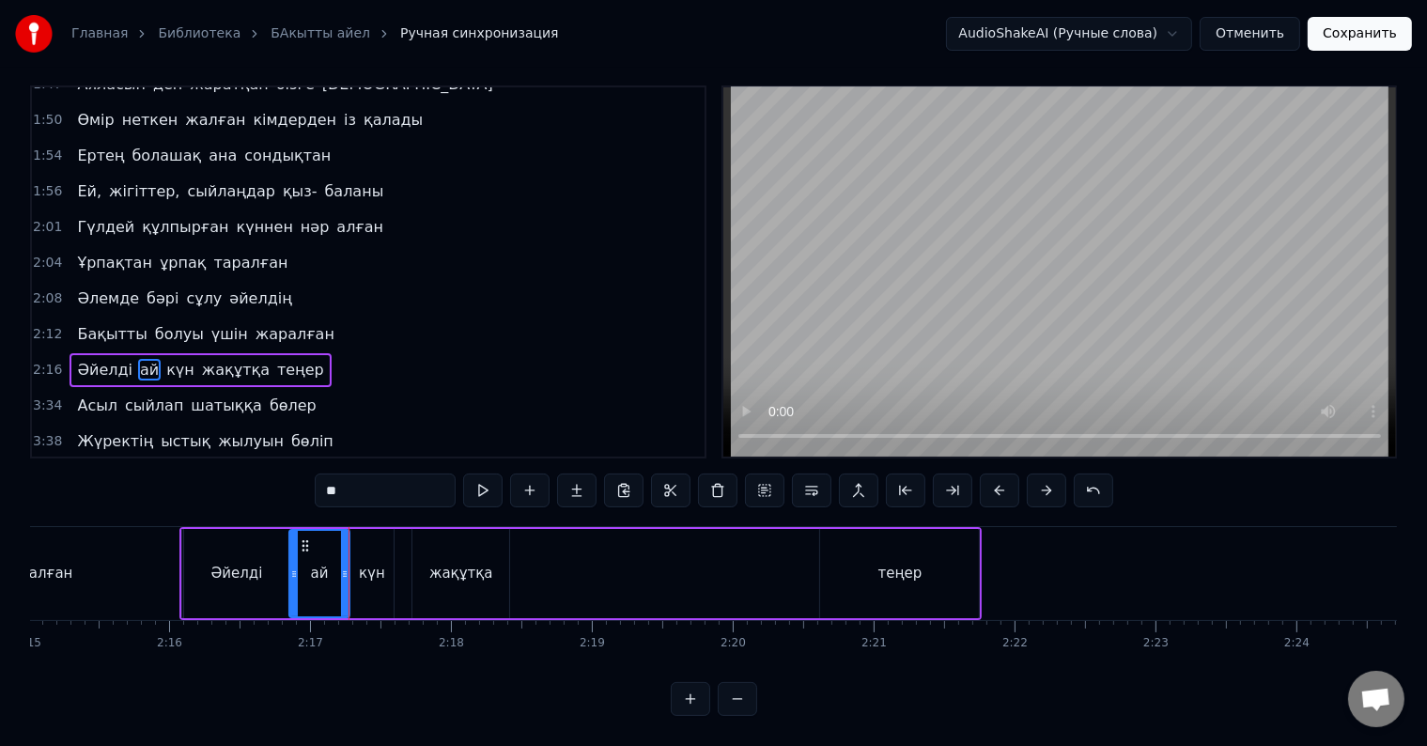
click at [219, 567] on div "Әйелді" at bounding box center [237, 573] width 110 height 89
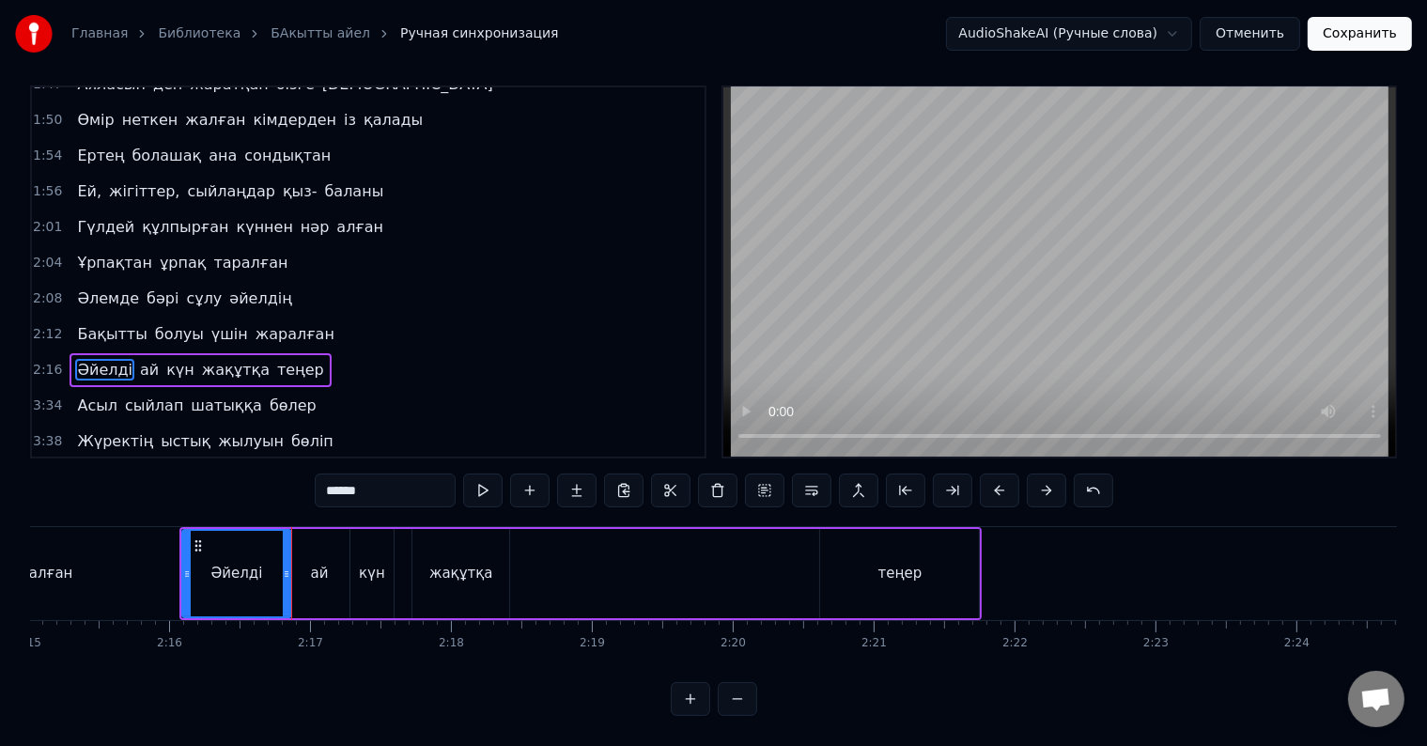
click at [299, 583] on div "ай" at bounding box center [319, 573] width 60 height 89
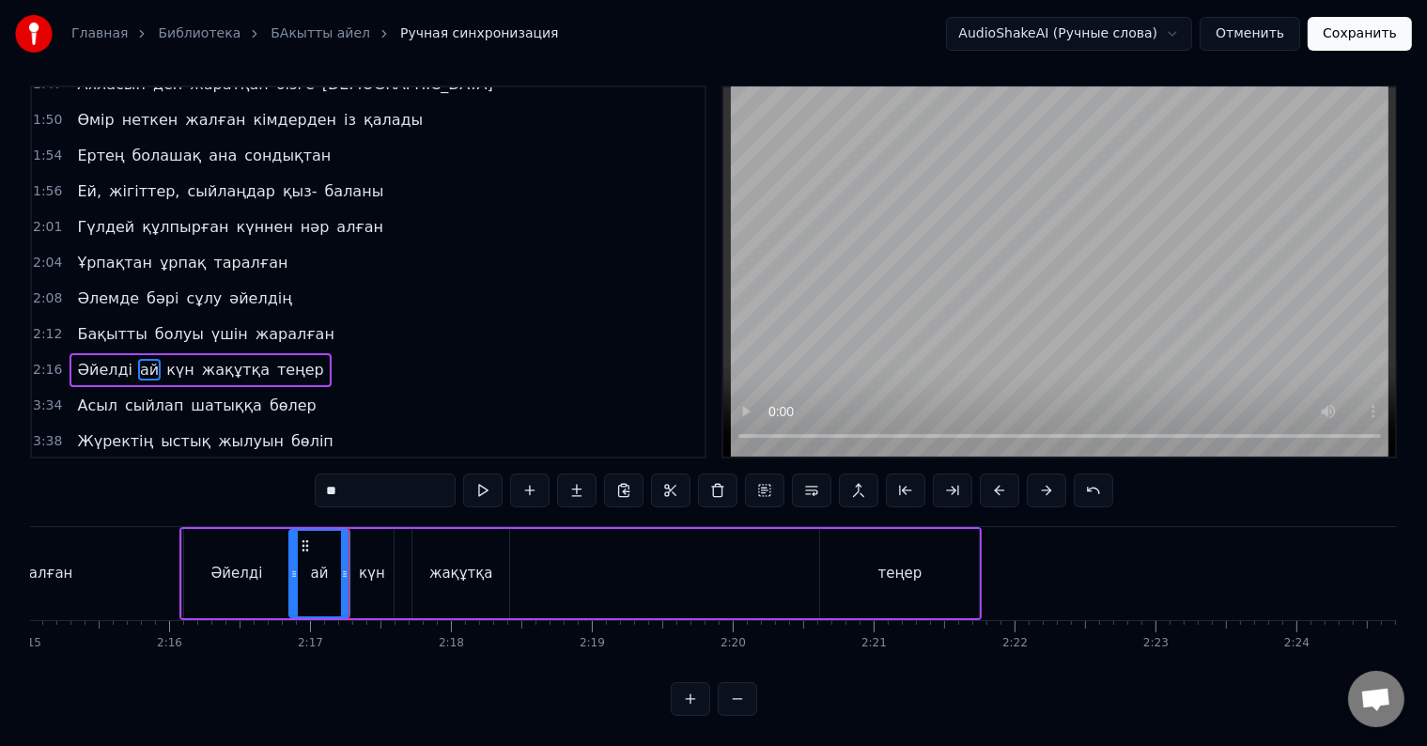
click at [357, 586] on div "күн" at bounding box center [371, 573] width 43 height 89
type input "***"
click at [397, 592] on div "Әйелді ай күн жақұтқа теңер" at bounding box center [580, 573] width 803 height 93
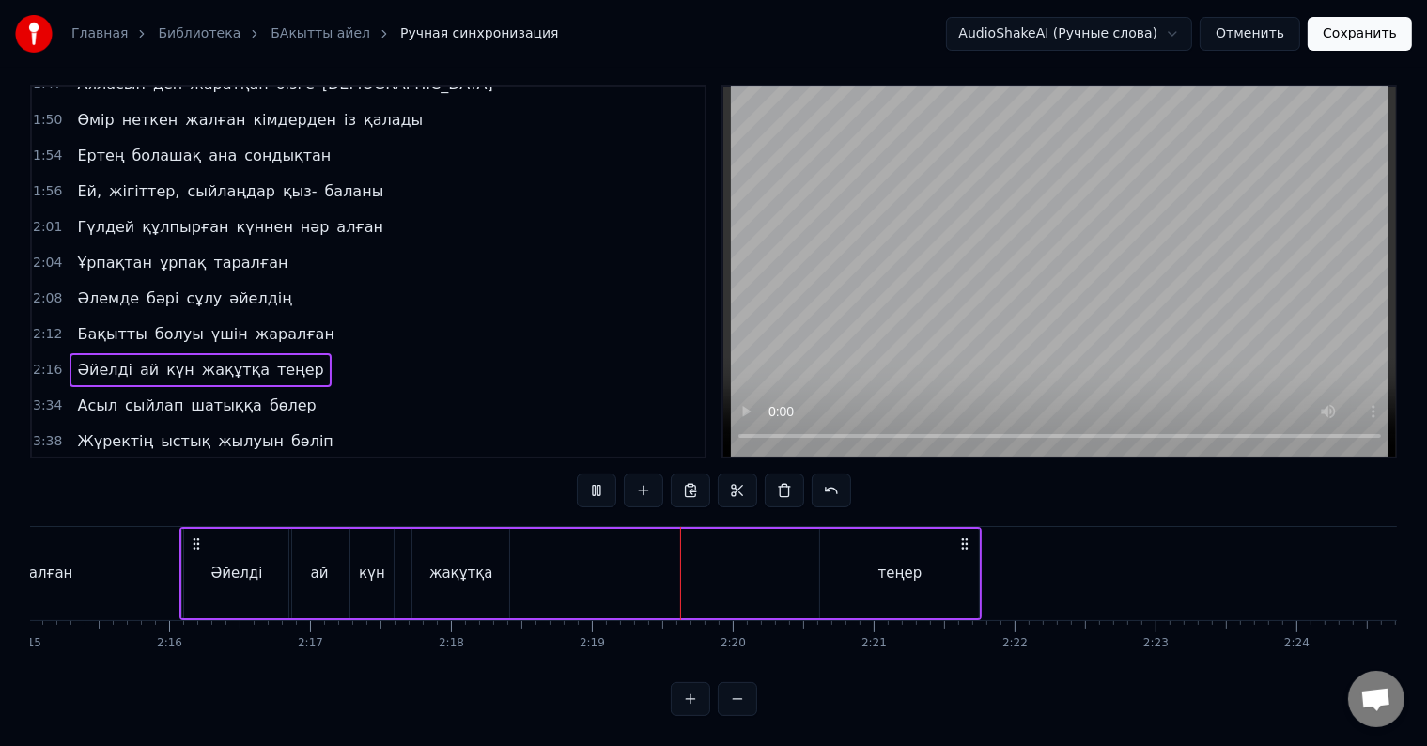
click at [495, 590] on div "жақұтқа" at bounding box center [460, 573] width 97 height 89
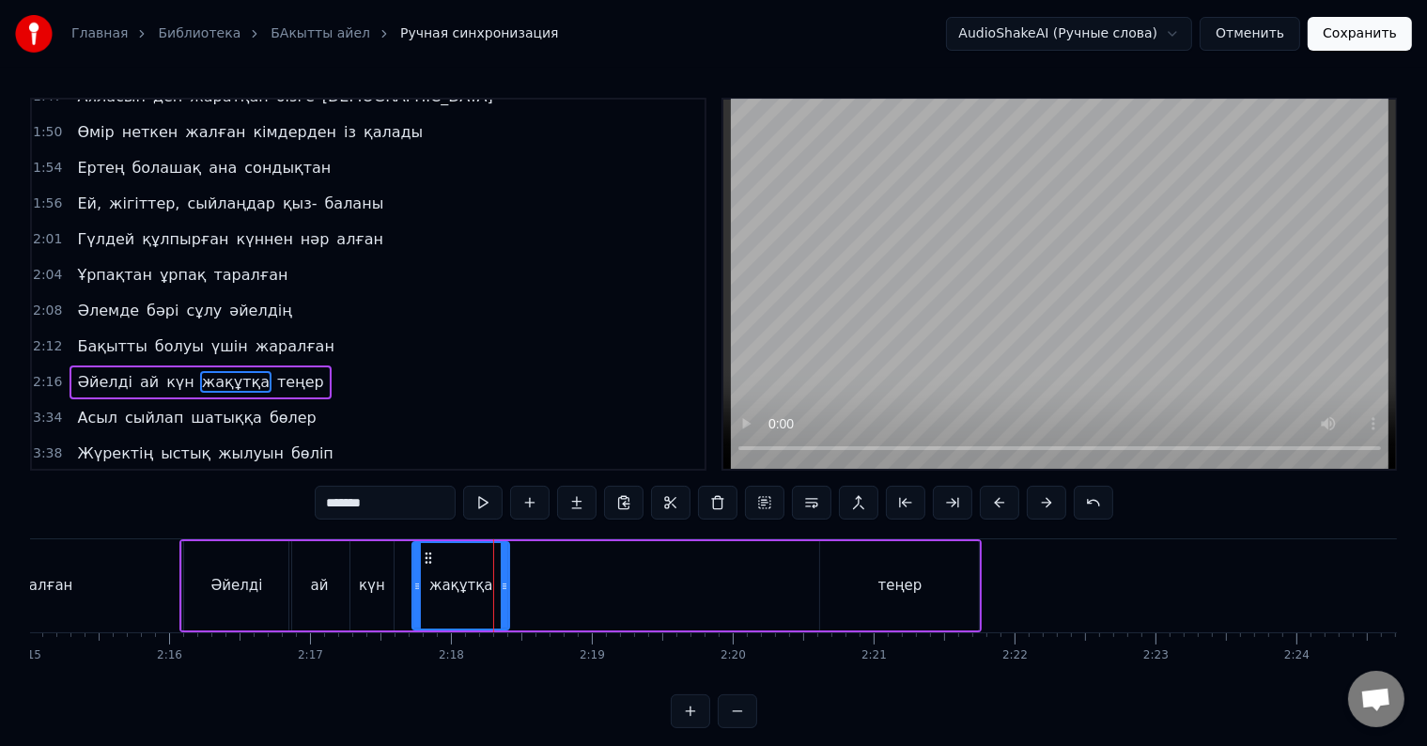
click at [909, 591] on div "теңер" at bounding box center [900, 586] width 44 height 22
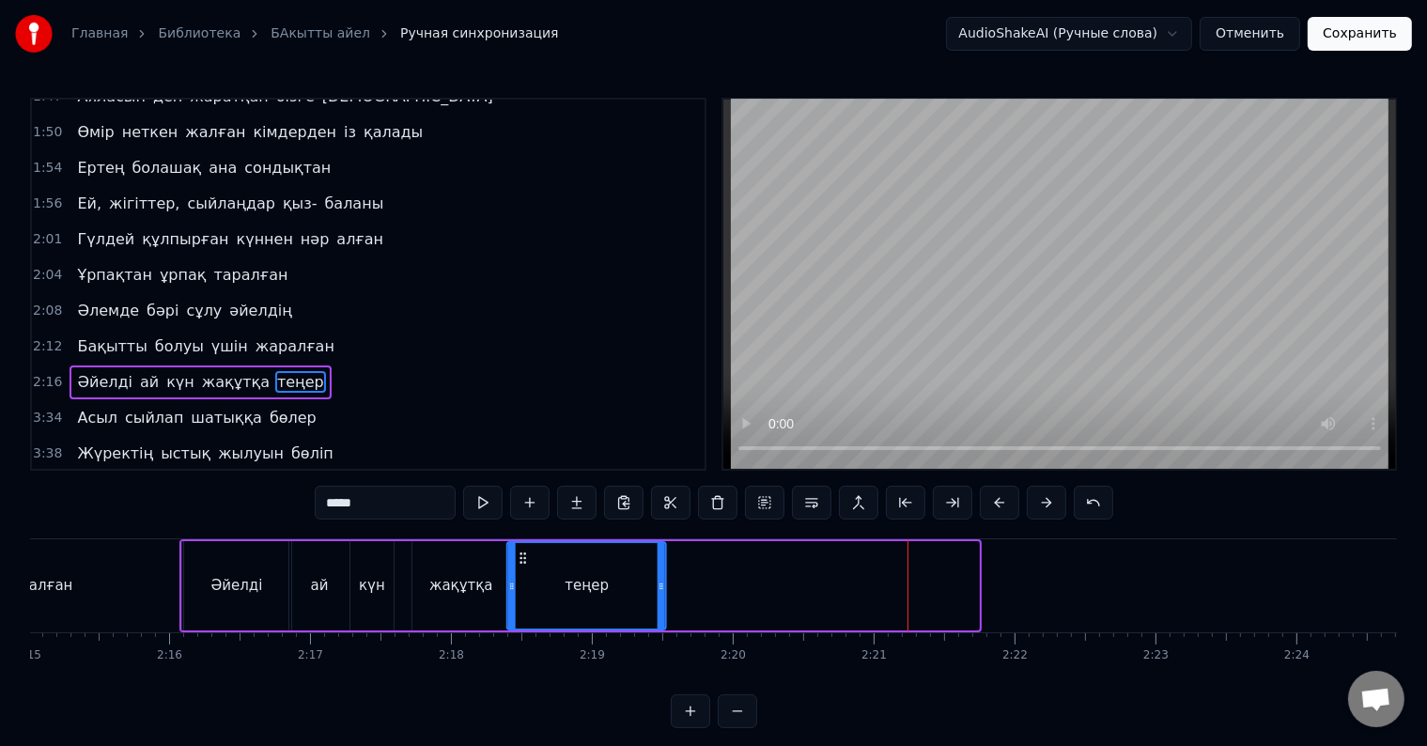
drag, startPoint x: 834, startPoint y: 550, endPoint x: 521, endPoint y: 546, distance: 312.8
click at [521, 546] on div "теңер" at bounding box center [586, 585] width 157 height 85
click at [522, 567] on div "теңер" at bounding box center [586, 585] width 157 height 85
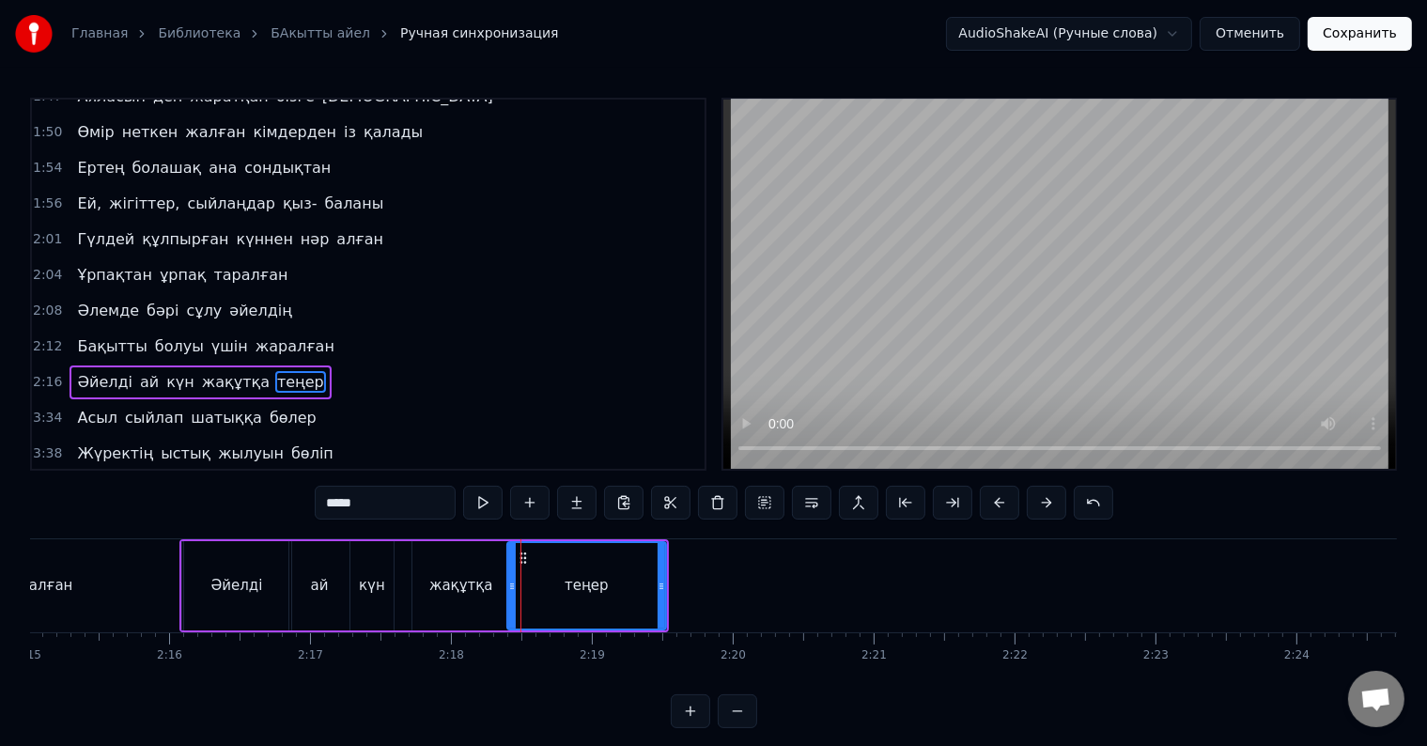
scroll to position [28, 0]
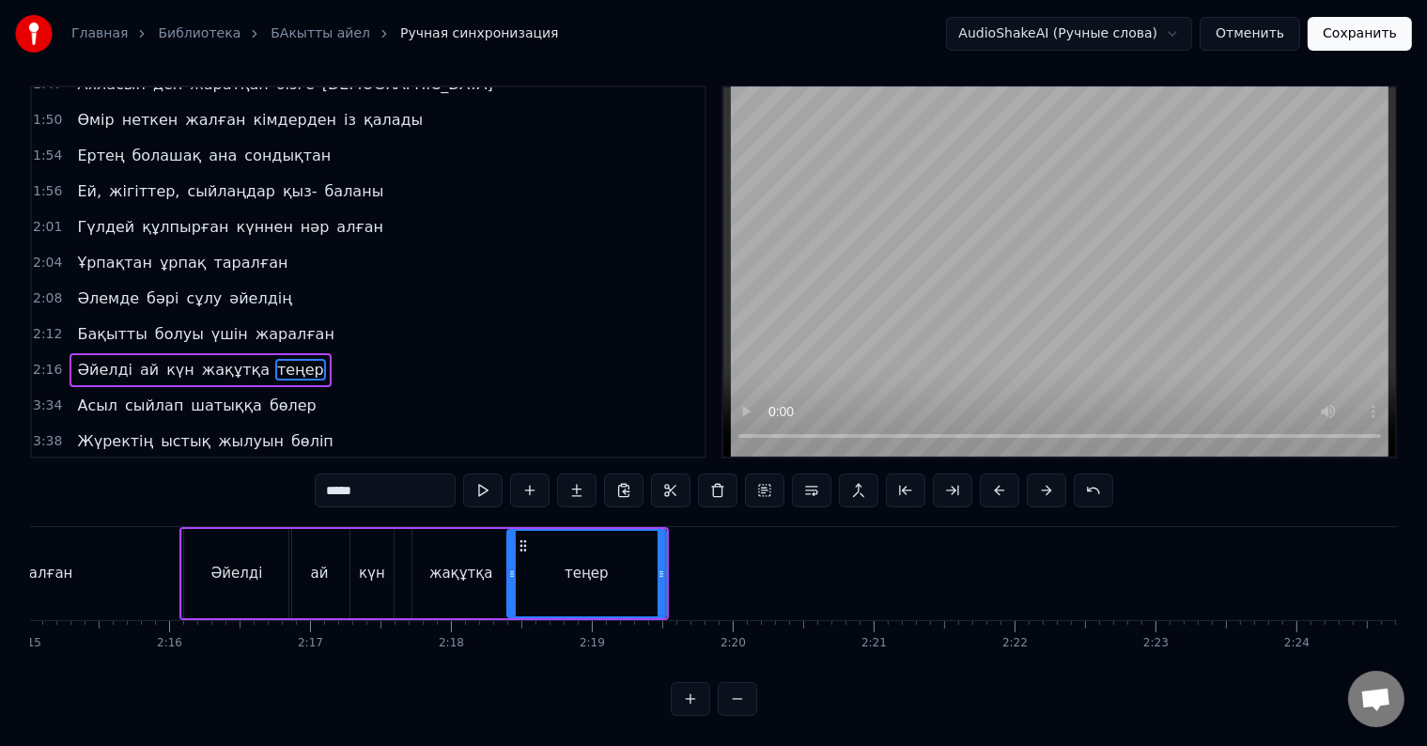
click at [573, 571] on div "теңер" at bounding box center [586, 573] width 157 height 85
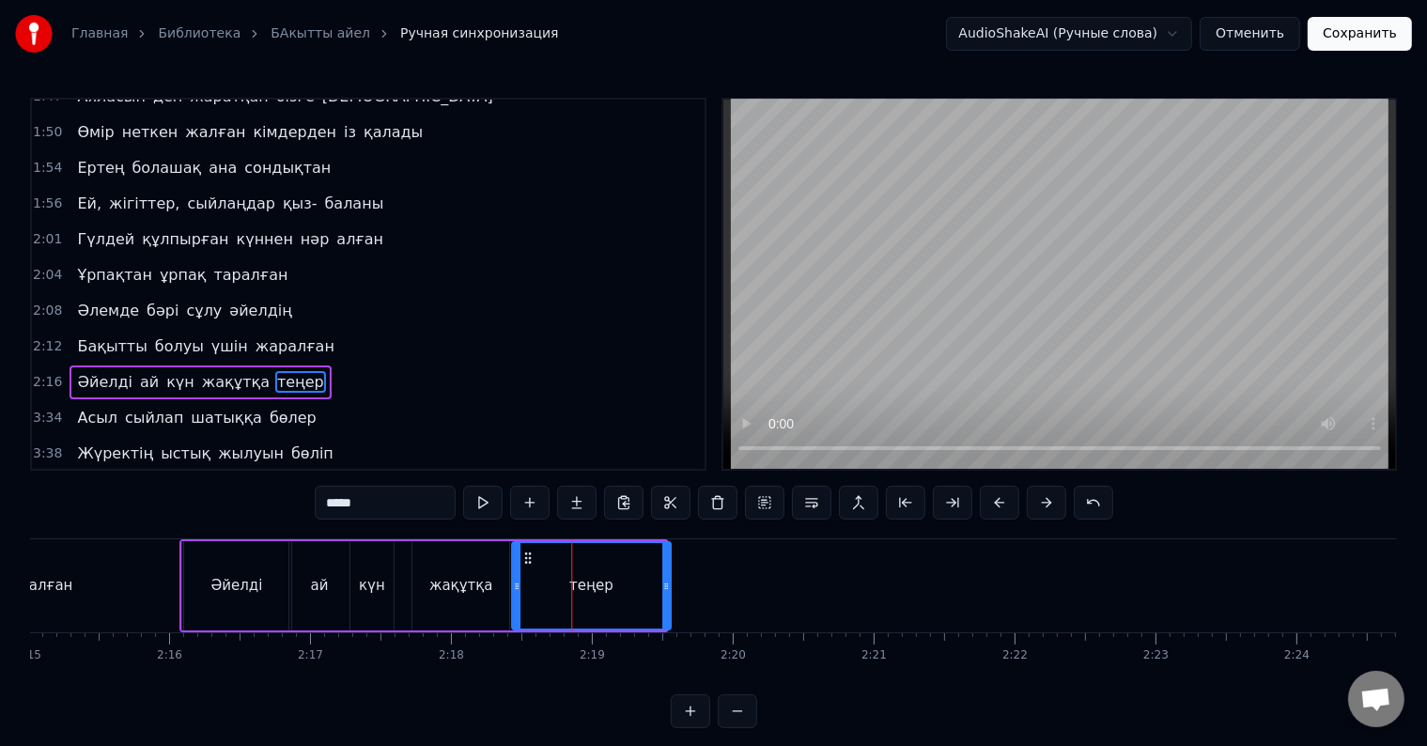
click at [527, 556] on icon at bounding box center [527, 557] width 15 height 15
click at [497, 576] on div "жақұтқа" at bounding box center [460, 585] width 97 height 89
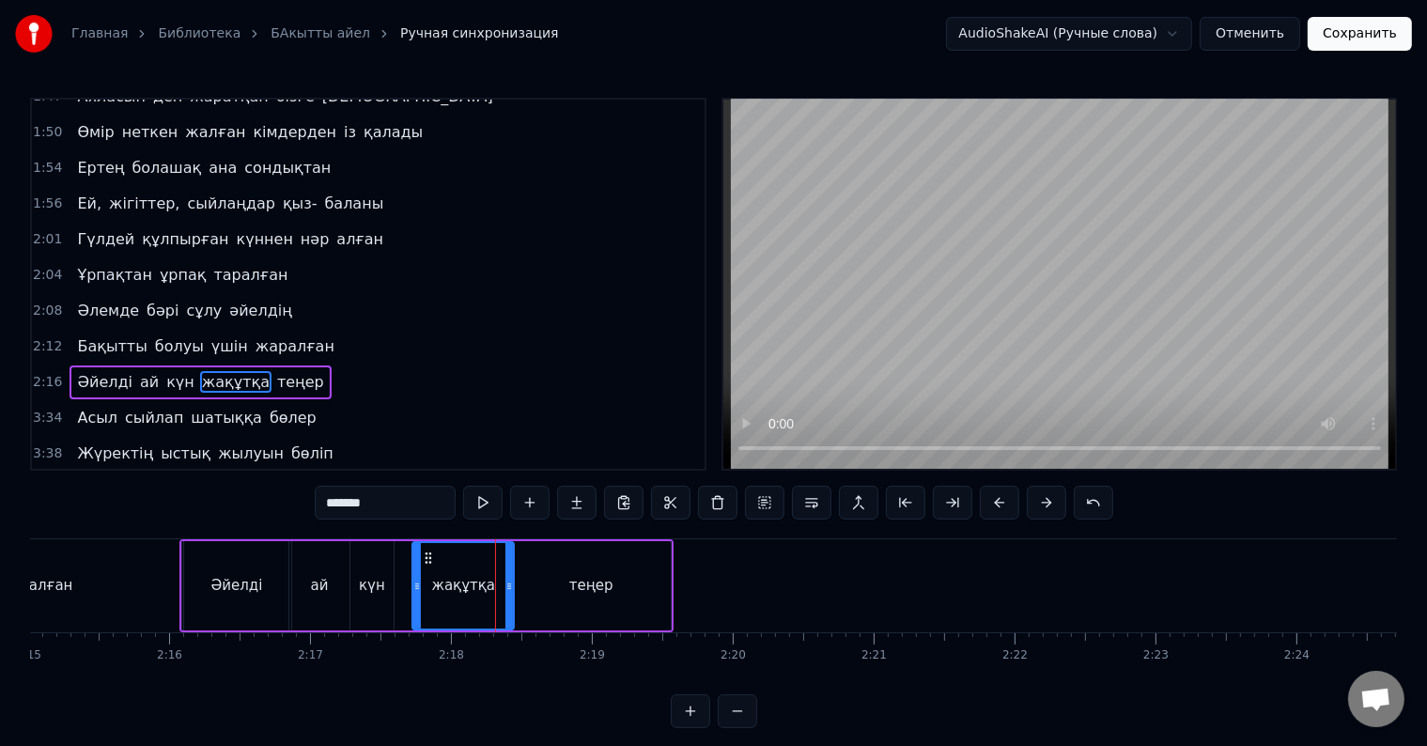
click at [509, 585] on icon at bounding box center [509, 586] width 8 height 15
click at [616, 594] on div "теңер" at bounding box center [591, 585] width 159 height 89
type input "*****"
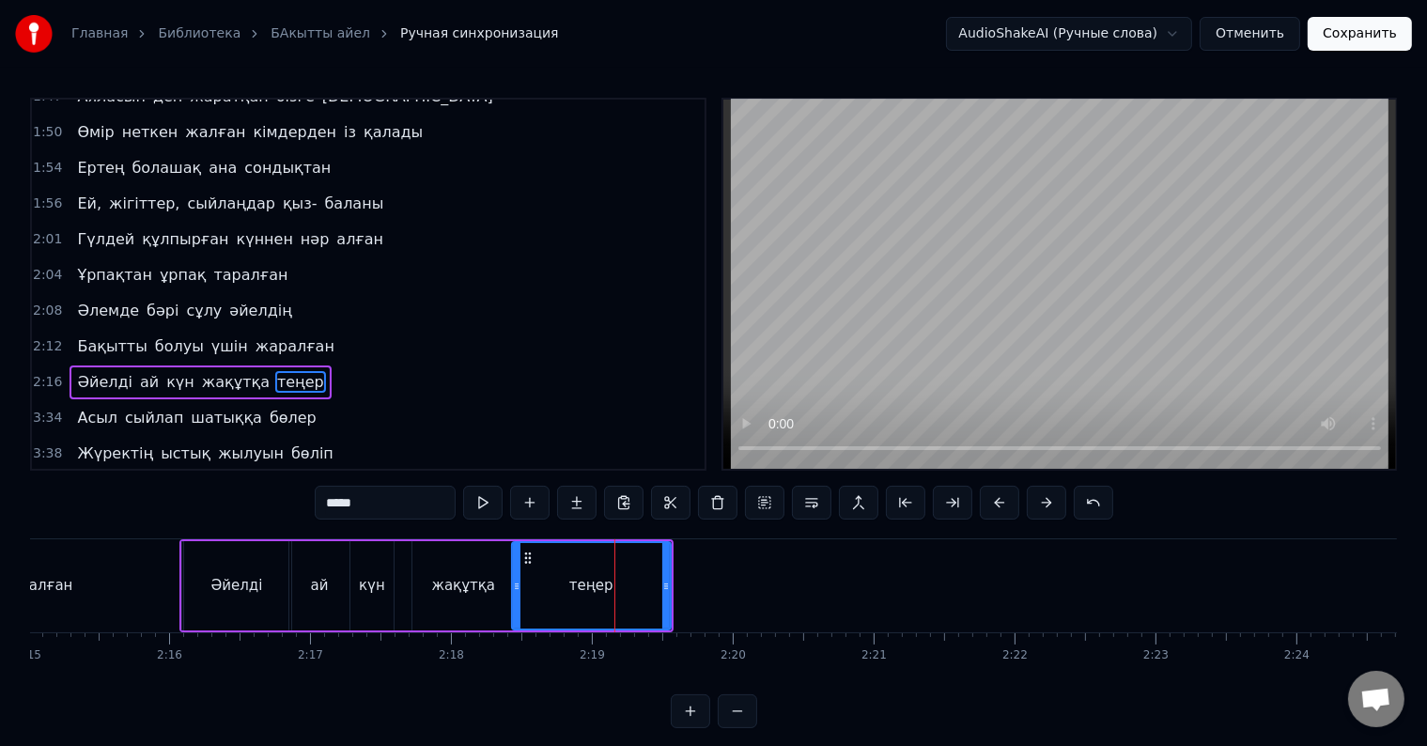
scroll to position [28, 0]
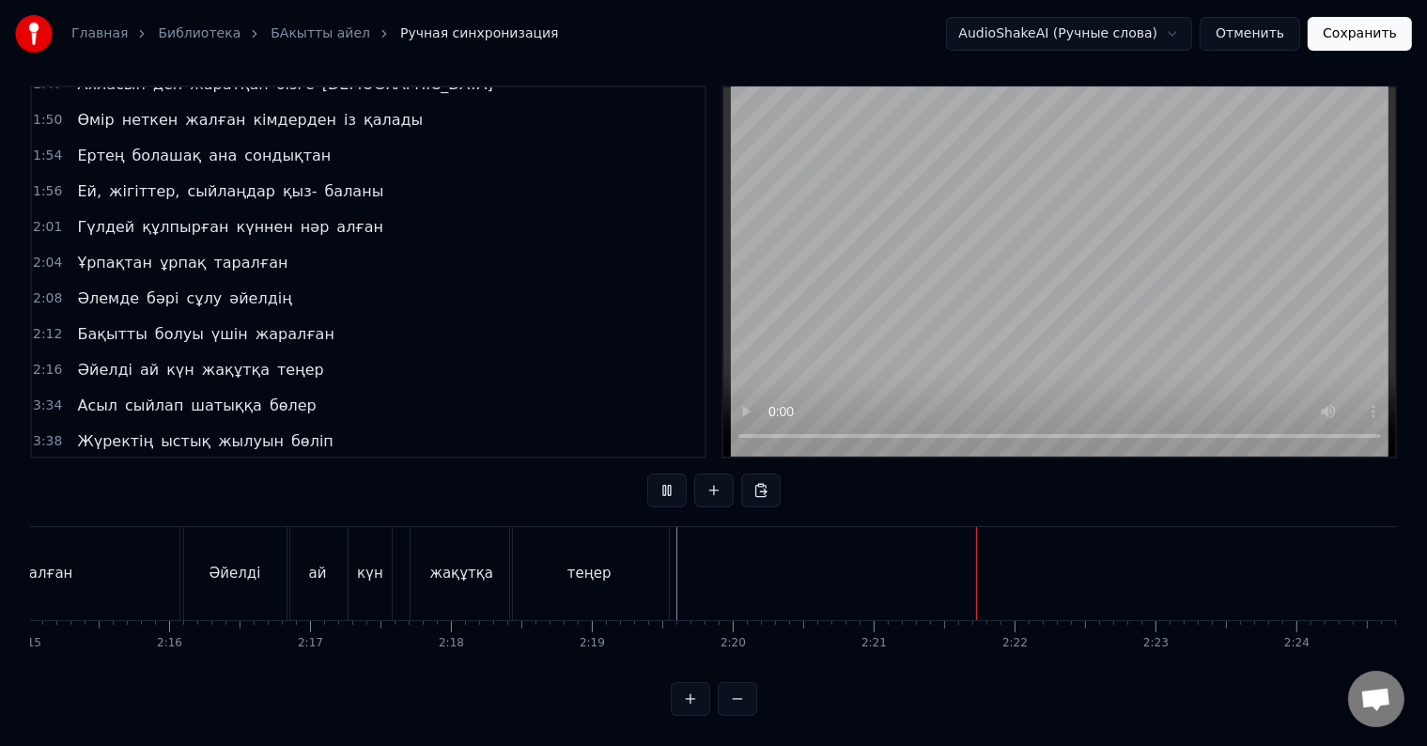
click at [673, 491] on div at bounding box center [713, 492] width 133 height 38
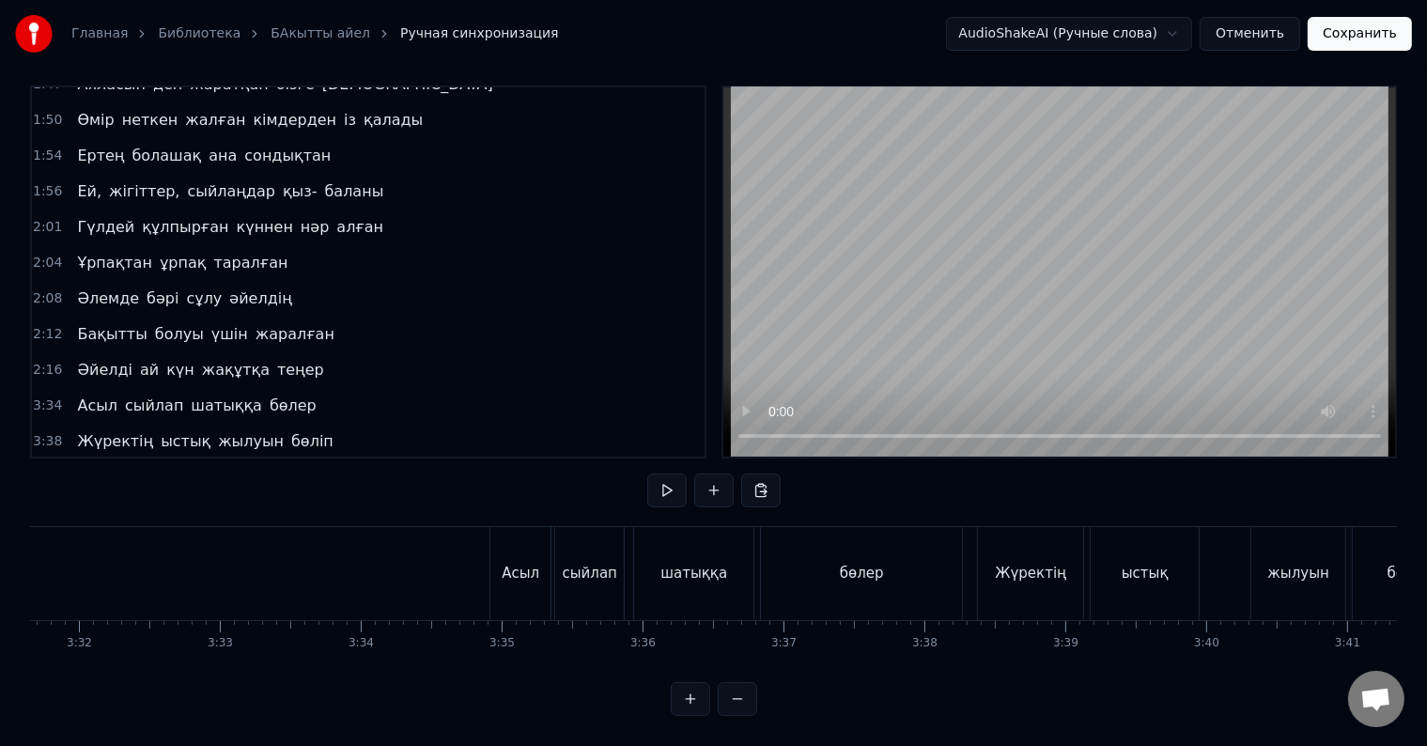
scroll to position [0, 29767]
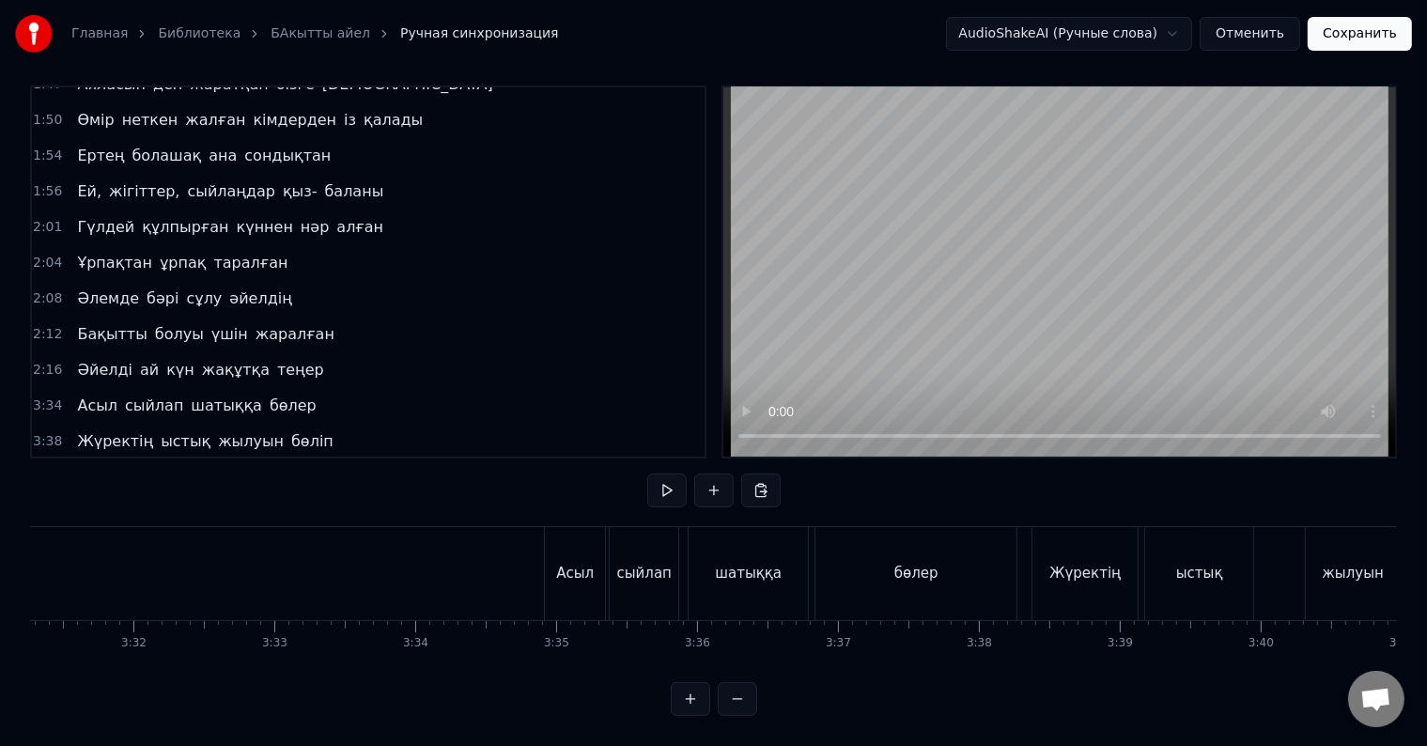
click at [557, 541] on div "Асыл" at bounding box center [575, 573] width 60 height 93
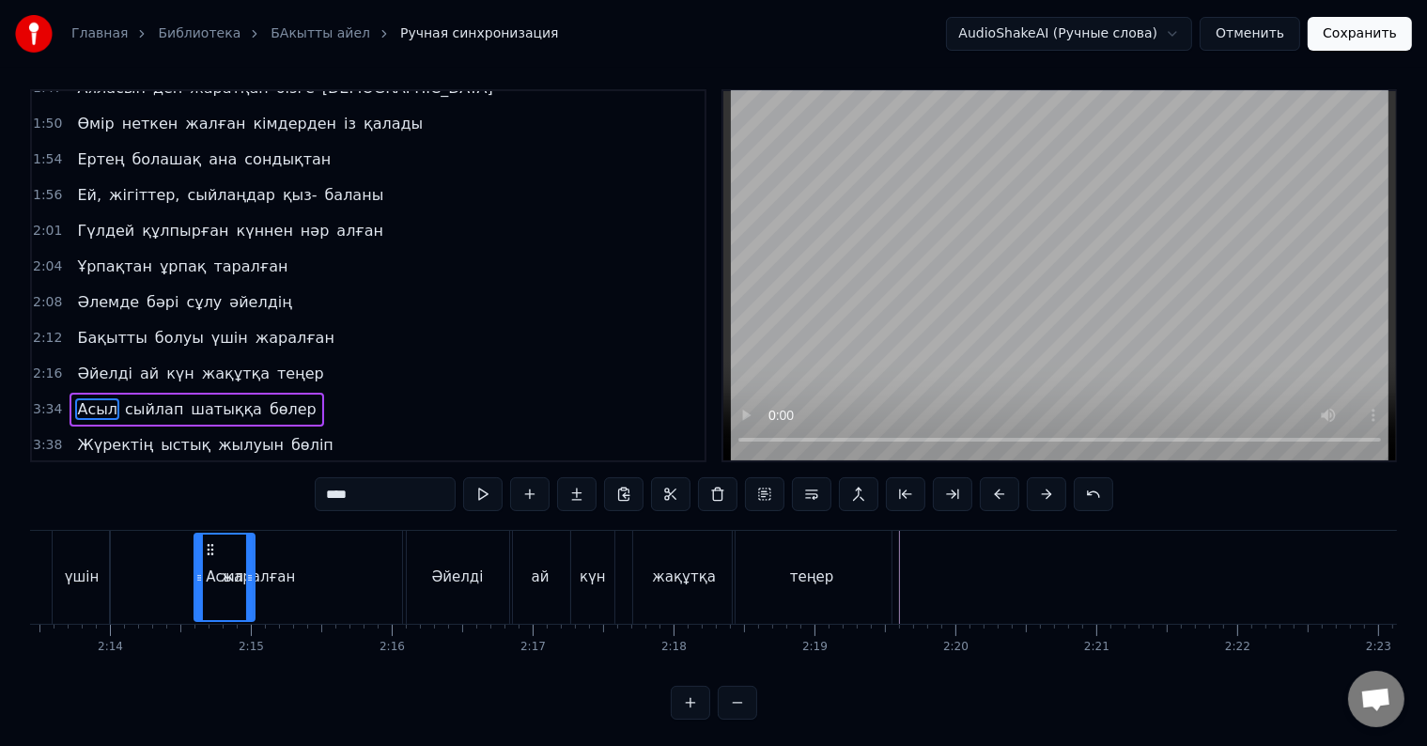
scroll to position [0, 18763]
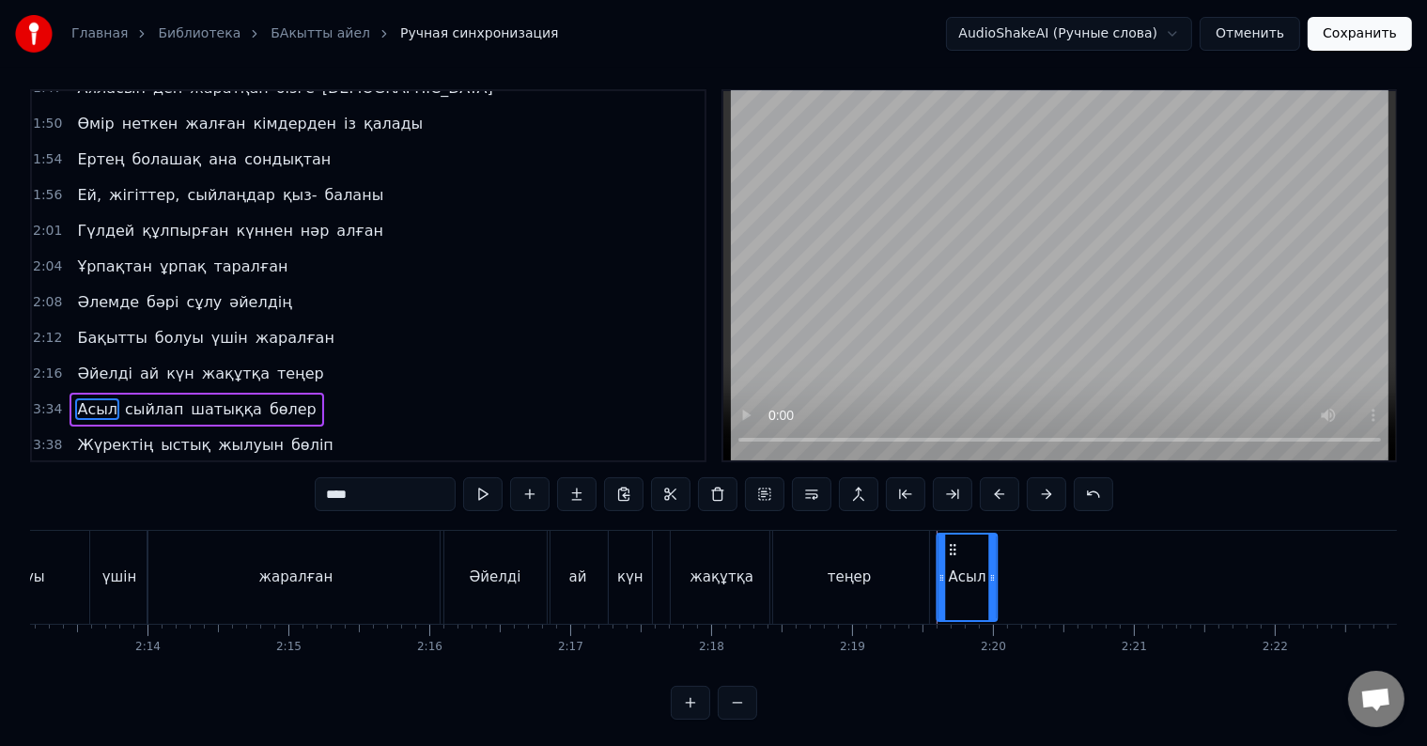
drag, startPoint x: 560, startPoint y: 545, endPoint x: 951, endPoint y: 570, distance: 391.6
click at [951, 570] on div "Асыл" at bounding box center [966, 576] width 58 height 85
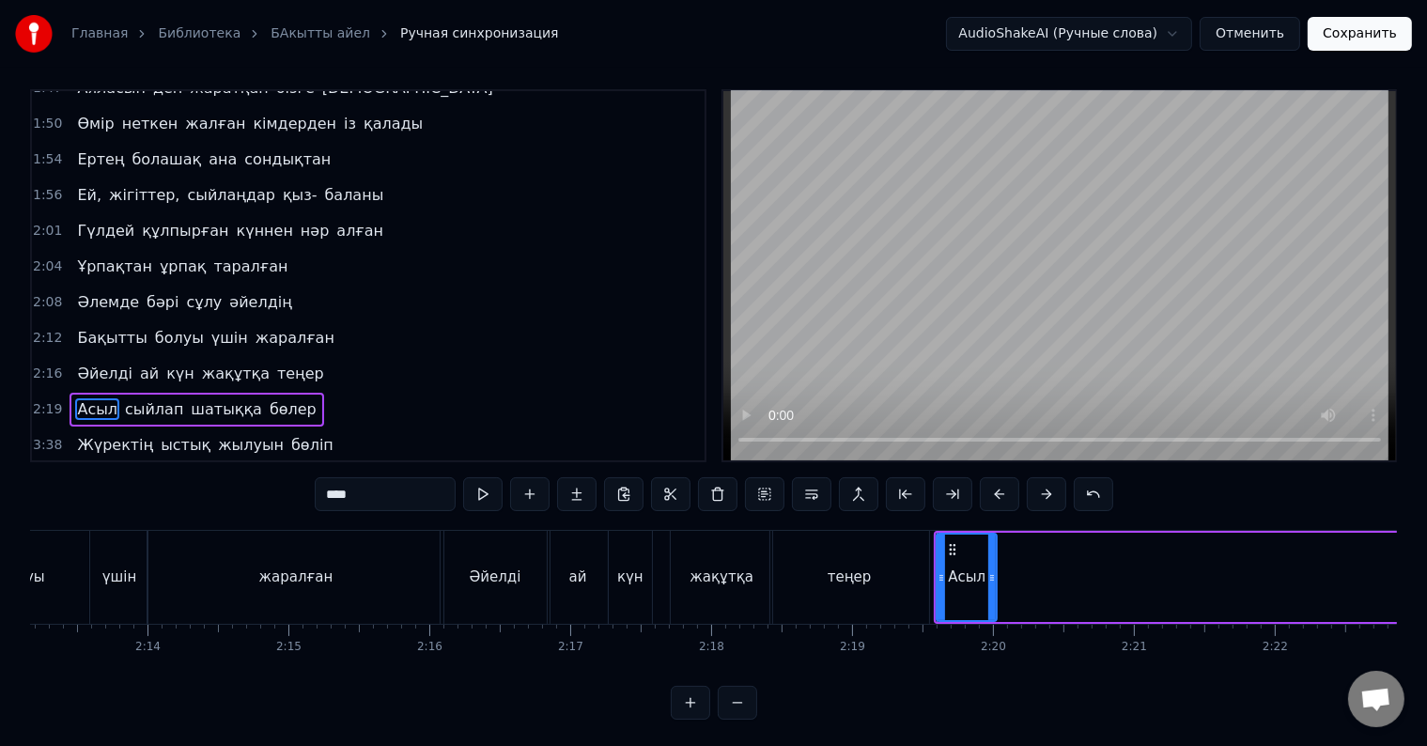
click at [848, 575] on div "теңер" at bounding box center [850, 577] width 44 height 22
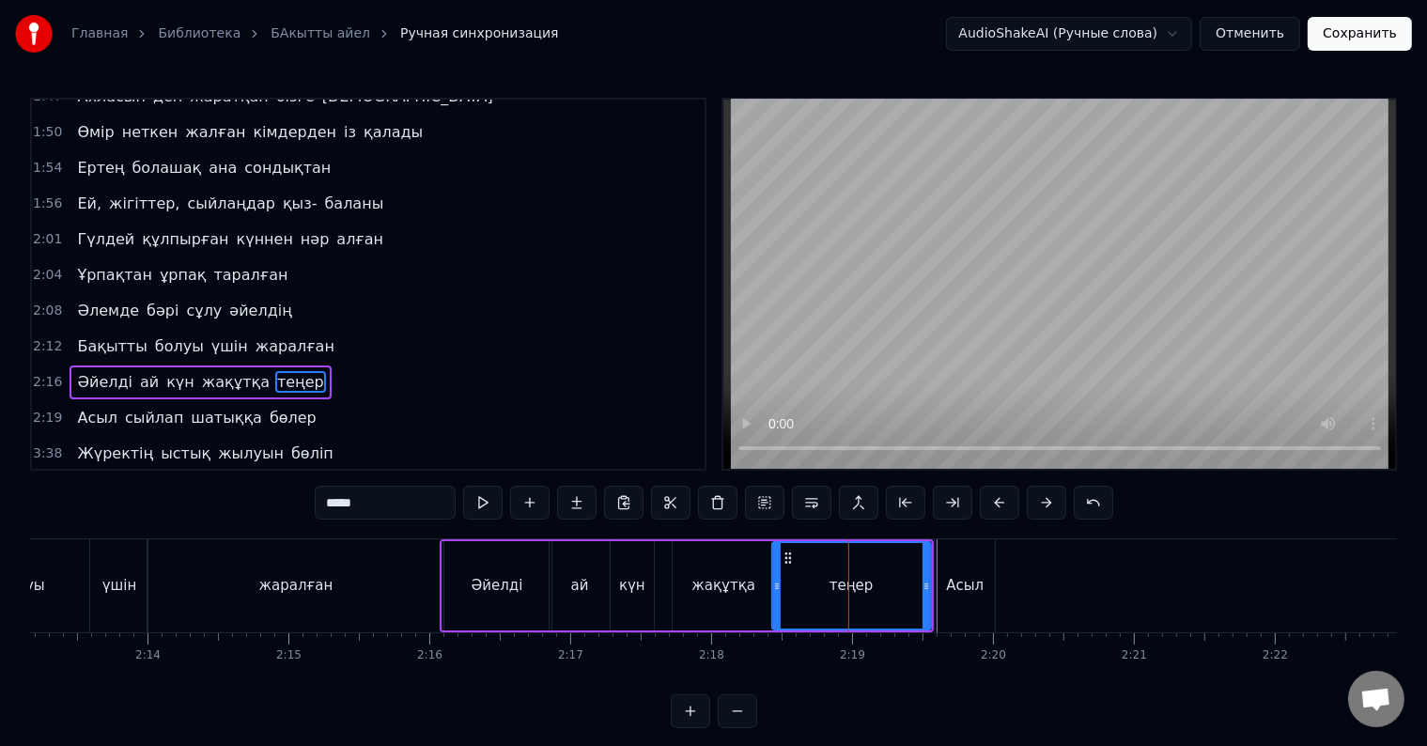
click at [961, 590] on div "Асыл" at bounding box center [965, 586] width 38 height 22
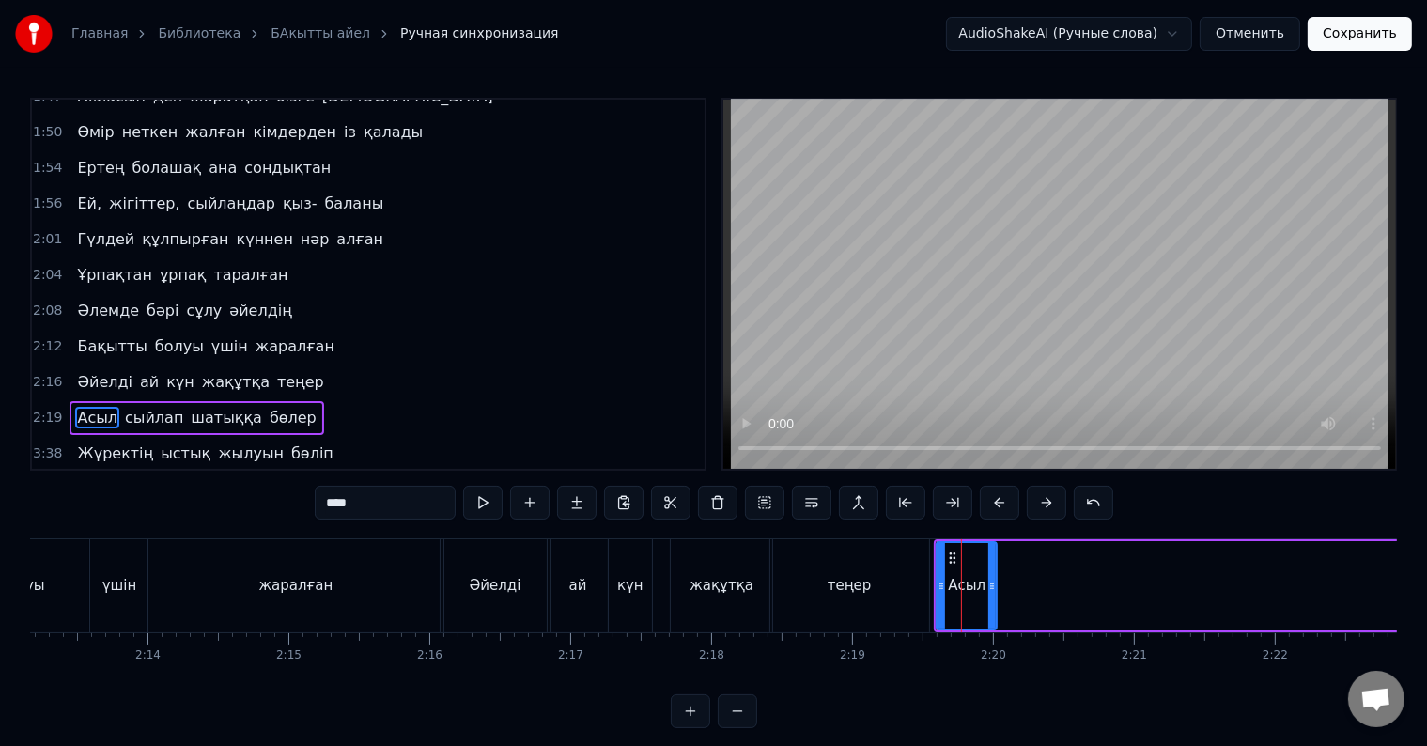
scroll to position [8, 0]
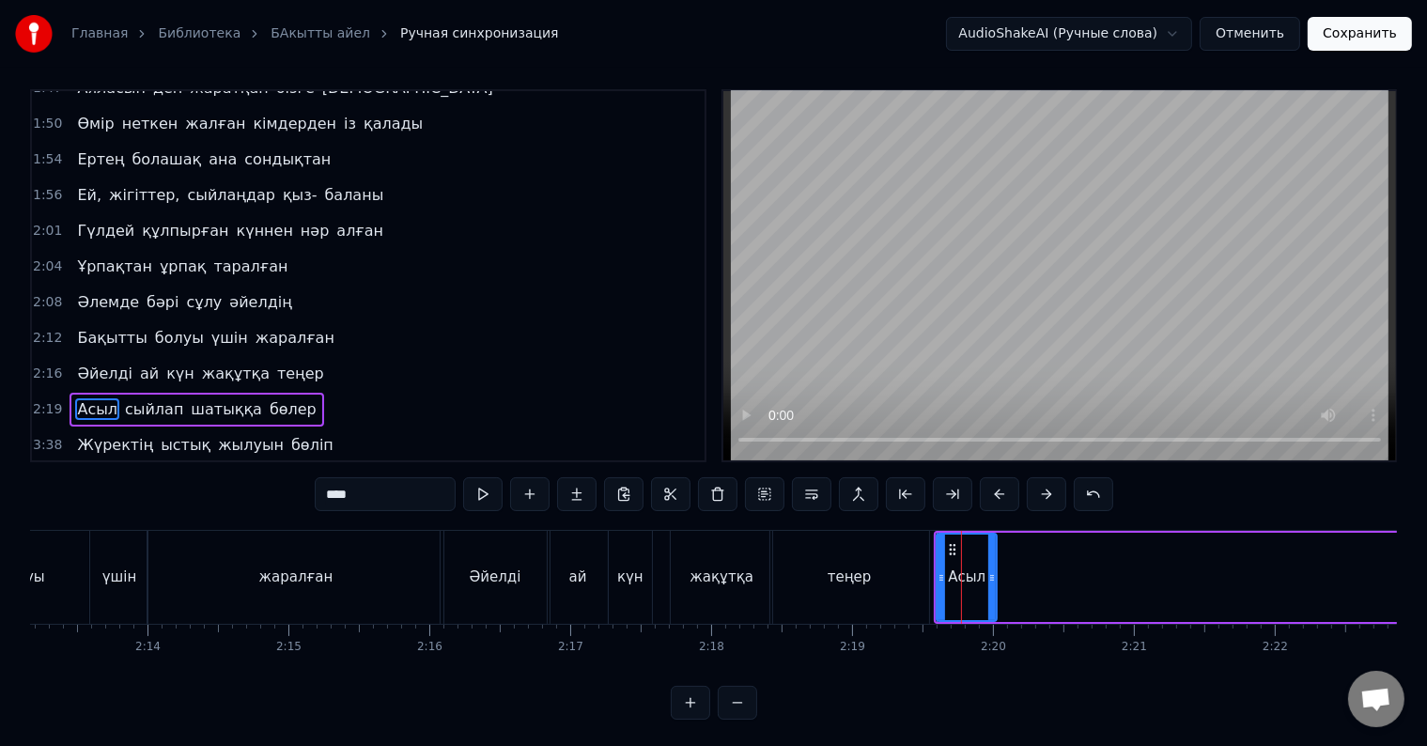
click at [956, 591] on div "Асыл" at bounding box center [966, 576] width 58 height 85
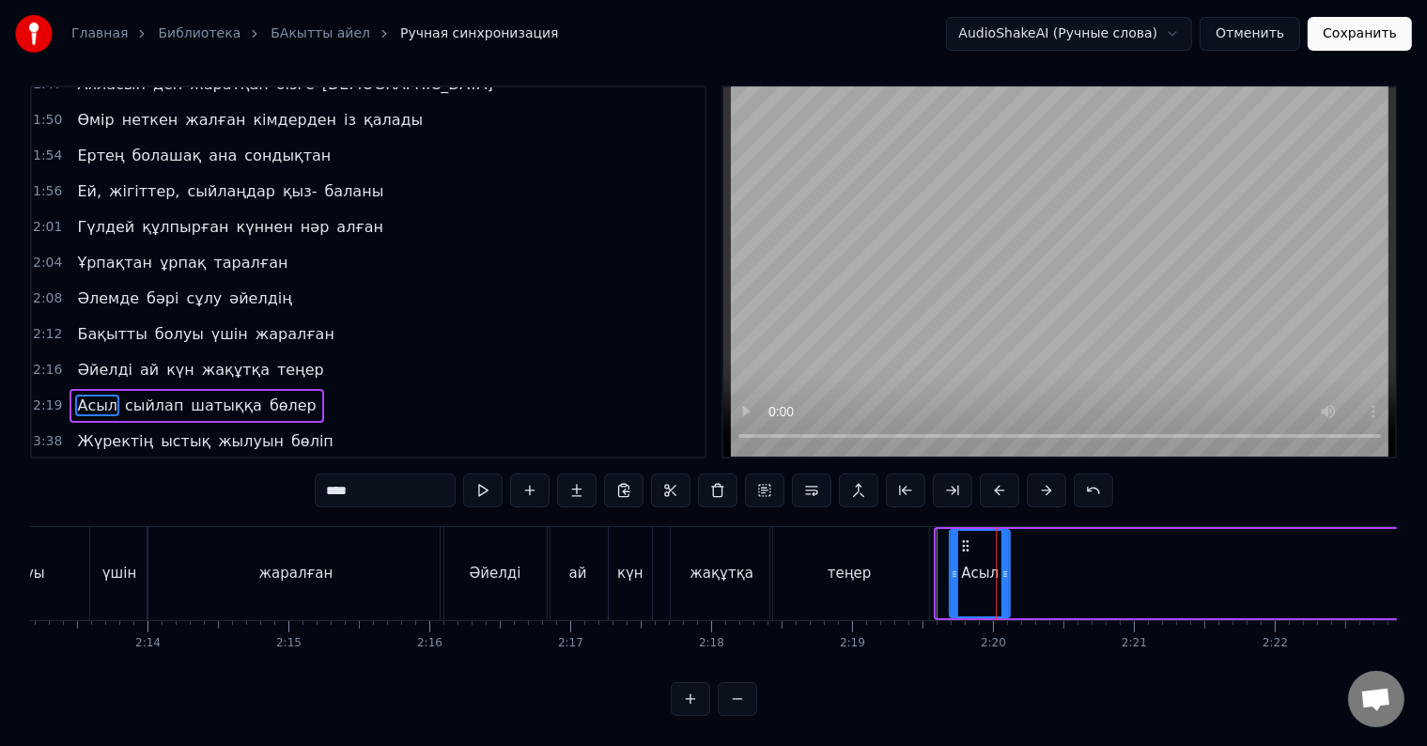
drag, startPoint x: 954, startPoint y: 528, endPoint x: 967, endPoint y: 529, distance: 12.2
click at [967, 545] on circle at bounding box center [967, 545] width 1 height 1
drag, startPoint x: 962, startPoint y: 530, endPoint x: 981, endPoint y: 535, distance: 19.6
click at [981, 535] on div "Асыл" at bounding box center [980, 573] width 58 height 85
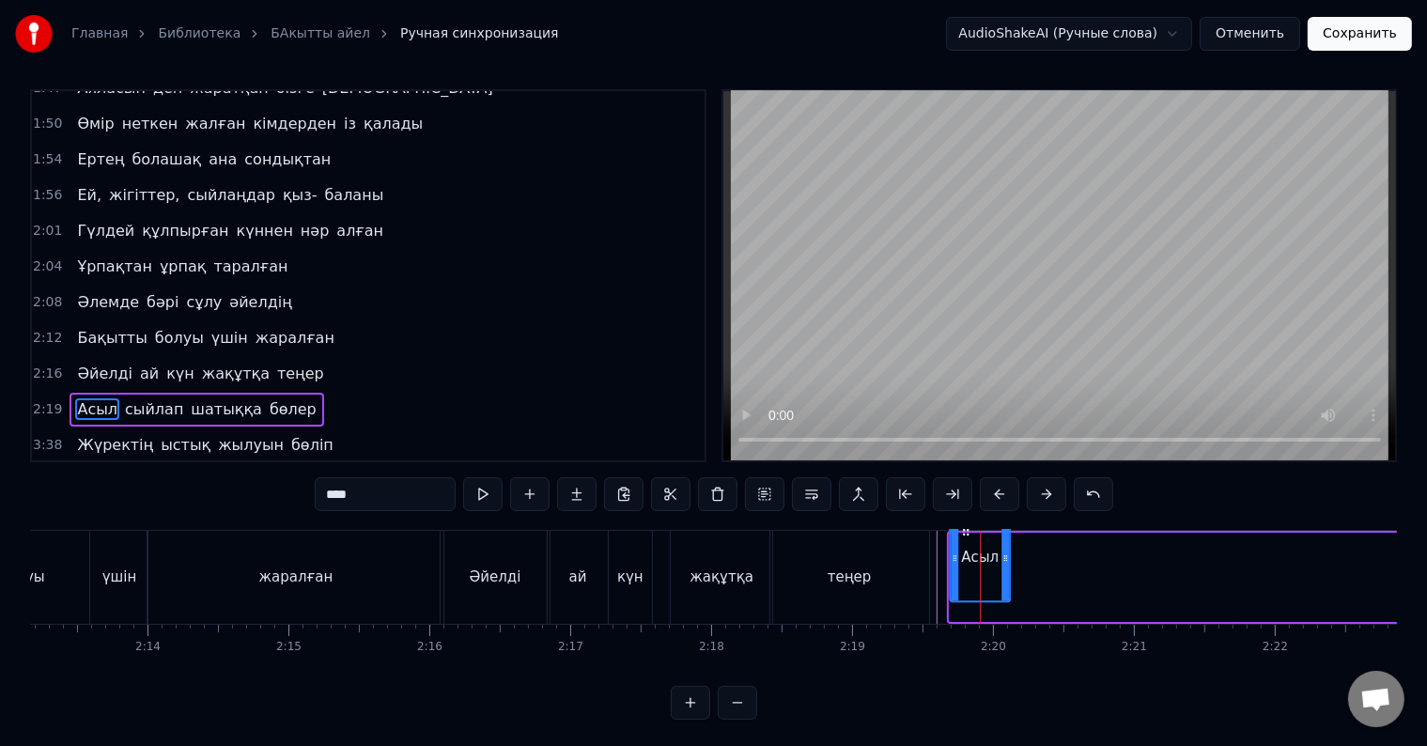
click at [914, 593] on div "теңер" at bounding box center [849, 577] width 159 height 93
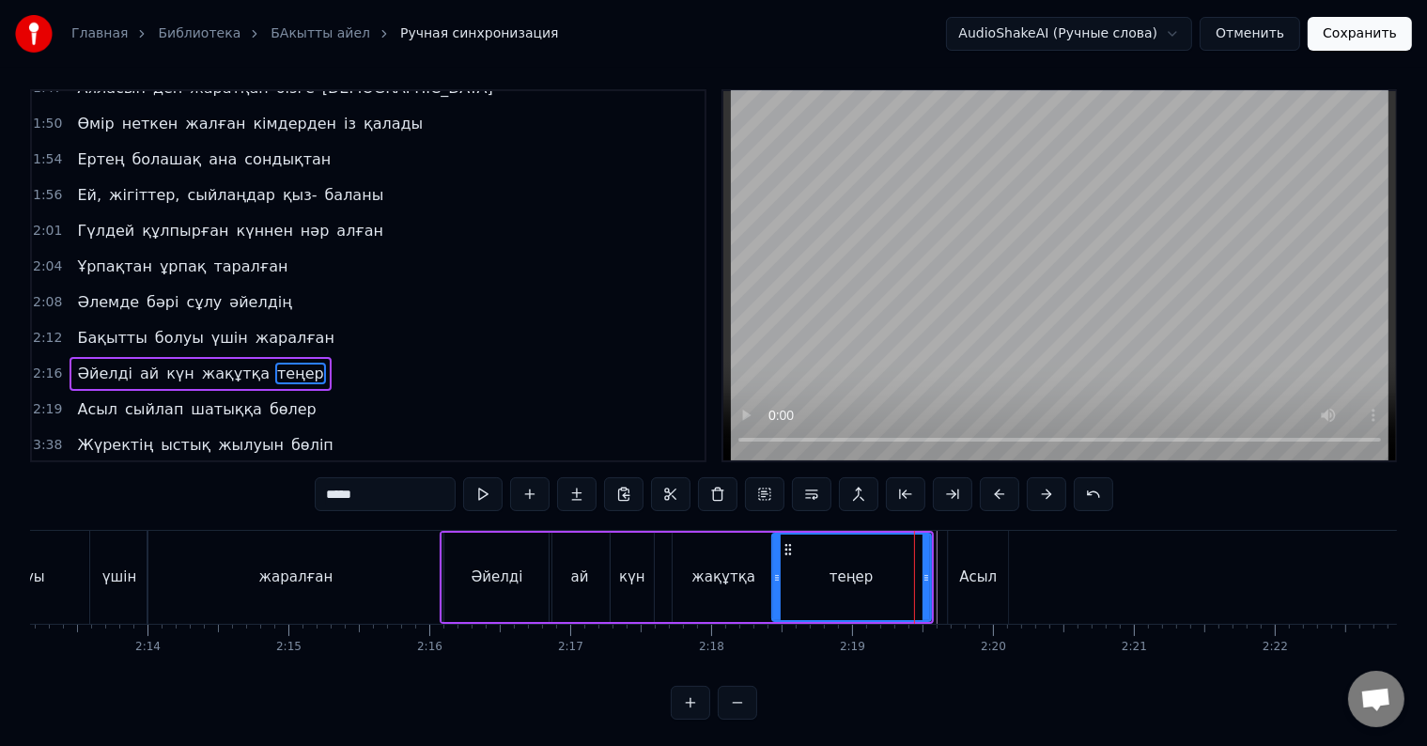
scroll to position [0, 0]
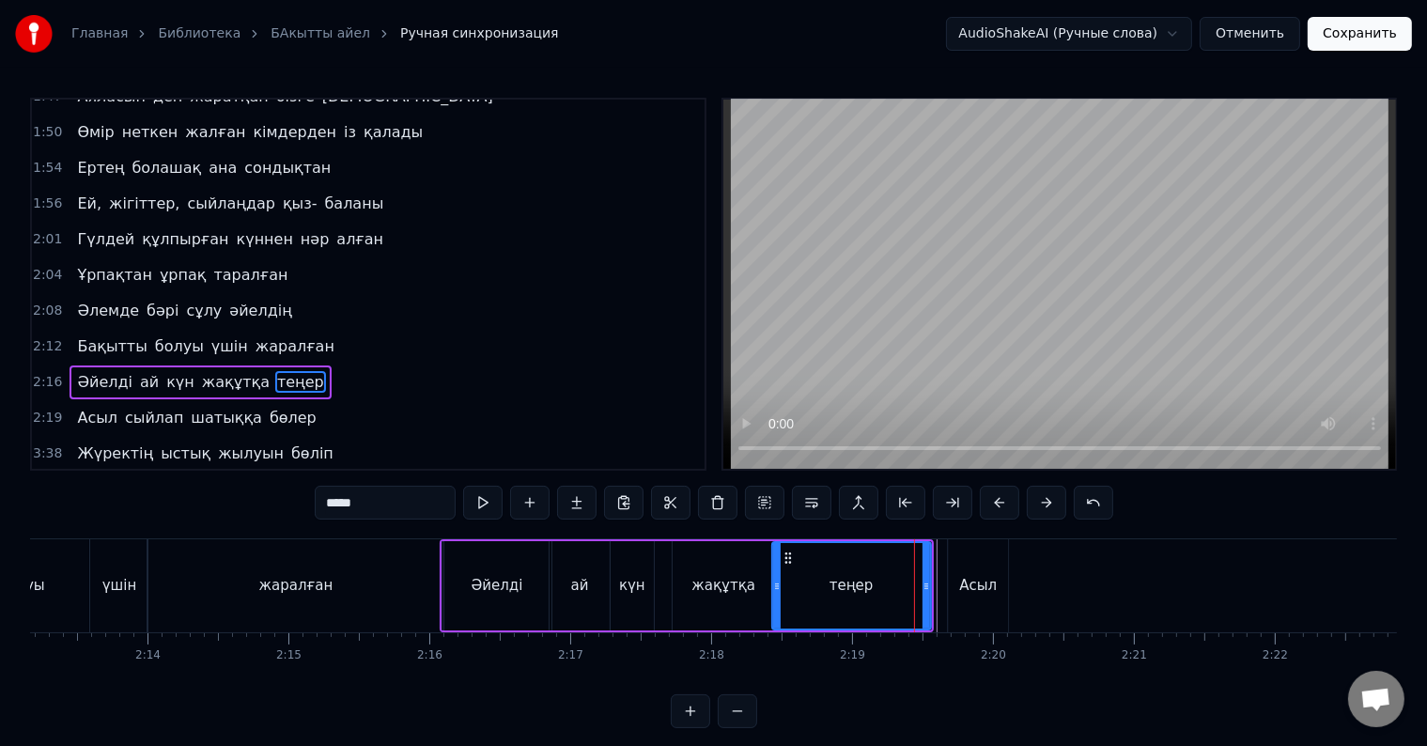
click at [973, 593] on div "Асыл" at bounding box center [978, 586] width 38 height 22
type input "****"
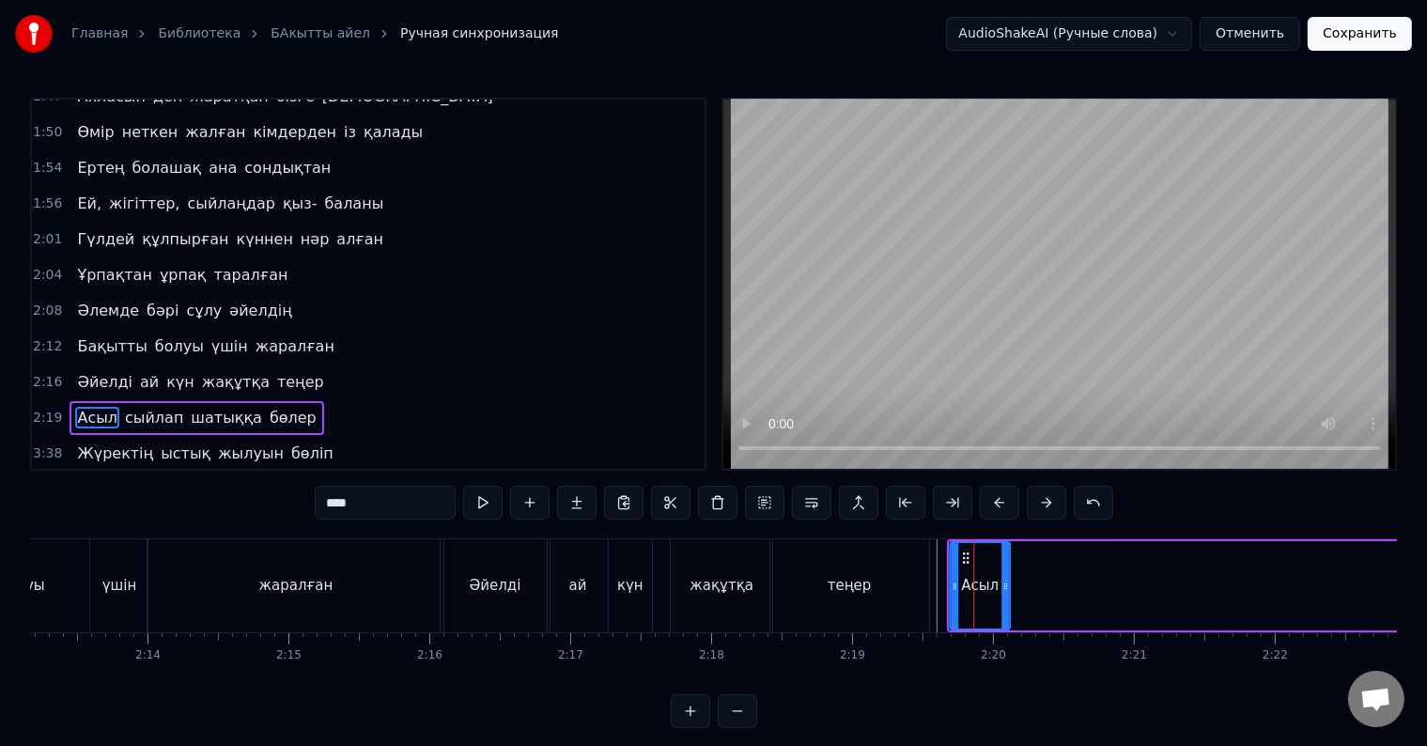
scroll to position [8, 0]
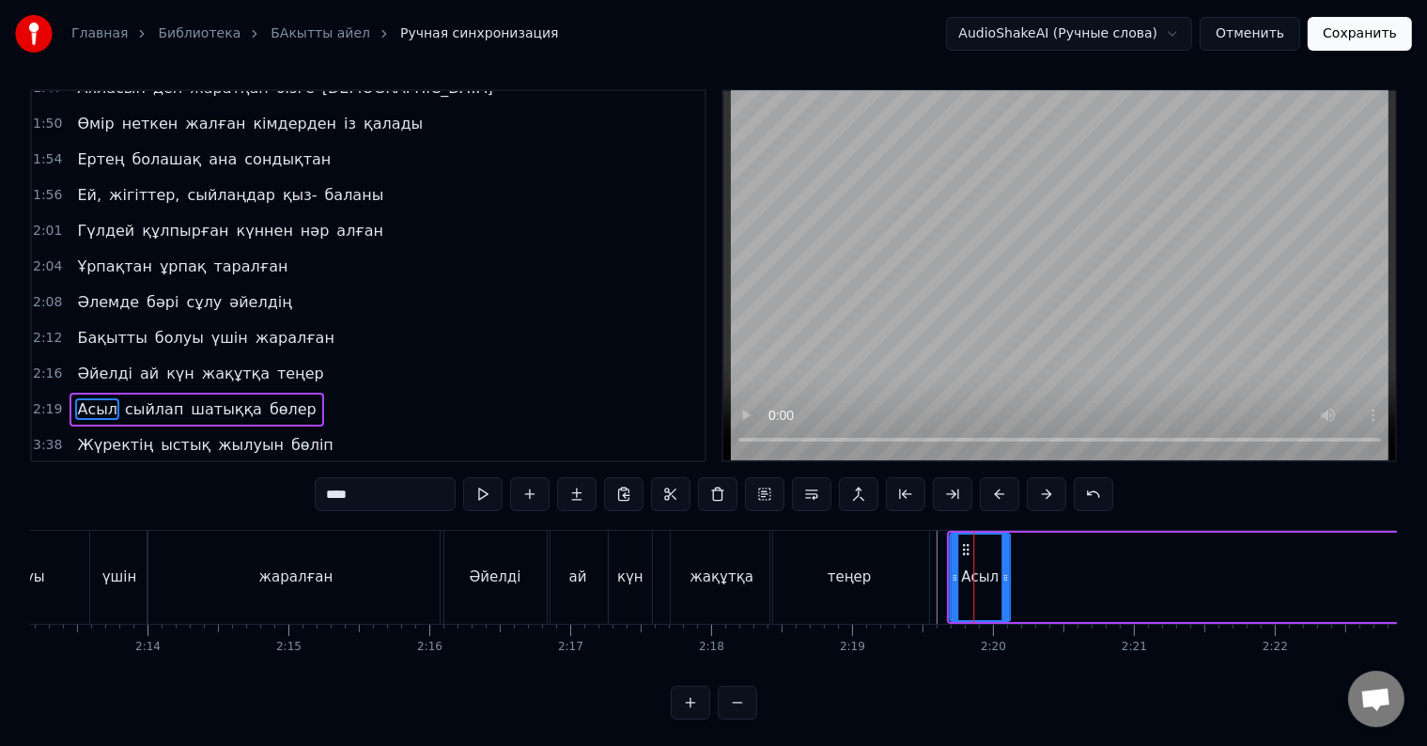
drag, startPoint x: 962, startPoint y: 556, endPoint x: 1030, endPoint y: 570, distance: 69.1
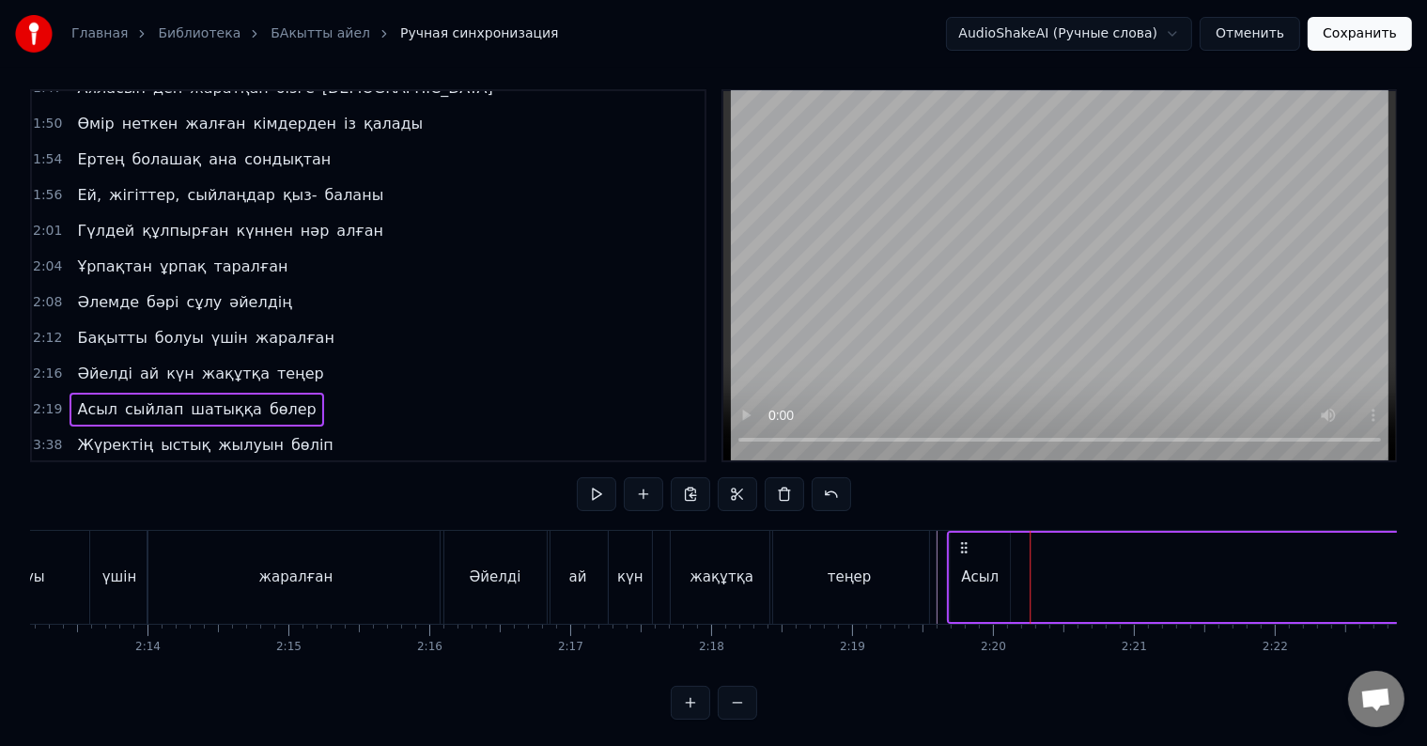
click at [958, 549] on icon at bounding box center [963, 547] width 15 height 15
drag, startPoint x: 964, startPoint y: 552, endPoint x: 990, endPoint y: 559, distance: 27.1
click at [999, 560] on div "Асыл" at bounding box center [980, 577] width 60 height 89
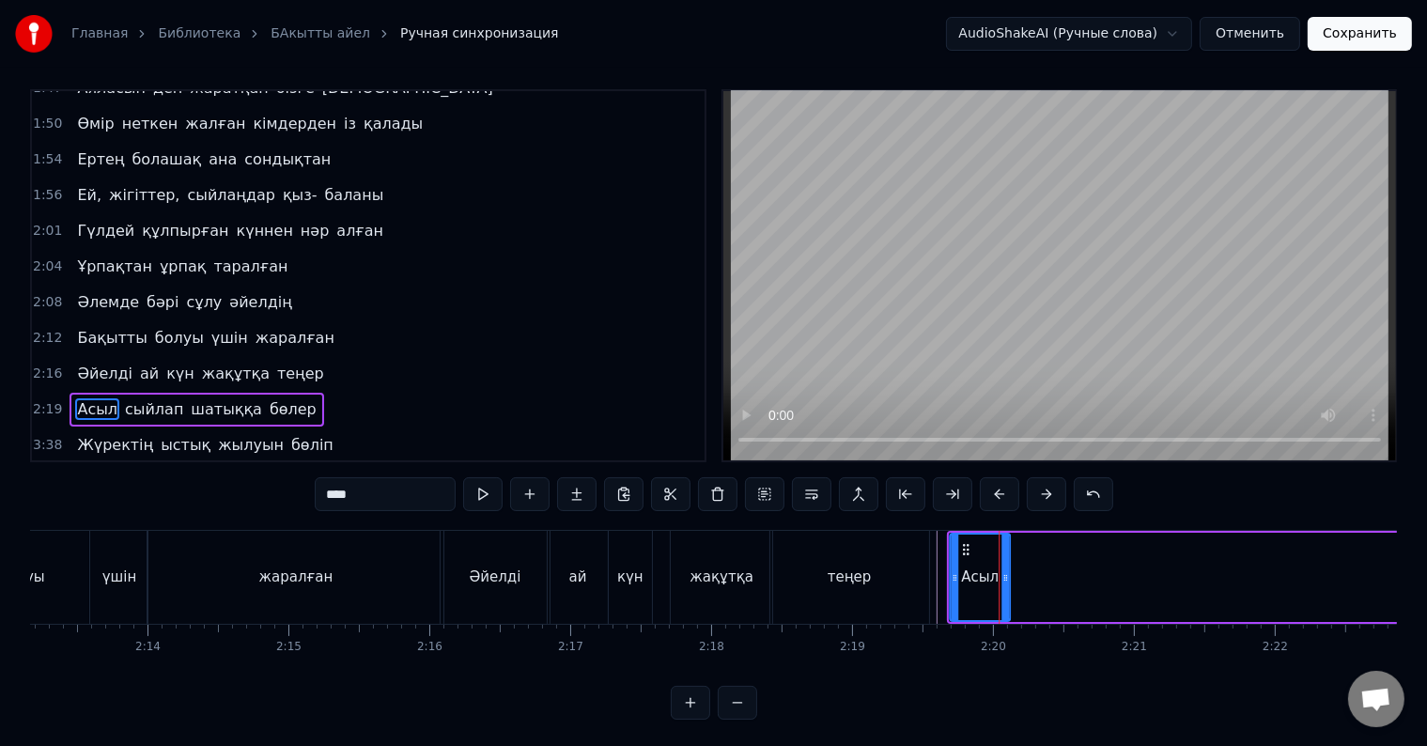
drag, startPoint x: 966, startPoint y: 550, endPoint x: 1042, endPoint y: 563, distance: 77.1
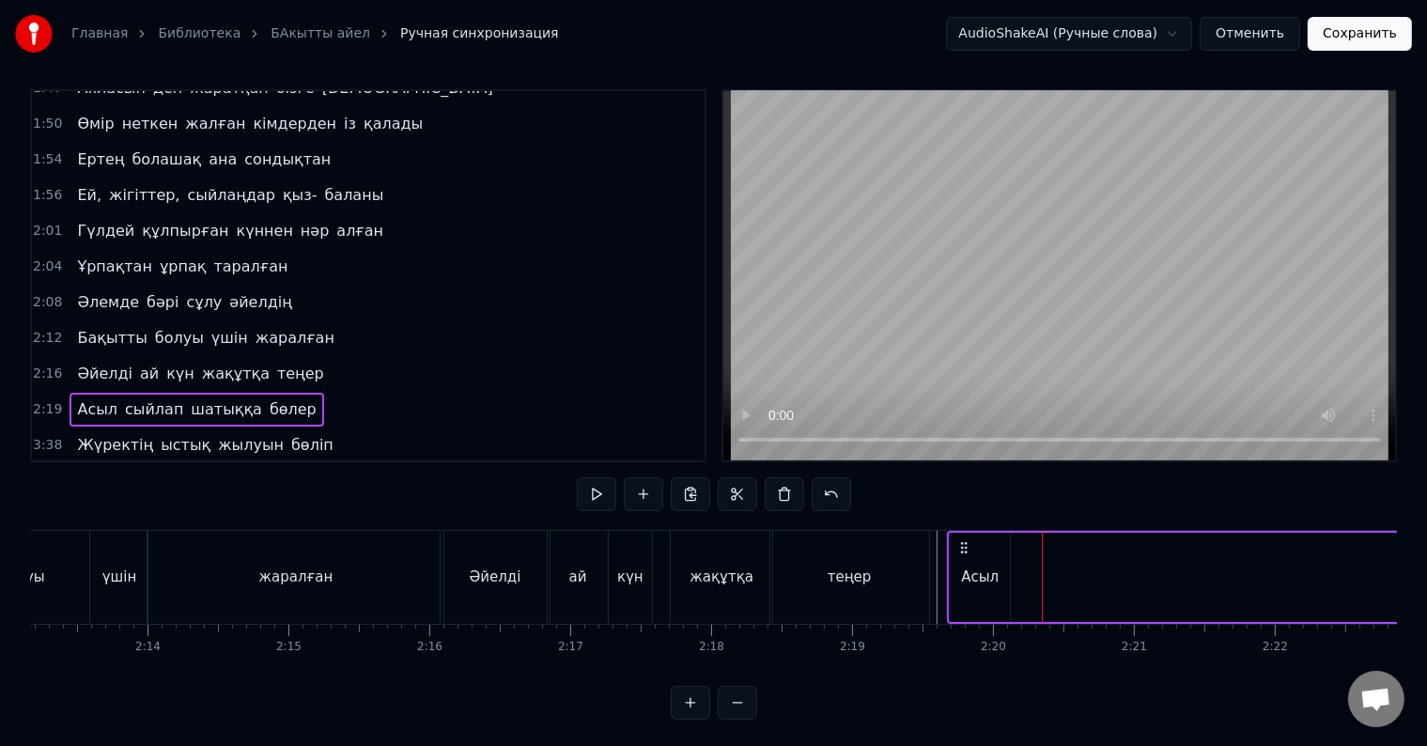
drag, startPoint x: 981, startPoint y: 553, endPoint x: 1040, endPoint y: 573, distance: 62.4
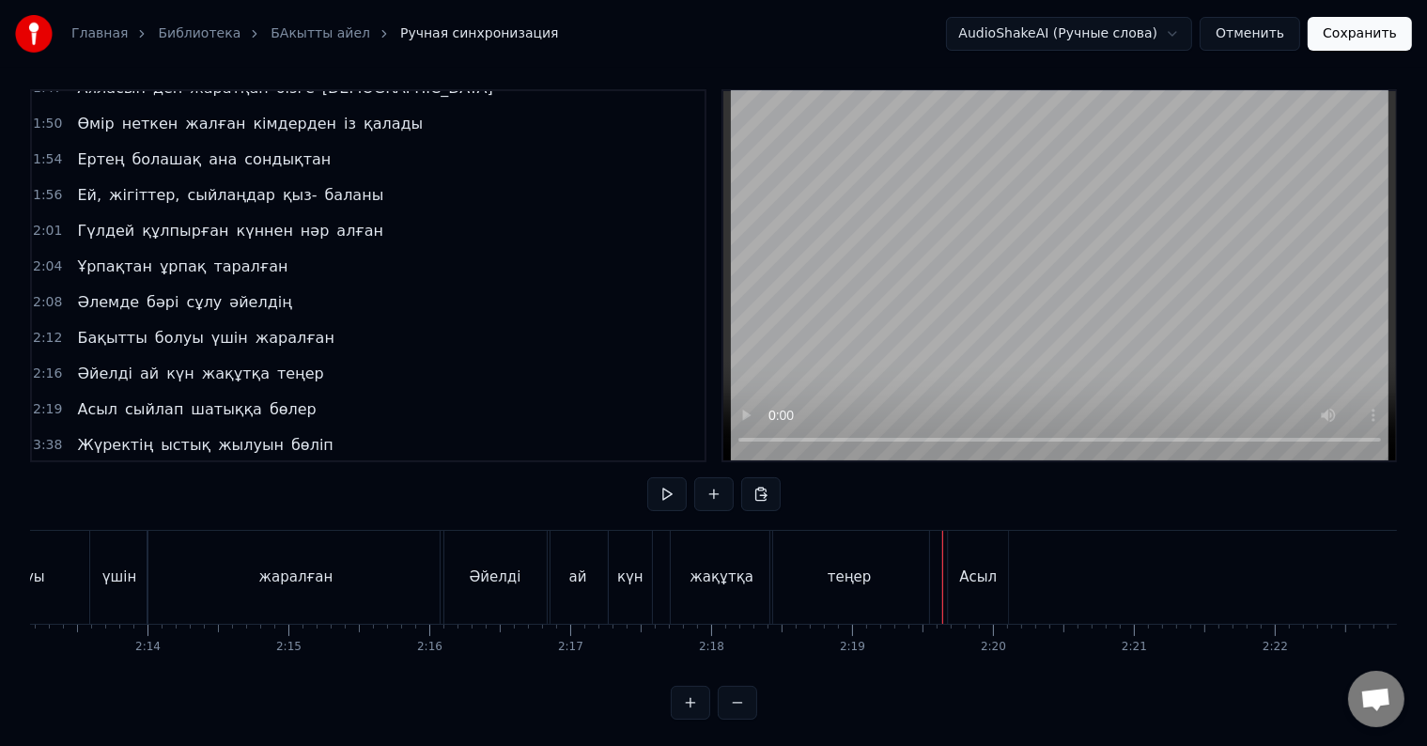
click at [866, 572] on div "теңер" at bounding box center [850, 577] width 44 height 22
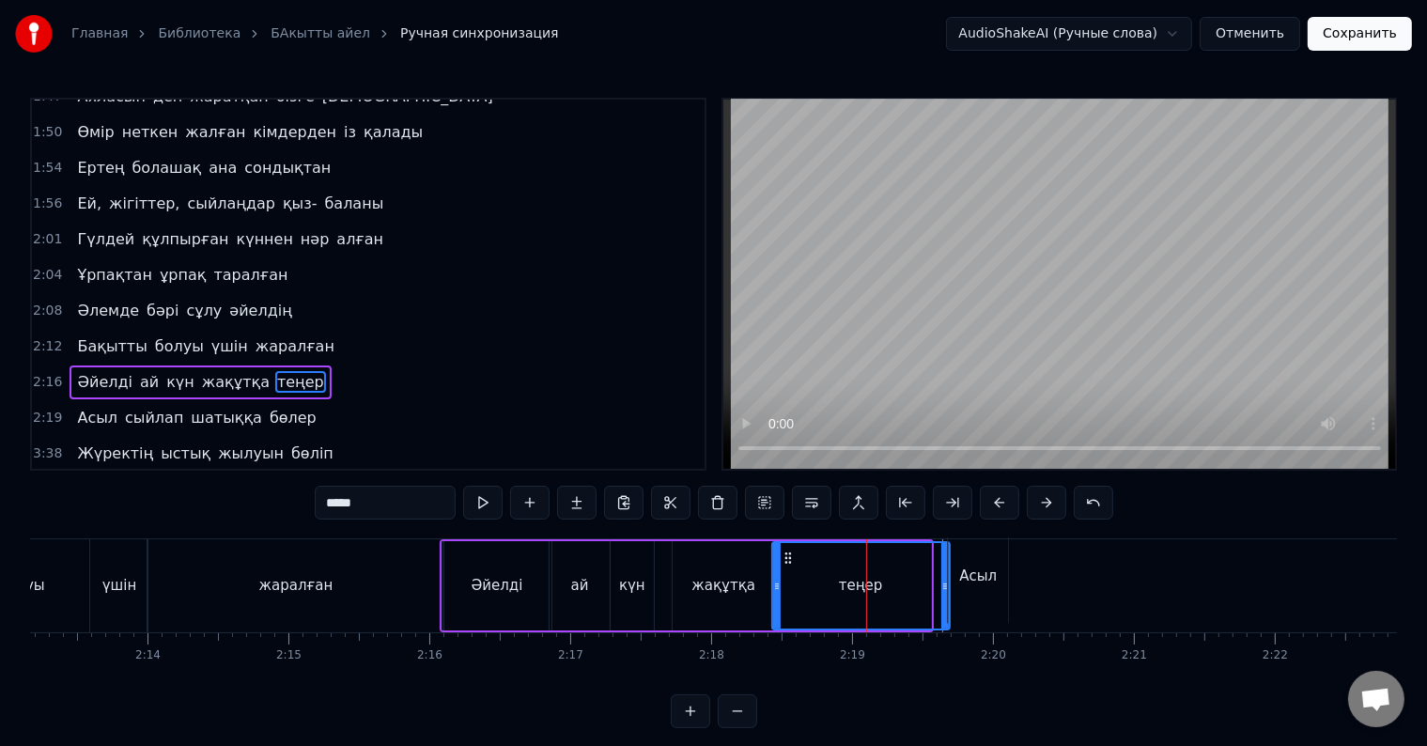
drag, startPoint x: 928, startPoint y: 590, endPoint x: 947, endPoint y: 595, distance: 19.4
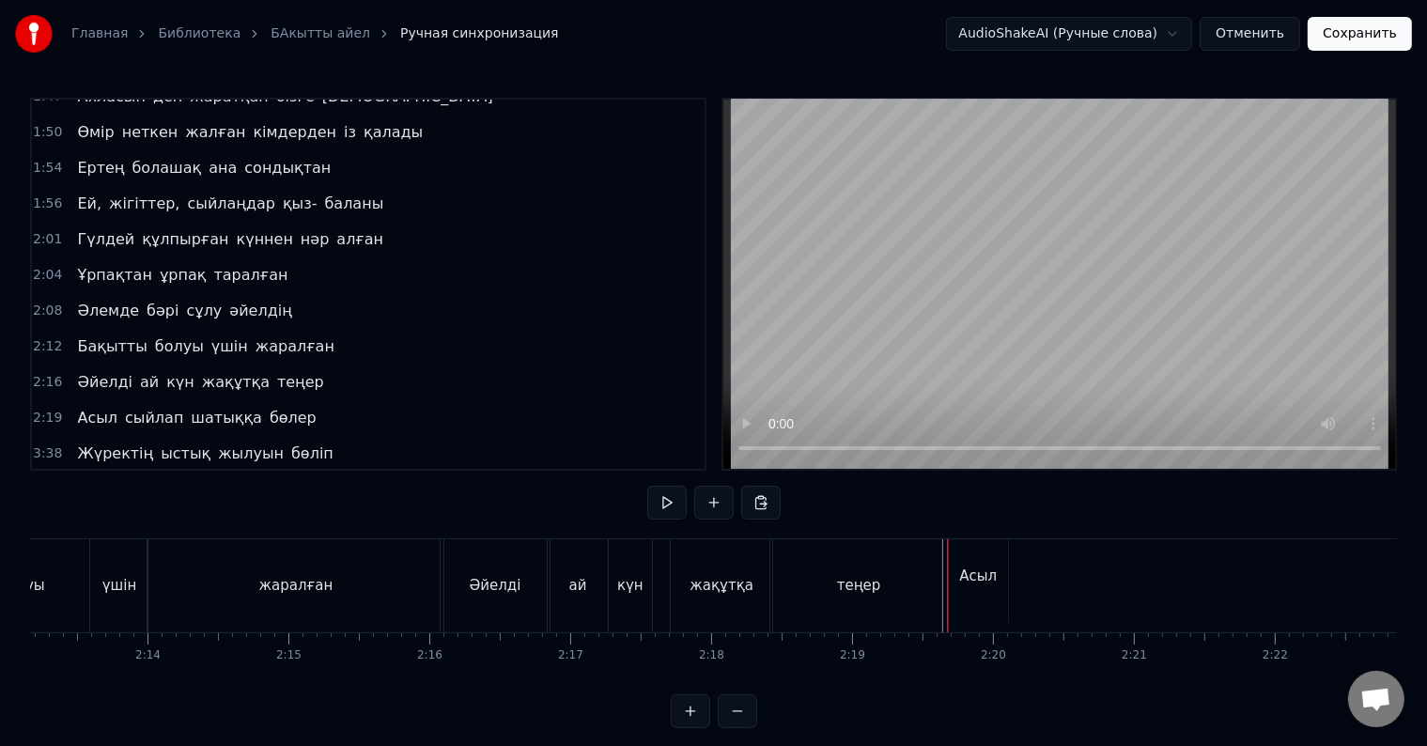
click at [992, 590] on div "Асыл" at bounding box center [978, 576] width 60 height 93
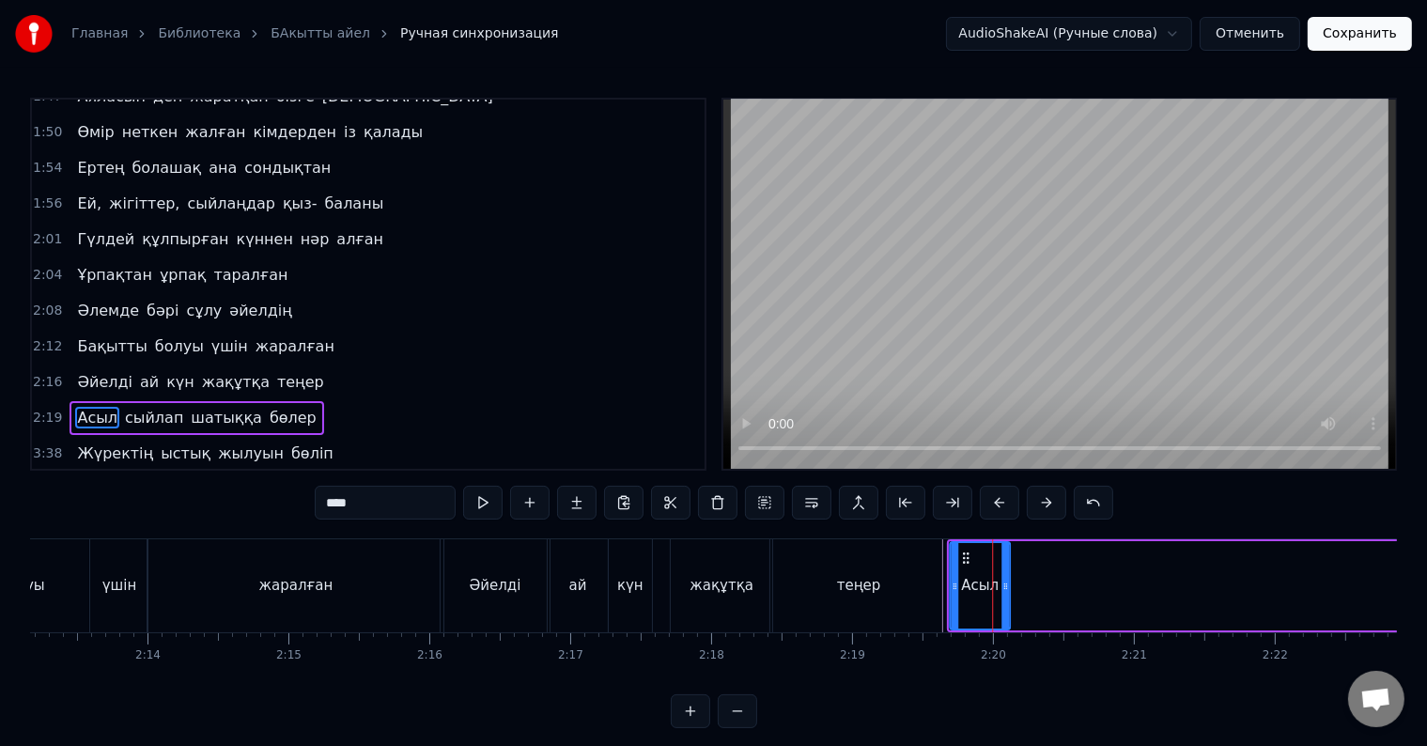
scroll to position [8, 0]
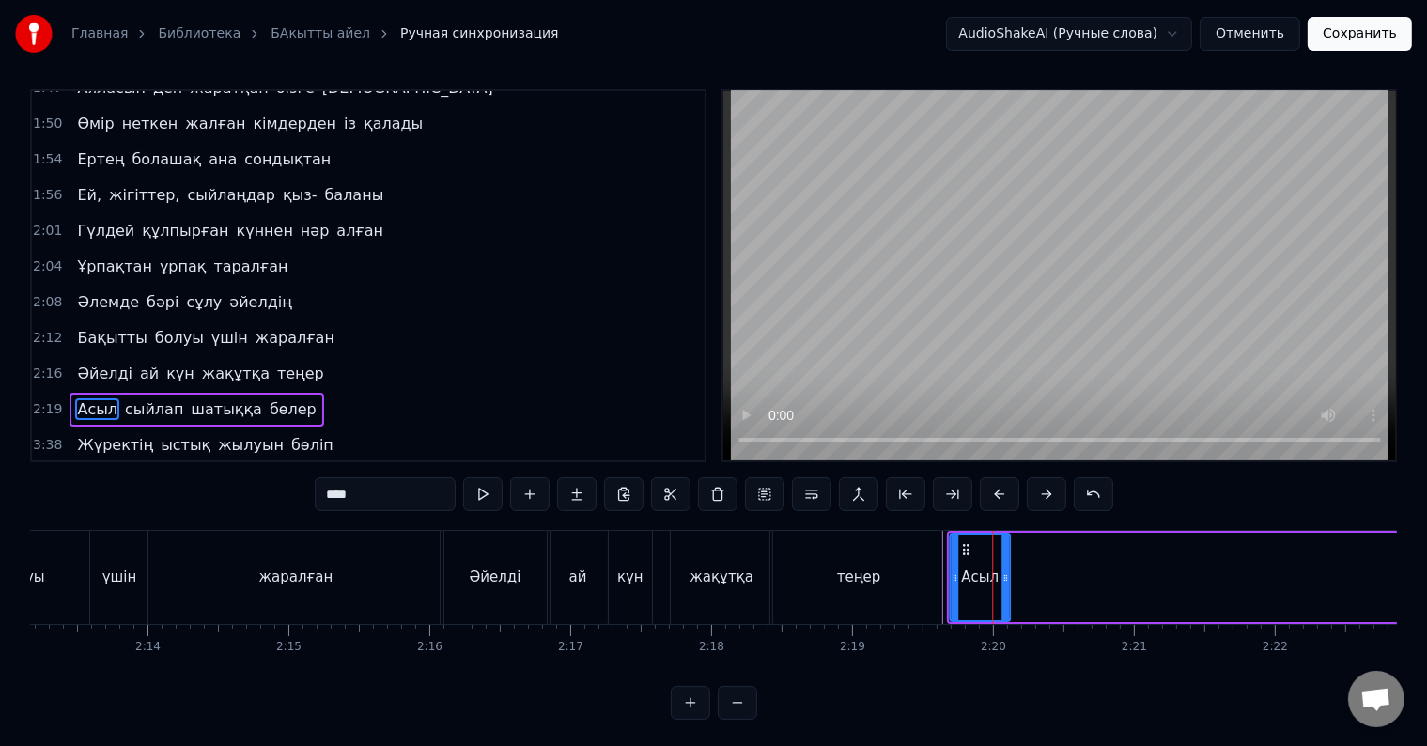
drag, startPoint x: 962, startPoint y: 545, endPoint x: 1063, endPoint y: 579, distance: 106.9
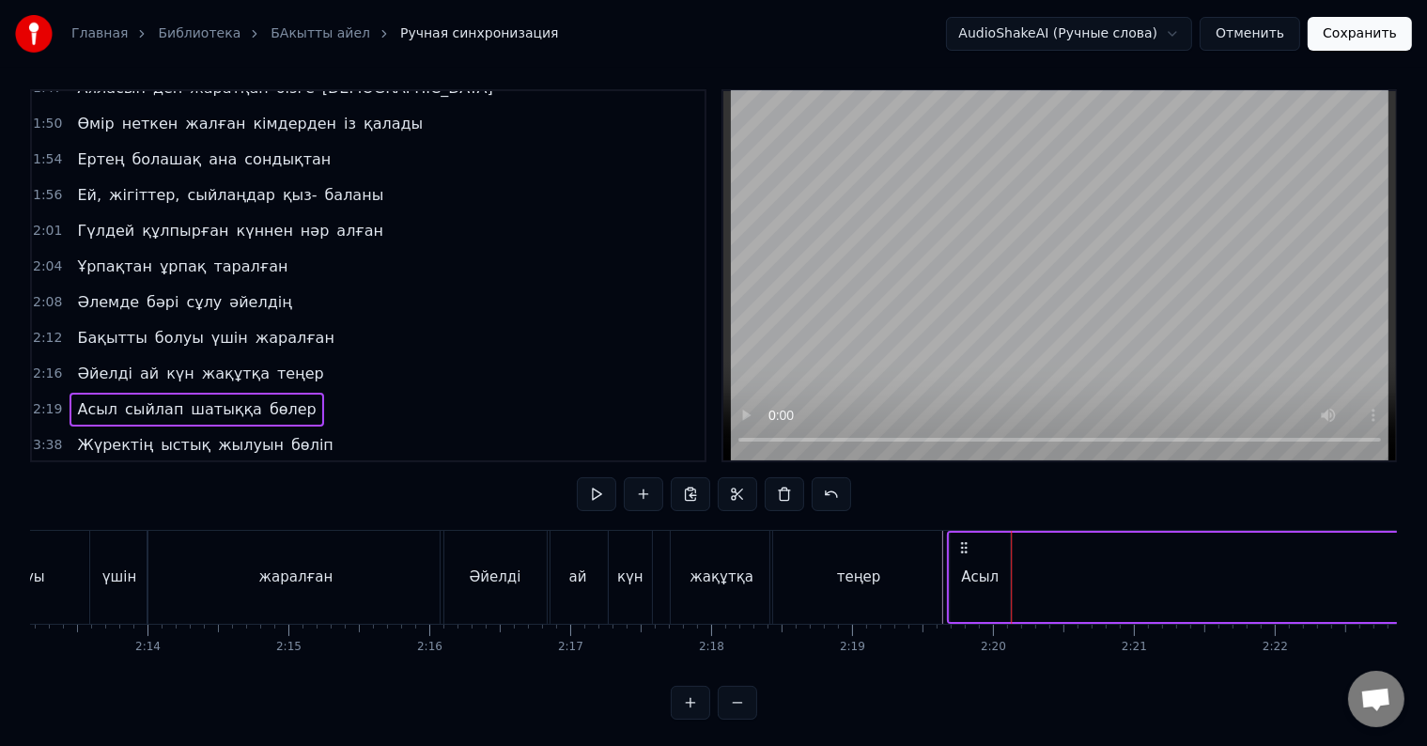
click at [986, 563] on div "Асыл" at bounding box center [980, 577] width 60 height 89
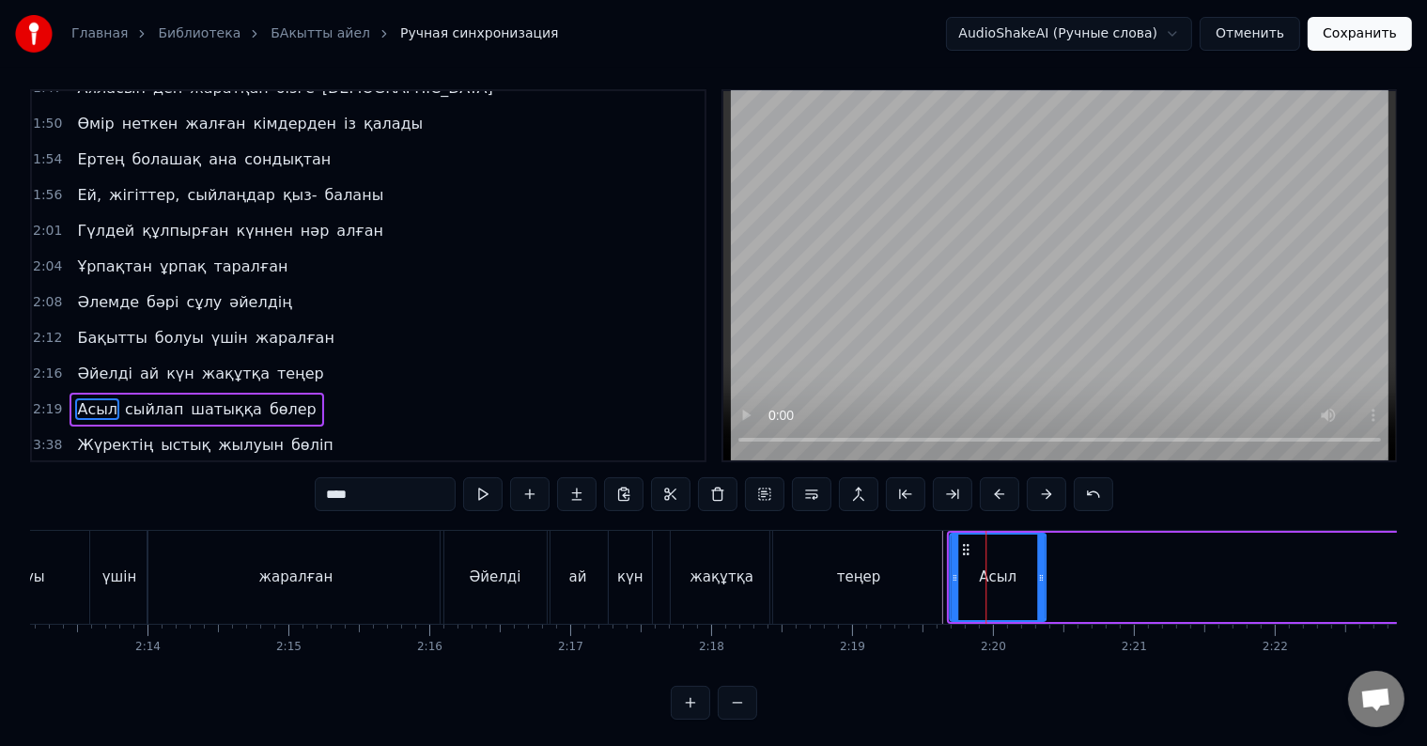
drag, startPoint x: 1008, startPoint y: 570, endPoint x: 1075, endPoint y: 581, distance: 67.6
click at [1045, 581] on icon at bounding box center [1041, 577] width 8 height 15
click at [971, 592] on div "Асыл" at bounding box center [1014, 576] width 126 height 85
click at [1063, 578] on icon at bounding box center [1065, 577] width 8 height 15
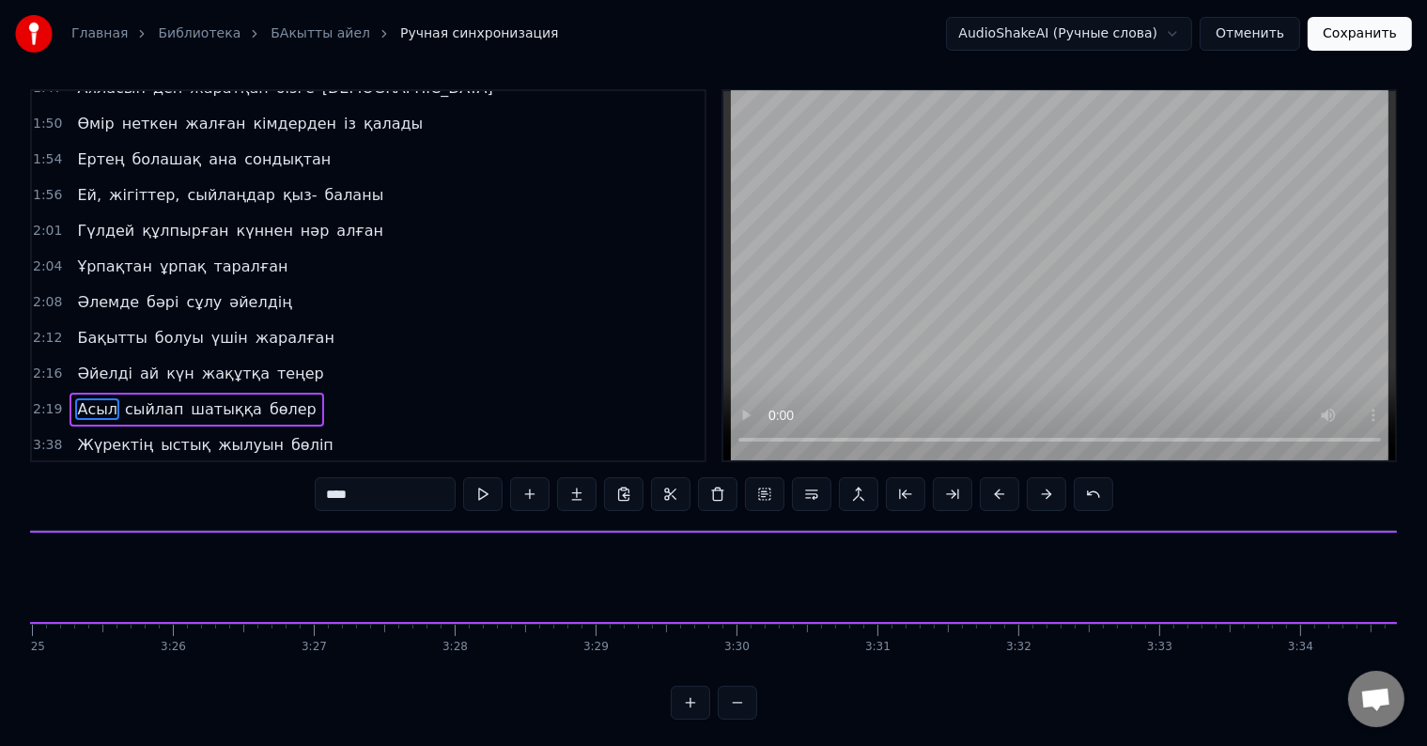
scroll to position [0, 29822]
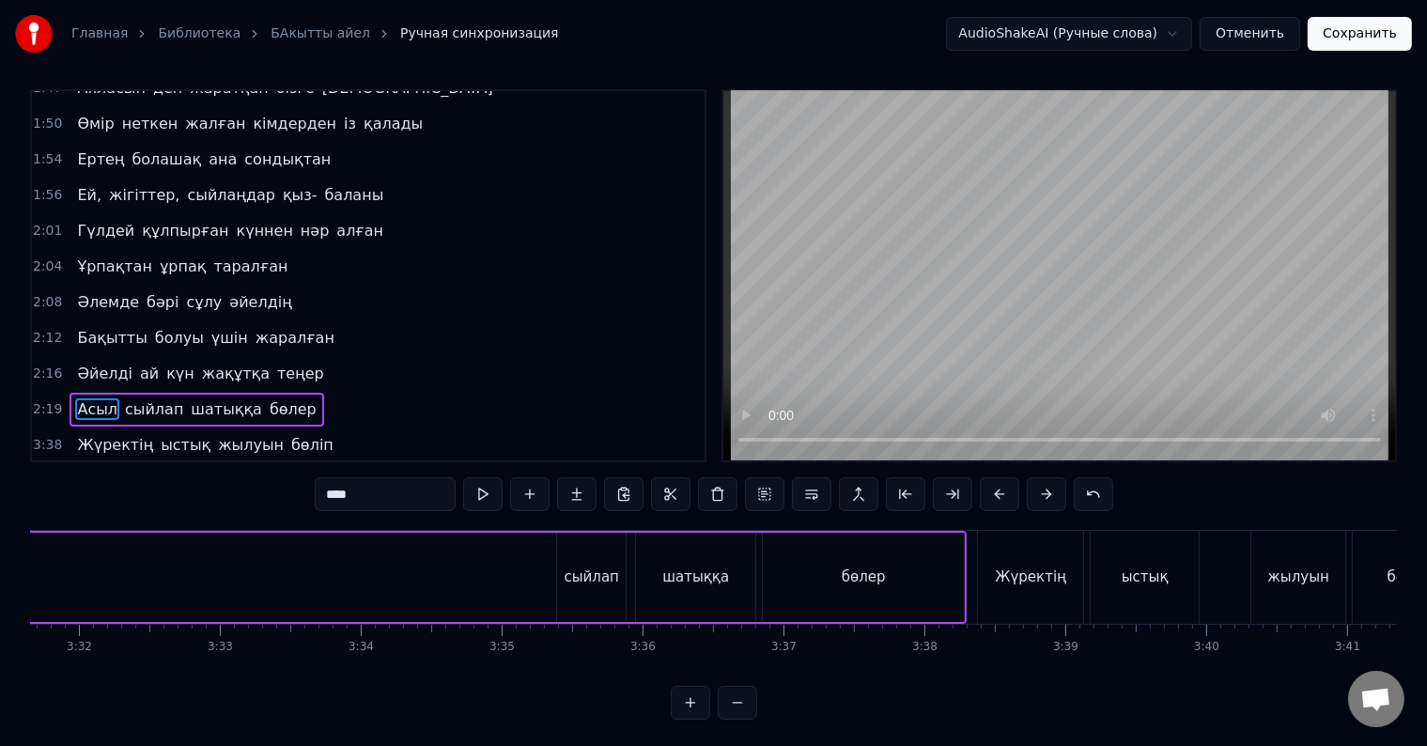
click at [616, 580] on div "сыйлап" at bounding box center [591, 577] width 69 height 89
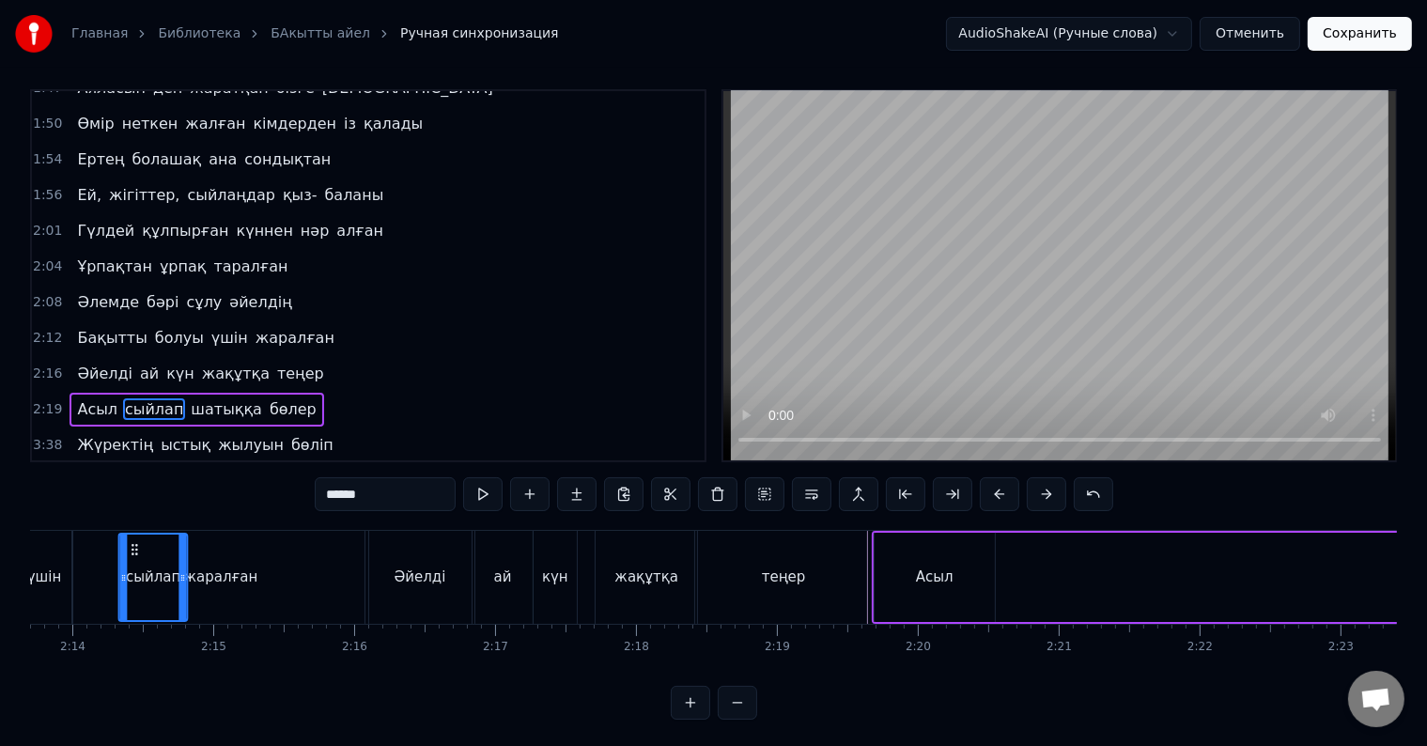
scroll to position [0, 18824]
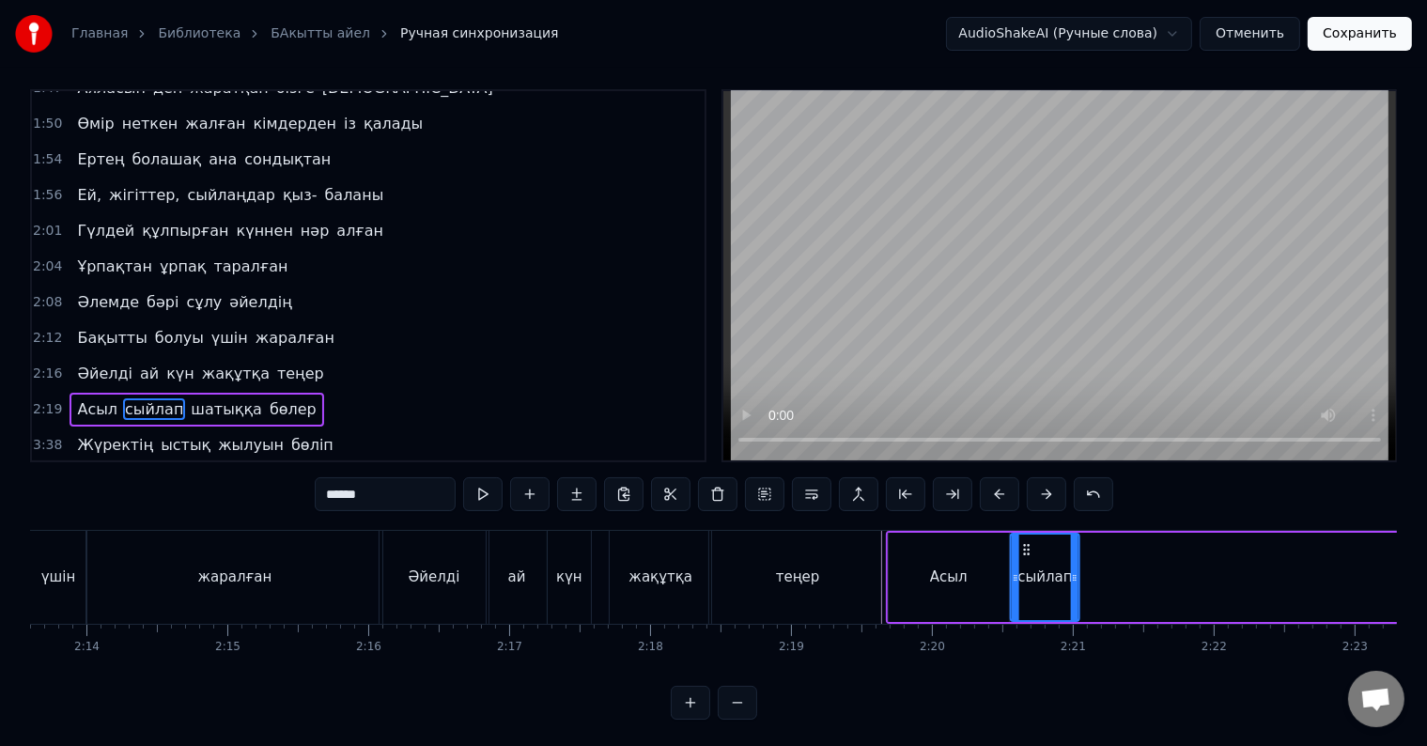
drag, startPoint x: 574, startPoint y: 548, endPoint x: 1027, endPoint y: 575, distance: 453.6
click at [1027, 575] on div "сыйлап" at bounding box center [1045, 576] width 67 height 85
click at [967, 585] on div "Асыл" at bounding box center [949, 577] width 120 height 89
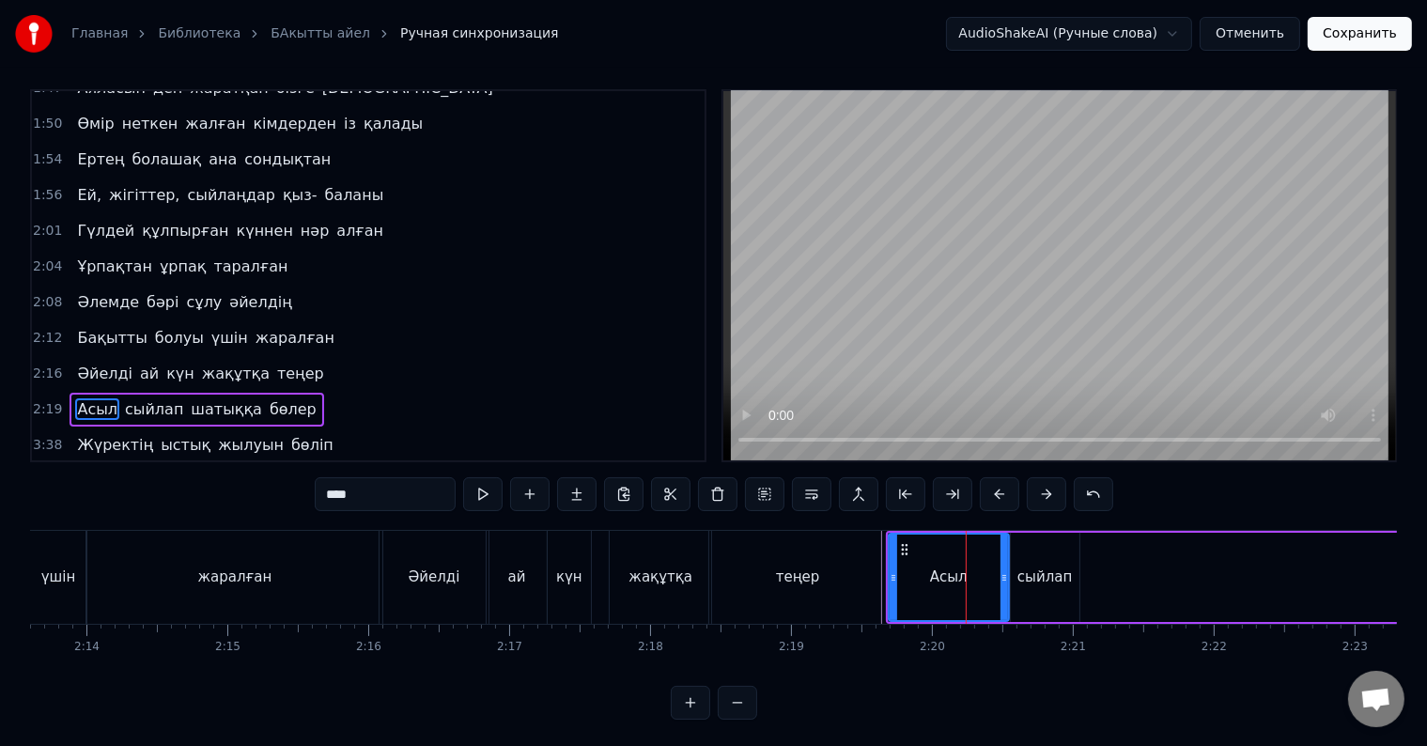
scroll to position [28, 0]
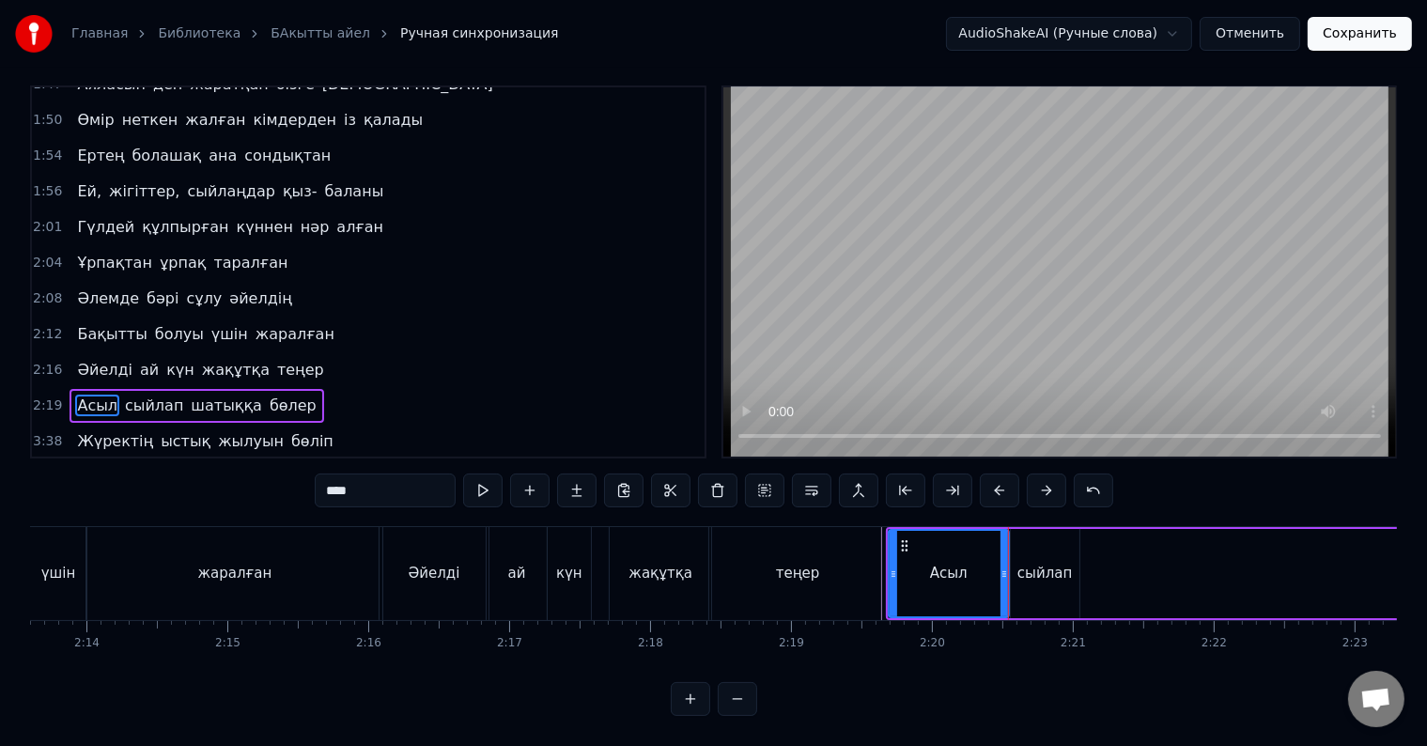
click at [1014, 565] on div "сыйлап" at bounding box center [1045, 573] width 69 height 89
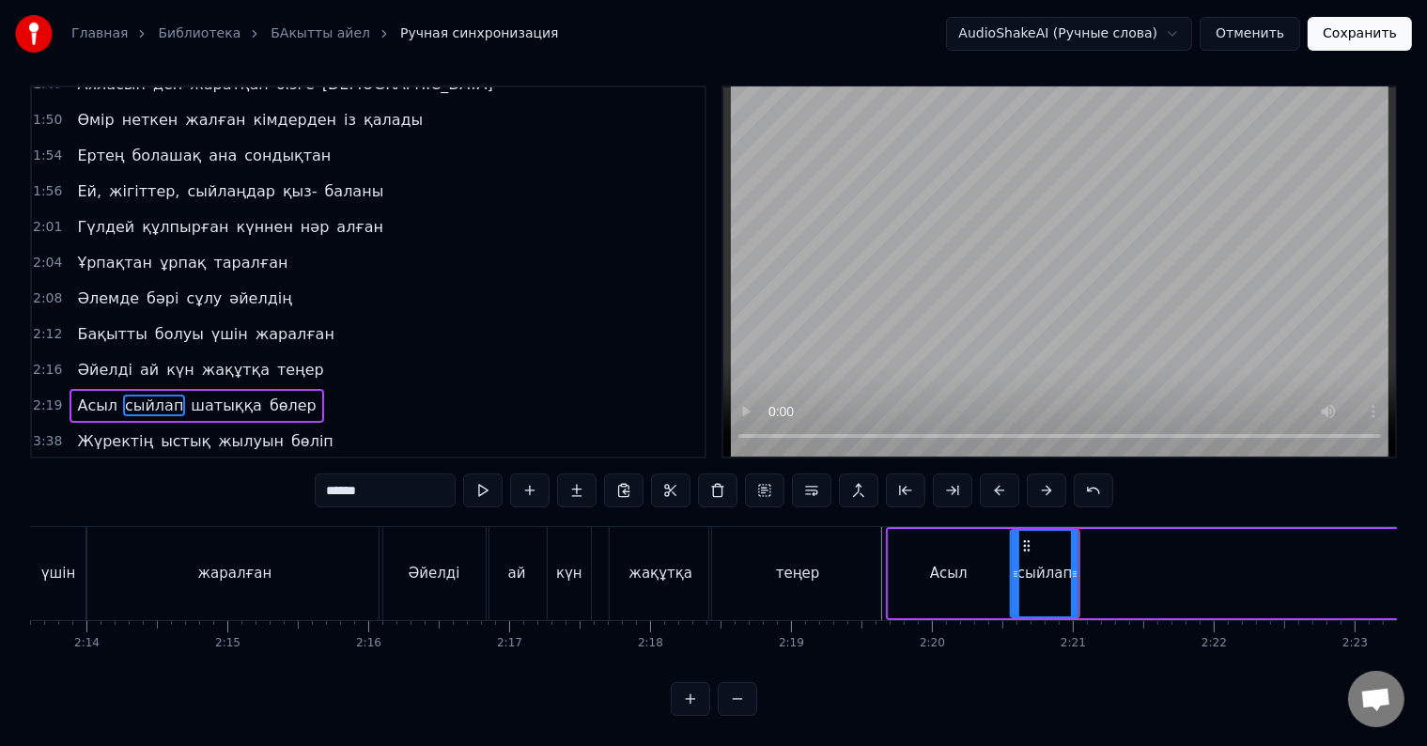
click at [1022, 588] on div "сыйлап" at bounding box center [1045, 573] width 67 height 85
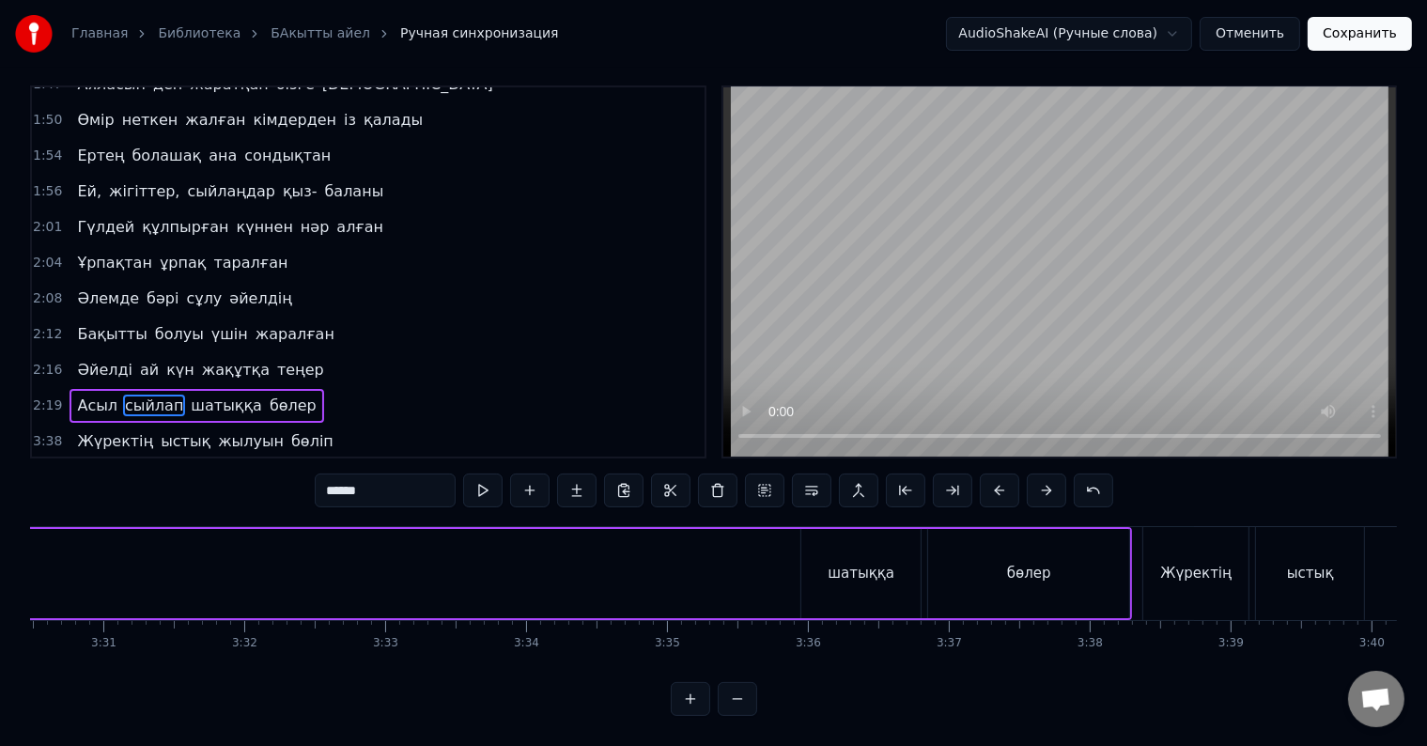
scroll to position [0, 29638]
click at [860, 563] on div "шатыққа" at bounding box center [879, 574] width 67 height 22
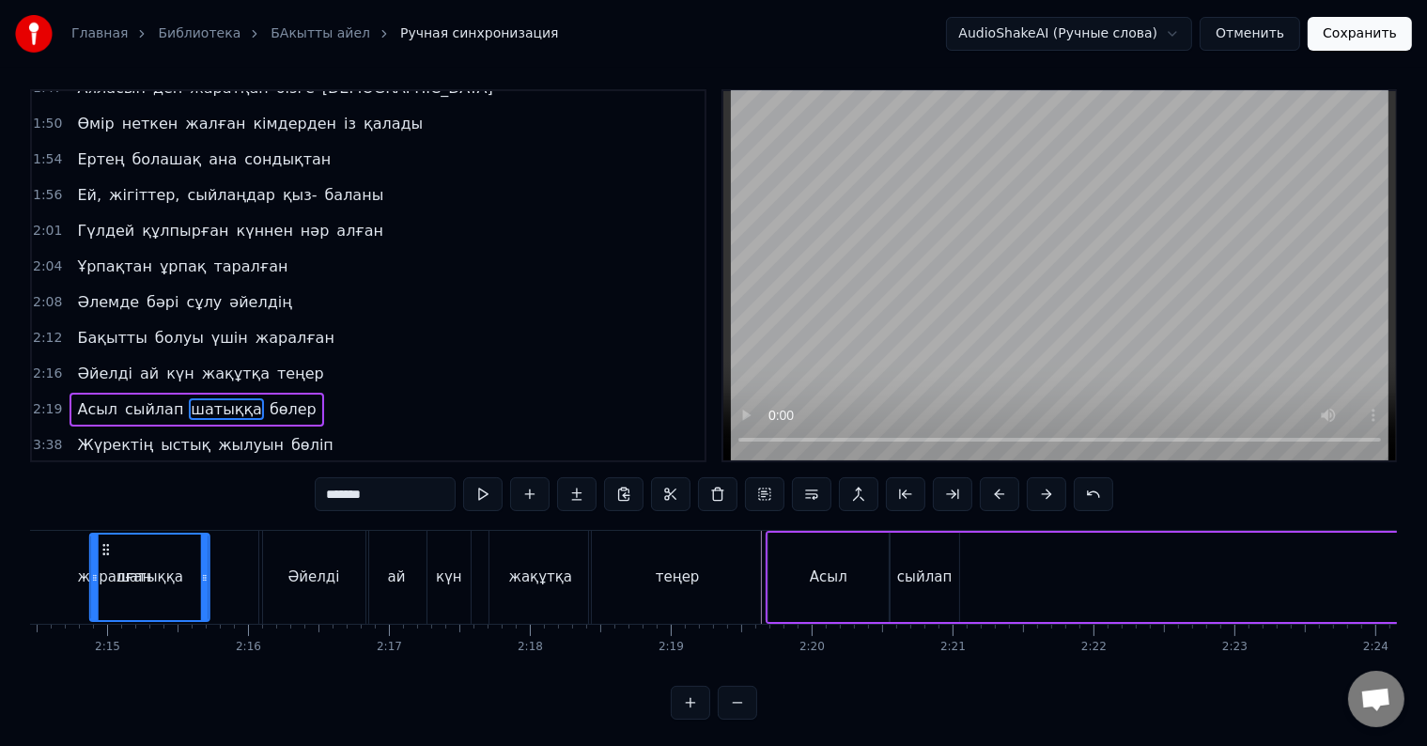
scroll to position [0, 18944]
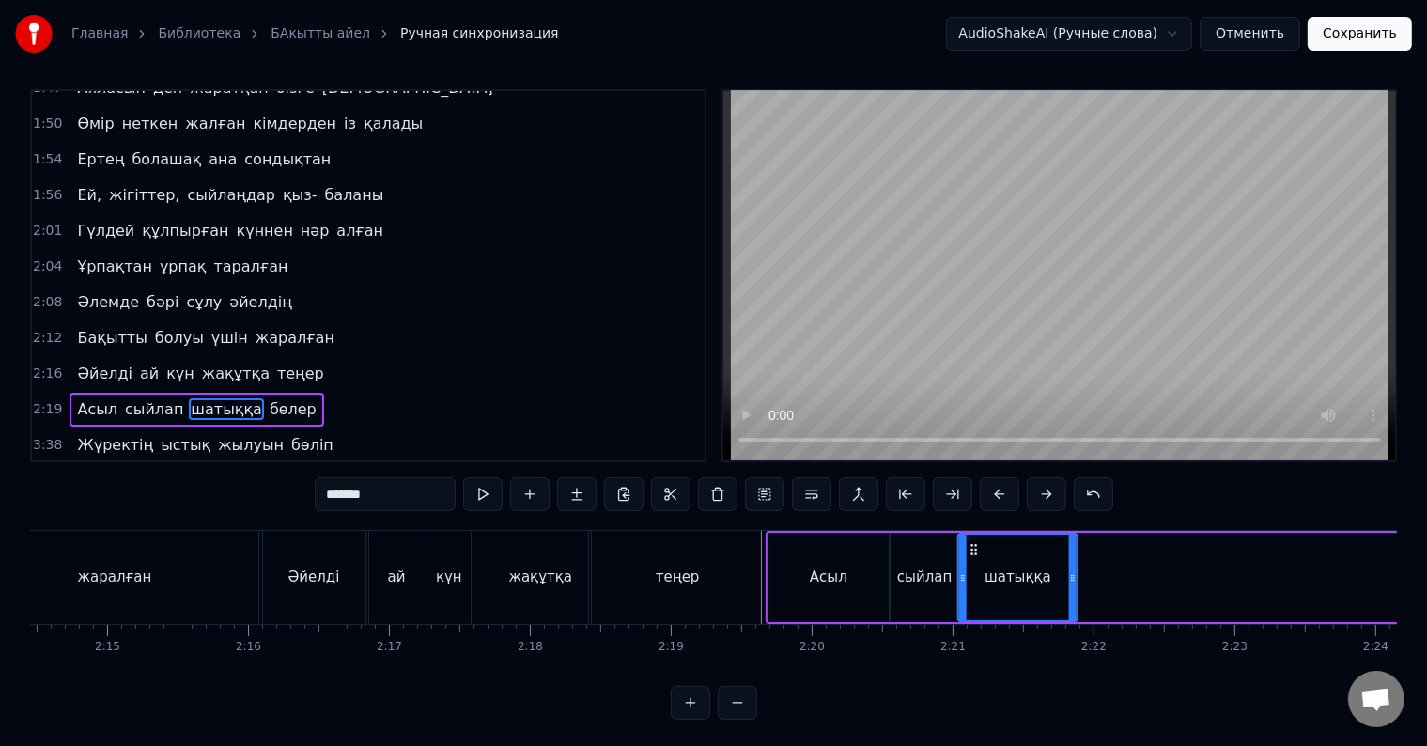
drag, startPoint x: 837, startPoint y: 550, endPoint x: 974, endPoint y: 565, distance: 138.0
click at [974, 565] on div "шатыққа" at bounding box center [1017, 576] width 117 height 85
click at [966, 582] on div "шатыққа" at bounding box center [1017, 576] width 117 height 85
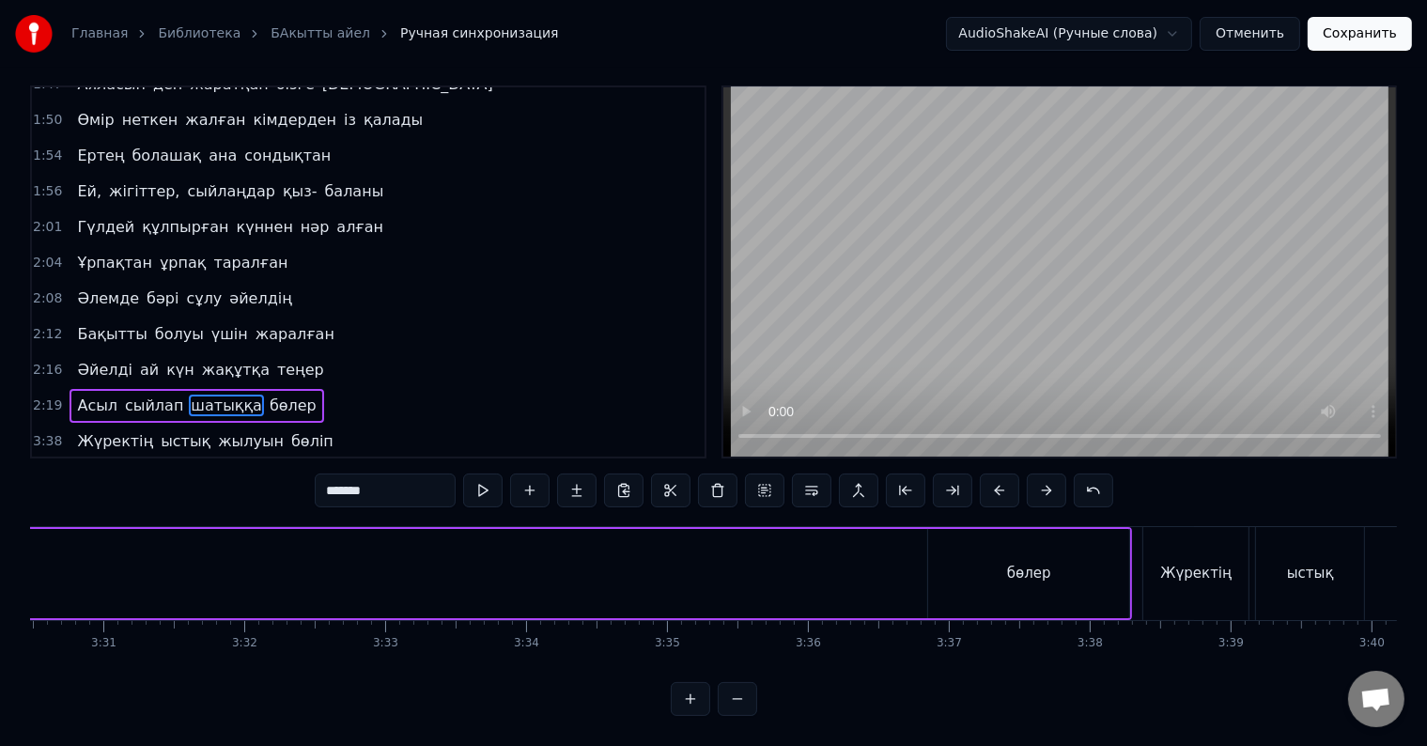
scroll to position [0, 29675]
click at [1042, 589] on div "бөлер" at bounding box center [1009, 573] width 201 height 89
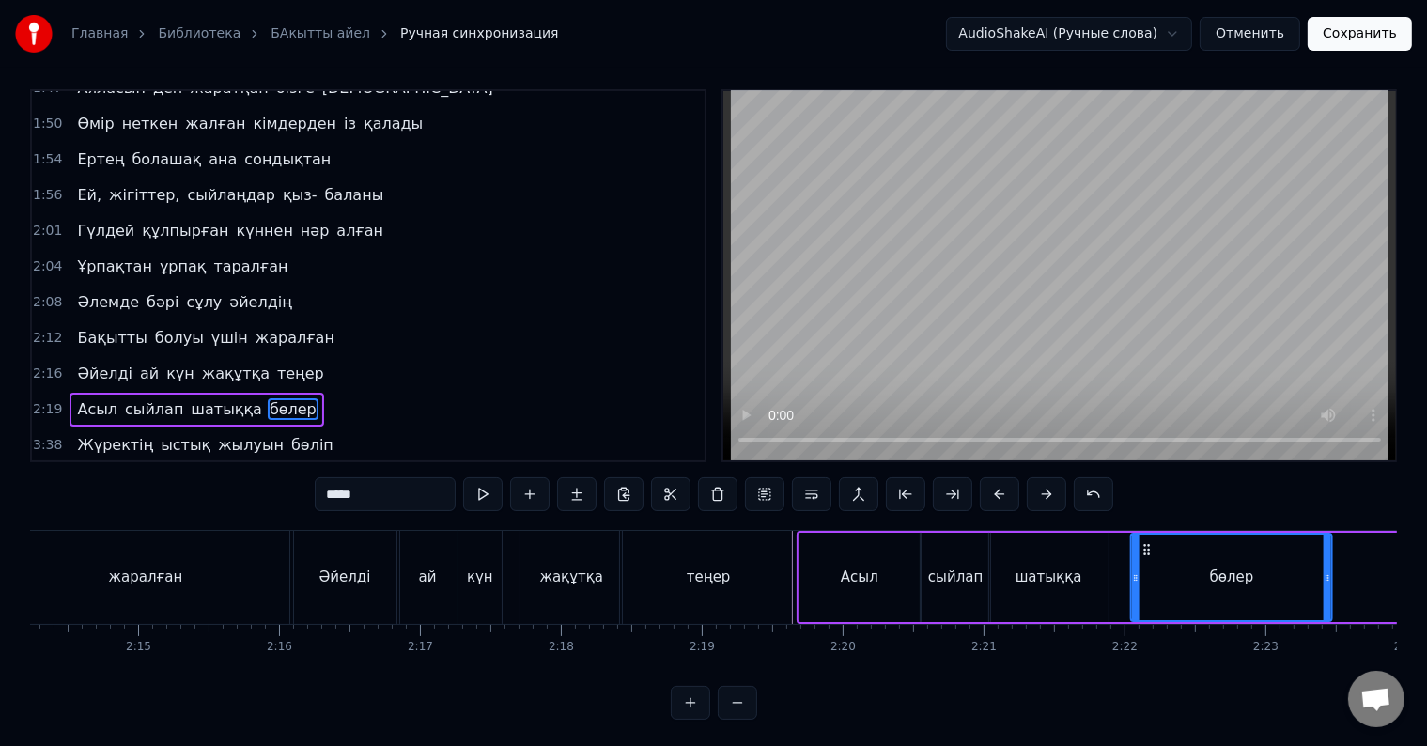
scroll to position [0, 18919]
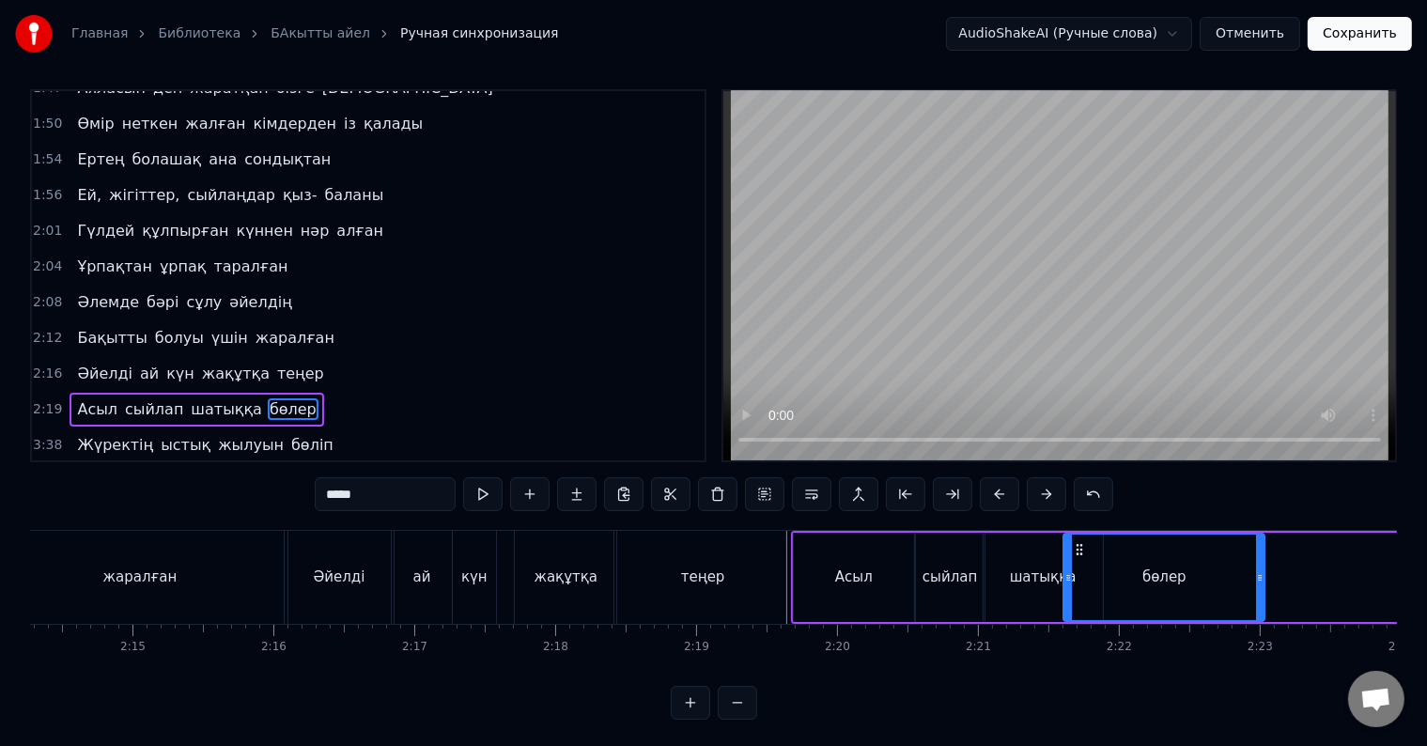
drag, startPoint x: 921, startPoint y: 549, endPoint x: 1075, endPoint y: 576, distance: 156.4
click at [1075, 576] on div "бөлер" at bounding box center [1163, 576] width 199 height 85
click at [859, 583] on div "Асыл" at bounding box center [854, 577] width 38 height 22
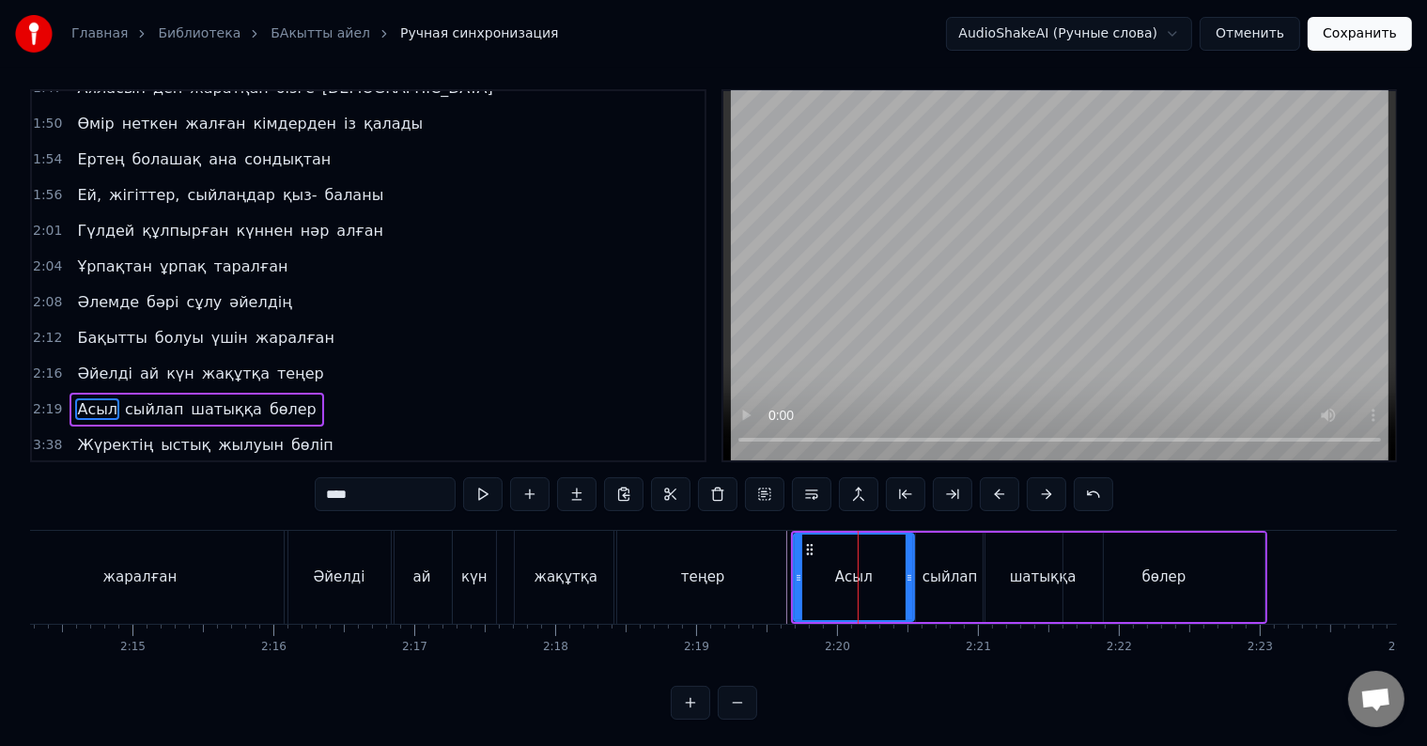
scroll to position [28, 0]
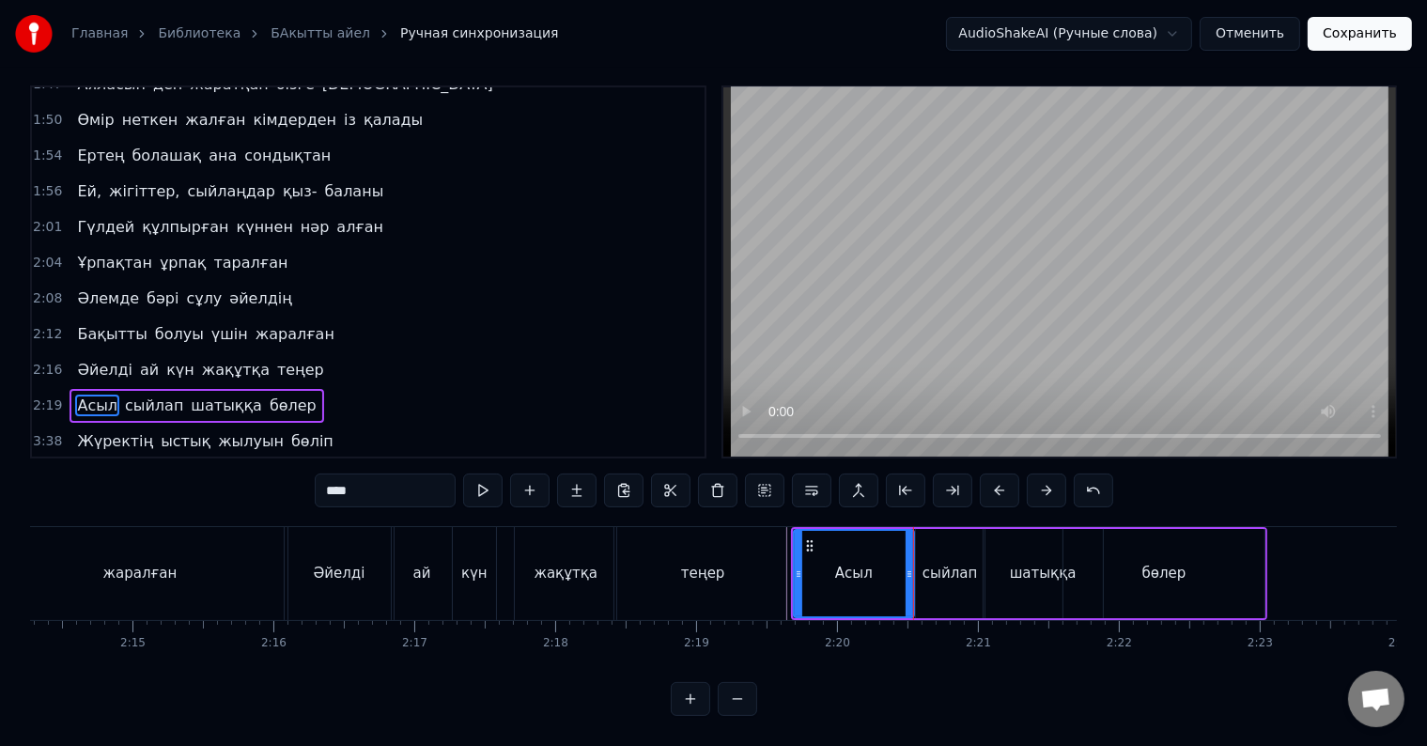
click at [918, 576] on div "сыйлап" at bounding box center [950, 573] width 69 height 89
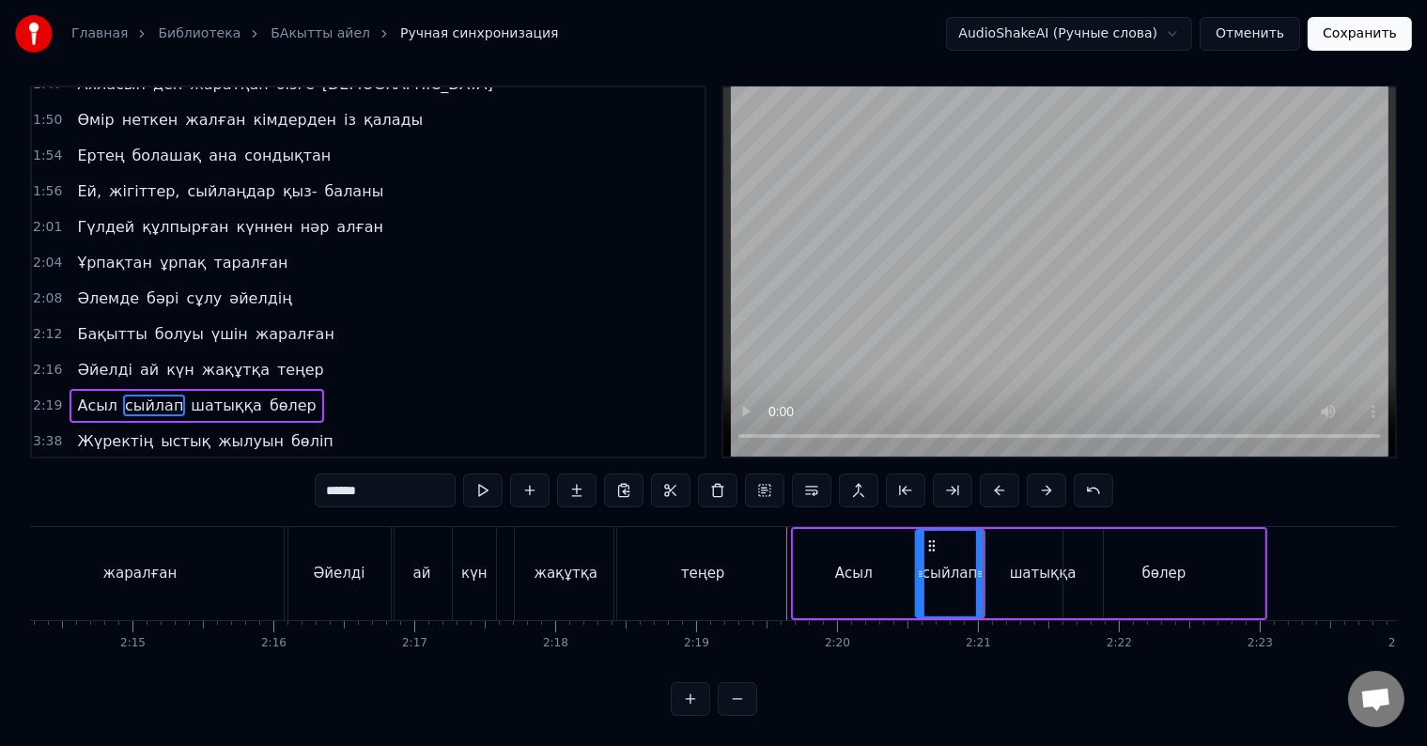
click at [984, 582] on div "шатыққа" at bounding box center [1042, 573] width 119 height 89
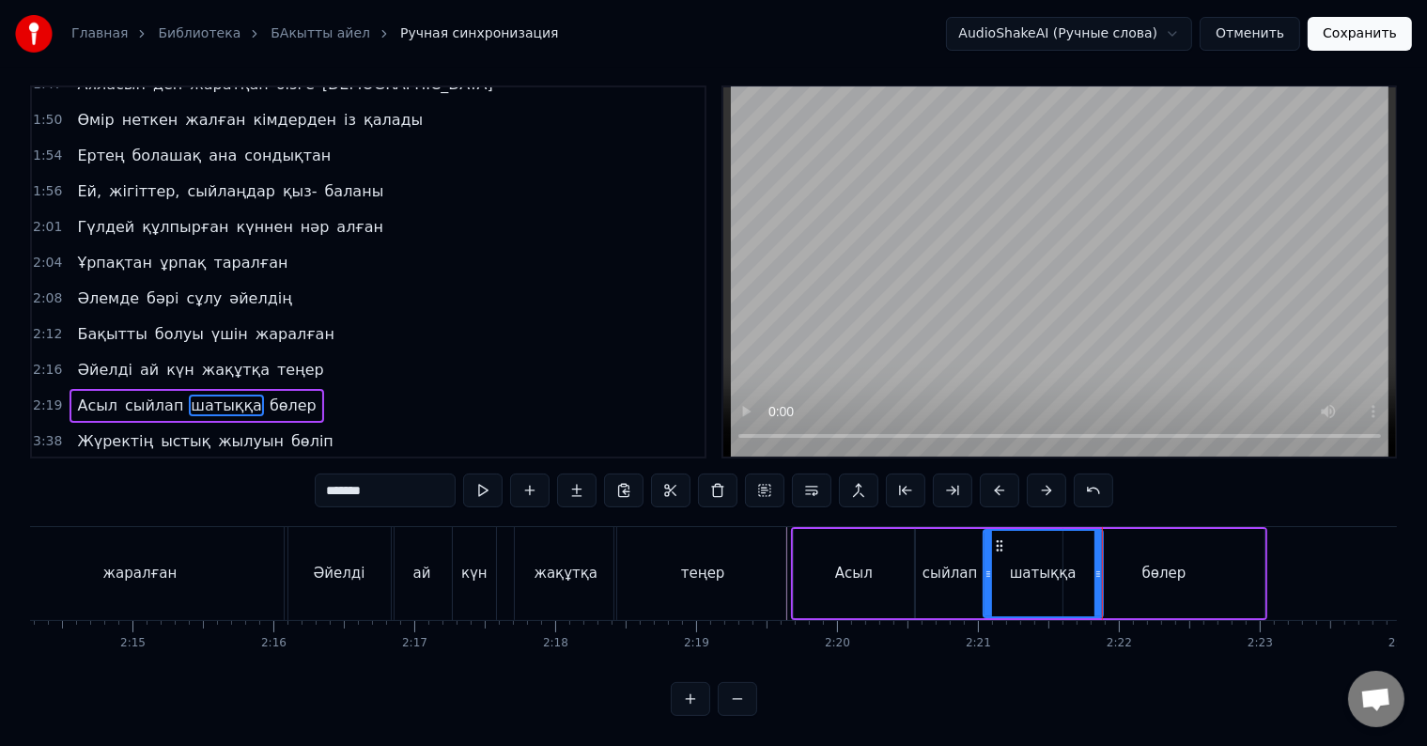
click at [1105, 586] on div "бөлер" at bounding box center [1163, 573] width 201 height 89
type input "*****"
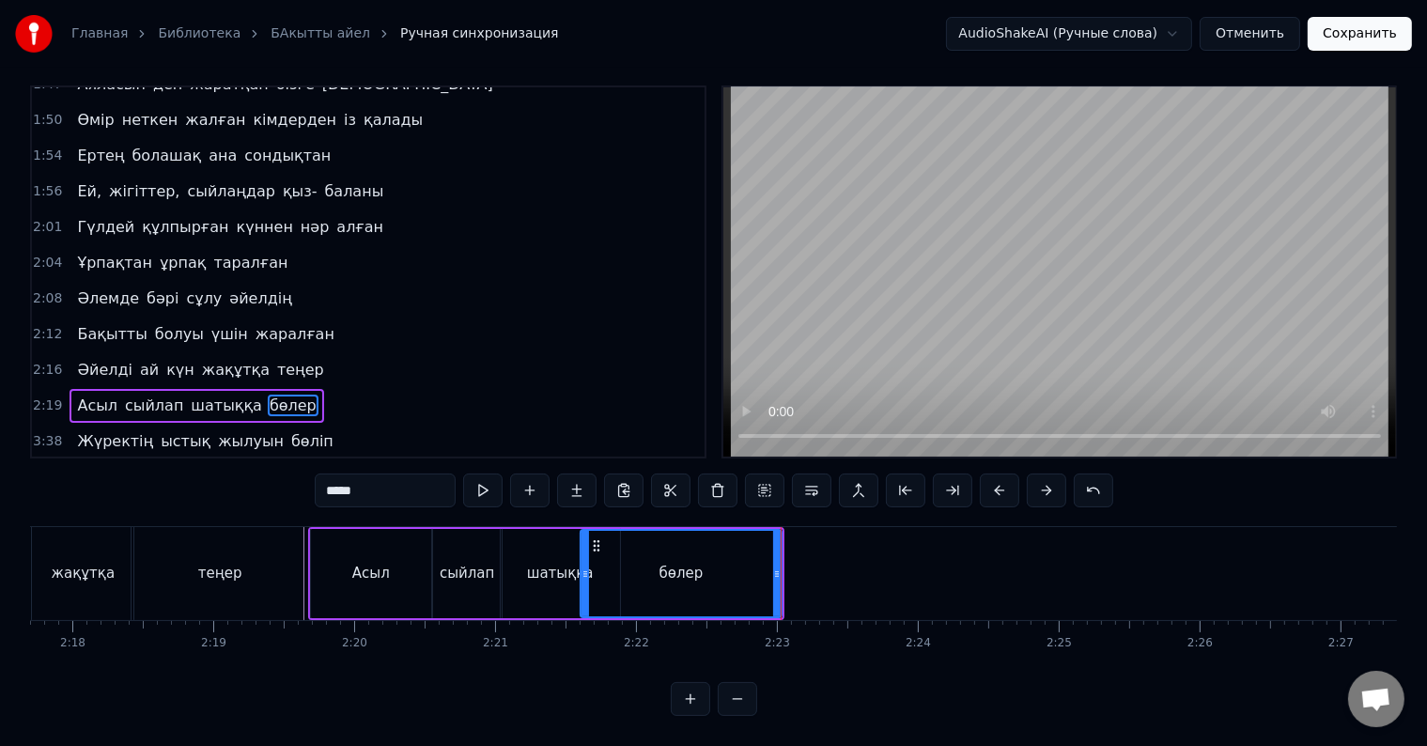
scroll to position [0, 19494]
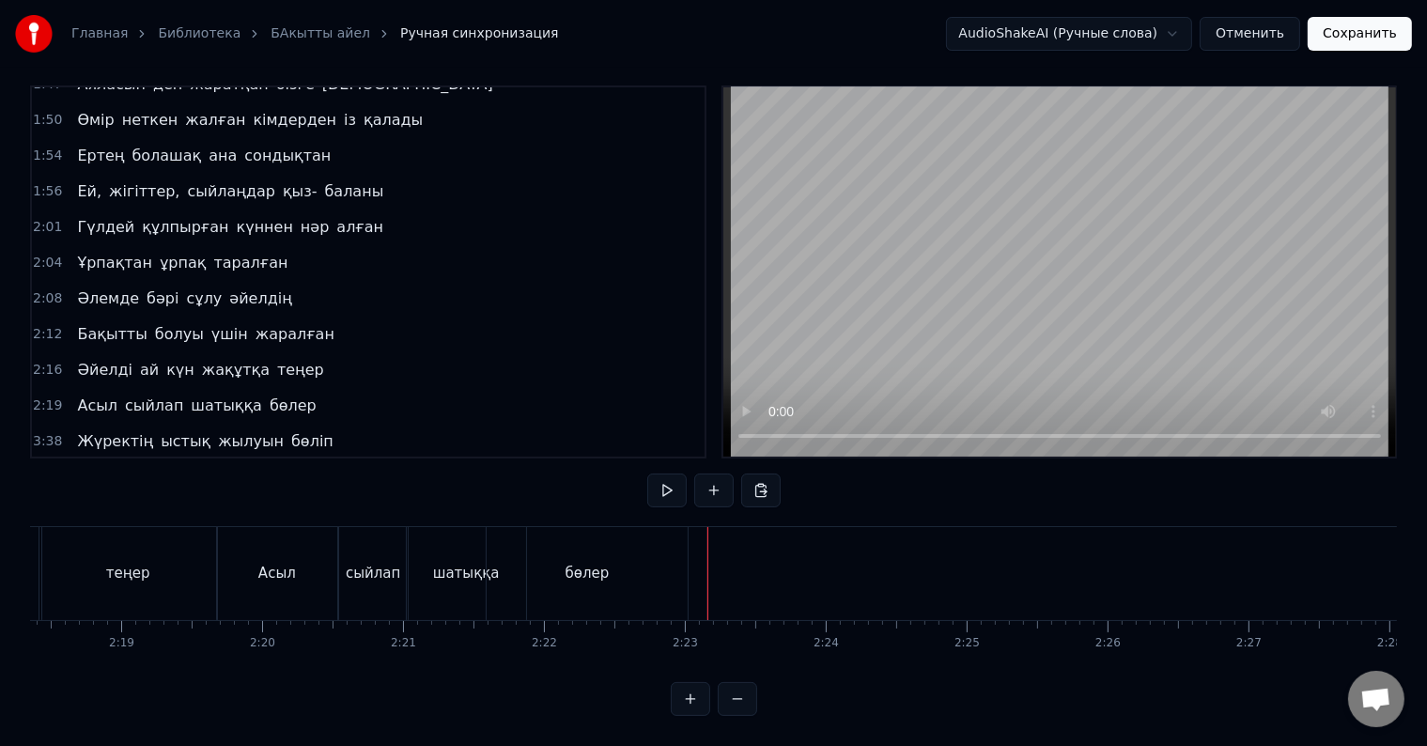
click at [670, 556] on div "бөлер" at bounding box center [587, 573] width 201 height 93
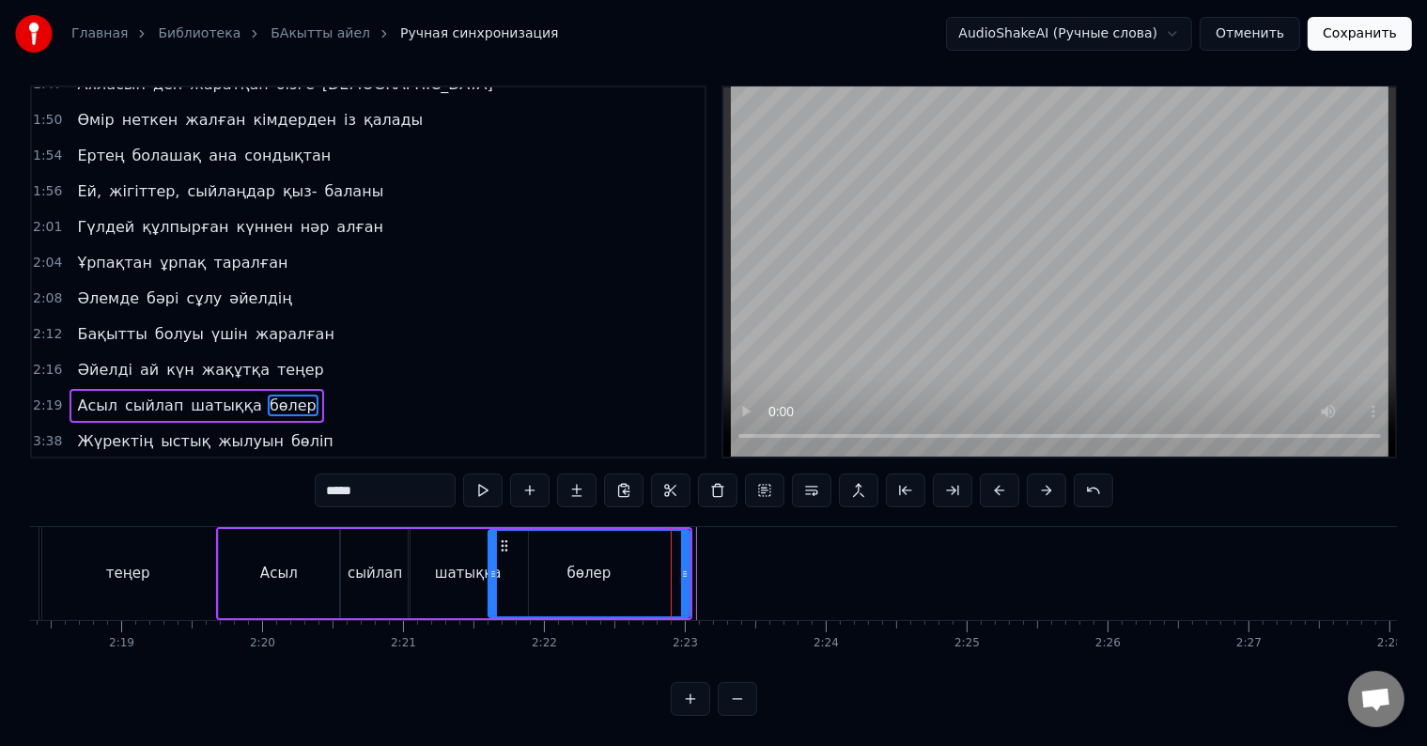
scroll to position [8, 0]
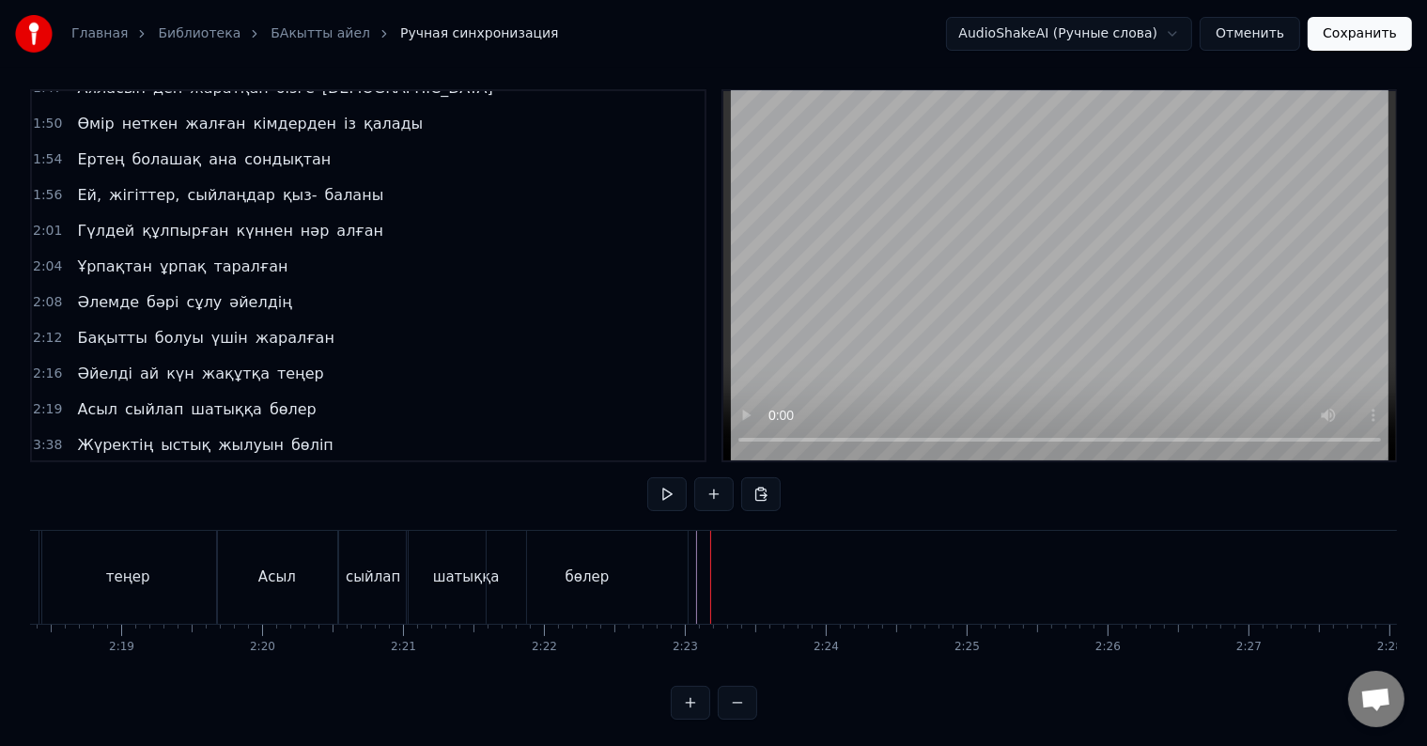
click at [688, 575] on div "Асыл сыйлап шатыққа бөлер" at bounding box center [454, 577] width 476 height 93
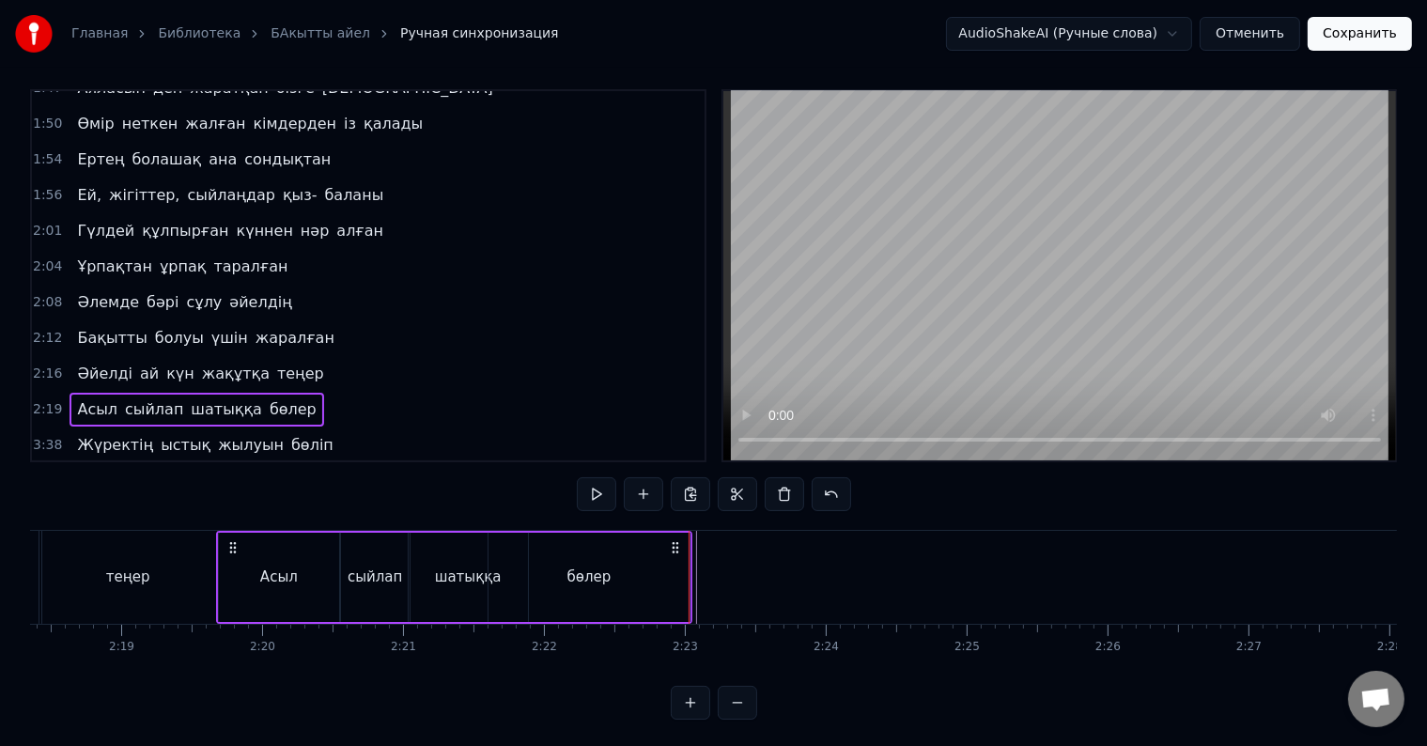
click at [666, 571] on div "бөлер" at bounding box center [588, 577] width 201 height 89
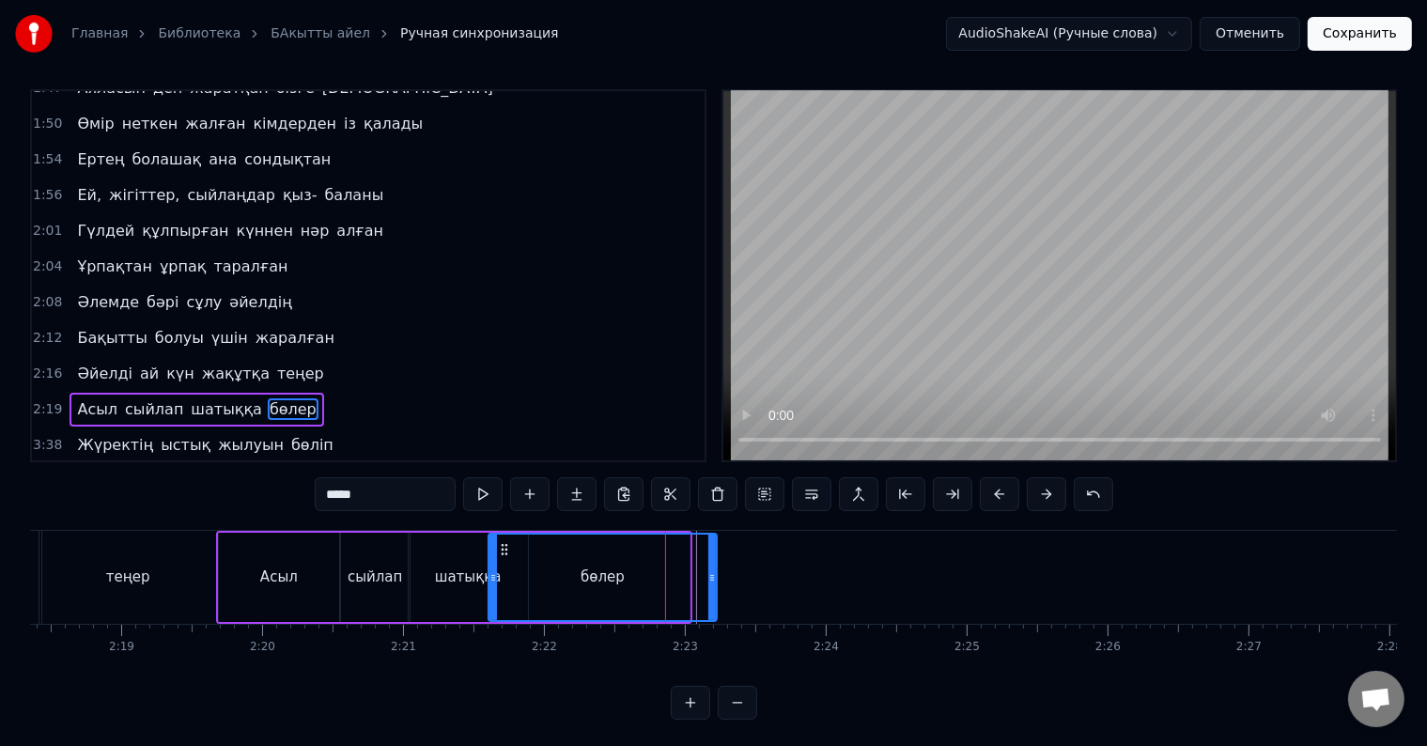
drag, startPoint x: 685, startPoint y: 583, endPoint x: 712, endPoint y: 598, distance: 31.1
click at [712, 598] on div at bounding box center [712, 576] width 8 height 85
click at [506, 600] on div "бөлер" at bounding box center [602, 576] width 226 height 85
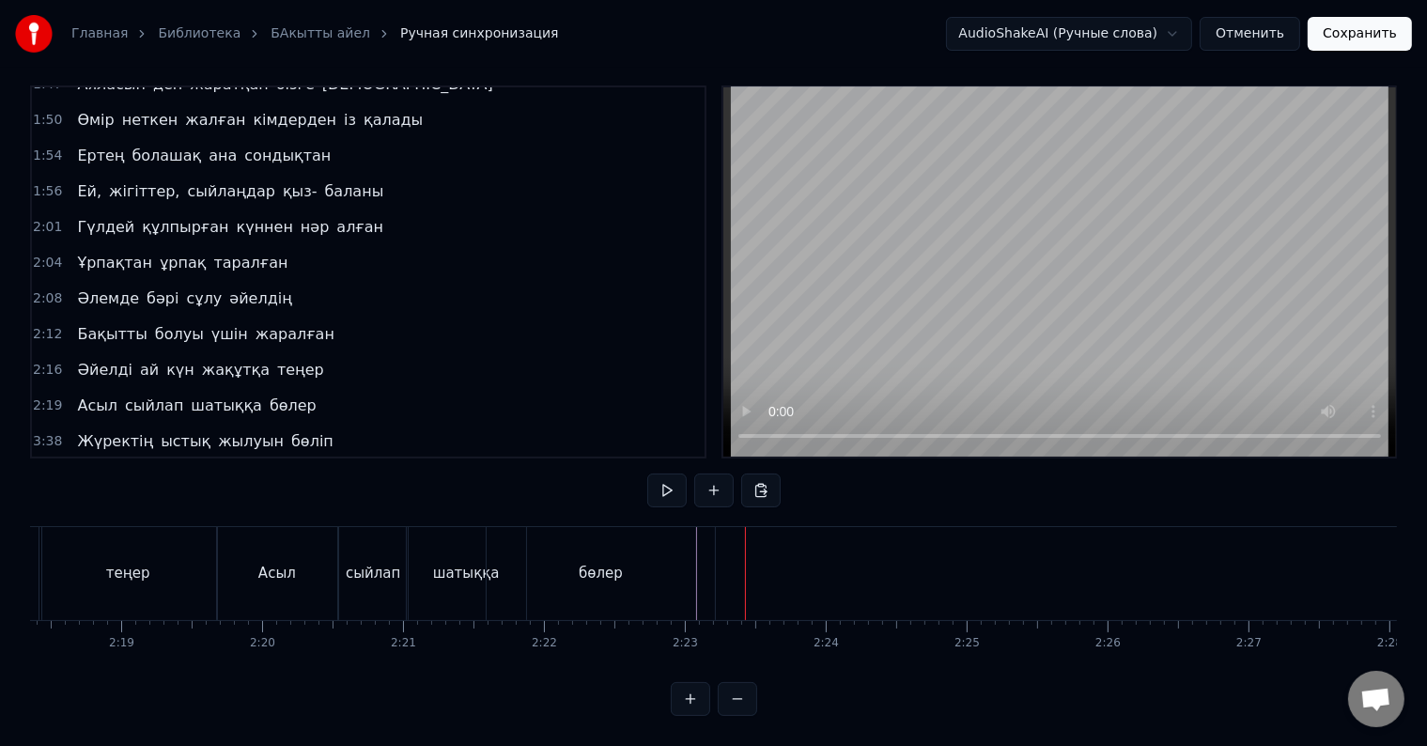
click at [673, 552] on div "бөлер" at bounding box center [601, 573] width 228 height 93
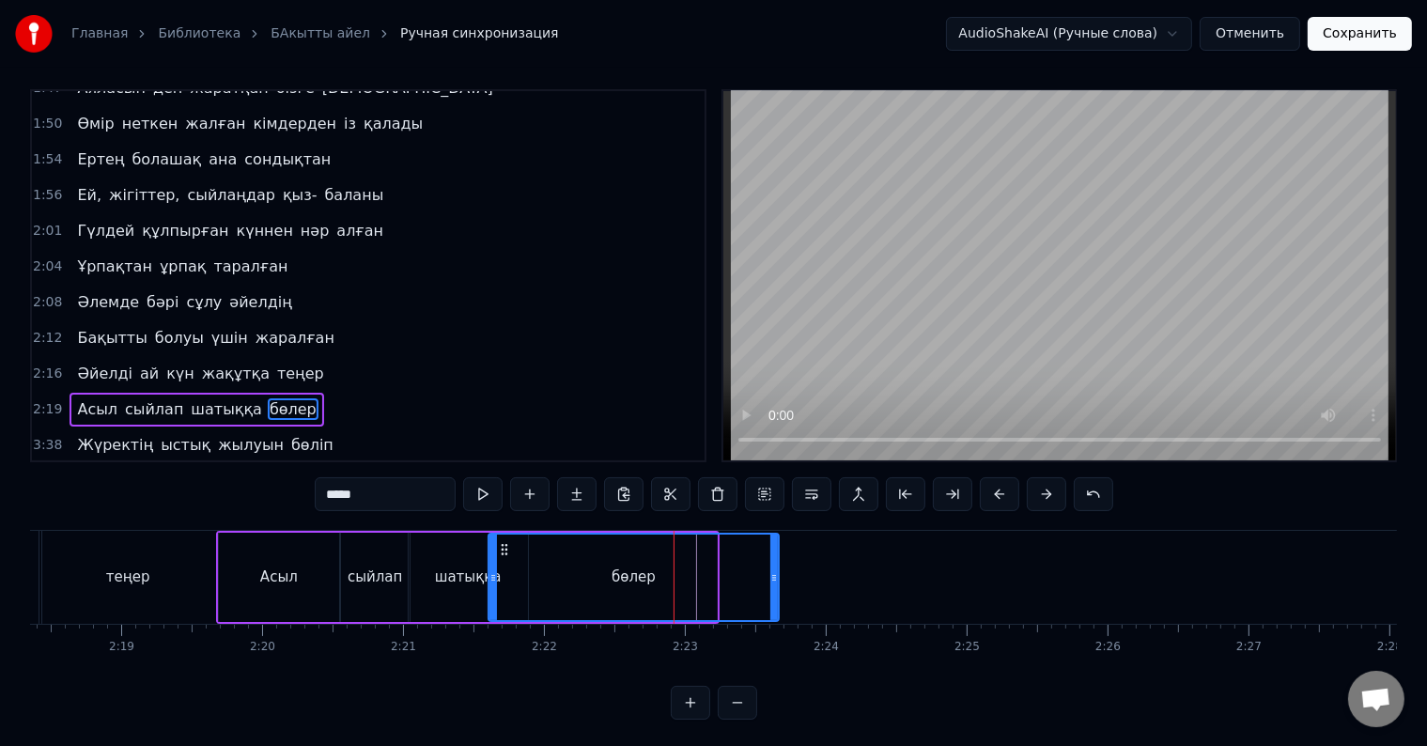
drag, startPoint x: 712, startPoint y: 566, endPoint x: 780, endPoint y: 579, distance: 68.7
click at [778, 577] on div at bounding box center [774, 576] width 8 height 85
click at [680, 581] on div "бөлер" at bounding box center [636, 576] width 294 height 85
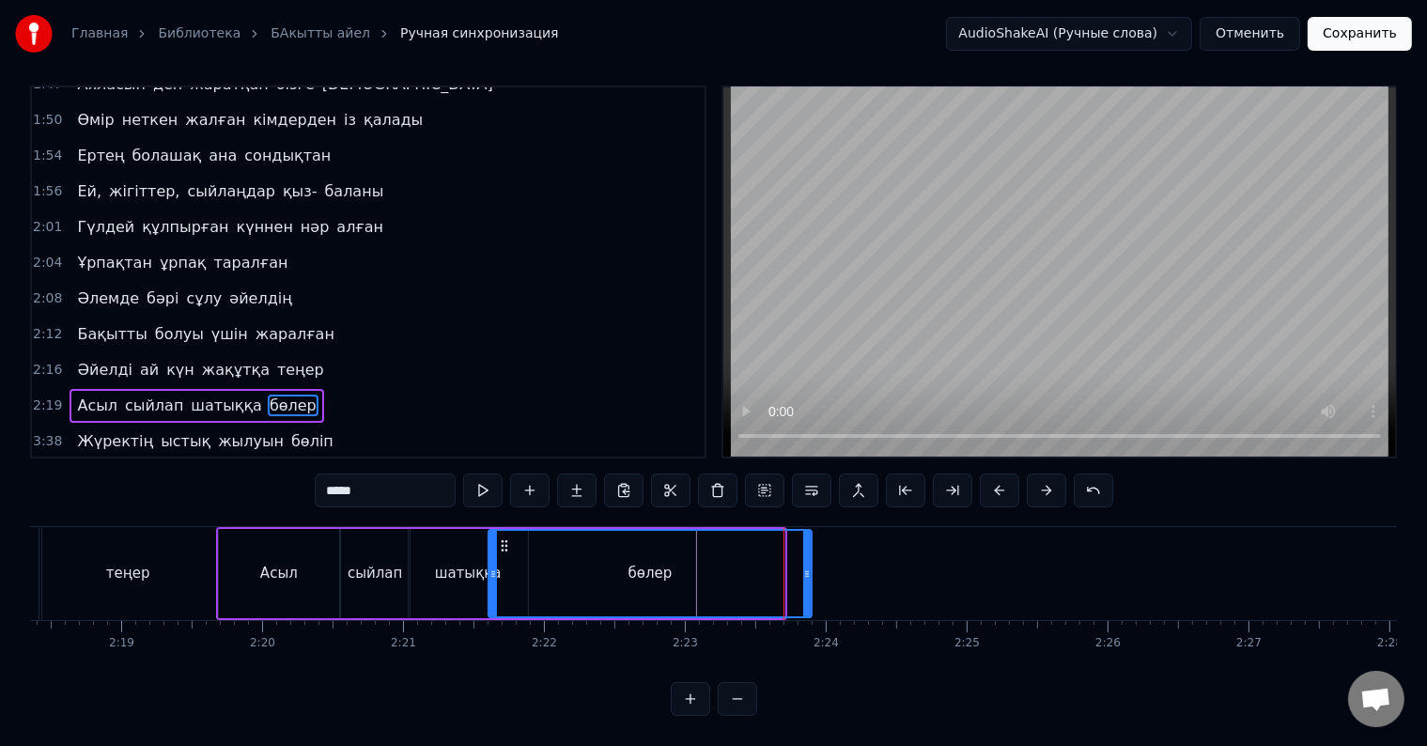
drag, startPoint x: 781, startPoint y: 558, endPoint x: 810, endPoint y: 565, distance: 30.1
click at [810, 565] on div at bounding box center [807, 573] width 8 height 85
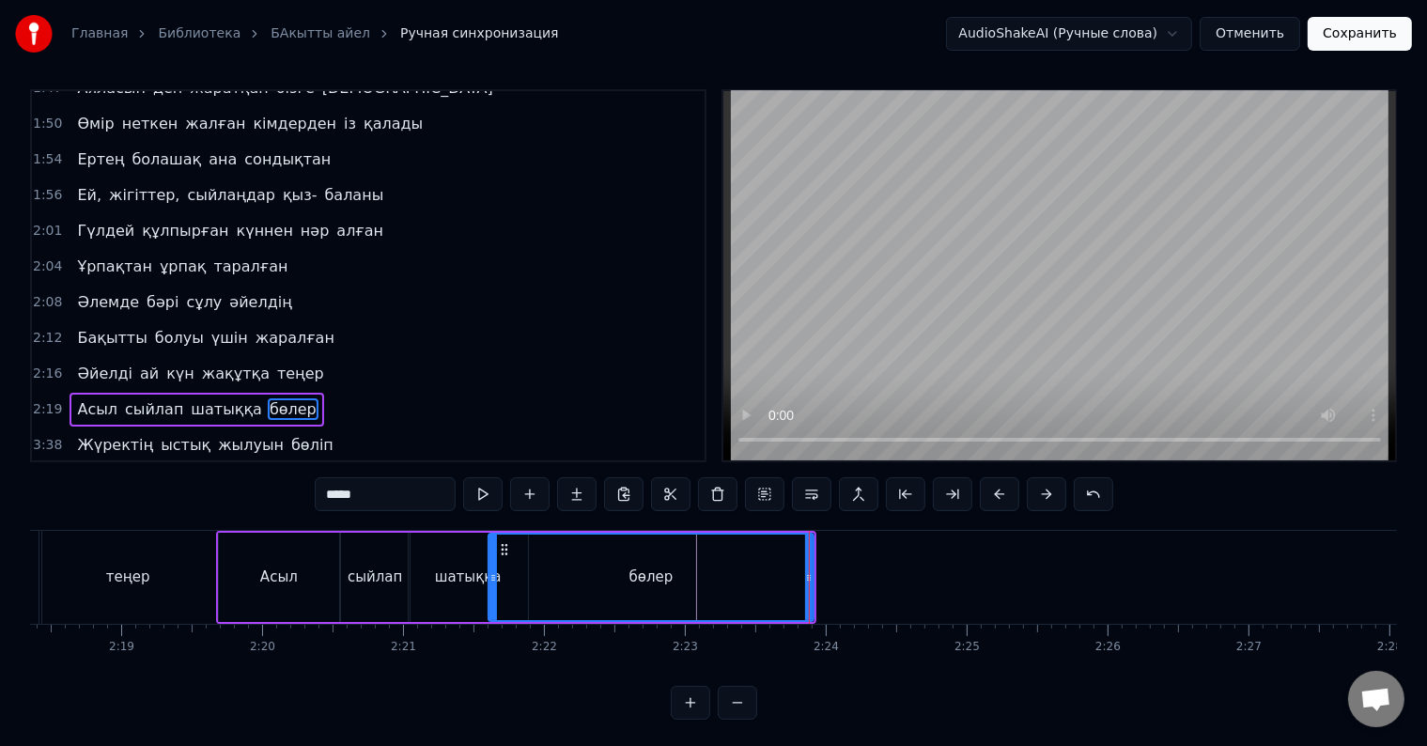
click at [755, 575] on div "бөлер" at bounding box center [650, 576] width 323 height 85
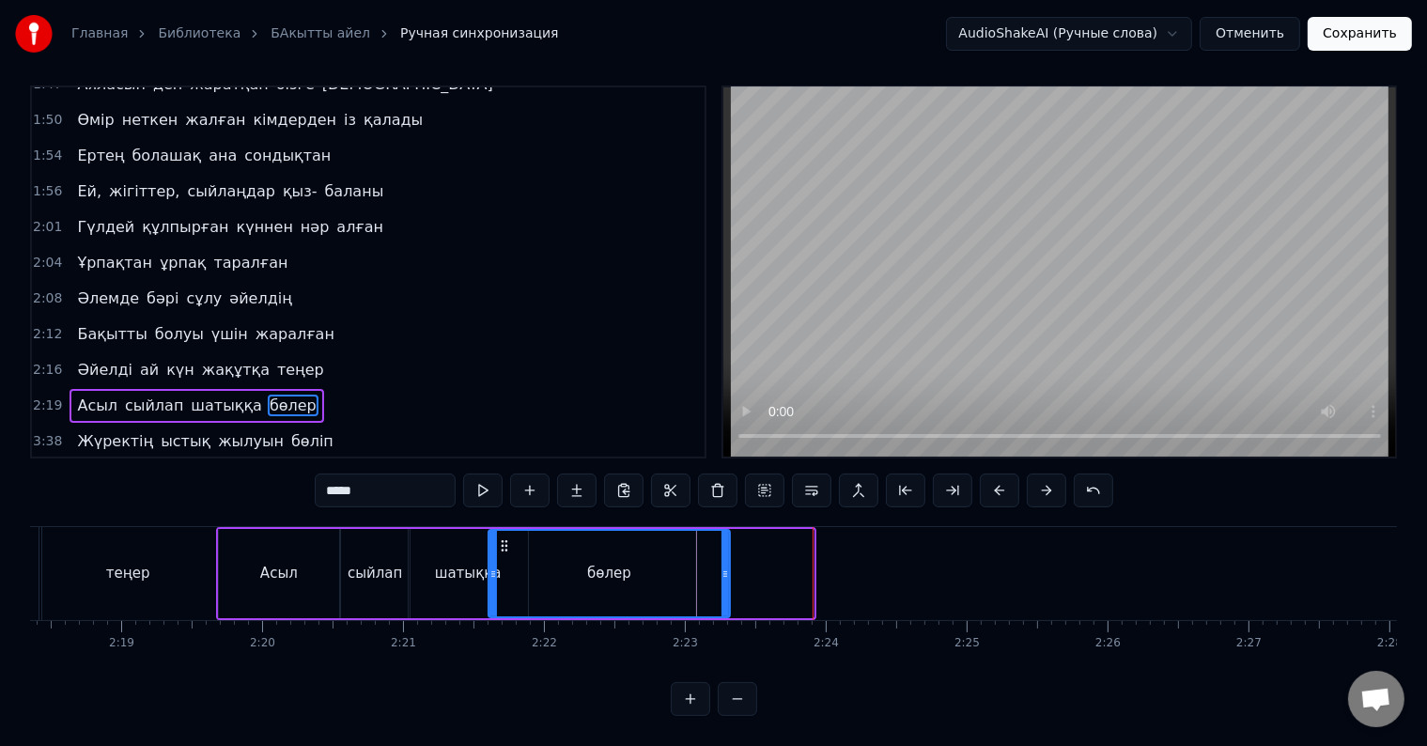
drag, startPoint x: 811, startPoint y: 554, endPoint x: 727, endPoint y: 556, distance: 83.6
click at [727, 566] on icon at bounding box center [725, 573] width 8 height 15
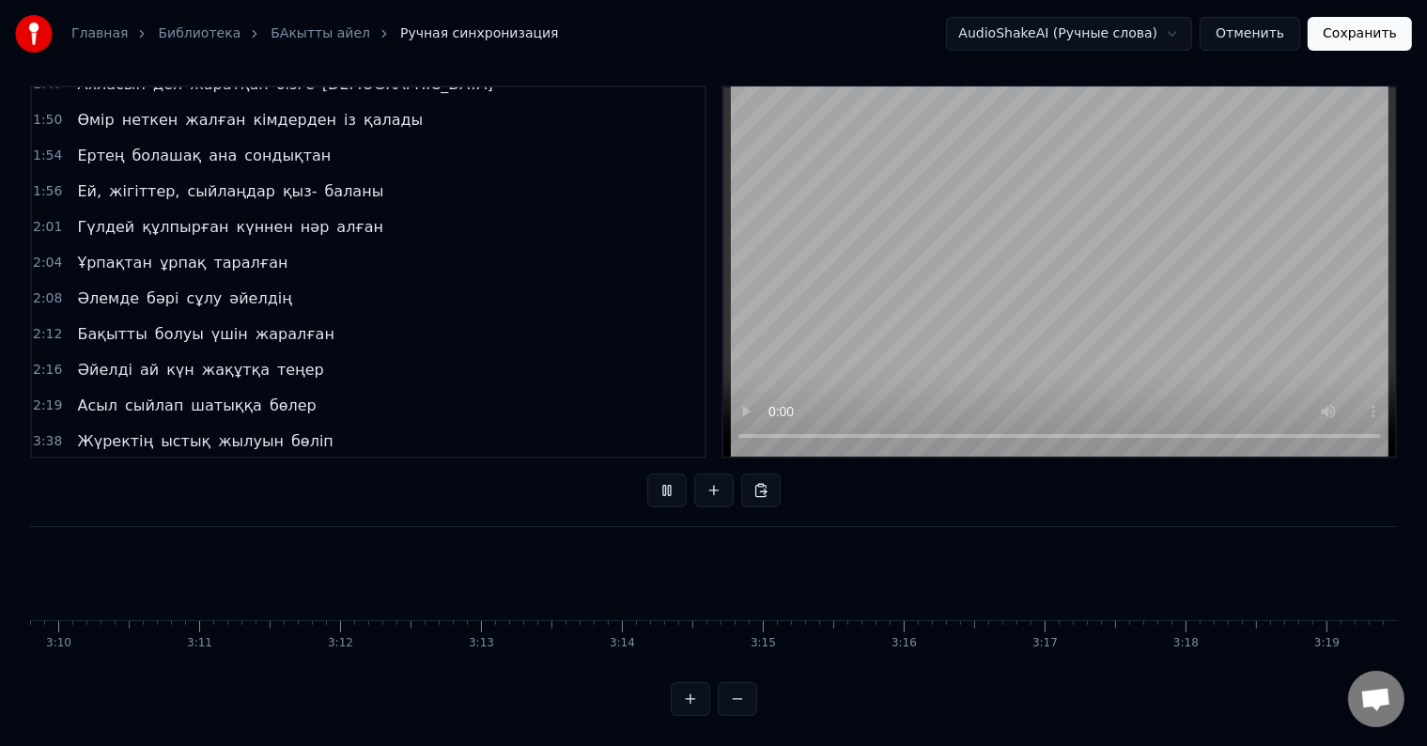
scroll to position [0, 20468]
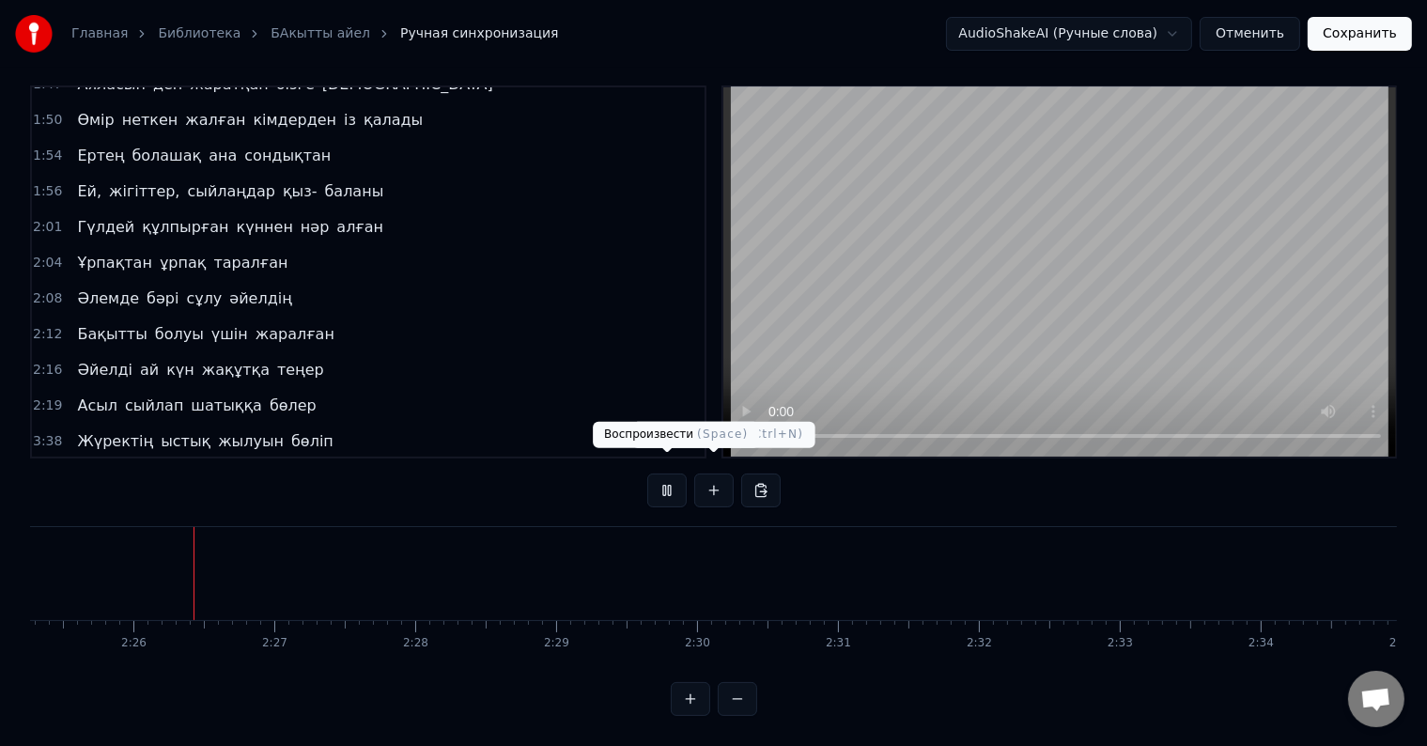
click at [667, 476] on button at bounding box center [666, 490] width 39 height 34
click at [275, 359] on span "теңер" at bounding box center [300, 370] width 51 height 22
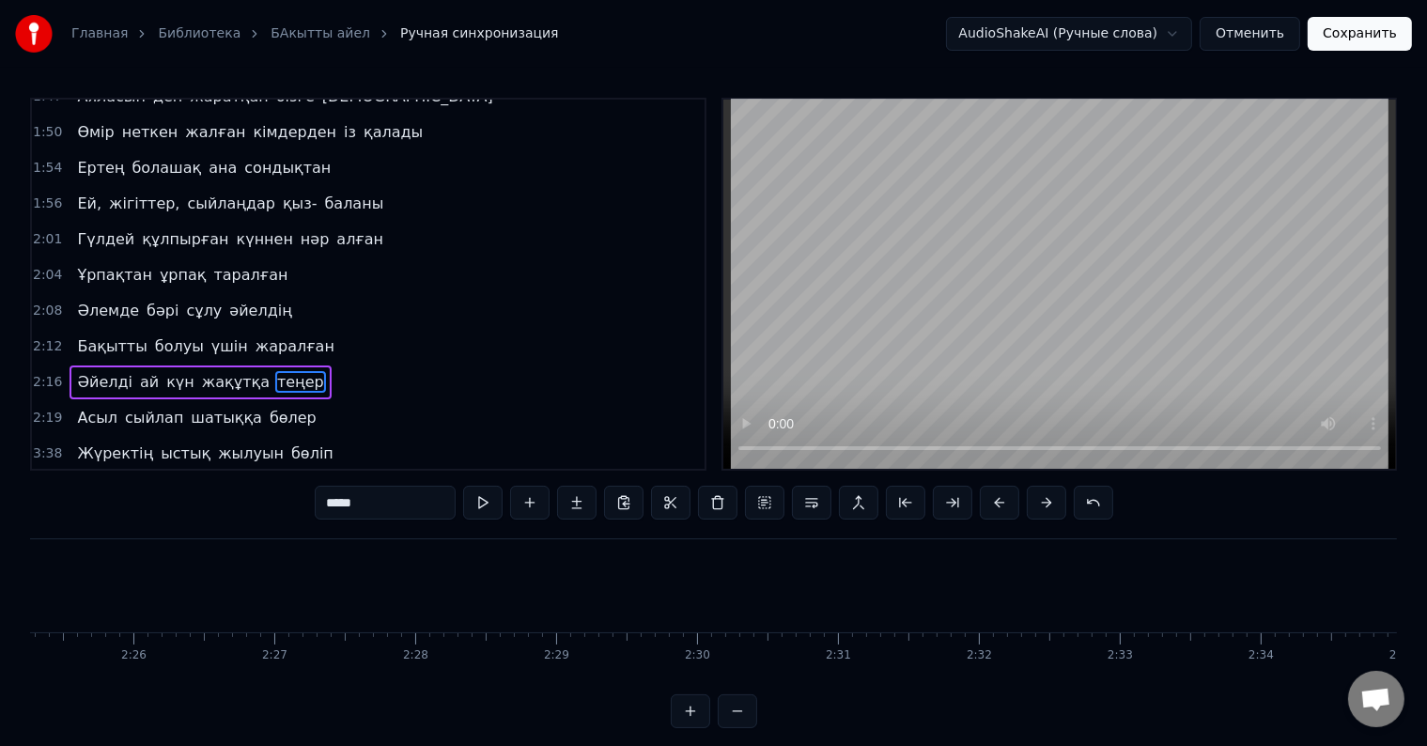
scroll to position [0, 19408]
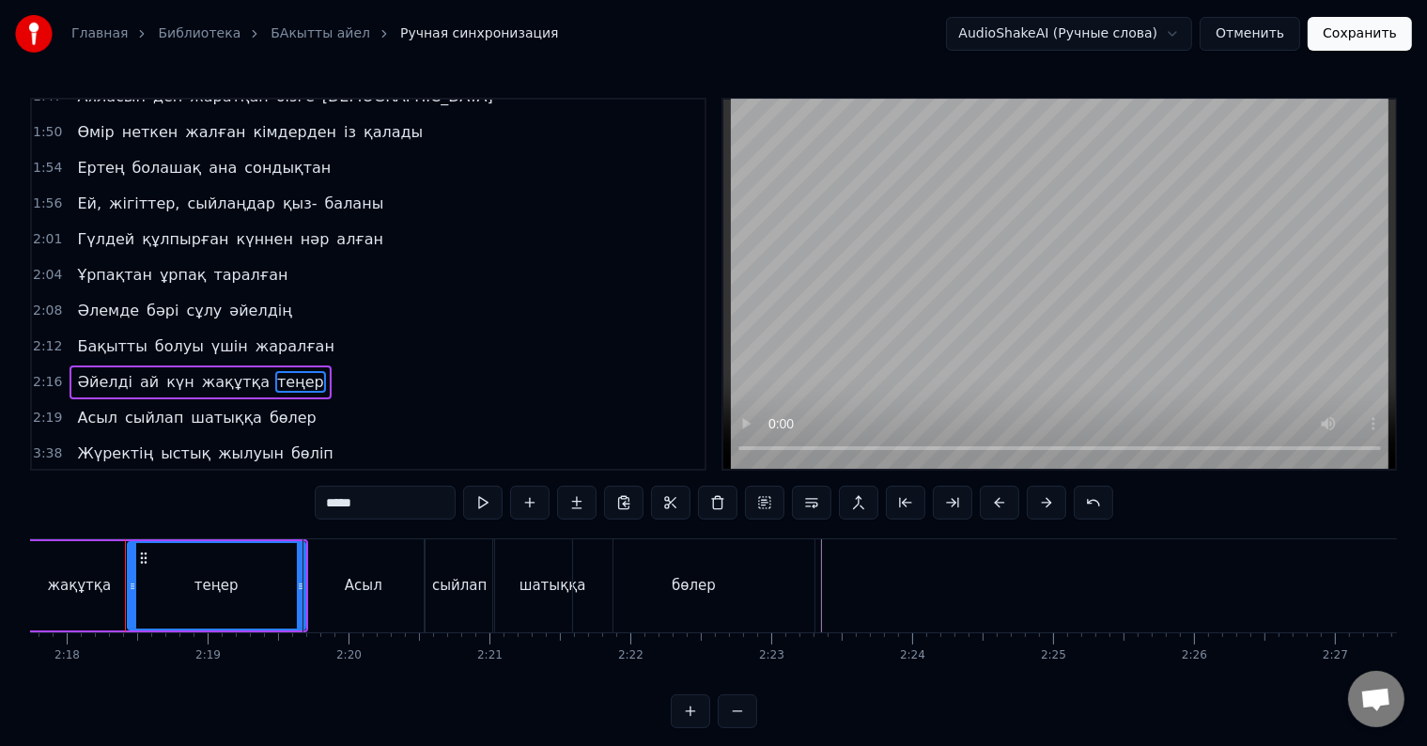
click at [268, 407] on span "бөлер" at bounding box center [293, 418] width 51 height 22
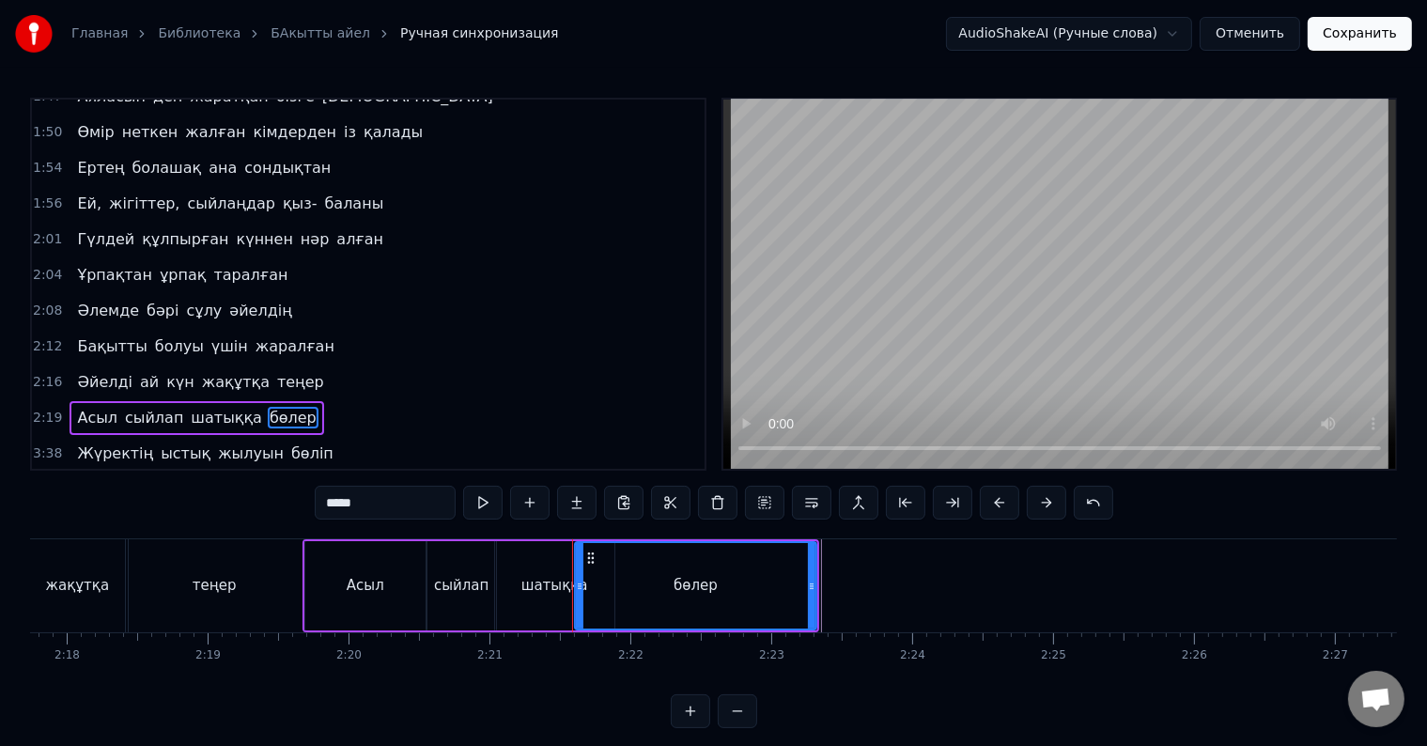
scroll to position [8, 0]
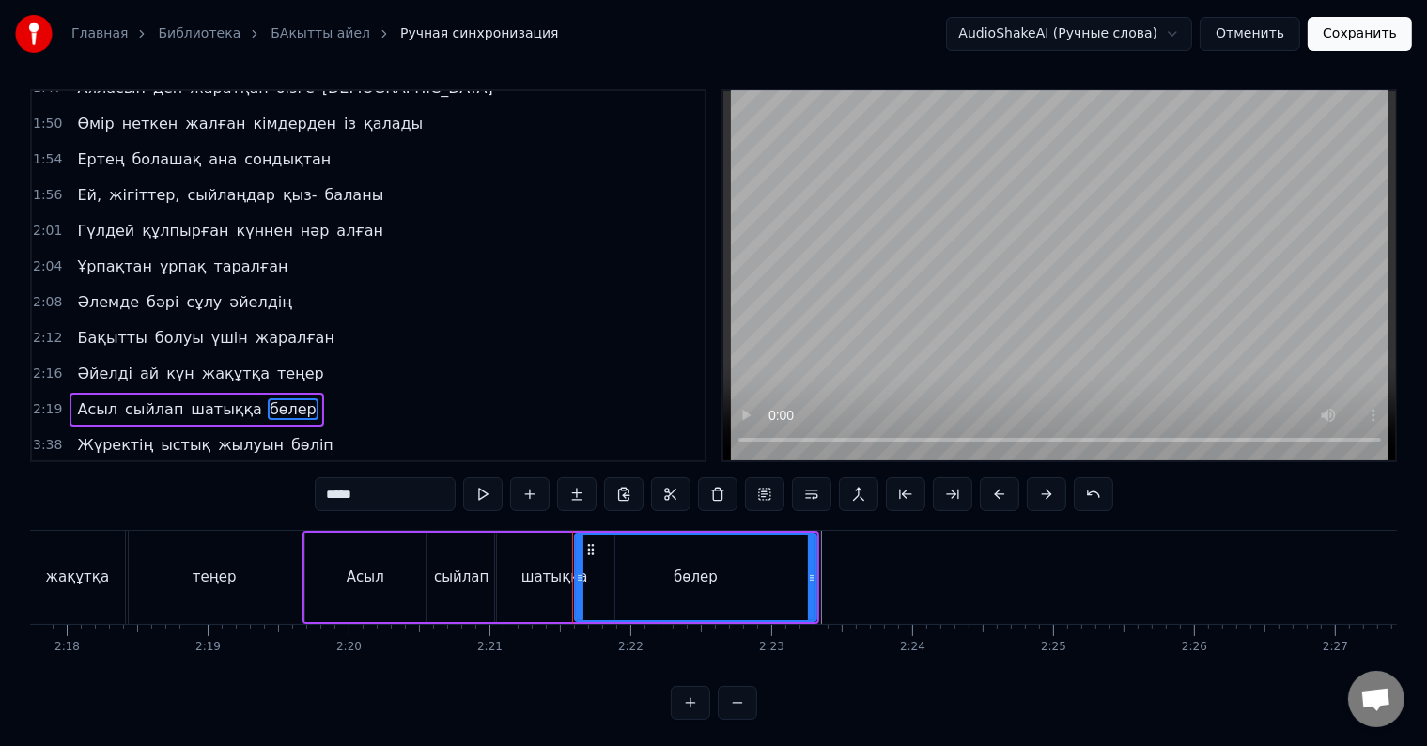
click at [108, 434] on span "Жүректің" at bounding box center [115, 445] width 80 height 22
type input "********"
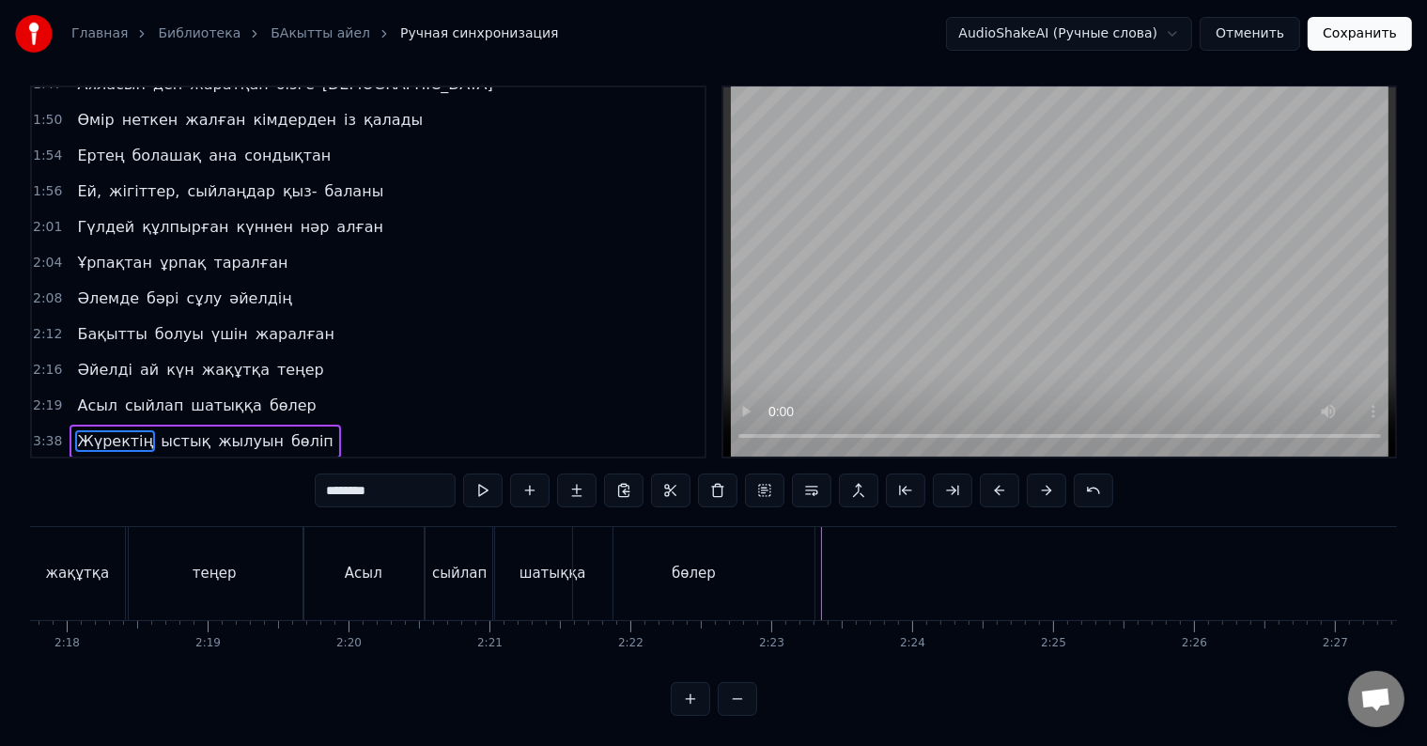
scroll to position [0, 30675]
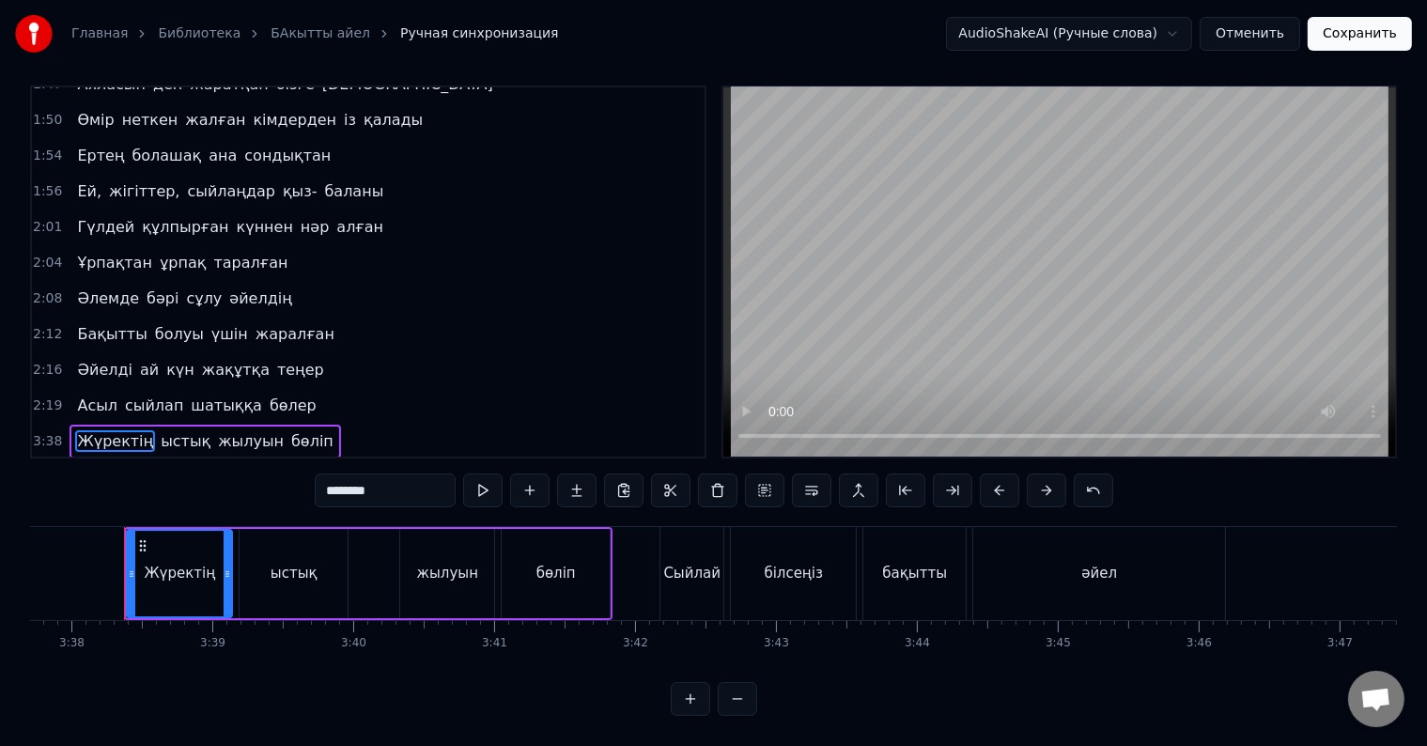
click at [143, 538] on icon at bounding box center [142, 545] width 15 height 15
click at [164, 430] on span "ыстық" at bounding box center [186, 441] width 54 height 22
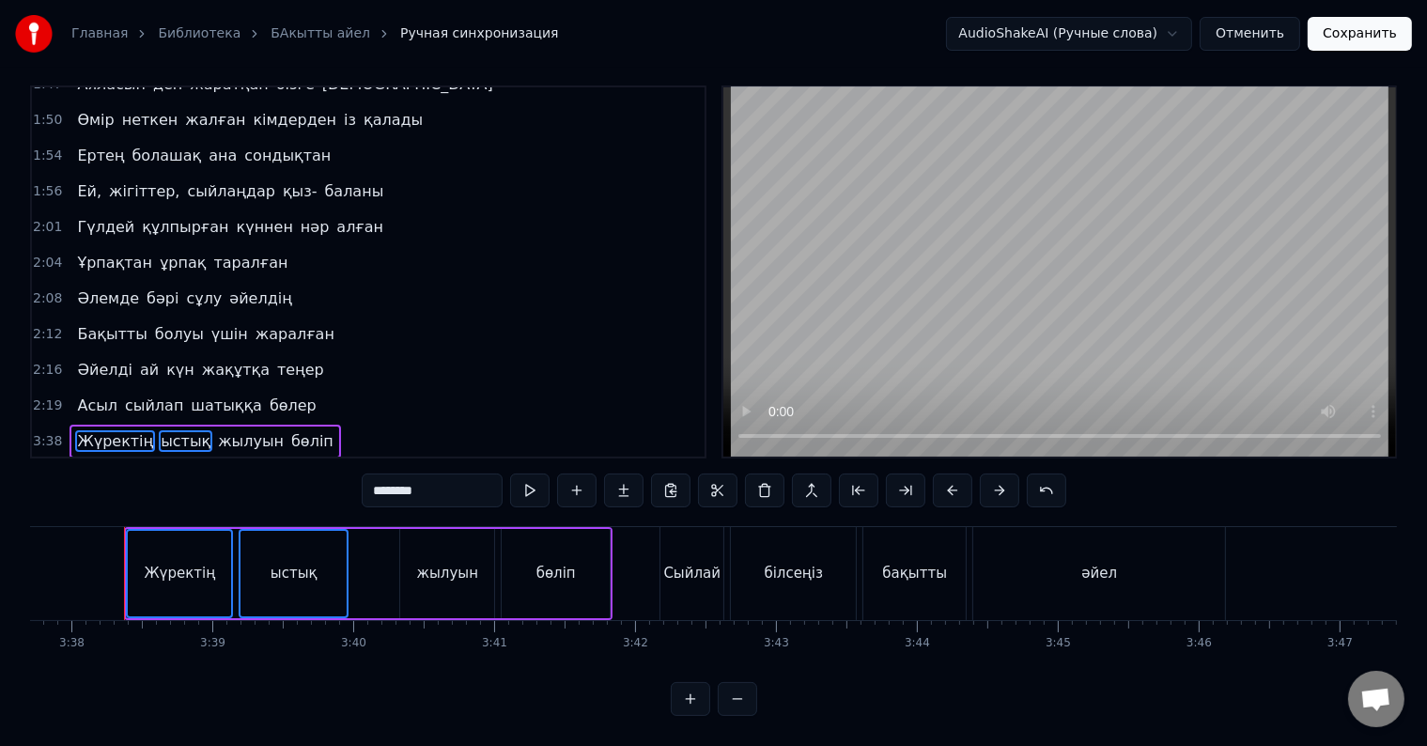
click at [216, 430] on span "жылуын" at bounding box center [251, 441] width 70 height 22
click at [289, 430] on span "бөліп" at bounding box center [312, 441] width 46 height 22
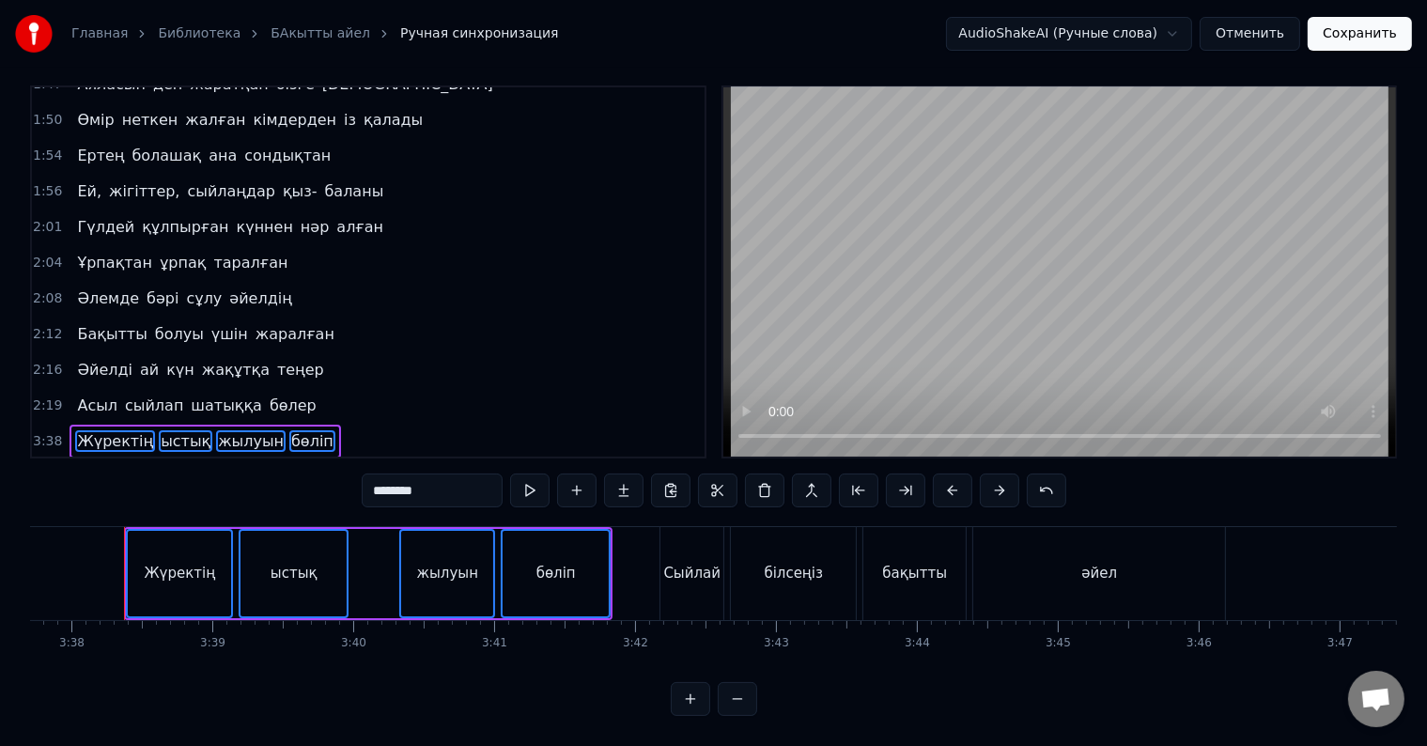
drag, startPoint x: 132, startPoint y: 522, endPoint x: 218, endPoint y: 540, distance: 88.2
click at [216, 541] on div "Жүректің" at bounding box center [179, 573] width 103 height 85
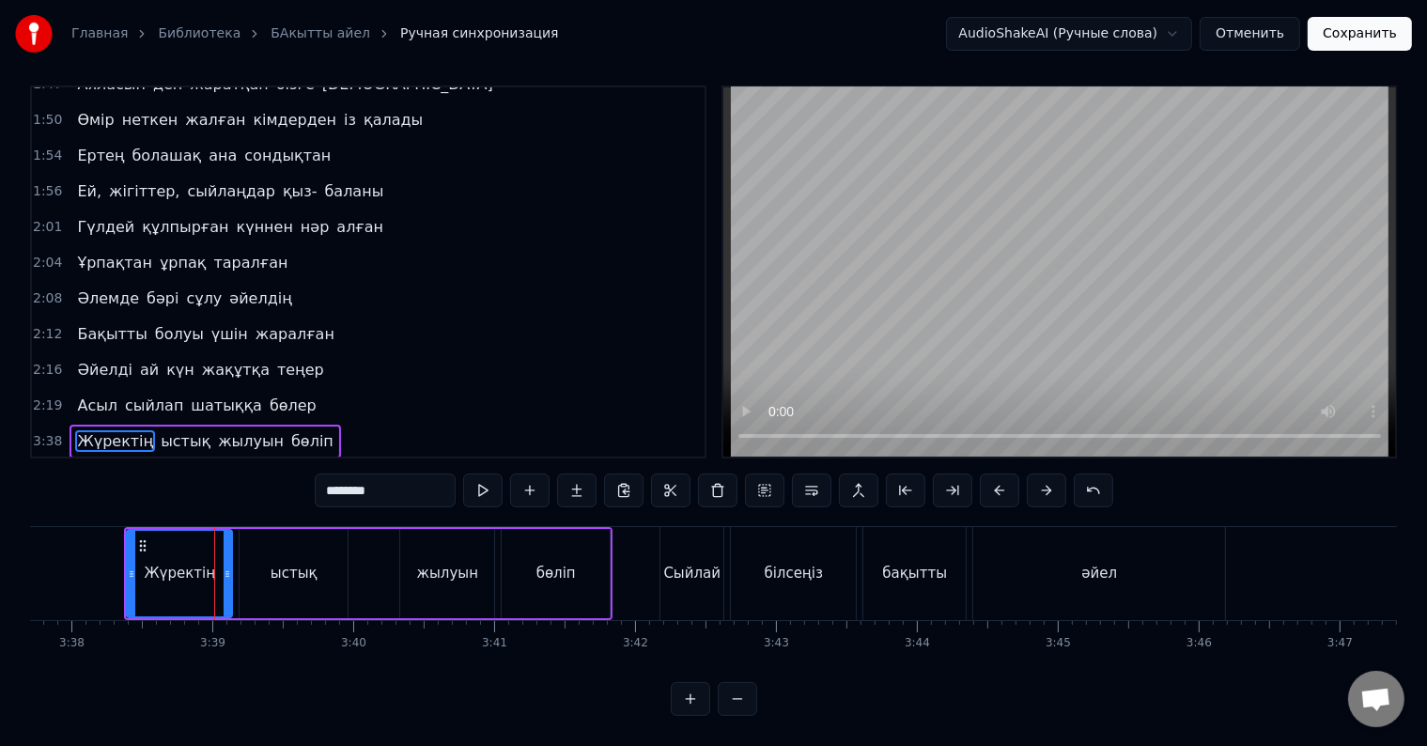
click at [172, 531] on div "Жүректің" at bounding box center [179, 573] width 103 height 85
click at [268, 532] on div "ыстық" at bounding box center [294, 573] width 108 height 89
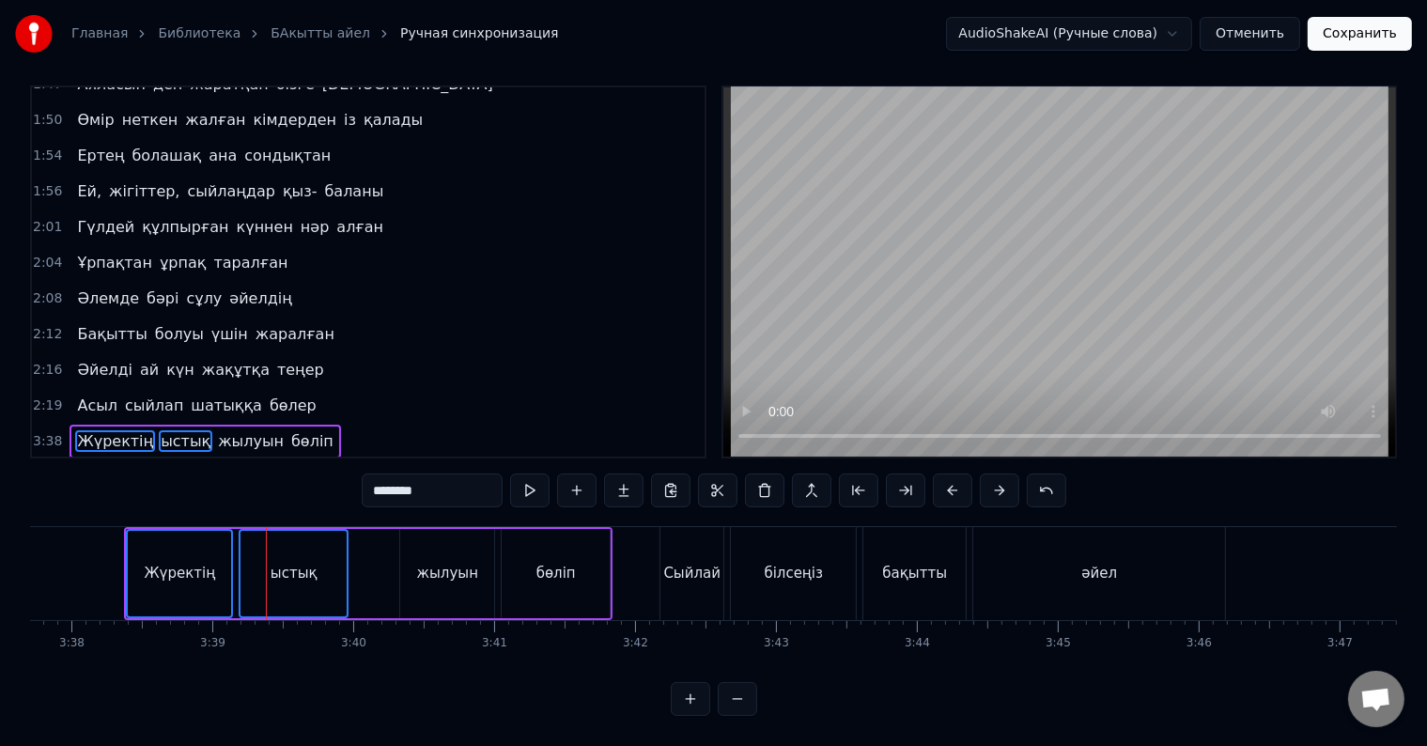
click at [409, 540] on div "жылуын" at bounding box center [447, 573] width 94 height 89
click at [289, 430] on span "бөліп" at bounding box center [312, 441] width 46 height 22
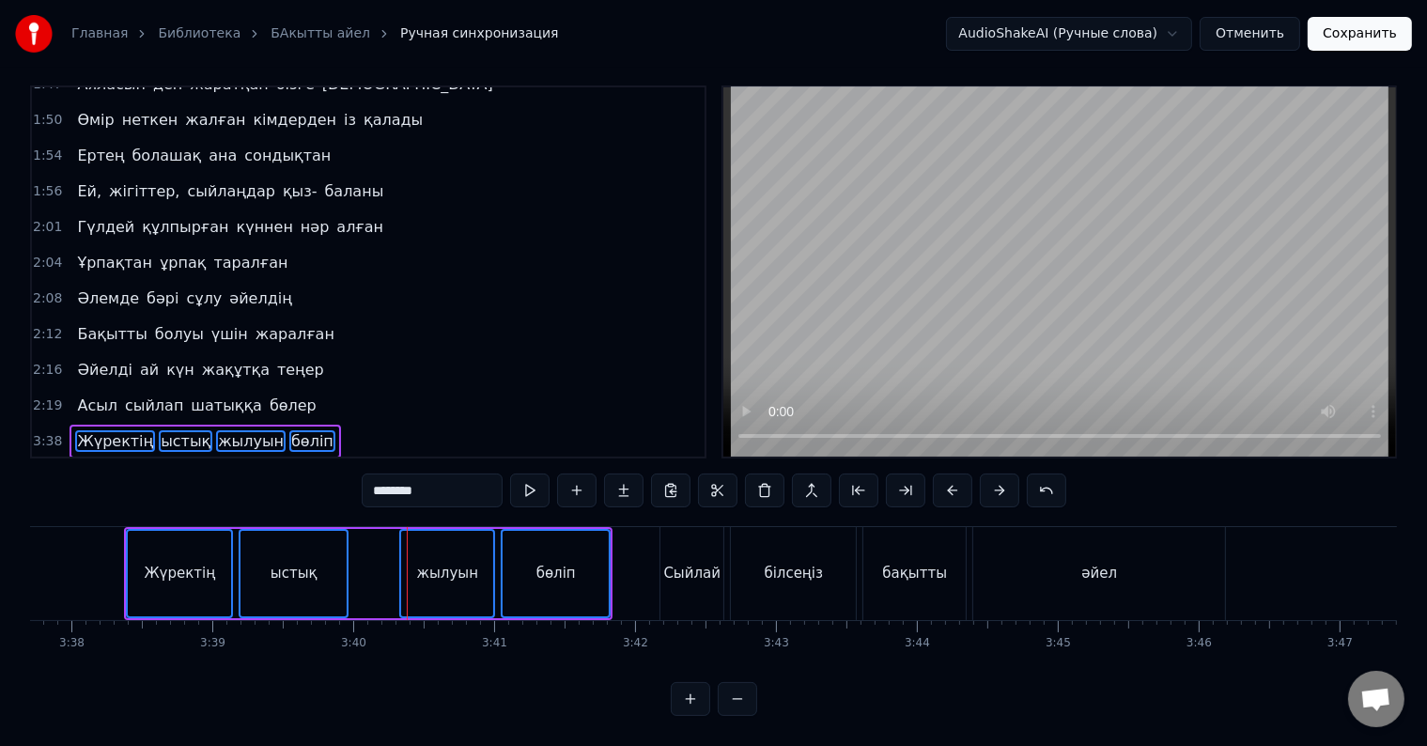
click at [86, 466] on span "Сыйлай" at bounding box center [107, 477] width 65 height 22
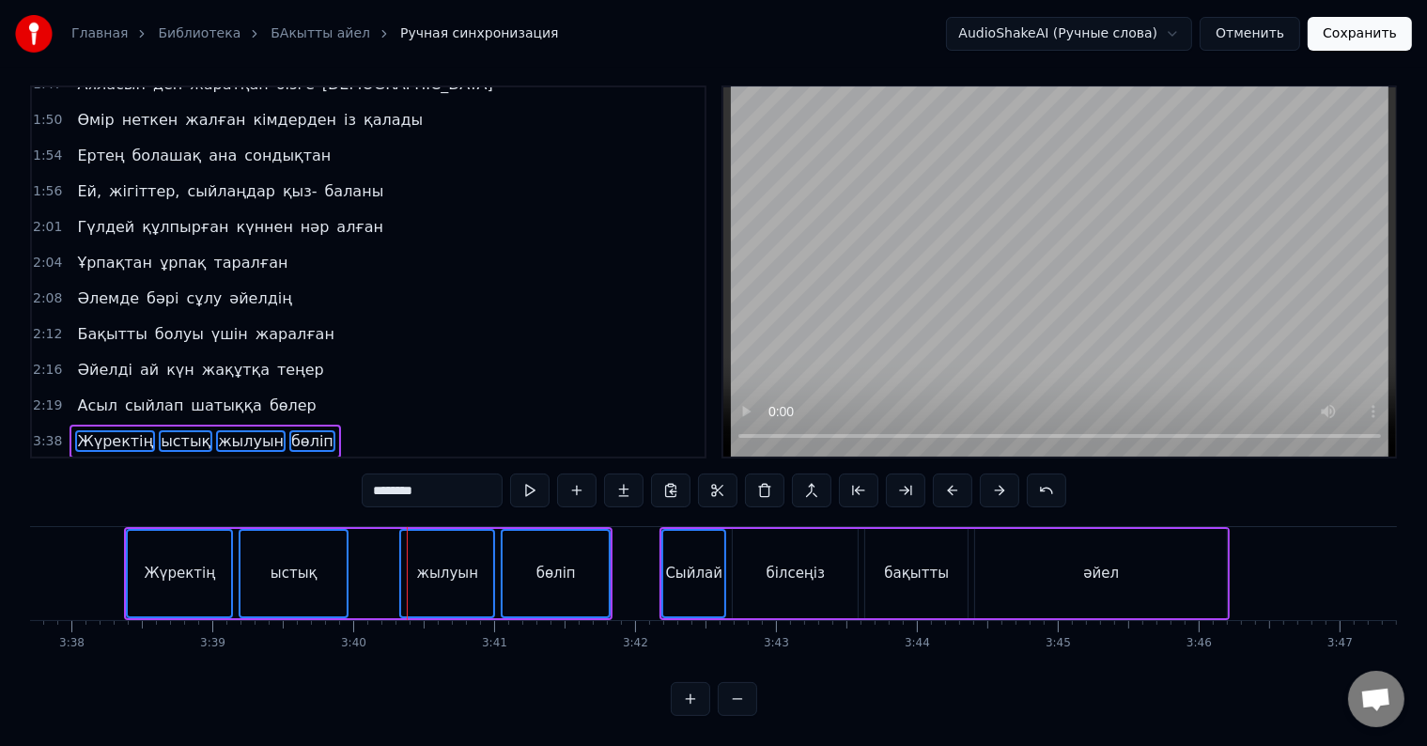
click at [150, 466] on span "білсеңіз" at bounding box center [177, 477] width 67 height 22
click at [222, 466] on span "бақытты" at bounding box center [250, 477] width 72 height 22
click at [252, 460] on div "Сыйлай білсеңіз бақытты әйел" at bounding box center [204, 477] width 268 height 34
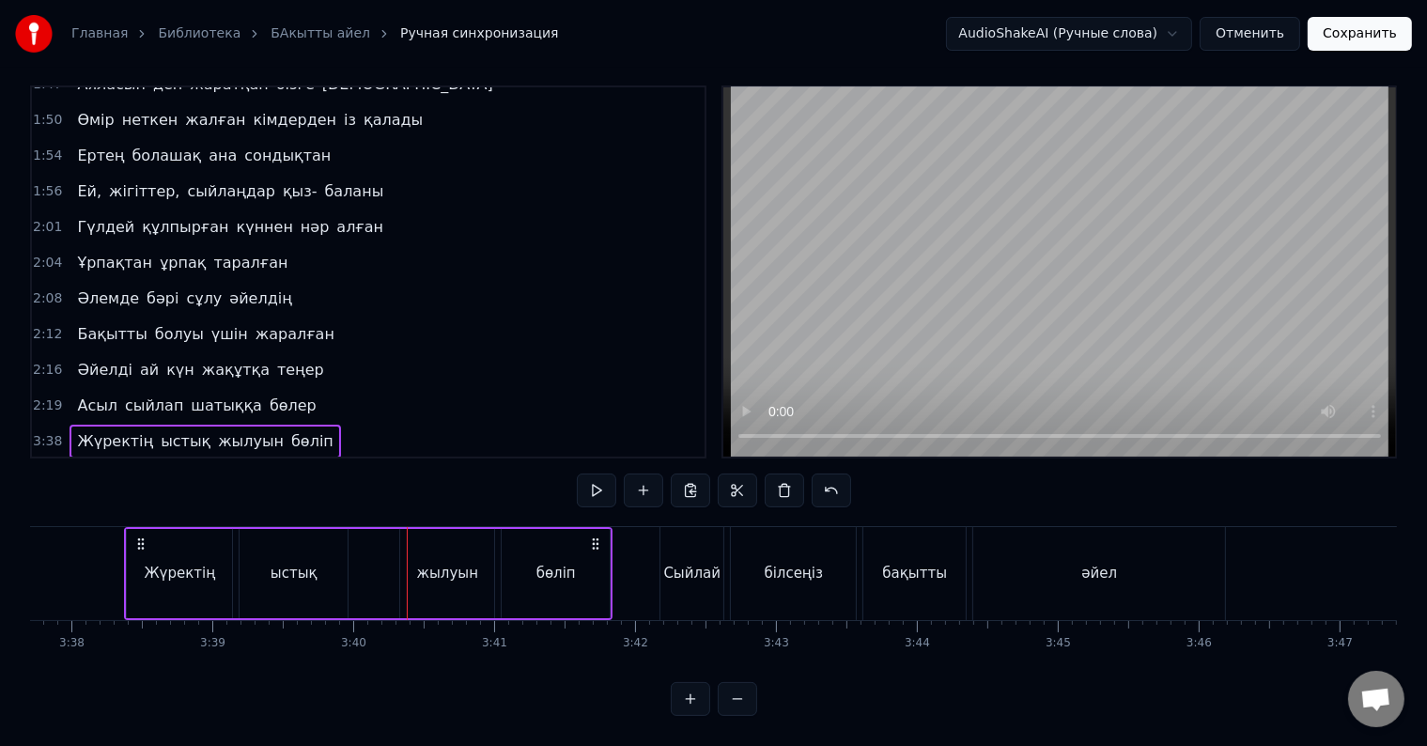
click at [100, 430] on span "Жүректің" at bounding box center [115, 441] width 80 height 22
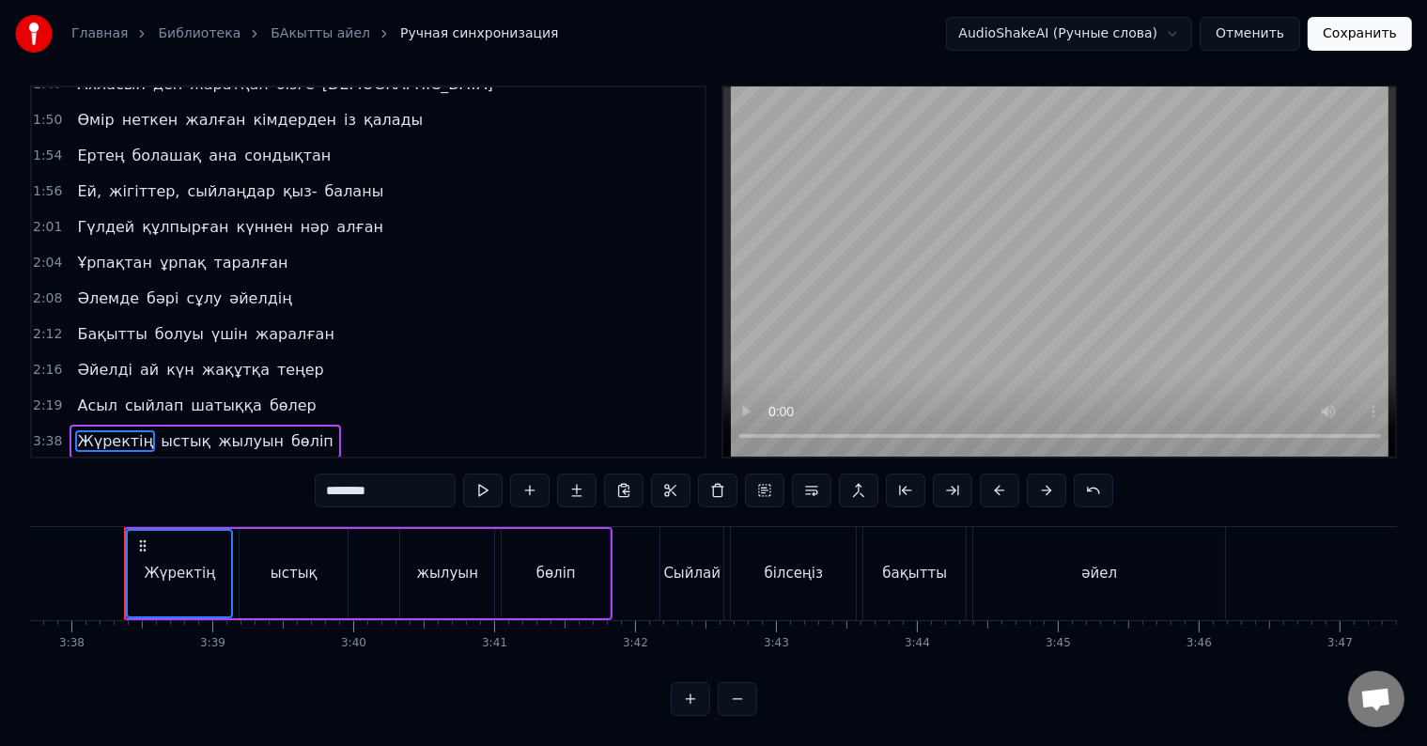
click at [290, 466] on span "әйел" at bounding box center [310, 477] width 41 height 22
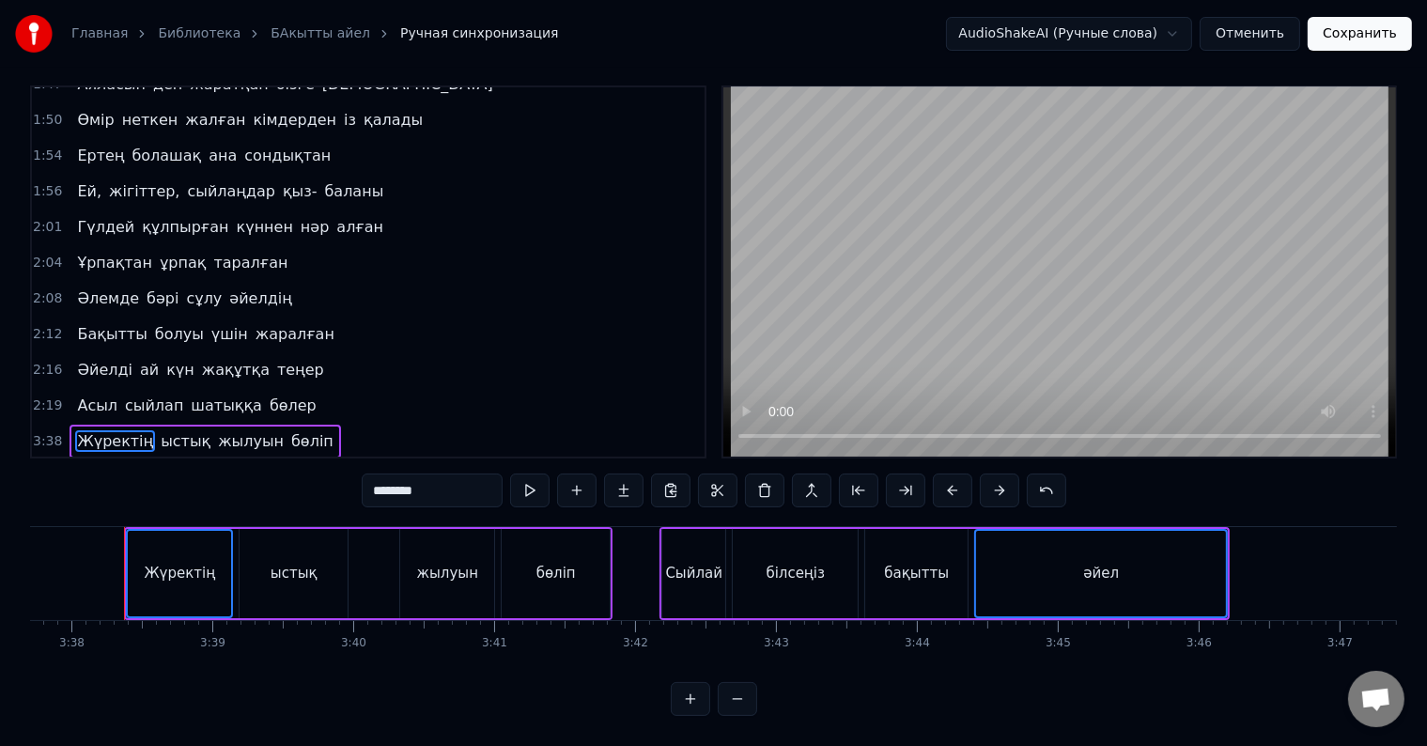
click at [162, 430] on span "ыстық" at bounding box center [186, 441] width 54 height 22
click at [233, 425] on div "Жүректің ыстық жылуын бөліп" at bounding box center [205, 442] width 271 height 34
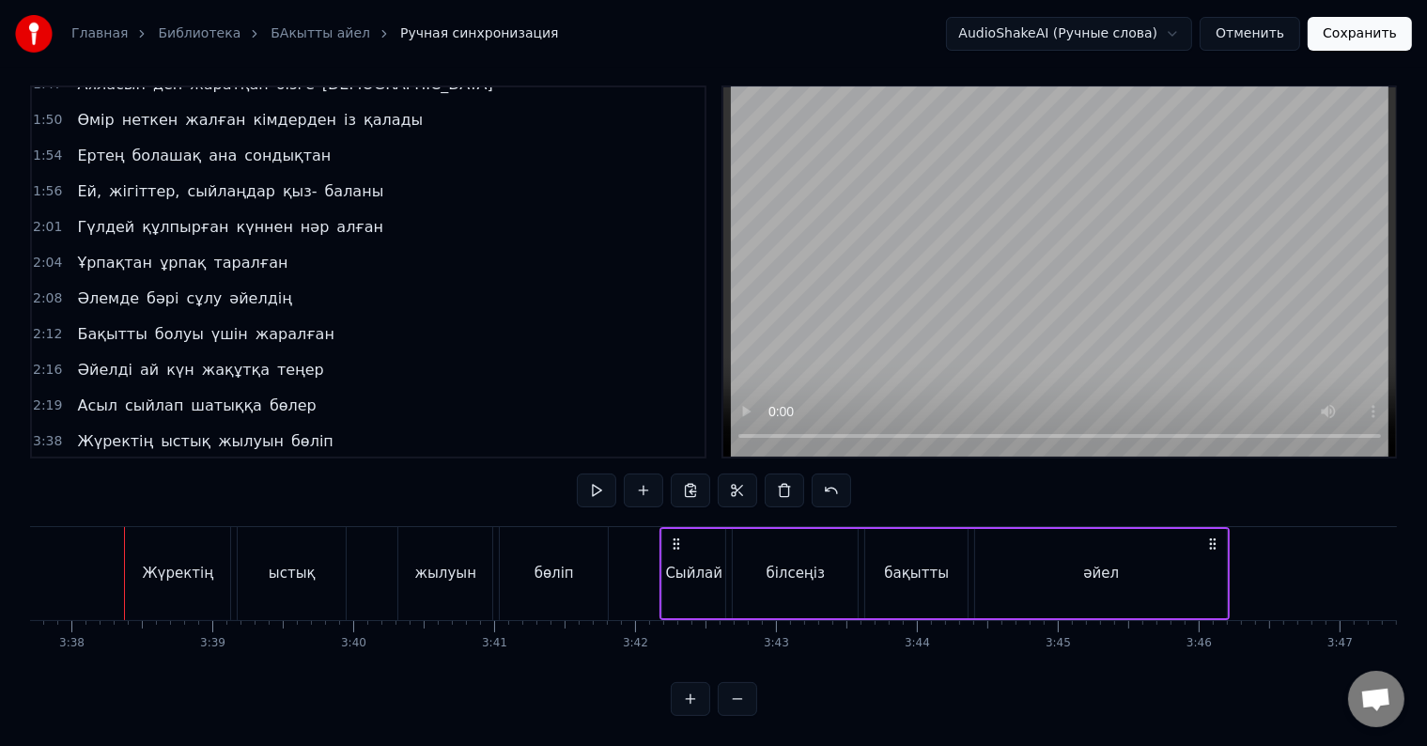
click at [113, 430] on span "Жүректің" at bounding box center [115, 441] width 80 height 22
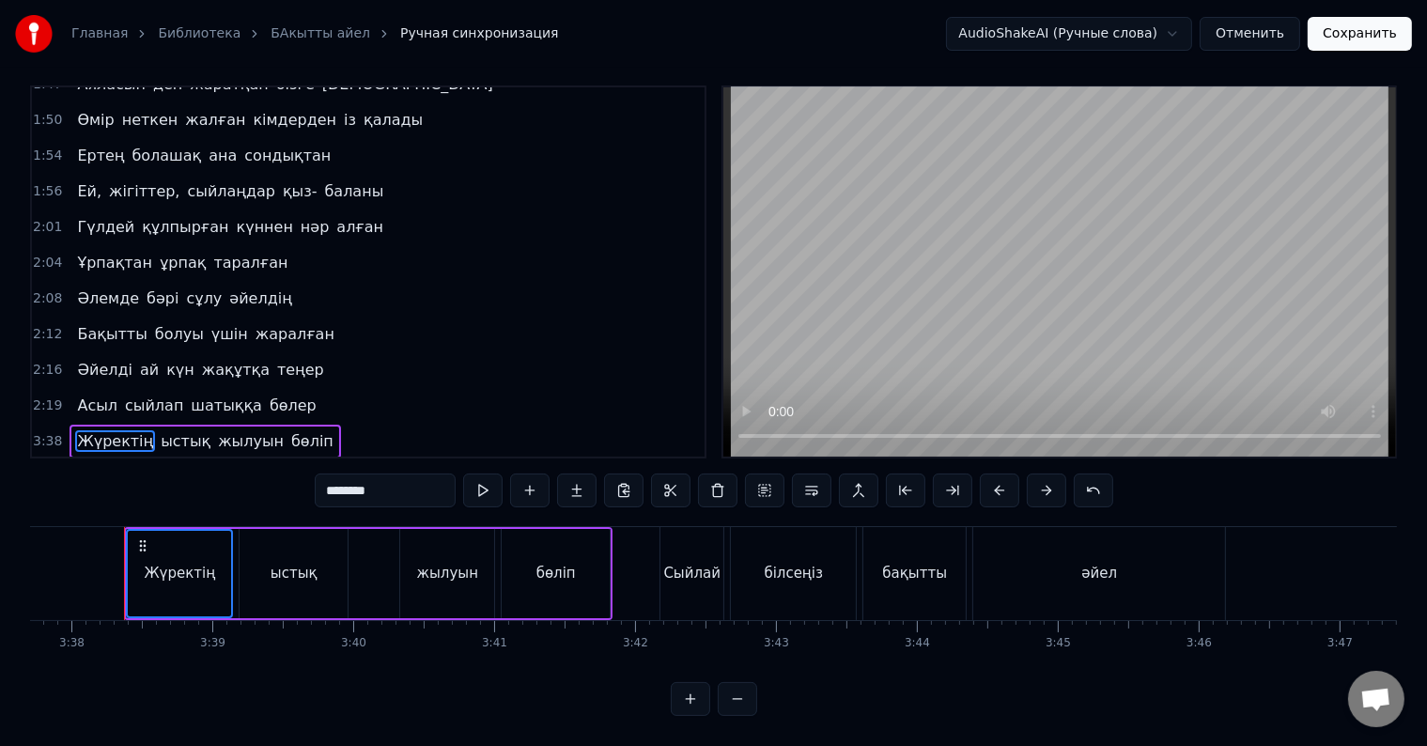
click at [159, 430] on span "ыстық" at bounding box center [186, 441] width 54 height 22
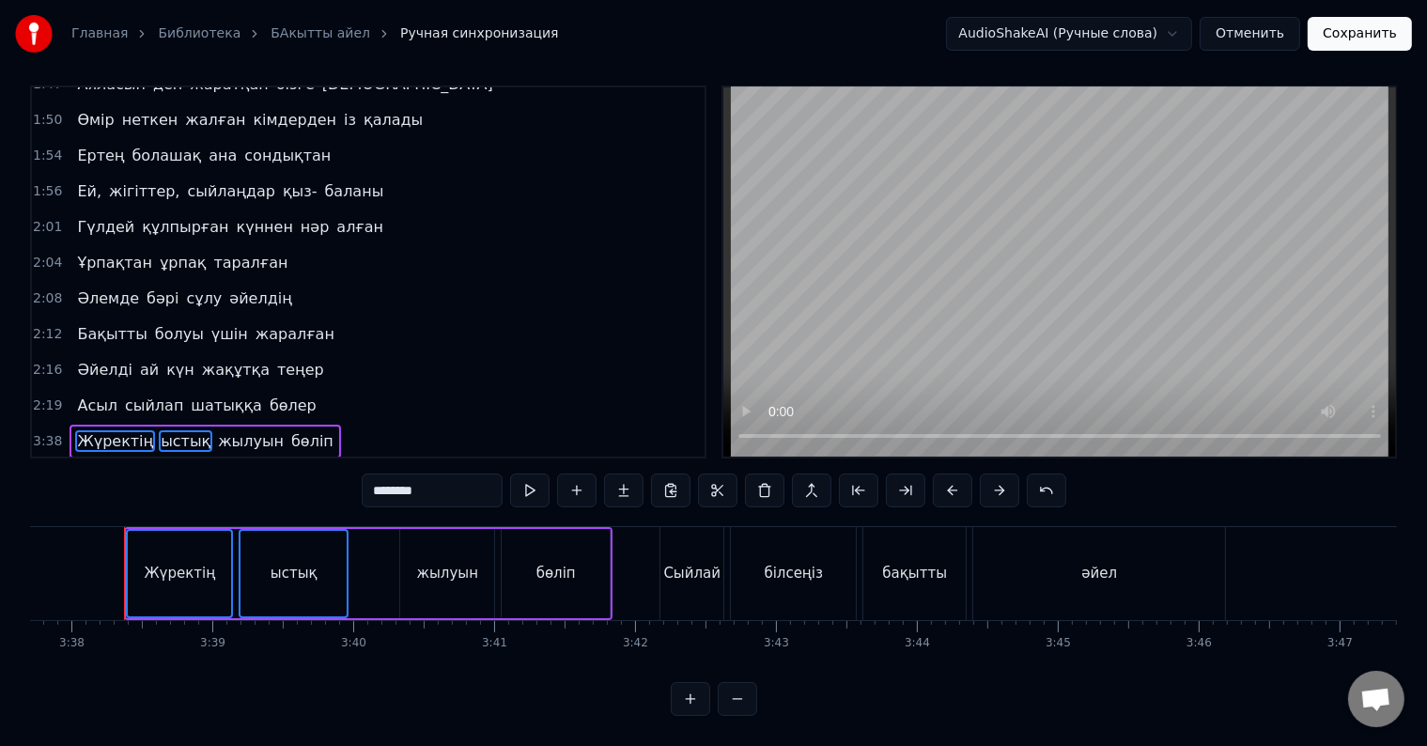
drag, startPoint x: 225, startPoint y: 393, endPoint x: 260, endPoint y: 389, distance: 35.0
click at [224, 430] on span "жылуын" at bounding box center [251, 441] width 70 height 22
click at [289, 430] on span "бөліп" at bounding box center [312, 441] width 46 height 22
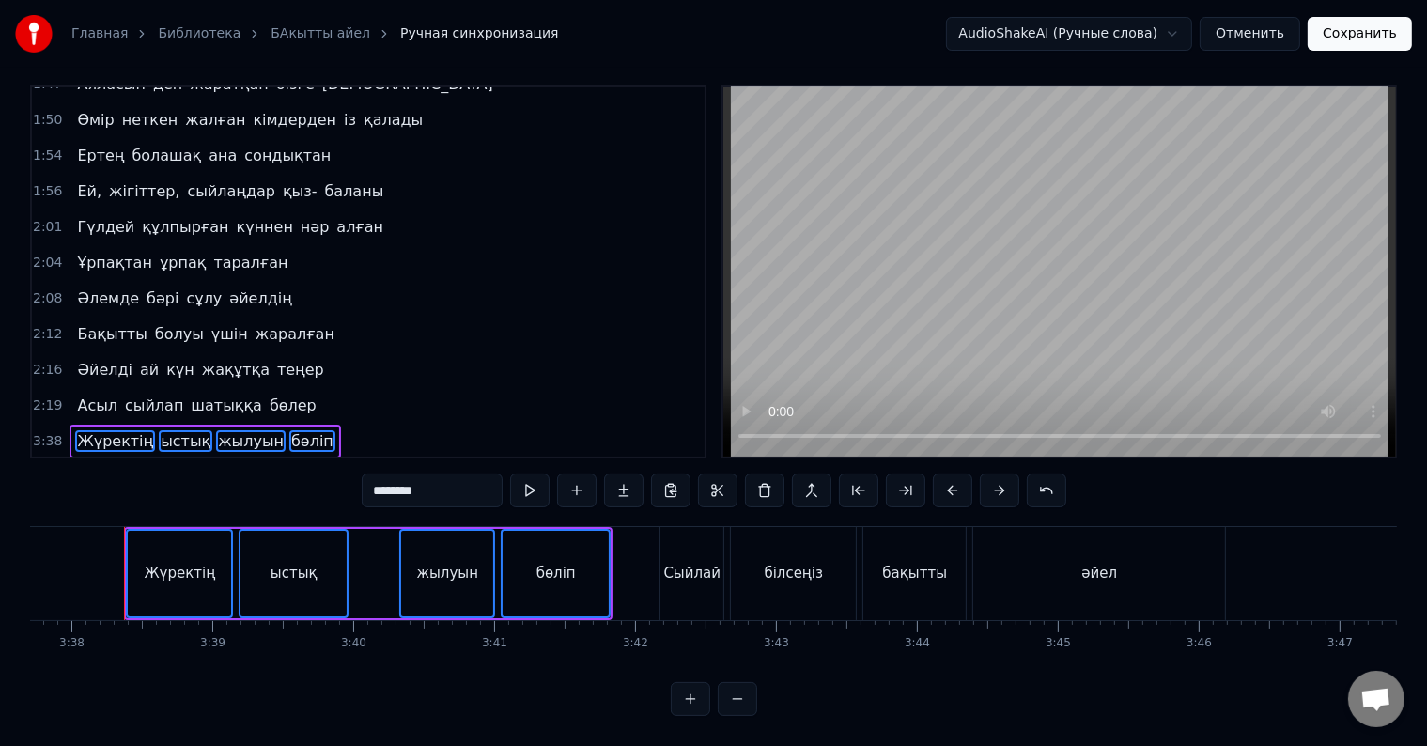
click at [95, 466] on span "Сыйлай" at bounding box center [107, 477] width 65 height 22
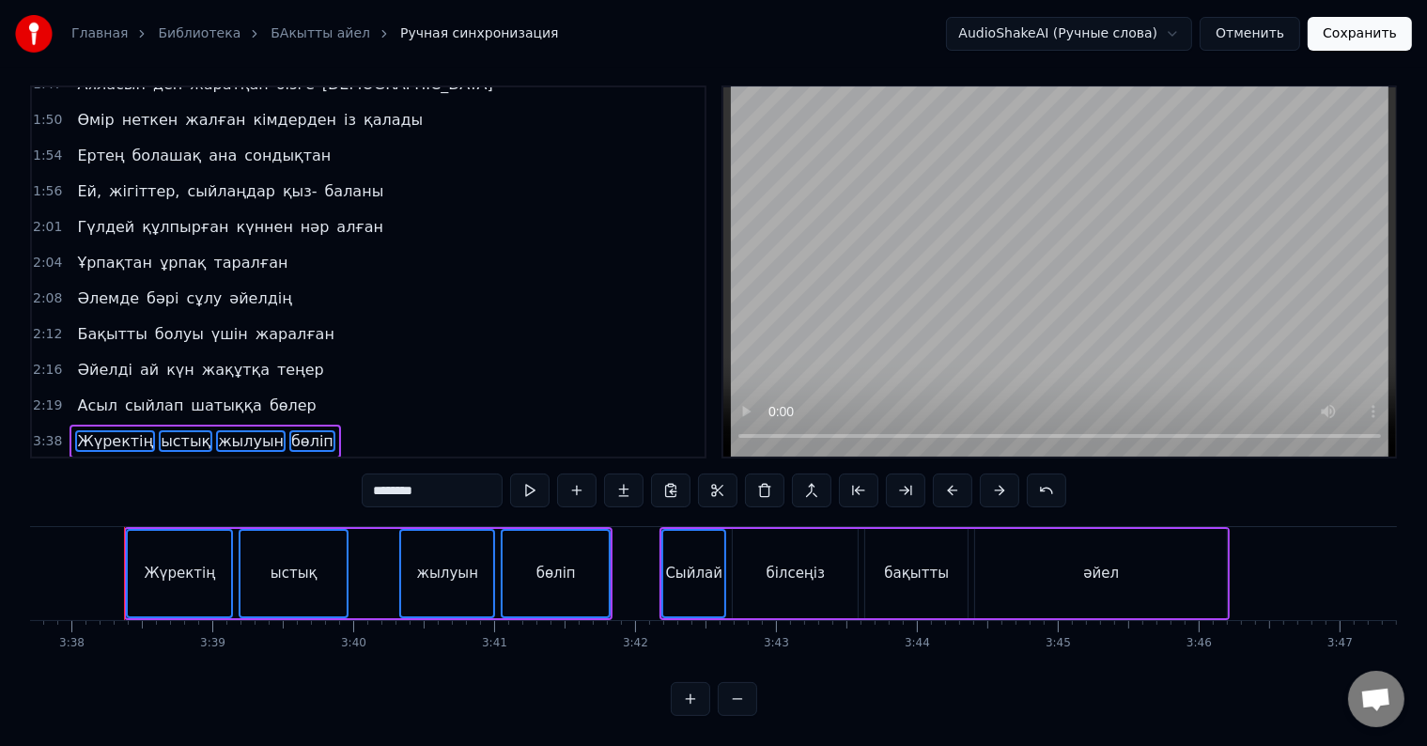
click at [151, 466] on span "білсеңіз" at bounding box center [177, 477] width 67 height 22
click at [215, 466] on span "бақытты" at bounding box center [250, 477] width 72 height 22
click at [290, 466] on span "әйел" at bounding box center [310, 477] width 41 height 22
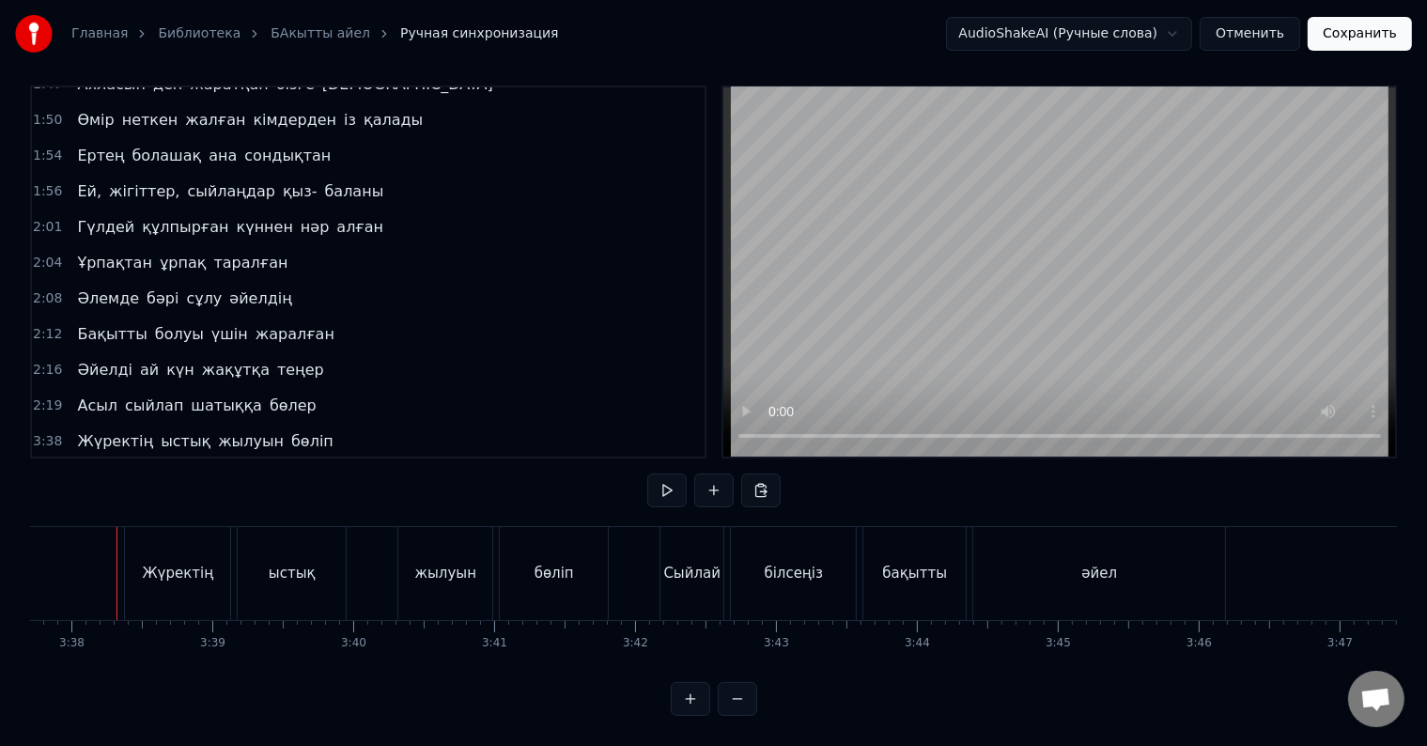
click at [142, 531] on div "Жүректің" at bounding box center [177, 573] width 105 height 93
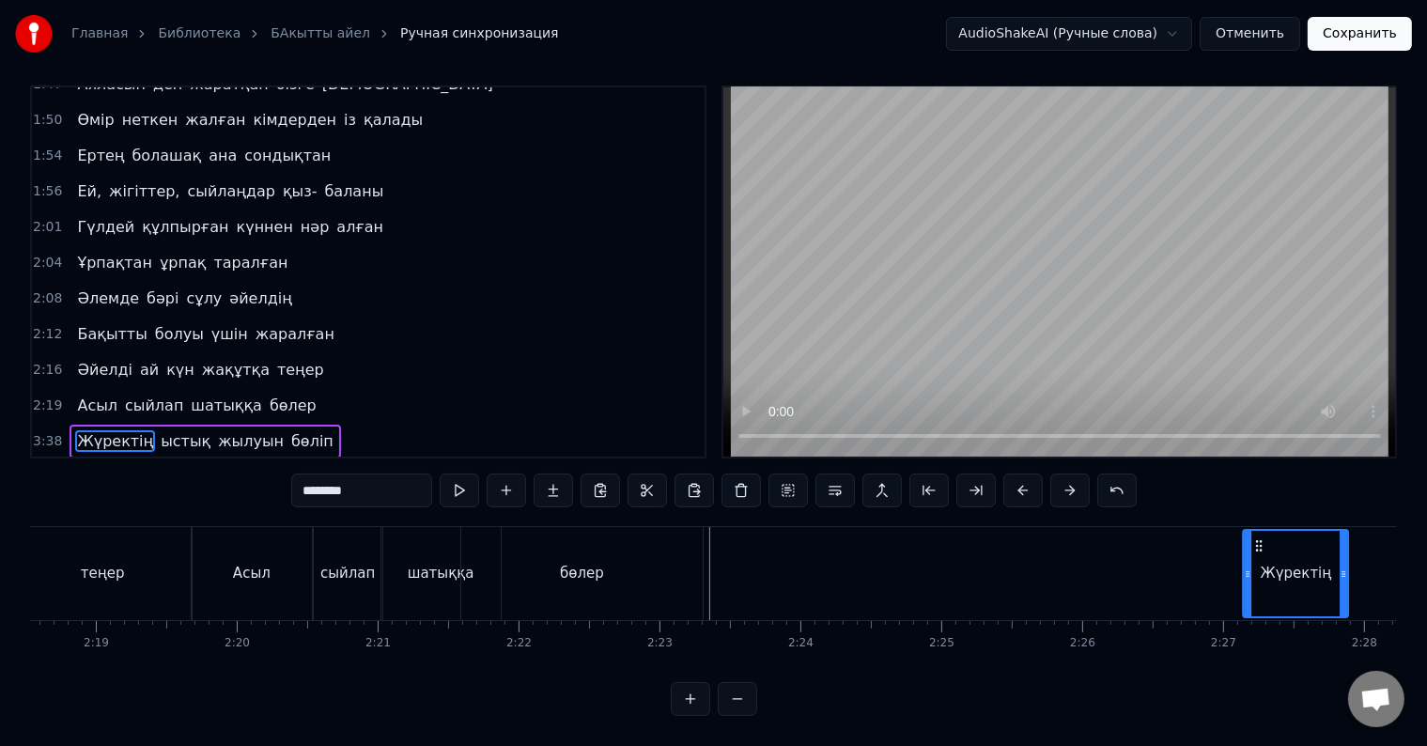
scroll to position [0, 19519]
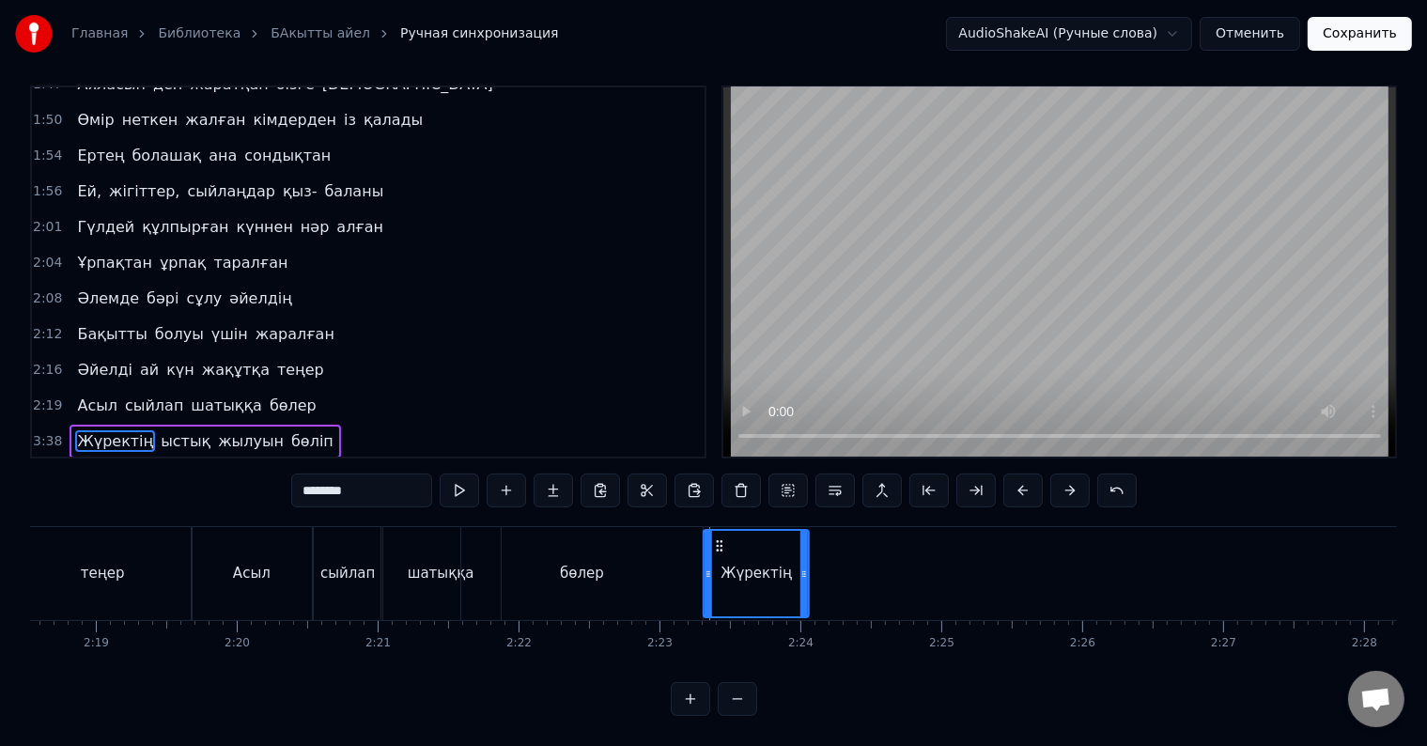
drag, startPoint x: 147, startPoint y: 530, endPoint x: 715, endPoint y: 538, distance: 568.4
click at [715, 538] on div "Жүректің" at bounding box center [755, 573] width 103 height 85
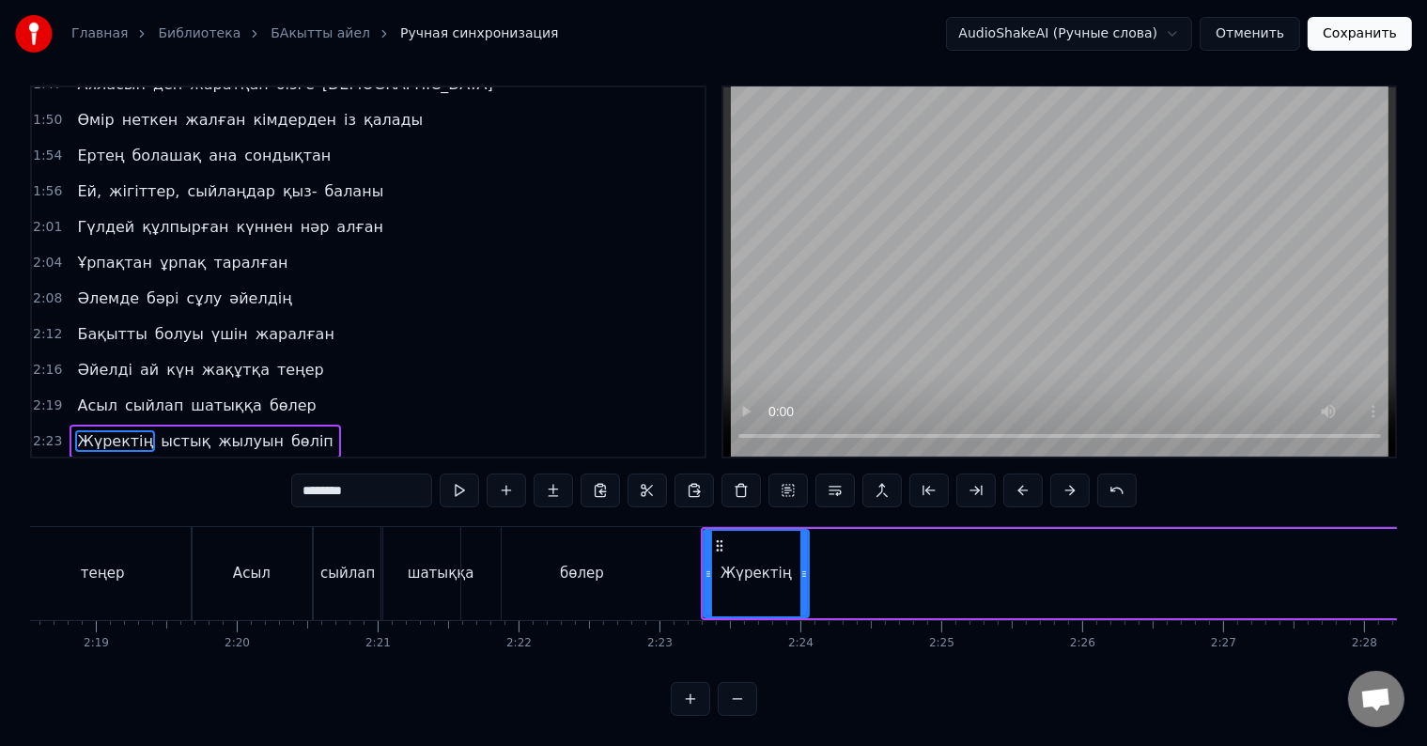
click at [713, 563] on div "Жүректің" at bounding box center [755, 573] width 103 height 85
click at [159, 430] on span "ыстық" at bounding box center [186, 441] width 54 height 22
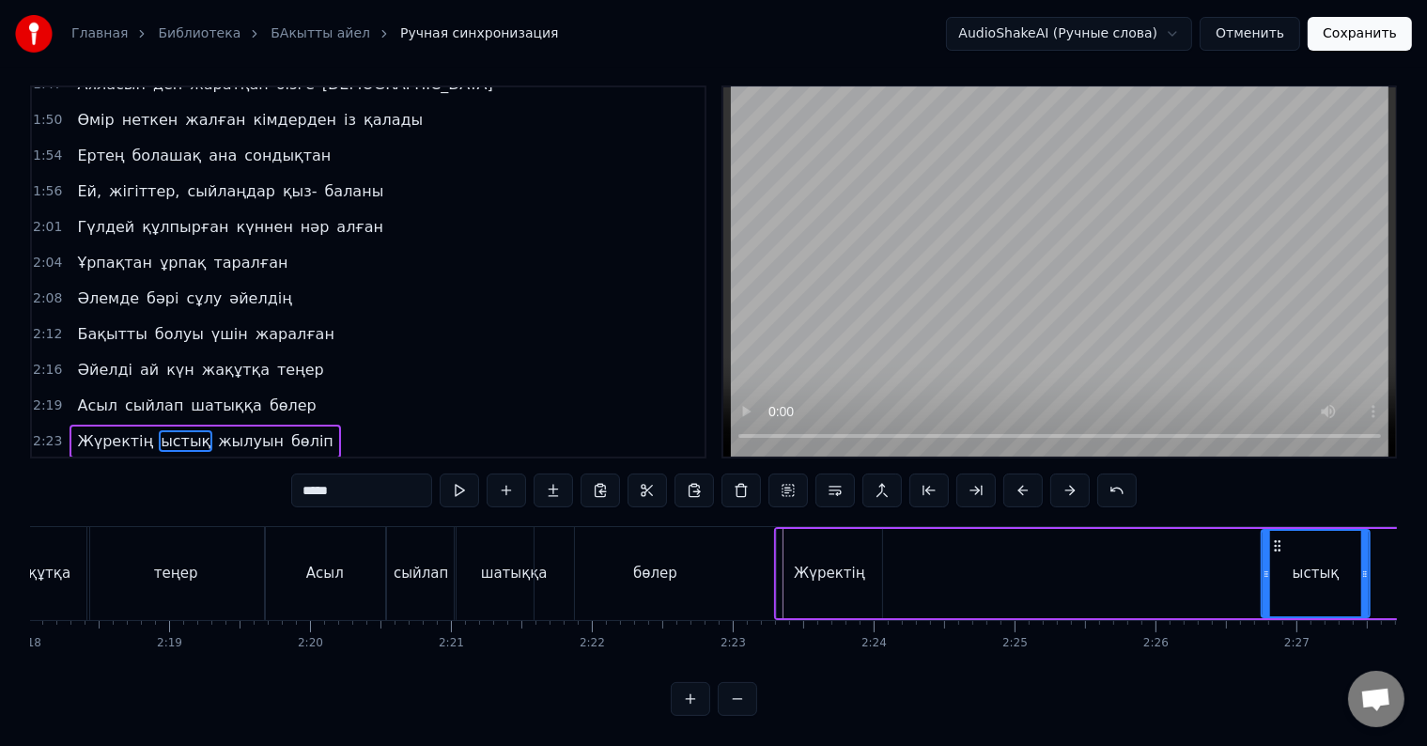
scroll to position [0, 19604]
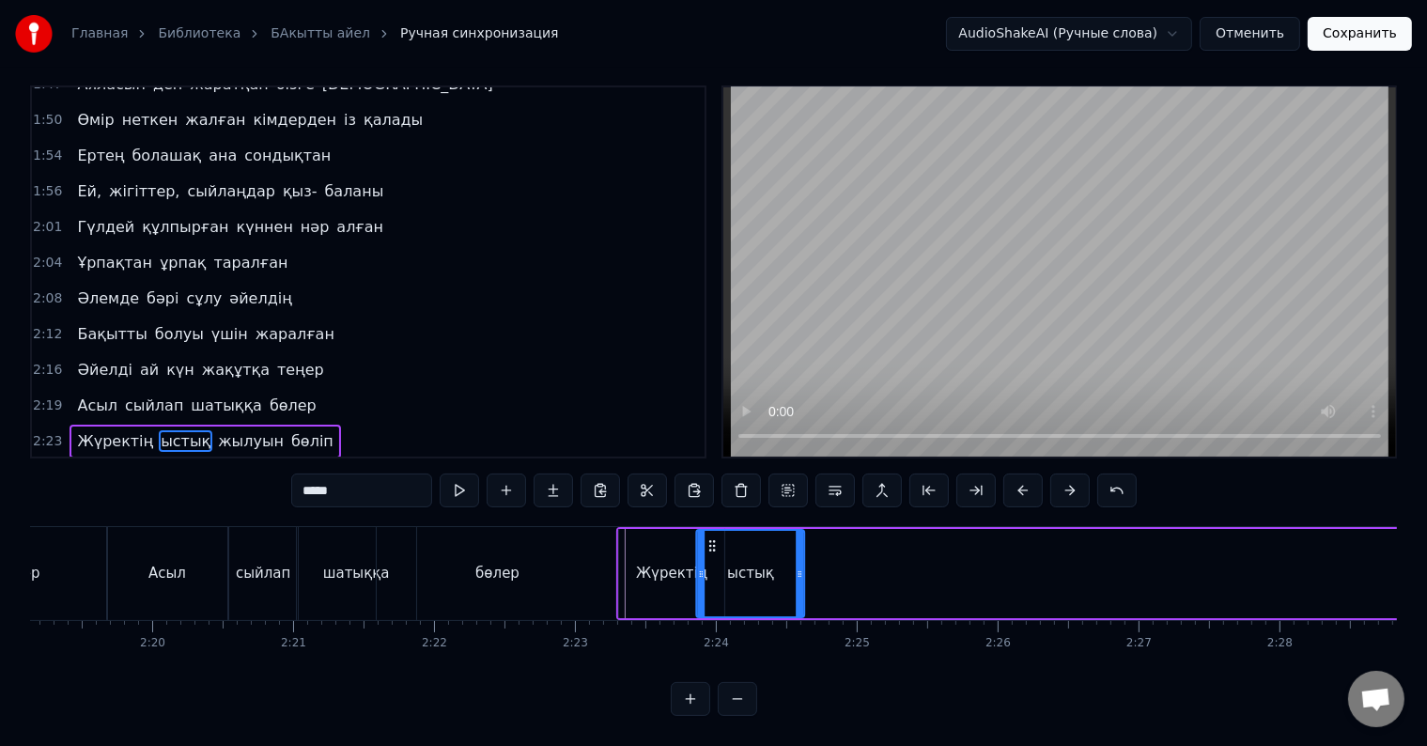
drag, startPoint x: 138, startPoint y: 530, endPoint x: 706, endPoint y: 552, distance: 568.7
click at [706, 552] on div "ыстық" at bounding box center [750, 573] width 106 height 85
click at [216, 430] on span "жылуын" at bounding box center [251, 441] width 70 height 22
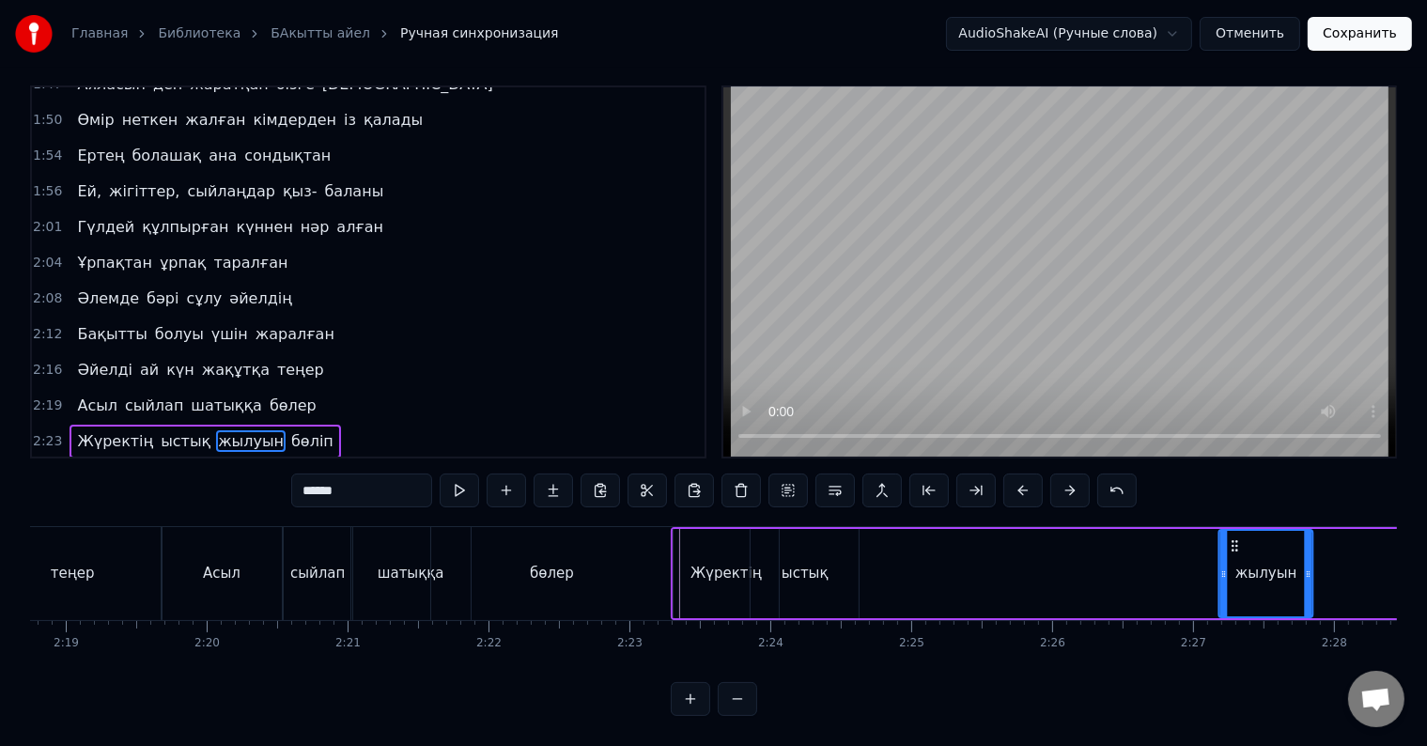
scroll to position [0, 19568]
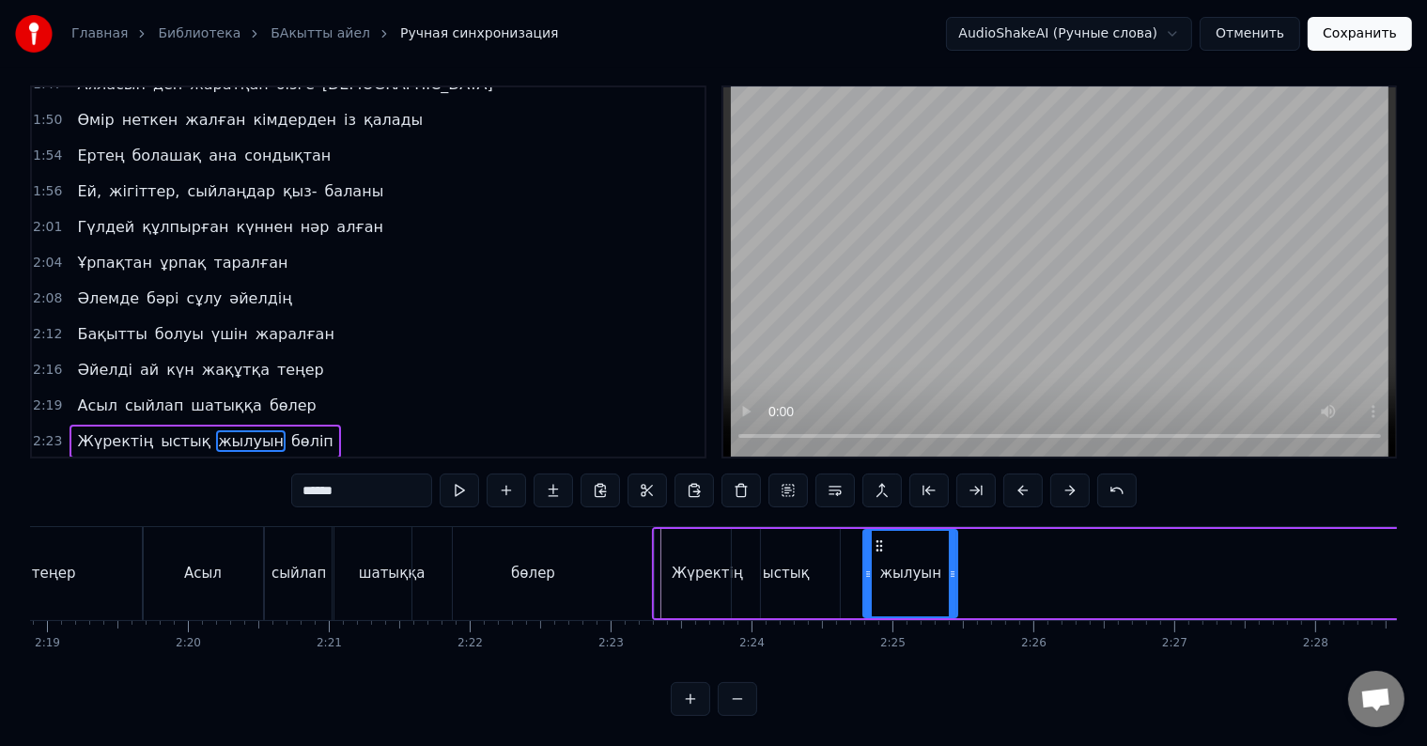
drag, startPoint x: 143, startPoint y: 531, endPoint x: 875, endPoint y: 540, distance: 732.7
click at [878, 542] on div "жылуын" at bounding box center [910, 573] width 92 height 85
click at [289, 430] on span "бөліп" at bounding box center [312, 441] width 46 height 22
type input "*****"
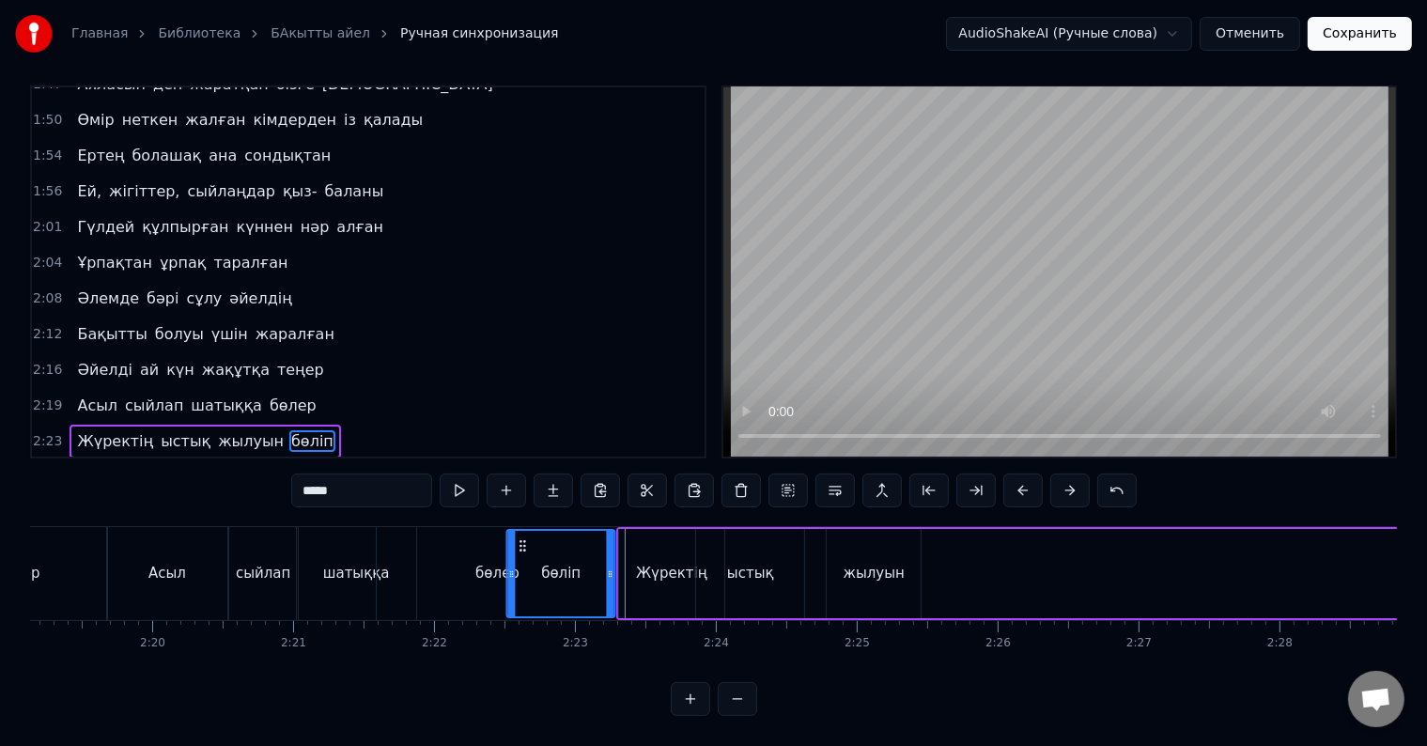
scroll to position [0, 19560]
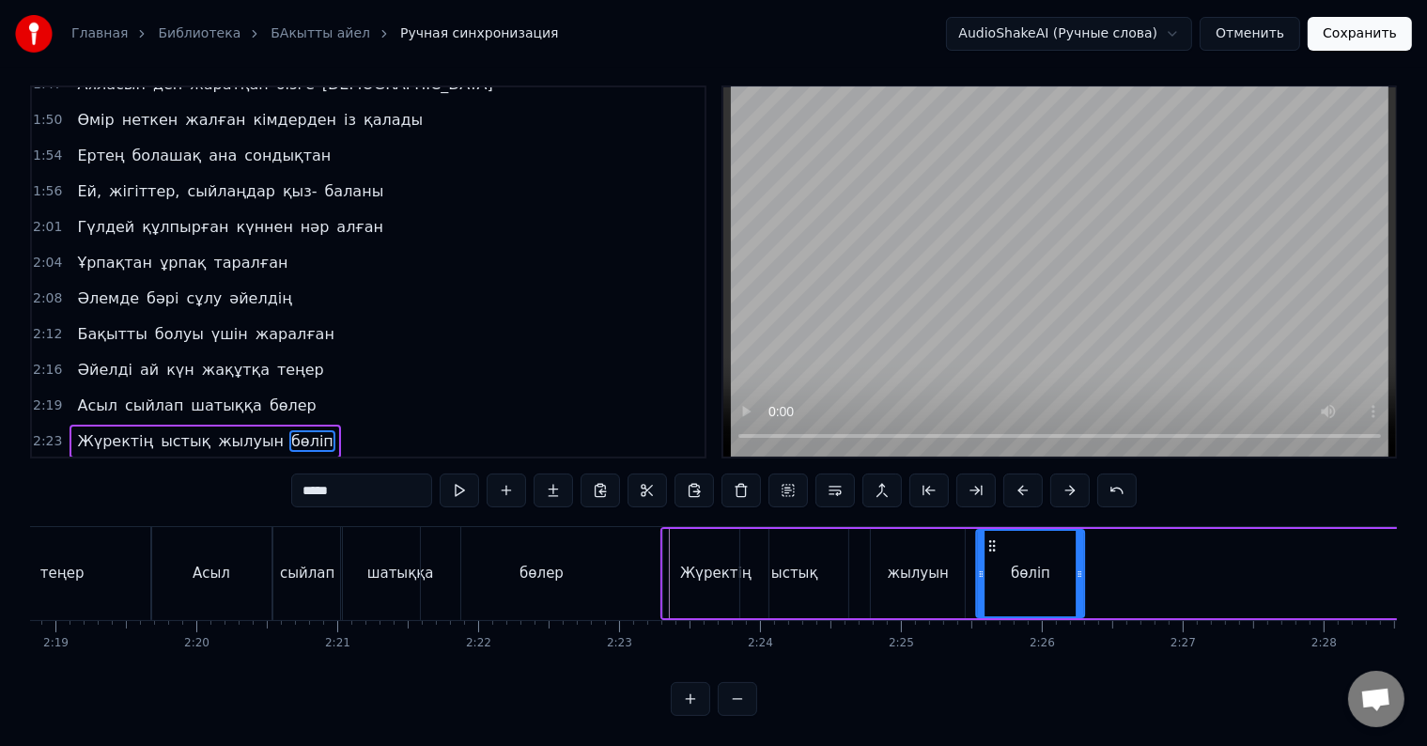
drag, startPoint x: 141, startPoint y: 533, endPoint x: 975, endPoint y: 538, distance: 834.1
click at [977, 540] on div "бөліп" at bounding box center [1030, 573] width 106 height 85
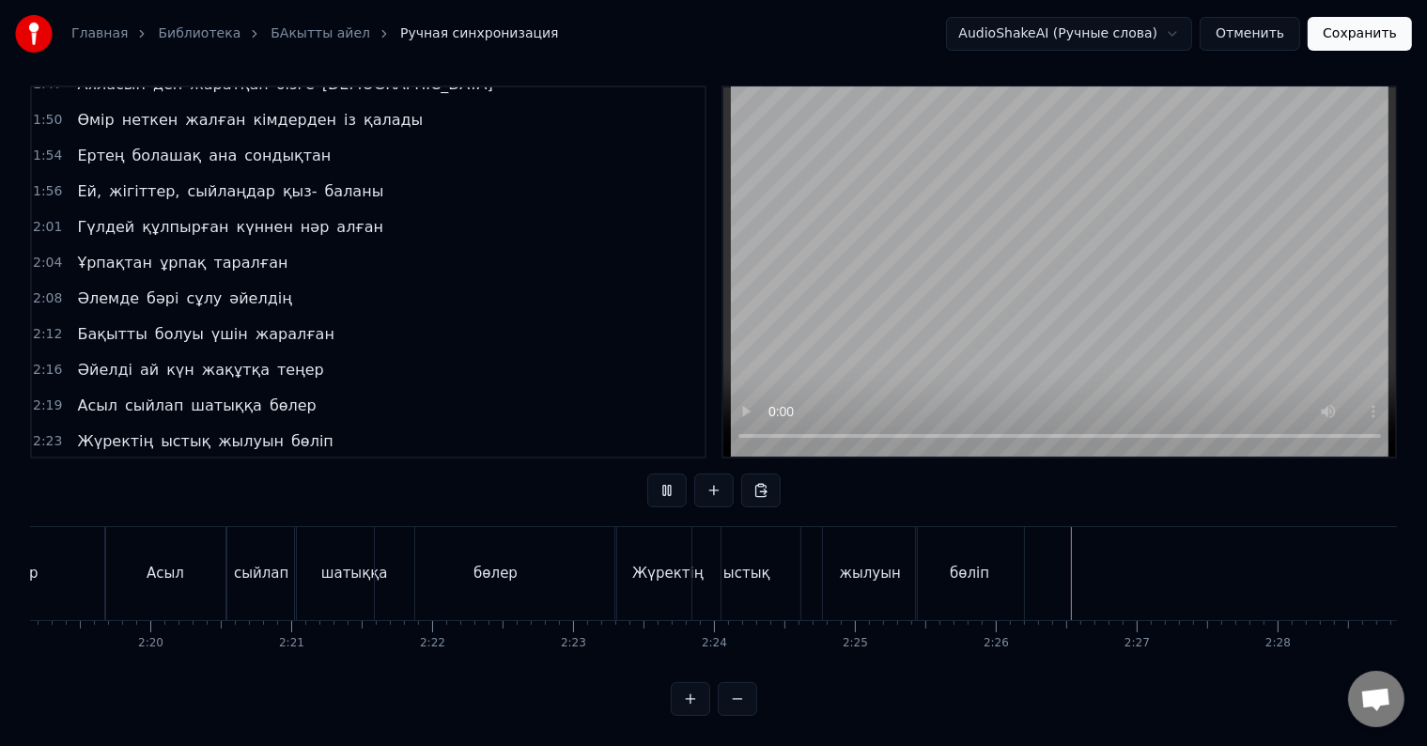
scroll to position [0, 21854]
click at [657, 478] on button at bounding box center [666, 490] width 39 height 34
click at [70, 425] on div "Жүректің ыстық жылуын бөліп" at bounding box center [205, 442] width 271 height 34
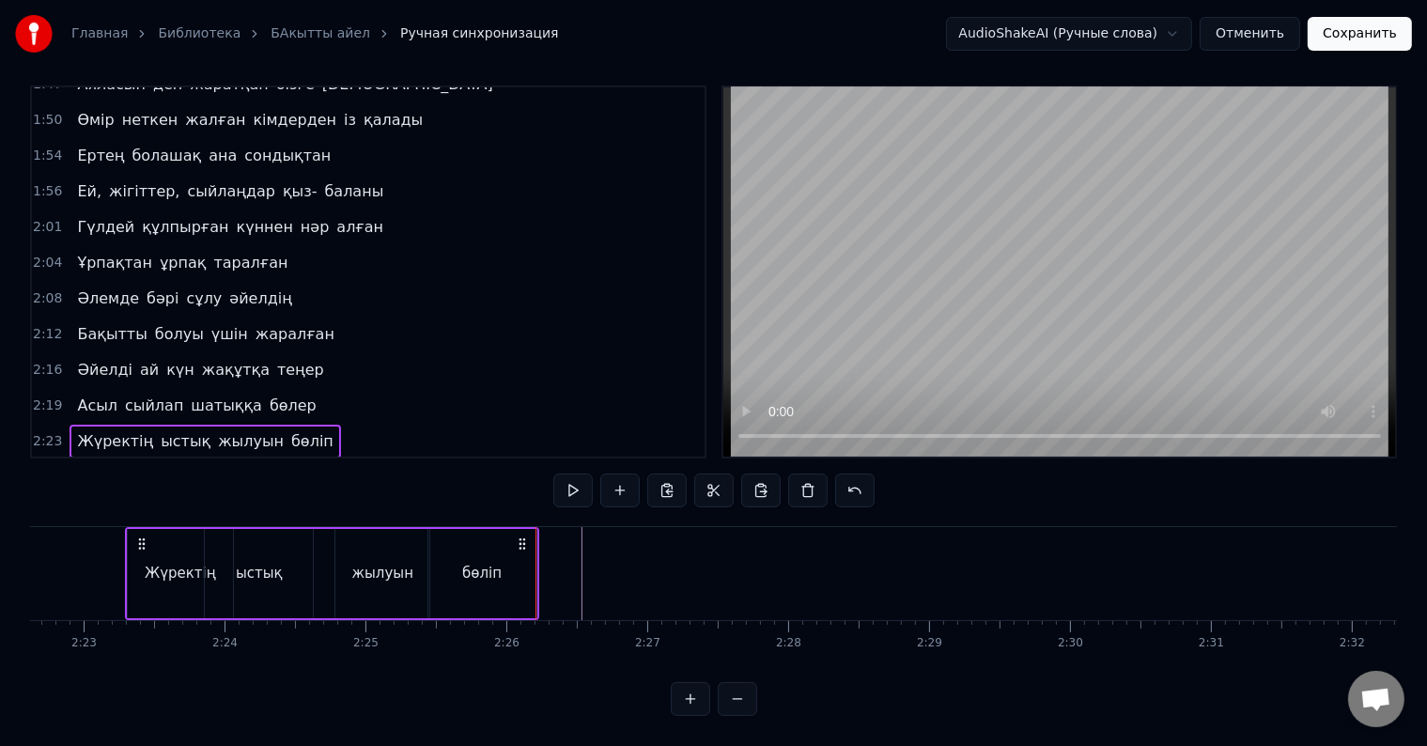
click at [530, 546] on div "бөліп" at bounding box center [482, 573] width 108 height 89
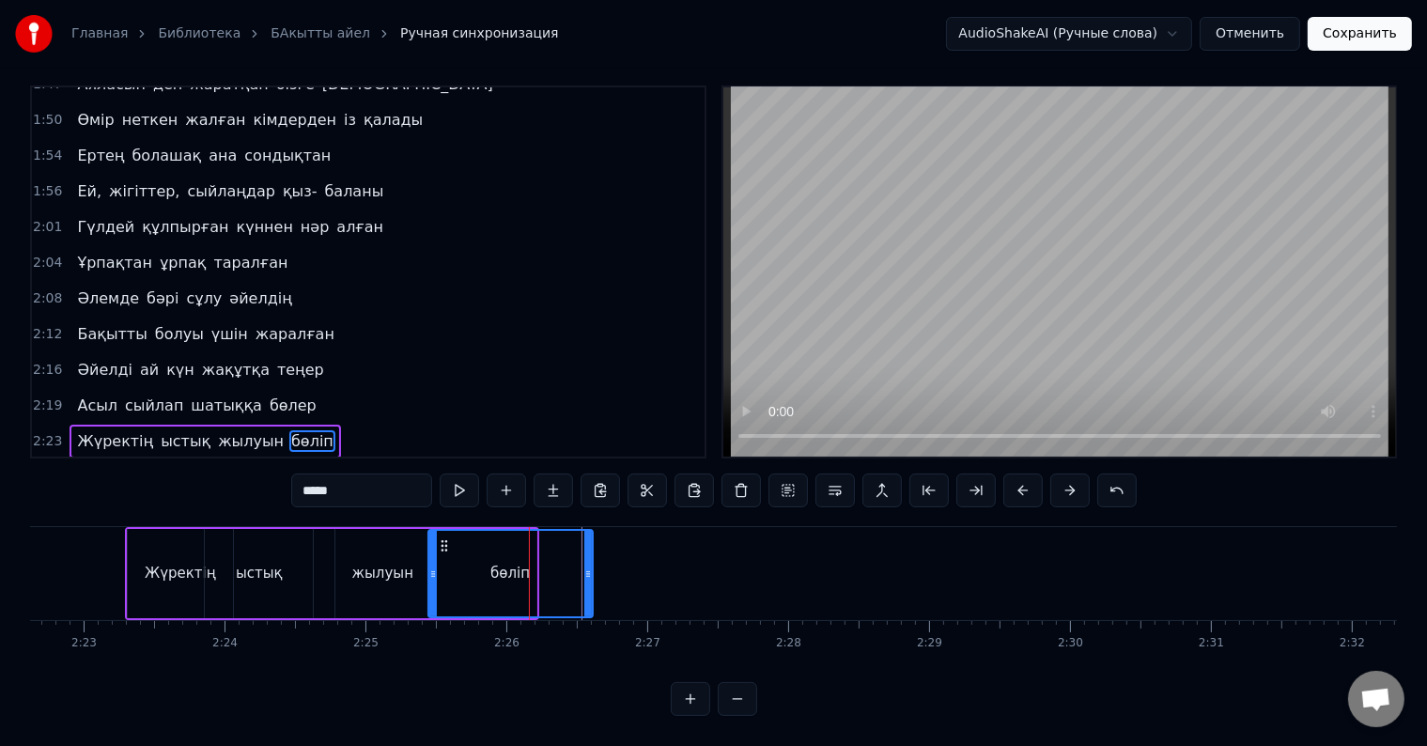
drag, startPoint x: 534, startPoint y: 560, endPoint x: 590, endPoint y: 566, distance: 56.7
click at [590, 566] on div at bounding box center [588, 573] width 8 height 85
click at [79, 430] on span "Жүректің" at bounding box center [115, 441] width 80 height 22
type input "********"
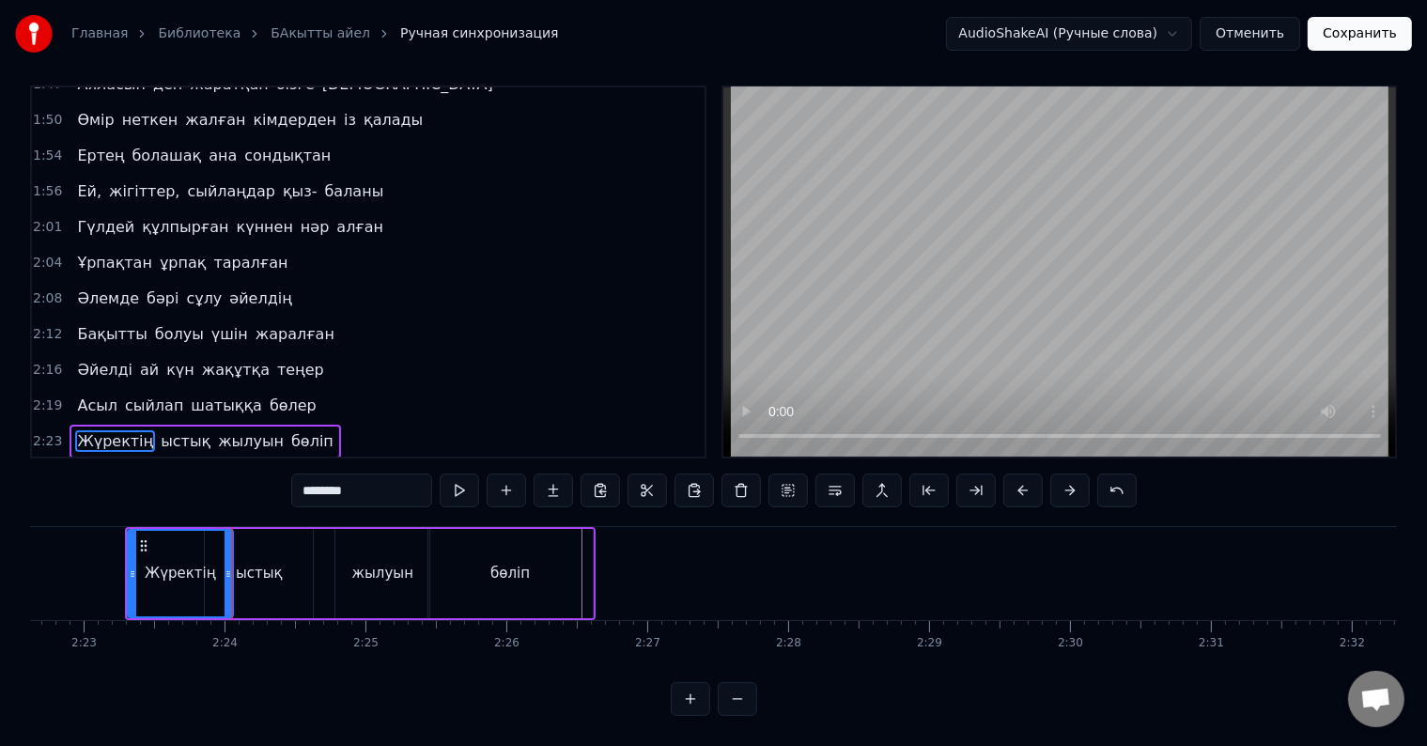
click at [98, 443] on div "0:32 Атадан бүгін бізге жалғасқан қыз- ұлын 0:35 Тұнықты шөлдейді аңсайды күн ж…" at bounding box center [713, 400] width 1367 height 630
click at [238, 425] on div "Жүректің ыстық жылуын бөліп" at bounding box center [205, 442] width 271 height 34
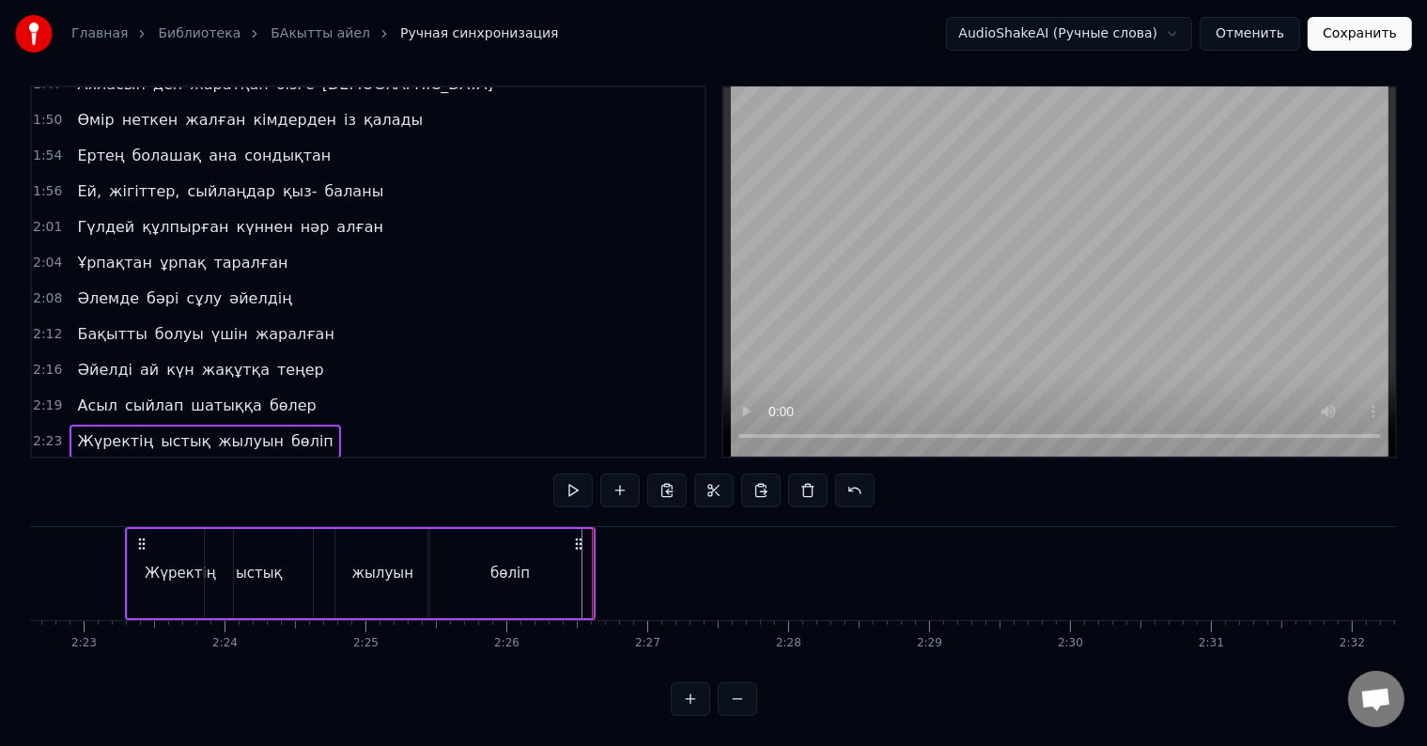
click at [70, 460] on div "Сыйлай білсеңіз бақытты әйел" at bounding box center [204, 477] width 268 height 34
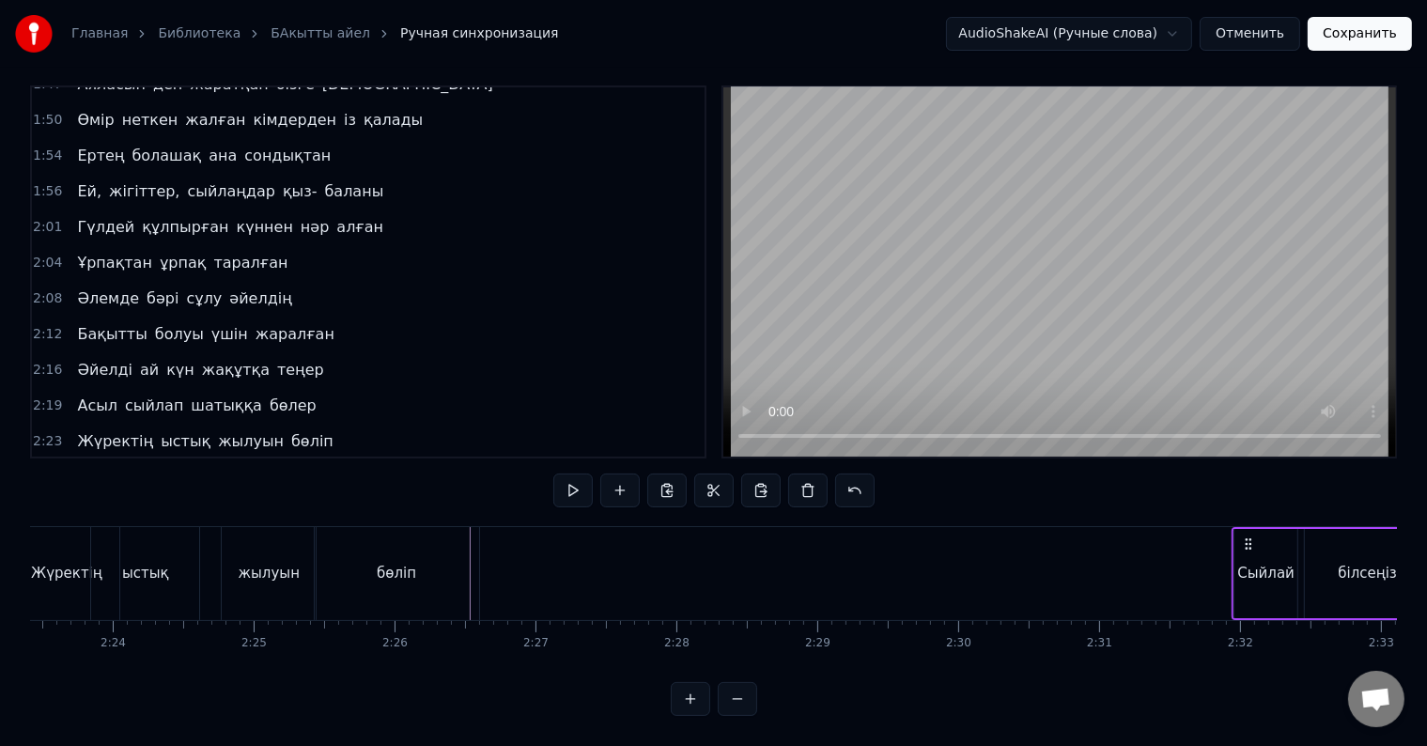
scroll to position [0, 20225]
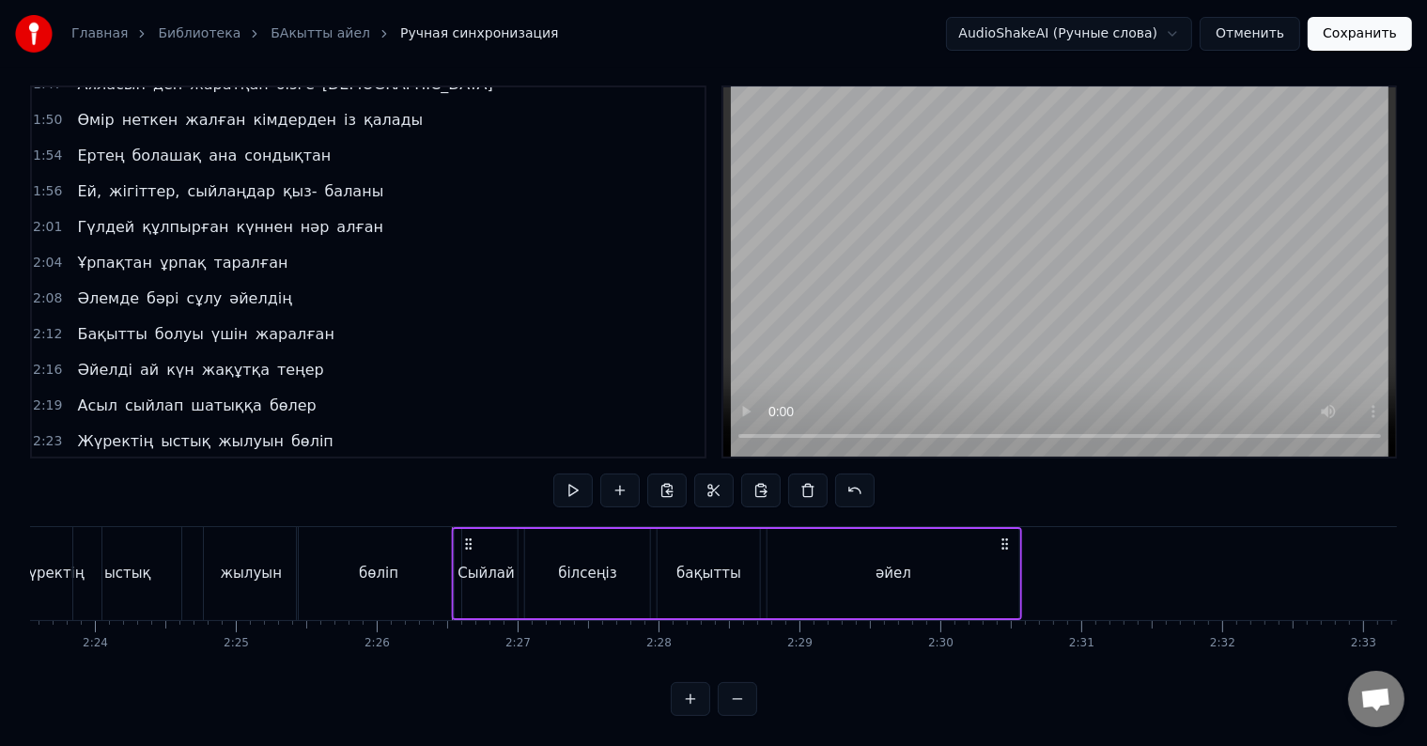
drag, startPoint x: 143, startPoint y: 526, endPoint x: 470, endPoint y: 541, distance: 327.2
click at [470, 541] on div "Сыйлай білсеңіз бақытты әйел" at bounding box center [737, 573] width 570 height 93
drag, startPoint x: 463, startPoint y: 526, endPoint x: 492, endPoint y: 534, distance: 30.1
click at [493, 534] on div "Сыйлай білсеңіз бақытты әйел" at bounding box center [737, 573] width 570 height 93
click at [70, 460] on div "Сыйлай білсеңіз бақытты әйел" at bounding box center [204, 477] width 268 height 34
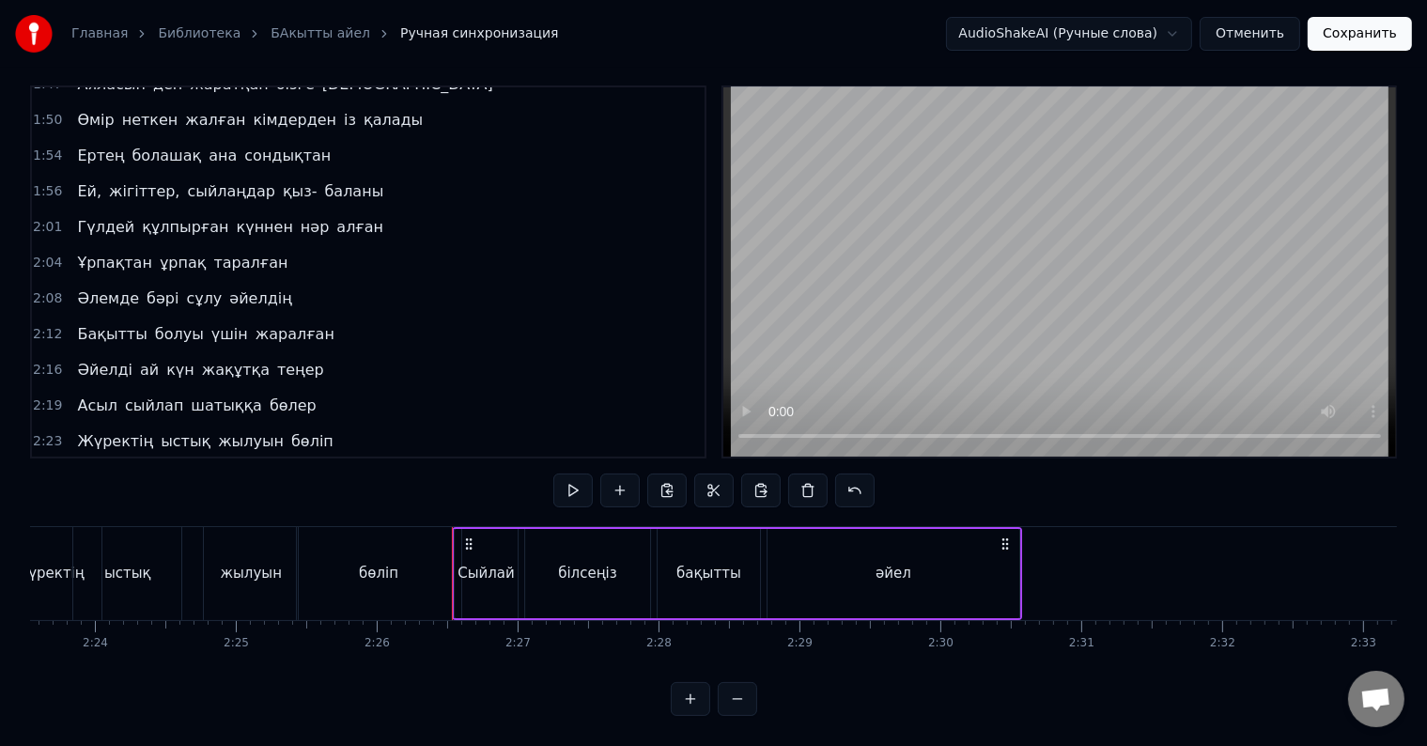
click at [466, 536] on icon at bounding box center [468, 543] width 15 height 15
drag, startPoint x: 466, startPoint y: 523, endPoint x: 549, endPoint y: 537, distance: 83.9
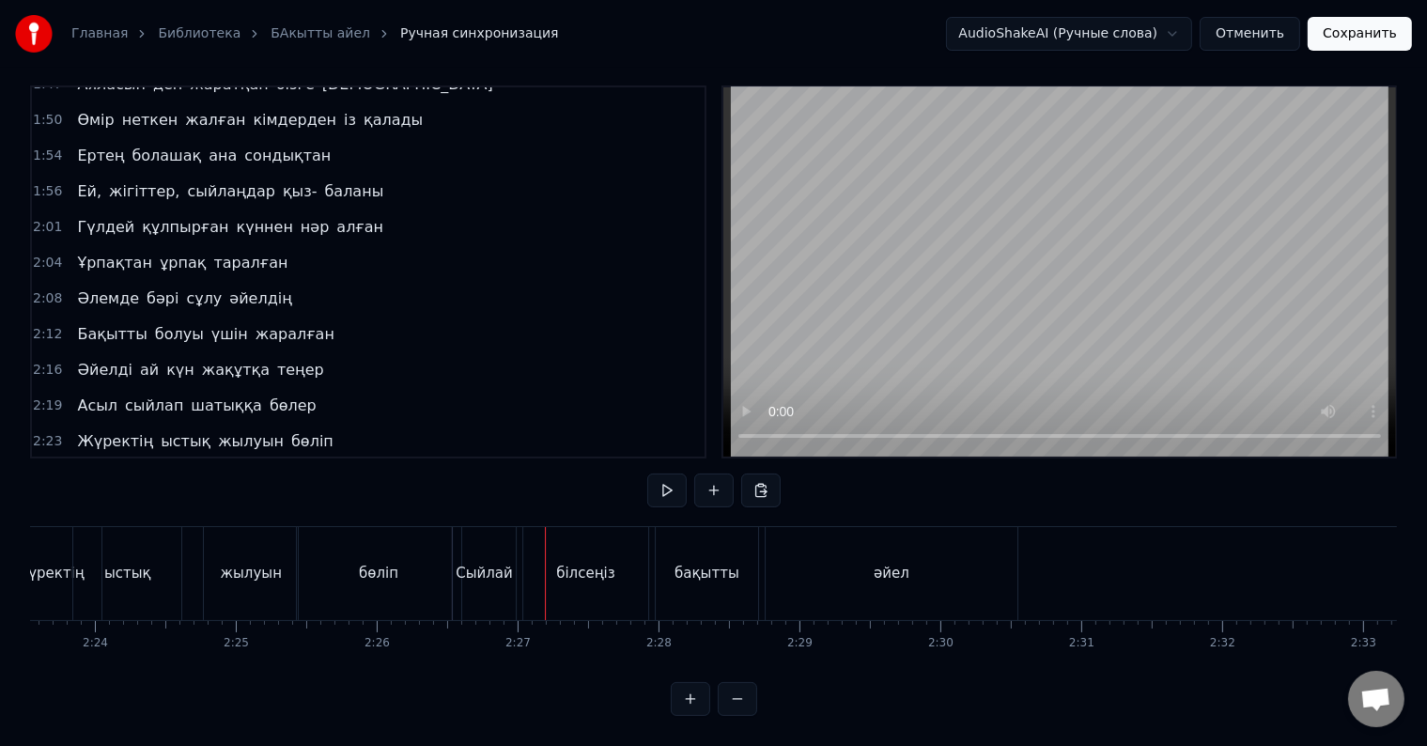
drag, startPoint x: 447, startPoint y: 486, endPoint x: 183, endPoint y: 451, distance: 266.2
click at [447, 486] on div "0:32 Атадан бүгін бізге жалғасқан қыз- ұлын 0:35 Тұнықты шөлдейді аңсайды күн ж…" at bounding box center [713, 400] width 1367 height 630
click at [99, 460] on div "Сыйлай білсеңіз бақытты әйел" at bounding box center [204, 477] width 268 height 34
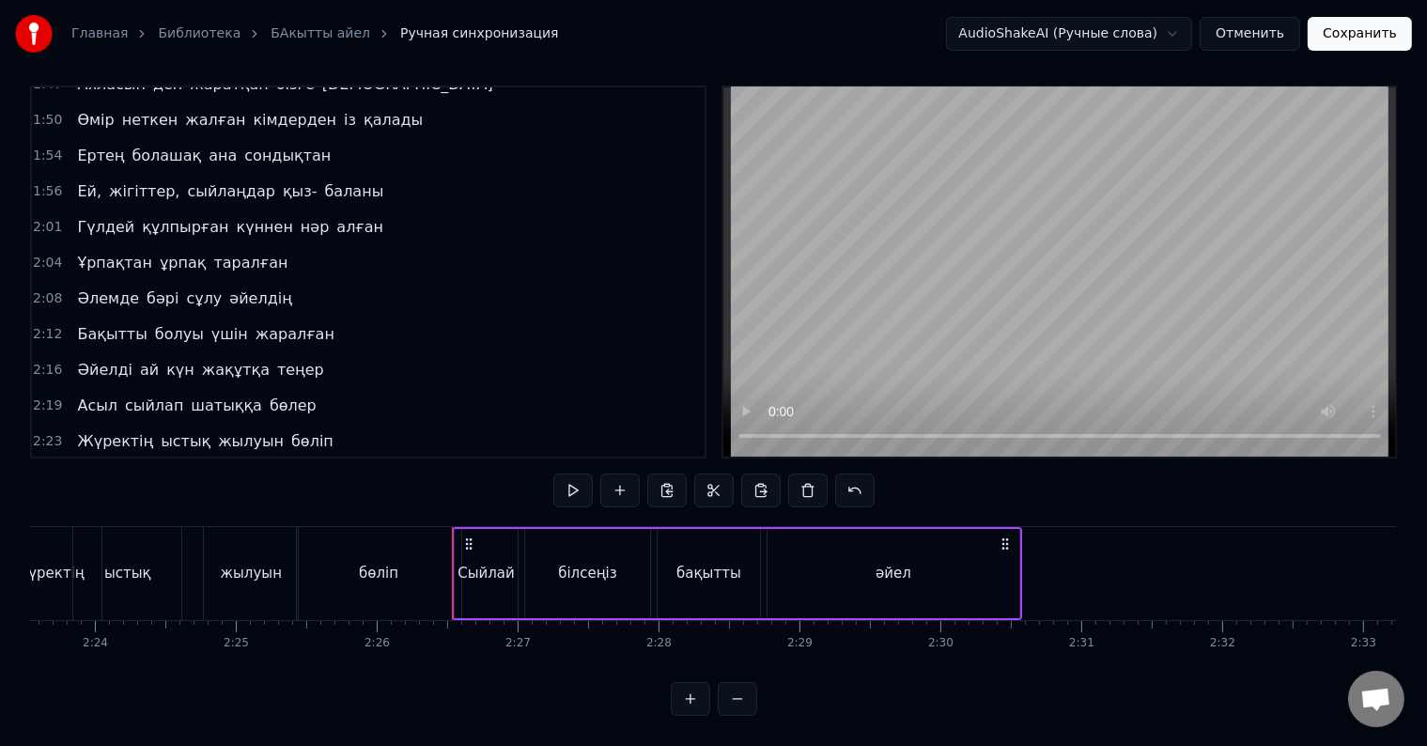
drag, startPoint x: 466, startPoint y: 523, endPoint x: 889, endPoint y: 531, distance: 422.8
click at [889, 531] on div "Сыйлай білсеңіз бақытты әйел" at bounding box center [737, 573] width 570 height 93
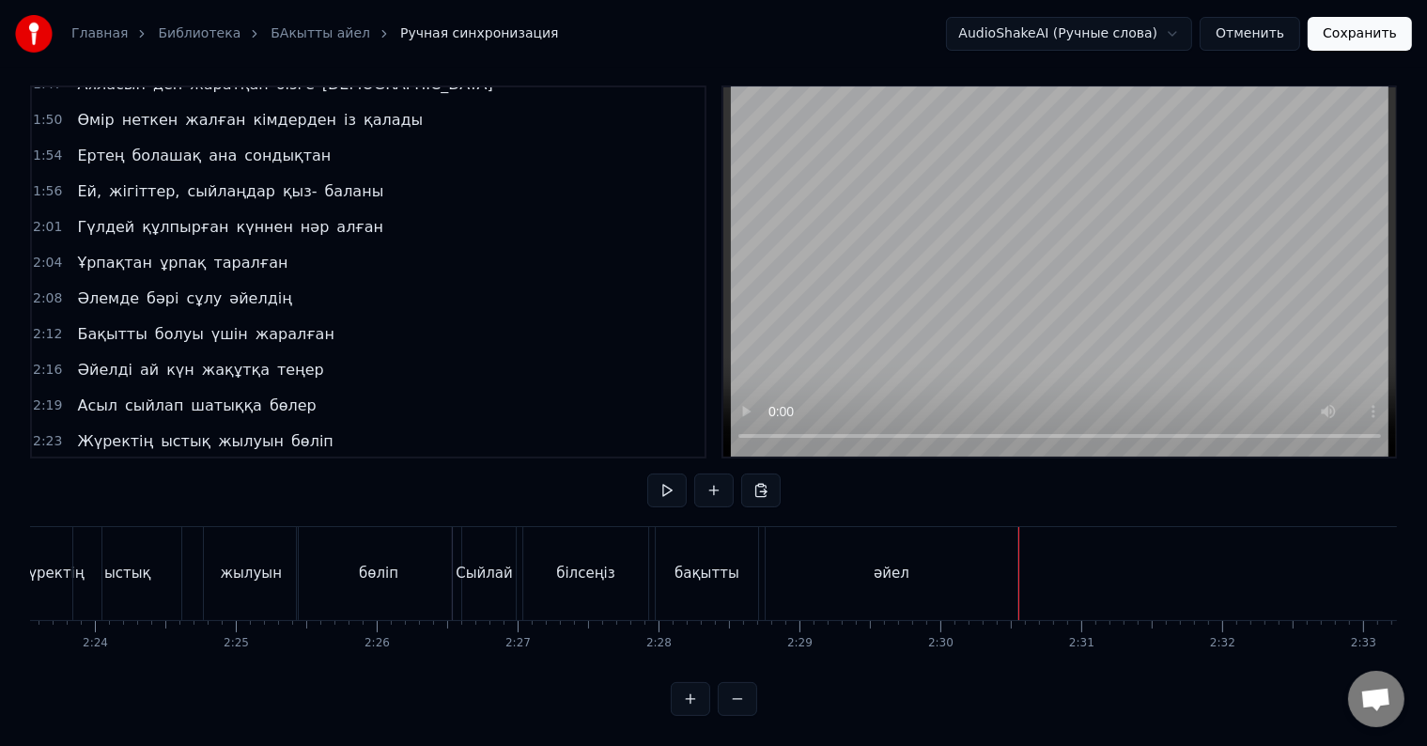
click at [144, 466] on span "білсеңіз" at bounding box center [177, 477] width 67 height 22
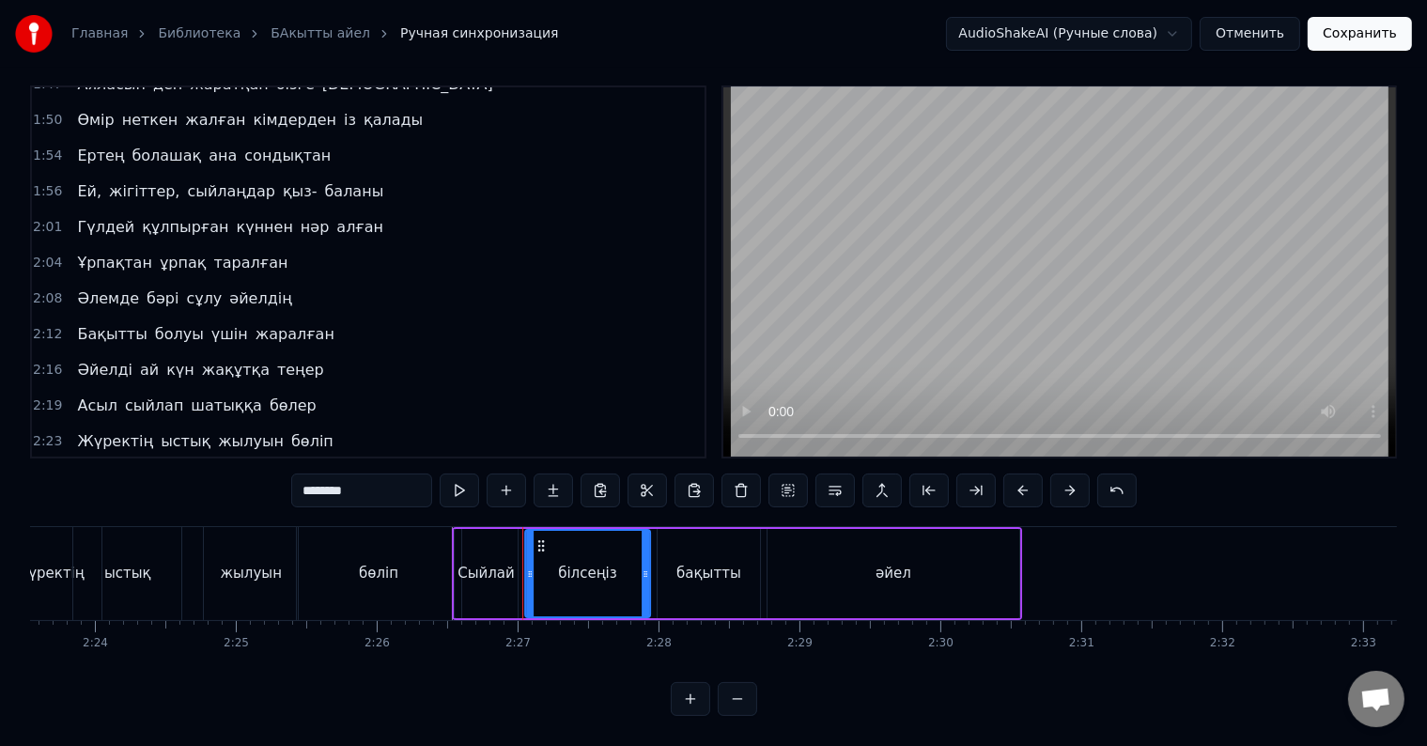
click at [98, 466] on span "Сыйлай" at bounding box center [107, 477] width 65 height 22
type input "******"
click at [290, 466] on span "әйел" at bounding box center [310, 477] width 41 height 22
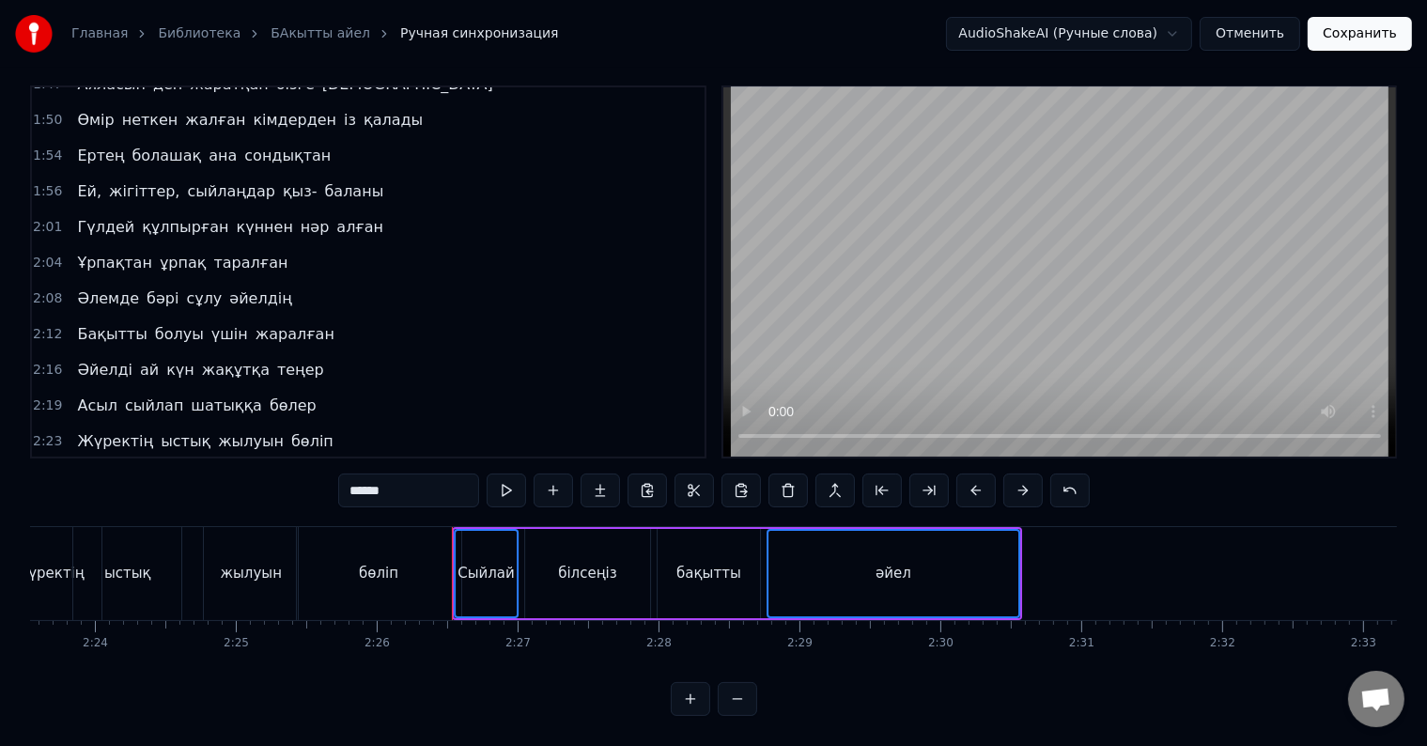
click at [189, 460] on div "Сыйлай білсеңіз бақытты әйел" at bounding box center [204, 477] width 268 height 34
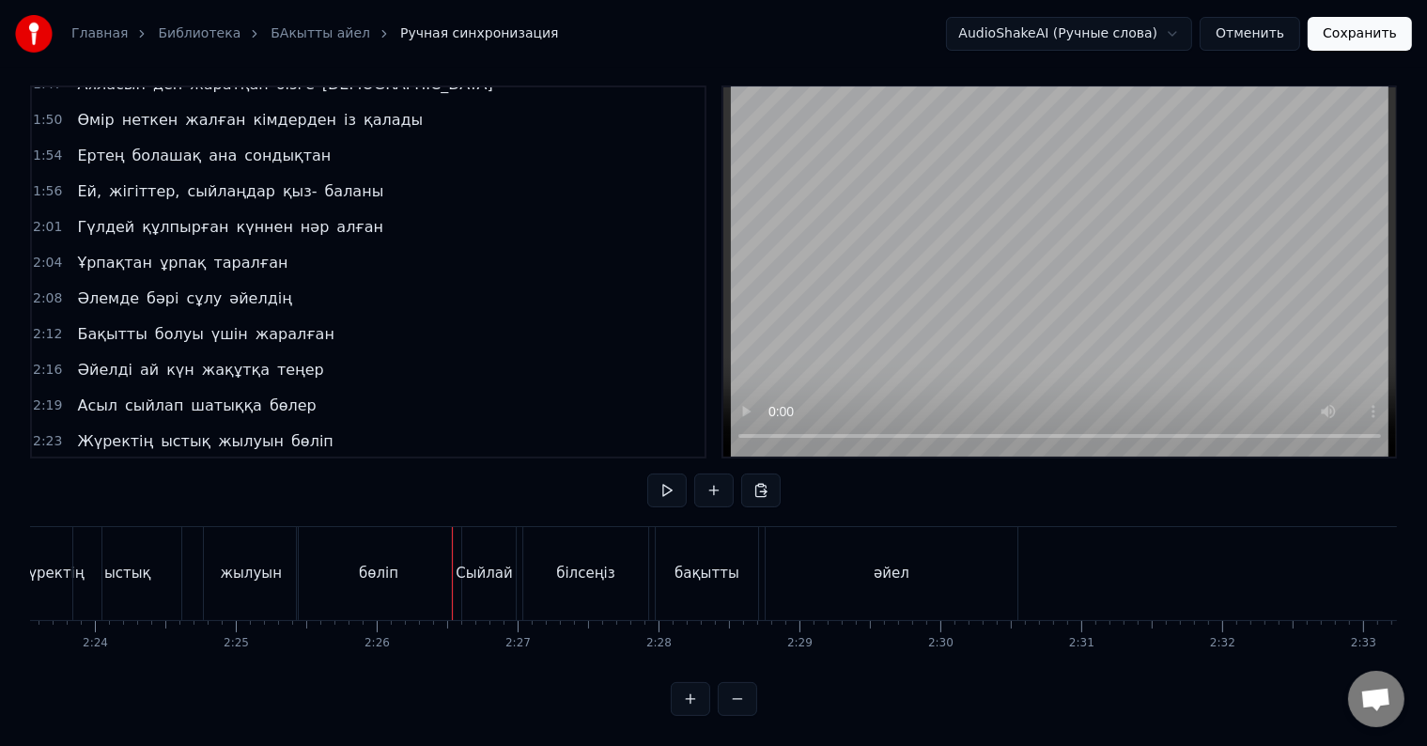
click at [165, 466] on span "білсеңіз" at bounding box center [177, 477] width 67 height 22
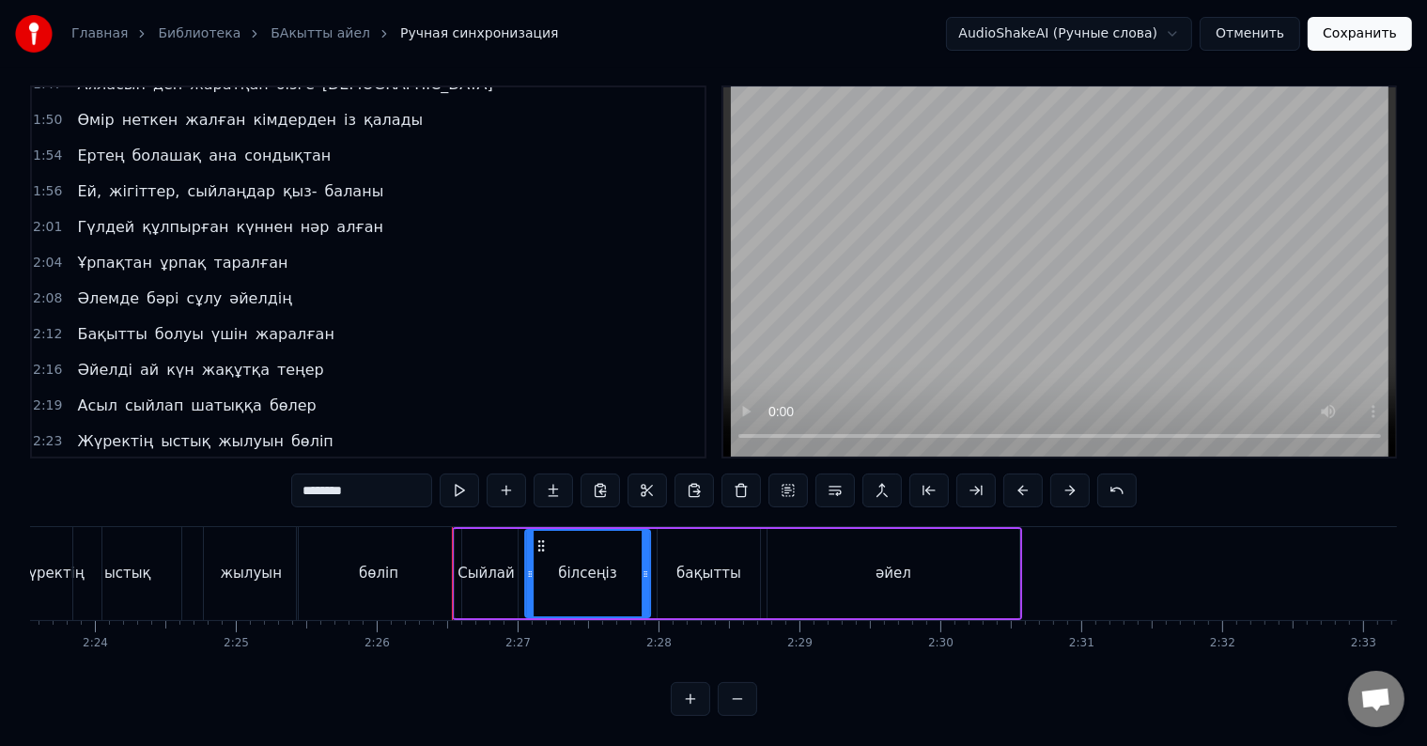
click at [84, 424] on div "2:23 Жүректің ыстық жылуын бөліп" at bounding box center [368, 442] width 673 height 36
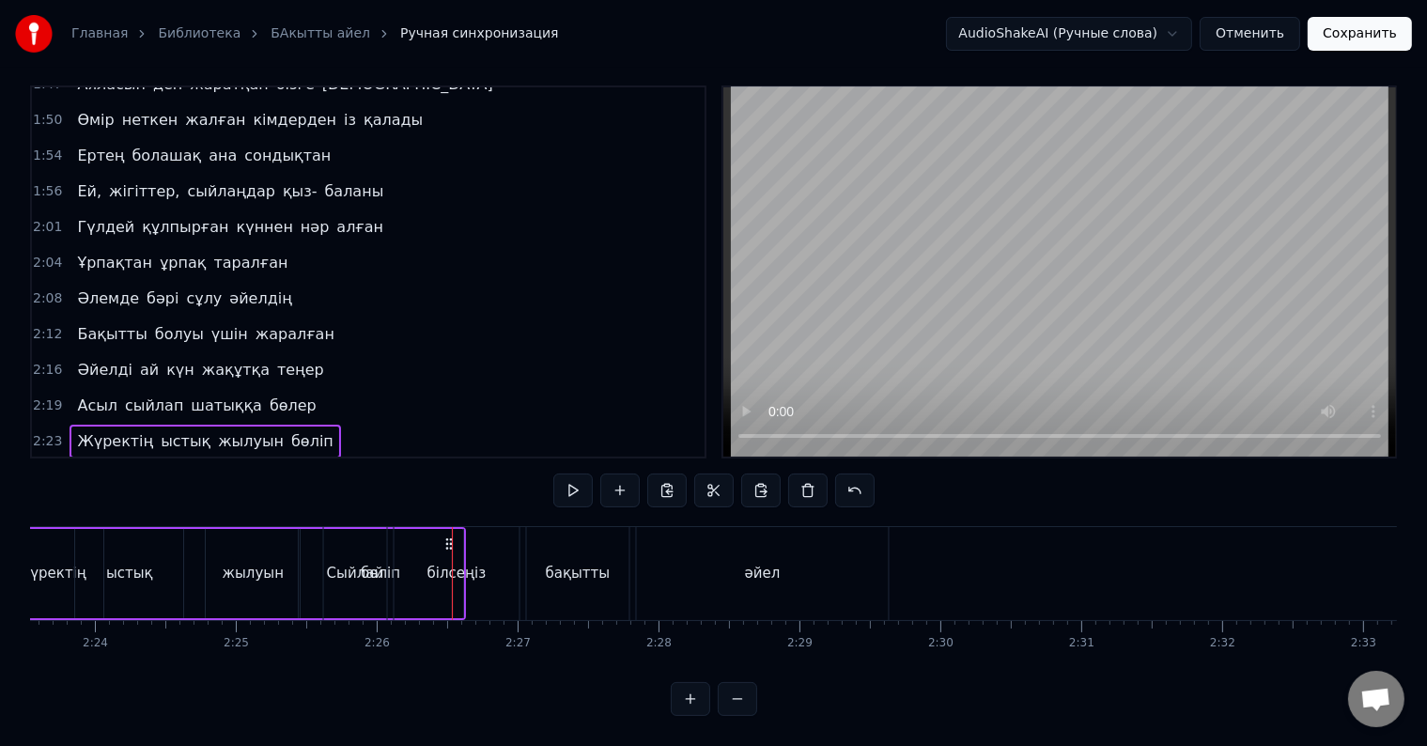
scroll to position [0, 20095]
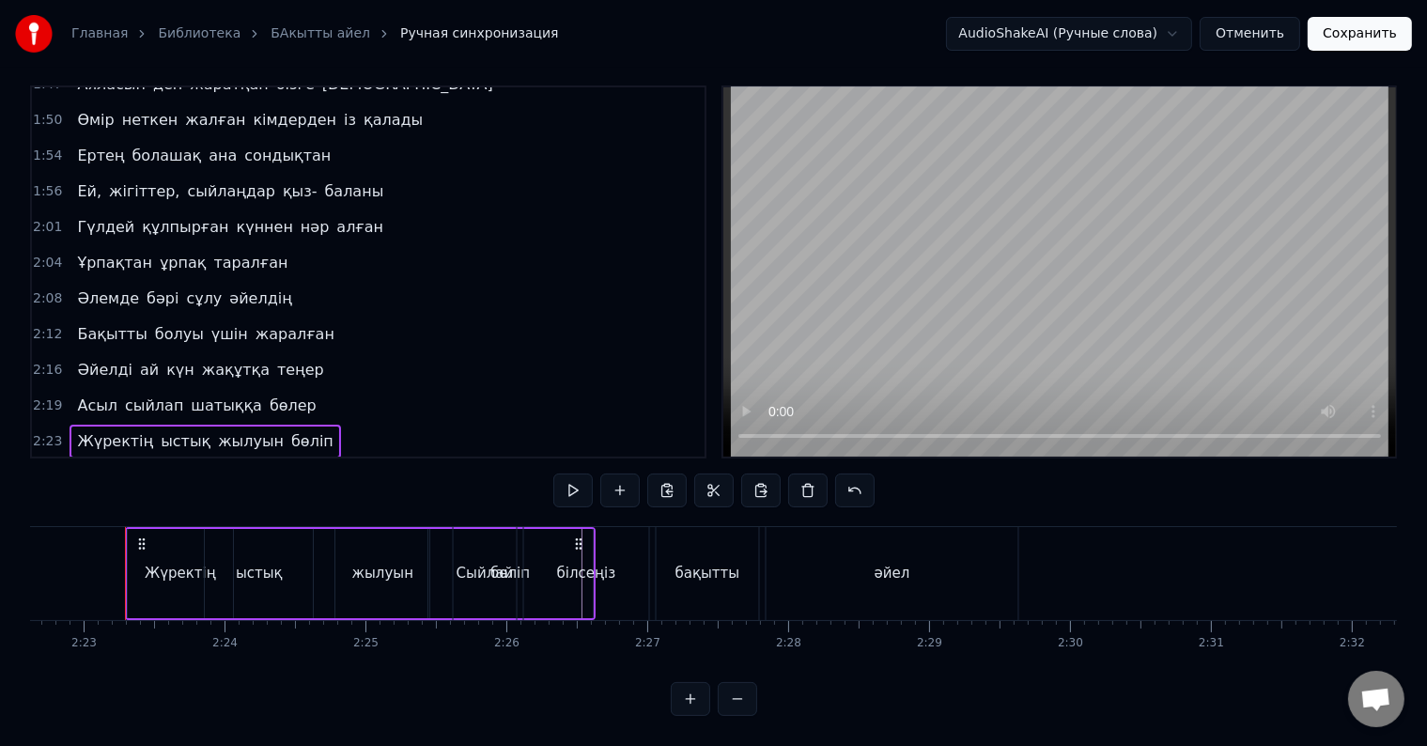
click at [75, 466] on span "Сыйлай" at bounding box center [107, 477] width 65 height 22
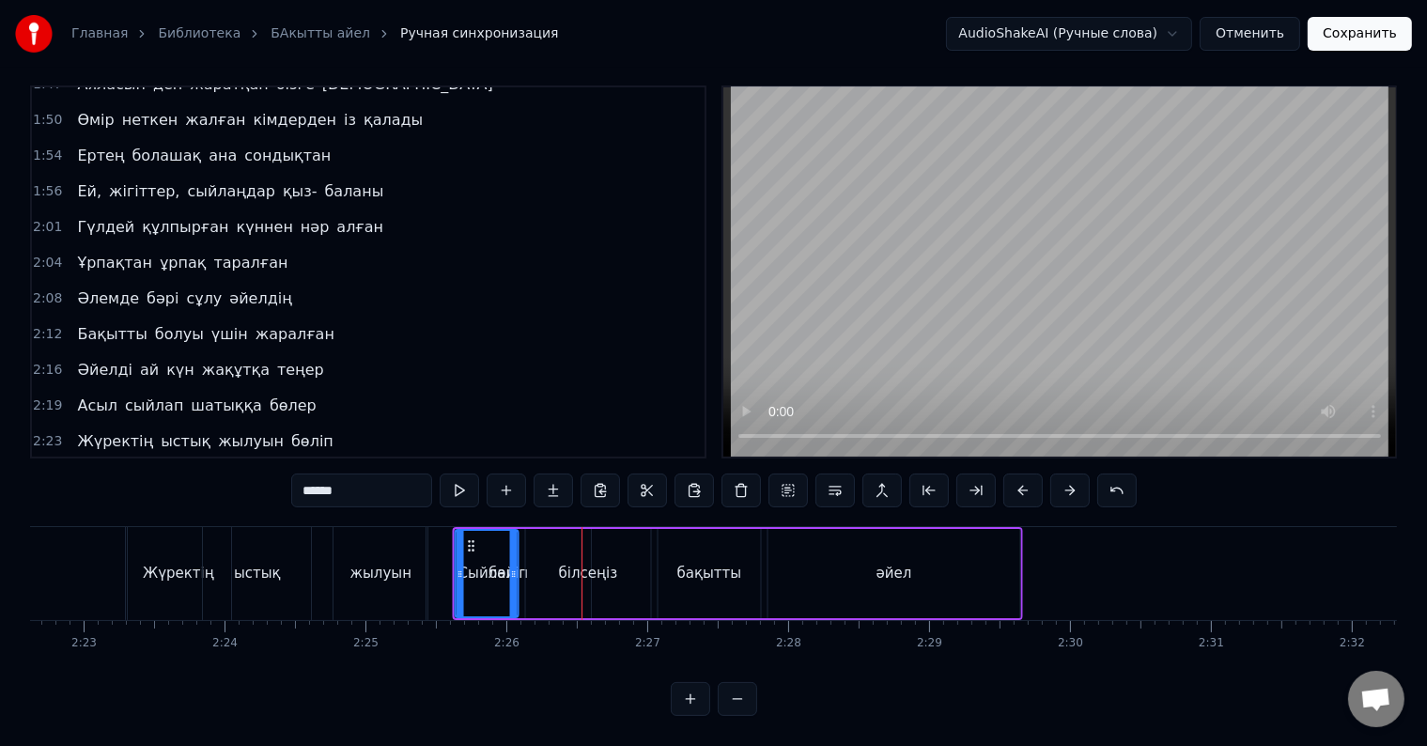
click at [61, 459] on div "2:26 Сыйлай білсеңіз бақытты әйел" at bounding box center [368, 477] width 673 height 36
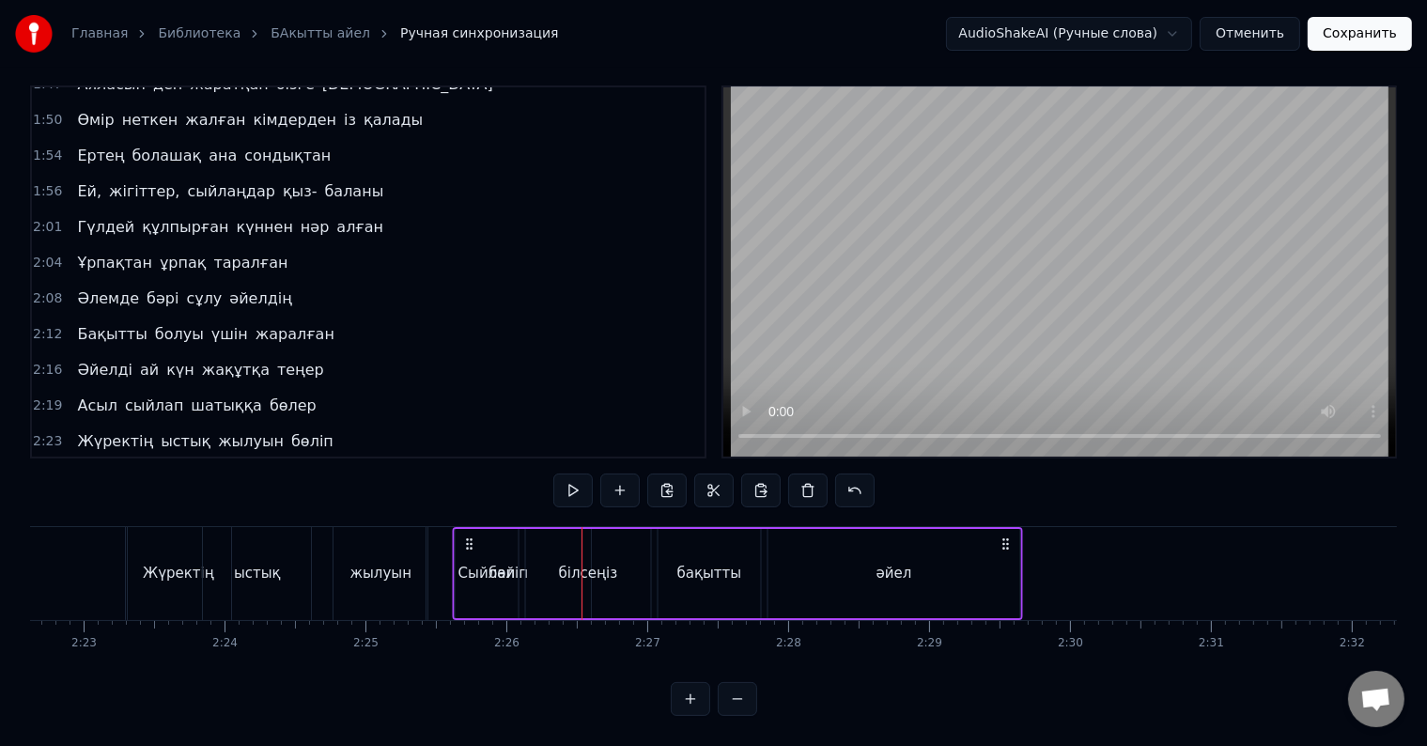
drag, startPoint x: 466, startPoint y: 531, endPoint x: 500, endPoint y: 534, distance: 34.0
click at [500, 534] on div "Сыйлай білсеңіз бақытты әйел" at bounding box center [737, 573] width 570 height 93
click at [810, 557] on div "әйел" at bounding box center [893, 573] width 252 height 89
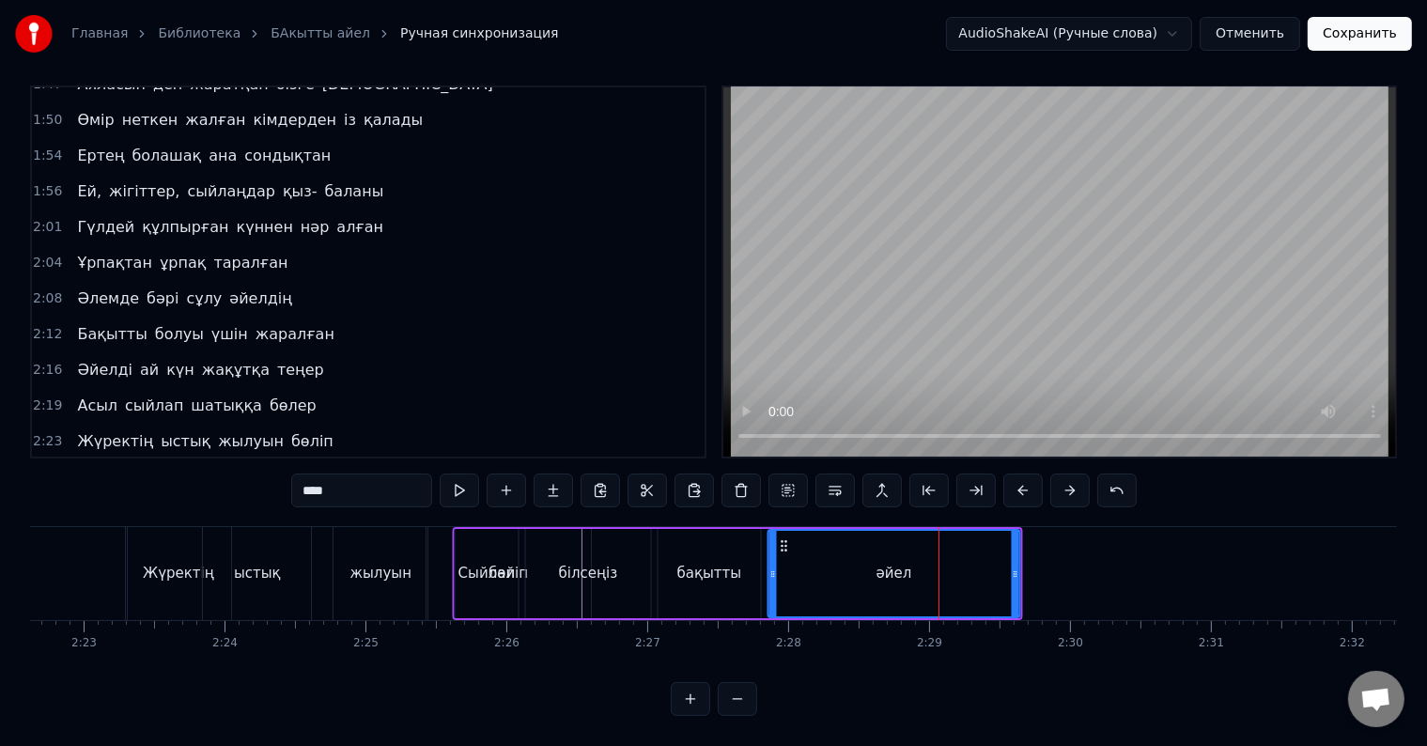
drag, startPoint x: 782, startPoint y: 522, endPoint x: 795, endPoint y: 522, distance: 13.2
click at [795, 531] on div "әйел" at bounding box center [893, 573] width 250 height 85
drag, startPoint x: 783, startPoint y: 528, endPoint x: 806, endPoint y: 534, distance: 23.2
click at [806, 534] on div "әйел" at bounding box center [893, 573] width 250 height 85
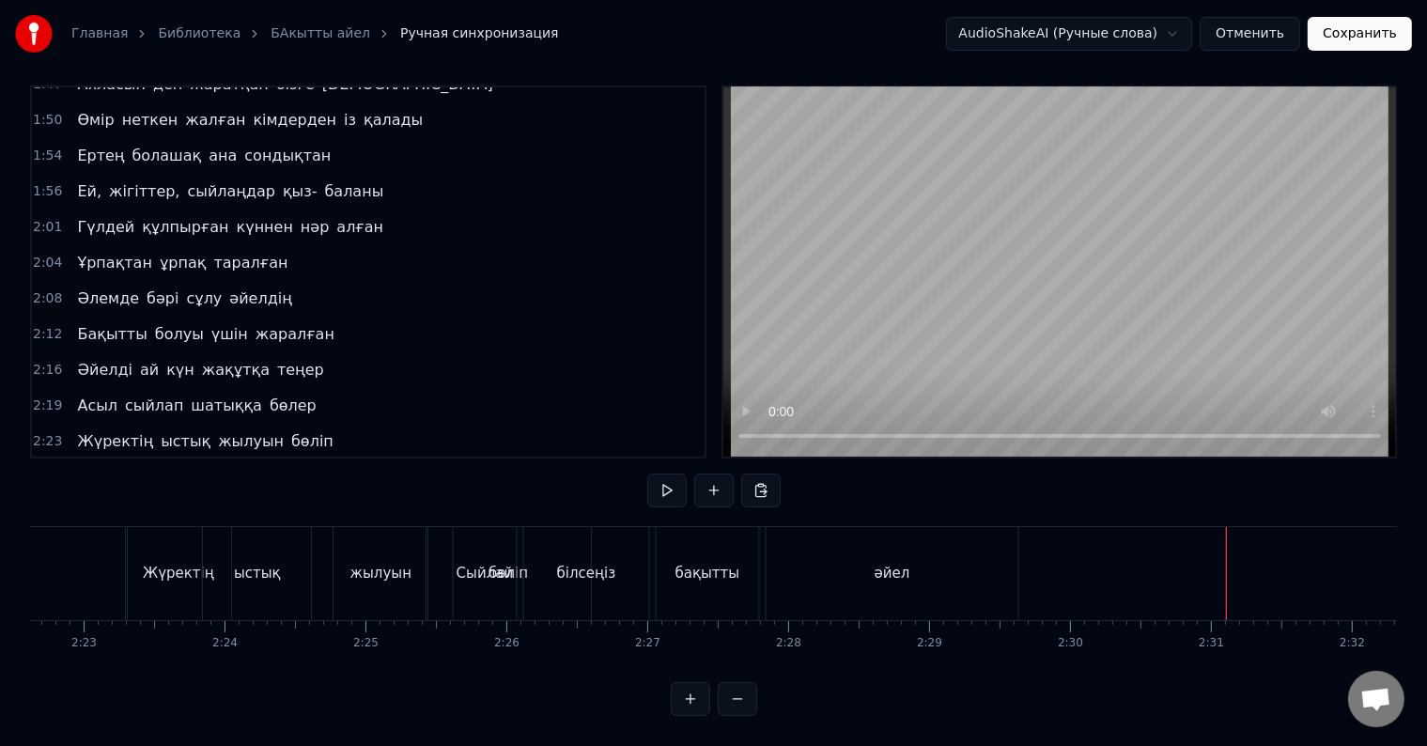
click at [958, 579] on div "әйел" at bounding box center [892, 573] width 252 height 93
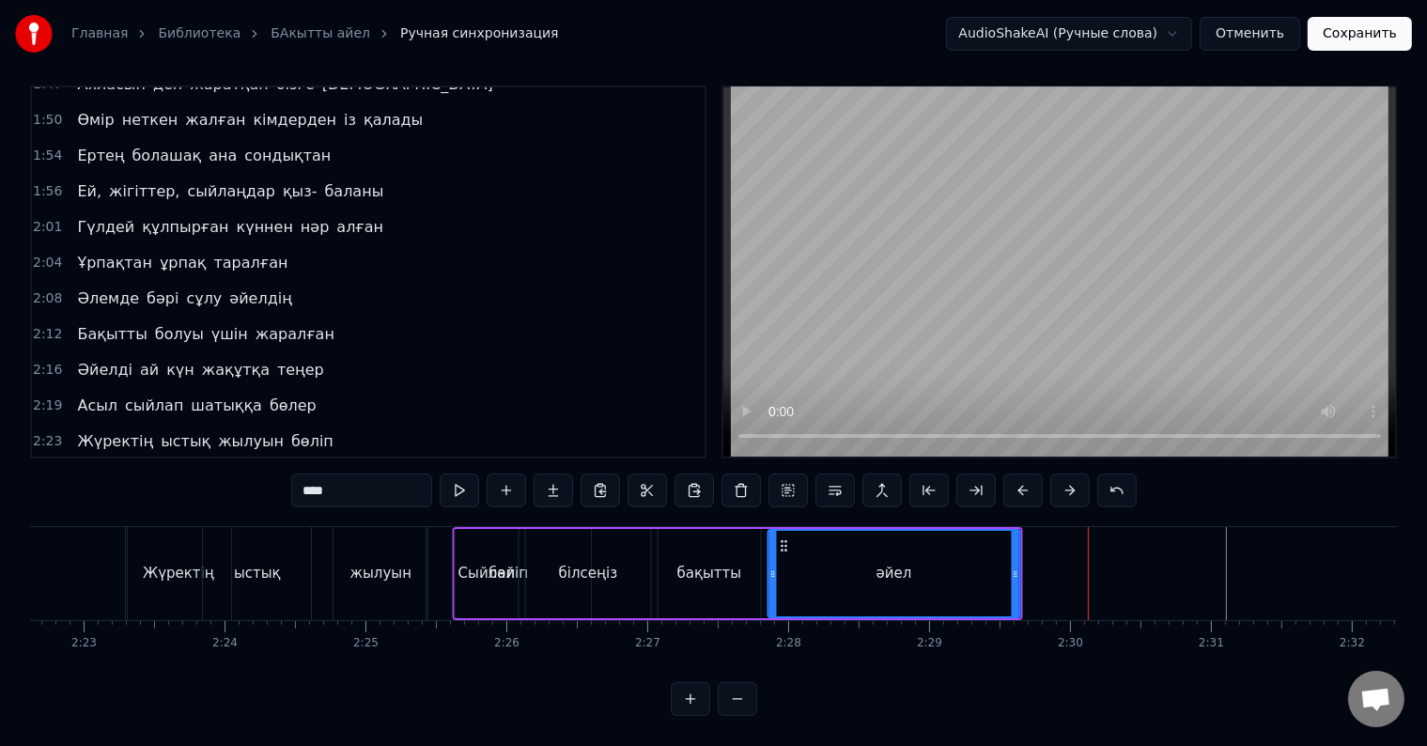
drag, startPoint x: 780, startPoint y: 533, endPoint x: 684, endPoint y: 552, distance: 97.8
click at [804, 538] on div "әйел" at bounding box center [893, 573] width 250 height 85
click at [570, 563] on div "білсеңіз" at bounding box center [587, 574] width 59 height 22
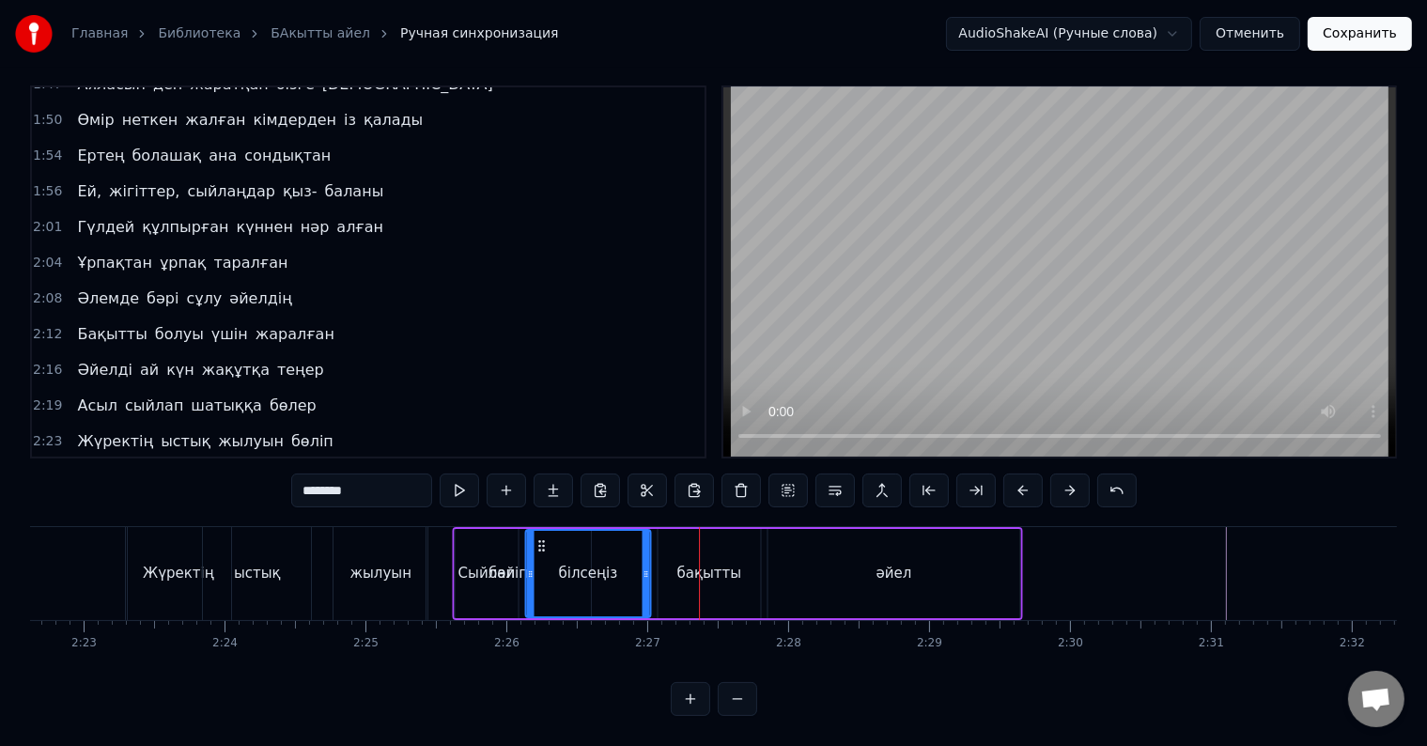
click at [477, 563] on div "Сыйлай" at bounding box center [485, 574] width 57 height 22
type input "******"
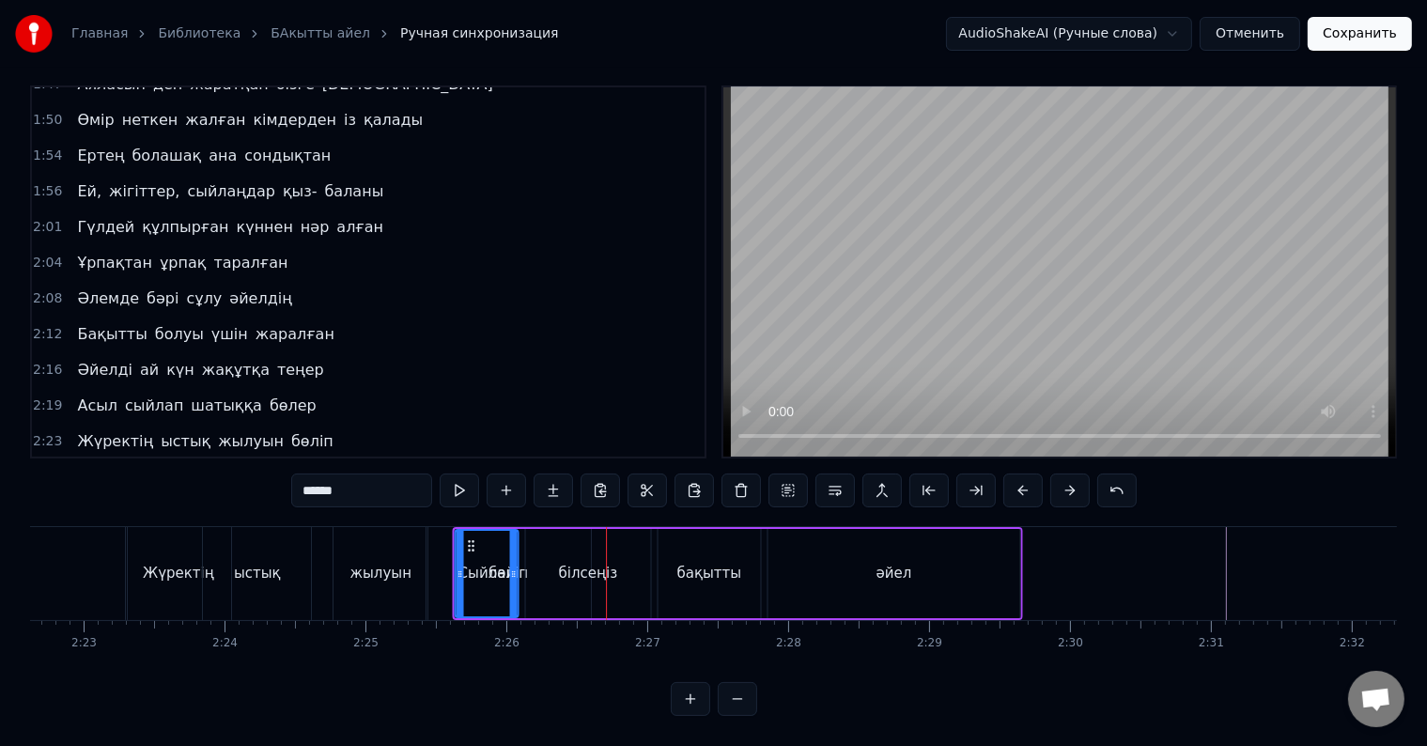
drag, startPoint x: 469, startPoint y: 525, endPoint x: 488, endPoint y: 531, distance: 20.5
click at [488, 531] on div "Сыйлай" at bounding box center [486, 573] width 61 height 85
click at [939, 549] on div "әйел" at bounding box center [893, 573] width 252 height 89
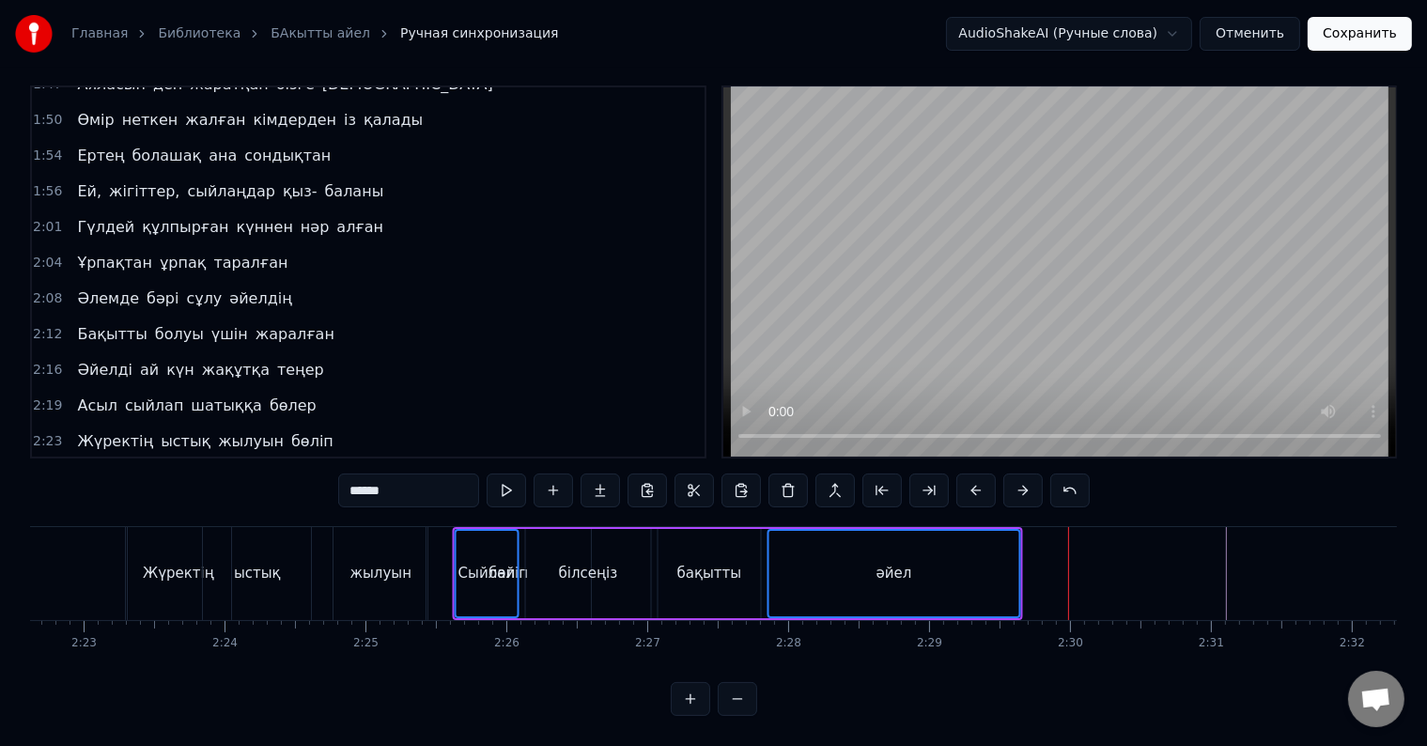
click at [935, 640] on div "Атадан бүгін бізге жалғасқан қыз- ұлын Тұнықты шөлдейді аңсайды күн жылуын Тәңі…" at bounding box center [713, 596] width 1367 height 141
click at [495, 563] on div "Сыйлай" at bounding box center [485, 574] width 57 height 22
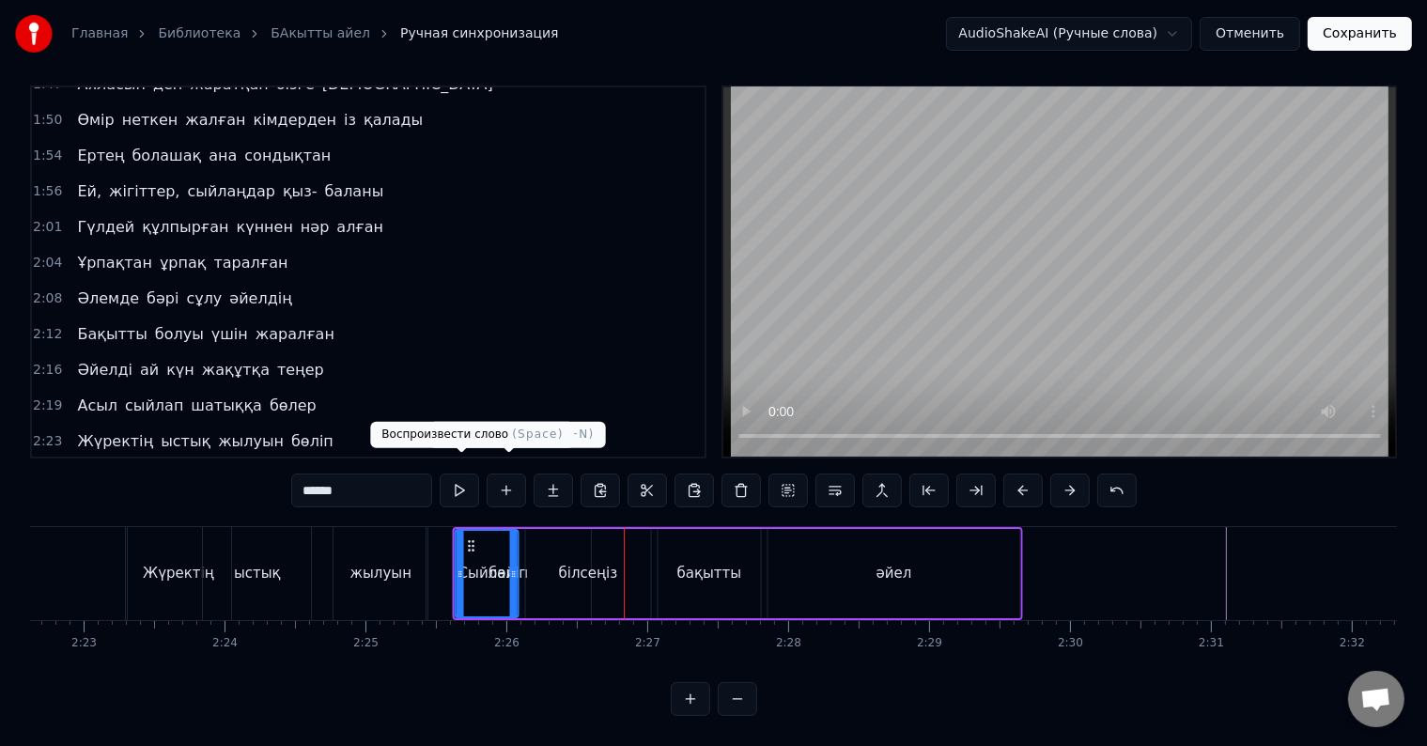
click at [462, 477] on button at bounding box center [459, 490] width 39 height 34
click at [70, 460] on div "Сыйлай білсеңіз бақытты әйел" at bounding box center [204, 477] width 268 height 34
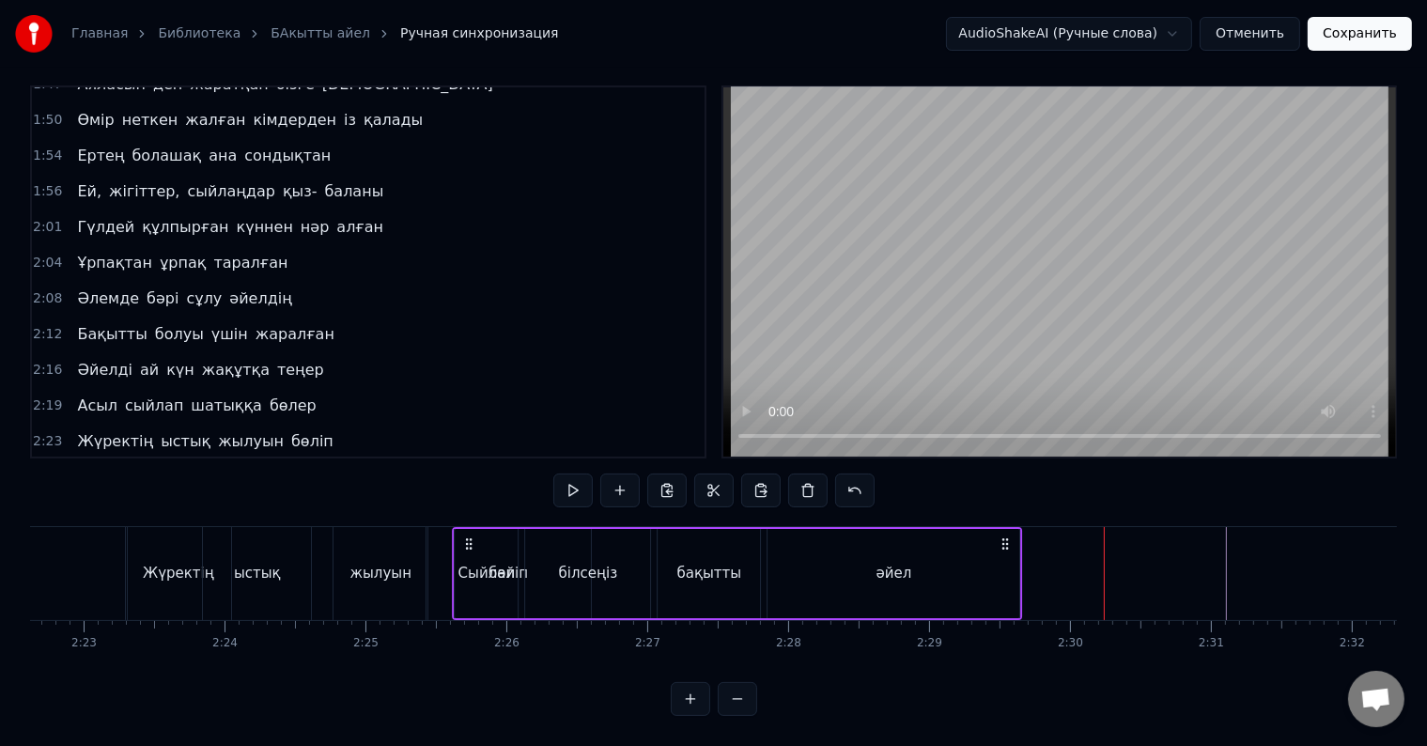
click at [1364, 34] on button "Сохранить" at bounding box center [1360, 34] width 104 height 34
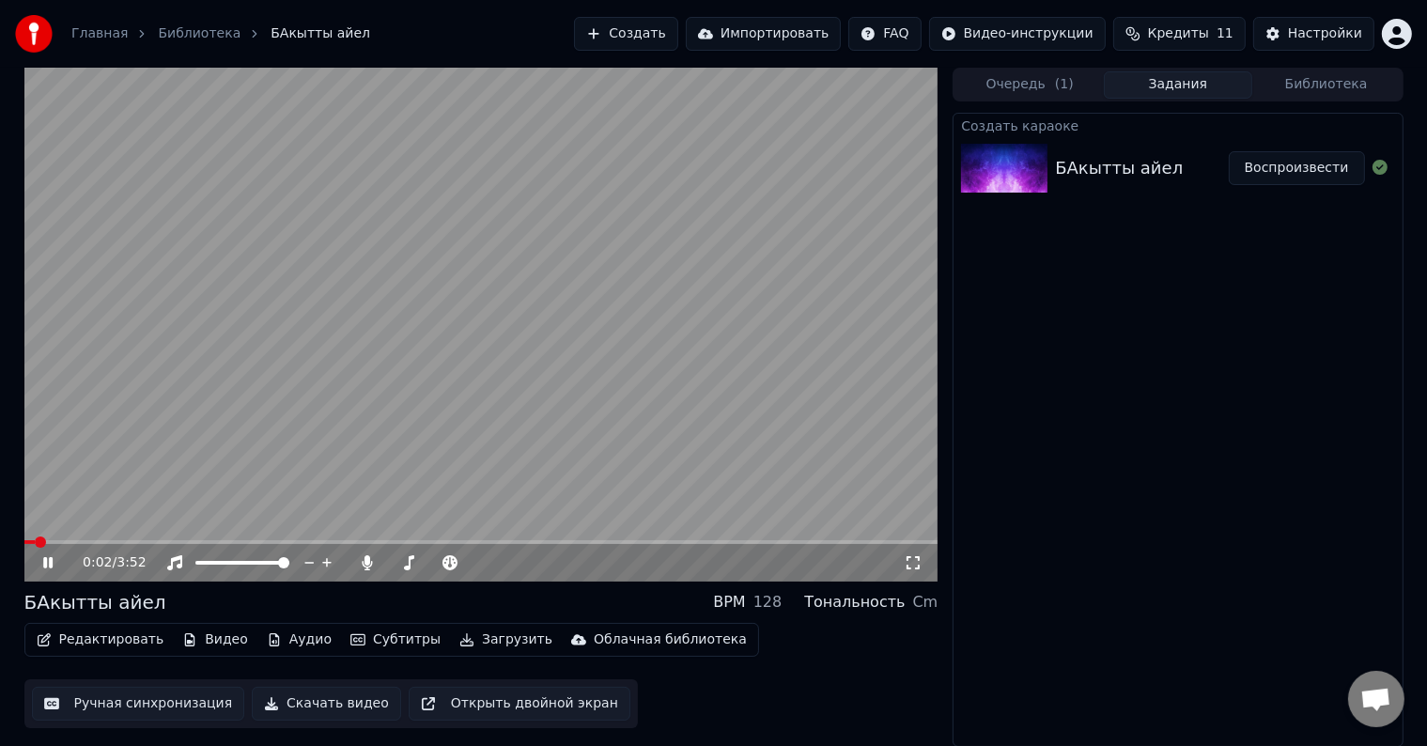
click at [42, 560] on icon at bounding box center [61, 562] width 44 height 15
click at [87, 644] on button "Редактировать" at bounding box center [100, 640] width 143 height 26
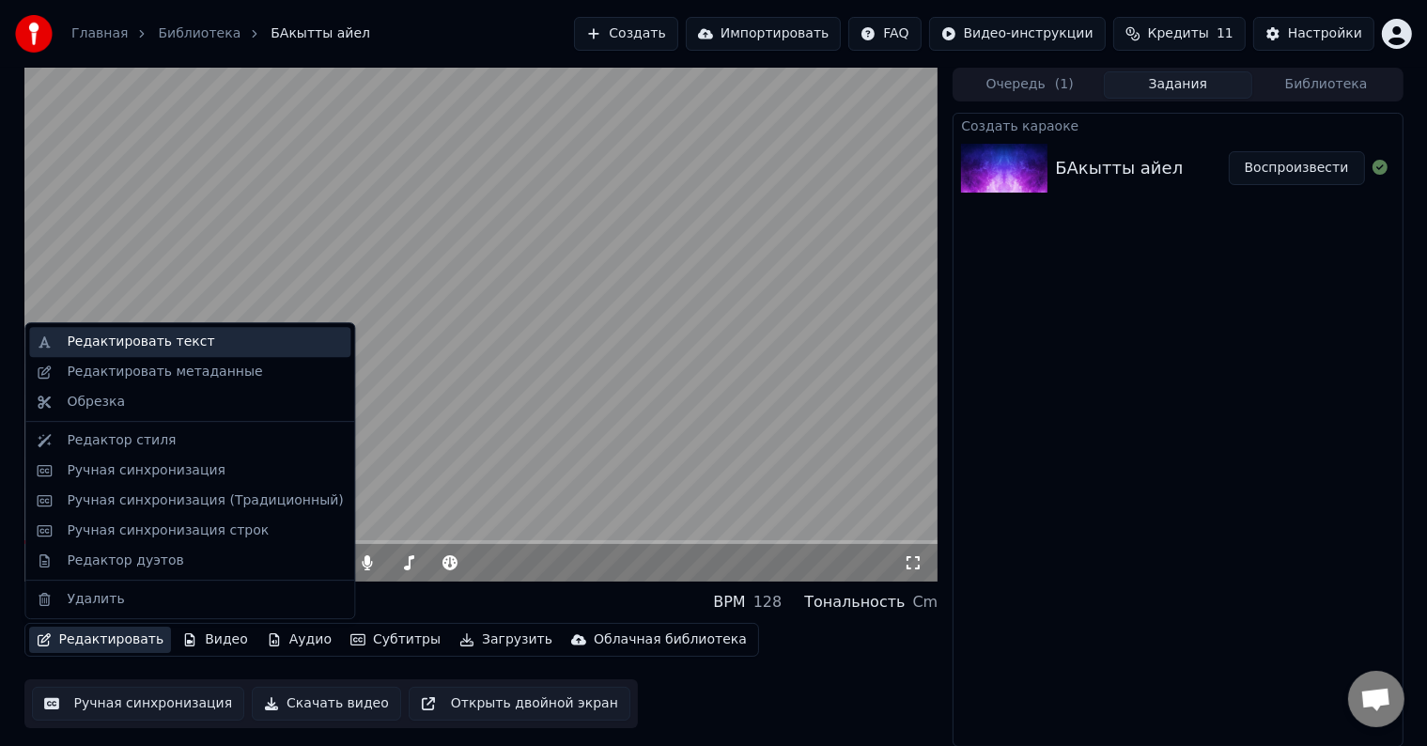
click at [144, 349] on div "Редактировать текст" at bounding box center [140, 342] width 147 height 19
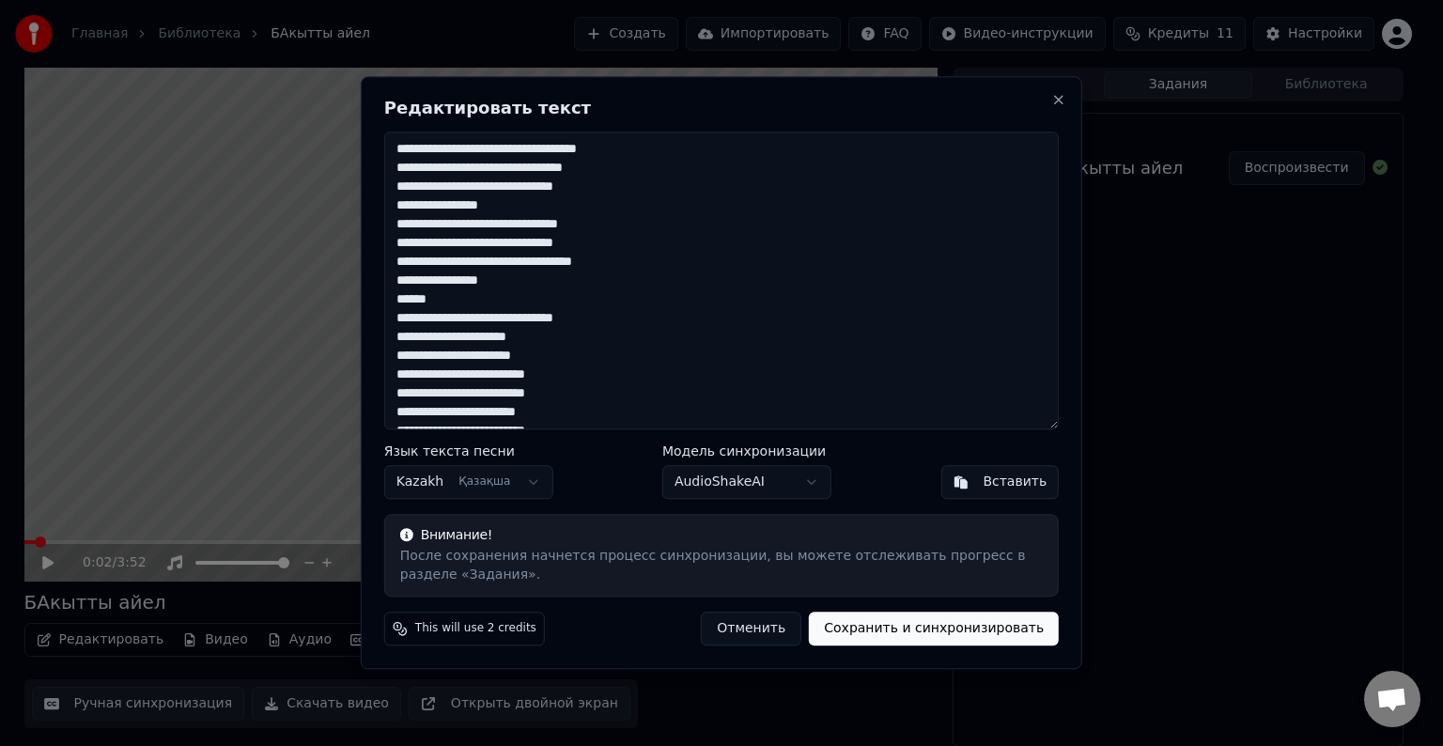
scroll to position [356, 0]
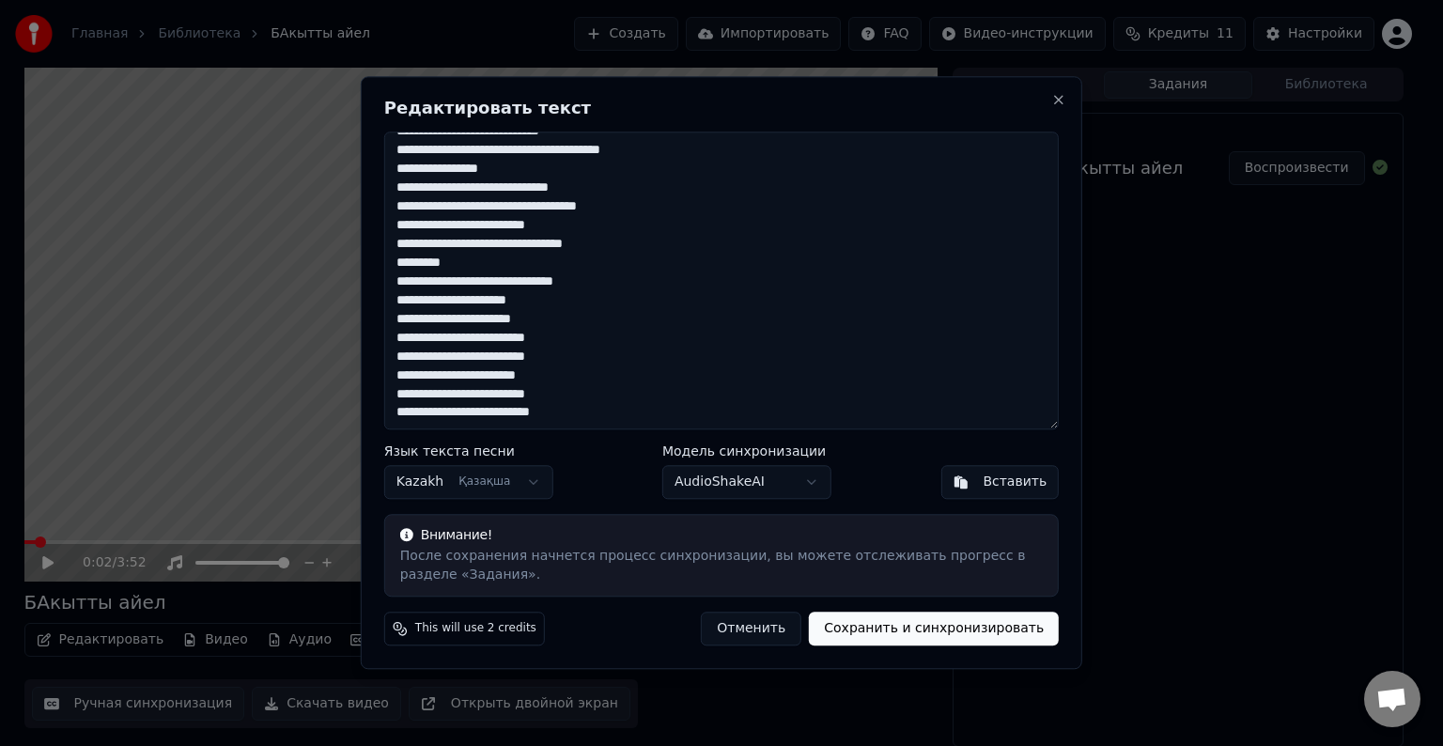
click at [937, 641] on button "Сохранить и синхронизировать" at bounding box center [934, 629] width 250 height 34
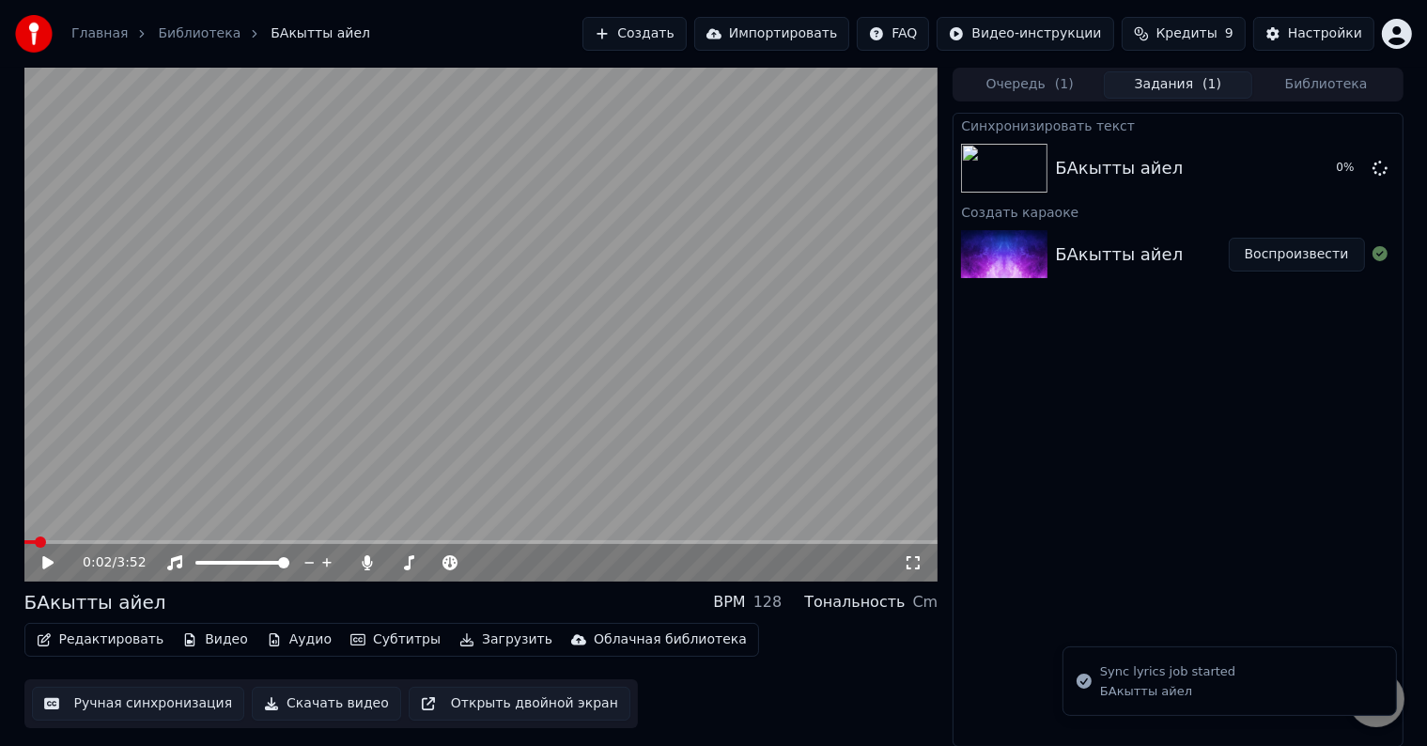
click at [77, 609] on div "БАкытты айел" at bounding box center [95, 602] width 142 height 26
click at [64, 600] on div "БАкытты айел" at bounding box center [95, 602] width 142 height 26
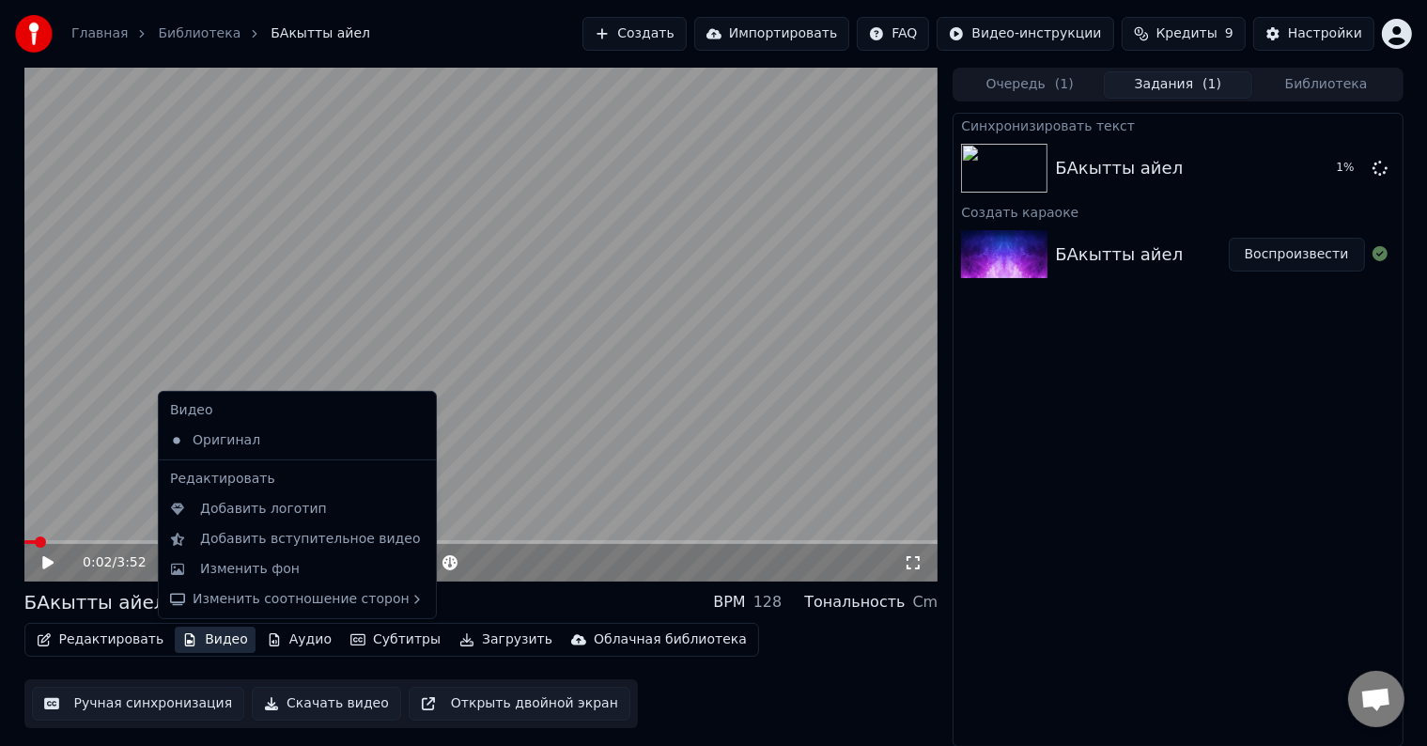
click at [208, 642] on button "Видео" at bounding box center [215, 640] width 81 height 26
click at [255, 564] on div "Изменить фон" at bounding box center [250, 569] width 100 height 19
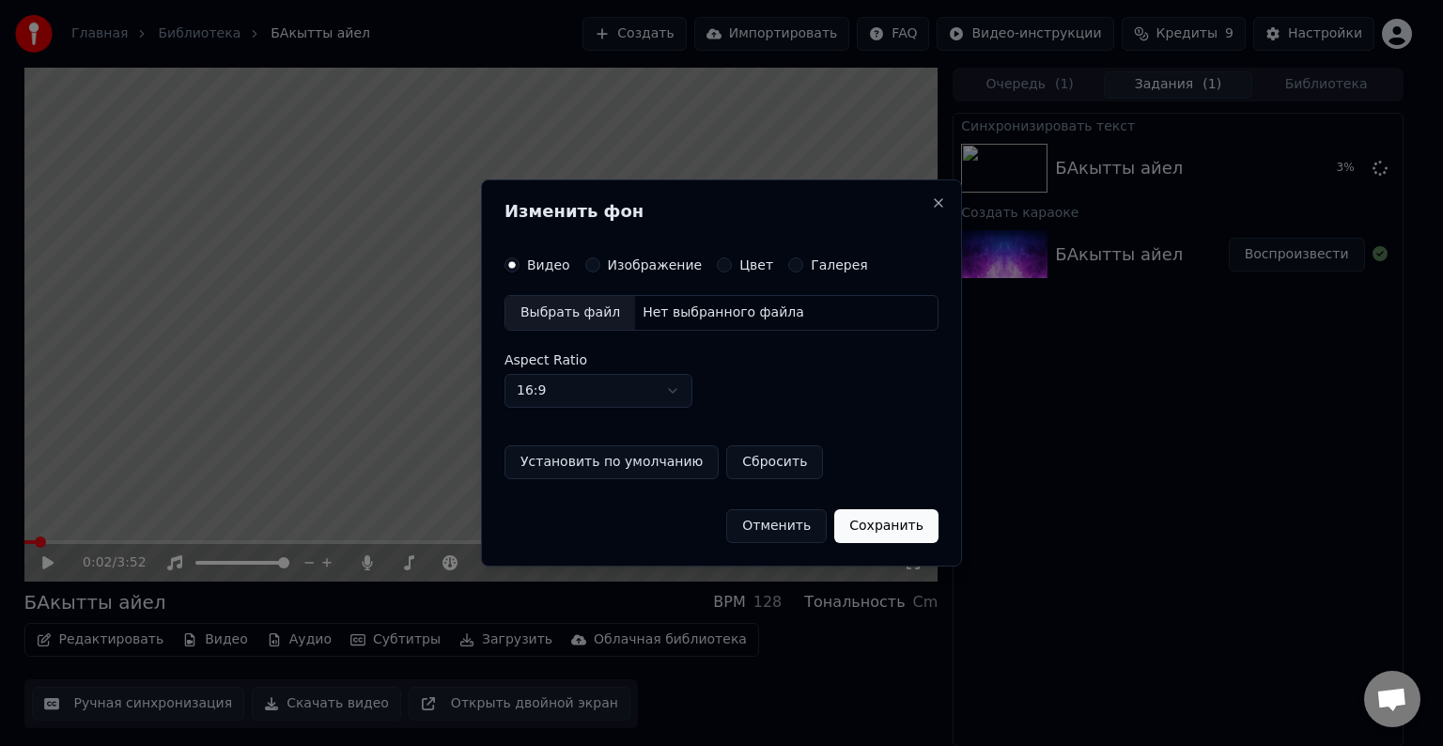
click at [717, 267] on button "Цвет" at bounding box center [724, 264] width 15 height 15
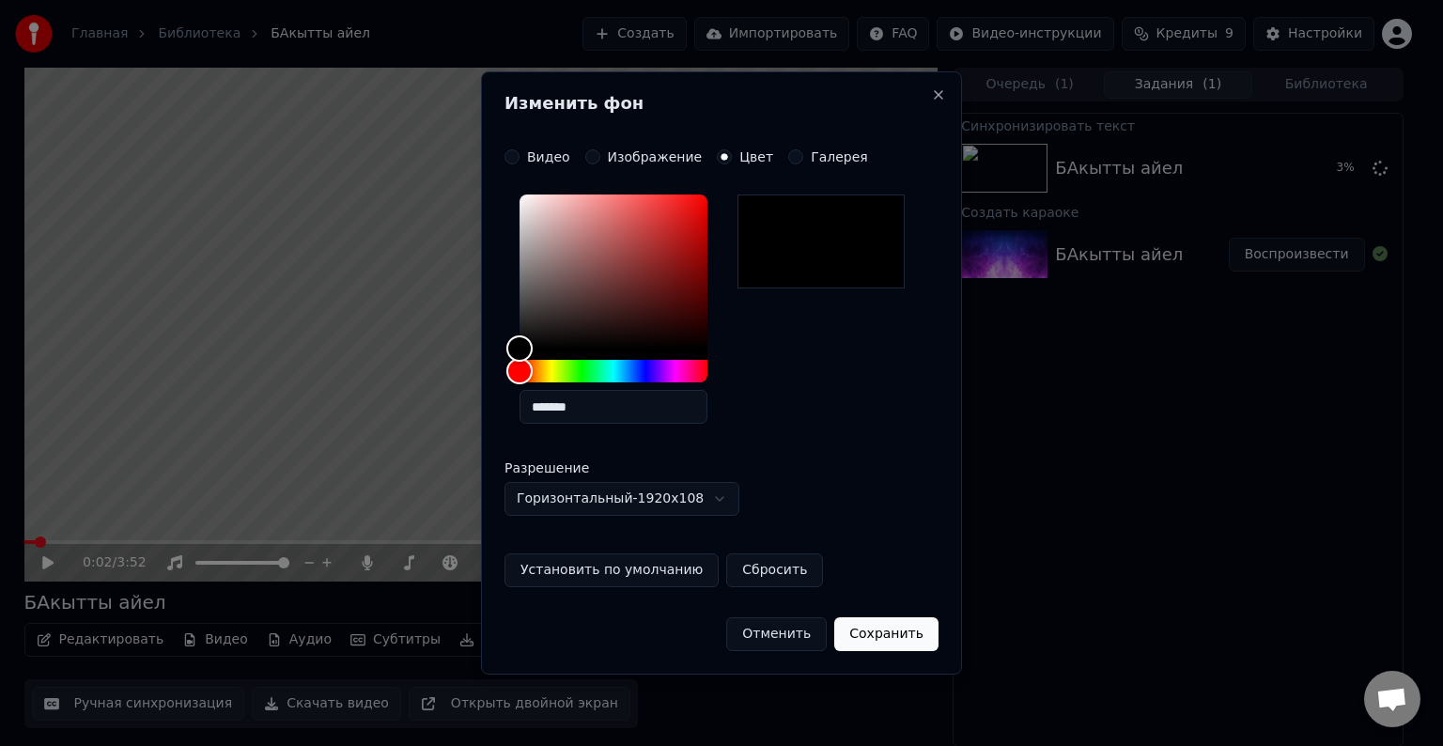
click at [811, 157] on label "Галерея" at bounding box center [839, 156] width 57 height 13
click at [803, 157] on button "Галерея" at bounding box center [795, 156] width 15 height 15
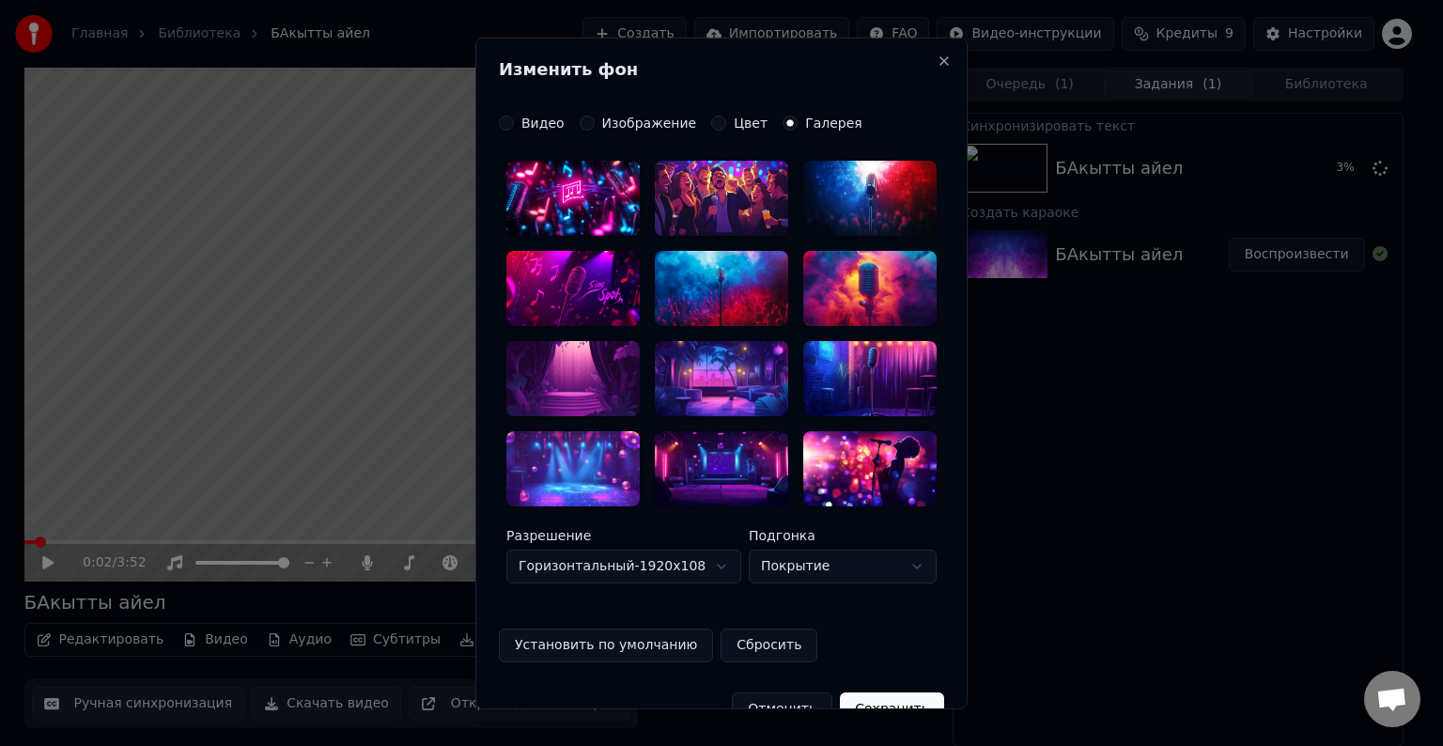
click at [538, 124] on label "Видео" at bounding box center [542, 122] width 43 height 13
click at [514, 124] on button "Видео" at bounding box center [506, 123] width 15 height 15
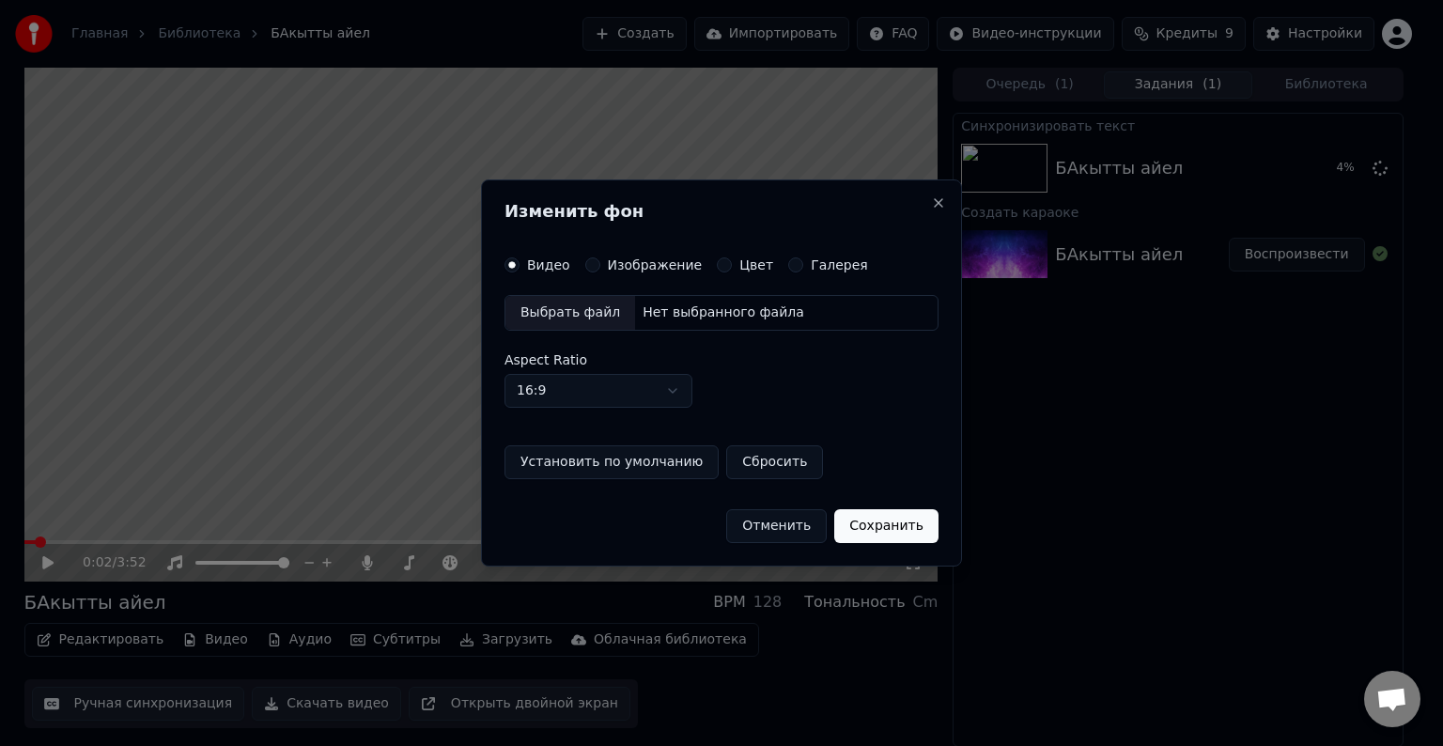
click at [634, 263] on label "Изображение" at bounding box center [655, 264] width 95 height 13
click at [600, 263] on button "Изображение" at bounding box center [592, 264] width 15 height 15
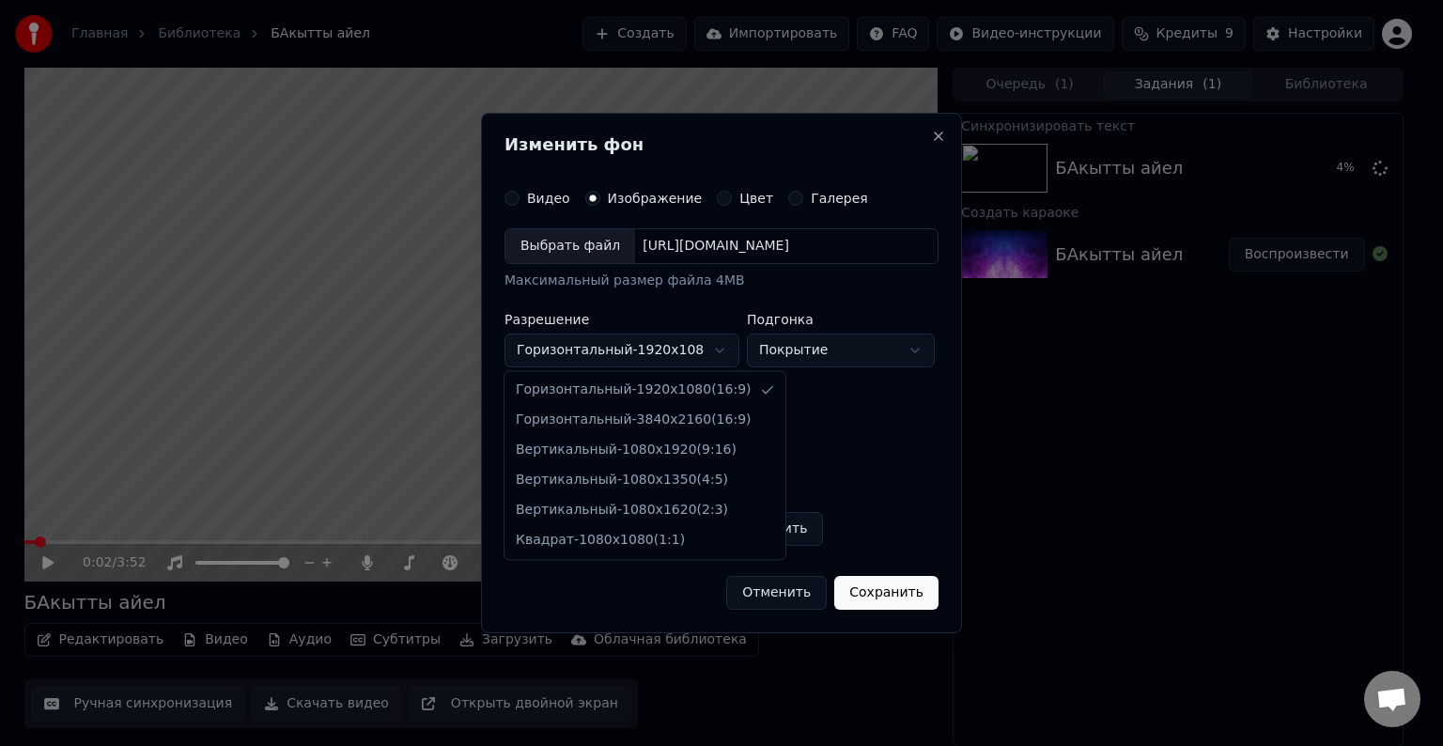
click at [682, 354] on body "Главная Библиотека БАкытты айел Создать Импортировать FAQ Видео-инструкции Кред…" at bounding box center [713, 373] width 1427 height 746
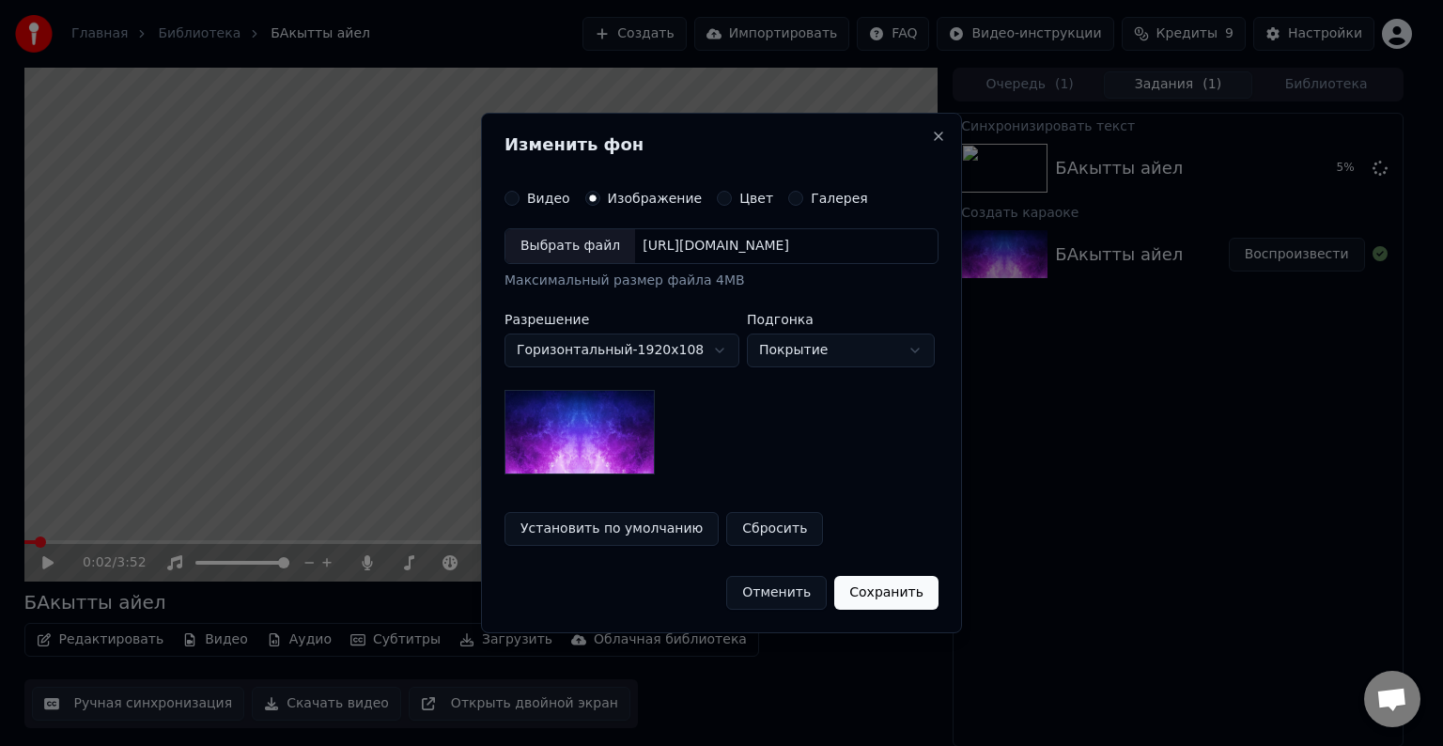
click at [739, 200] on label "Цвет" at bounding box center [756, 198] width 34 height 13
click at [732, 200] on button "Цвет" at bounding box center [724, 198] width 15 height 15
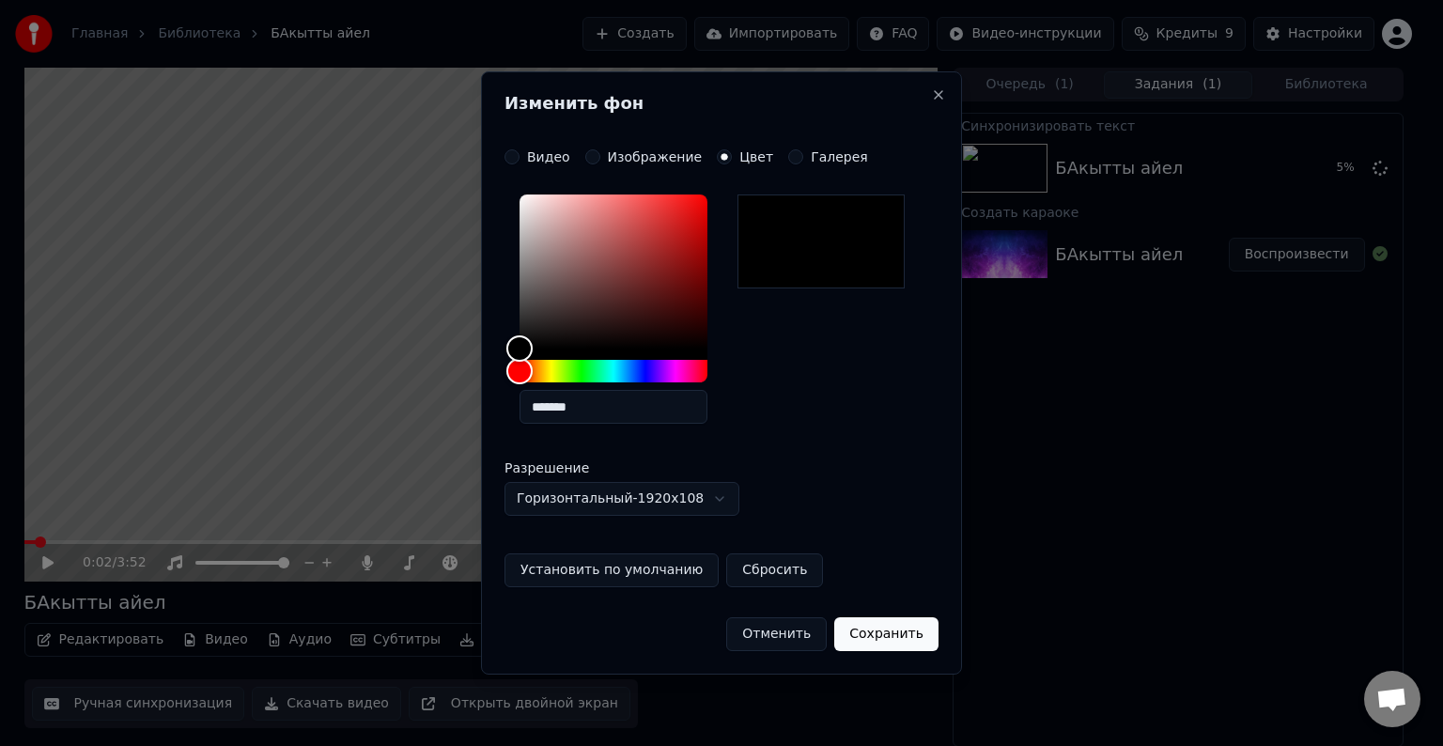
click at [823, 160] on label "Галерея" at bounding box center [839, 156] width 57 height 13
click at [803, 160] on button "Галерея" at bounding box center [795, 156] width 15 height 15
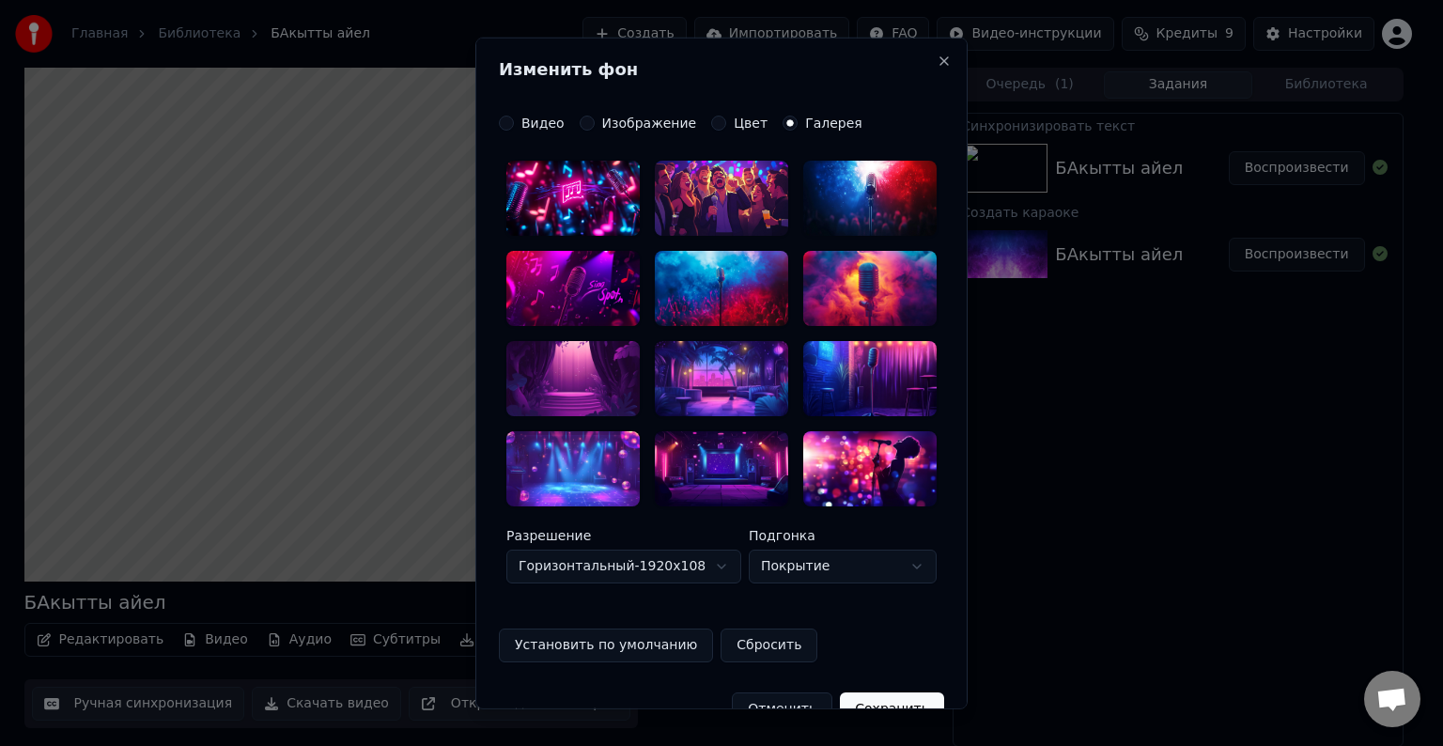
click at [729, 292] on div at bounding box center [721, 288] width 133 height 75
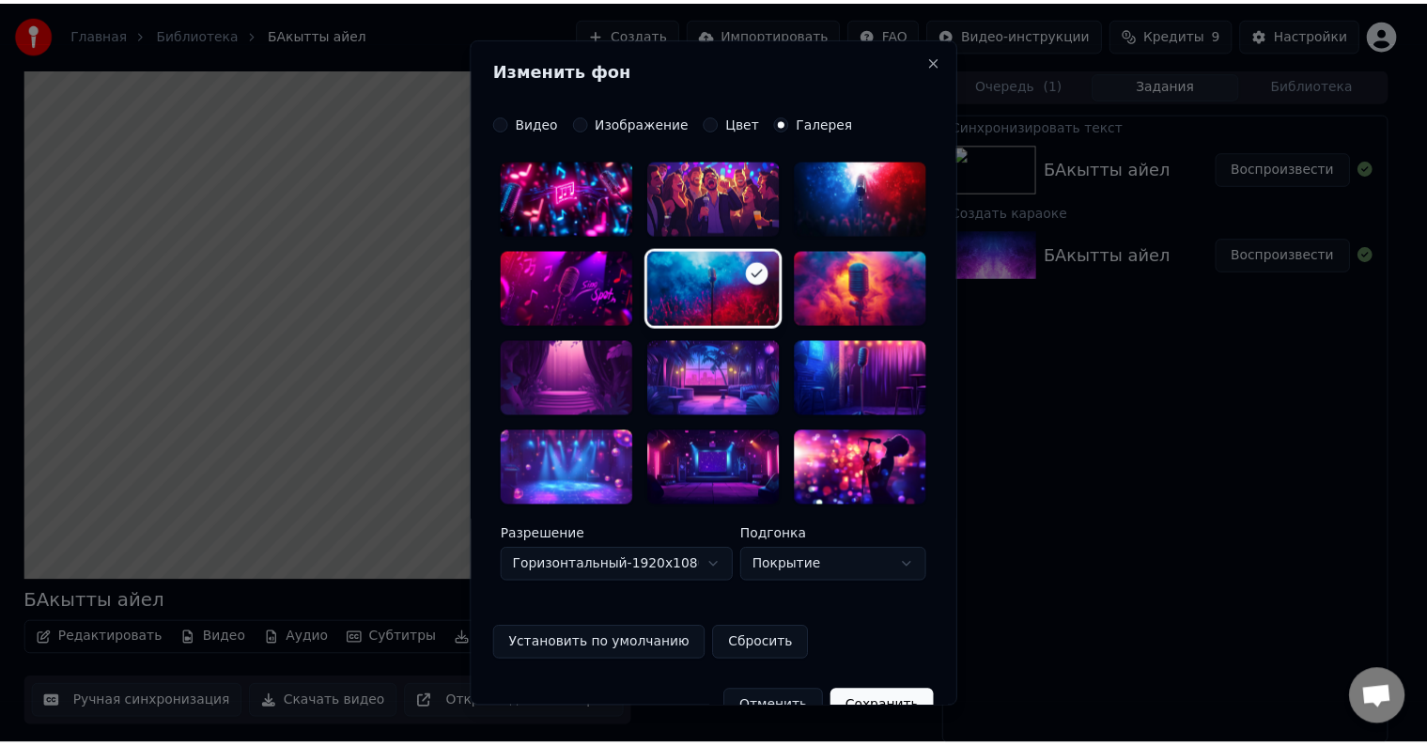
scroll to position [39, 0]
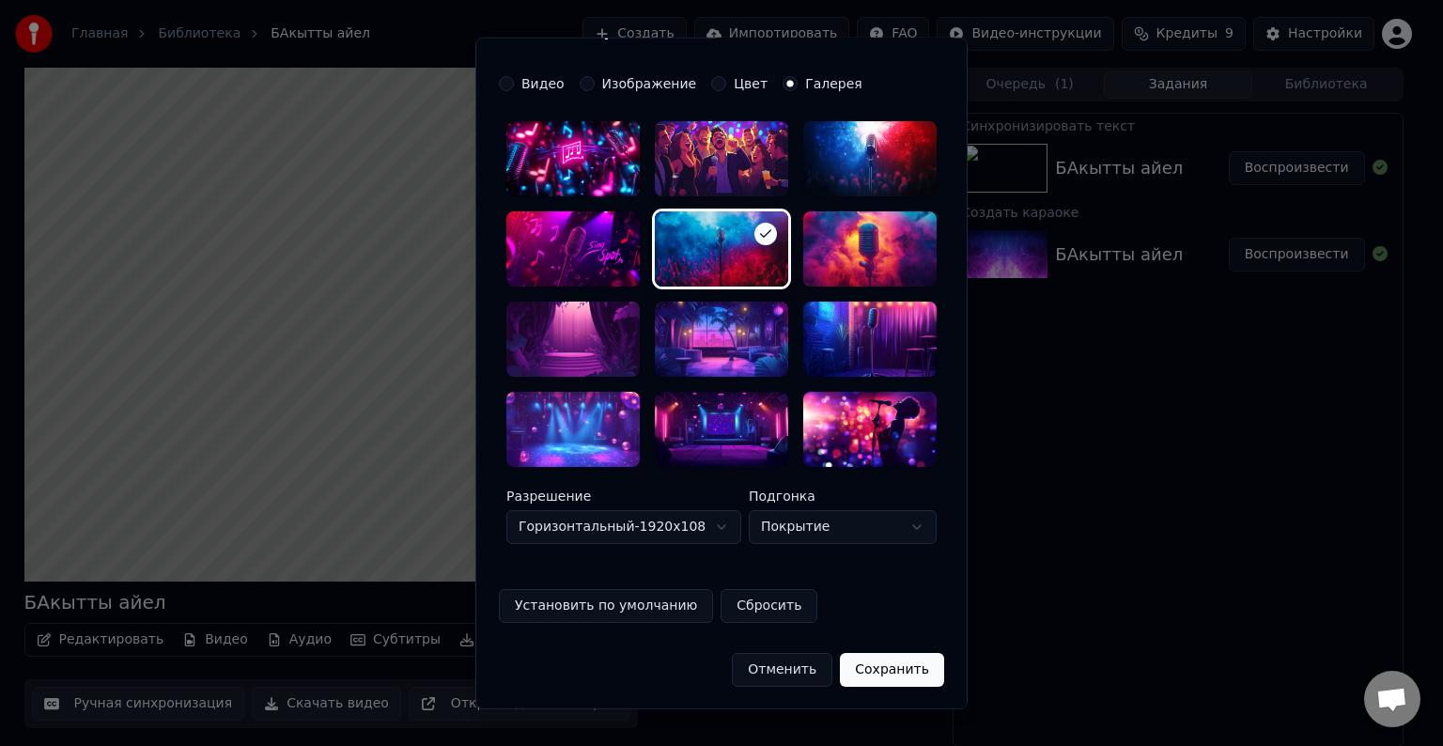
click at [870, 670] on button "Сохранить" at bounding box center [892, 669] width 104 height 34
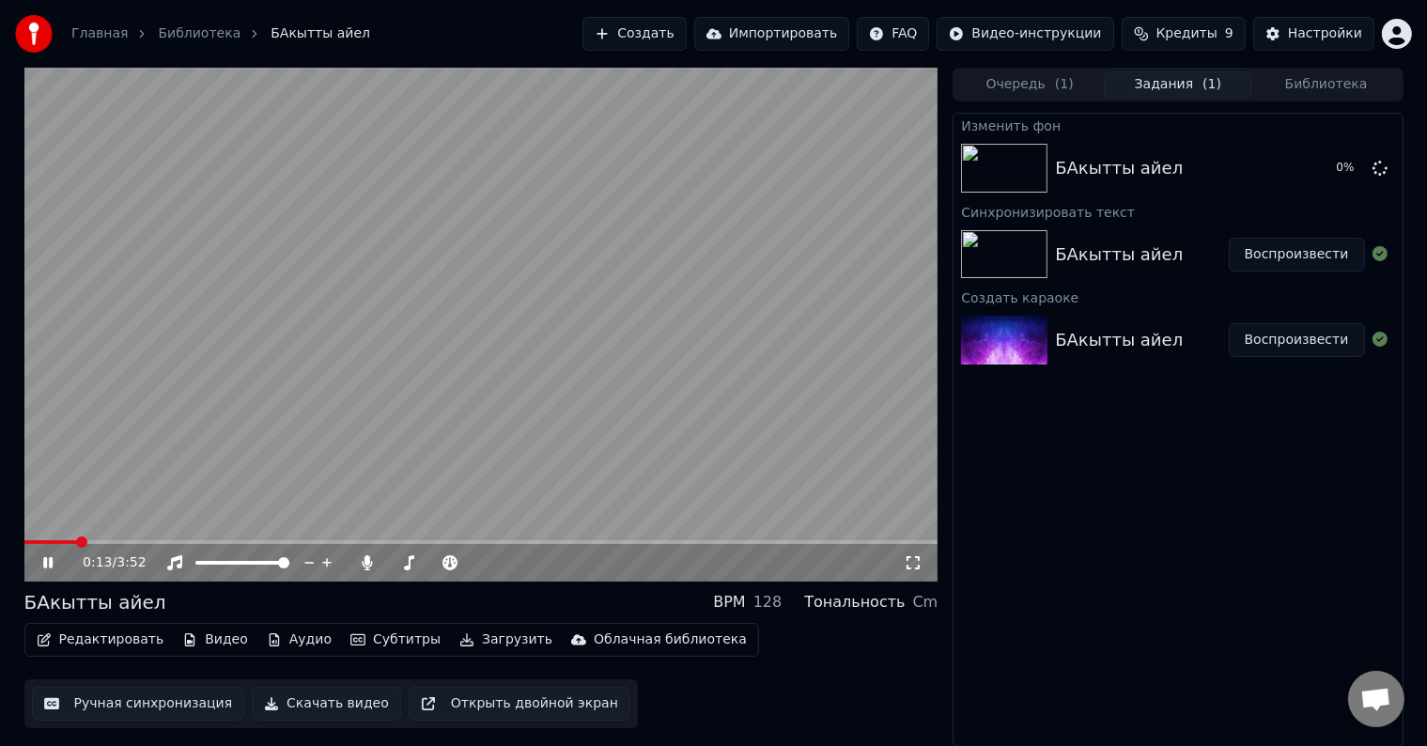
click at [52, 564] on icon at bounding box center [47, 562] width 9 height 11
click at [207, 635] on button "Видео" at bounding box center [215, 640] width 81 height 26
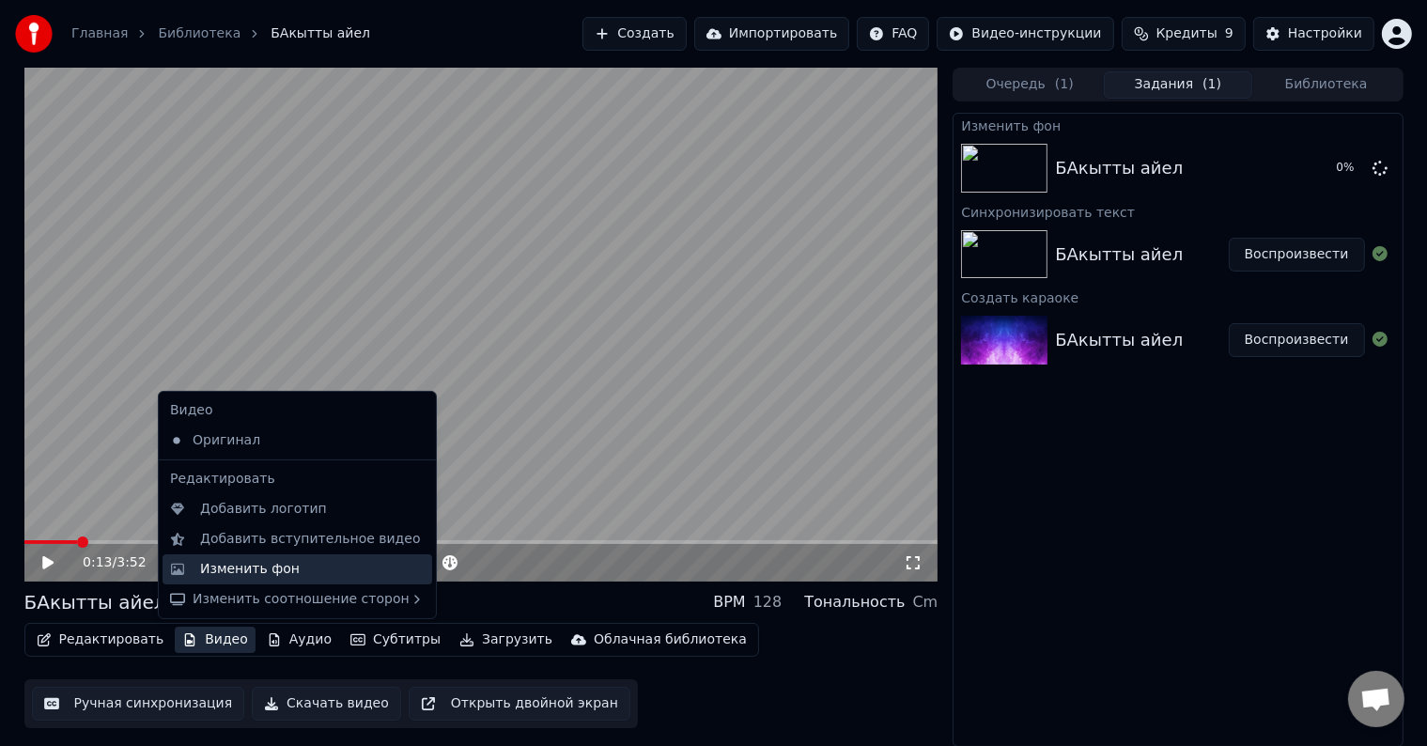
click at [244, 569] on div "Изменить фон" at bounding box center [250, 569] width 100 height 19
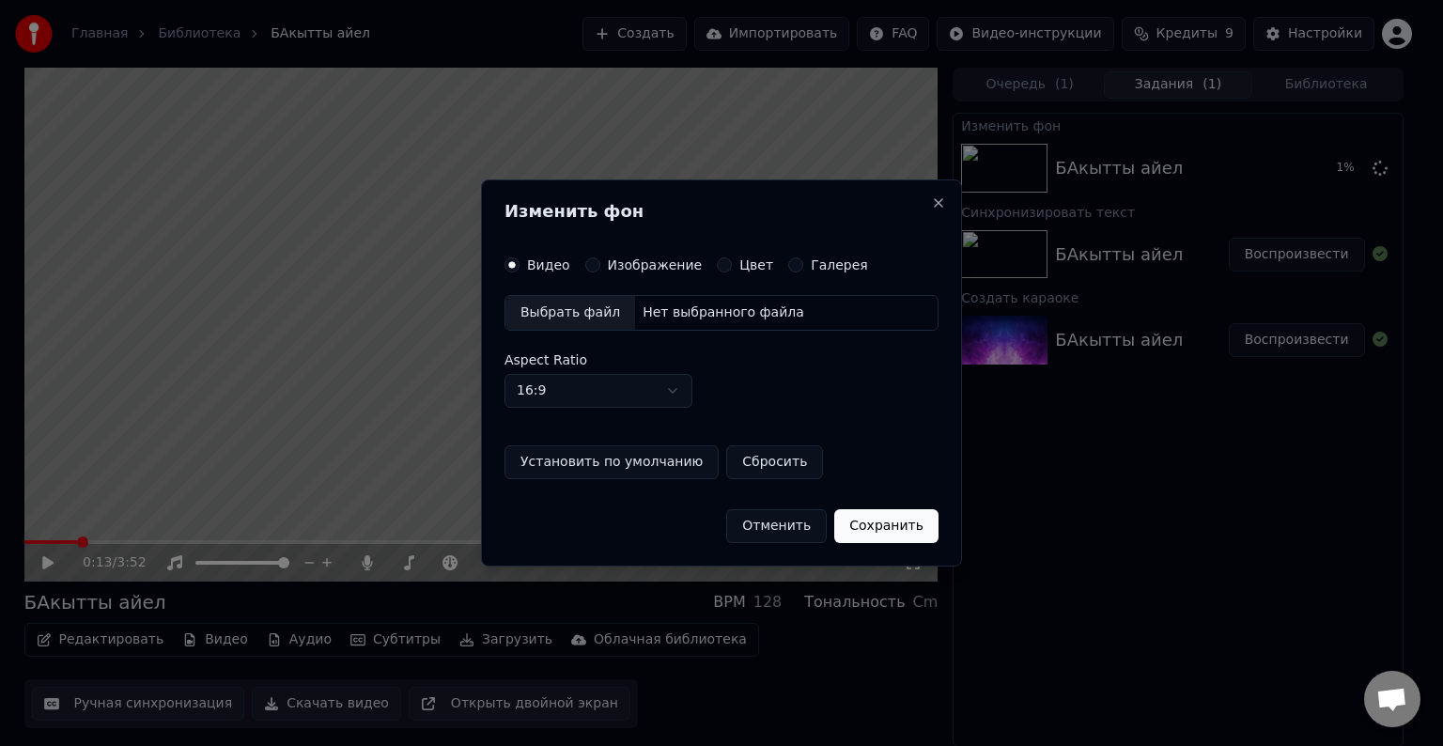
click at [811, 271] on label "Галерея" at bounding box center [839, 264] width 57 height 13
click at [803, 271] on button "Галерея" at bounding box center [795, 264] width 15 height 15
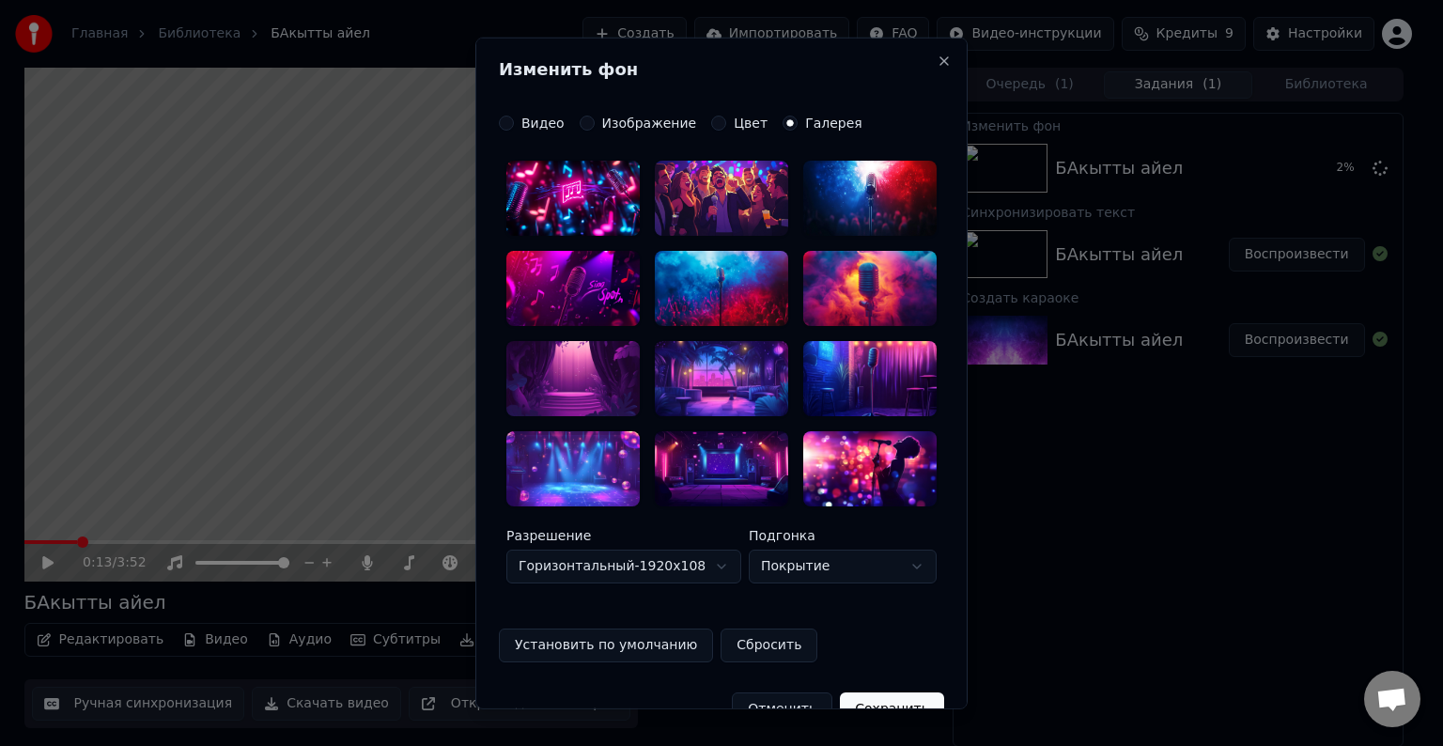
click at [737, 287] on div at bounding box center [721, 288] width 133 height 75
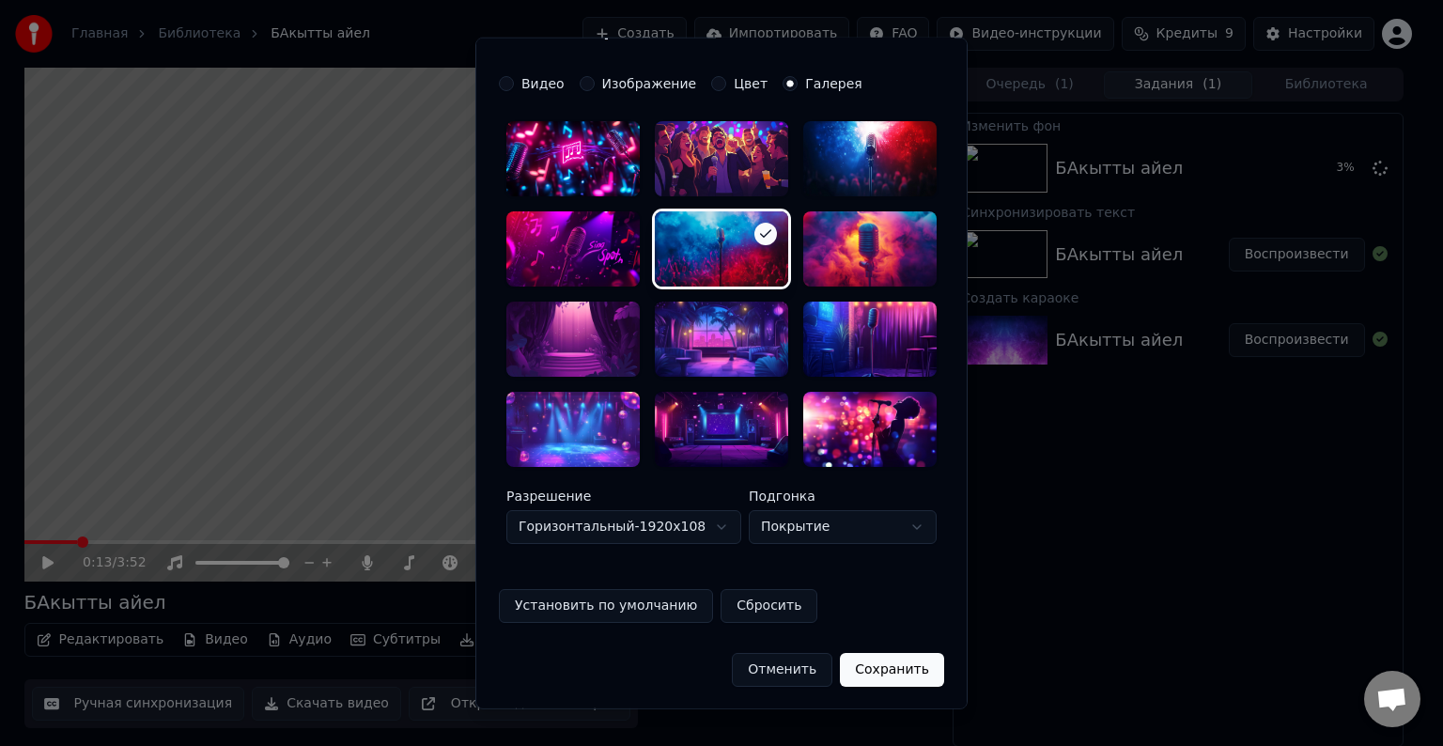
click at [659, 613] on button "Установить по умолчанию" at bounding box center [606, 605] width 214 height 34
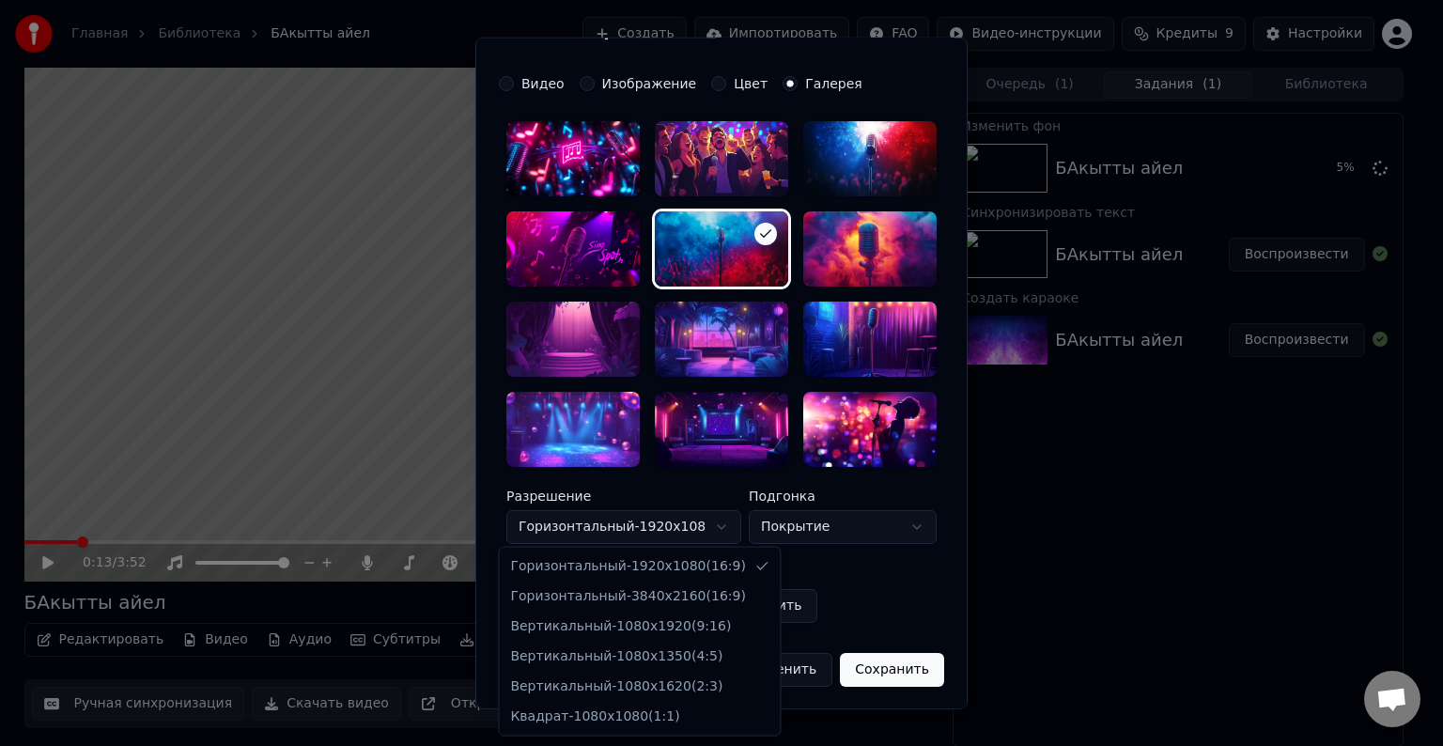
click at [721, 529] on body "**********" at bounding box center [713, 373] width 1427 height 746
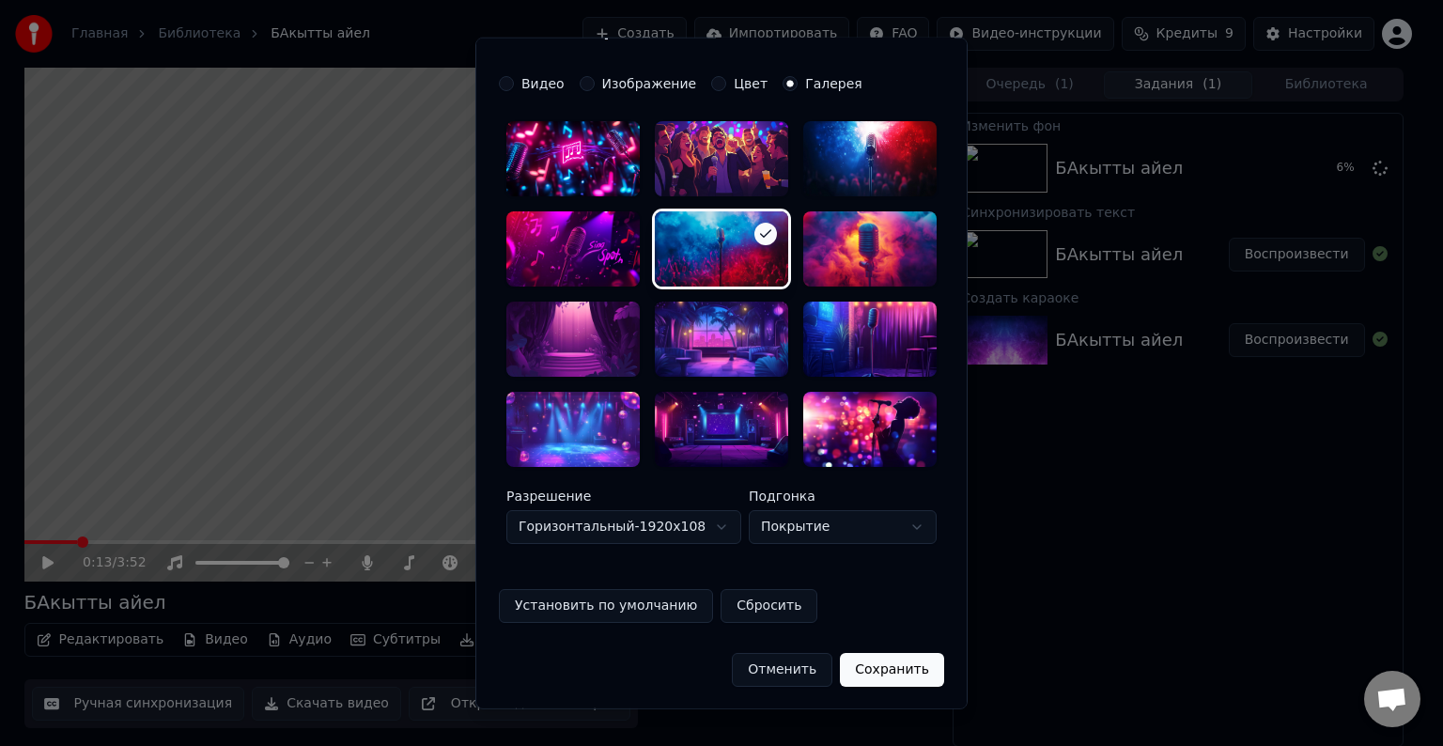
click at [721, 529] on body "**********" at bounding box center [713, 373] width 1427 height 746
click at [832, 530] on body "**********" at bounding box center [713, 373] width 1427 height 746
click at [880, 668] on button "Сохранить" at bounding box center [892, 669] width 104 height 34
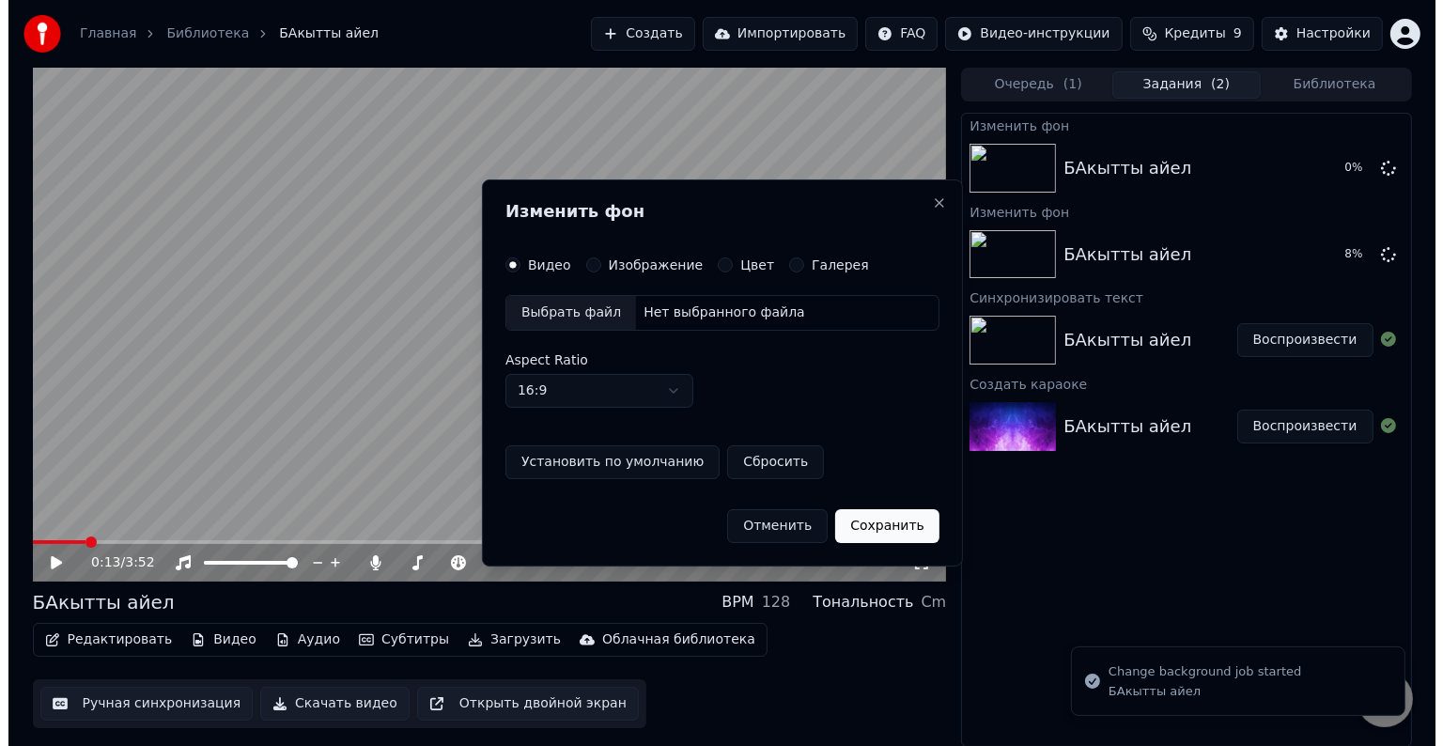
scroll to position [0, 0]
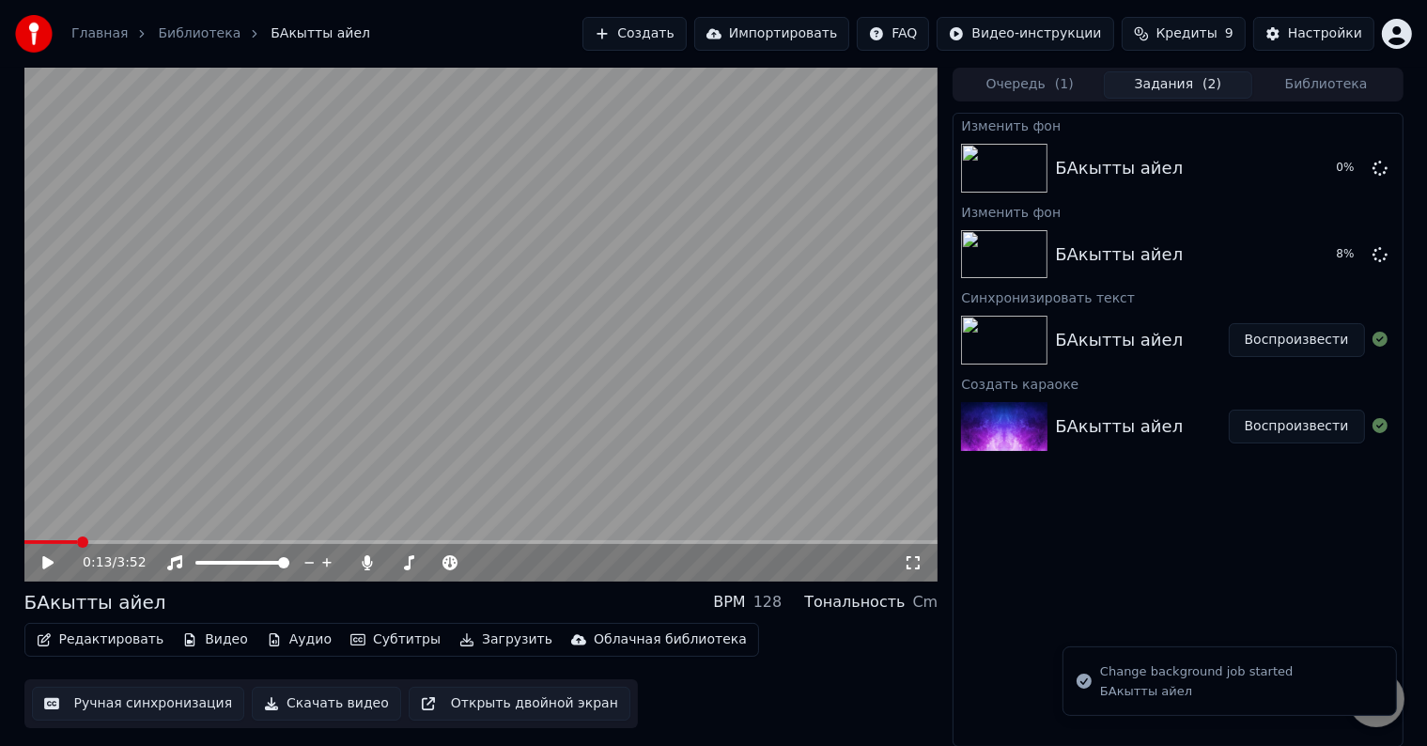
click at [40, 571] on div "0:13 / 3:52" at bounding box center [481, 563] width 914 height 38
click at [47, 560] on icon at bounding box center [47, 562] width 11 height 13
drag, startPoint x: 130, startPoint y: 544, endPoint x: 155, endPoint y: 544, distance: 25.4
click at [150, 544] on div "0:14 / 3:52" at bounding box center [481, 563] width 914 height 38
click at [157, 540] on span at bounding box center [481, 542] width 914 height 4
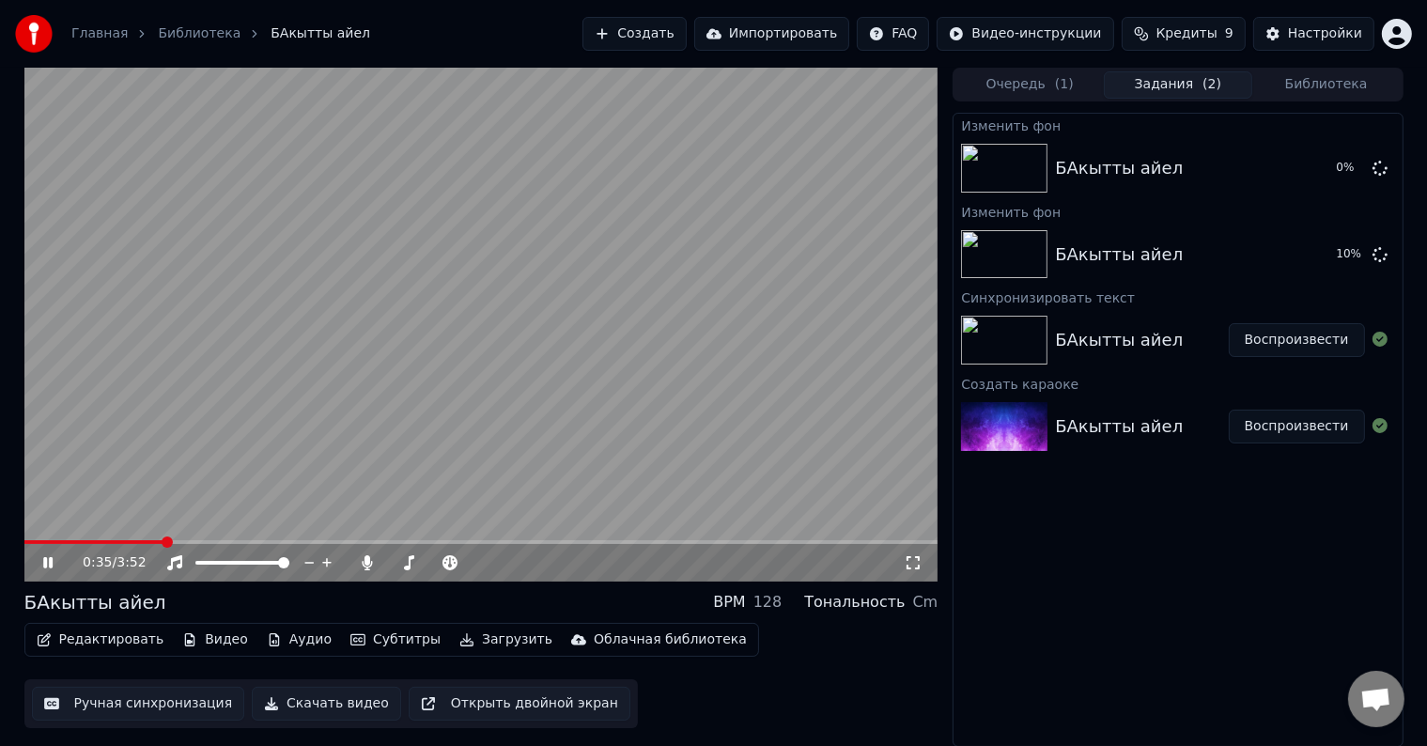
click at [47, 561] on icon at bounding box center [61, 562] width 44 height 15
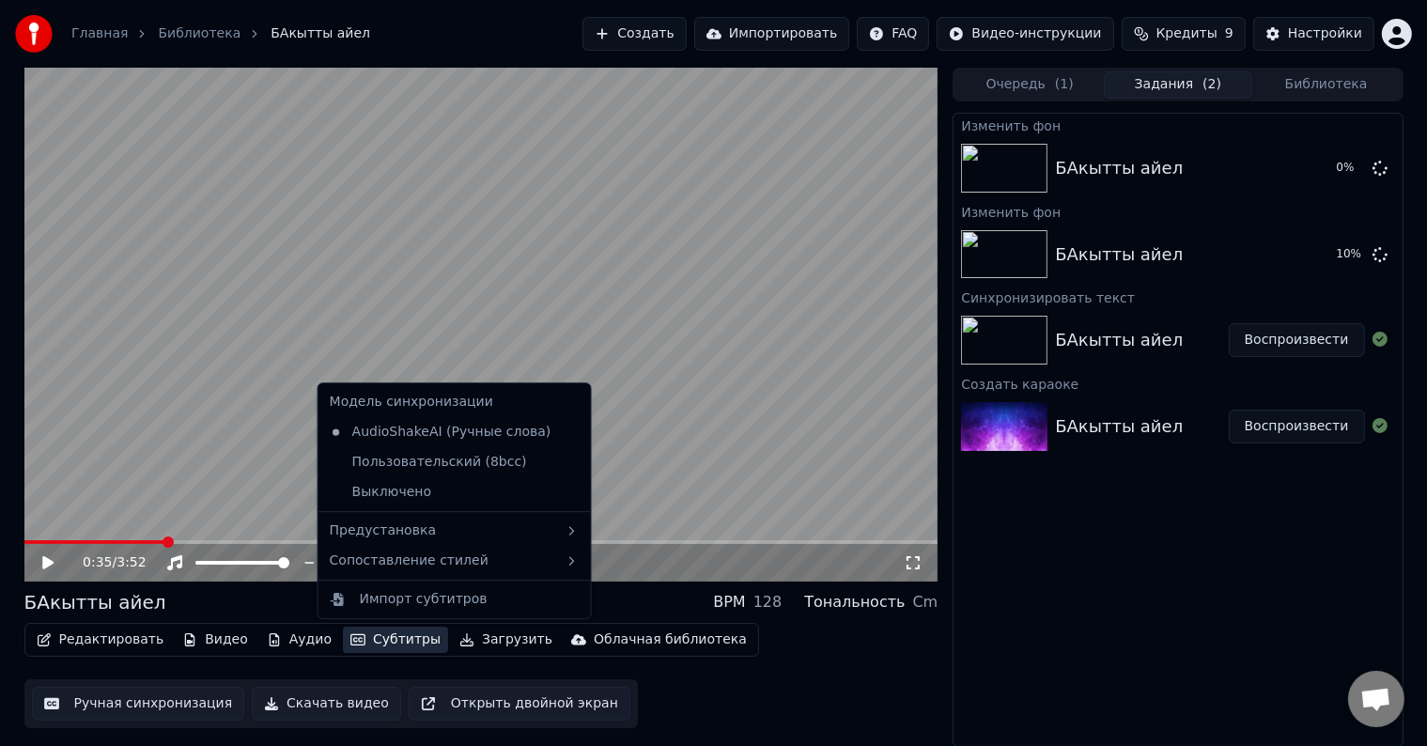
click at [377, 635] on button "Субтитры" at bounding box center [395, 640] width 105 height 26
click at [379, 635] on button "Субтитры" at bounding box center [395, 640] width 105 height 26
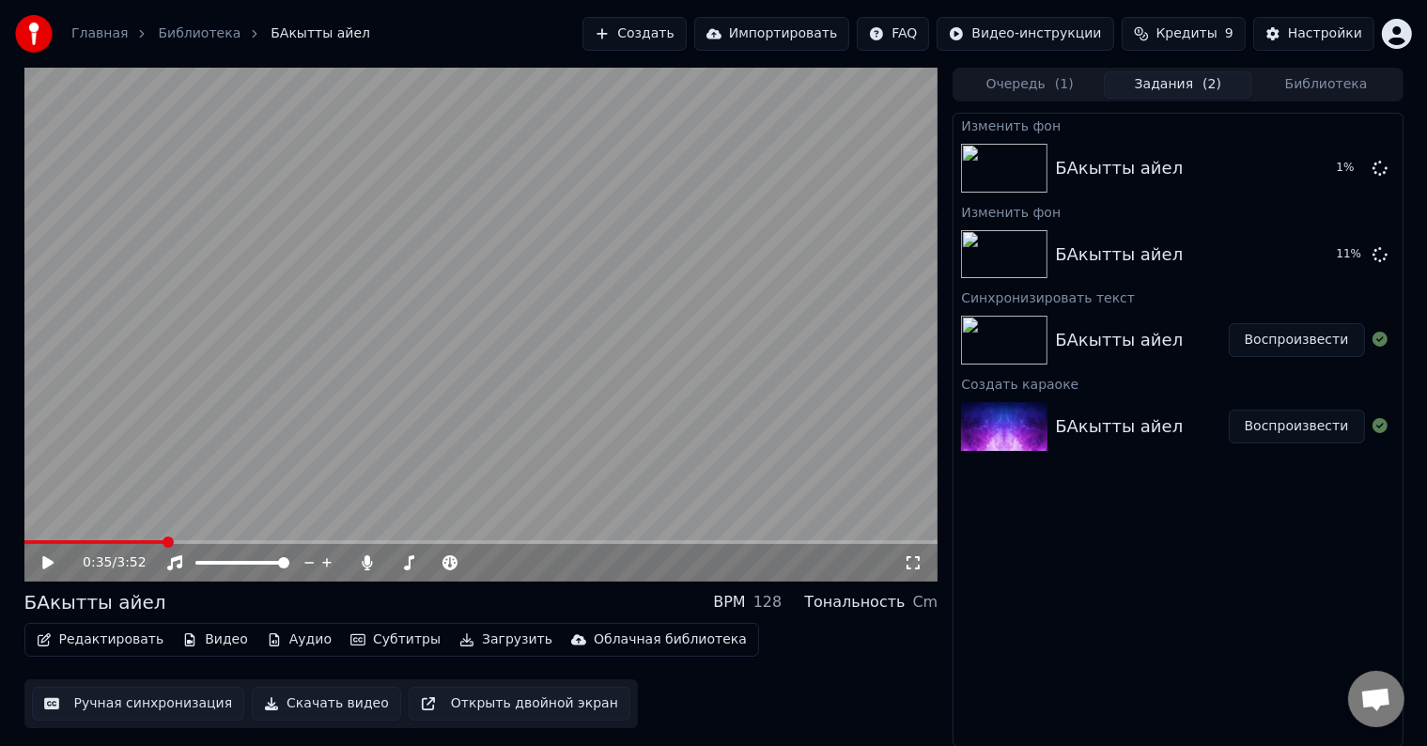
click at [502, 460] on video at bounding box center [481, 325] width 914 height 514
drag, startPoint x: 508, startPoint y: 451, endPoint x: 522, endPoint y: 437, distance: 19.9
click at [522, 437] on video at bounding box center [481, 325] width 914 height 514
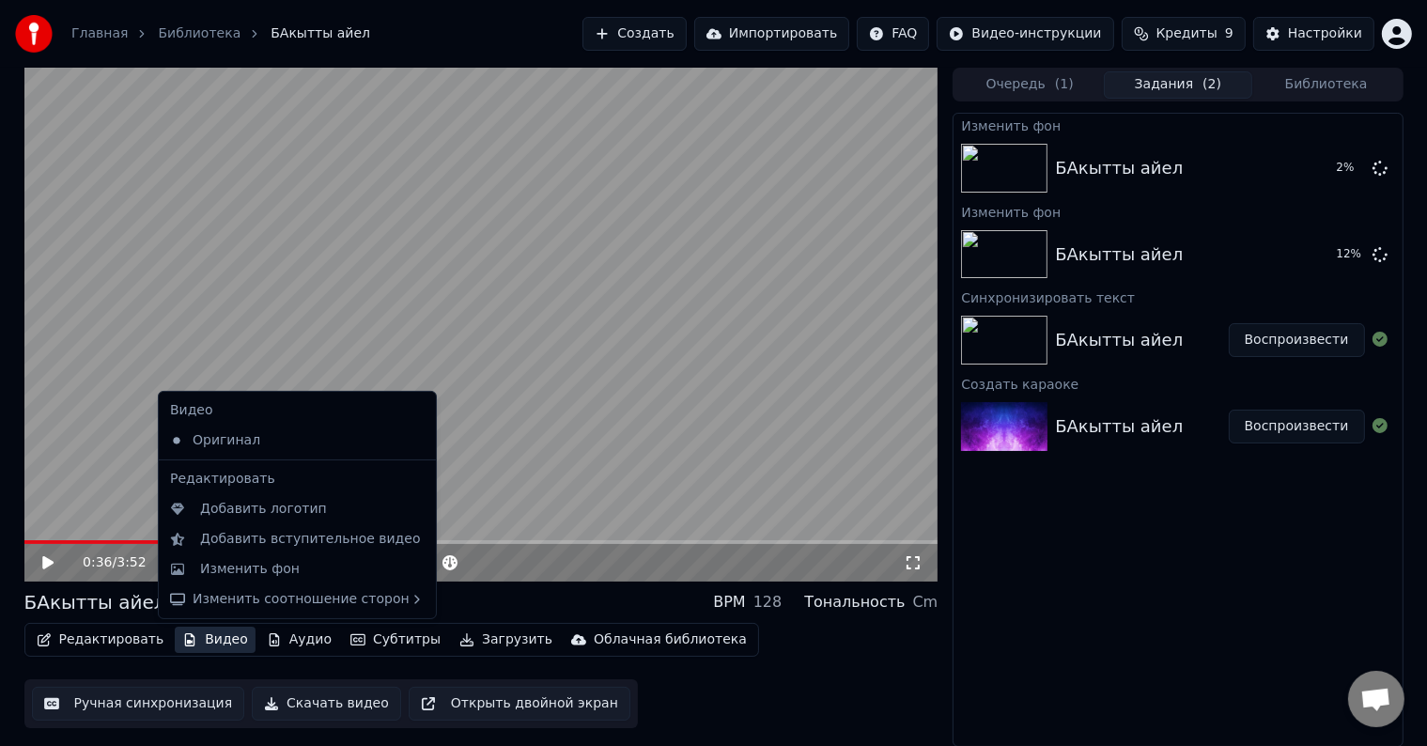
click at [199, 639] on button "Видео" at bounding box center [215, 640] width 81 height 26
click at [257, 516] on div "Добавить логотип" at bounding box center [298, 509] width 270 height 30
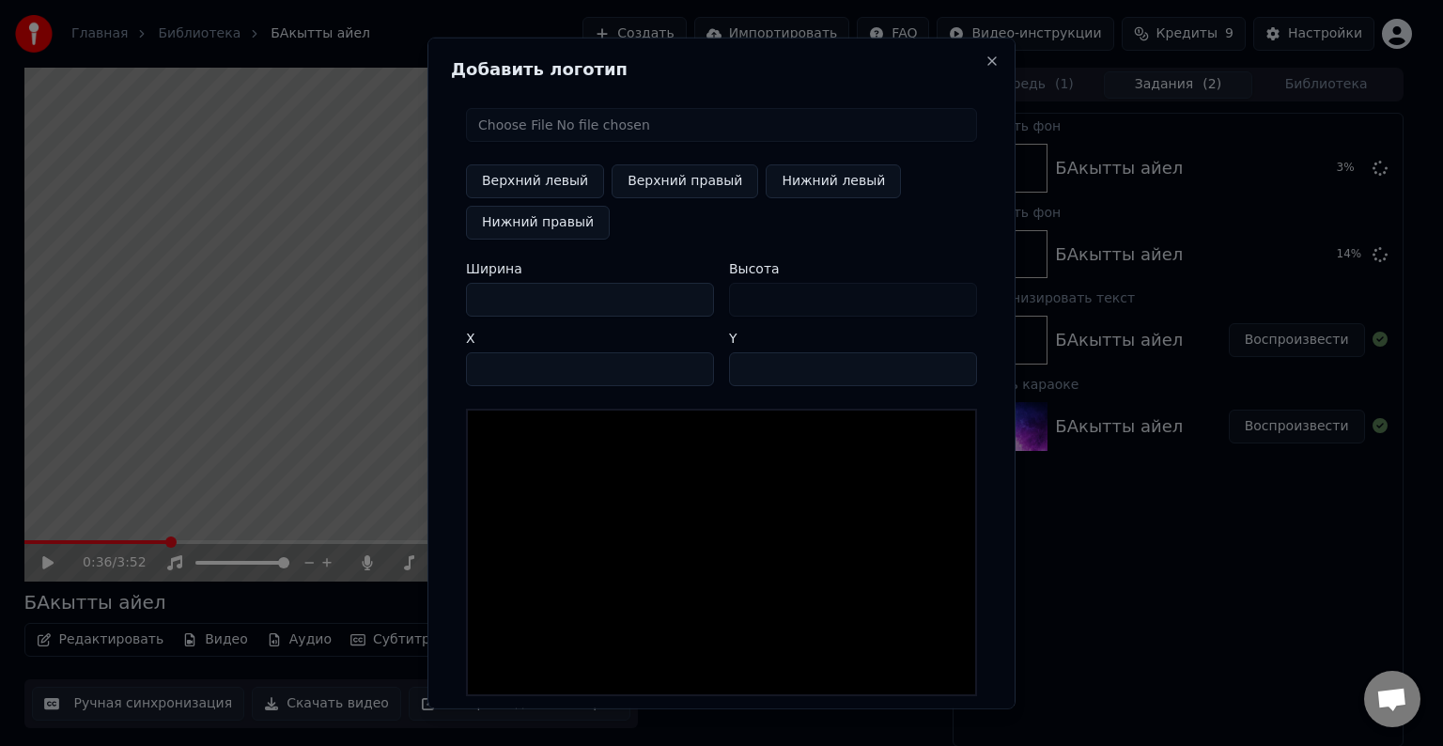
click at [562, 136] on input "file" at bounding box center [721, 125] width 511 height 34
click at [985, 56] on button "Close" at bounding box center [991, 61] width 15 height 15
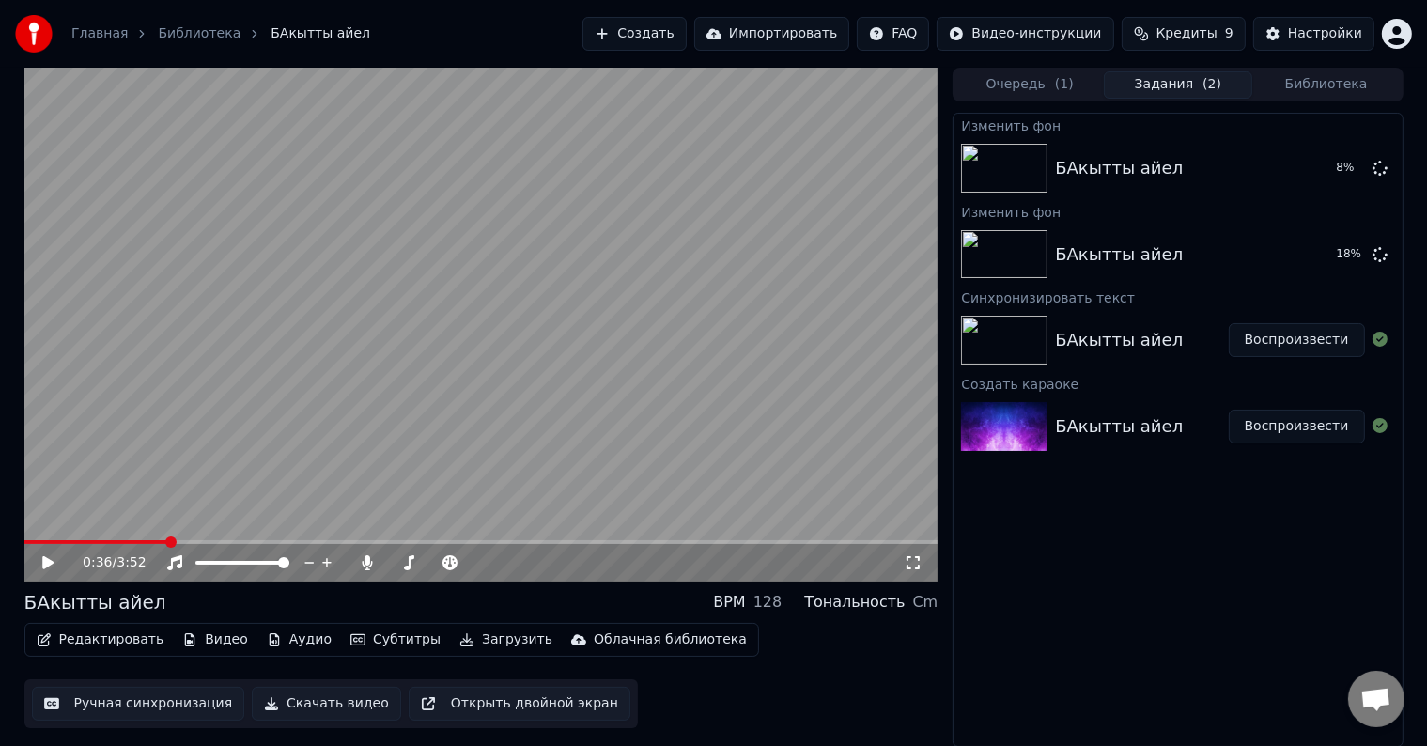
click at [336, 707] on button "Скачать видео" at bounding box center [326, 704] width 149 height 34
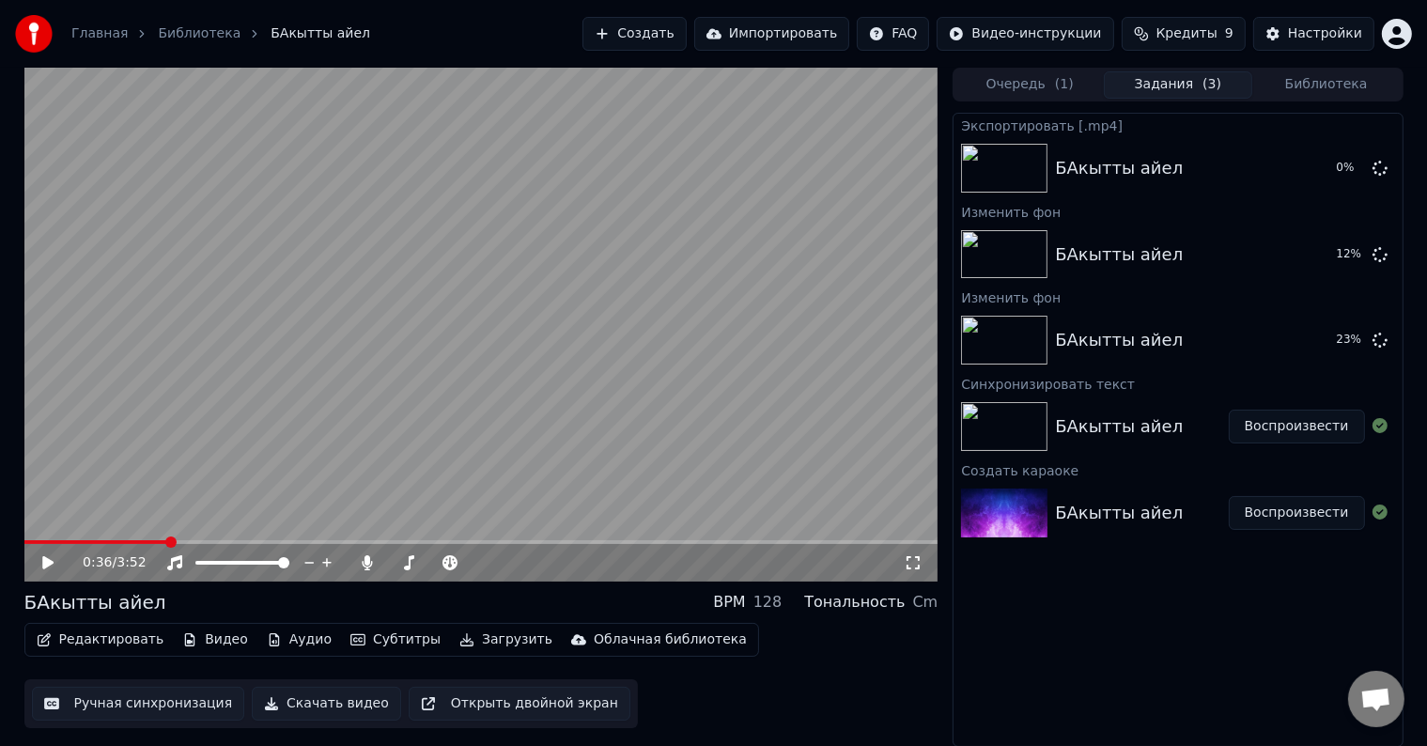
click at [339, 701] on button "Скачать видео" at bounding box center [326, 704] width 149 height 34
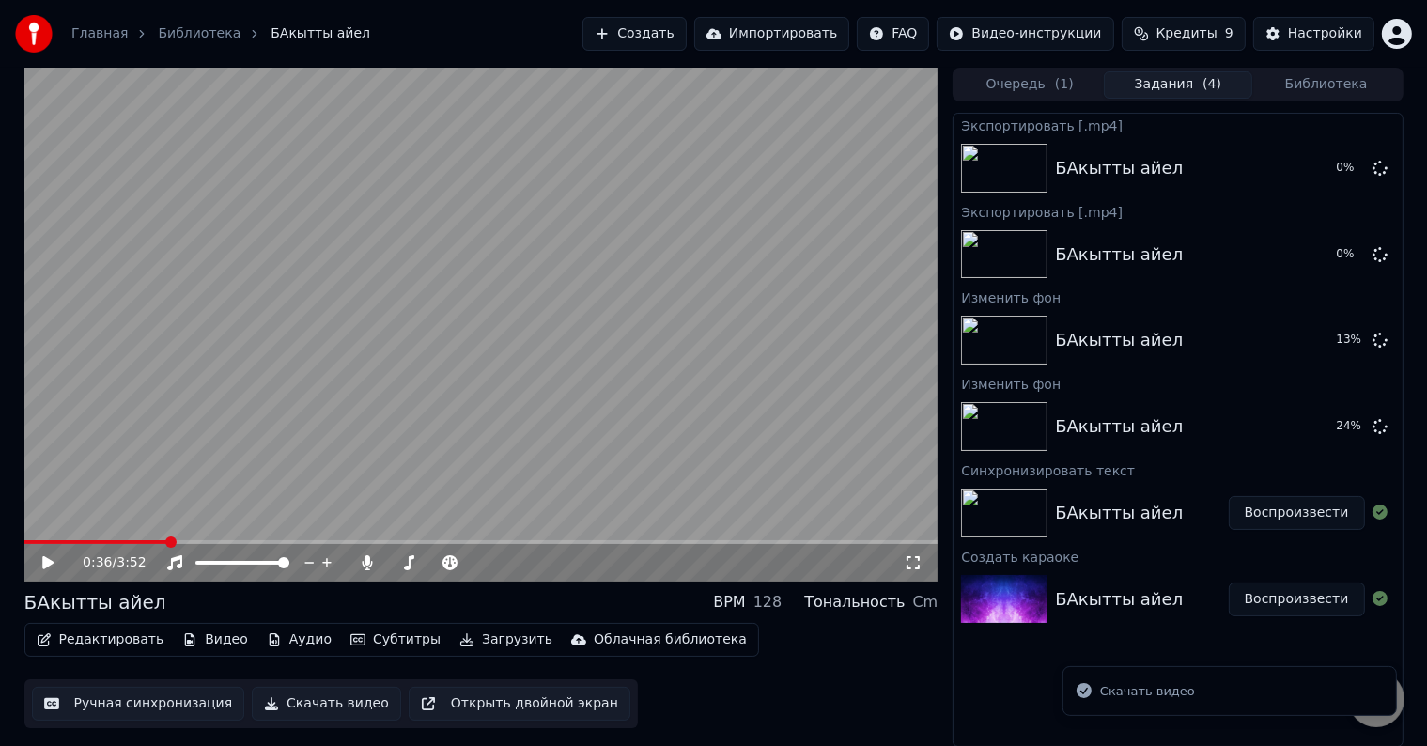
click at [1144, 696] on div "Скачать видео" at bounding box center [1147, 691] width 95 height 19
click at [1378, 251] on icon at bounding box center [1379, 253] width 15 height 15
click at [1380, 254] on icon at bounding box center [1379, 253] width 15 height 15
click at [1384, 166] on icon at bounding box center [1379, 167] width 15 height 15
click at [1378, 337] on icon at bounding box center [1379, 339] width 15 height 15
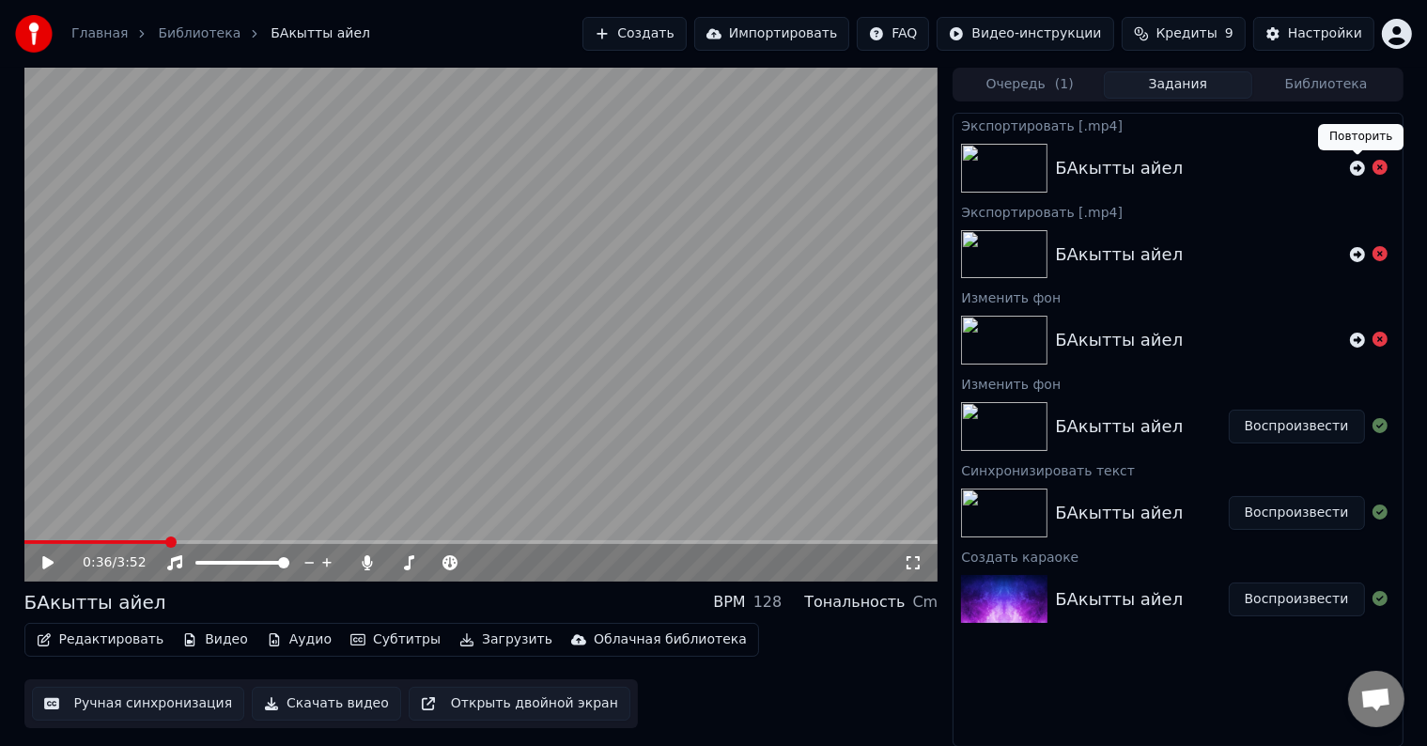
click at [1359, 168] on icon at bounding box center [1357, 168] width 15 height 15
